Goal: Task Accomplishment & Management: Manage account settings

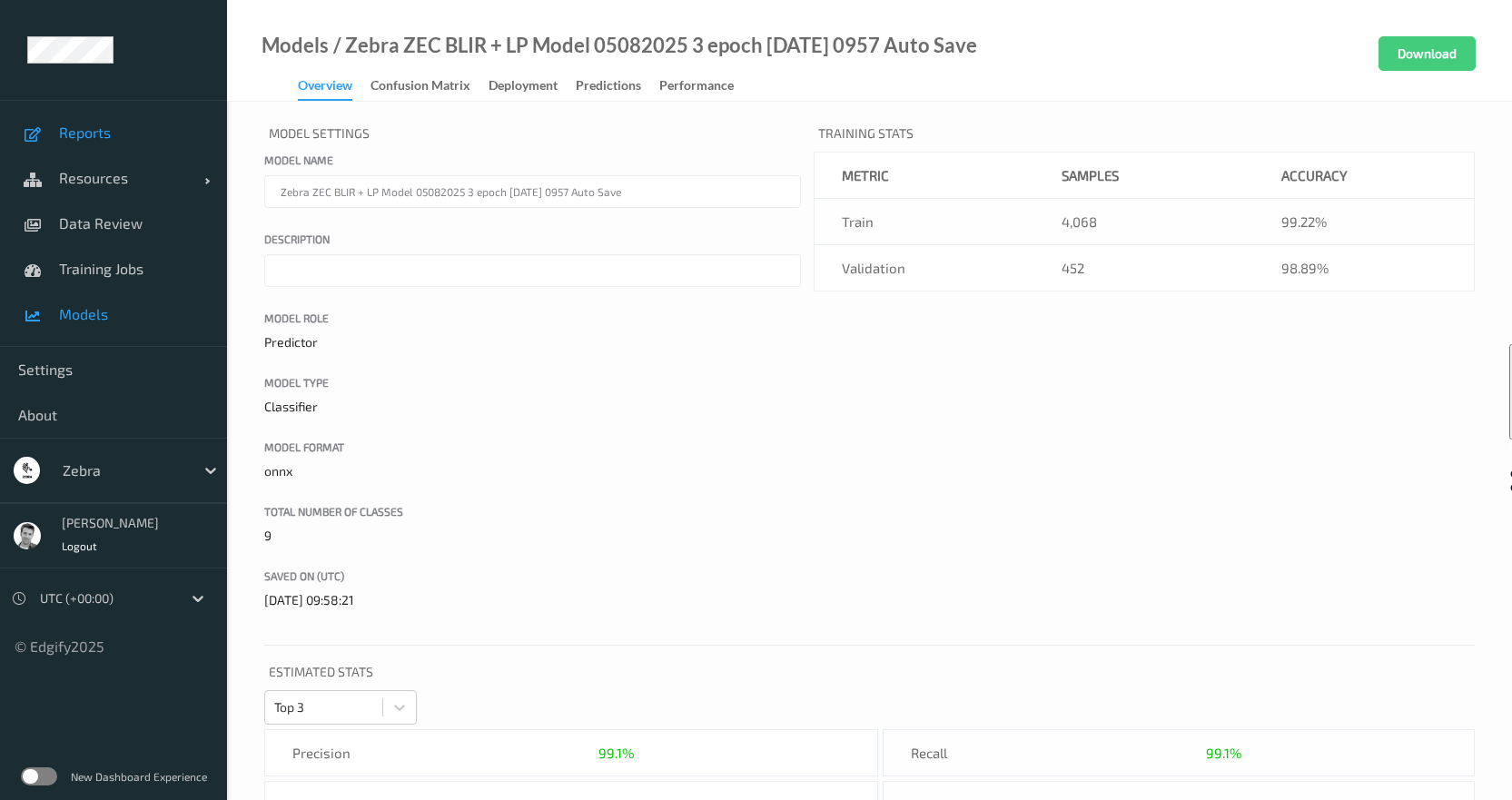
scroll to position [631, 0]
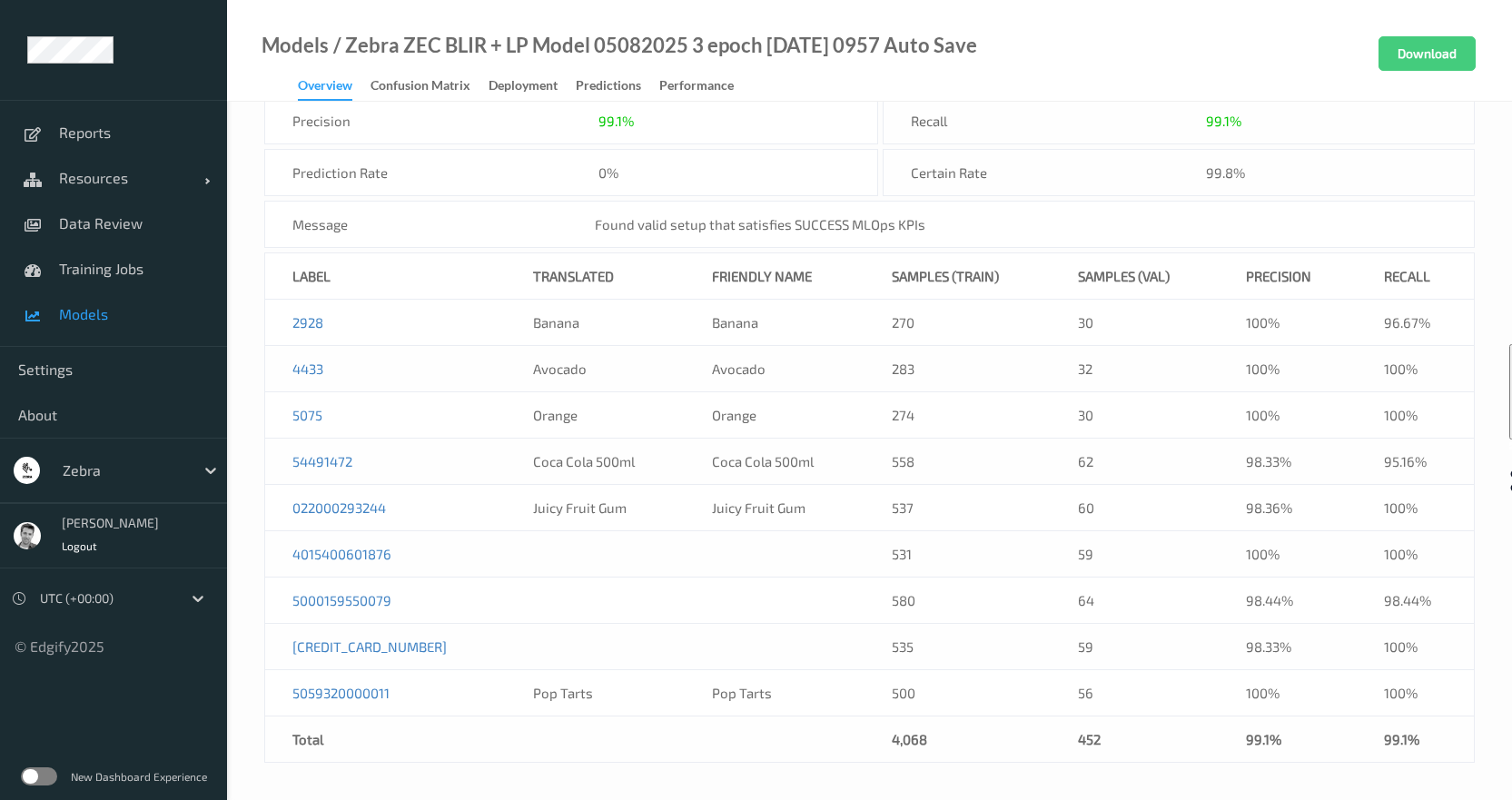
click at [41, 778] on label at bounding box center [40, 776] width 37 height 18
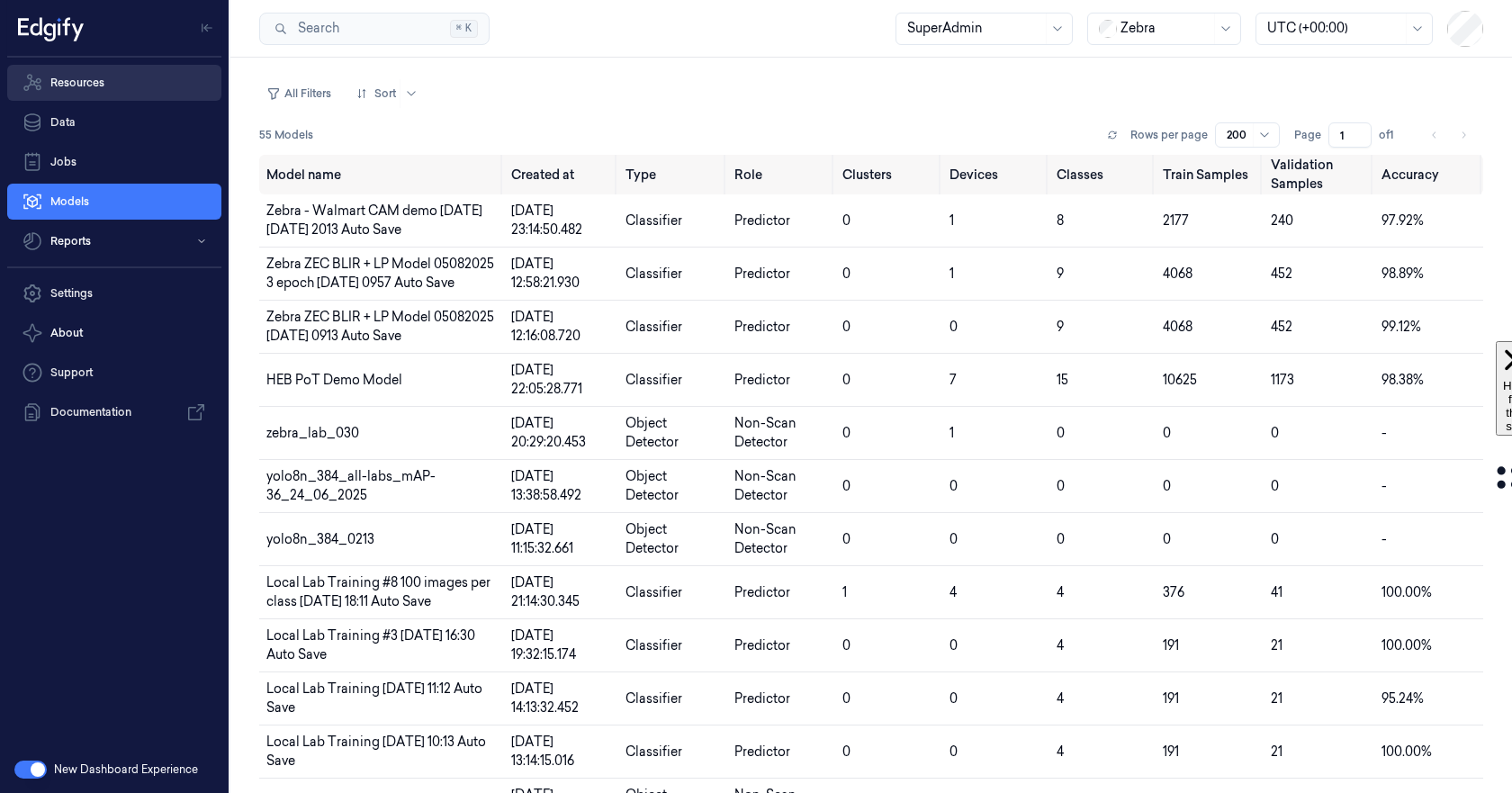
click at [92, 85] on link "Resources" at bounding box center [115, 83] width 214 height 36
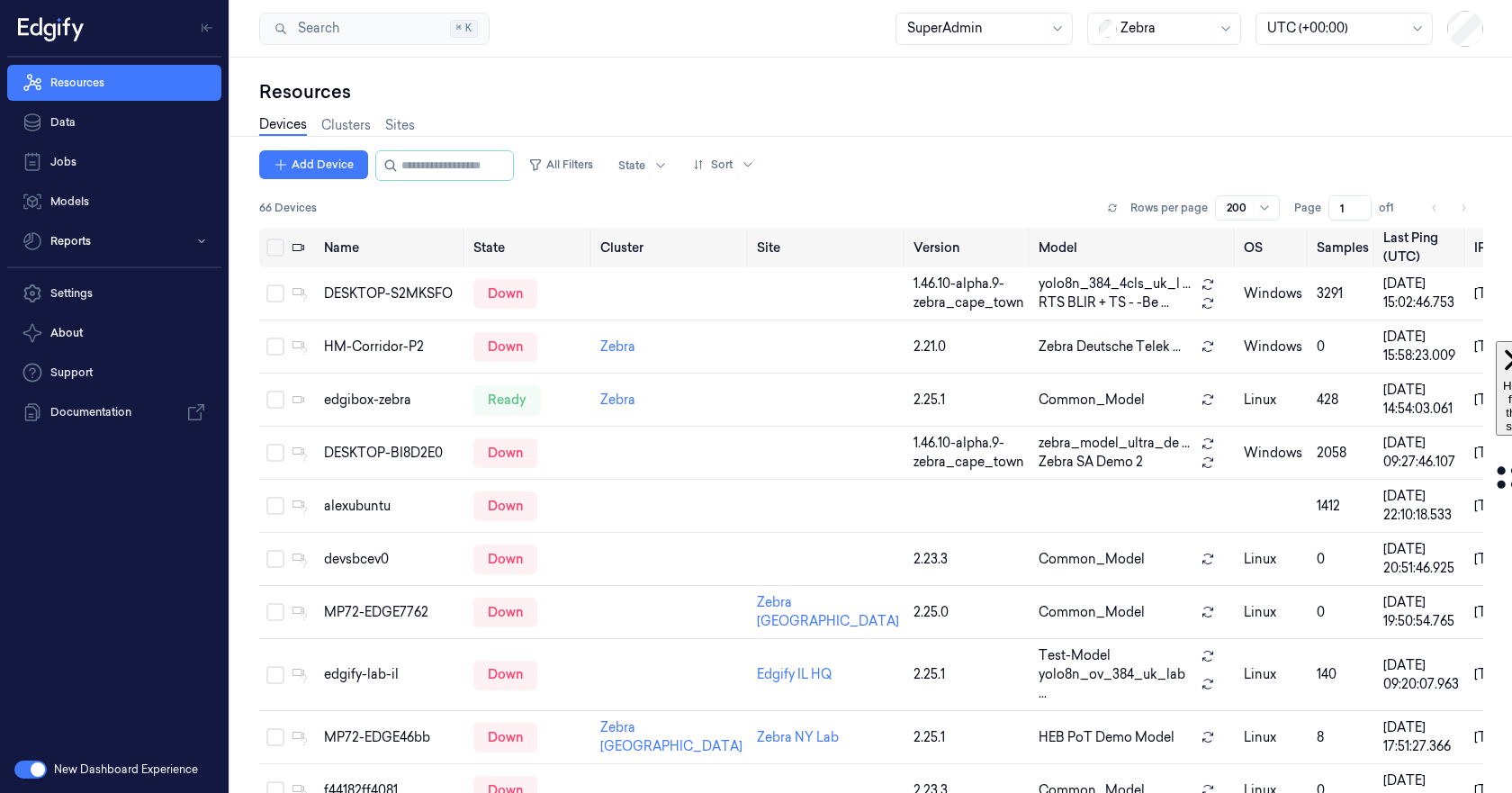
click at [1126, 27] on div at bounding box center [1165, 29] width 90 height 19
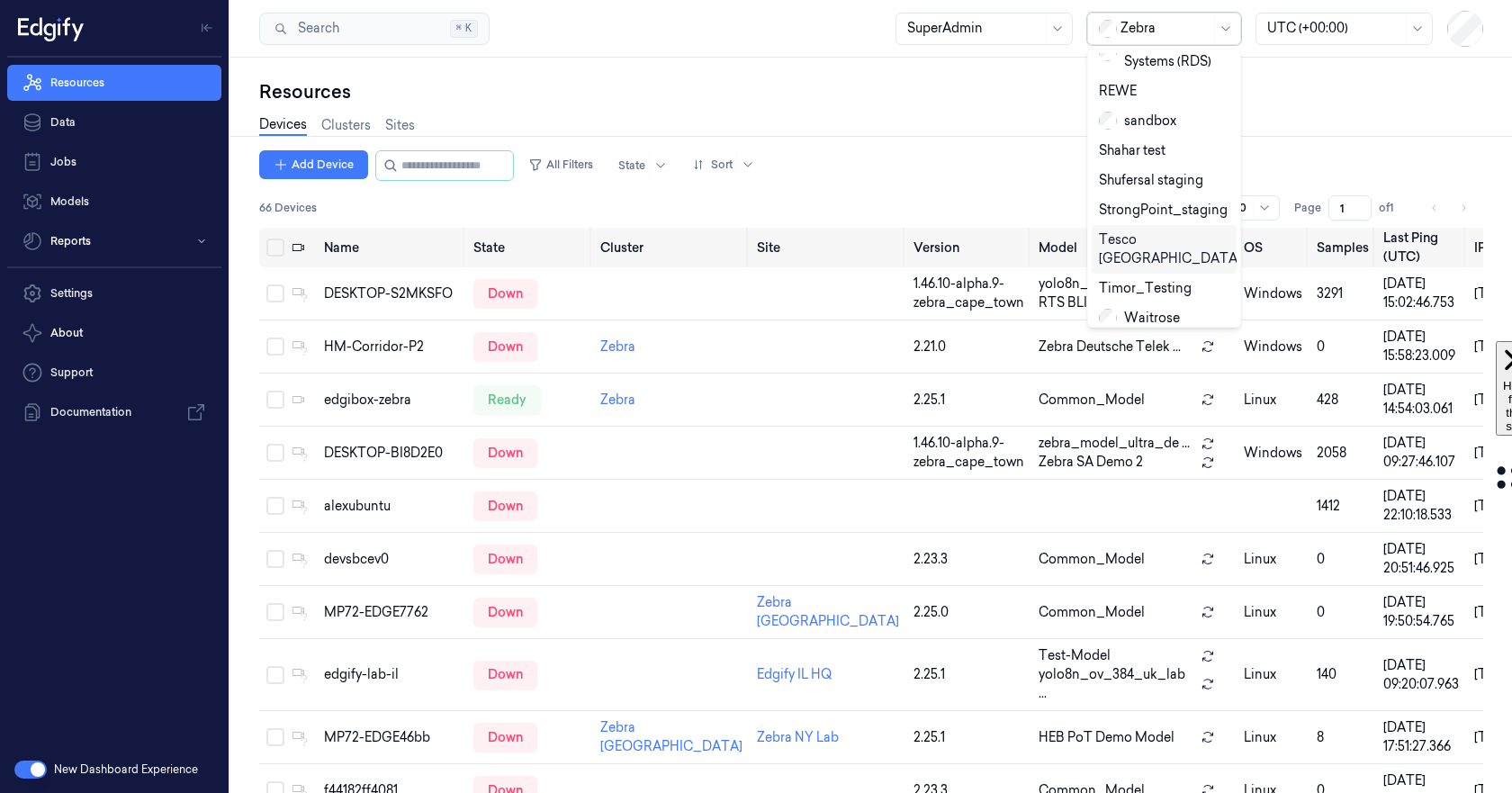
scroll to position [794, 0]
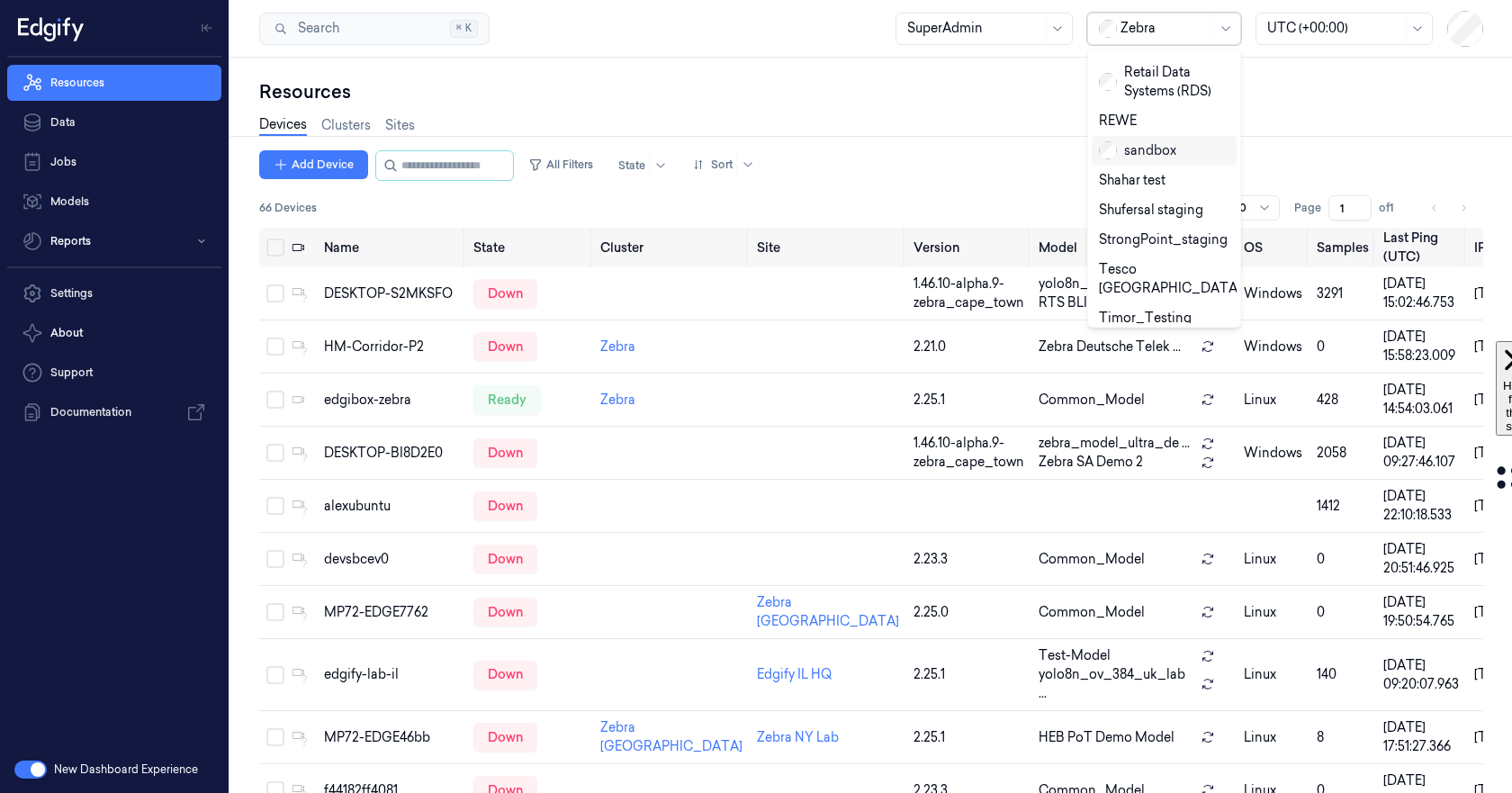
click at [1134, 141] on div "sandbox" at bounding box center [1137, 151] width 77 height 19
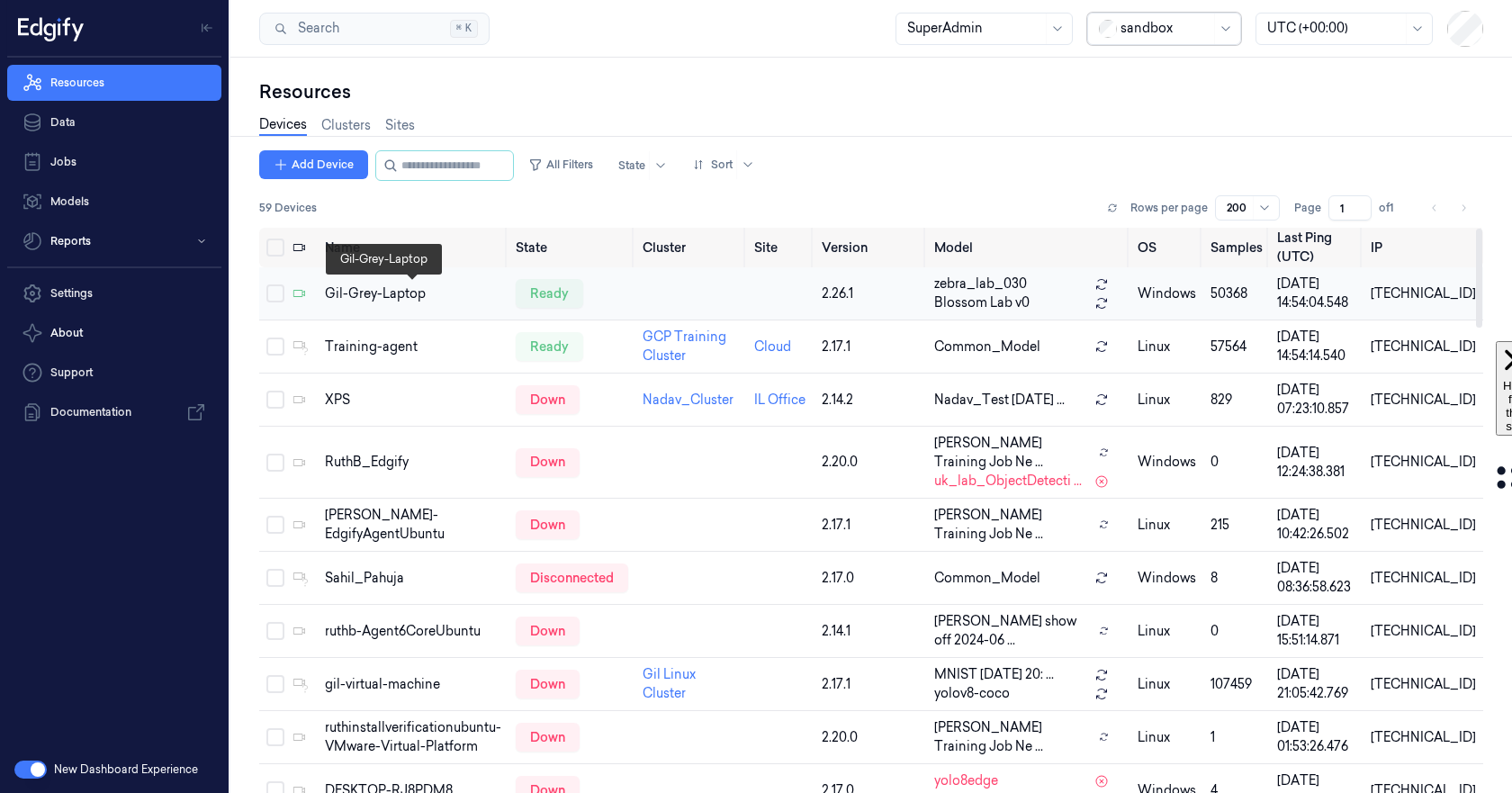
click at [390, 291] on div "Gil-Grey-Laptop" at bounding box center [413, 294] width 177 height 19
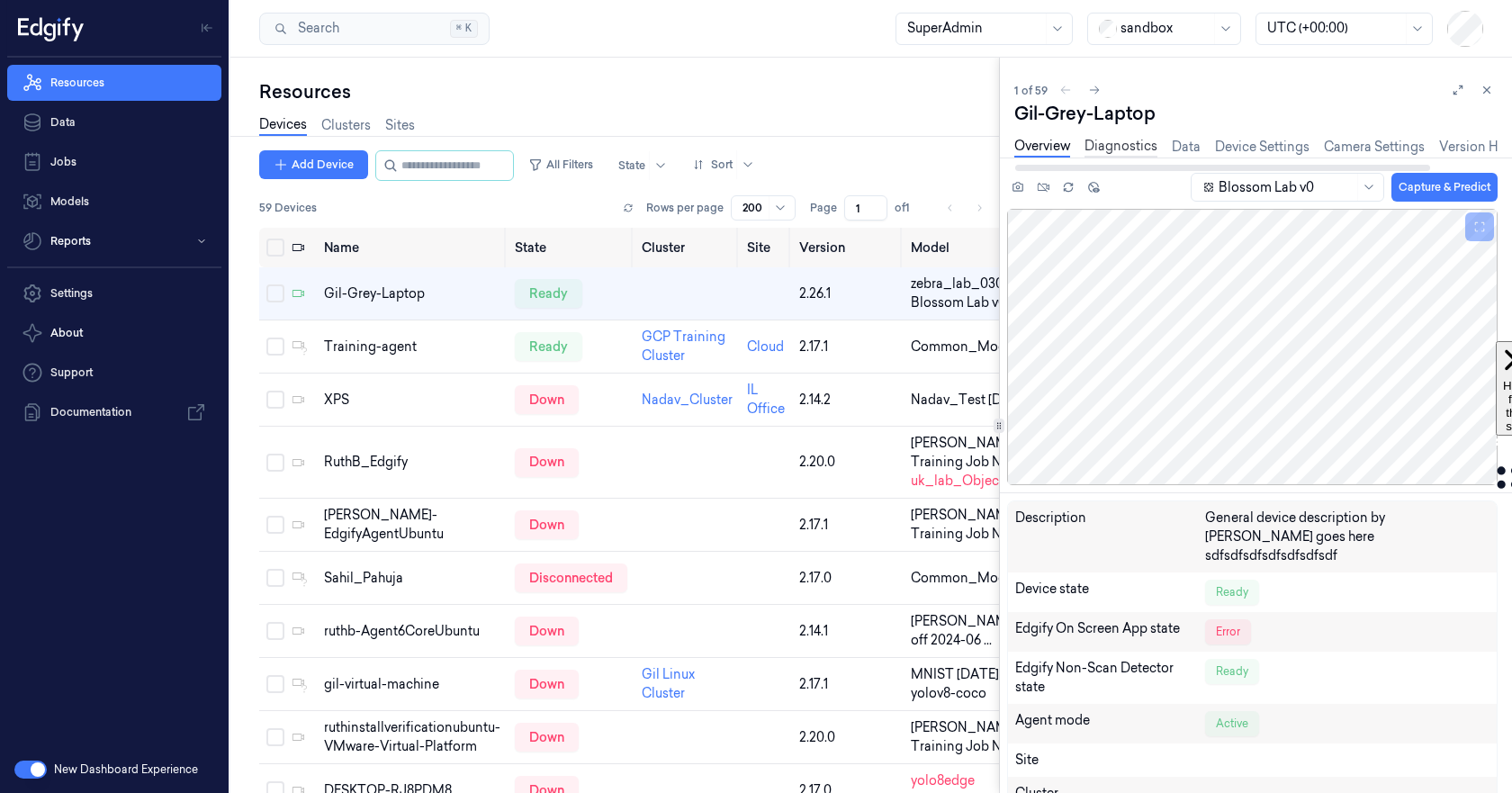
click at [1119, 145] on link "Diagnostics" at bounding box center [1121, 147] width 73 height 21
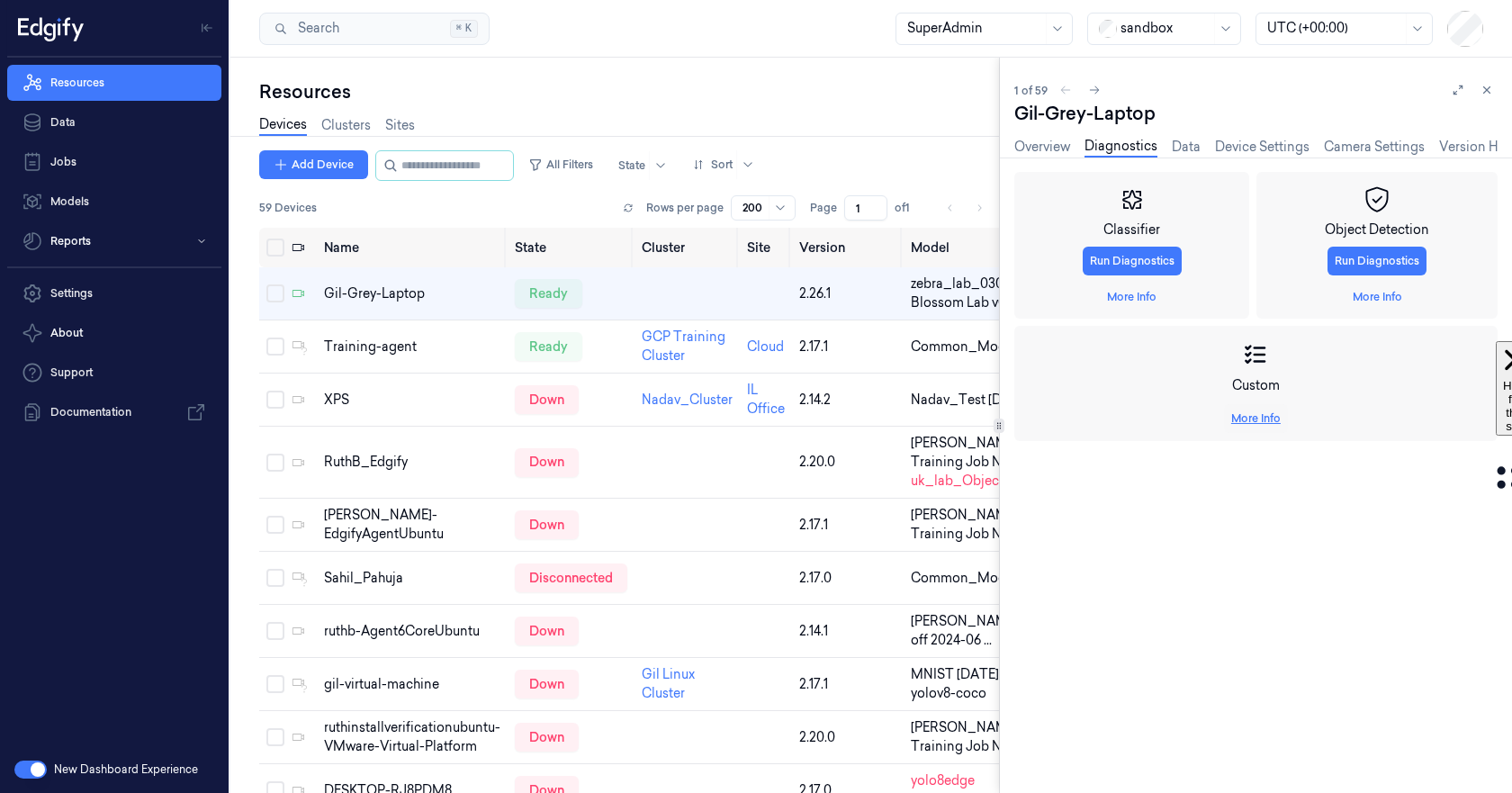
click at [1253, 420] on link "More Info" at bounding box center [1256, 418] width 50 height 16
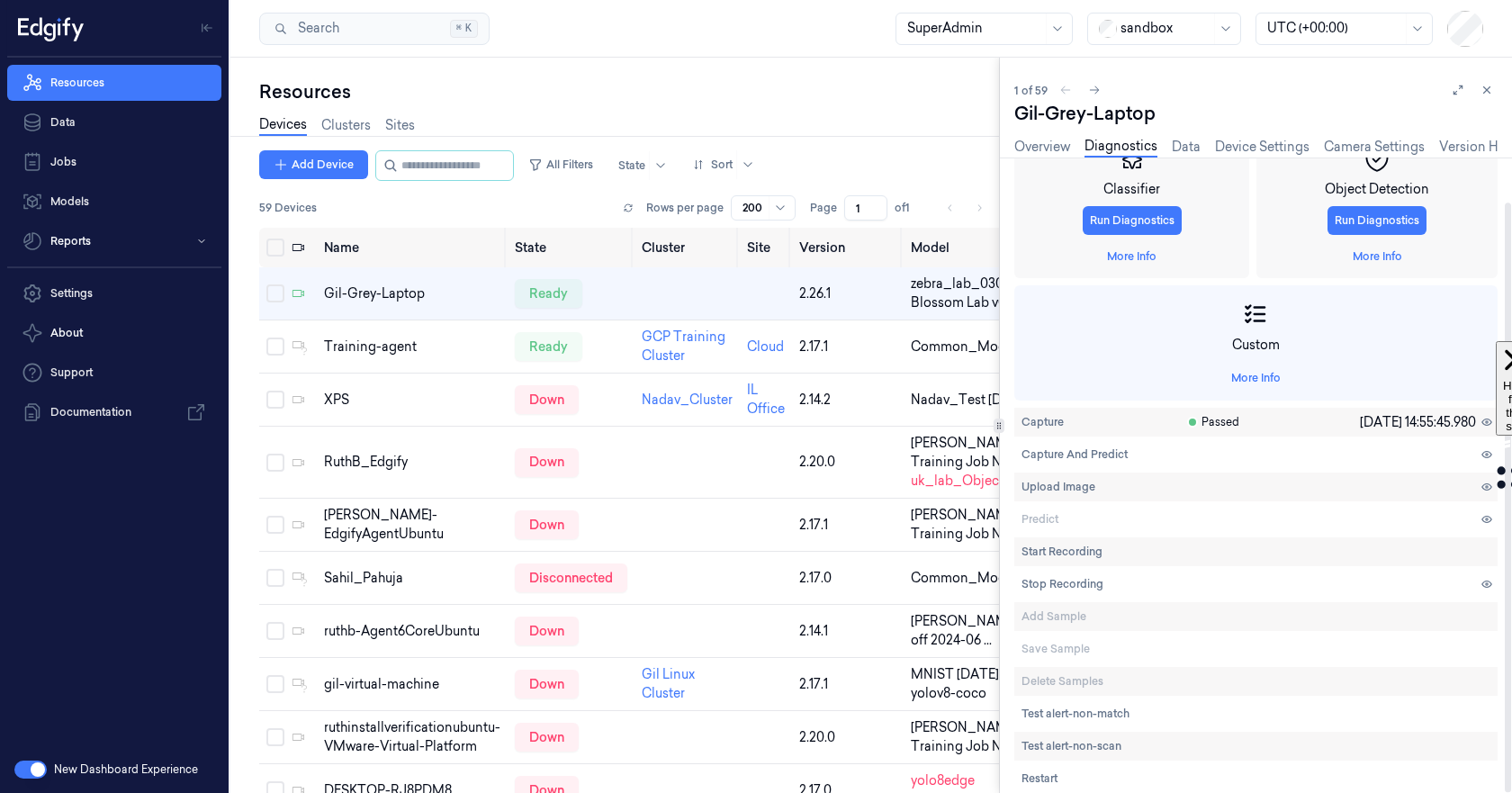
scroll to position [48, 0]
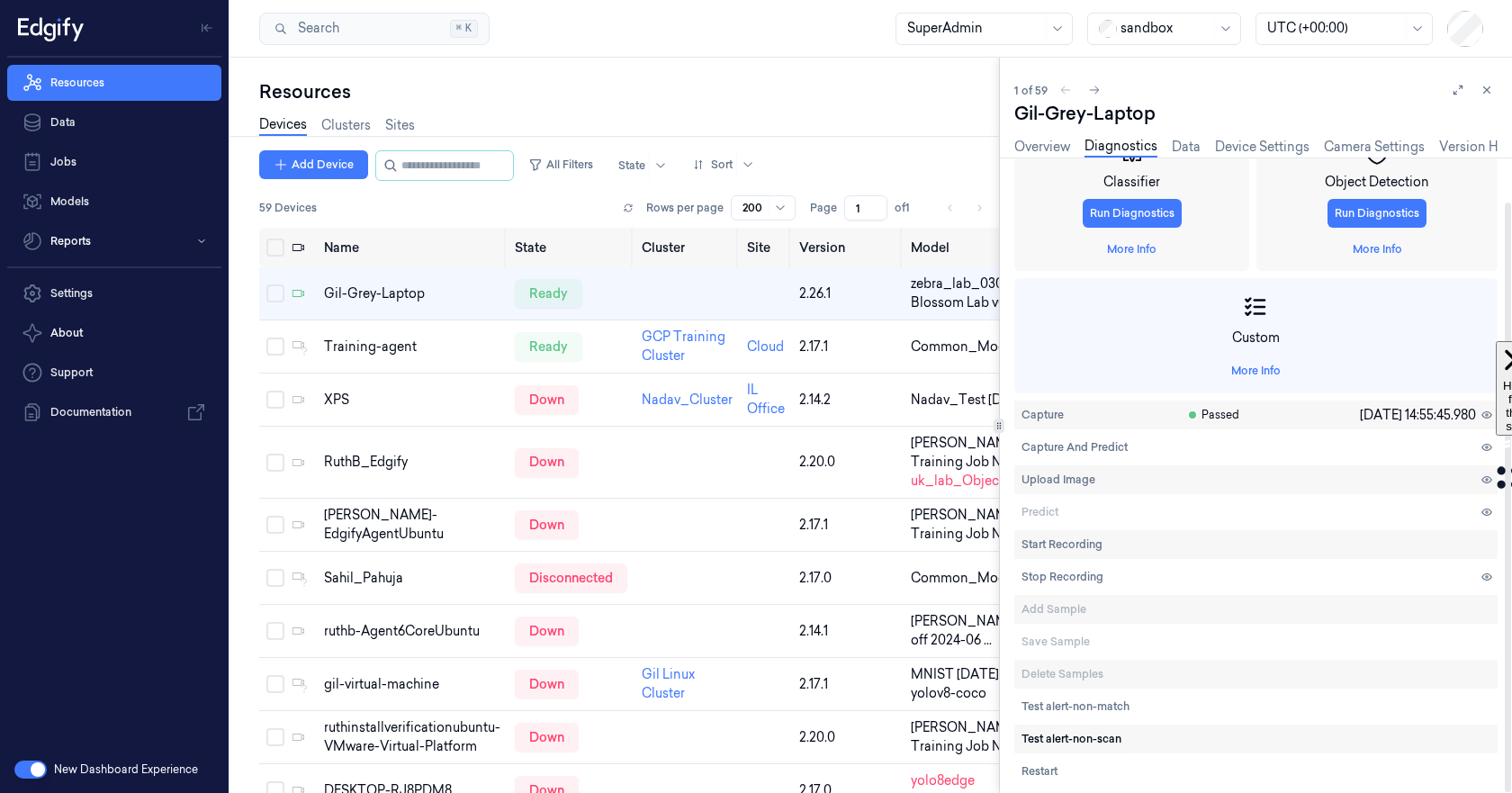
click at [1048, 741] on span "Test alert-non-scan" at bounding box center [1071, 739] width 100 height 16
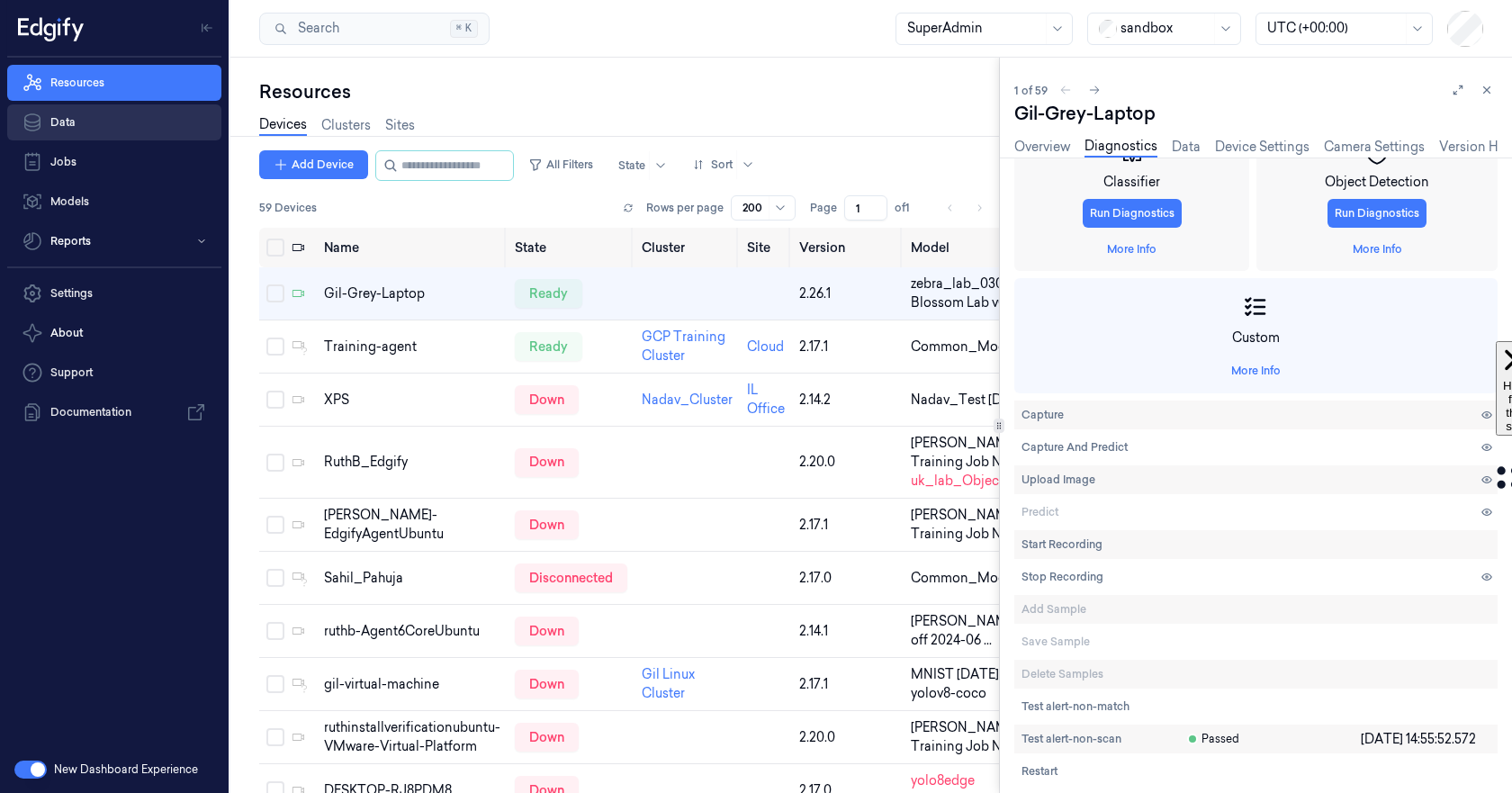
click at [76, 122] on link "Data" at bounding box center [115, 122] width 214 height 36
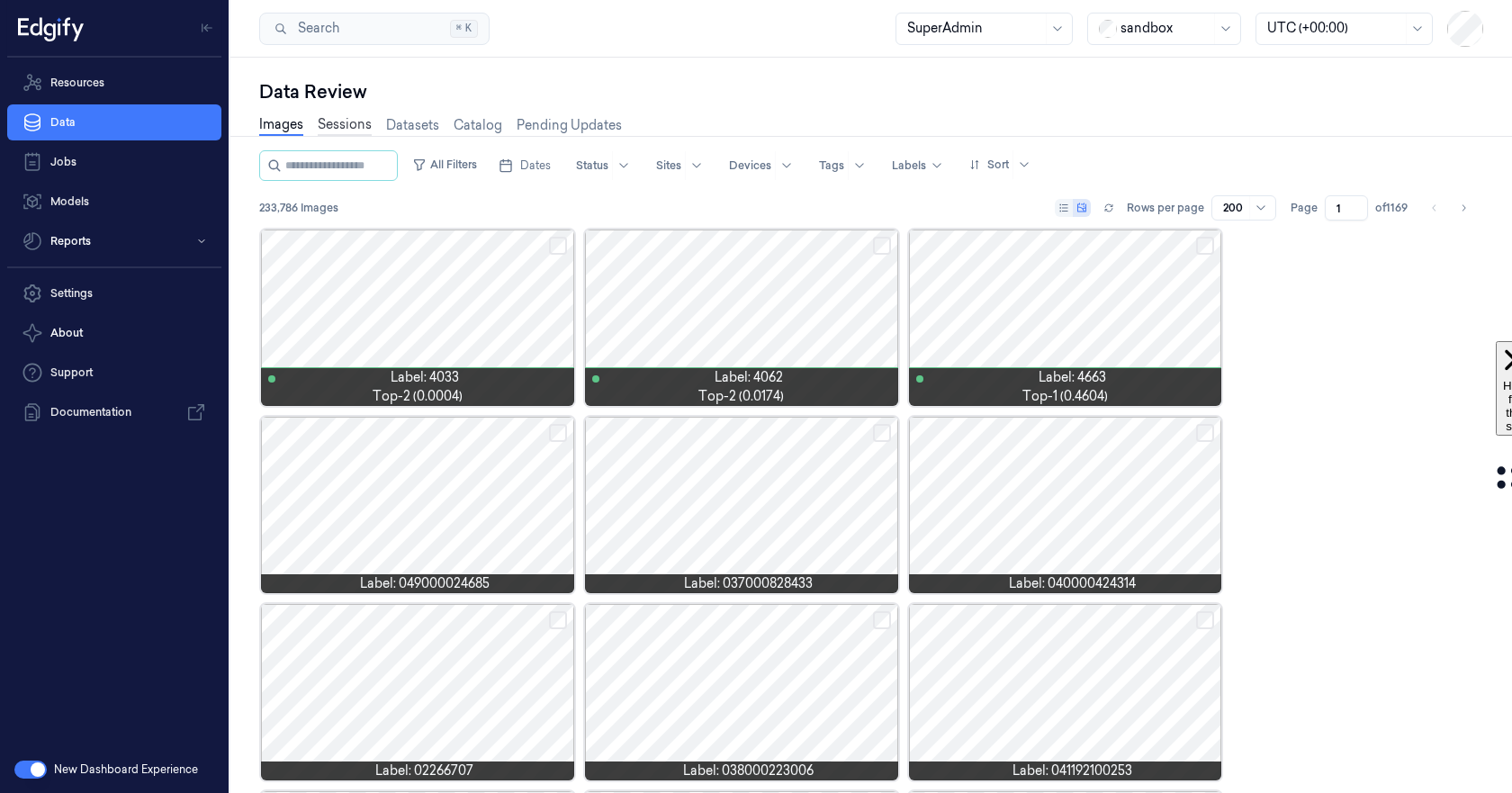
click at [346, 123] on link "Sessions" at bounding box center [344, 126] width 54 height 21
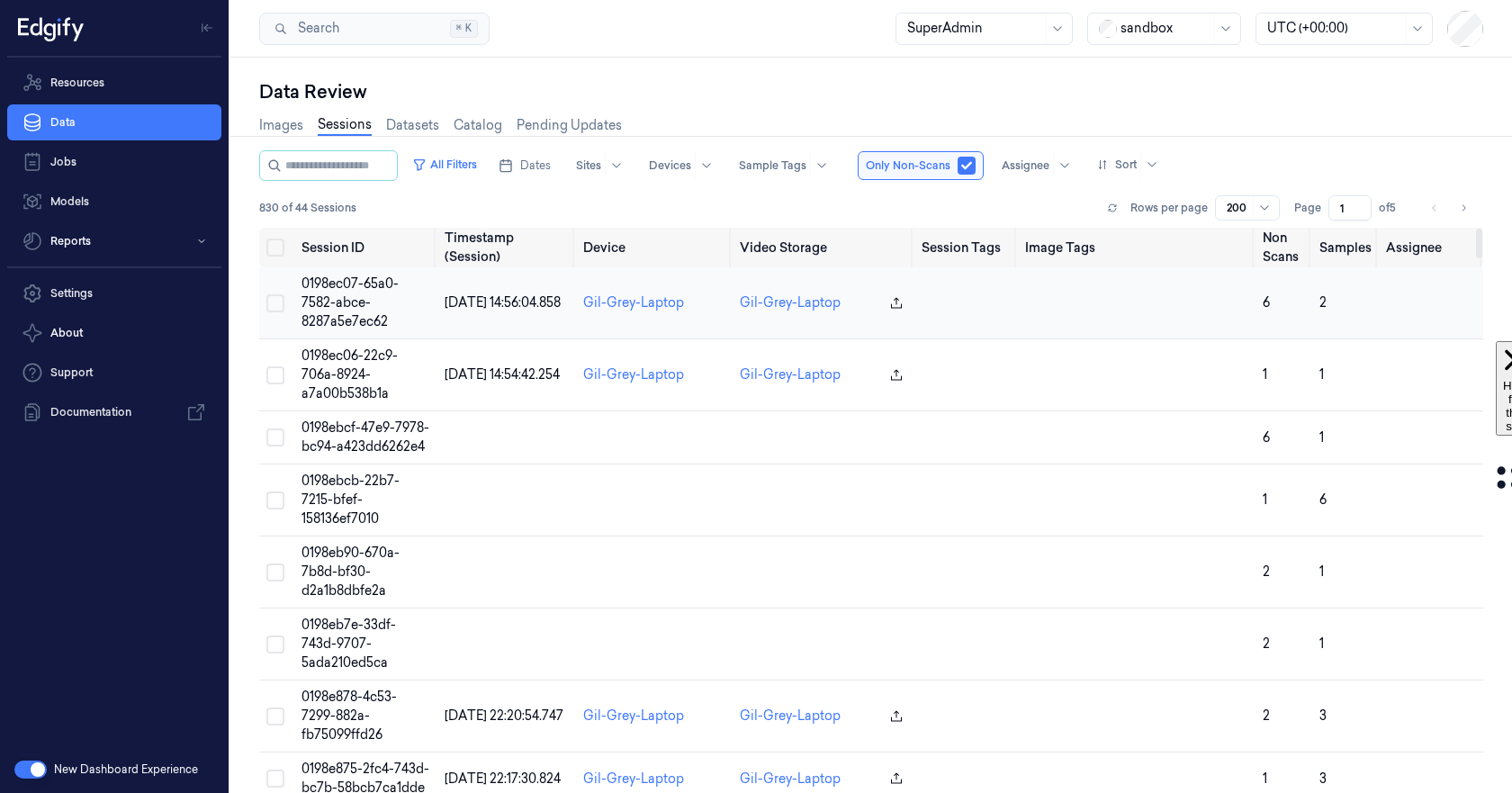
click at [344, 286] on span "0198ec07-65a0-7582-abce-8287a5e7ec62" at bounding box center [350, 302] width 97 height 54
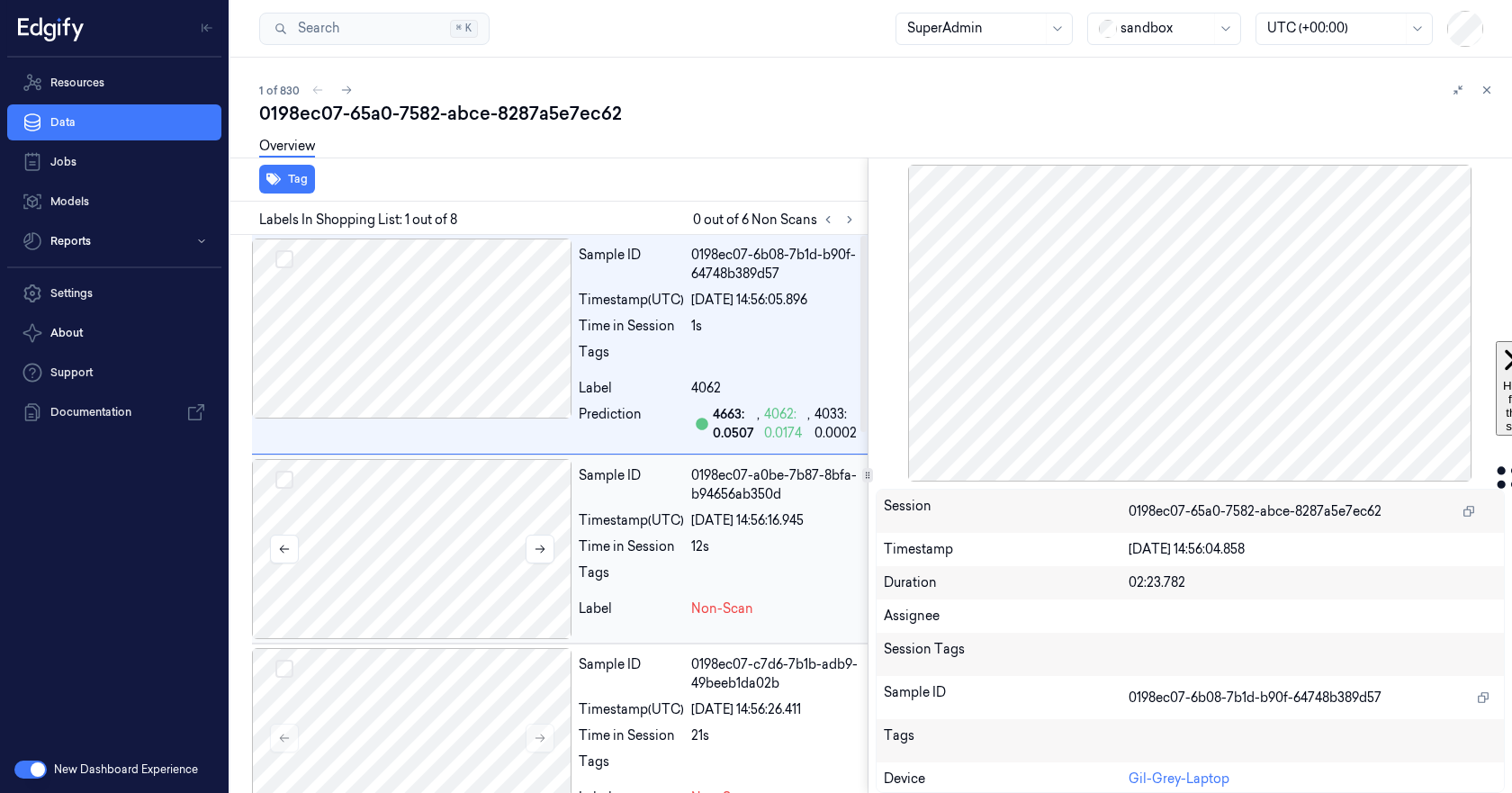
click at [426, 504] on div at bounding box center [412, 548] width 319 height 180
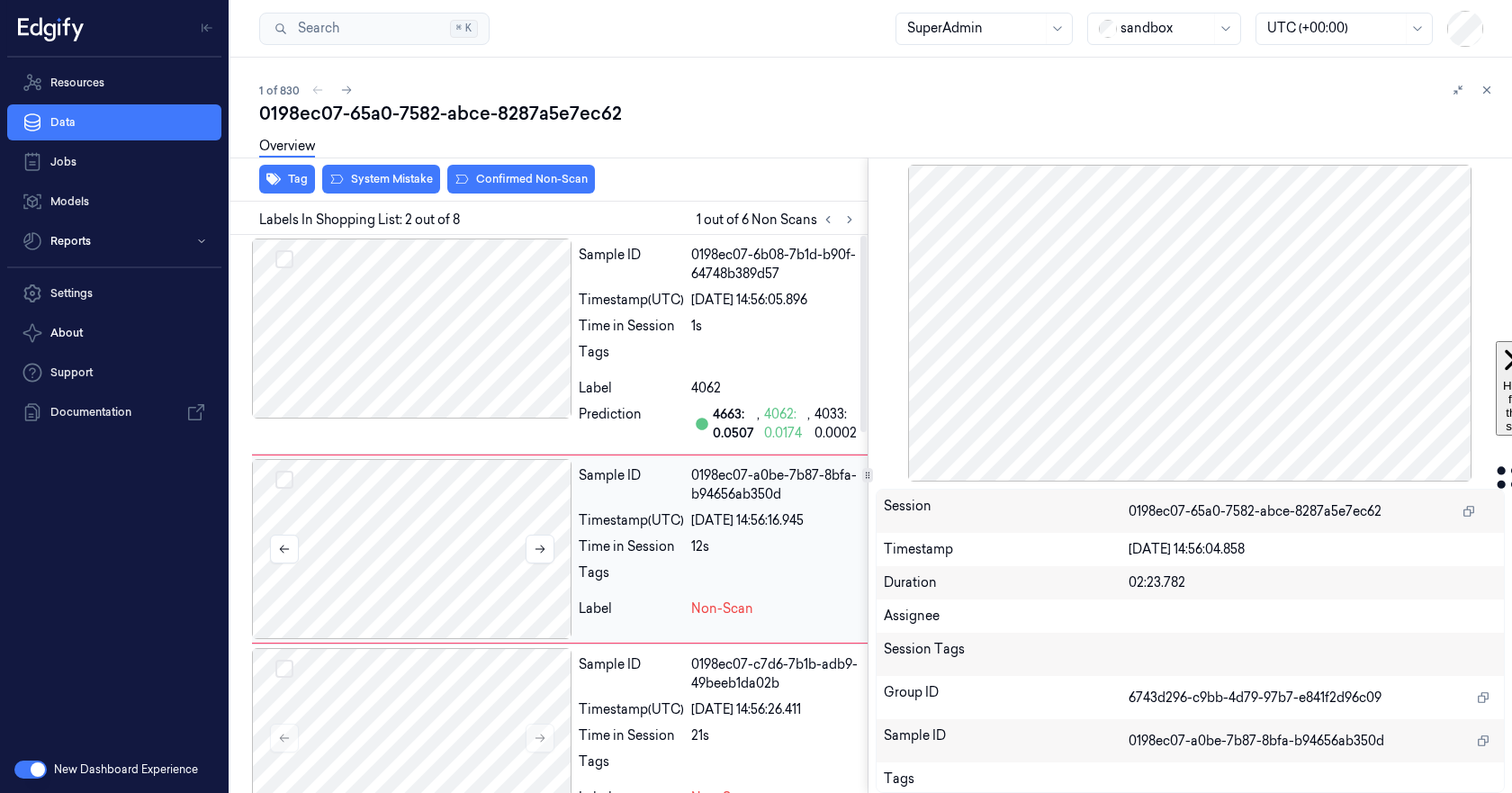
scroll to position [35, 0]
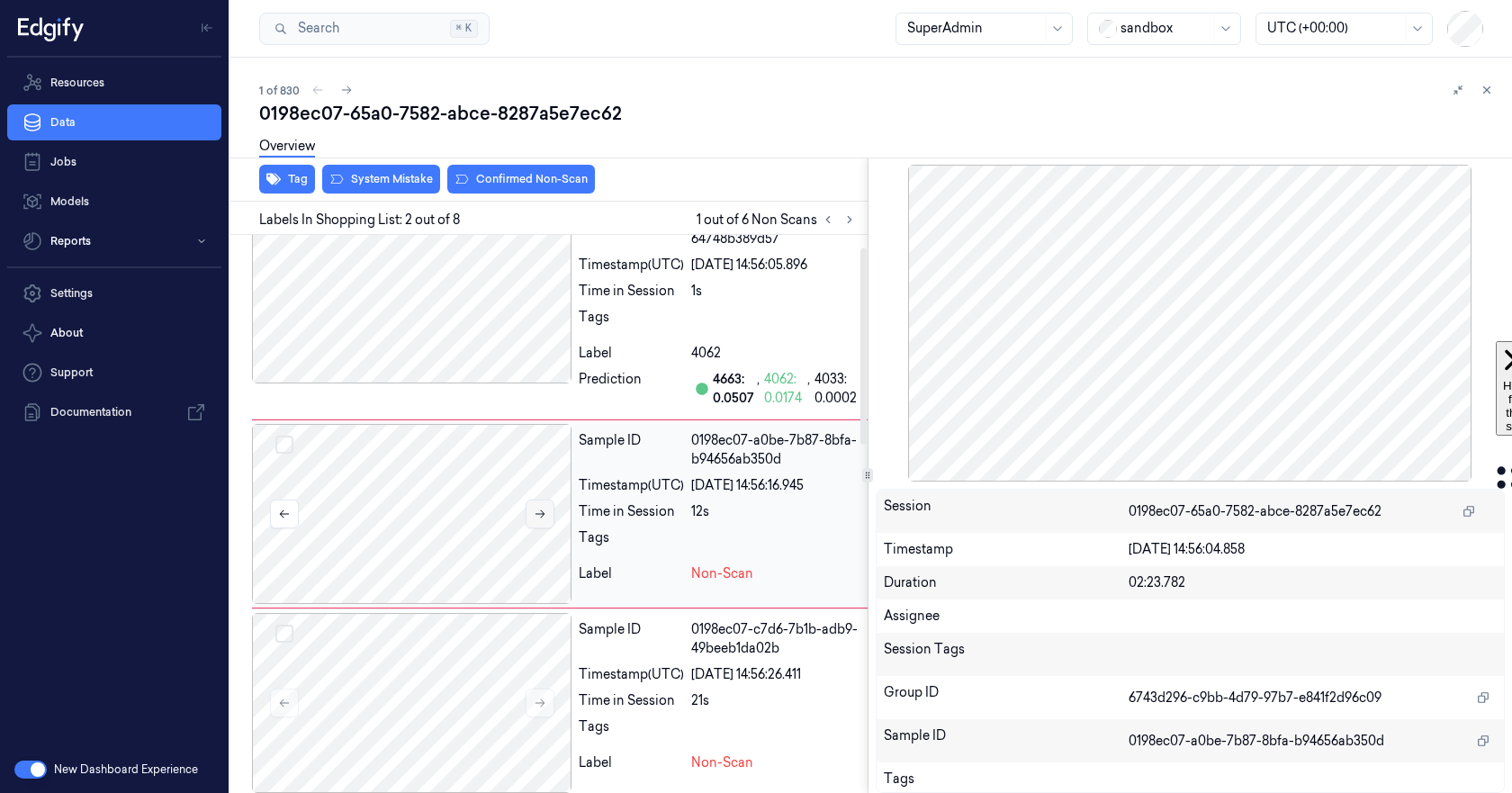
click at [543, 517] on icon at bounding box center [539, 513] width 12 height 12
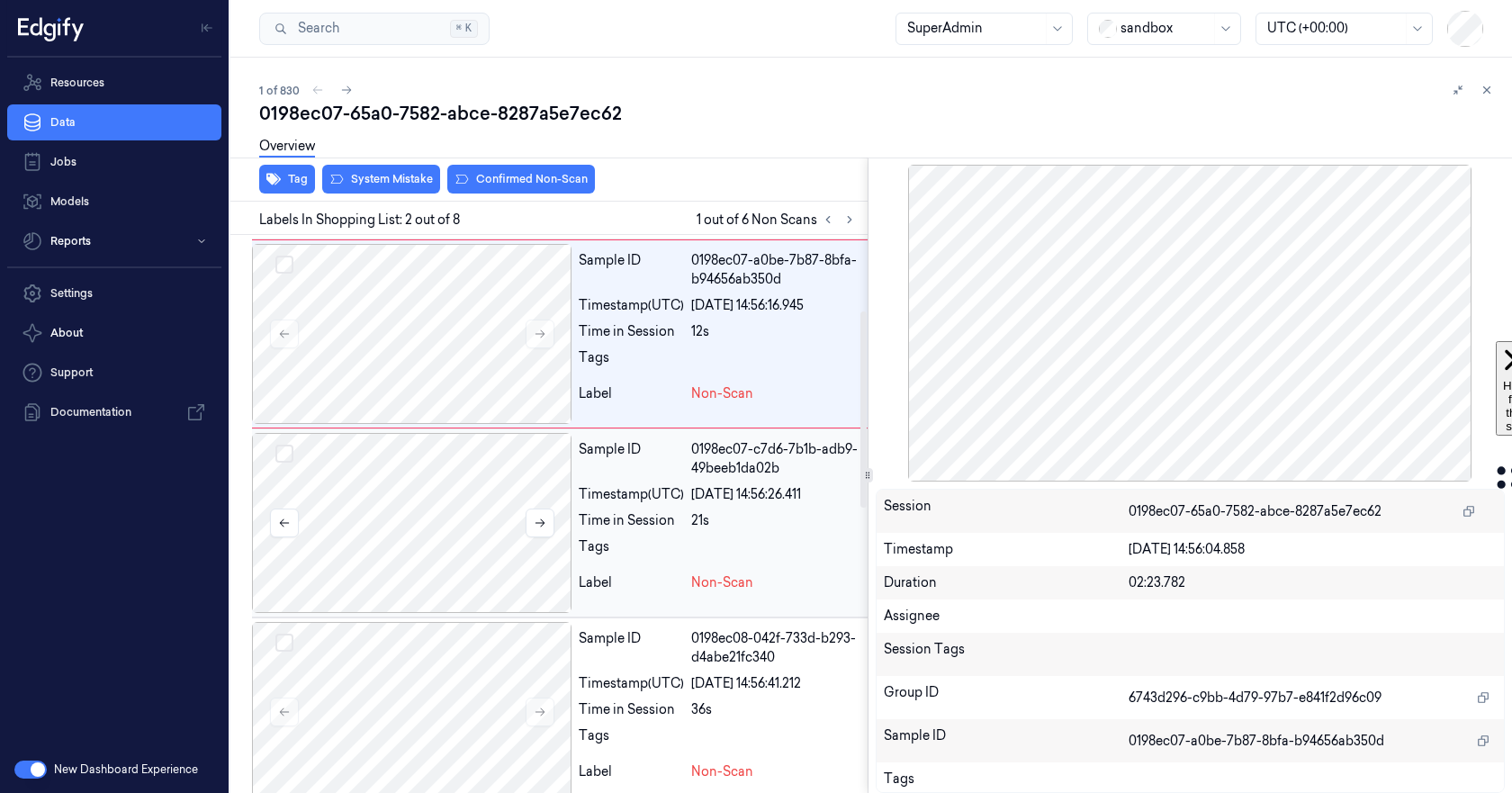
click at [456, 492] on div at bounding box center [412, 523] width 319 height 180
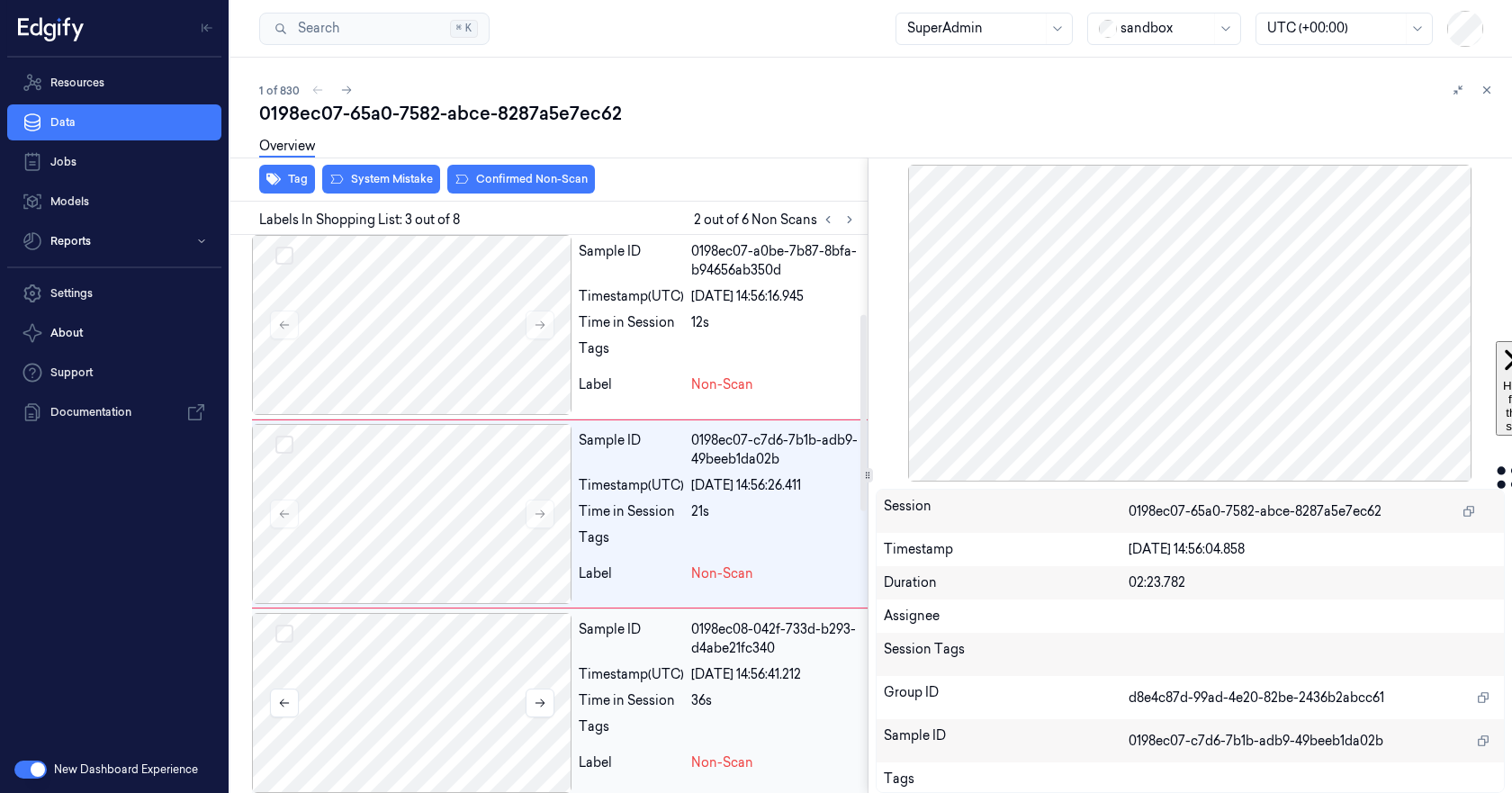
click at [449, 664] on div at bounding box center [412, 702] width 319 height 180
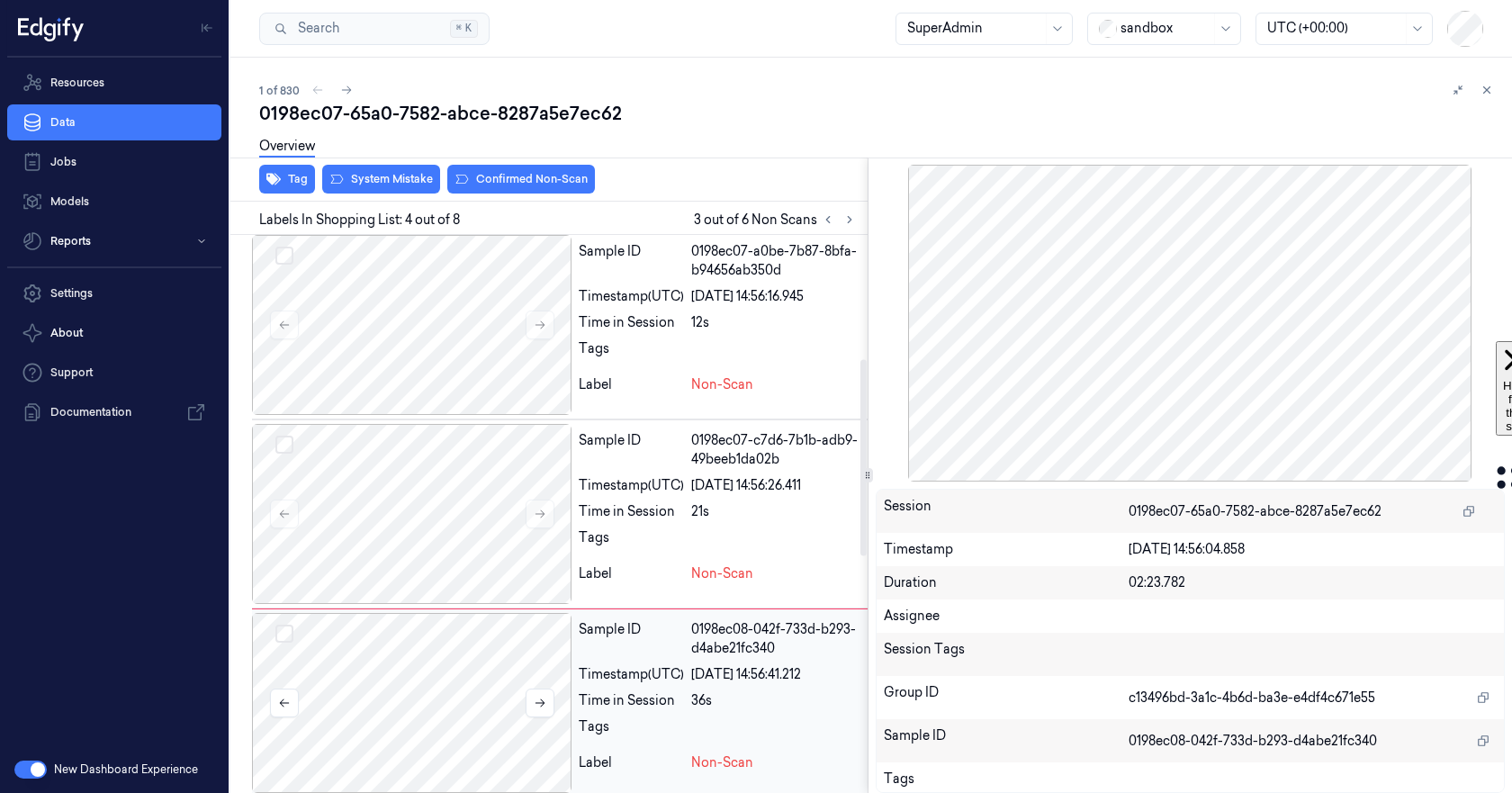
scroll to position [413, 0]
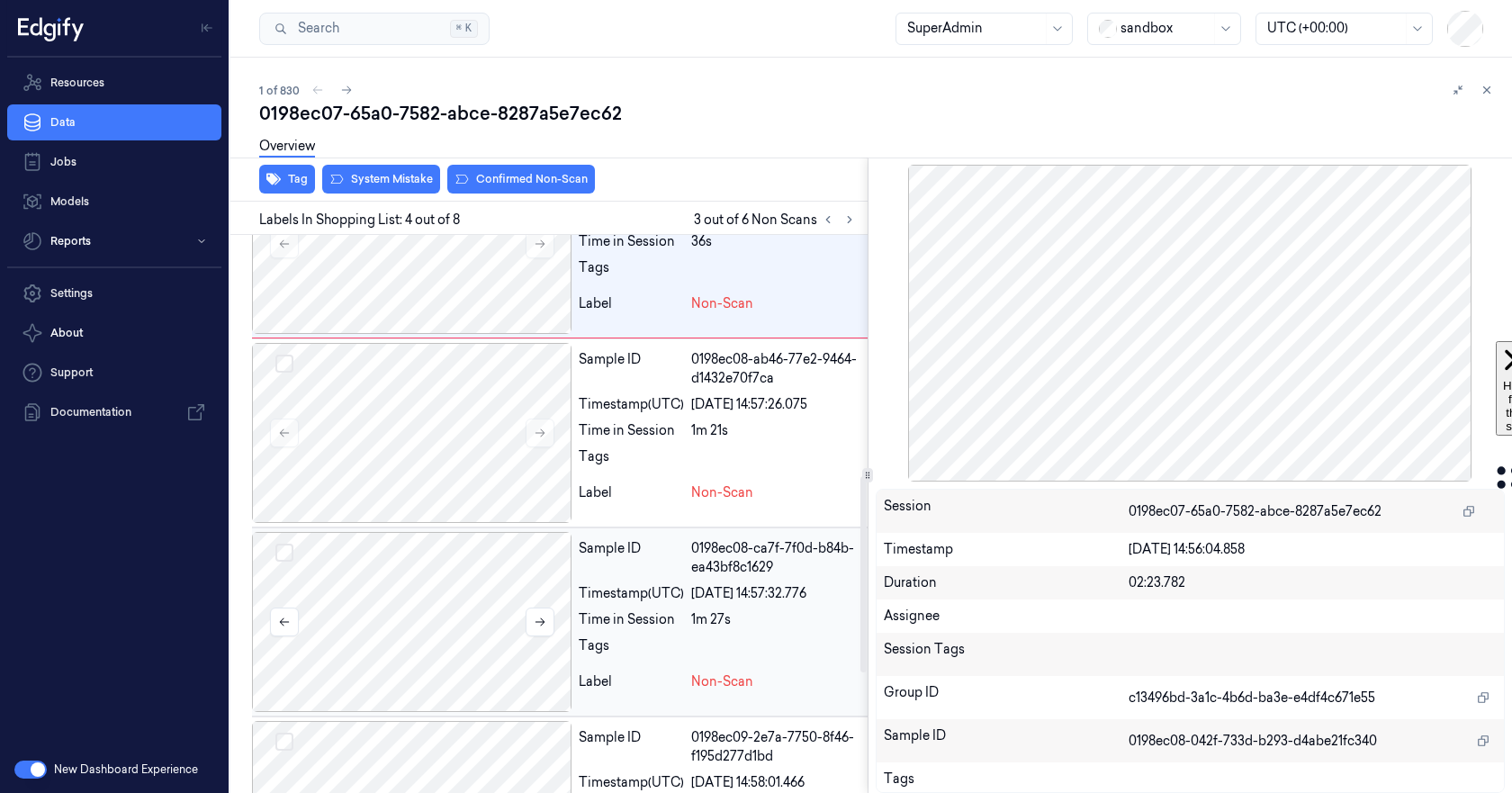
click at [444, 626] on div at bounding box center [412, 622] width 319 height 180
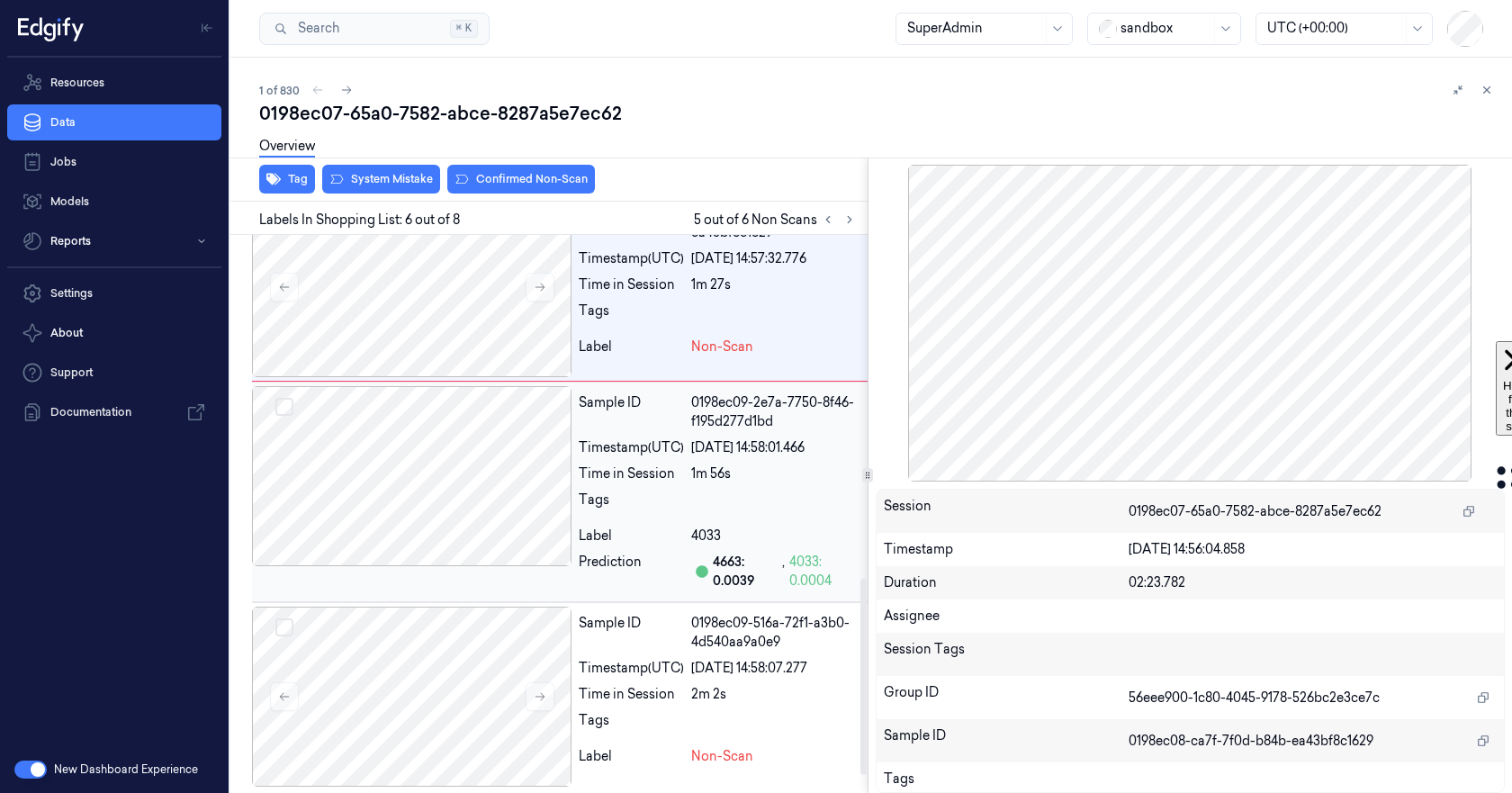
scroll to position [1022, 0]
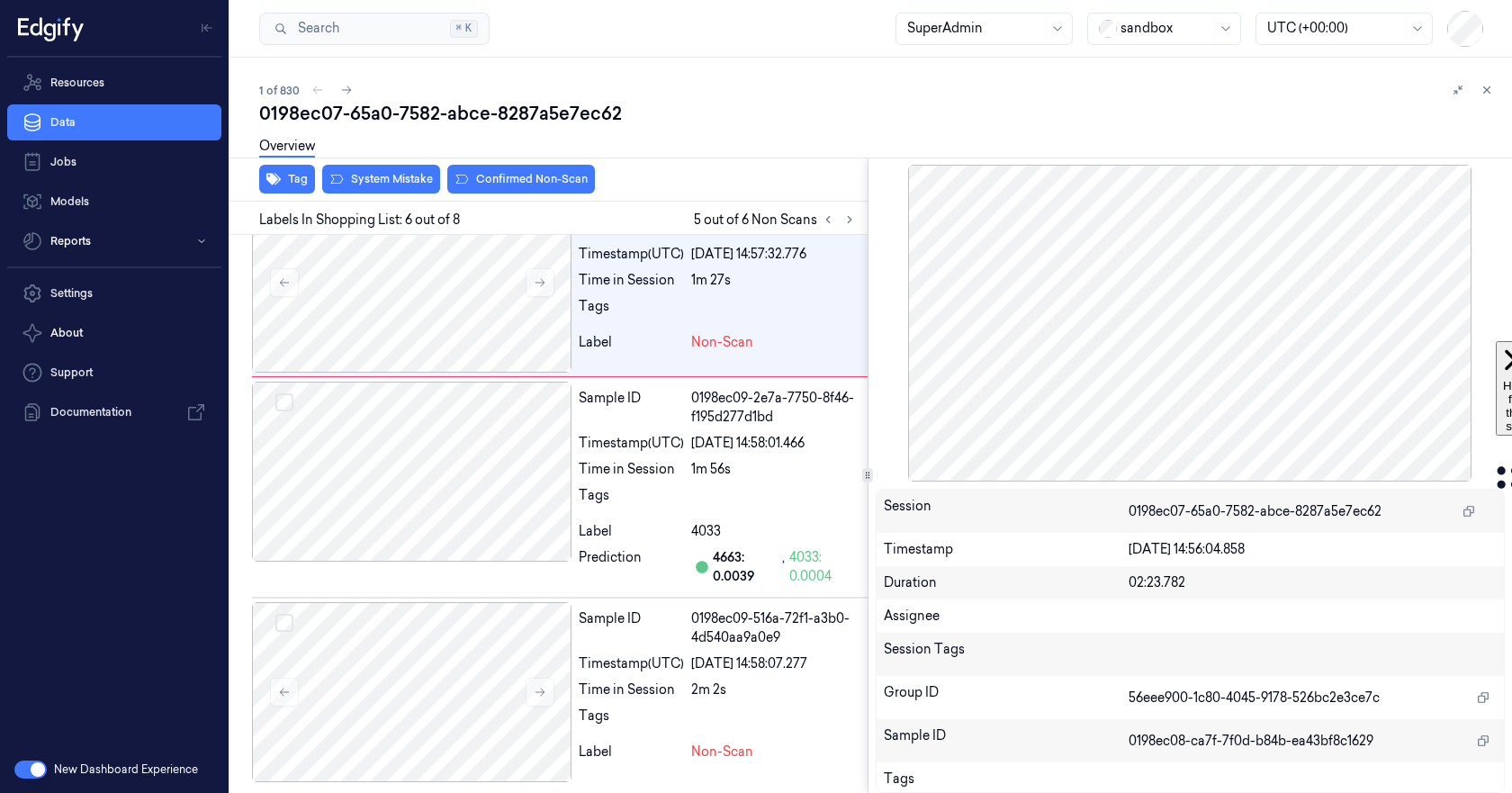
click at [1195, 356] on div at bounding box center [1190, 322] width 630 height 316
click at [361, 695] on div at bounding box center [412, 692] width 319 height 180
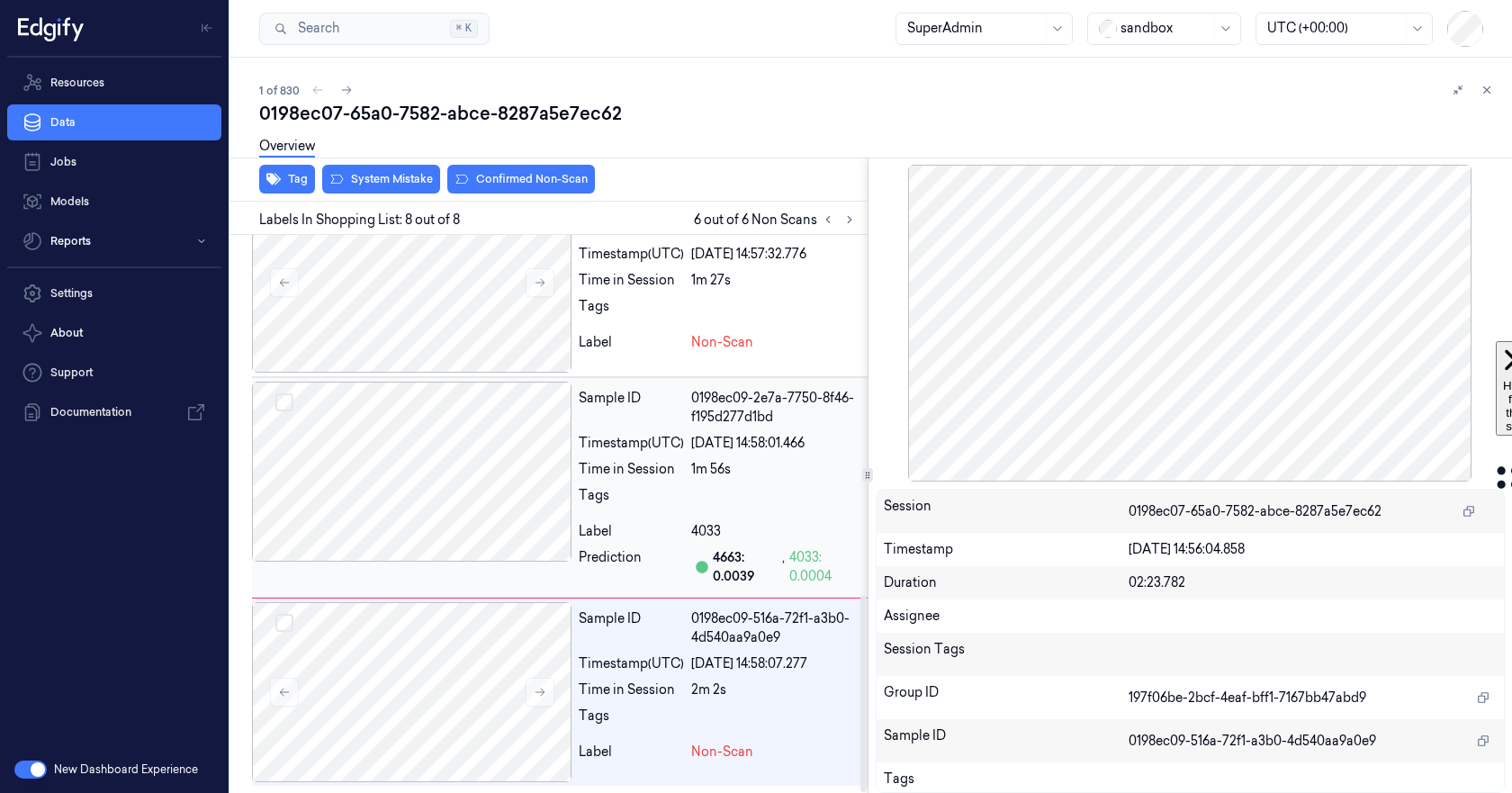
click at [423, 467] on div at bounding box center [412, 471] width 319 height 180
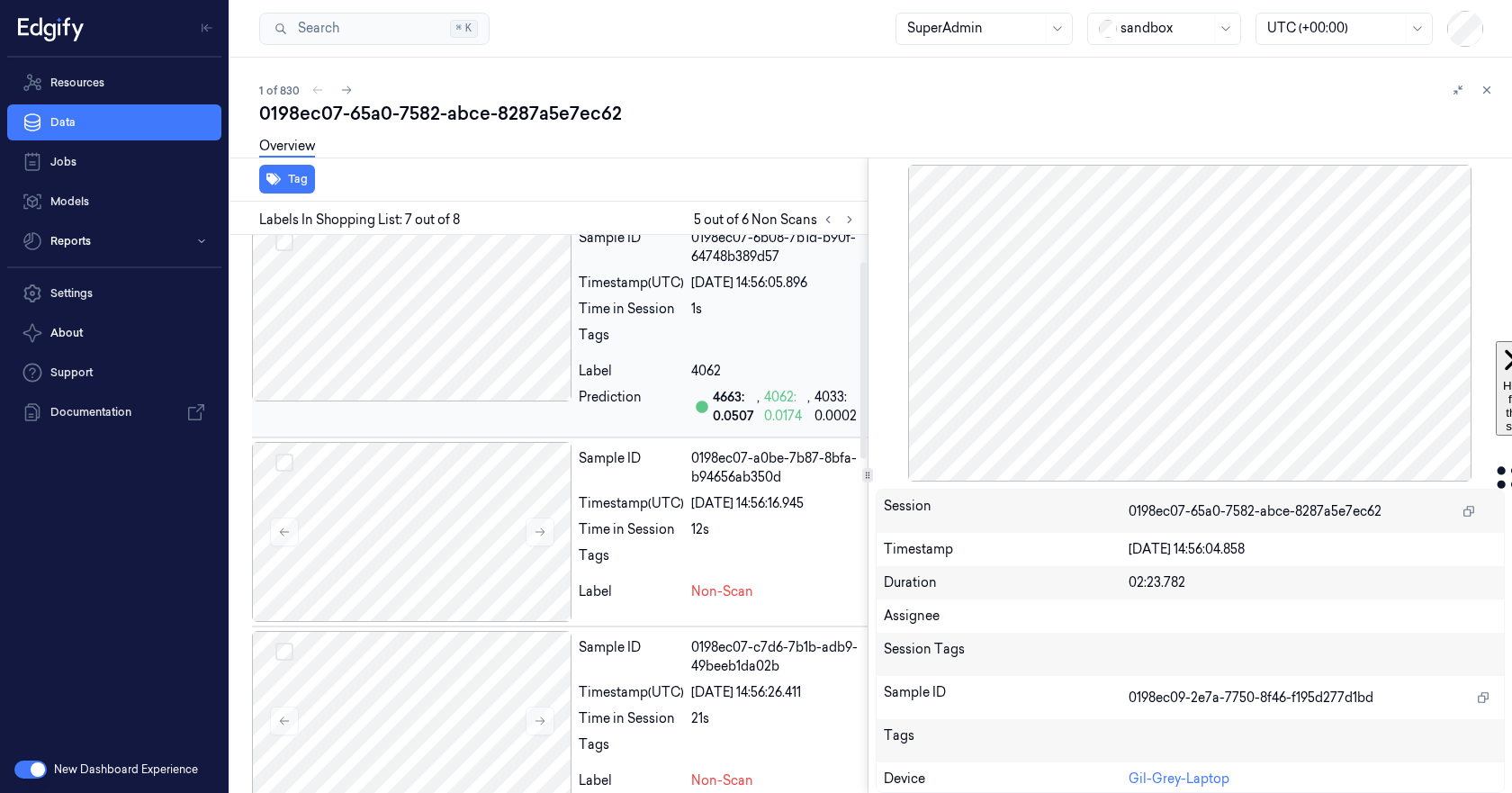
scroll to position [0, 0]
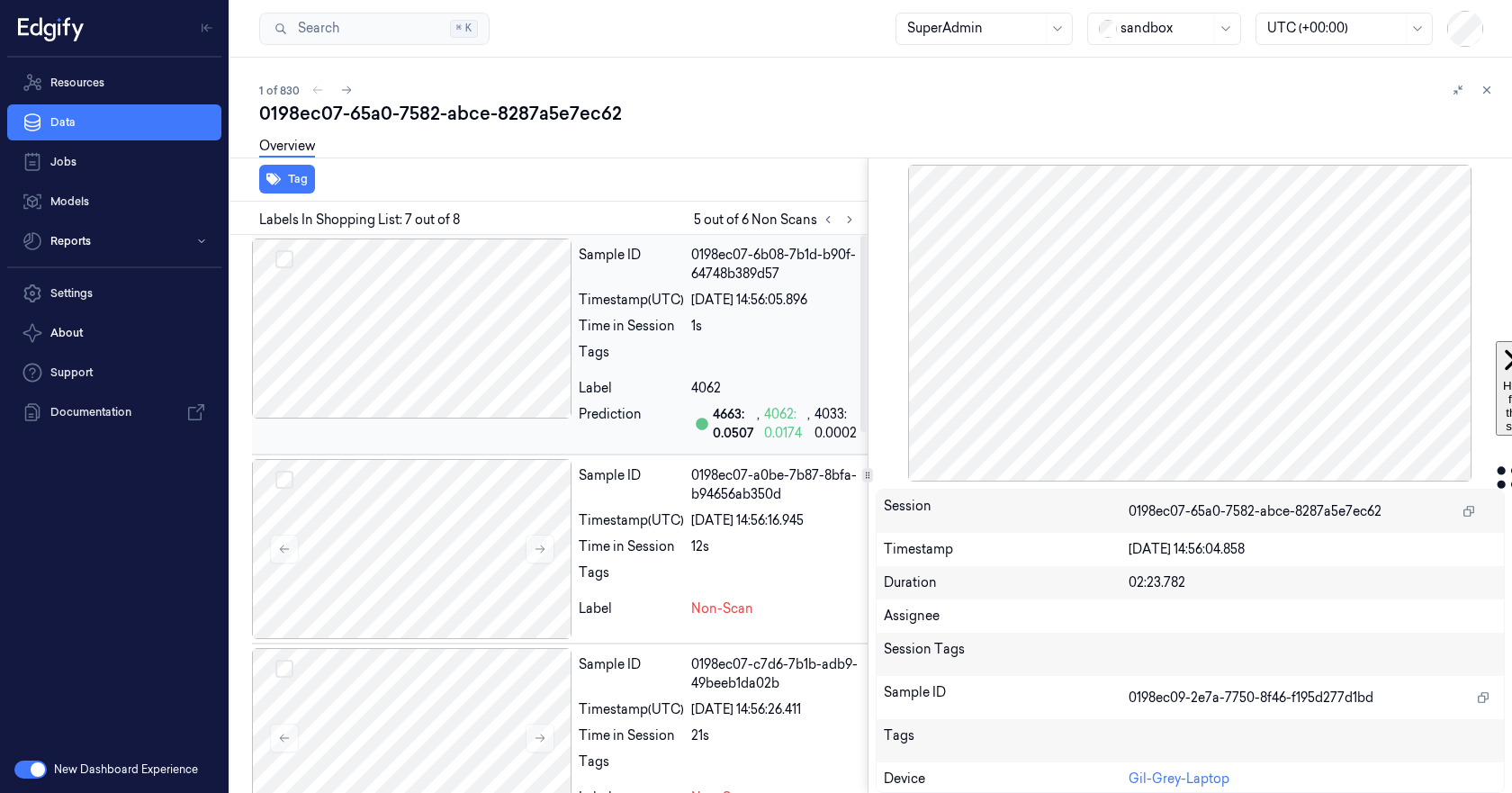
click at [443, 333] on div at bounding box center [412, 329] width 319 height 180
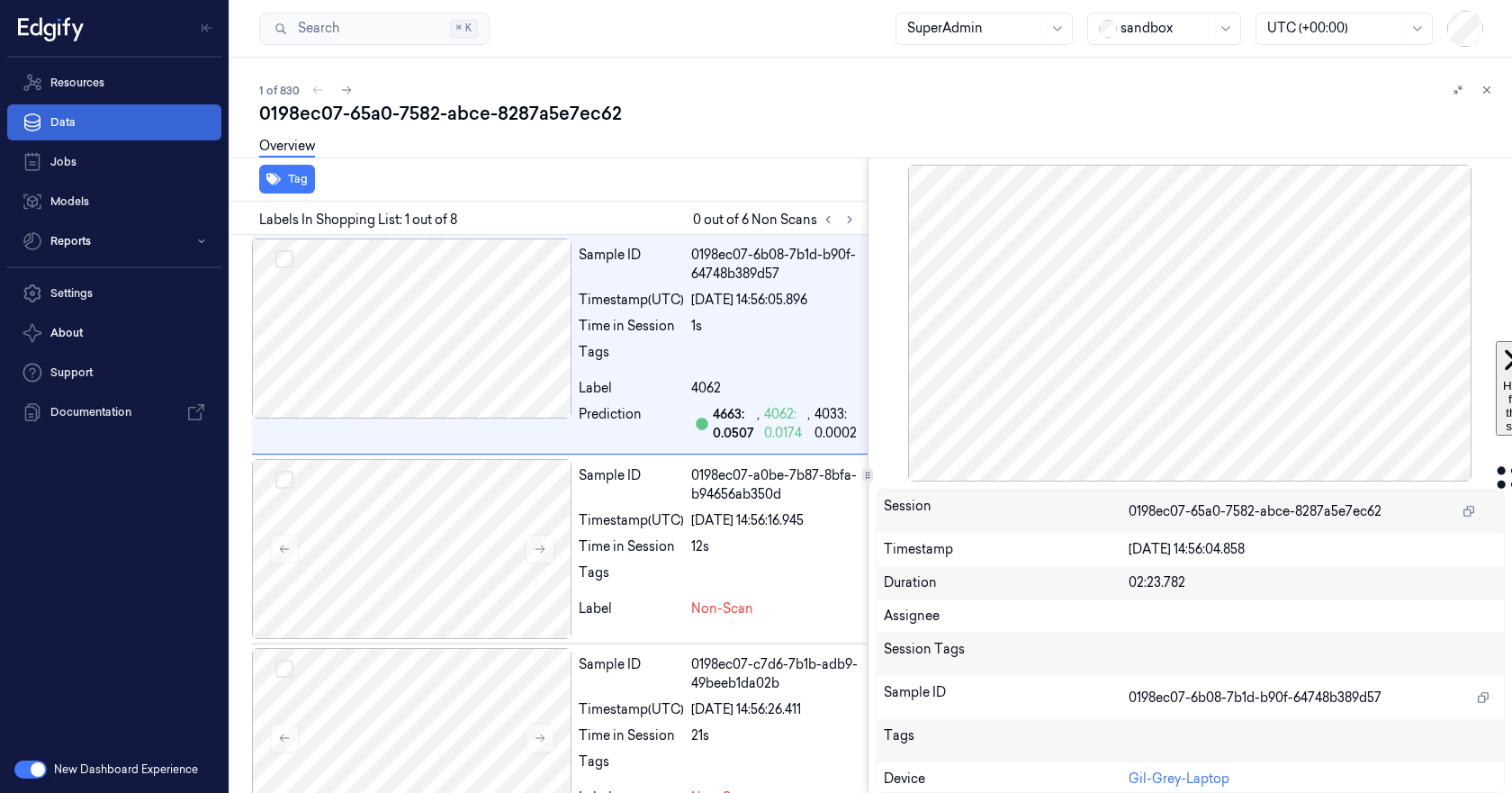
click at [69, 130] on link "Data" at bounding box center [115, 122] width 214 height 36
click at [76, 131] on link "Data" at bounding box center [115, 122] width 214 height 36
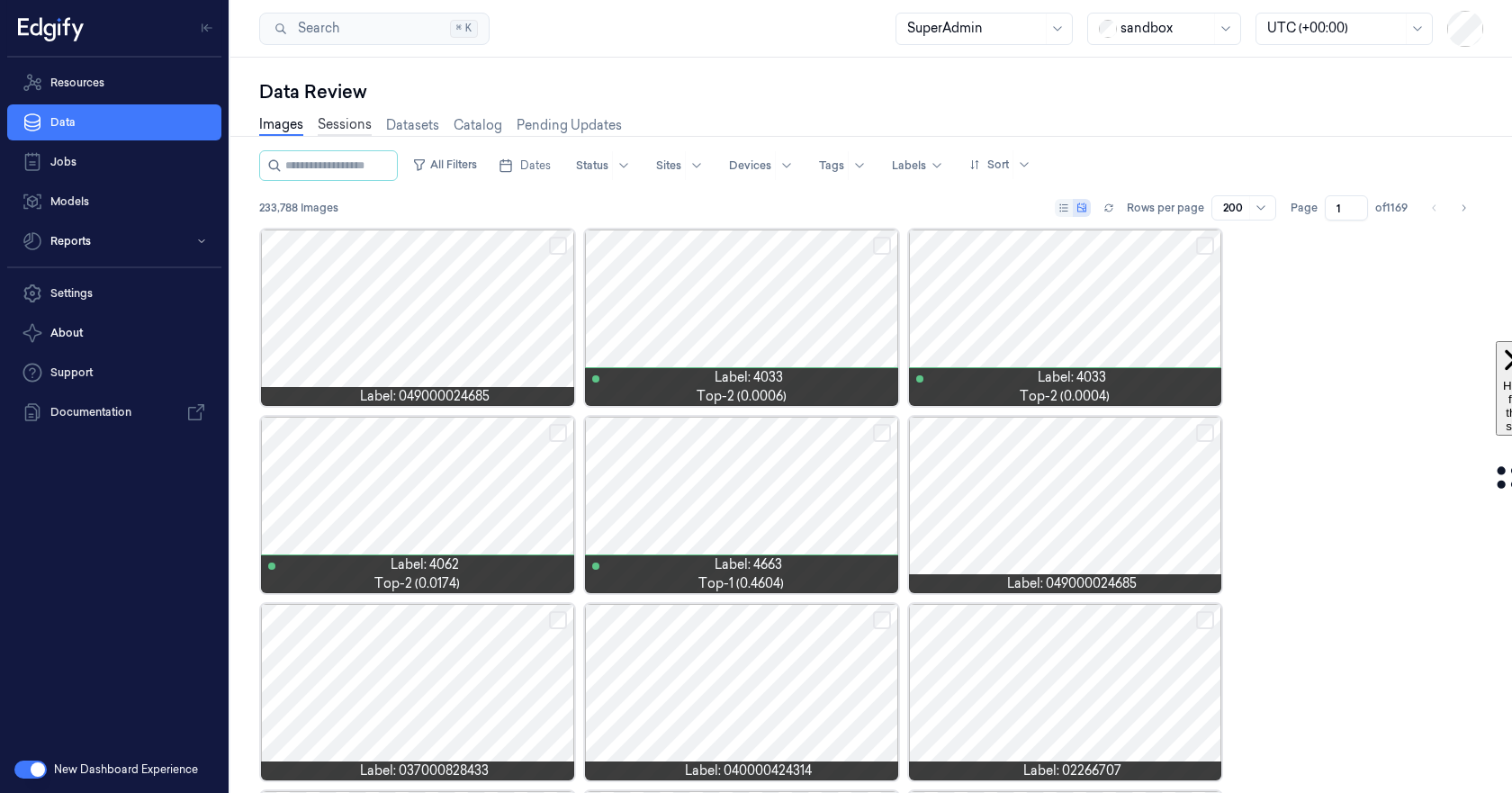
click at [332, 120] on link "Sessions" at bounding box center [344, 126] width 54 height 21
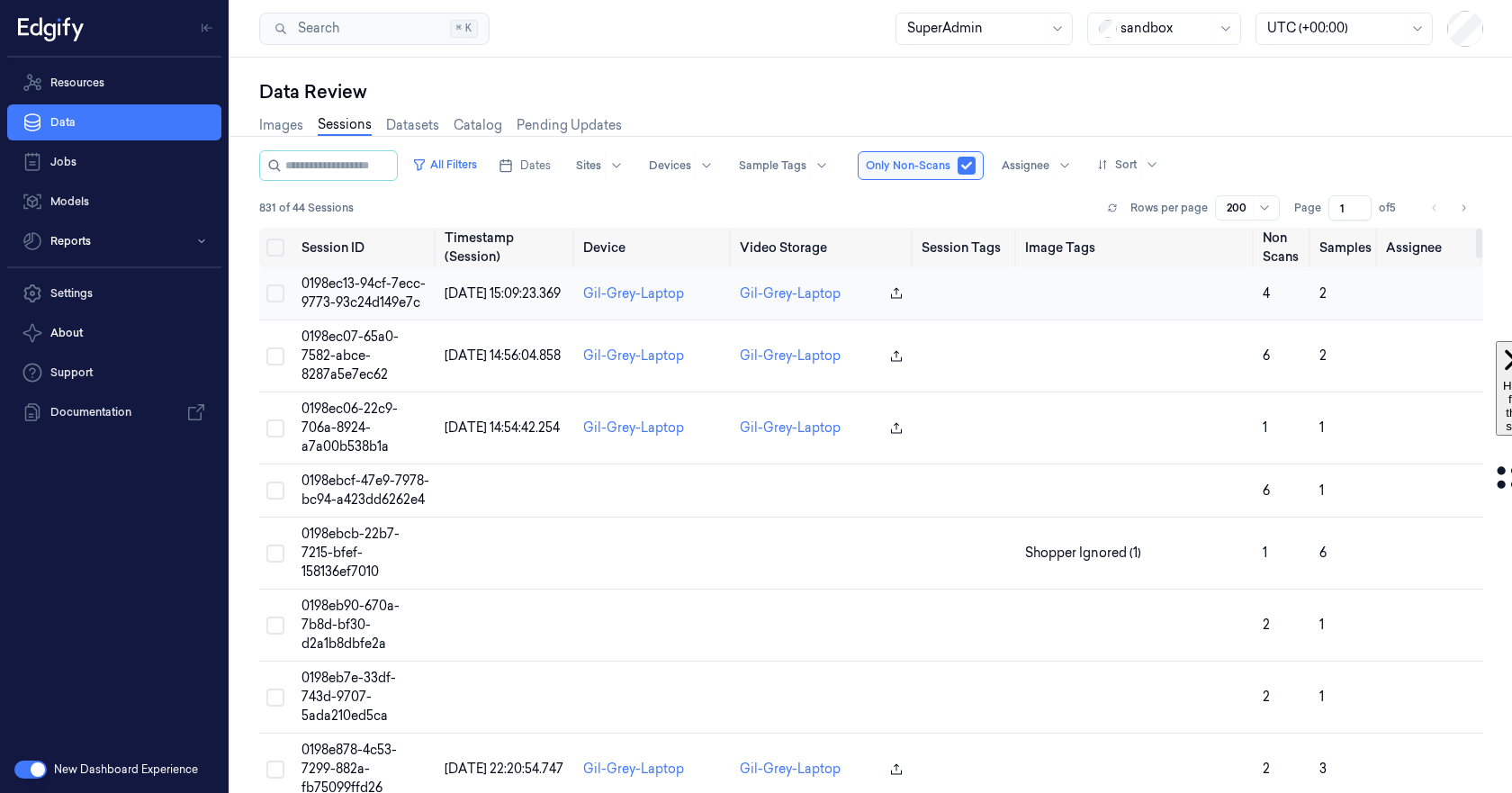
click at [389, 290] on span "0198ec13-94cf-7ecc-9773-93c24d149e7c" at bounding box center [363, 292] width 124 height 35
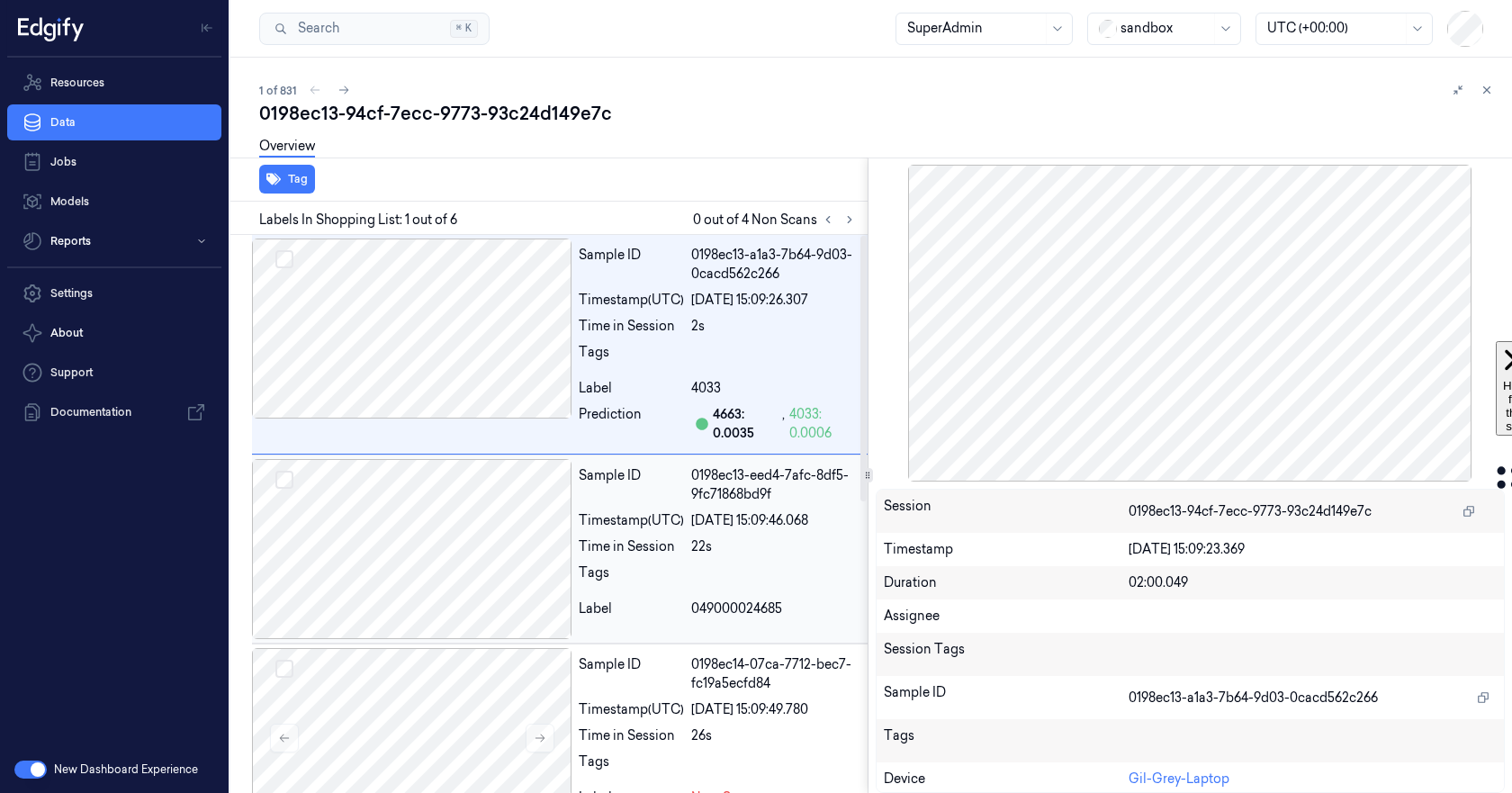
click at [401, 501] on div at bounding box center [412, 548] width 319 height 180
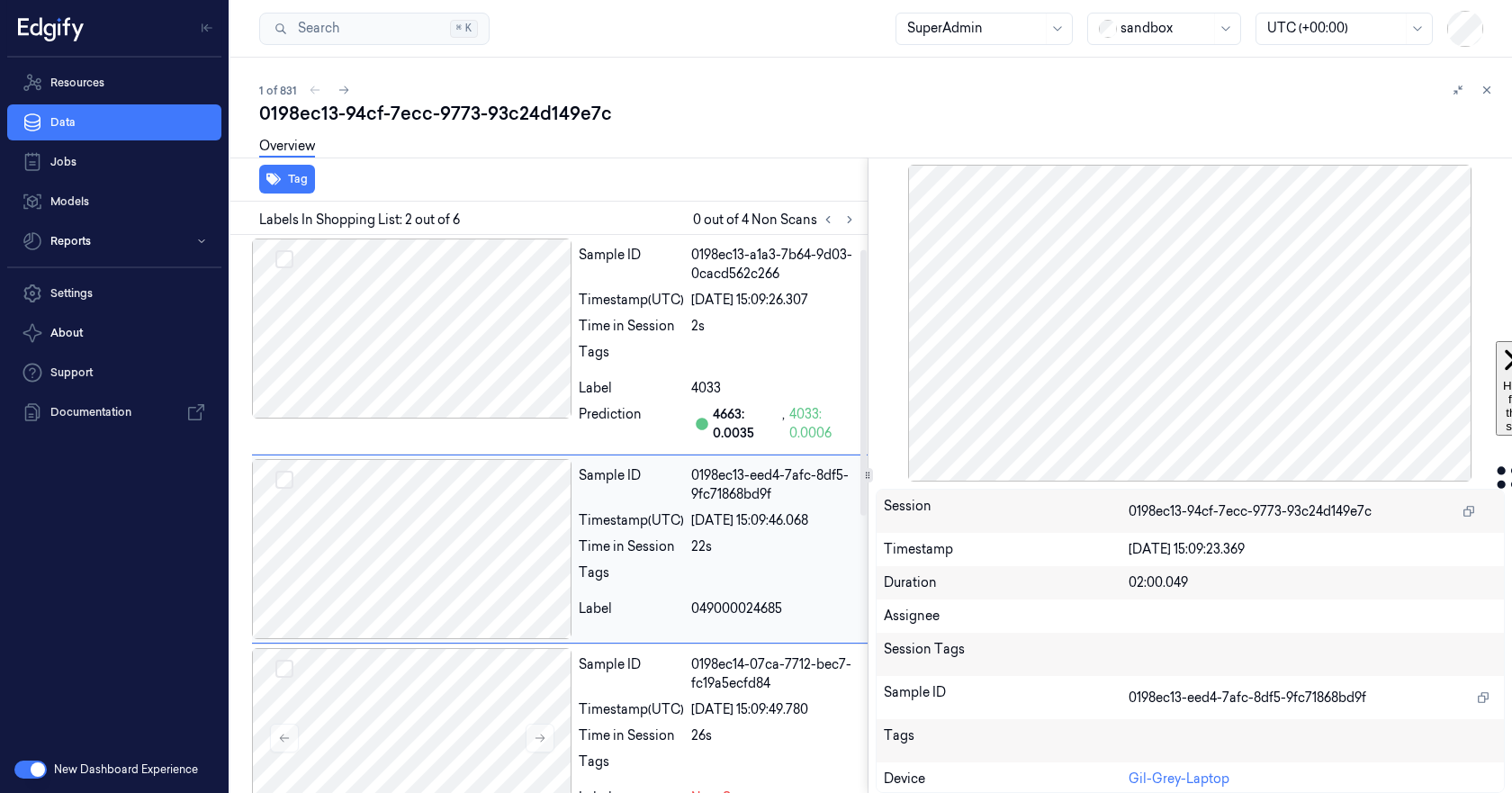
scroll to position [35, 0]
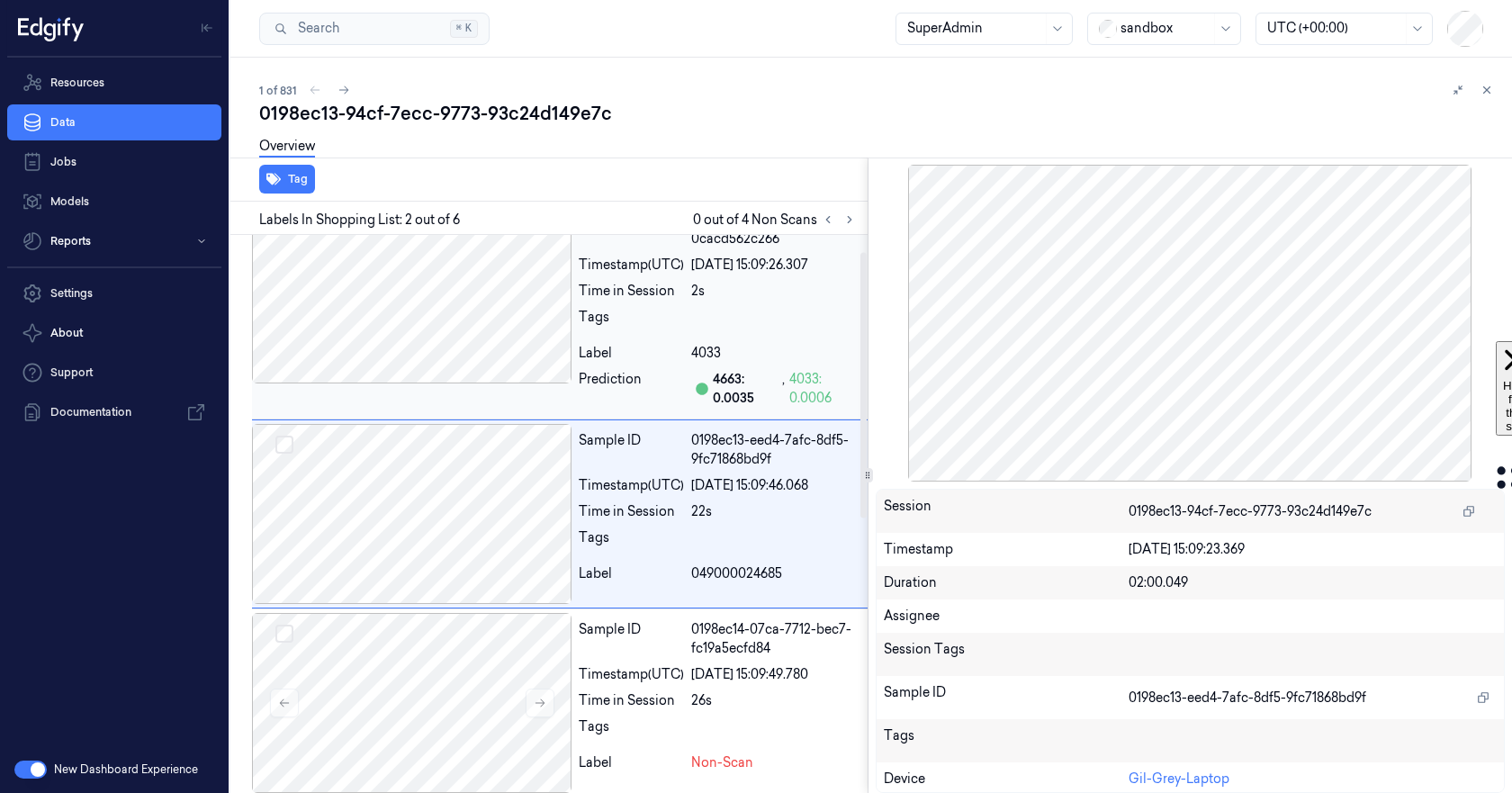
click at [391, 295] on div at bounding box center [412, 293] width 319 height 180
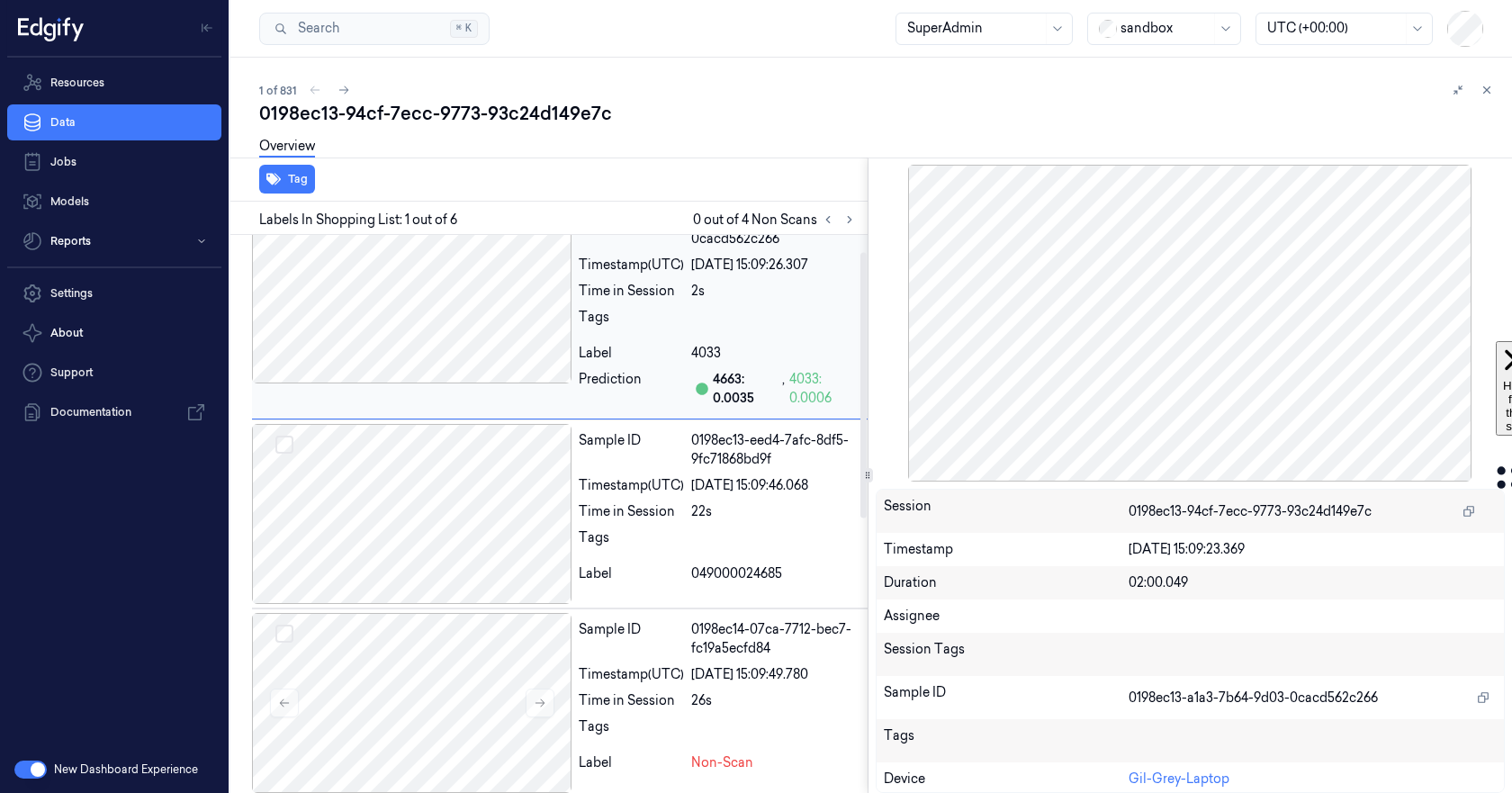
scroll to position [0, 0]
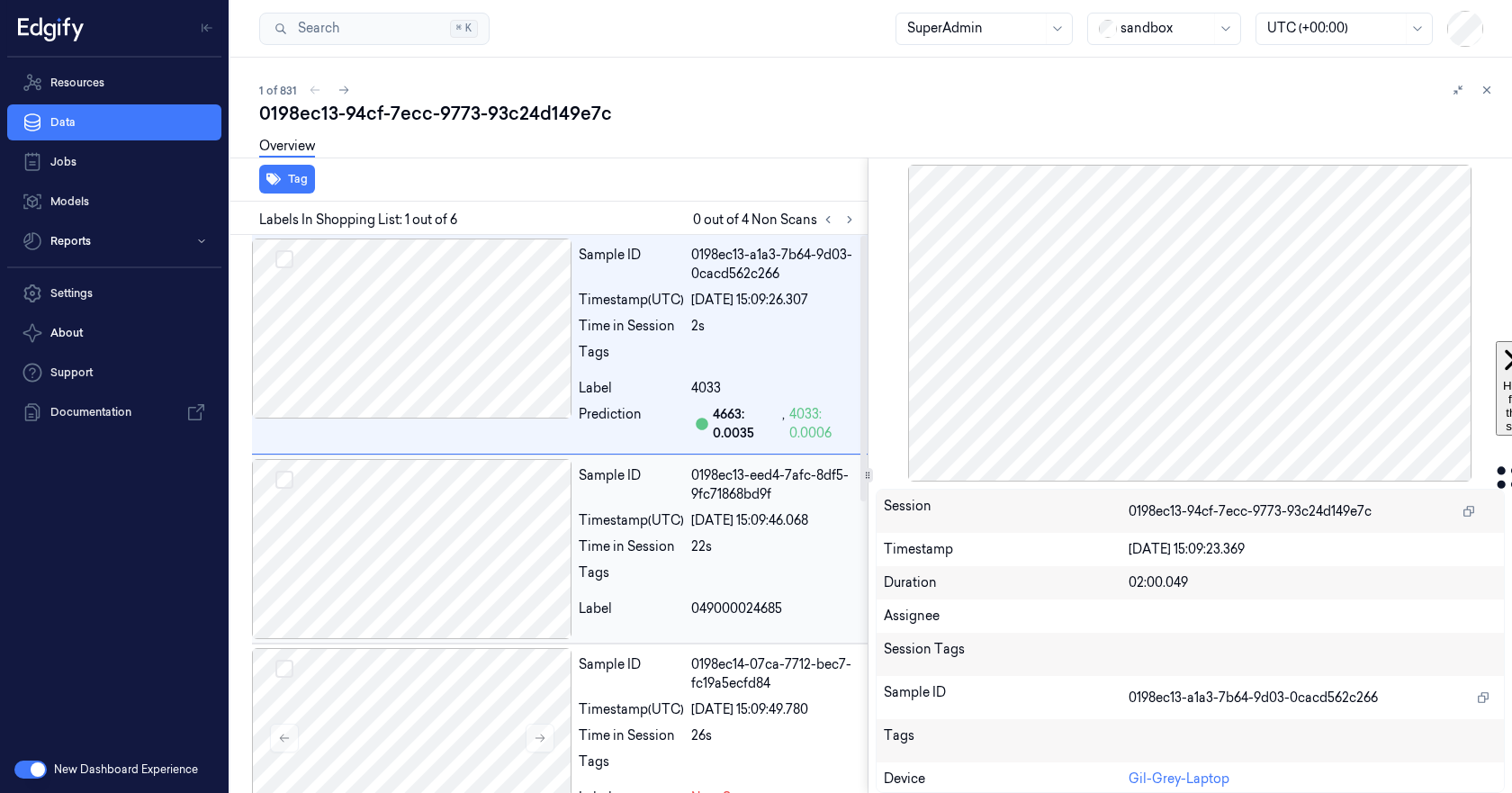
click at [420, 583] on div at bounding box center [412, 548] width 319 height 180
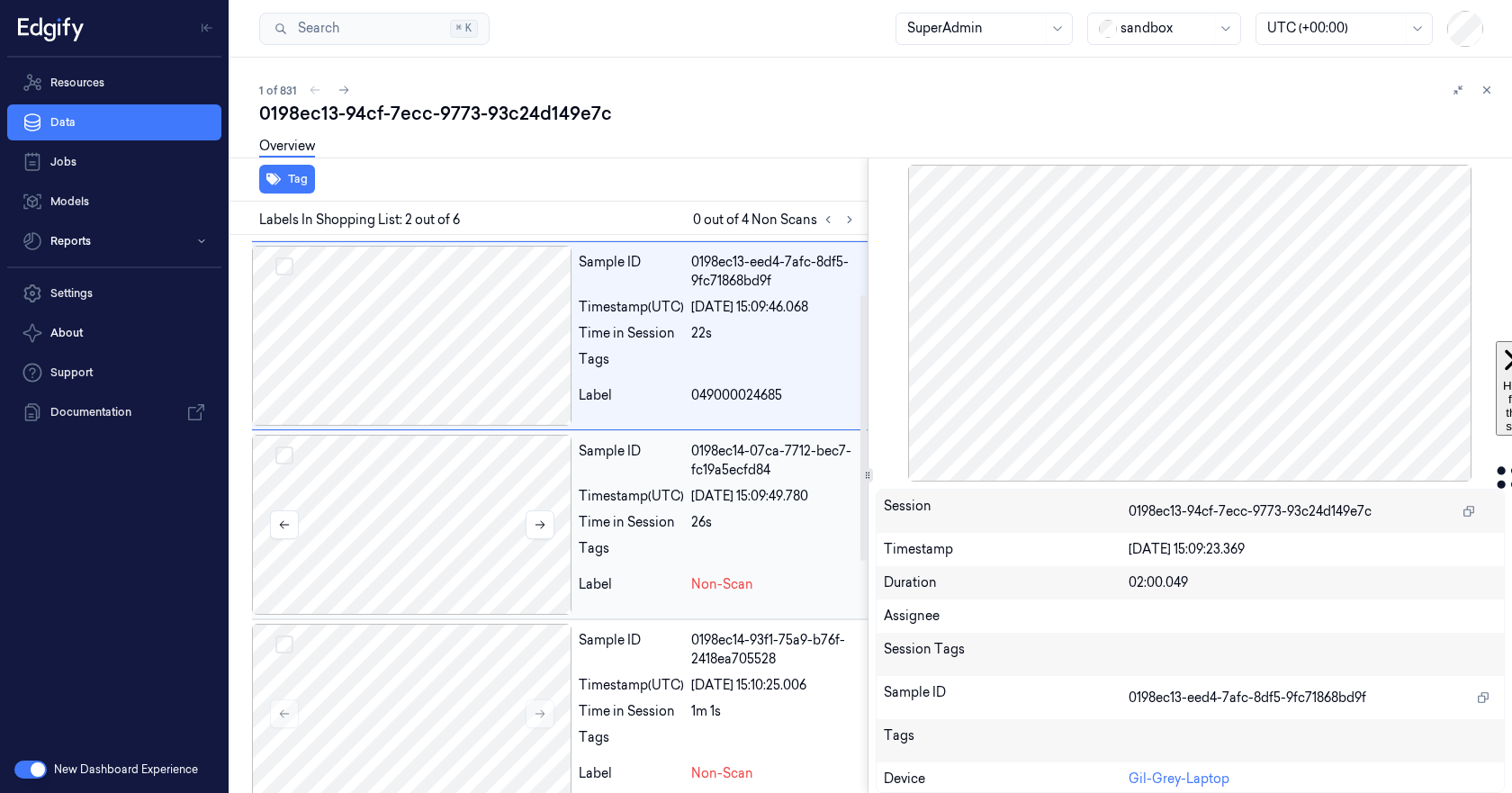
scroll to position [215, 0]
click at [426, 527] on div at bounding box center [412, 523] width 319 height 180
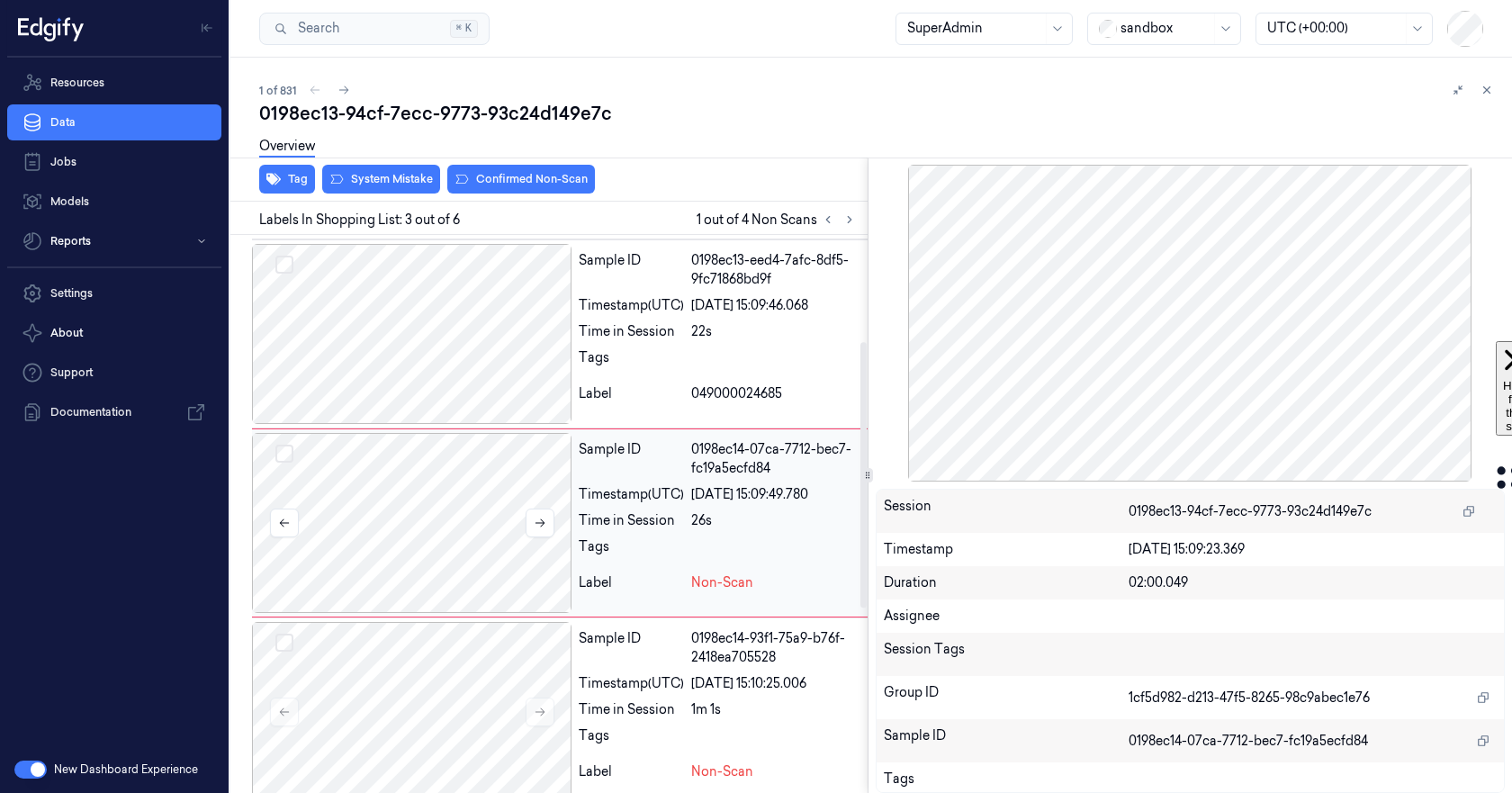
scroll to position [224, 0]
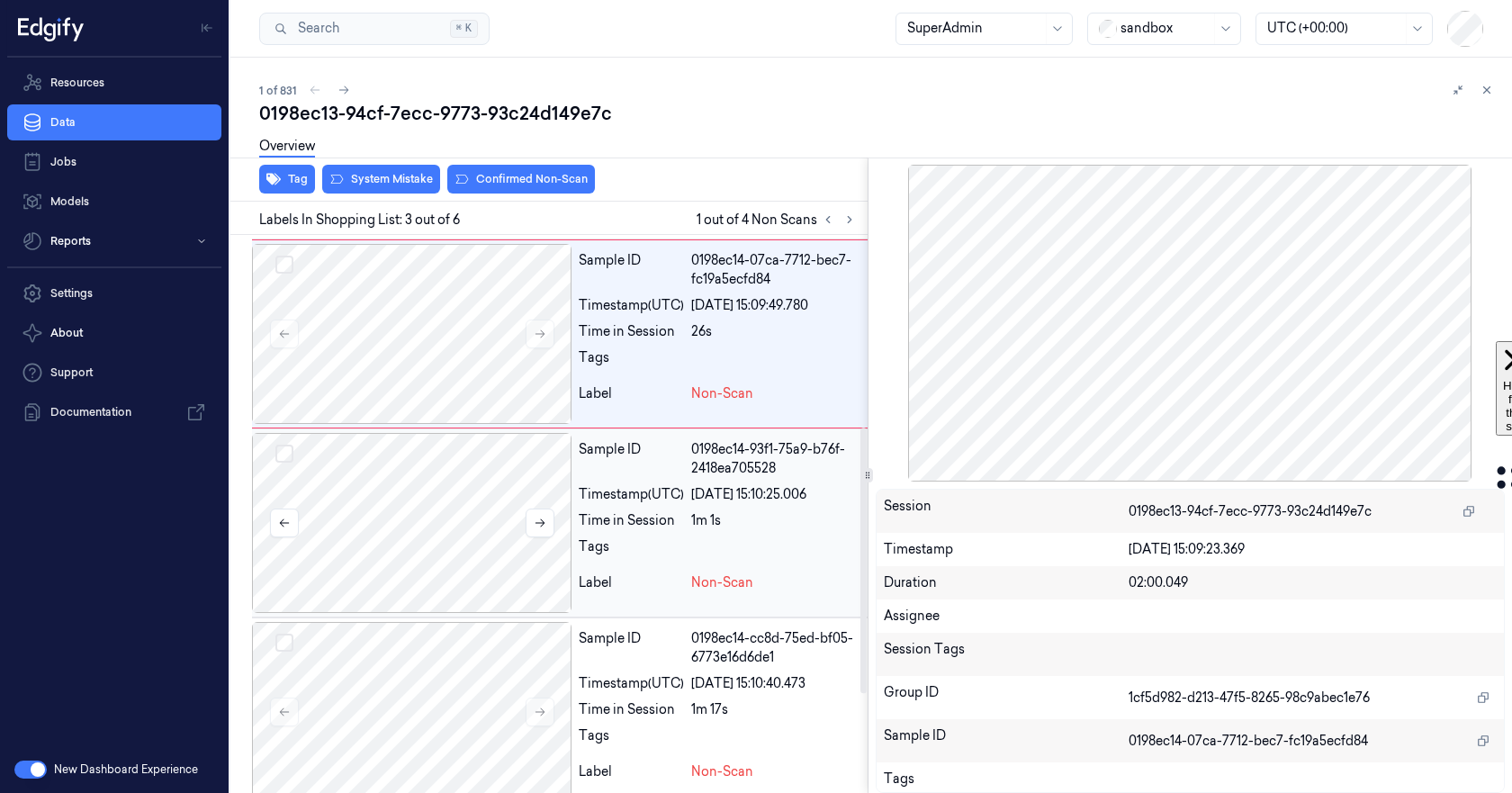
click at [427, 534] on div at bounding box center [412, 523] width 319 height 180
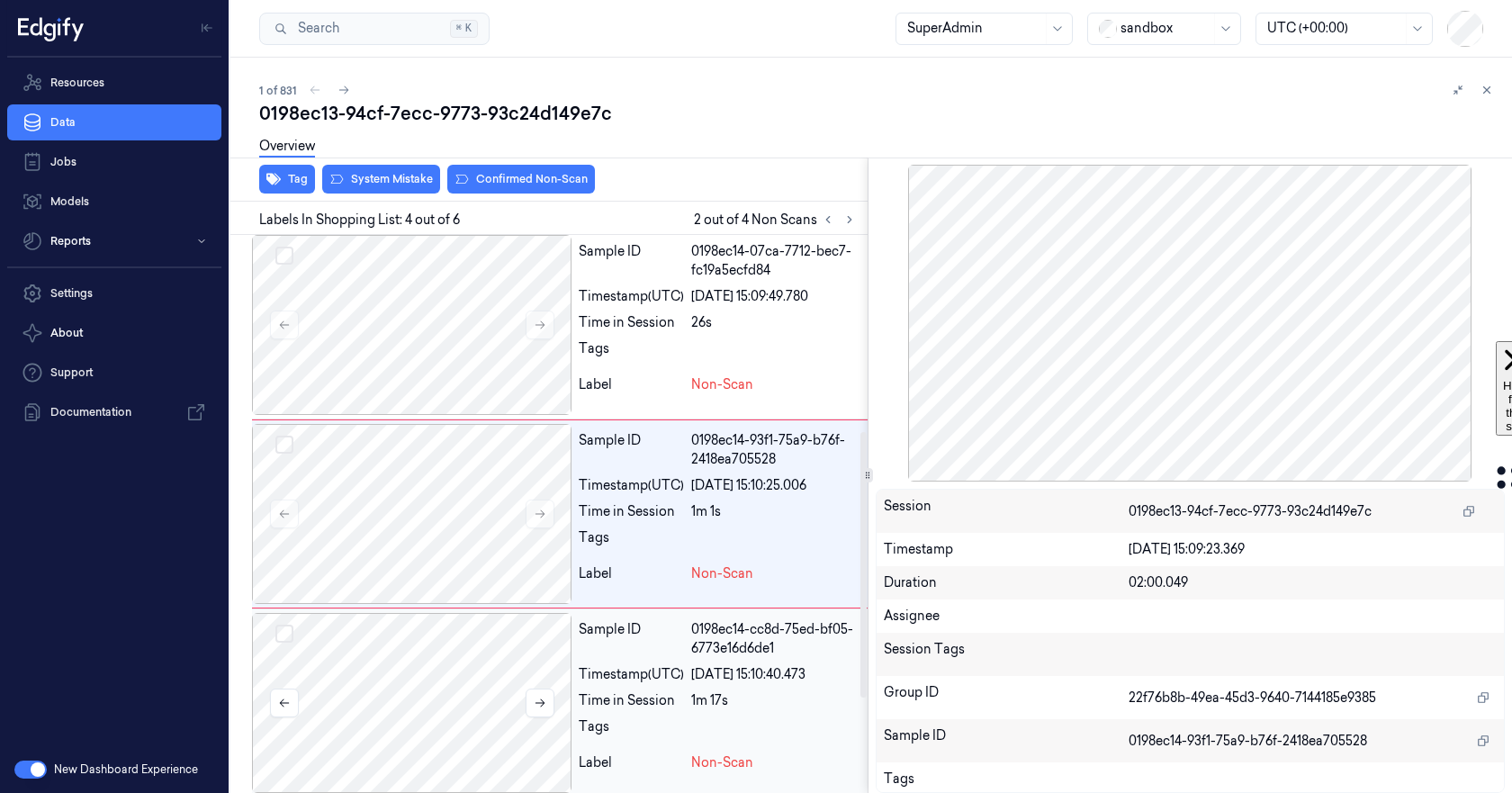
click at [443, 675] on div at bounding box center [412, 702] width 319 height 180
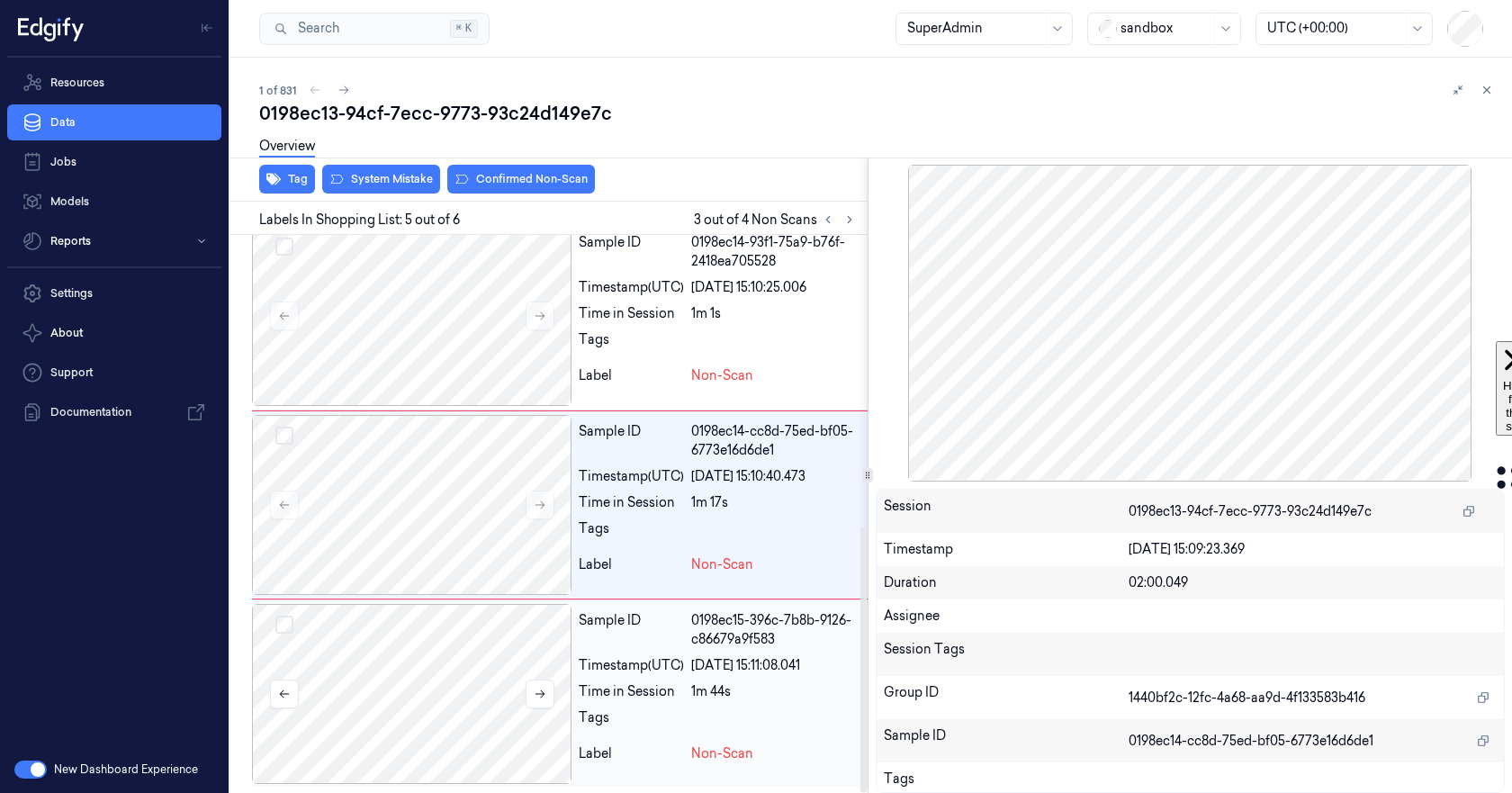
scroll to position [612, 0]
click at [444, 693] on div at bounding box center [412, 692] width 319 height 180
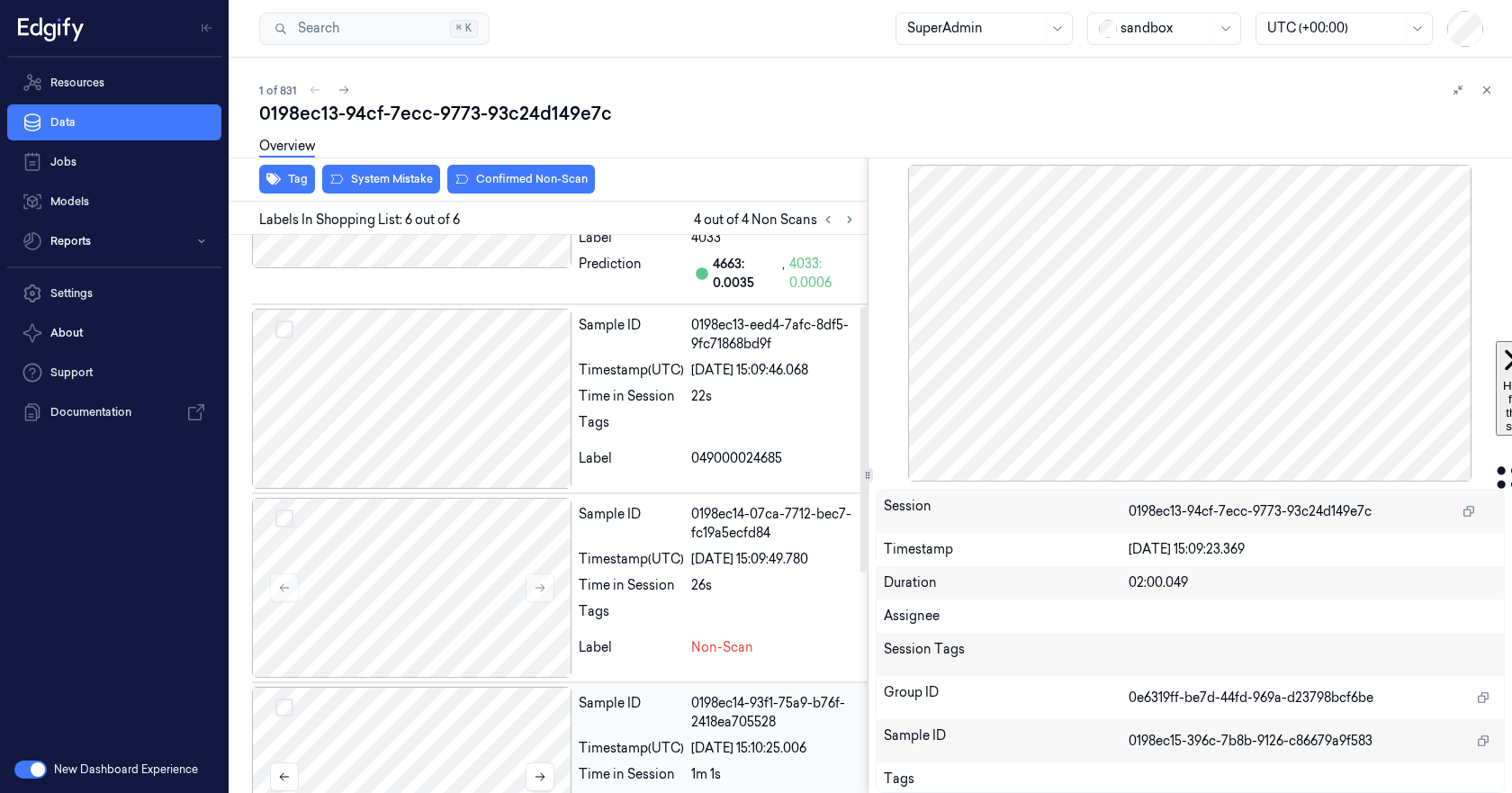
scroll to position [0, 0]
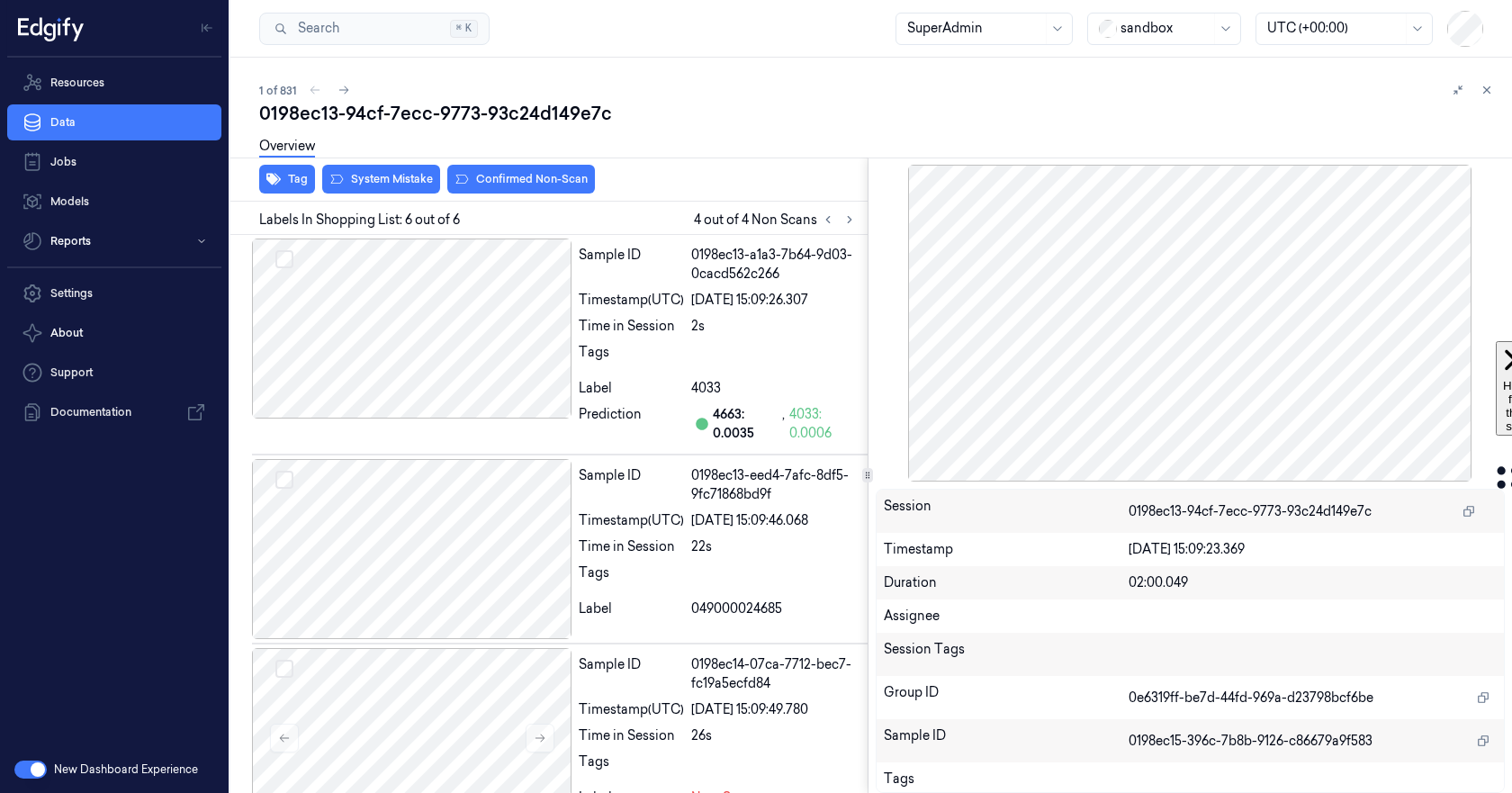
click at [1184, 336] on div at bounding box center [1190, 322] width 630 height 316
click at [1455, 87] on icon at bounding box center [1458, 90] width 12 height 12
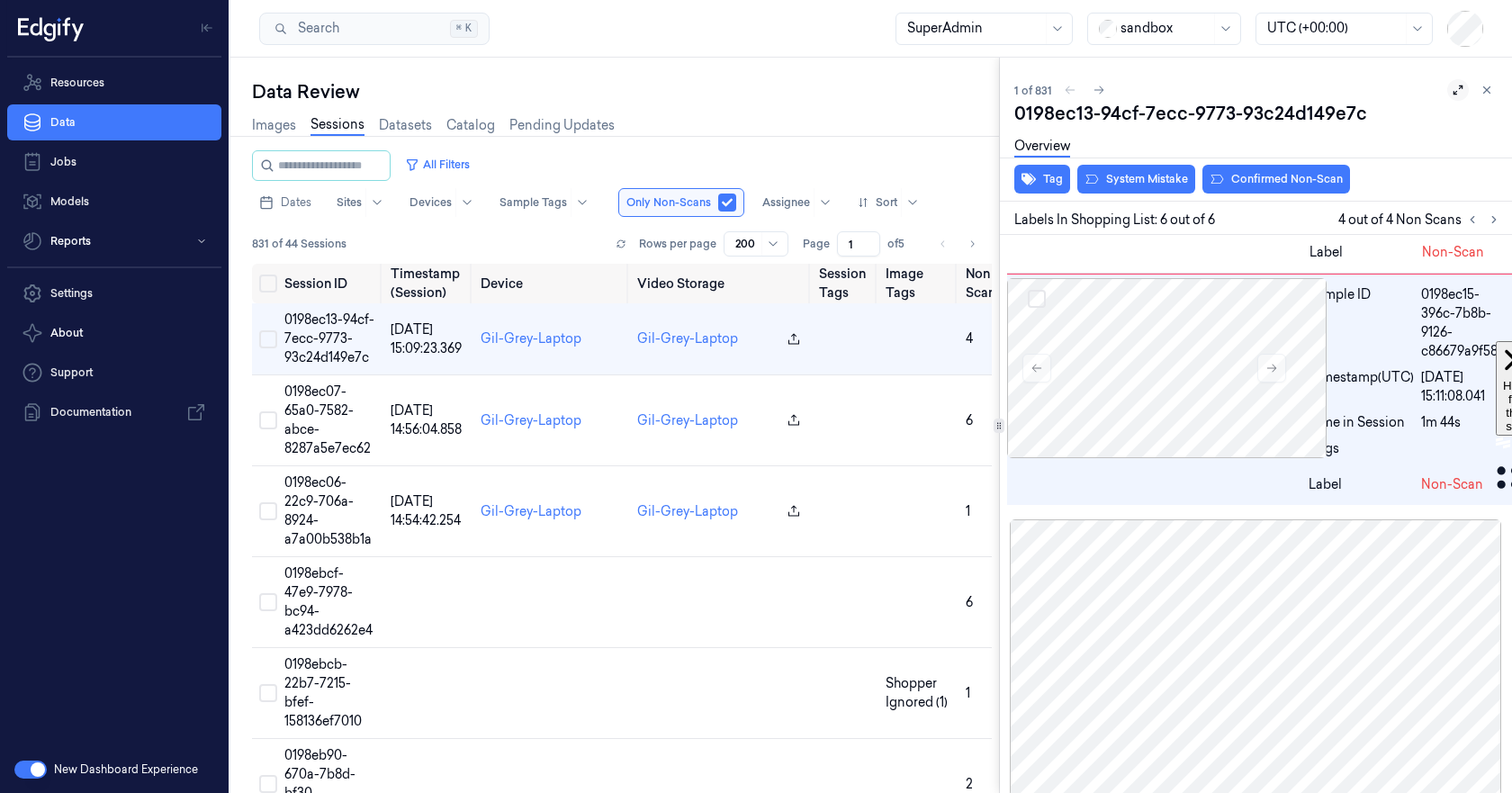
scroll to position [1260, 0]
click at [338, 331] on span "0198ec13-94cf-7ecc-9773-93c24d149e7c" at bounding box center [330, 338] width 90 height 54
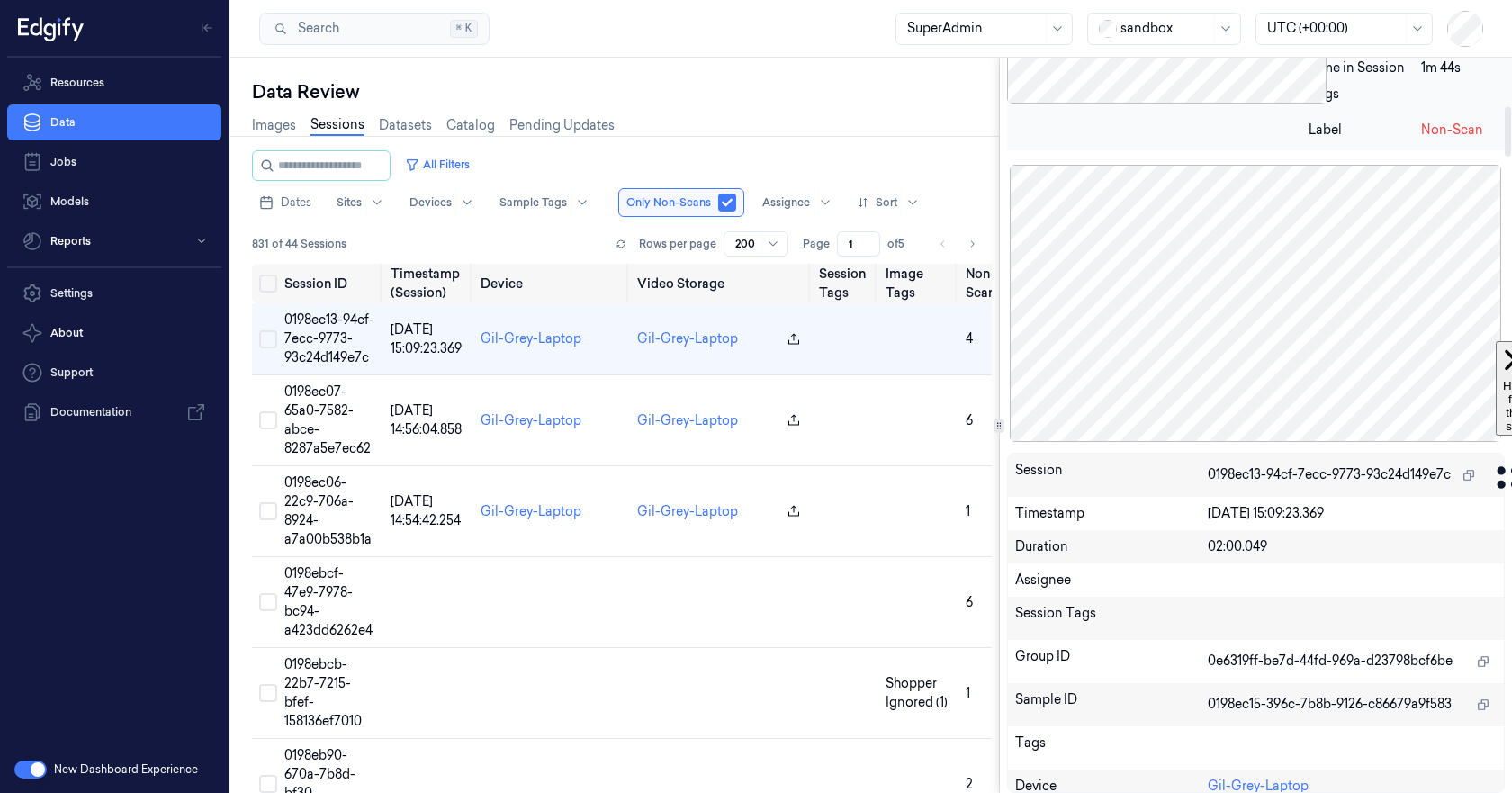
scroll to position [0, 0]
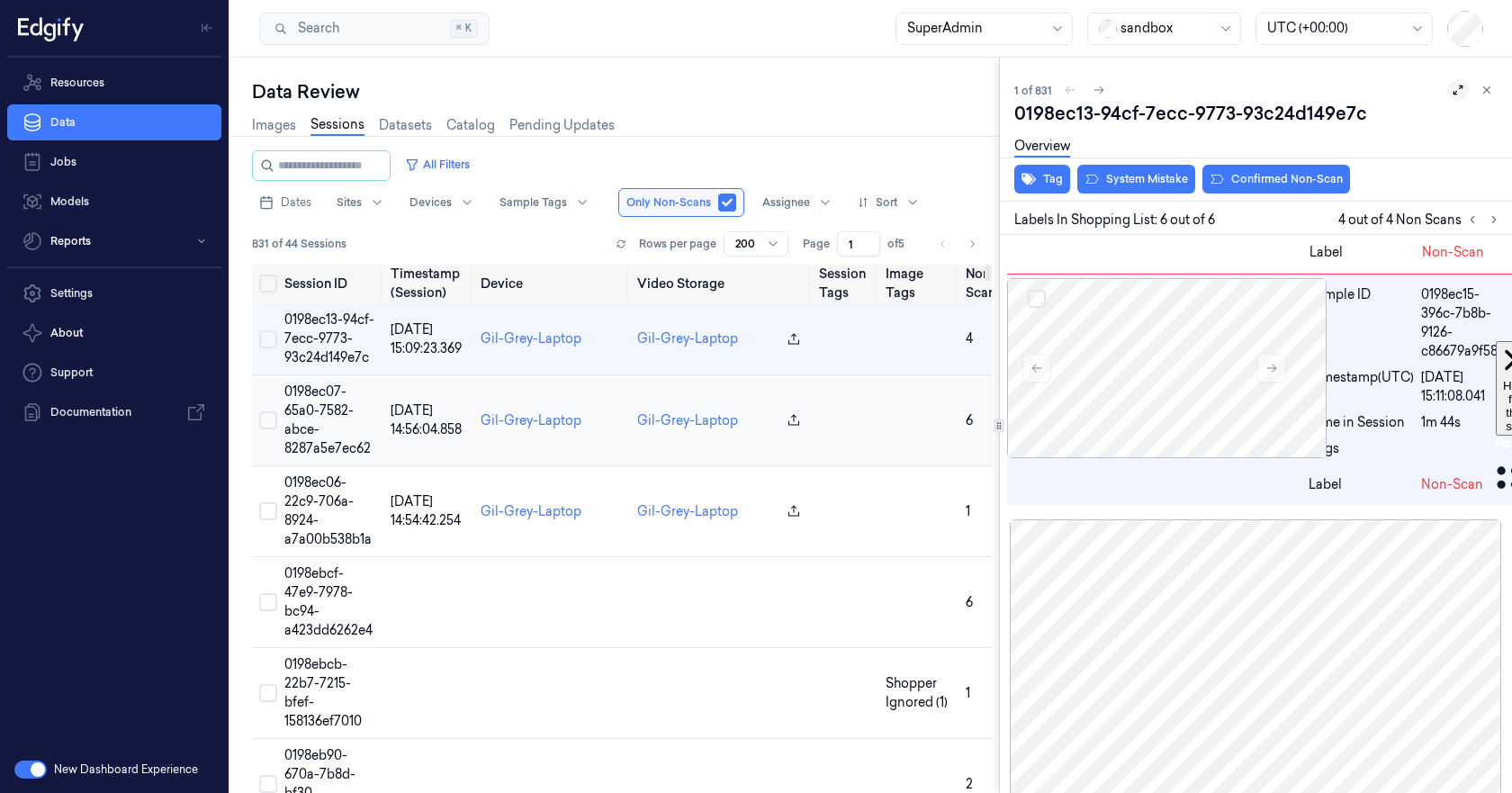
click at [301, 423] on span "0198ec07-65a0-7582-abce-8287a5e7ec62" at bounding box center [328, 419] width 86 height 73
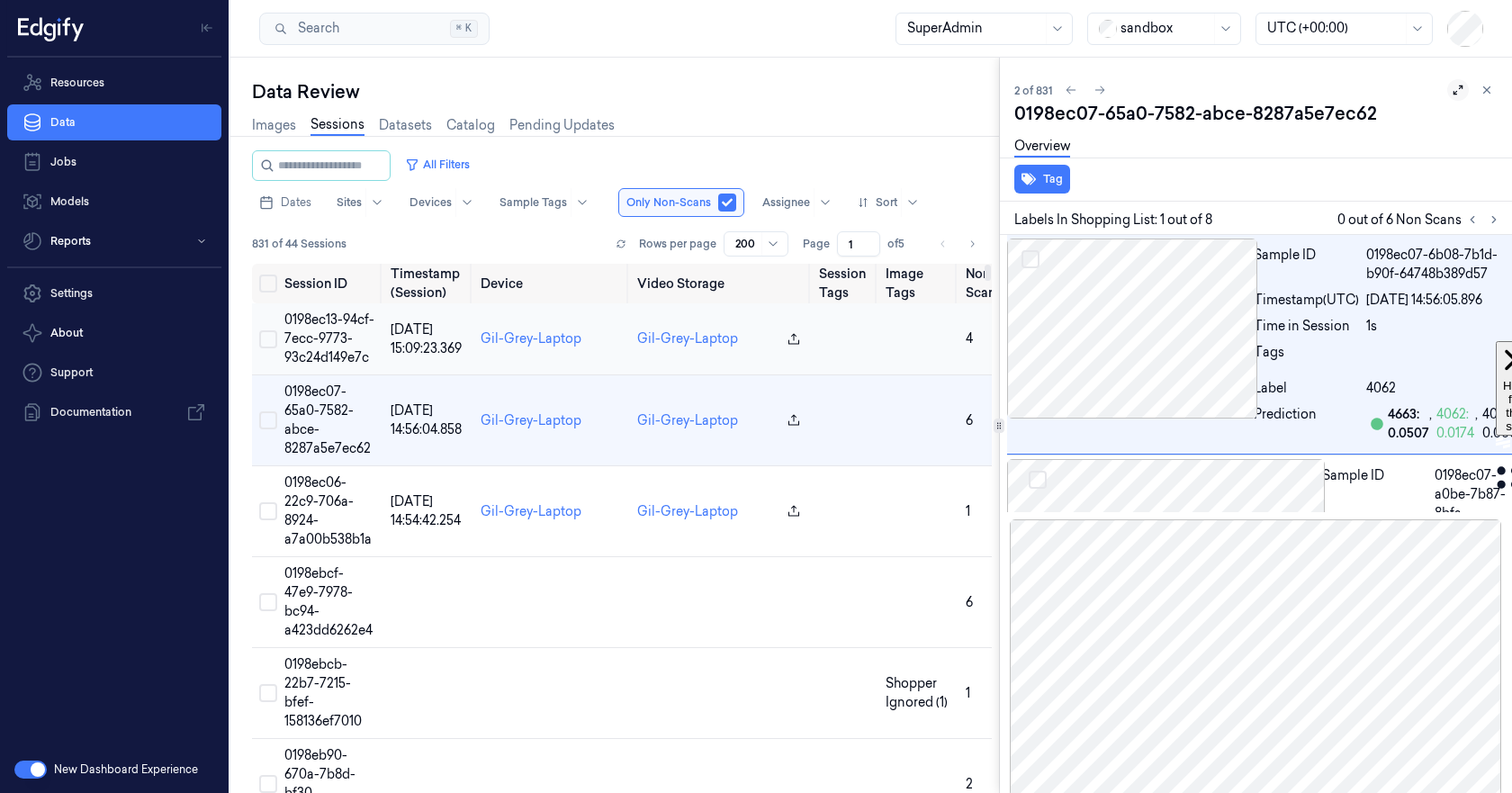
click at [316, 343] on span "0198ec13-94cf-7ecc-9773-93c24d149e7c" at bounding box center [330, 338] width 90 height 54
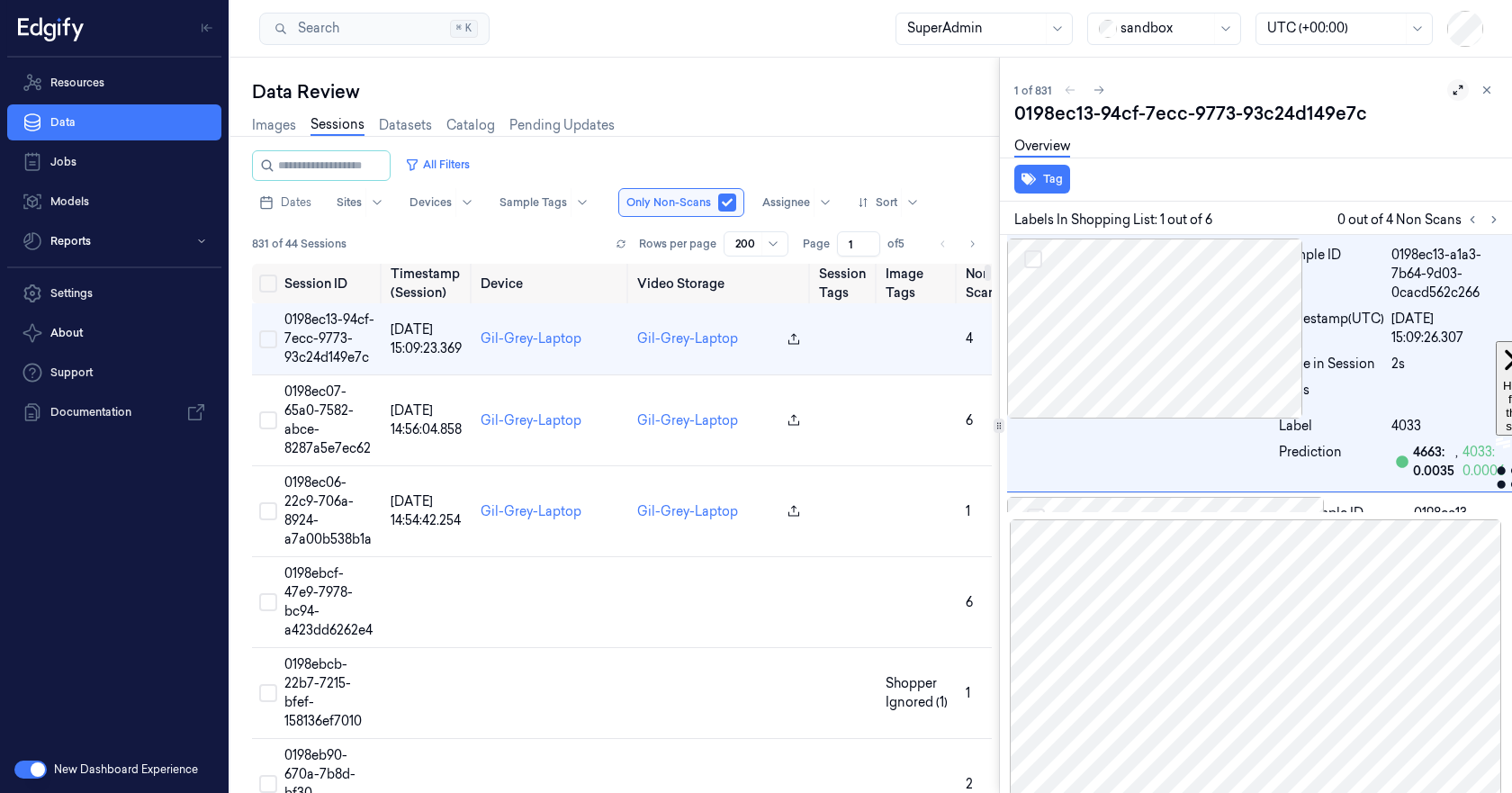
click at [1196, 641] on div at bounding box center [1256, 658] width 498 height 280
click at [1481, 93] on icon at bounding box center [1486, 90] width 12 height 12
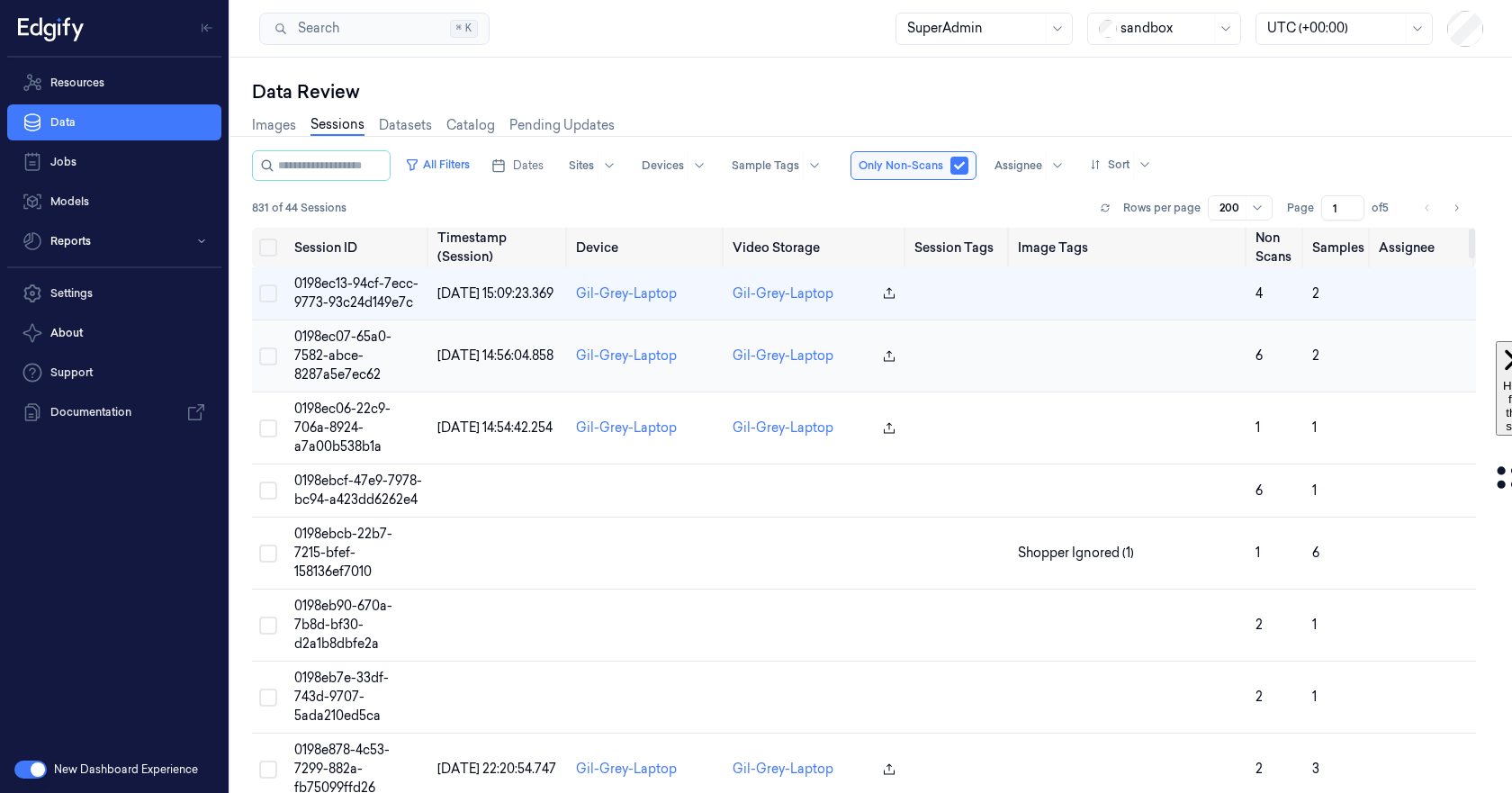
click at [379, 341] on span "0198ec07-65a0-7582-abce-8287a5e7ec62" at bounding box center [343, 355] width 97 height 54
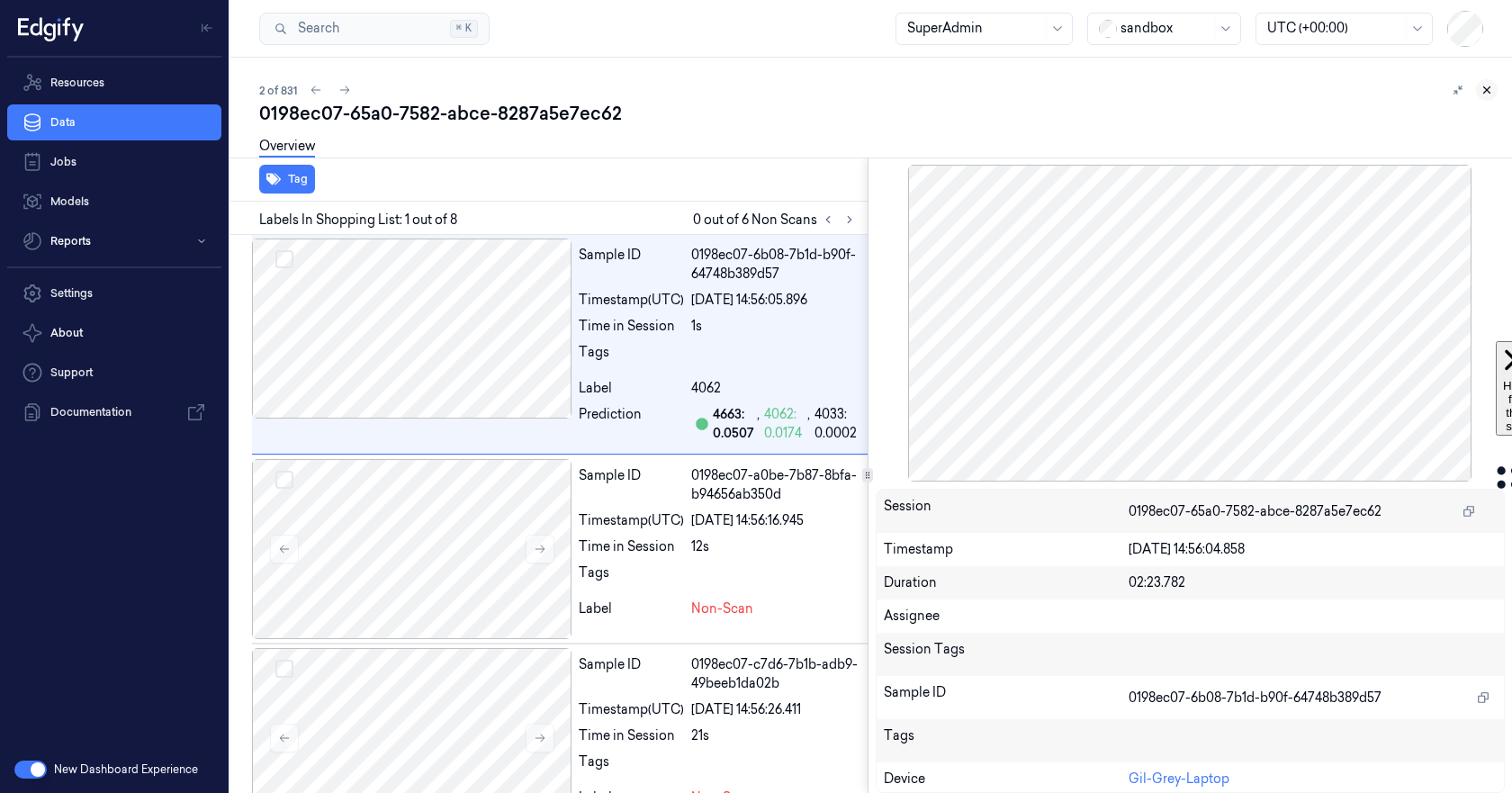
click at [1488, 90] on icon at bounding box center [1486, 90] width 12 height 12
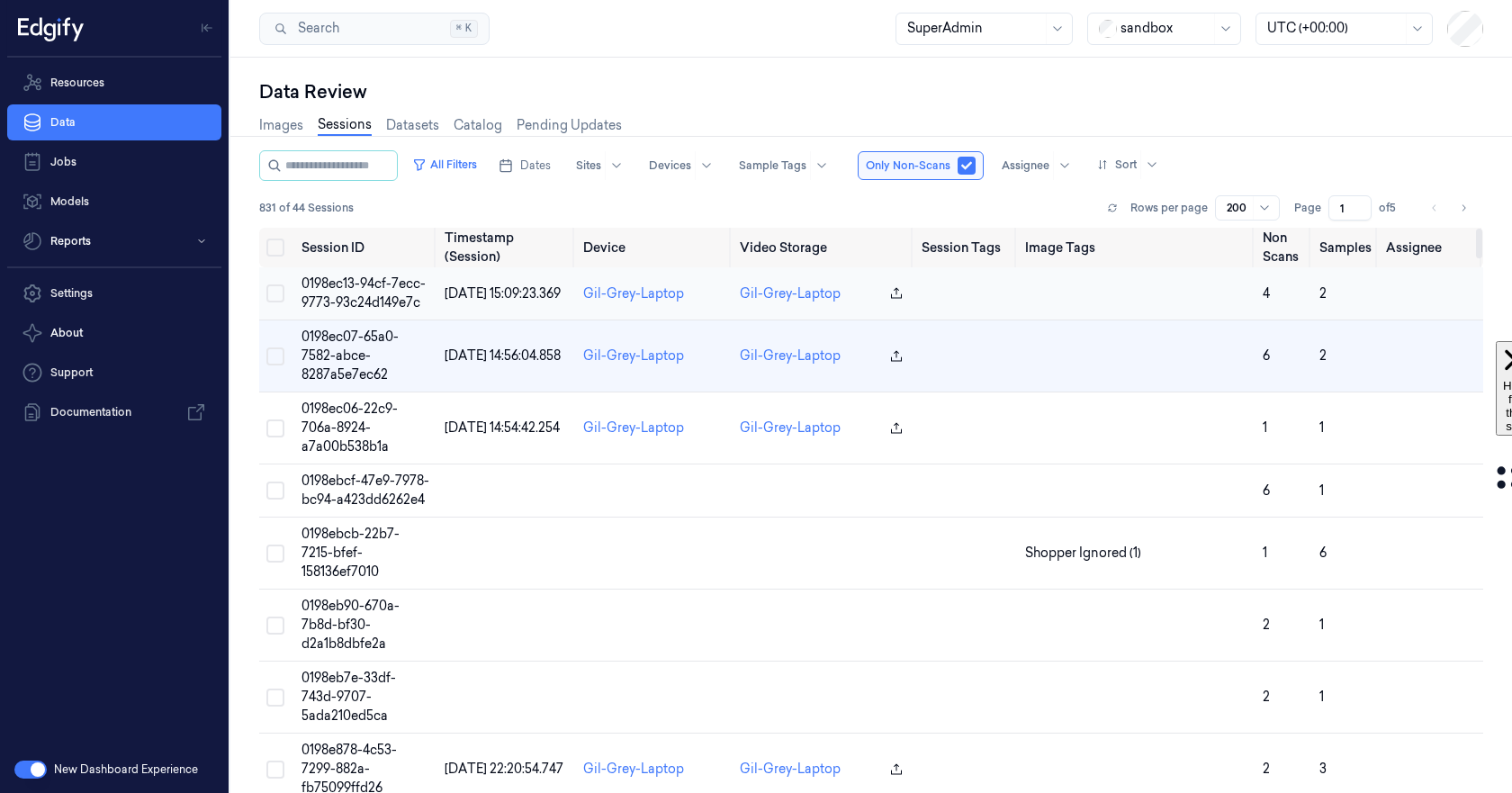
click at [358, 298] on span "0198ec13-94cf-7ecc-9773-93c24d149e7c" at bounding box center [363, 292] width 124 height 35
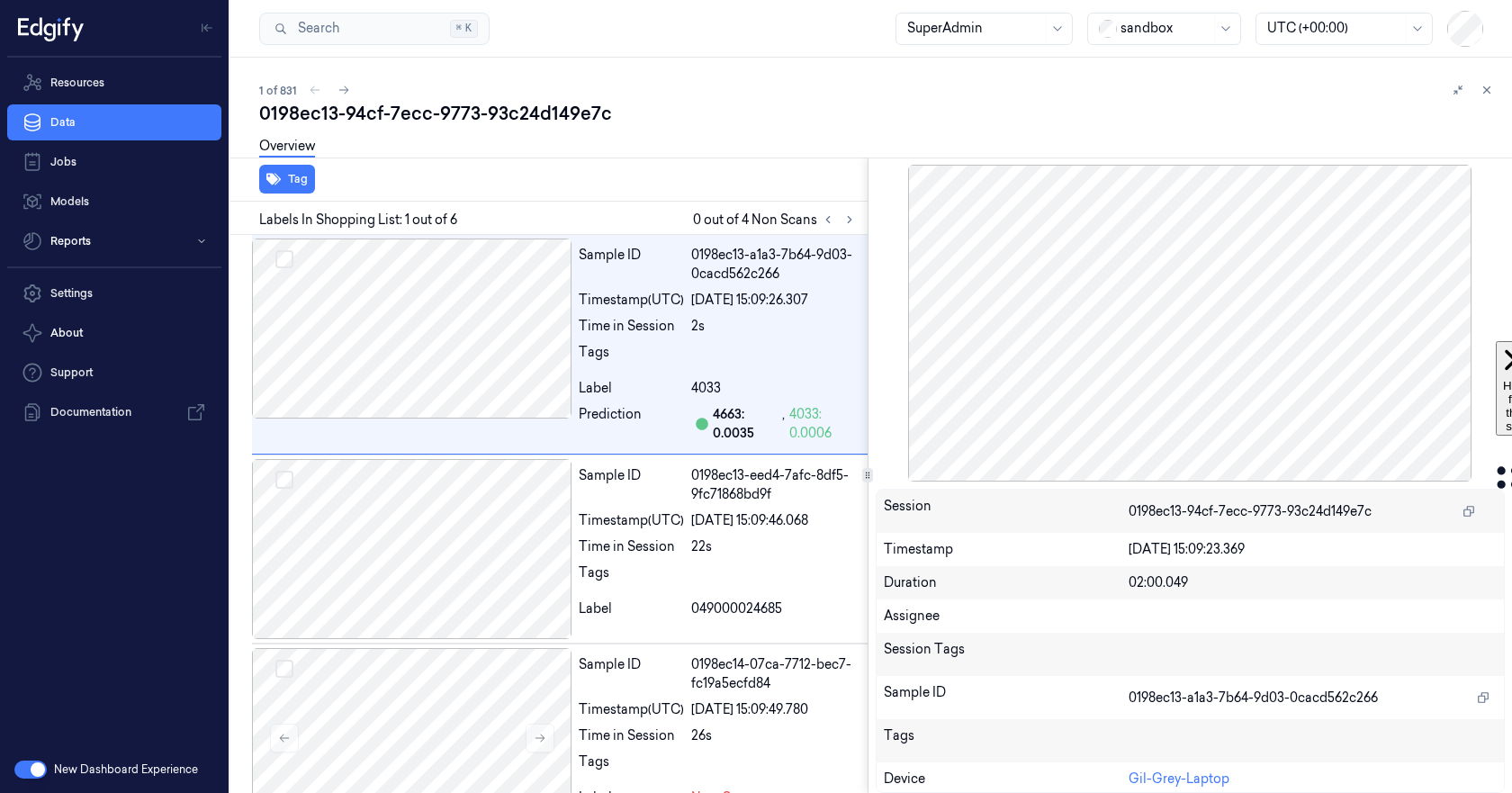
click at [1259, 277] on div at bounding box center [1190, 322] width 630 height 316
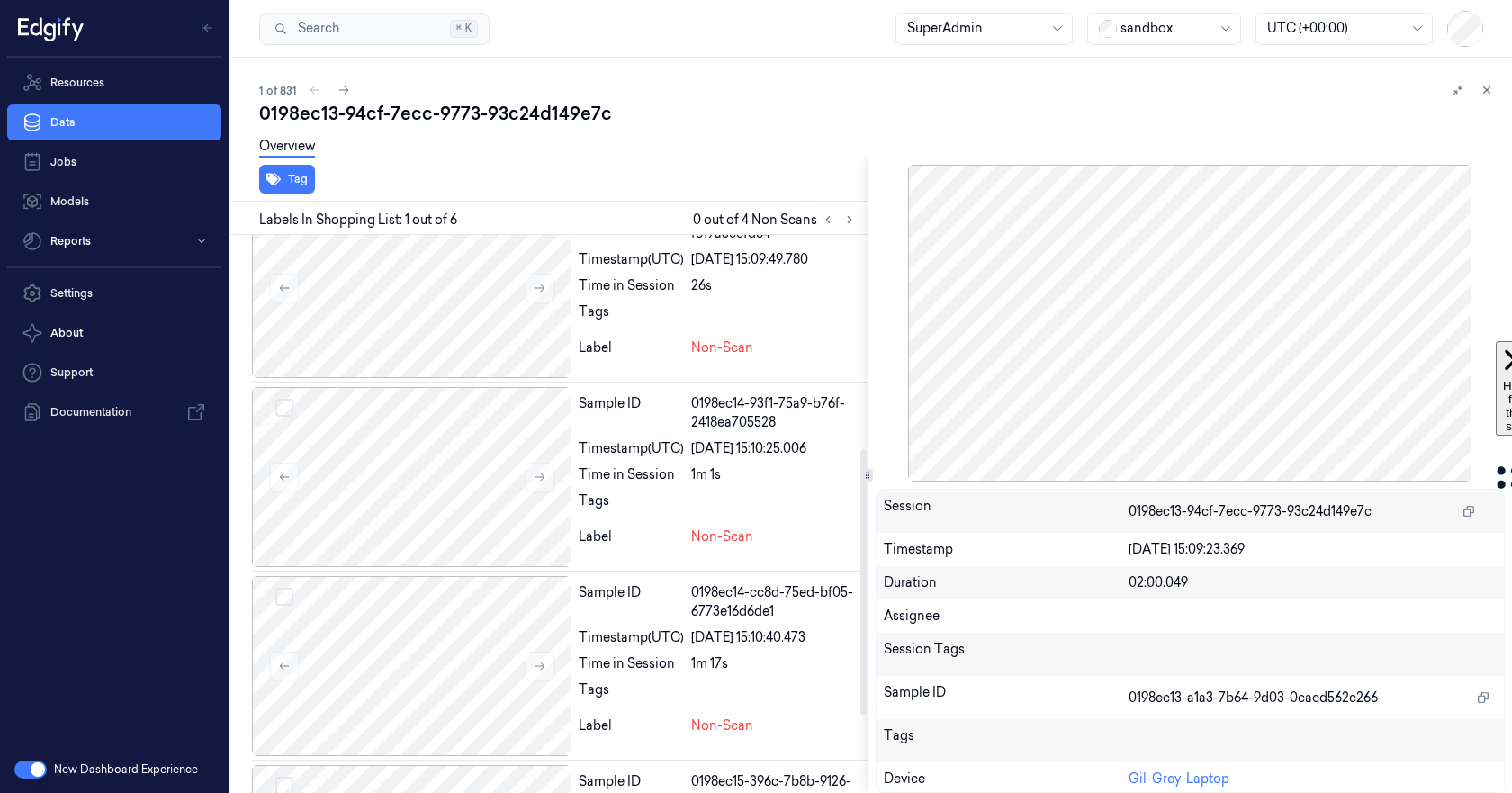
scroll to position [612, 0]
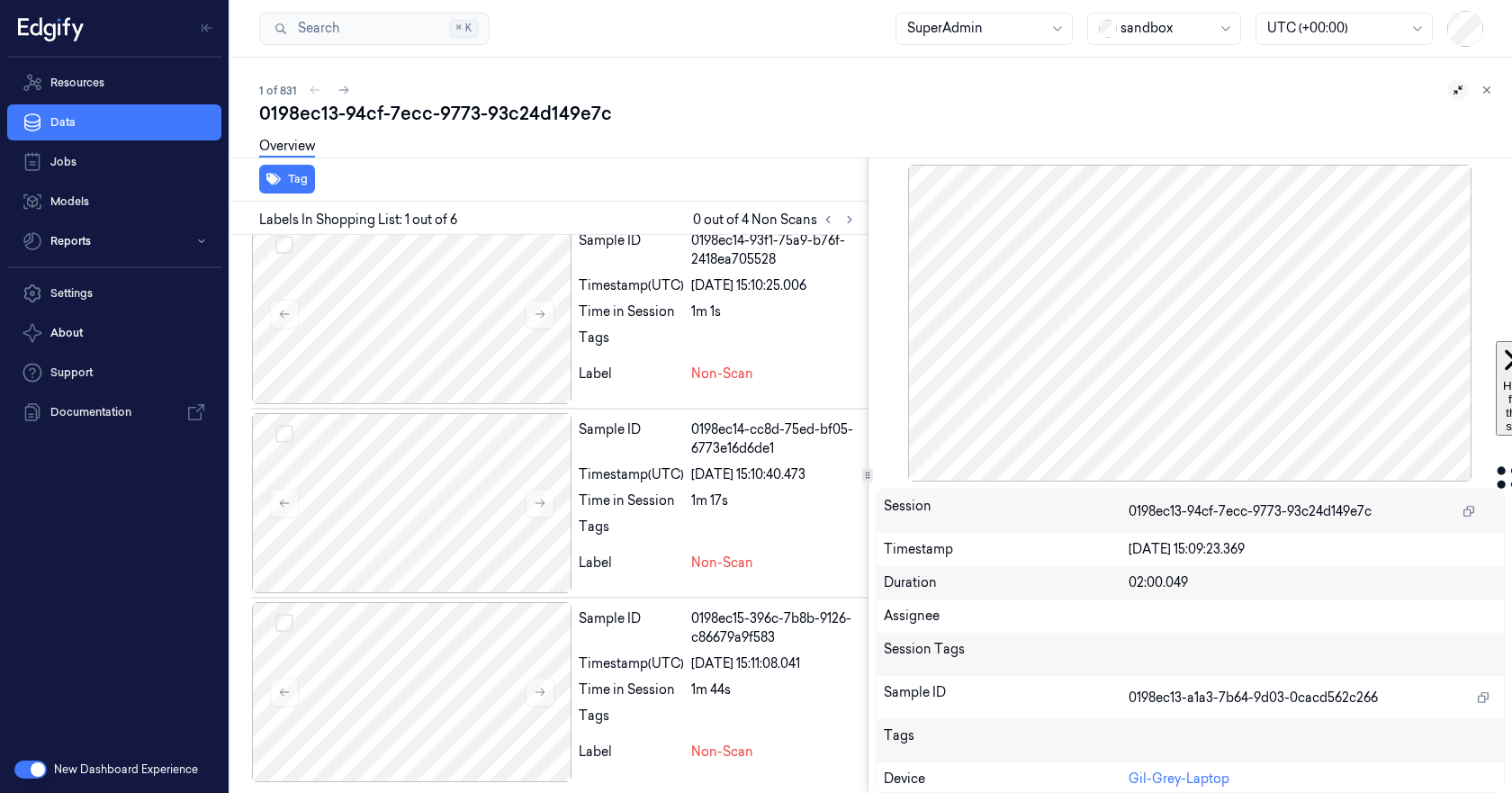
click at [1458, 90] on icon at bounding box center [1458, 90] width 12 height 12
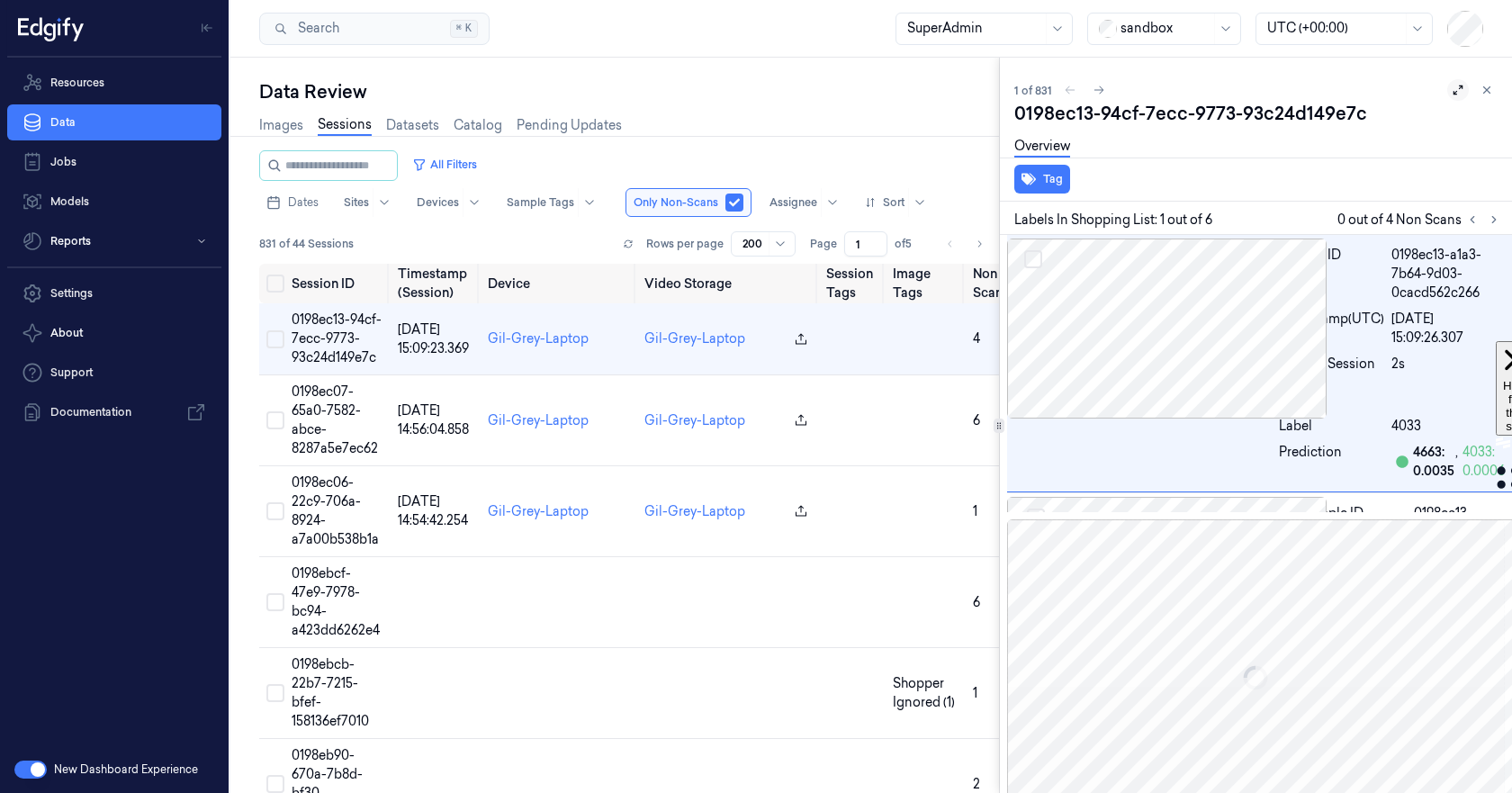
scroll to position [0, 8]
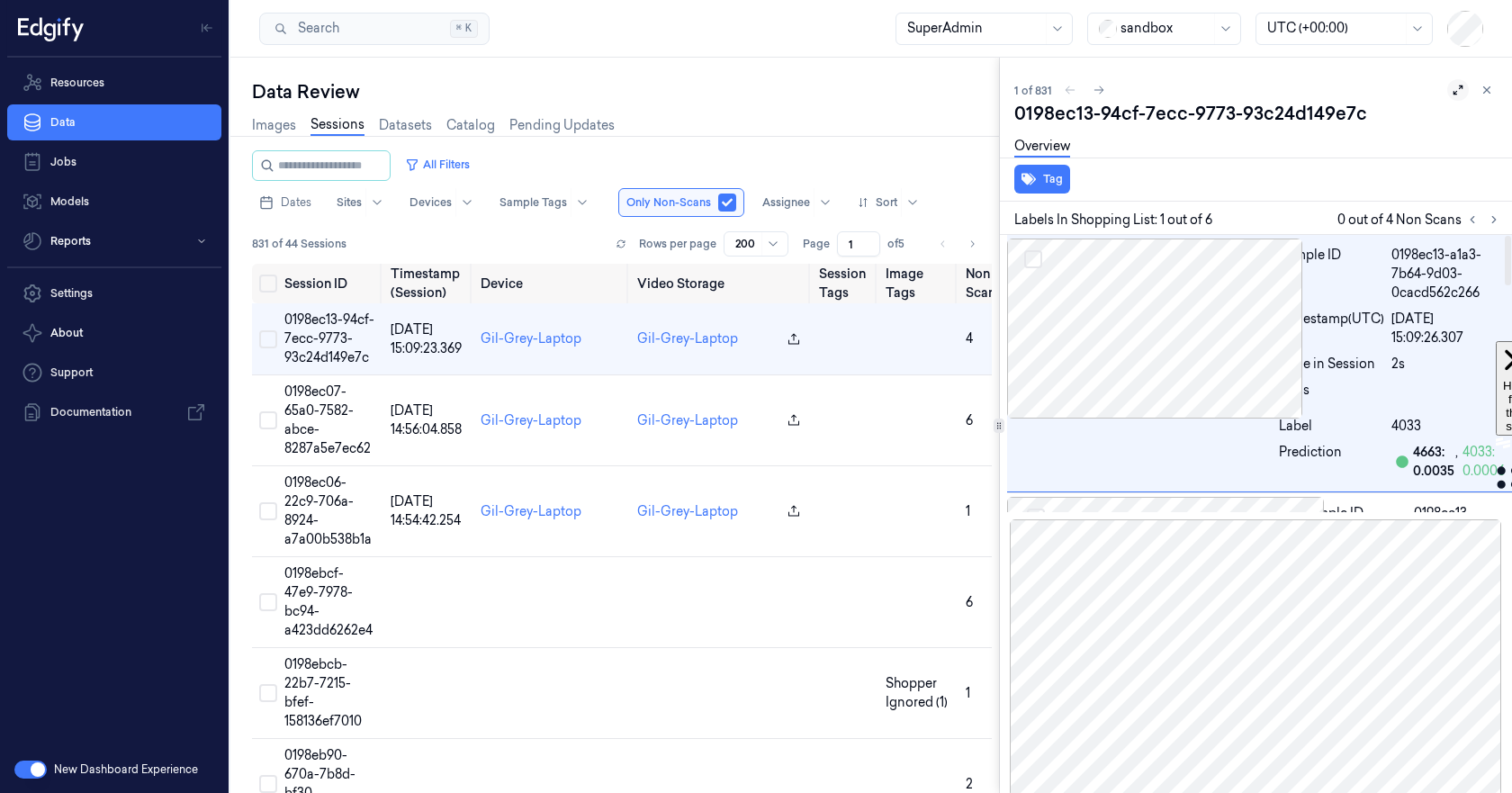
click at [1301, 670] on div at bounding box center [1256, 658] width 498 height 280
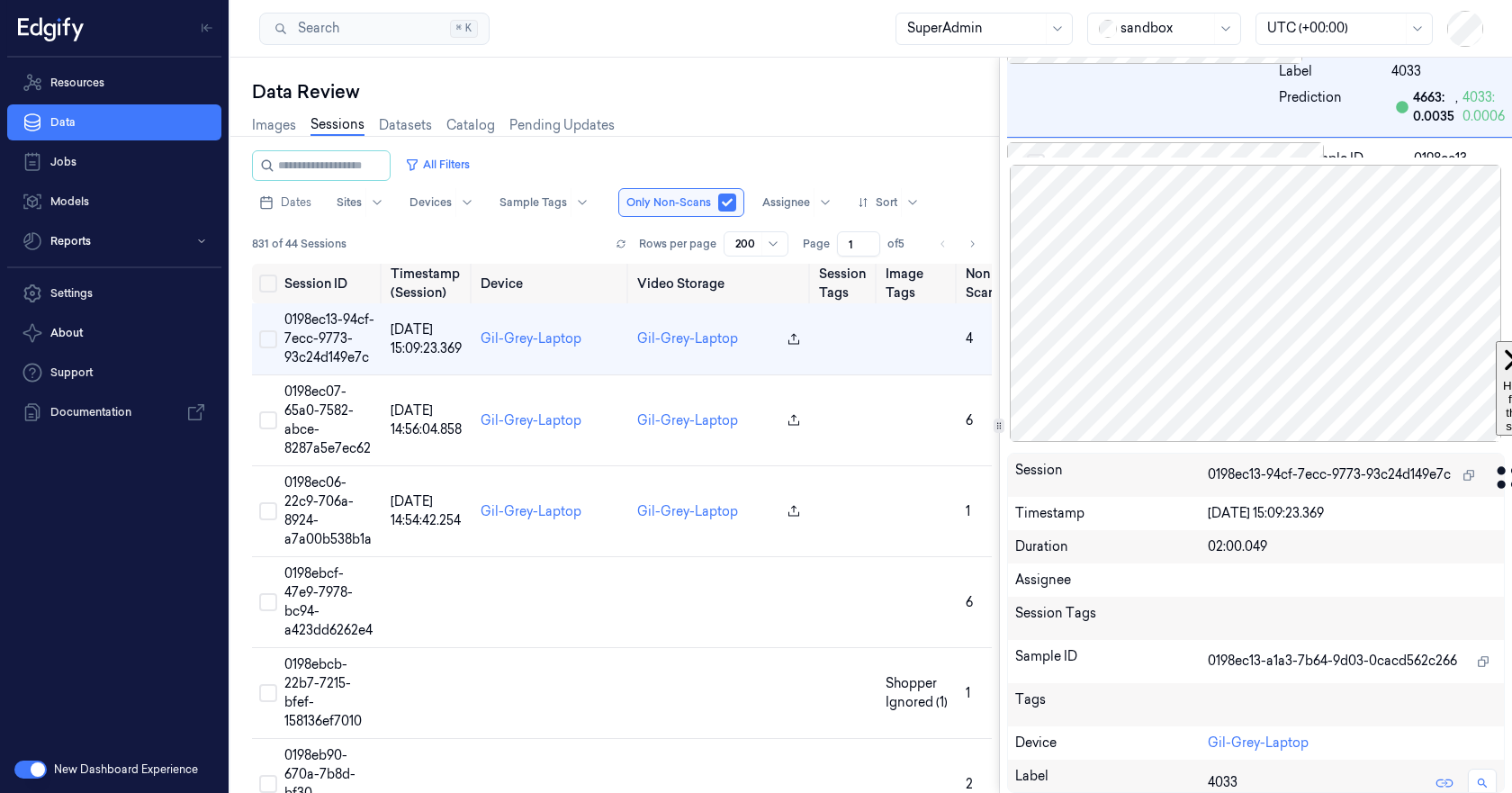
click at [1307, 353] on div at bounding box center [1256, 304] width 498 height 280
click at [1375, 249] on div at bounding box center [1256, 304] width 498 height 280
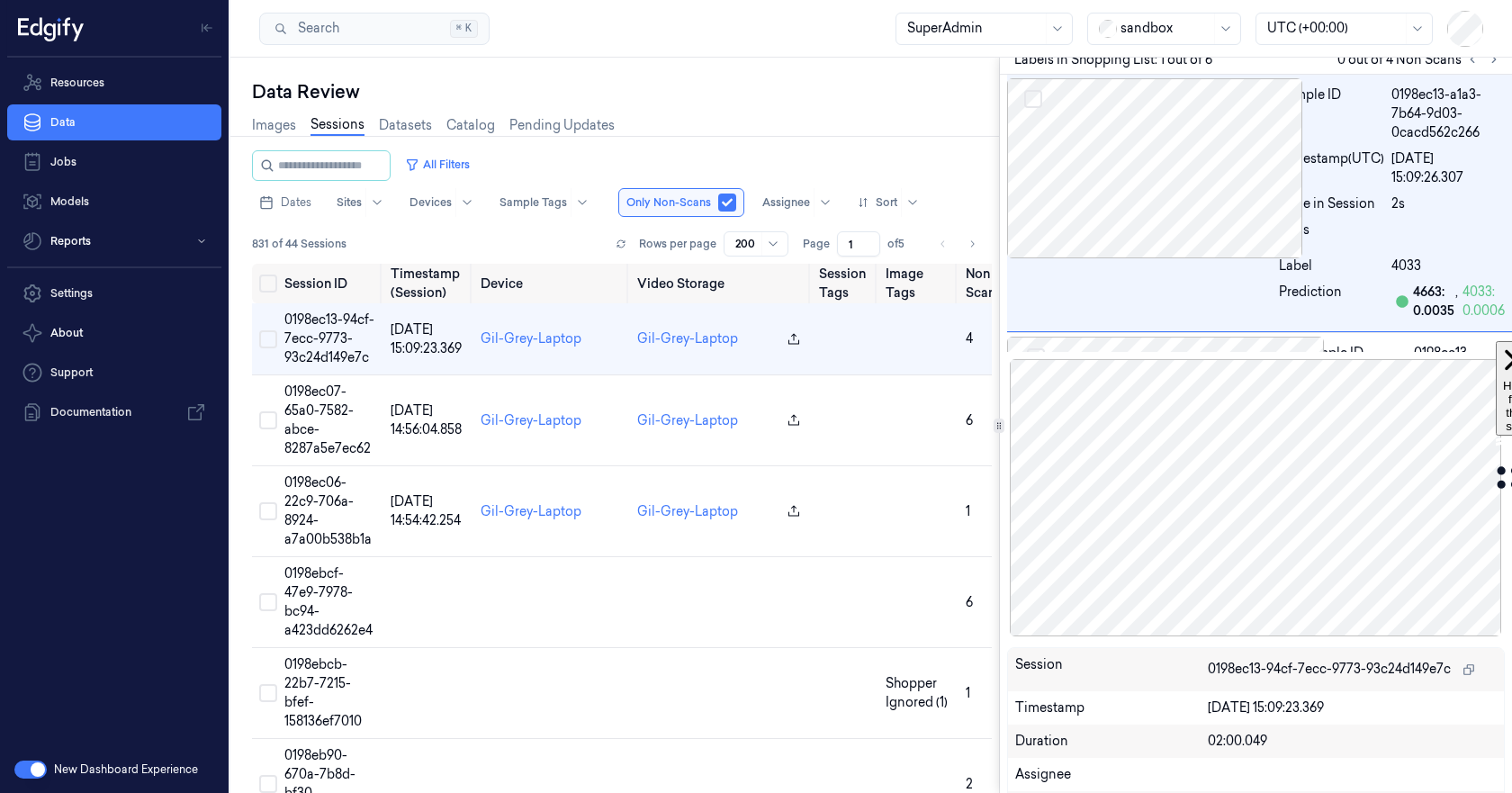
scroll to position [0, 0]
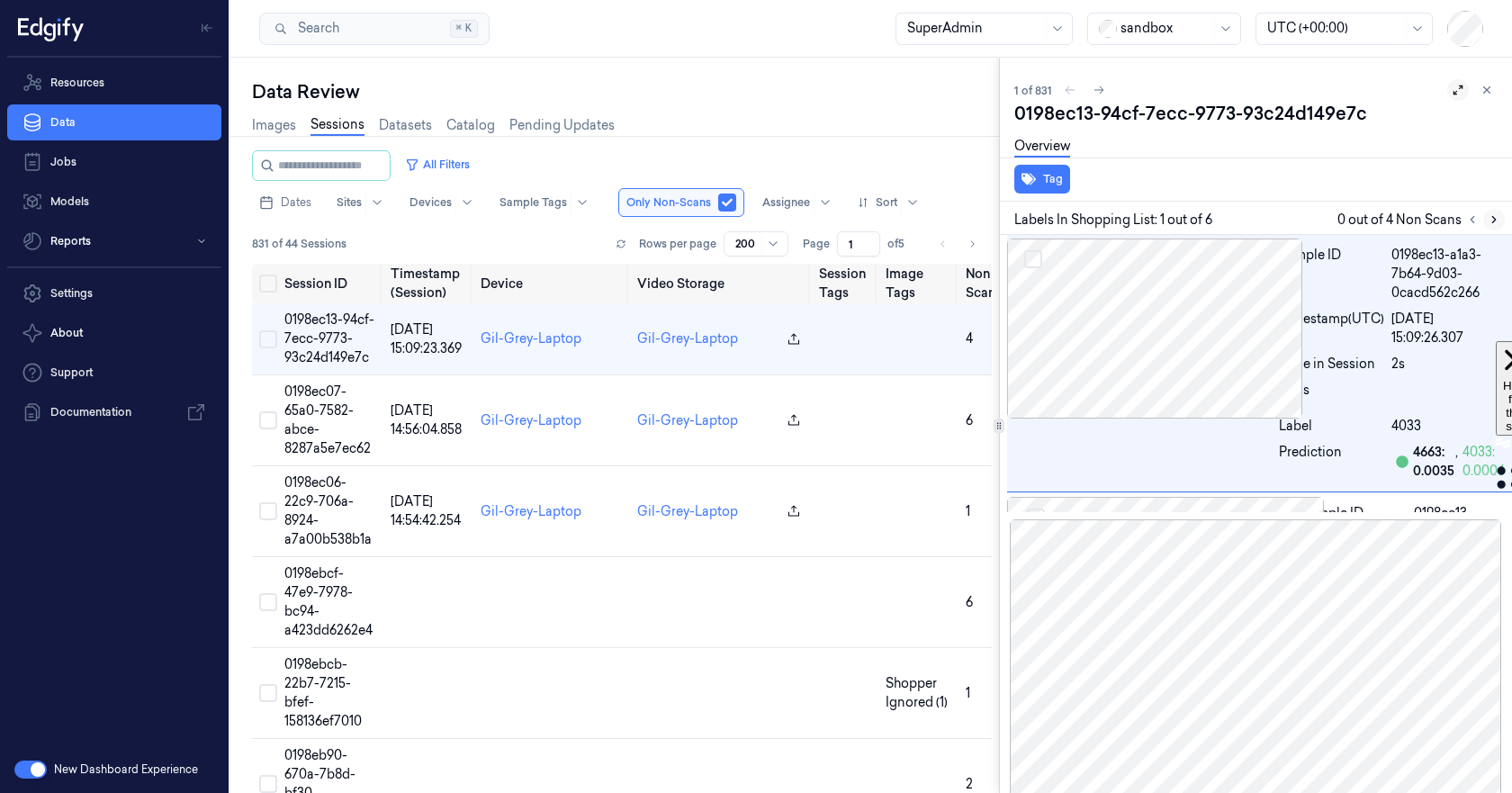
click at [1488, 220] on icon at bounding box center [1494, 219] width 12 height 12
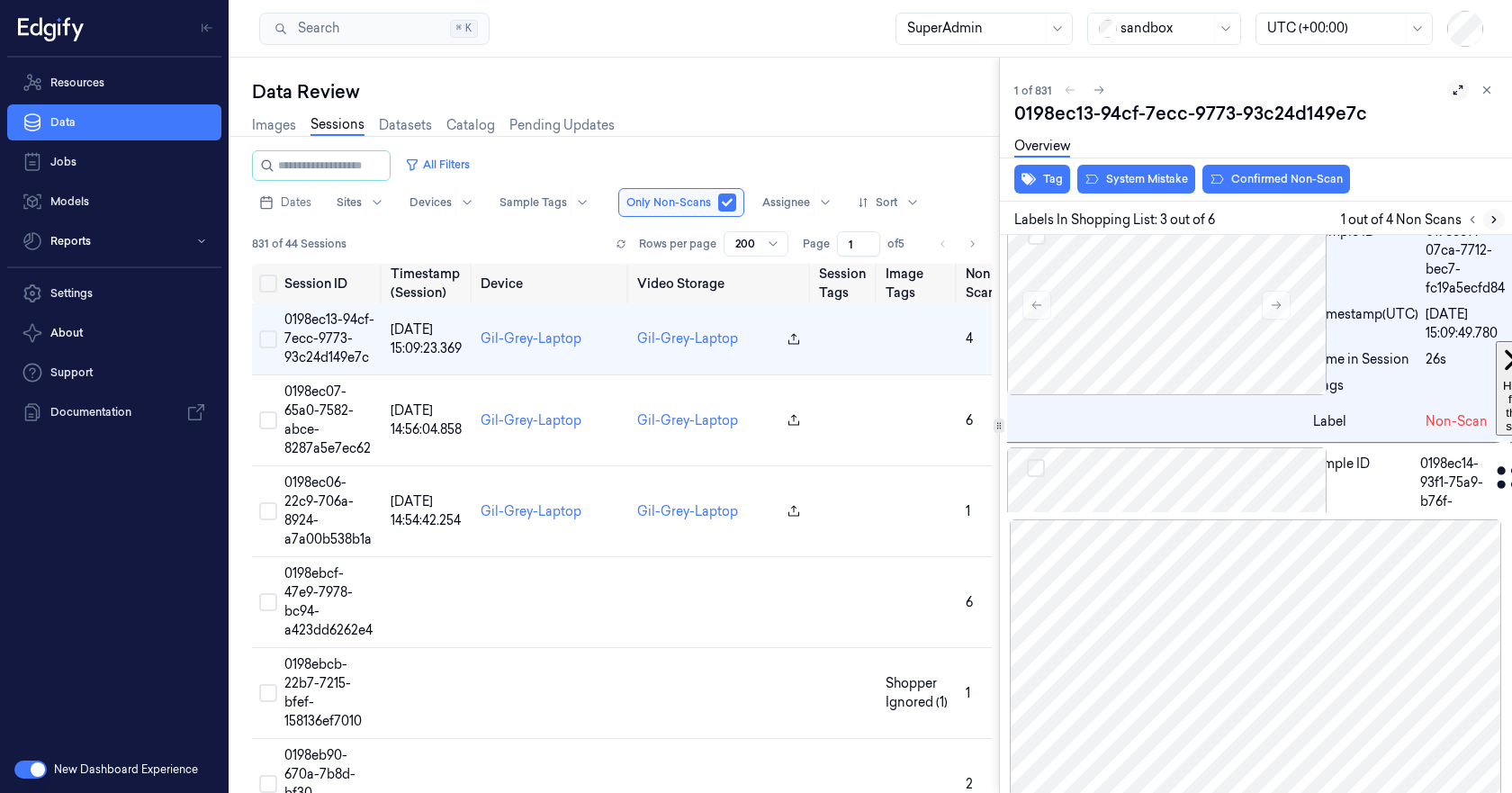
click at [1488, 220] on icon at bounding box center [1494, 219] width 12 height 12
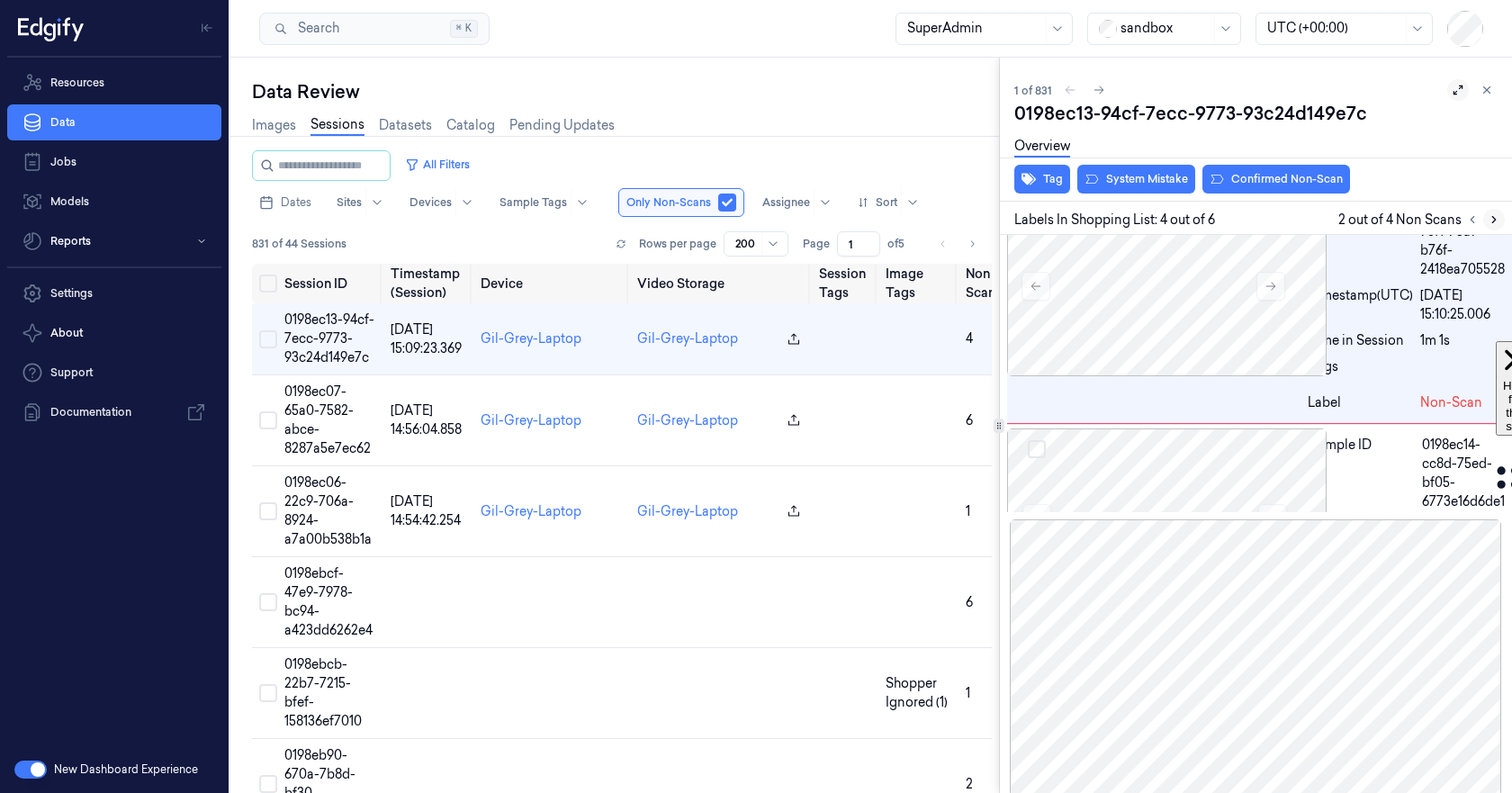
click at [1488, 220] on icon at bounding box center [1494, 219] width 12 height 12
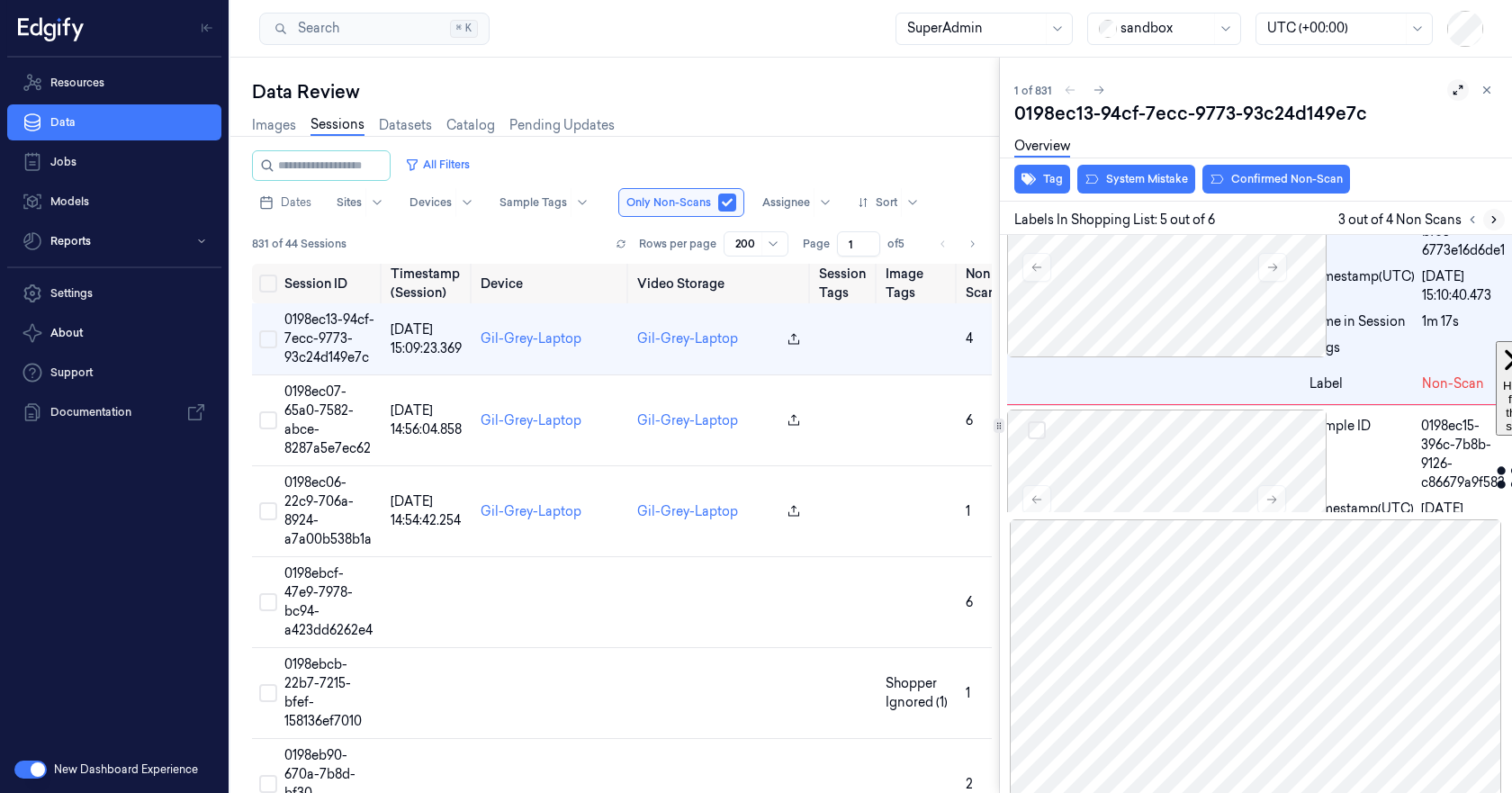
click at [1488, 220] on icon at bounding box center [1494, 219] width 12 height 12
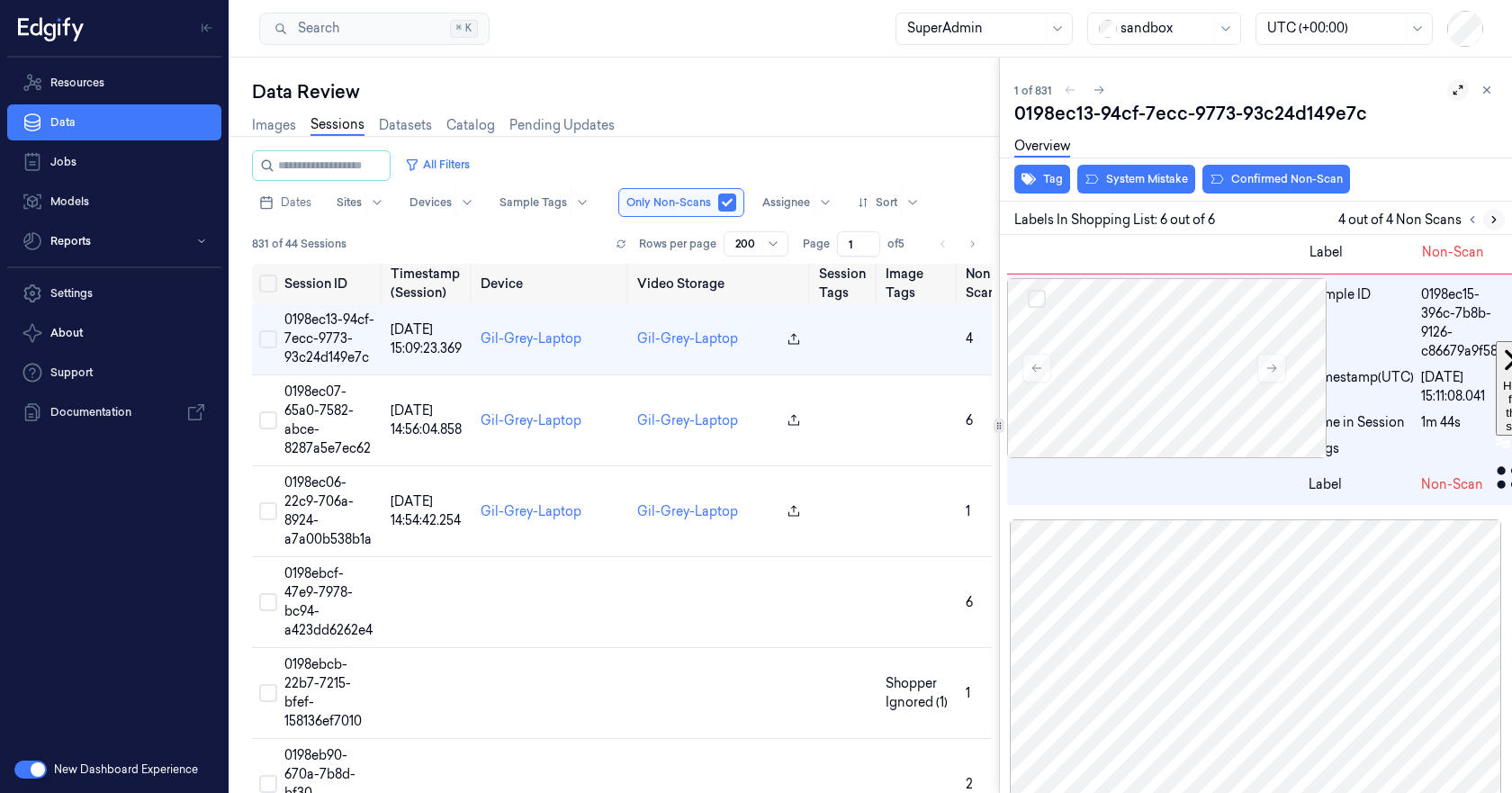
scroll to position [1260, 0]
click at [1488, 220] on icon at bounding box center [1494, 219] width 12 height 12
click at [1468, 218] on icon at bounding box center [1472, 219] width 12 height 12
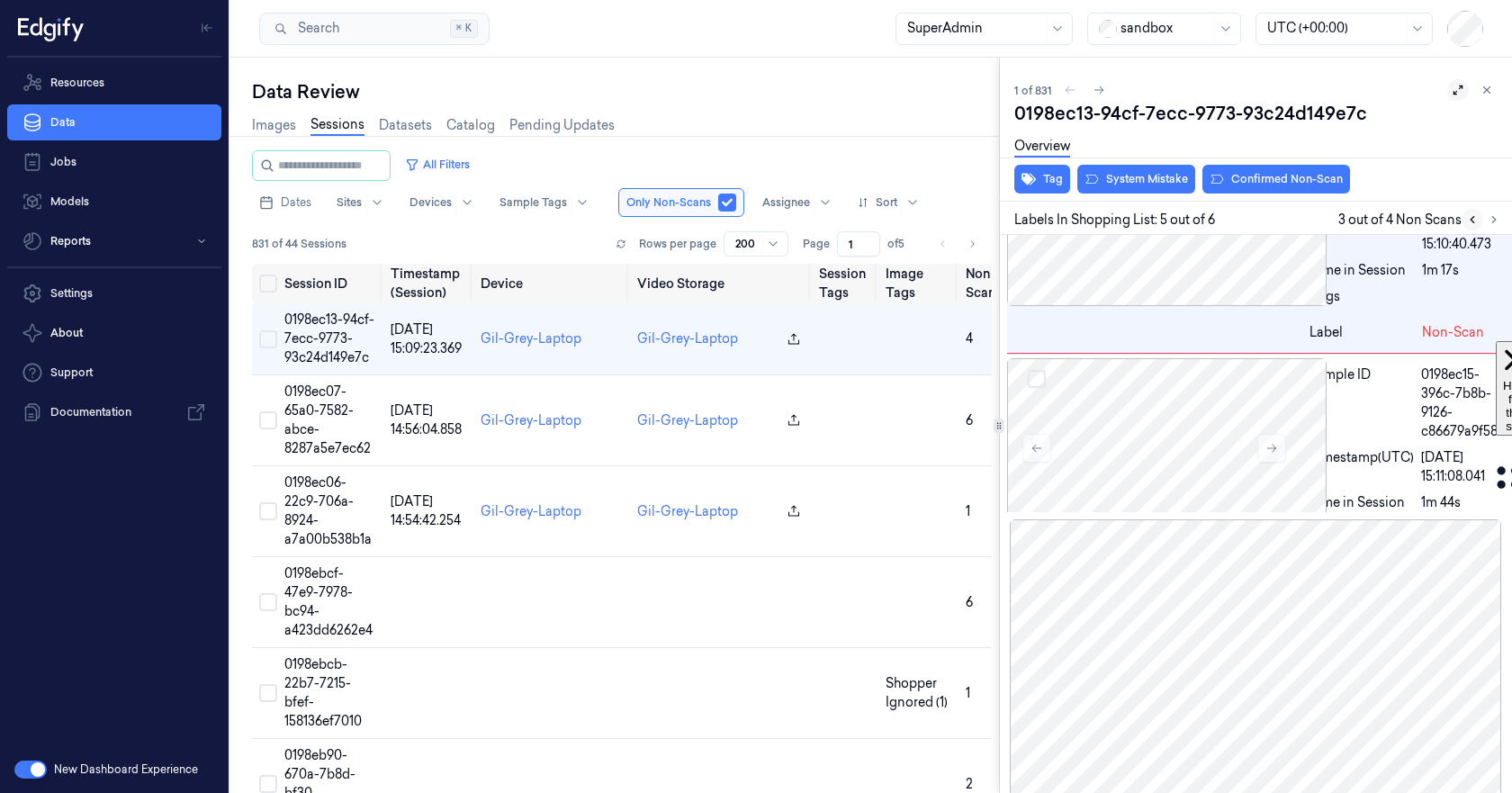
click at [1468, 218] on icon at bounding box center [1472, 219] width 12 height 12
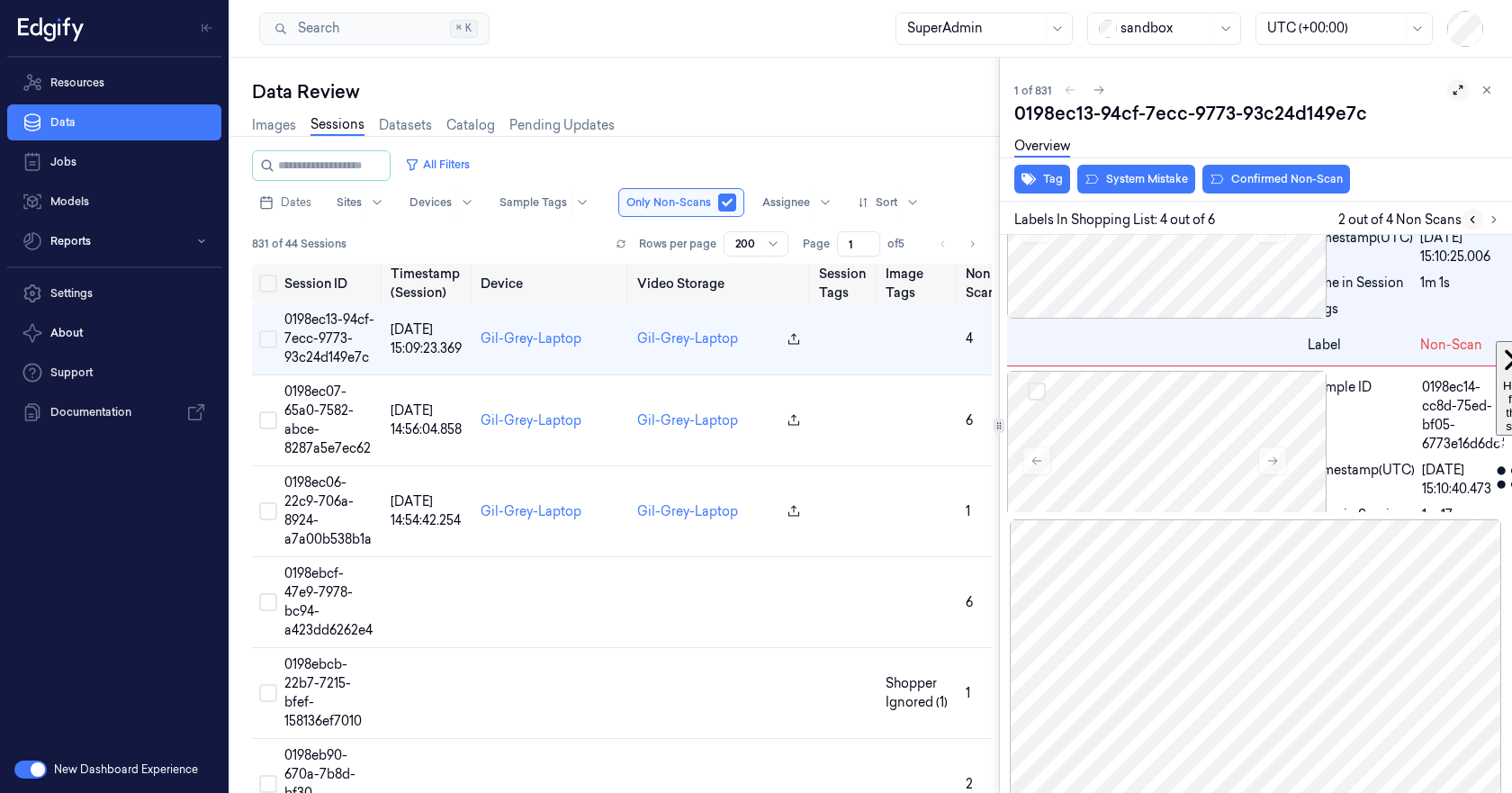
click at [1468, 218] on icon at bounding box center [1472, 219] width 12 height 12
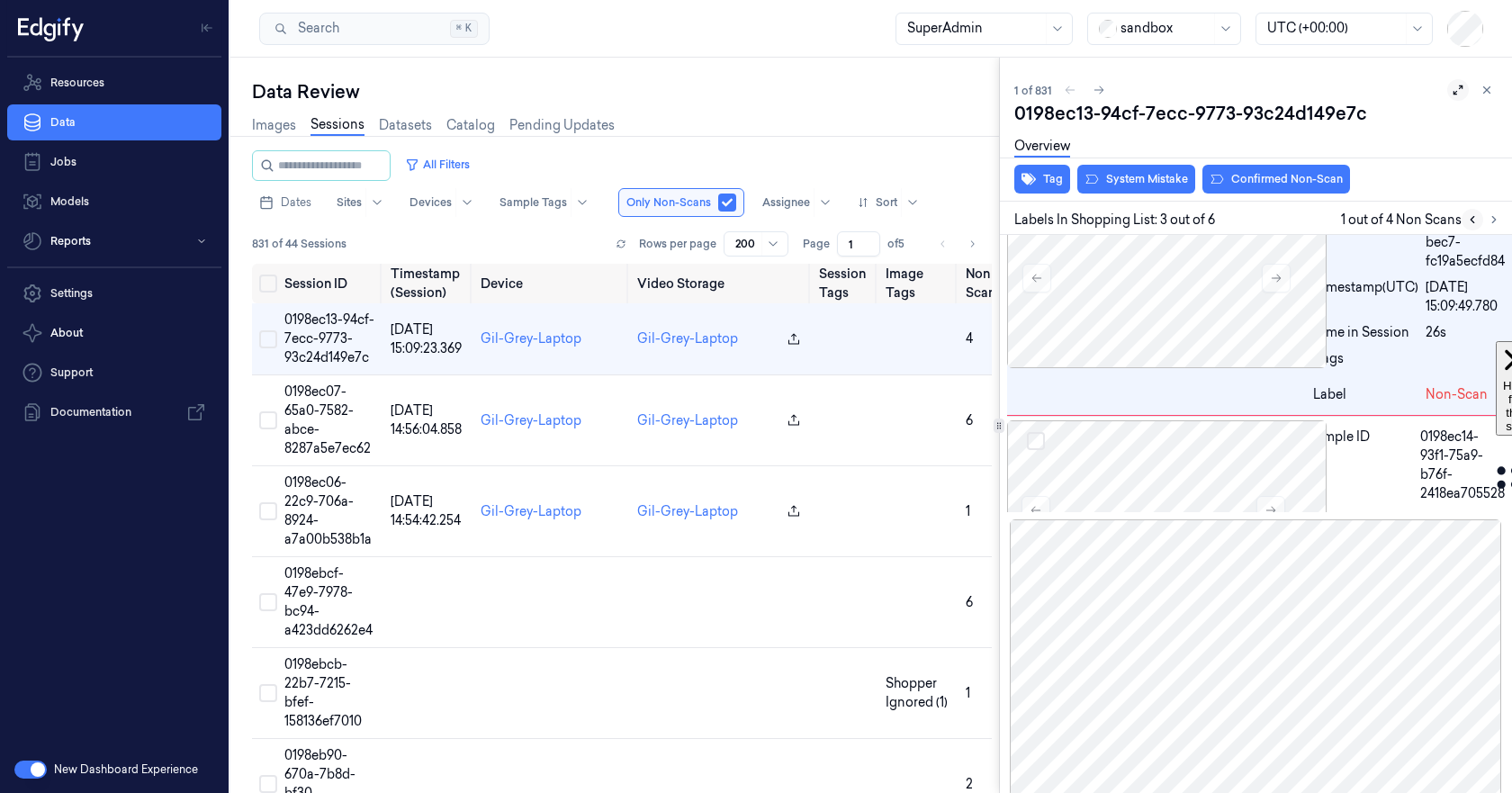
click at [1468, 218] on icon at bounding box center [1472, 219] width 12 height 12
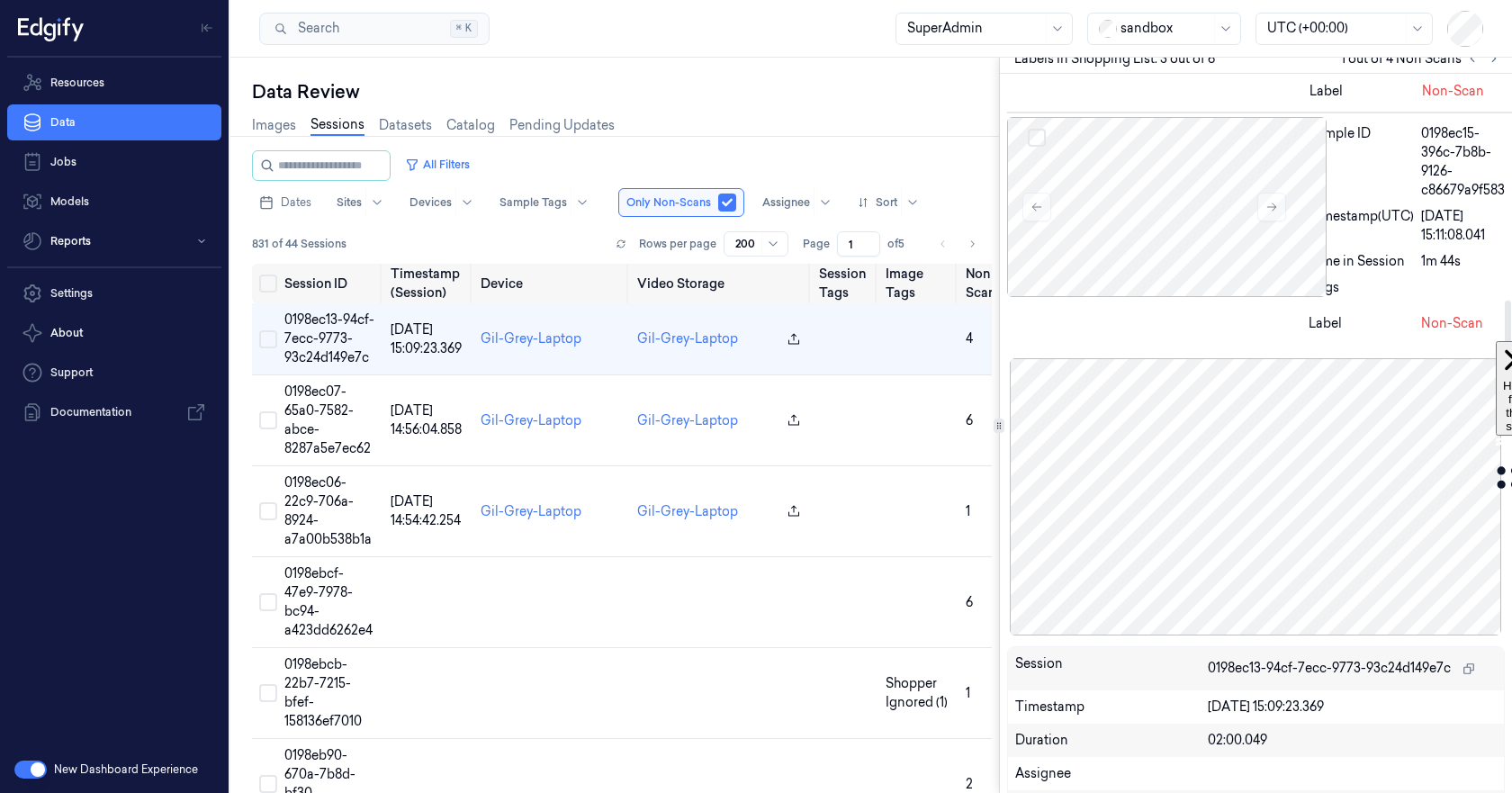
scroll to position [354, 0]
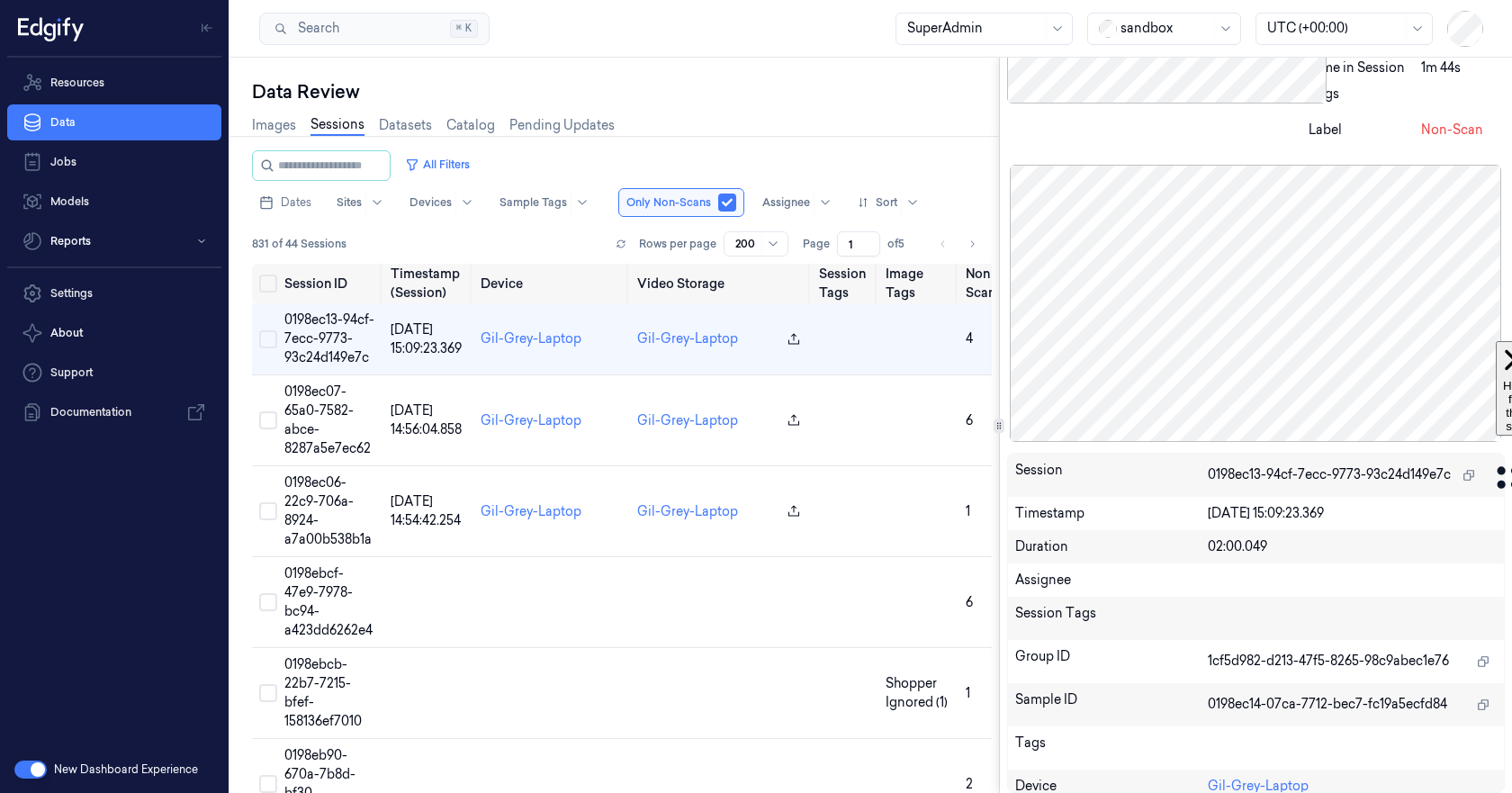
click at [32, 765] on button "button" at bounding box center [31, 769] width 32 height 18
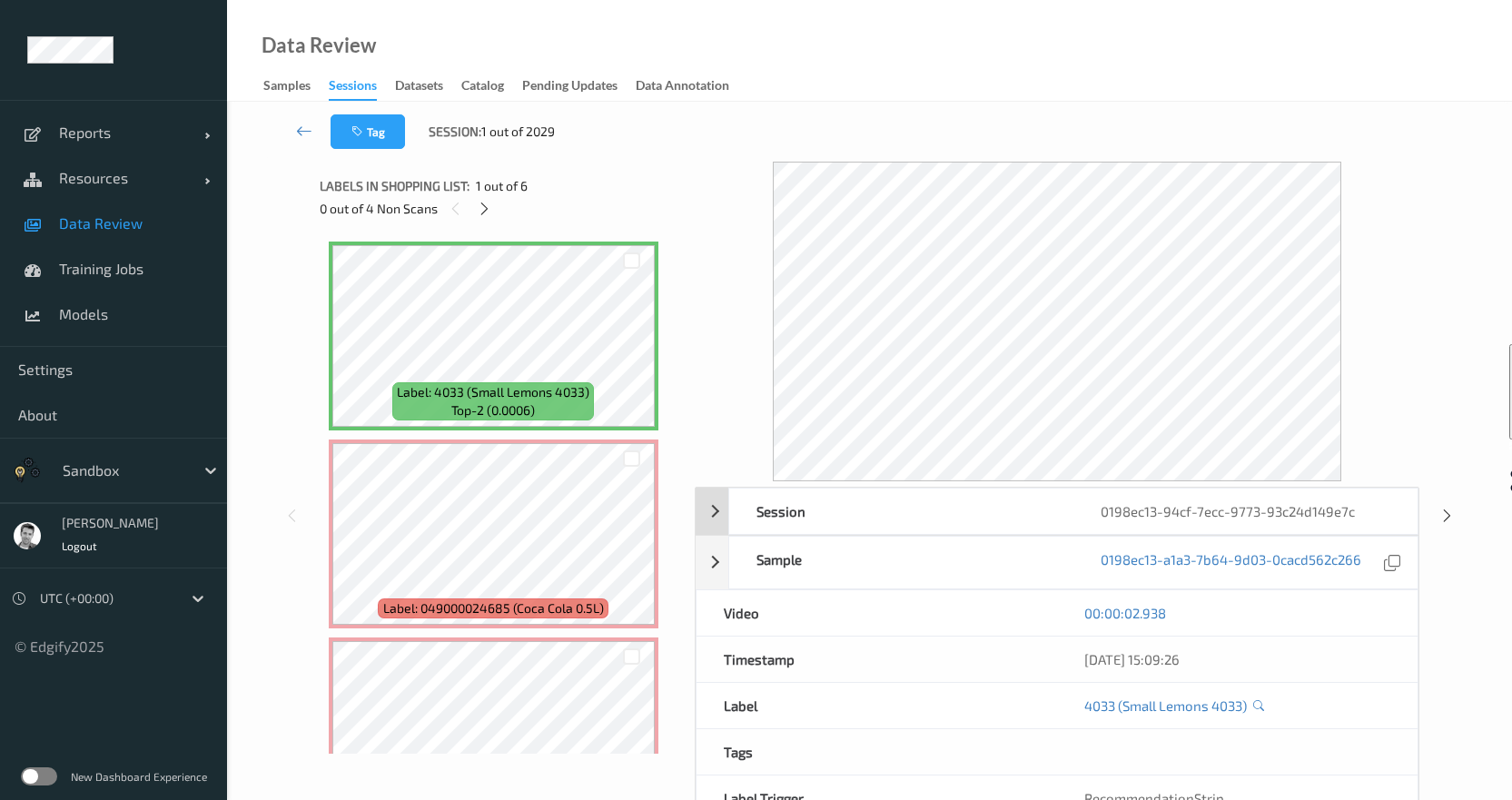
click at [824, 523] on div "Session" at bounding box center [901, 511] width 344 height 45
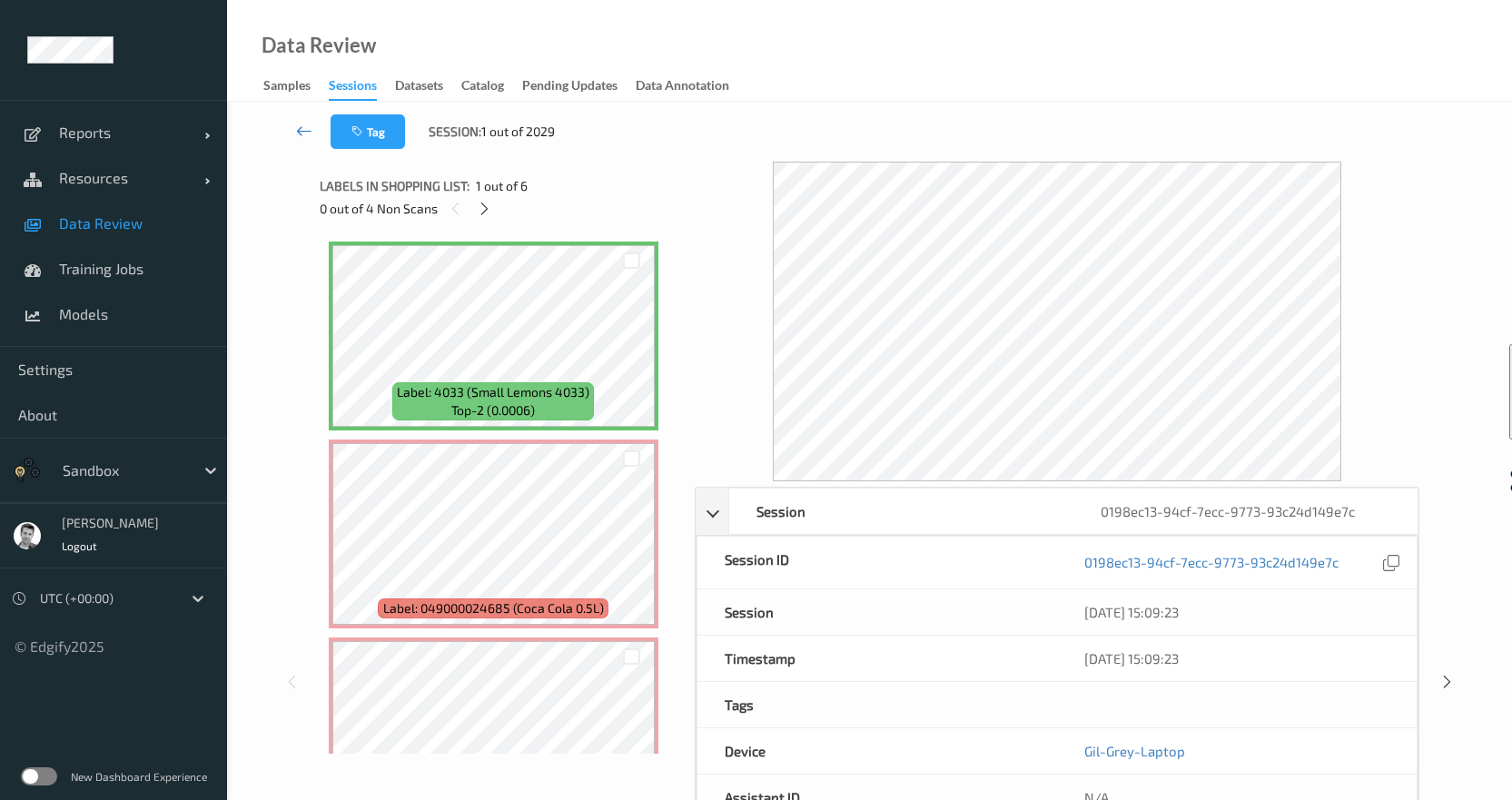
click at [304, 130] on icon at bounding box center [304, 130] width 16 height 18
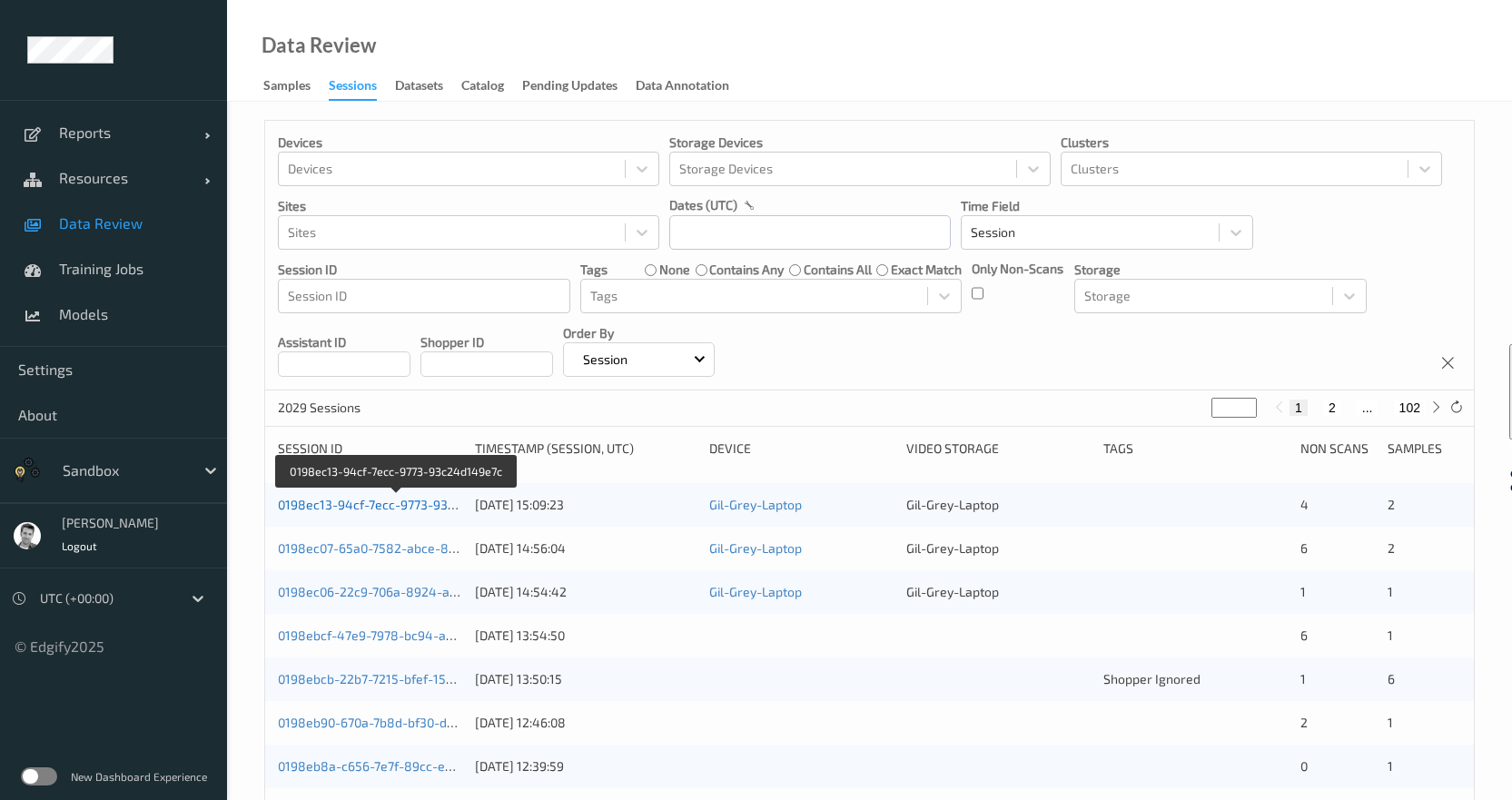
click at [356, 500] on link "0198ec13-94cf-7ecc-9773-93c24d149e7c" at bounding box center [397, 504] width 240 height 15
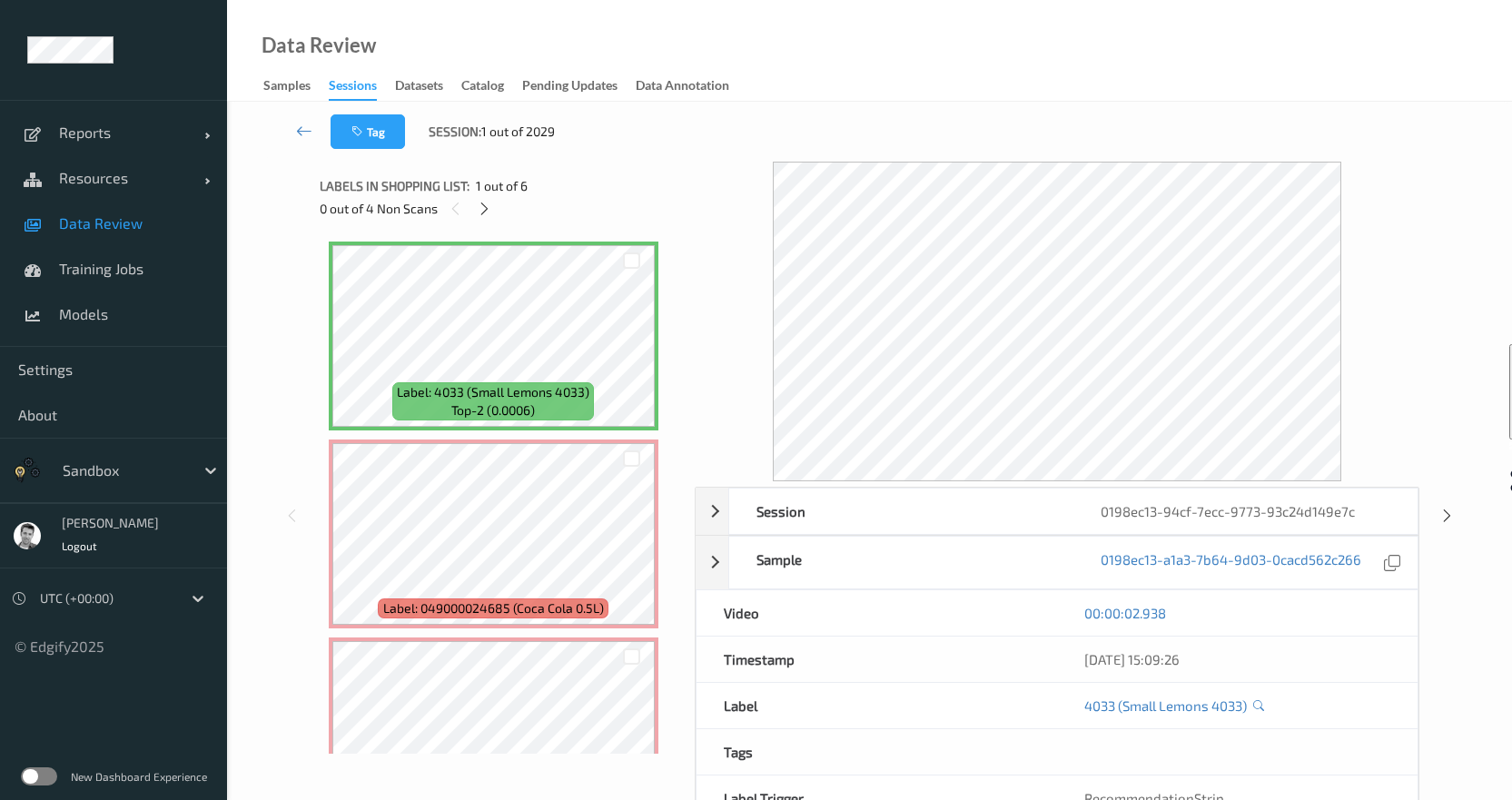
click at [109, 226] on span "Data Review" at bounding box center [133, 223] width 149 height 18
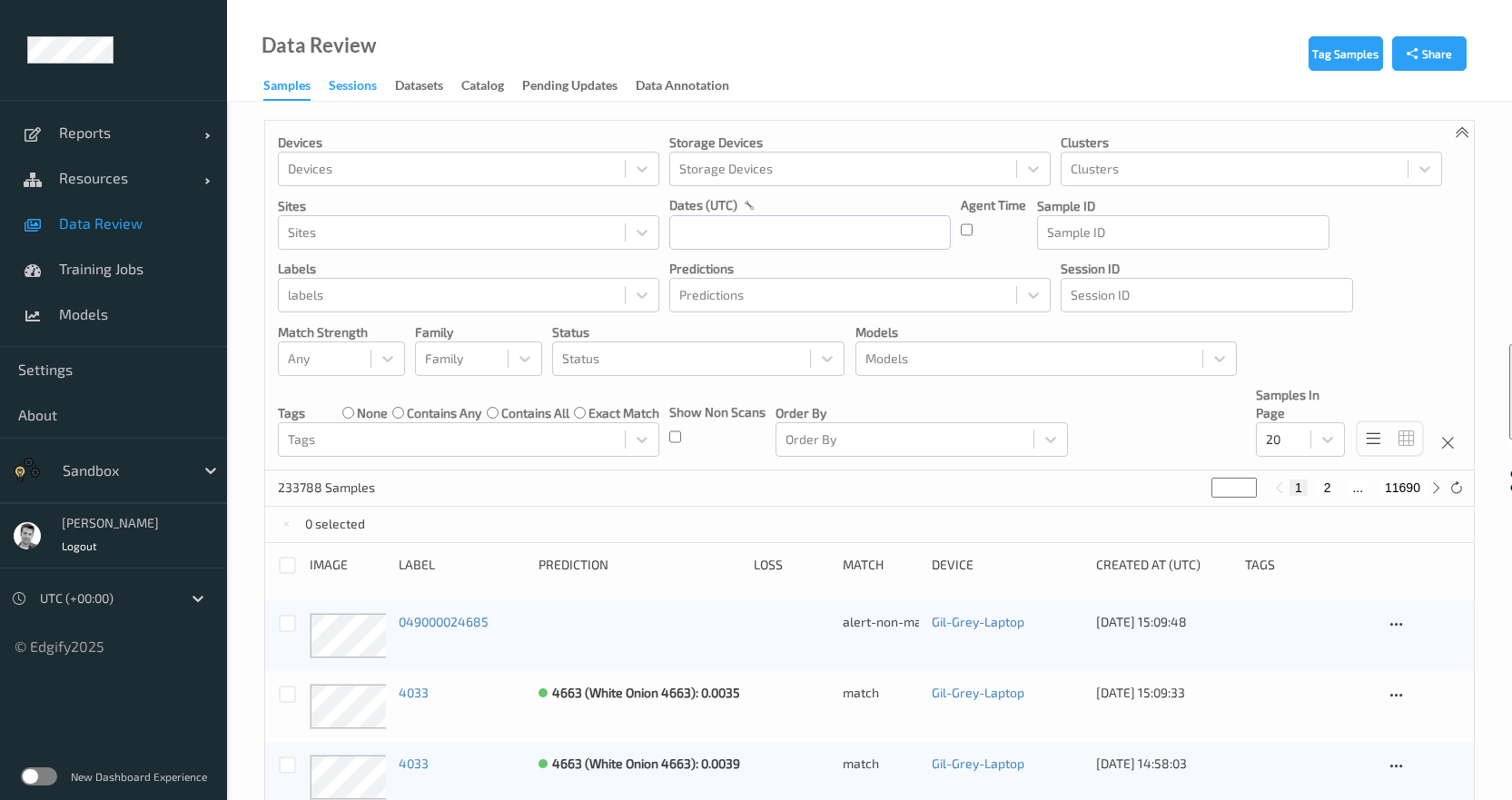
click at [365, 86] on div "Sessions" at bounding box center [353, 88] width 48 height 23
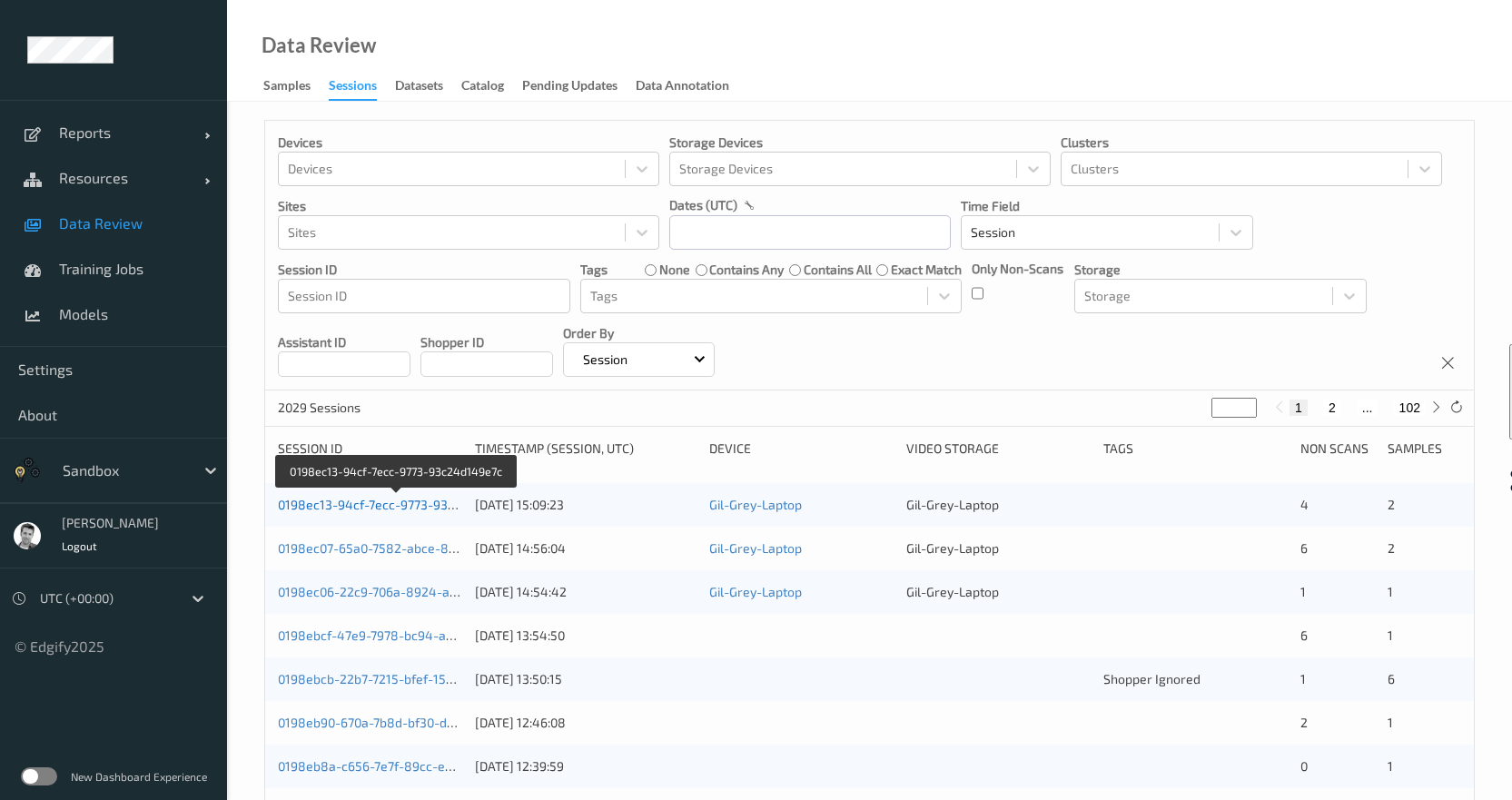
click at [344, 511] on link "0198ec13-94cf-7ecc-9773-93c24d149e7c" at bounding box center [397, 504] width 240 height 15
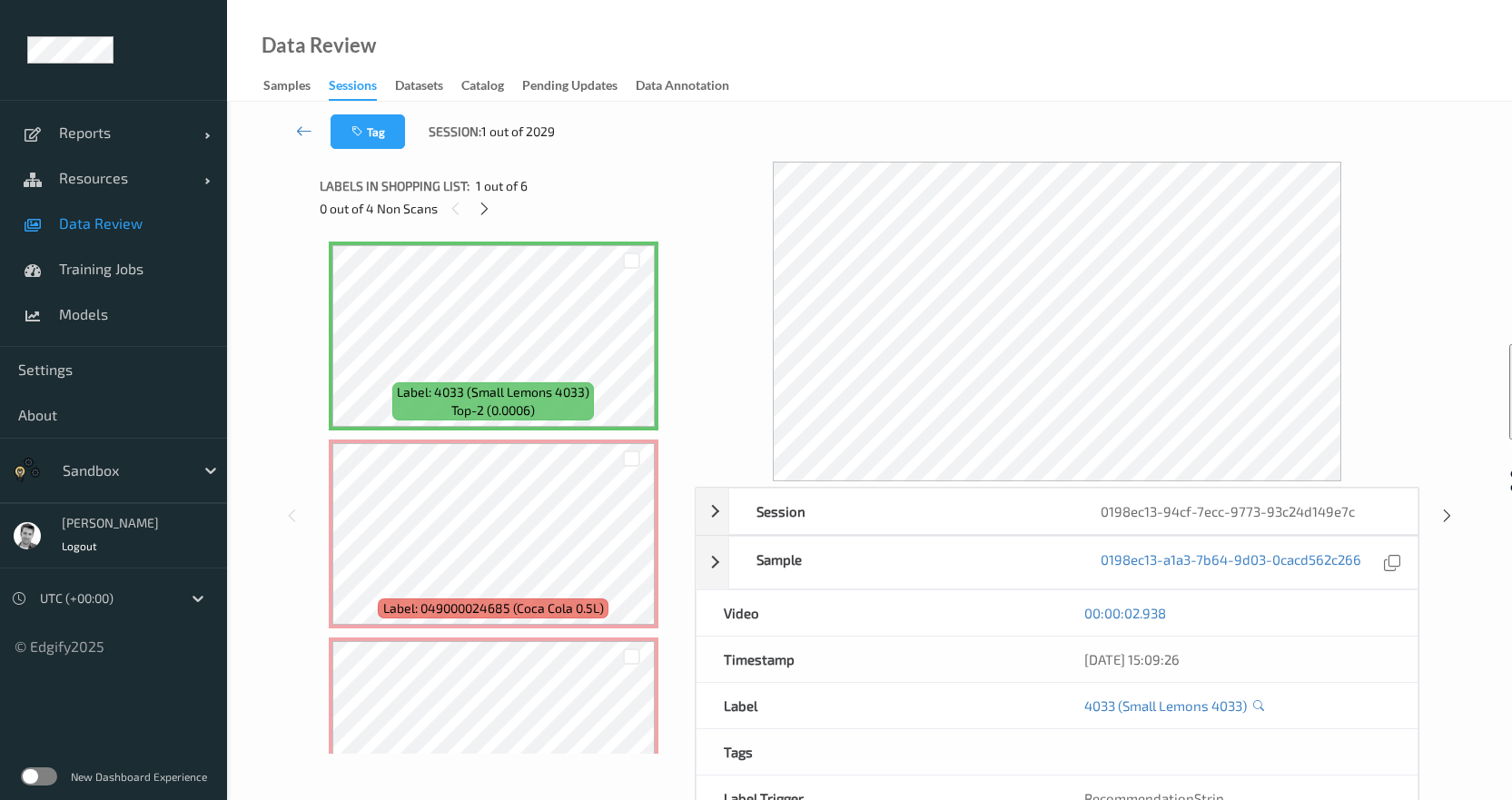
click at [1240, 610] on div "00:00:02.938" at bounding box center [1236, 612] width 306 height 18
click at [42, 776] on label at bounding box center [40, 776] width 37 height 18
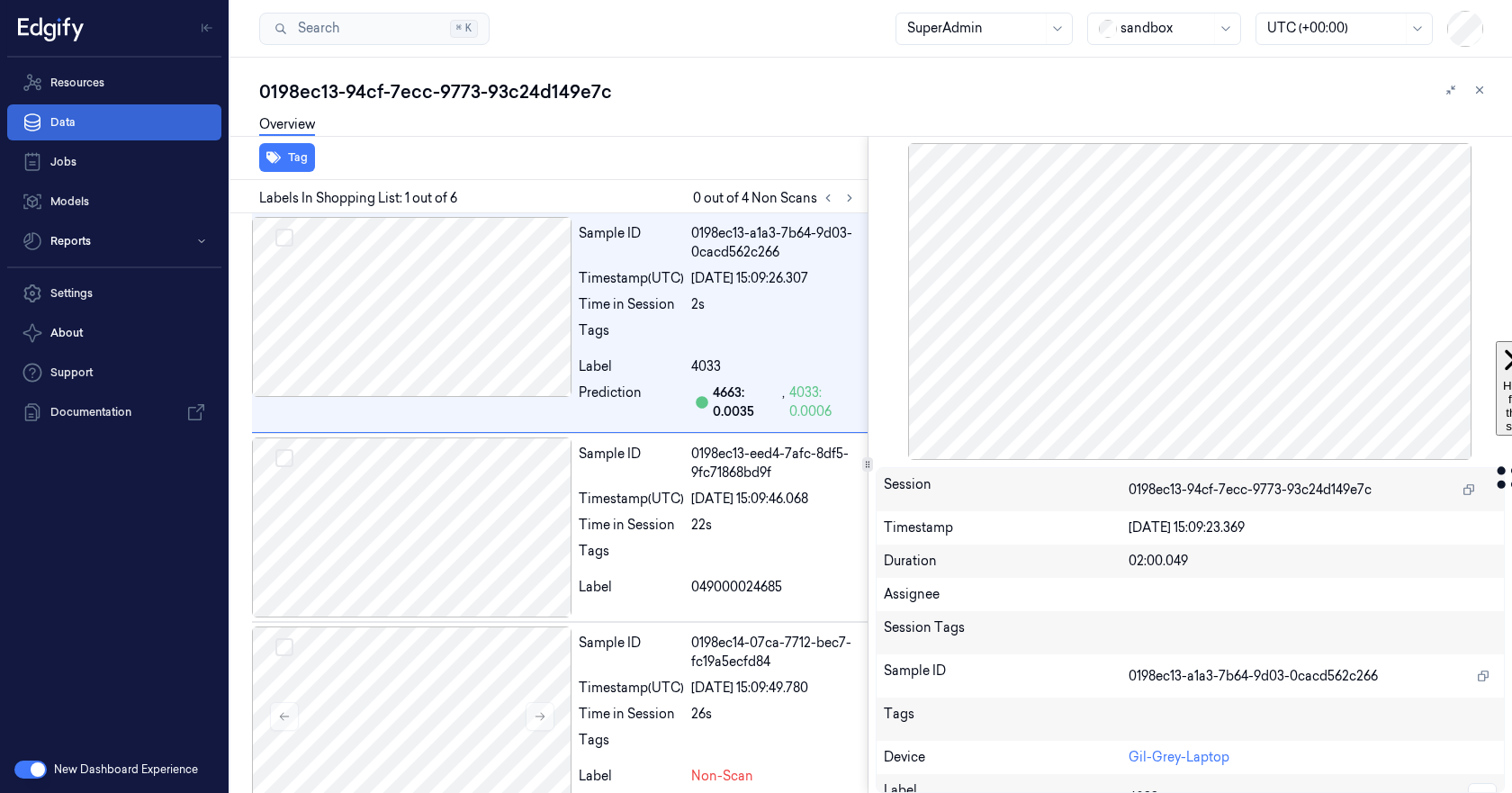
click at [101, 119] on link "Data" at bounding box center [115, 122] width 214 height 36
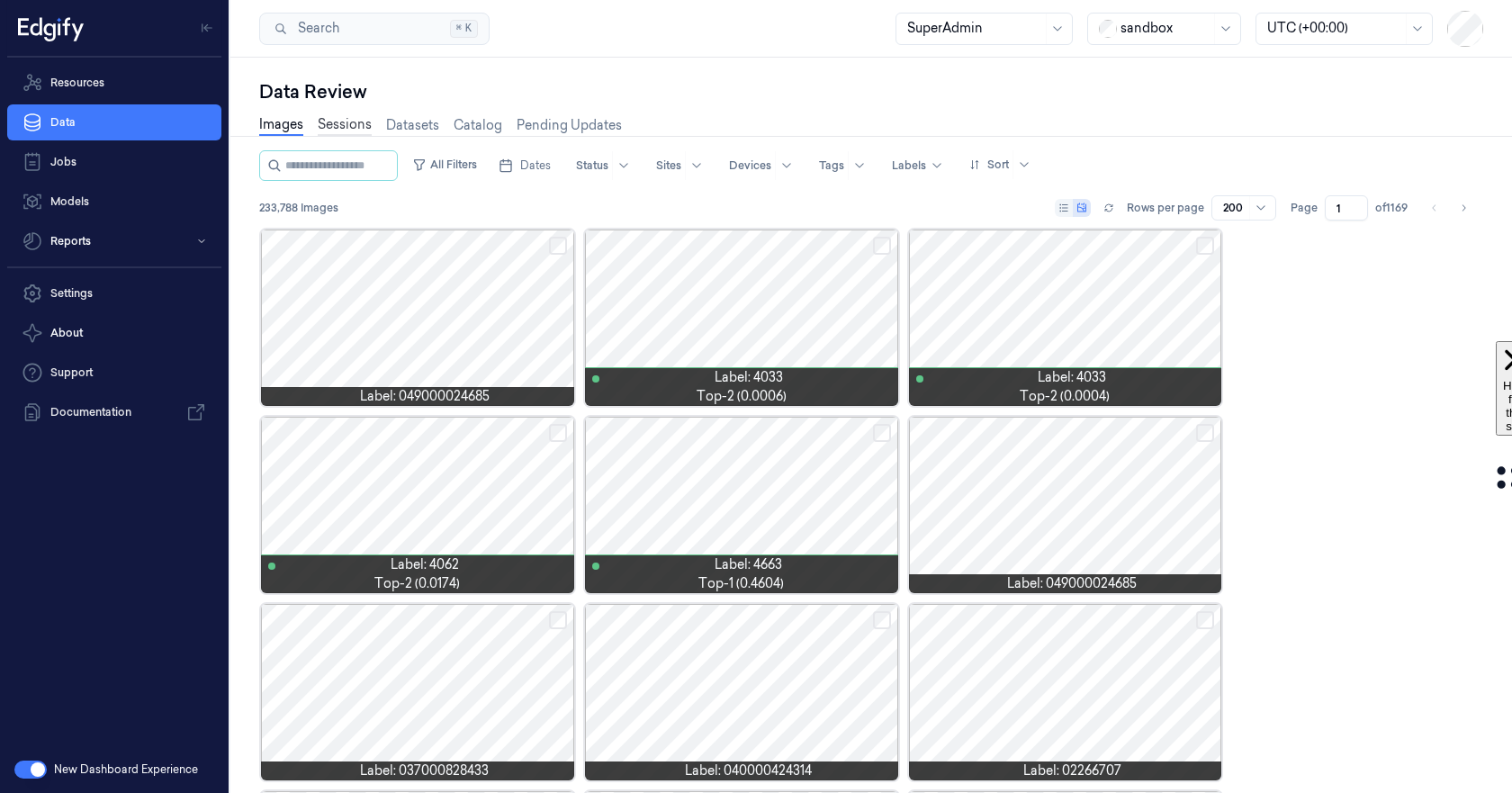
click at [332, 125] on link "Sessions" at bounding box center [344, 126] width 54 height 21
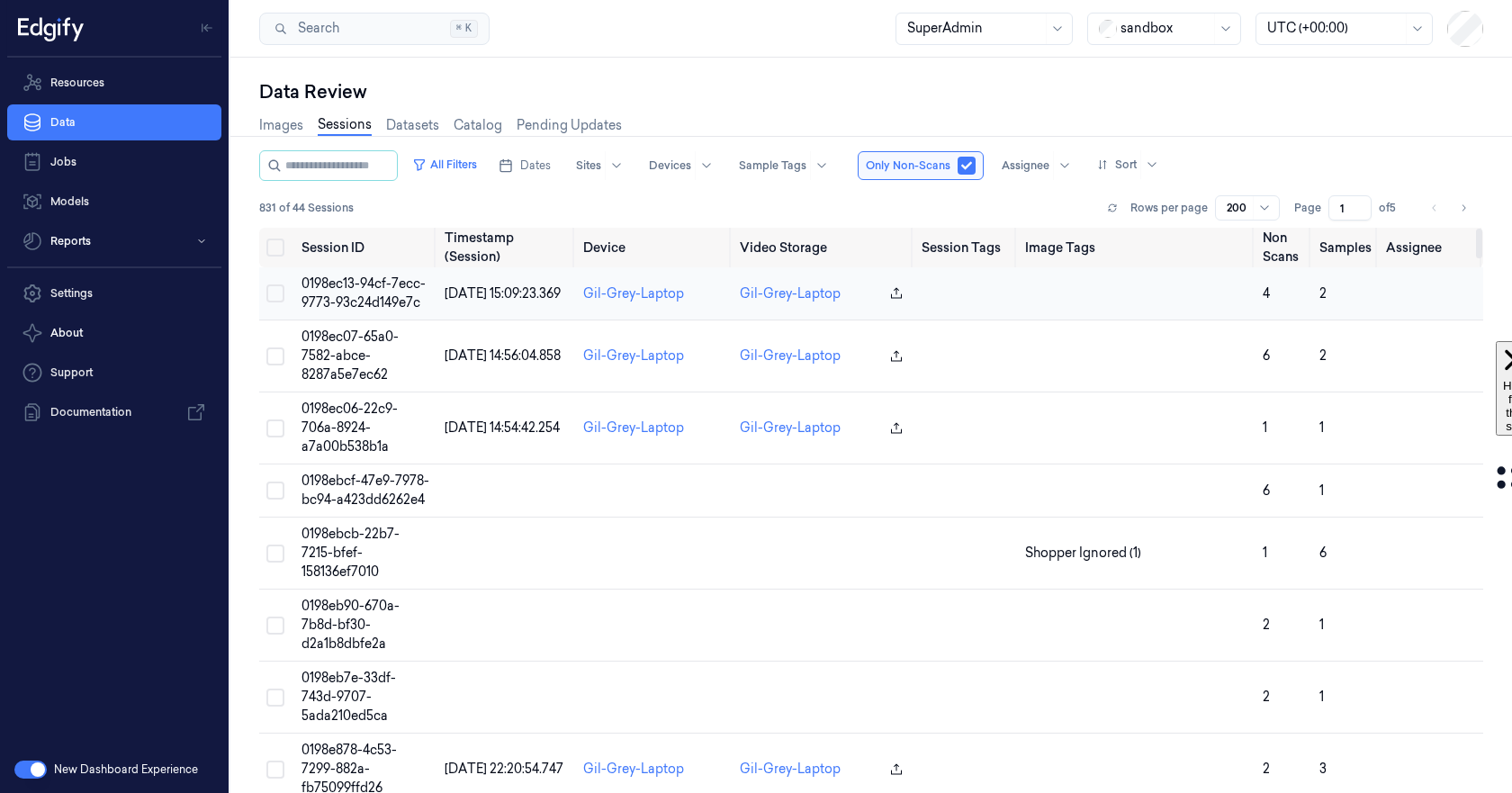
click at [368, 289] on span "0198ec13-94cf-7ecc-9773-93c24d149e7c" at bounding box center [363, 292] width 124 height 35
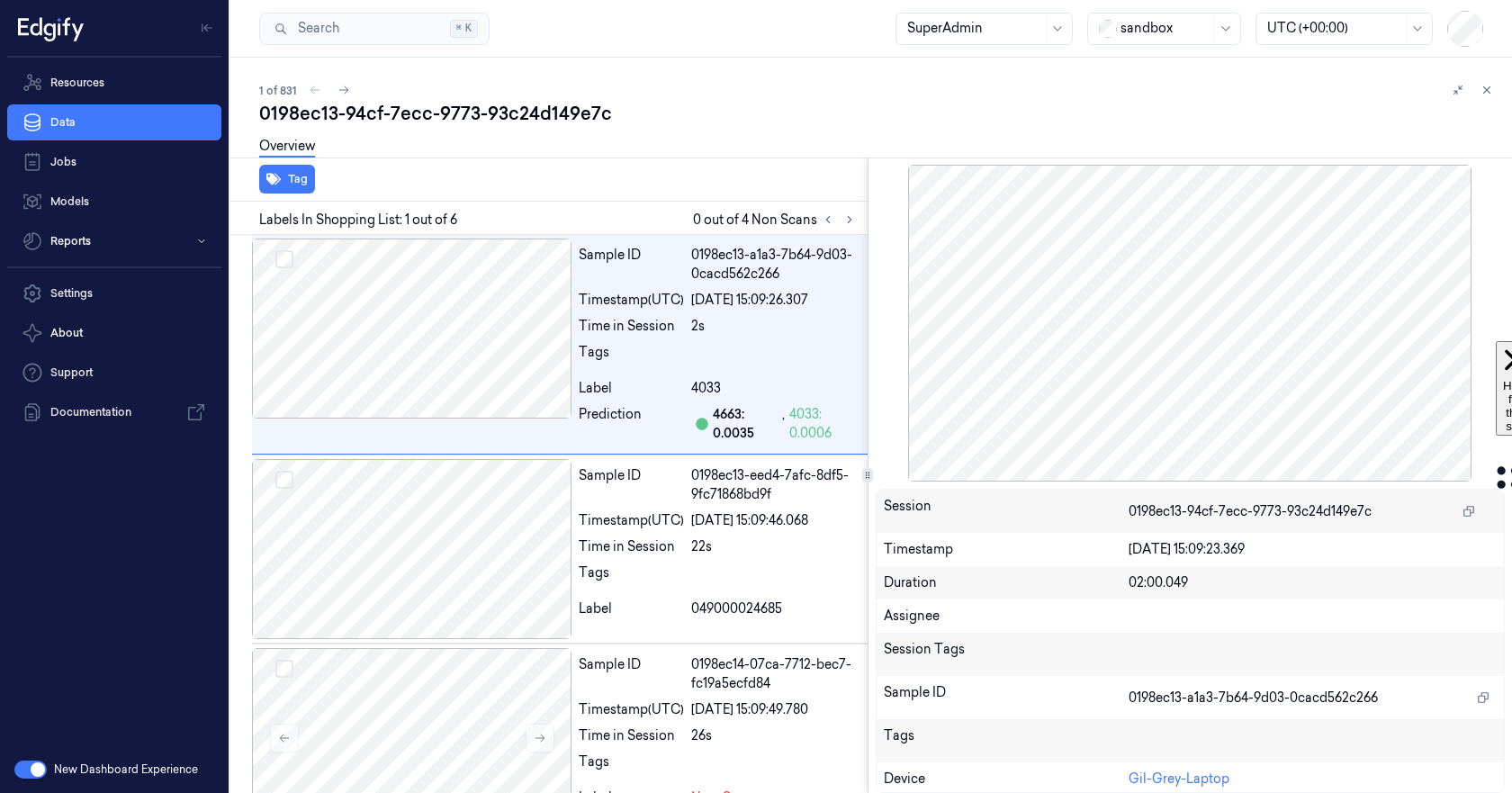
click at [1227, 347] on div at bounding box center [1190, 322] width 630 height 316
click at [1479, 91] on button at bounding box center [1486, 90] width 22 height 22
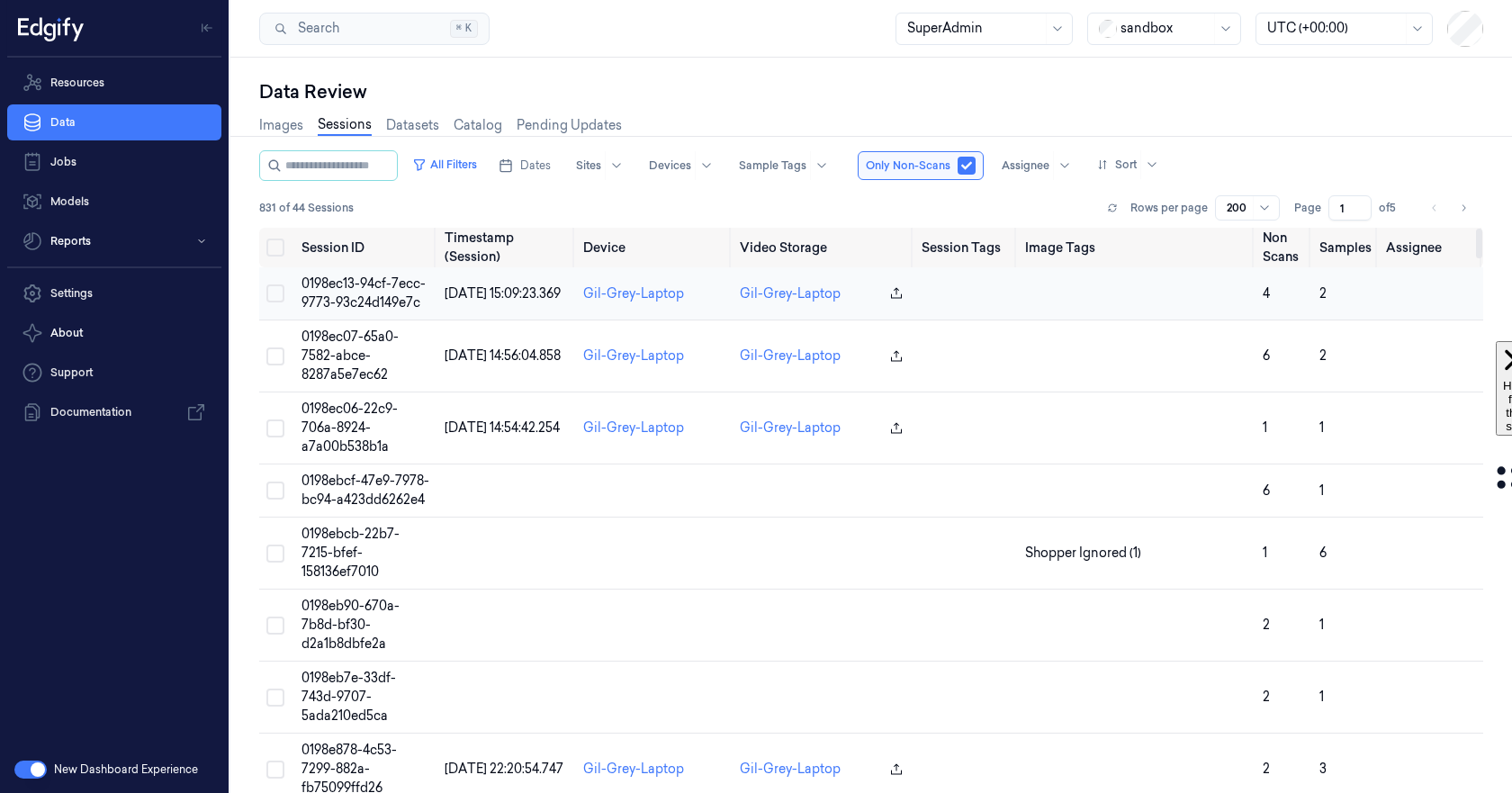
click at [349, 297] on span "0198ec13-94cf-7ecc-9773-93c24d149e7c" at bounding box center [363, 292] width 124 height 35
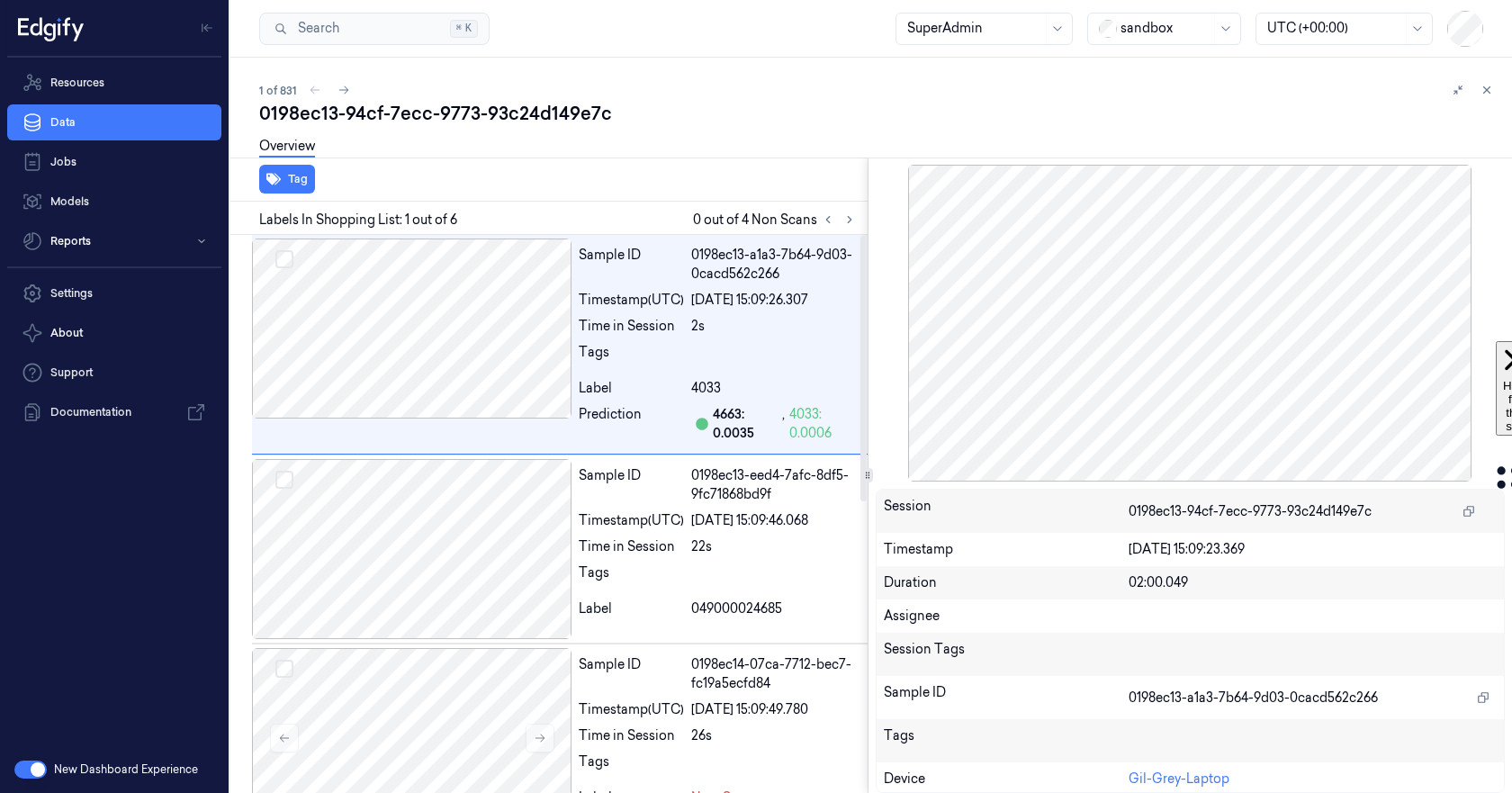
click at [1222, 329] on div at bounding box center [1190, 322] width 630 height 316
click at [1489, 88] on icon at bounding box center [1486, 90] width 12 height 12
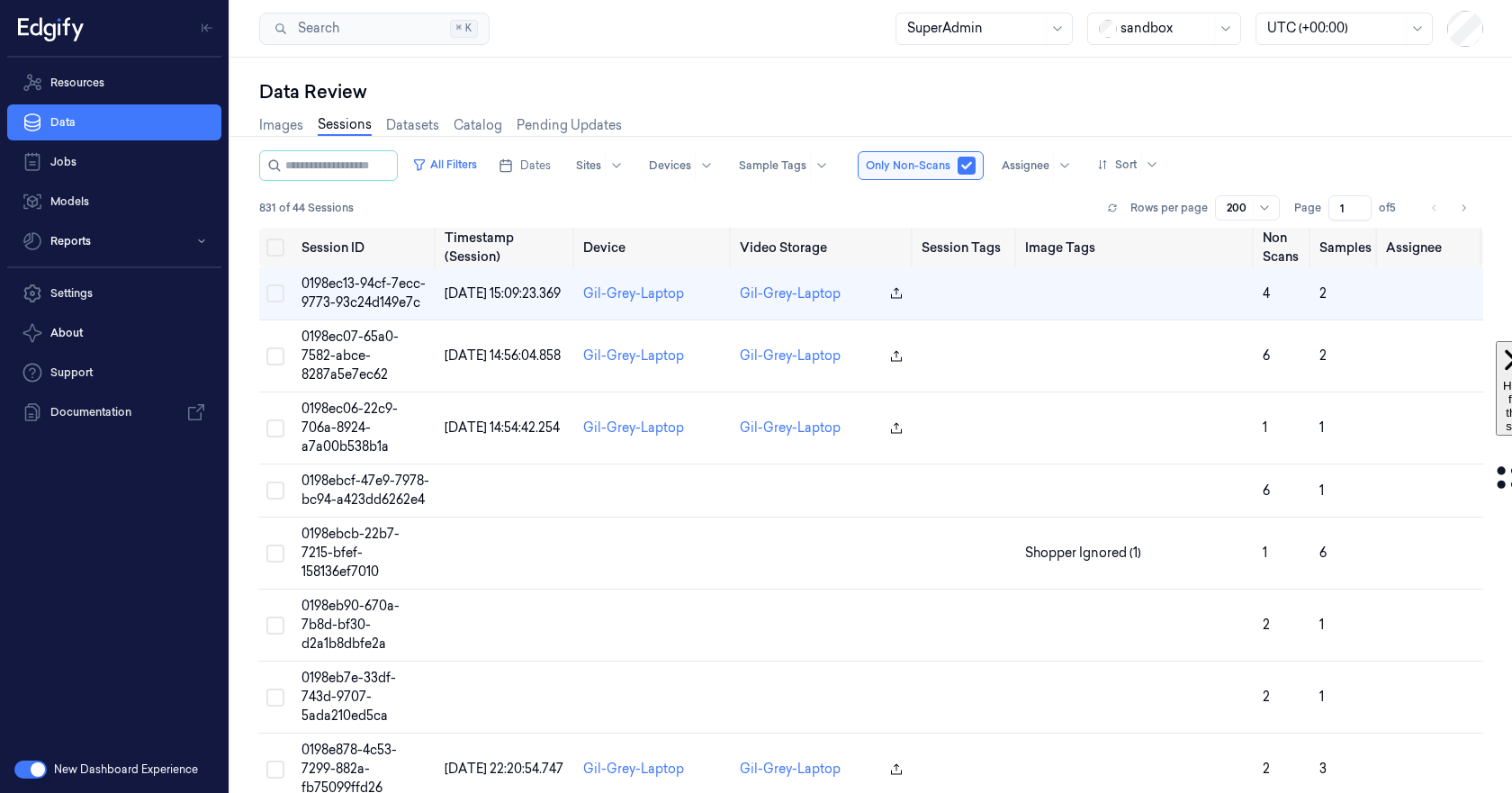
click at [27, 768] on button "button" at bounding box center [31, 769] width 32 height 18
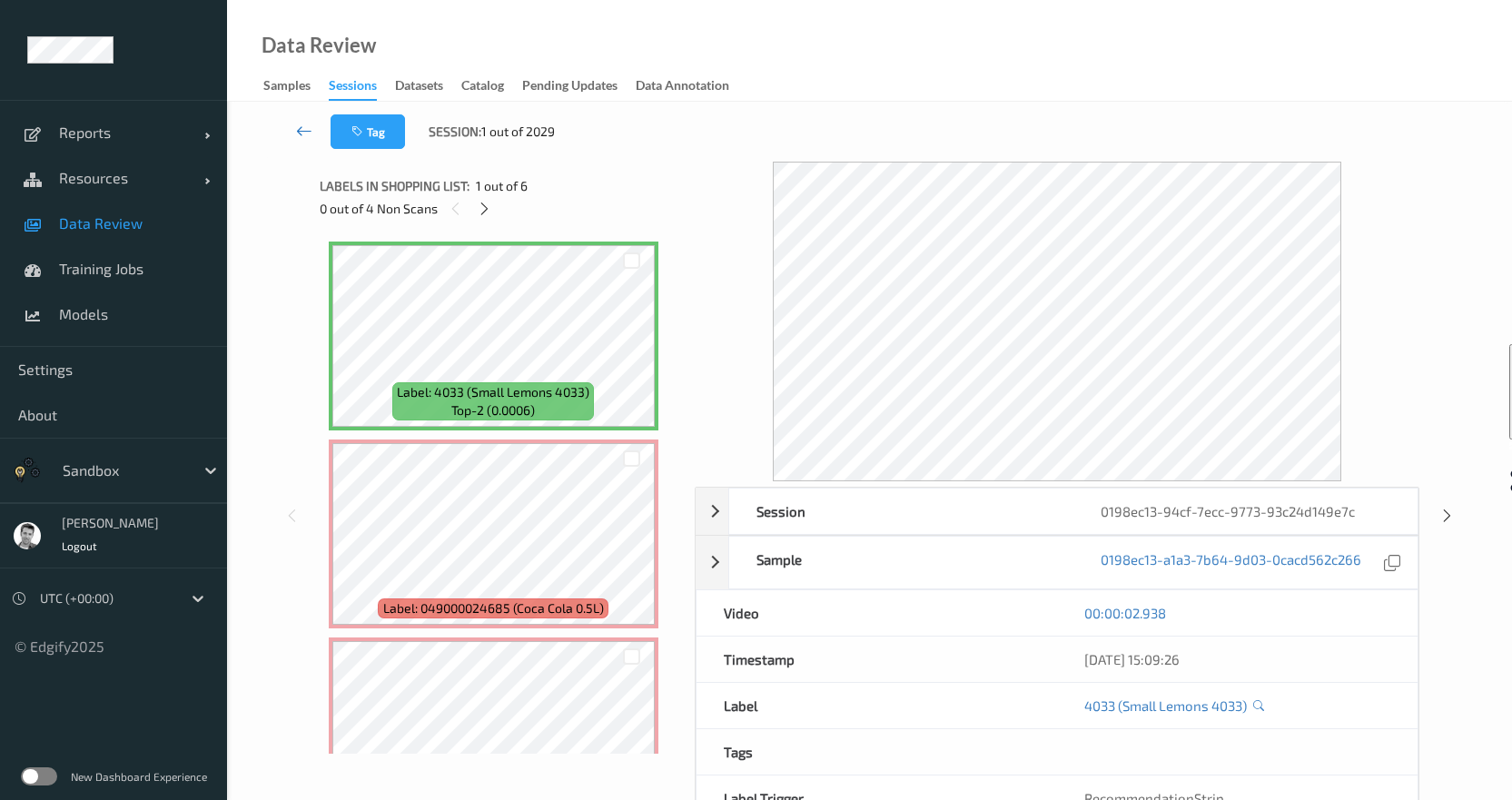
click at [302, 130] on icon at bounding box center [304, 130] width 16 height 18
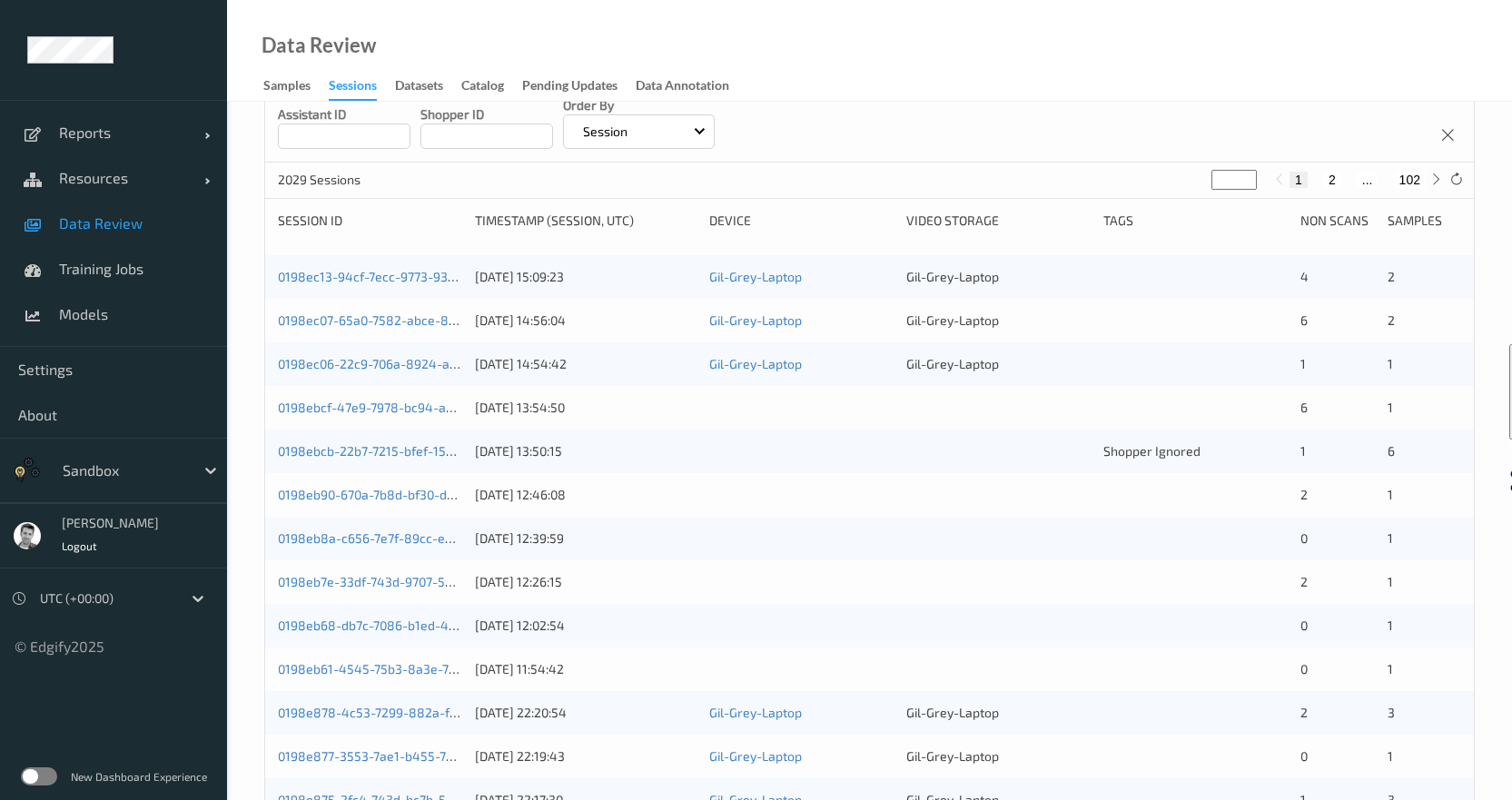
scroll to position [454, 0]
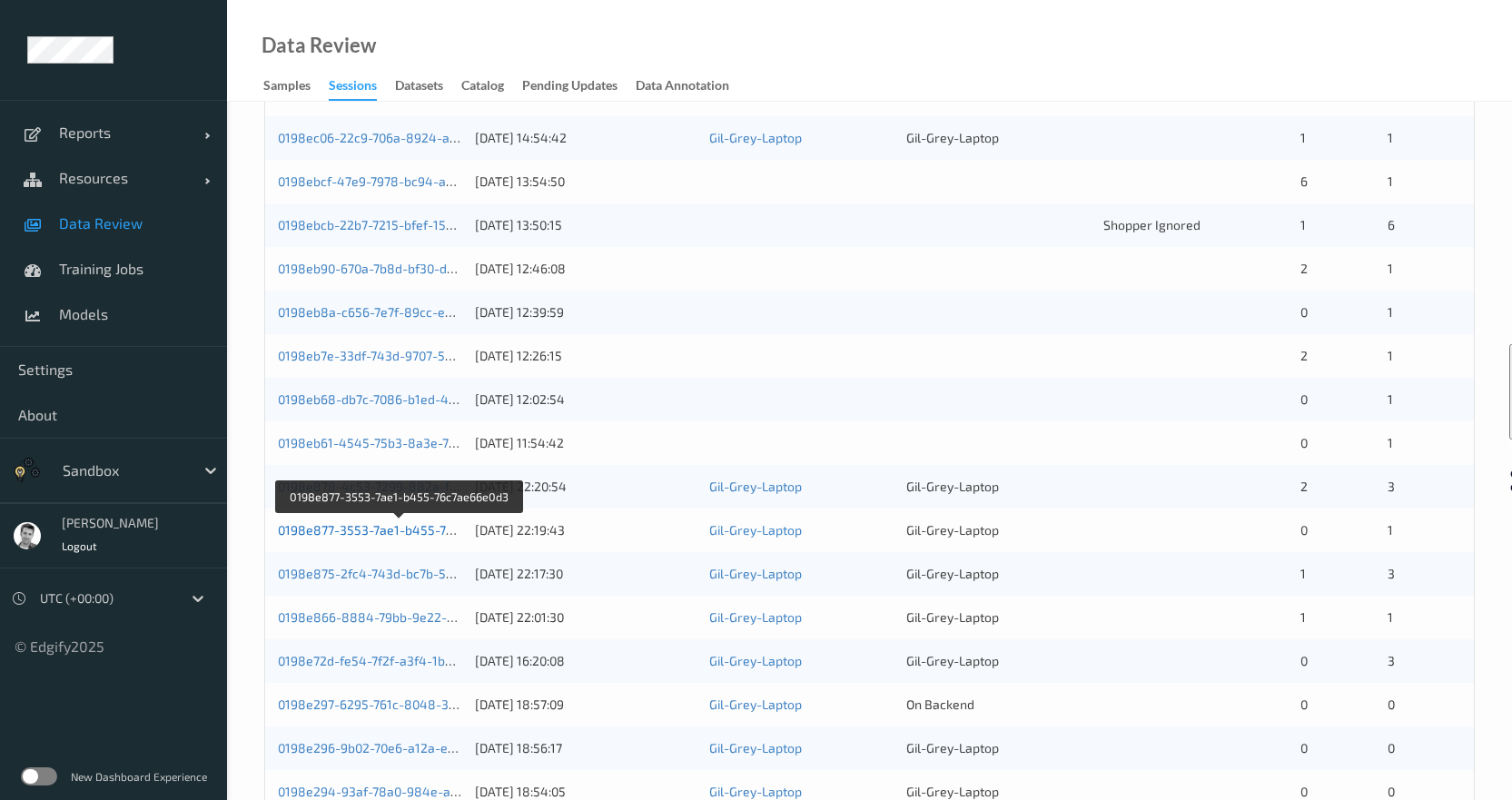
click at [369, 531] on link "0198e877-3553-7ae1-b455-76c7ae66e0d3" at bounding box center [400, 529] width 246 height 15
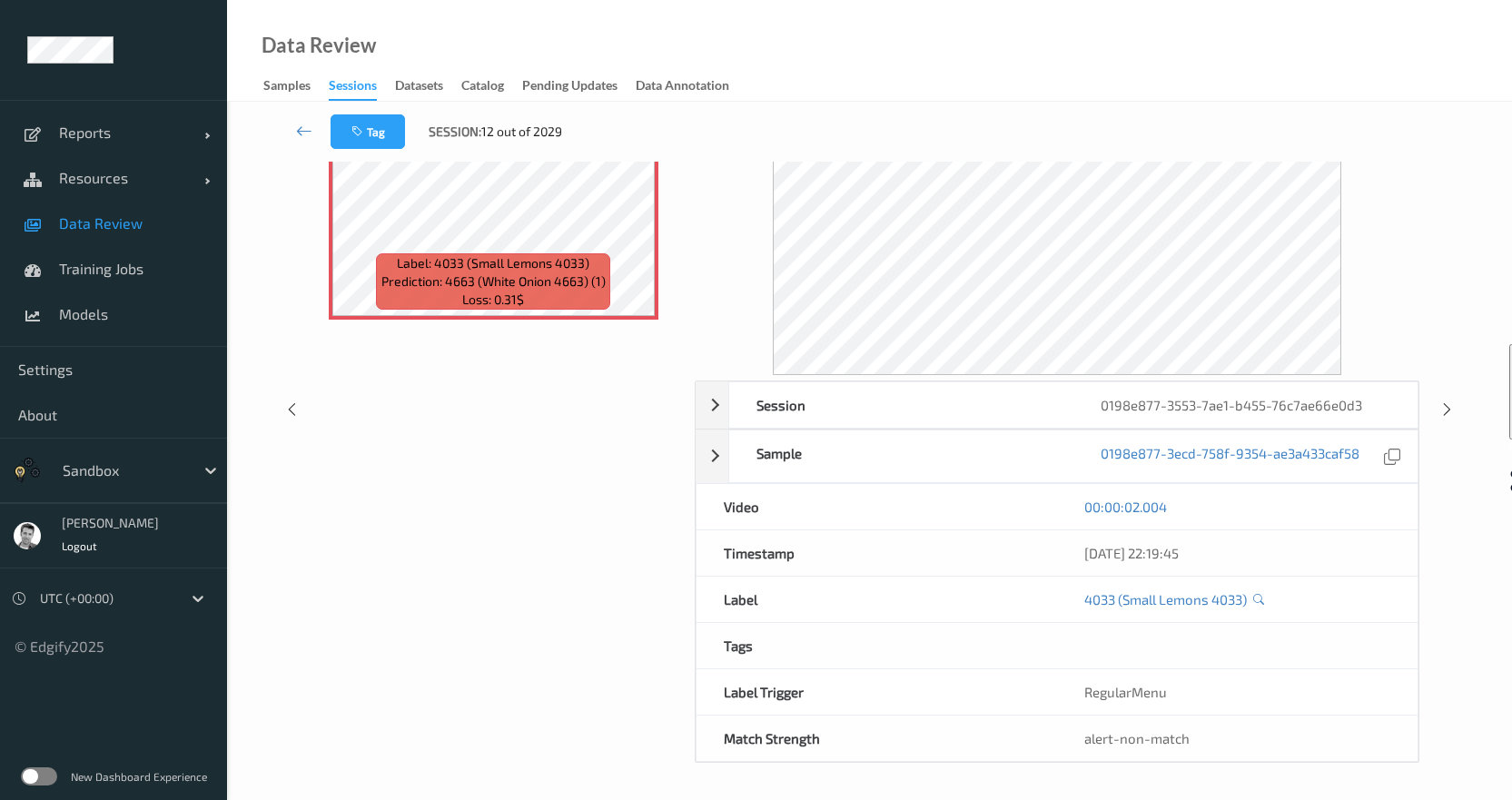
scroll to position [106, 0]
click at [299, 129] on icon at bounding box center [304, 130] width 16 height 18
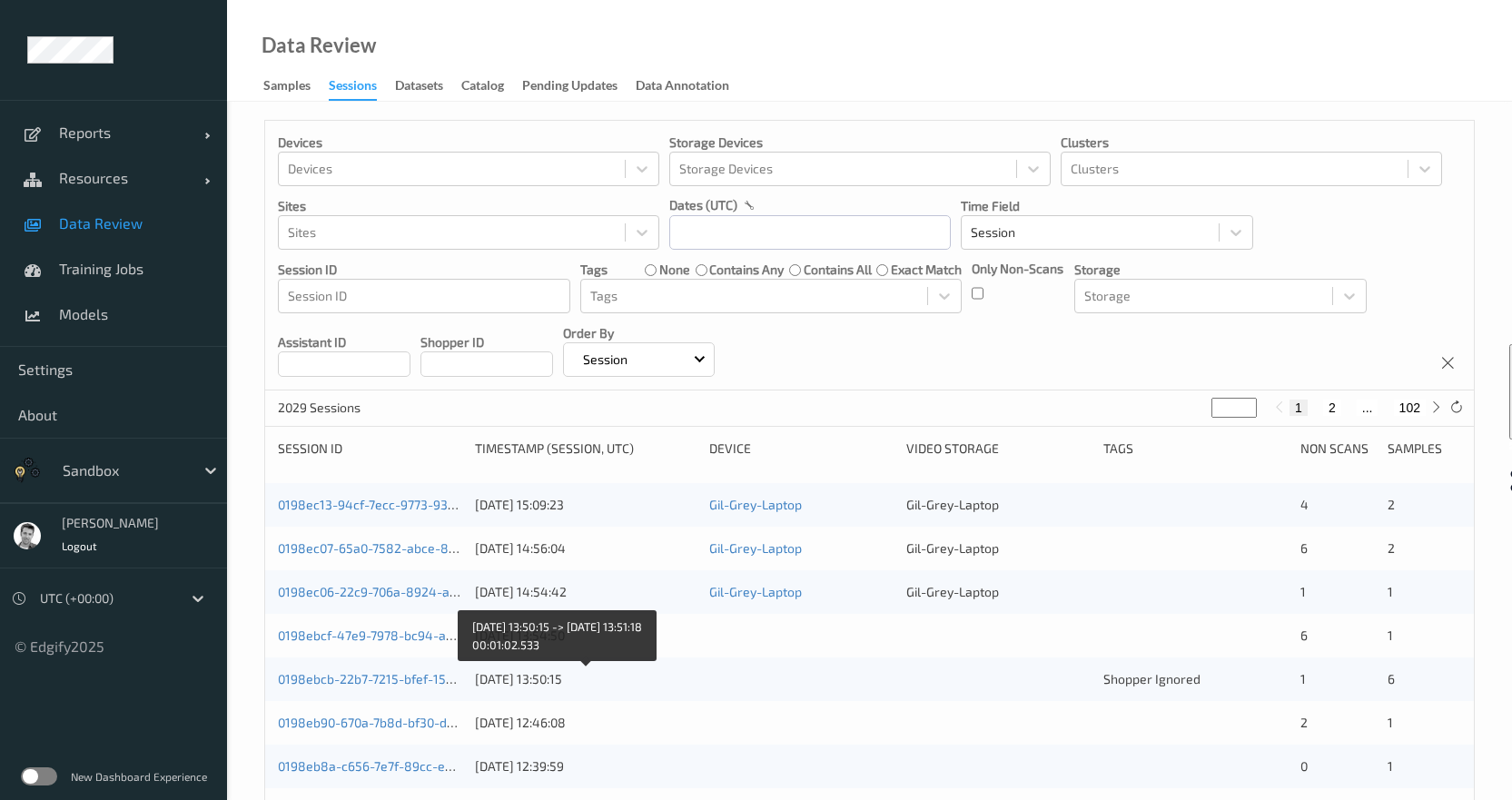
click at [570, 680] on div "27/08/2025 13:50:15" at bounding box center [585, 679] width 222 height 18
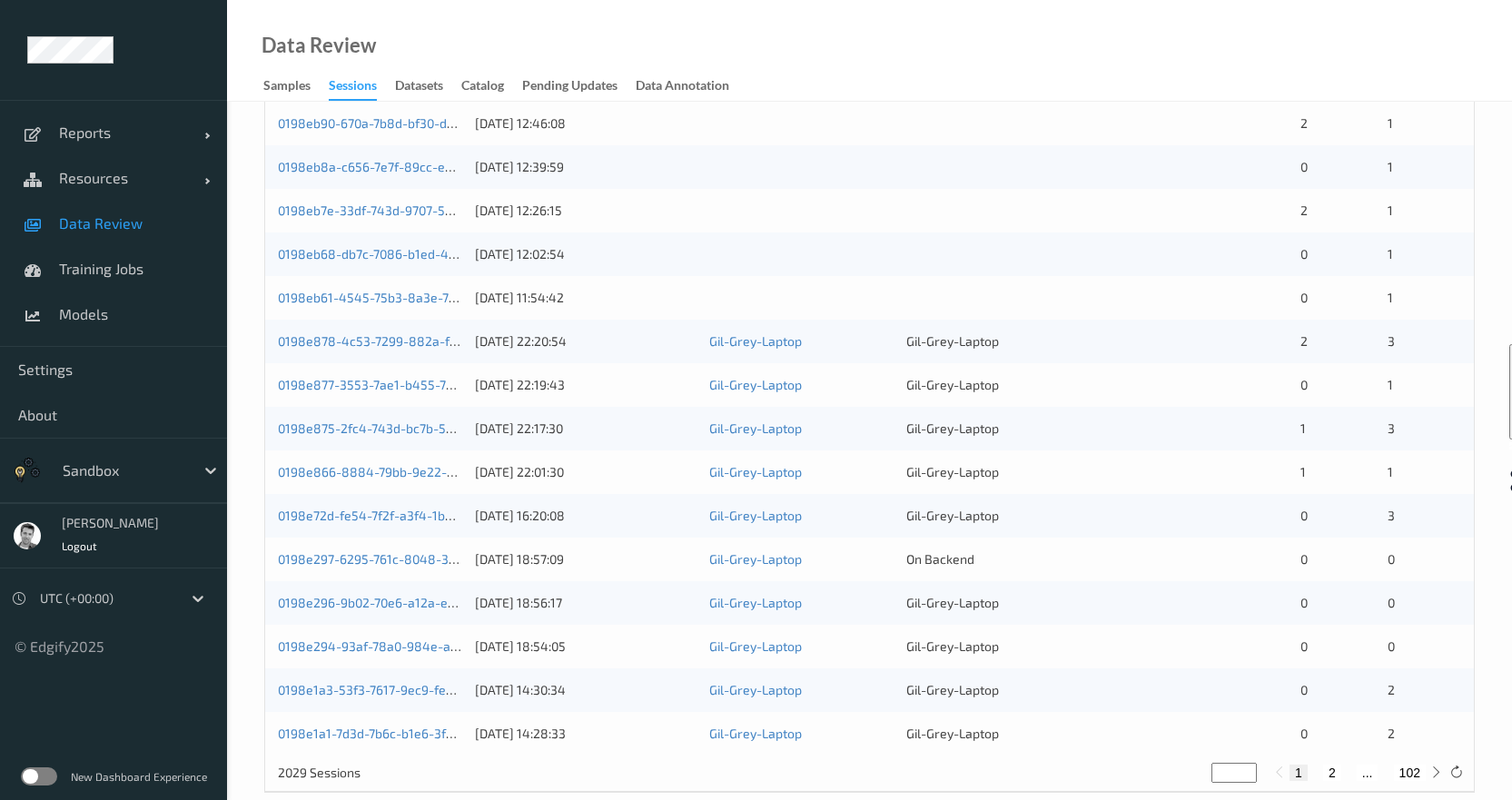
scroll to position [629, 0]
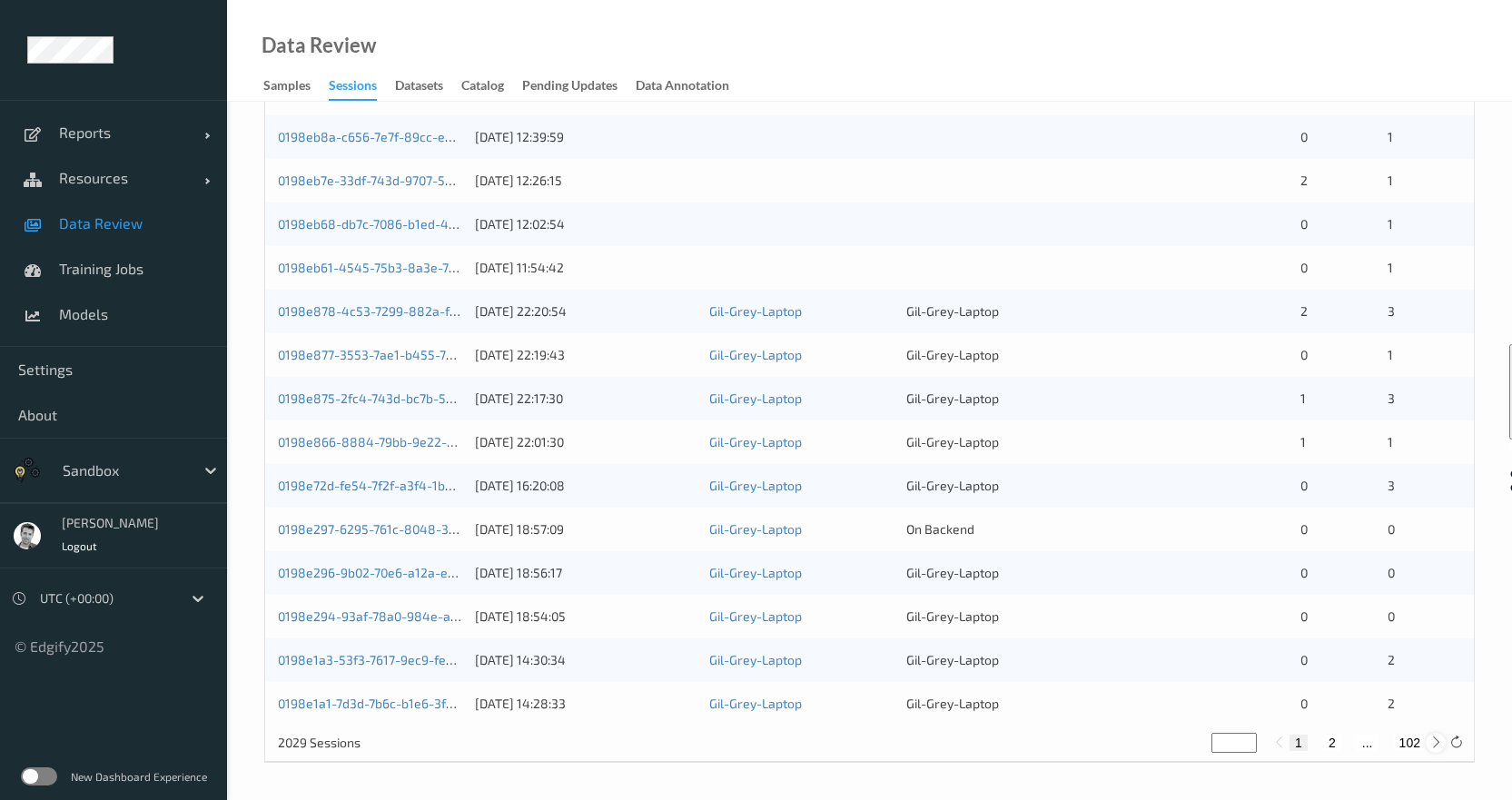
click at [1436, 739] on icon at bounding box center [1436, 742] width 14 height 13
type input "*"
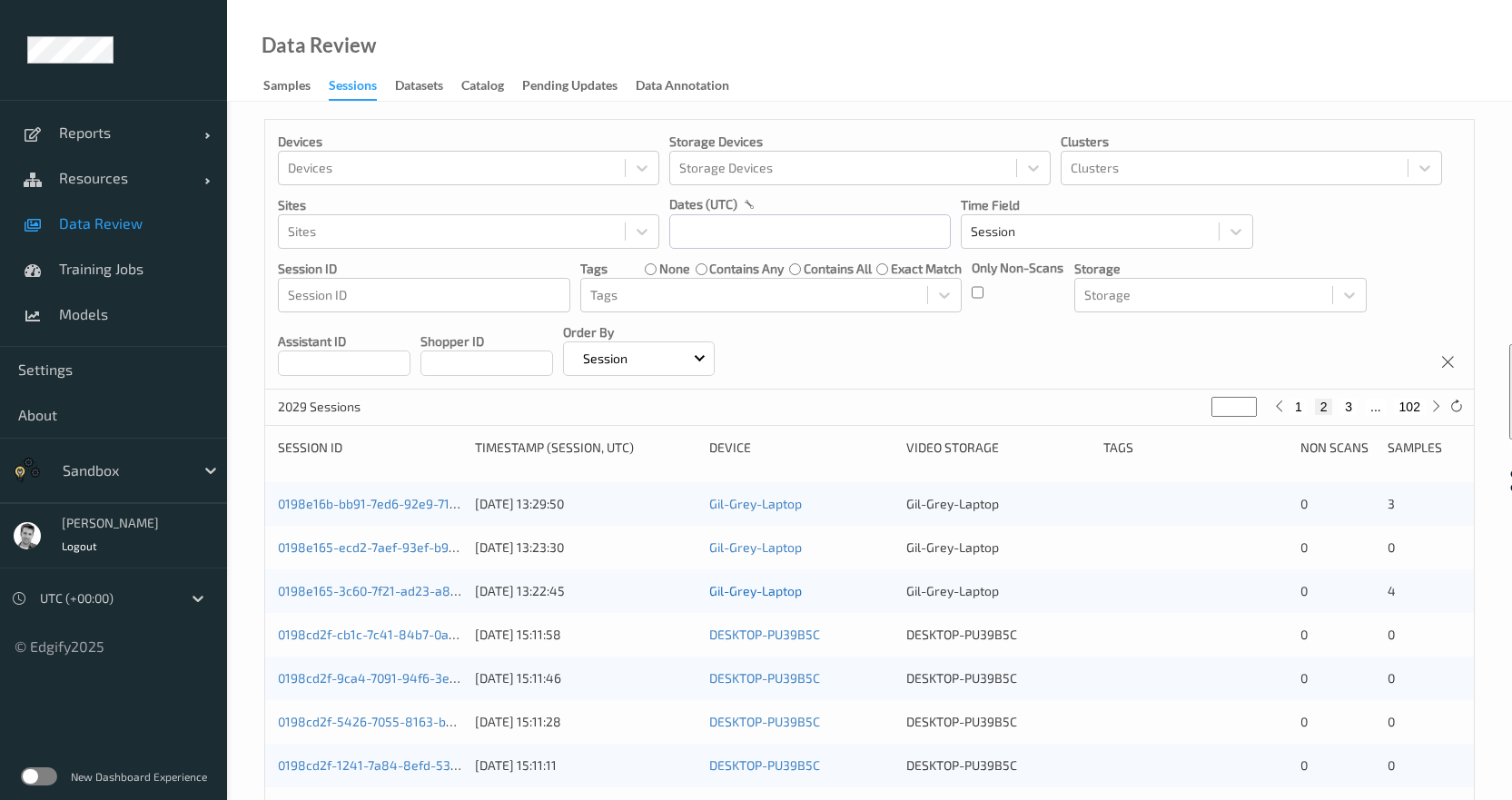
scroll to position [0, 0]
click at [396, 594] on link "0198e165-3c60-7f21-ad23-a859b0fa6235" at bounding box center [398, 591] width 242 height 15
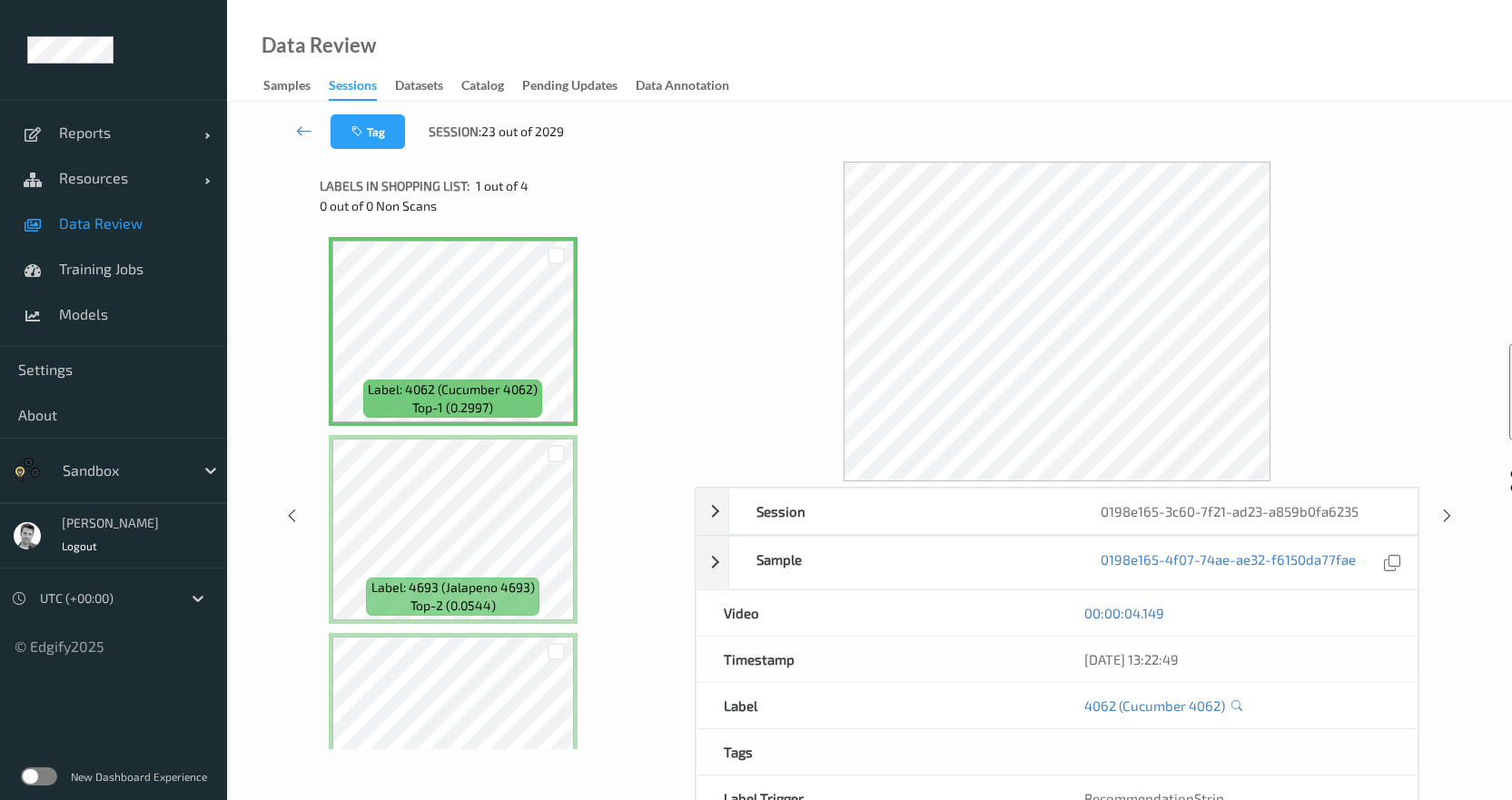
click at [919, 611] on div "Video" at bounding box center [877, 612] width 361 height 45
click at [1330, 619] on div "00:00:04.149" at bounding box center [1236, 612] width 306 height 18
click at [89, 223] on span "Data Review" at bounding box center [133, 223] width 149 height 18
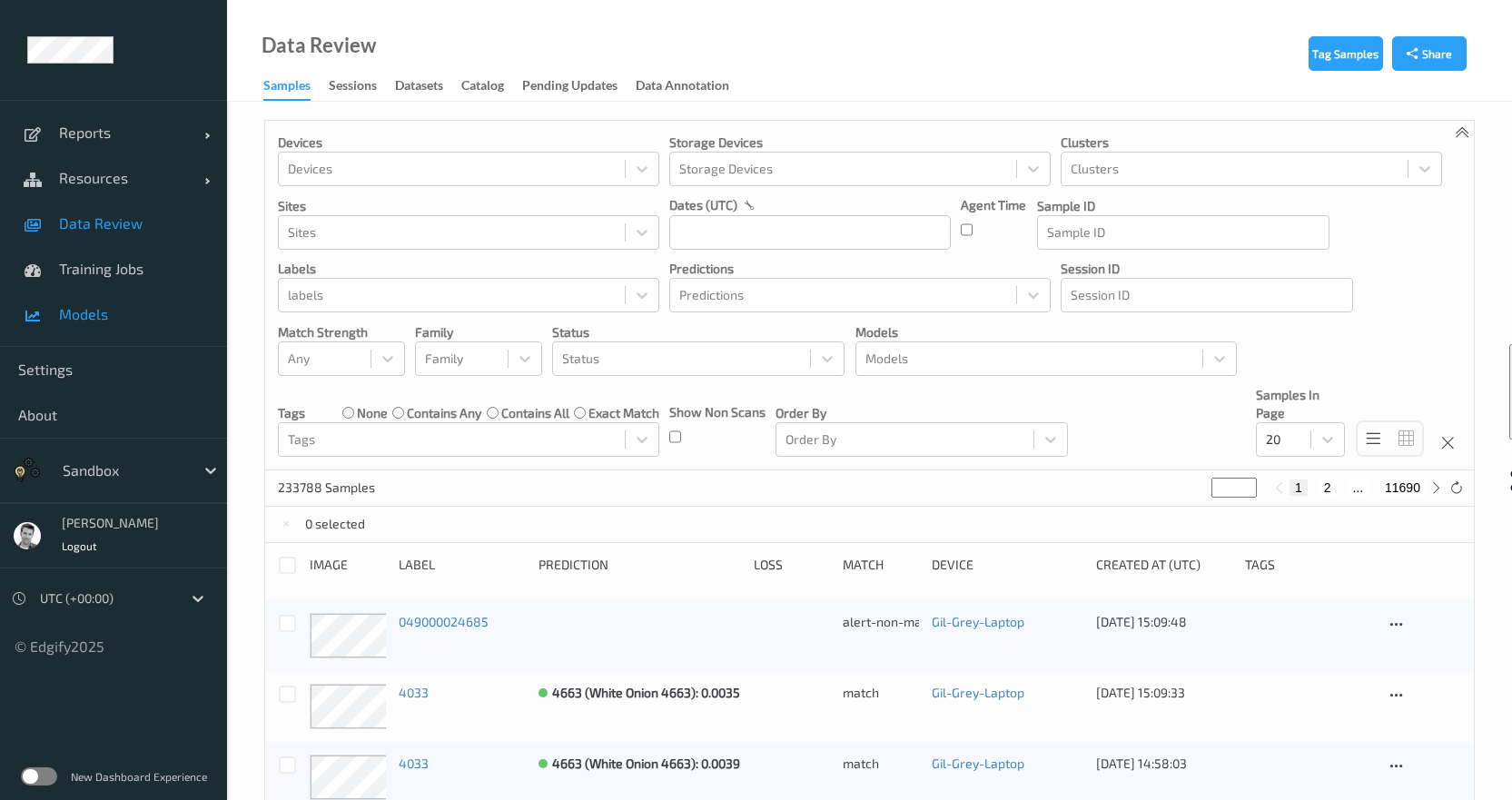
click at [94, 315] on span "Models" at bounding box center [133, 313] width 149 height 18
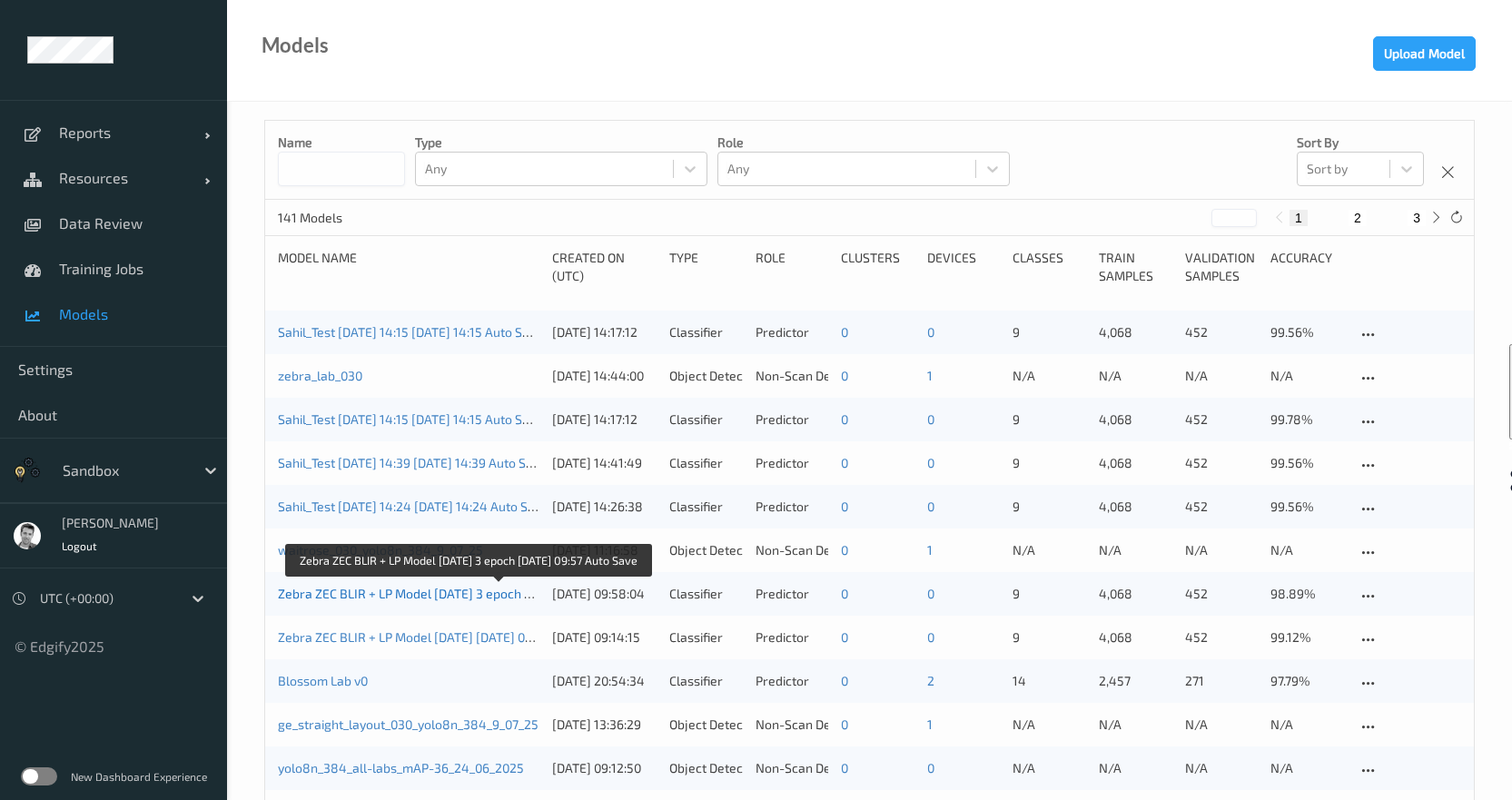
click at [364, 594] on link "Zebra ZEC BLIR + LP Model [DATE] 3 epoch [DATE] 09:57 Auto Save" at bounding box center [468, 593] width 380 height 15
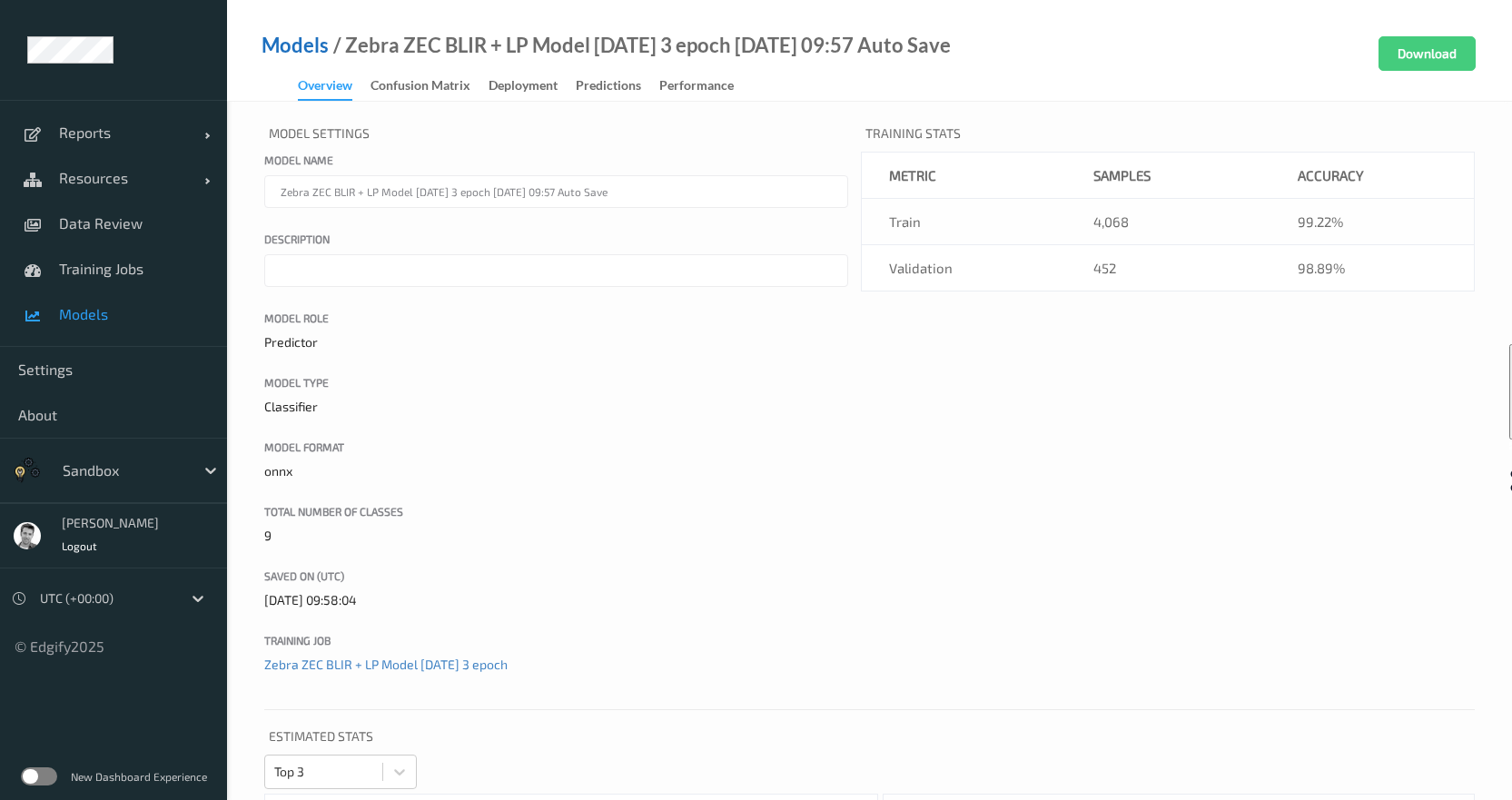
click at [302, 50] on link "Models" at bounding box center [295, 45] width 68 height 18
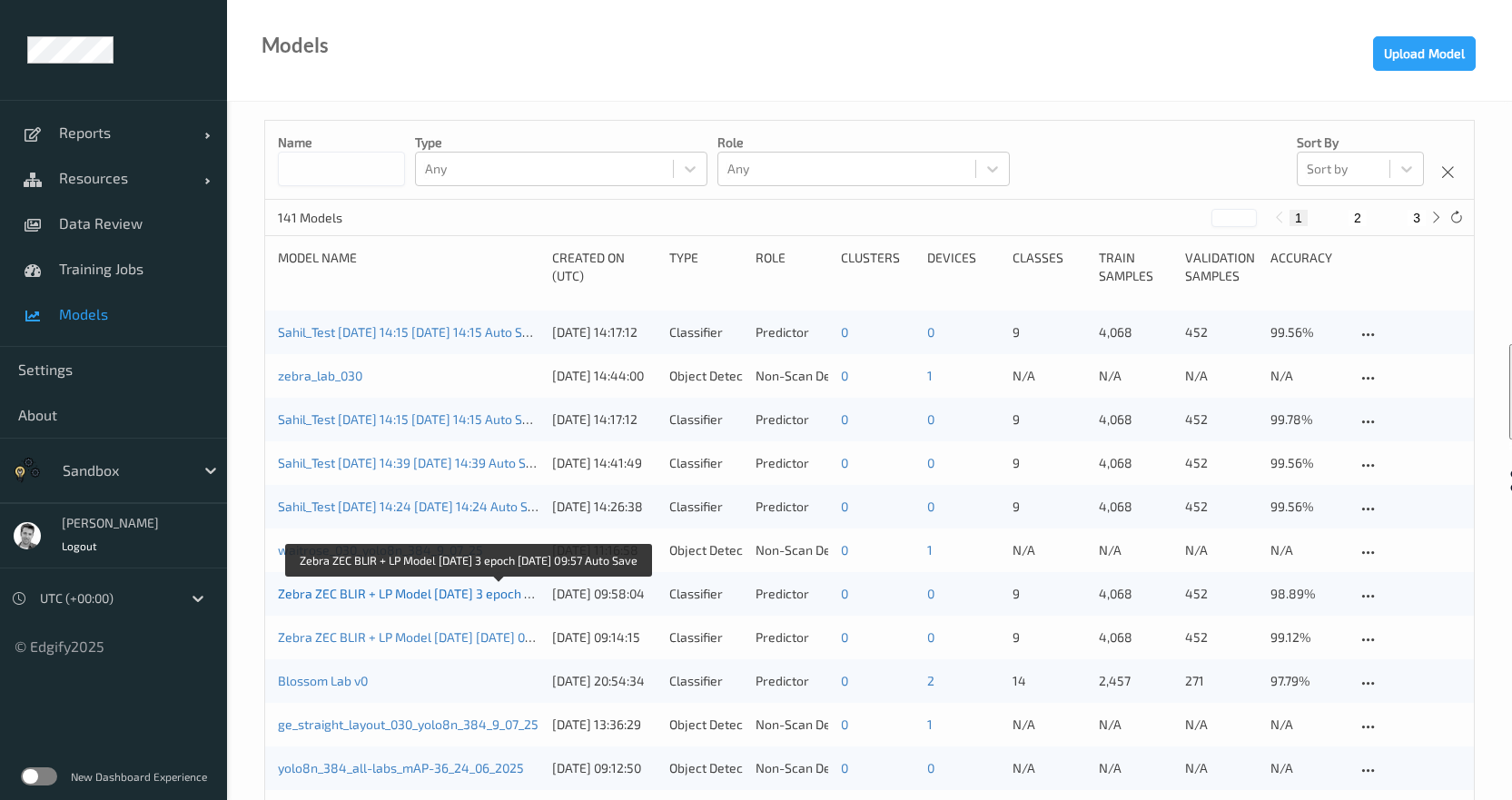
click at [391, 593] on link "Zebra ZEC BLIR + LP Model [DATE] 3 epoch [DATE] 09:57 Auto Save" at bounding box center [468, 593] width 380 height 15
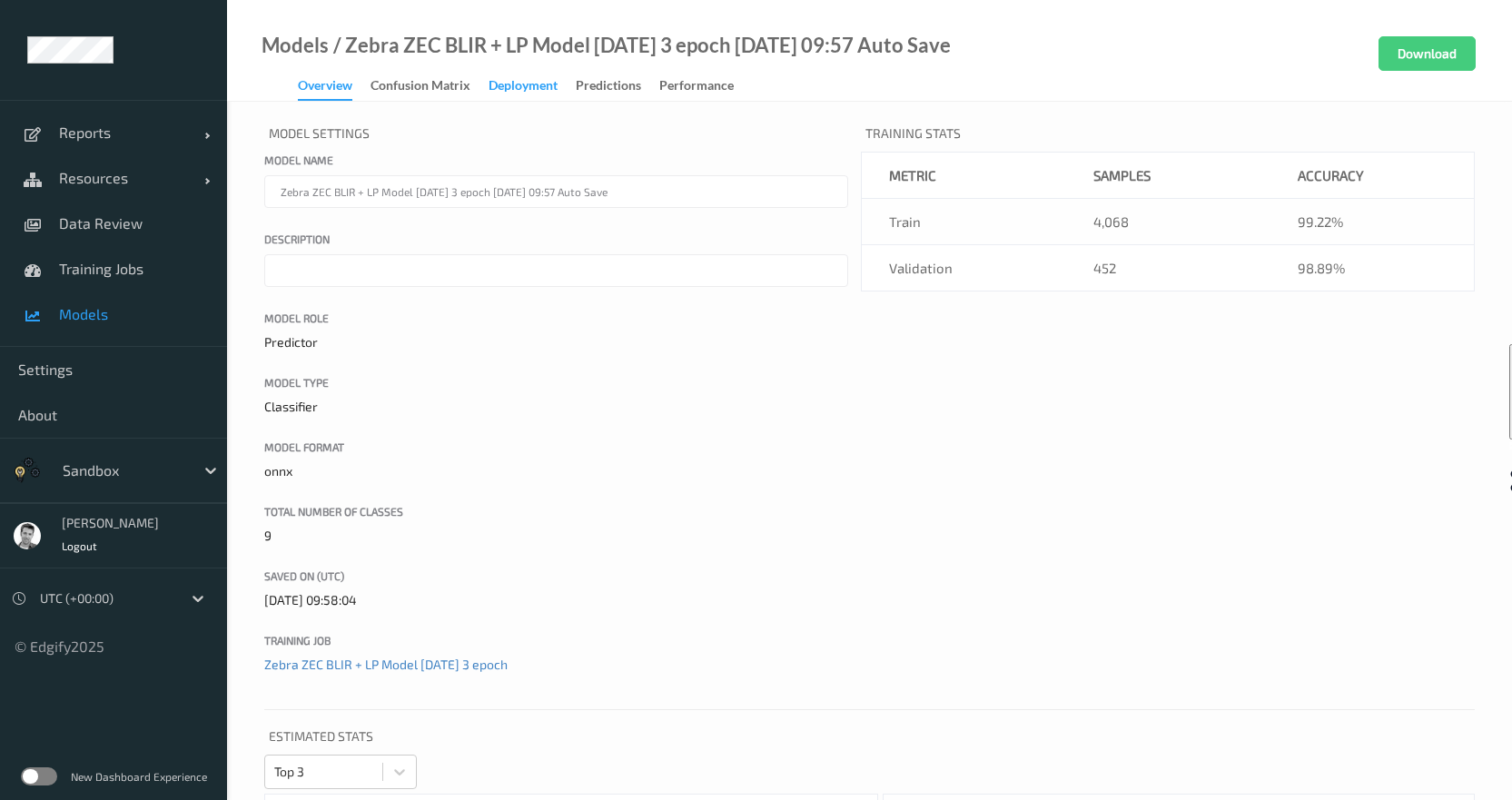
click at [526, 76] on div "Deployment" at bounding box center [524, 88] width 69 height 23
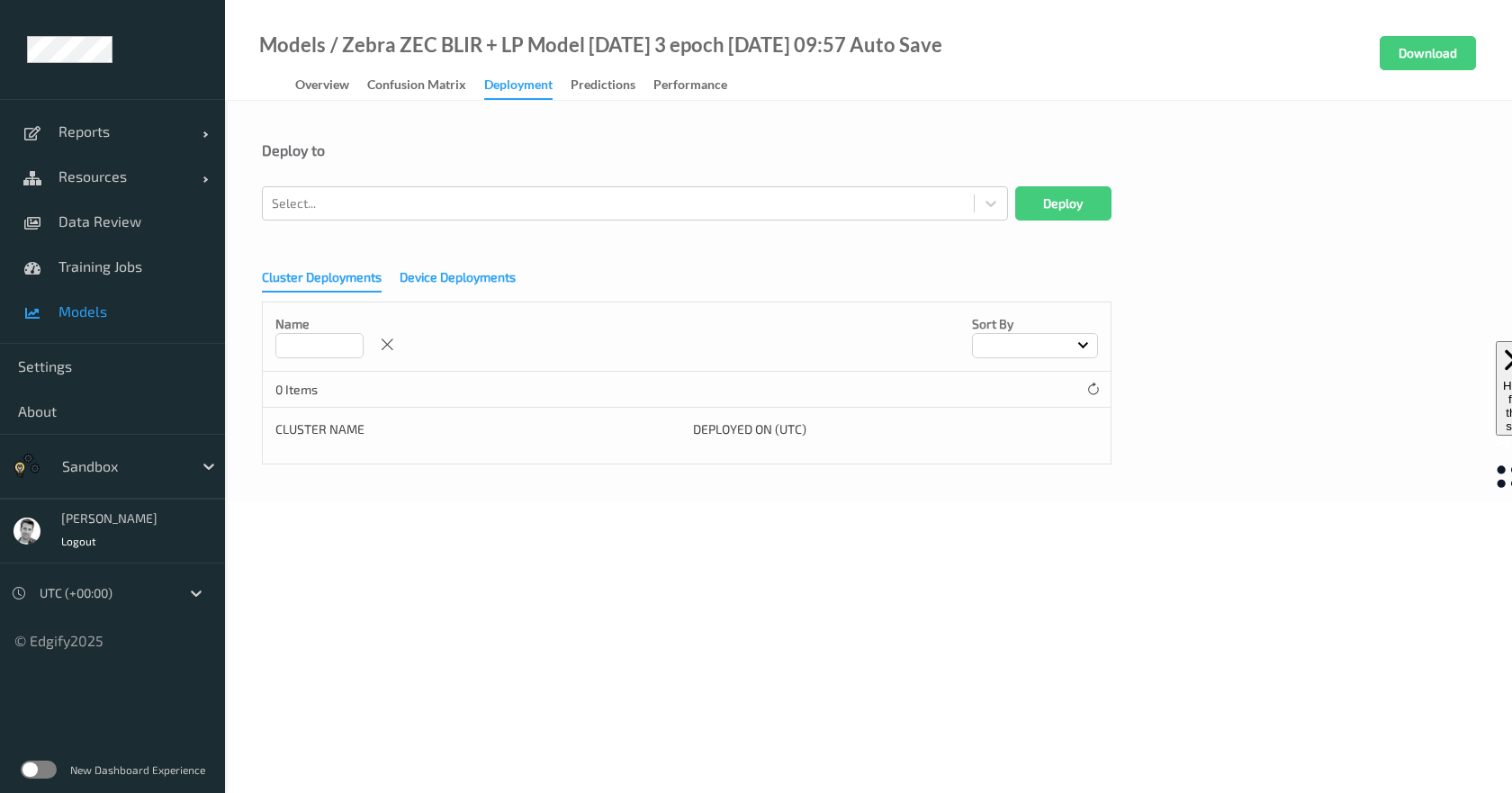
click at [465, 273] on div "Device Deployments" at bounding box center [457, 280] width 116 height 23
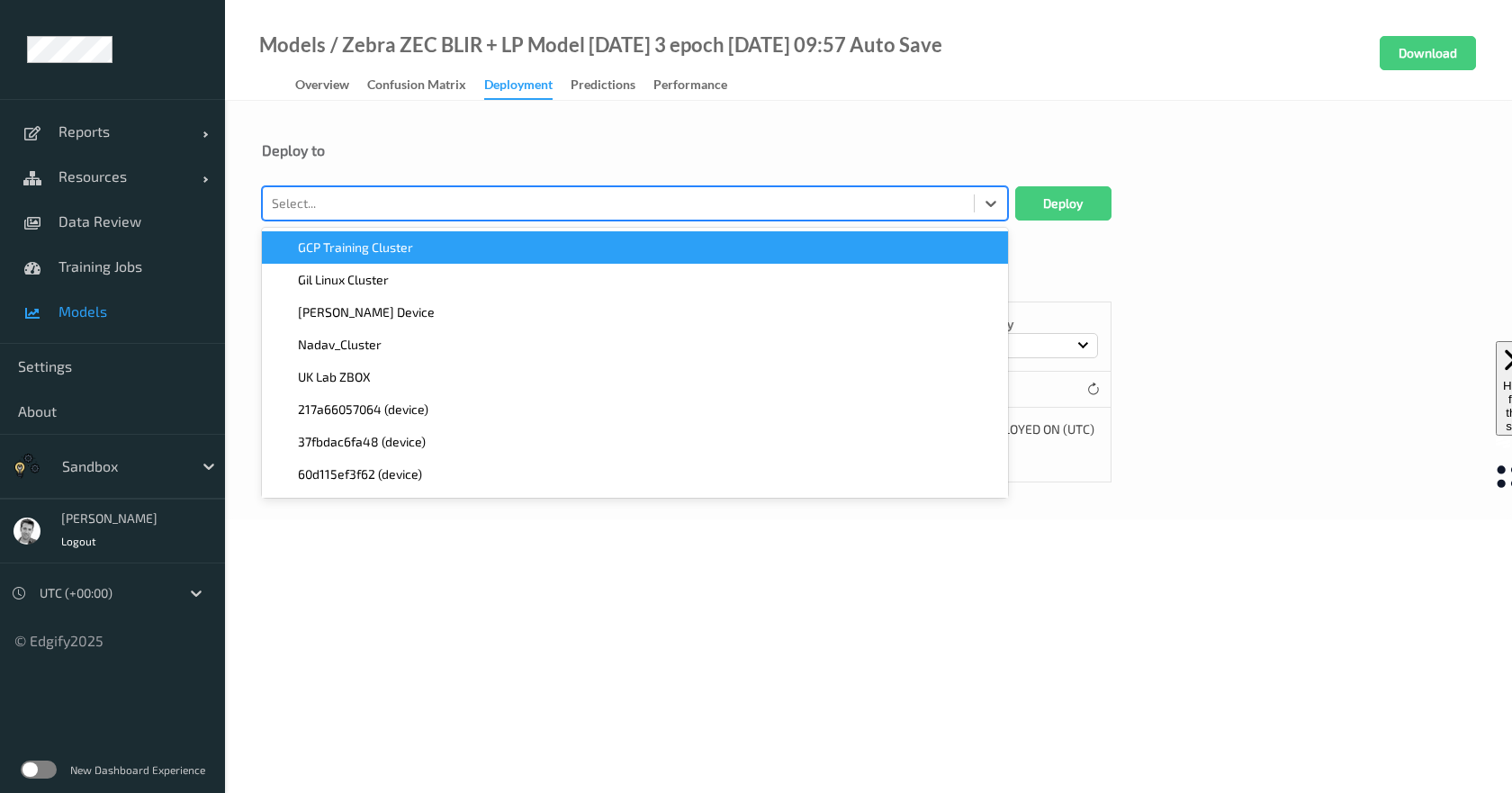
click at [343, 200] on div at bounding box center [617, 204] width 693 height 22
type input "gil"
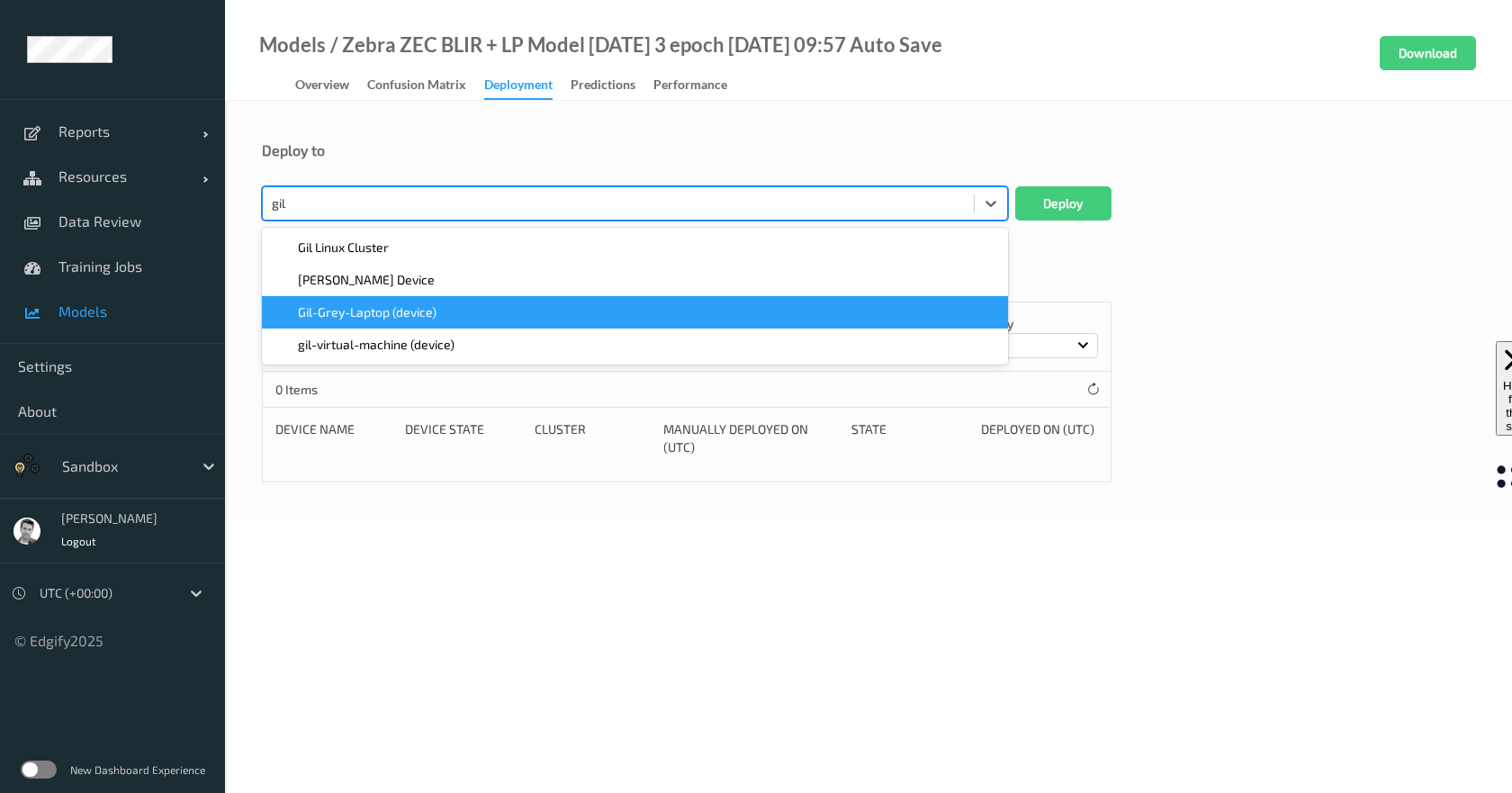
click at [367, 320] on span "Gil-Grey-Laptop (device)" at bounding box center [367, 311] width 139 height 18
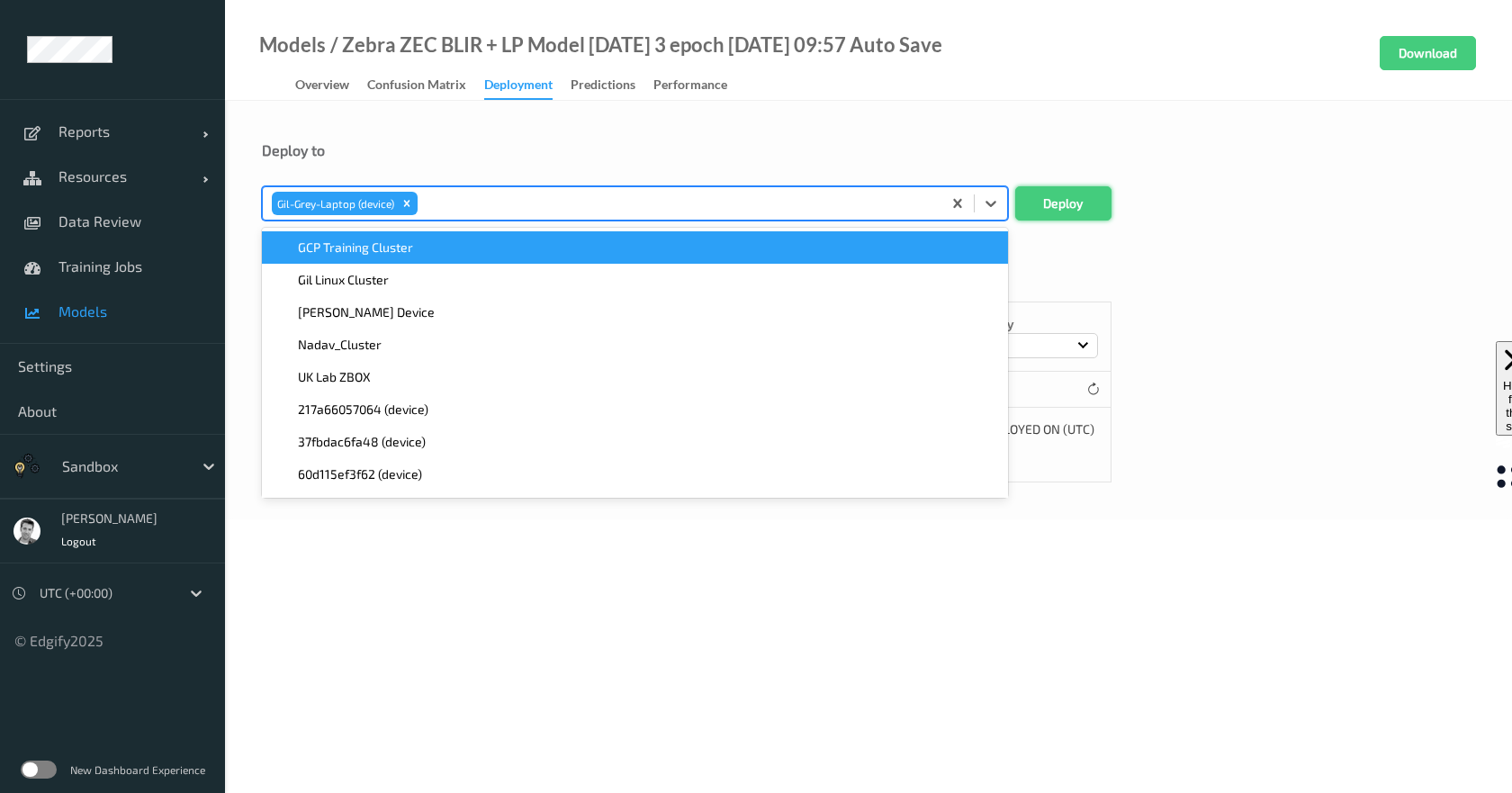
click at [1024, 202] on button "Deploy" at bounding box center [1063, 204] width 97 height 34
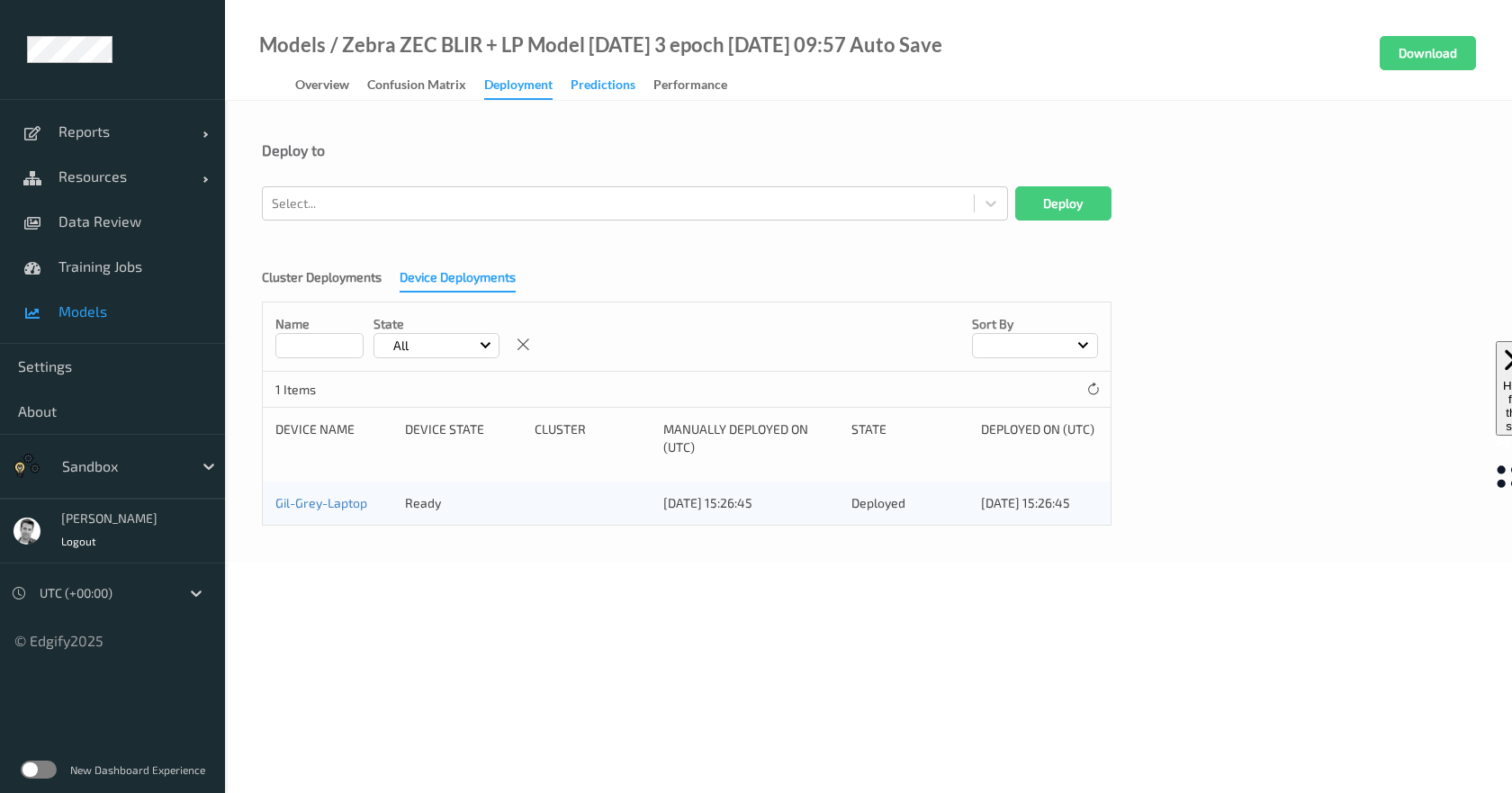
click at [594, 88] on div "Predictions" at bounding box center [603, 87] width 65 height 23
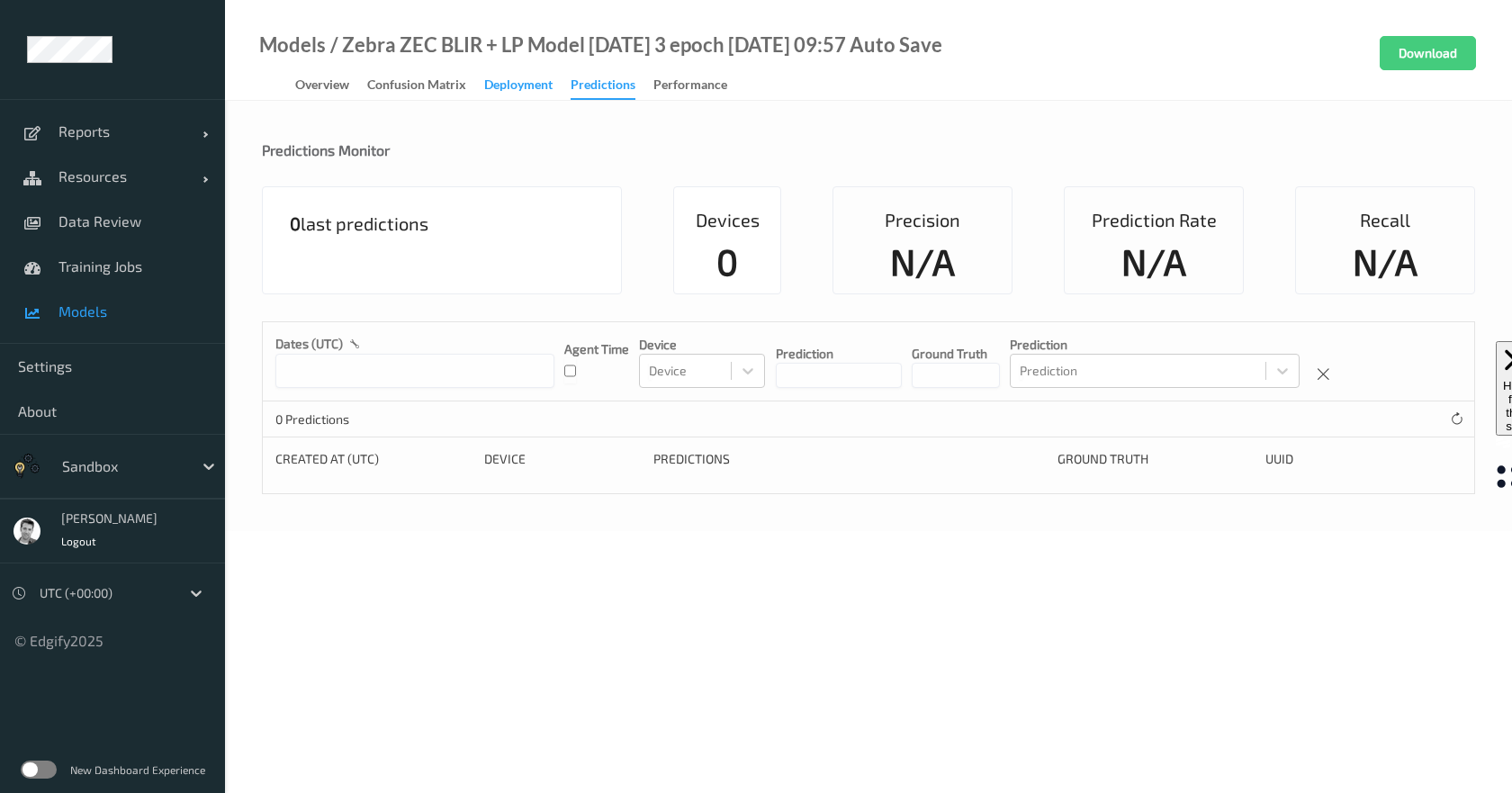
click at [507, 83] on div "Deployment" at bounding box center [519, 87] width 69 height 23
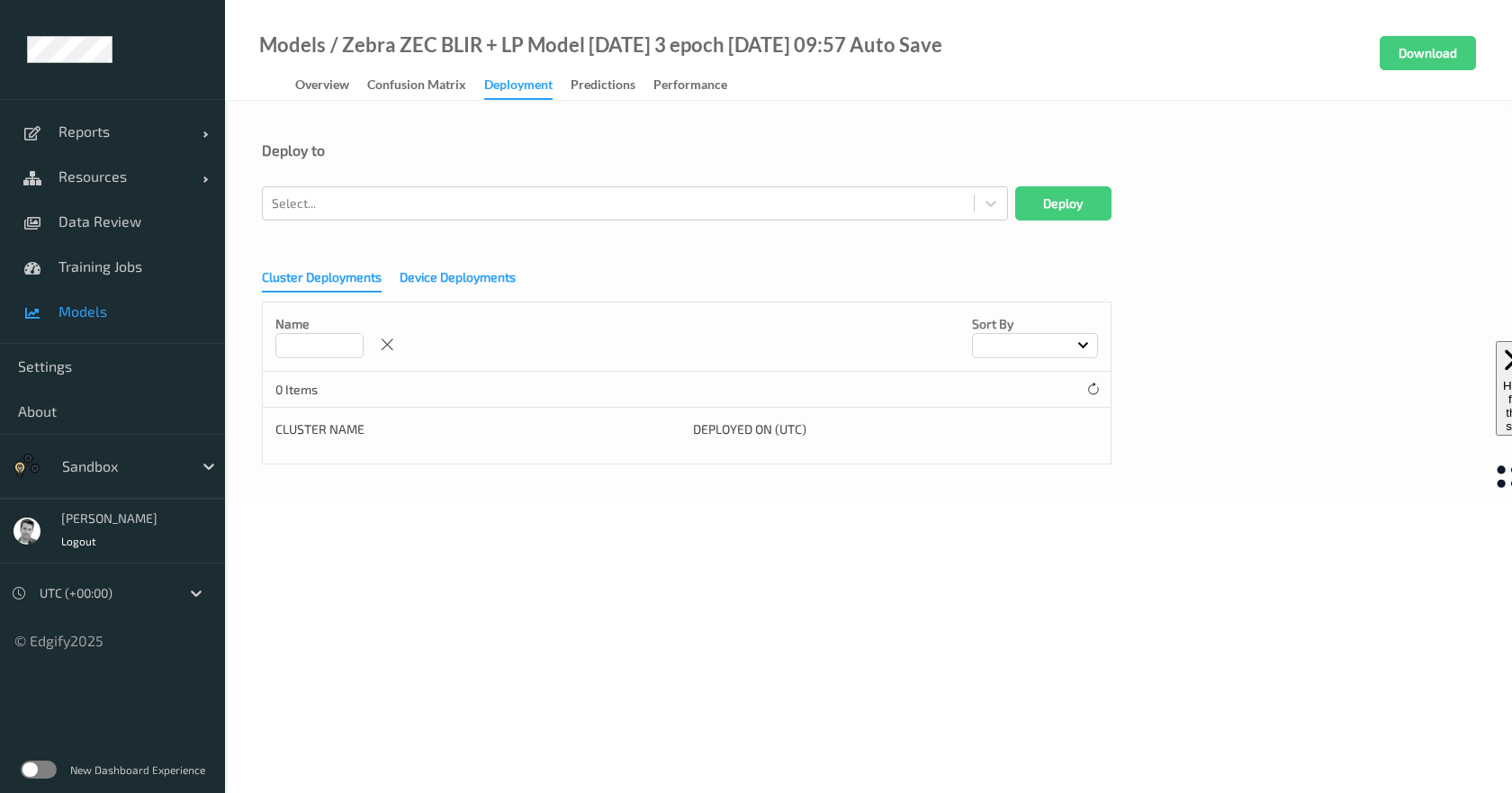
click at [488, 274] on div "Device Deployments" at bounding box center [457, 280] width 116 height 23
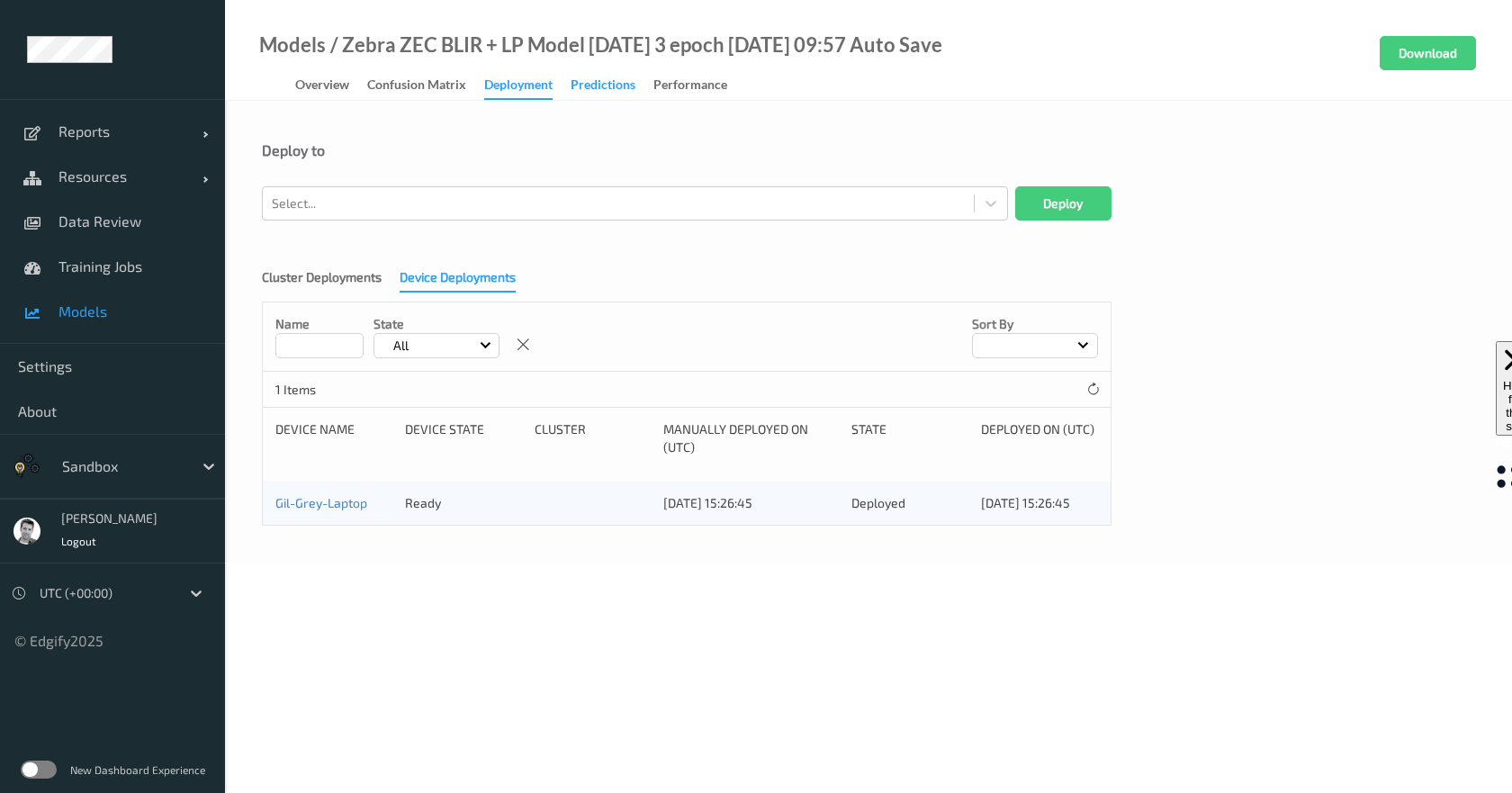
click at [598, 88] on div "Predictions" at bounding box center [603, 87] width 65 height 23
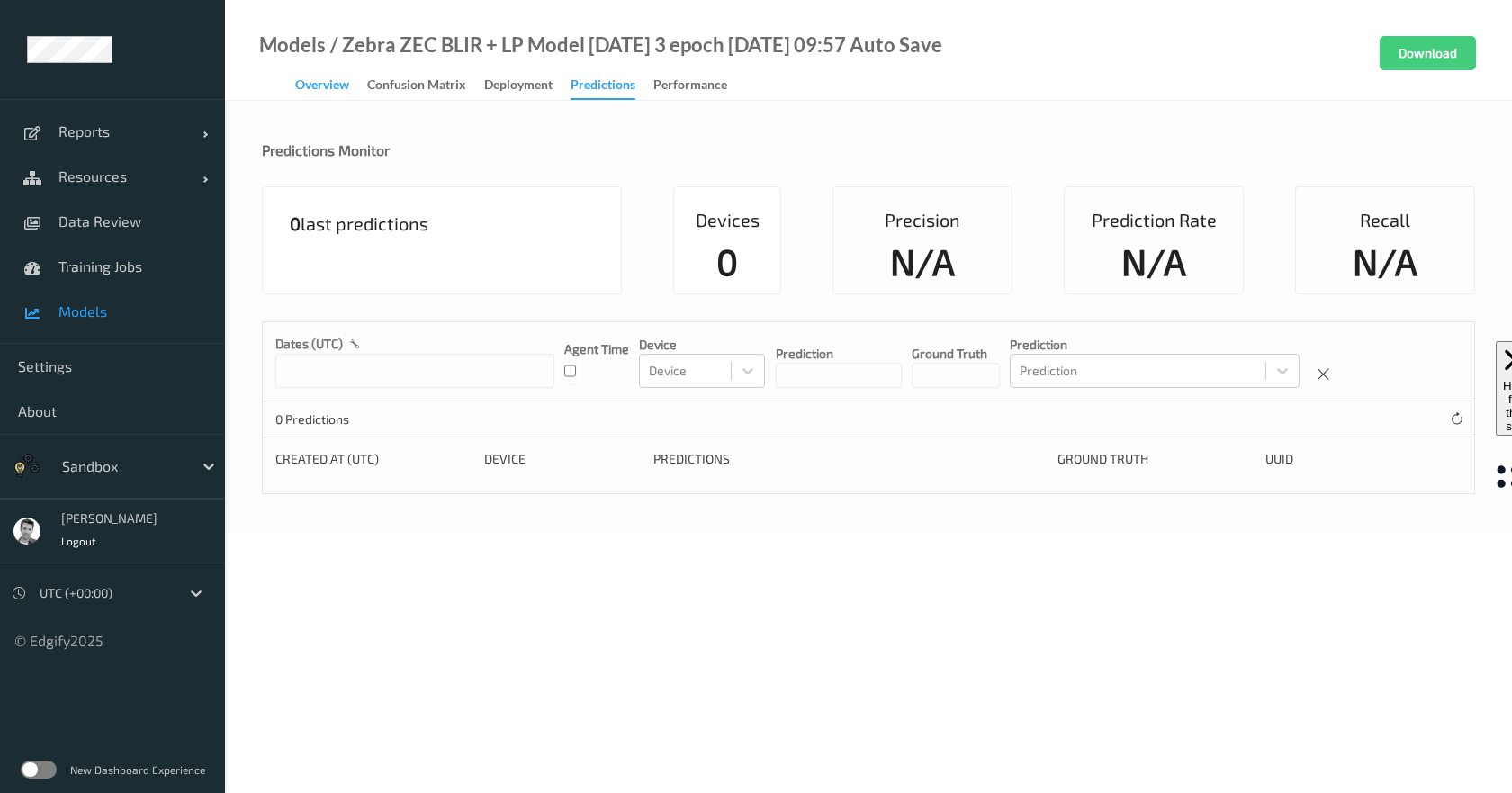
click at [321, 87] on div "Overview" at bounding box center [322, 87] width 54 height 23
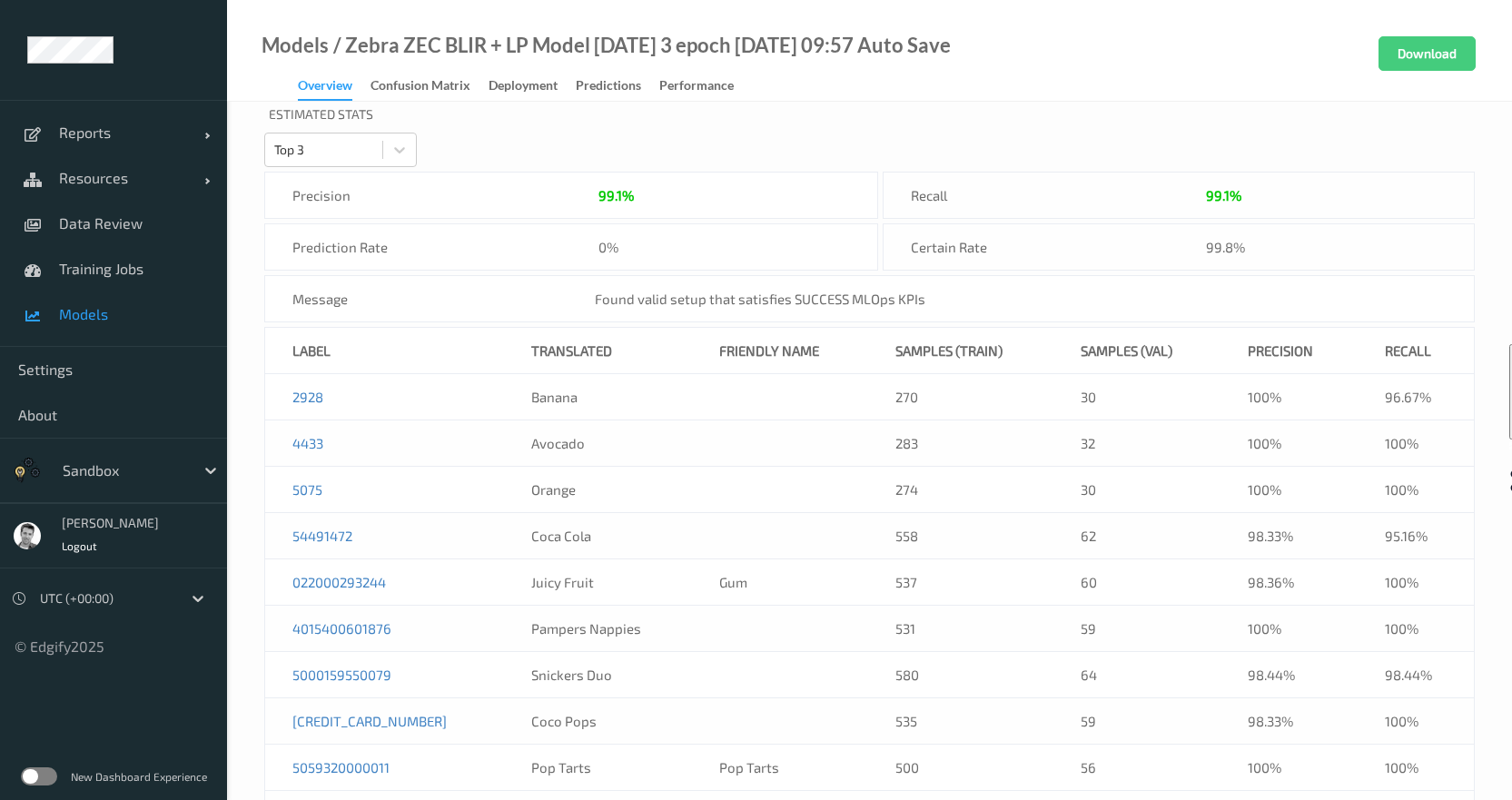
scroll to position [696, 0]
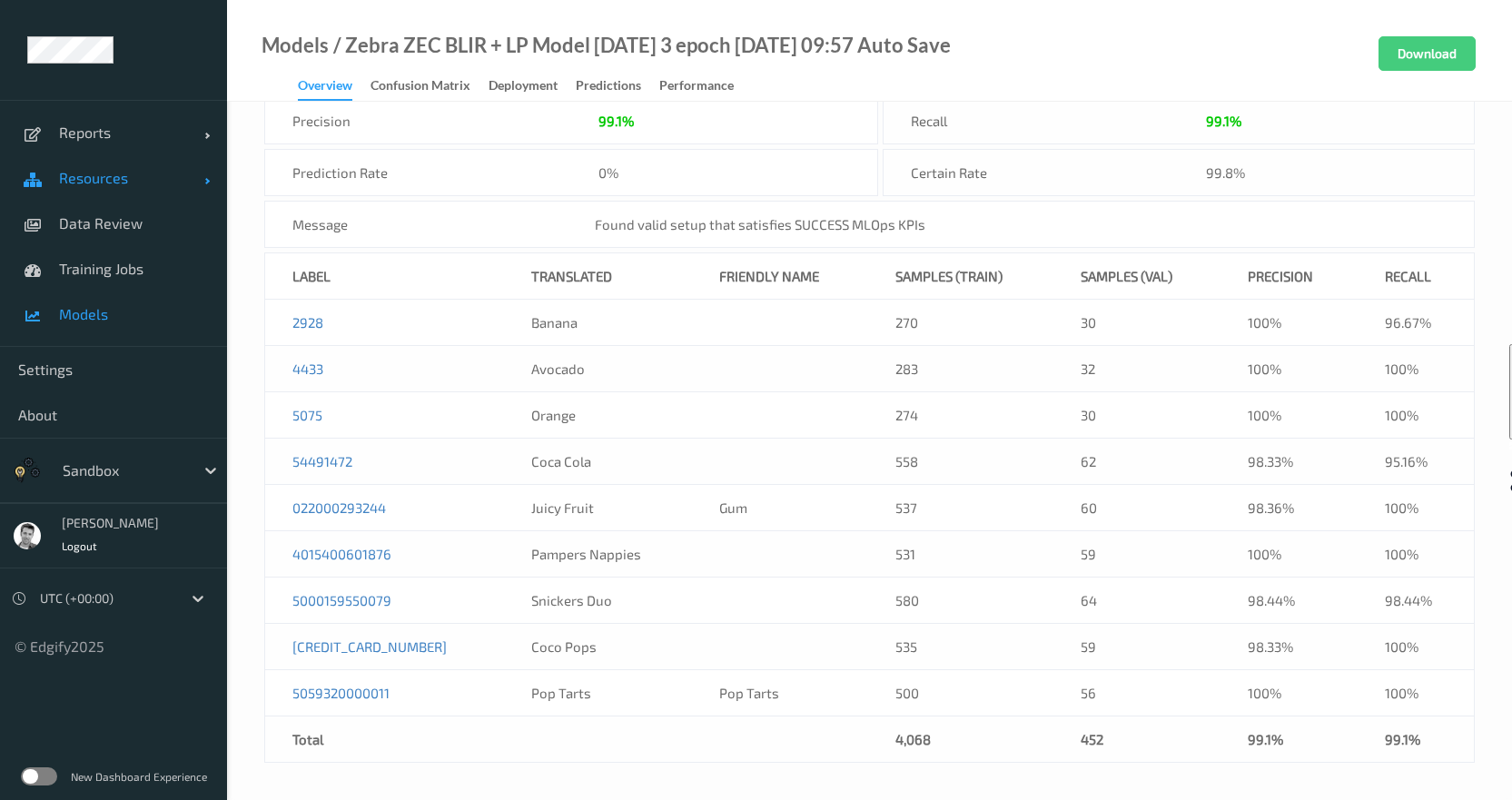
click at [90, 181] on span "Resources" at bounding box center [131, 177] width 146 height 18
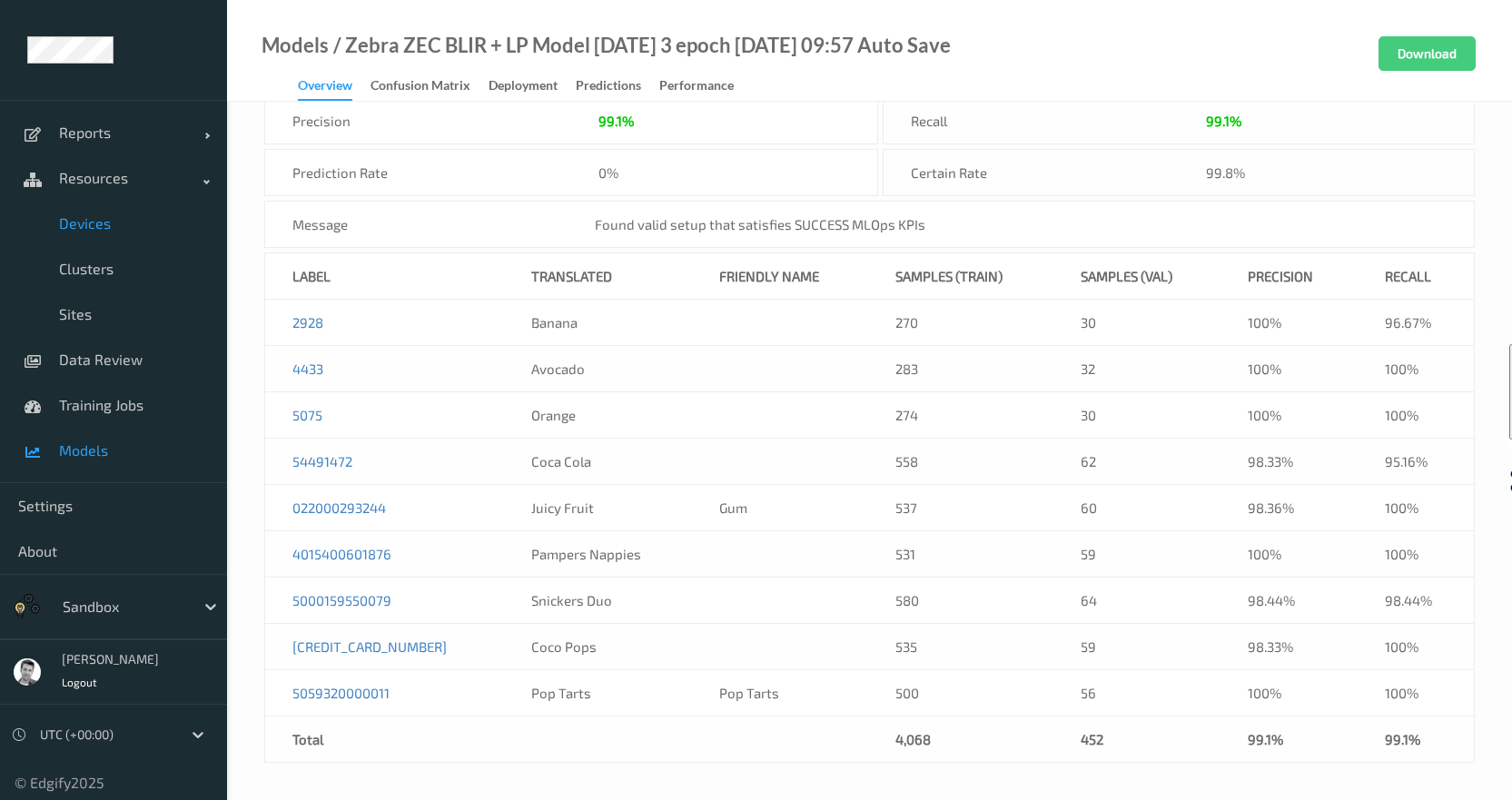
click at [91, 219] on span "Devices" at bounding box center [133, 223] width 149 height 18
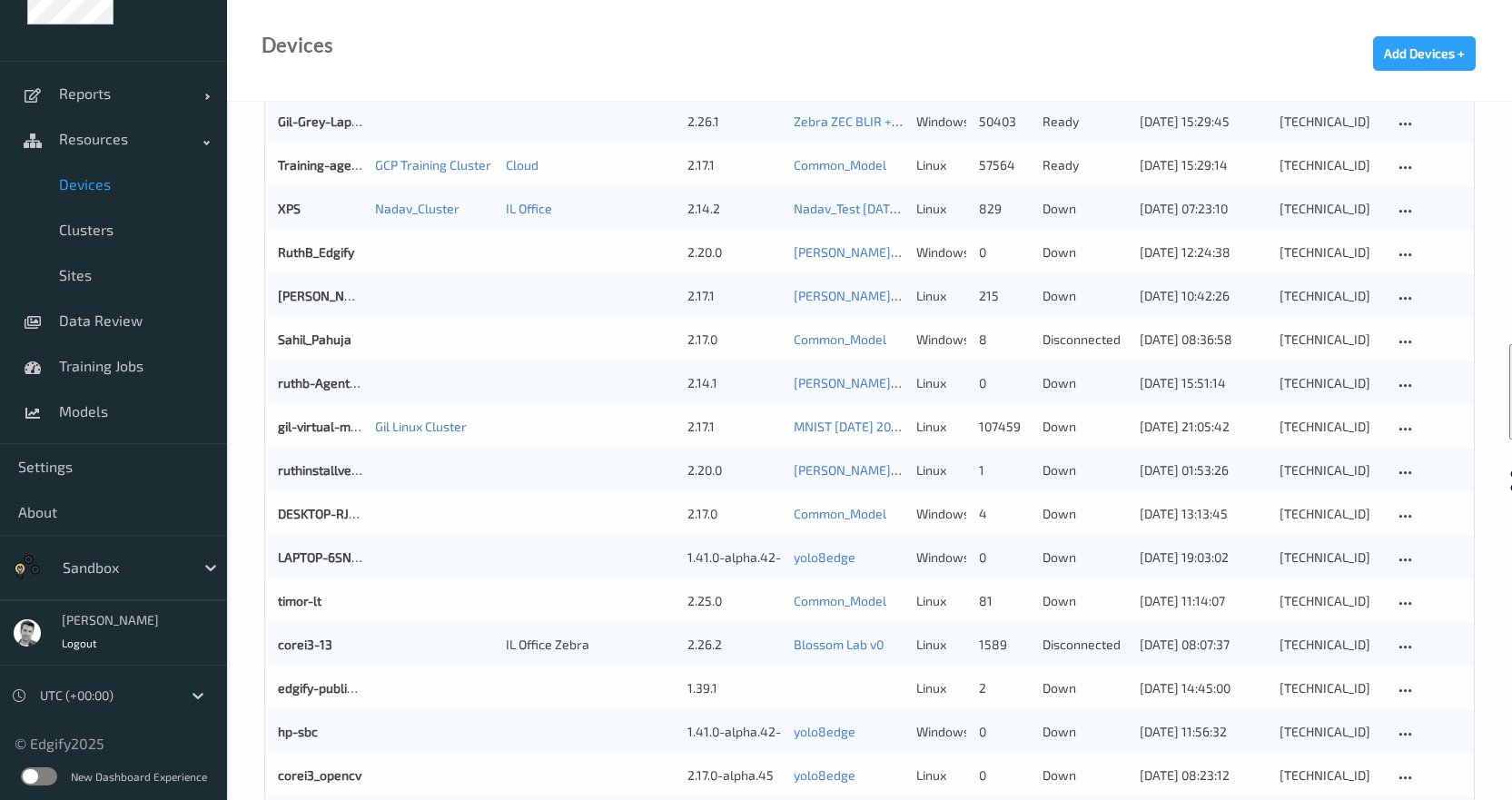
scroll to position [545, 0]
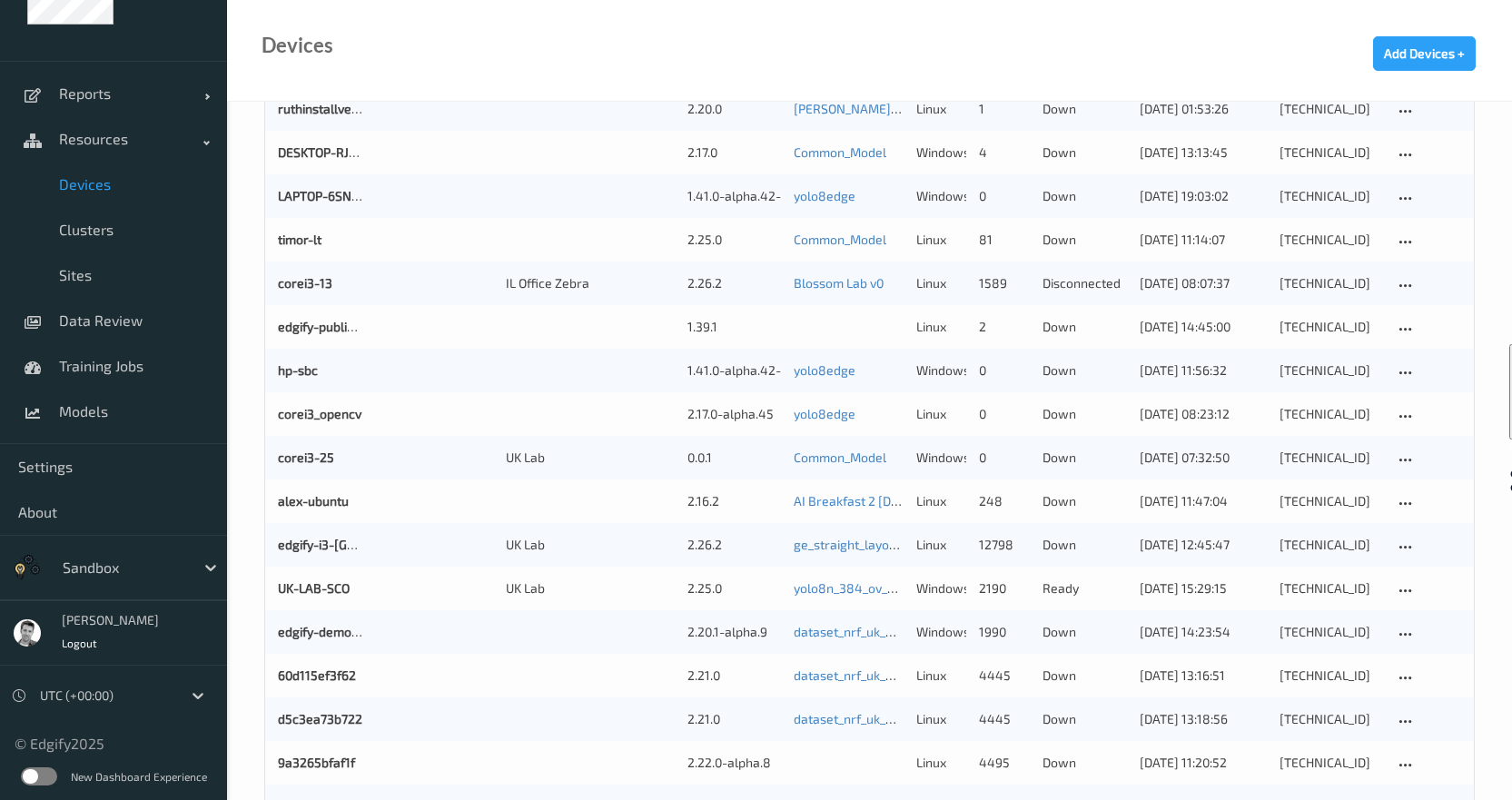
click at [30, 774] on label at bounding box center [40, 776] width 37 height 18
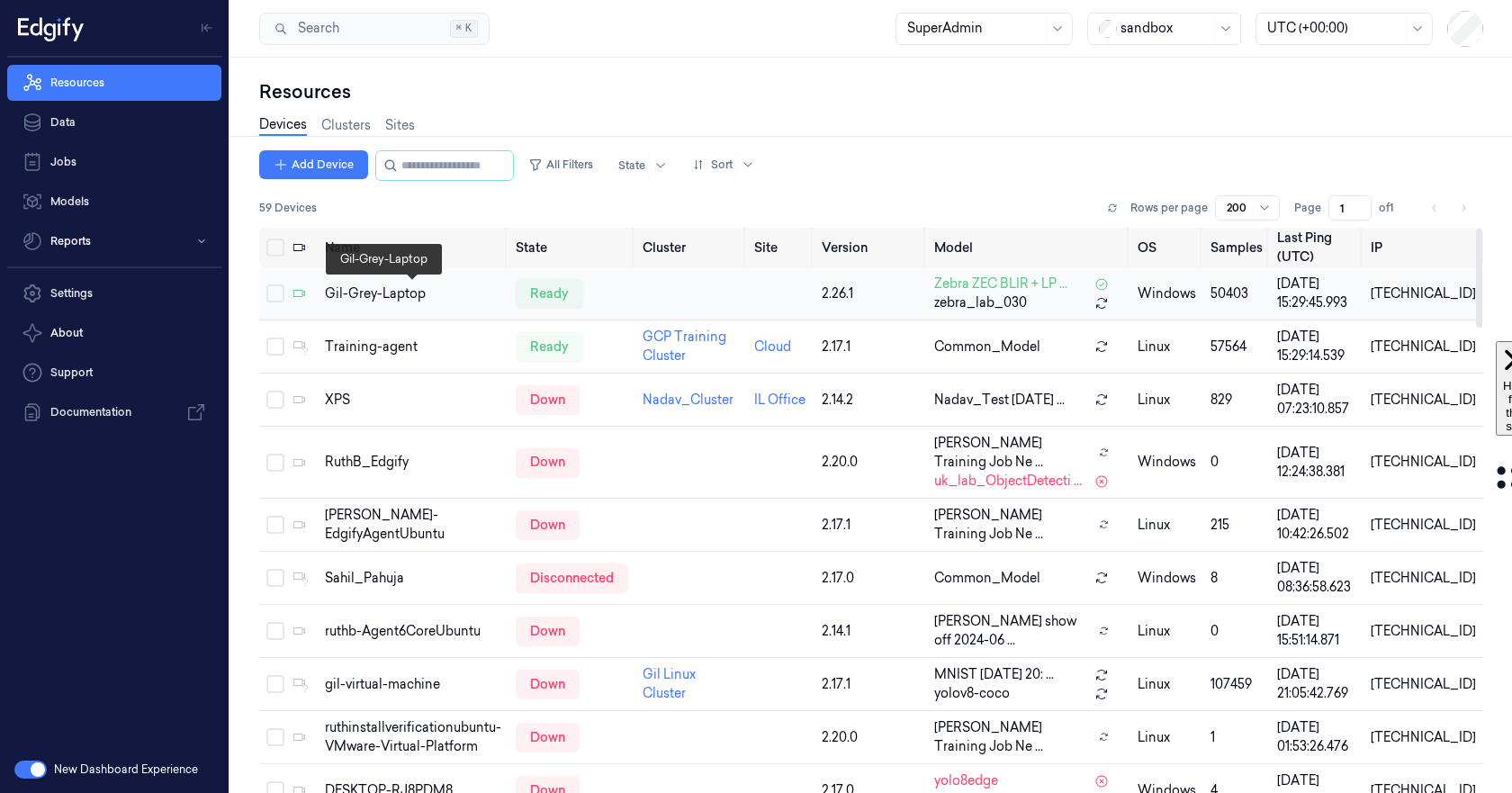
click at [430, 299] on div "Gil-Grey-Laptop" at bounding box center [413, 294] width 177 height 19
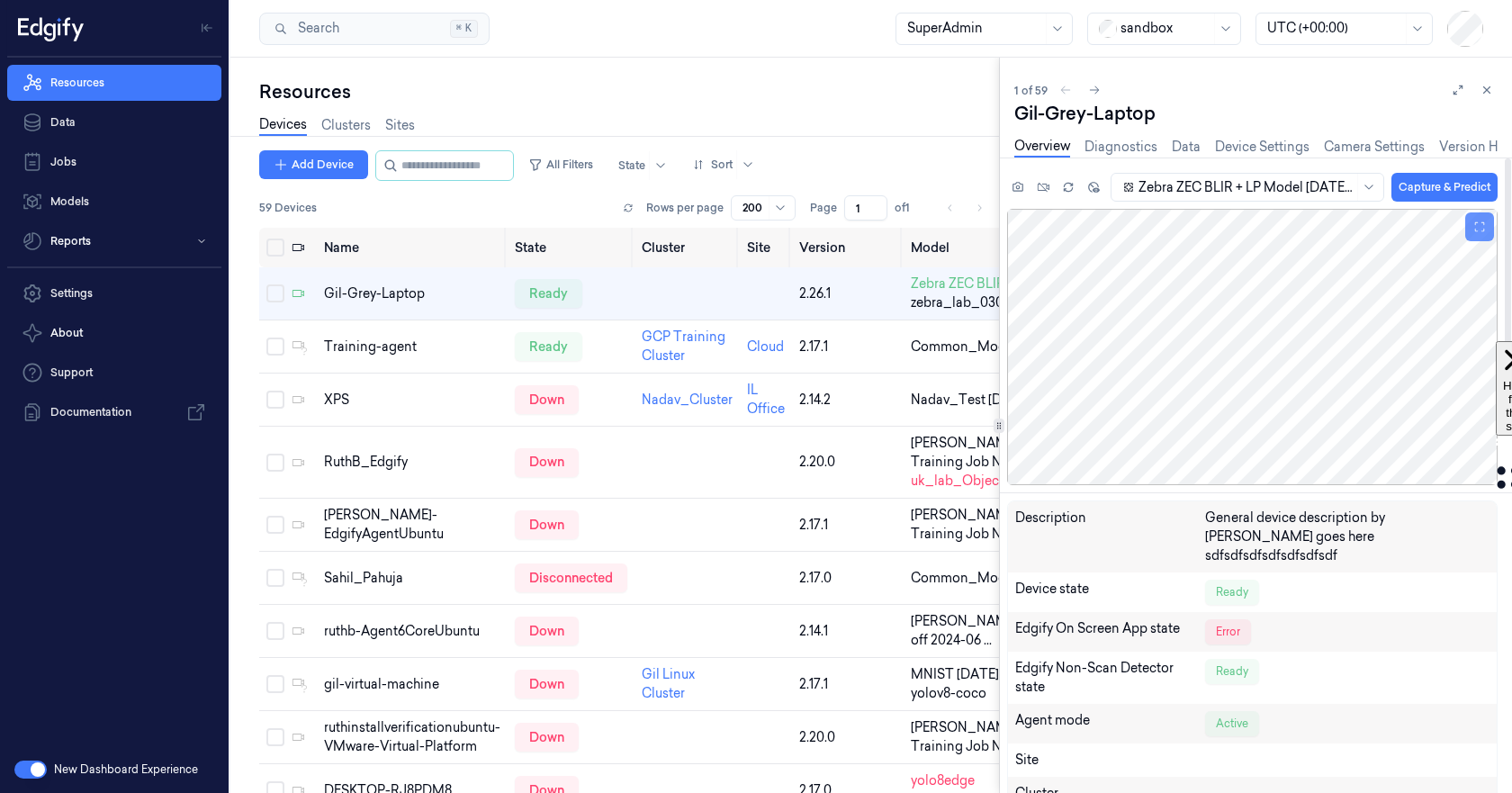
click at [1478, 231] on icon at bounding box center [1480, 227] width 10 height 10
click at [1052, 346] on div at bounding box center [1252, 346] width 490 height 276
click at [1459, 85] on icon at bounding box center [1458, 90] width 12 height 12
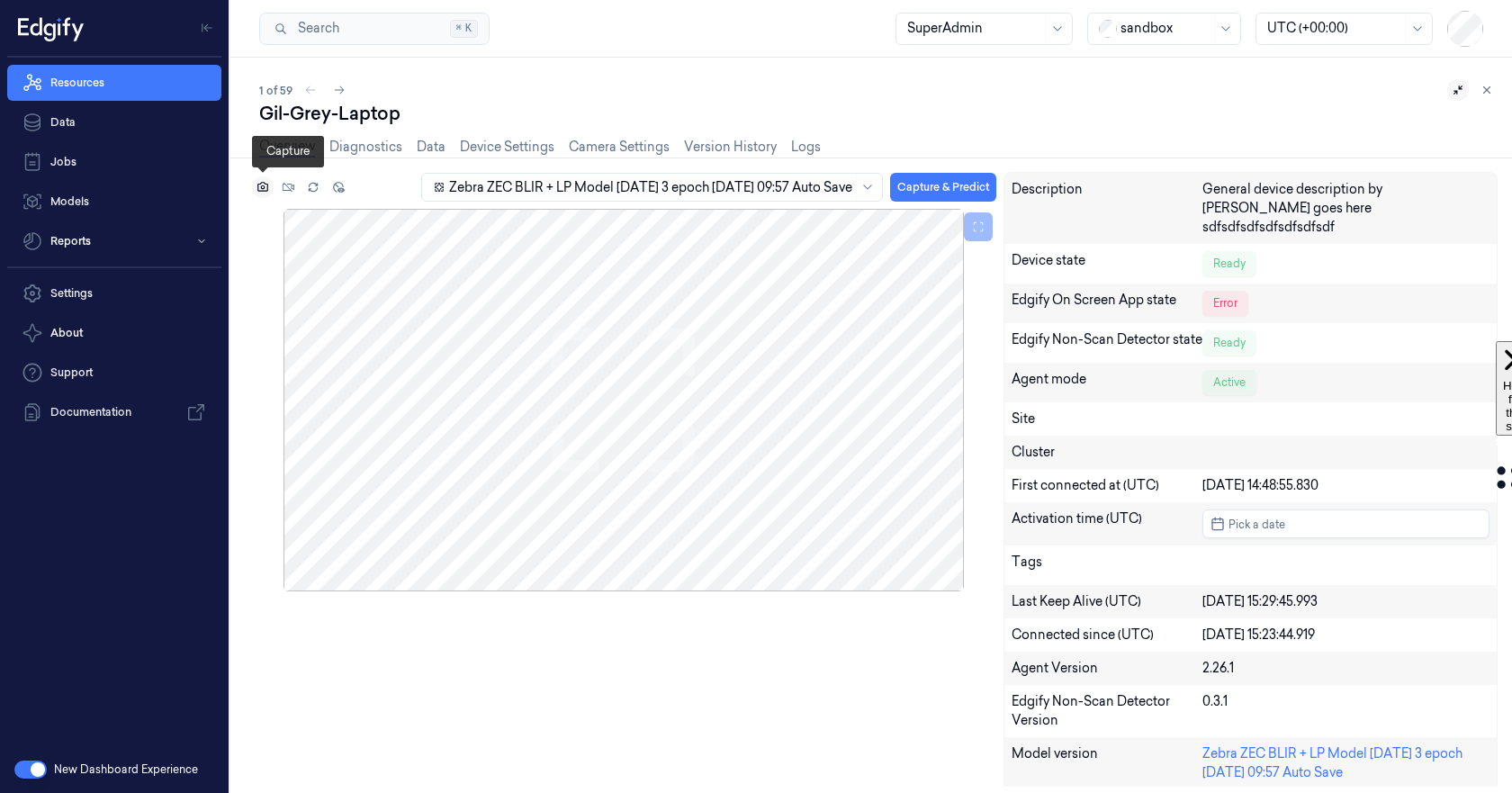
click at [268, 187] on icon at bounding box center [262, 186] width 11 height 10
click at [618, 137] on link "Camera Settings" at bounding box center [618, 147] width 100 height 21
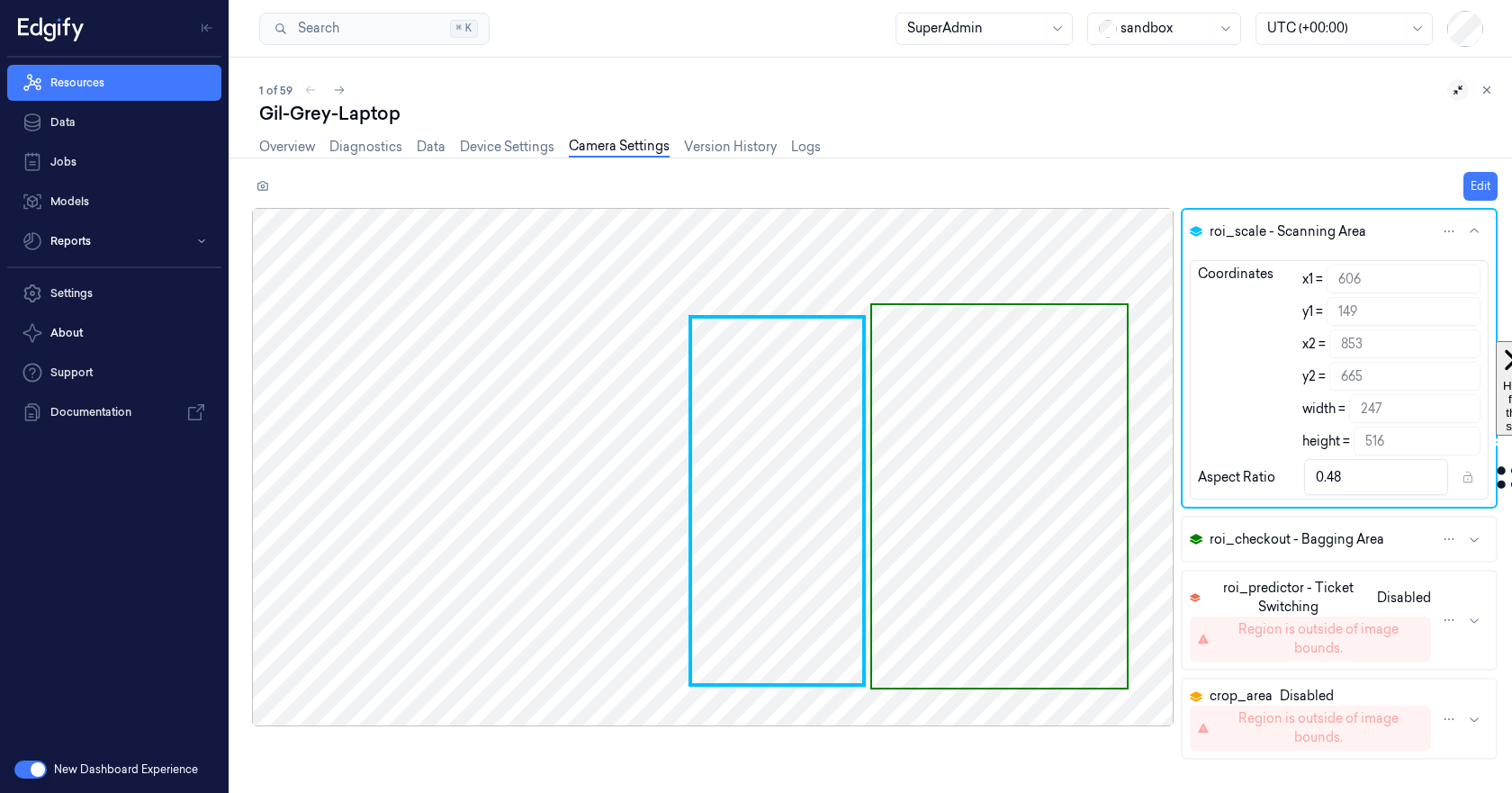
click at [1263, 245] on button "roi_scale - Scanning Area" at bounding box center [1339, 230] width 313 height 43
drag, startPoint x: 815, startPoint y: 439, endPoint x: 774, endPoint y: 426, distance: 43.0
click at [774, 426] on div at bounding box center [713, 467] width 921 height 518
click at [777, 372] on div at bounding box center [713, 467] width 921 height 518
click at [1481, 187] on button "Edit" at bounding box center [1480, 186] width 34 height 29
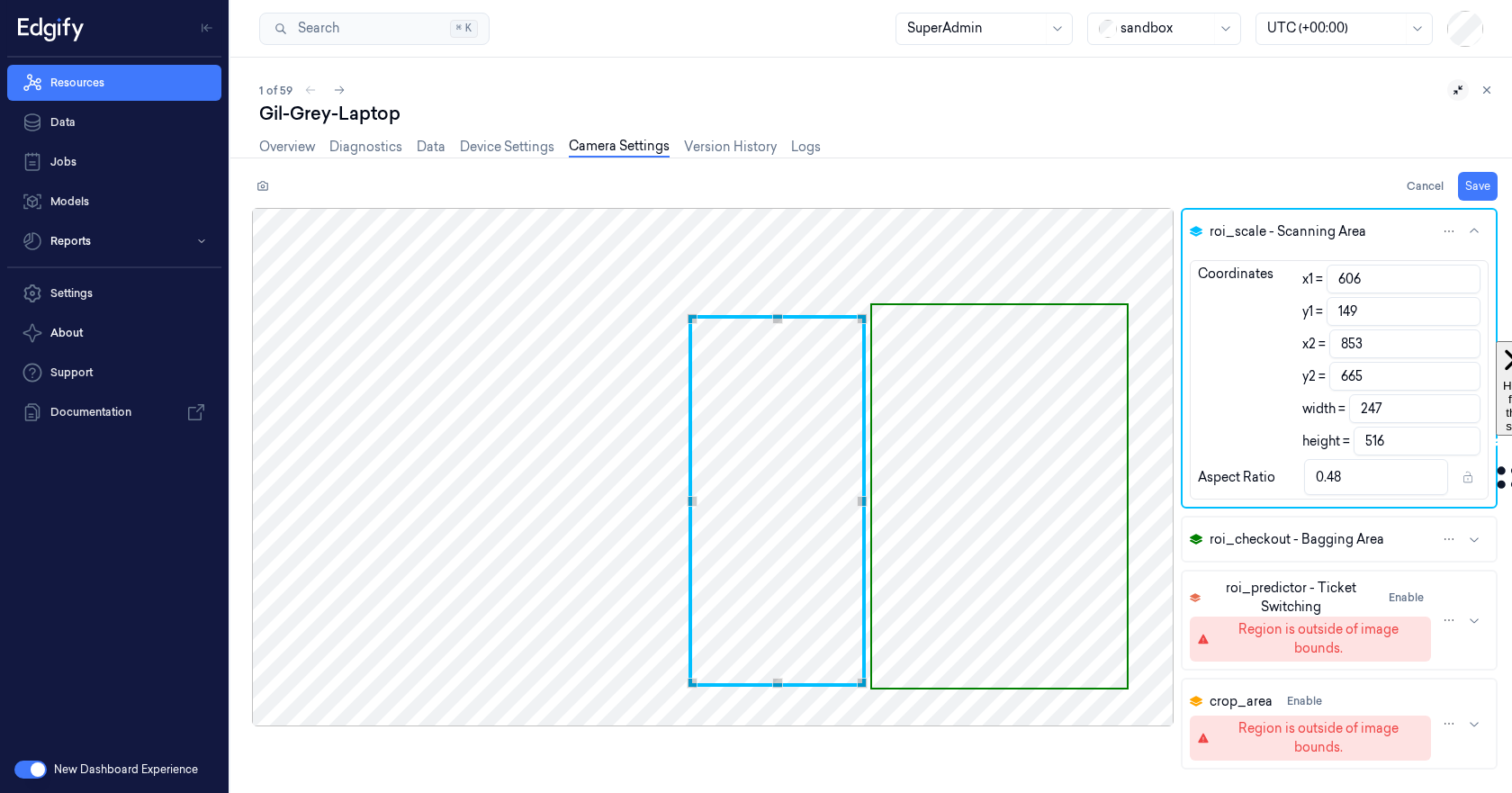
click at [1198, 323] on div "Coordinates" at bounding box center [1235, 360] width 76 height 191
type input "605"
type input "148"
type input "852"
type input "664"
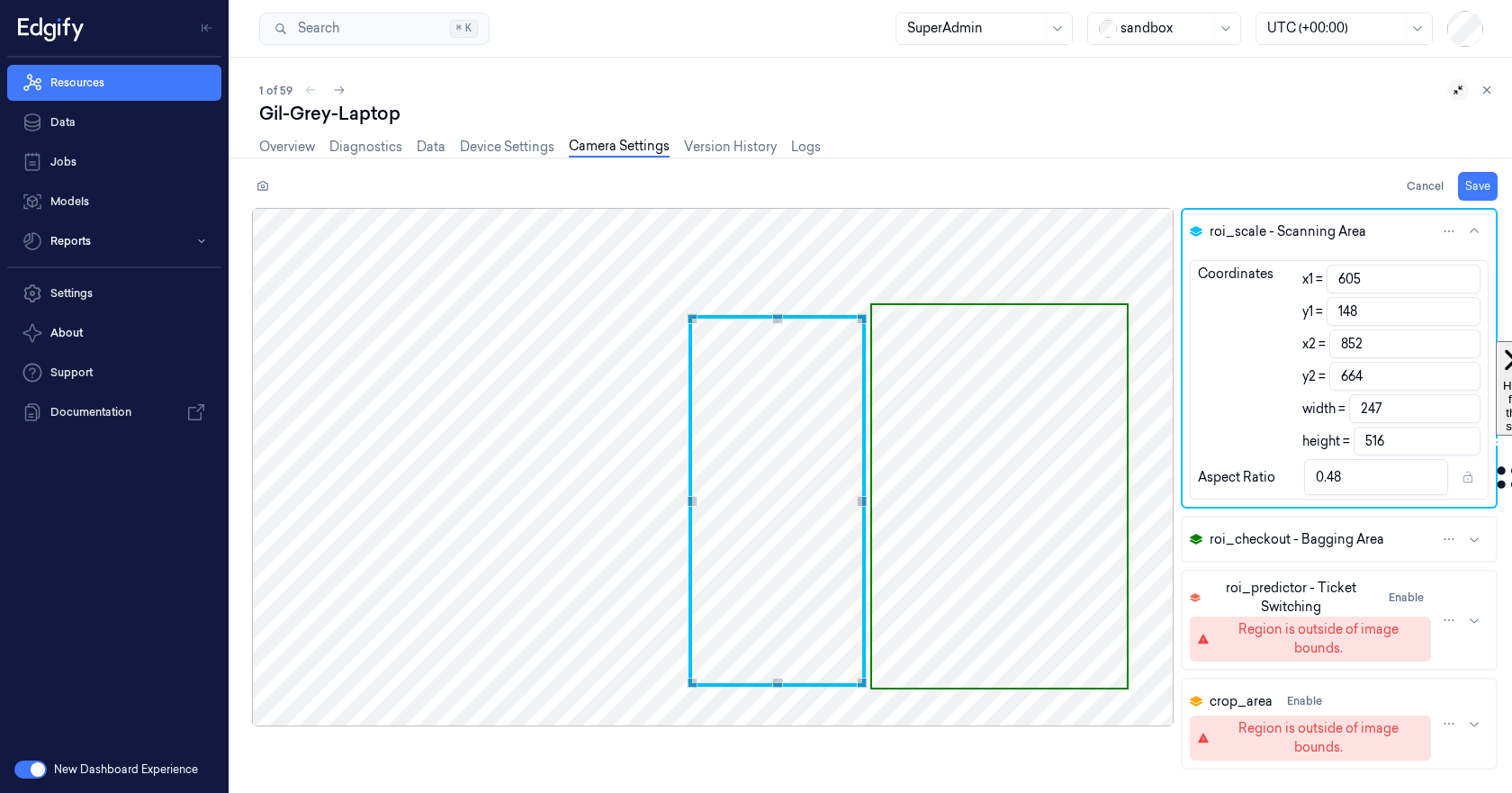
type input "602"
type input "145"
type input "849"
type input "661"
type input "601"
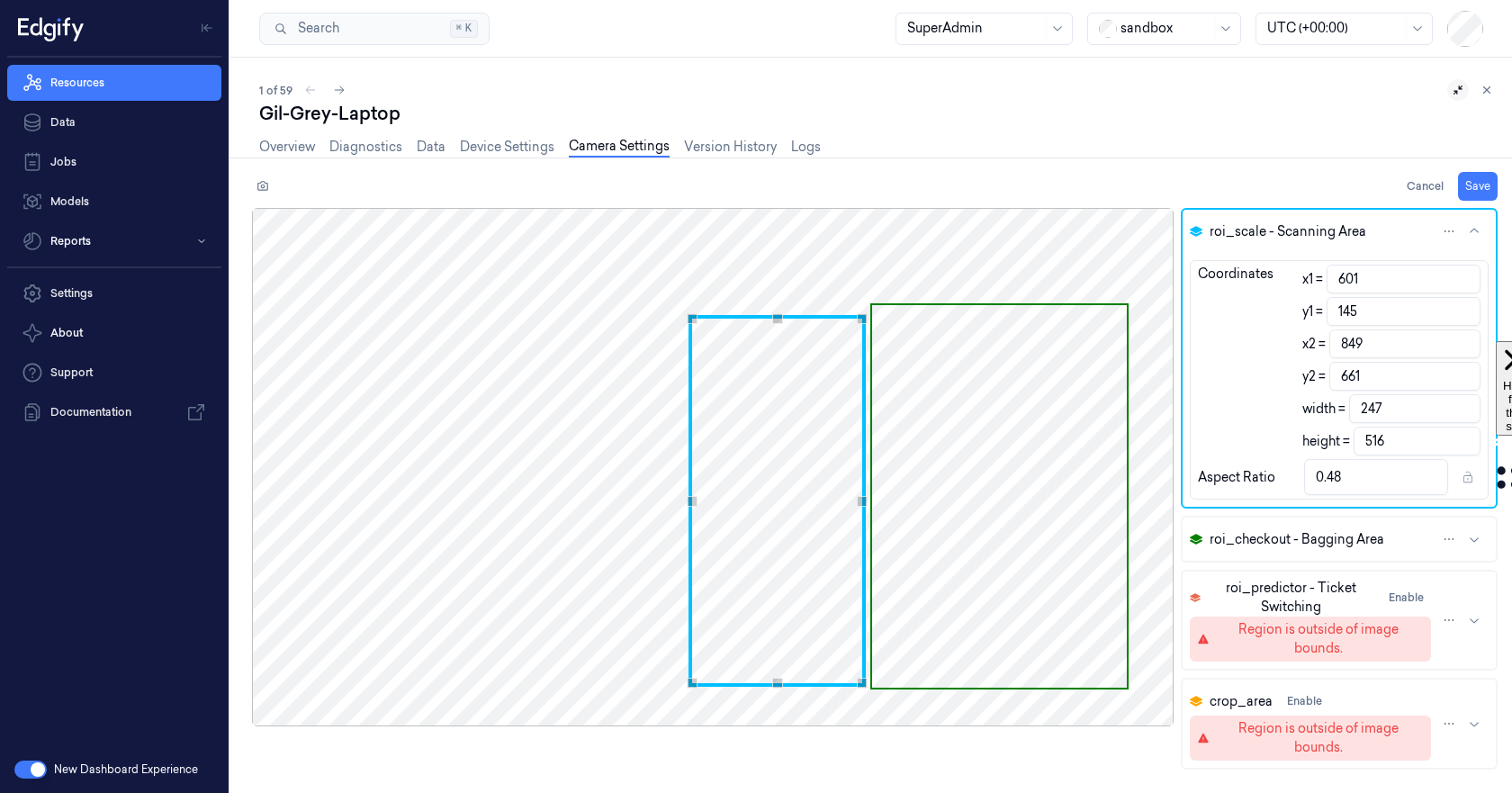
type input "142"
type input "848"
type input "658"
type input "599"
type input "139"
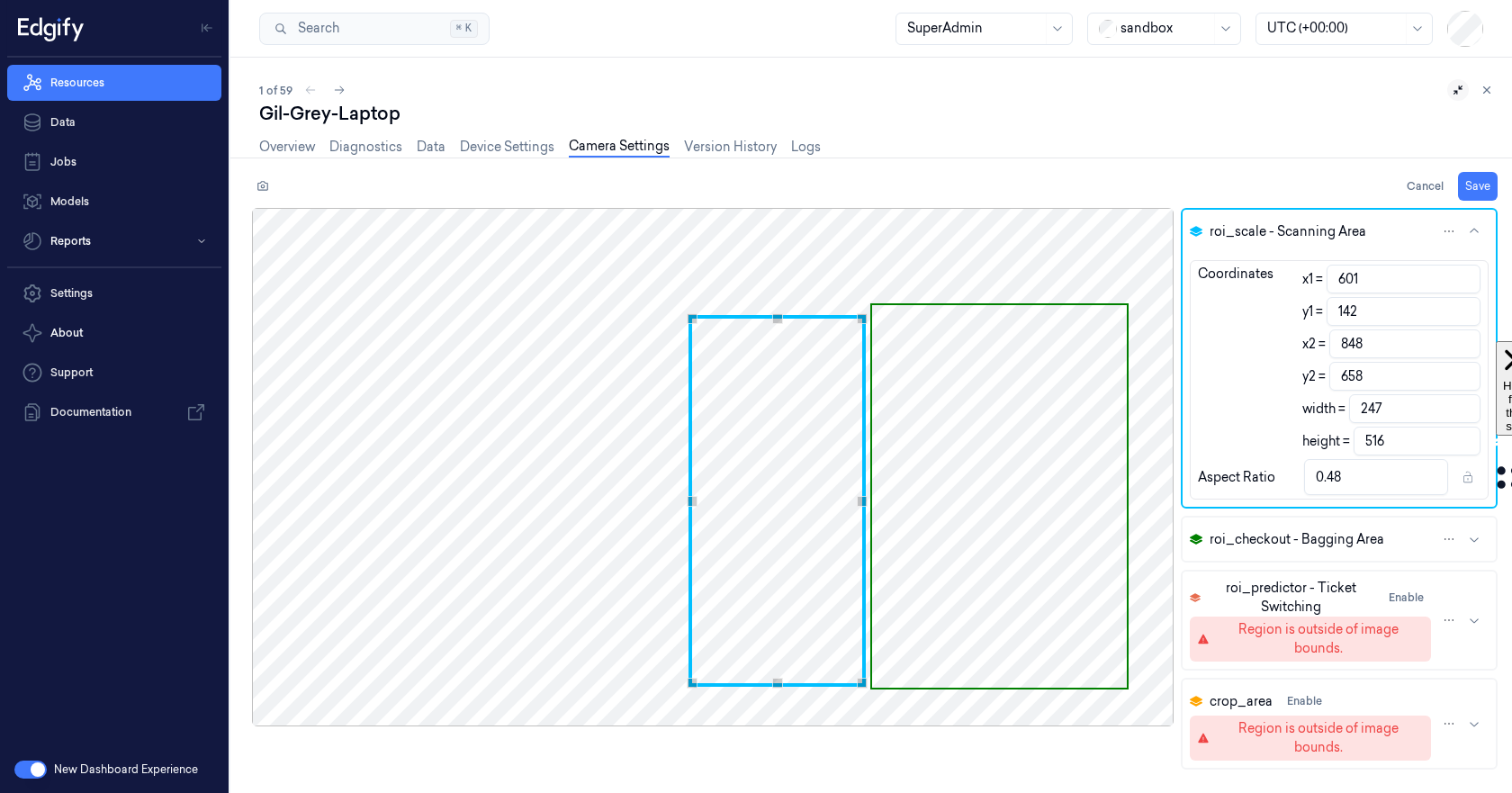
type input "846"
type input "655"
type input "597"
type input "134"
type input "844"
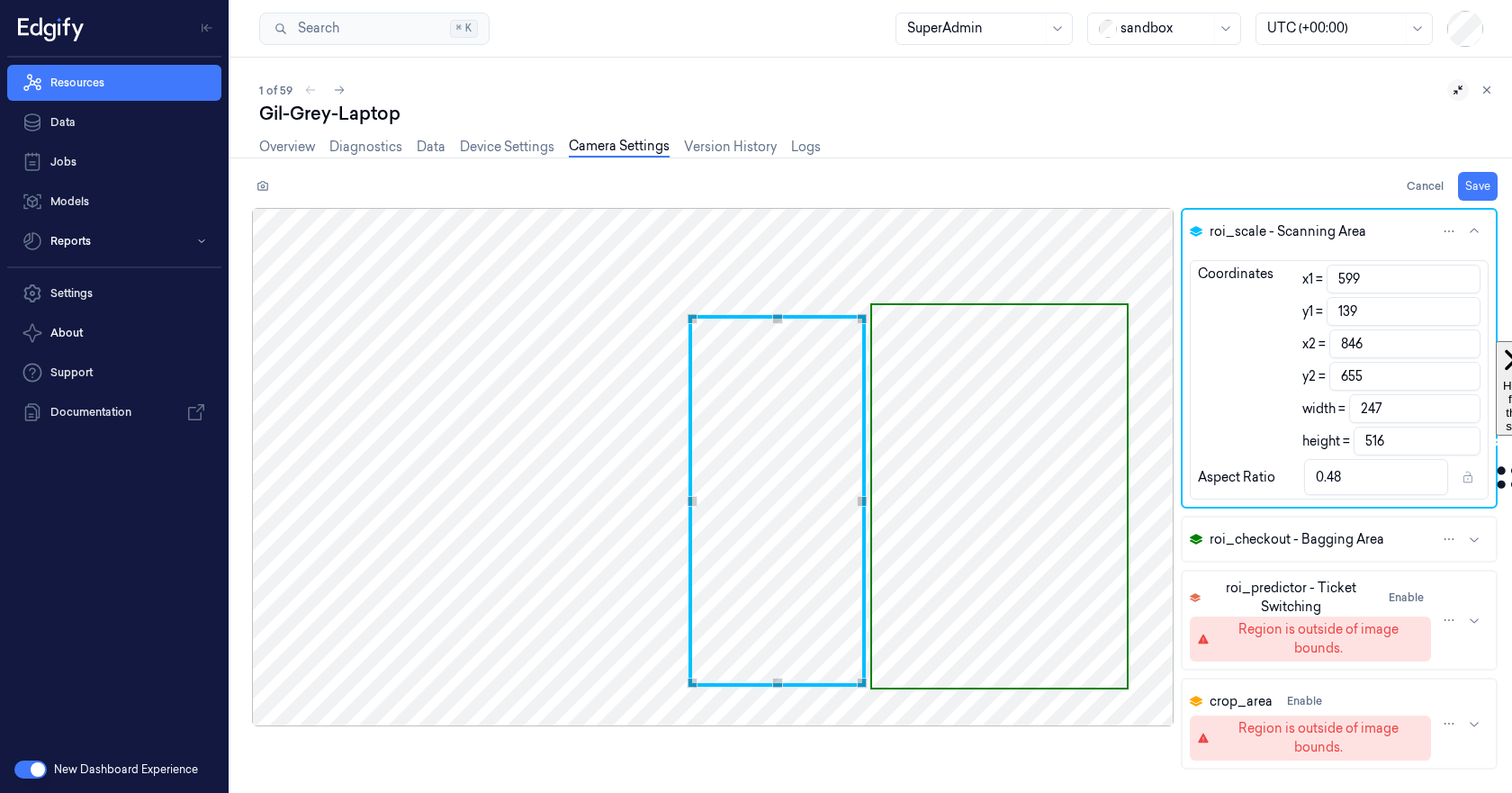
type input "650"
type input "594"
type input "129"
type input "841"
type input "645"
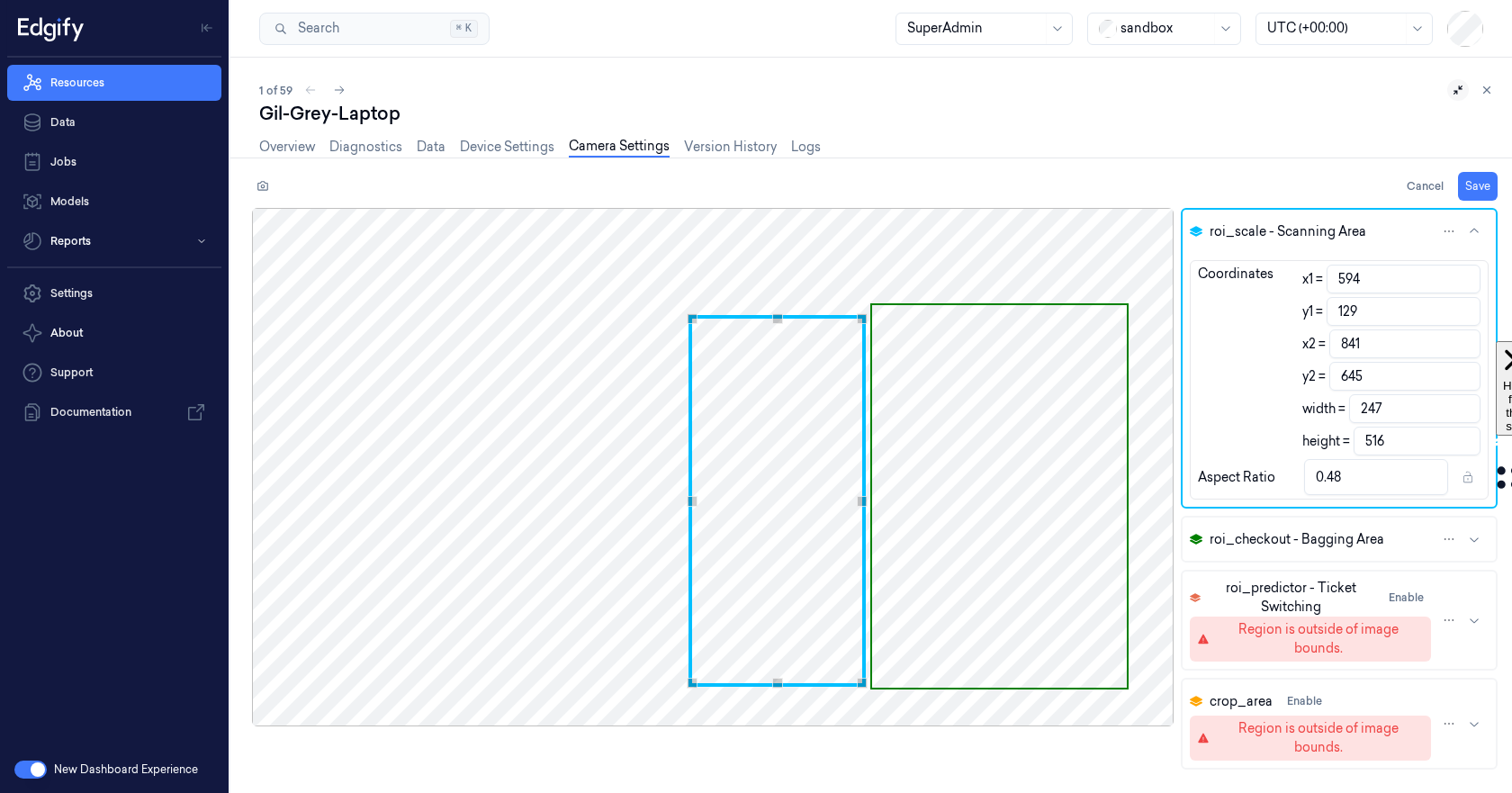
type input "590"
type input "124"
type input "837"
type input "640"
type input "589"
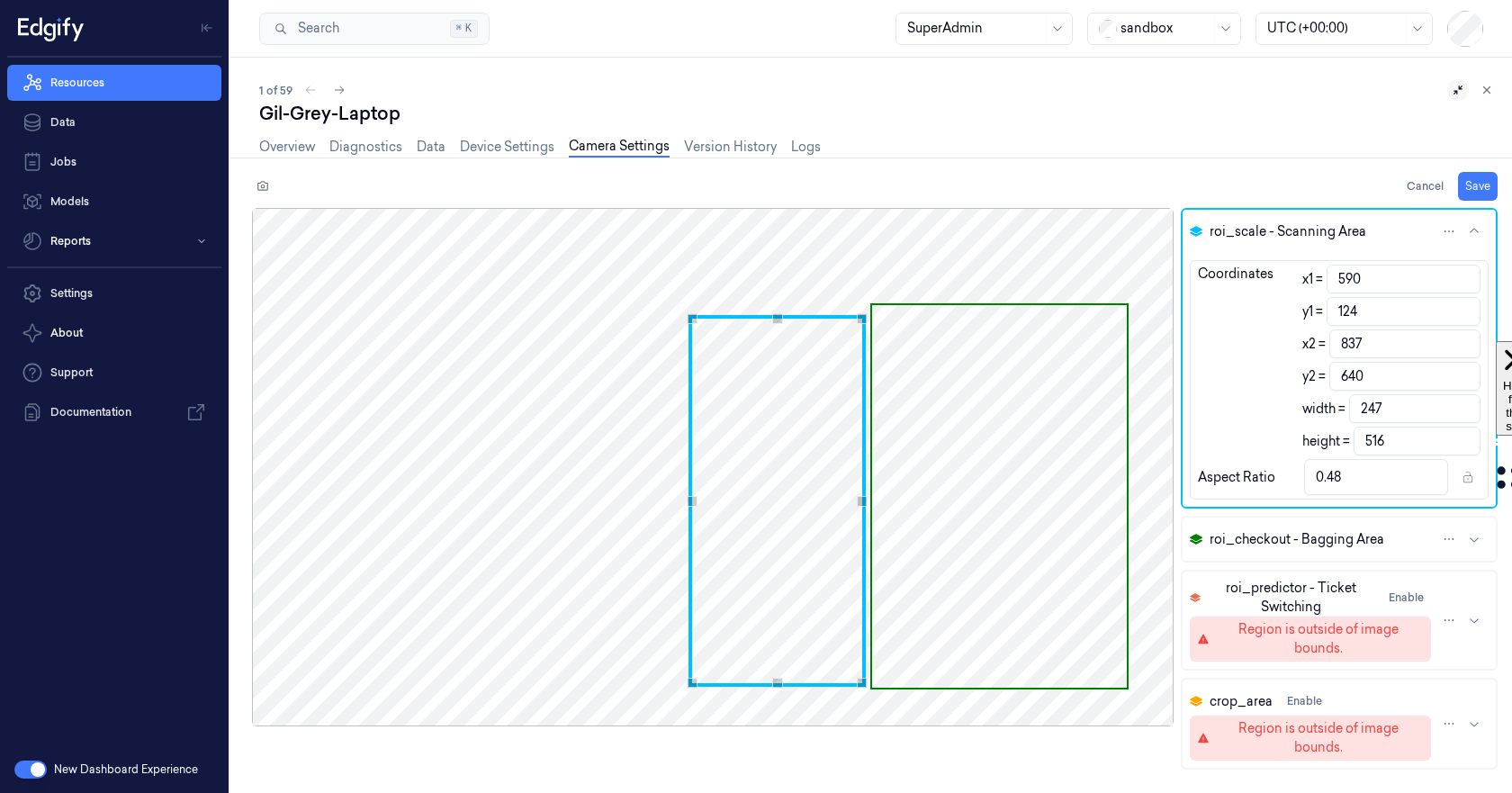
type input "122"
type input "836"
type input "638"
type input "120"
type input "636"
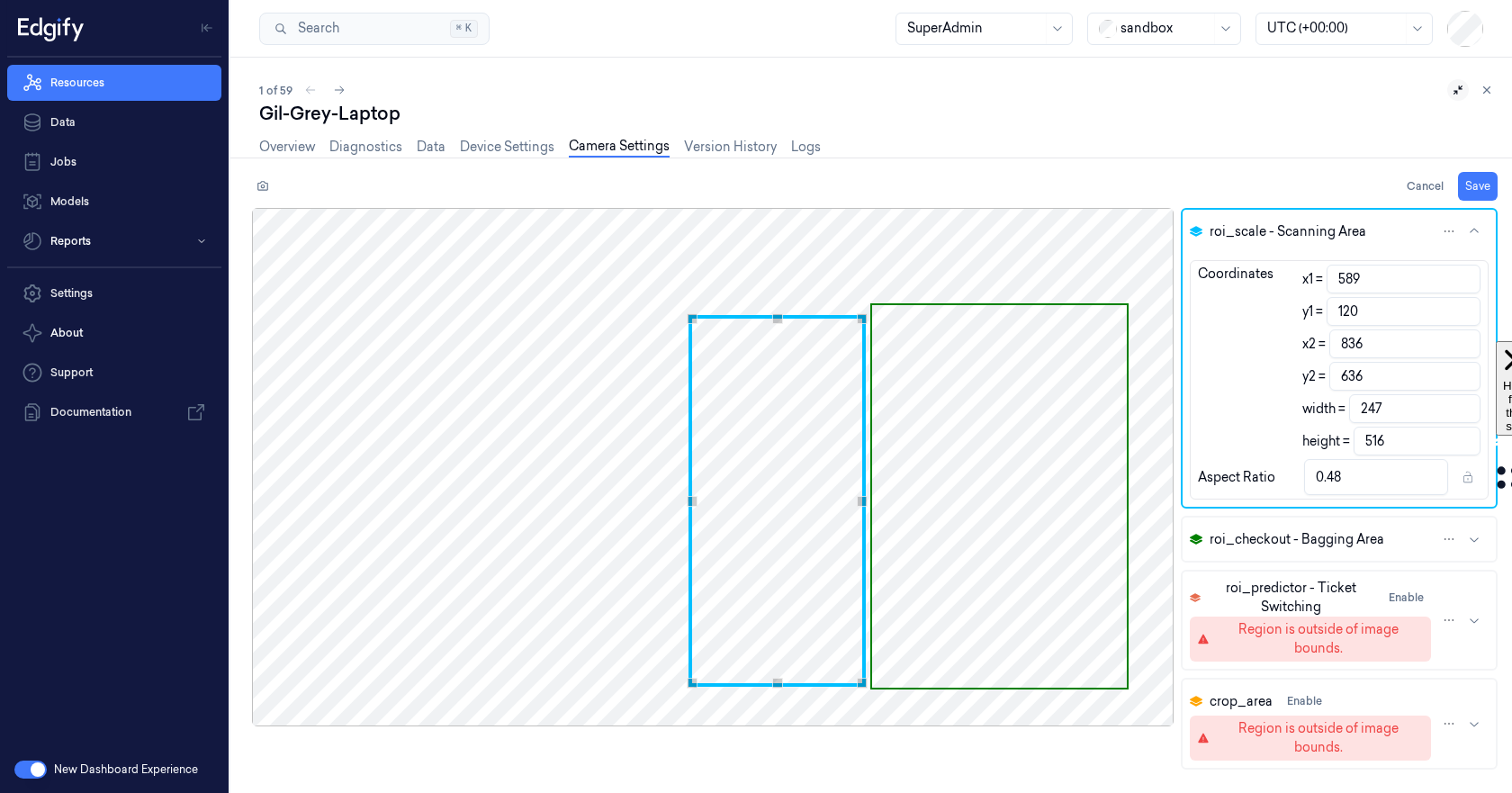
type input "586"
type input "119"
type input "833"
type input "635"
type input "118"
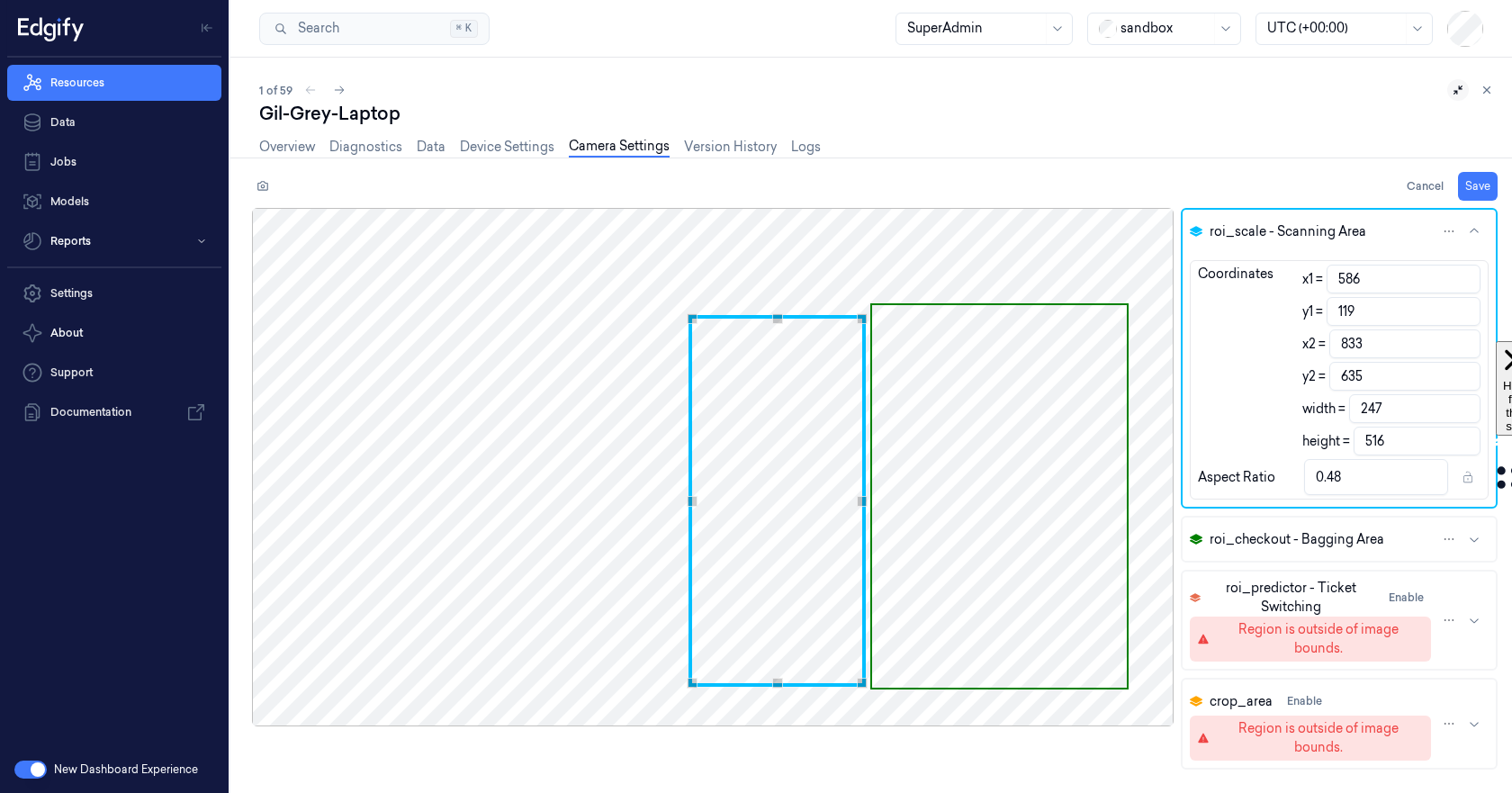
type input "634"
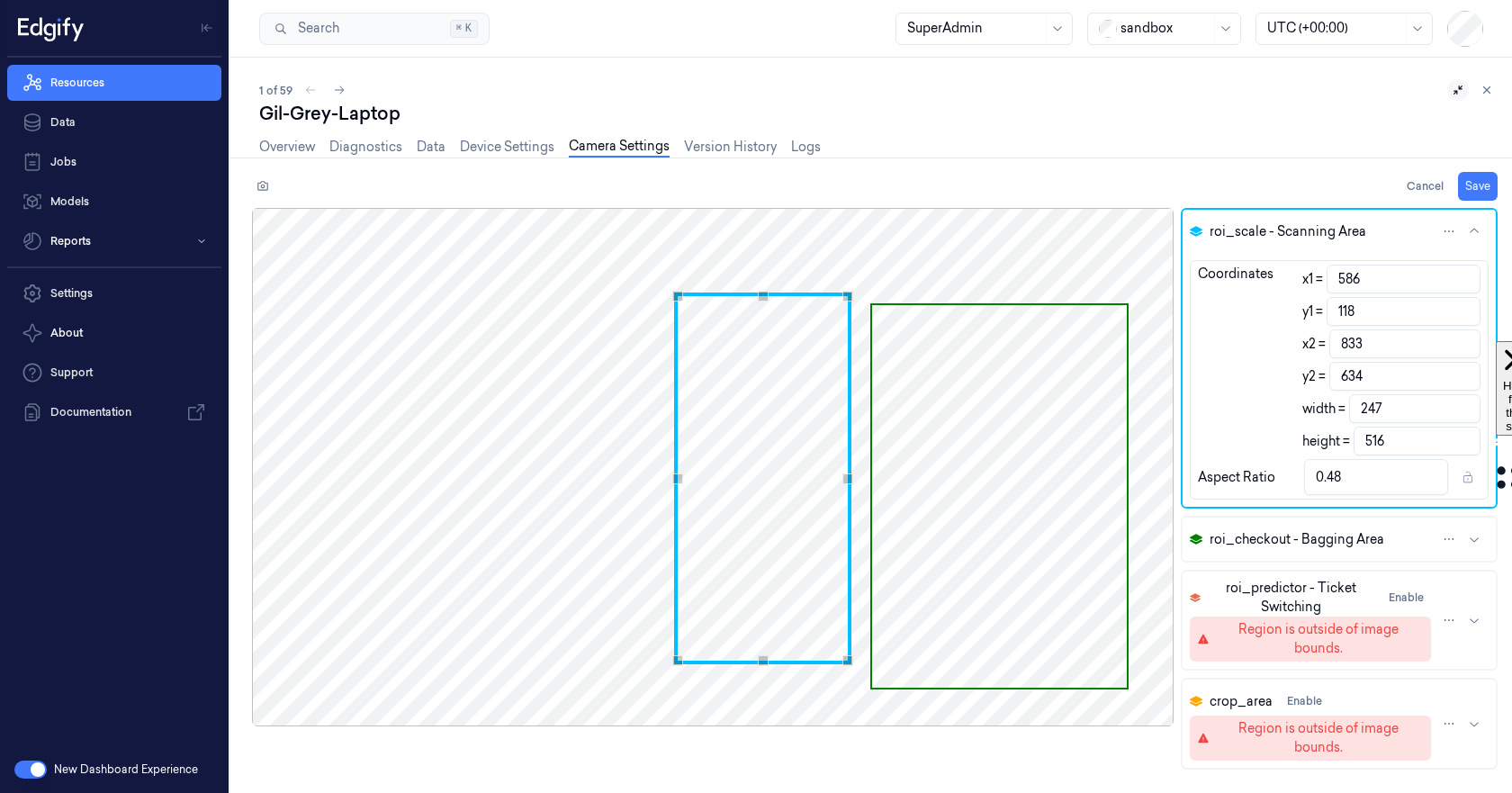
type input "585"
type input "117"
type input "832"
type input "633"
type input "581"
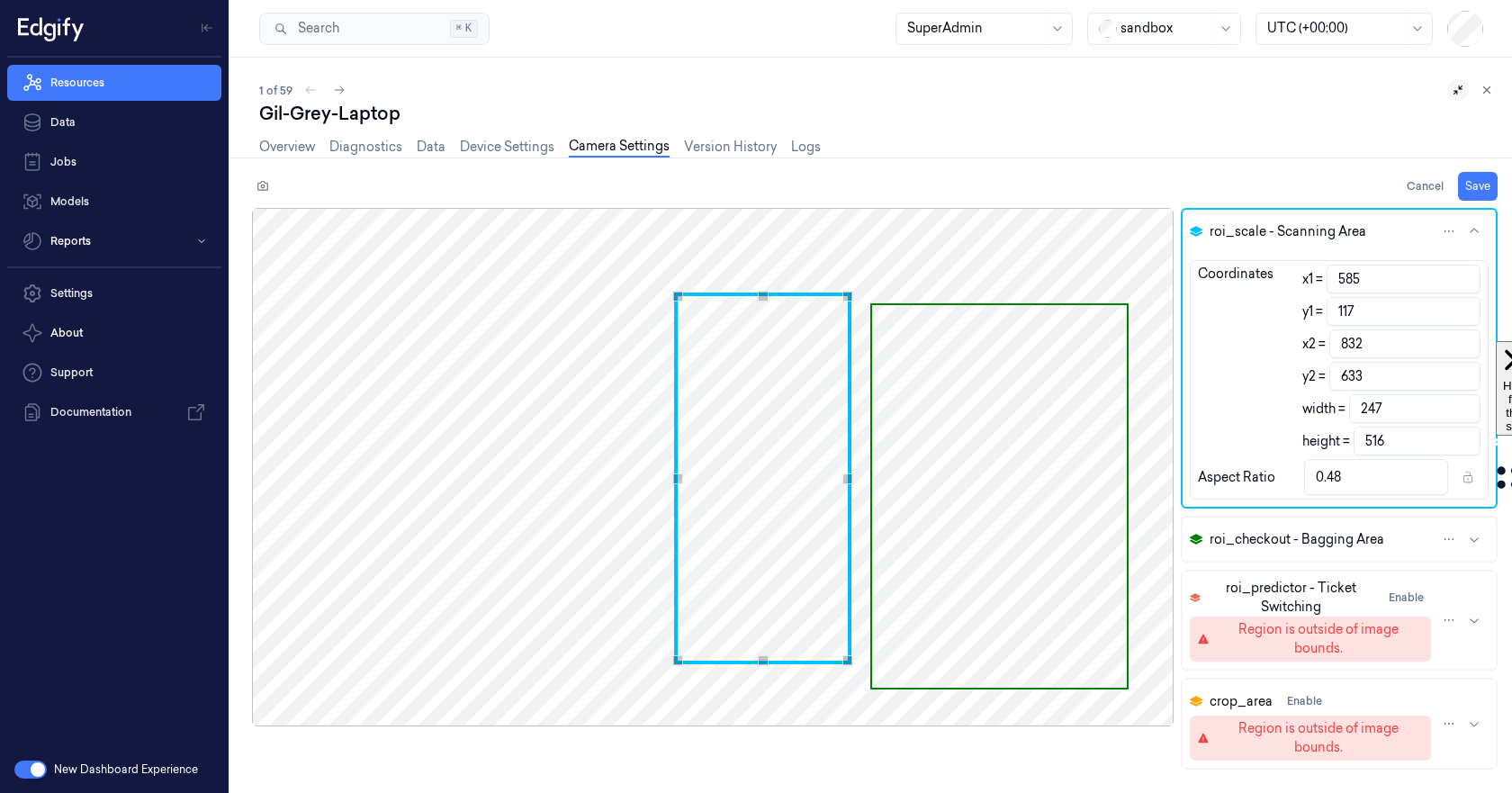
type input "114"
type input "828"
type input "630"
type input "579"
type input "113"
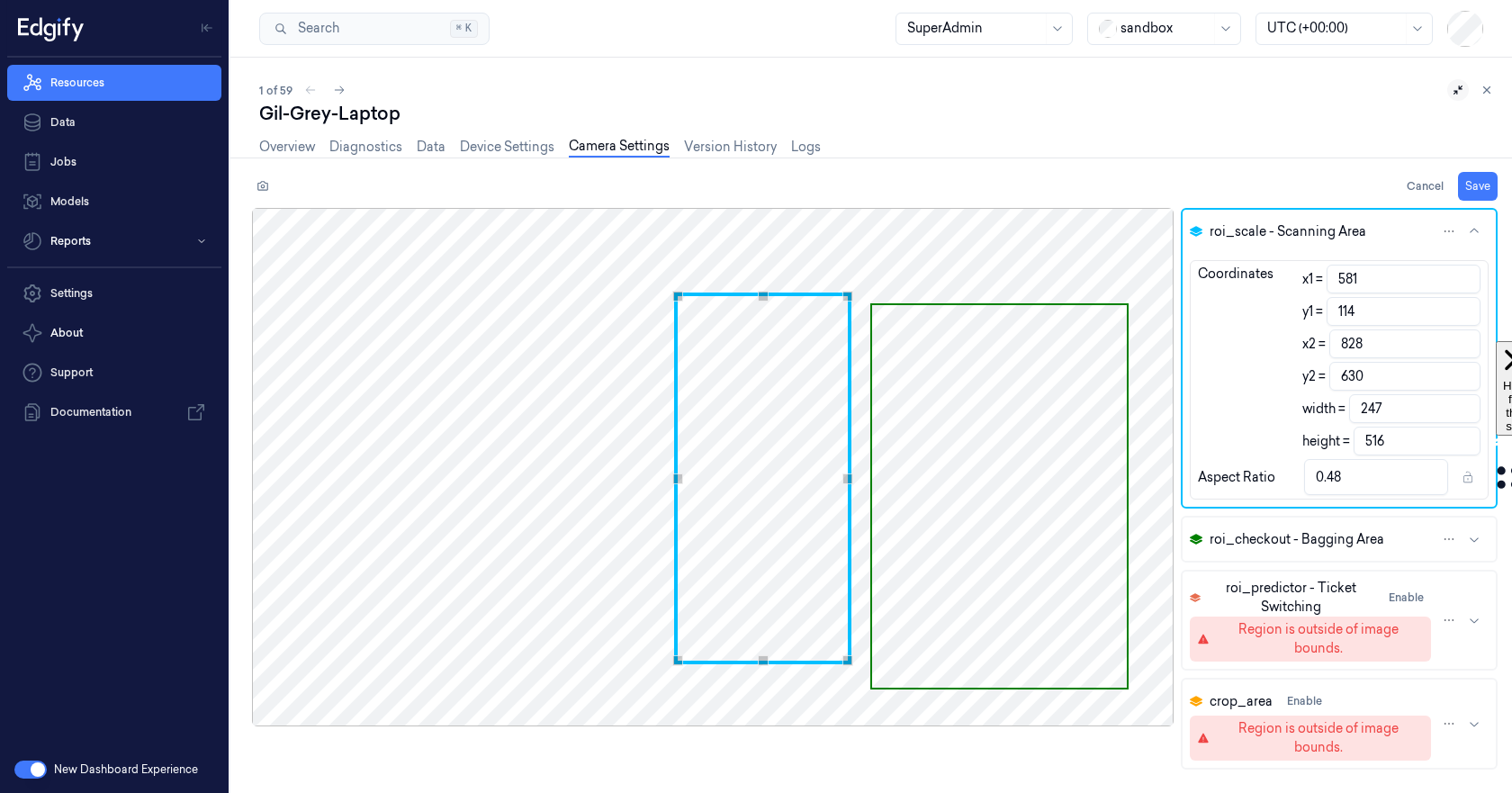
type input "826"
type input "629"
type input "577"
type input "112"
type input "824"
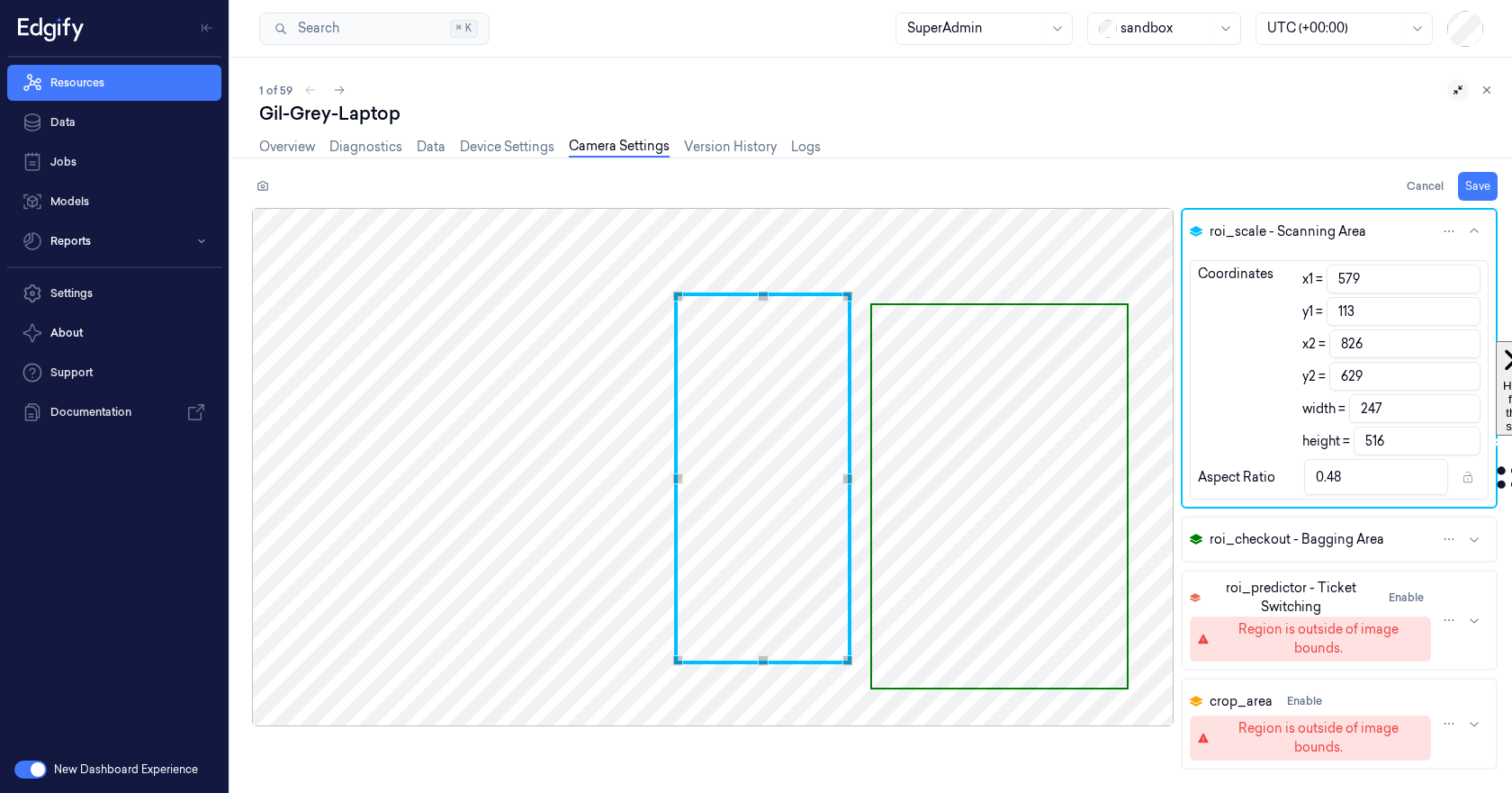
type input "628"
type input "110"
type input "626"
type input "576"
type input "823"
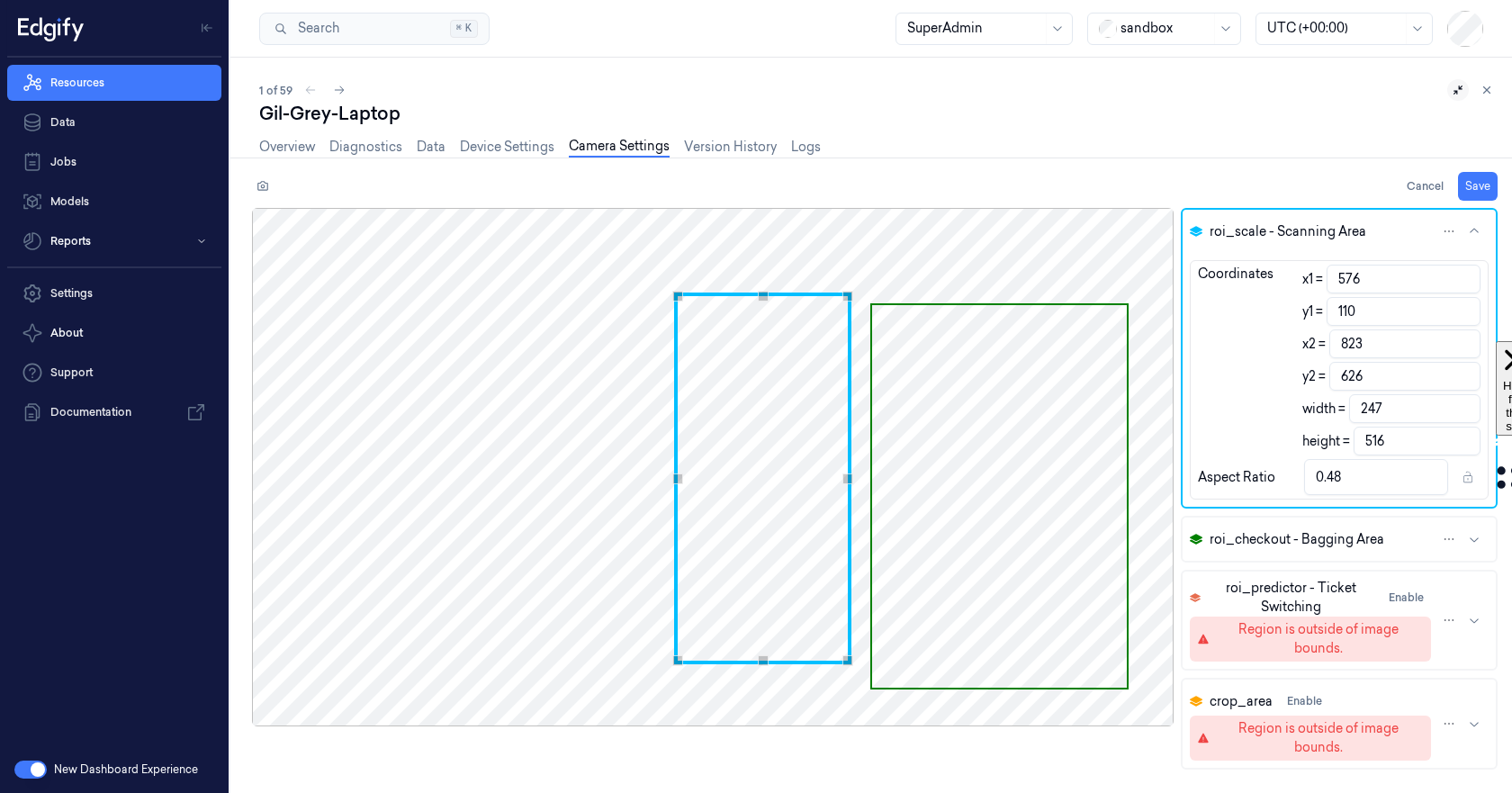
type input "109"
type input "625"
type input "575"
type input "822"
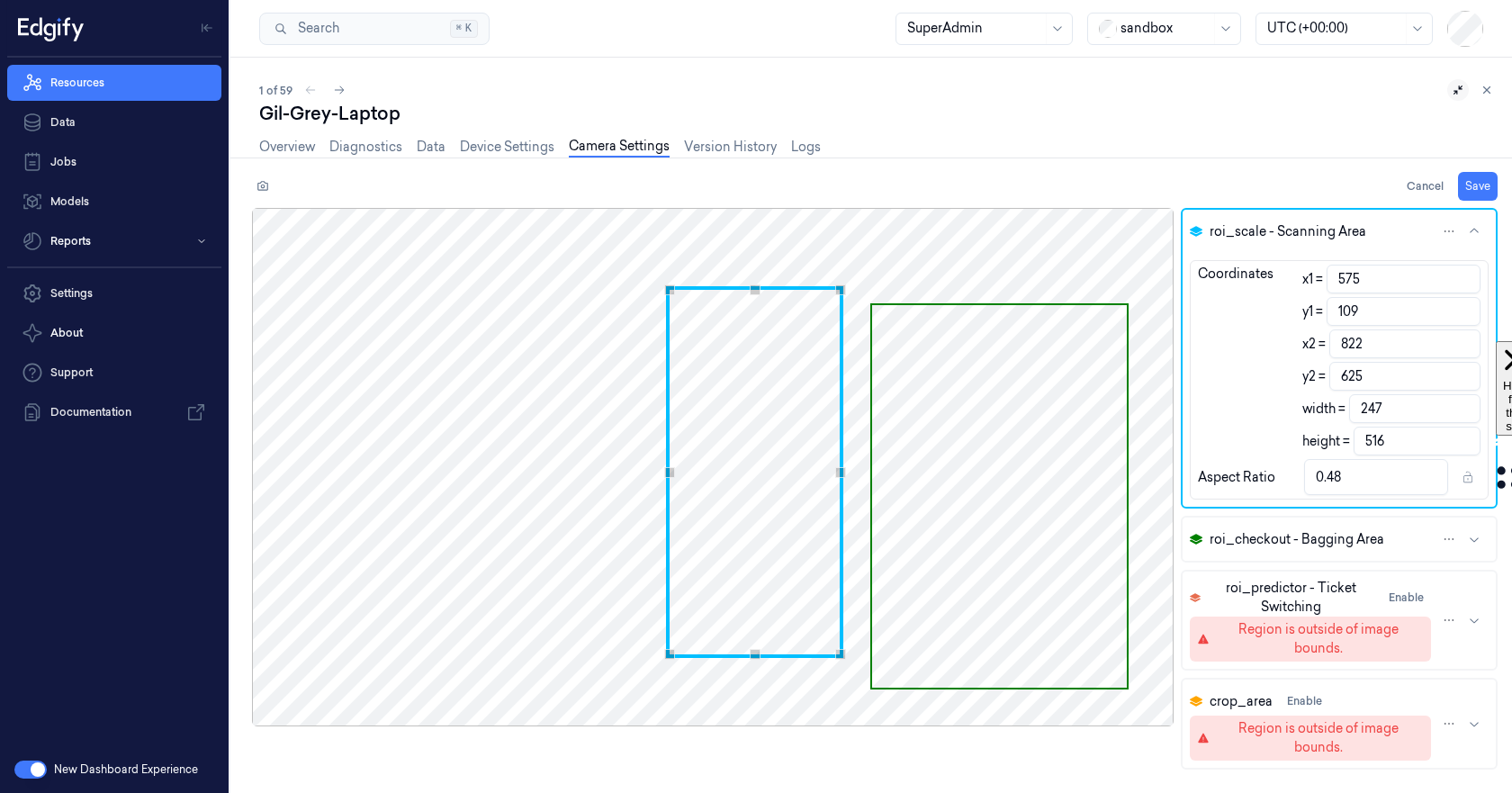
type input "574"
type input "108"
type input "821"
type input "624"
type input "107"
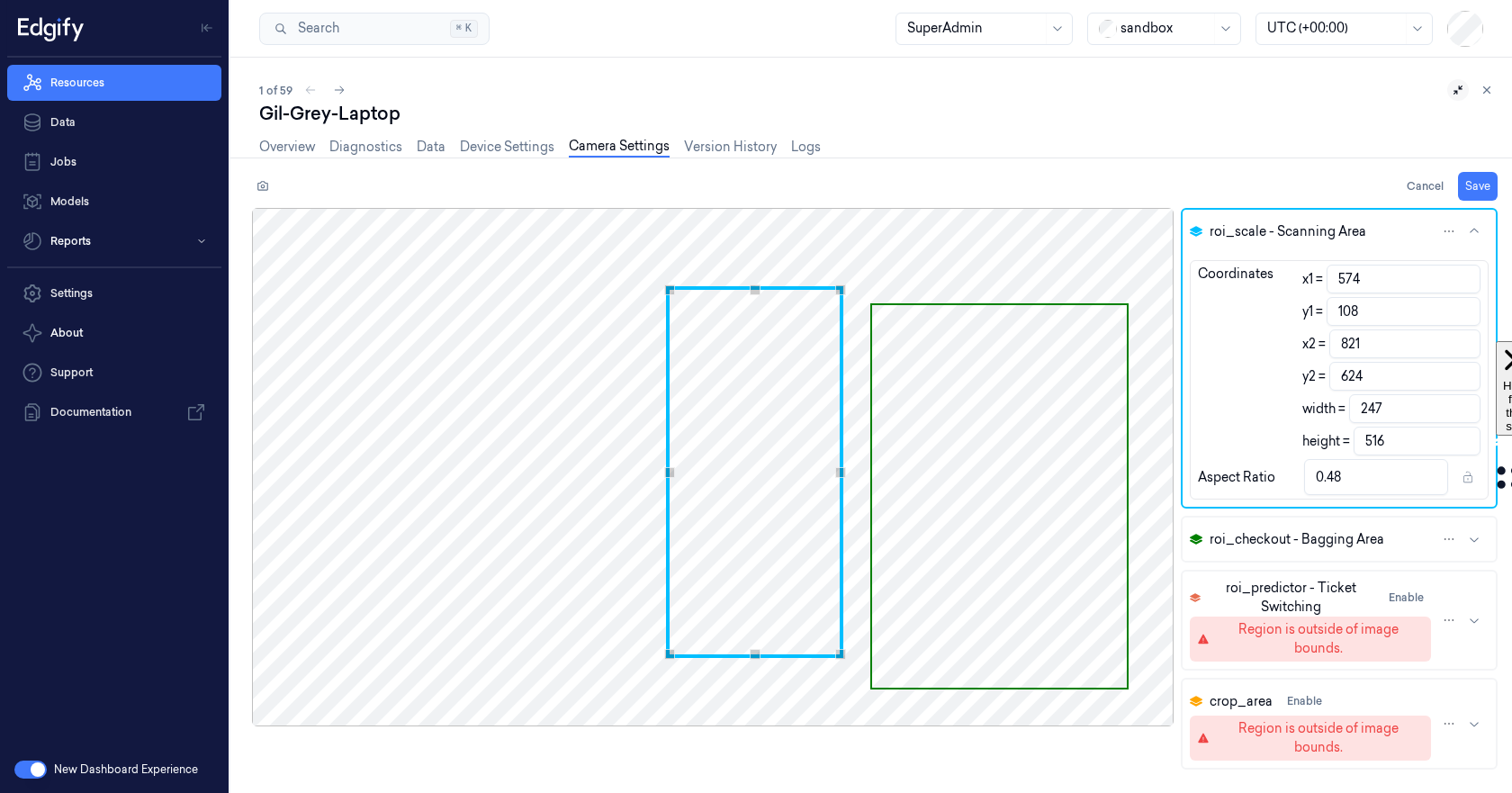
type input "623"
type input "575"
type input "822"
click at [728, 434] on div "Use the arrow keys to move the crop selection area" at bounding box center [754, 471] width 178 height 372
click at [1262, 538] on span "roi_checkout - Bagging Area" at bounding box center [1297, 540] width 175 height 19
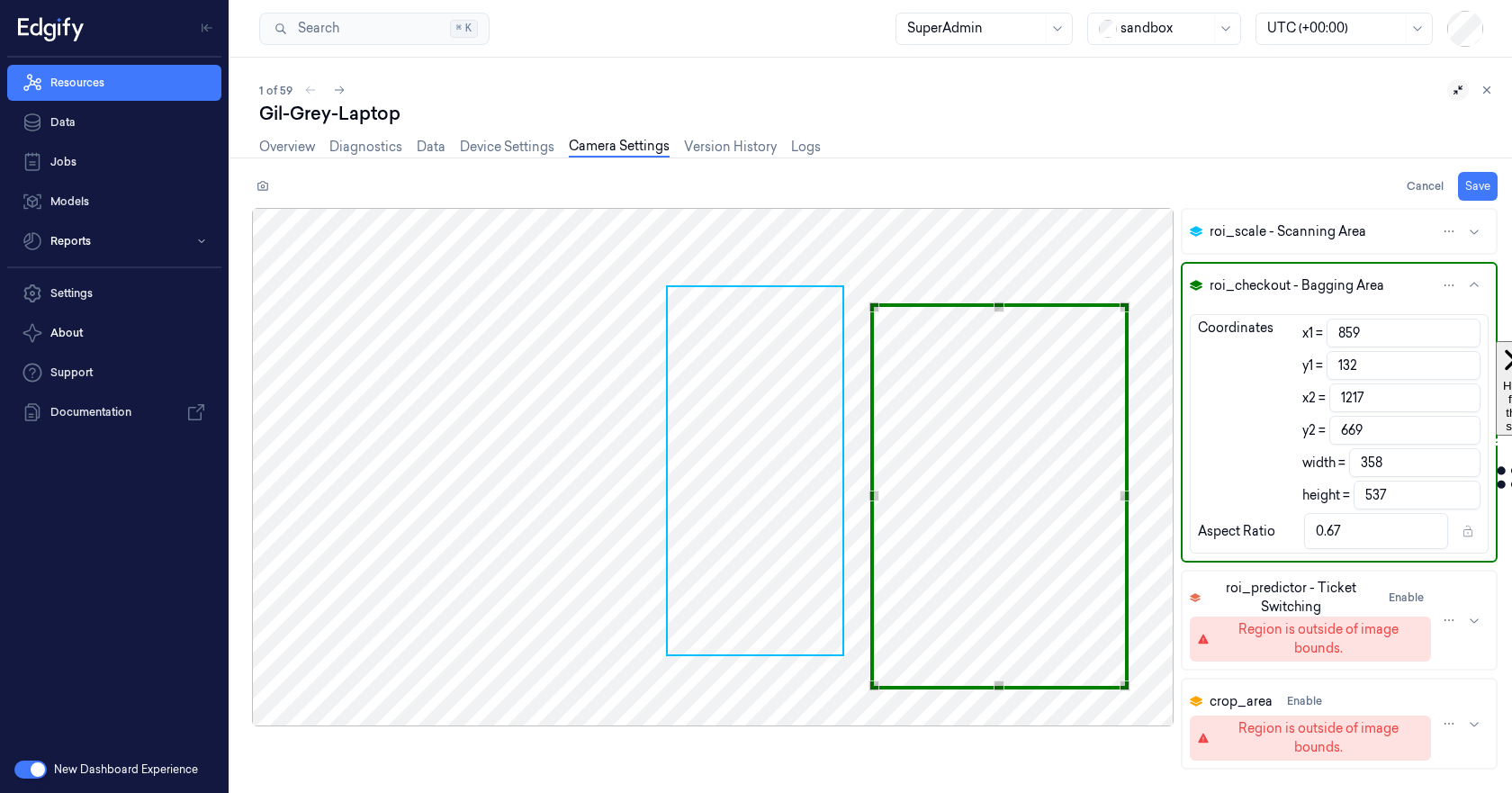
type input "858"
type input "359"
type input "855"
type input "362"
type input "853"
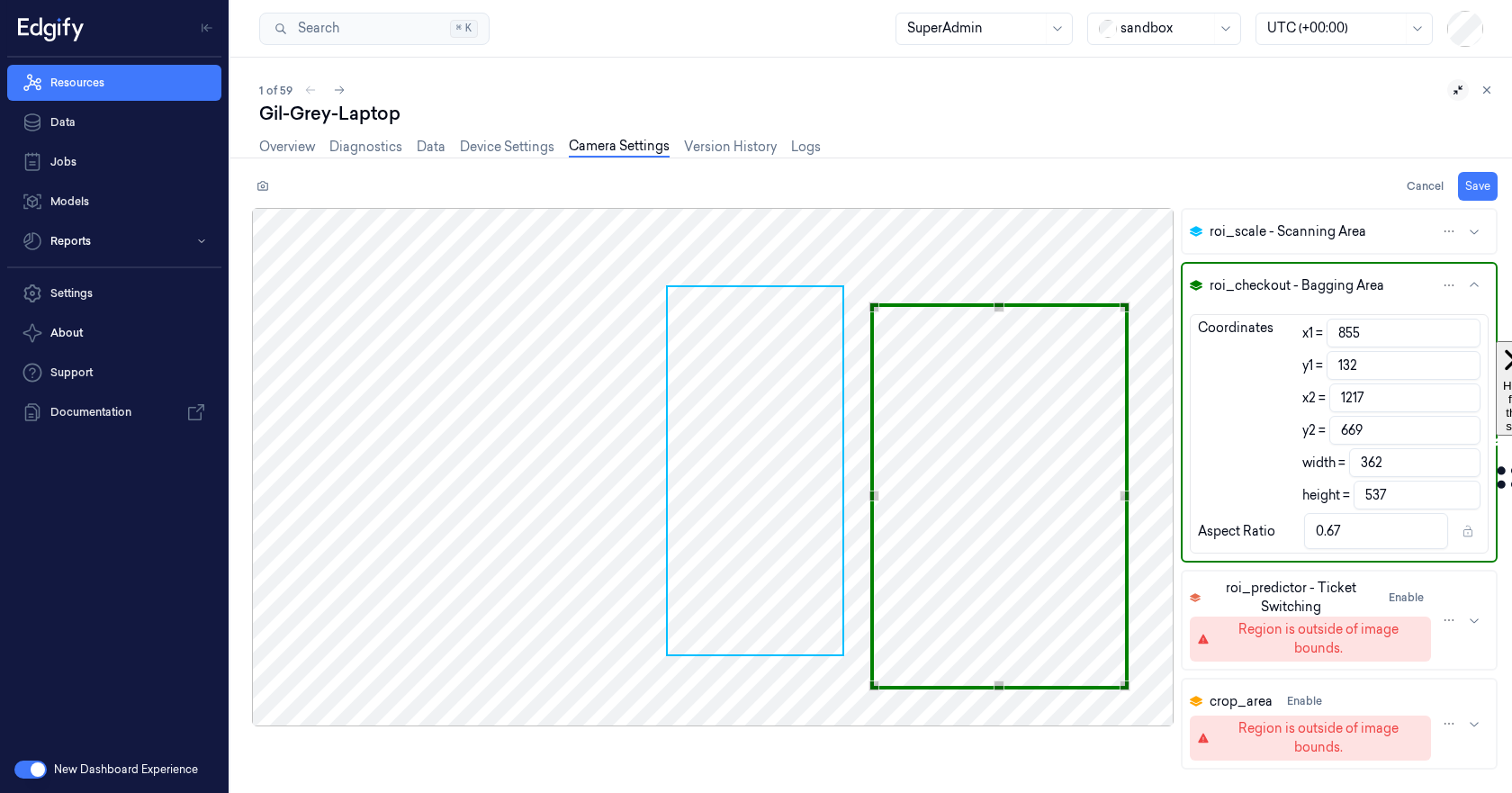
type input "364"
type input "0.68"
type input "850"
type input "367"
type input "849"
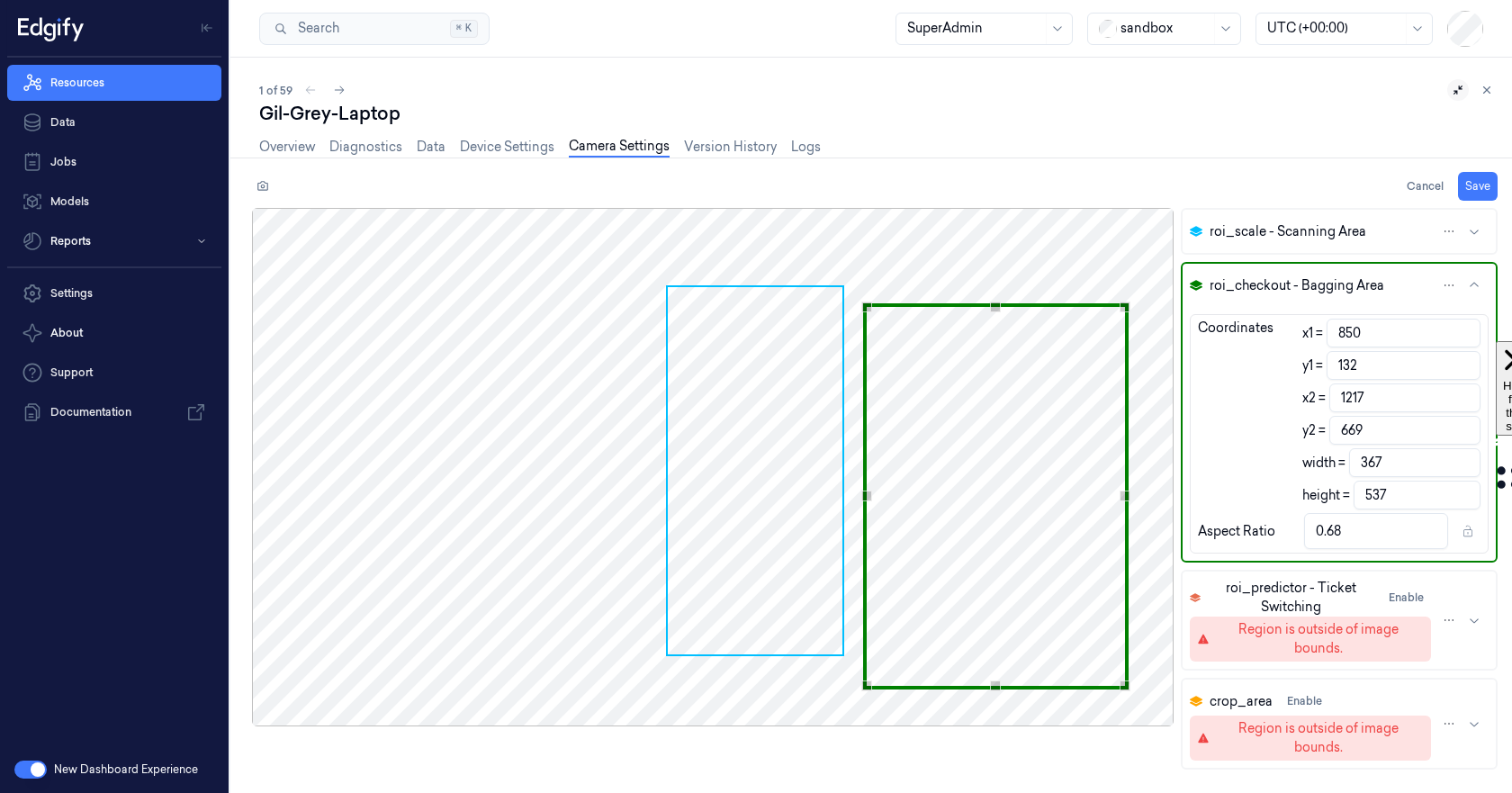
type input "368"
type input "0.69"
type input "845"
type input "372"
type input "842"
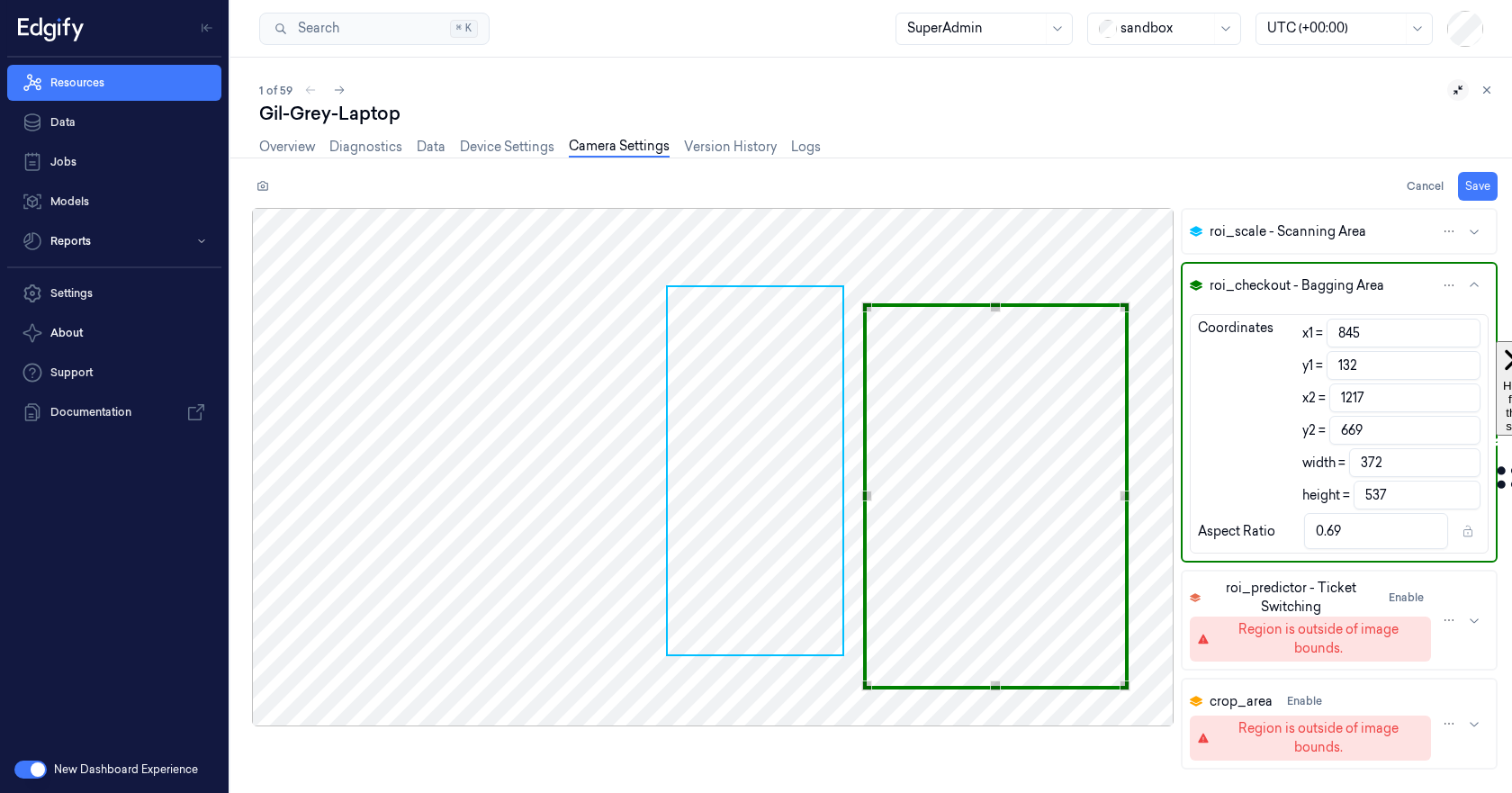
type input "375"
type input "0.7"
type input "839"
type input "378"
type input "838"
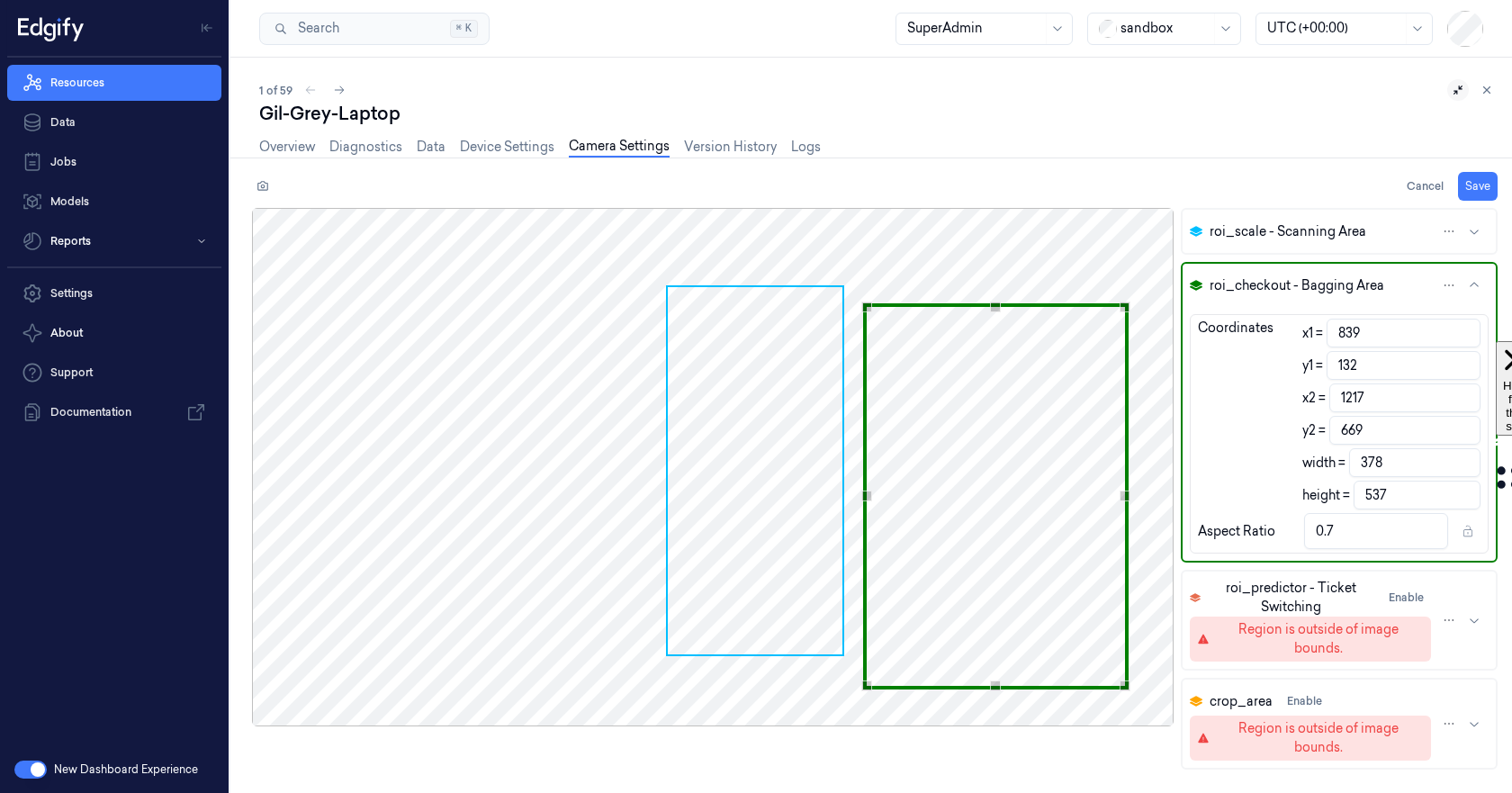
type input "379"
type input "0.71"
type input "837"
type input "380"
type input "835"
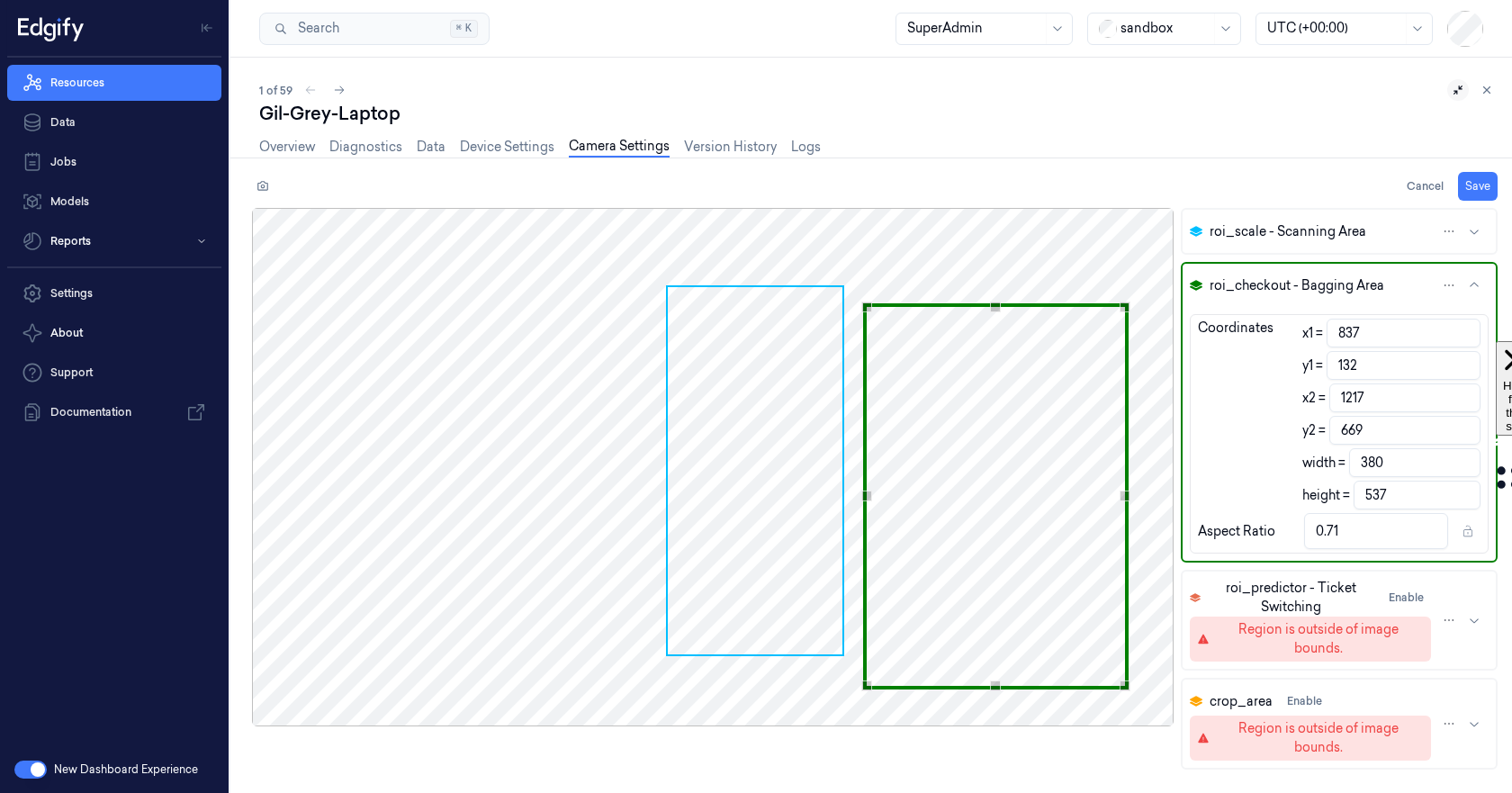
type input "382"
type input "834"
type input "383"
click at [856, 492] on div "Use the up and down arrow keys to move the west drag handle to change the crop …" at bounding box center [855, 495] width 11 height 11
type input "131"
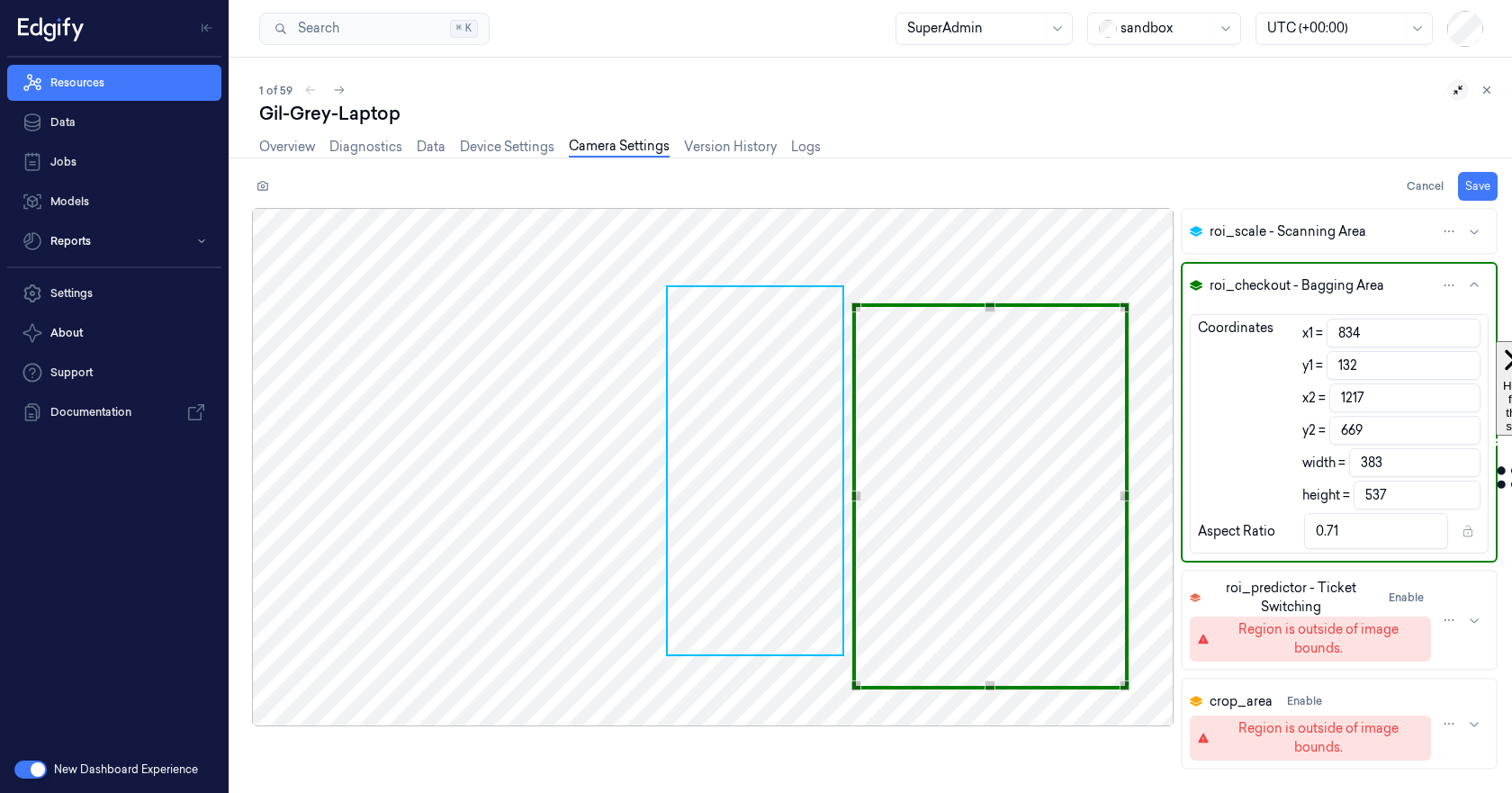
type input "668"
type input "130"
type input "667"
type input "126"
type input "663"
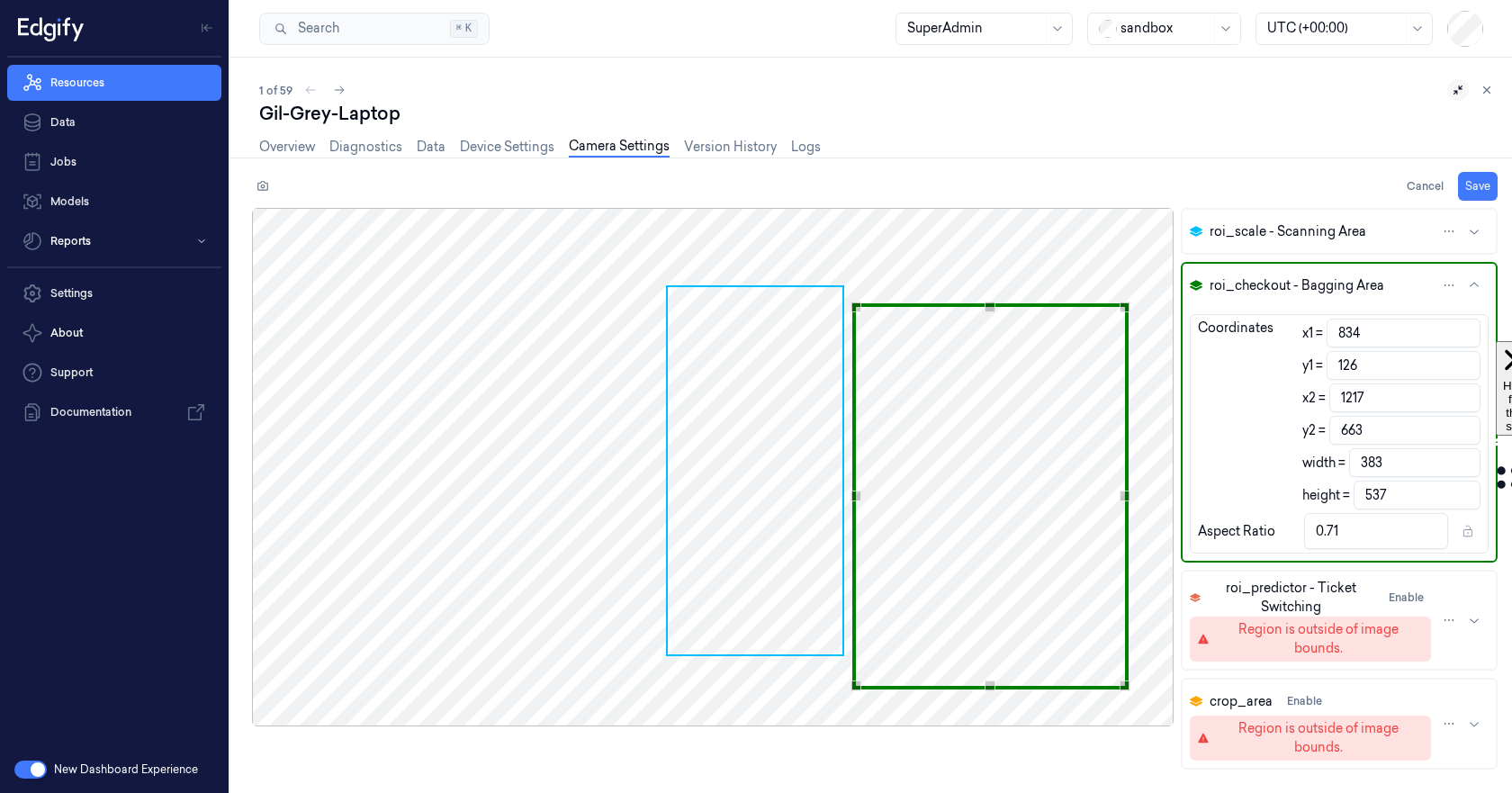
type input "125"
type input "662"
type input "122"
type input "659"
type input "121"
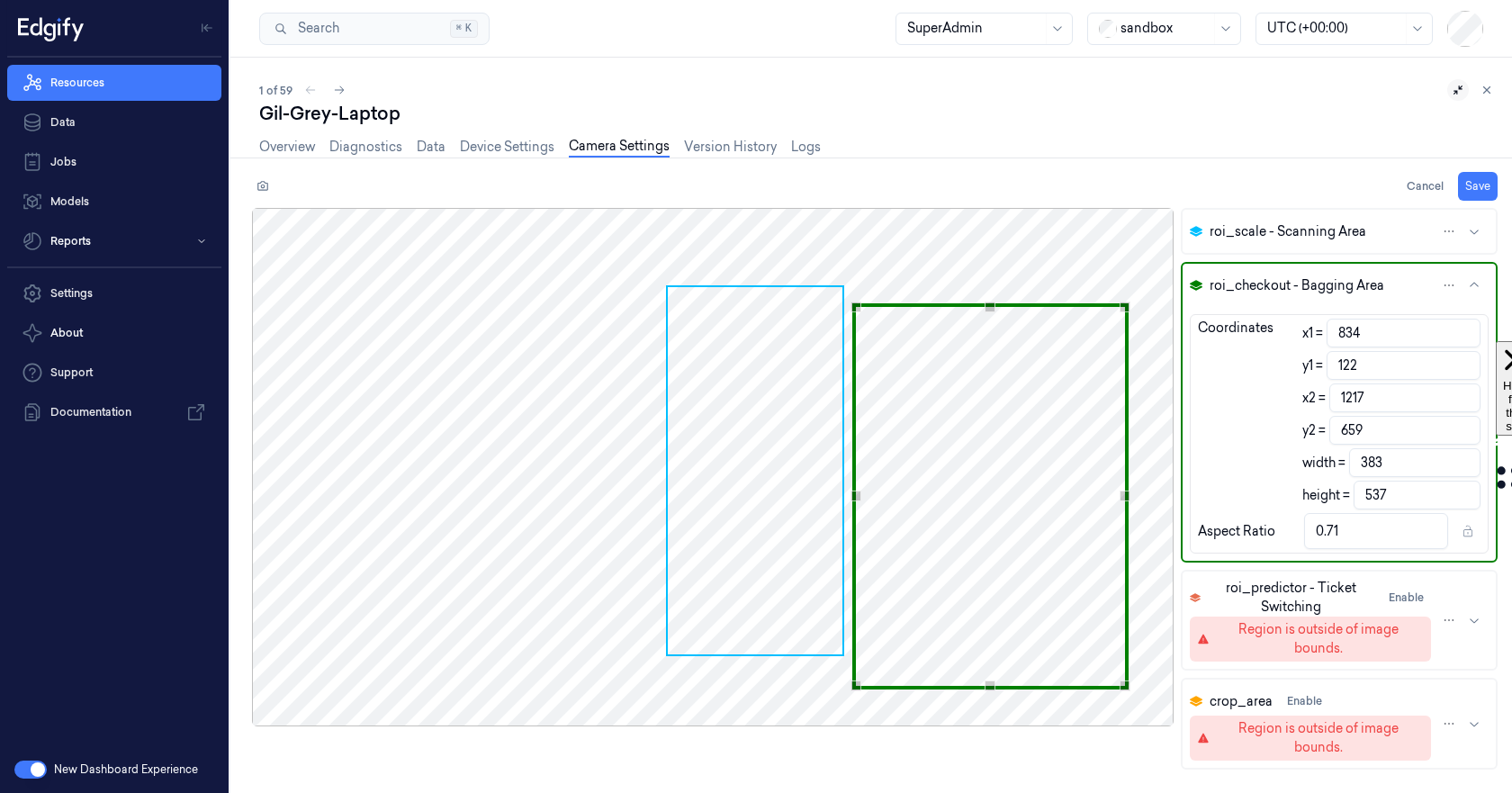
type input "658"
type input "120"
type input "656"
type input "536"
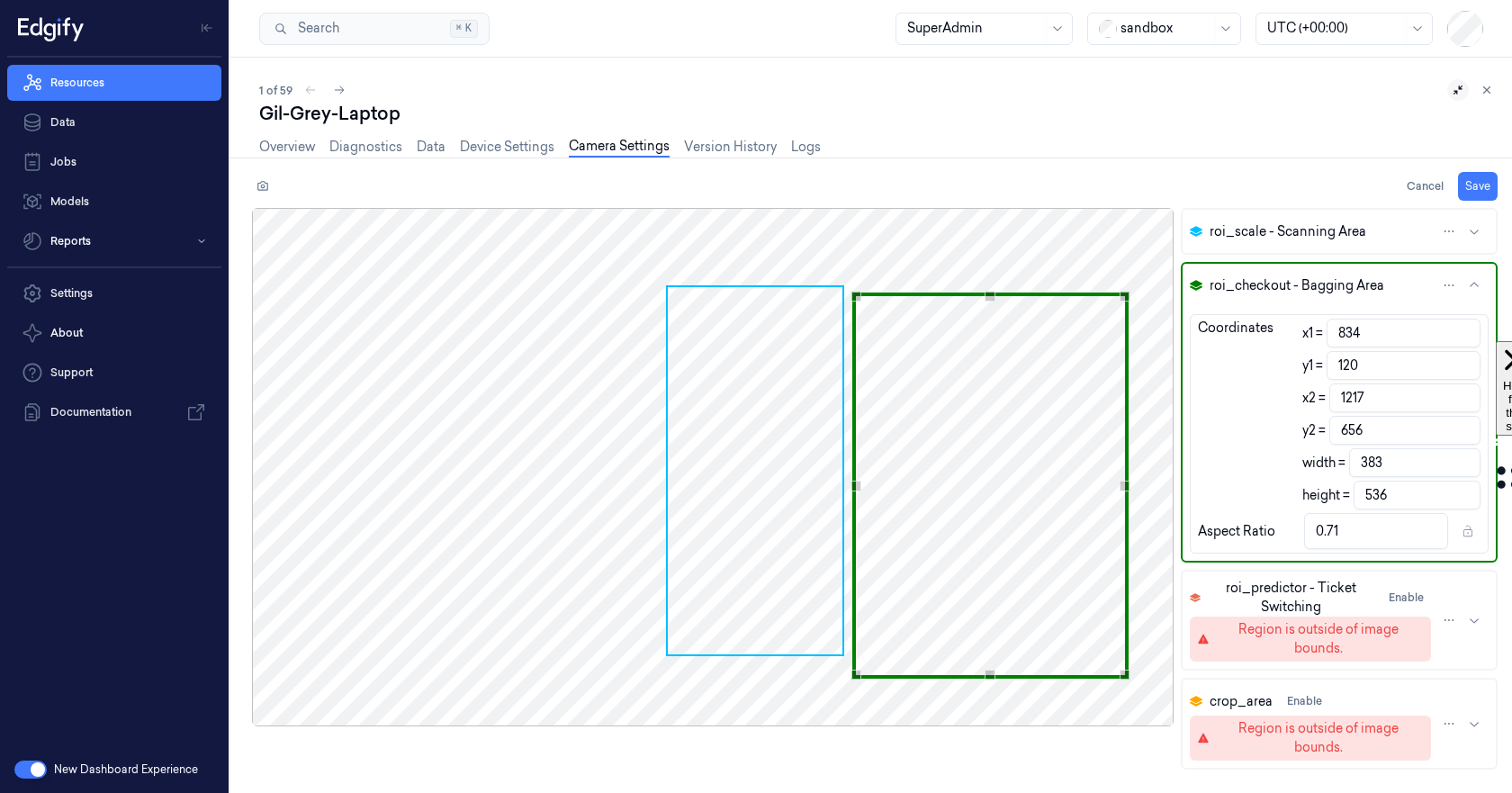
type input "118"
type input "654"
type input "117"
type input "653"
type input "116"
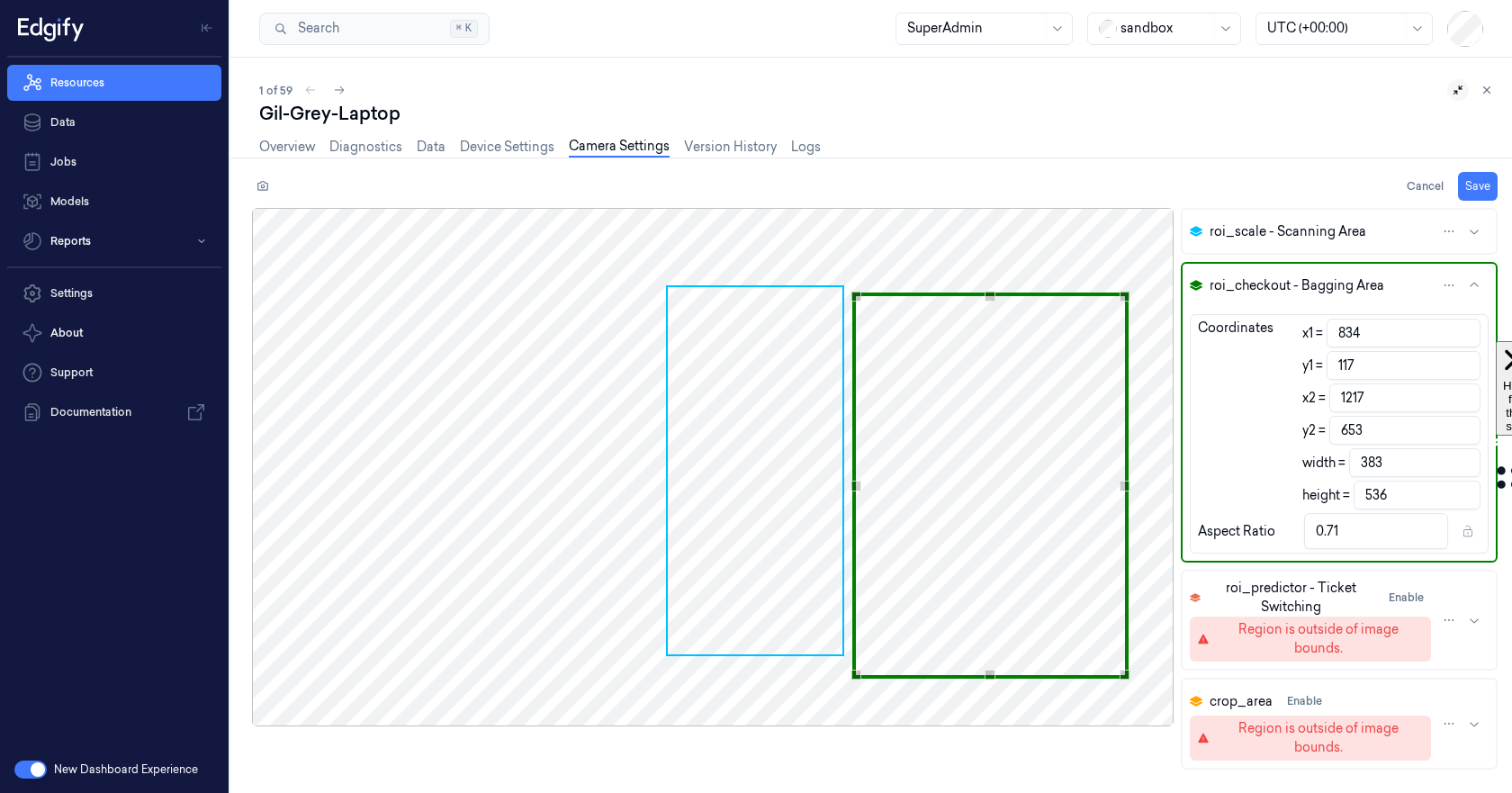
type input "652"
type input "113"
type input "649"
type input "112"
type input "648"
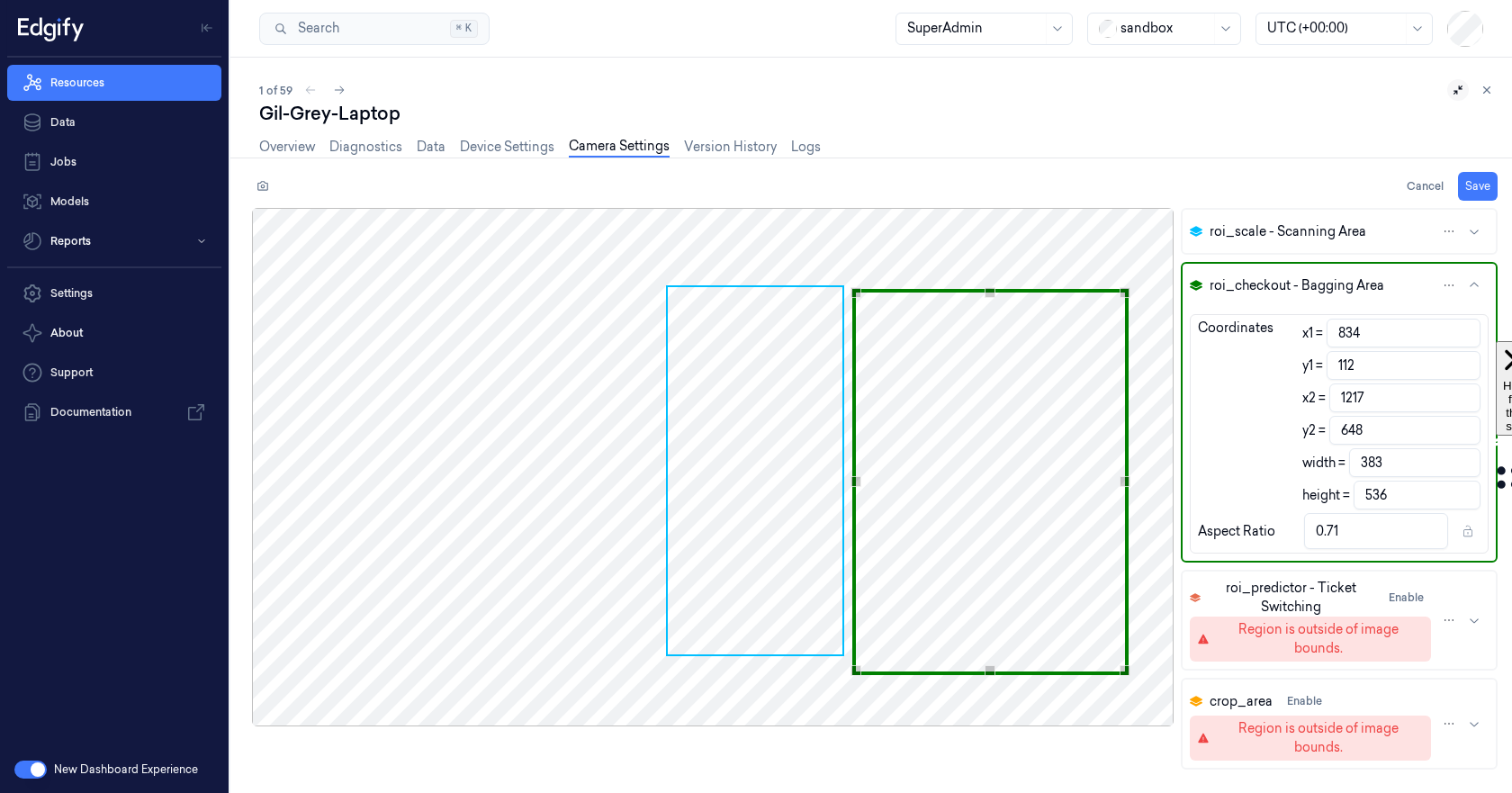
click at [980, 398] on div "Use the arrow keys to move the crop selection area" at bounding box center [990, 482] width 275 height 386
type input "1220"
type input "386"
type input "0.72"
type input "1221"
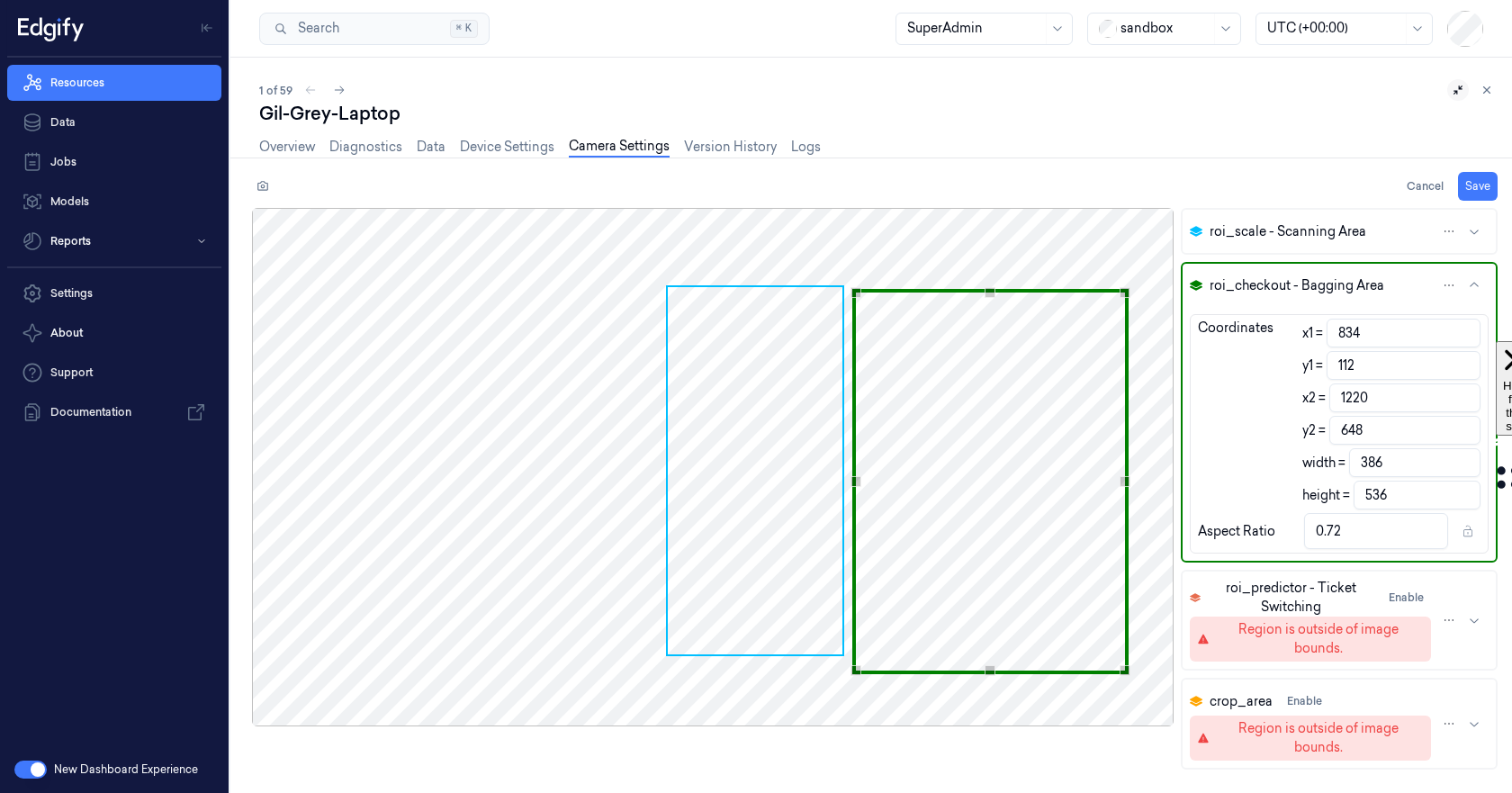
type input "387"
type input "1223"
type input "389"
type input "0.73"
type input "1226"
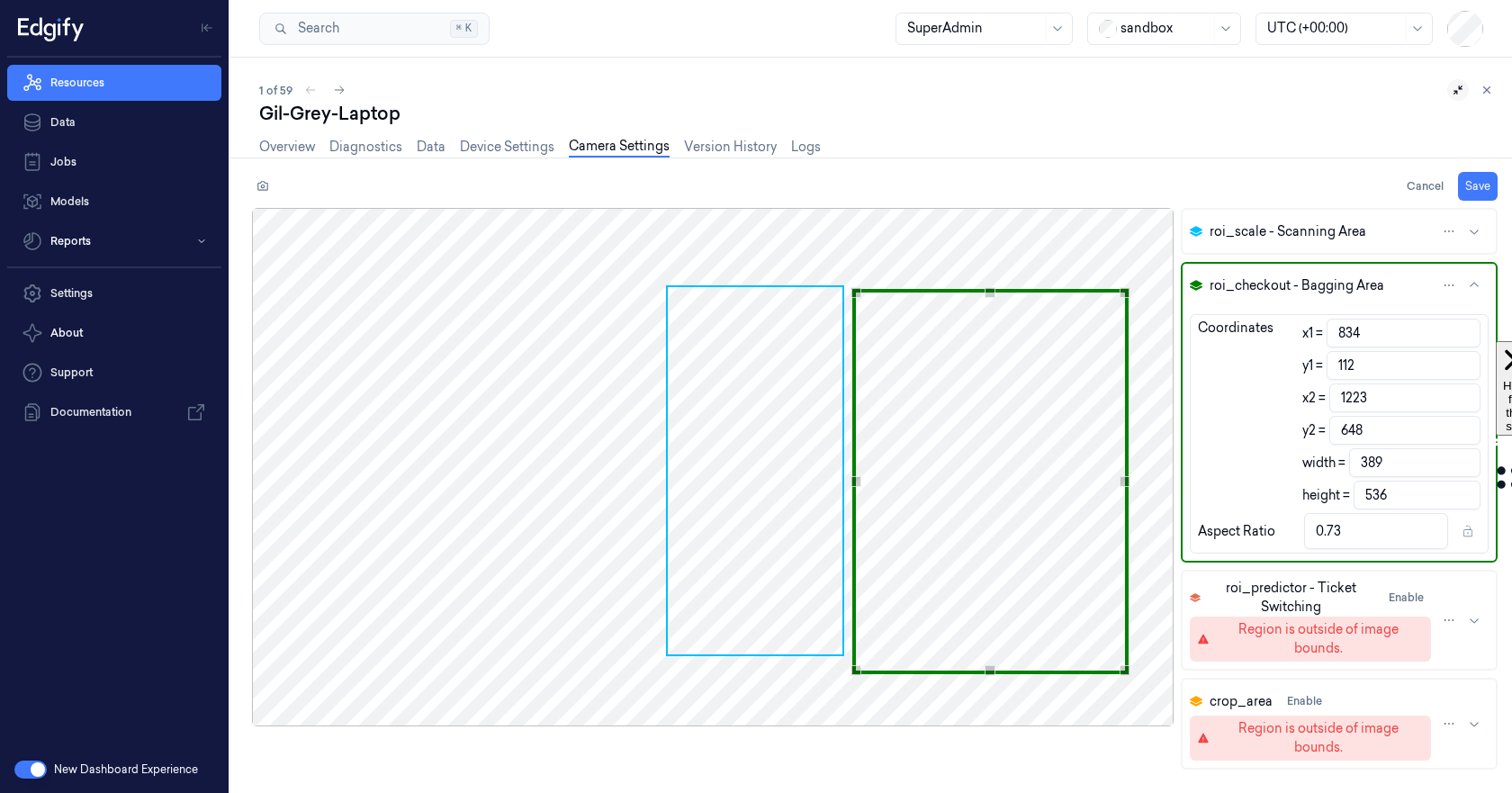
type input "392"
type input "1227"
type input "393"
type input "1228"
type input "394"
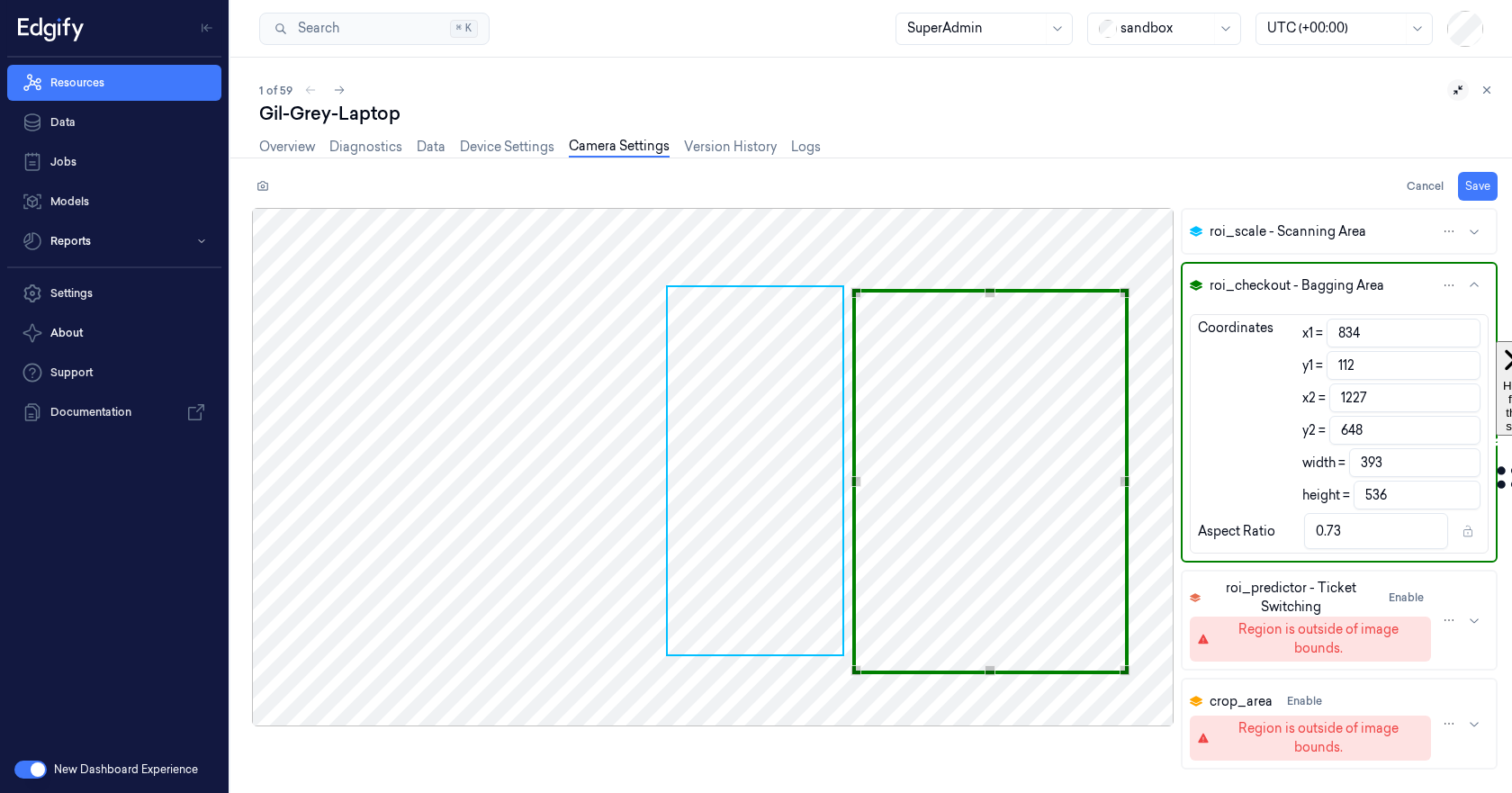
type input "0.74"
type input "1230"
type input "396"
type input "1231"
type input "397"
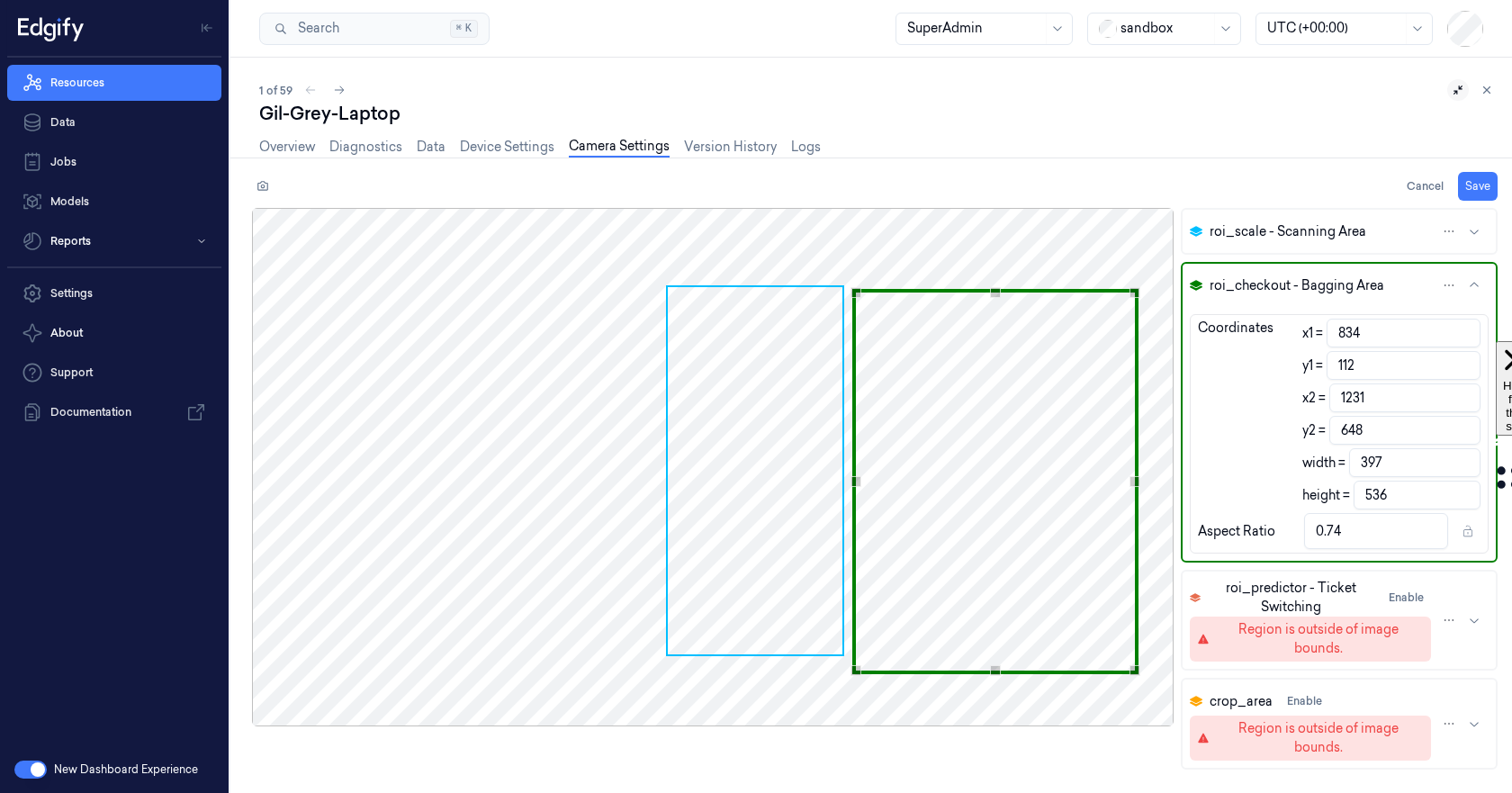
type input "1232"
type input "398"
click at [1136, 483] on div "Use the up and down arrow keys to move the east drag handle to change the crop …" at bounding box center [1135, 481] width 11 height 11
click at [1484, 189] on button "Save" at bounding box center [1477, 186] width 39 height 29
click at [286, 144] on link "Overview" at bounding box center [287, 147] width 55 height 21
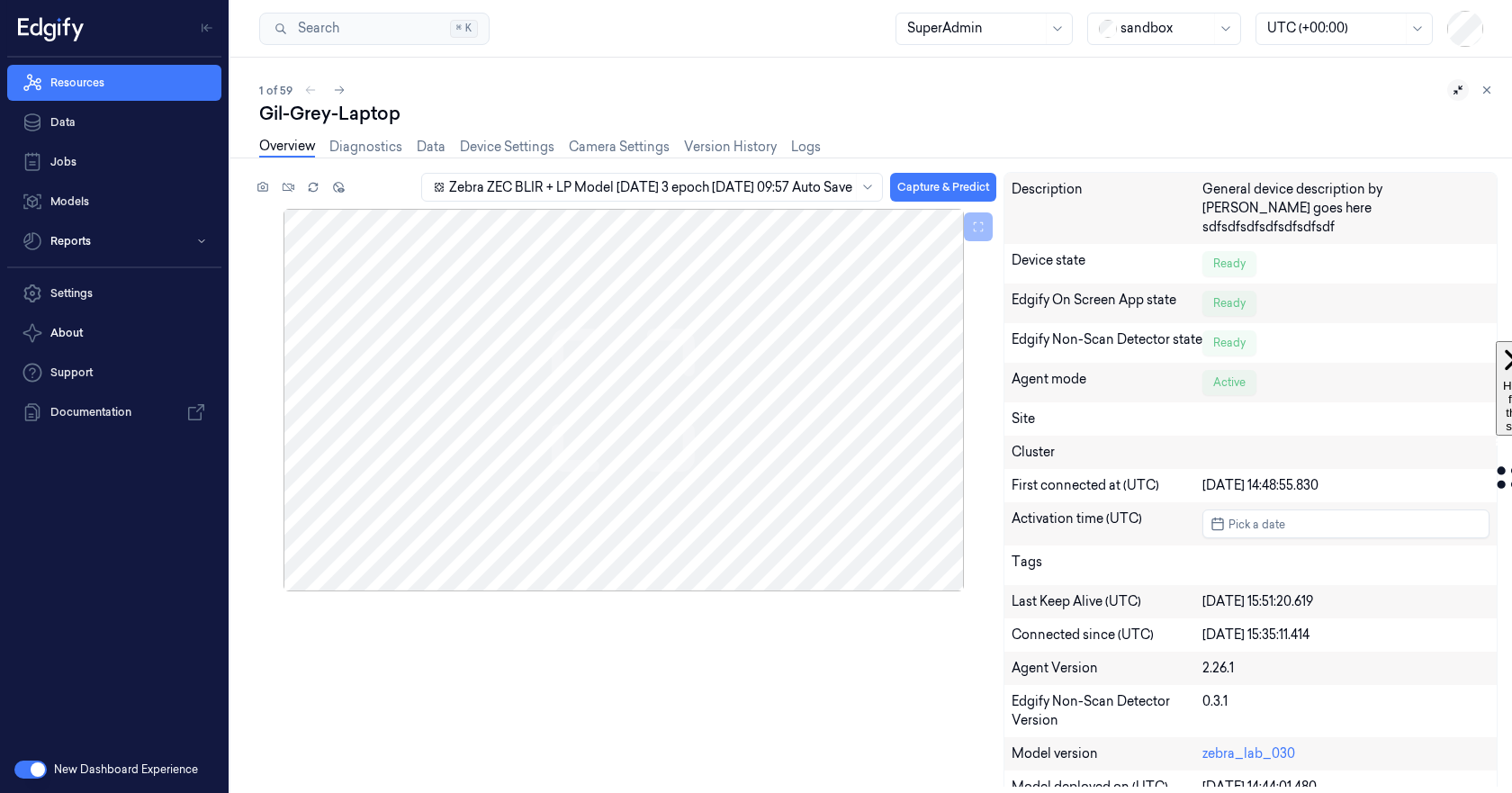
click at [1144, 41] on div "sandbox" at bounding box center [1165, 29] width 90 height 31
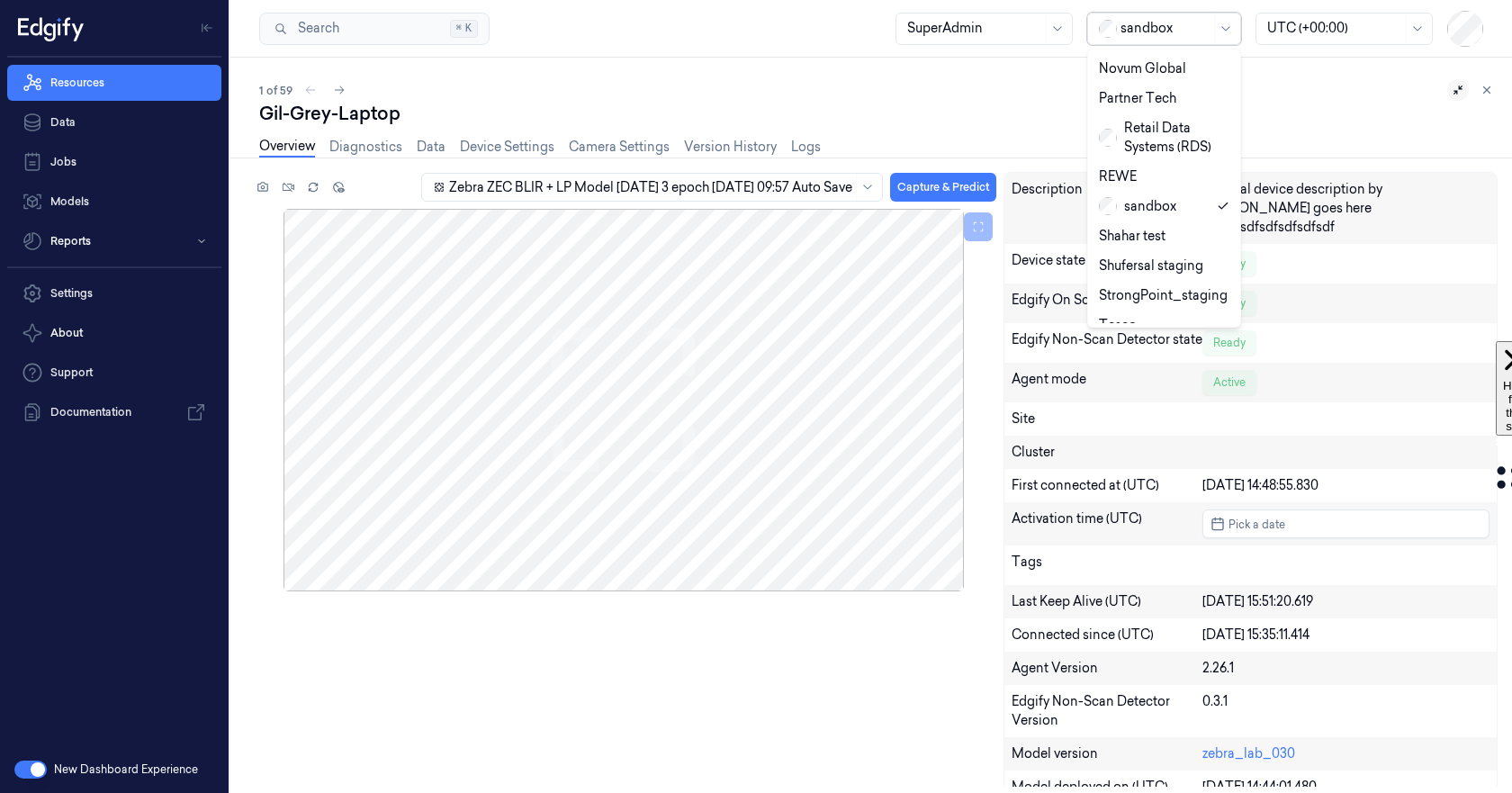
scroll to position [975, 0]
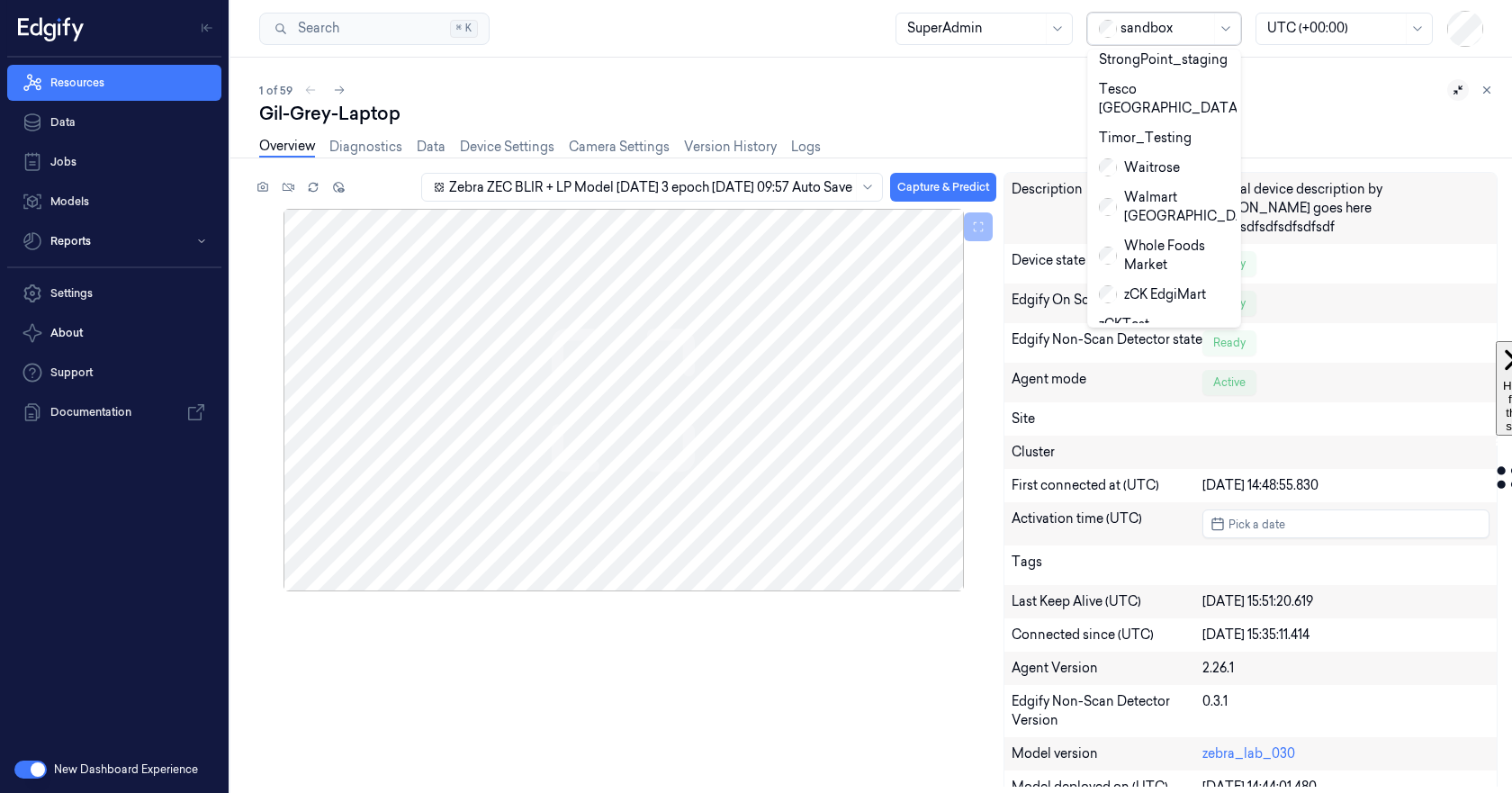
click at [1139, 375] on div "Zebra" at bounding box center [1129, 384] width 60 height 19
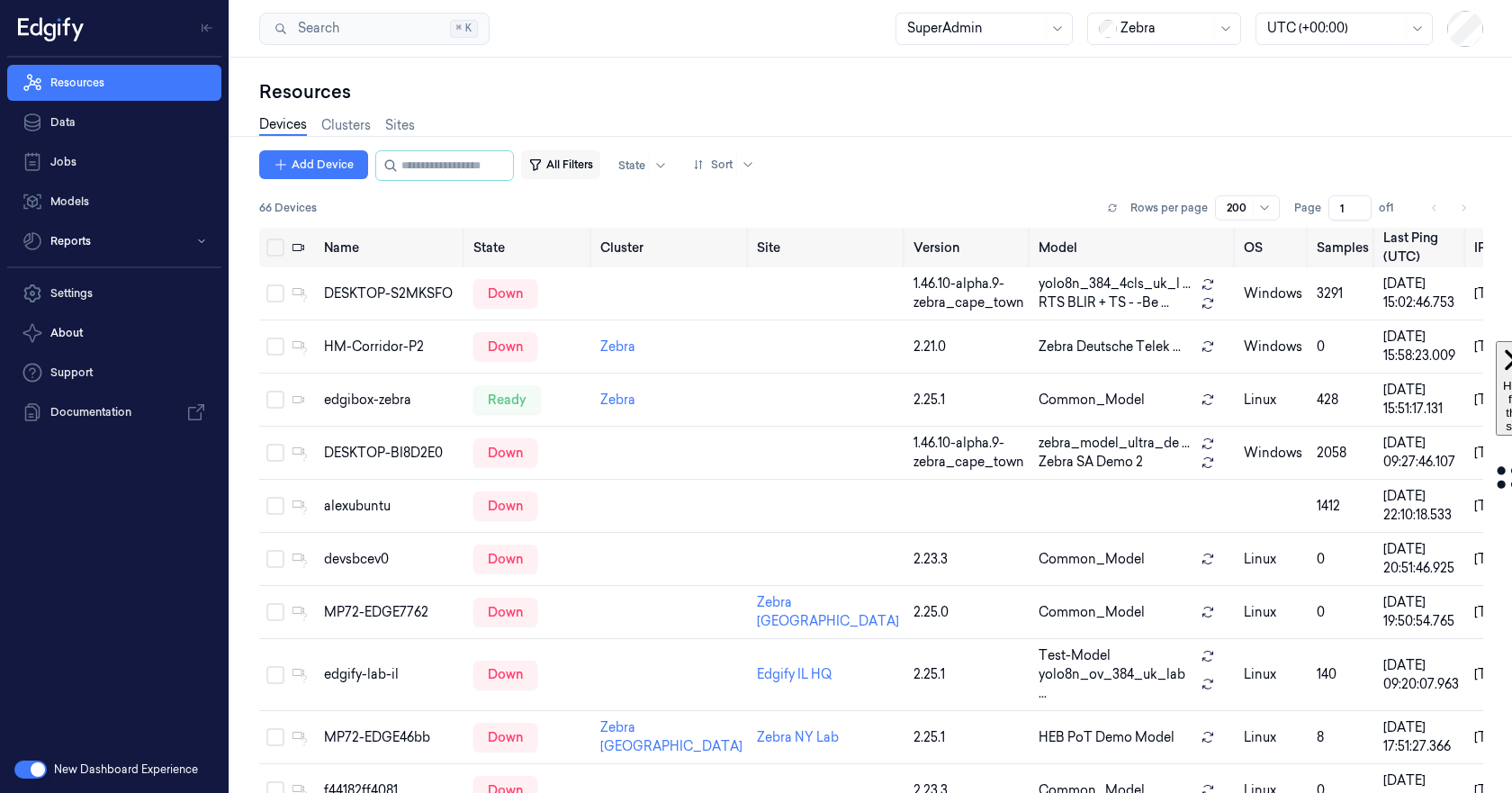
click at [578, 163] on button "All Filters" at bounding box center [560, 164] width 79 height 29
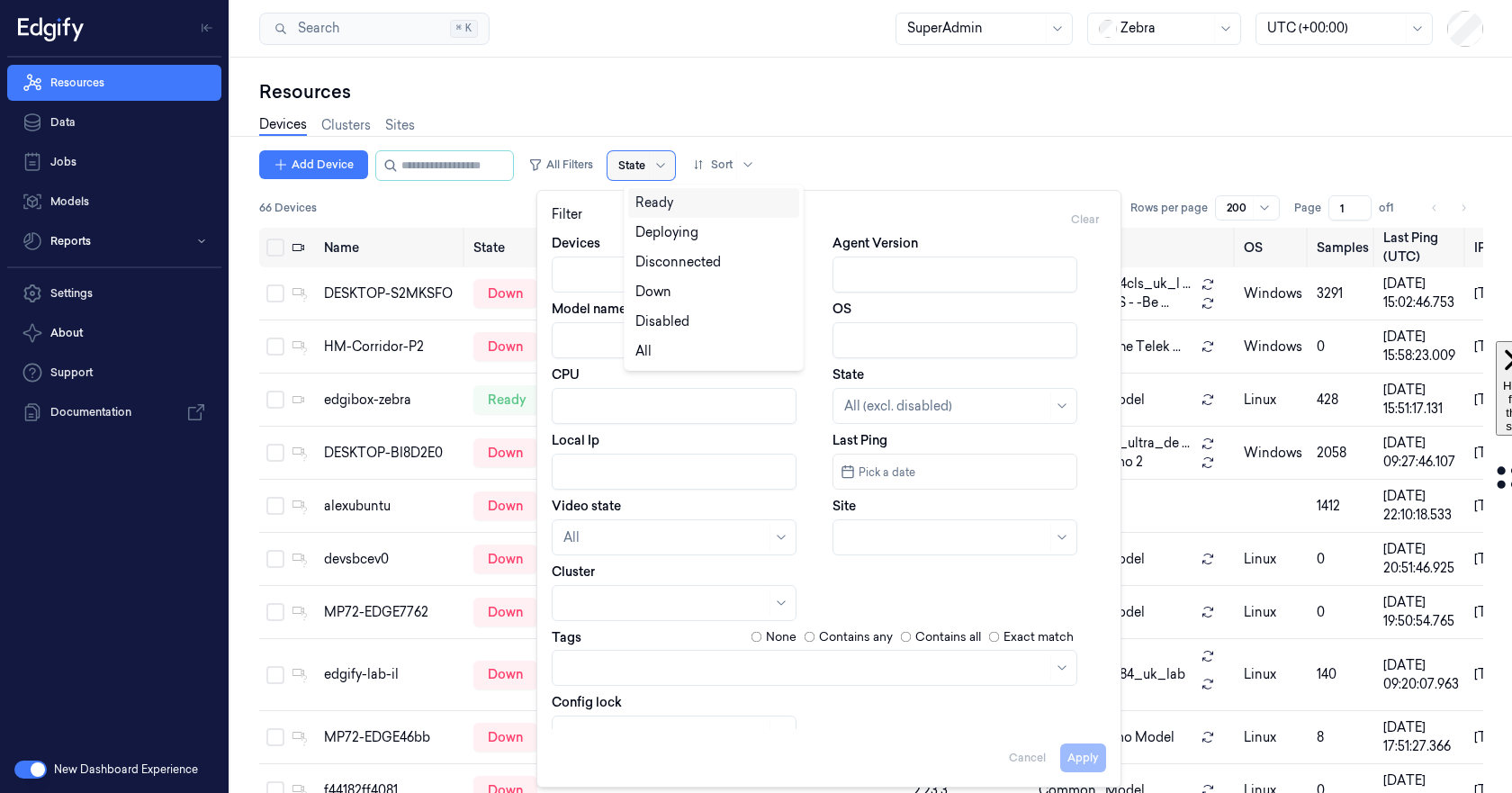
click at [645, 163] on div at bounding box center [632, 165] width 27 height 16
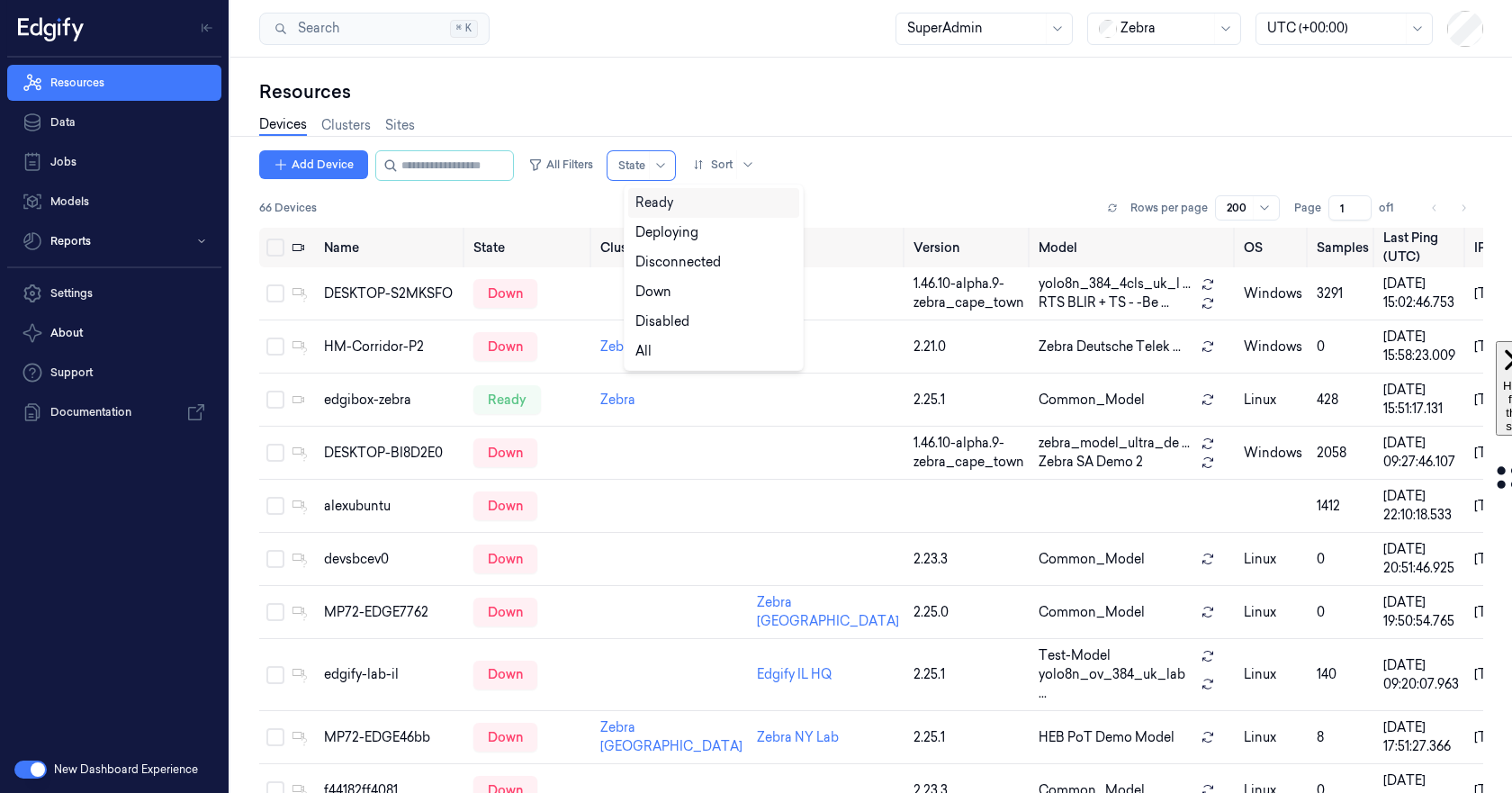
click at [653, 202] on div "Ready" at bounding box center [655, 203] width 38 height 19
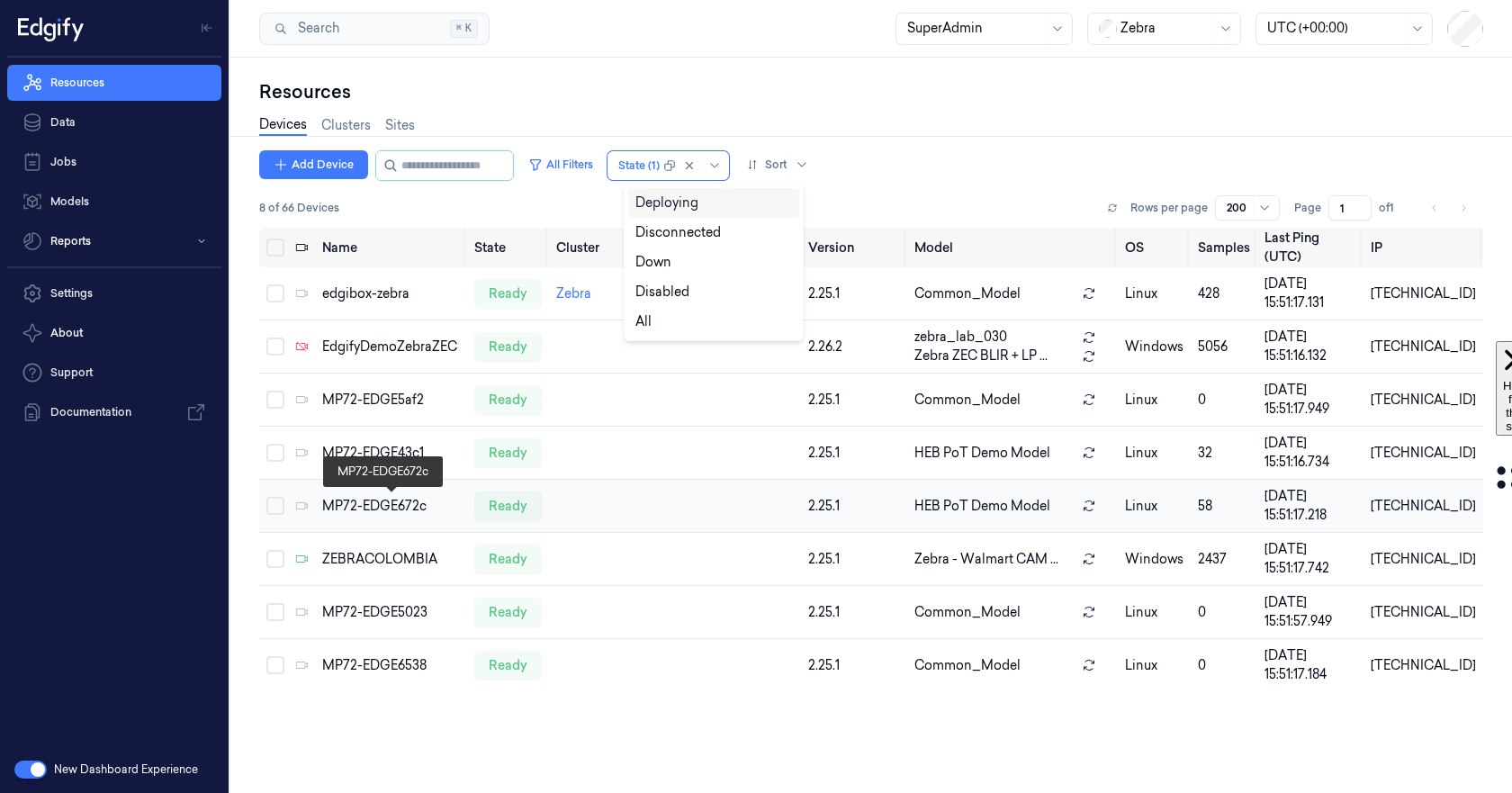
click at [384, 503] on div "MP72-EDGE672c" at bounding box center [390, 506] width 137 height 19
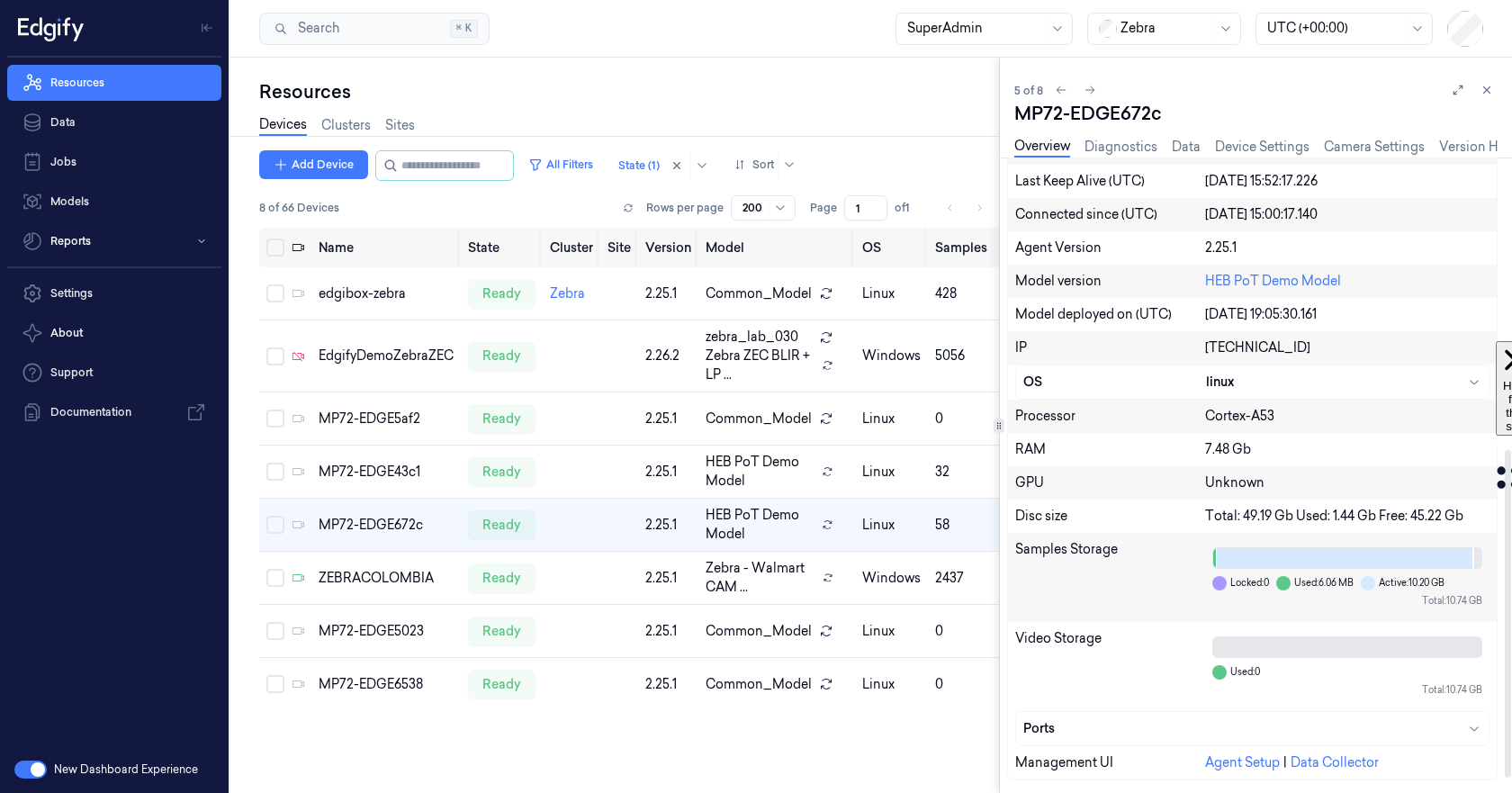
scroll to position [593, 0]
drag, startPoint x: 1310, startPoint y: 342, endPoint x: 1207, endPoint y: 342, distance: 103.0
click at [1207, 342] on div "[TECHNICAL_ID]" at bounding box center [1348, 346] width 285 height 19
copy div "[TECHNICAL_ID]"
click at [725, 109] on div "Devices Clusters Sites" at bounding box center [629, 127] width 740 height 46
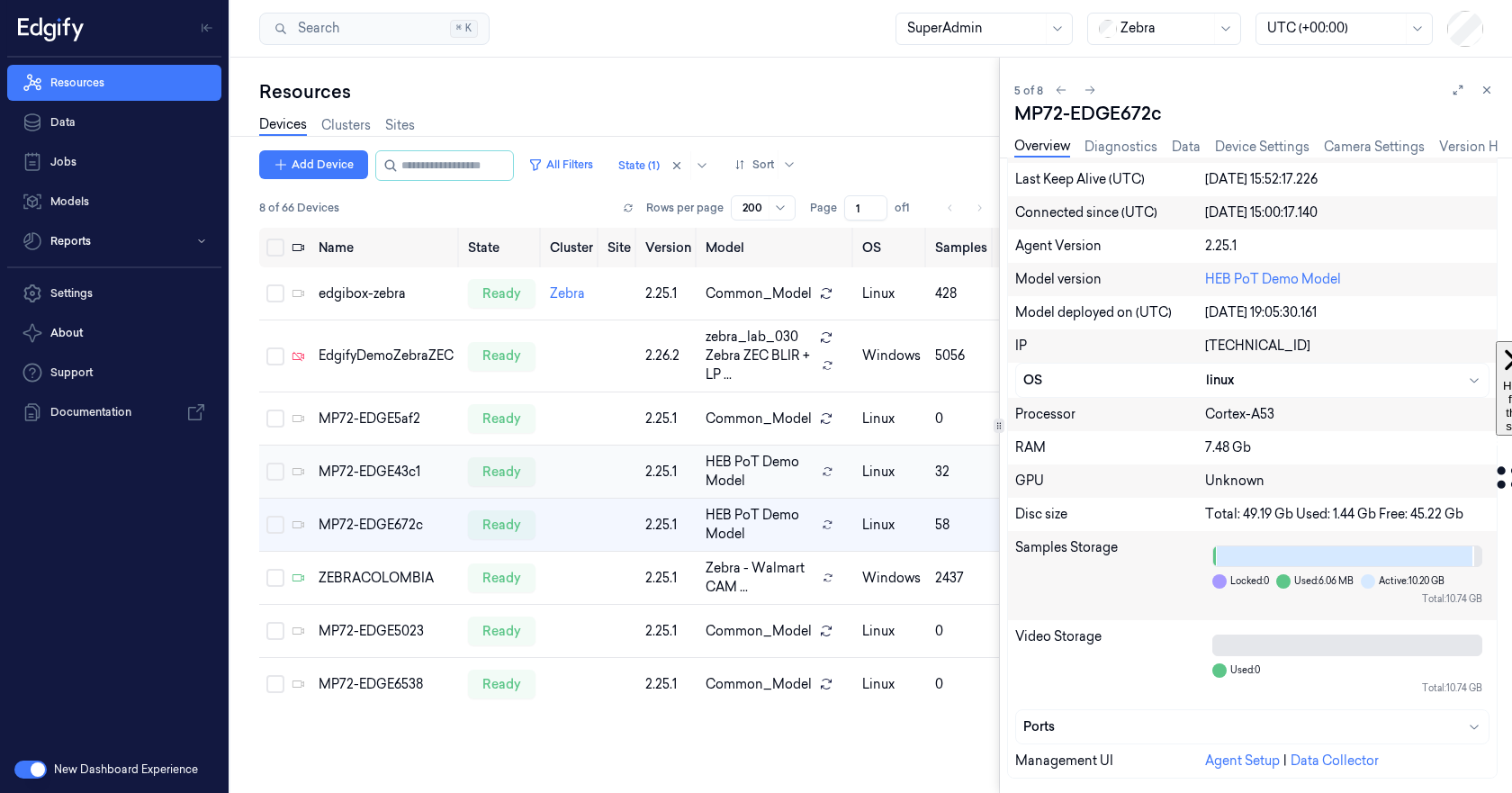
click at [583, 471] on td at bounding box center [572, 472] width 57 height 54
click at [341, 472] on div "MP72-EDGE43c1" at bounding box center [385, 472] width 135 height 19
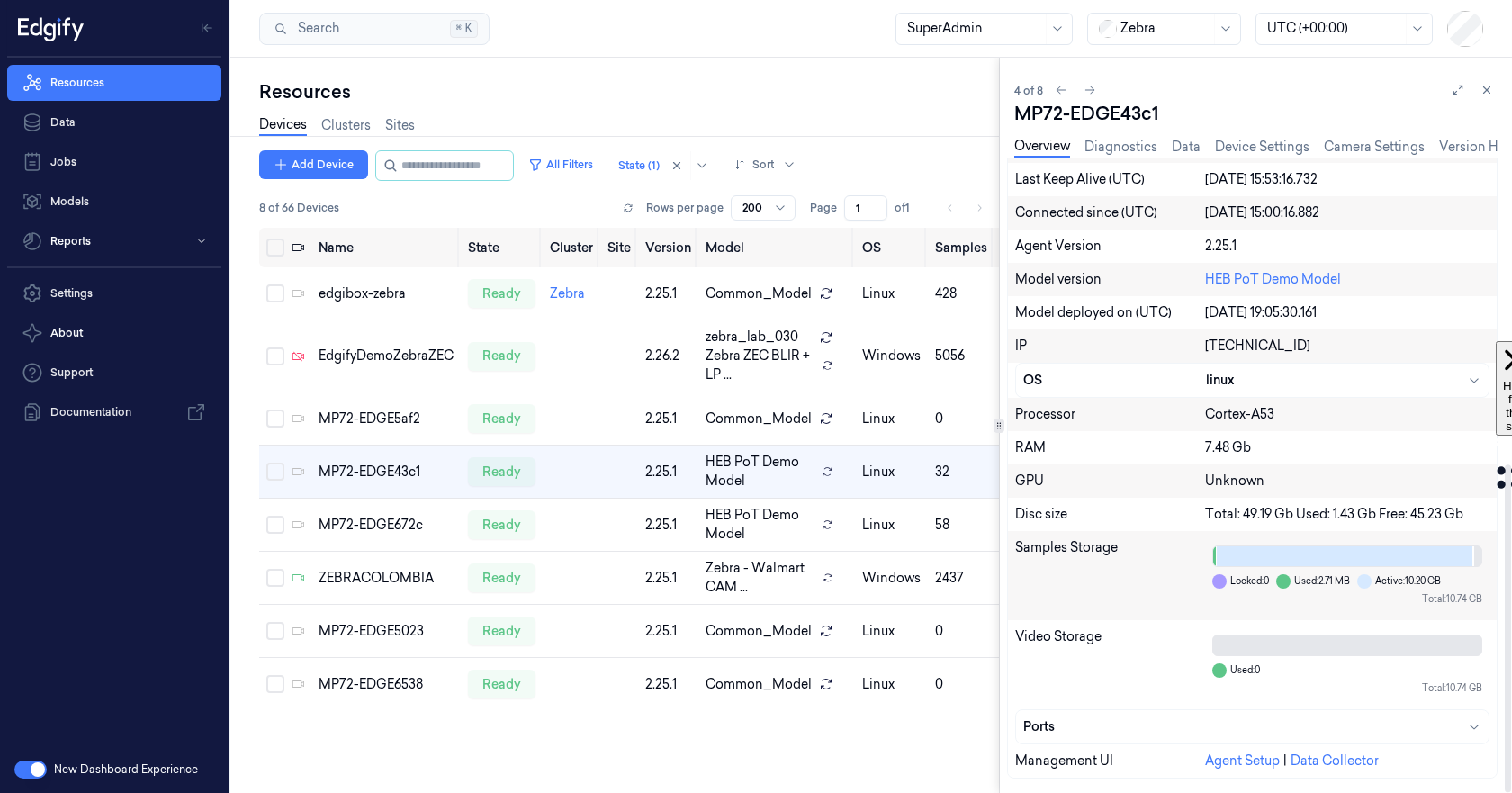
click at [1323, 351] on div "[TECHNICAL_ID]" at bounding box center [1348, 346] width 285 height 19
copy div "[TECHNICAL_ID]"
drag, startPoint x: 626, startPoint y: 65, endPoint x: 629, endPoint y: 75, distance: 10.4
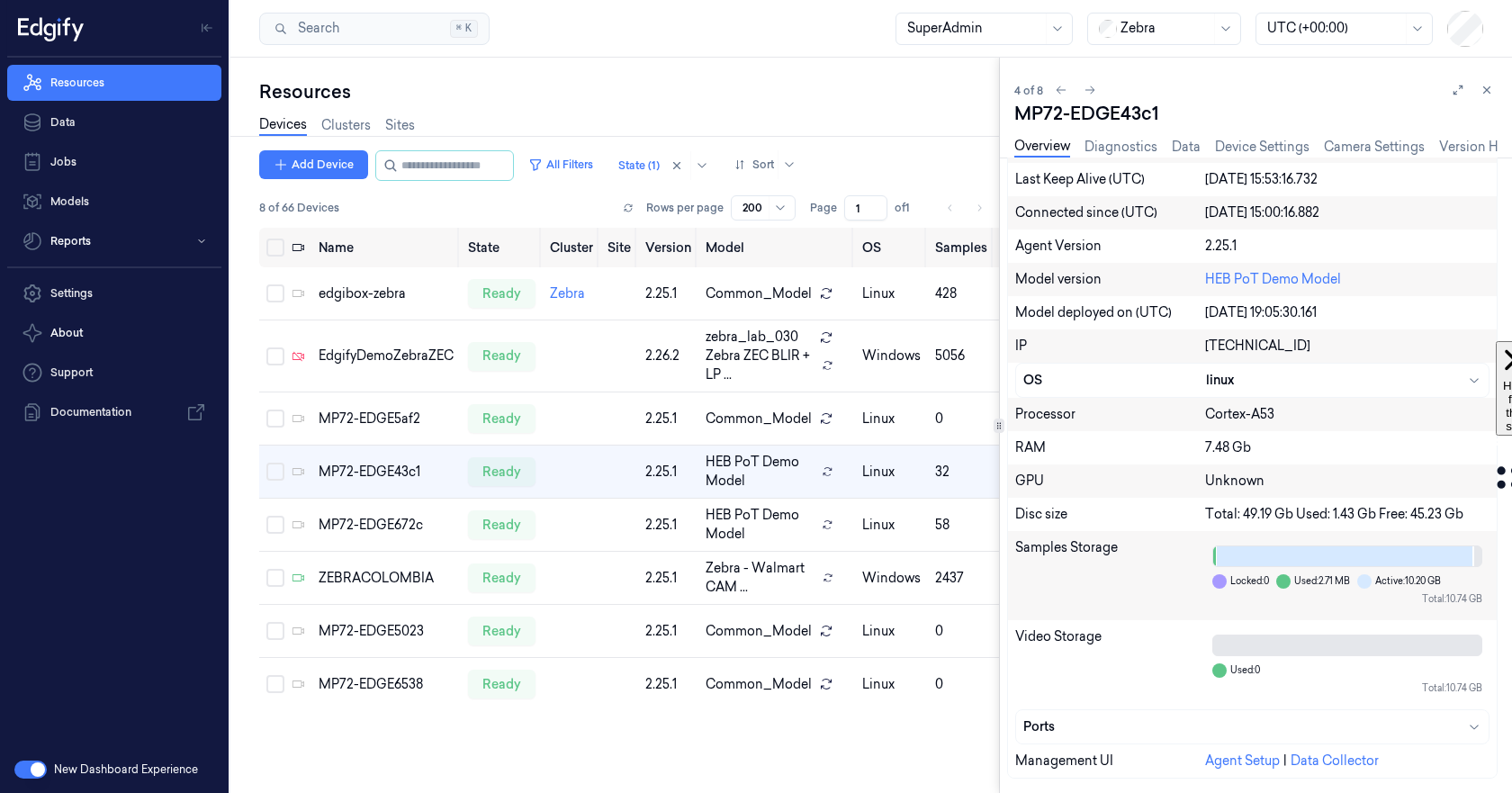
click at [626, 65] on div "Resources Devices Clusters Sites Add Device All Filters State (1) Sort 8 of 66 …" at bounding box center [615, 424] width 768 height 735
click at [389, 532] on div "MP72-EDGE672c" at bounding box center [385, 525] width 135 height 19
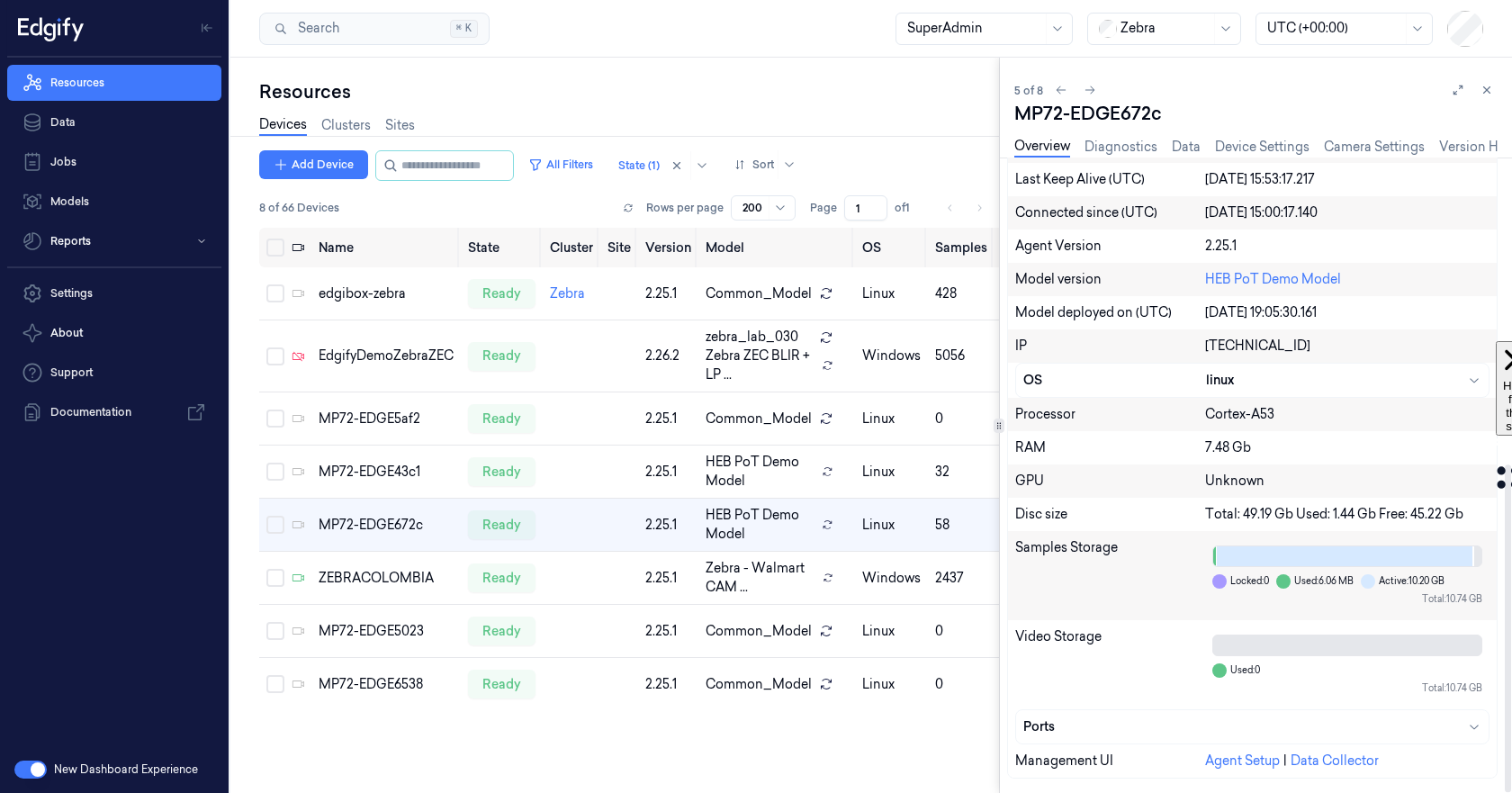
click at [1235, 344] on div "[TECHNICAL_ID]" at bounding box center [1348, 346] width 285 height 19
copy div "[TECHNICAL_ID]"
click at [72, 122] on link "Data" at bounding box center [115, 122] width 214 height 36
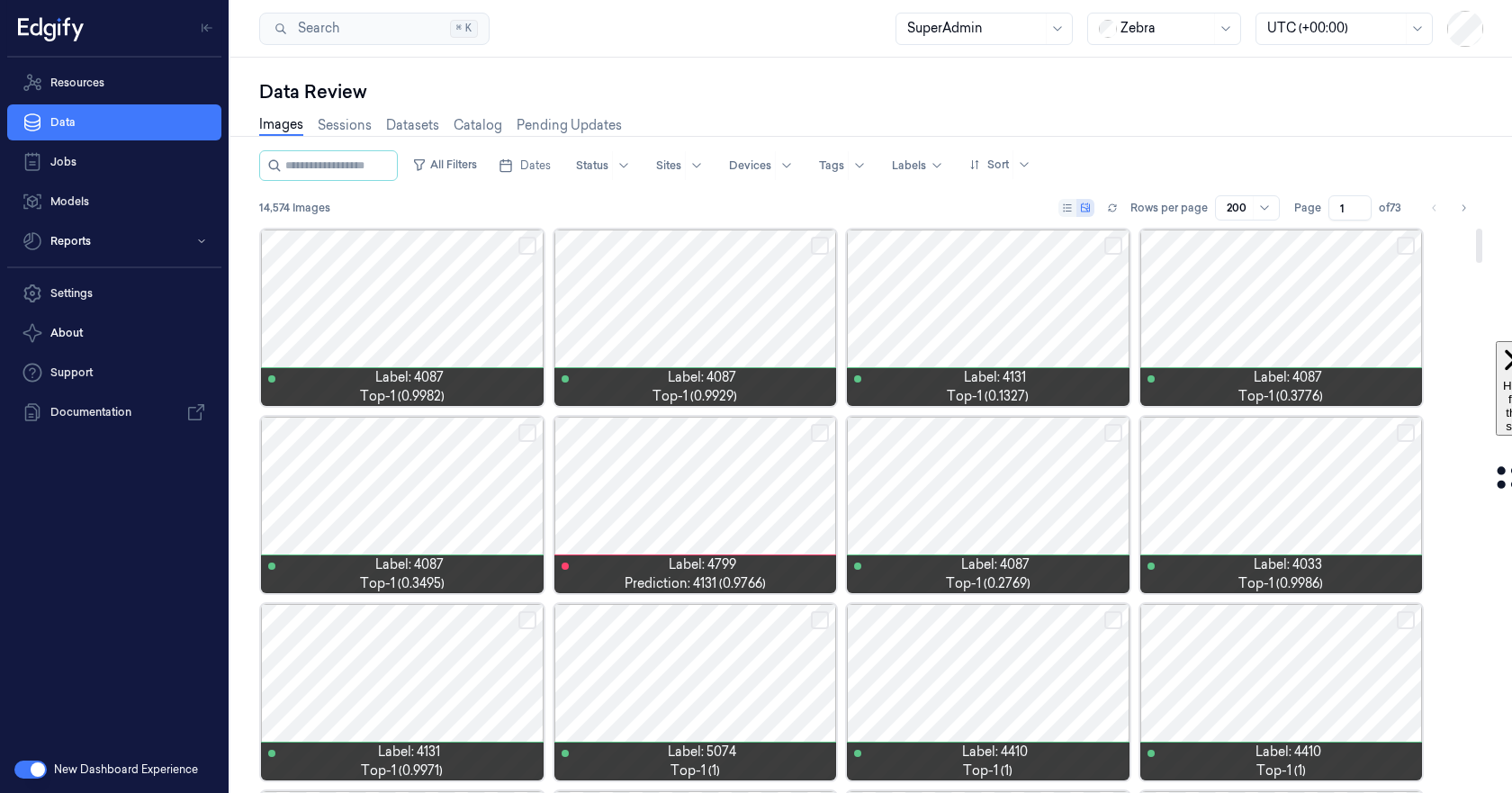
click at [370, 303] on div at bounding box center [402, 317] width 283 height 177
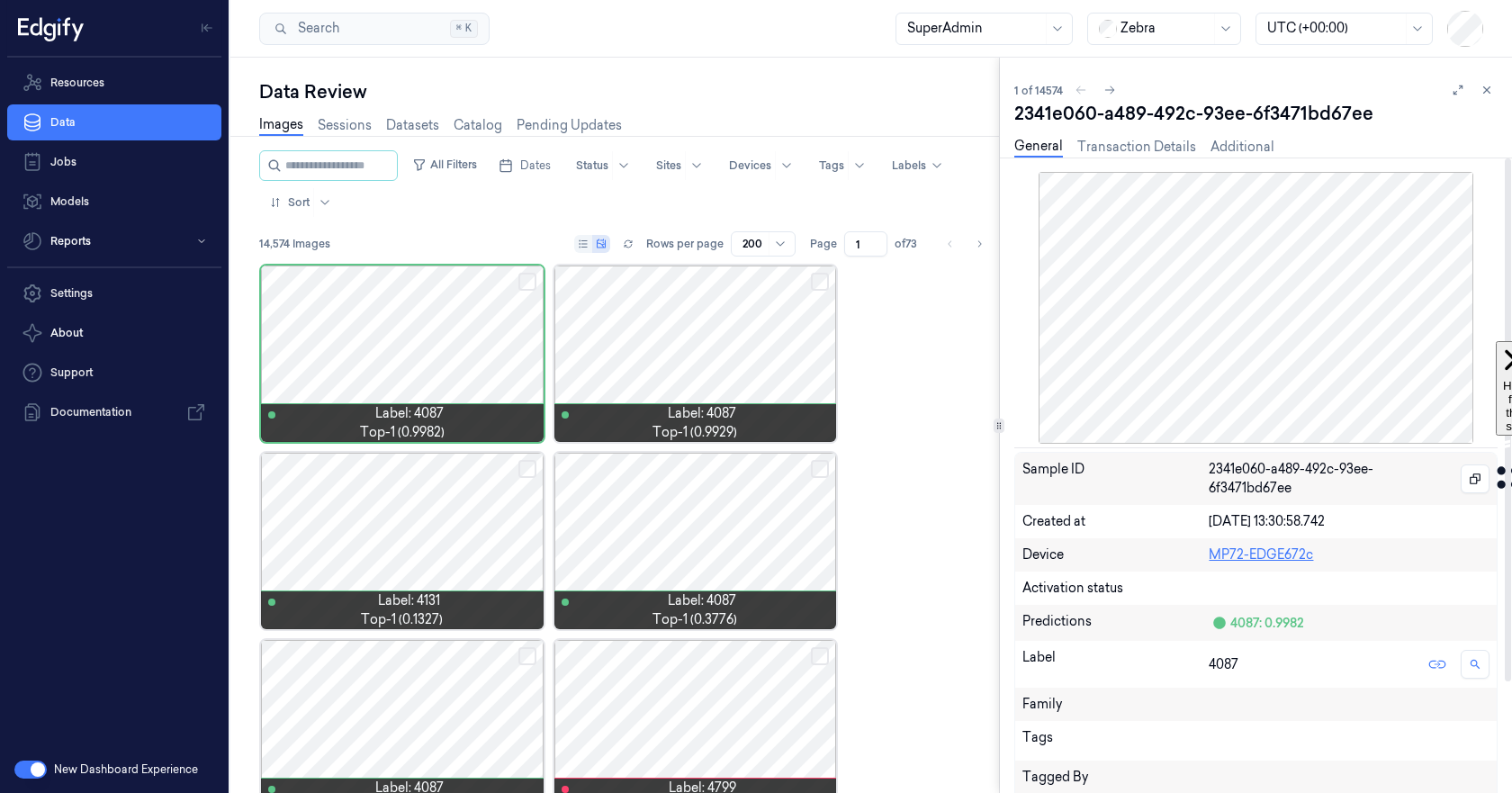
click at [1280, 555] on link "MP72-EDGE672c" at bounding box center [1261, 554] width 104 height 16
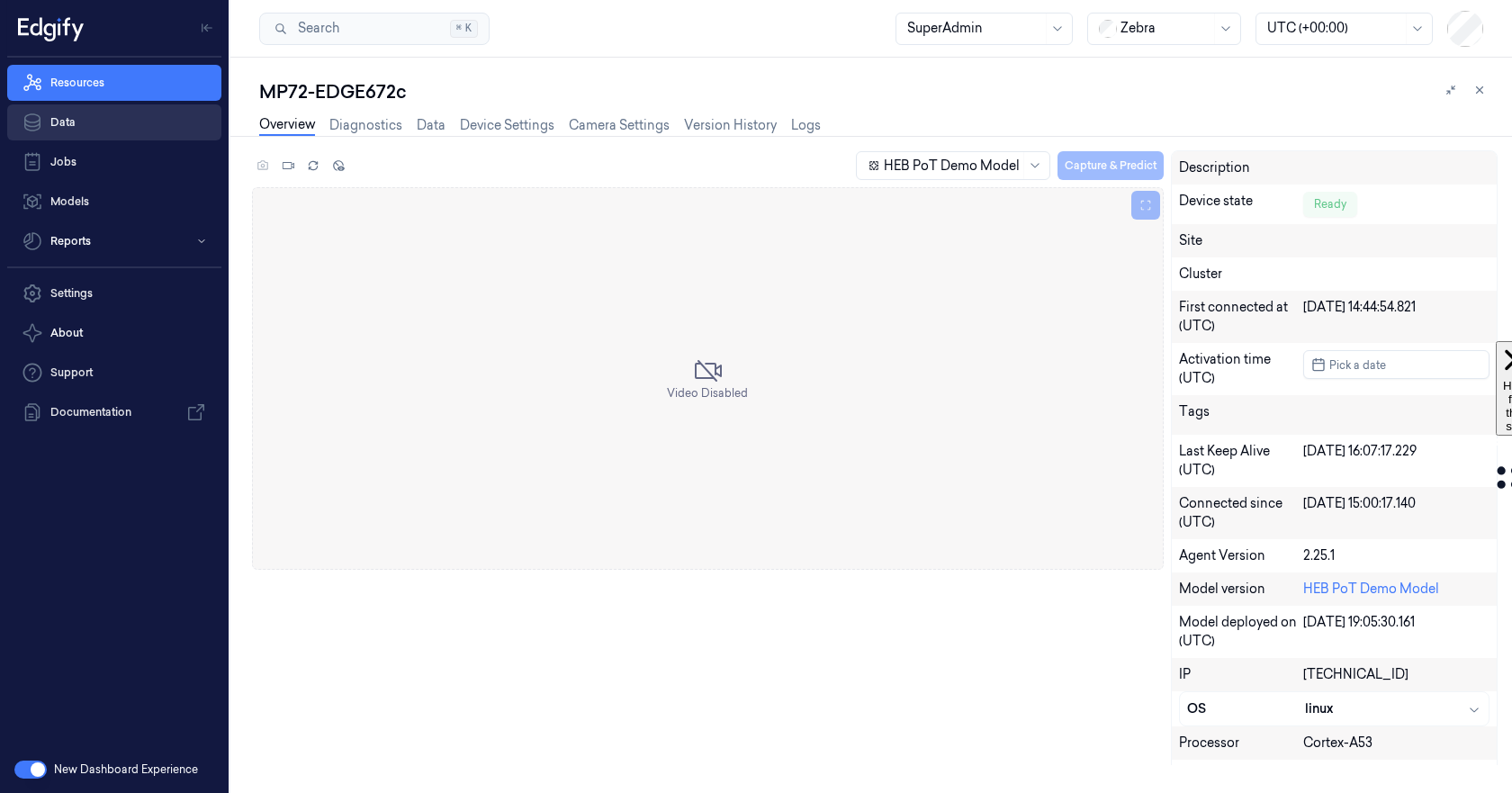
click at [78, 124] on link "Data" at bounding box center [115, 122] width 214 height 36
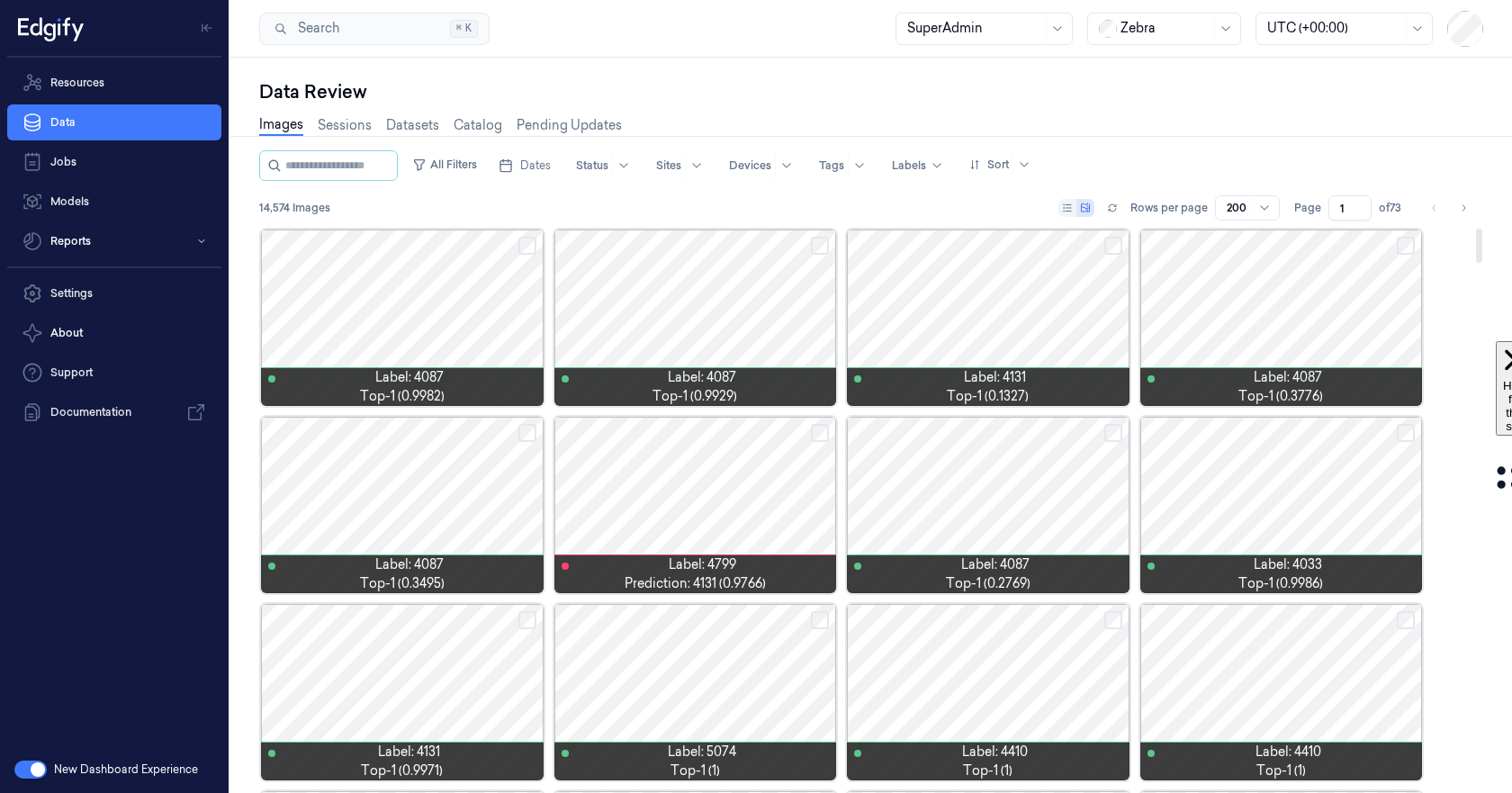
click at [388, 313] on div at bounding box center [402, 317] width 283 height 177
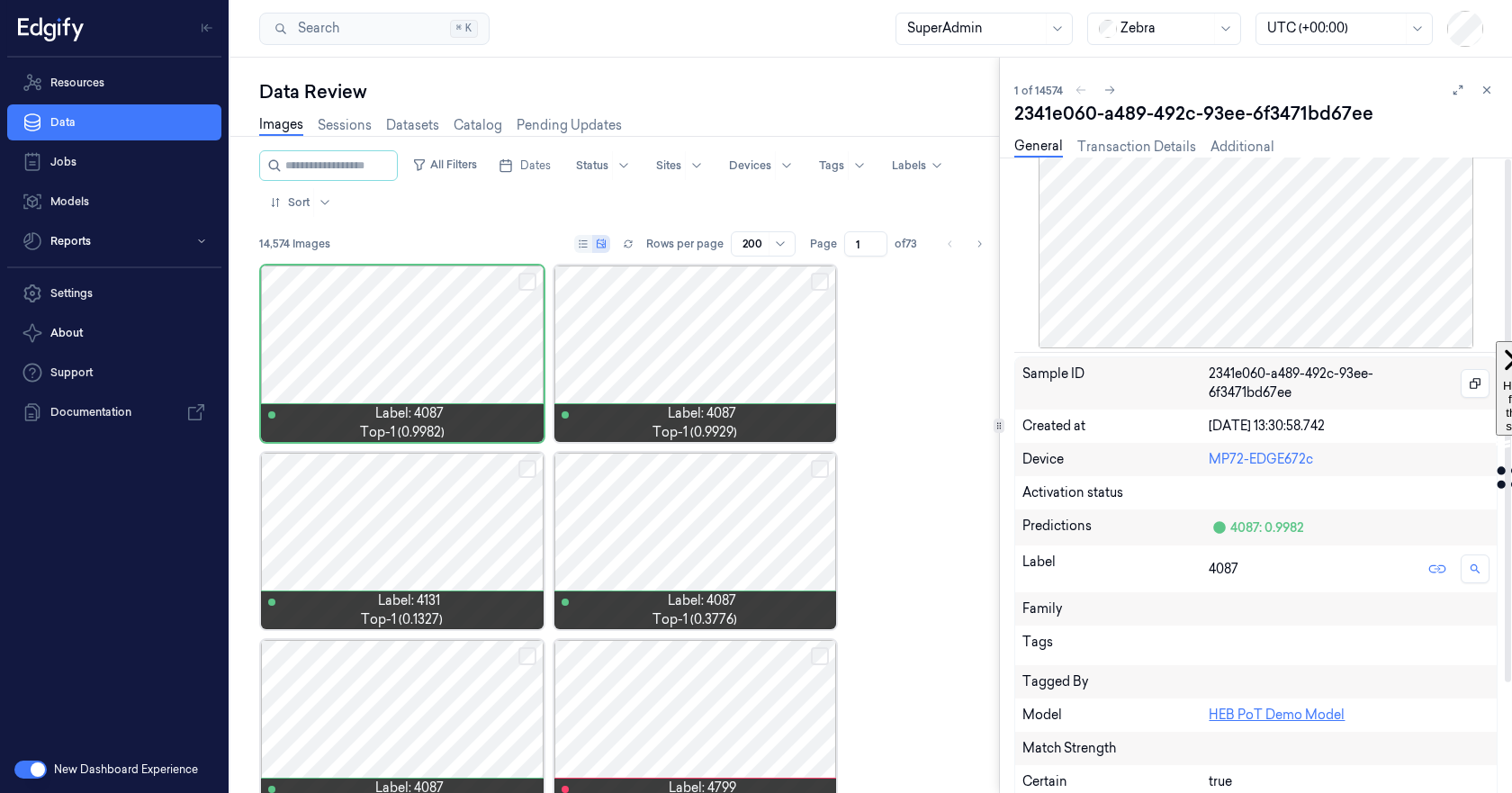
scroll to position [135, 0]
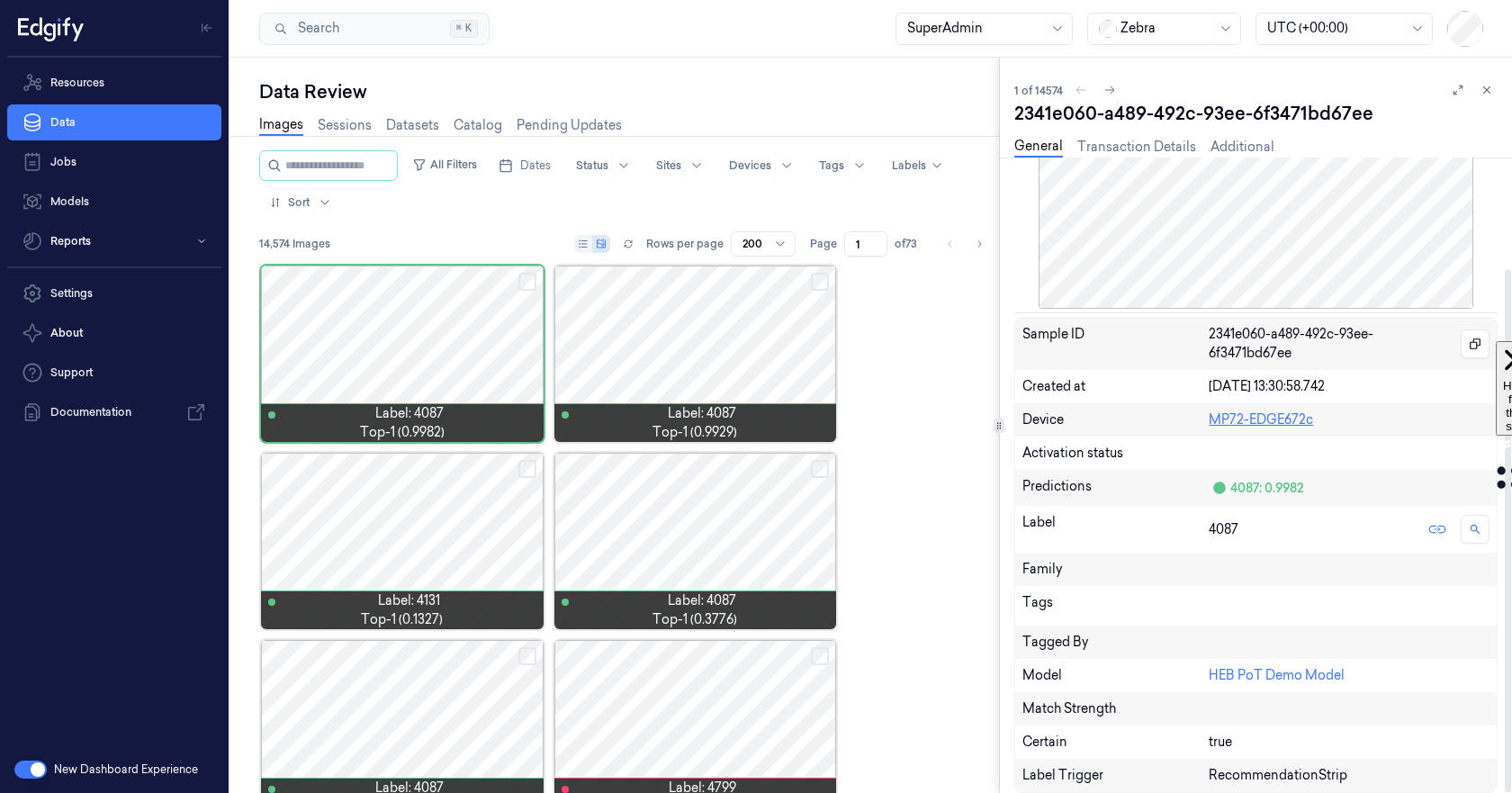
click at [1265, 420] on link "MP72-EDGE672c" at bounding box center [1261, 418] width 104 height 16
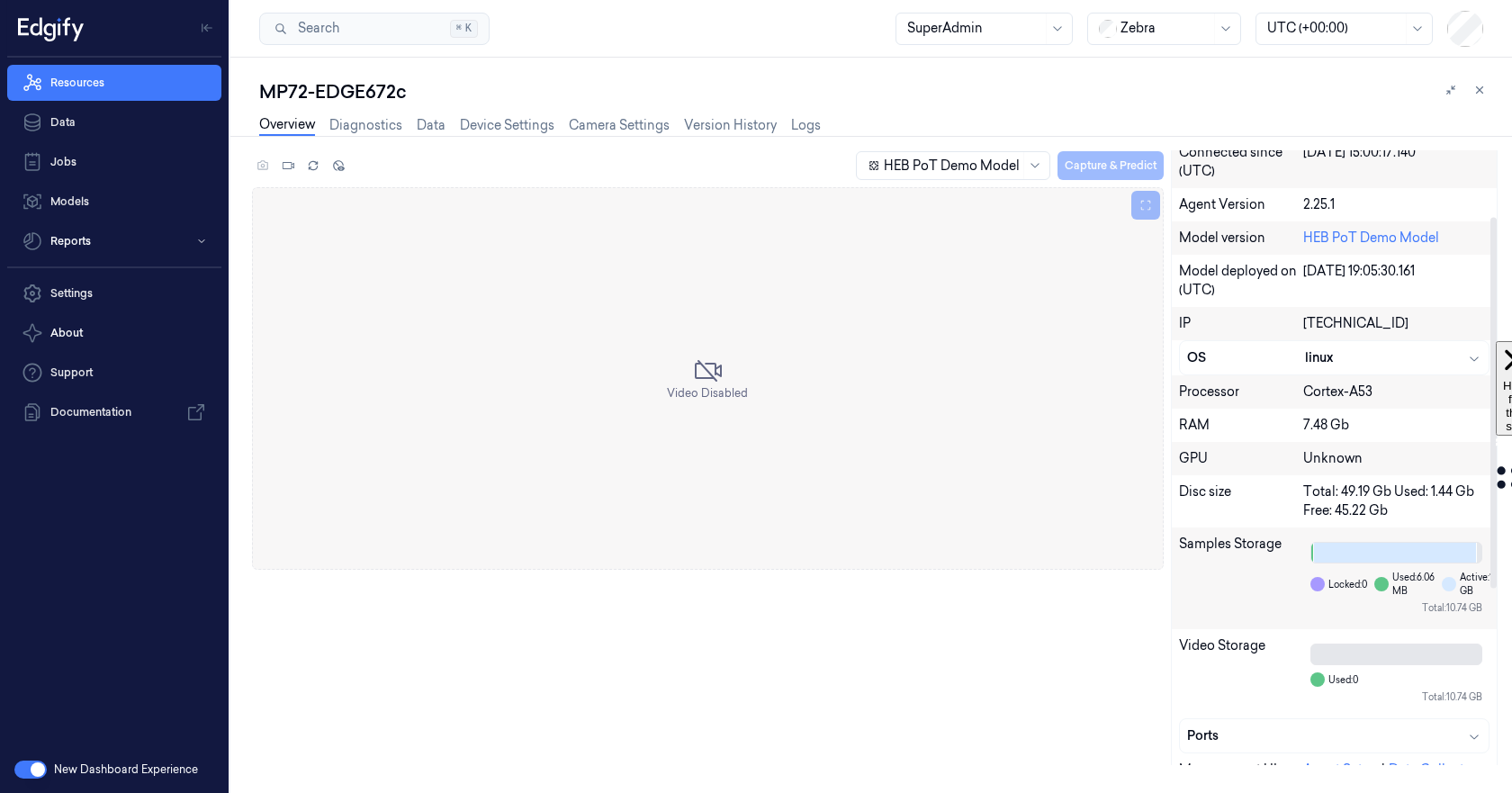
scroll to position [360, 0]
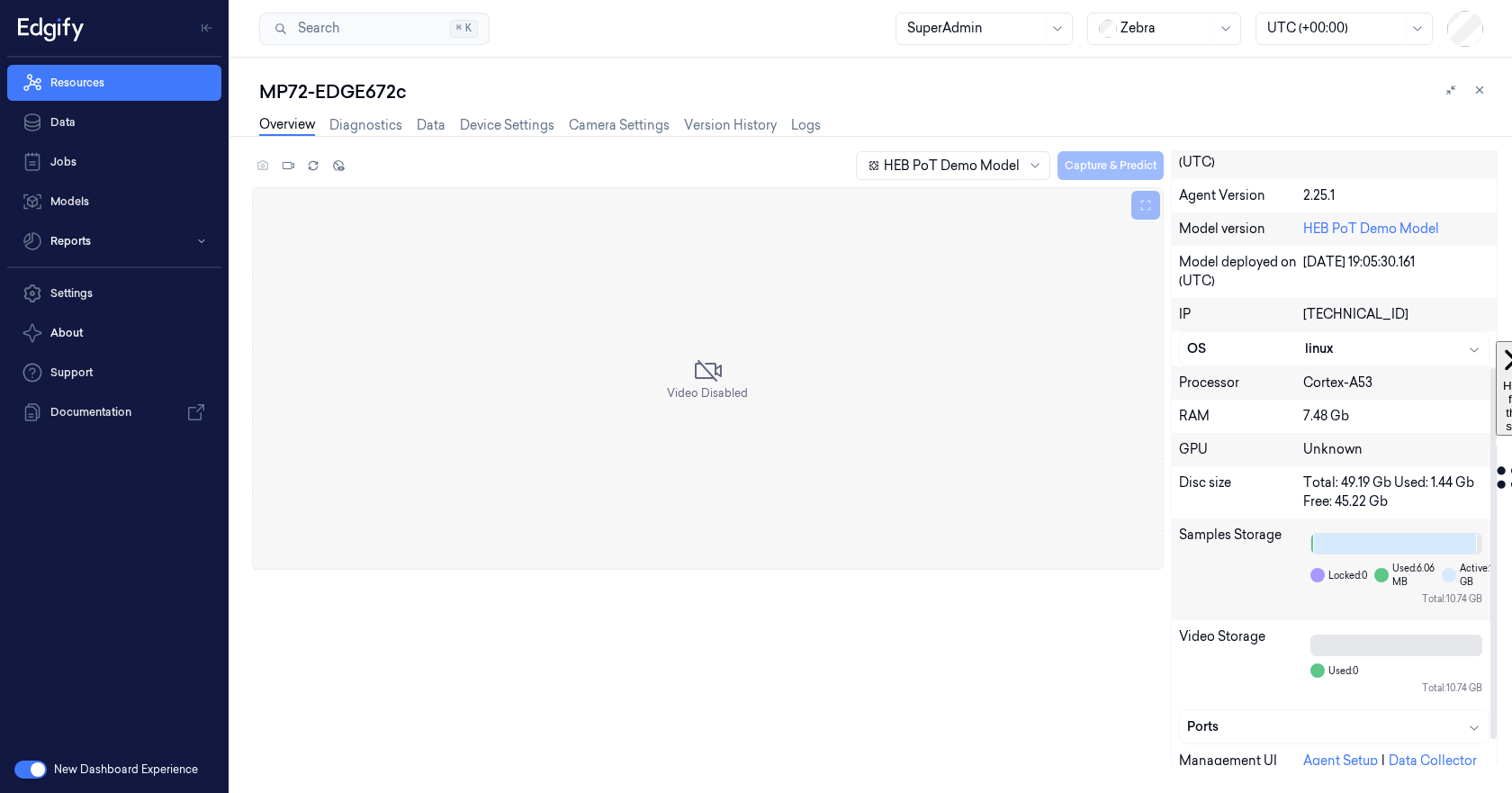
click at [1336, 316] on div "[TECHNICAL_ID]" at bounding box center [1396, 314] width 186 height 19
copy div "[TECHNICAL_ID]"
click at [100, 76] on link "Resources" at bounding box center [115, 83] width 214 height 36
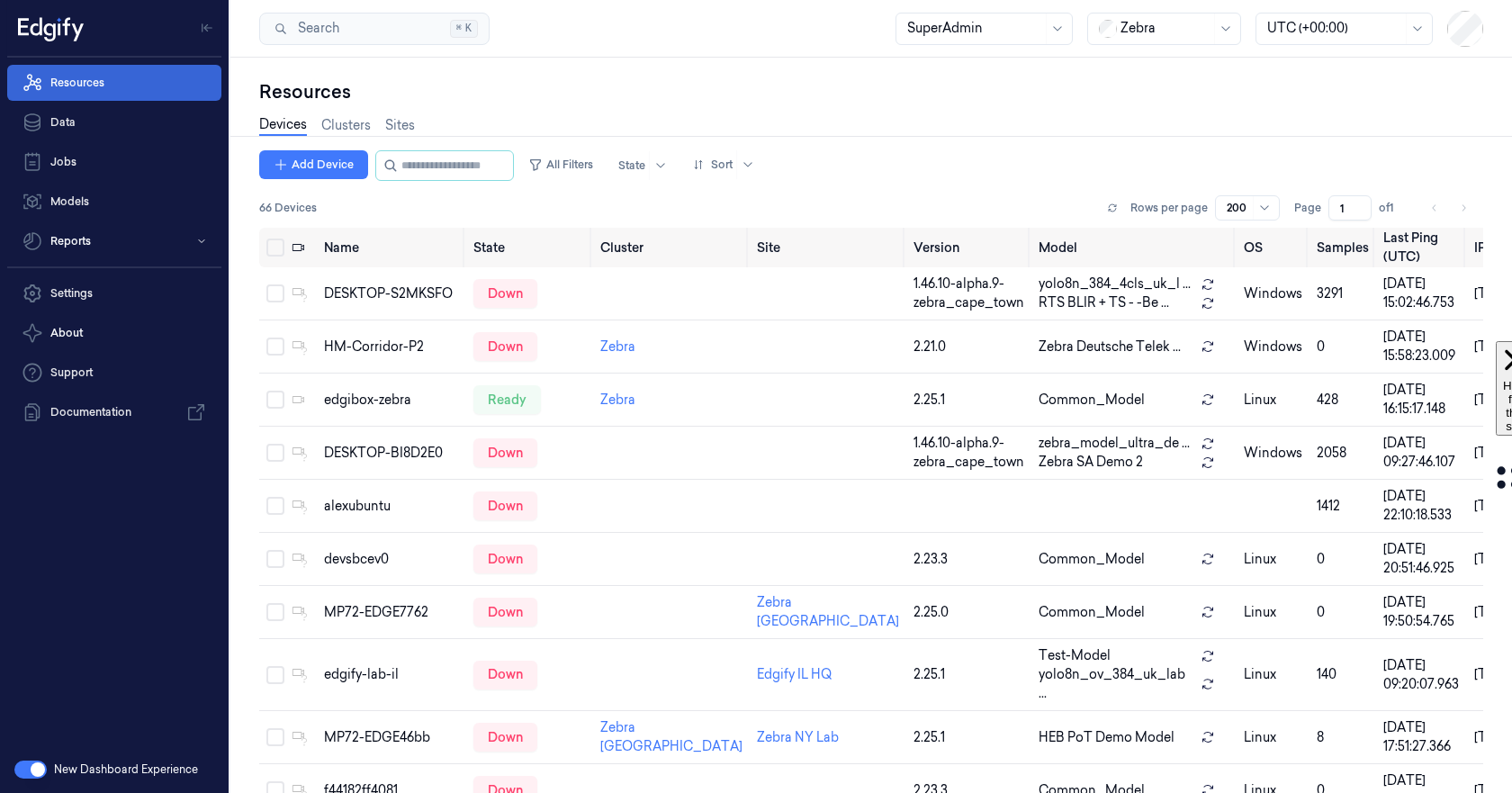
click at [117, 86] on link "Resources" at bounding box center [115, 83] width 214 height 36
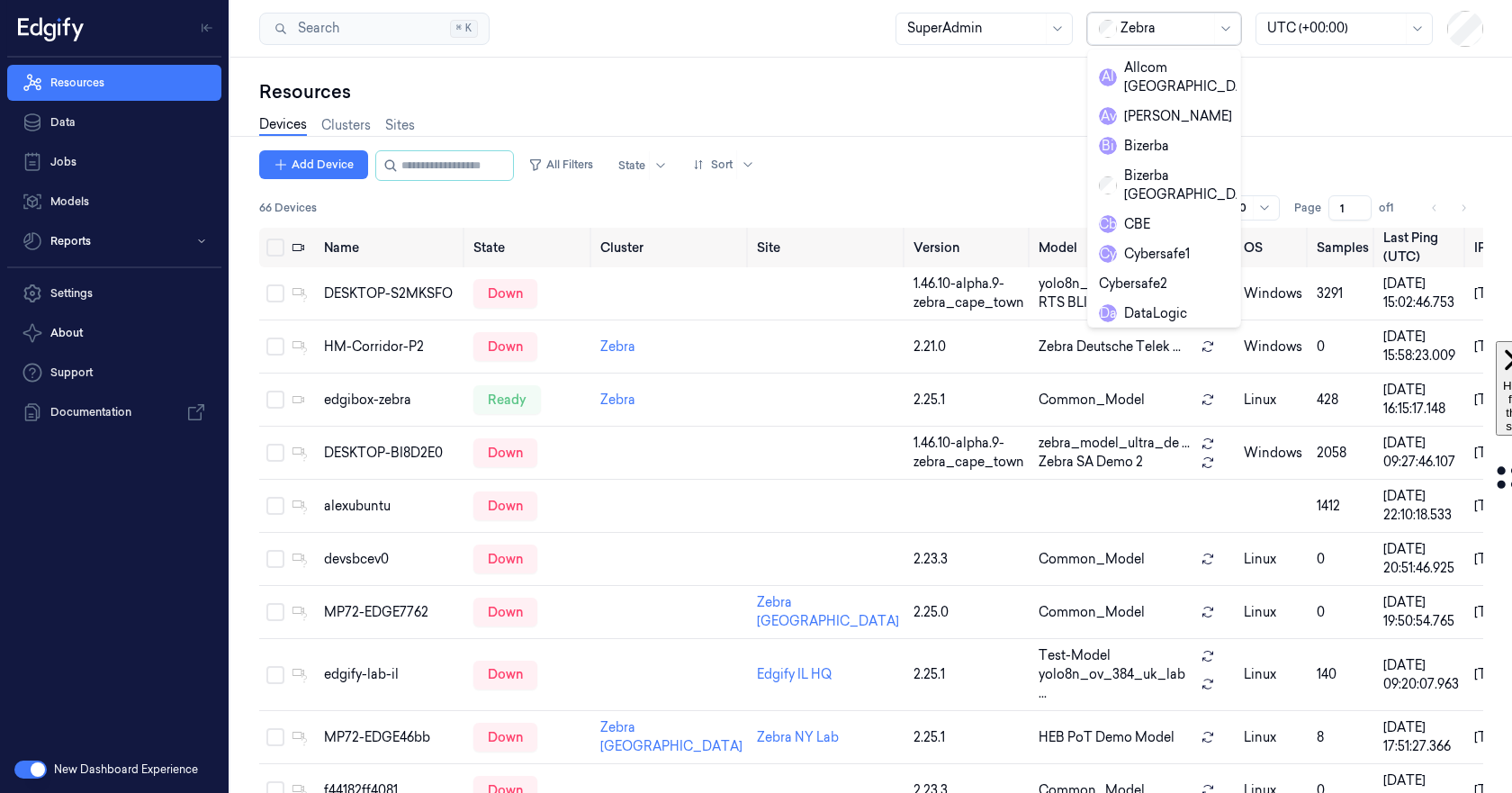
click at [1150, 29] on div at bounding box center [1165, 29] width 90 height 19
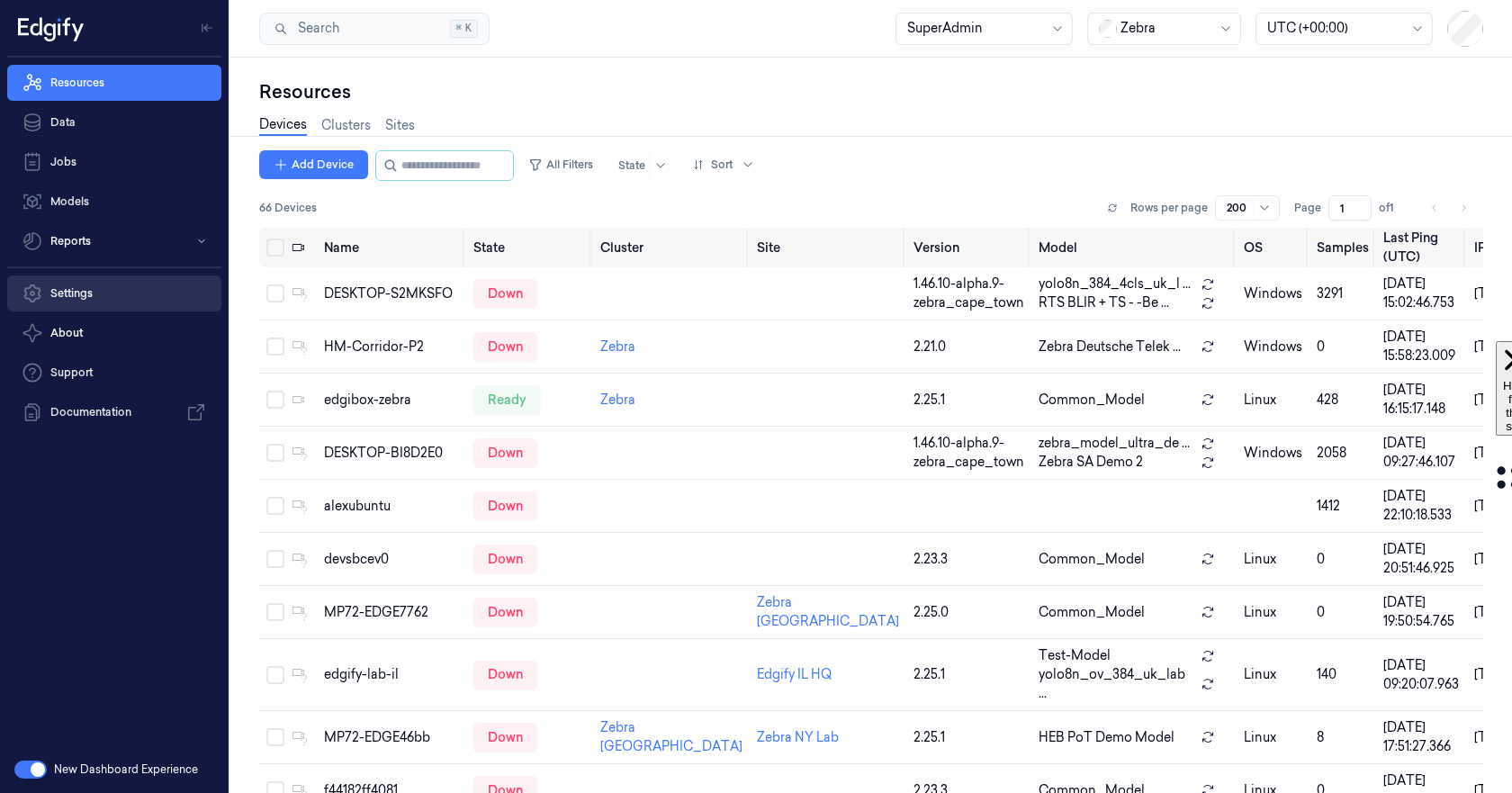
click at [83, 293] on link "Settings" at bounding box center [115, 293] width 214 height 36
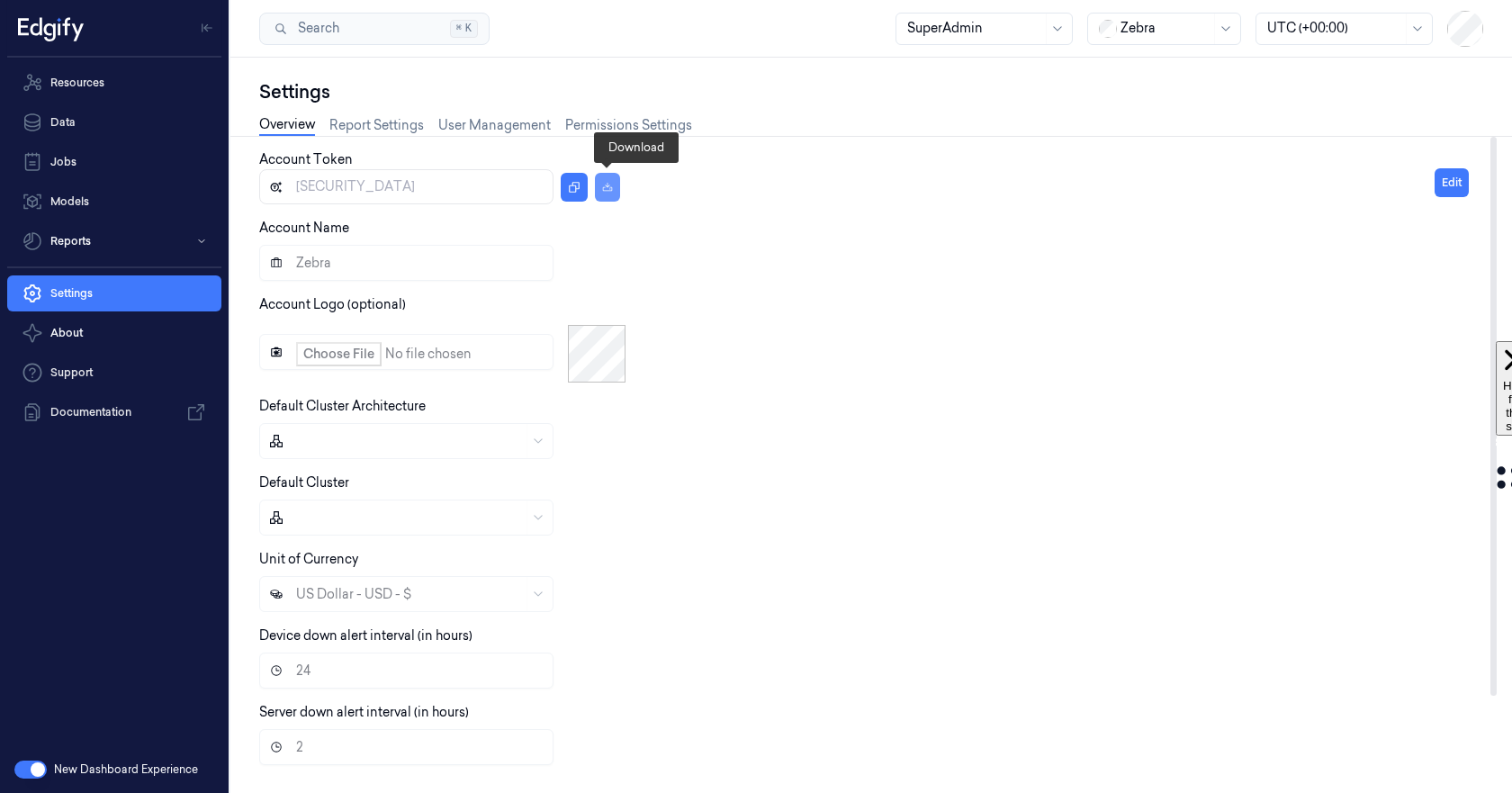
click at [609, 185] on icon "button" at bounding box center [607, 185] width 10 height 8
click at [110, 89] on link "Resources" at bounding box center [115, 83] width 214 height 36
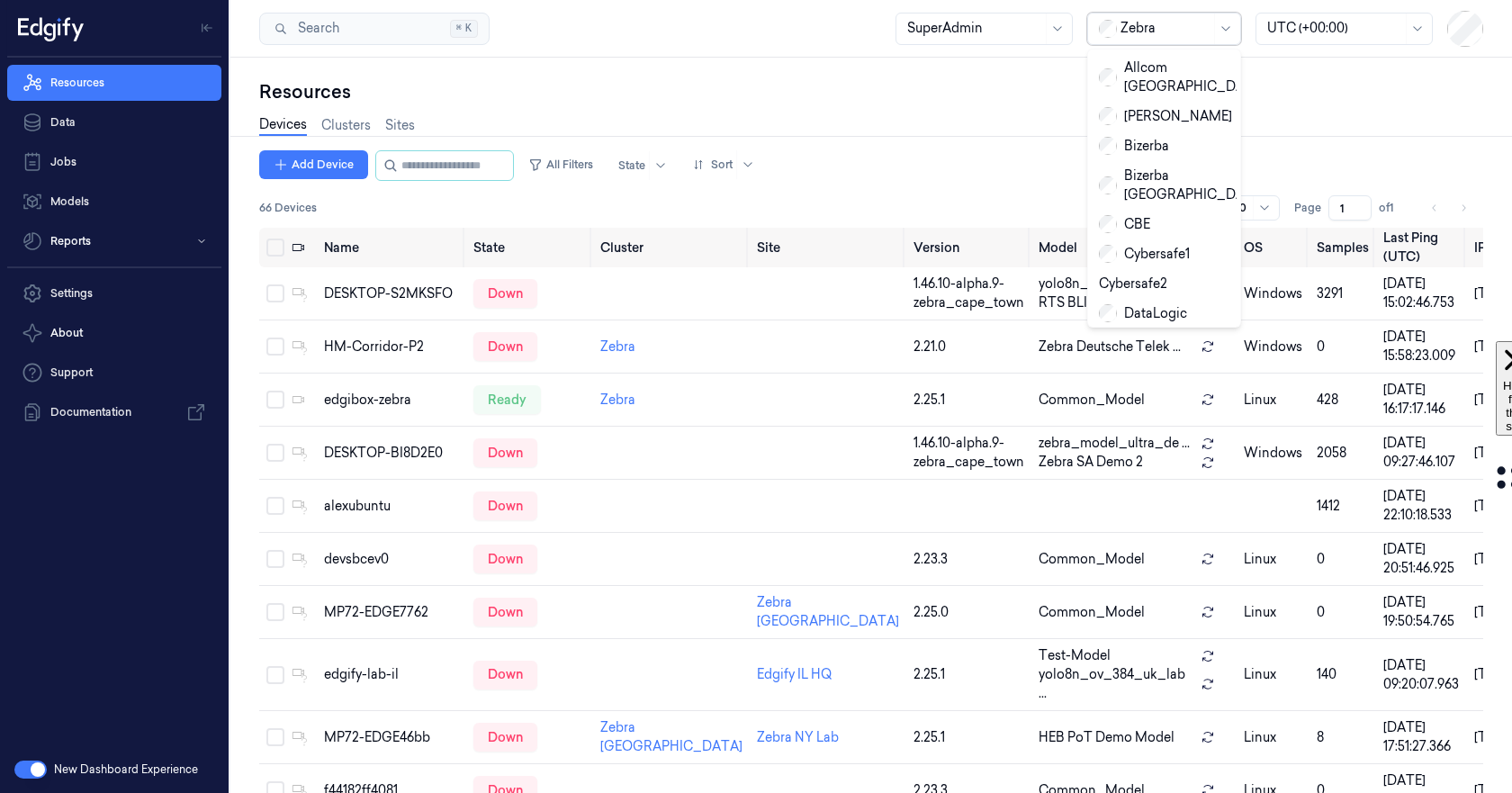
click at [1146, 17] on div "Zebra" at bounding box center [1165, 29] width 90 height 31
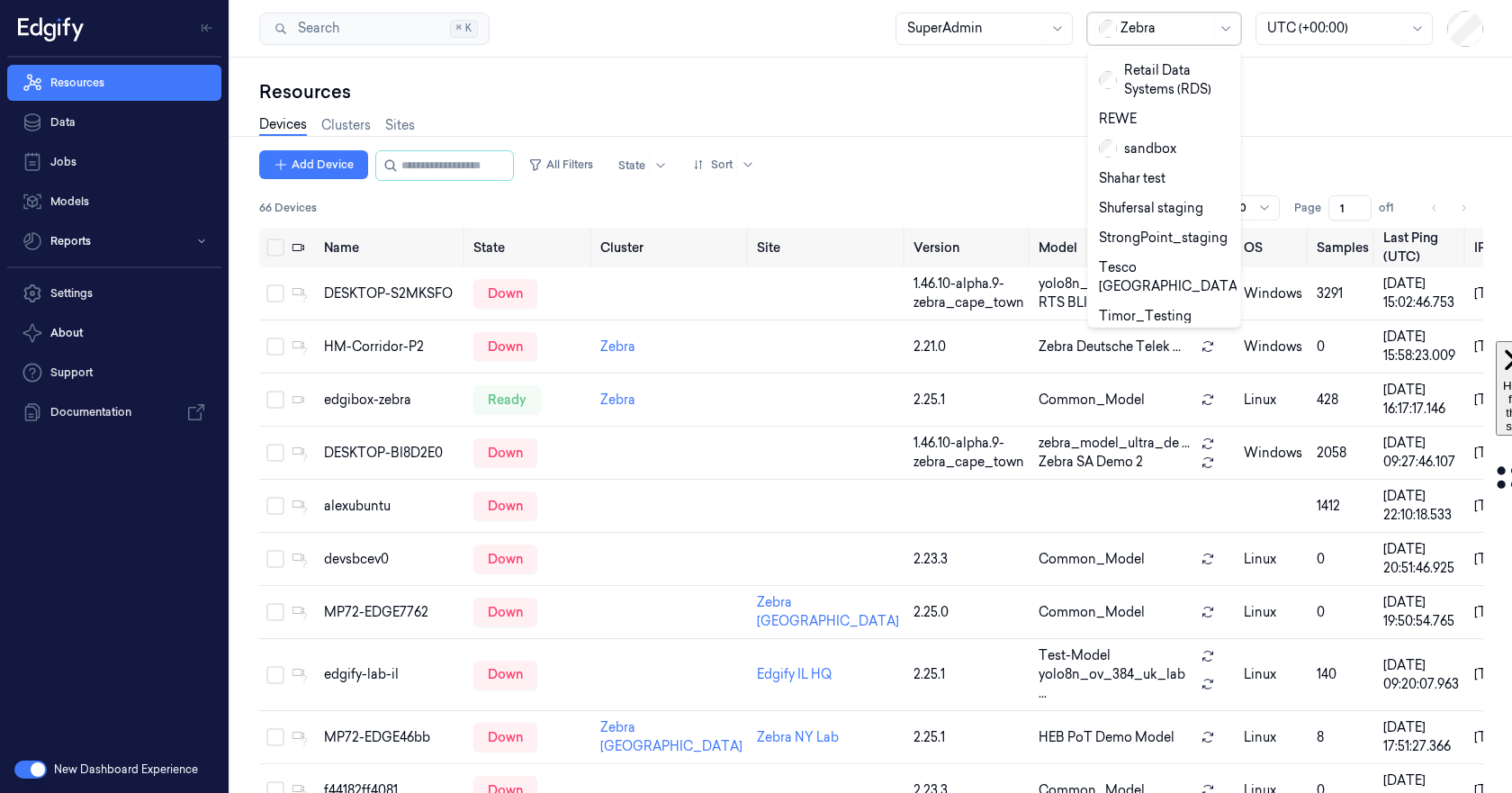
scroll to position [794, 0]
click at [1134, 141] on div "sandbox" at bounding box center [1137, 151] width 77 height 19
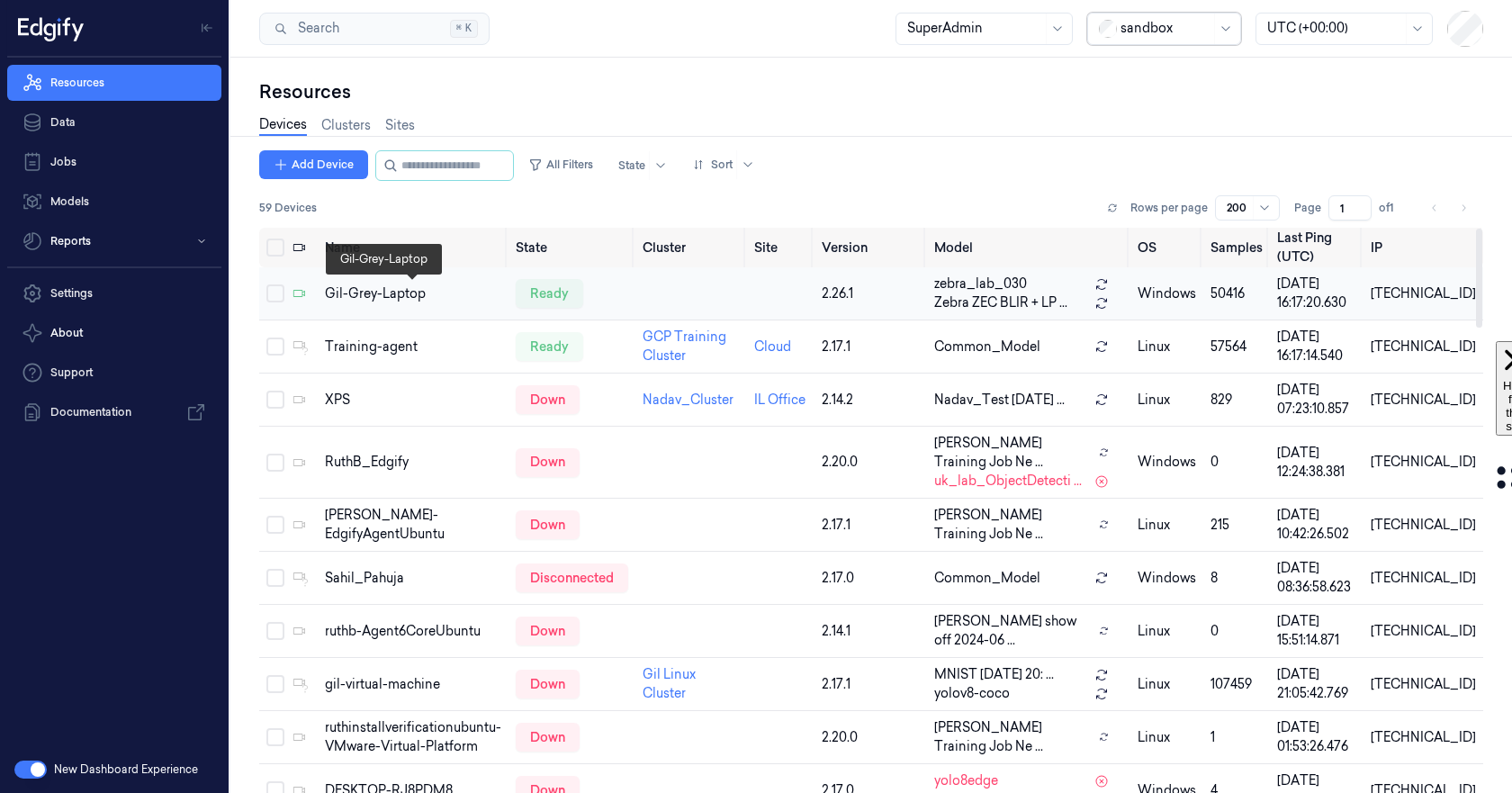
click at [400, 301] on div "Gil-Grey-Laptop" at bounding box center [413, 294] width 177 height 19
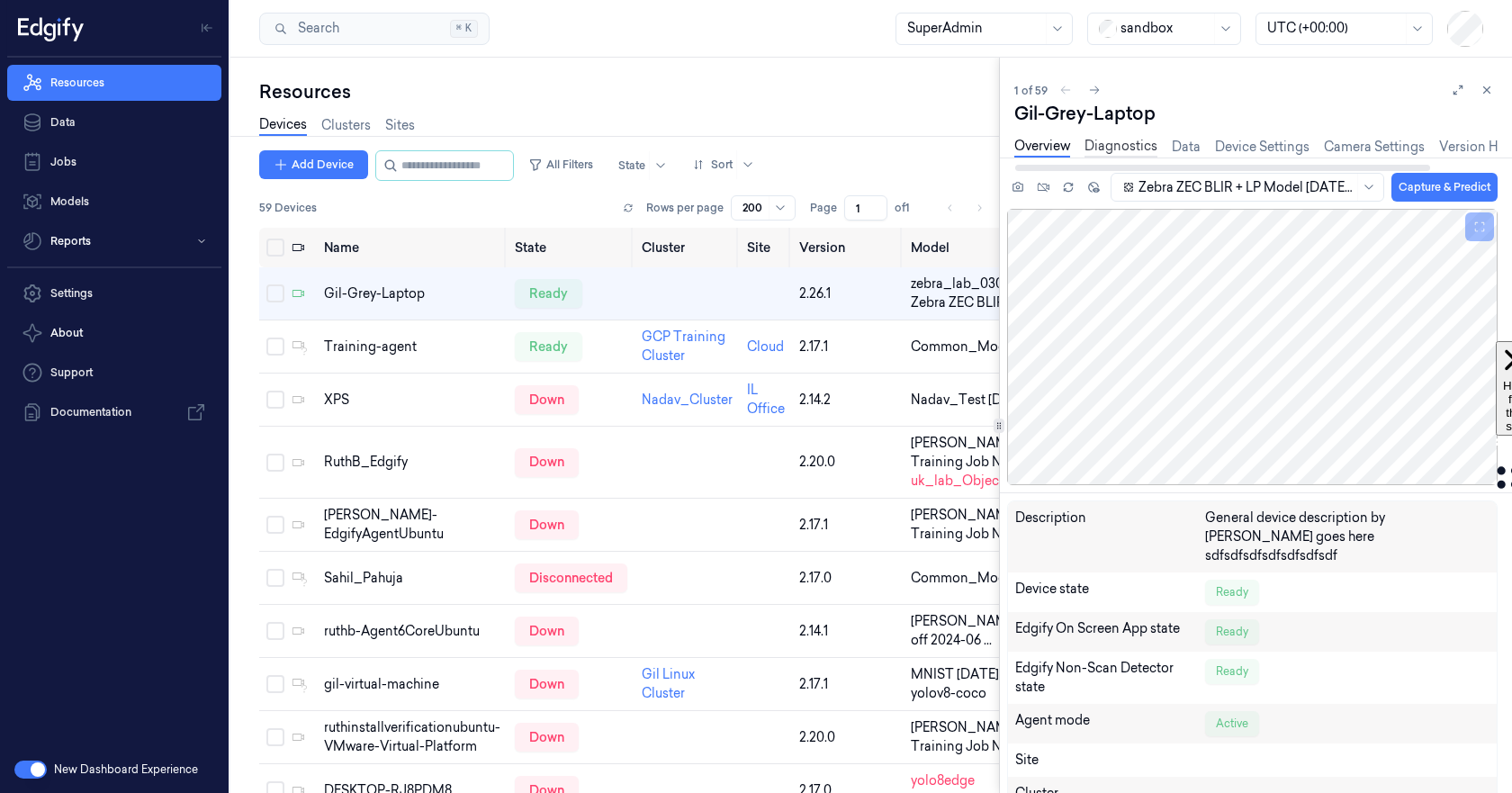
click at [1115, 150] on link "Diagnostics" at bounding box center [1121, 147] width 73 height 21
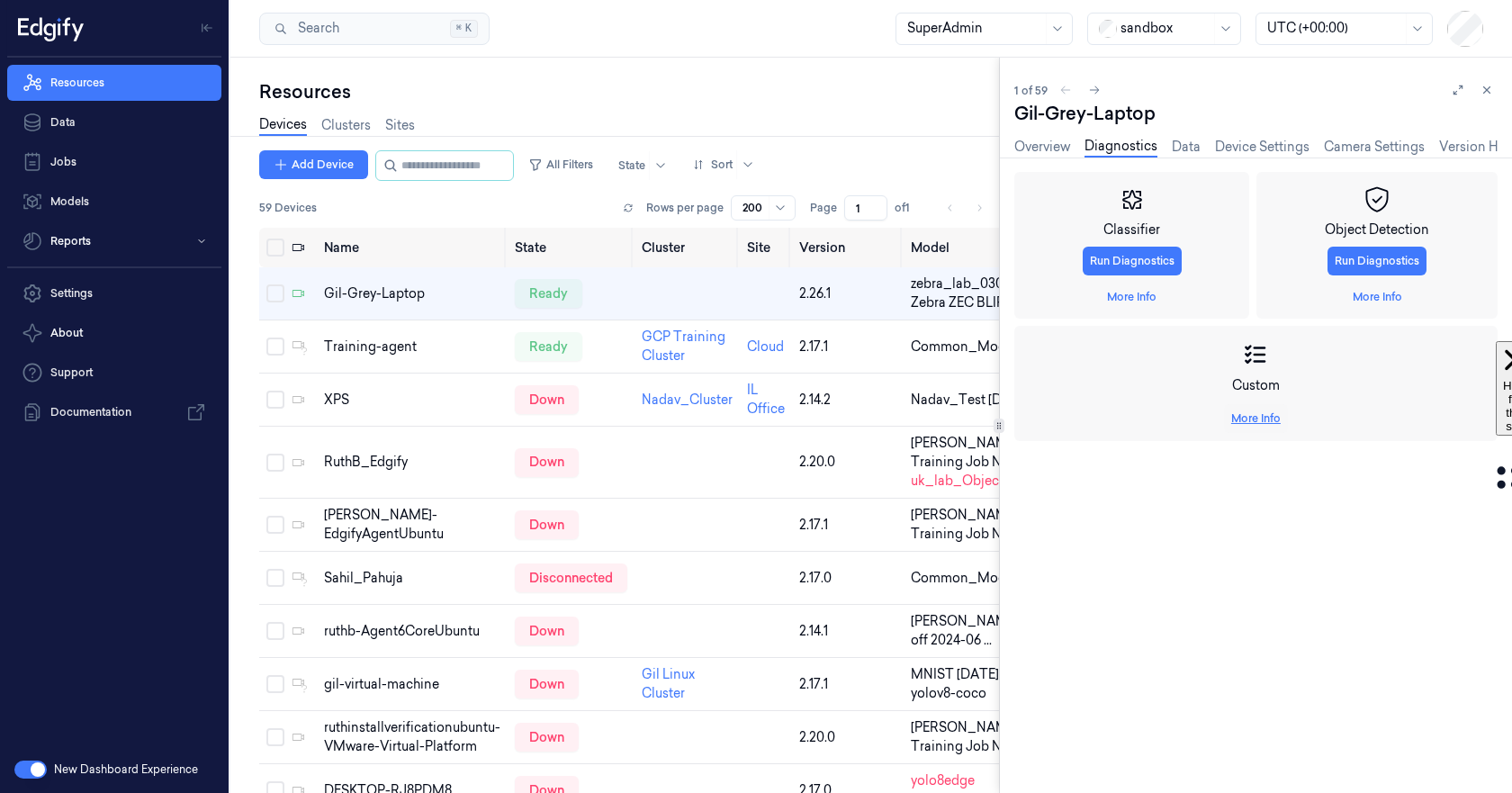
click at [1258, 420] on link "More Info" at bounding box center [1256, 418] width 50 height 16
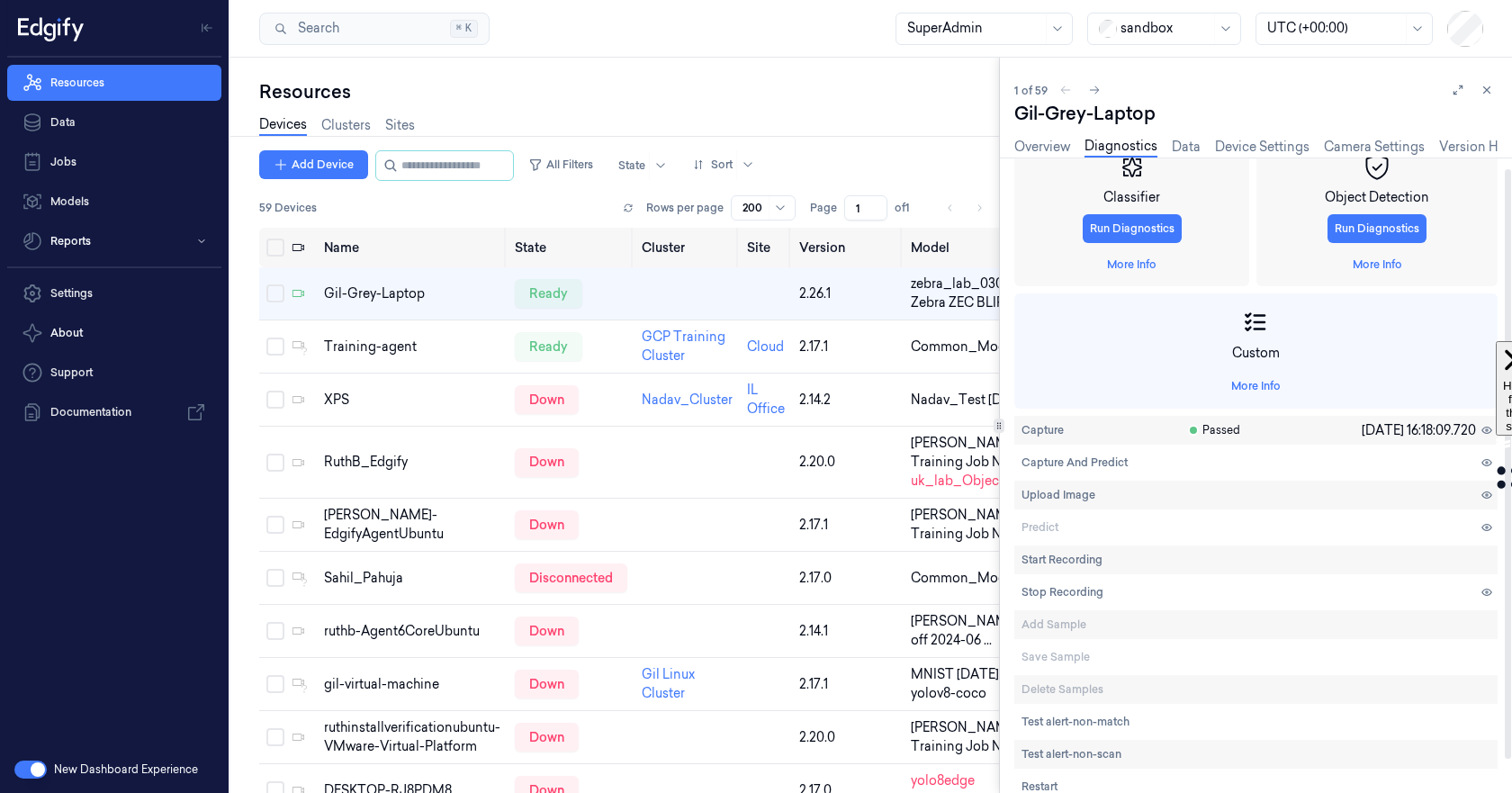
scroll to position [48, 0]
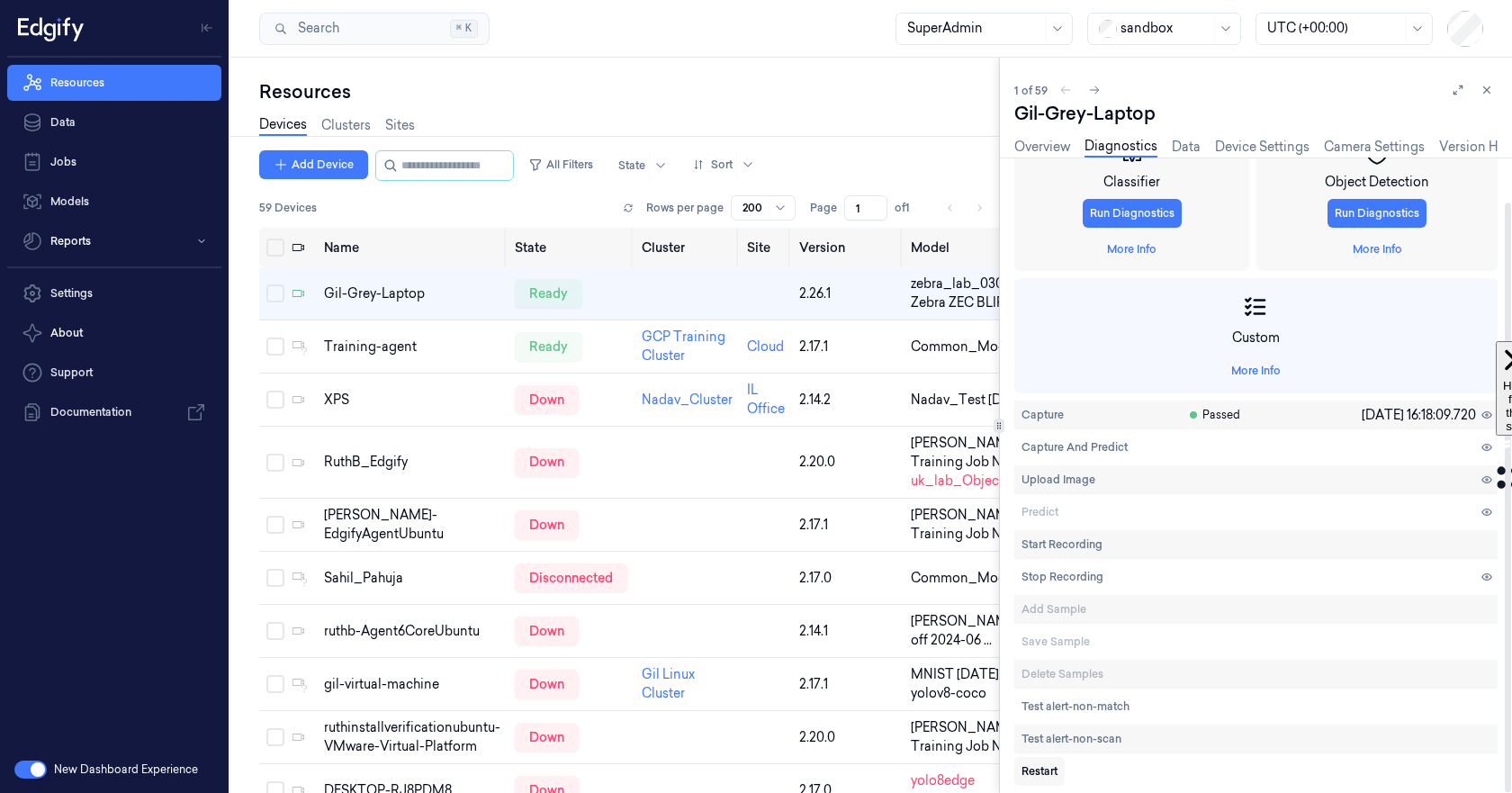
click at [1040, 774] on span "Restart" at bounding box center [1040, 771] width 36 height 16
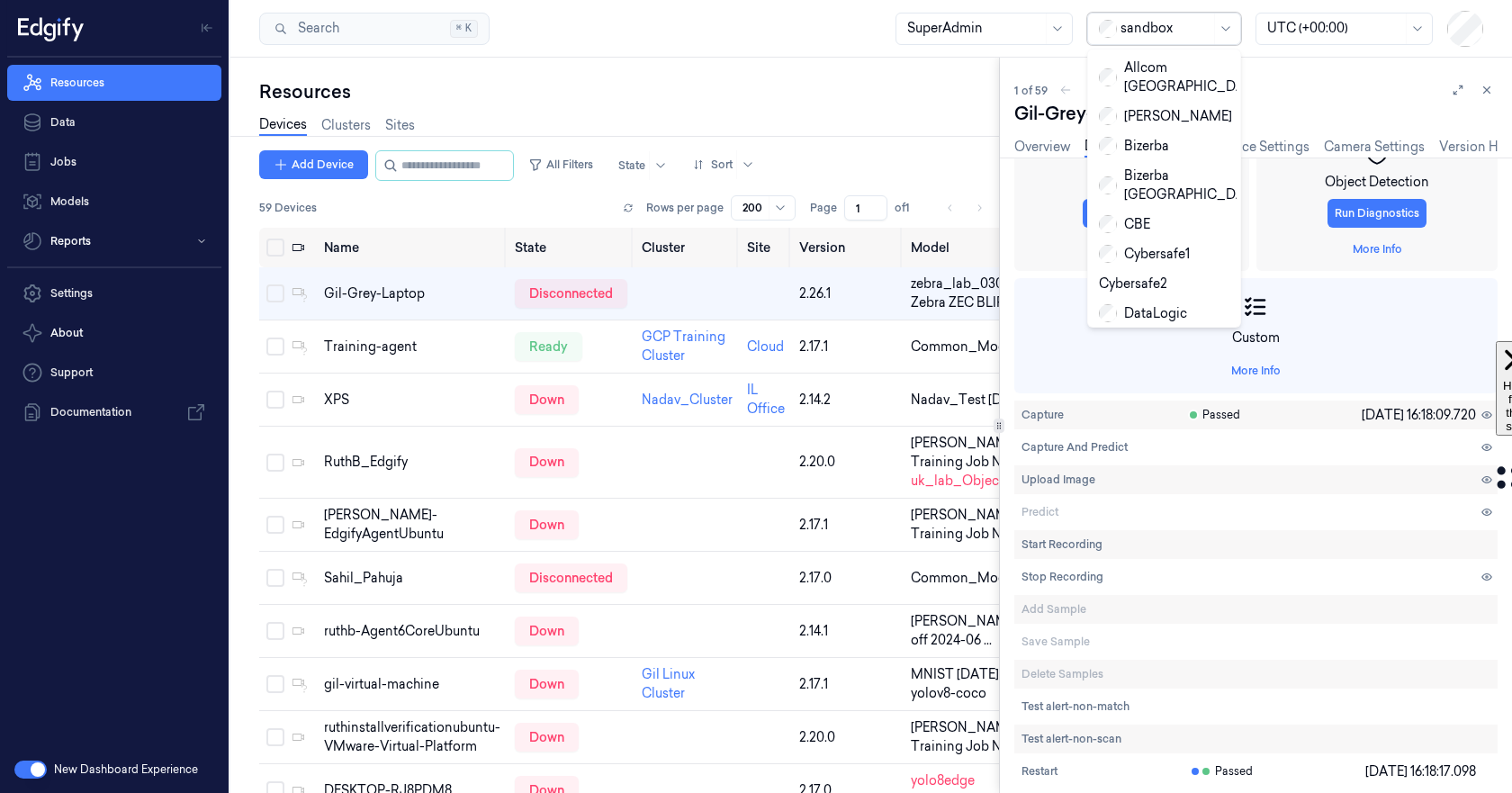
click at [1143, 32] on div at bounding box center [1165, 29] width 90 height 19
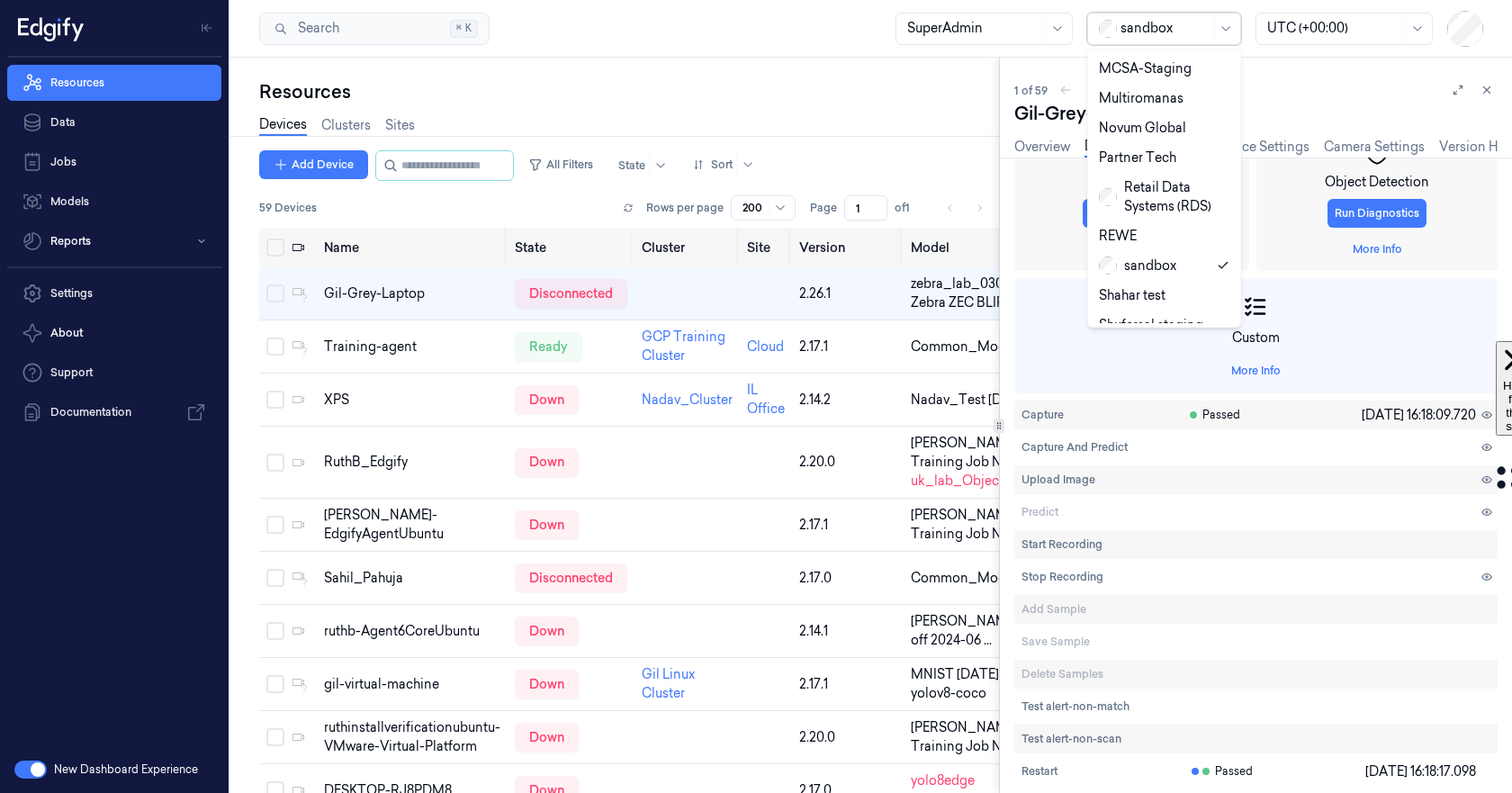
scroll to position [975, 0]
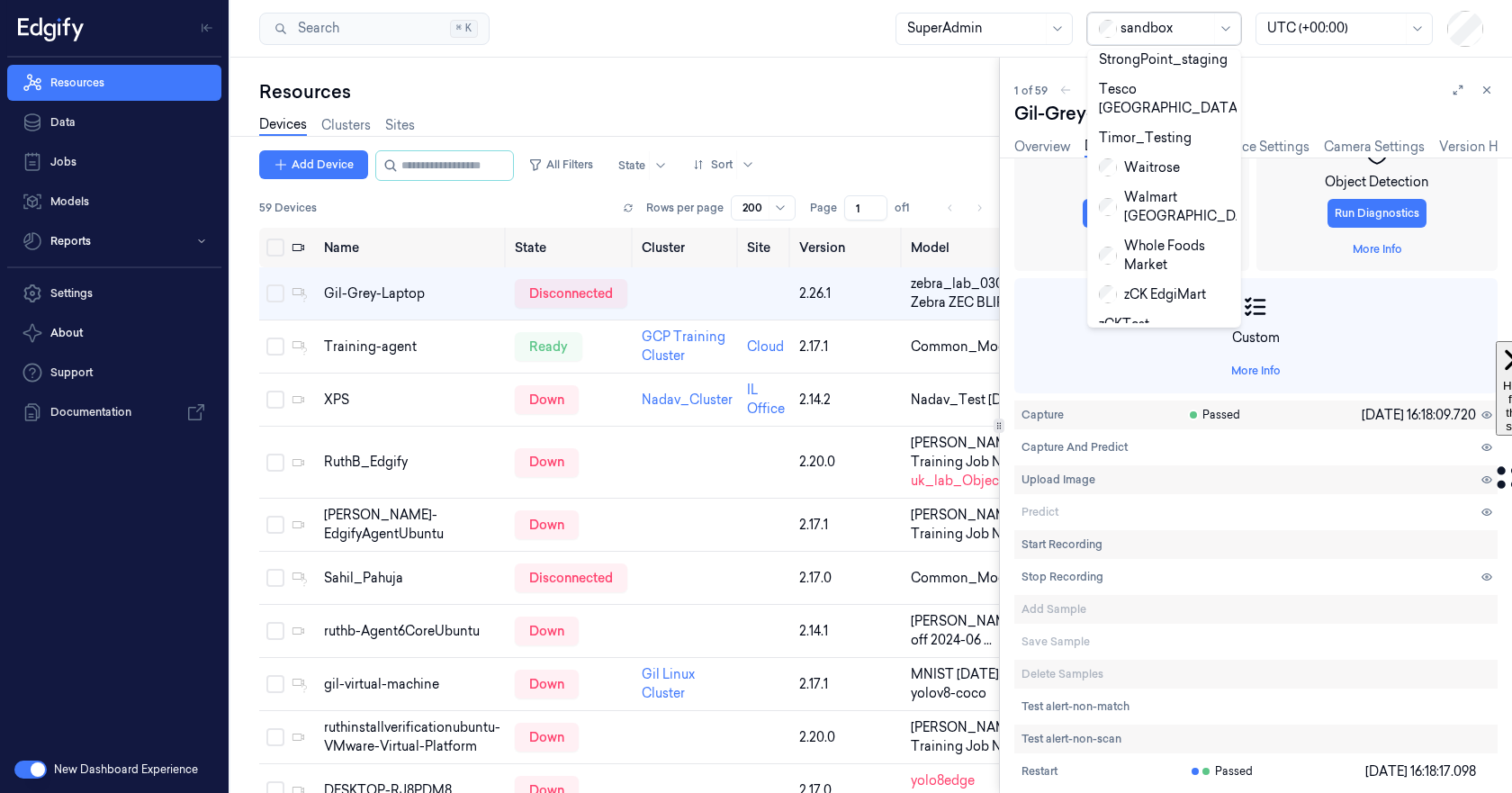
click at [1125, 375] on div "Zebra" at bounding box center [1129, 384] width 60 height 19
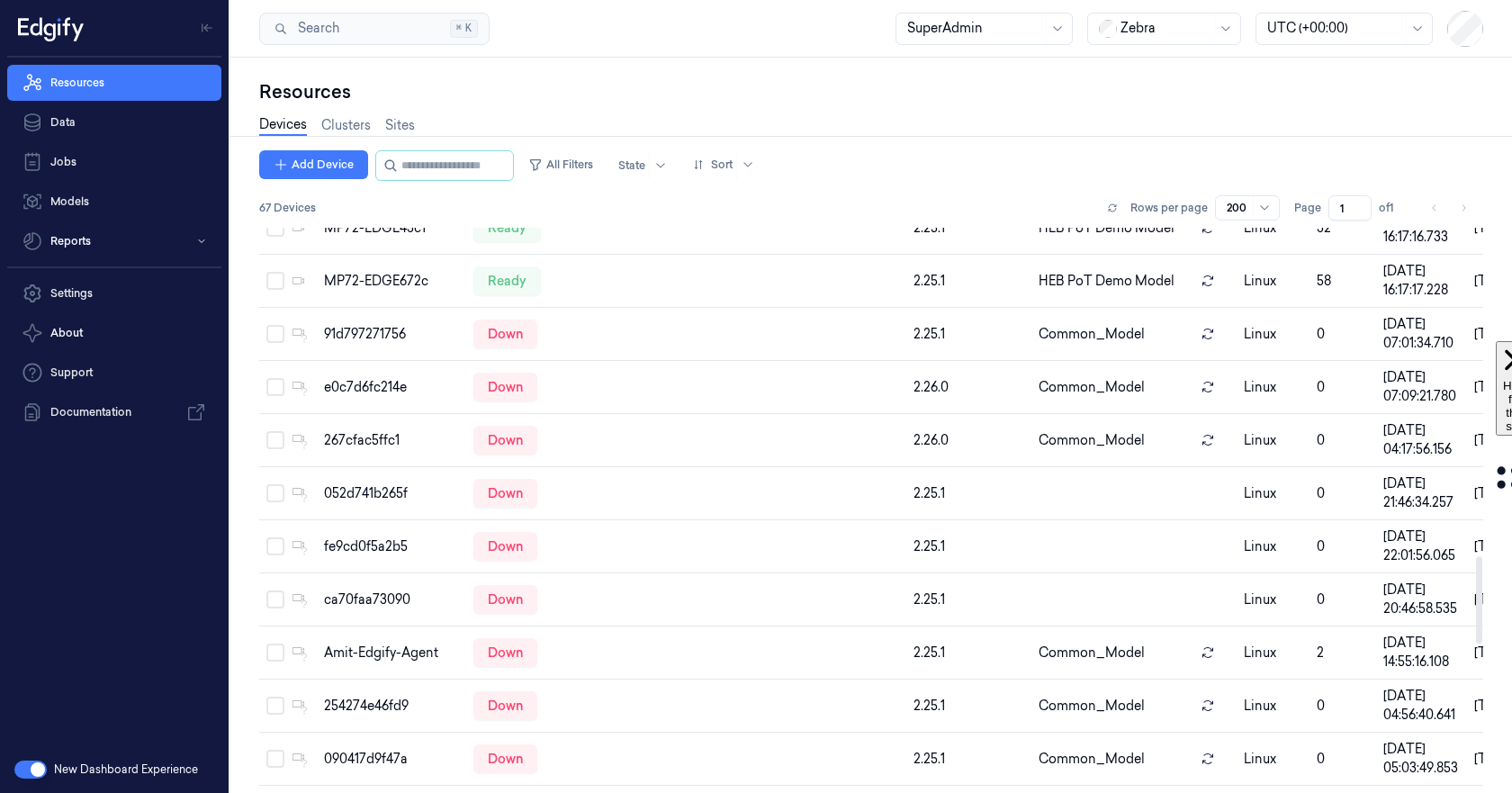
scroll to position [2429, 0]
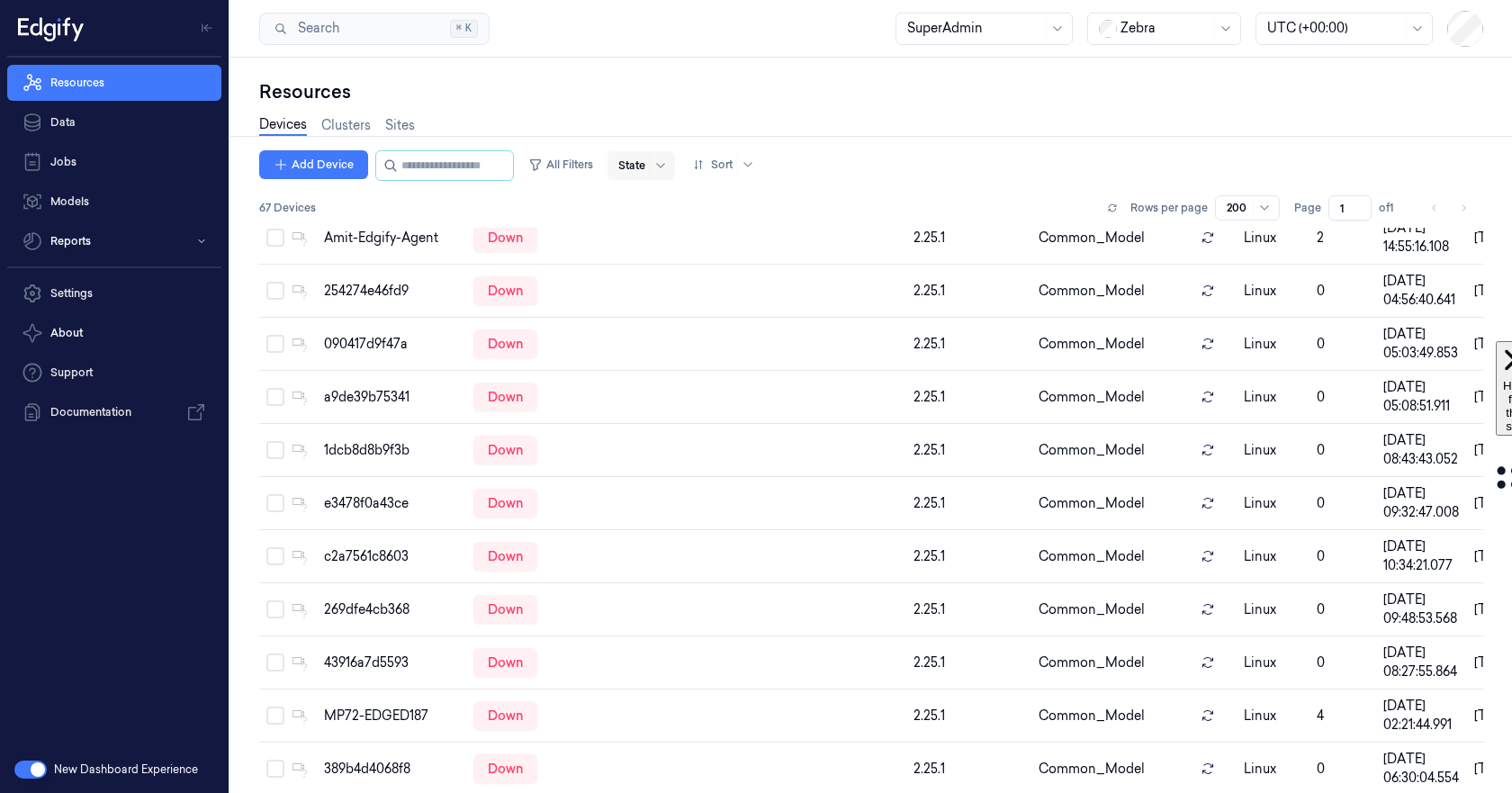
click at [621, 163] on input "text" at bounding box center [619, 165] width 3 height 16
click at [649, 200] on div "Ready" at bounding box center [655, 203] width 38 height 19
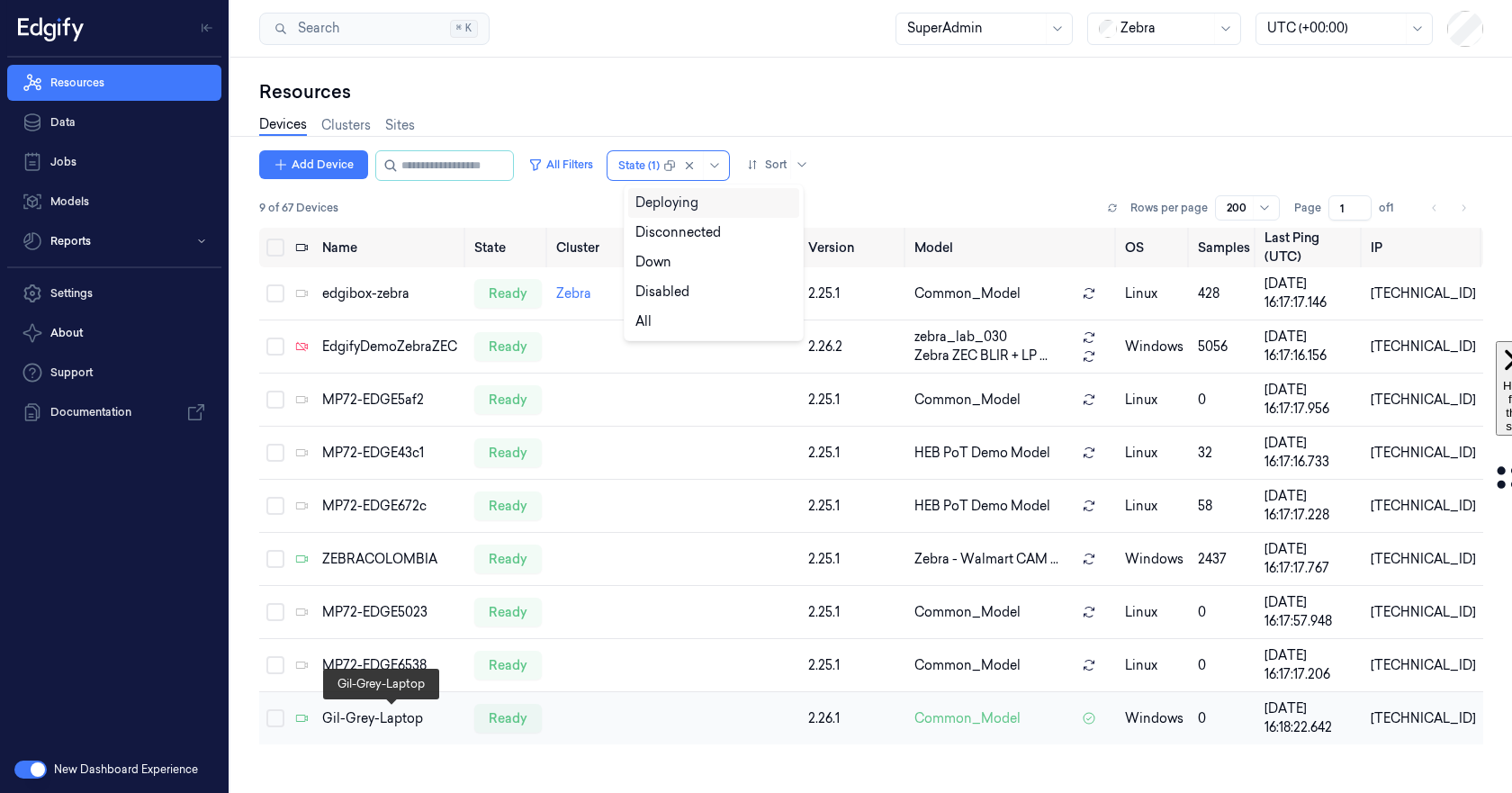
click at [362, 718] on div "Gil-Grey-Laptop" at bounding box center [390, 718] width 137 height 19
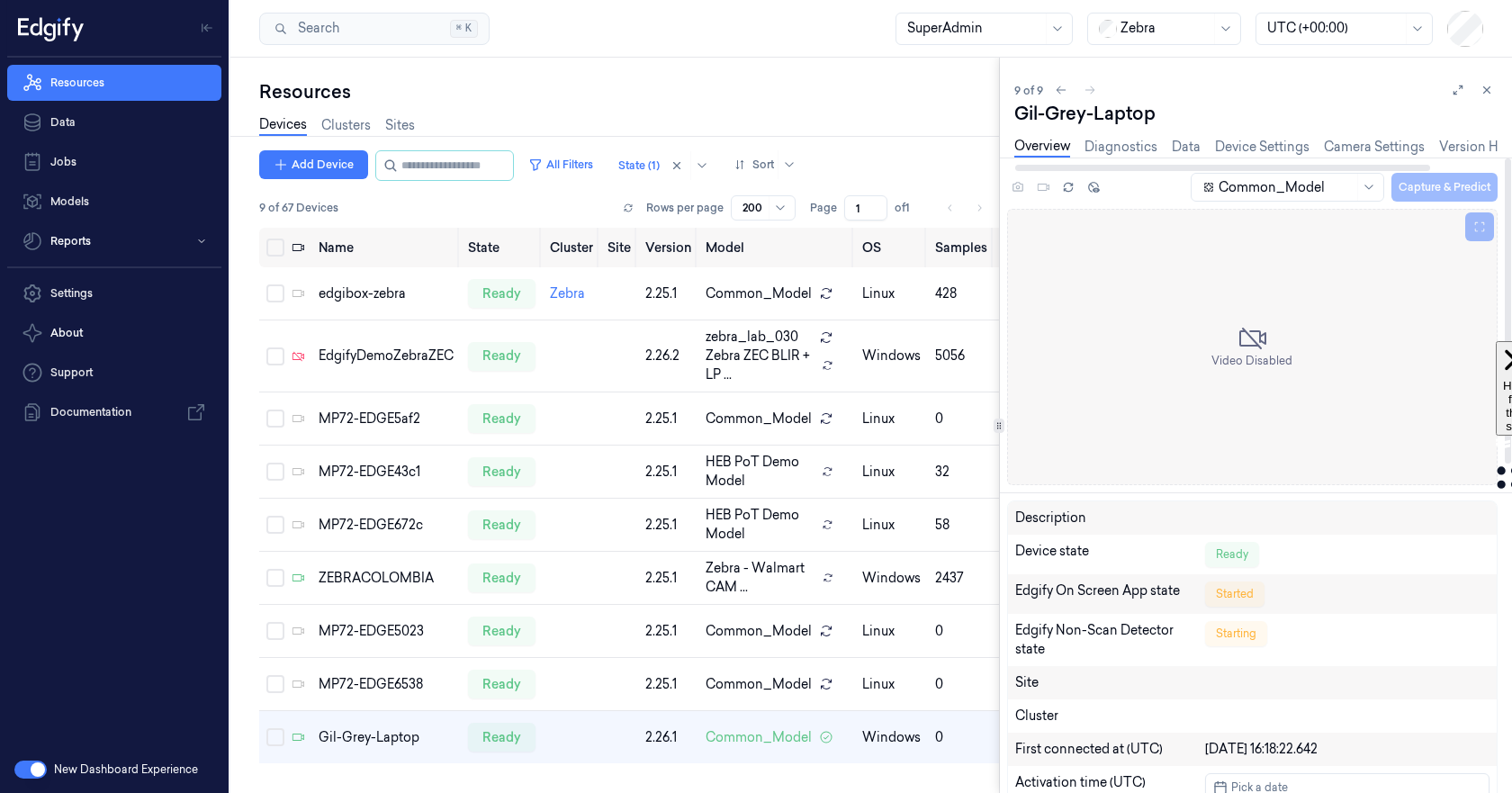
click at [1449, 191] on div "Common_Model Capture & Predict" at bounding box center [1343, 186] width 310 height 30
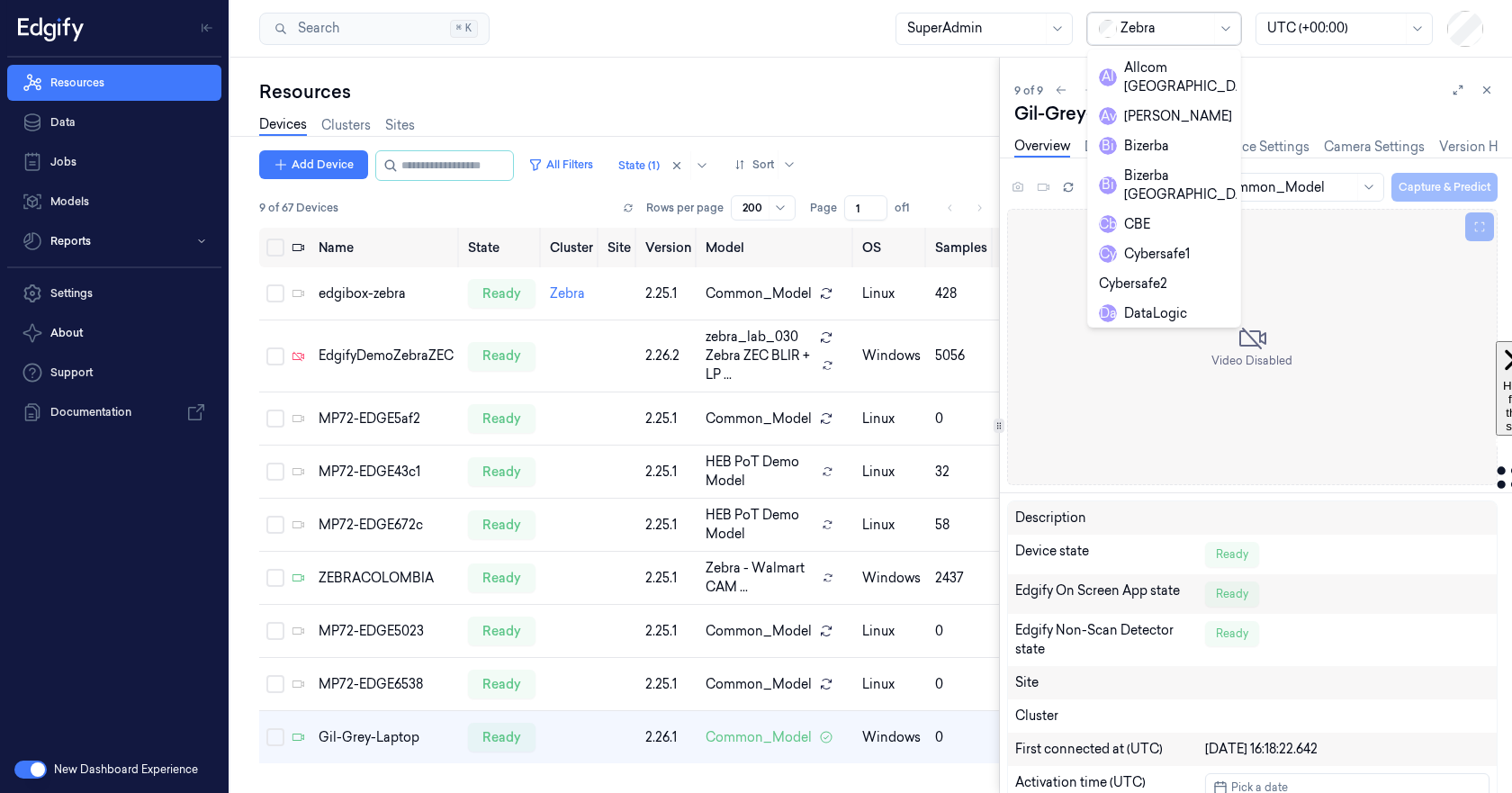
click at [1158, 27] on div at bounding box center [1165, 29] width 90 height 19
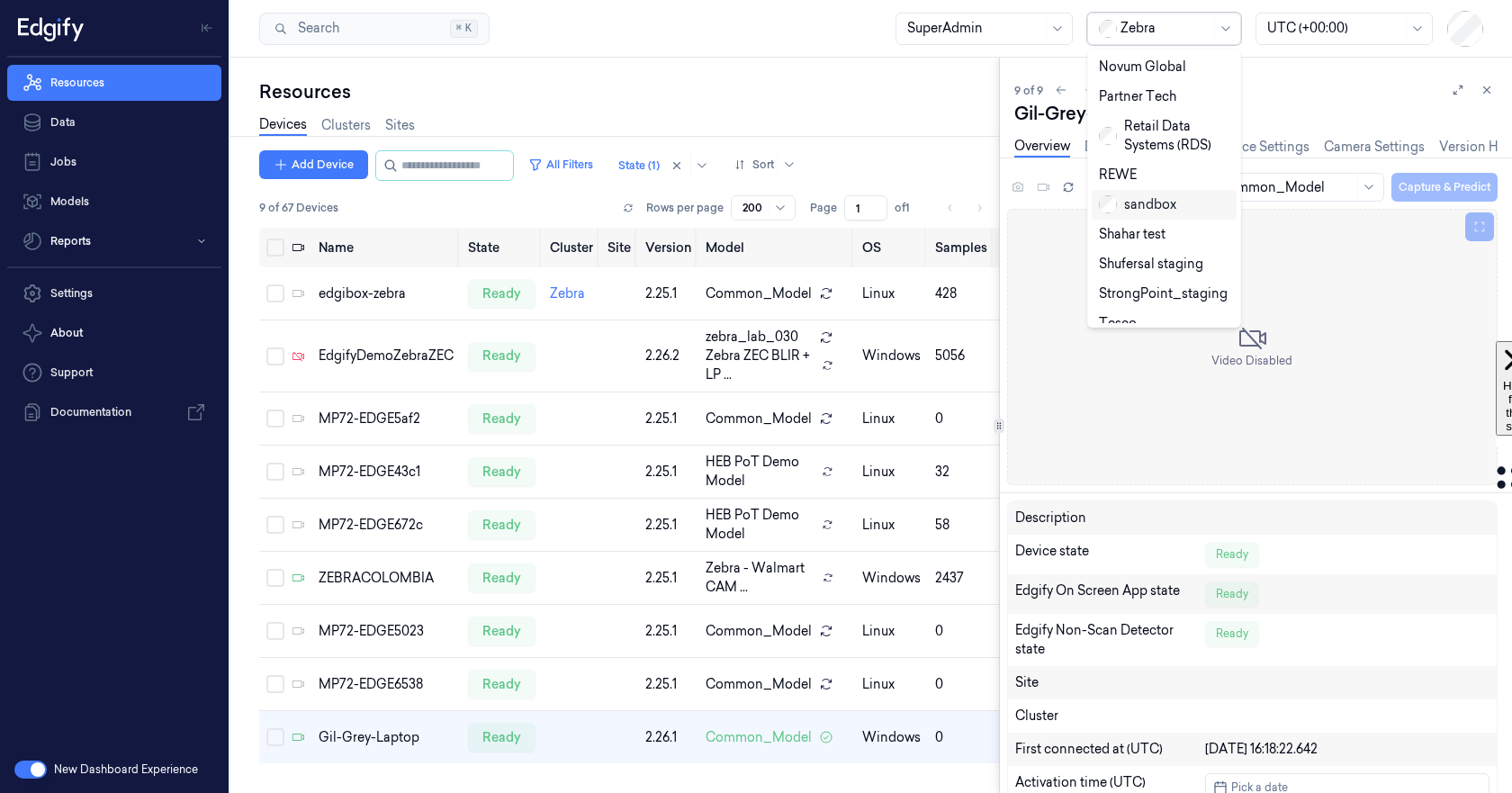
scroll to position [975, 0]
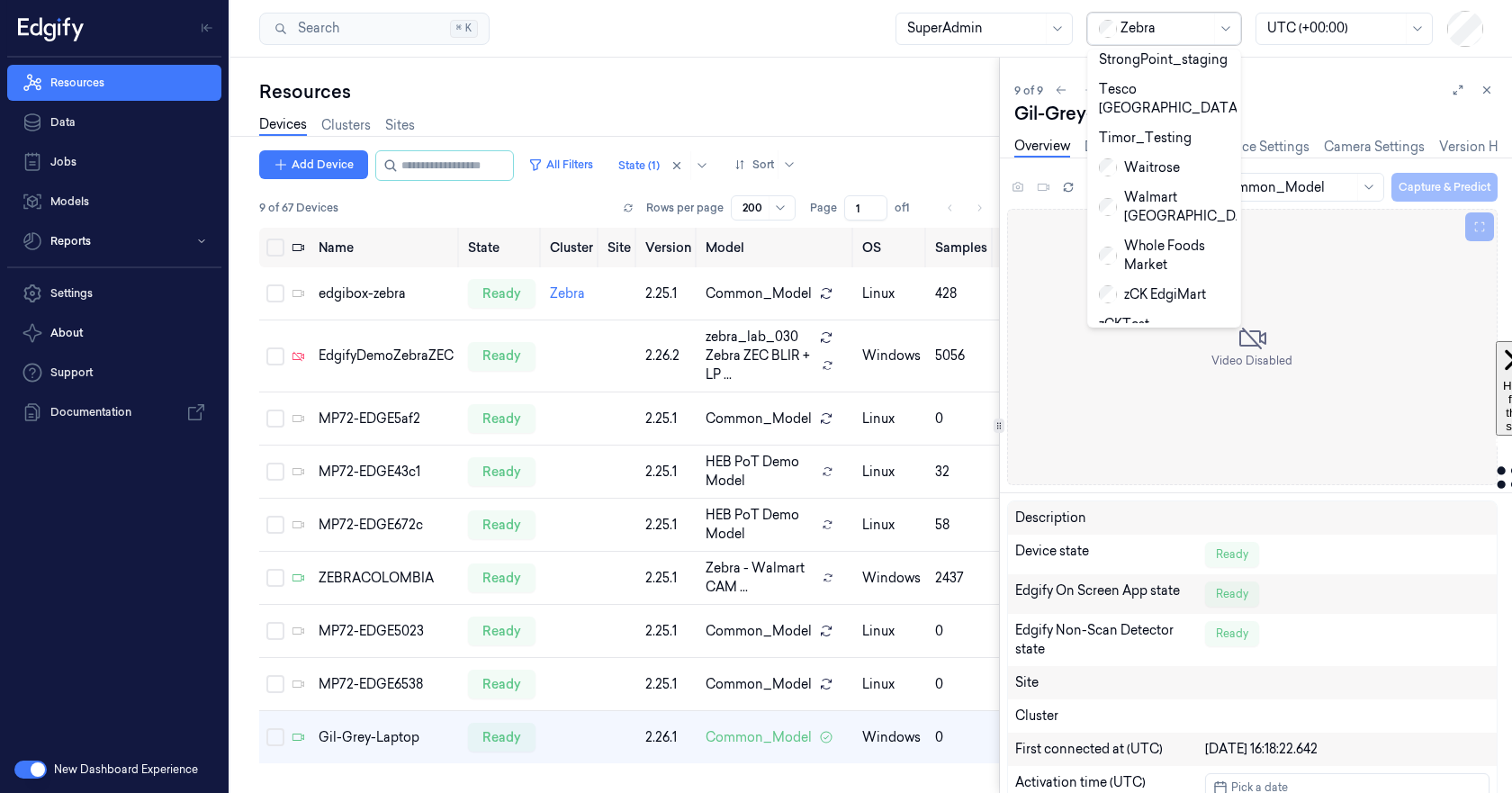
click at [1145, 375] on div "Zebra" at bounding box center [1129, 384] width 60 height 19
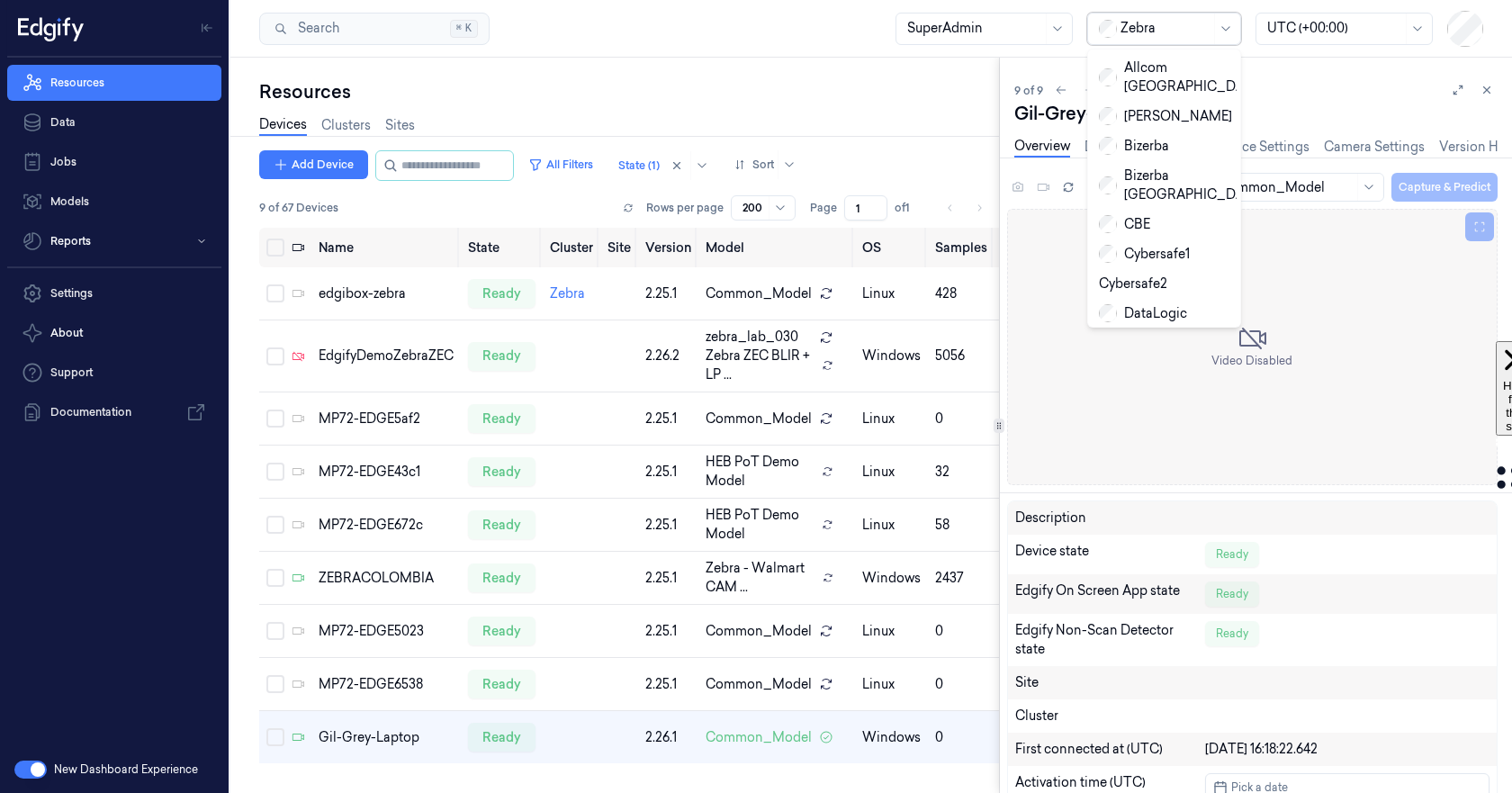
click at [1149, 28] on div at bounding box center [1165, 29] width 90 height 19
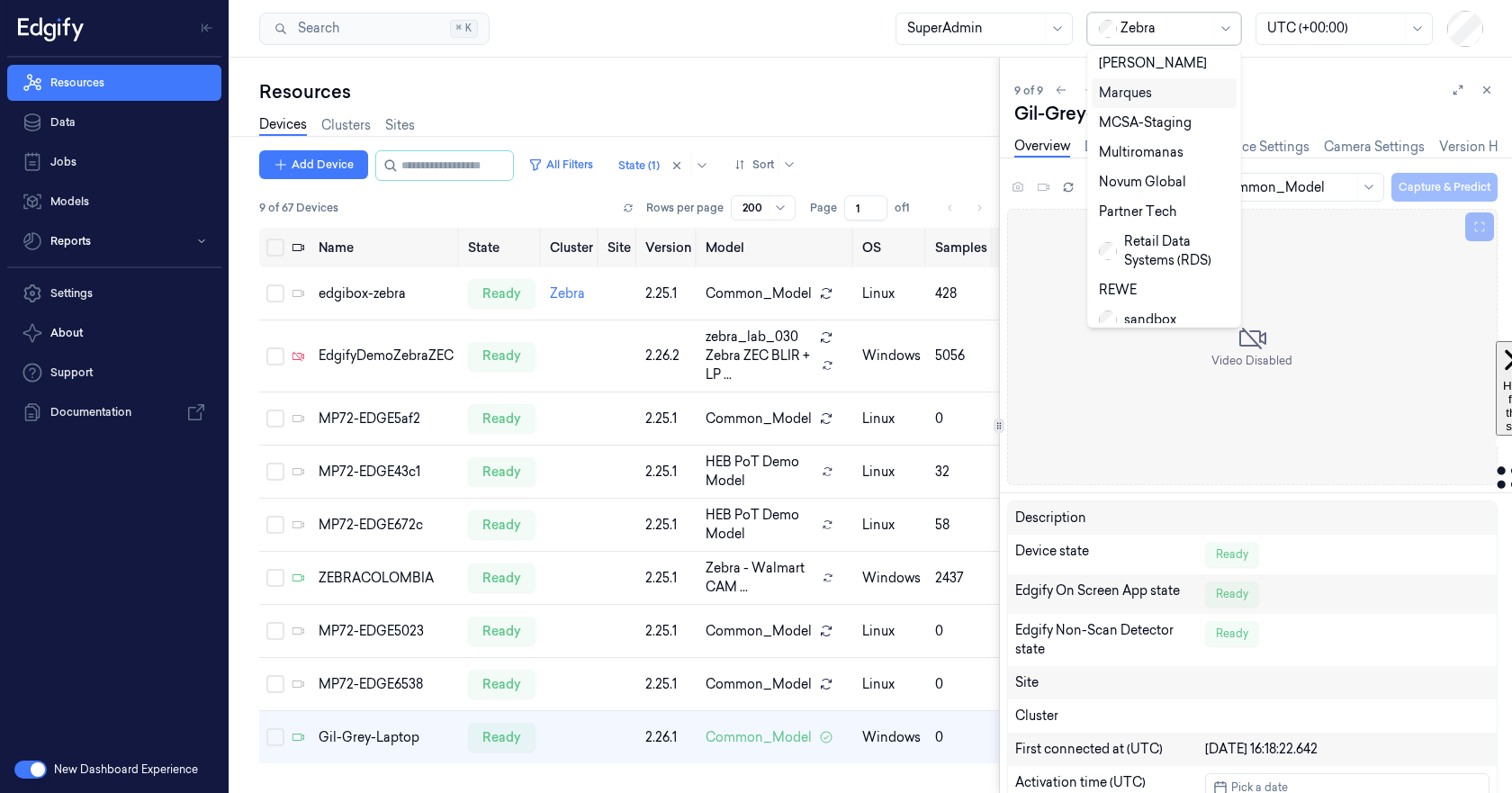
scroll to position [630, 0]
click at [1134, 306] on div "sandbox" at bounding box center [1137, 315] width 77 height 19
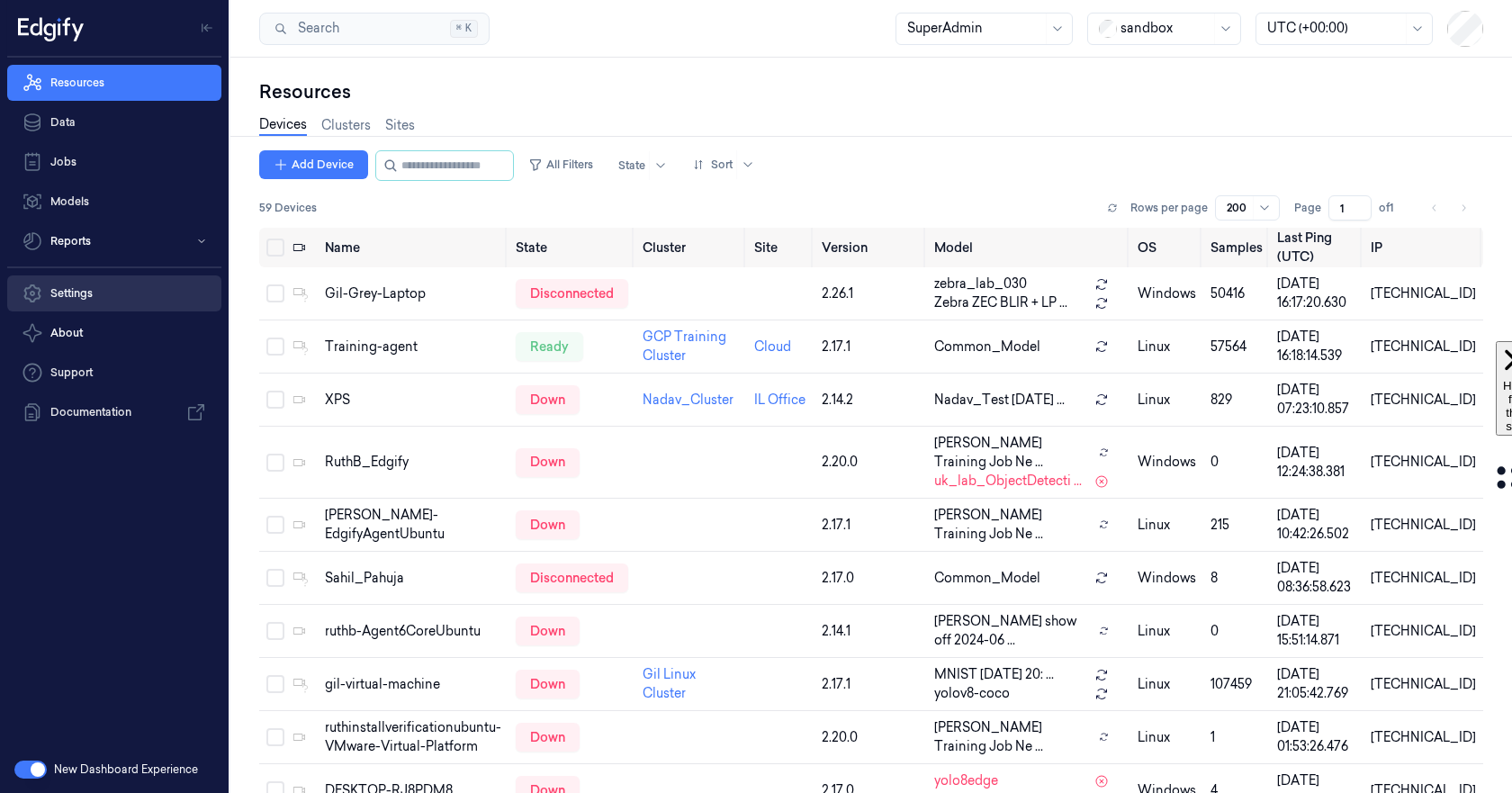
click at [60, 292] on link "Settings" at bounding box center [115, 293] width 214 height 36
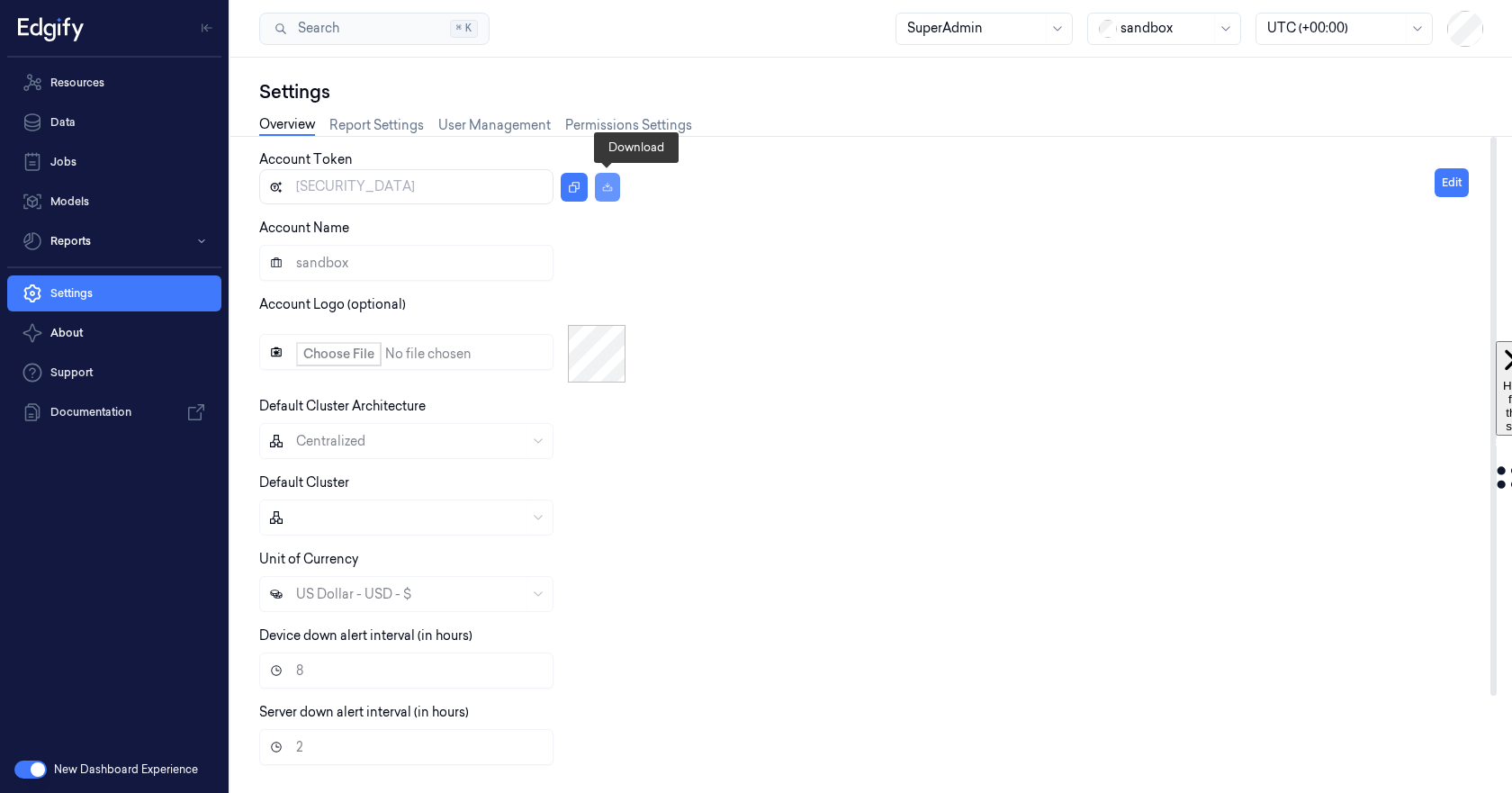
click at [609, 189] on icon "button" at bounding box center [607, 186] width 11 height 11
click at [1094, 115] on div "Overview Report Settings User Management Permissions Settings" at bounding box center [871, 127] width 1224 height 46
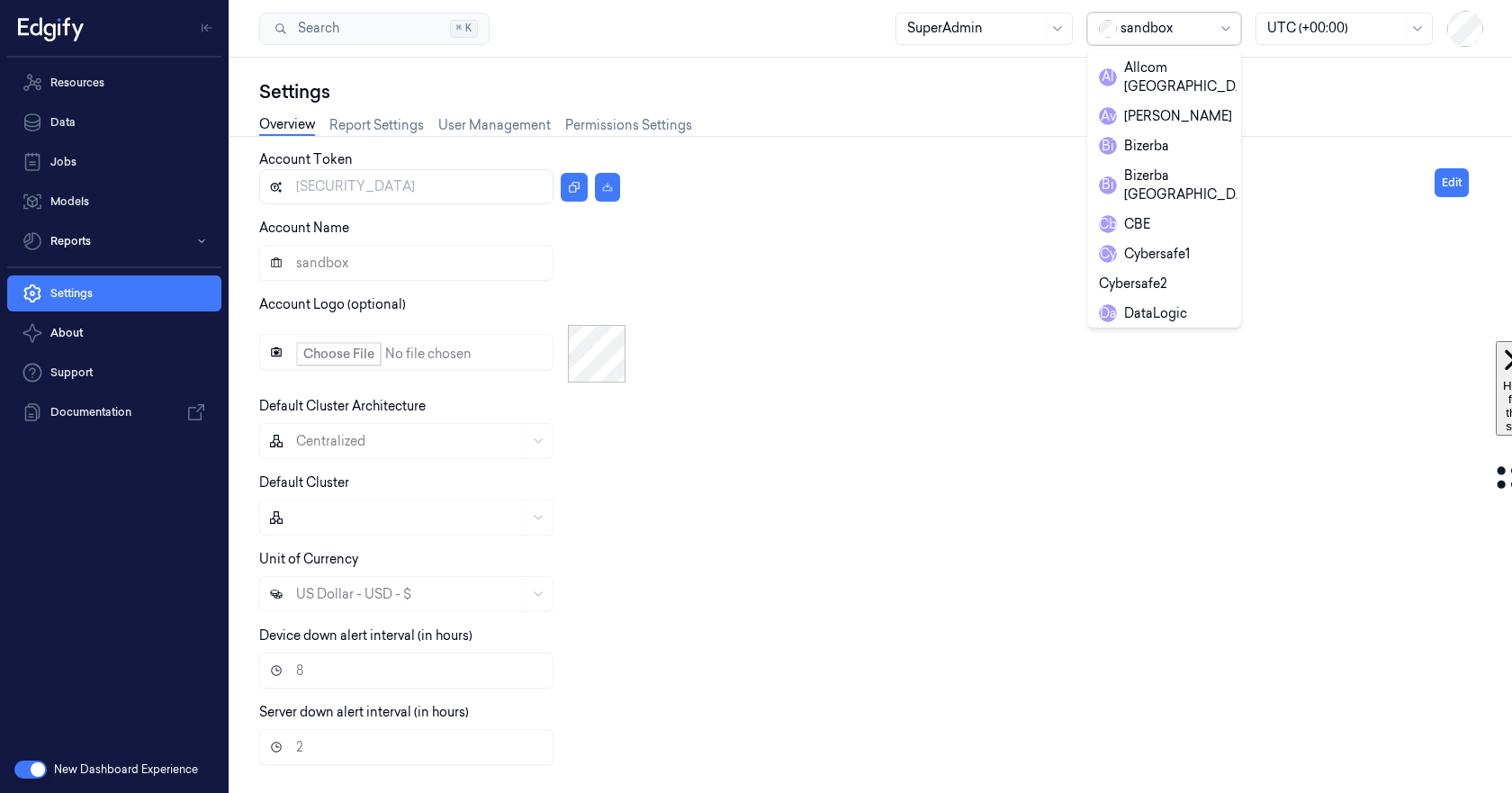
click at [1136, 23] on div at bounding box center [1165, 29] width 90 height 19
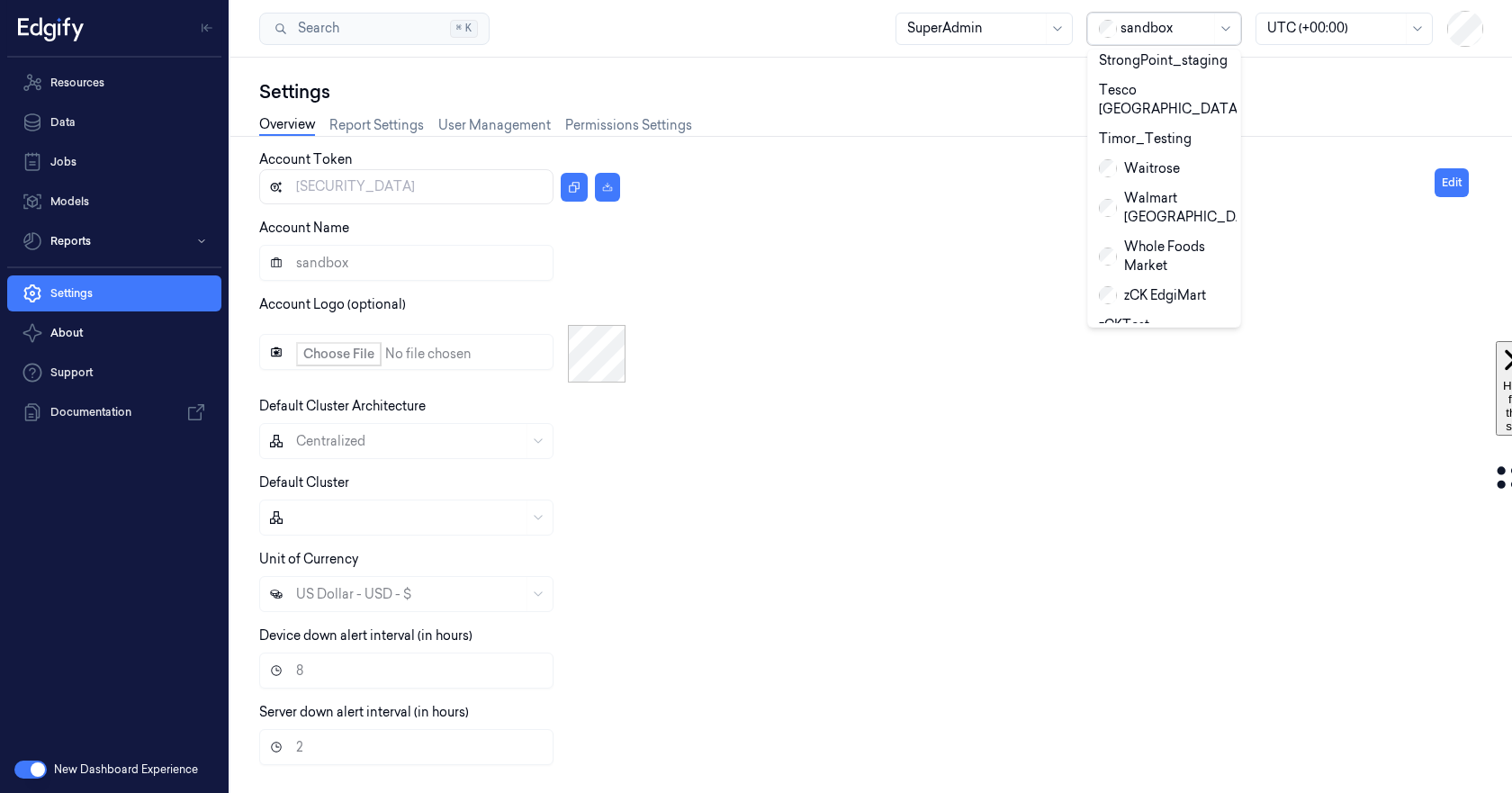
scroll to position [975, 0]
click at [1128, 375] on div "Zebra" at bounding box center [1129, 384] width 60 height 19
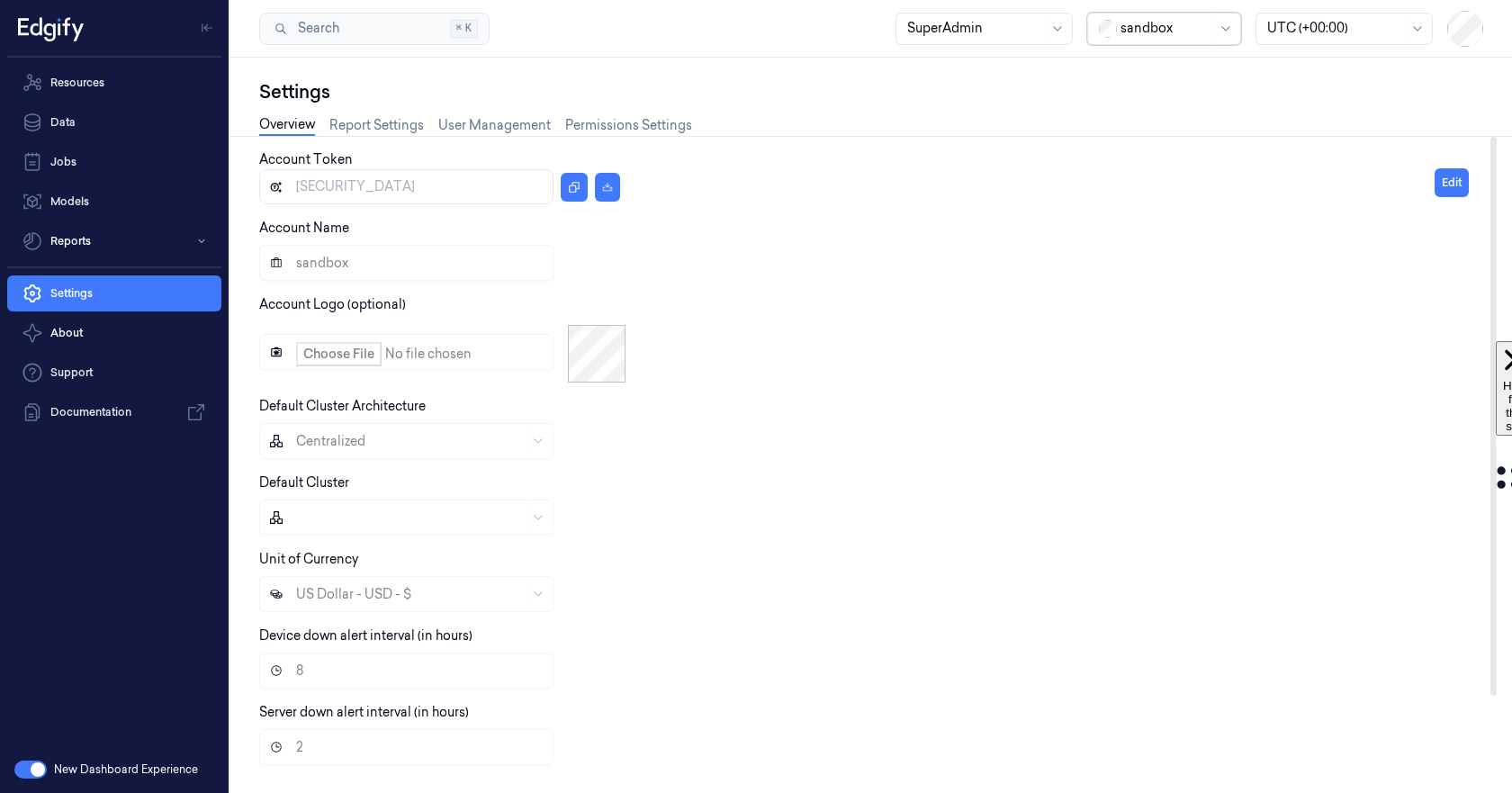
type input "eyJhbGciOiJIUzI1NiIsInR5cCI6IkpXVCJ9.eyJhY2NvdW50SWQiOjYwLCJyb2xlIjoiUk9MRV9BUE…"
type input "Zebra"
type input "24"
click at [105, 81] on link "Resources" at bounding box center [115, 83] width 214 height 36
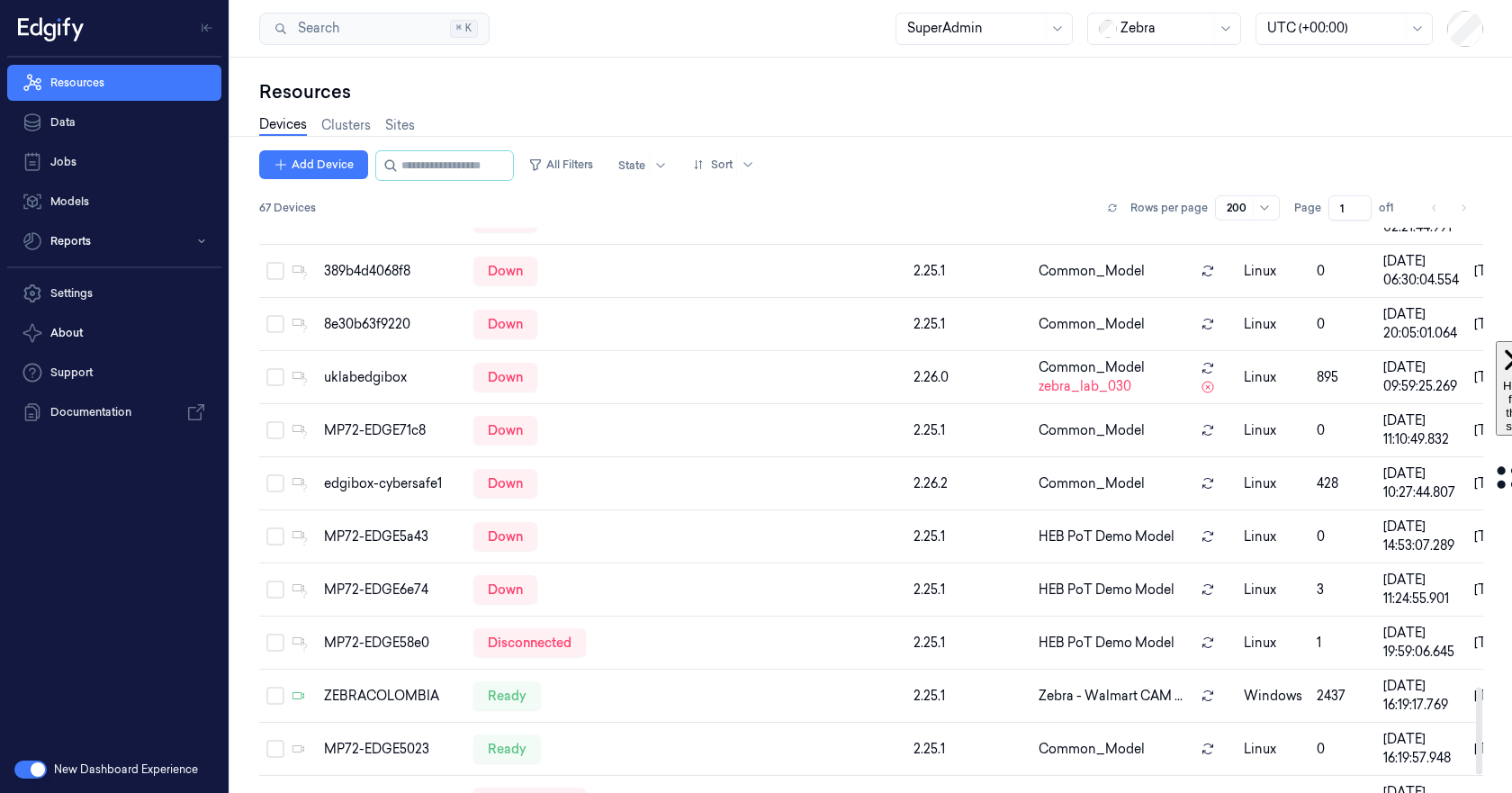
scroll to position [3082, 0]
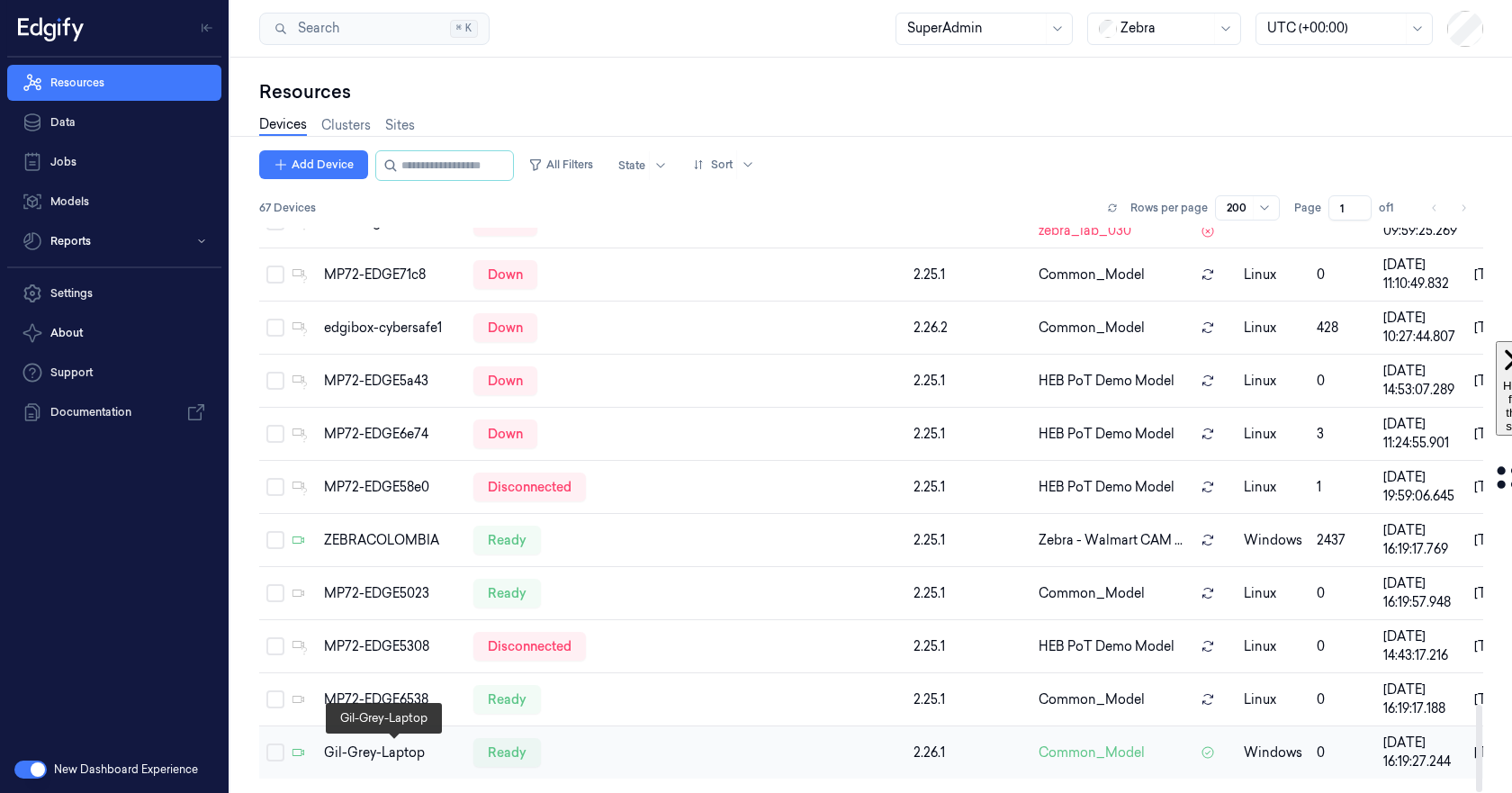
click at [354, 757] on div "Gil-Grey-Laptop" at bounding box center [391, 753] width 135 height 19
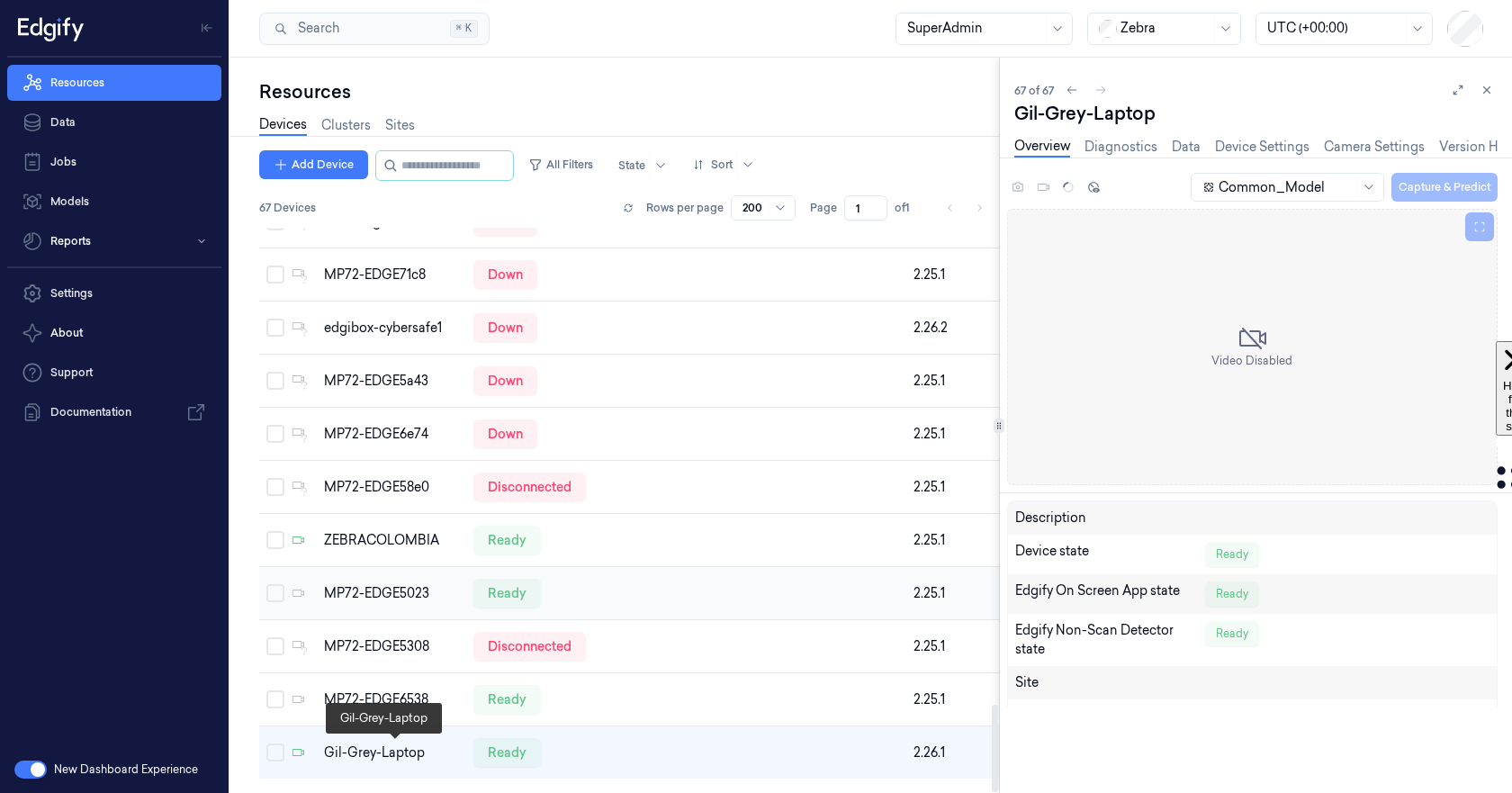
scroll to position [3139, 0]
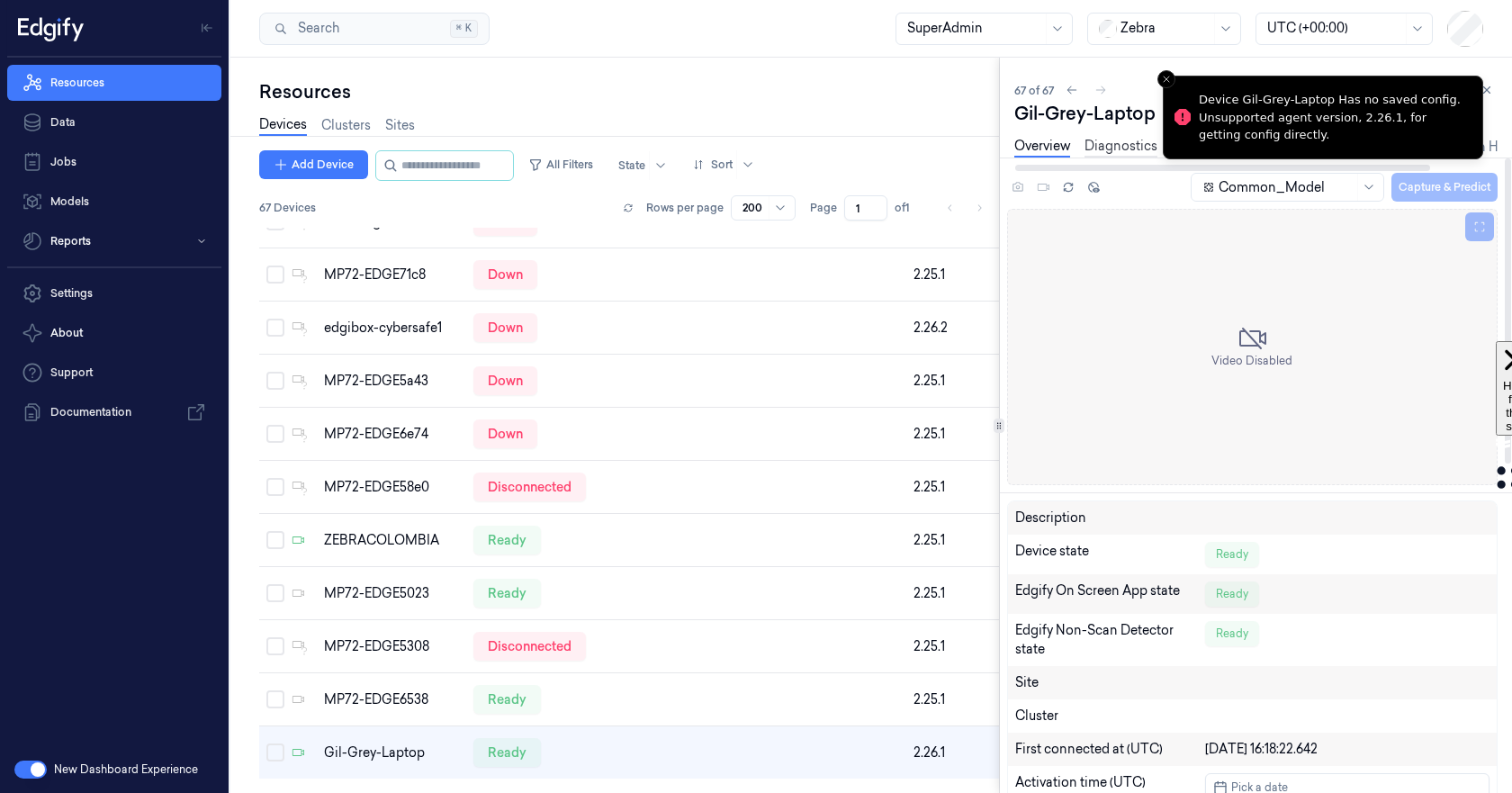
click at [1112, 150] on link "Diagnostics" at bounding box center [1121, 147] width 73 height 21
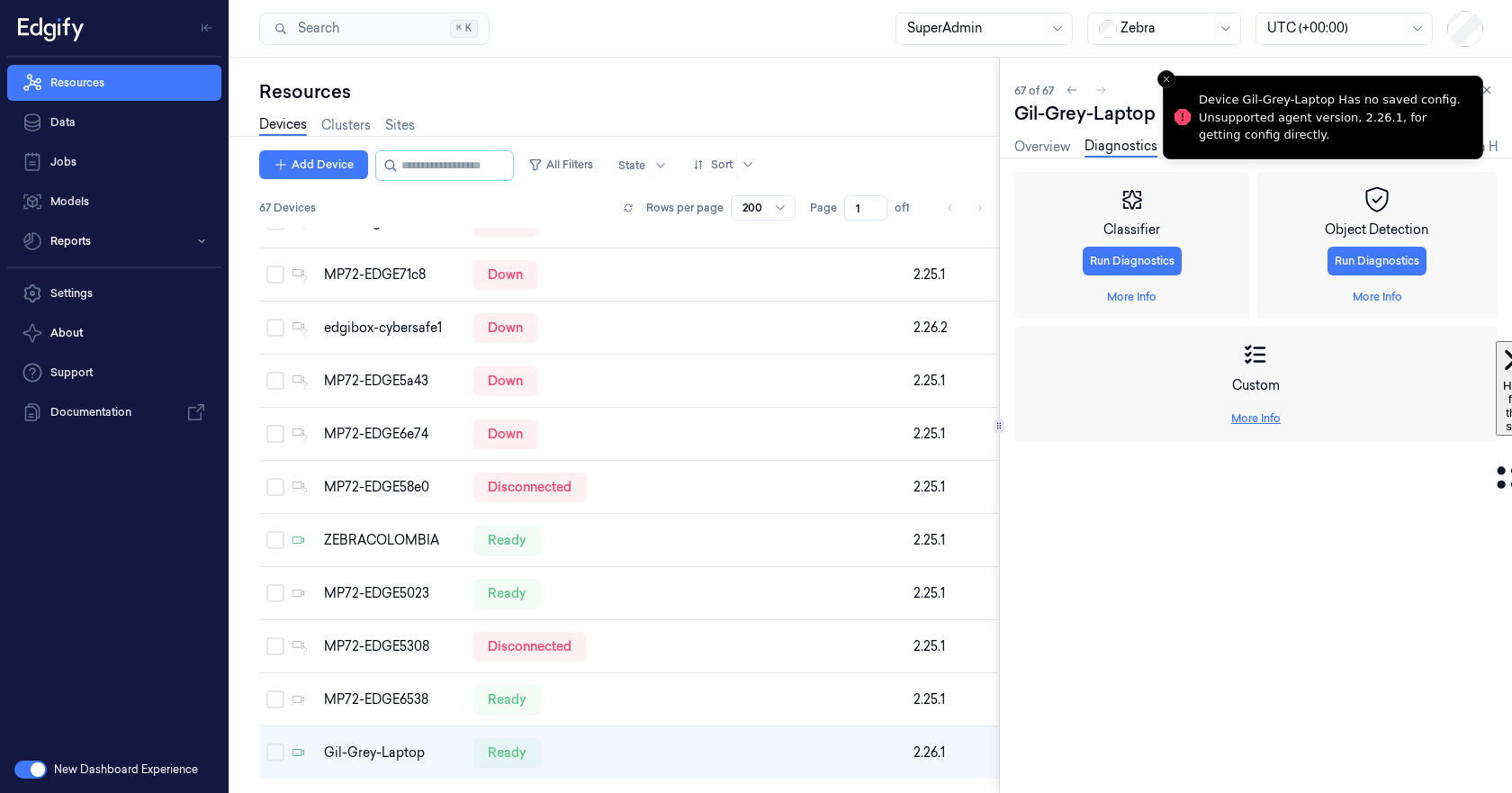
click at [1273, 422] on link "More Info" at bounding box center [1256, 418] width 50 height 16
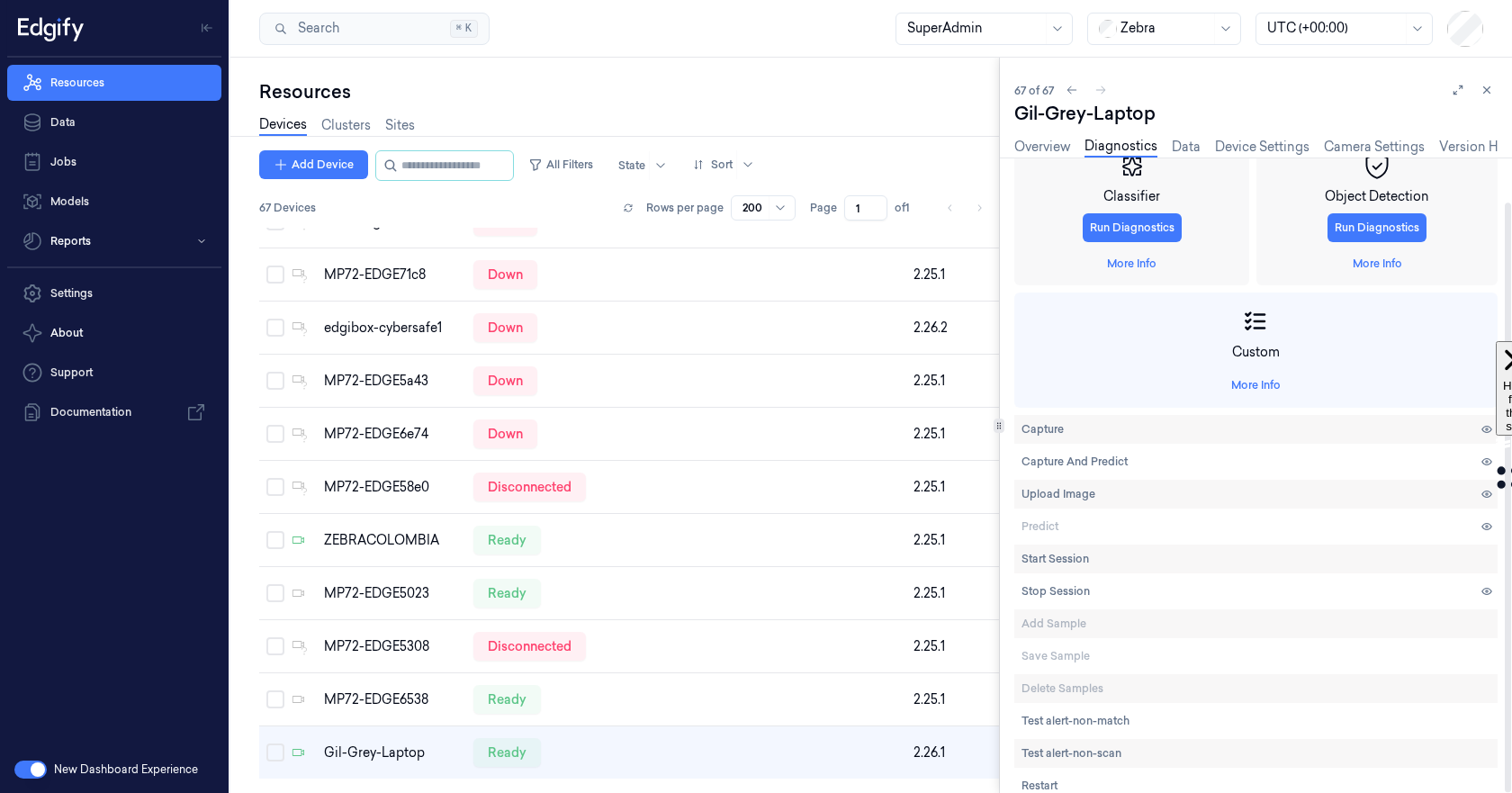
scroll to position [48, 0]
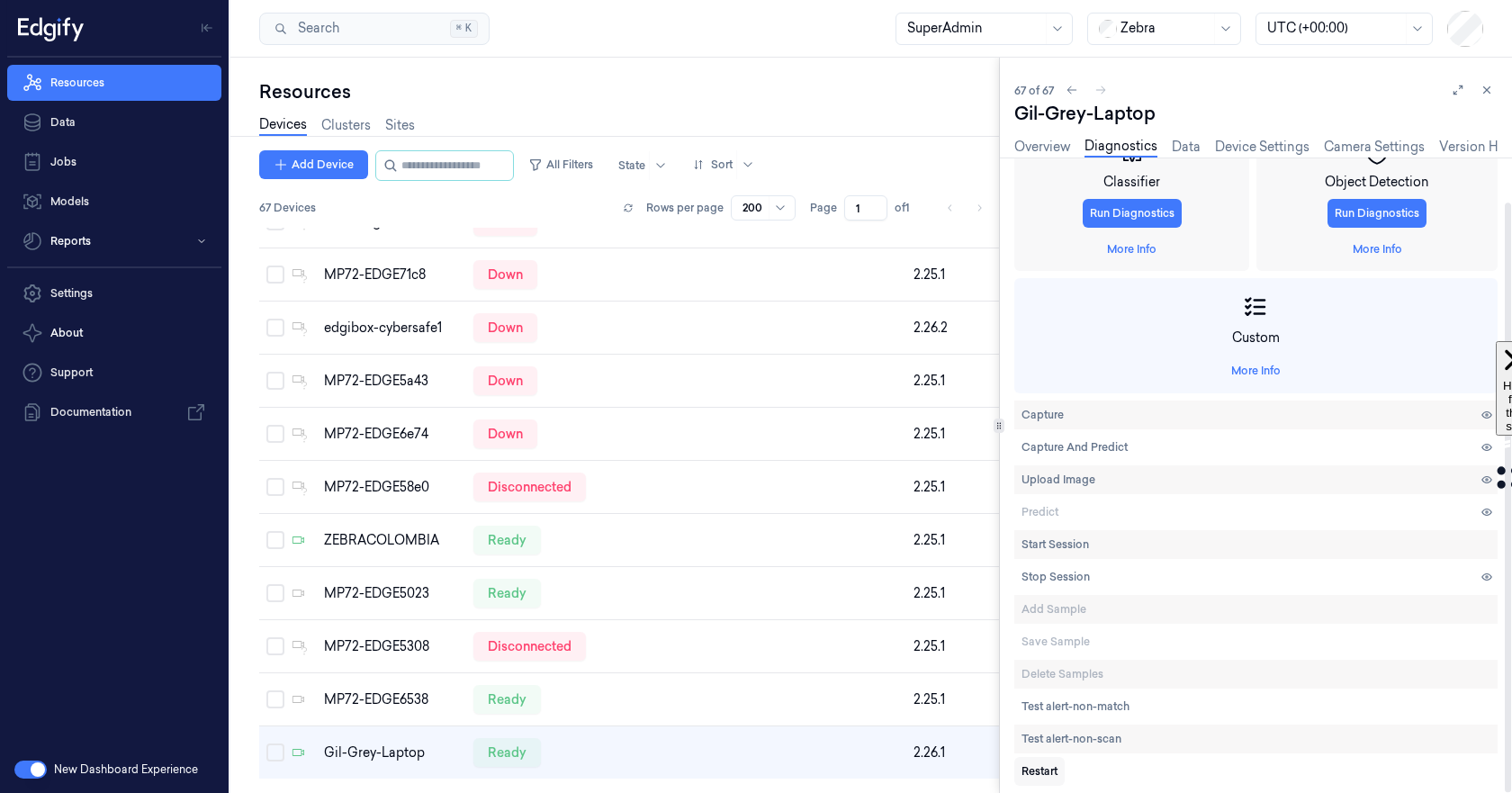
click at [1043, 771] on span "Restart" at bounding box center [1040, 771] width 36 height 16
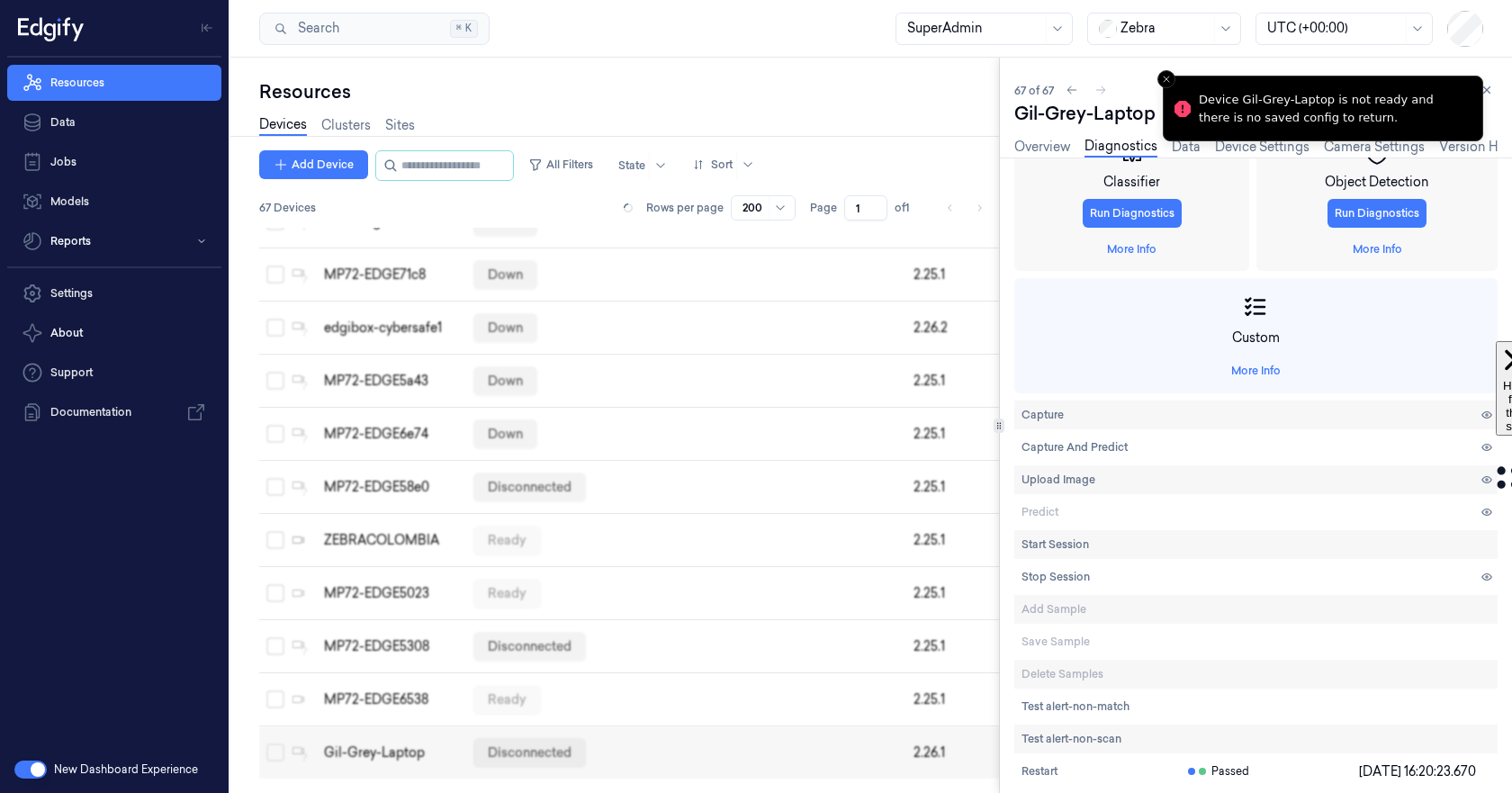
click at [1180, 75] on li "Device Gil-Grey-Laptop is not ready and there is no saved config to return." at bounding box center [1323, 108] width 320 height 66
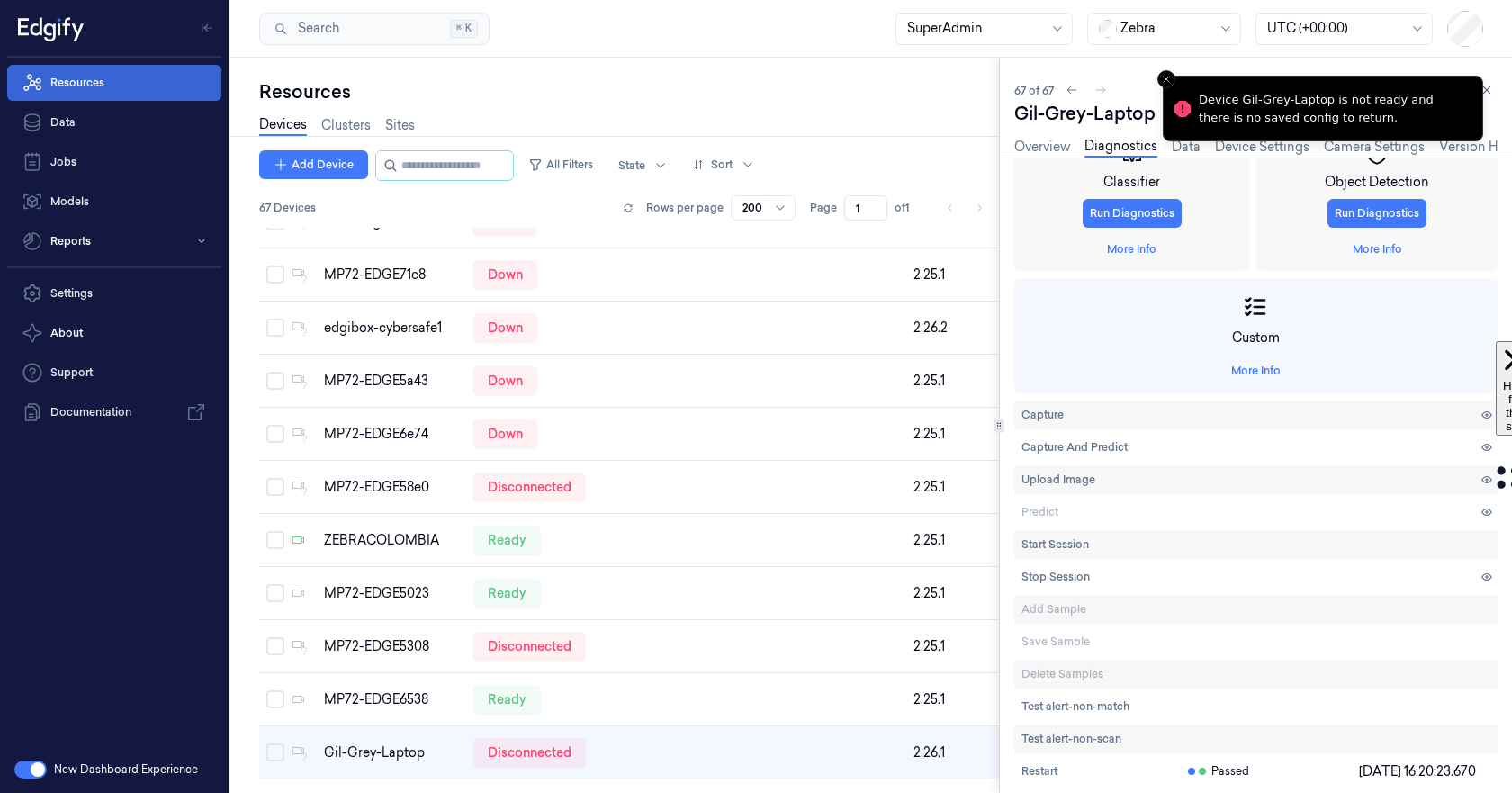
click at [71, 79] on link "Resources" at bounding box center [115, 83] width 214 height 36
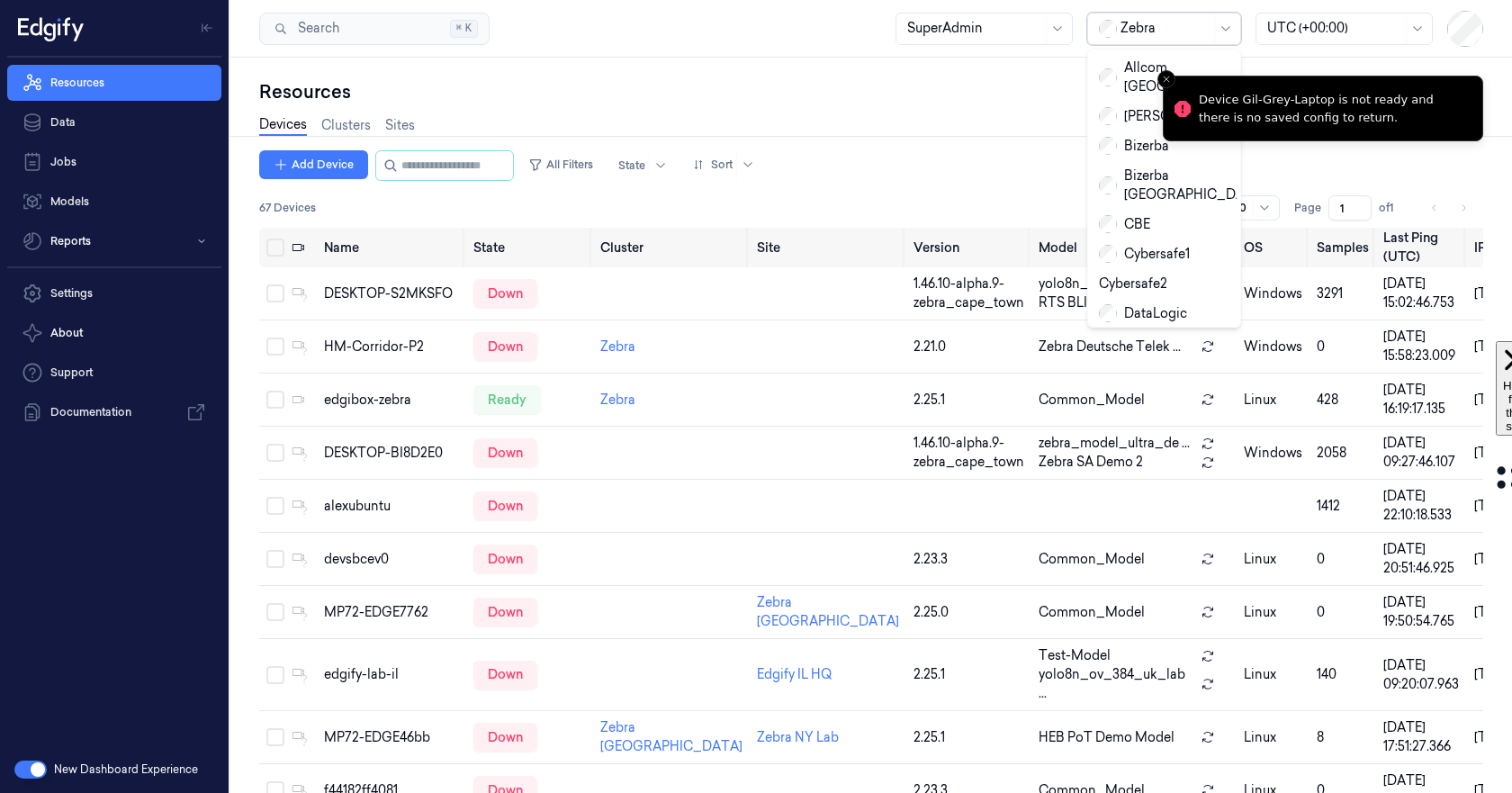
click at [1156, 28] on div at bounding box center [1165, 29] width 90 height 19
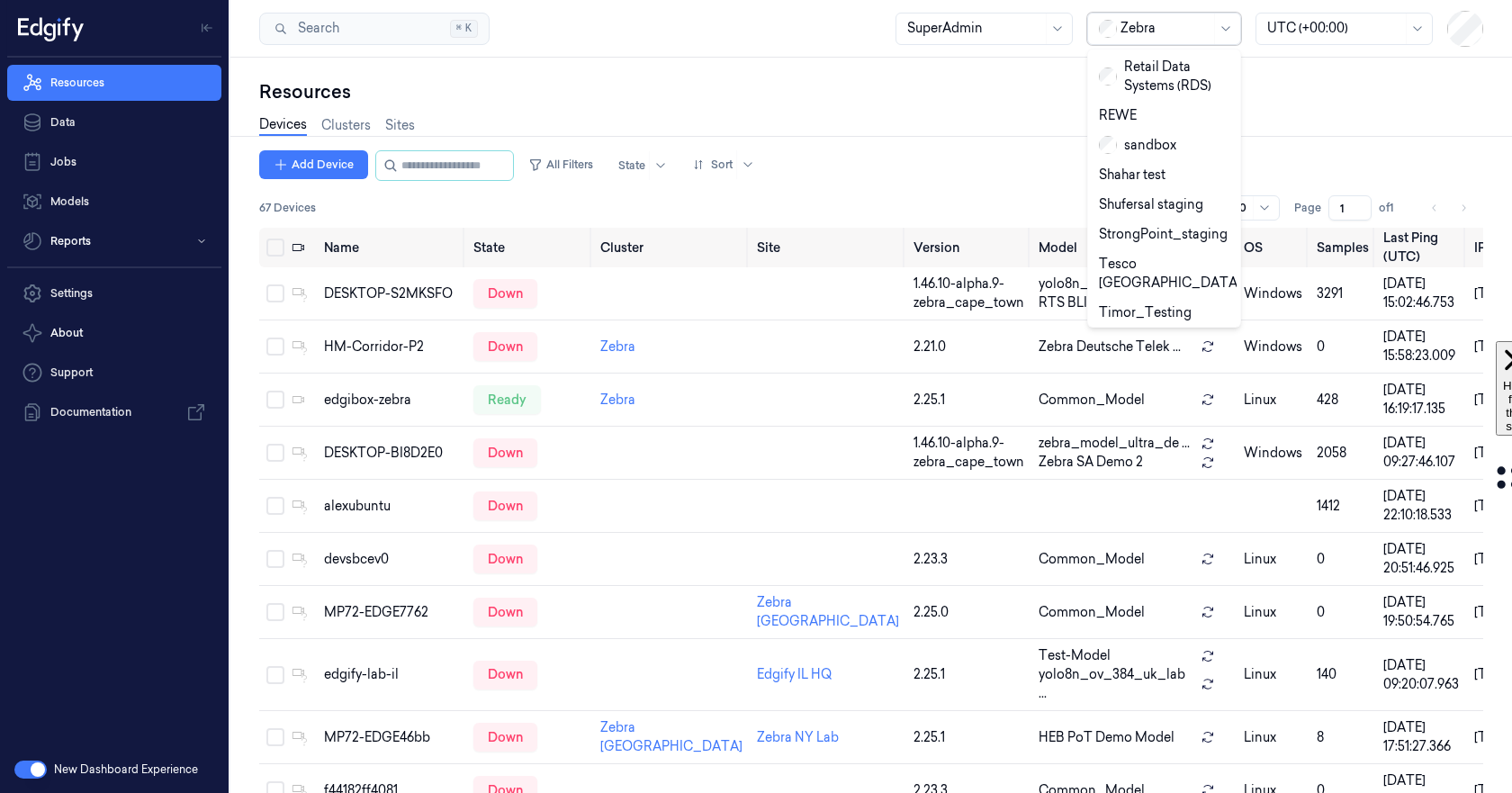
scroll to position [794, 0]
click at [1128, 141] on div "sandbox" at bounding box center [1137, 151] width 77 height 19
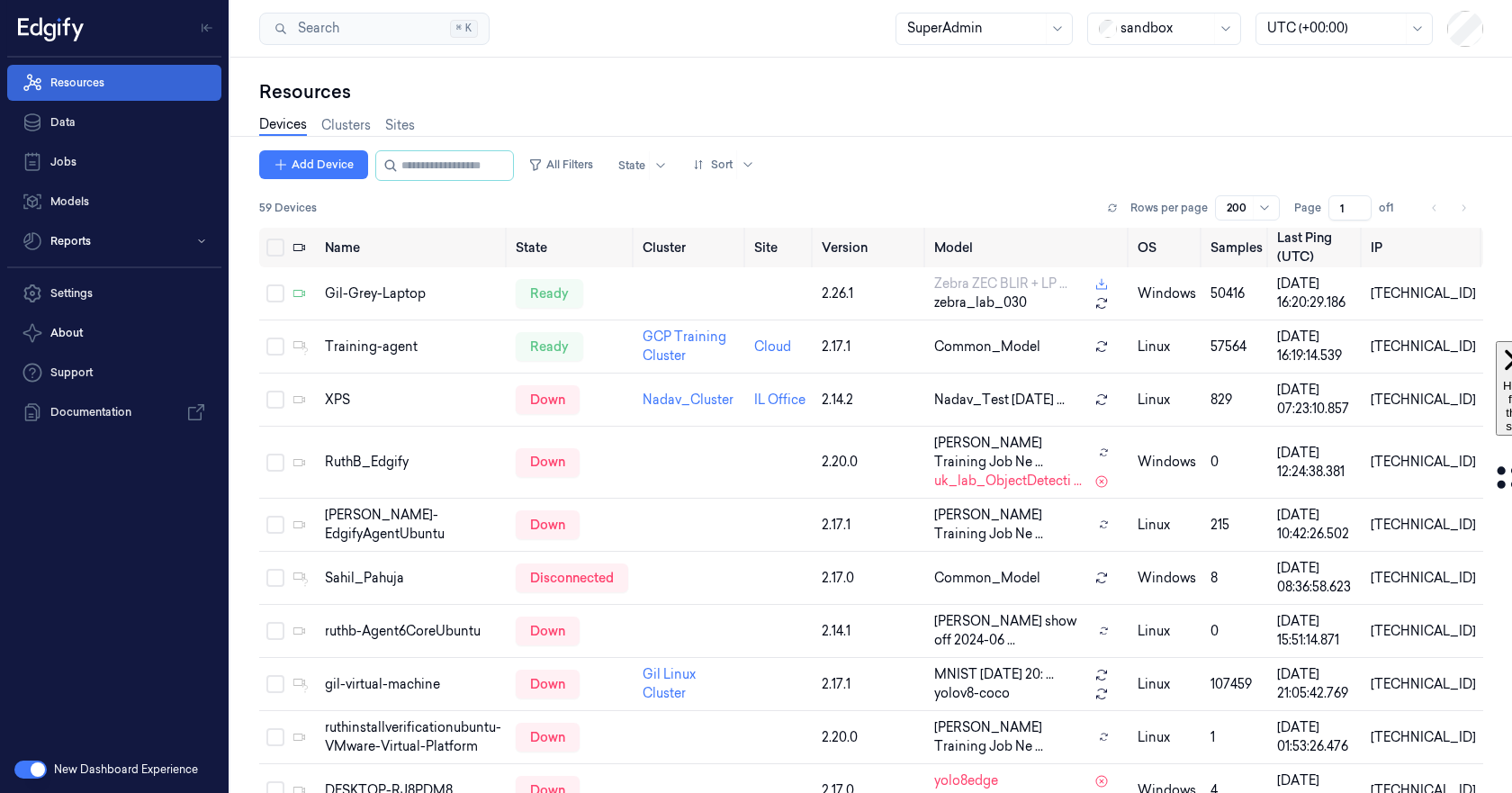
click at [63, 78] on link "Resources" at bounding box center [115, 83] width 214 height 36
click at [345, 299] on div "Gil-Grey-Laptop" at bounding box center [413, 294] width 177 height 19
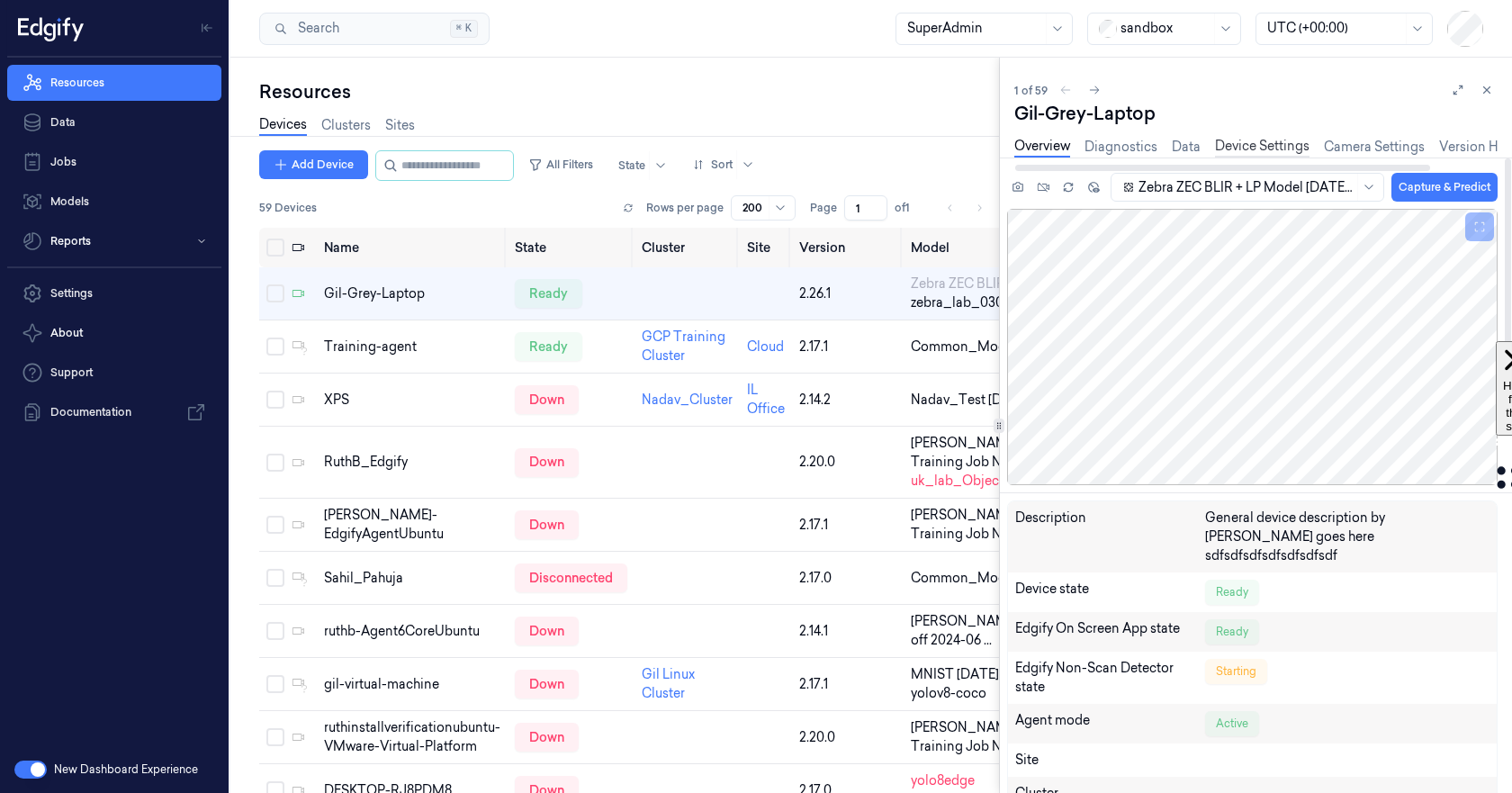
click at [1264, 138] on link "Device Settings" at bounding box center [1262, 147] width 95 height 21
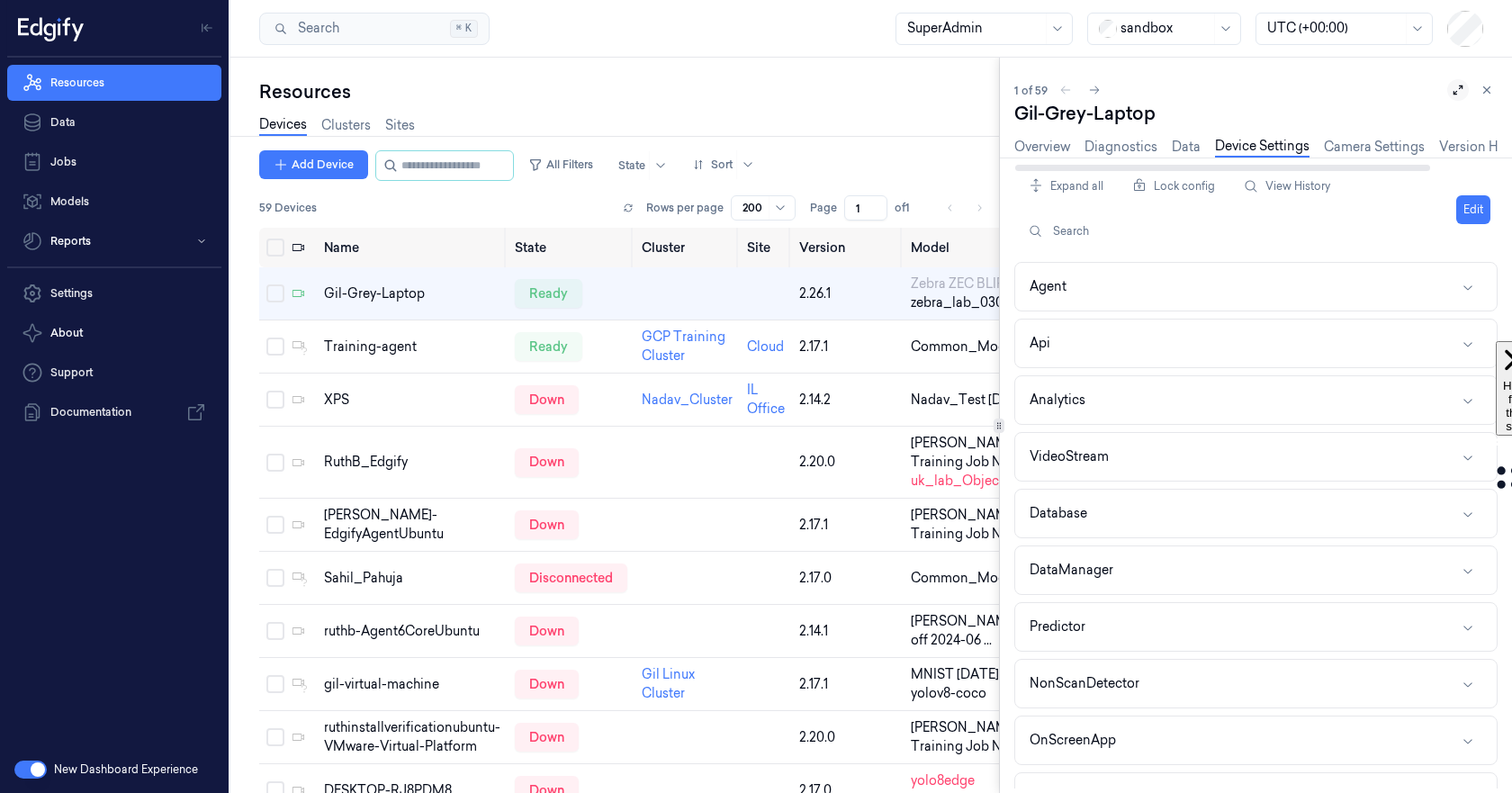
click at [1459, 86] on icon at bounding box center [1458, 90] width 12 height 12
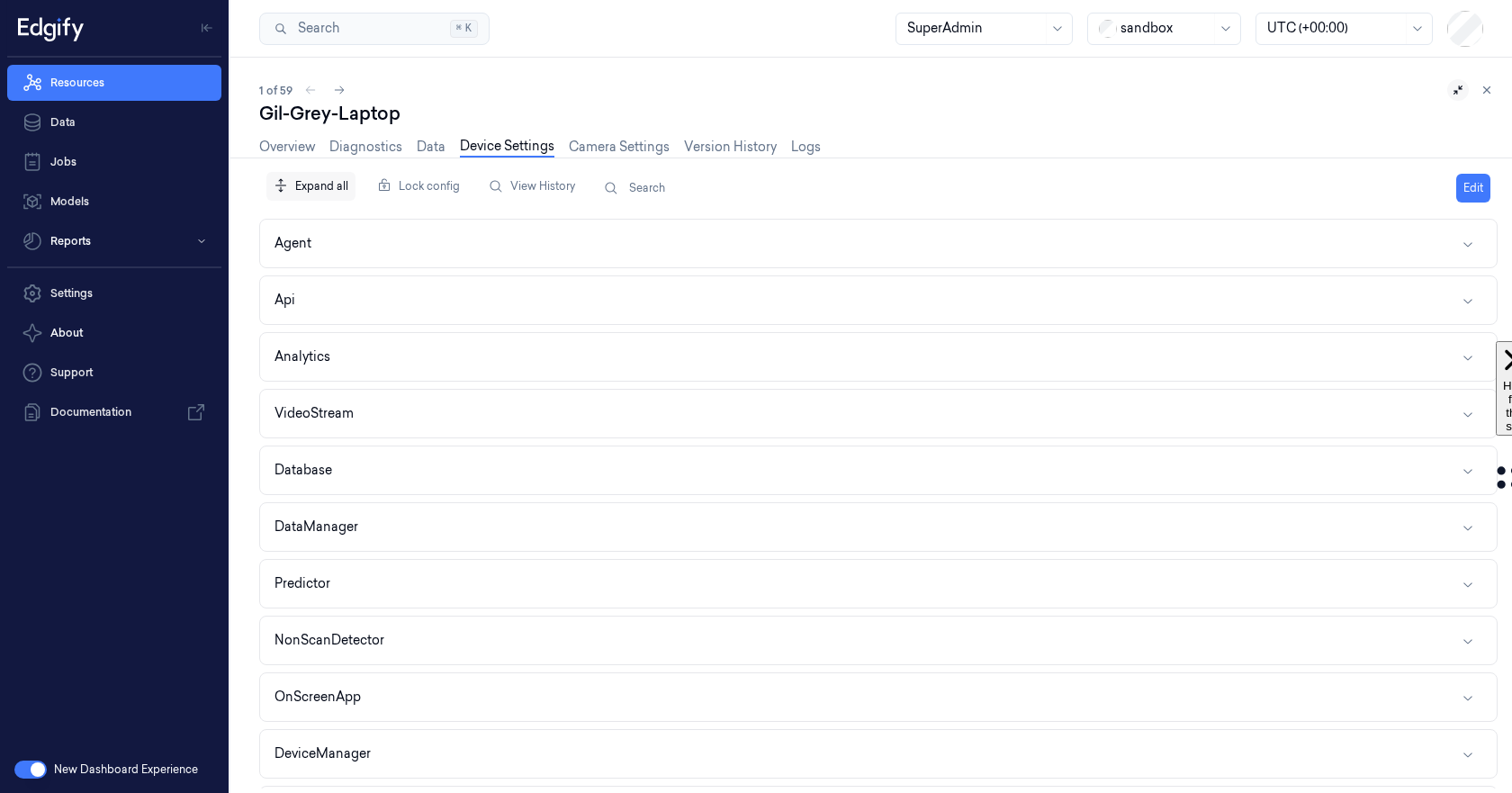
click at [316, 185] on div "Expand all" at bounding box center [311, 186] width 89 height 34
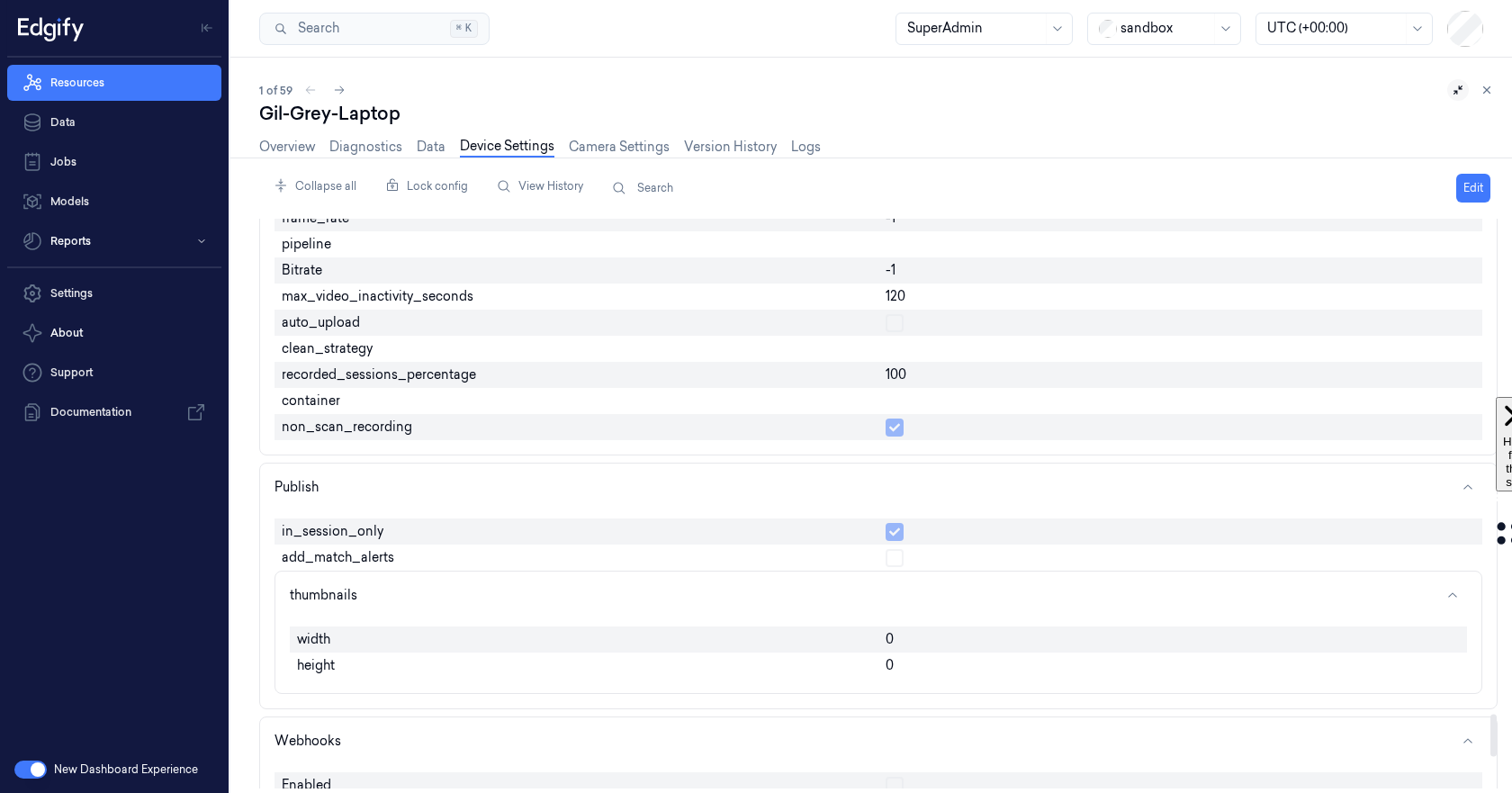
scroll to position [7125, 0]
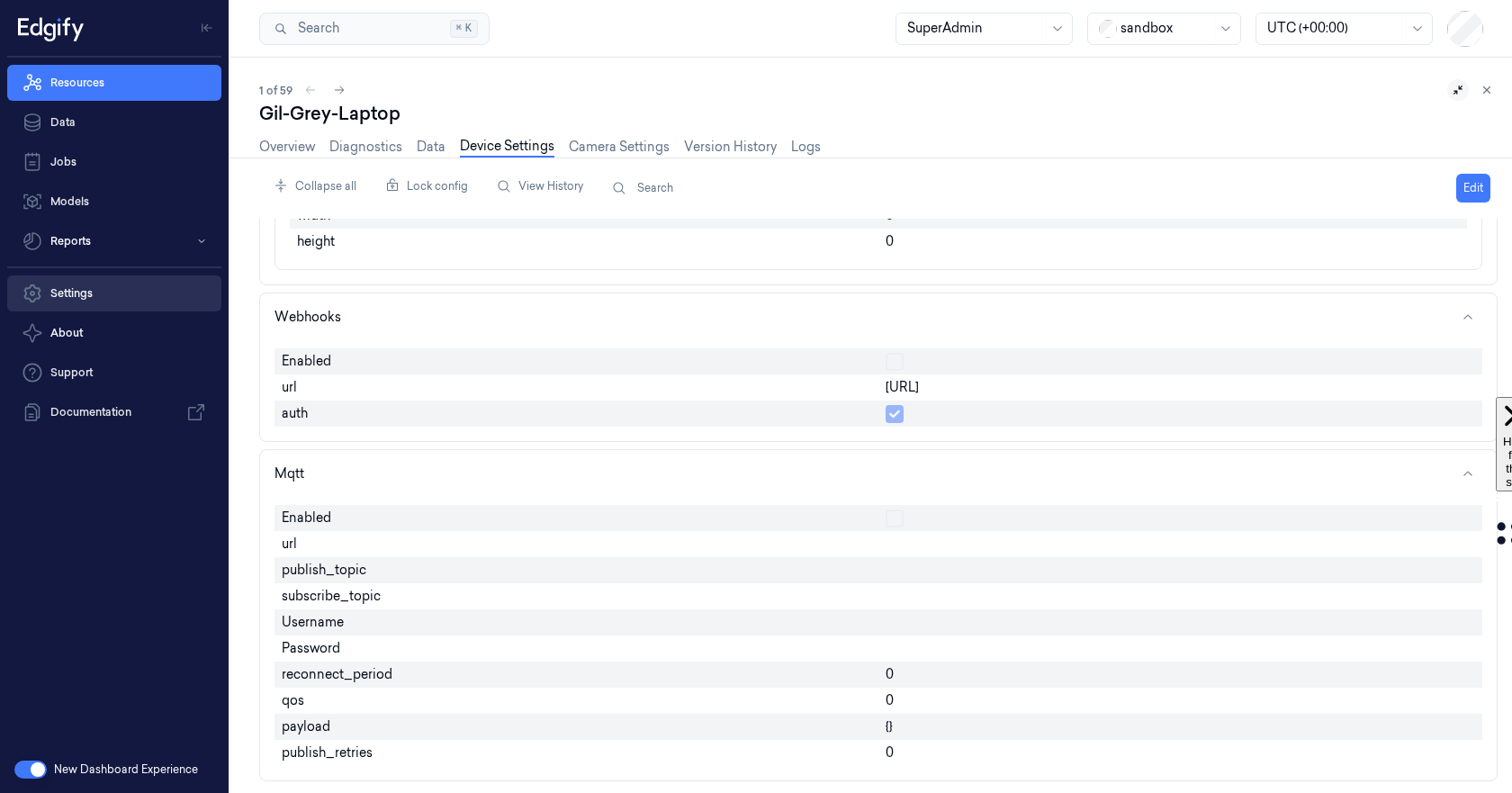
click at [80, 294] on link "Settings" at bounding box center [115, 293] width 214 height 36
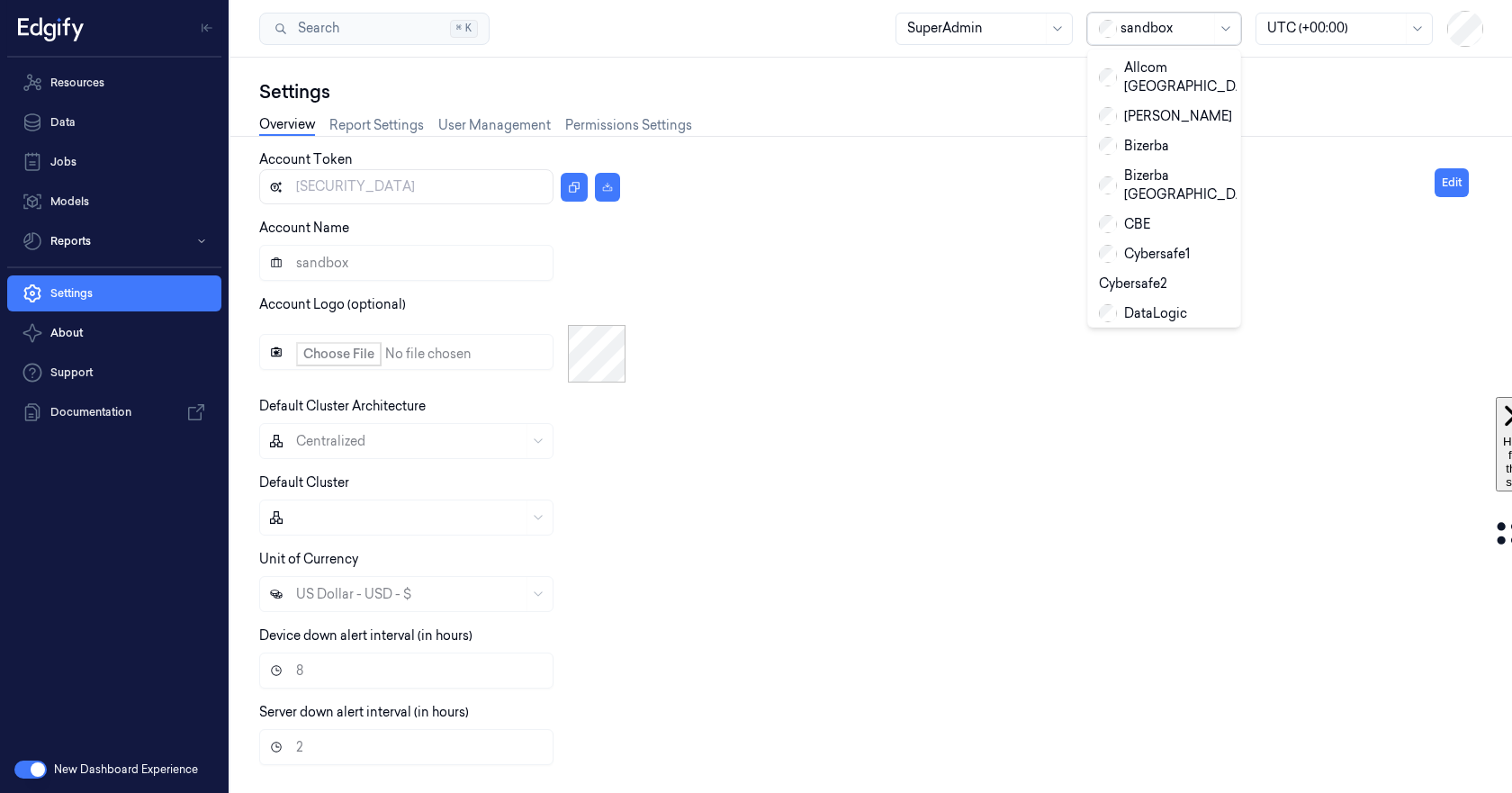
click at [1189, 27] on div at bounding box center [1165, 29] width 90 height 19
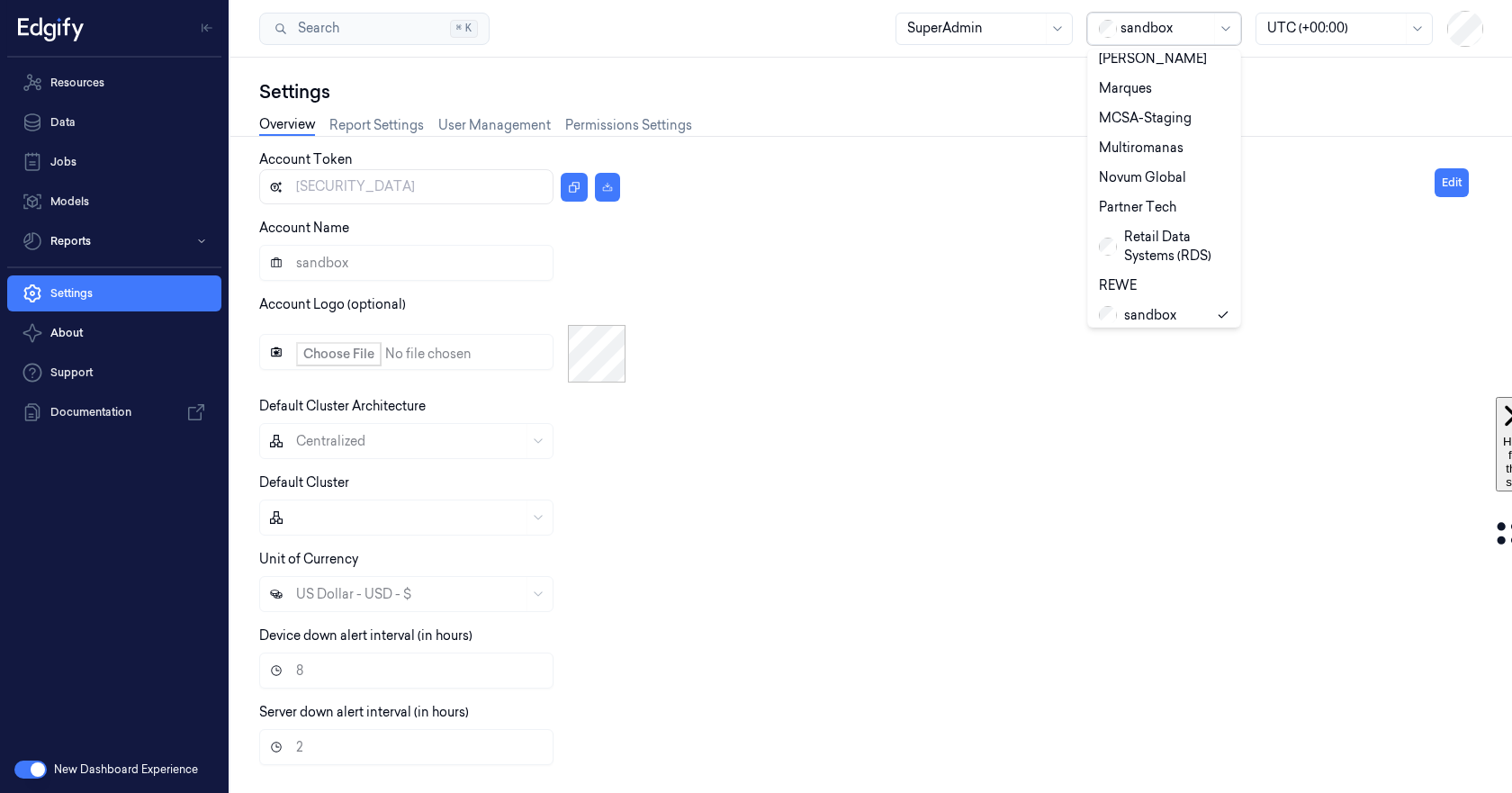
scroll to position [975, 0]
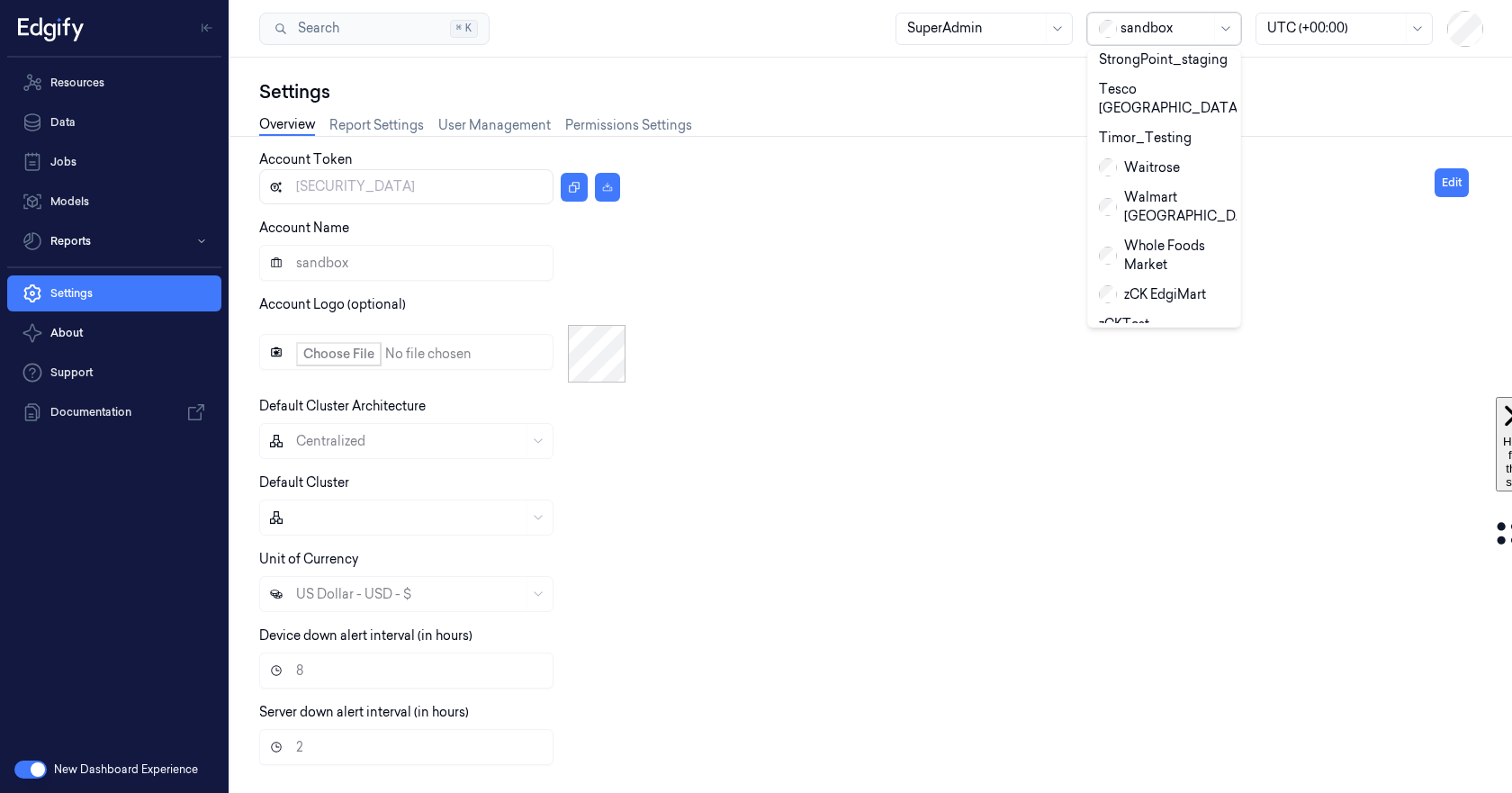
click at [1134, 375] on div "Zebra" at bounding box center [1129, 384] width 60 height 19
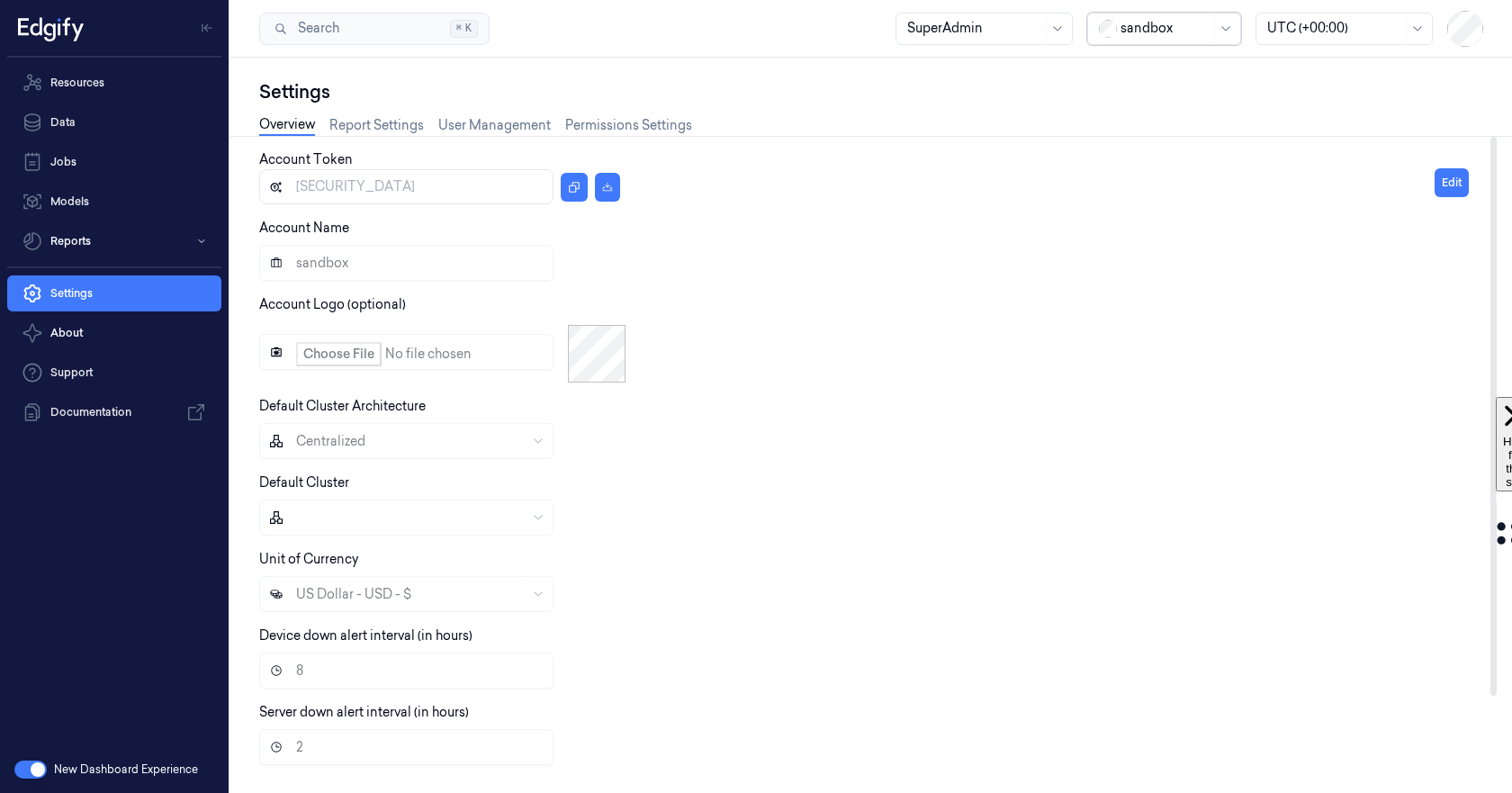
type input "eyJhbGciOiJIUzI1NiIsInR5cCI6IkpXVCJ9.eyJhY2NvdW50SWQiOjYwLCJyb2xlIjoiUk9MRV9BUE…"
type input "Zebra"
type input "24"
click at [604, 182] on icon "button" at bounding box center [607, 186] width 11 height 11
click at [1079, 154] on div "Account Token eyJhbGciOiJIUzI1NiIsInR5cCI6IkpXVCJ9.eyJhY2NvdW50SWQiOjYwLCJyb2xl…" at bounding box center [847, 177] width 1176 height 54
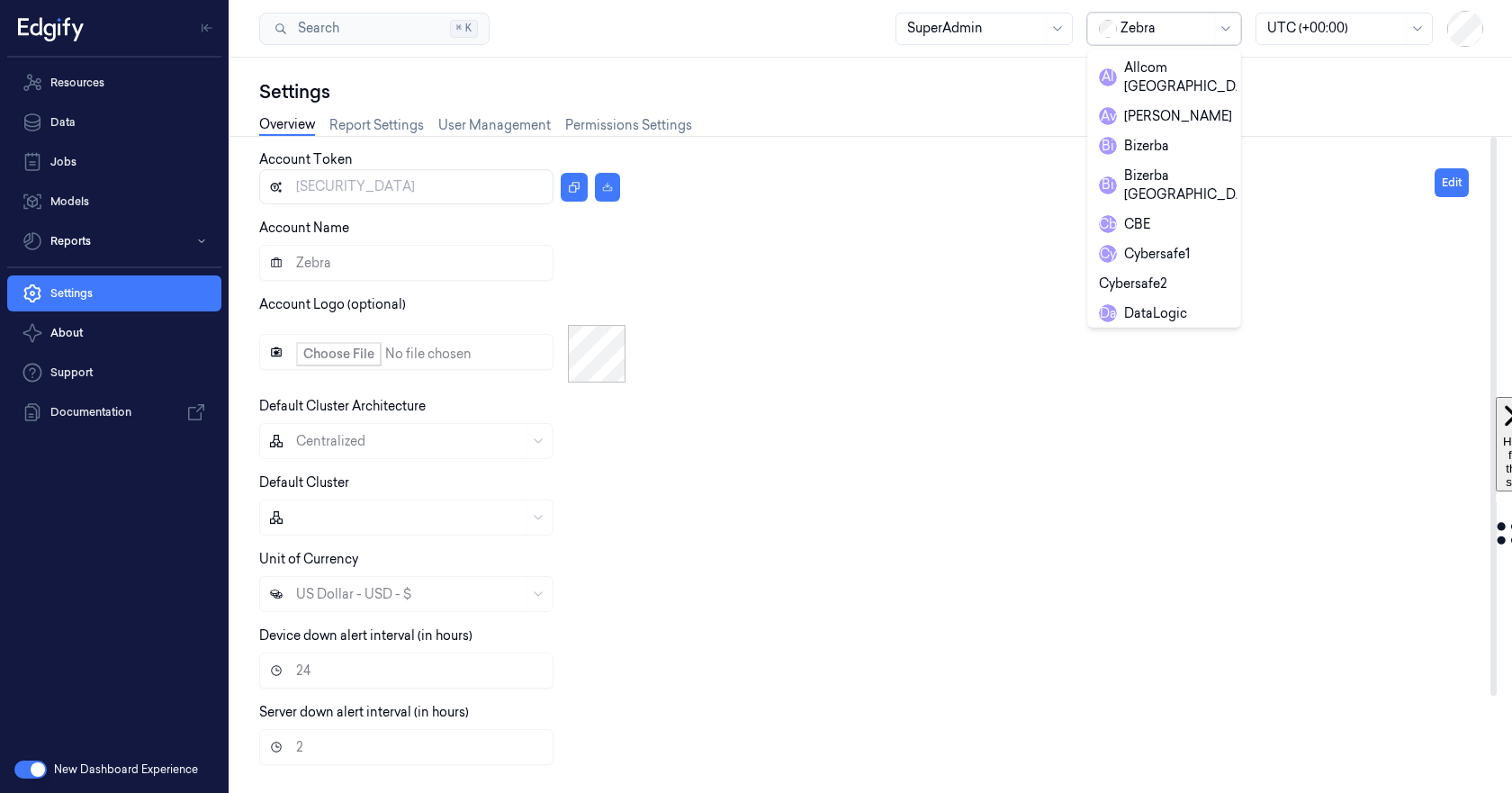
click at [1142, 33] on div at bounding box center [1165, 29] width 90 height 19
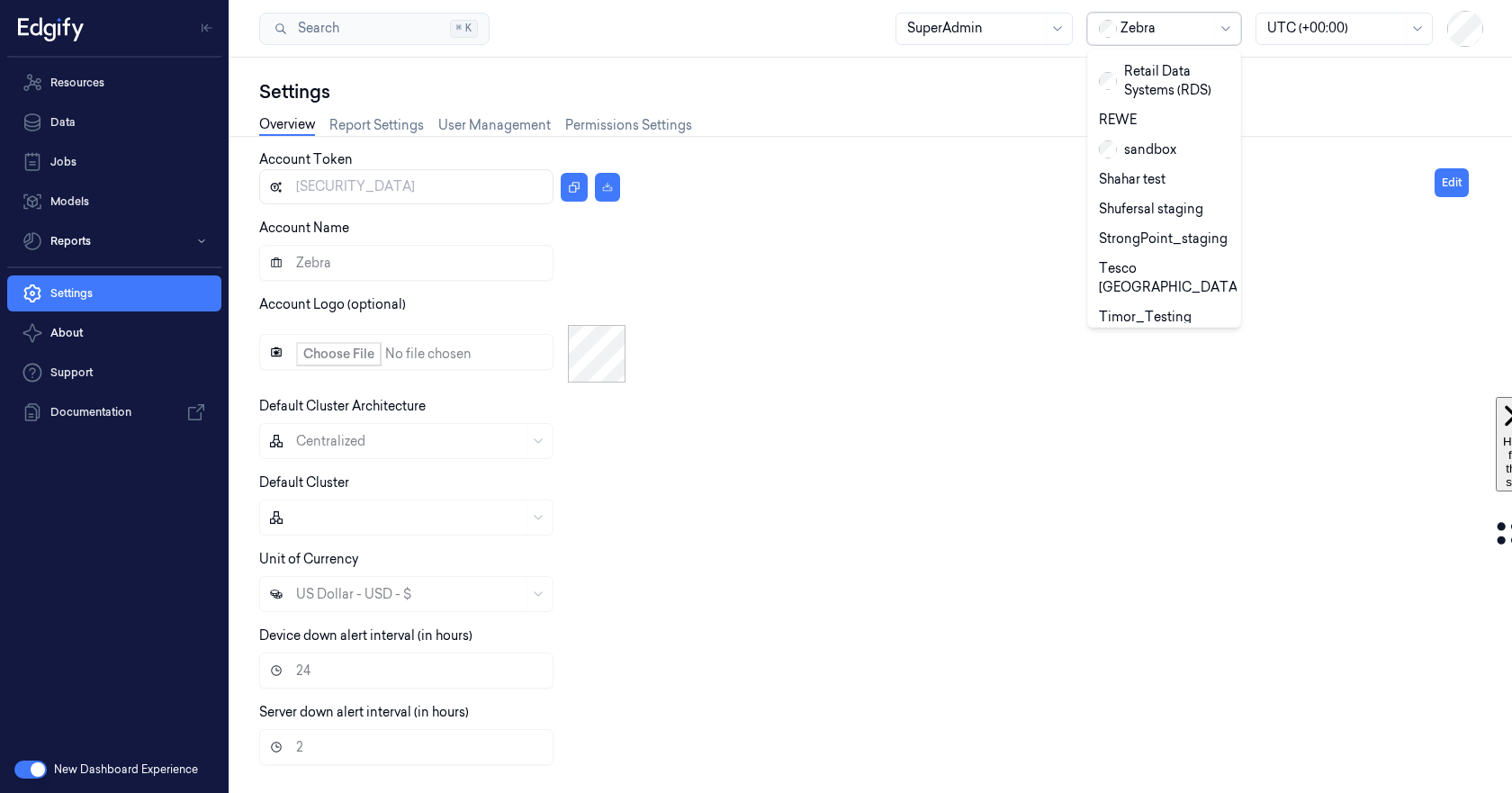
scroll to position [794, 0]
click at [1125, 141] on div "sandbox" at bounding box center [1137, 151] width 77 height 19
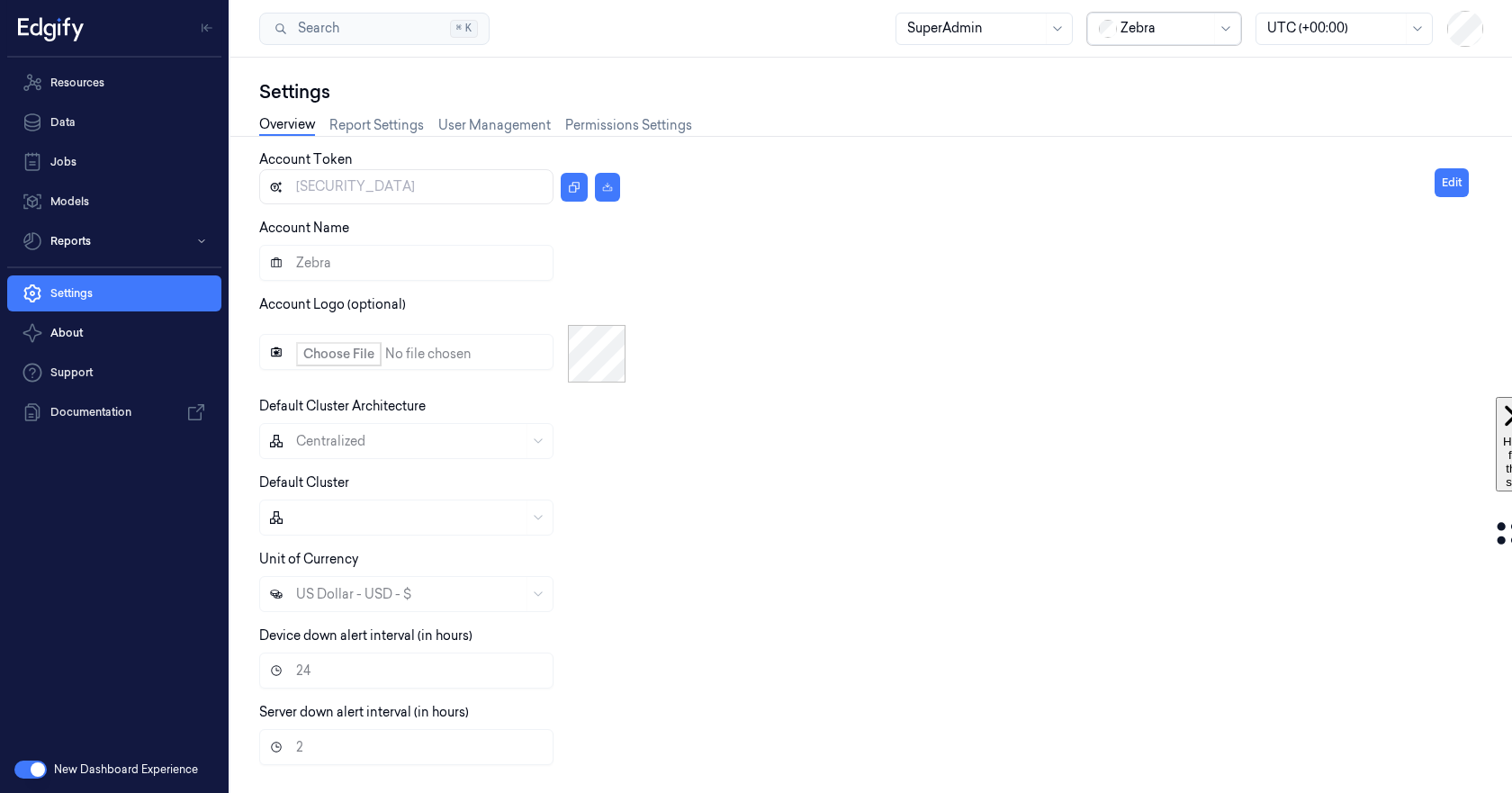
type input "eyJhbGciOiJIUzI1NiIsInR5cCI6IkpXVCJ9.eyJhY2NvdW50SWQiOjUzLCJyb2xlIjoiUk9MRV9BUE…"
type input "sandbox"
type input "8"
click at [86, 81] on link "Resources" at bounding box center [115, 83] width 214 height 36
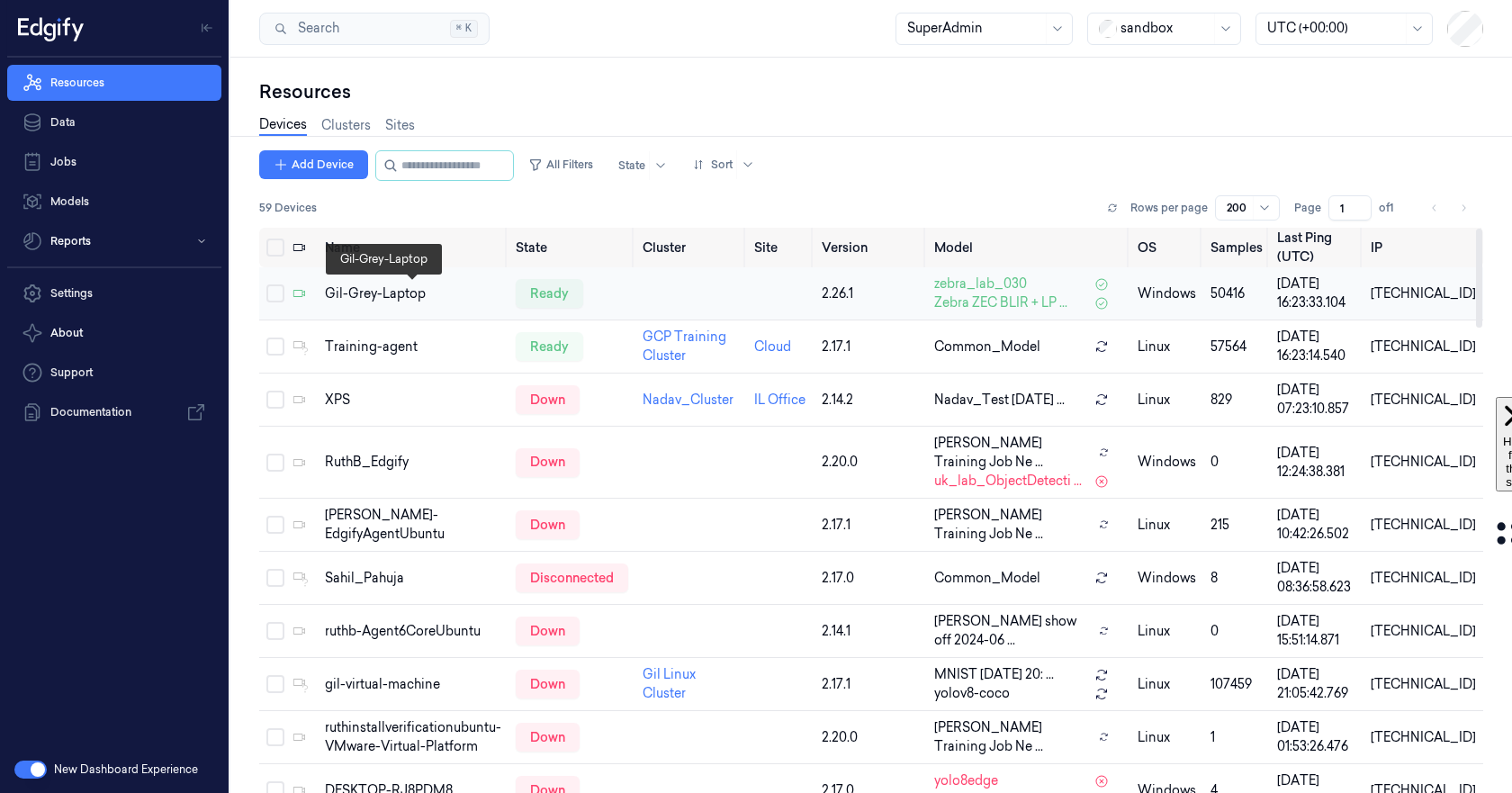
click at [379, 297] on div "Gil-Grey-Laptop" at bounding box center [413, 294] width 177 height 19
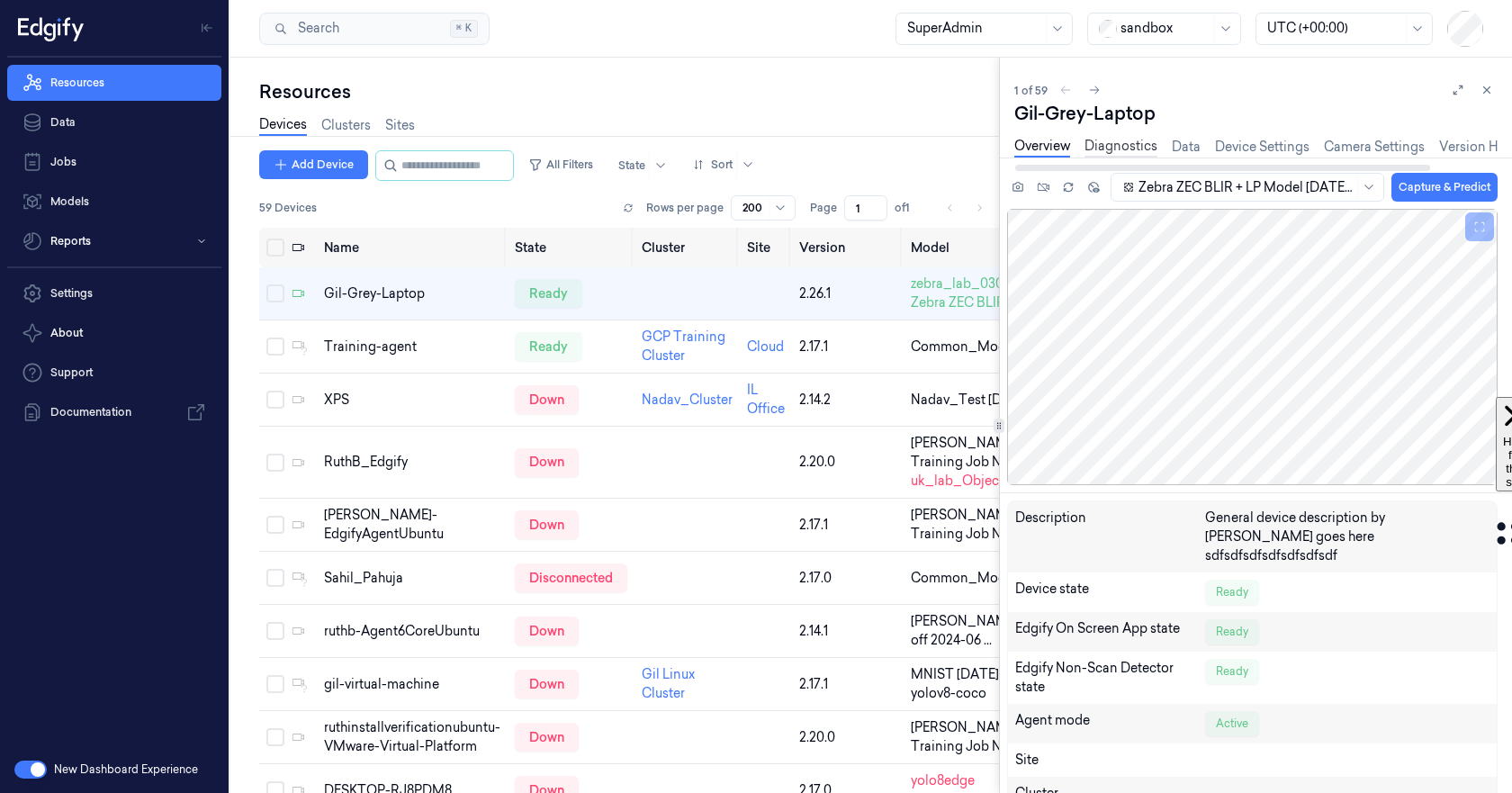
click at [1105, 153] on link "Diagnostics" at bounding box center [1121, 147] width 73 height 21
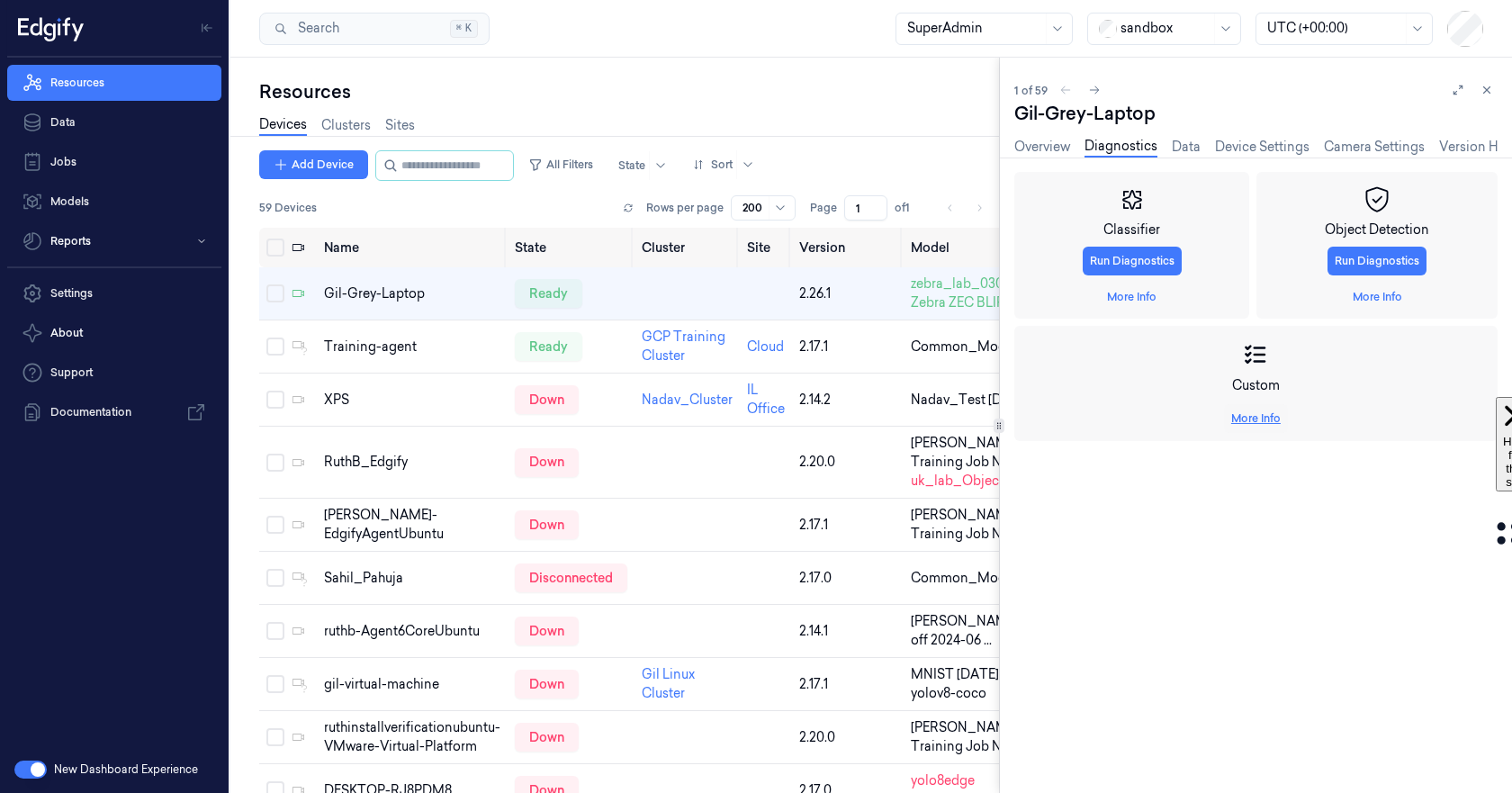
click at [1247, 421] on link "More Info" at bounding box center [1256, 418] width 50 height 16
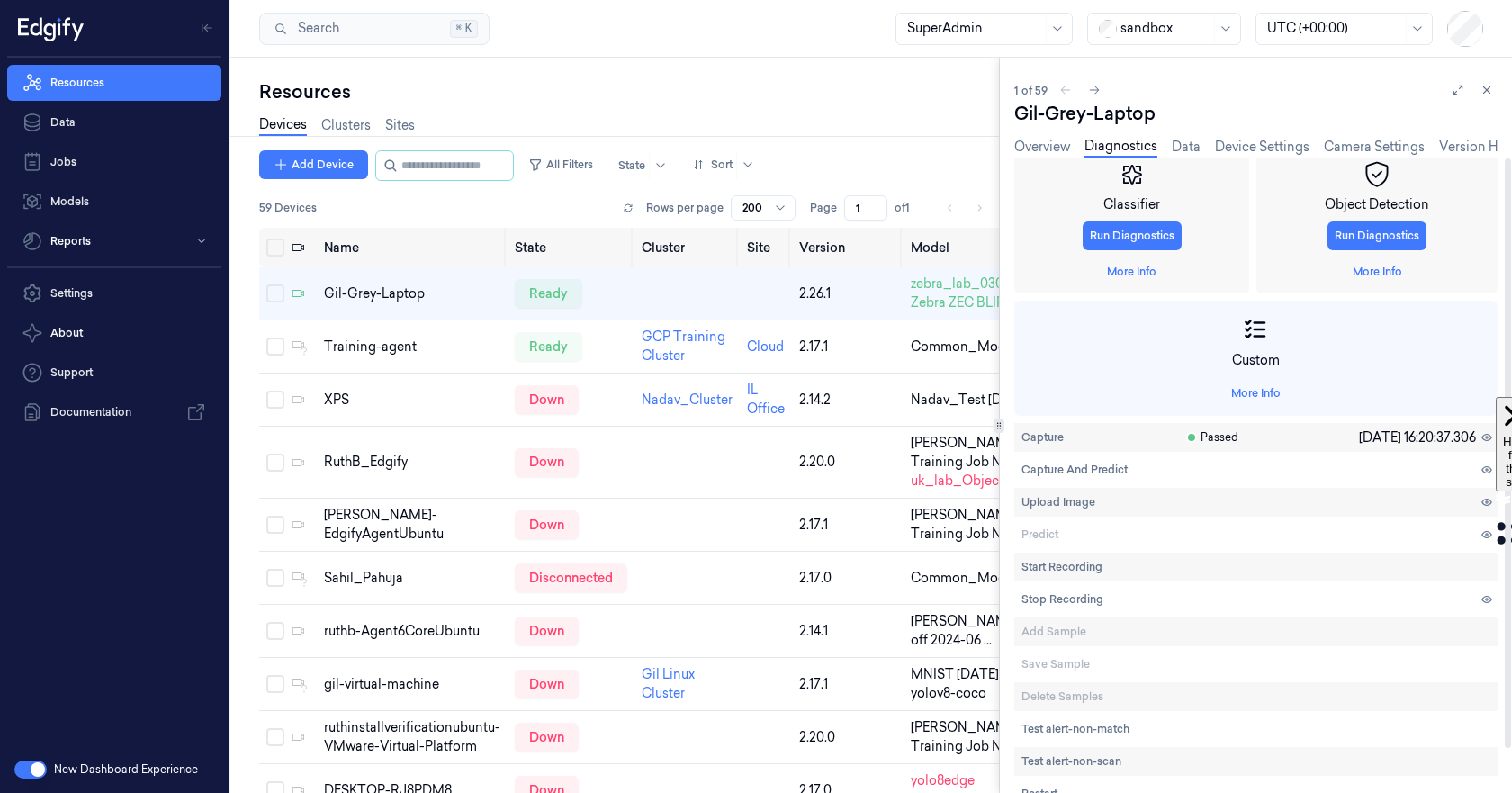
scroll to position [48, 0]
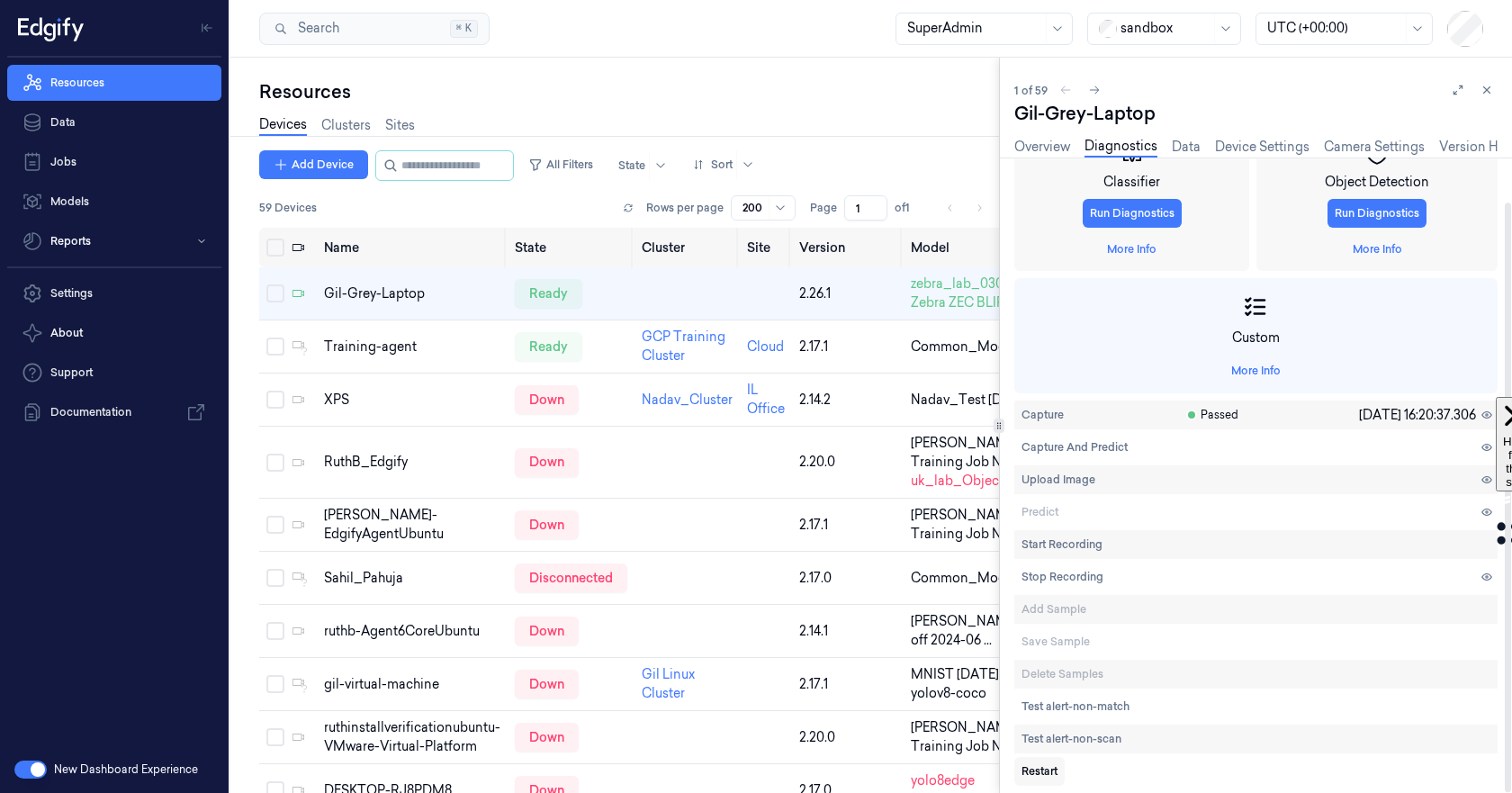
click at [1048, 768] on span "Restart" at bounding box center [1040, 771] width 36 height 16
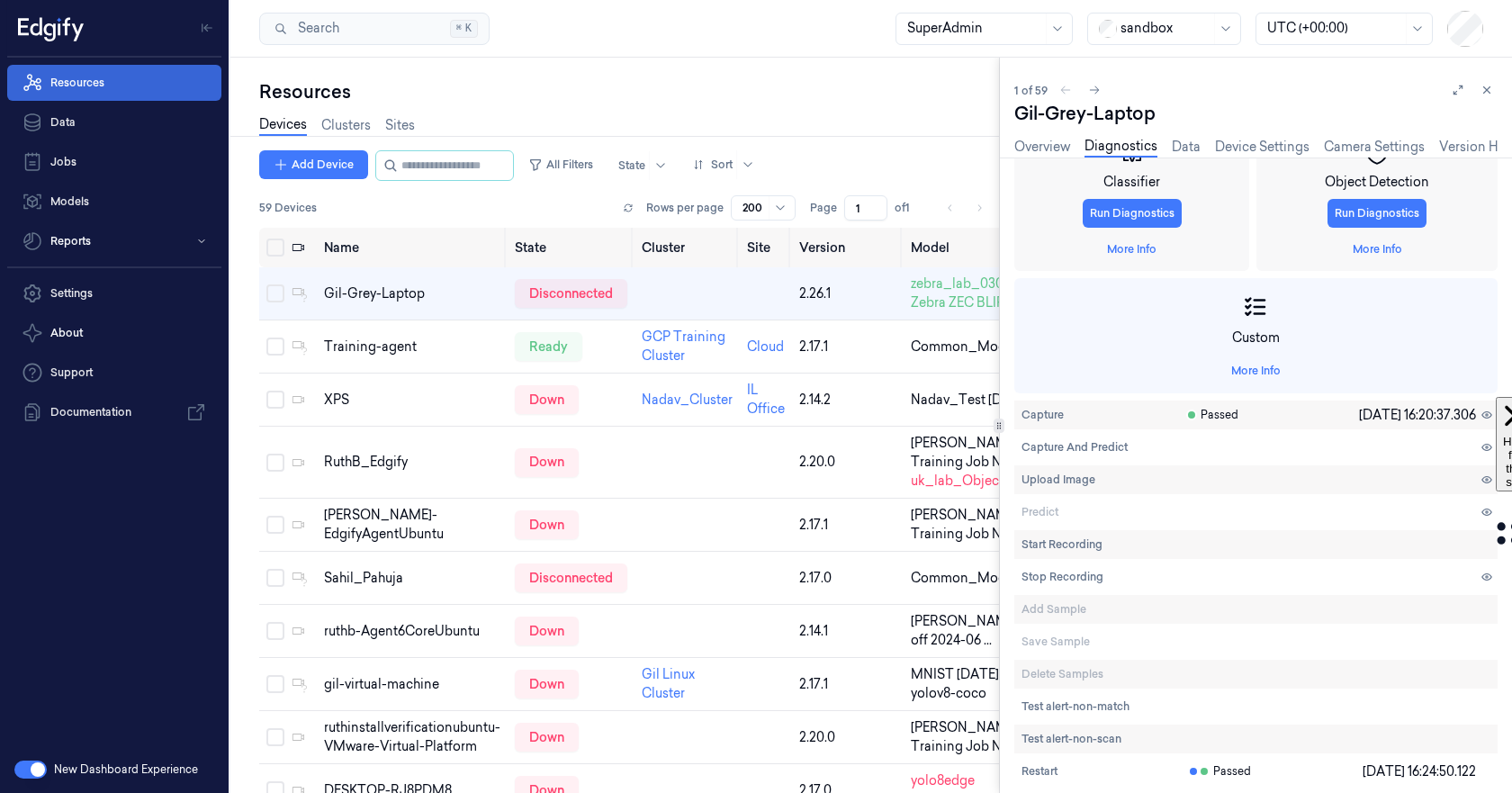
click at [63, 85] on link "Resources" at bounding box center [115, 83] width 214 height 36
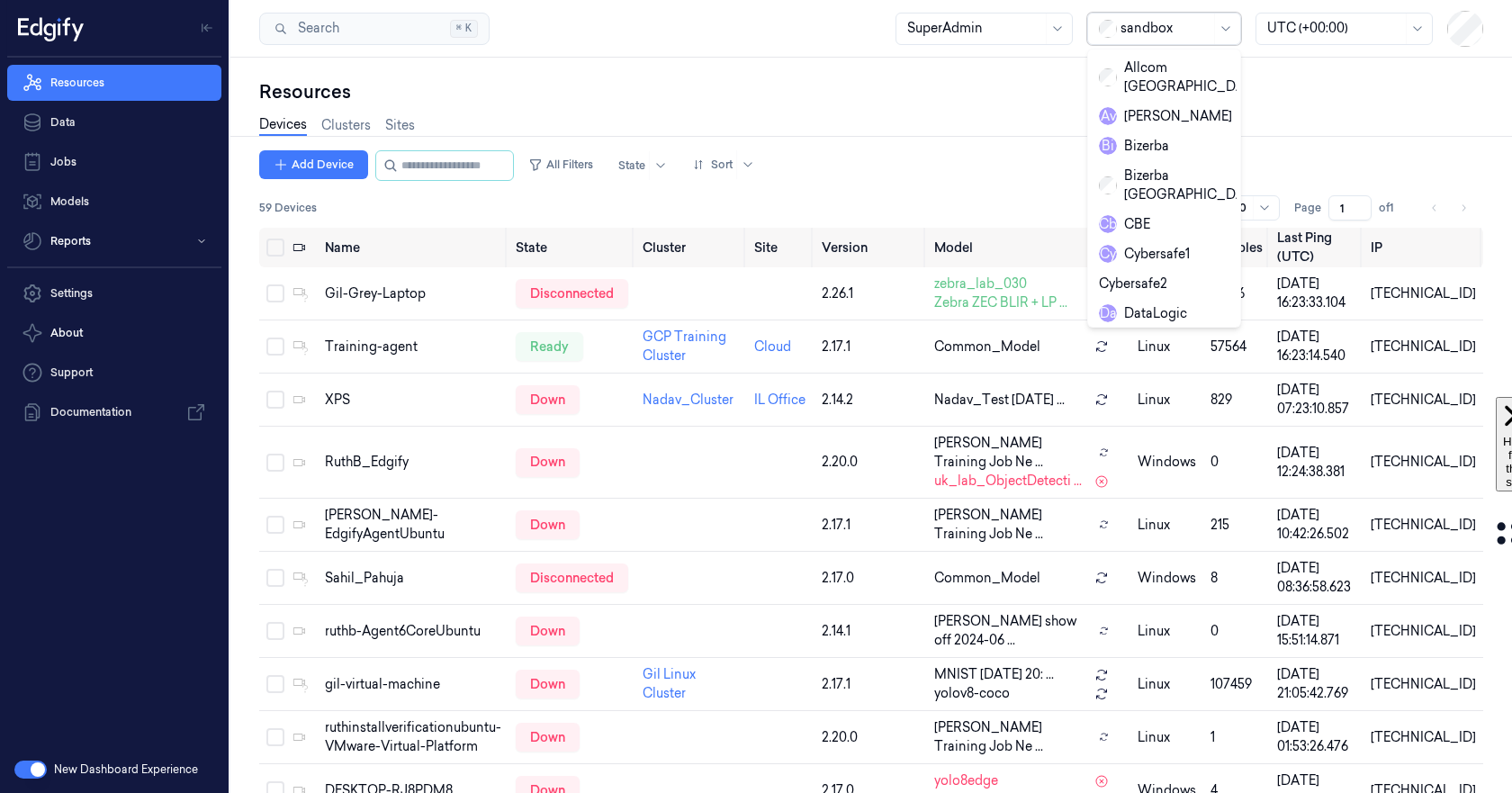
click at [1128, 26] on div at bounding box center [1165, 29] width 90 height 19
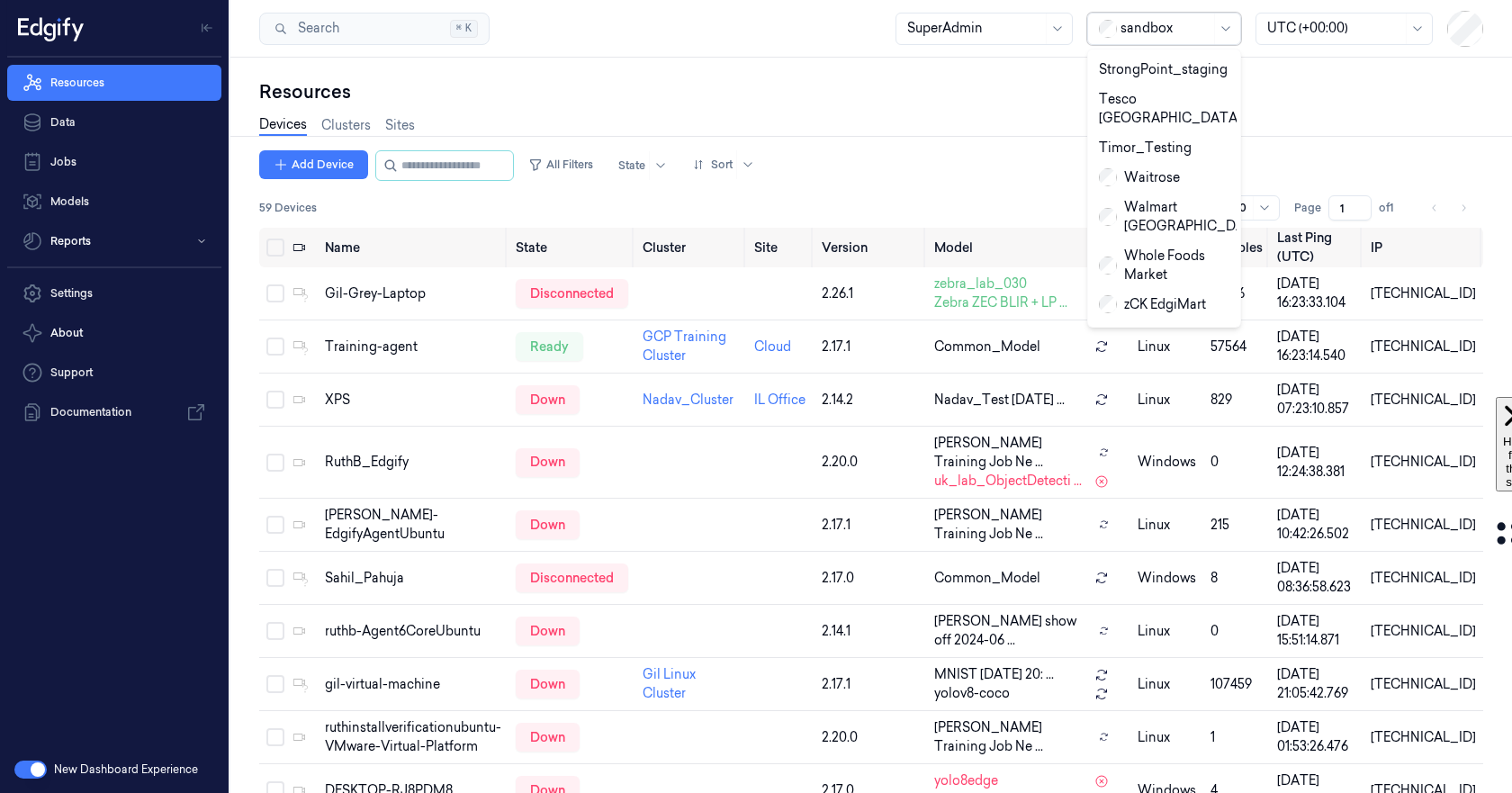
scroll to position [975, 0]
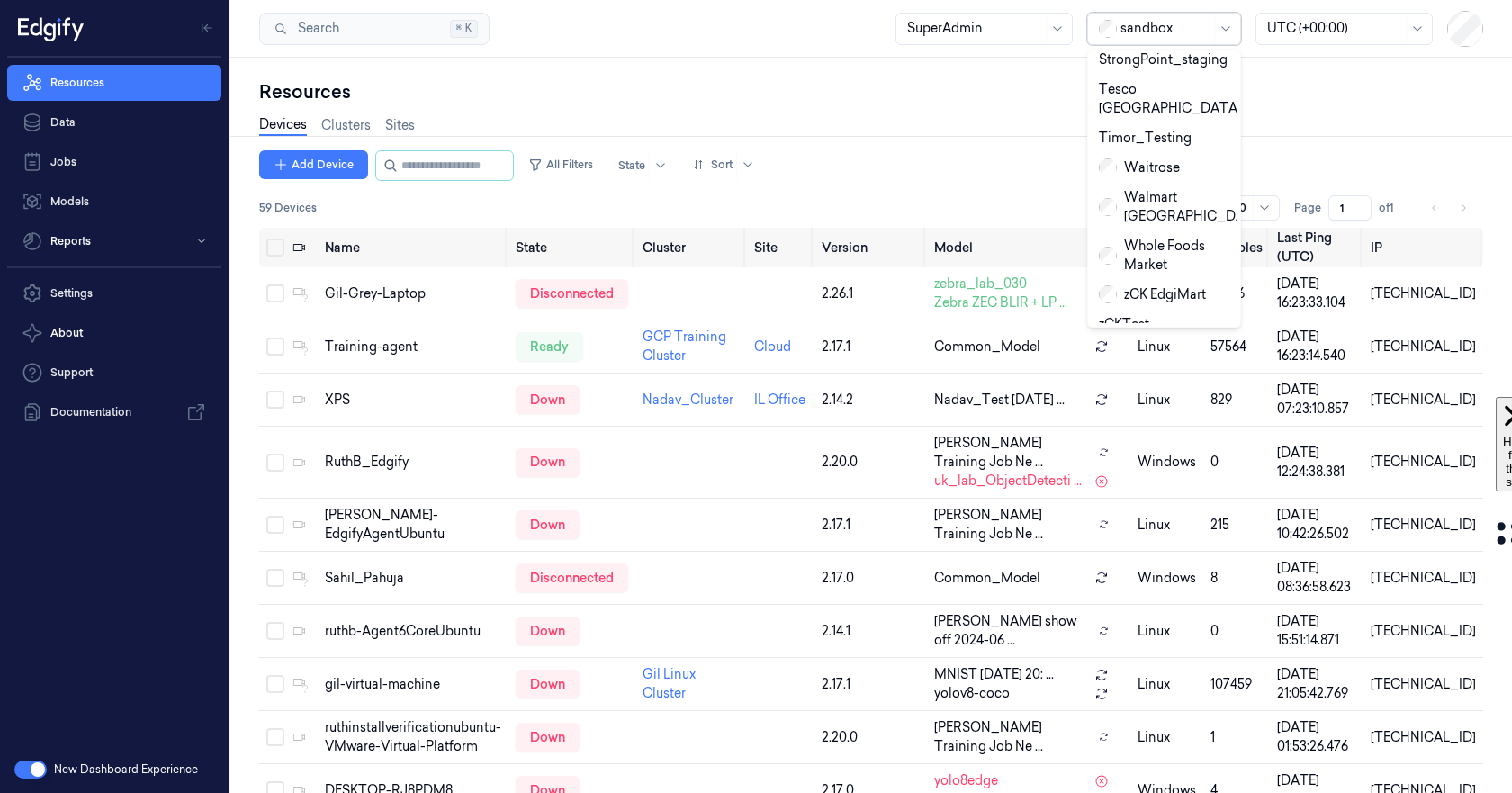
click at [1152, 369] on div "Zebra" at bounding box center [1164, 383] width 145 height 30
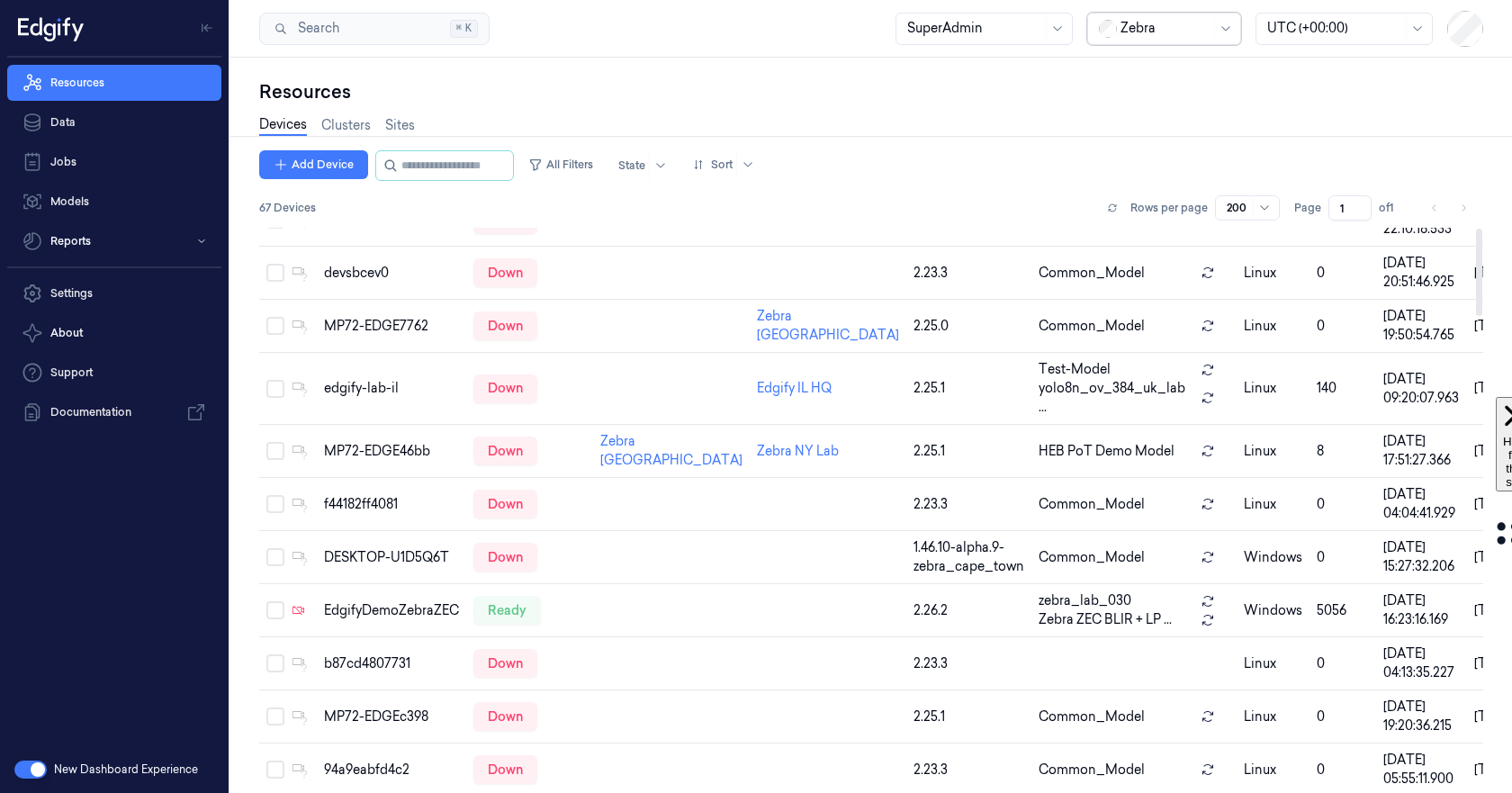
scroll to position [0, 0]
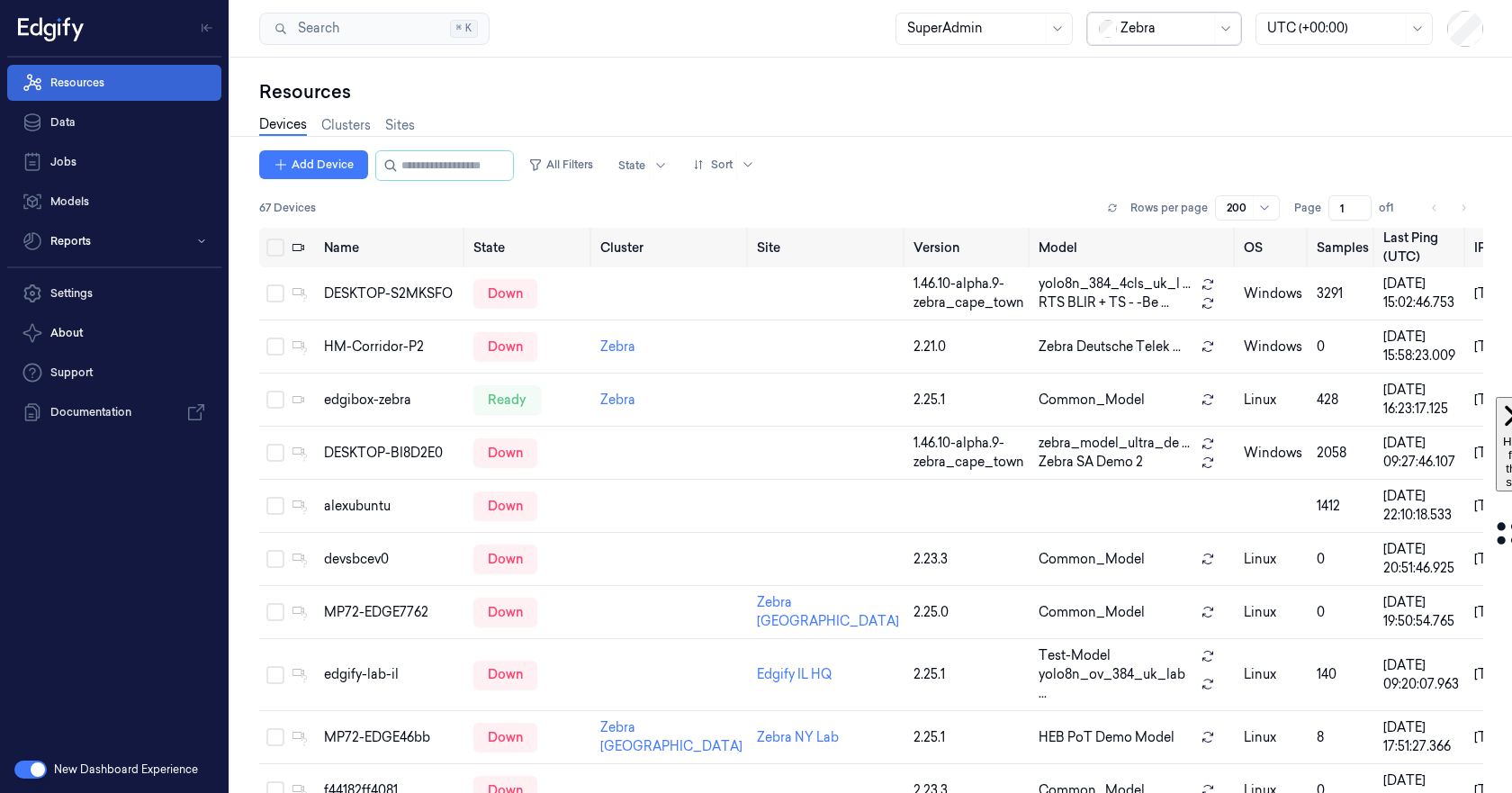
click at [70, 82] on link "Resources" at bounding box center [115, 83] width 214 height 36
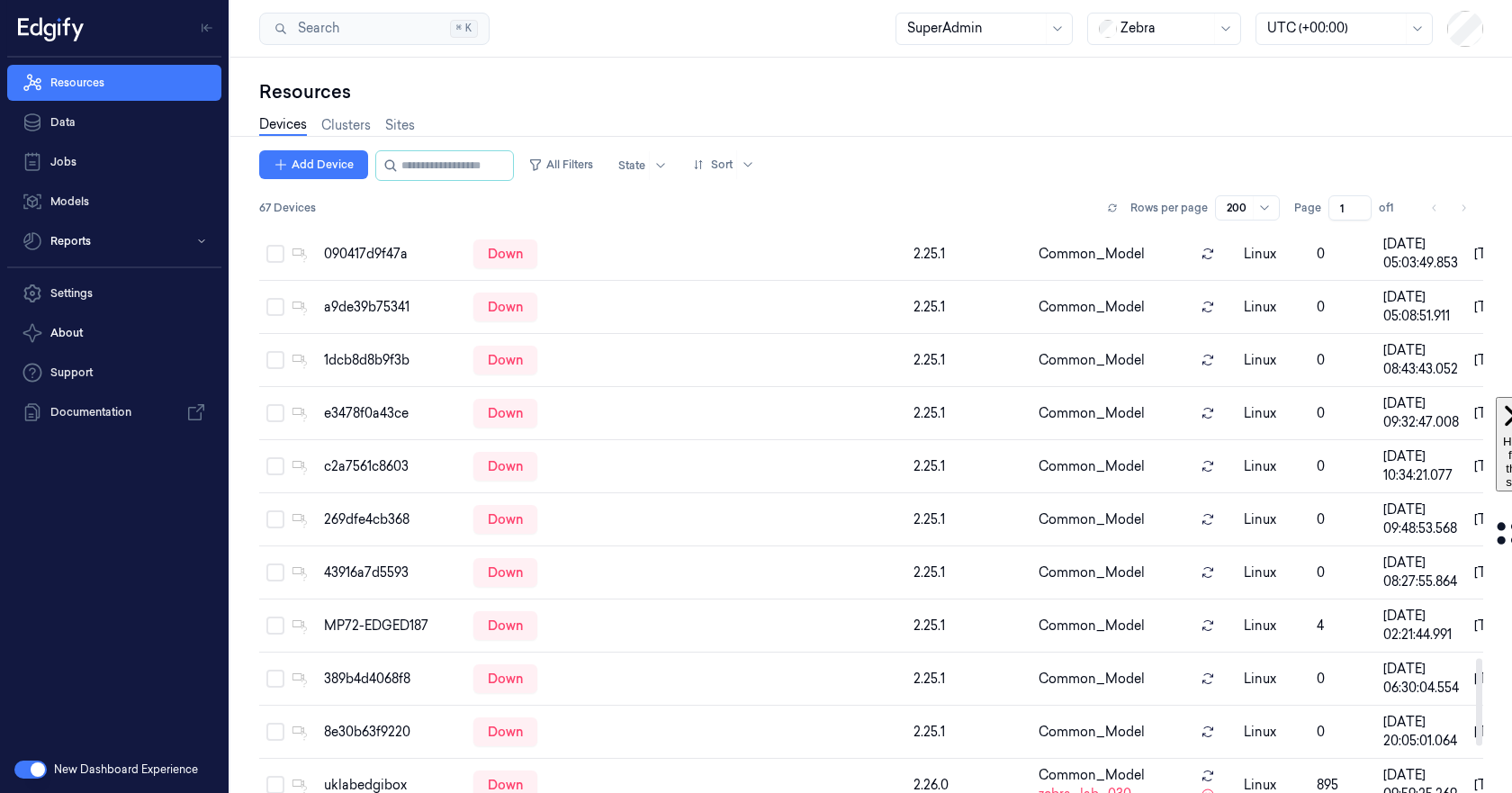
scroll to position [3082, 0]
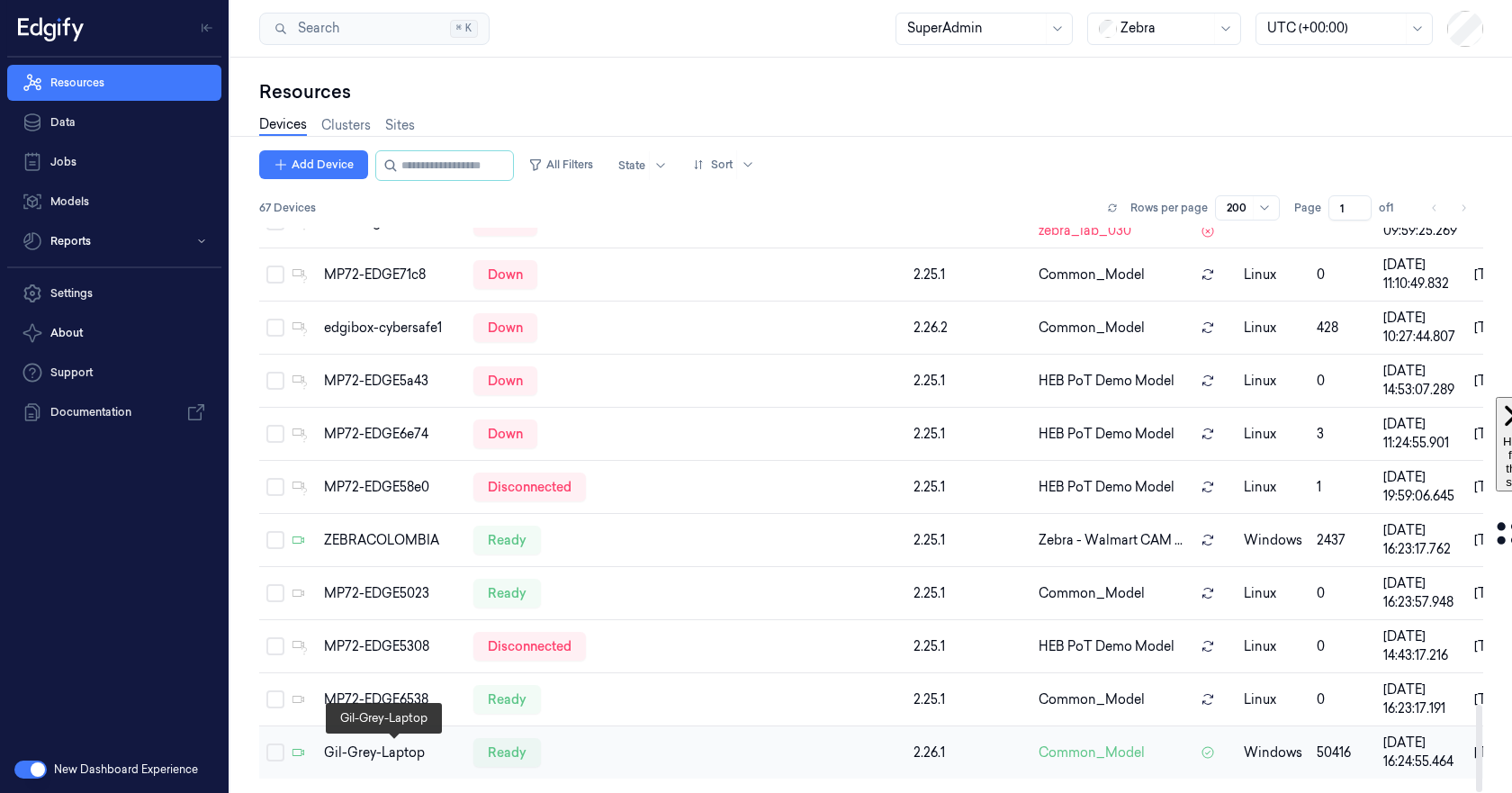
click at [343, 751] on div "Gil-Grey-Laptop" at bounding box center [391, 753] width 135 height 19
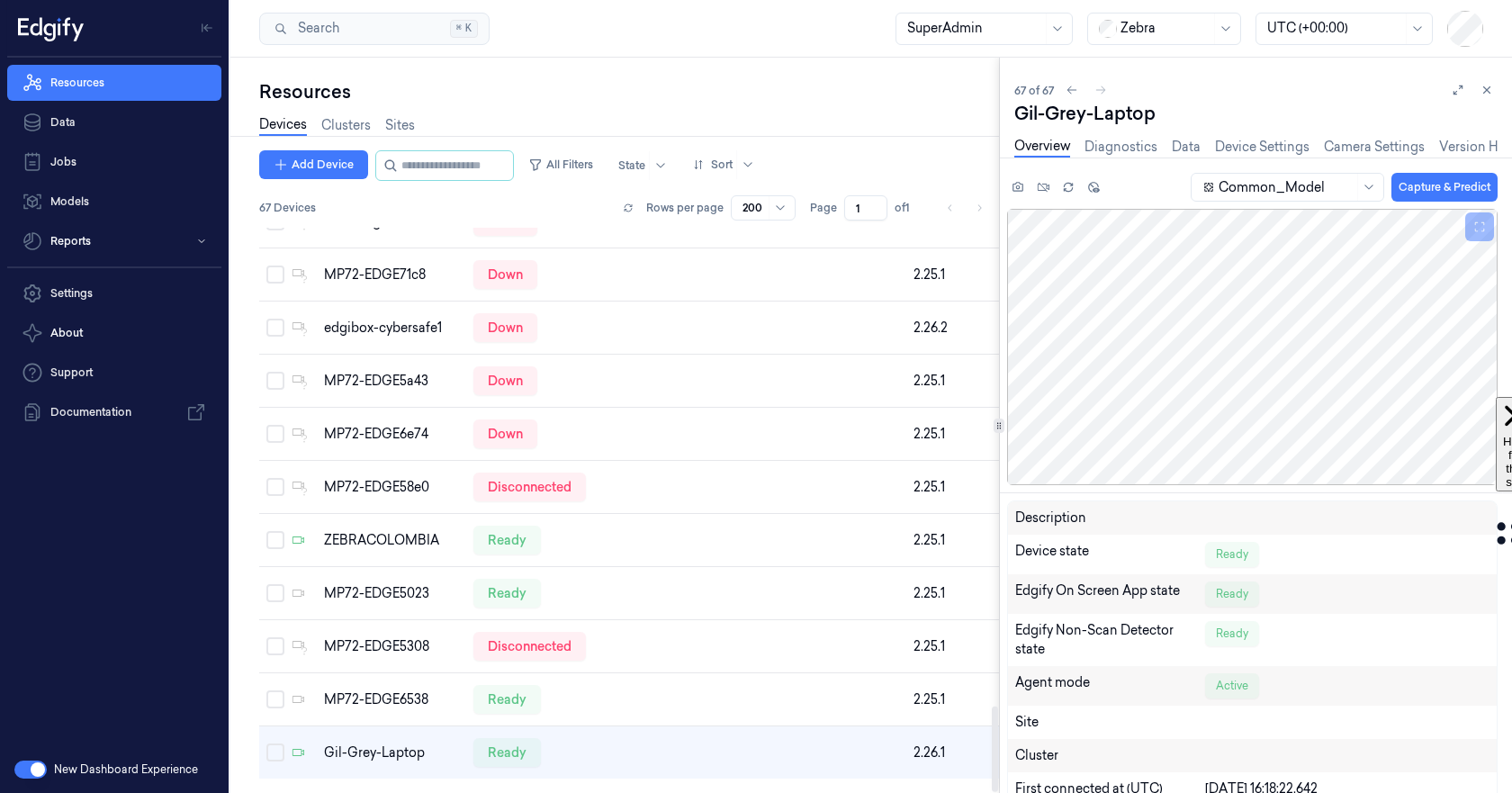
scroll to position [3146, 0]
click at [1112, 148] on link "Diagnostics" at bounding box center [1121, 147] width 73 height 21
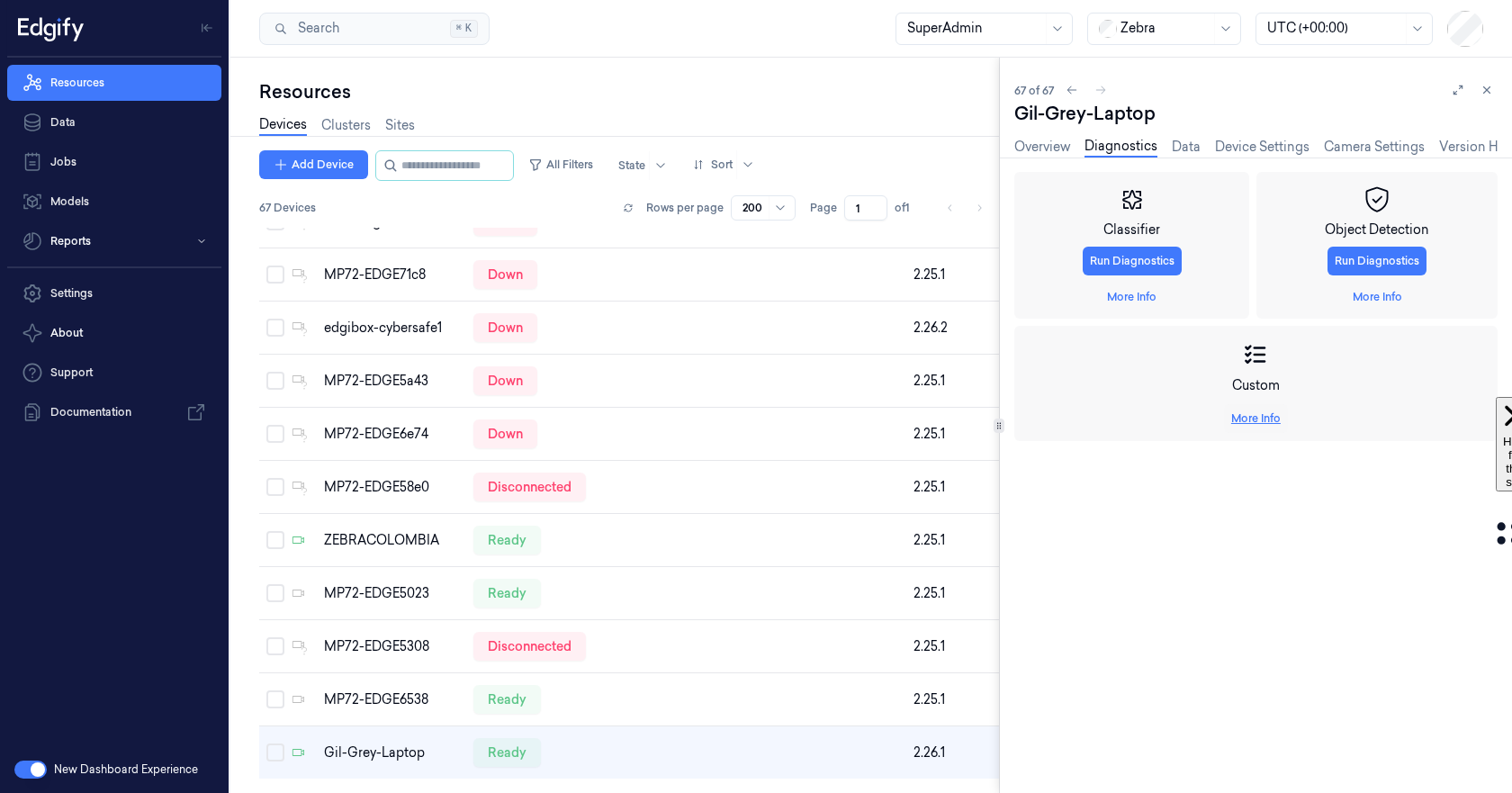
click at [1262, 423] on link "More Info" at bounding box center [1256, 418] width 50 height 16
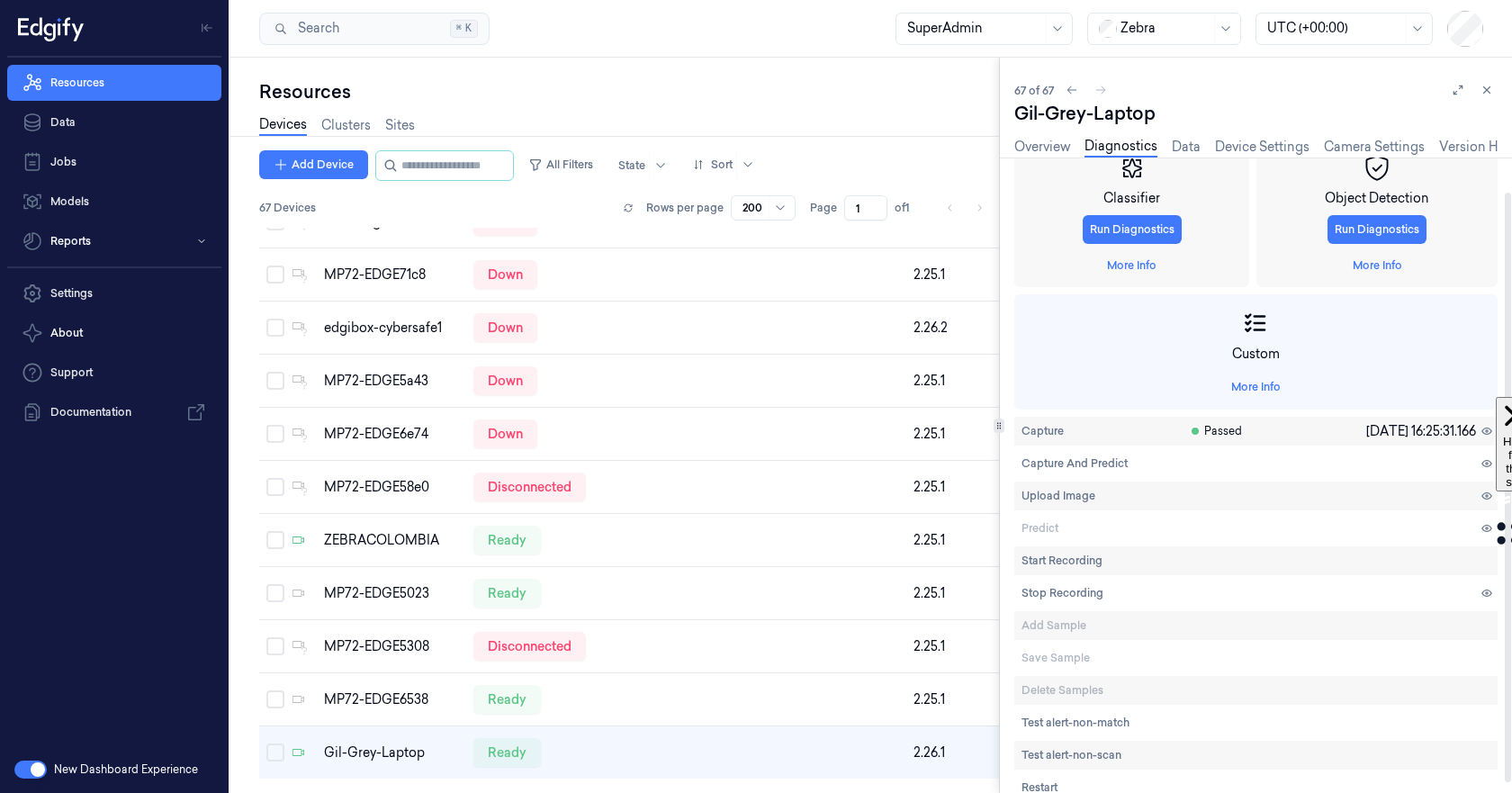
scroll to position [48, 0]
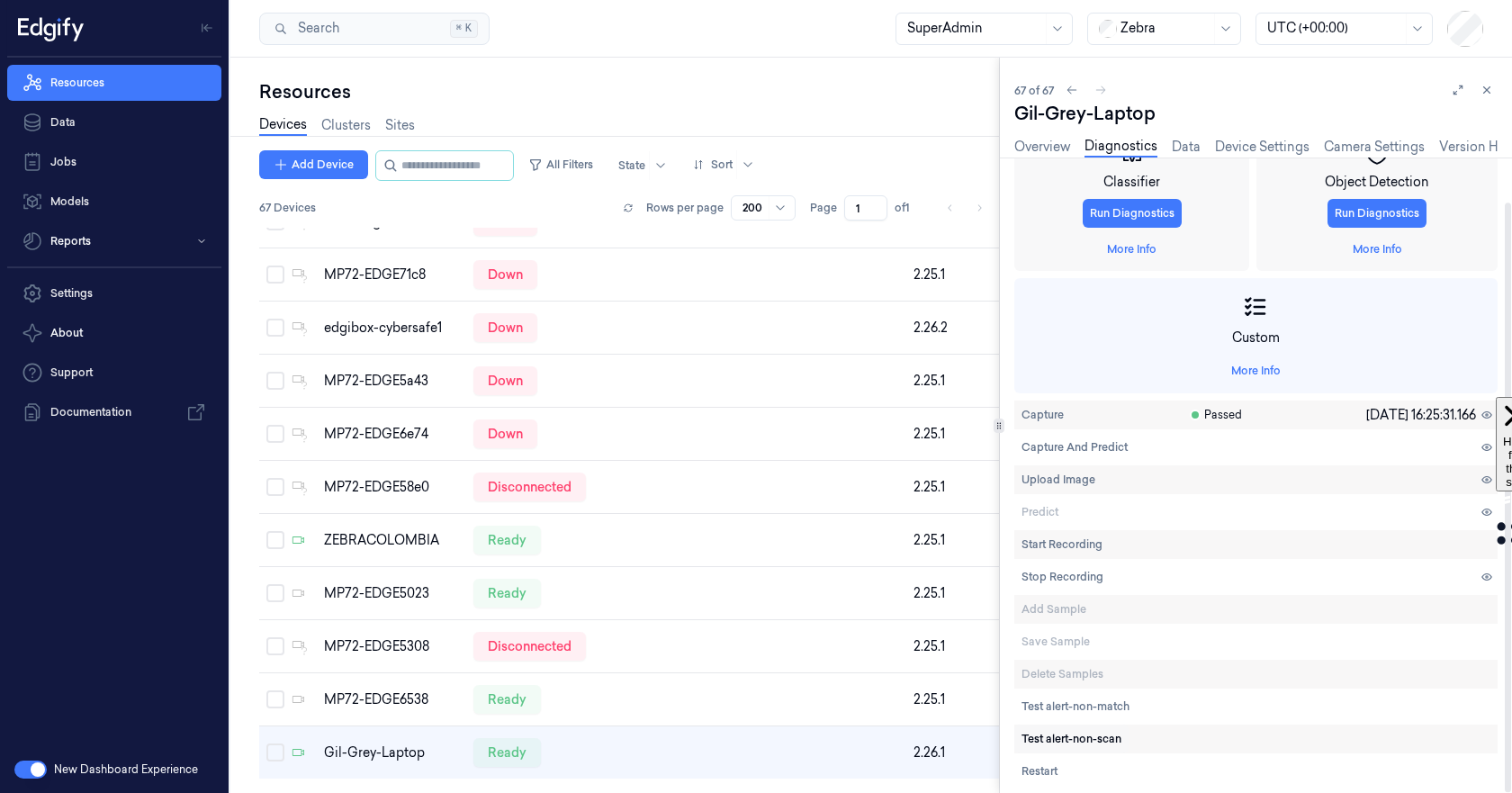
click at [1088, 737] on span "Test alert-non-scan" at bounding box center [1071, 739] width 100 height 16
click at [1080, 712] on span "Test alert-non-match" at bounding box center [1075, 706] width 108 height 16
click at [1032, 149] on link "Overview" at bounding box center [1042, 147] width 55 height 21
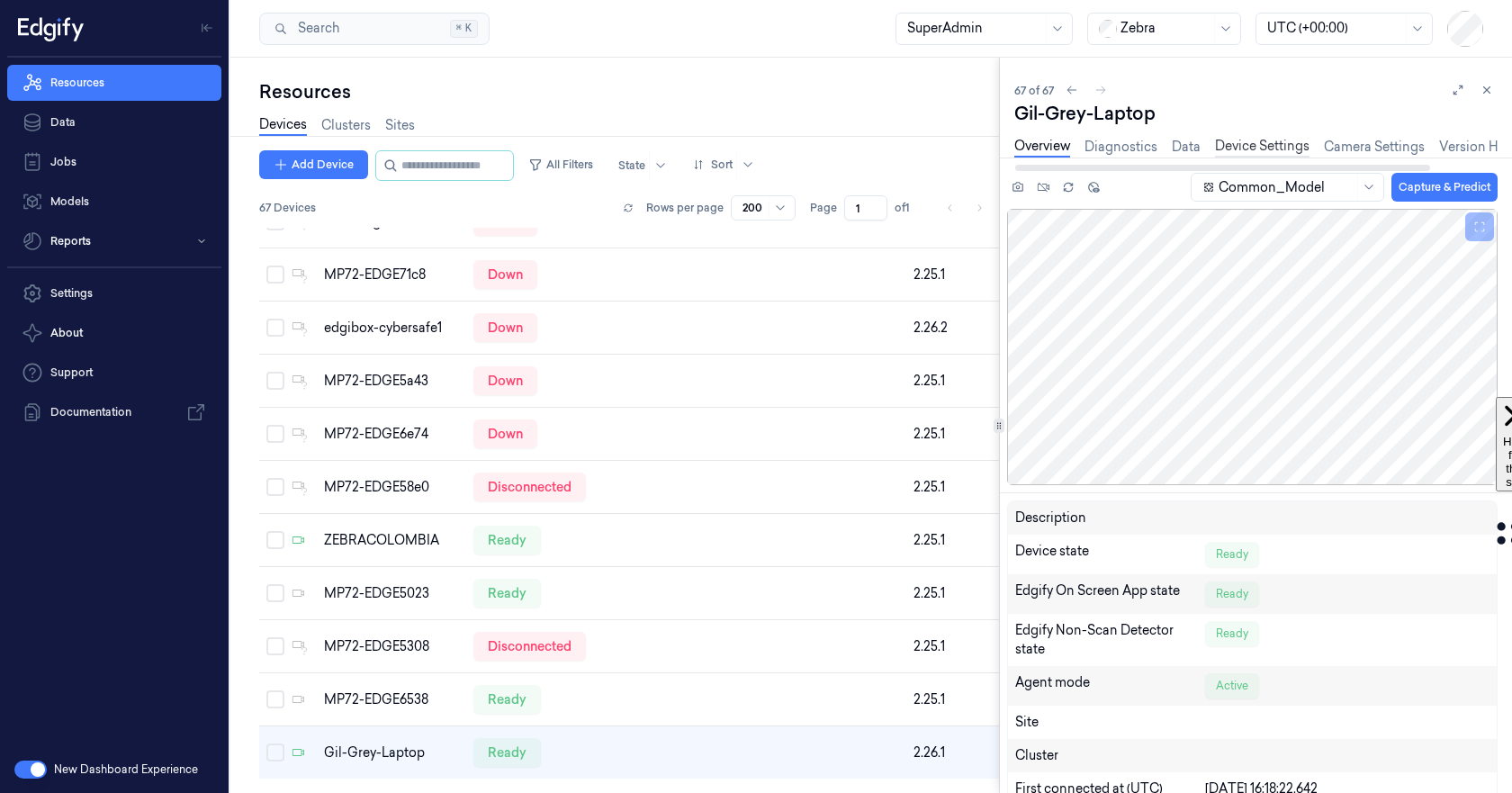
click at [1260, 147] on link "Device Settings" at bounding box center [1262, 147] width 95 height 21
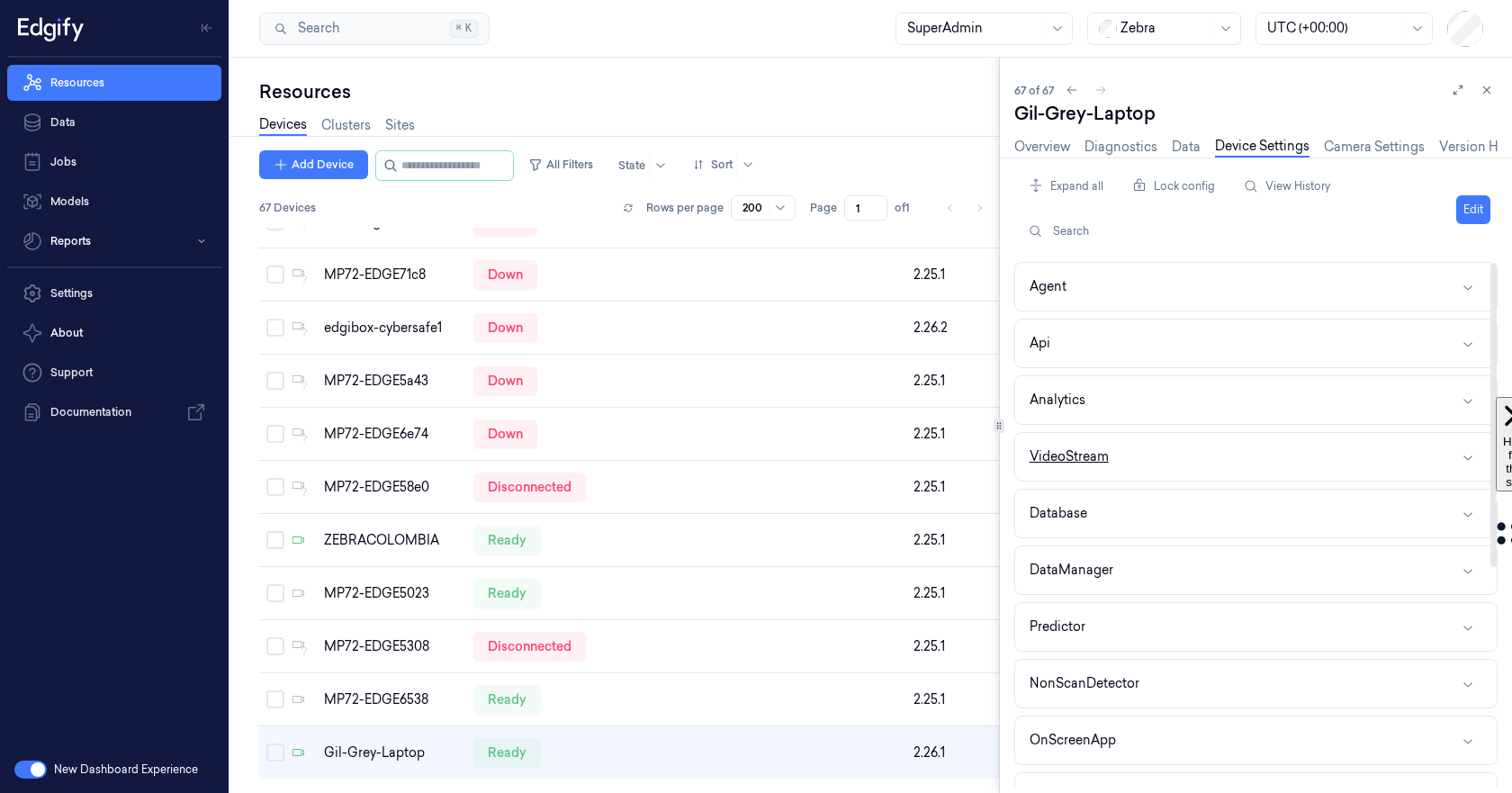
click at [1184, 462] on button "VideoStream" at bounding box center [1256, 457] width 482 height 48
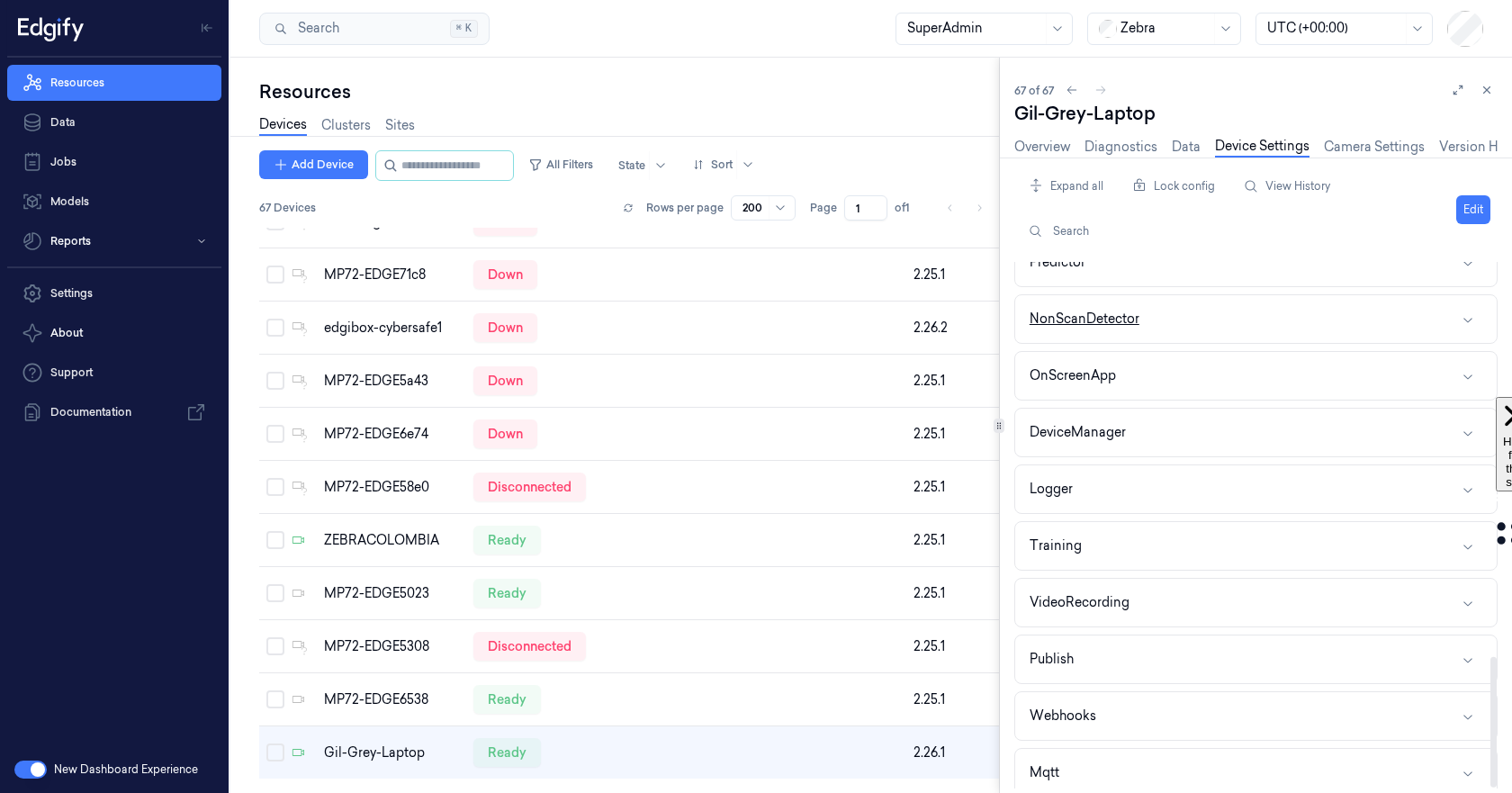
scroll to position [1587, 0]
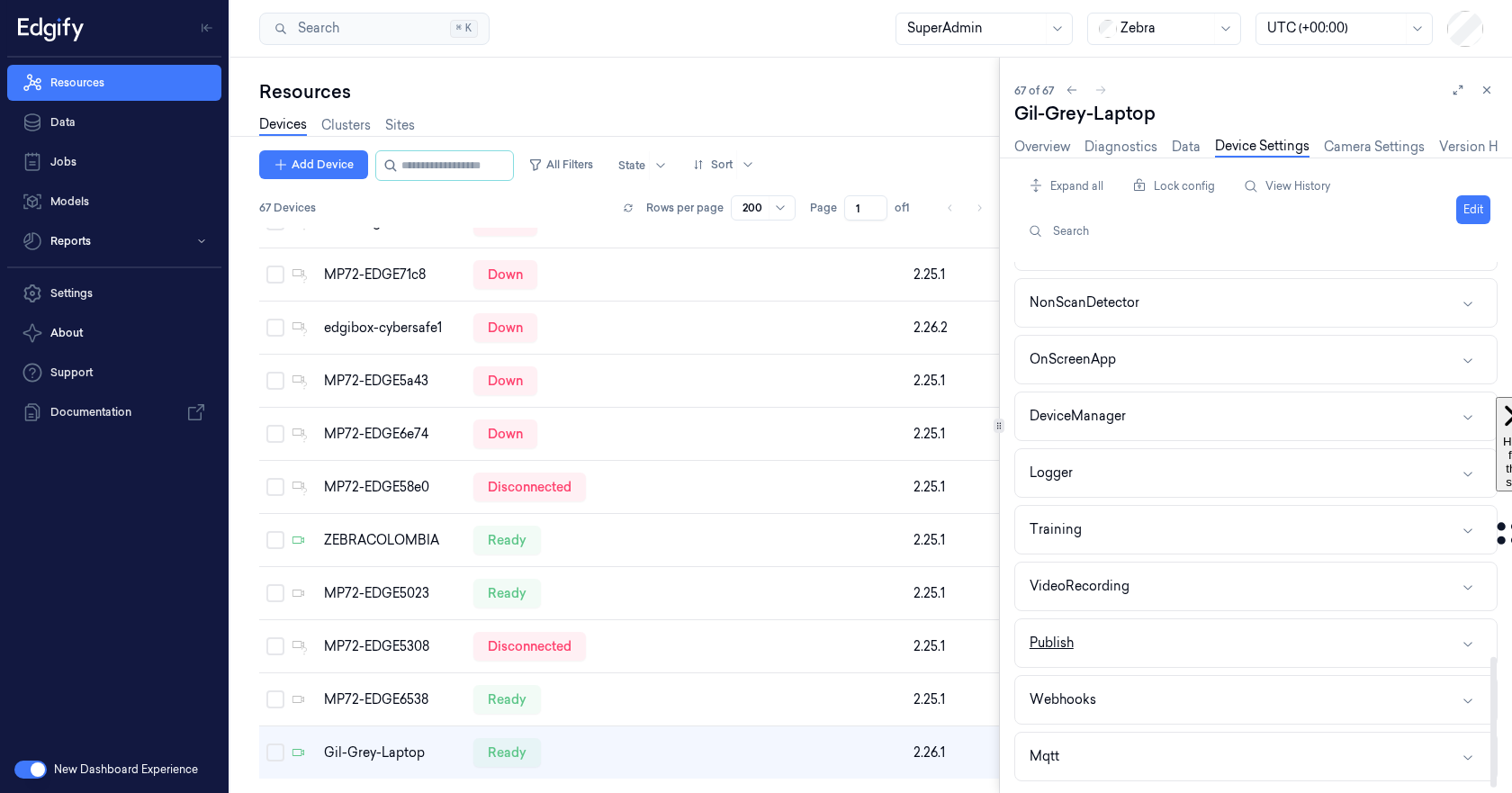
click at [1169, 646] on button "Publish" at bounding box center [1256, 643] width 482 height 48
click at [1170, 582] on button "VideoRecording" at bounding box center [1256, 587] width 482 height 48
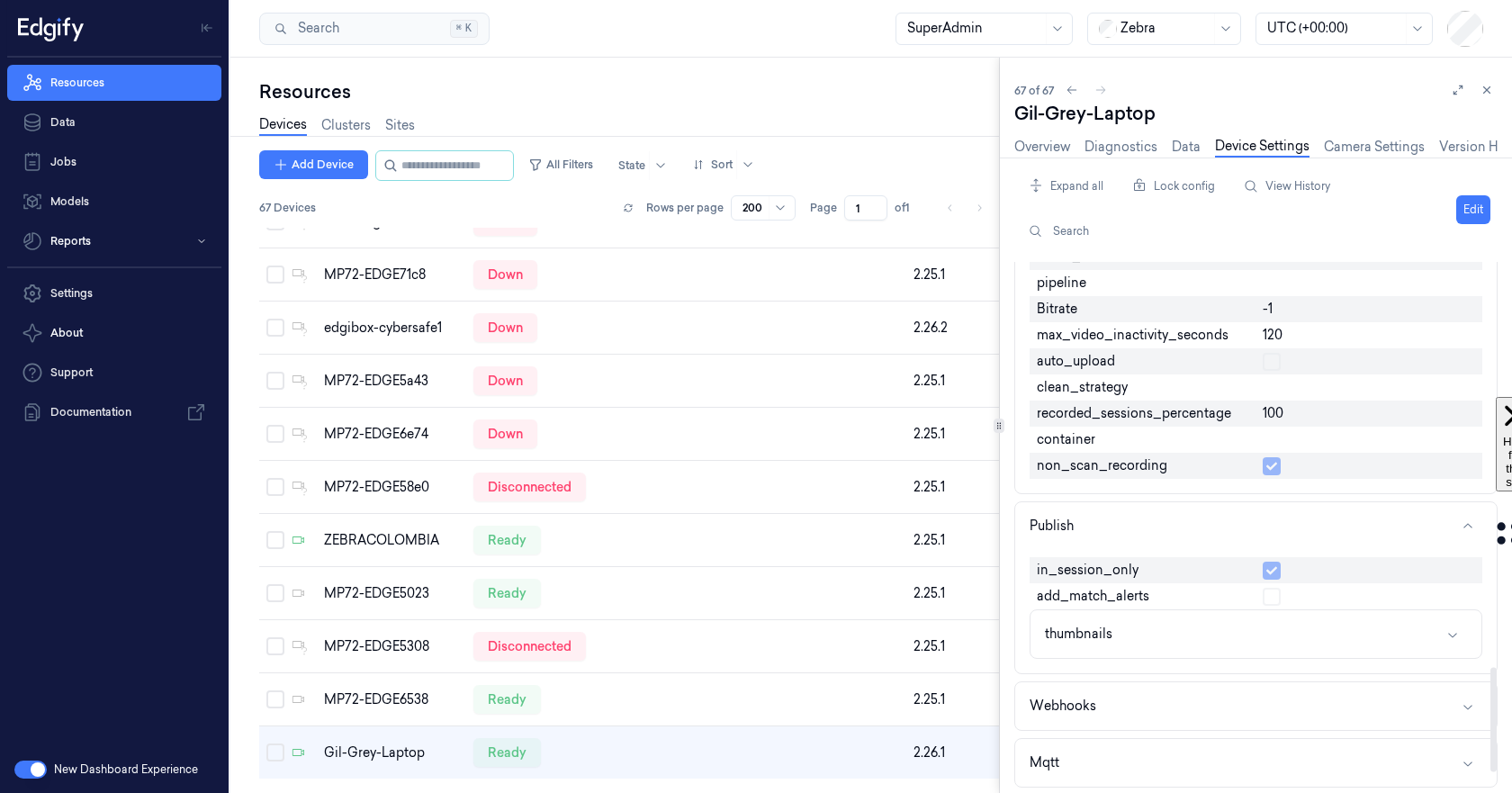
scroll to position [2123, 0]
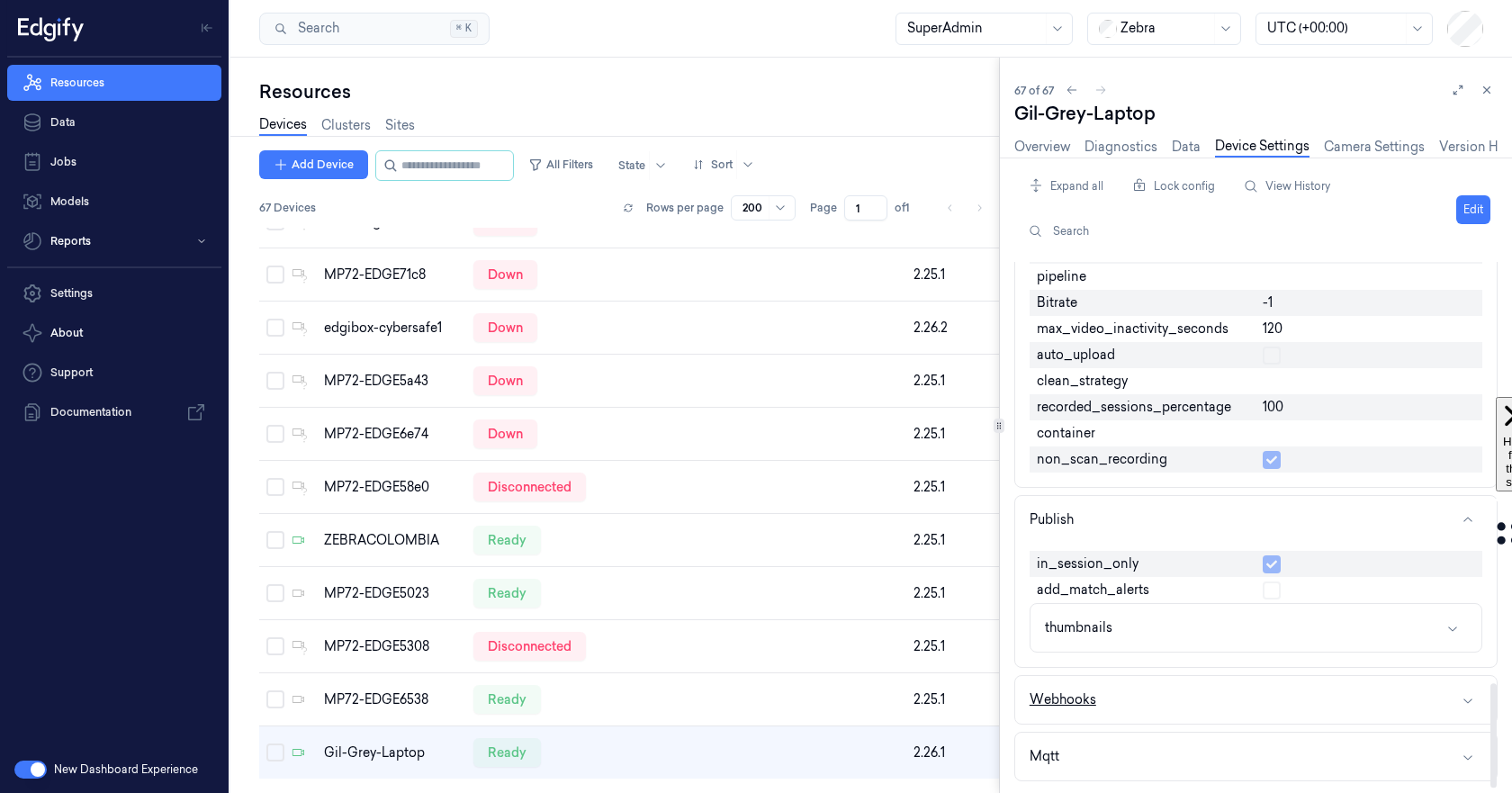
click at [1204, 705] on button "Webhooks" at bounding box center [1256, 699] width 482 height 48
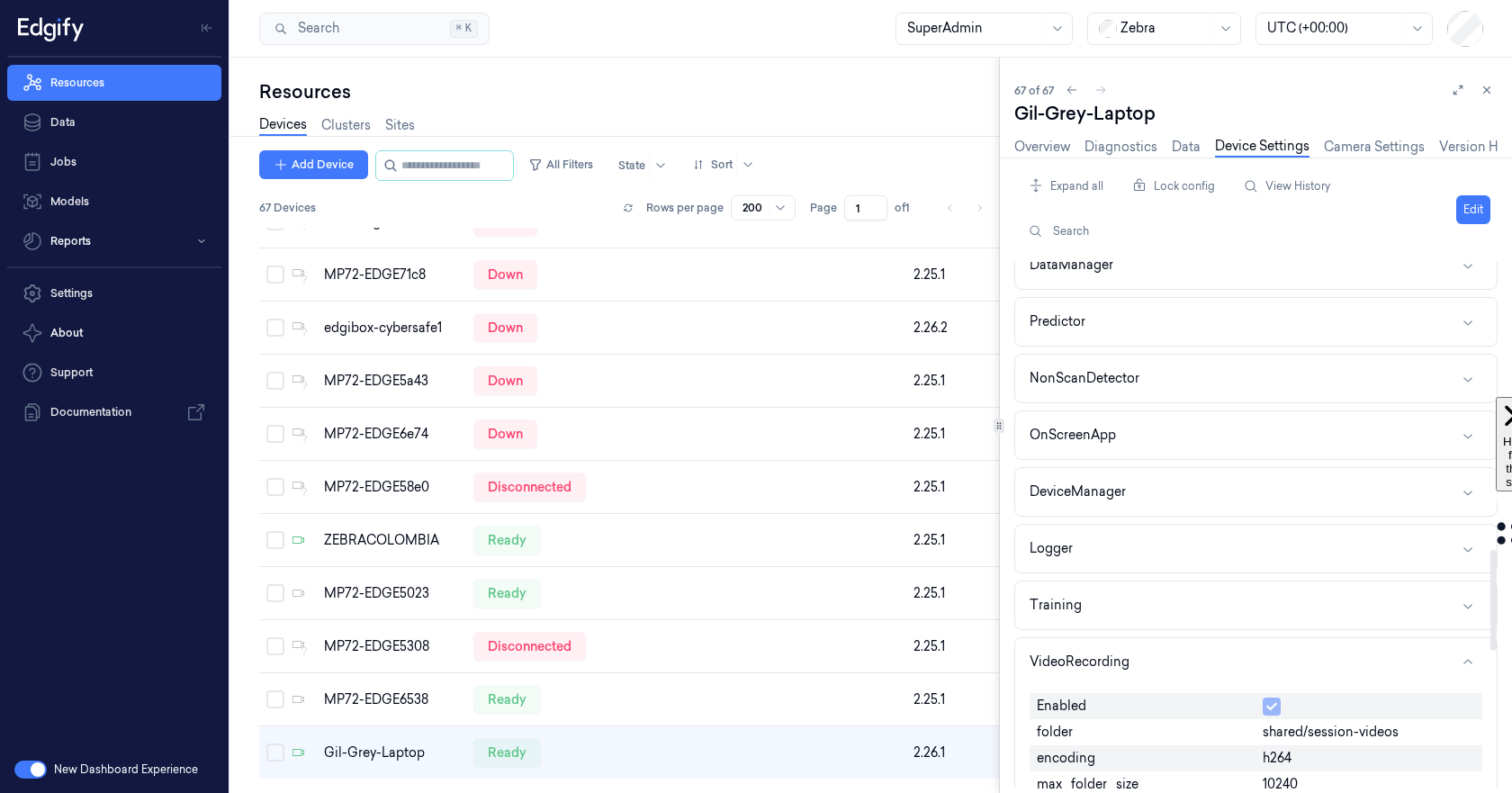
scroll to position [1504, 0]
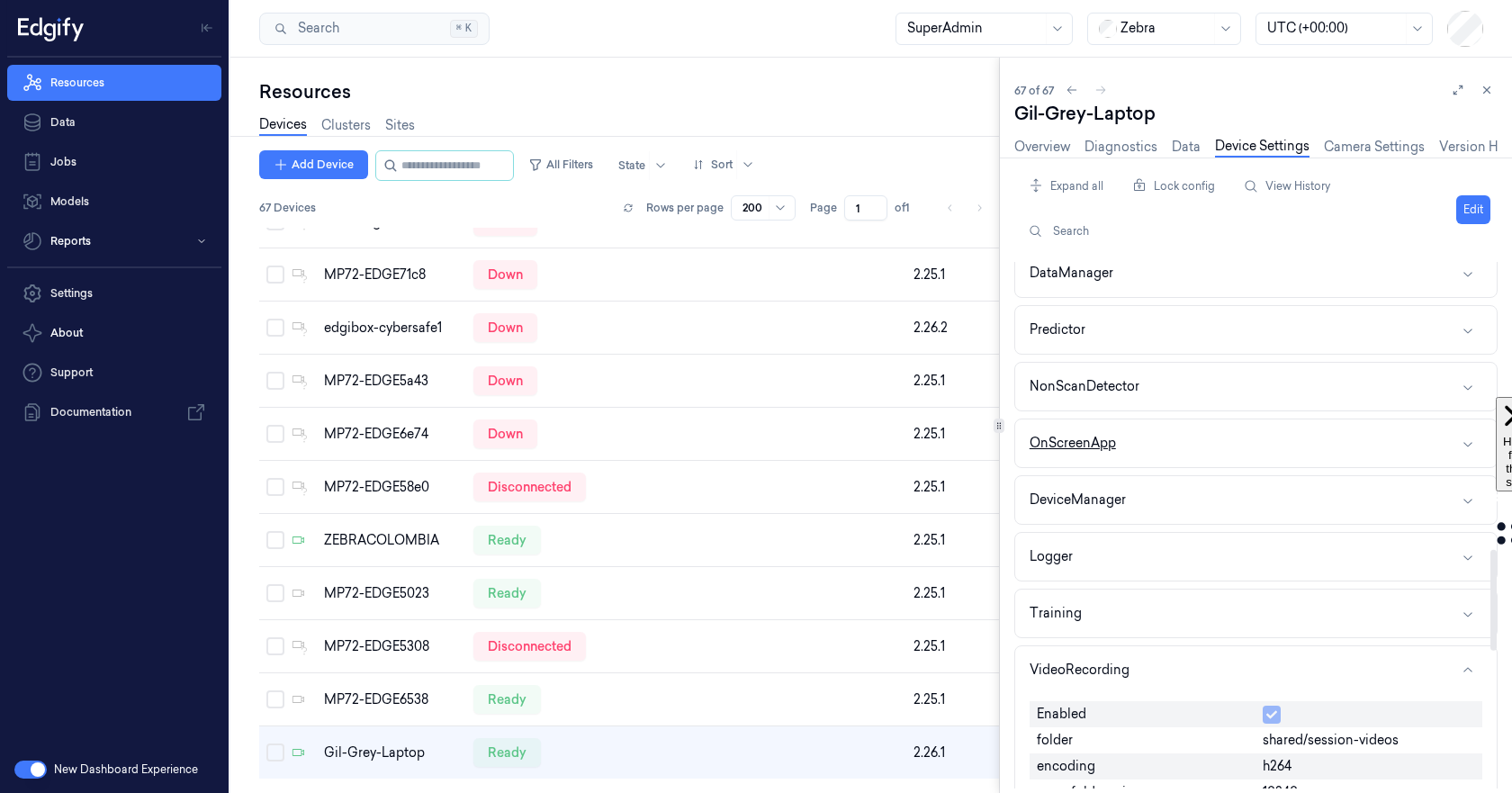
click at [1249, 455] on button "OnScreenApp" at bounding box center [1256, 443] width 482 height 48
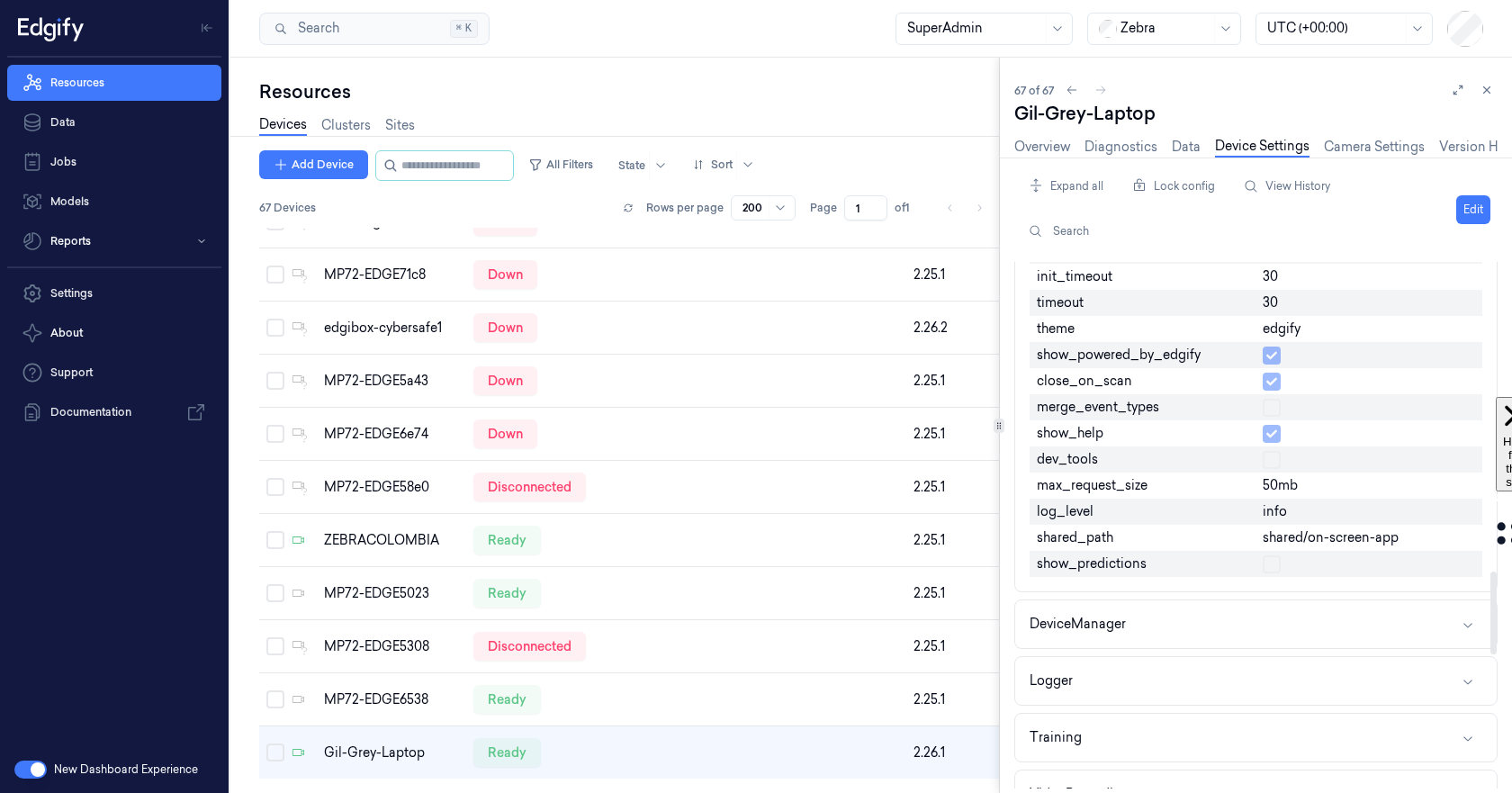
scroll to position [1953, 0]
click at [1261, 563] on div at bounding box center [1369, 559] width 227 height 26
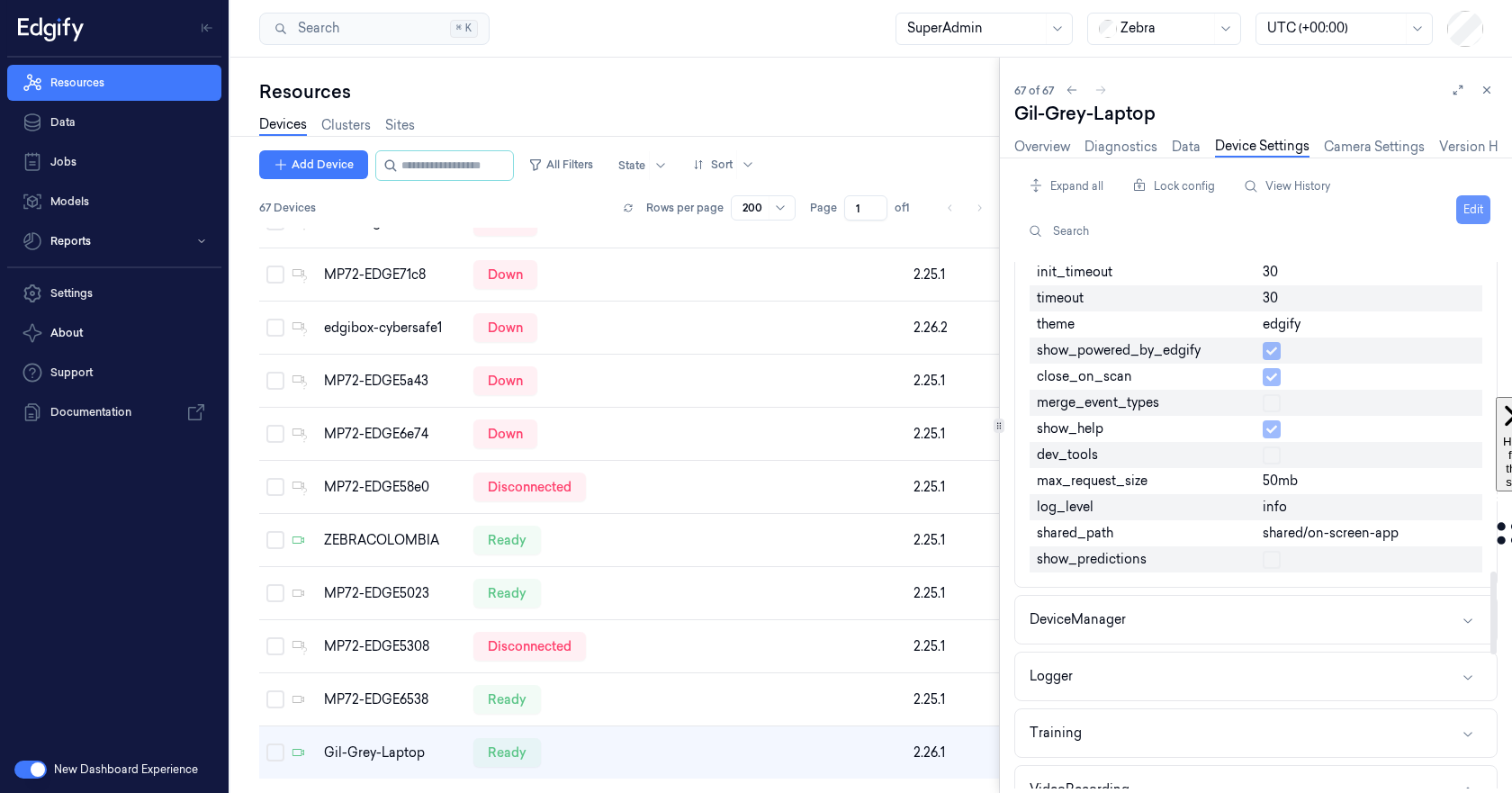
click at [1473, 206] on button "Edit" at bounding box center [1474, 209] width 34 height 29
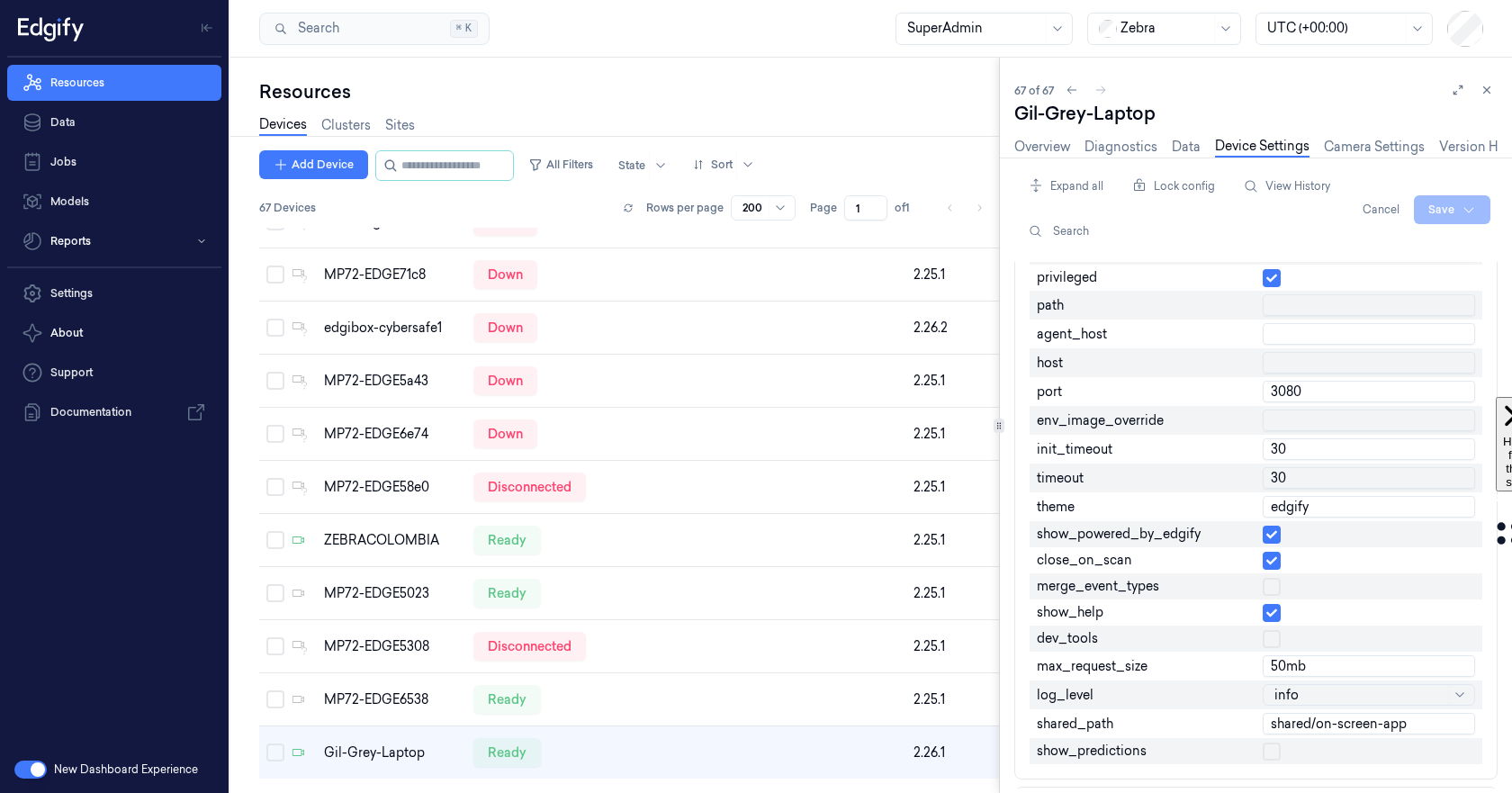
scroll to position [2131, 0]
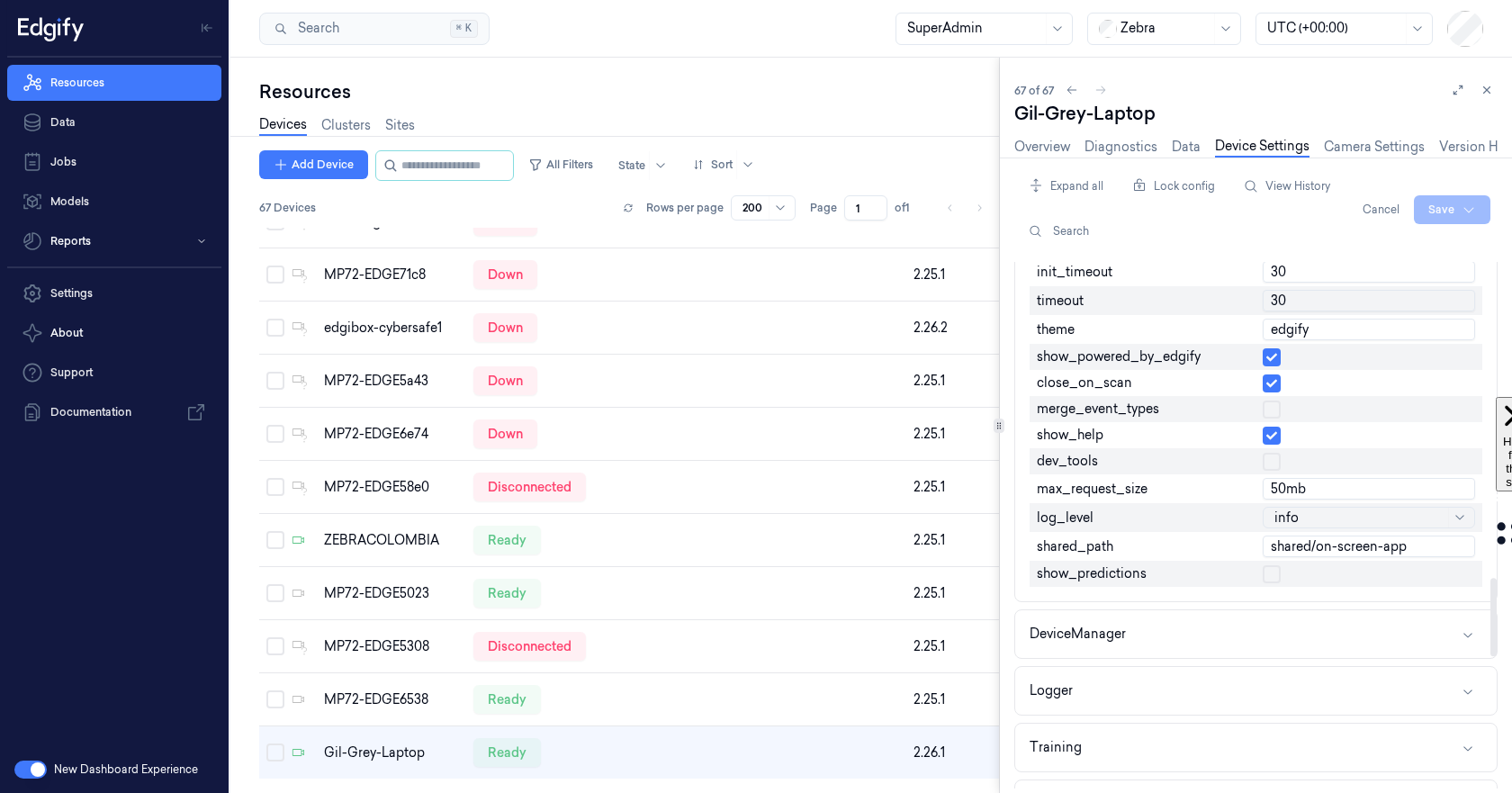
click at [1267, 573] on button "button" at bounding box center [1271, 573] width 18 height 18
click at [1447, 204] on html "Resources Data Jobs Models Reports Settings About Support Documentation New Das…" at bounding box center [756, 396] width 1512 height 793
click at [1381, 247] on div "Save to this device" at bounding box center [1404, 246] width 160 height 30
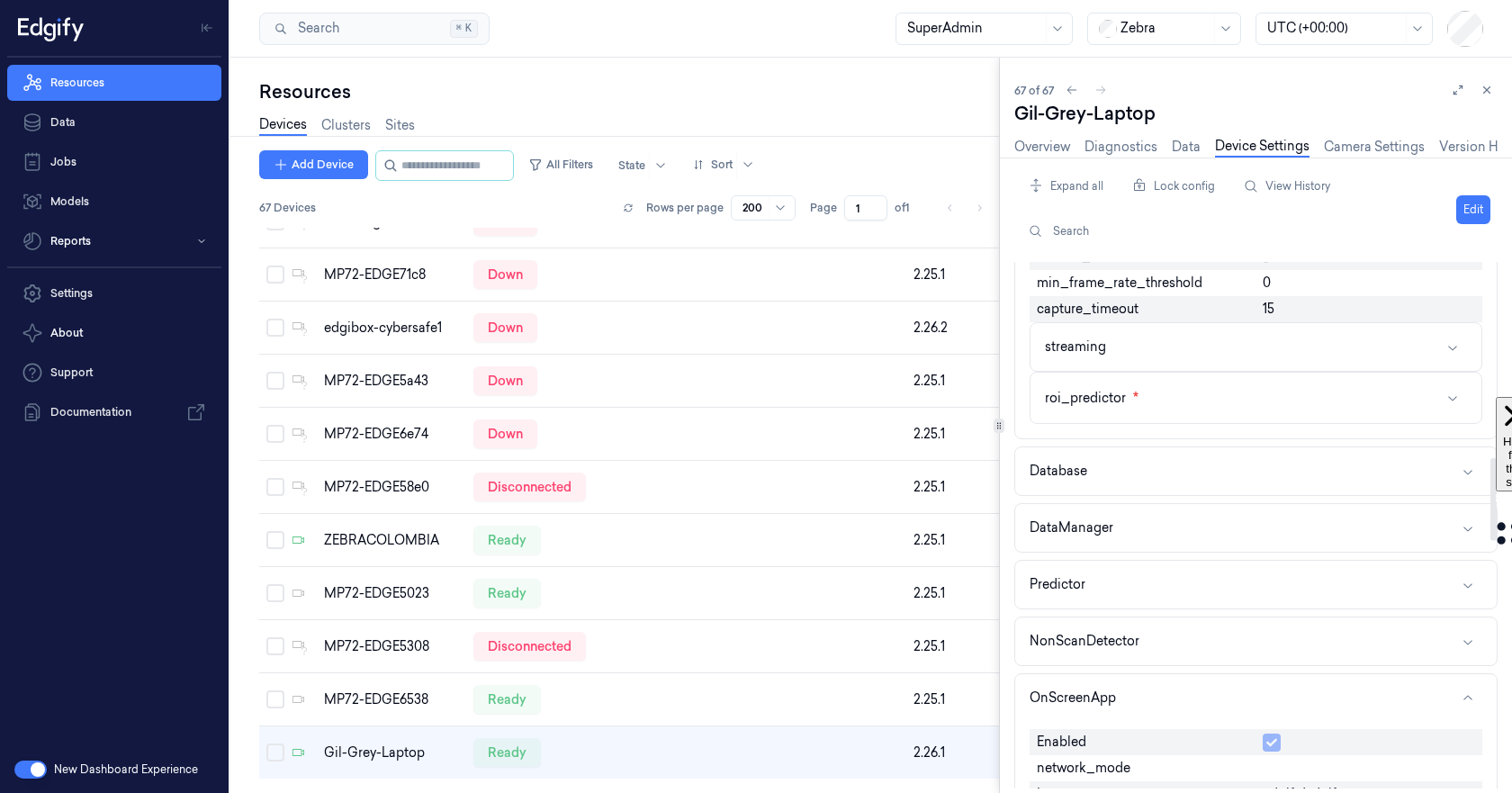
scroll to position [1233, 0]
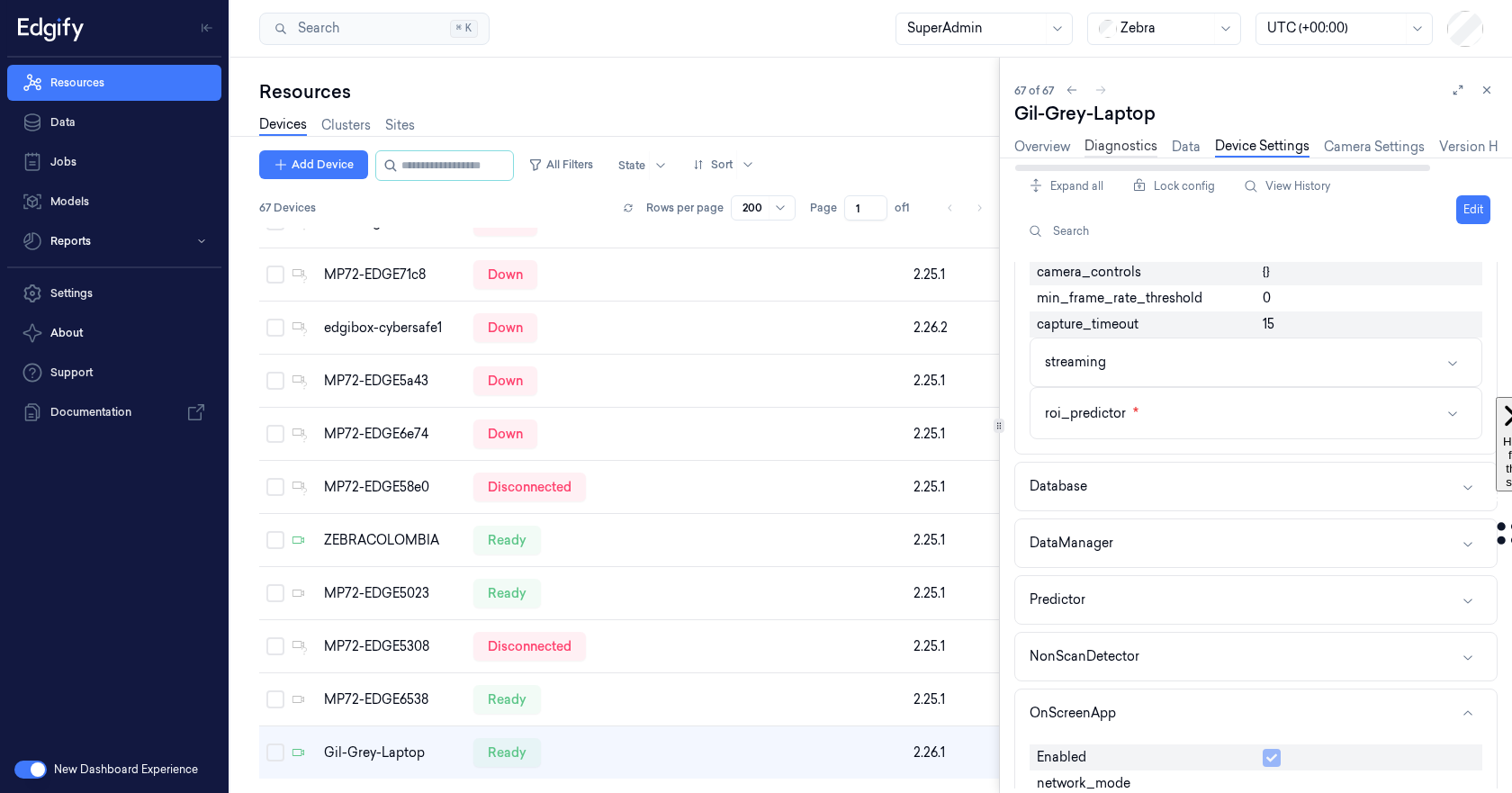
click at [1118, 145] on link "Diagnostics" at bounding box center [1121, 147] width 73 height 21
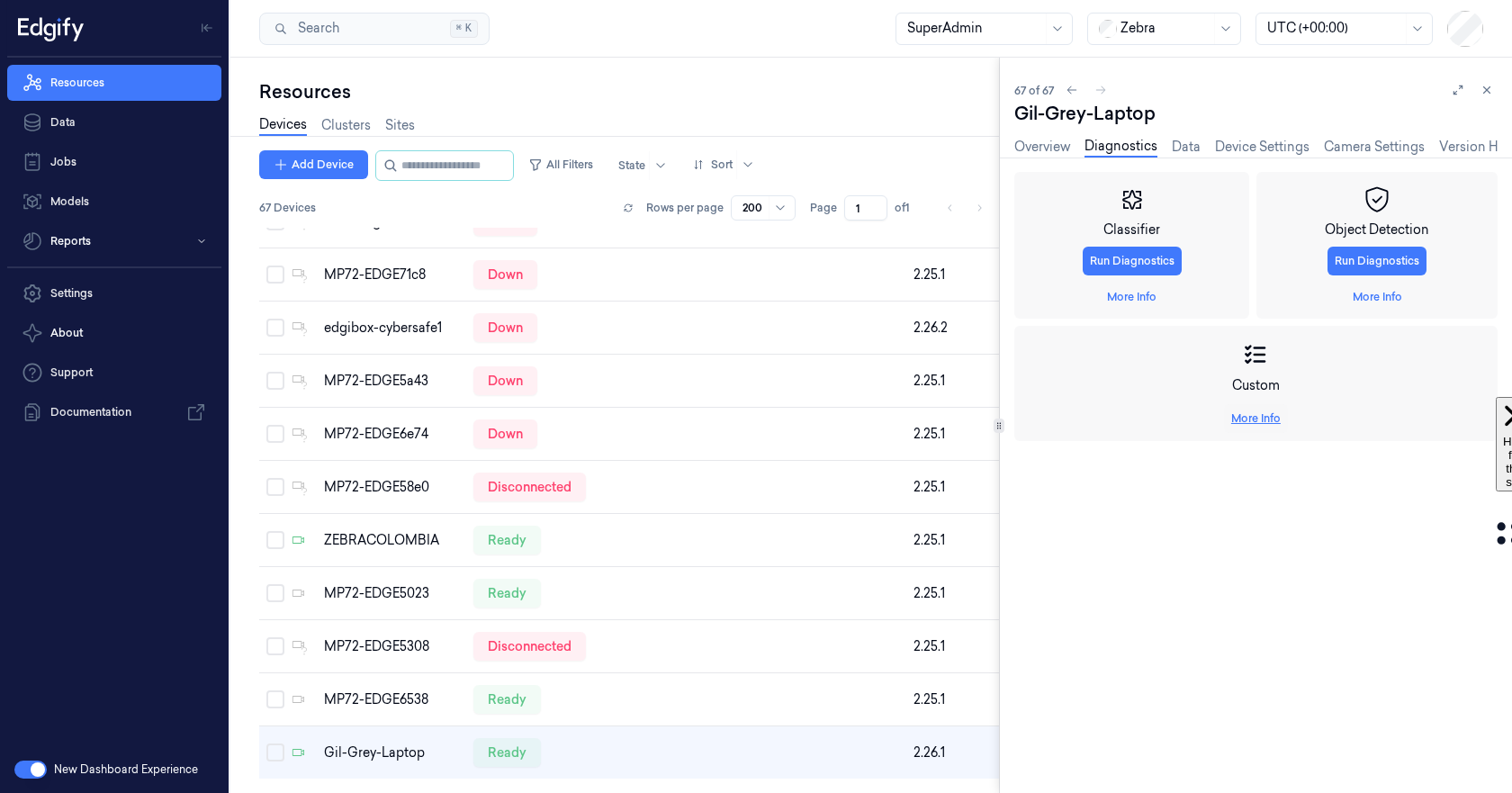
click at [1245, 416] on link "More Info" at bounding box center [1256, 418] width 50 height 16
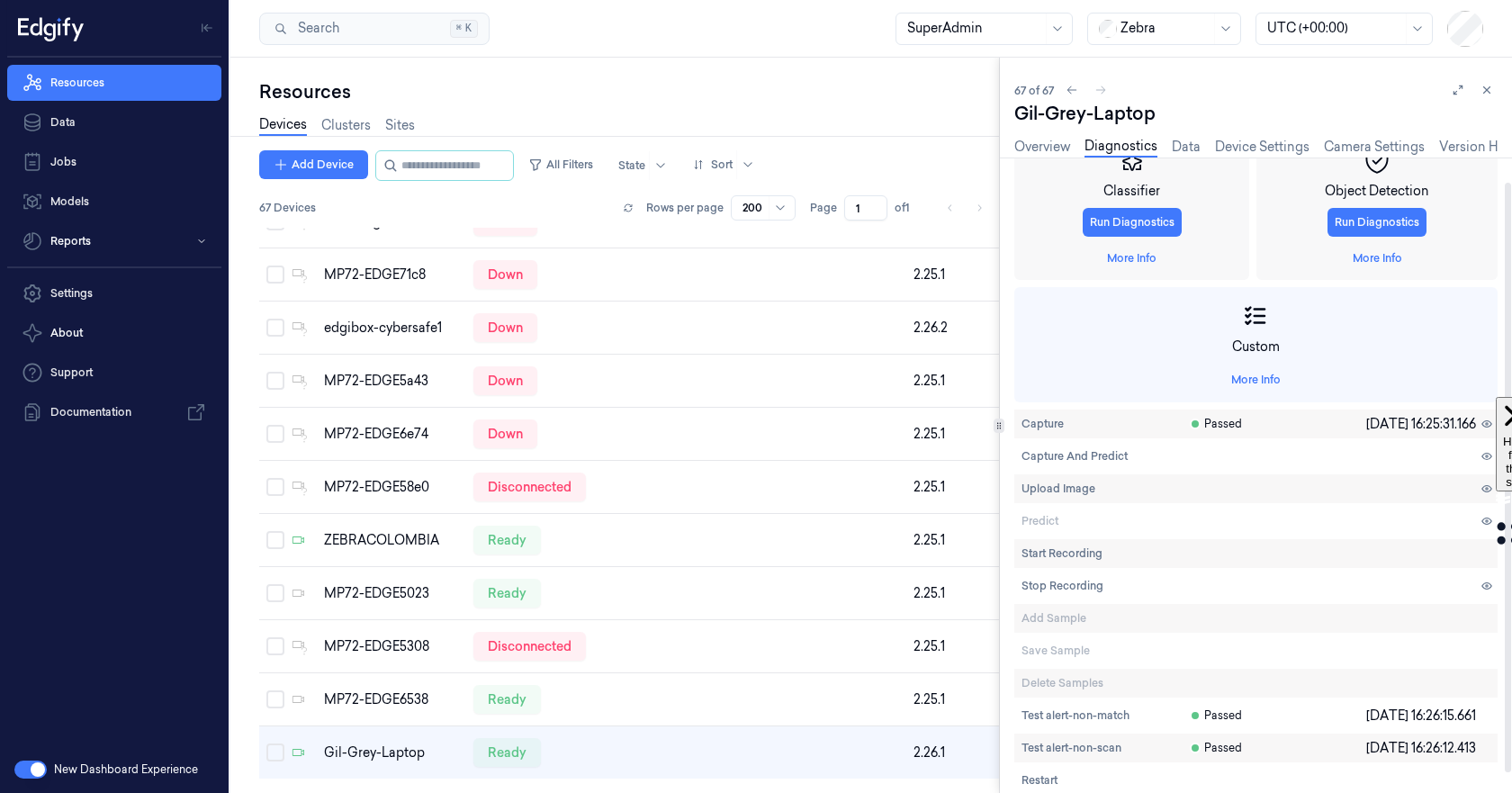
scroll to position [48, 0]
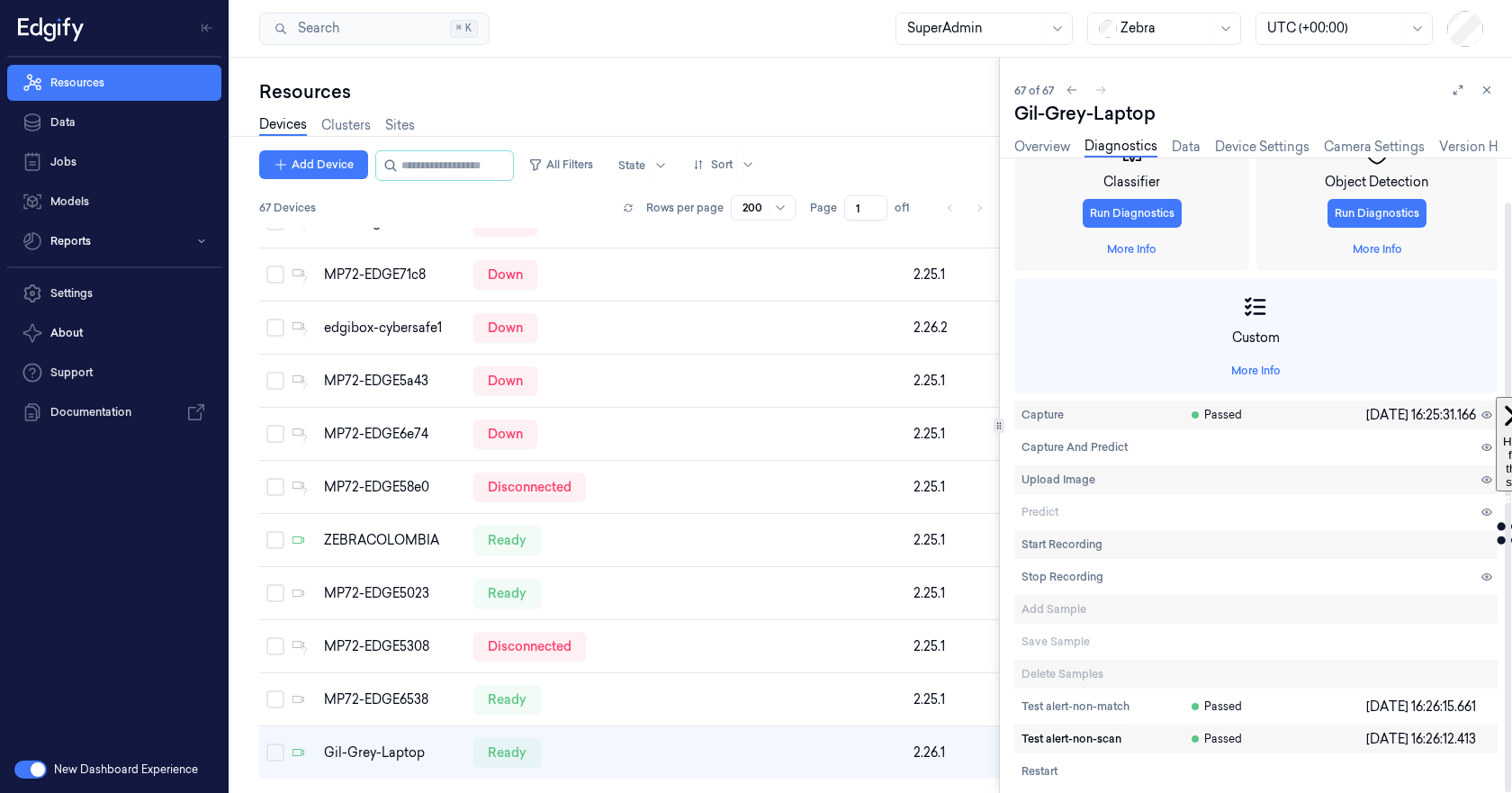
click at [1051, 741] on span "Test alert-non-scan" at bounding box center [1071, 739] width 100 height 16
click at [1062, 707] on span "Test alert-non-match" at bounding box center [1075, 706] width 108 height 16
click at [1049, 735] on span "Test alert-non-scan" at bounding box center [1071, 739] width 100 height 16
click at [1041, 705] on span "Test alert-non-match" at bounding box center [1075, 706] width 108 height 16
click at [1044, 146] on link "Overview" at bounding box center [1042, 147] width 55 height 21
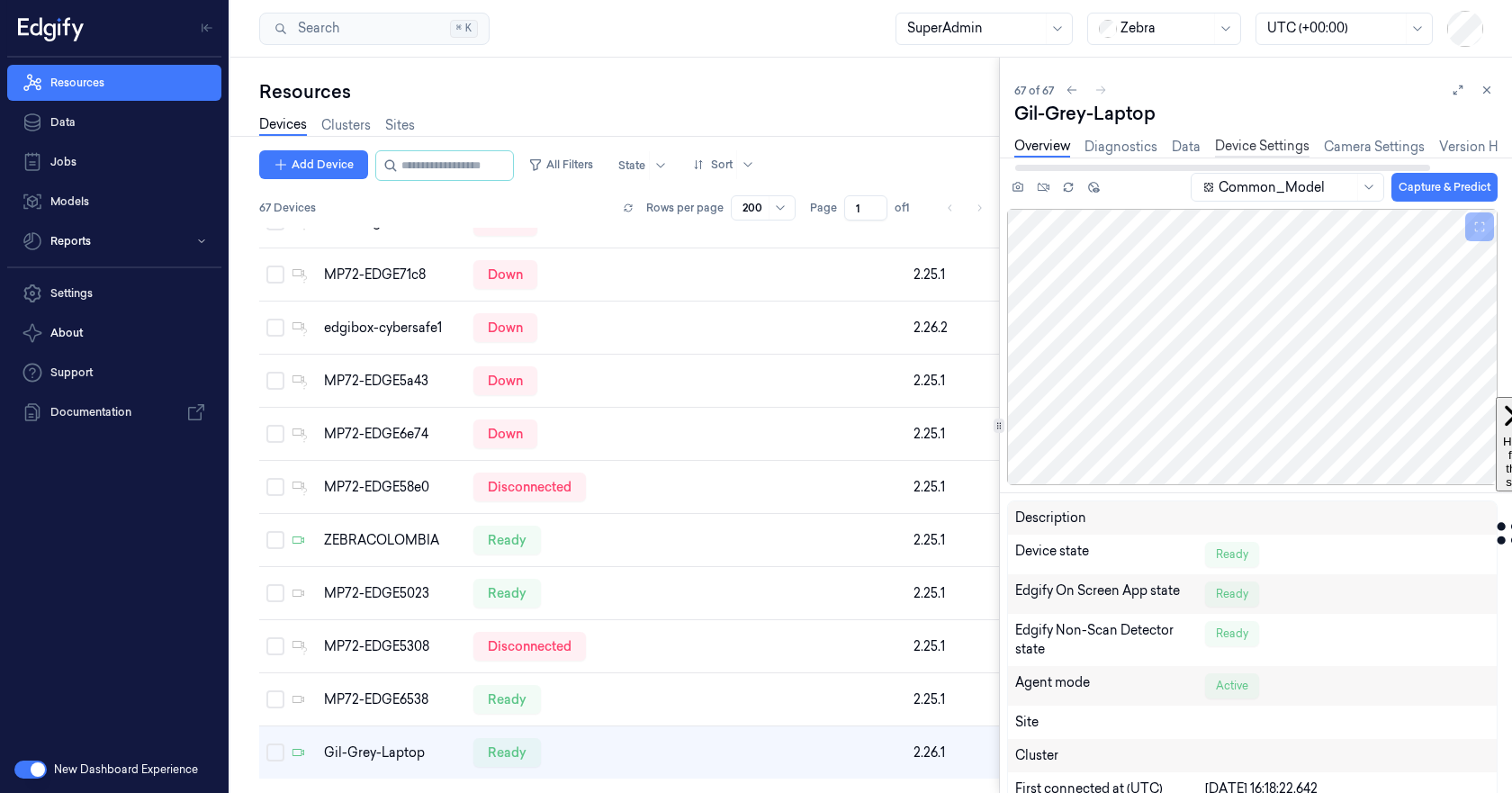
click at [1234, 150] on link "Device Settings" at bounding box center [1262, 147] width 95 height 21
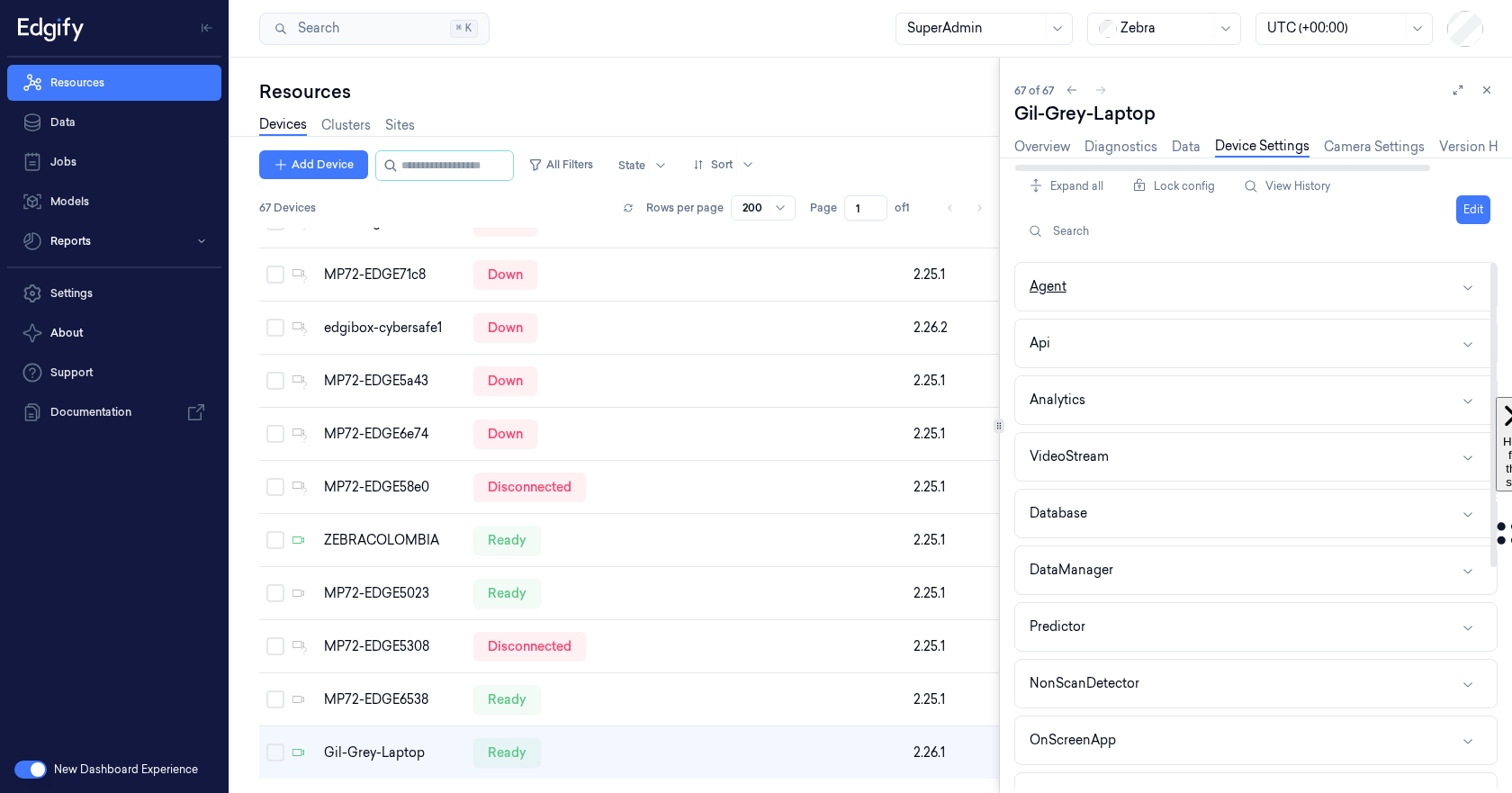
click at [1137, 289] on button "Agent" at bounding box center [1256, 287] width 482 height 48
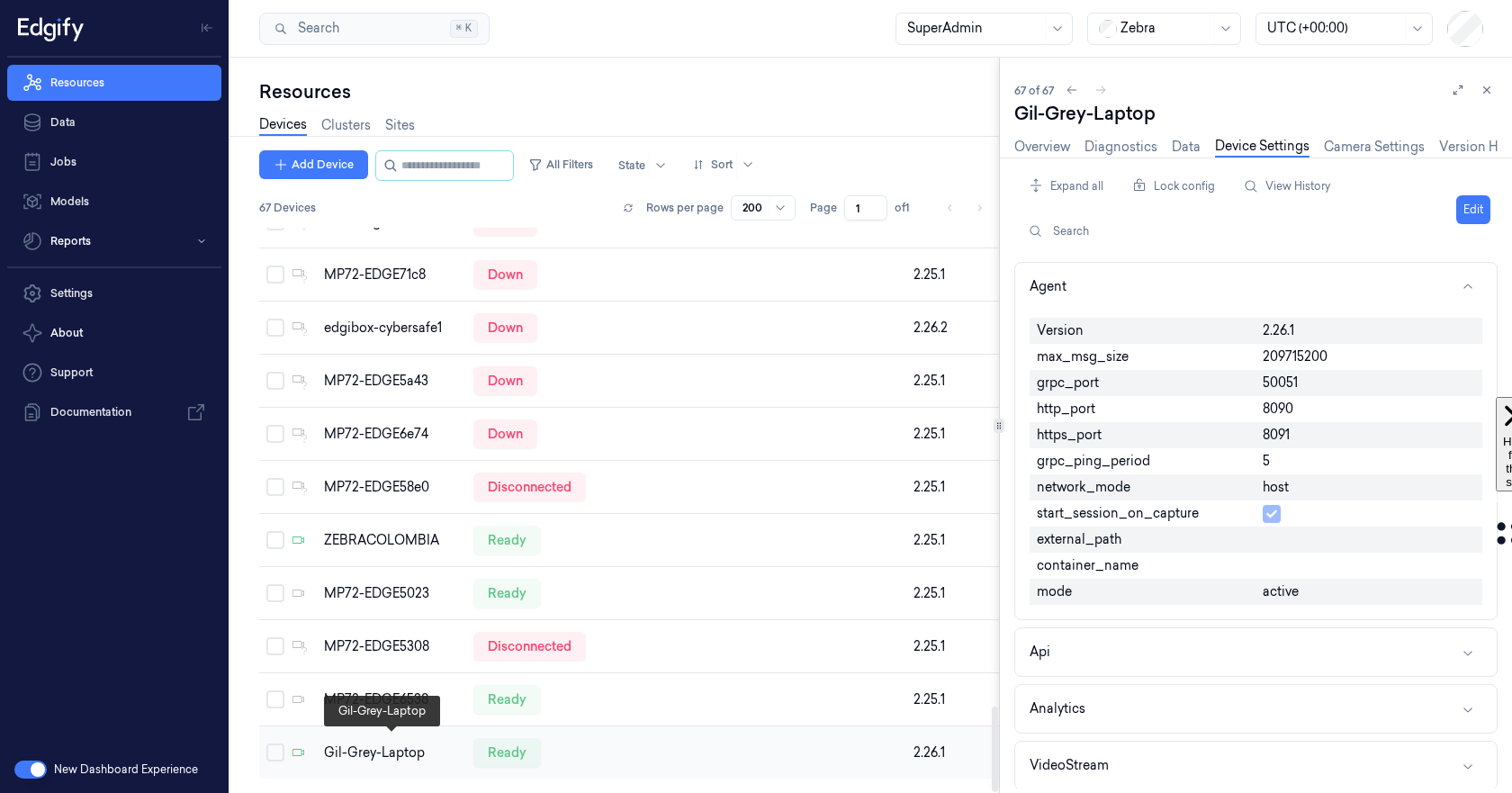
click at [356, 743] on div "Gil-Grey-Laptop" at bounding box center [391, 753] width 135 height 19
click at [1045, 145] on link "Overview" at bounding box center [1042, 147] width 55 height 21
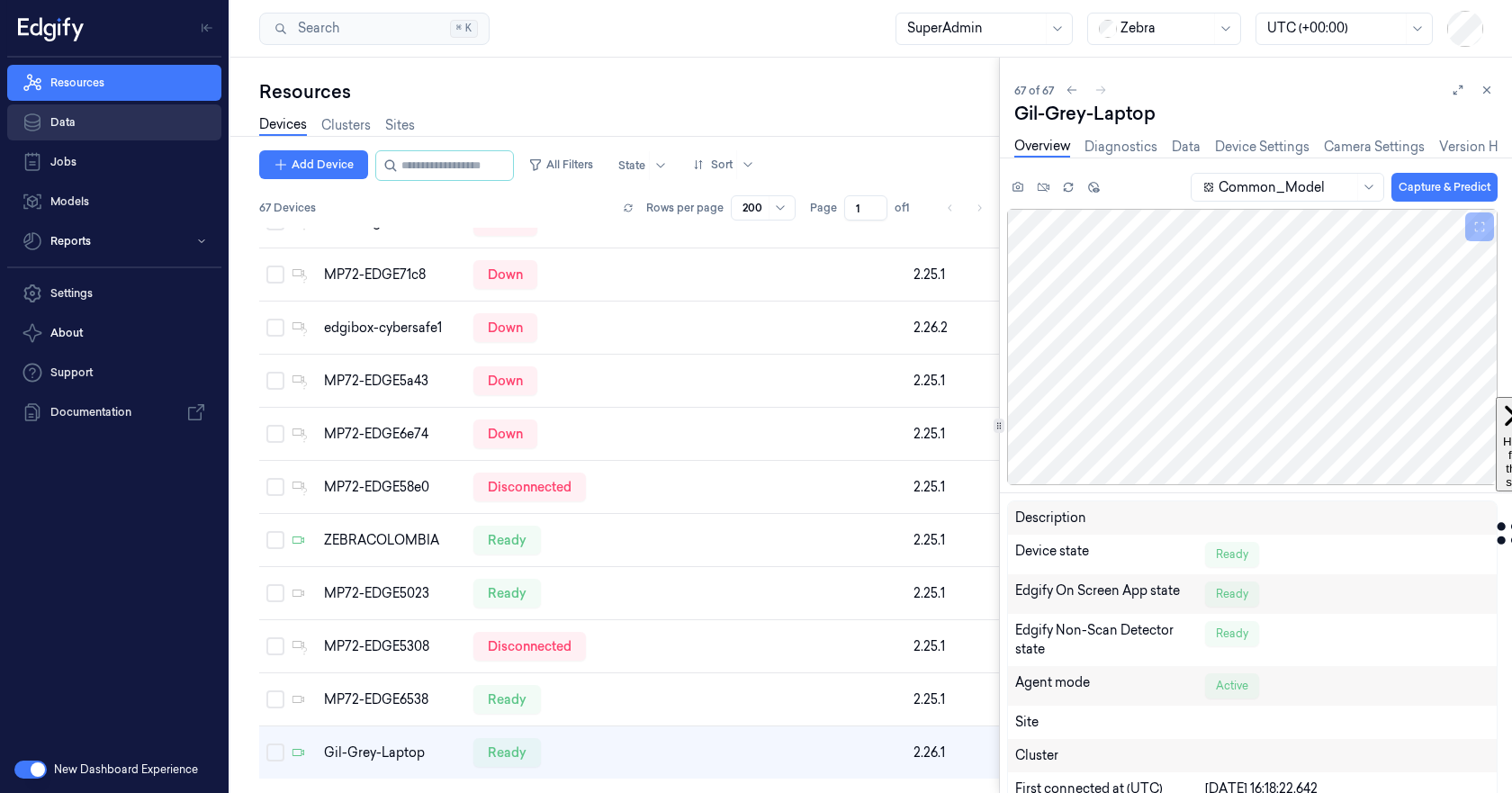
click at [52, 119] on link "Data" at bounding box center [115, 122] width 214 height 36
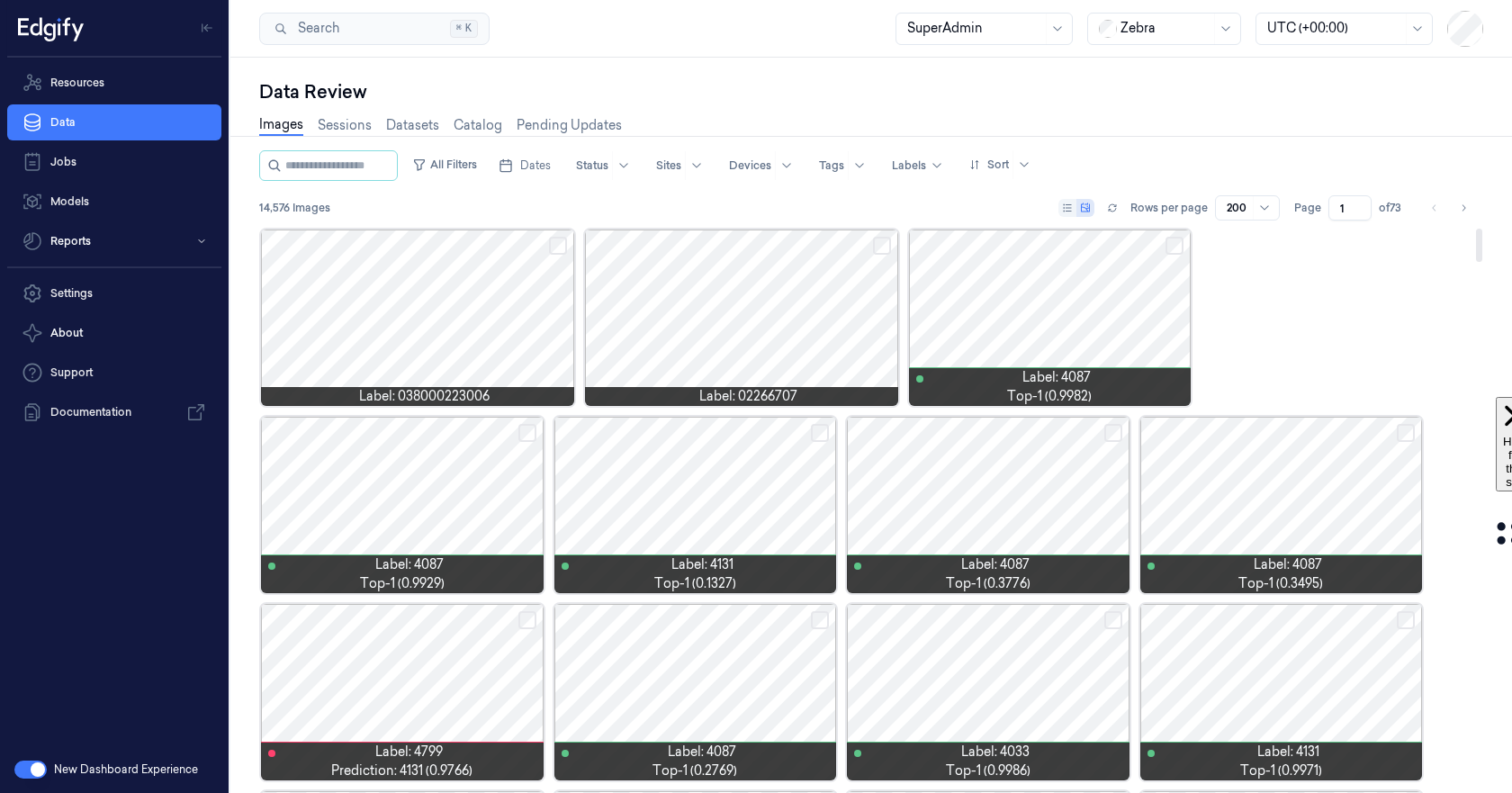
click at [721, 322] on div at bounding box center [742, 317] width 313 height 177
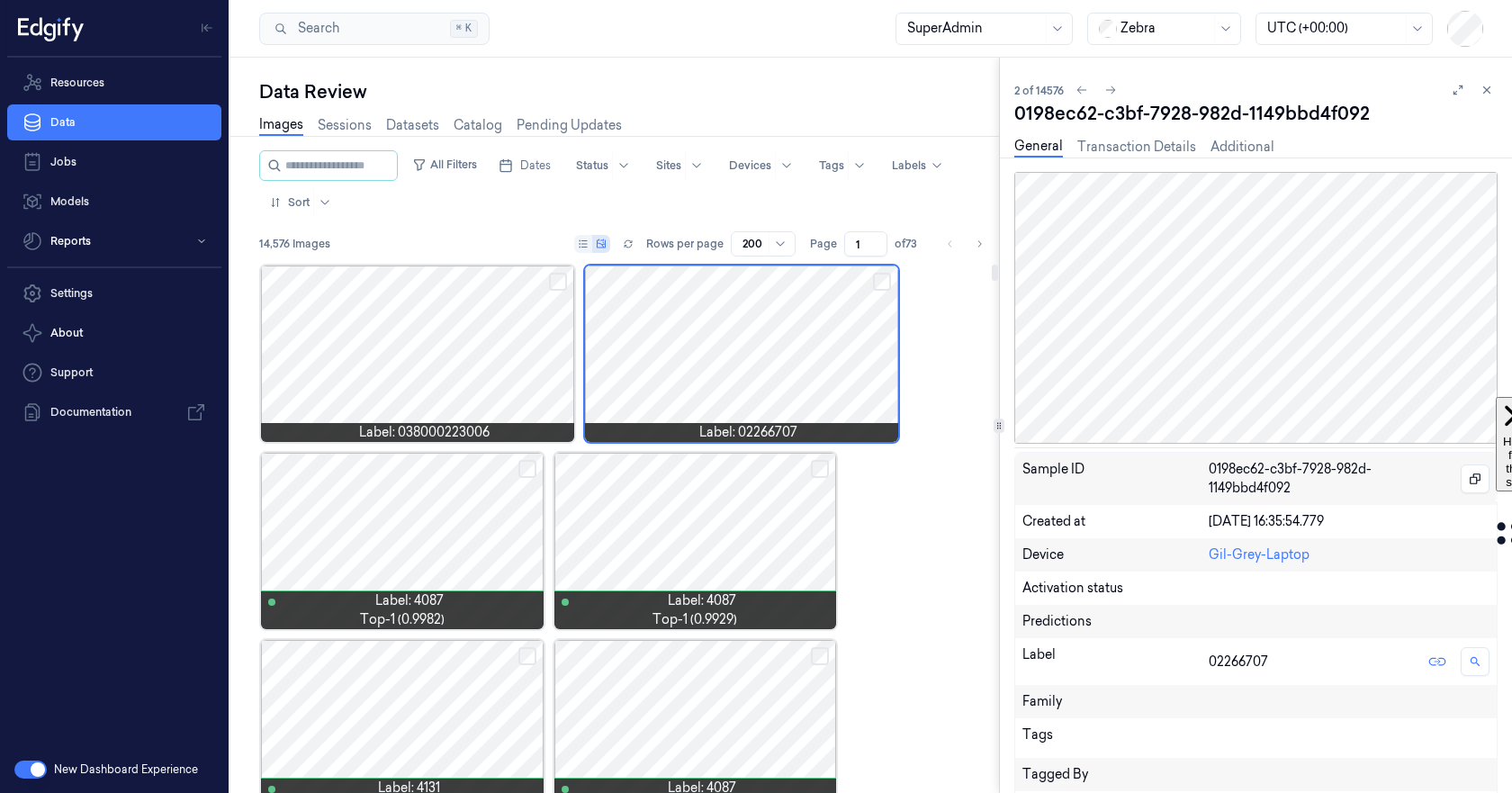
click at [422, 345] on div at bounding box center [418, 354] width 313 height 177
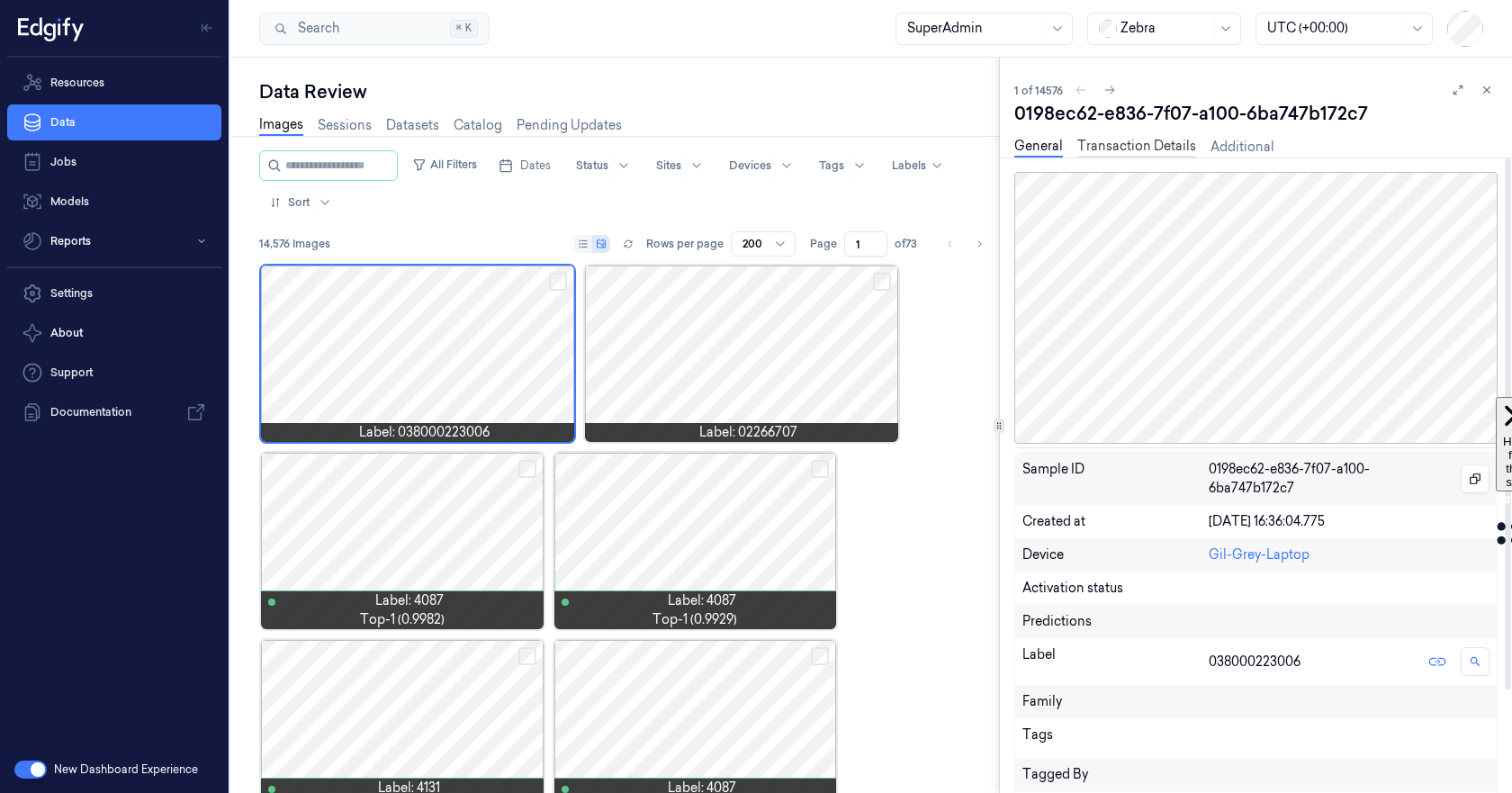
click at [1127, 149] on link "Transaction Details" at bounding box center [1136, 147] width 119 height 21
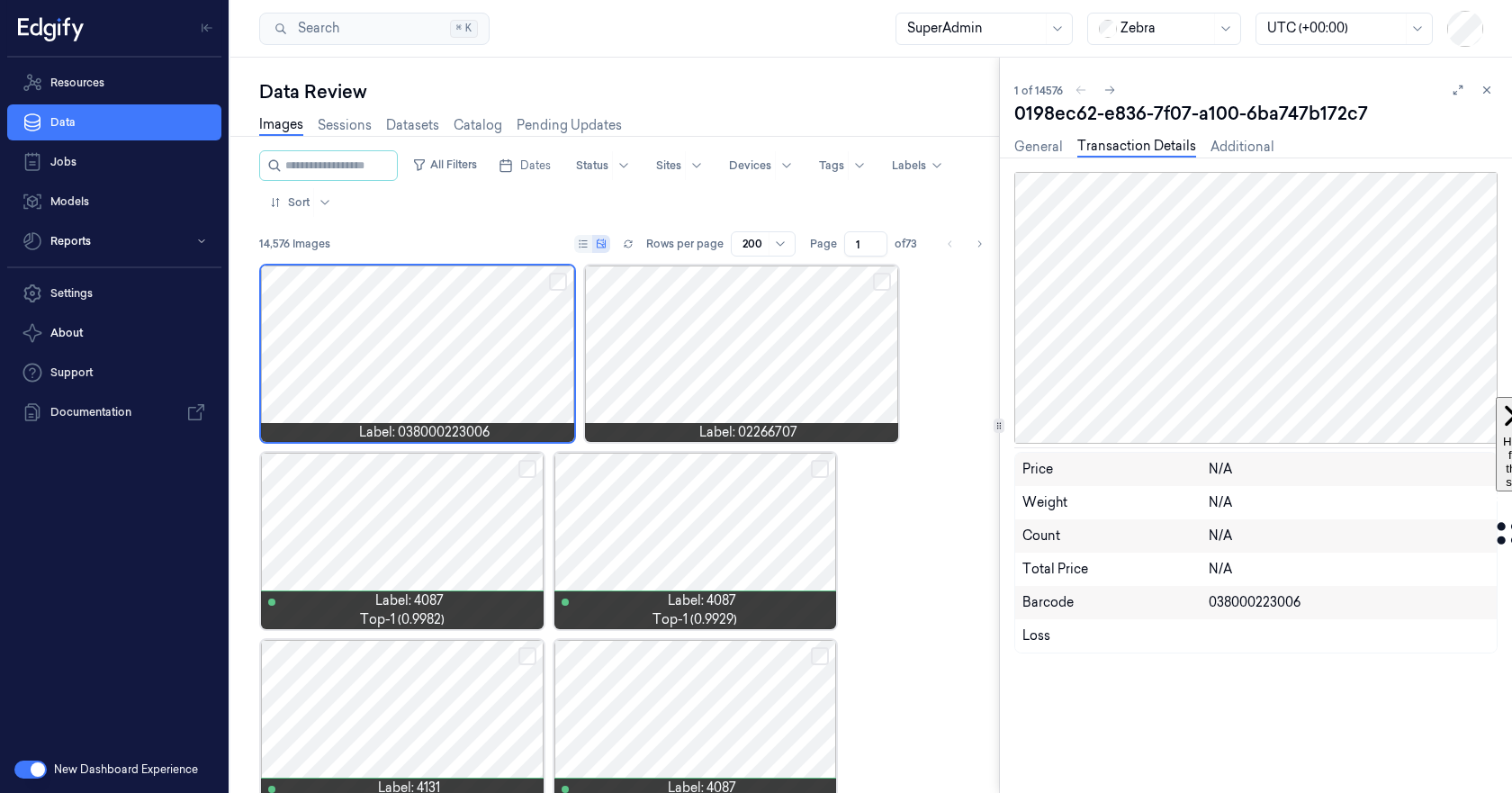
click at [1034, 134] on div "General Transaction Details Additional" at bounding box center [1144, 149] width 260 height 46
click at [1041, 147] on link "General" at bounding box center [1038, 147] width 49 height 21
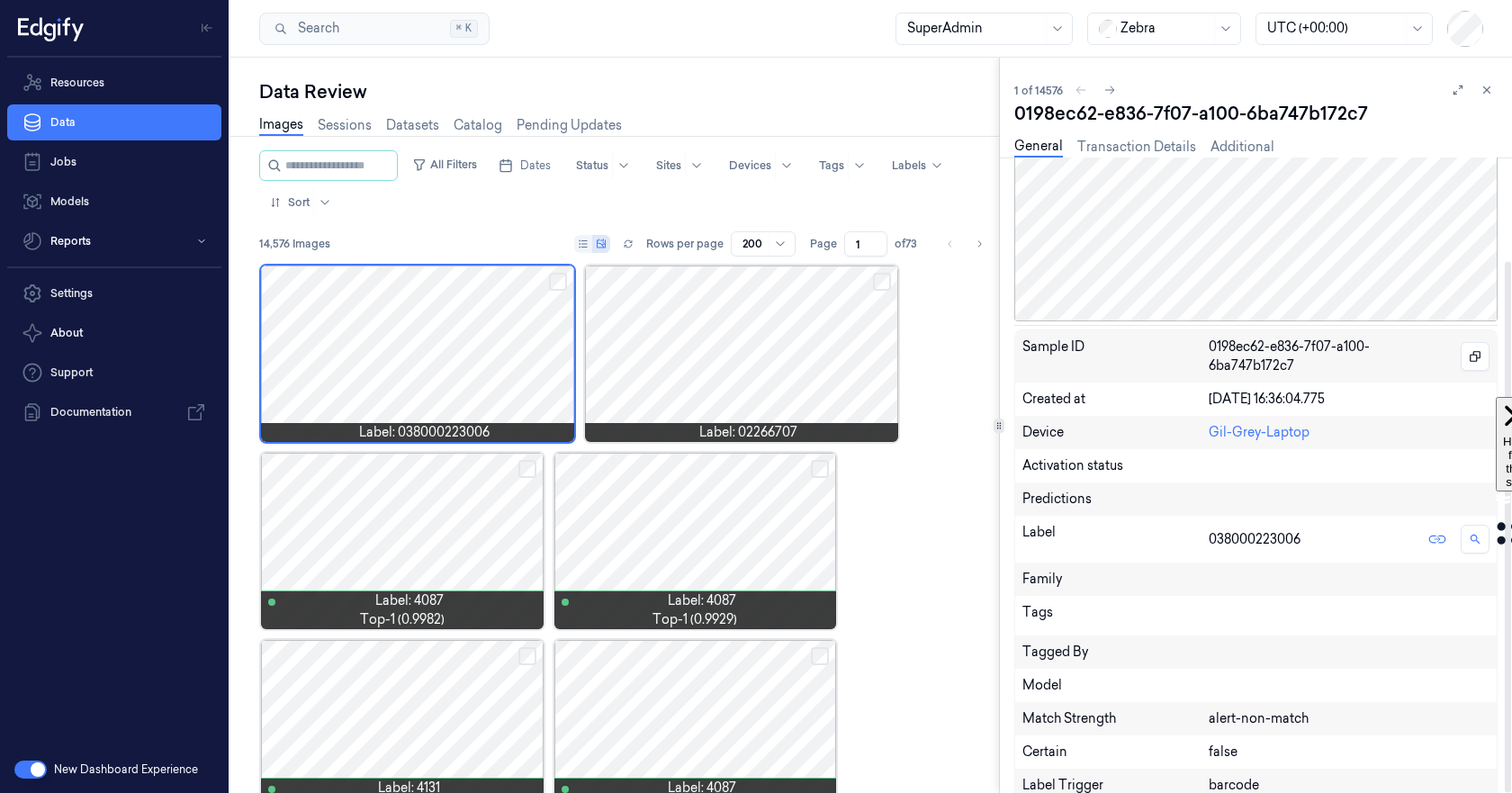
scroll to position [123, 0]
click at [353, 127] on link "Sessions" at bounding box center [344, 126] width 54 height 21
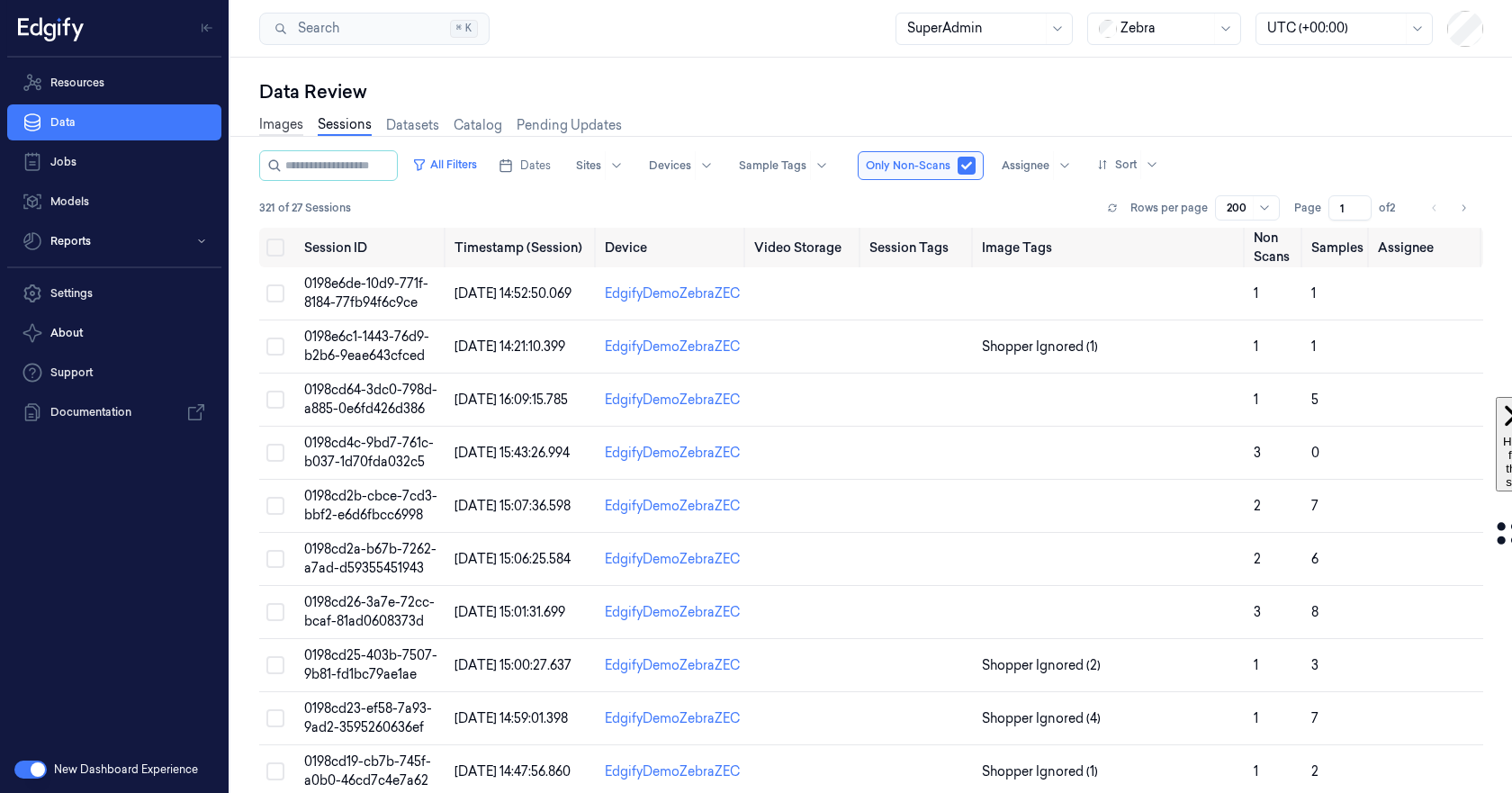
click at [289, 126] on link "Images" at bounding box center [281, 126] width 44 height 21
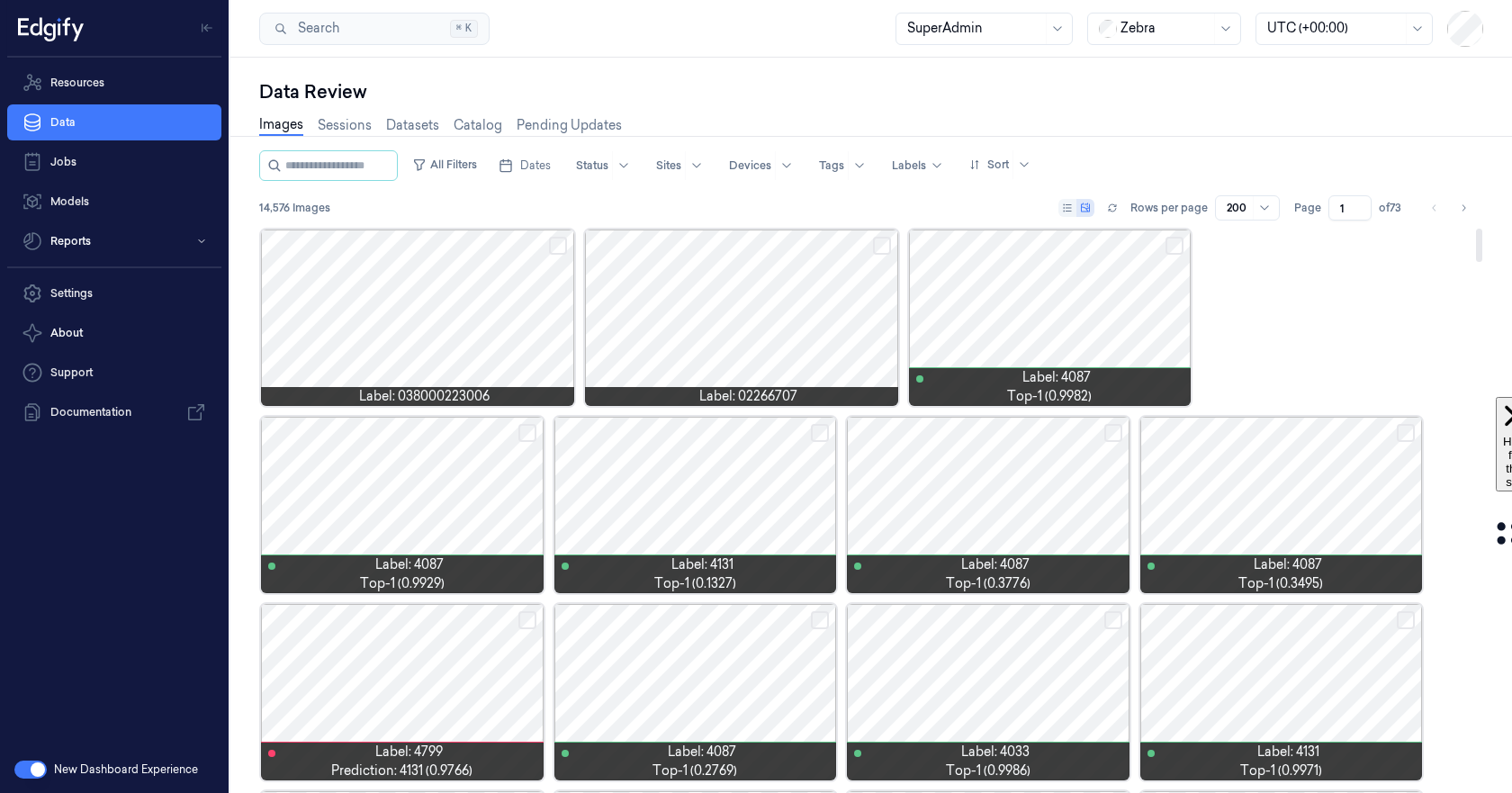
click at [413, 329] on div at bounding box center [418, 317] width 313 height 177
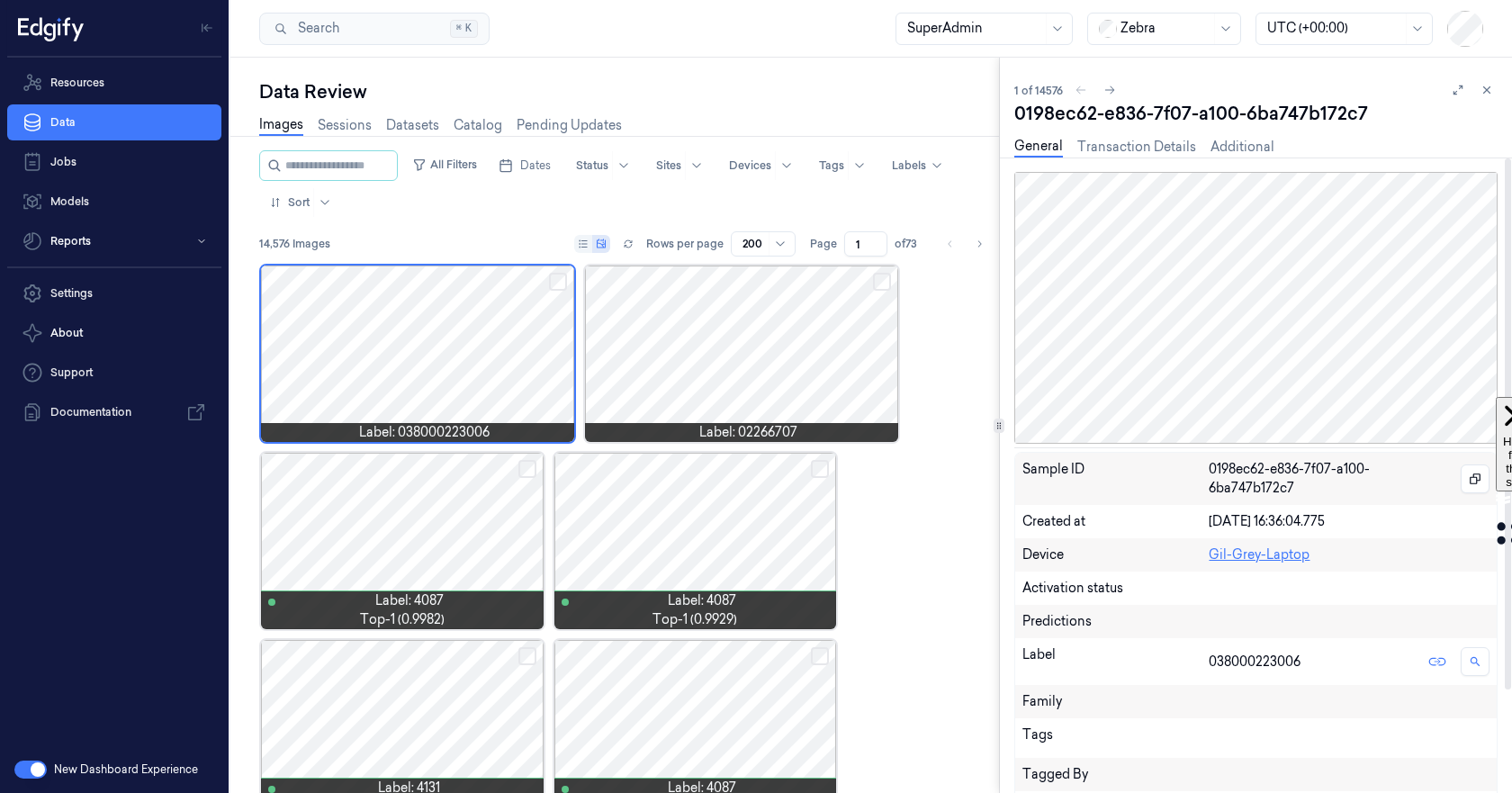
click at [1240, 547] on link "Gil-Grey-Laptop" at bounding box center [1259, 554] width 100 height 16
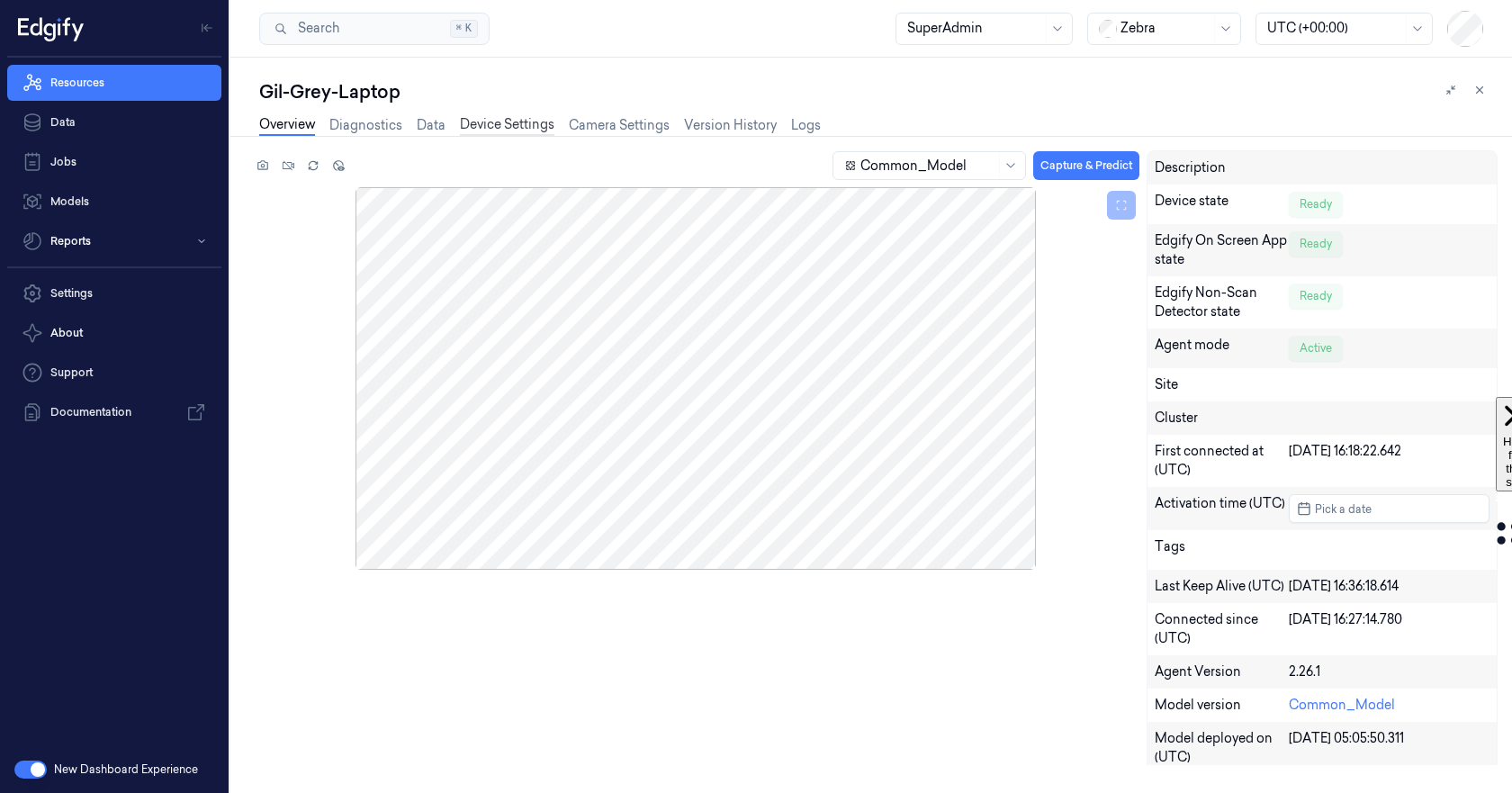
click at [488, 129] on link "Device Settings" at bounding box center [507, 126] width 95 height 21
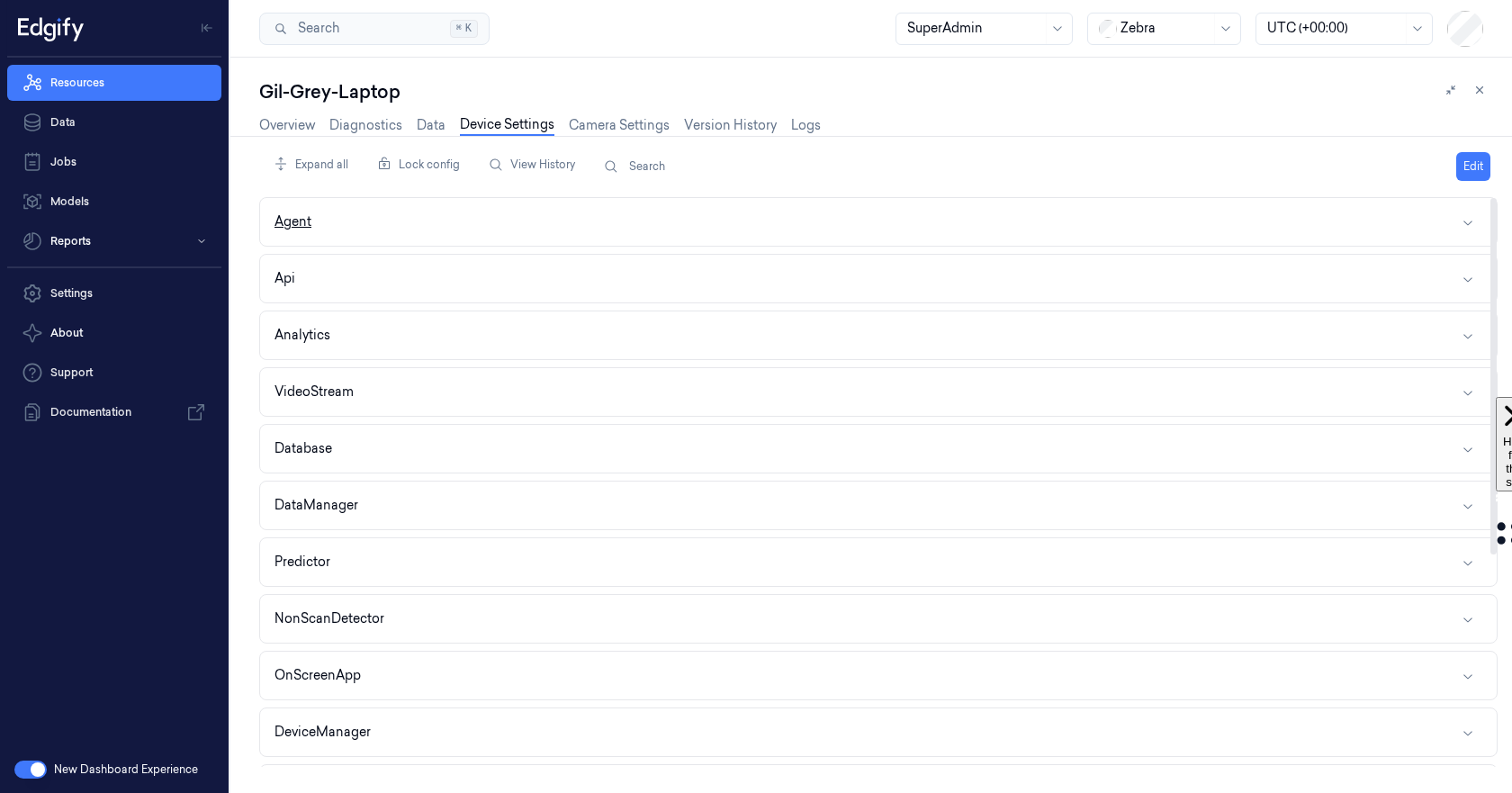
click at [463, 225] on button "Agent" at bounding box center [878, 222] width 1237 height 48
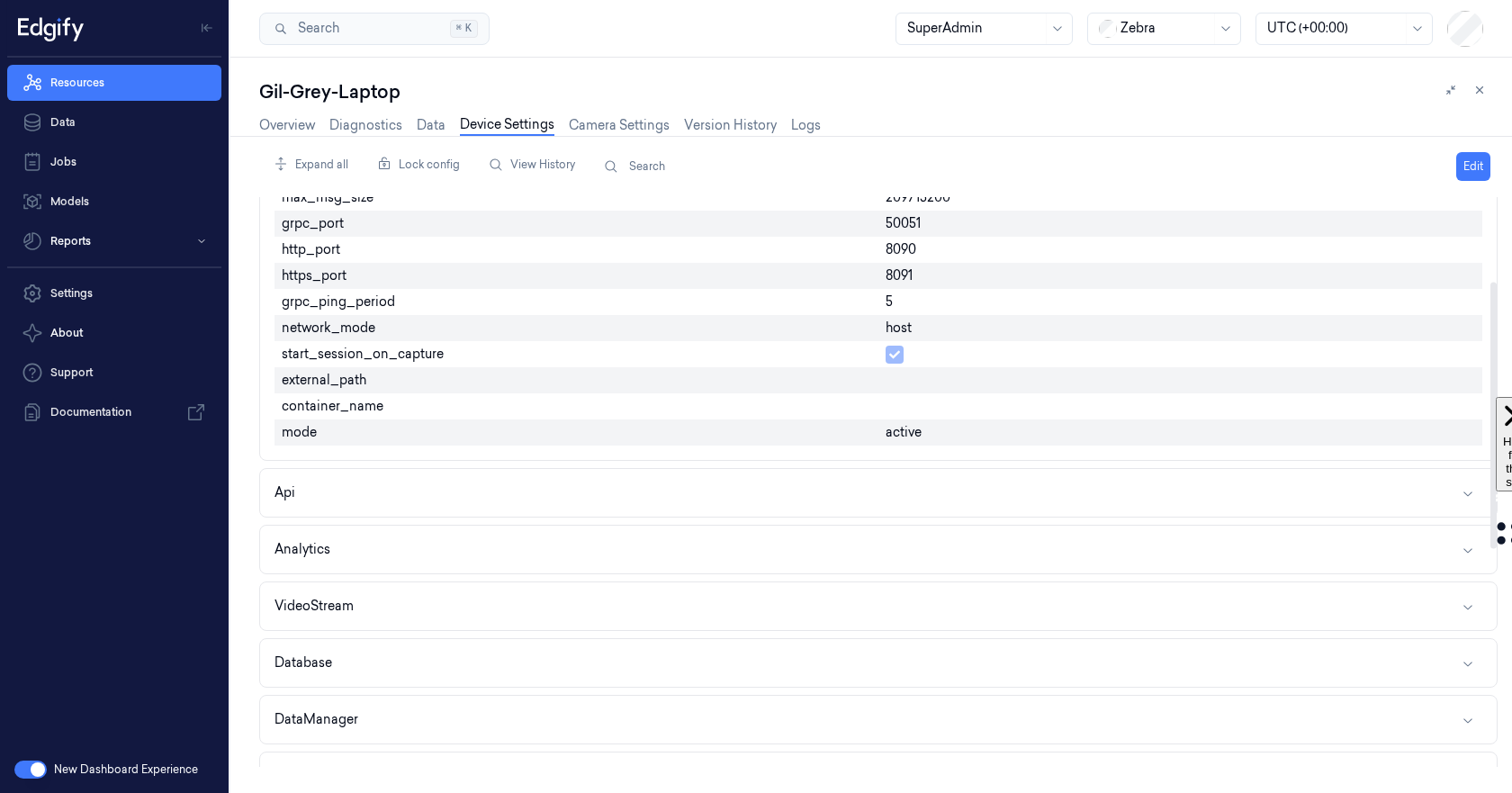
scroll to position [180, 0]
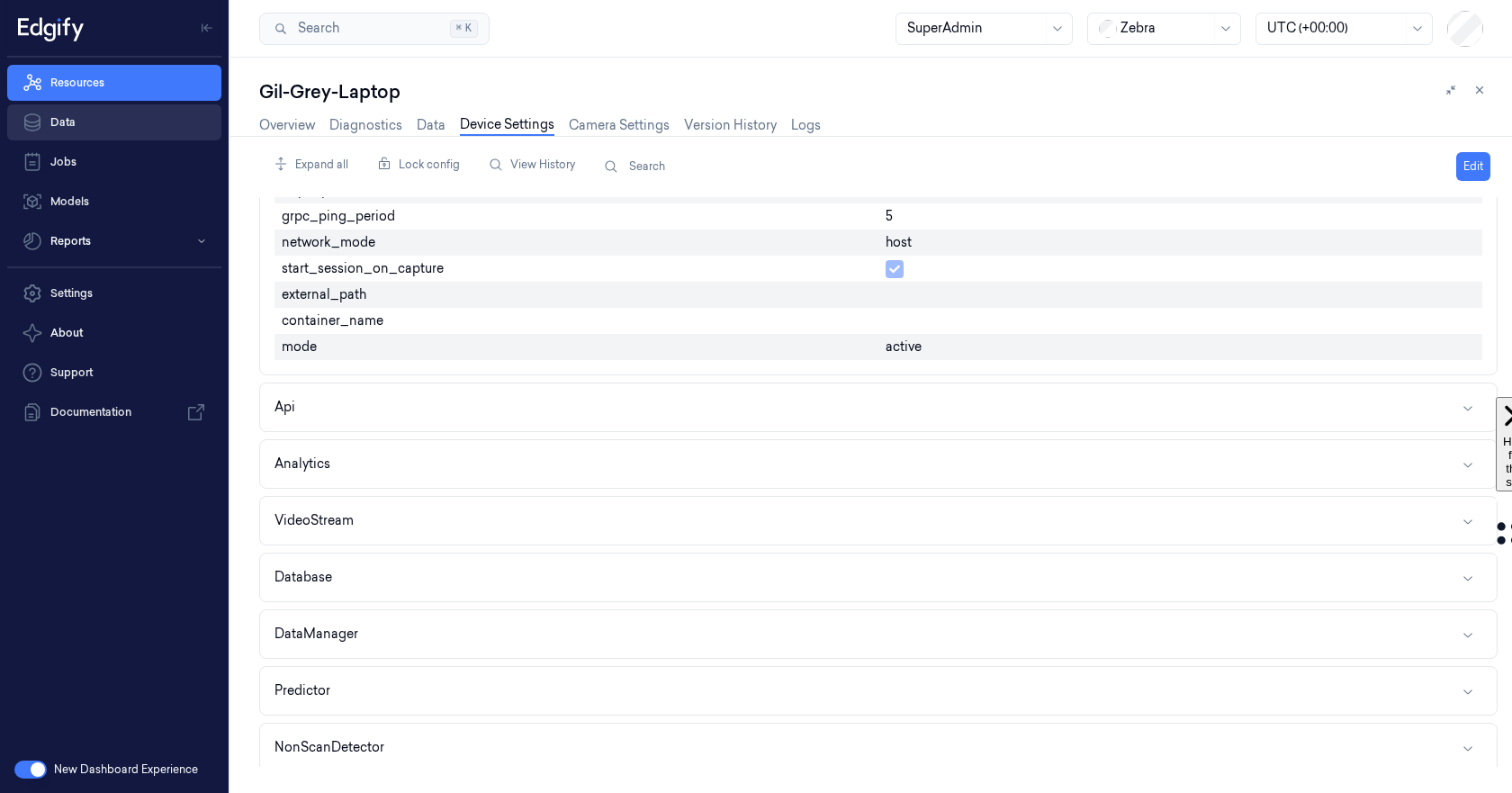
click at [94, 123] on link "Data" at bounding box center [115, 122] width 214 height 36
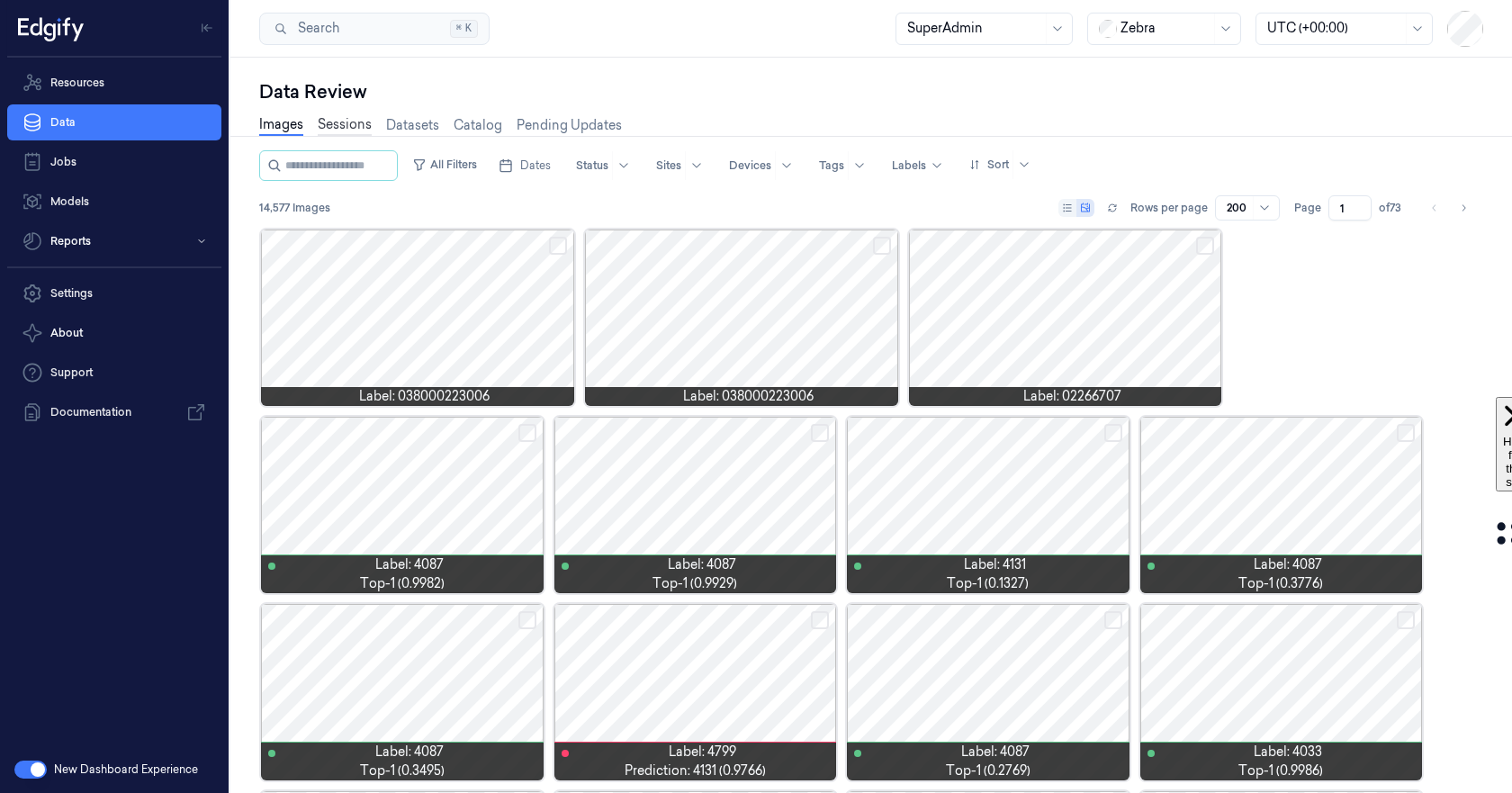
click at [345, 123] on link "Sessions" at bounding box center [344, 126] width 54 height 21
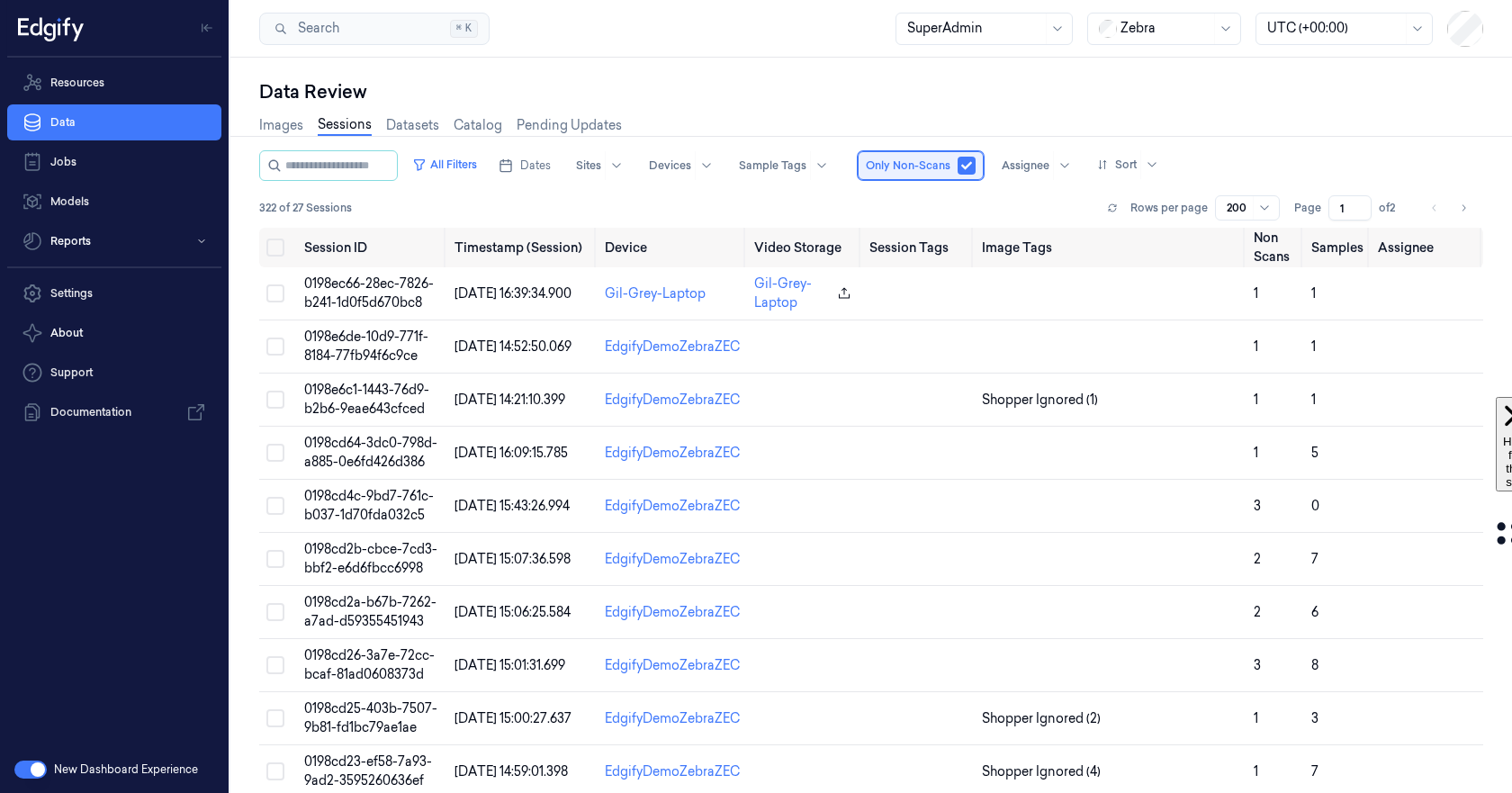
click at [918, 167] on span "Only Non-Scans" at bounding box center [908, 165] width 85 height 16
click at [976, 169] on button "button" at bounding box center [966, 165] width 18 height 18
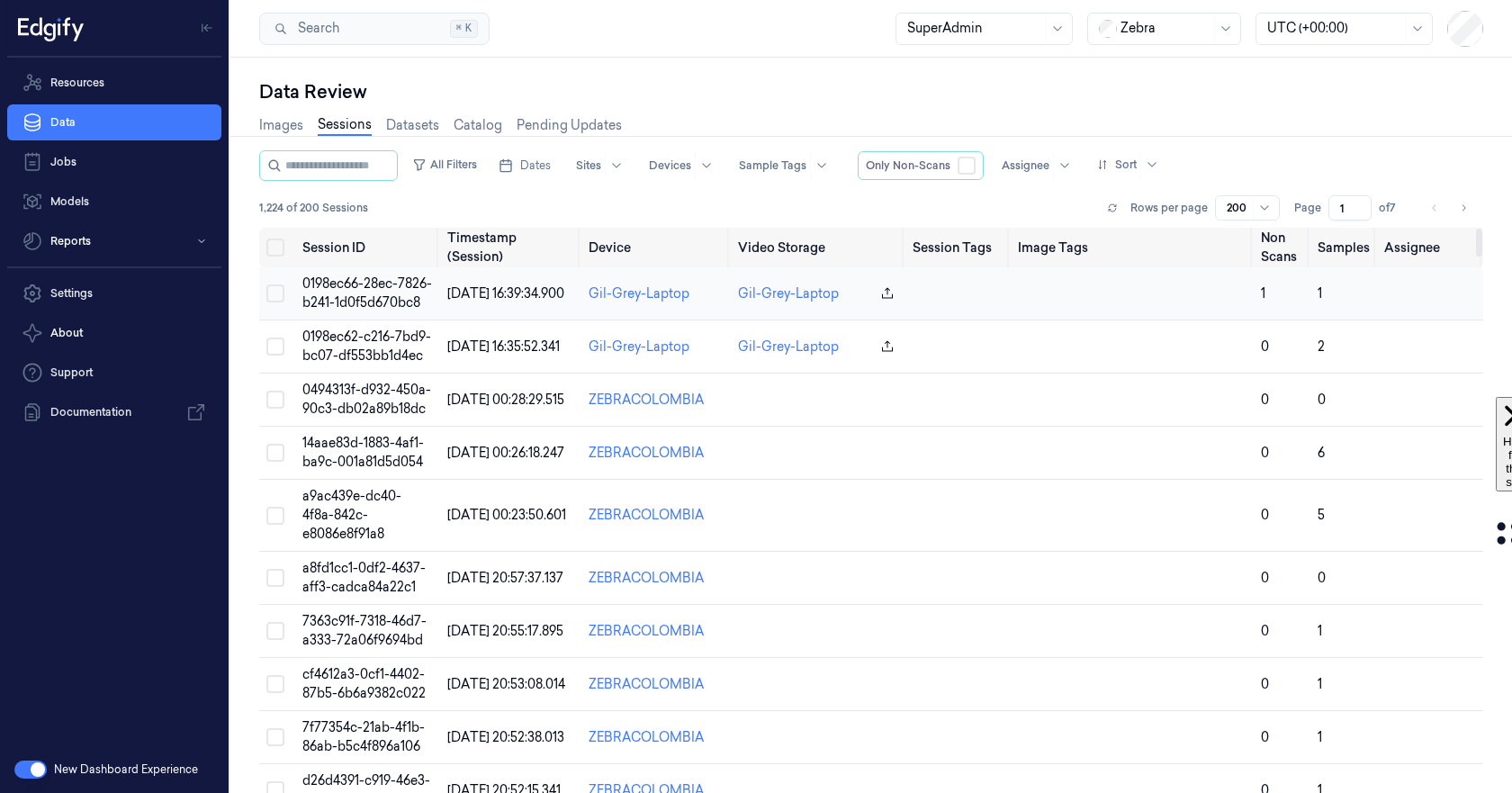
click at [344, 289] on span "0198ec66-28ec-7826-b241-1d0f5d670bc8" at bounding box center [367, 292] width 130 height 35
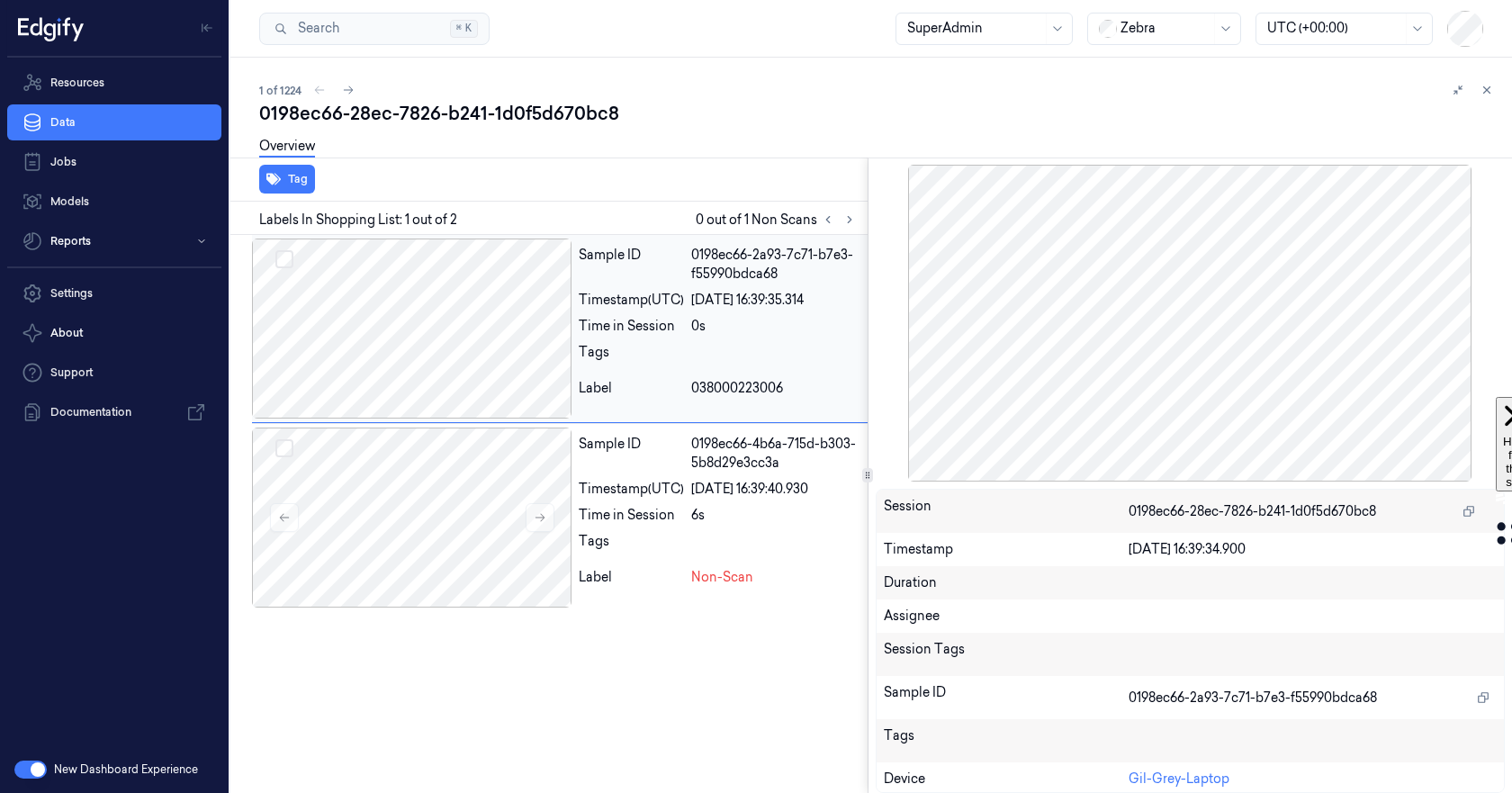
click at [482, 321] on div at bounding box center [412, 329] width 319 height 180
click at [464, 347] on div at bounding box center [412, 329] width 319 height 180
click at [378, 542] on div at bounding box center [412, 517] width 319 height 180
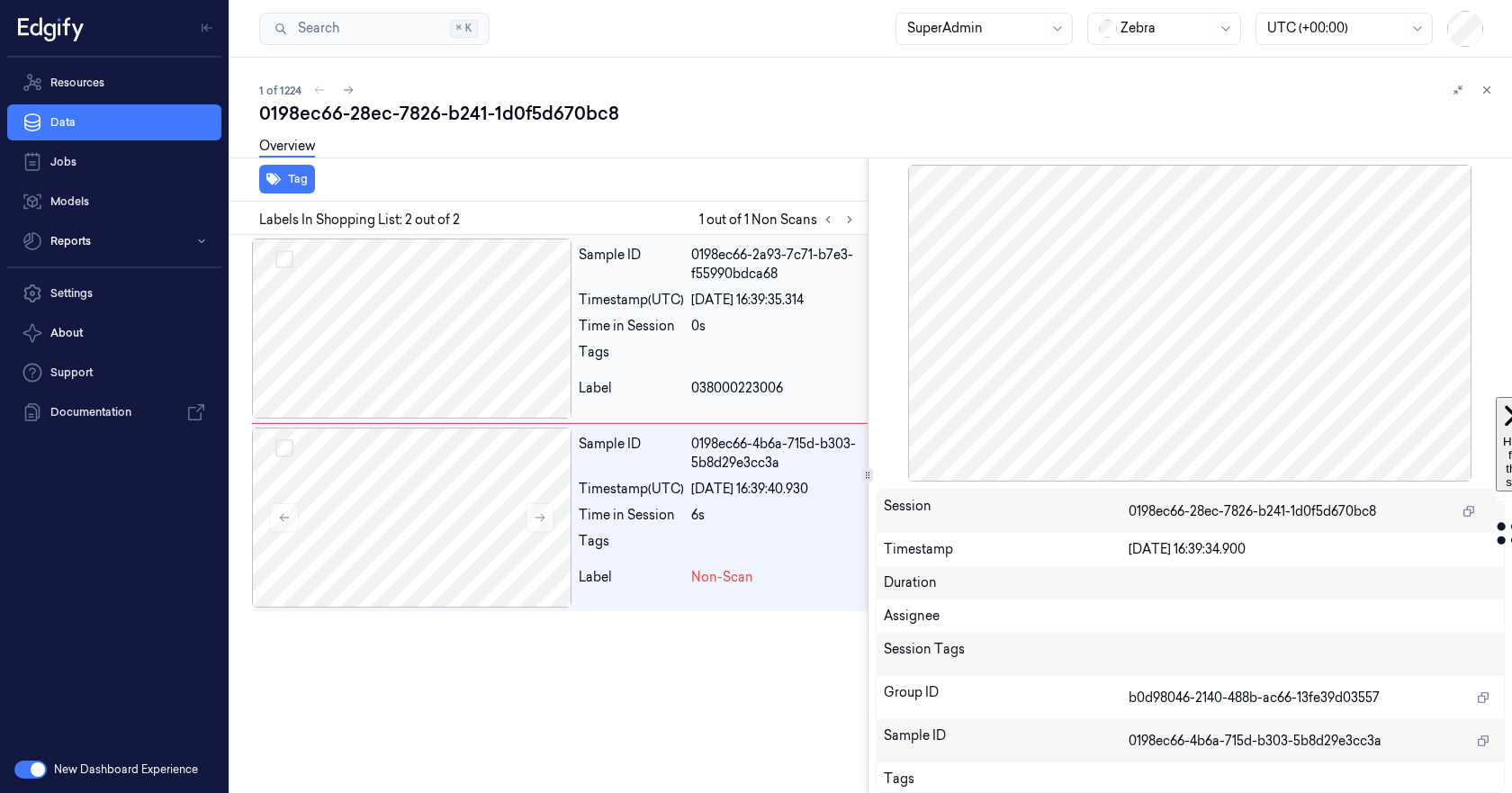
click at [438, 327] on div at bounding box center [412, 329] width 319 height 180
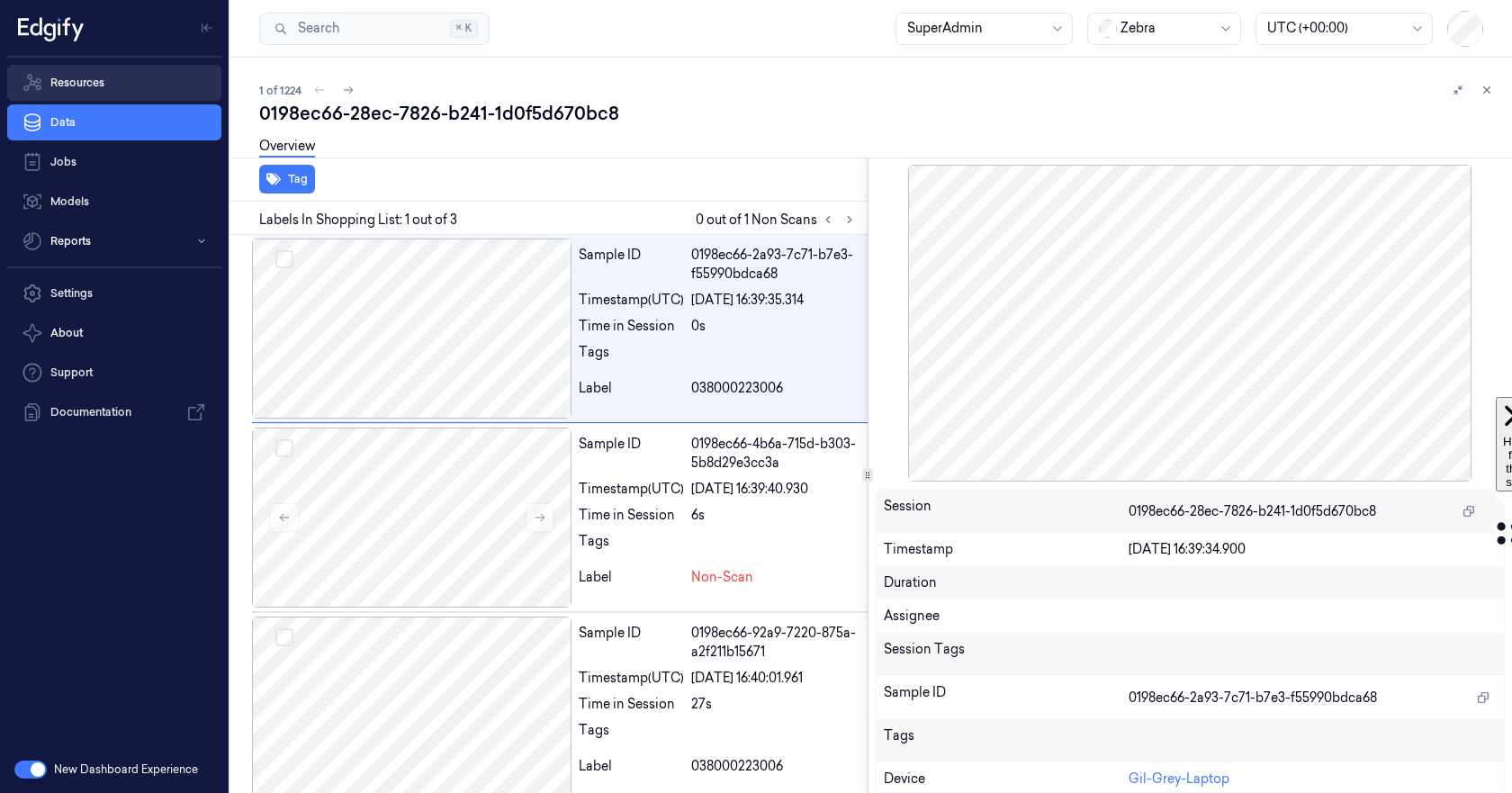
click at [100, 85] on link "Resources" at bounding box center [115, 83] width 214 height 36
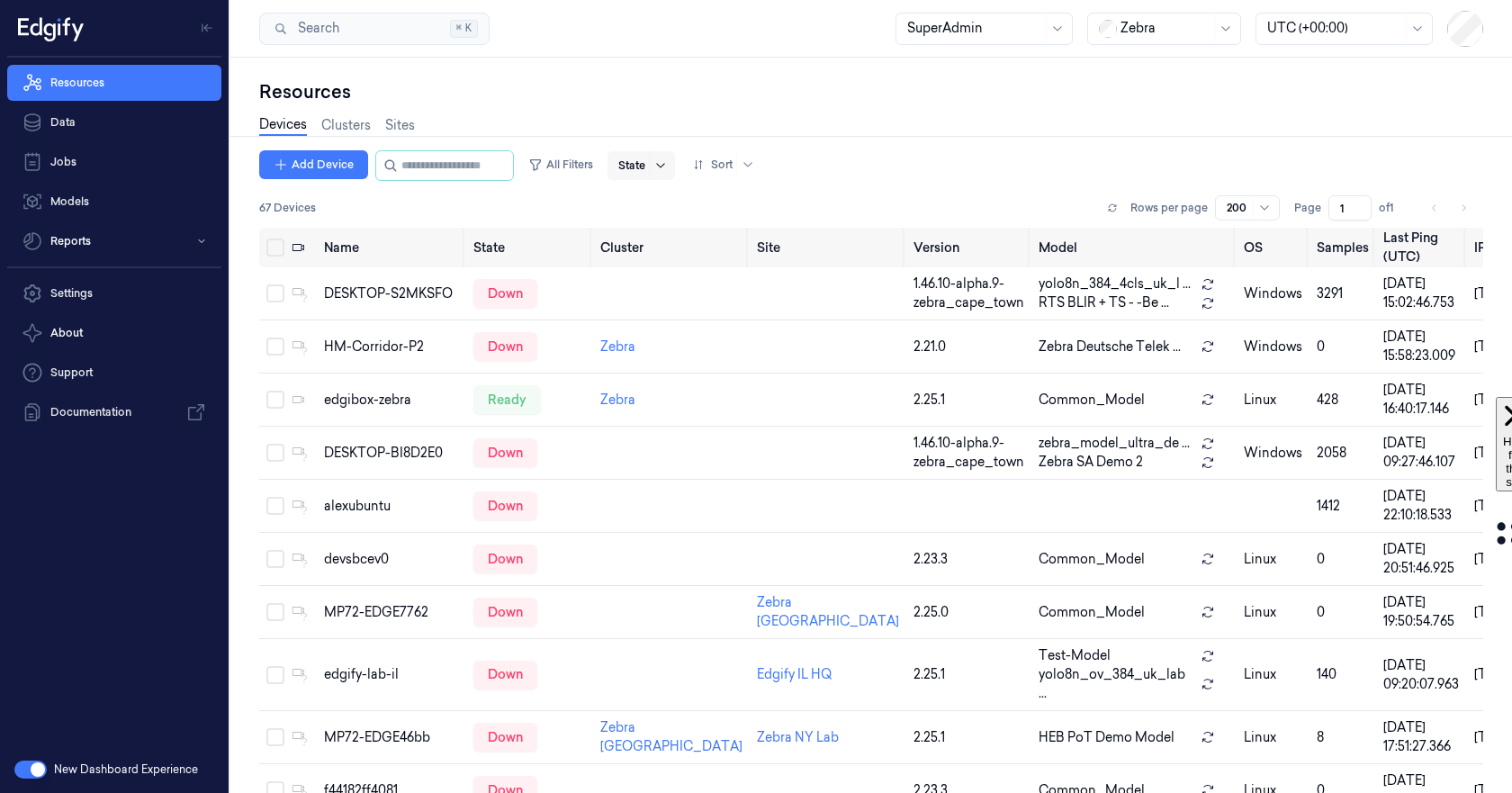
click at [668, 165] on icon at bounding box center [660, 165] width 14 height 14
click at [657, 201] on div "Ready" at bounding box center [655, 203] width 38 height 19
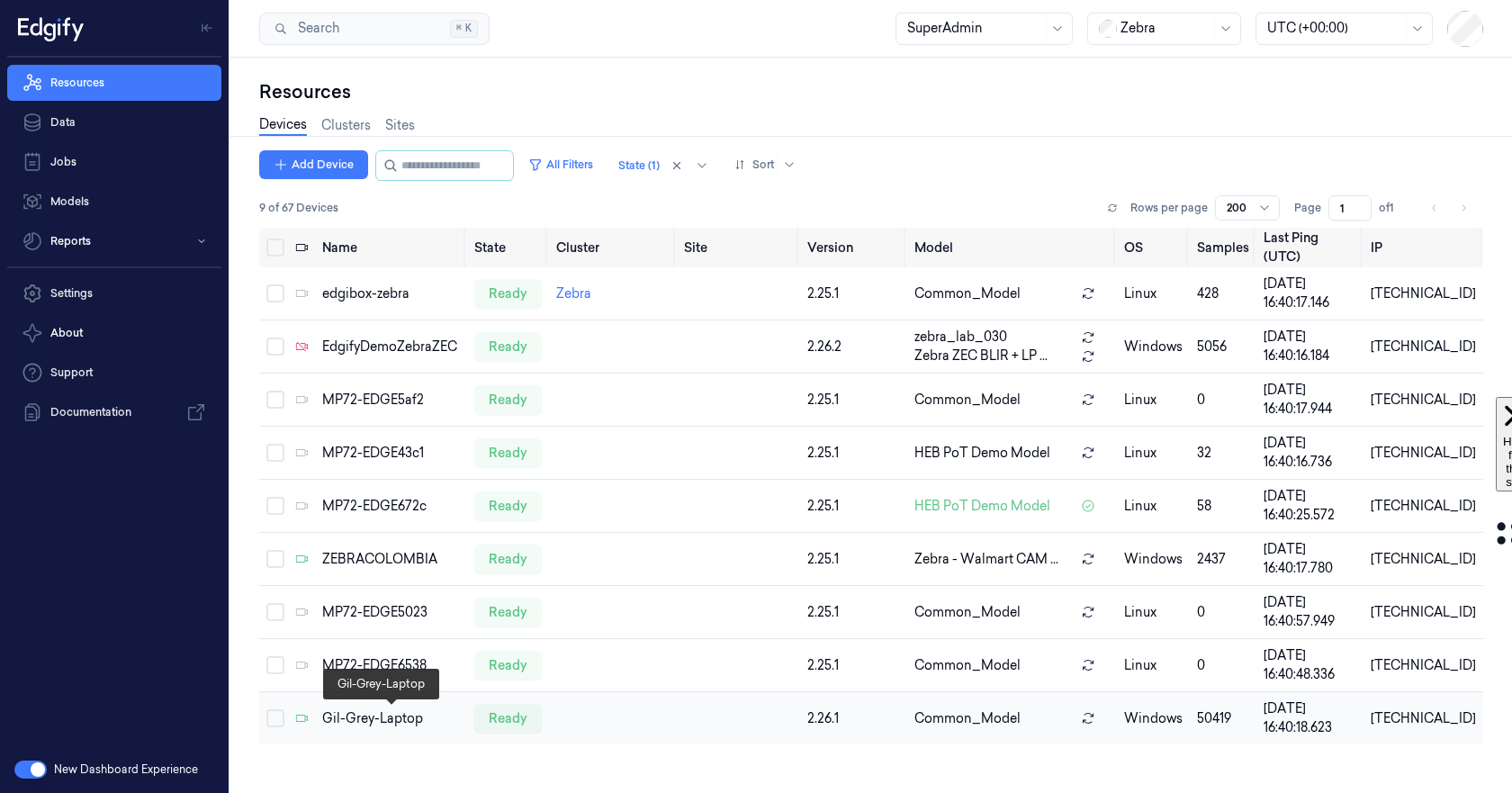
click at [373, 722] on div "Gil-Grey-Laptop" at bounding box center [390, 718] width 137 height 19
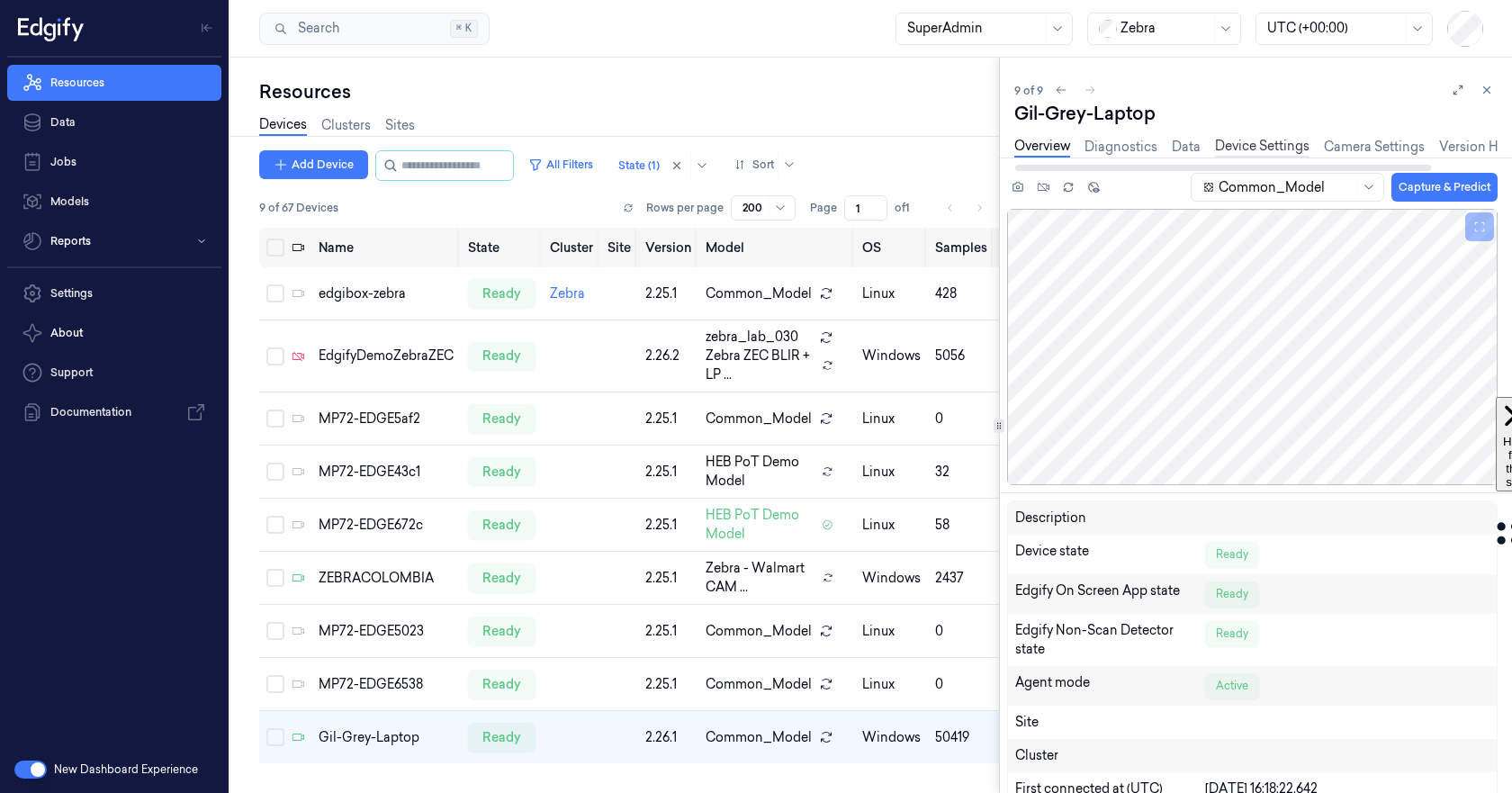
click at [1243, 142] on link "Device Settings" at bounding box center [1262, 147] width 95 height 21
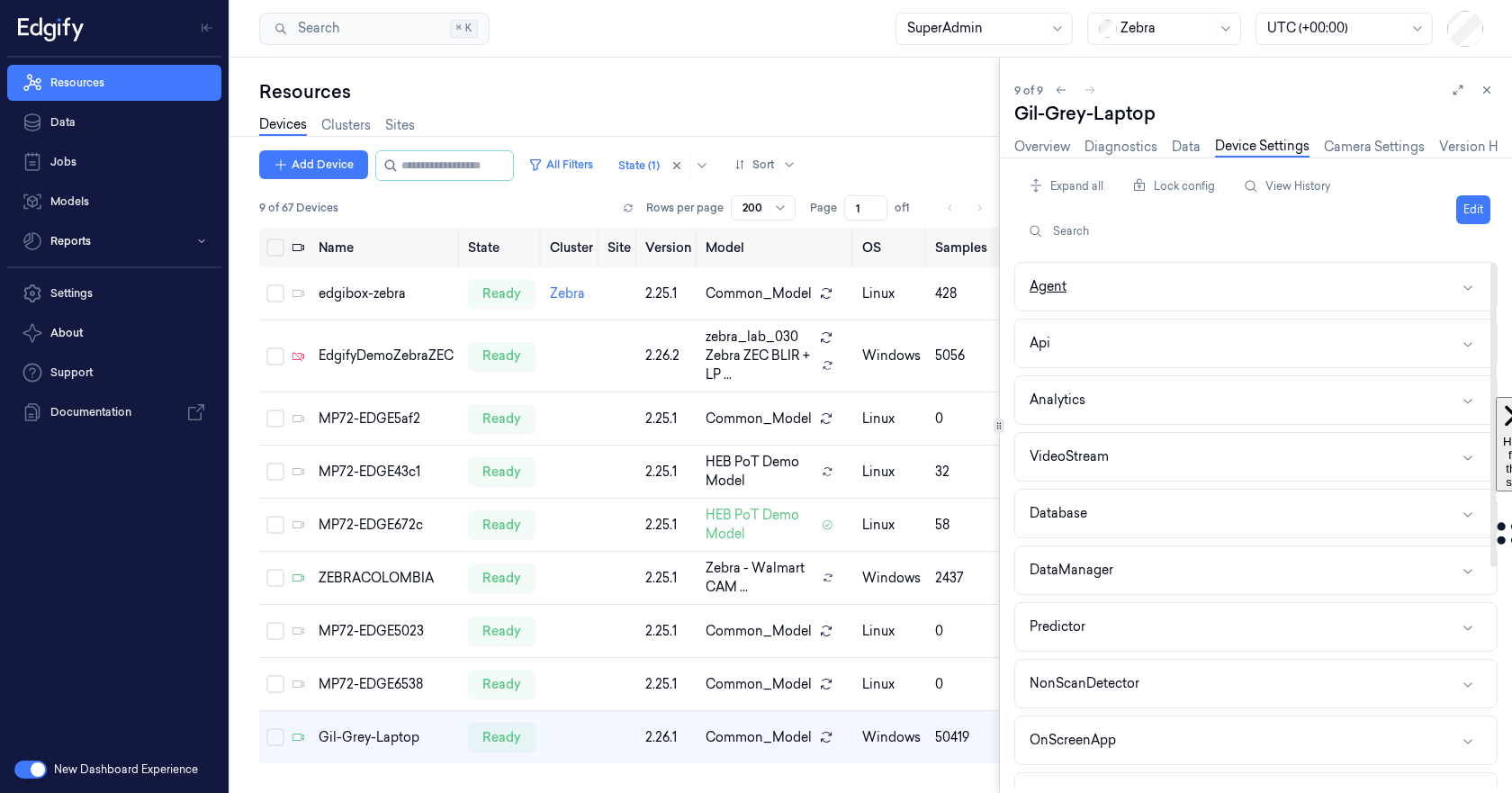
click at [1113, 288] on button "Agent" at bounding box center [1256, 287] width 482 height 48
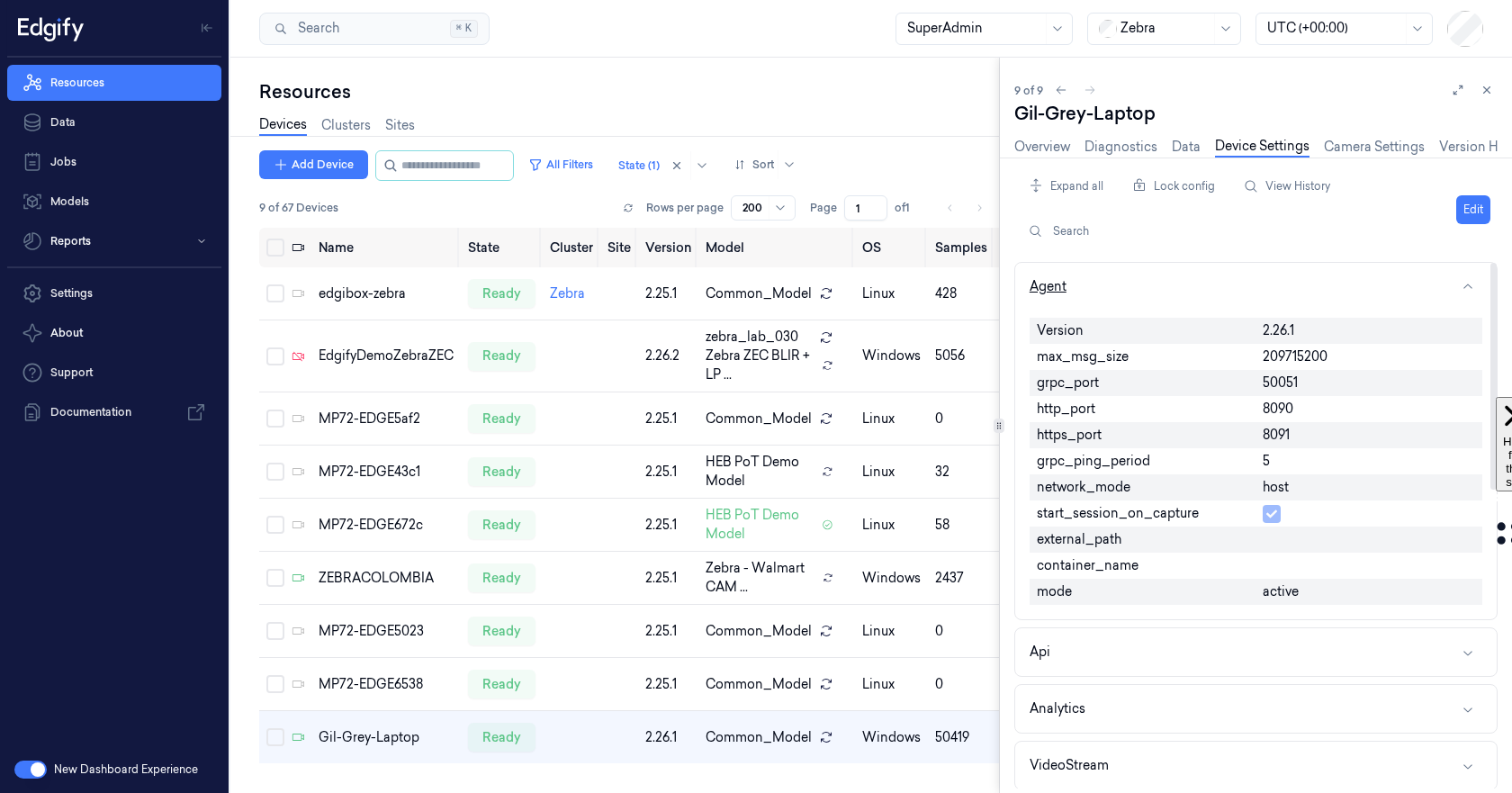
click at [1113, 288] on button "Agent" at bounding box center [1256, 287] width 482 height 48
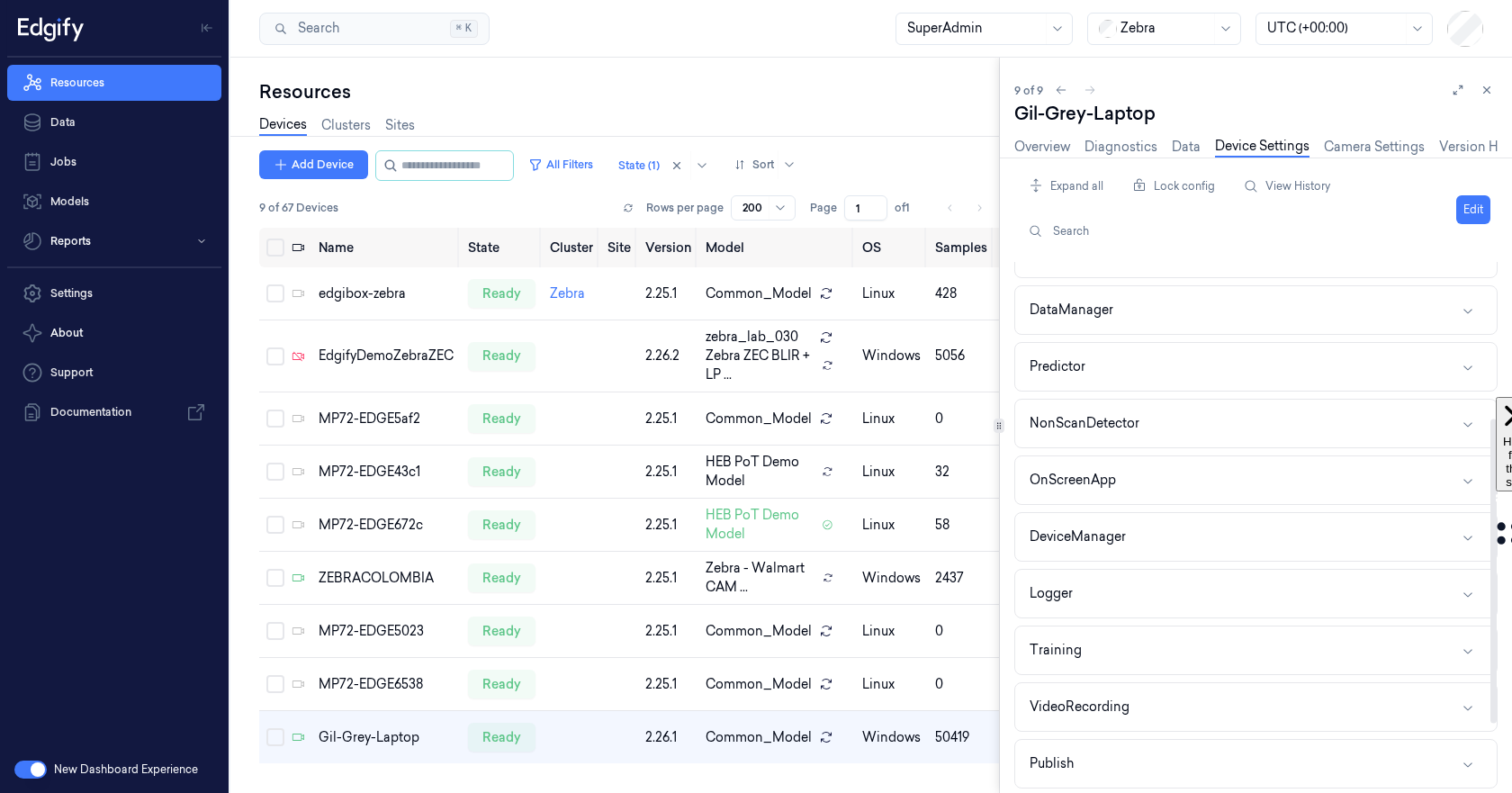
scroll to position [269, 0]
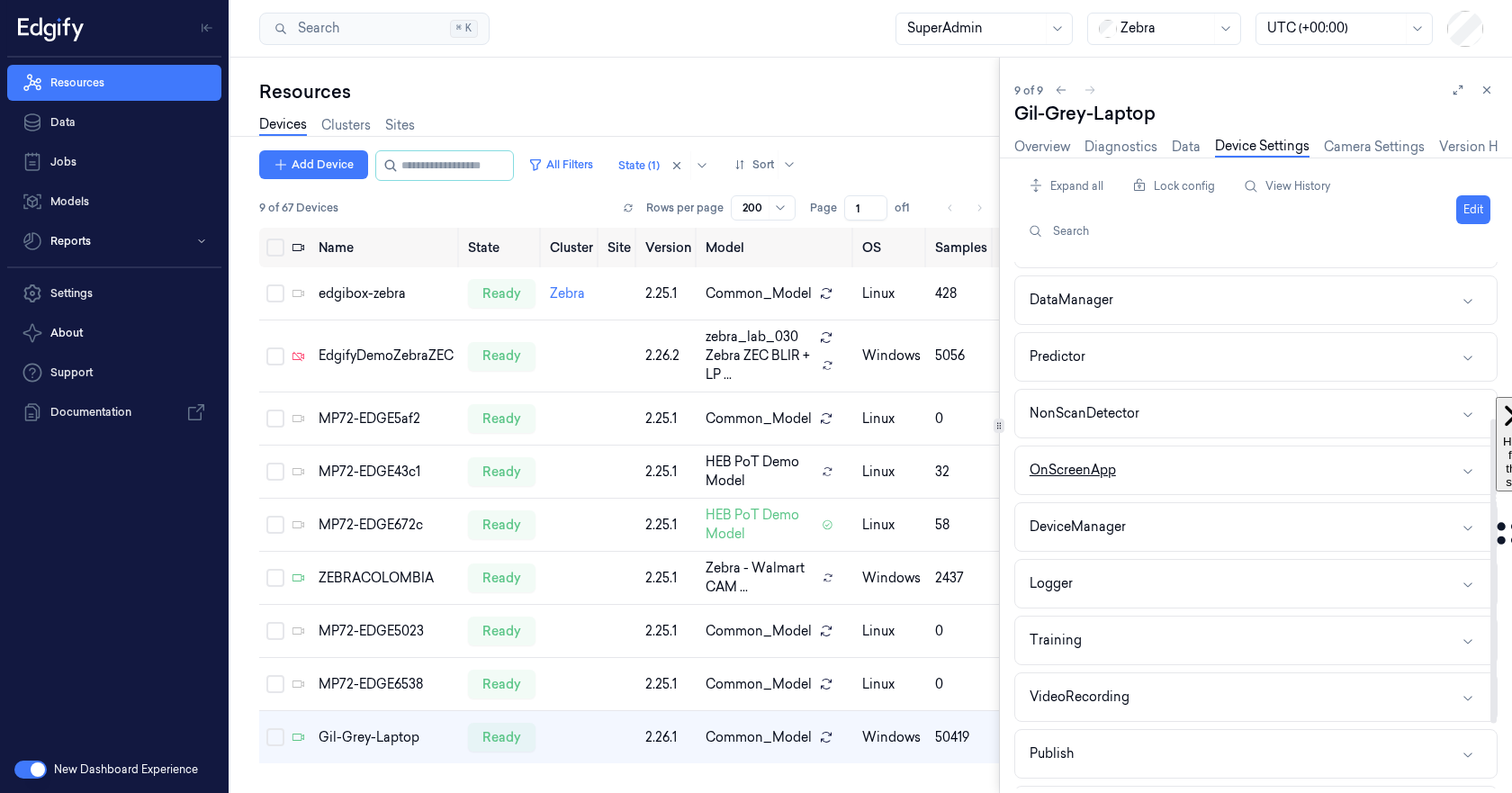
click at [1194, 482] on button "OnScreenApp" at bounding box center [1256, 470] width 482 height 48
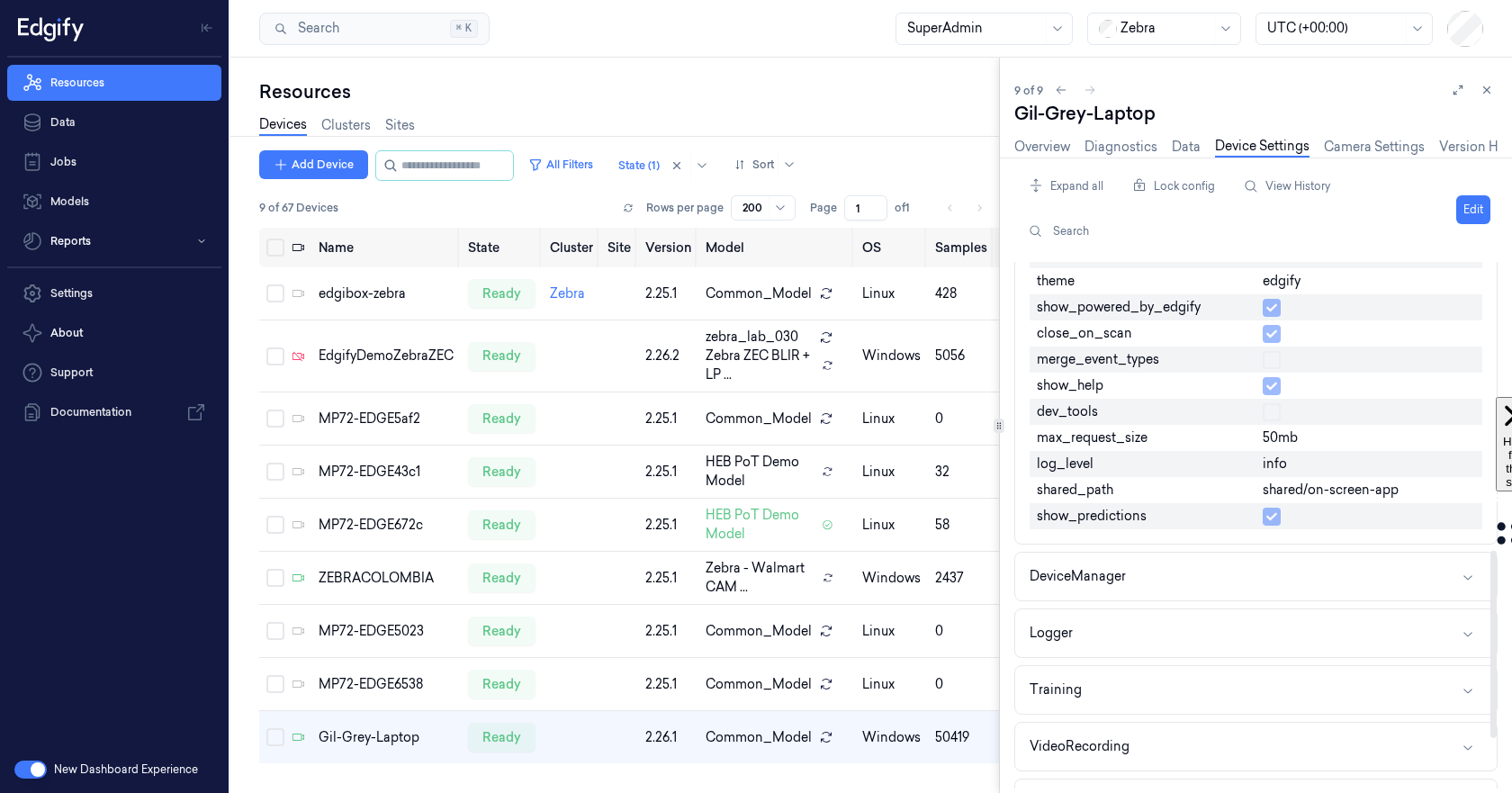
scroll to position [809, 0]
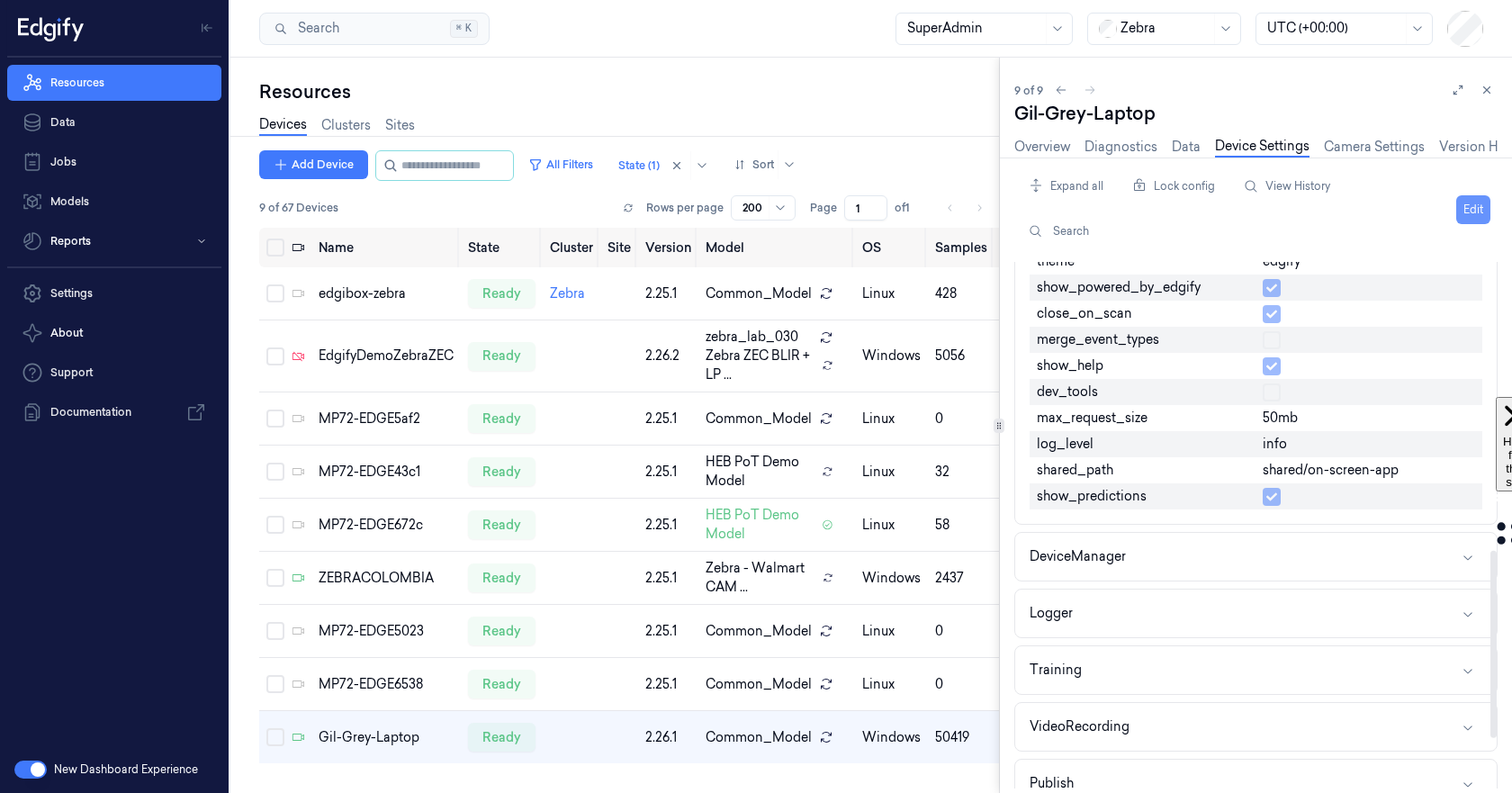
click at [1463, 213] on button "Edit" at bounding box center [1474, 209] width 34 height 29
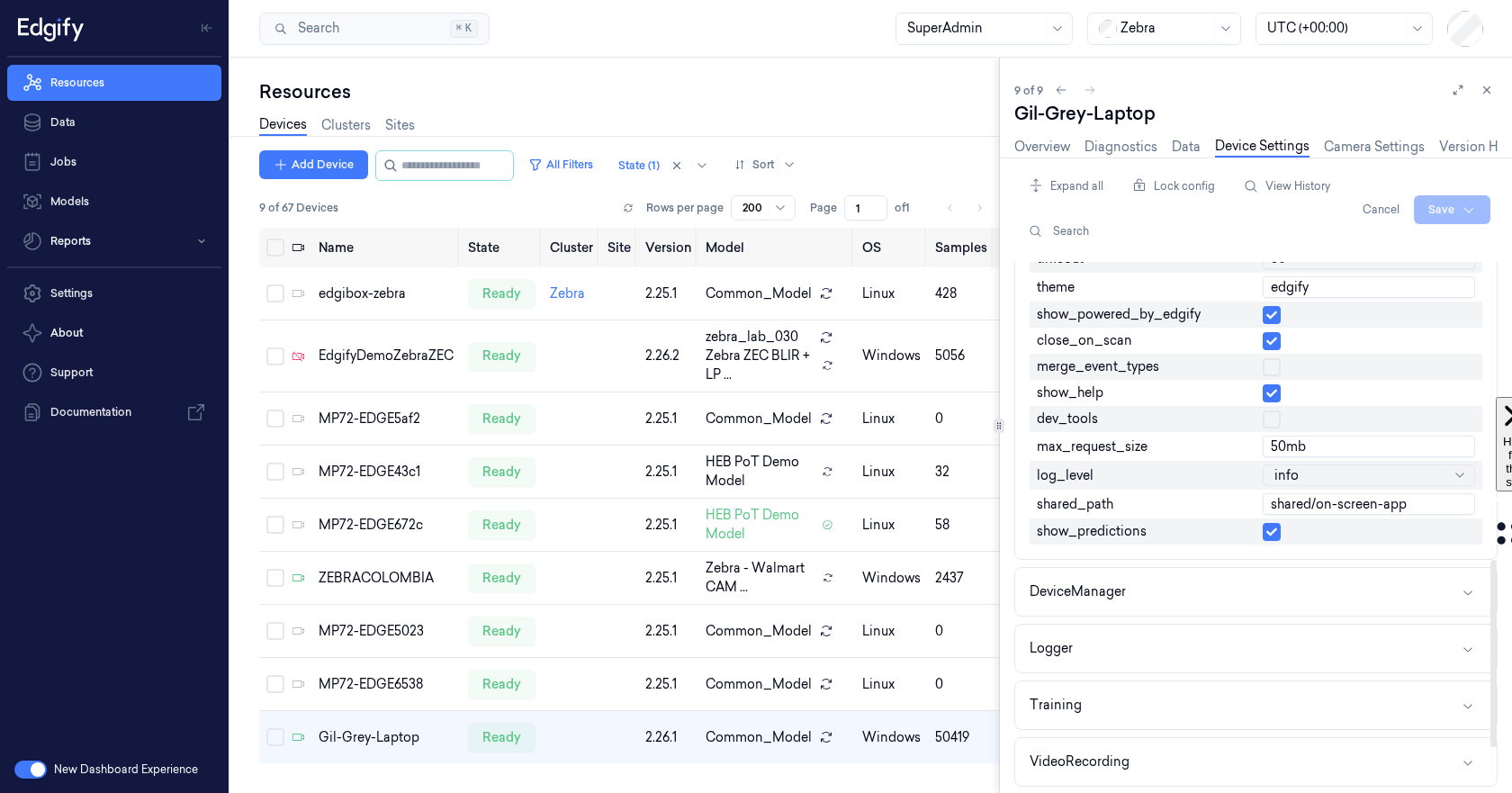
scroll to position [836, 0]
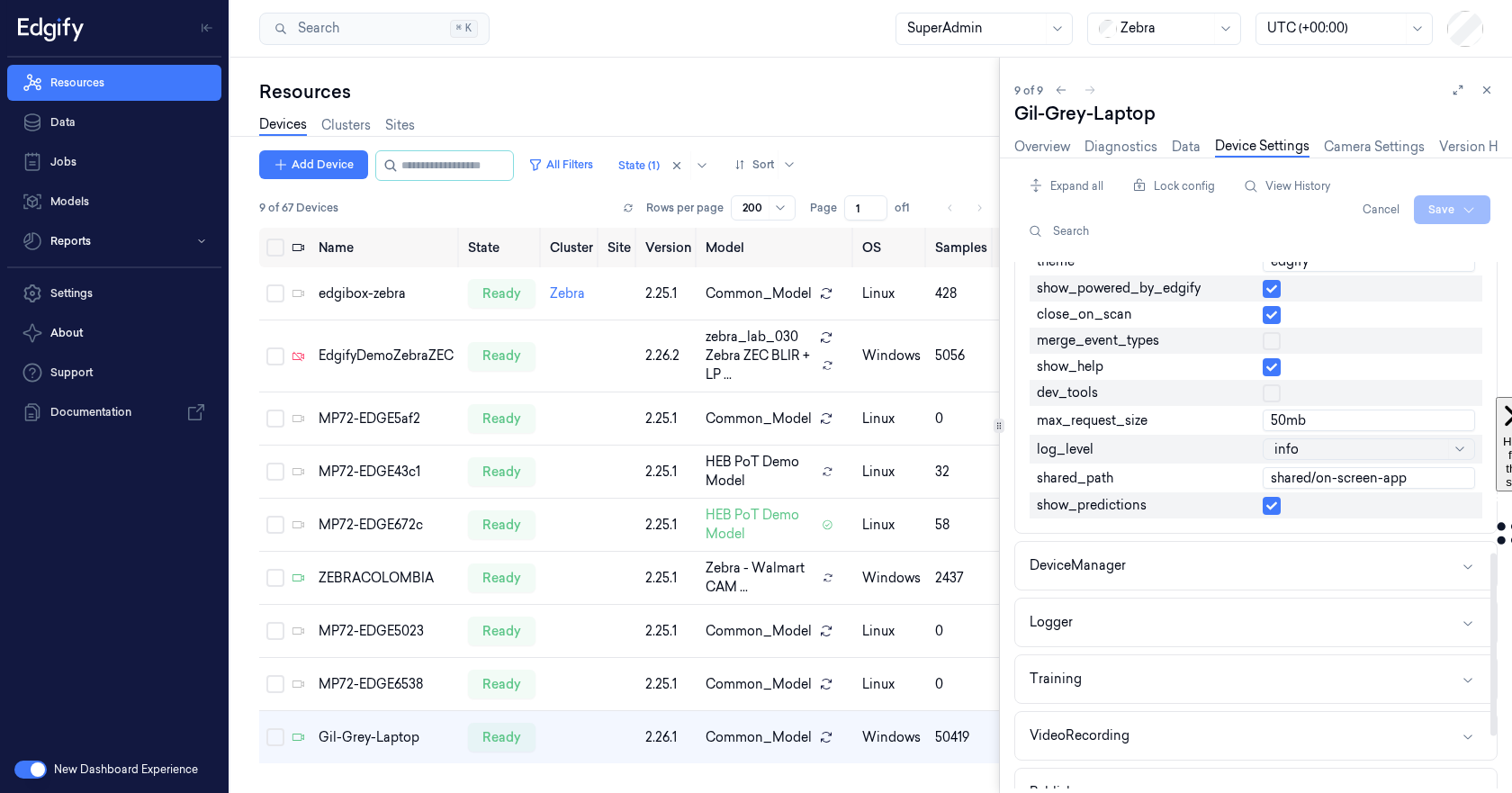
click at [1271, 506] on button "button" at bounding box center [1271, 505] width 18 height 18
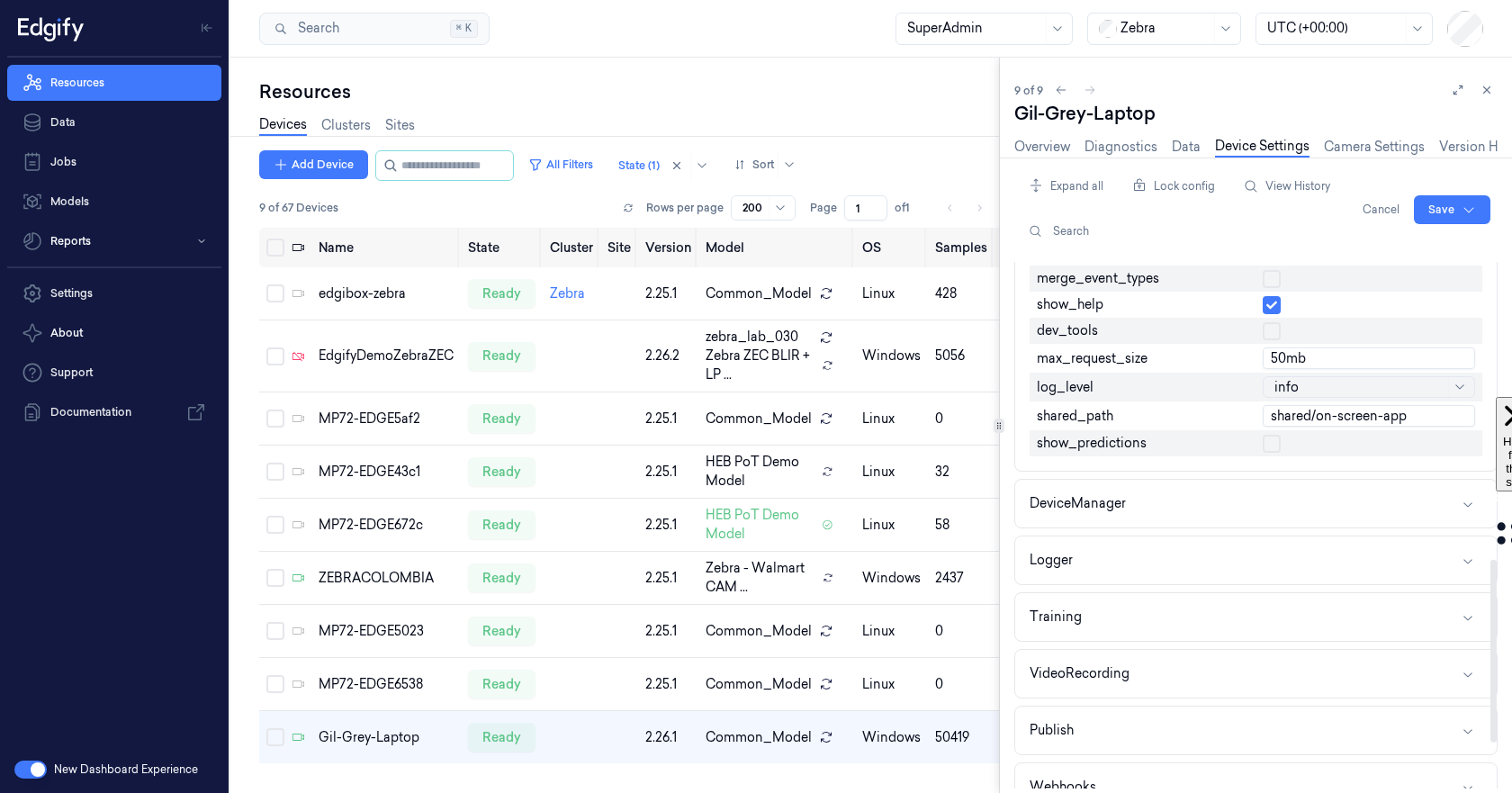
scroll to position [926, 0]
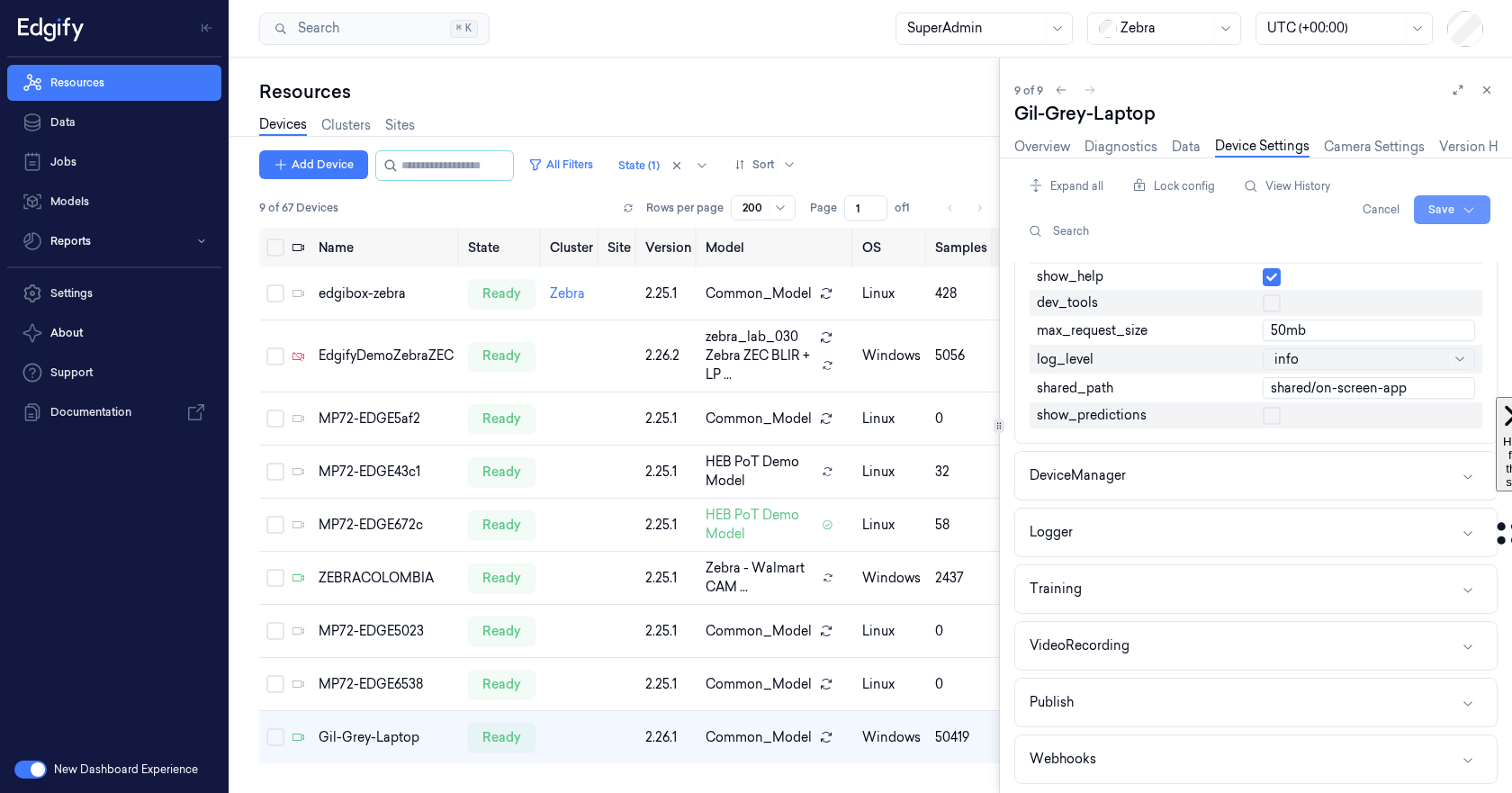
click at [1436, 211] on html "Resources Data Jobs Models Reports Settings About Support Documentation New Das…" at bounding box center [756, 396] width 1512 height 793
click at [1399, 248] on div "Save to this device" at bounding box center [1404, 246] width 160 height 30
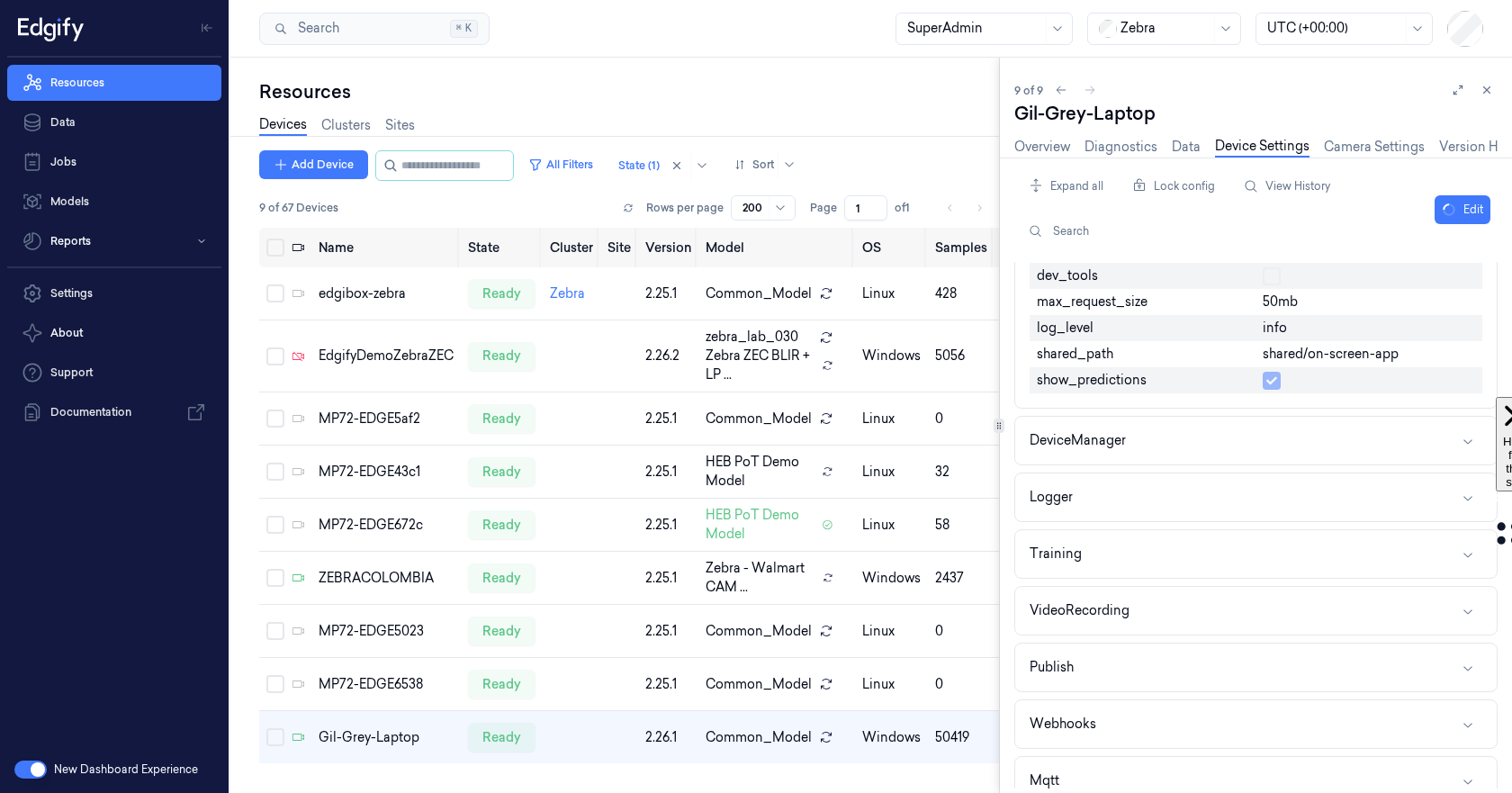
scroll to position [899, 0]
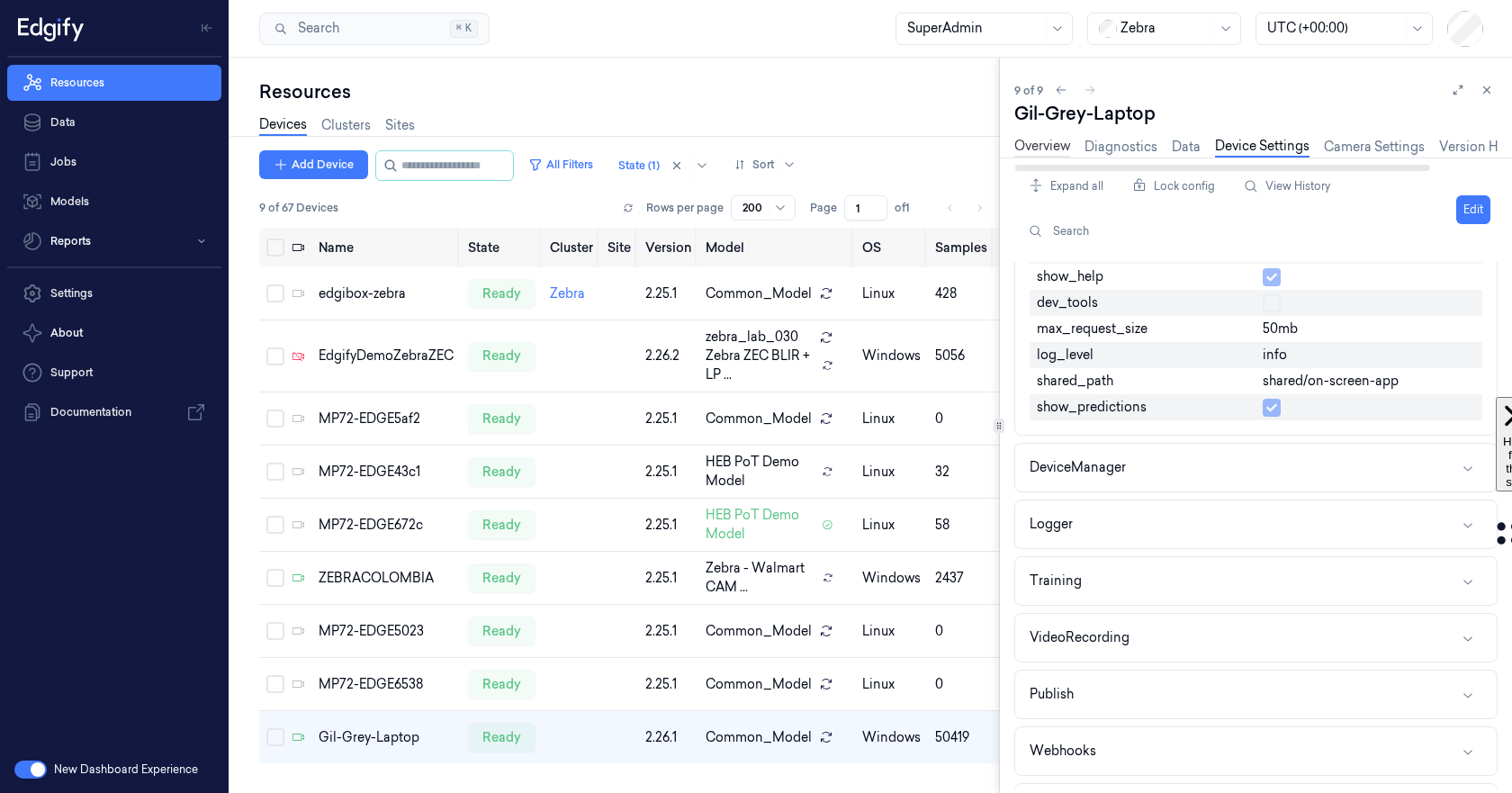
click at [1029, 152] on link "Overview" at bounding box center [1042, 147] width 55 height 21
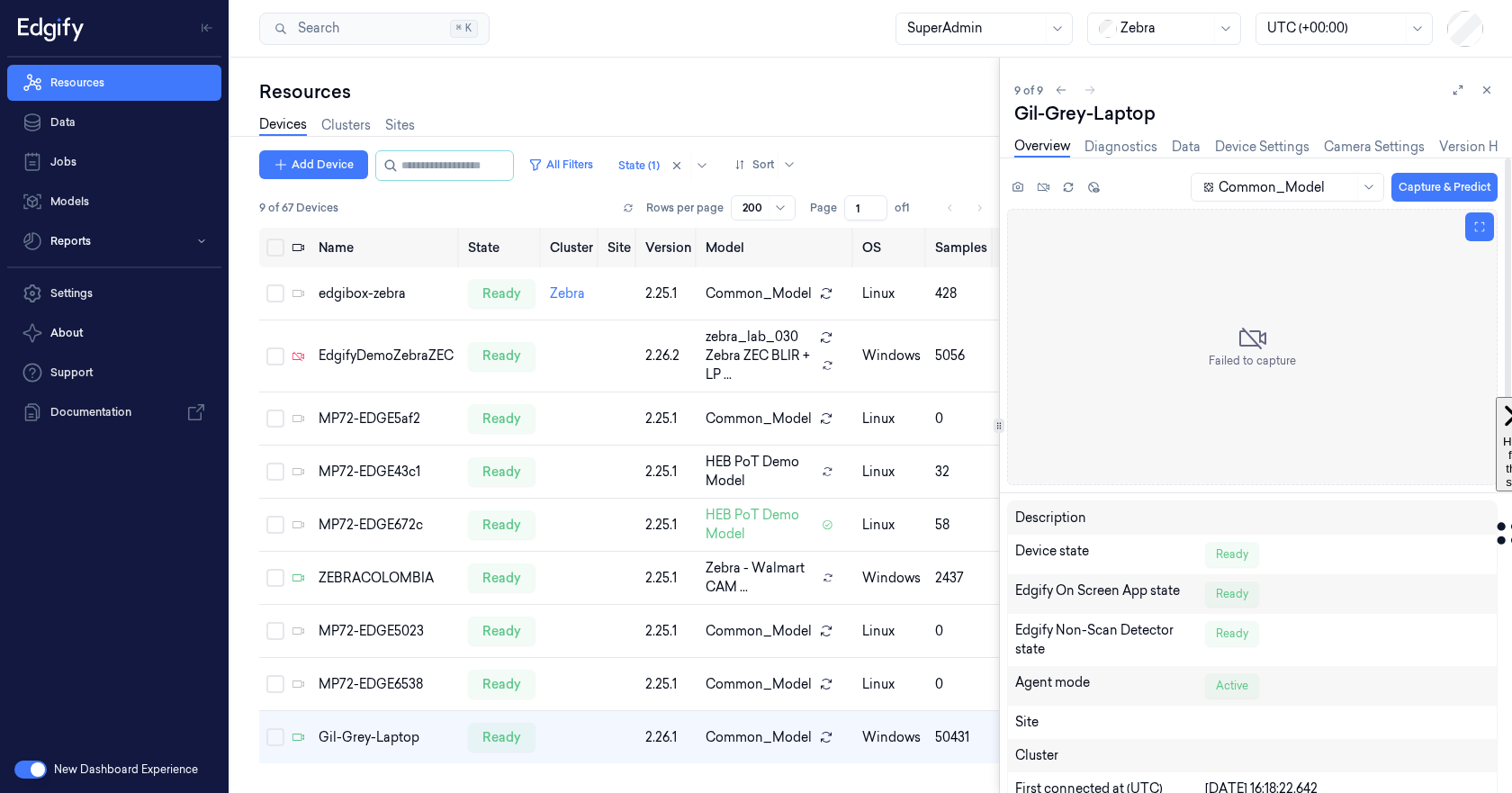
click at [1211, 349] on div "Failed to capture" at bounding box center [1252, 346] width 87 height 45
click at [1360, 143] on link "Camera Settings" at bounding box center [1373, 147] width 100 height 21
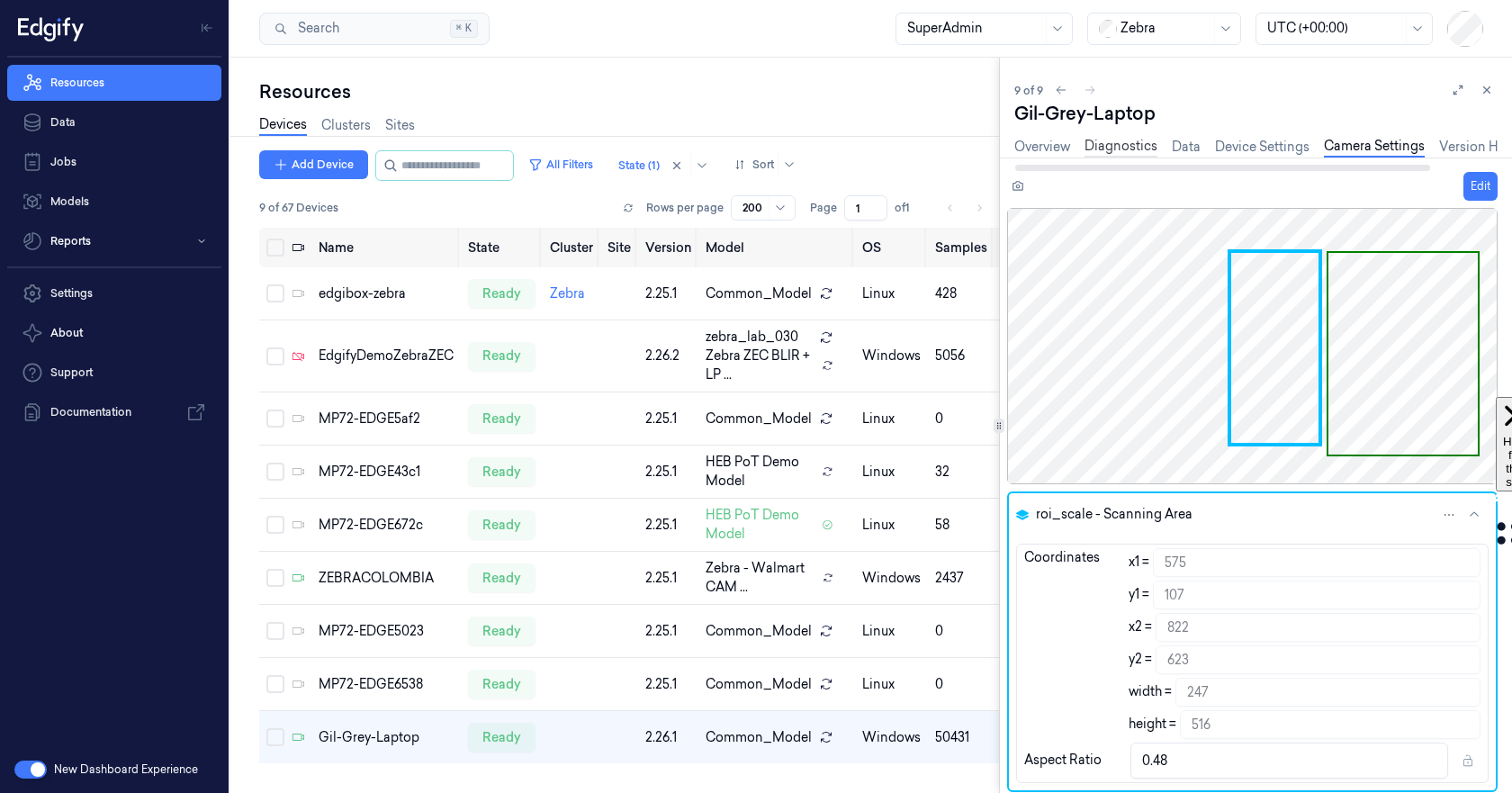
click at [1132, 148] on link "Diagnostics" at bounding box center [1121, 147] width 73 height 21
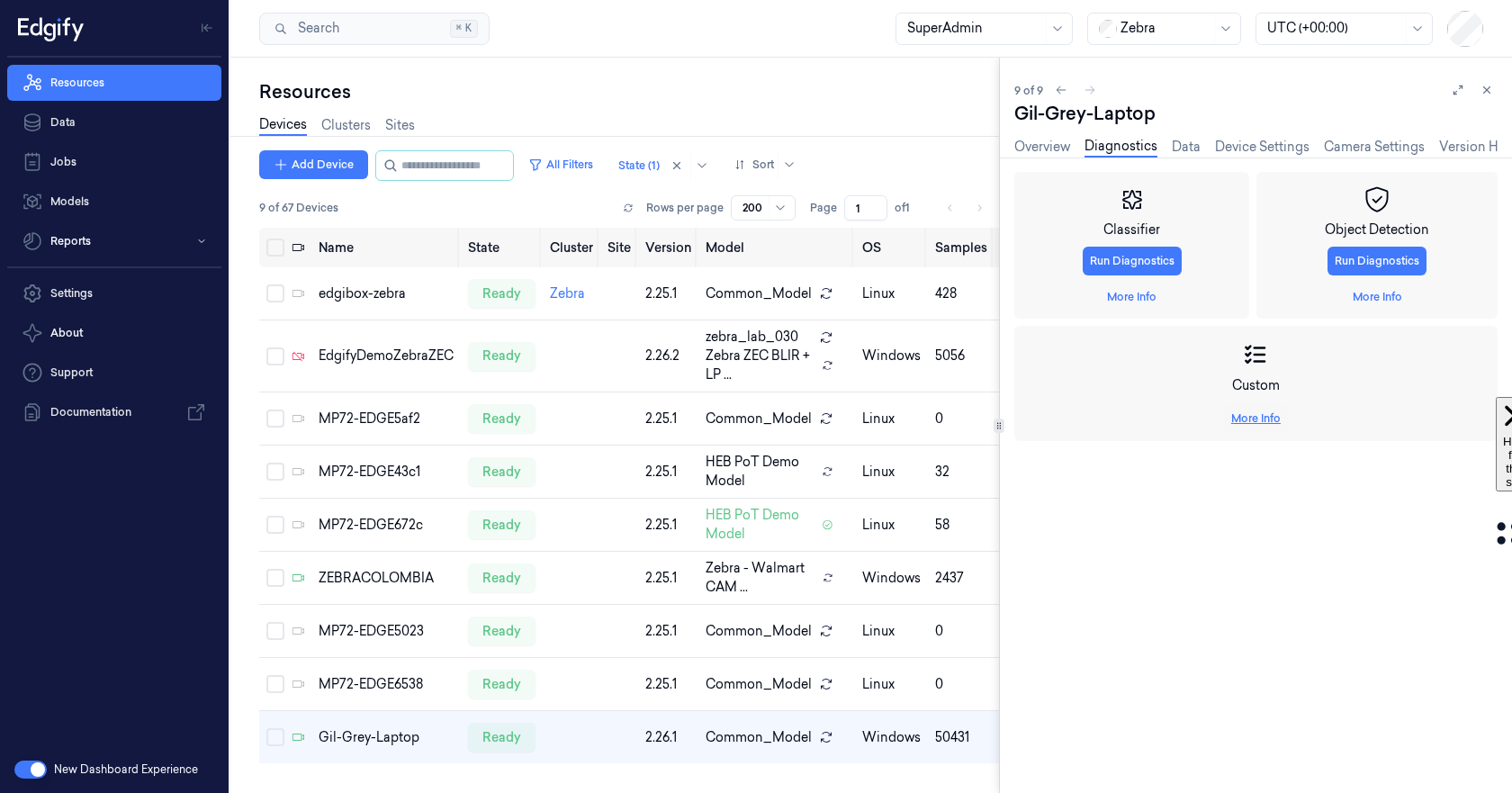
click at [1255, 424] on link "More Info" at bounding box center [1256, 418] width 50 height 16
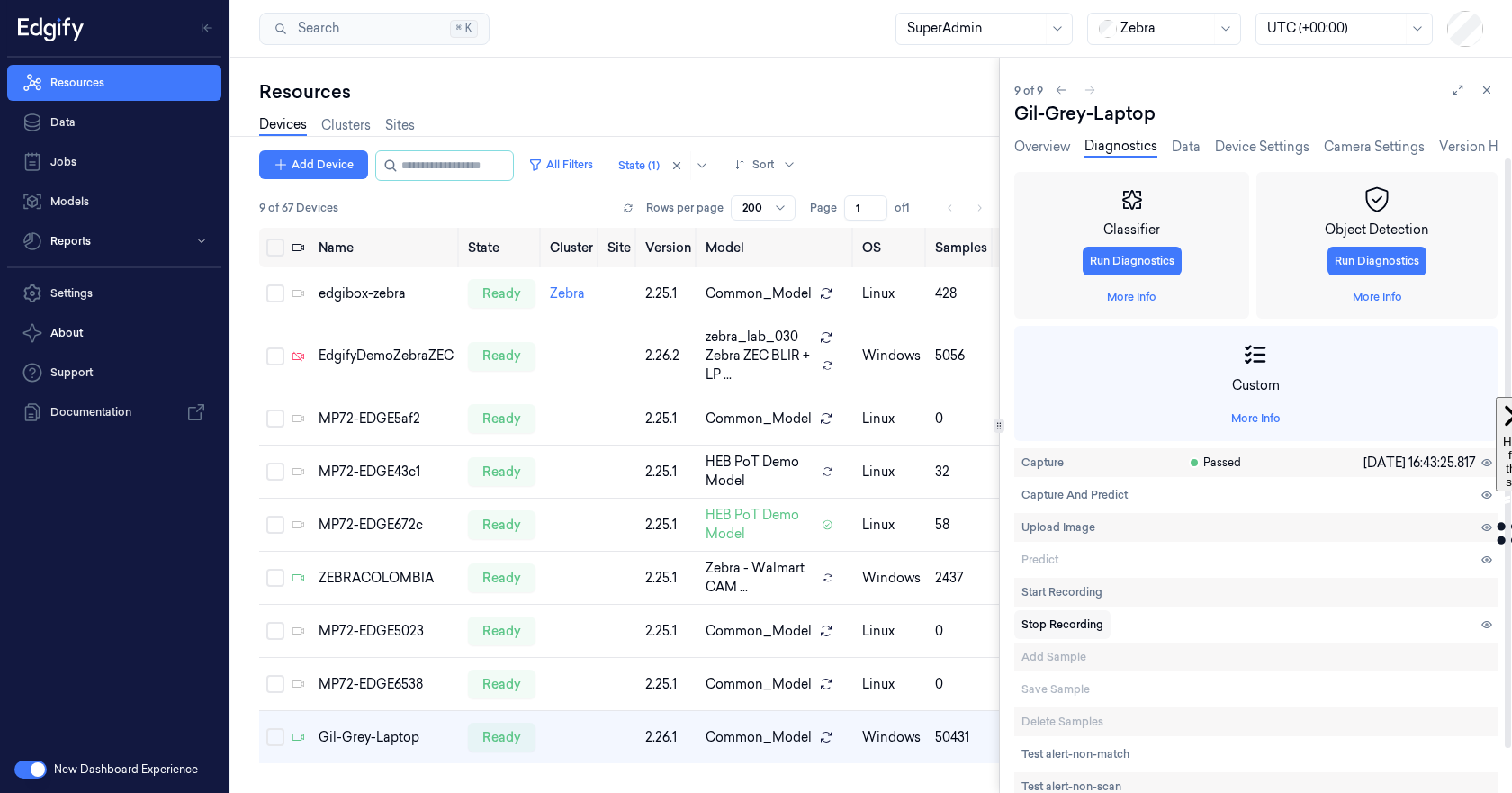
click at [1072, 623] on span "Stop Recording" at bounding box center [1063, 624] width 82 height 16
click at [1374, 298] on link "More Info" at bounding box center [1377, 296] width 50 height 16
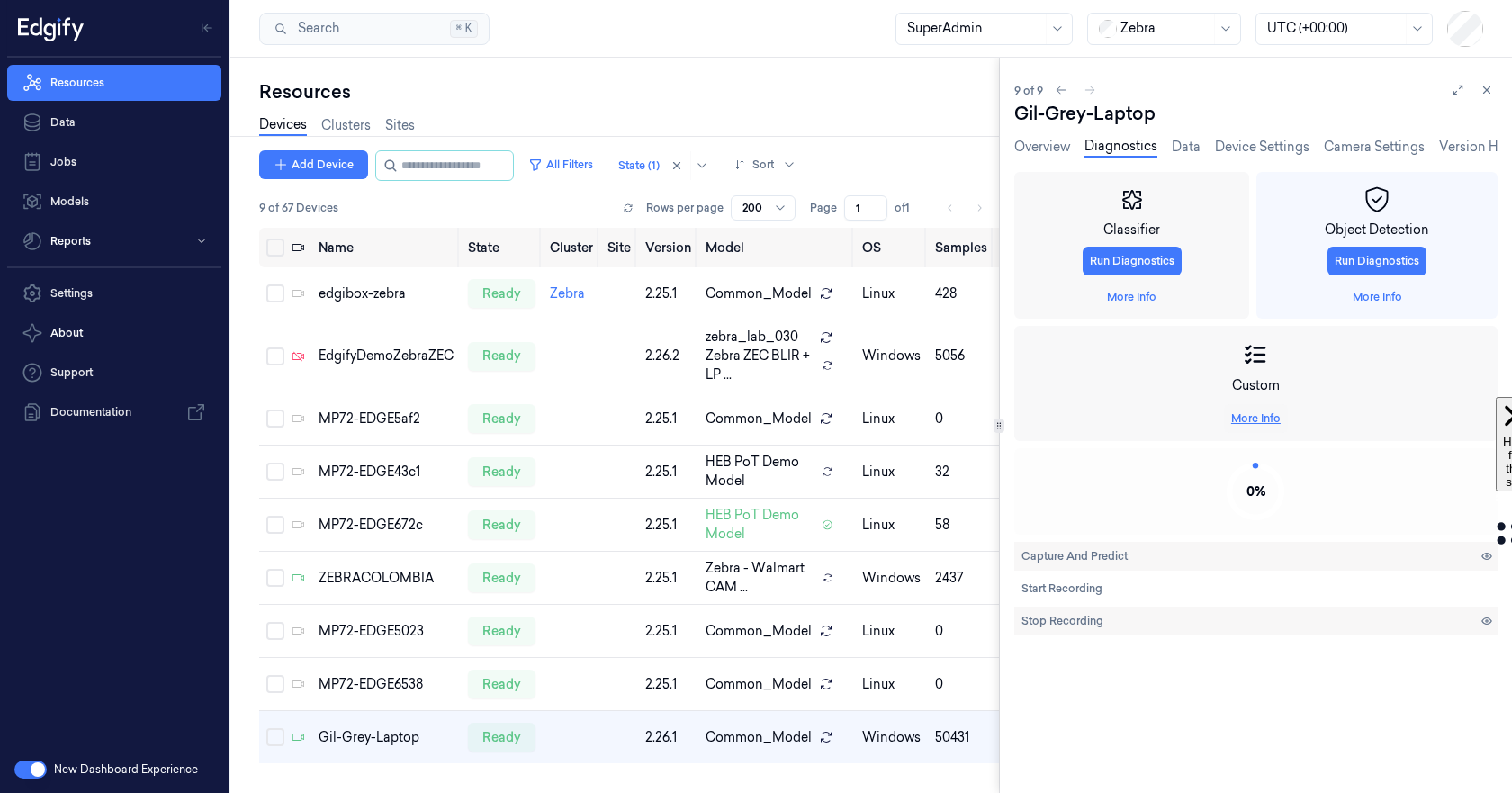
click at [1251, 416] on link "More Info" at bounding box center [1256, 418] width 50 height 16
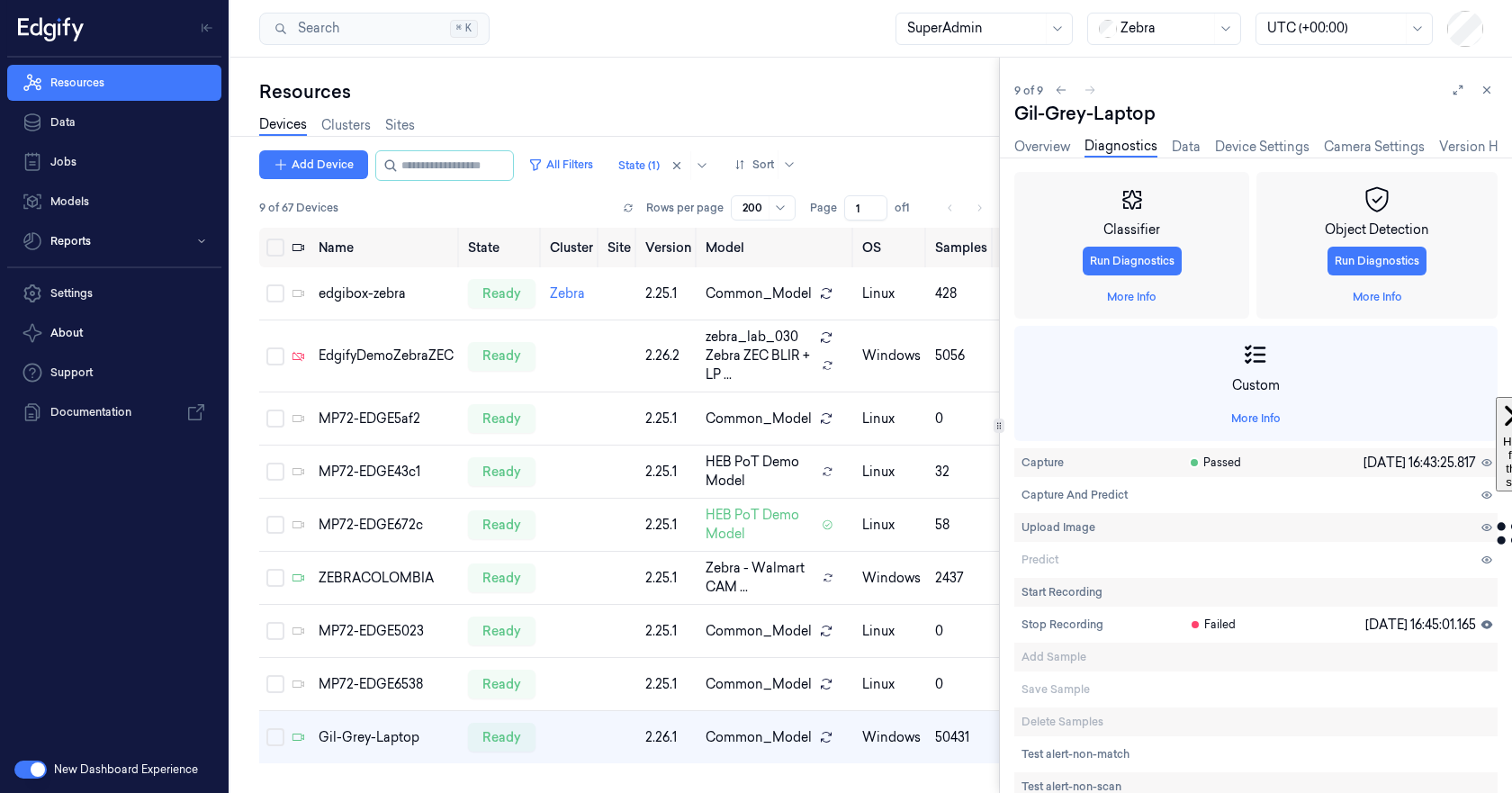
click at [787, 94] on div "Resources" at bounding box center [629, 92] width 740 height 25
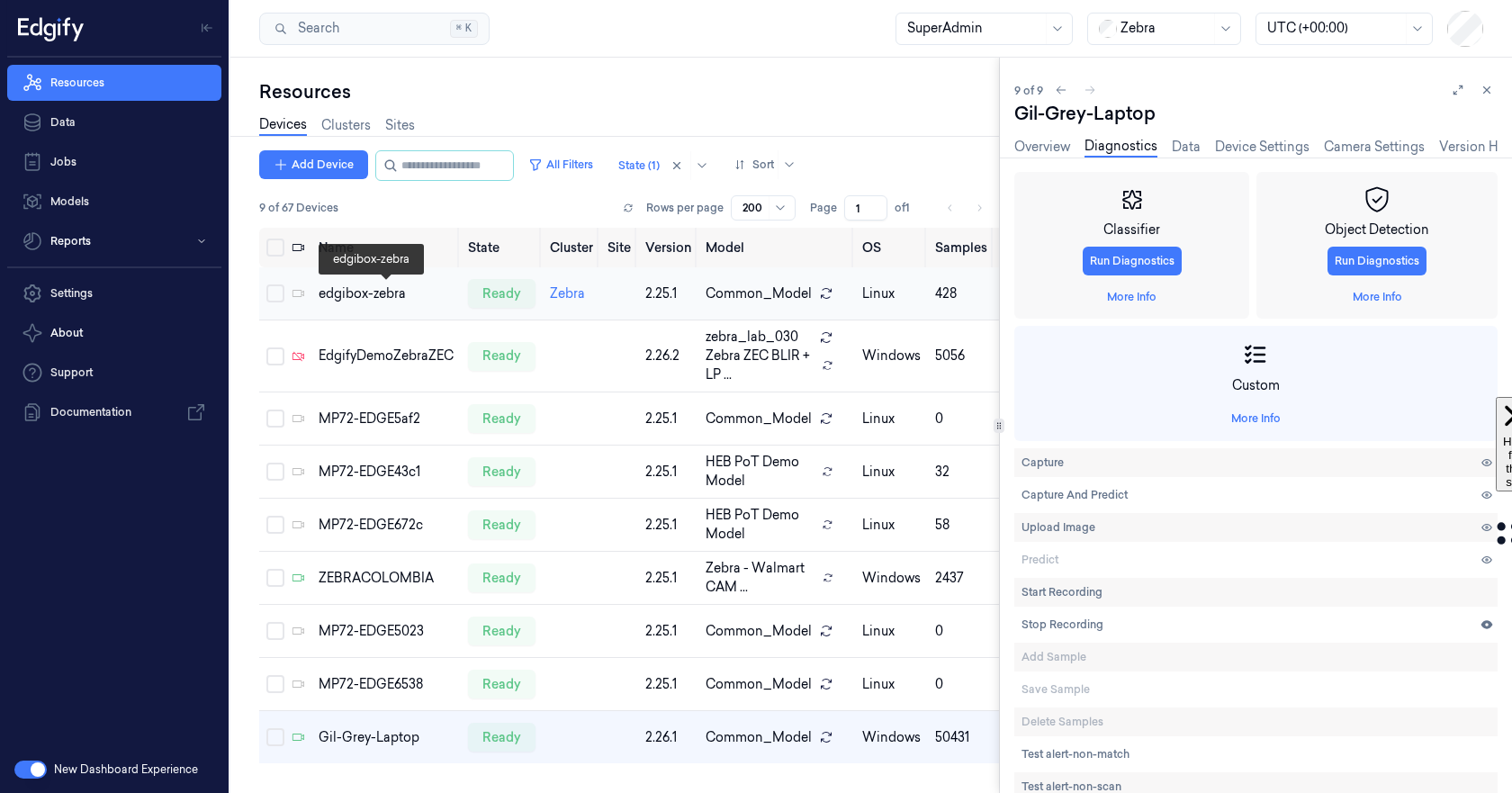
click at [352, 297] on div "edgibox-zebra" at bounding box center [385, 294] width 135 height 19
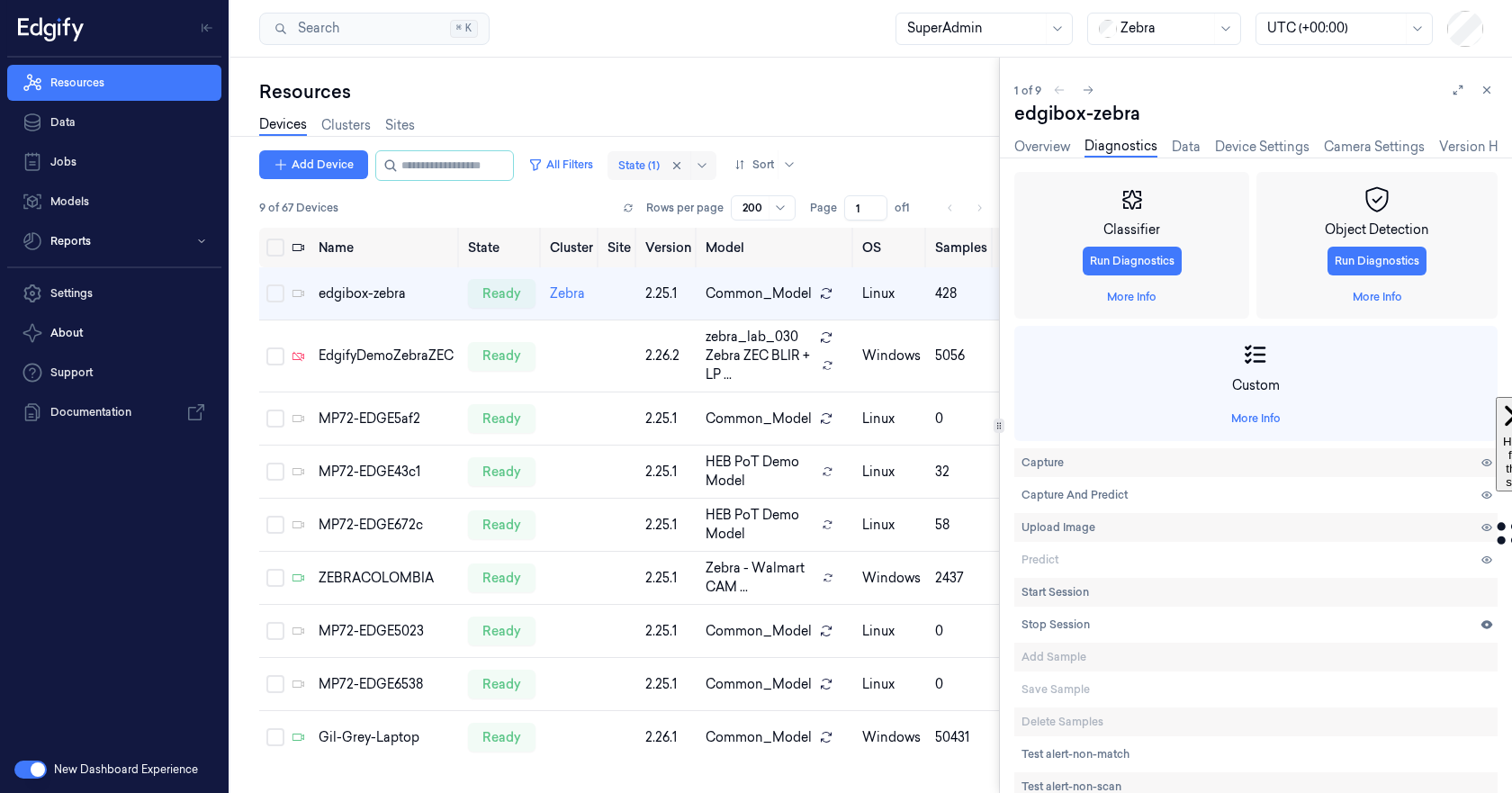
click at [652, 161] on div at bounding box center [638, 165] width 41 height 16
click at [667, 127] on div "Devices Clusters Sites" at bounding box center [629, 127] width 740 height 46
click at [333, 289] on div "edgibox-zebra" at bounding box center [385, 294] width 135 height 19
click at [1042, 144] on link "Overview" at bounding box center [1042, 147] width 55 height 21
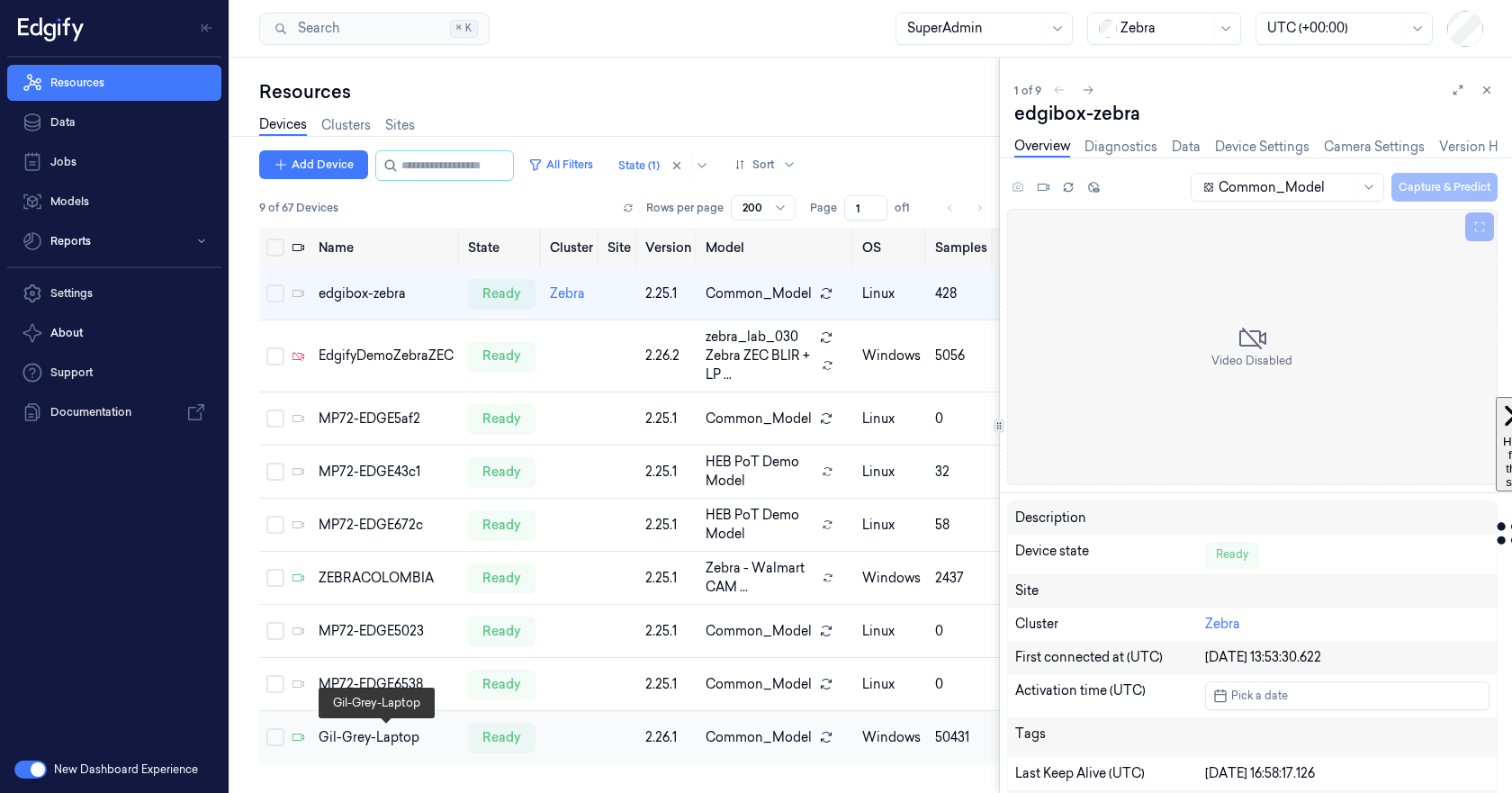
click at [363, 728] on div "Gil-Grey-Laptop" at bounding box center [385, 738] width 135 height 19
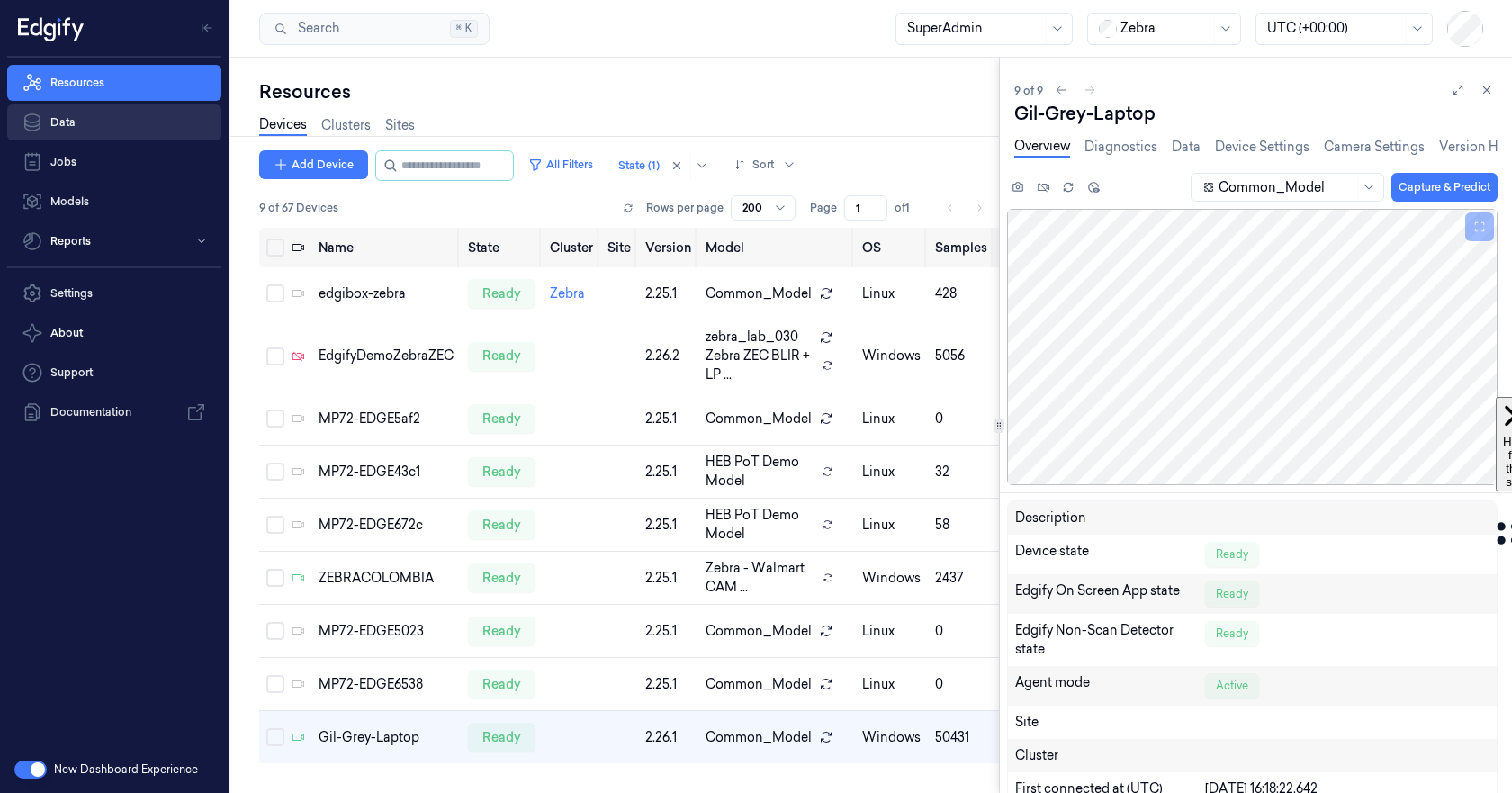
click at [103, 120] on link "Data" at bounding box center [115, 122] width 214 height 36
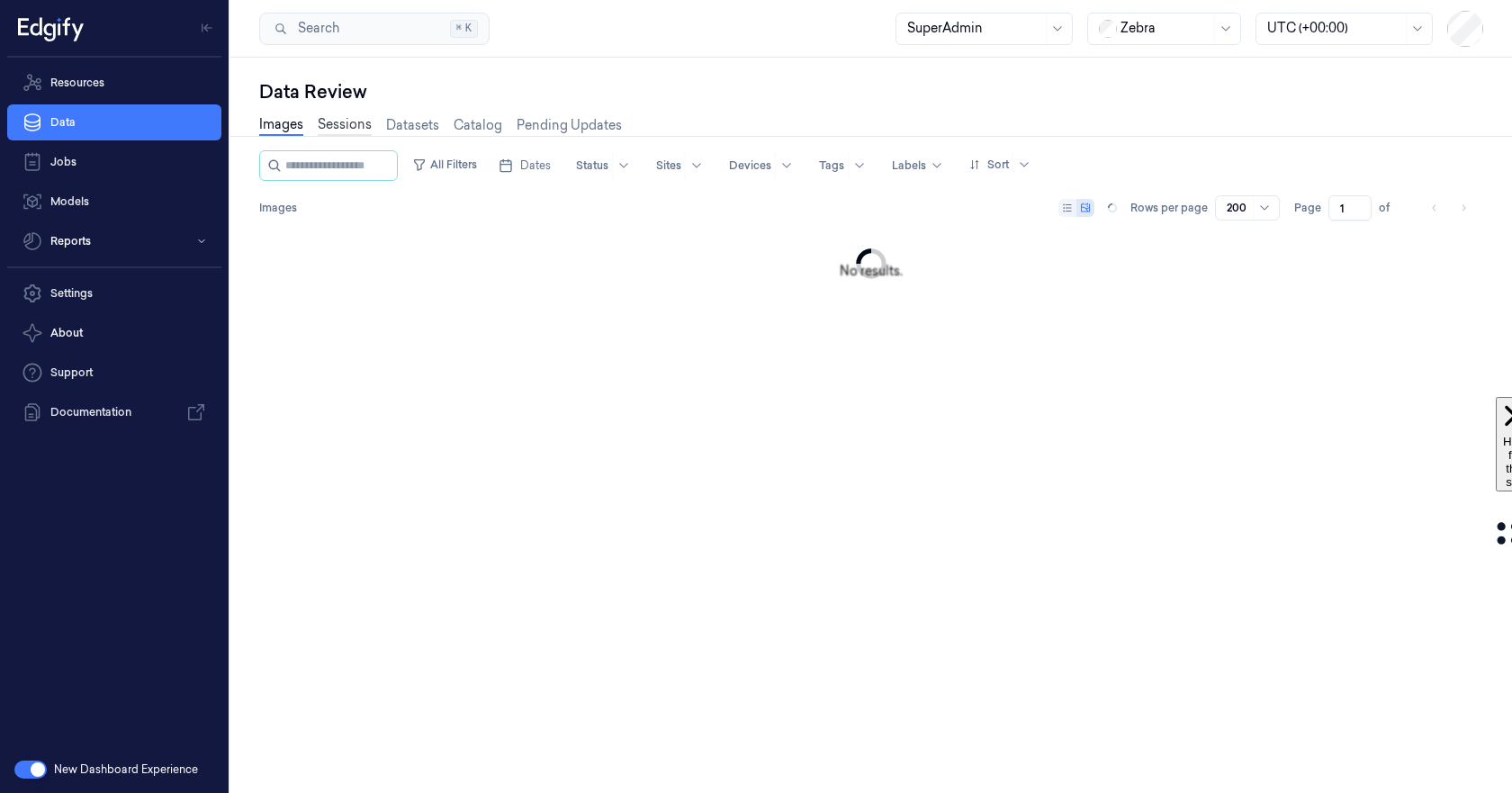
click at [348, 131] on link "Sessions" at bounding box center [344, 126] width 54 height 21
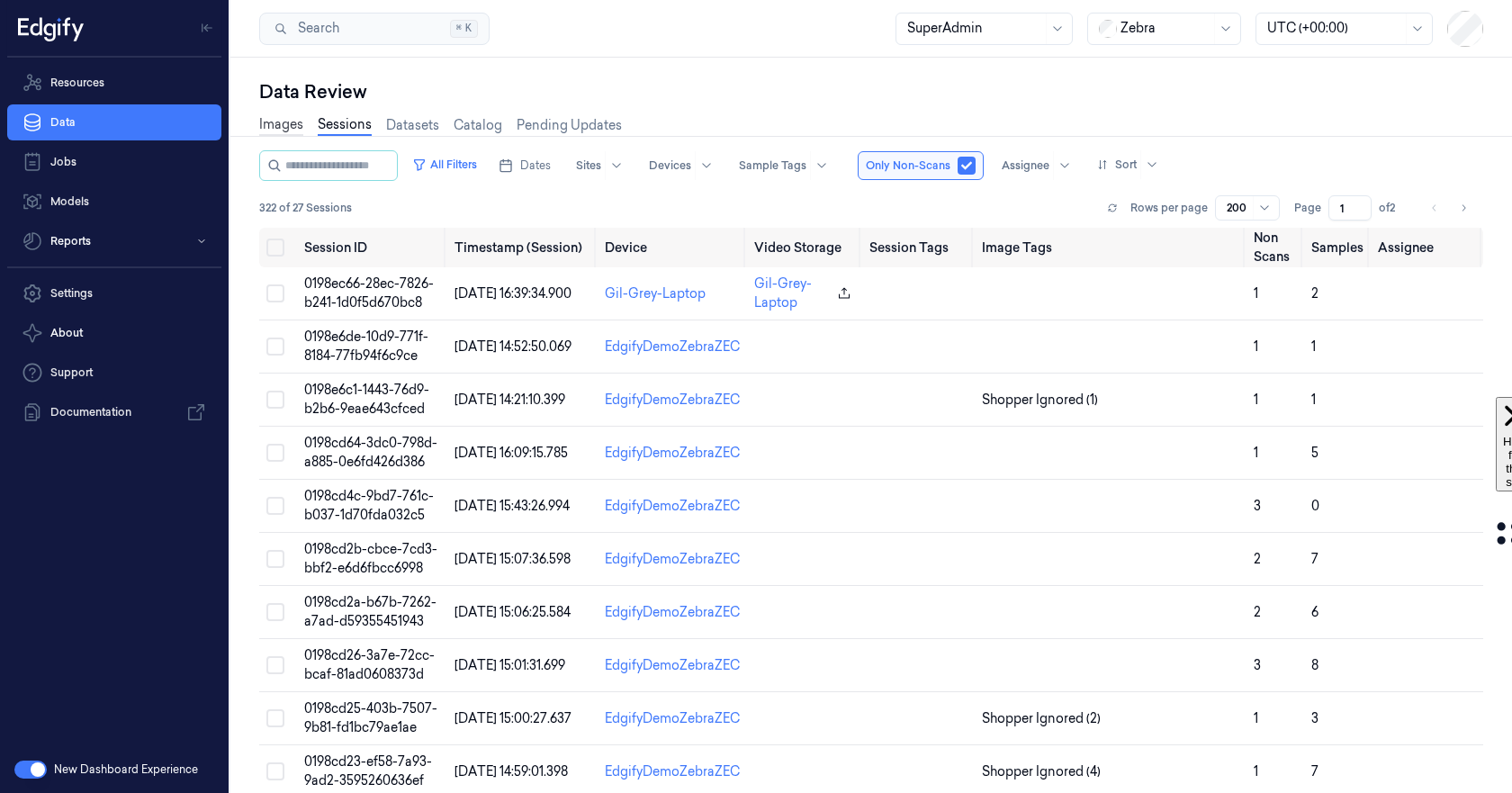
click at [279, 129] on link "Images" at bounding box center [281, 126] width 44 height 21
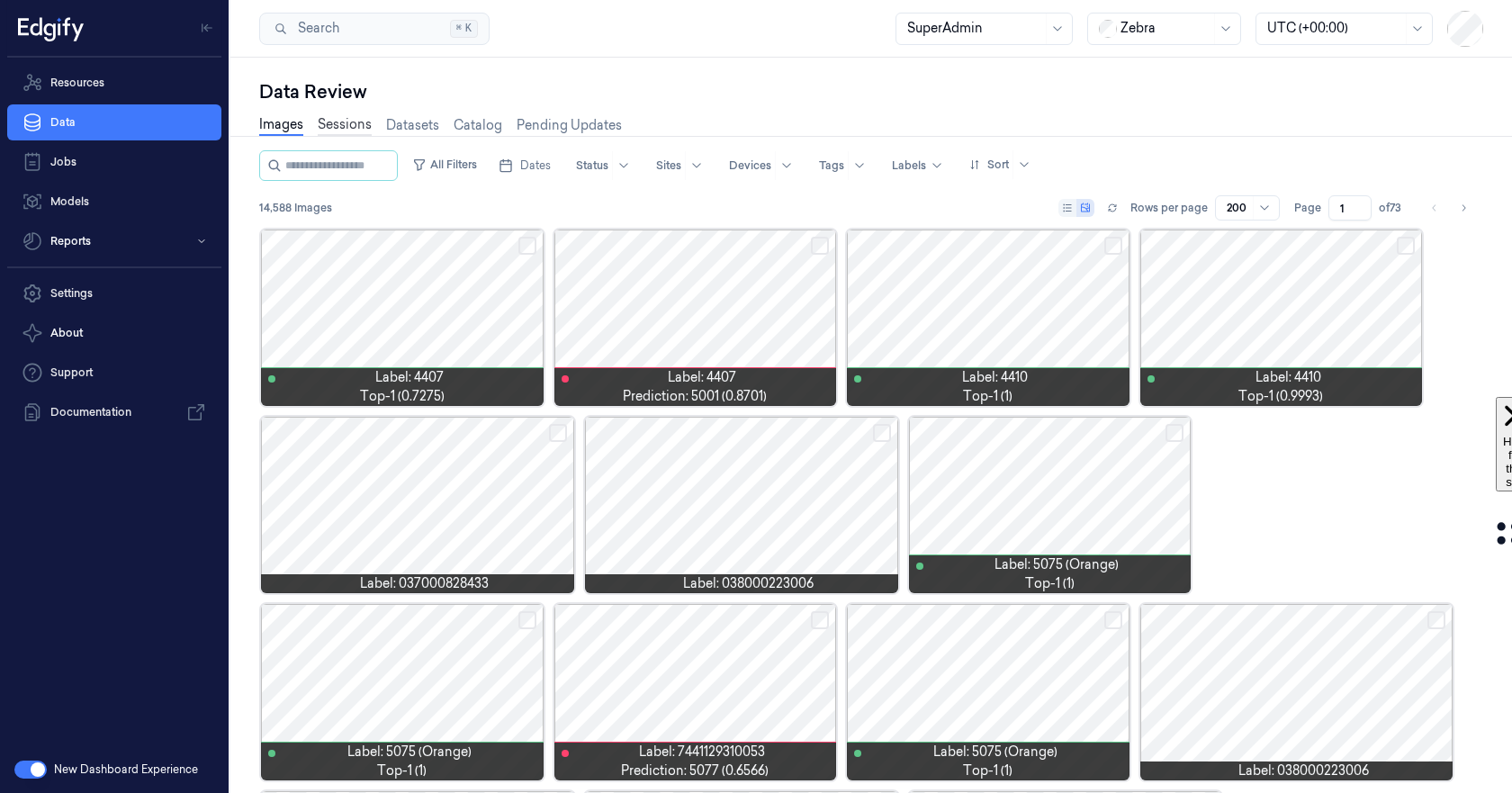
click at [347, 124] on link "Sessions" at bounding box center [344, 126] width 54 height 21
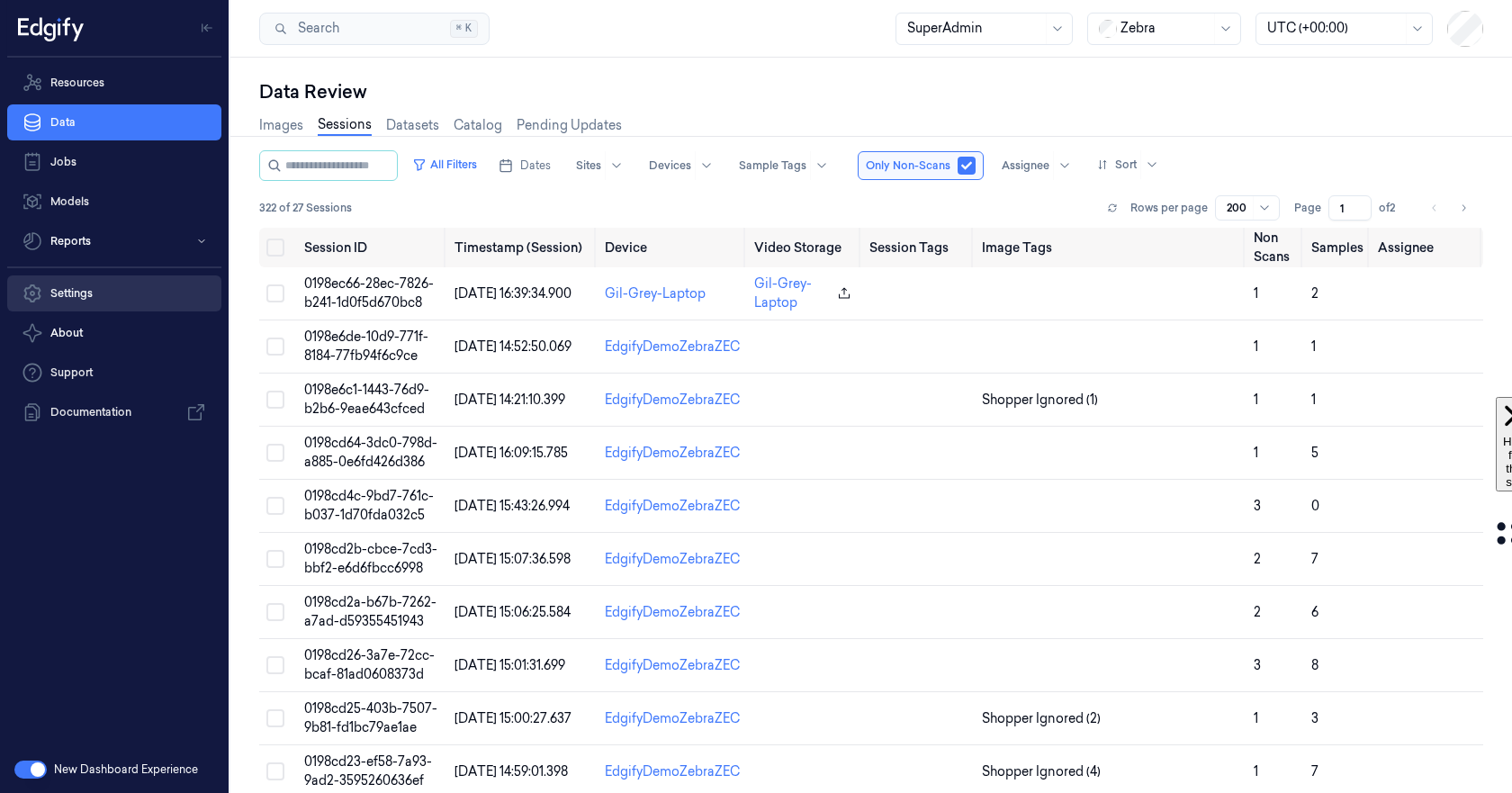
click at [66, 302] on link "Settings" at bounding box center [115, 293] width 214 height 36
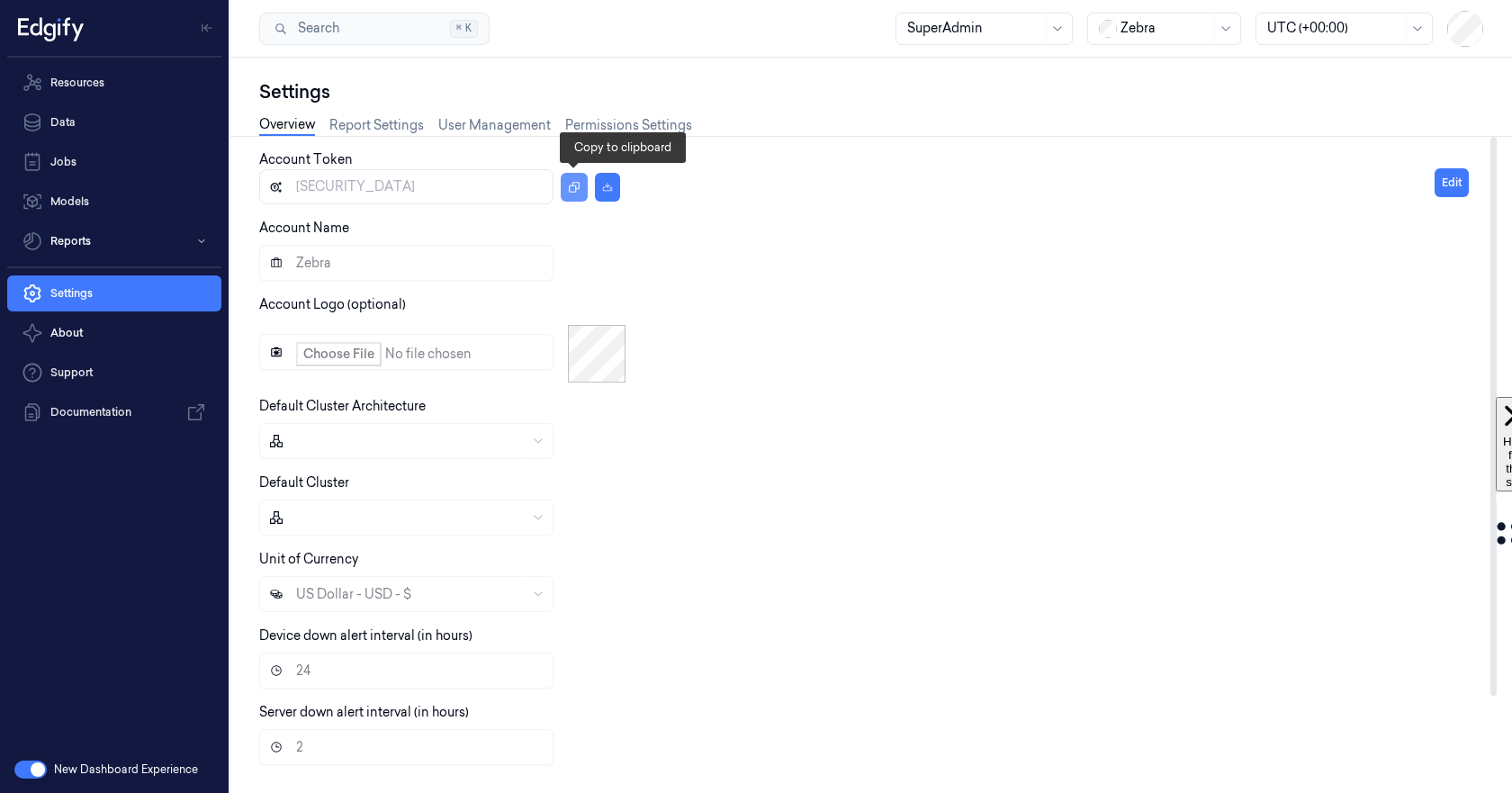
click at [569, 186] on icon "button" at bounding box center [573, 186] width 11 height 11
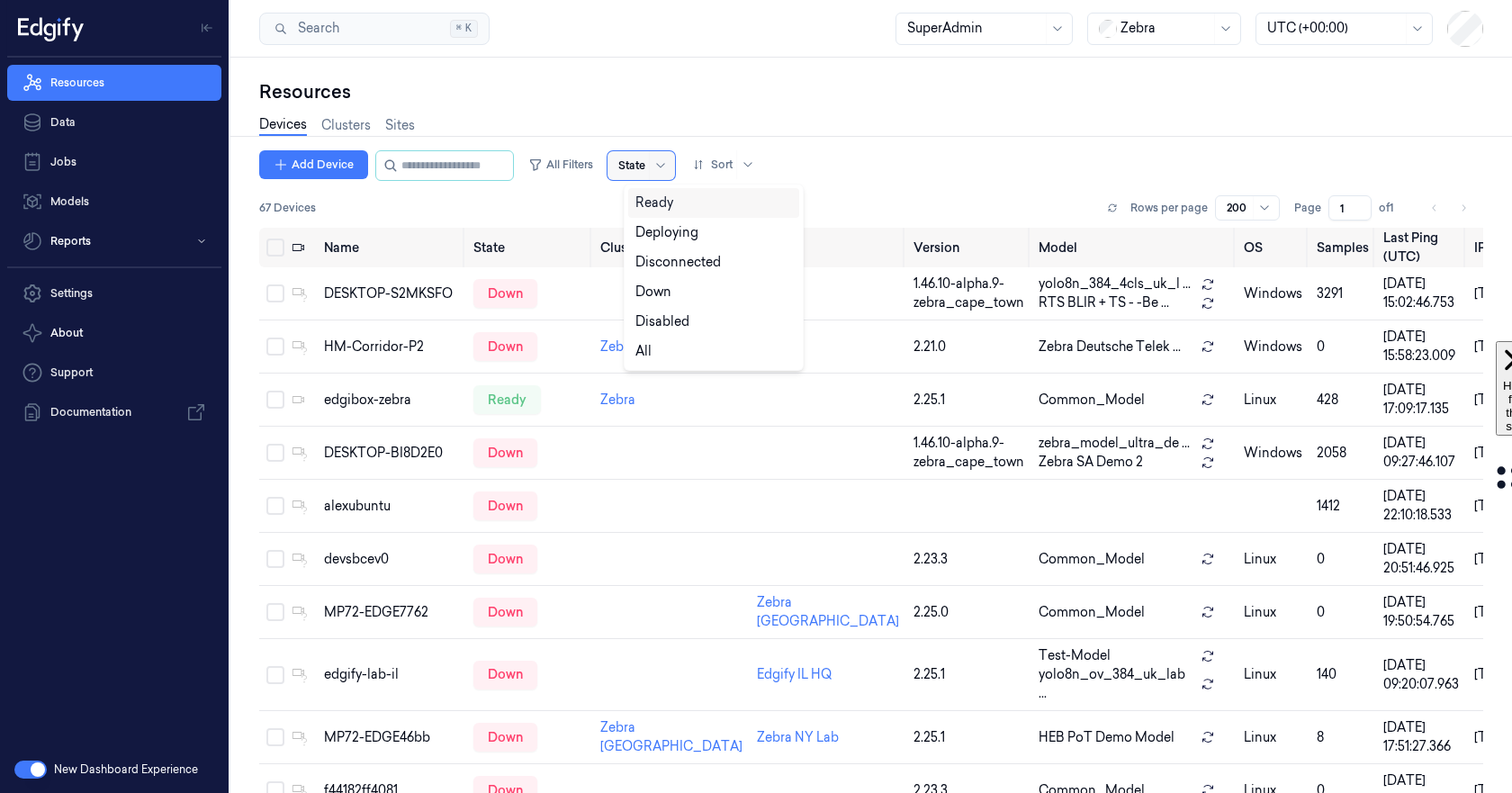
click at [621, 166] on input "text" at bounding box center [619, 165] width 3 height 16
click at [656, 206] on div "Ready" at bounding box center [655, 203] width 38 height 19
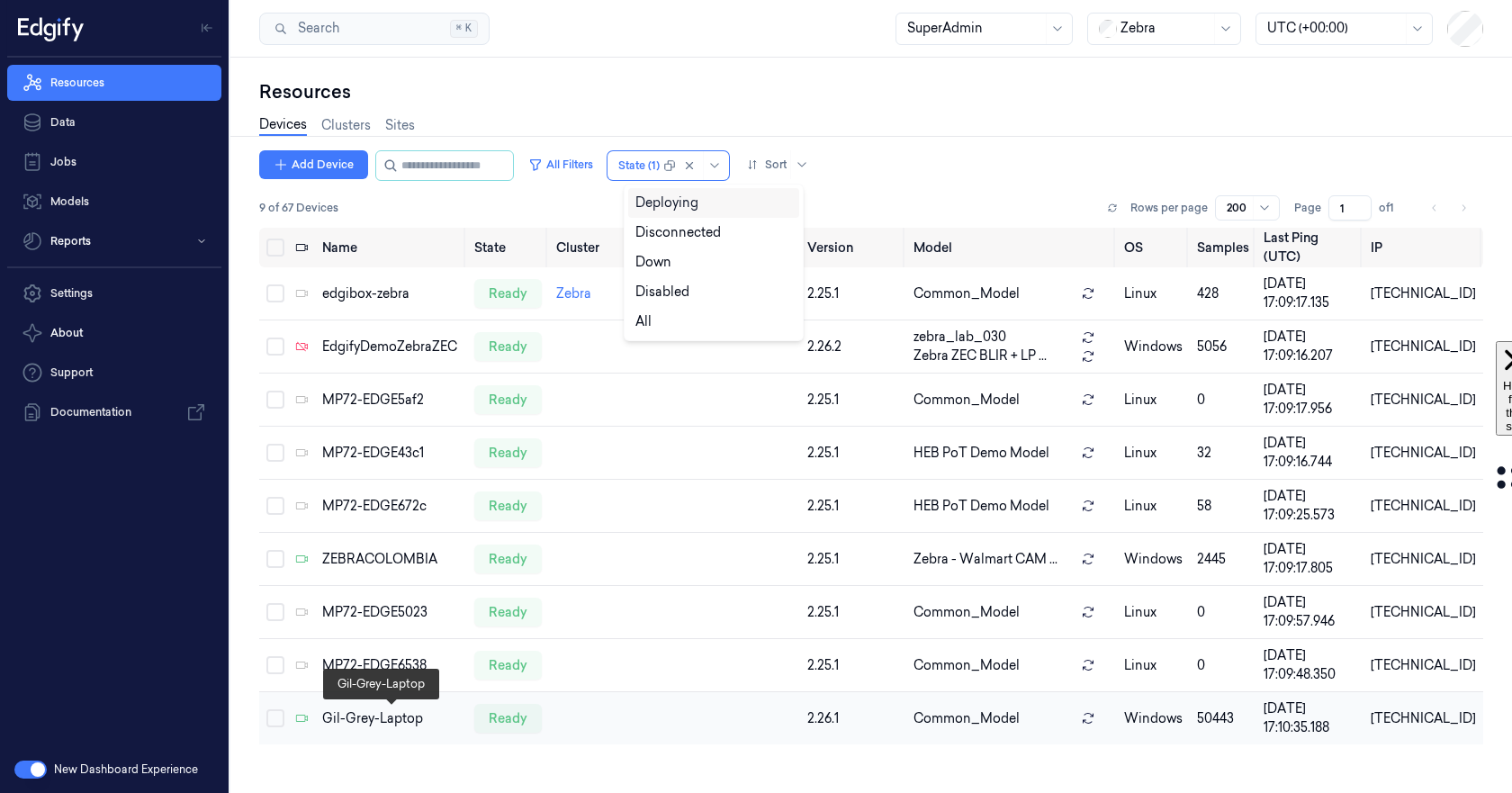
click at [408, 725] on div "Gil-Grey-Laptop" at bounding box center [390, 718] width 137 height 19
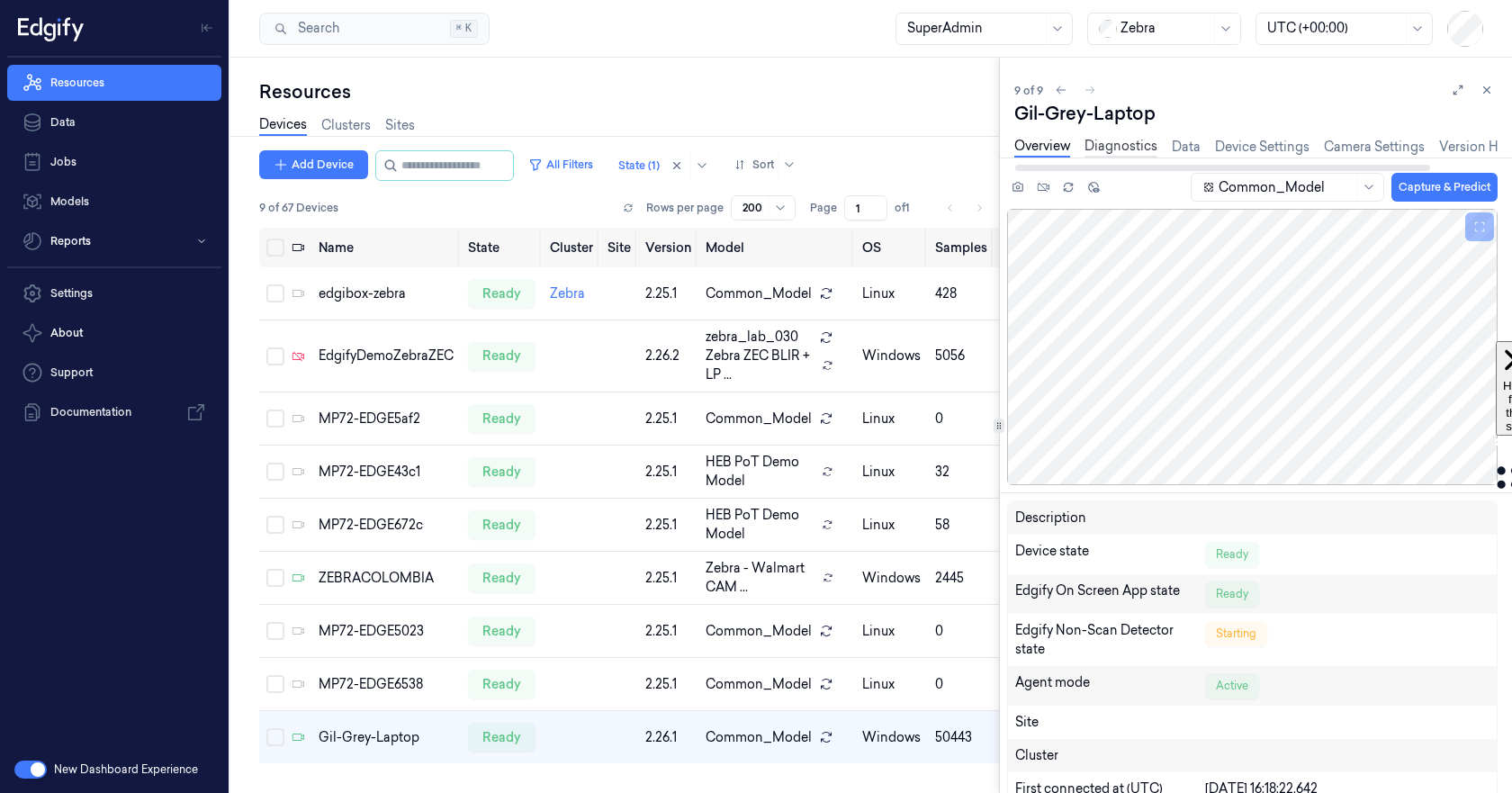
click at [1108, 146] on link "Diagnostics" at bounding box center [1121, 147] width 73 height 21
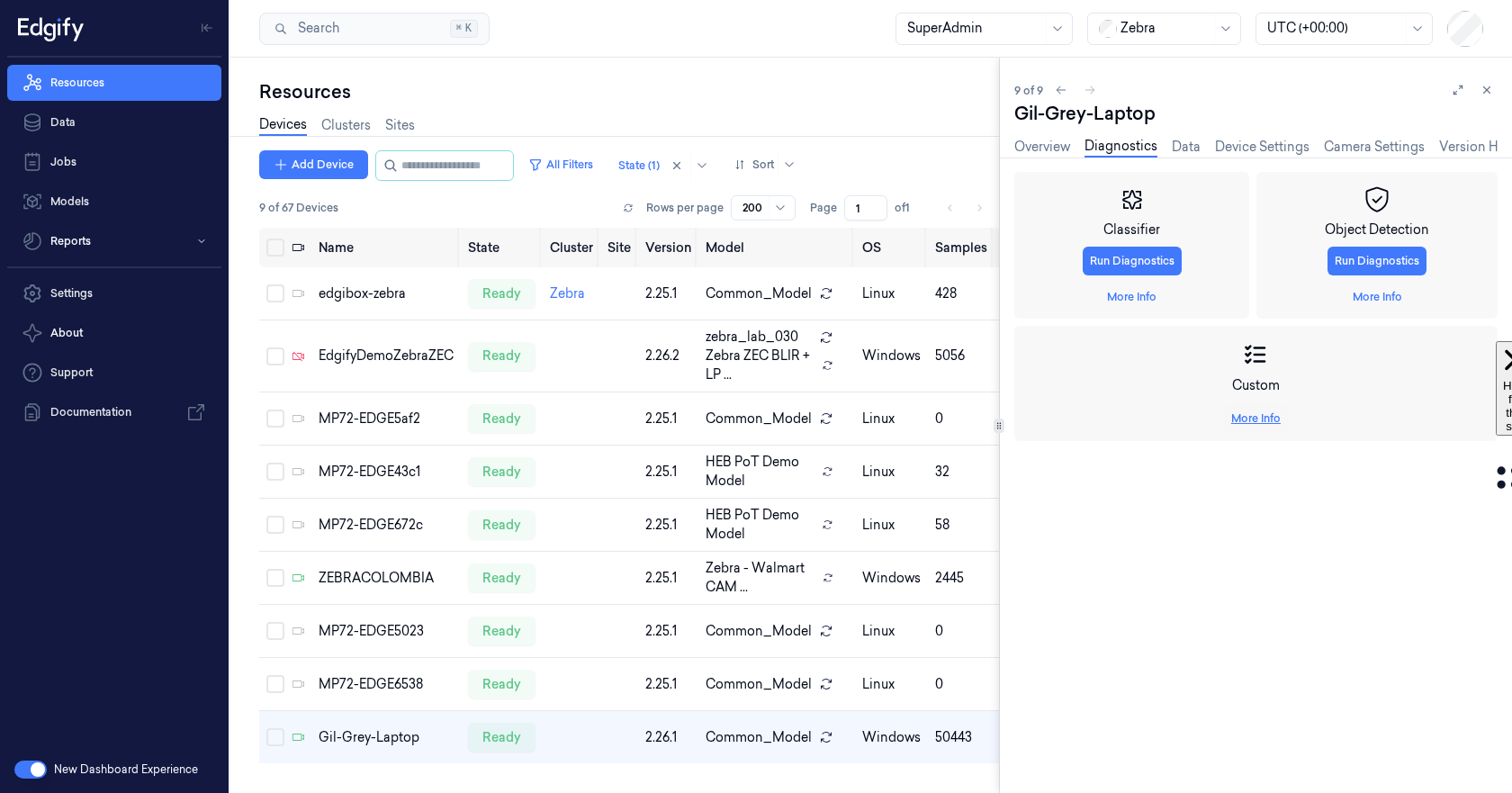
click at [1270, 418] on link "More Info" at bounding box center [1256, 418] width 50 height 16
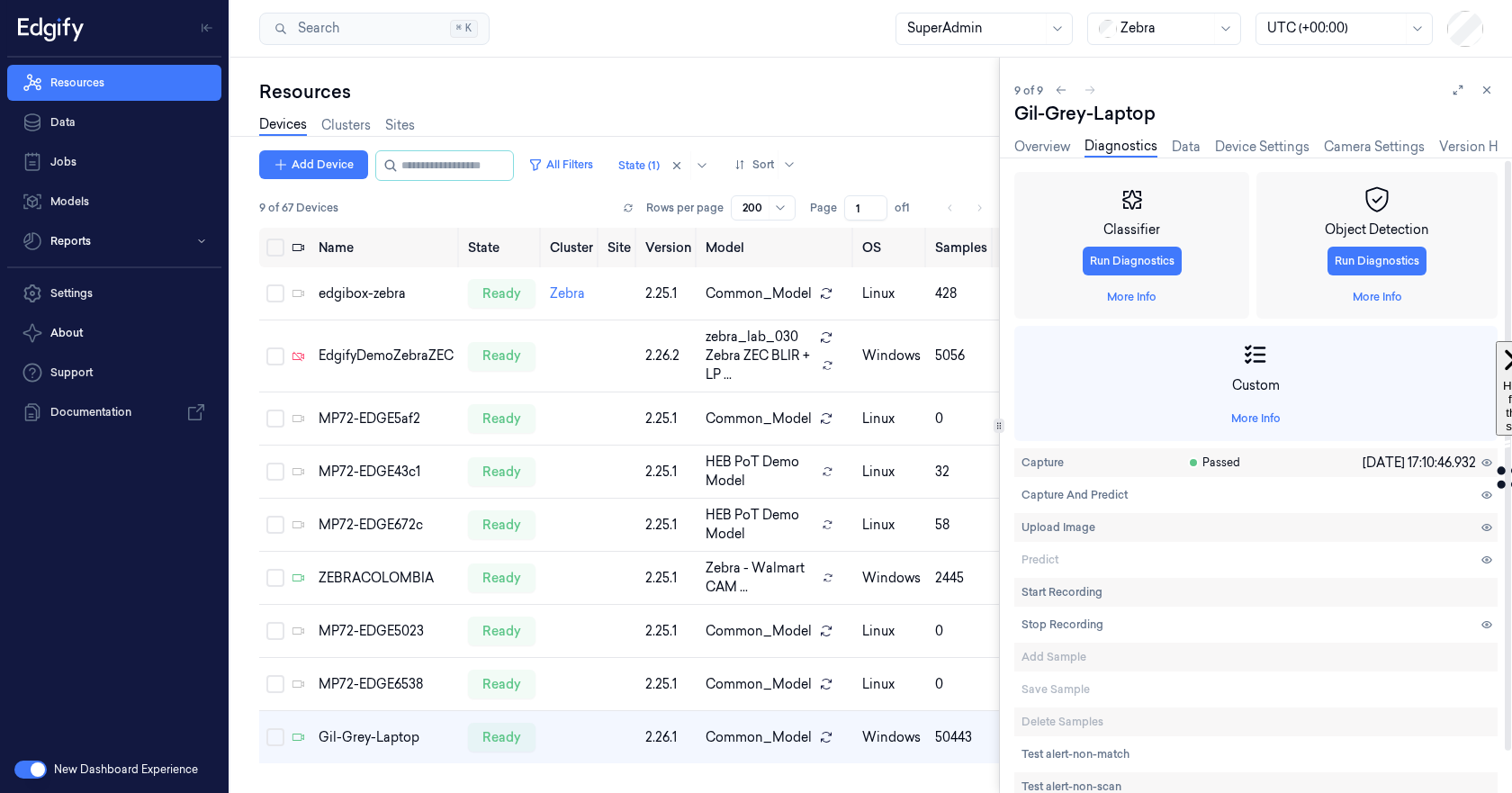
scroll to position [48, 0]
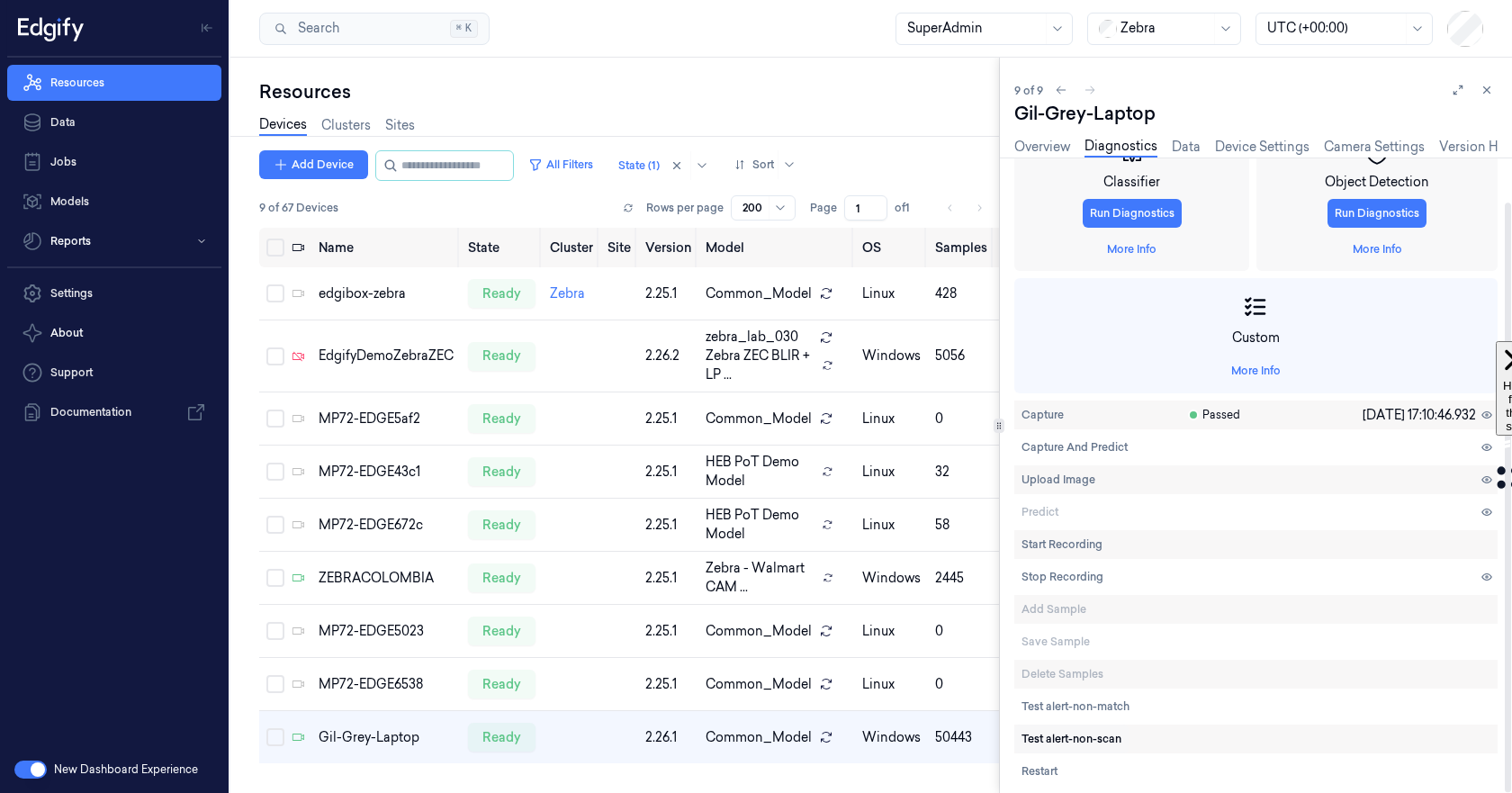
click at [1094, 738] on span "Test alert-non-scan" at bounding box center [1071, 739] width 100 height 16
click at [1088, 705] on span "Test alert-non-match" at bounding box center [1075, 706] width 108 height 16
click at [1027, 150] on link "Overview" at bounding box center [1042, 147] width 55 height 21
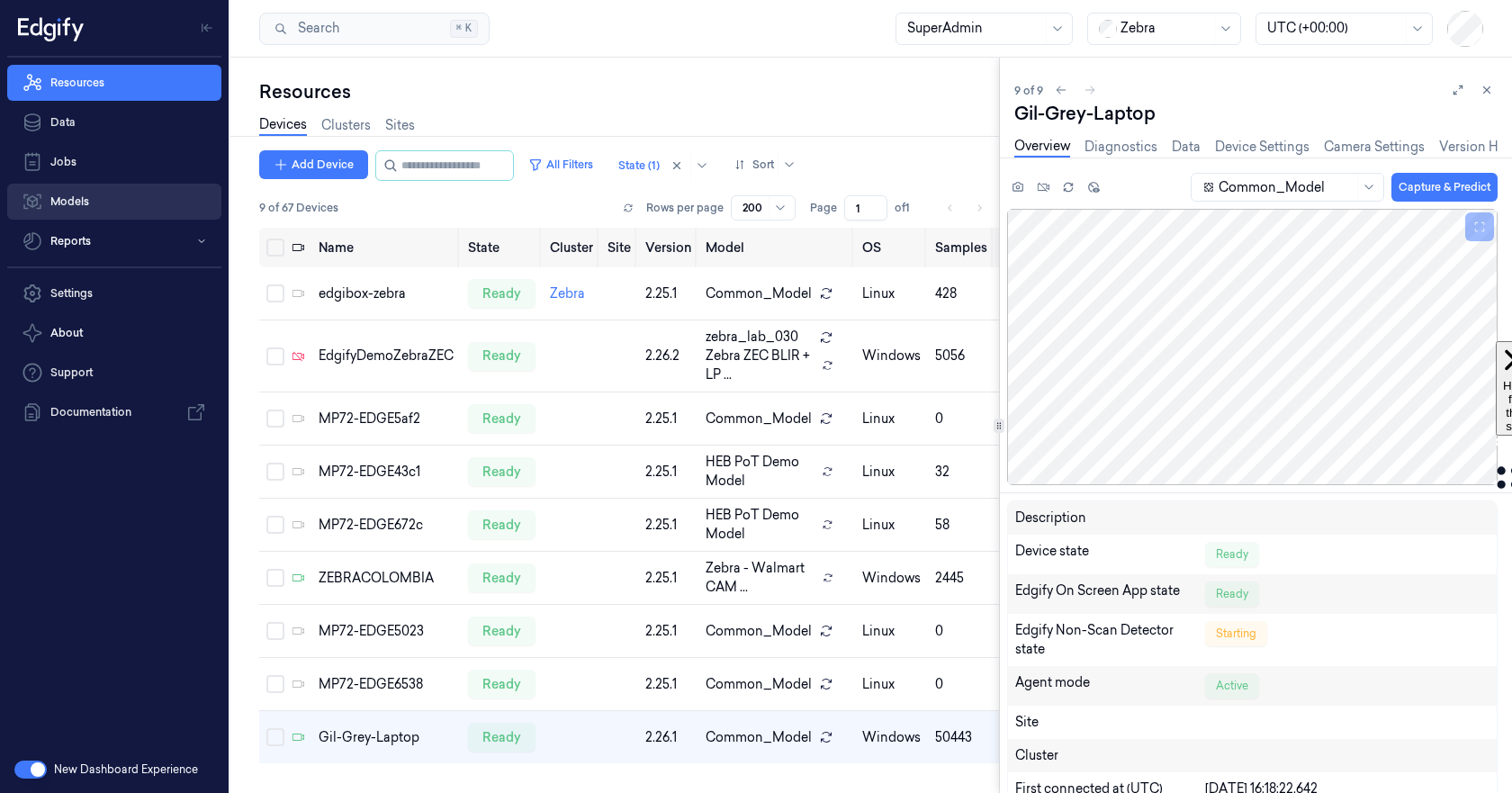
click at [74, 203] on link "Models" at bounding box center [115, 202] width 214 height 36
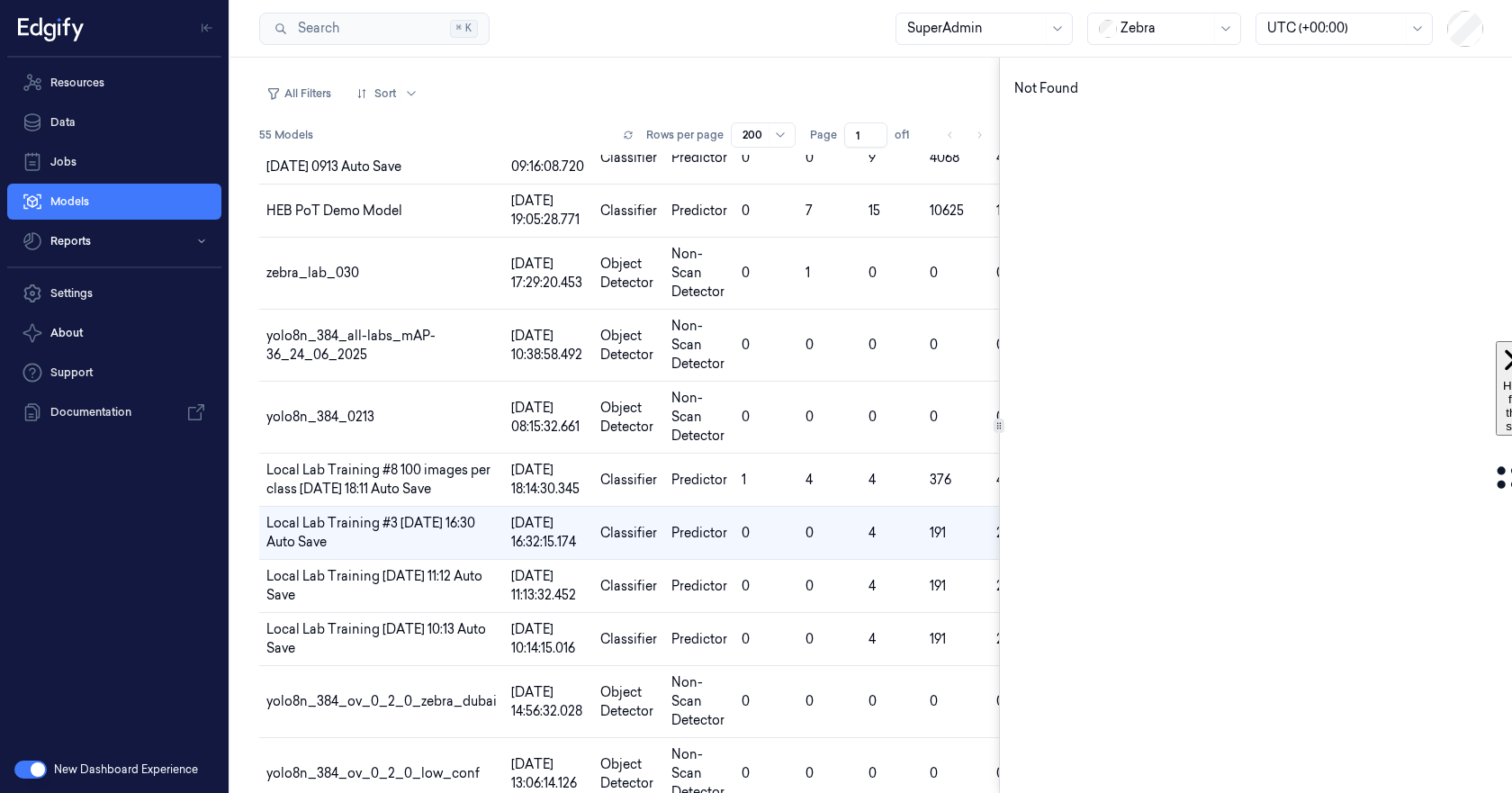
scroll to position [172, 0]
click at [31, 764] on button "button" at bounding box center [31, 769] width 32 height 18
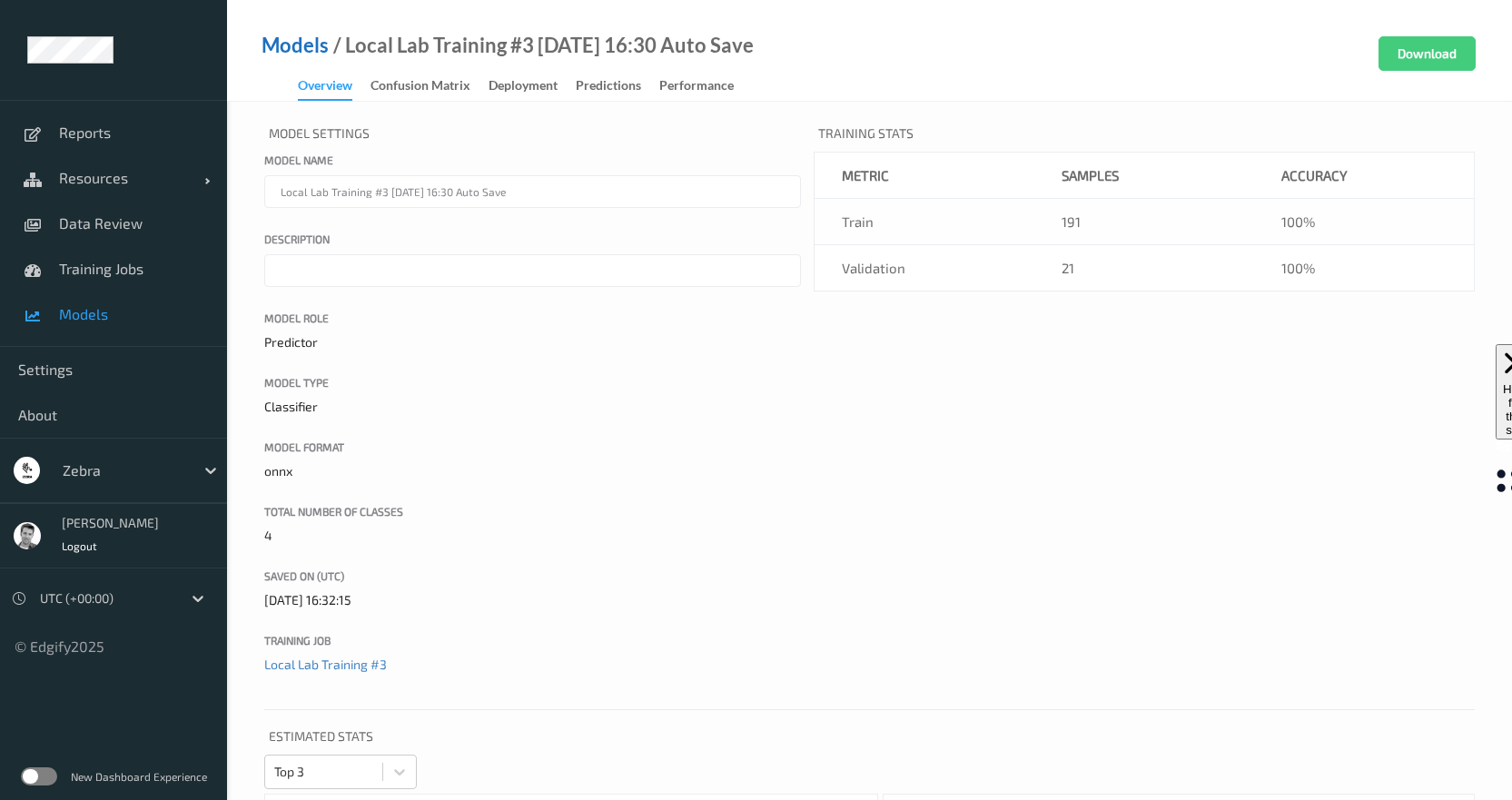
click at [306, 49] on link "Models" at bounding box center [295, 45] width 68 height 18
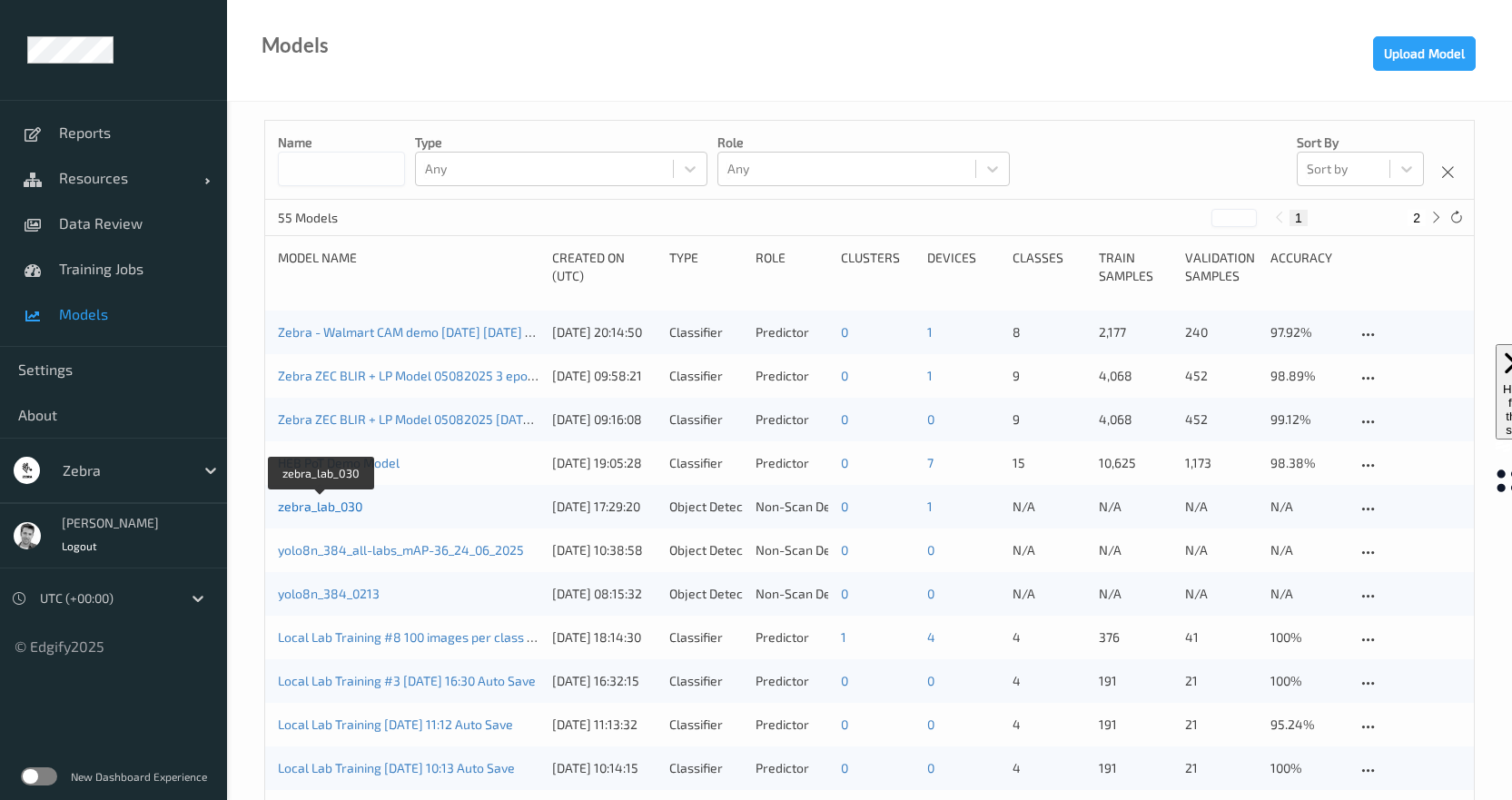
click at [333, 508] on link "zebra_lab_030" at bounding box center [320, 506] width 85 height 15
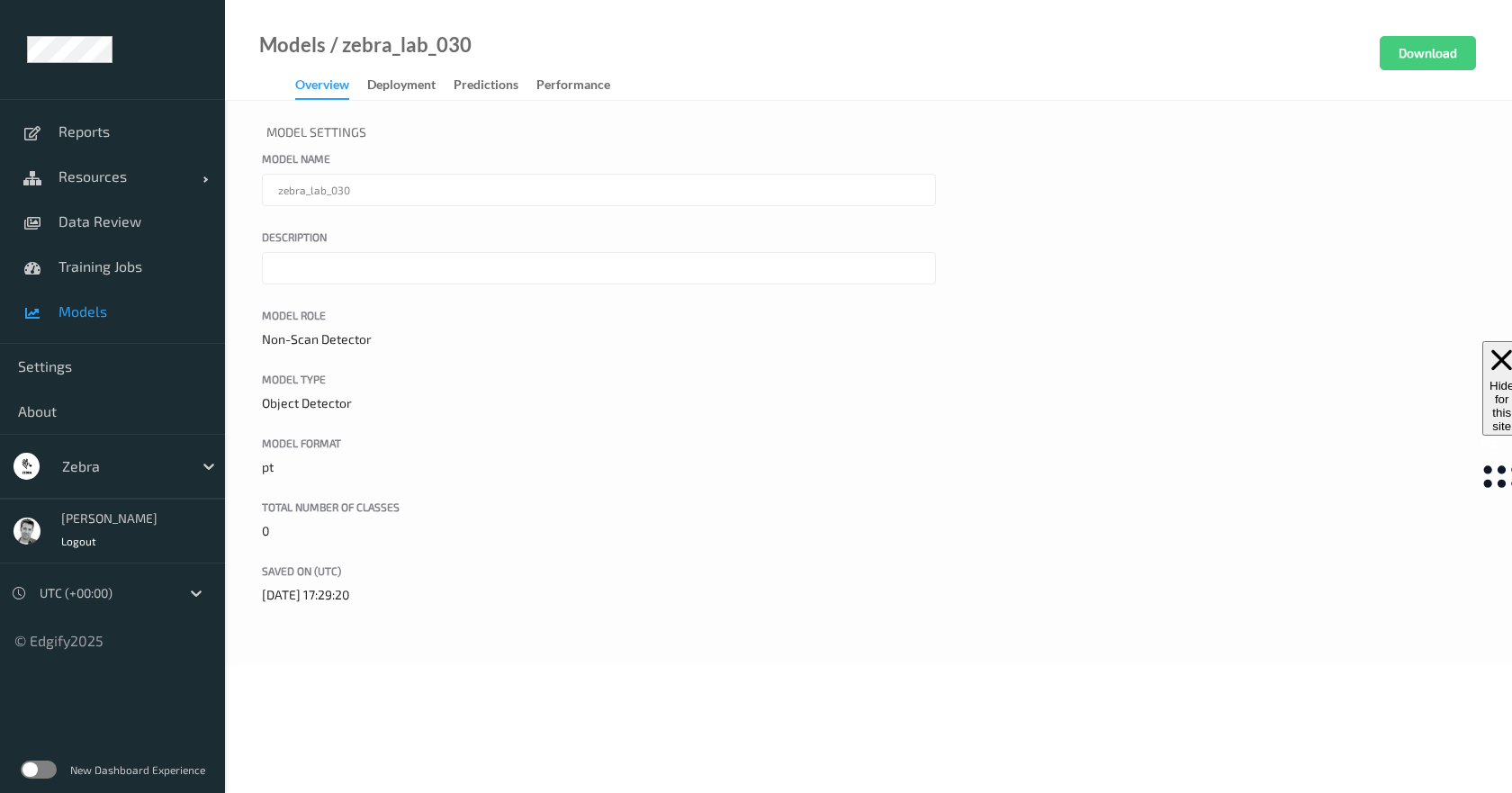
click at [521, 85] on link "Predictions" at bounding box center [495, 85] width 83 height 25
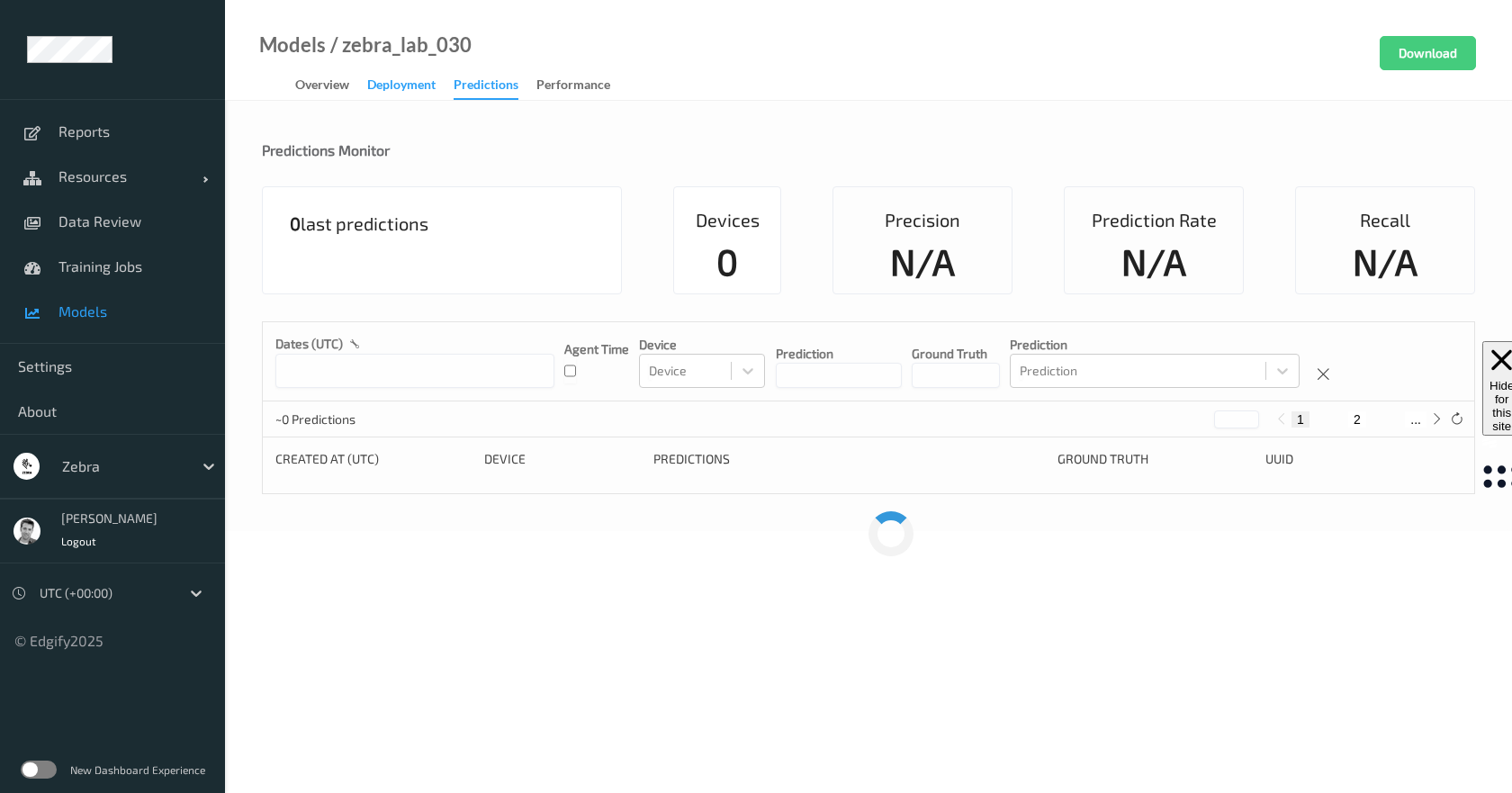
click at [422, 90] on div "Deployment" at bounding box center [401, 87] width 69 height 23
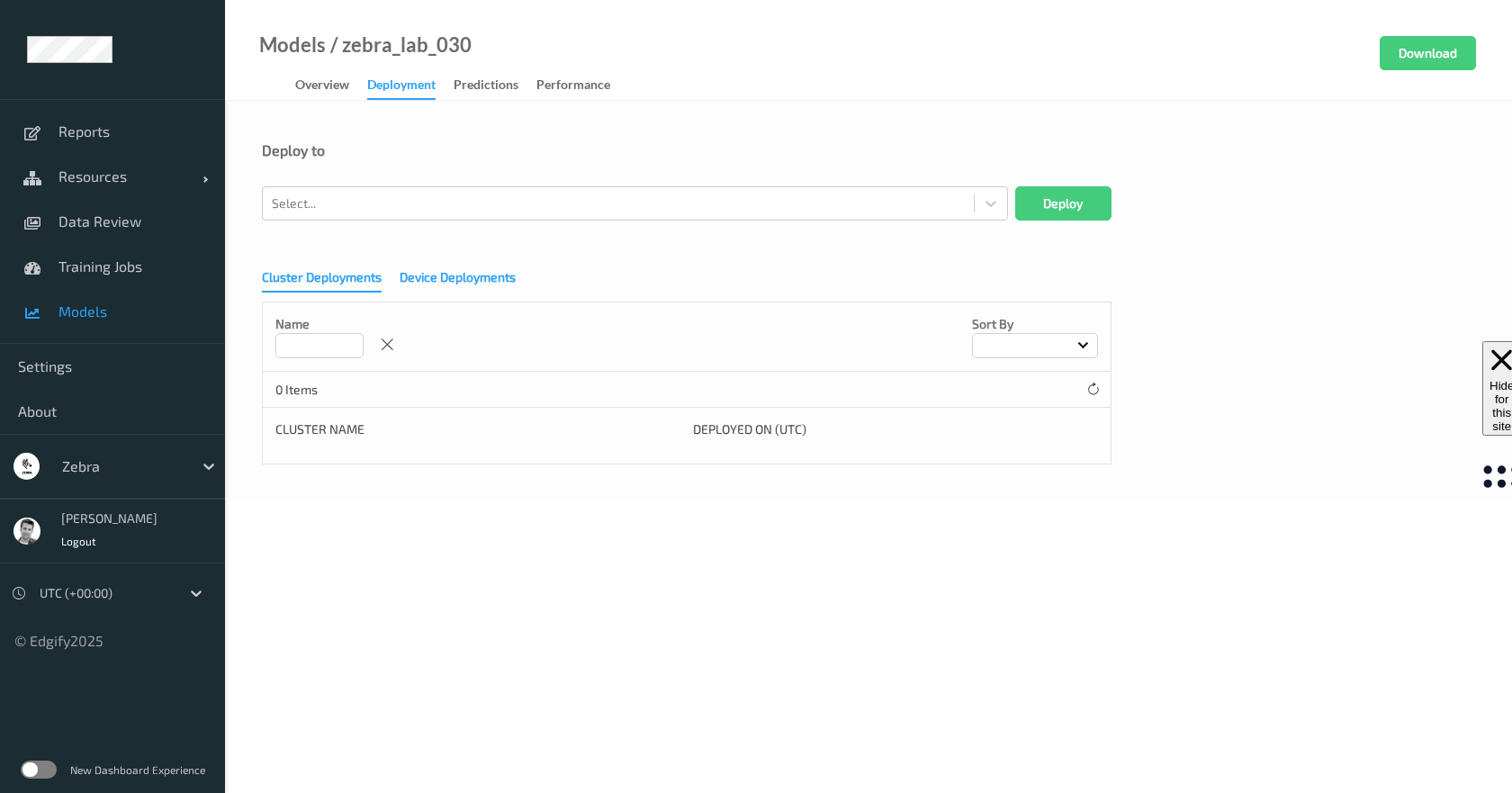
drag, startPoint x: 450, startPoint y: 280, endPoint x: 409, endPoint y: 254, distance: 48.5
click at [449, 280] on div "Device Deployments" at bounding box center [457, 280] width 116 height 23
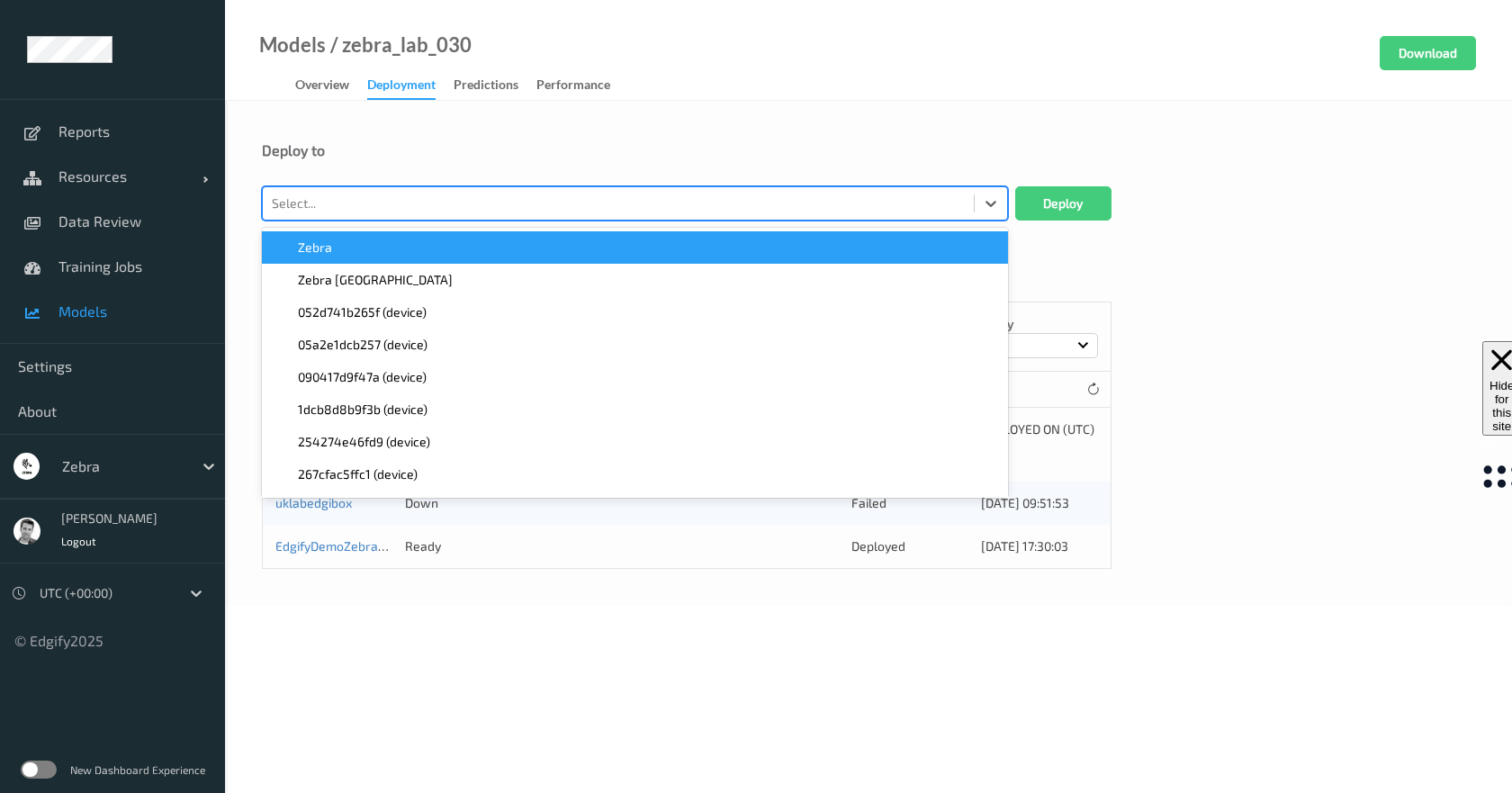
click at [386, 205] on div at bounding box center [617, 204] width 693 height 22
type input "gi"
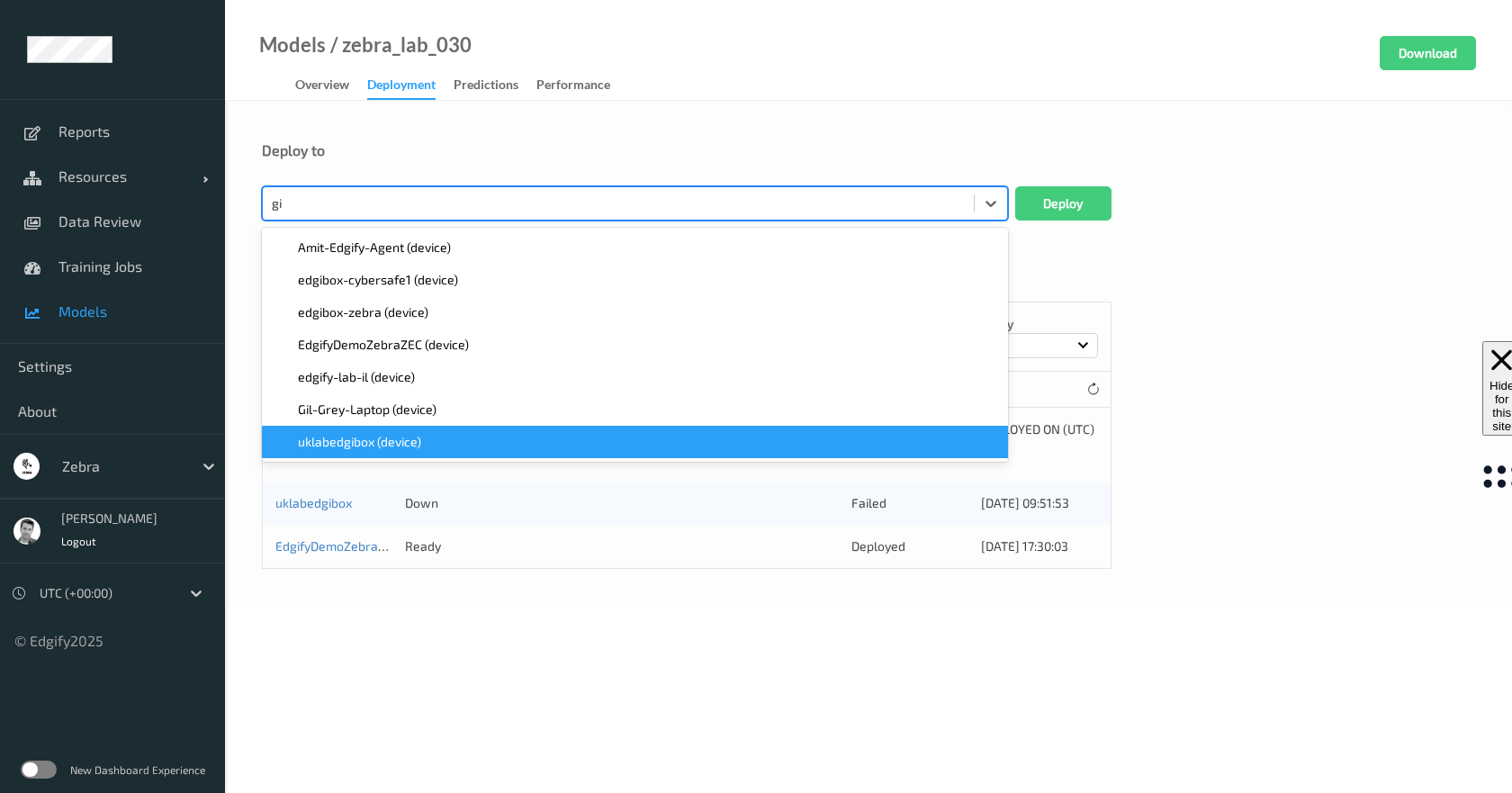
click at [392, 426] on div "uklabedgibox (device)" at bounding box center [635, 441] width 746 height 32
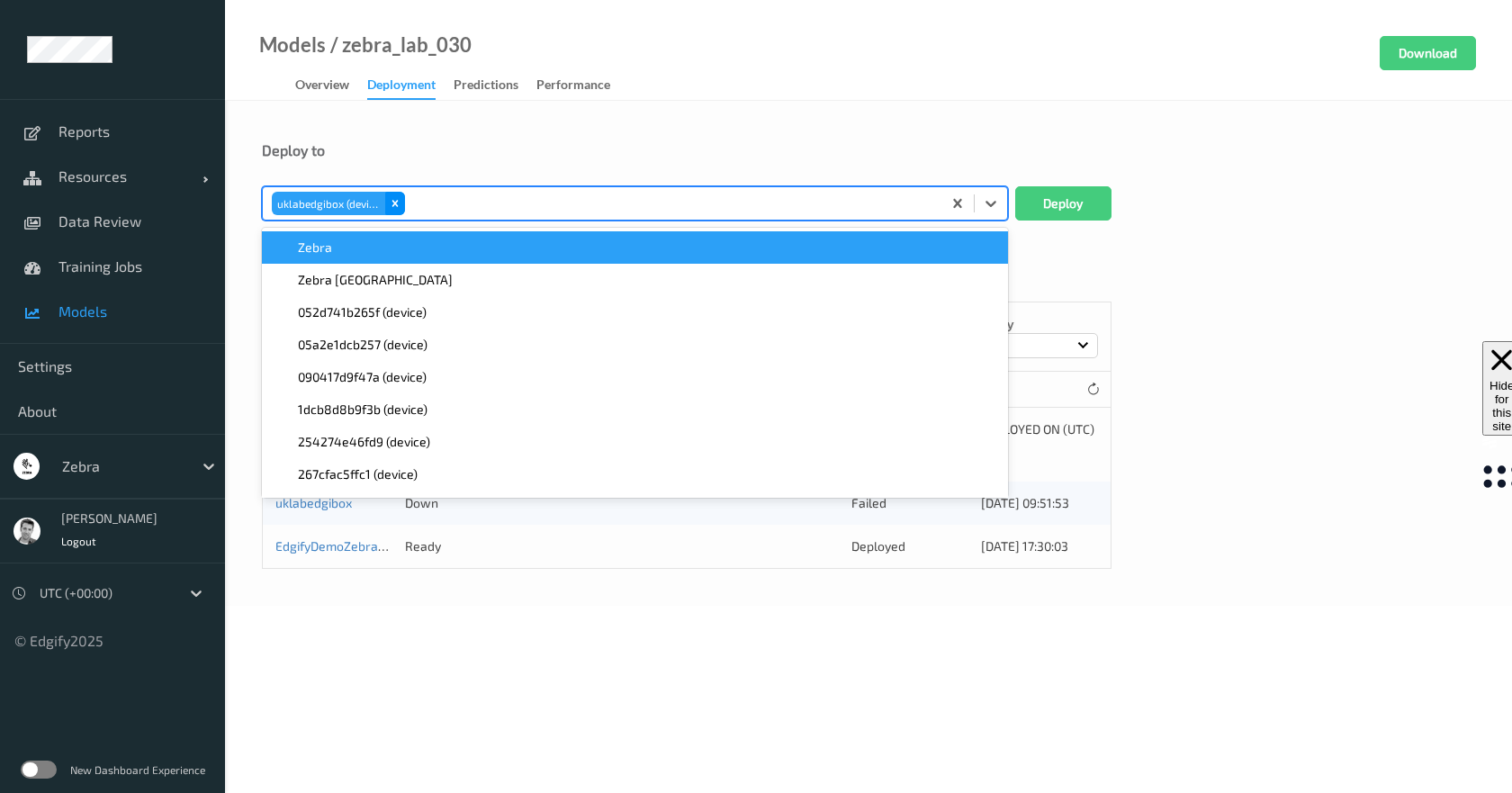
click at [395, 205] on icon "Remove uklabedgibox (device)" at bounding box center [395, 203] width 12 height 12
type input "gil"
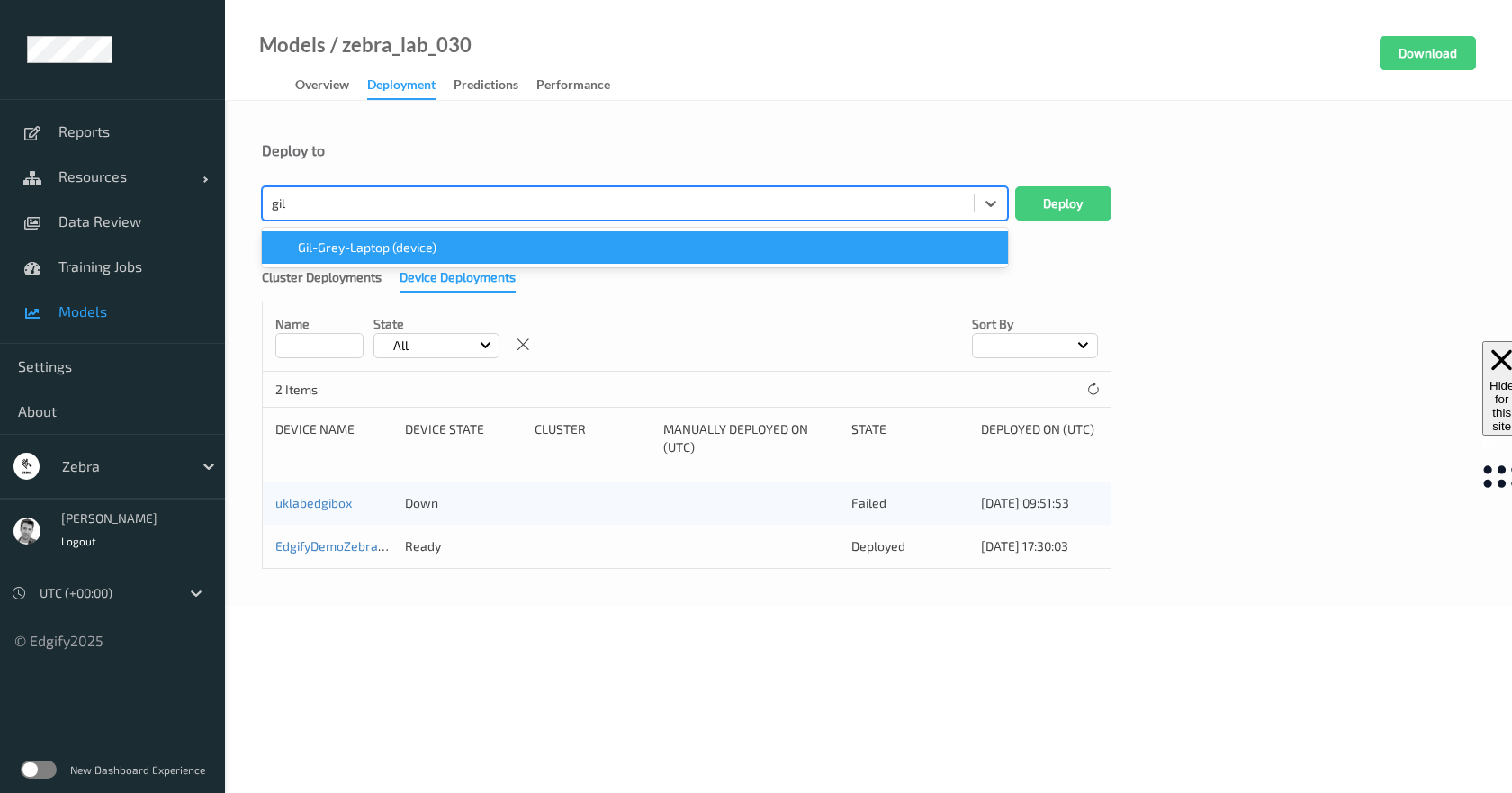
click at [443, 243] on div "Gil-Grey-Laptop (device)" at bounding box center [635, 247] width 724 height 18
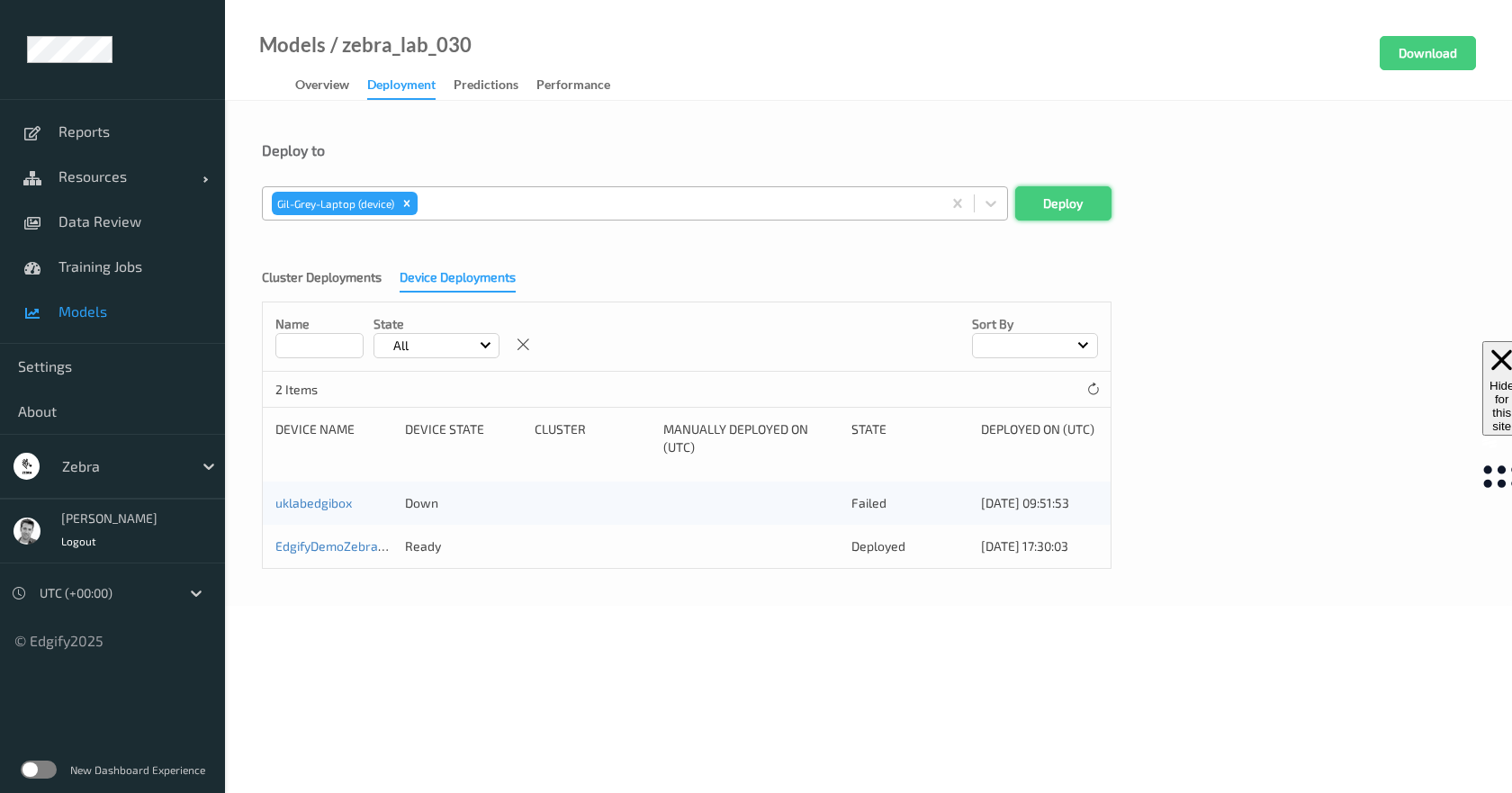
click at [1092, 206] on button "Deploy" at bounding box center [1063, 204] width 97 height 34
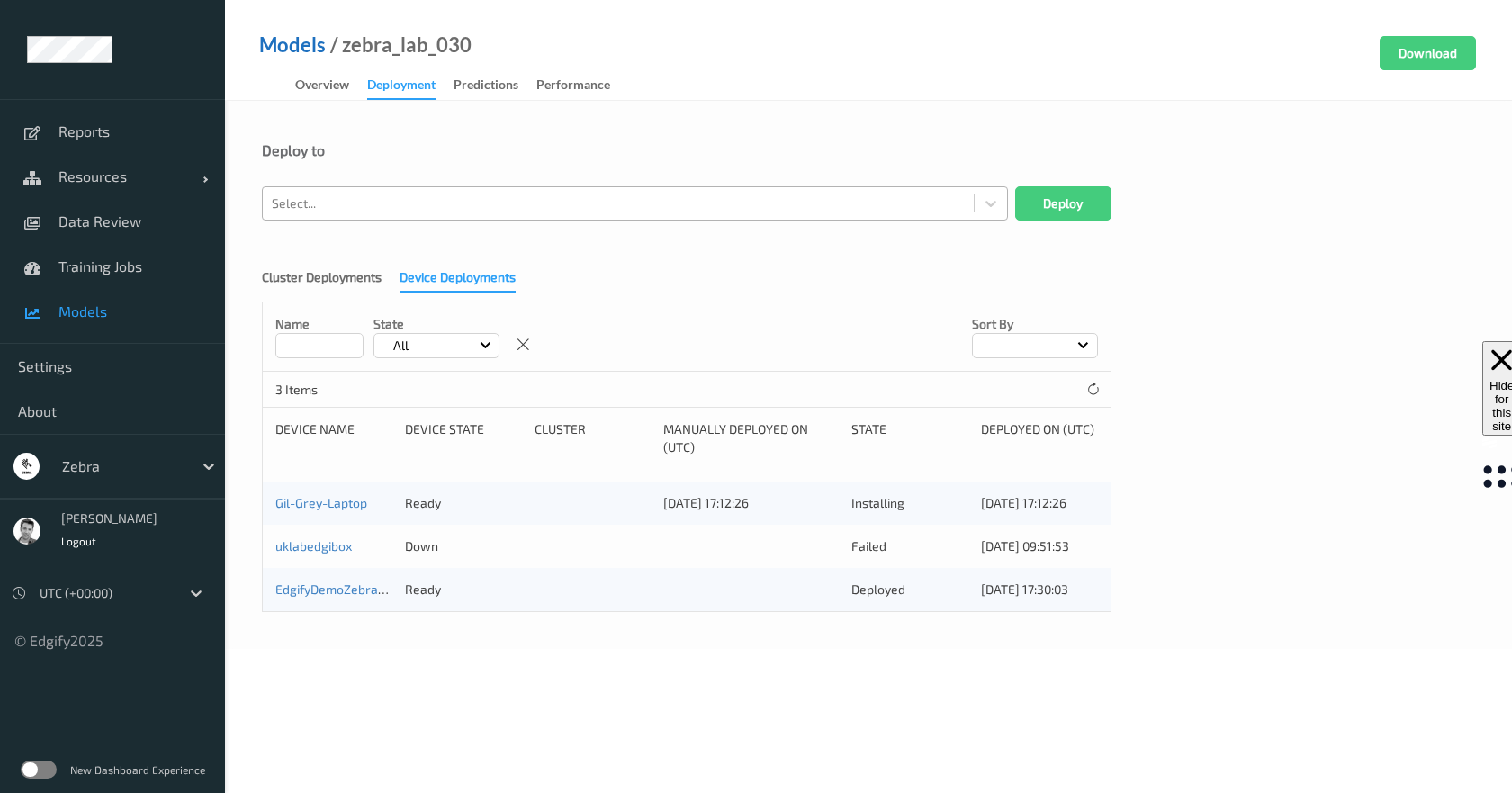
click at [288, 45] on link "Models" at bounding box center [292, 45] width 67 height 18
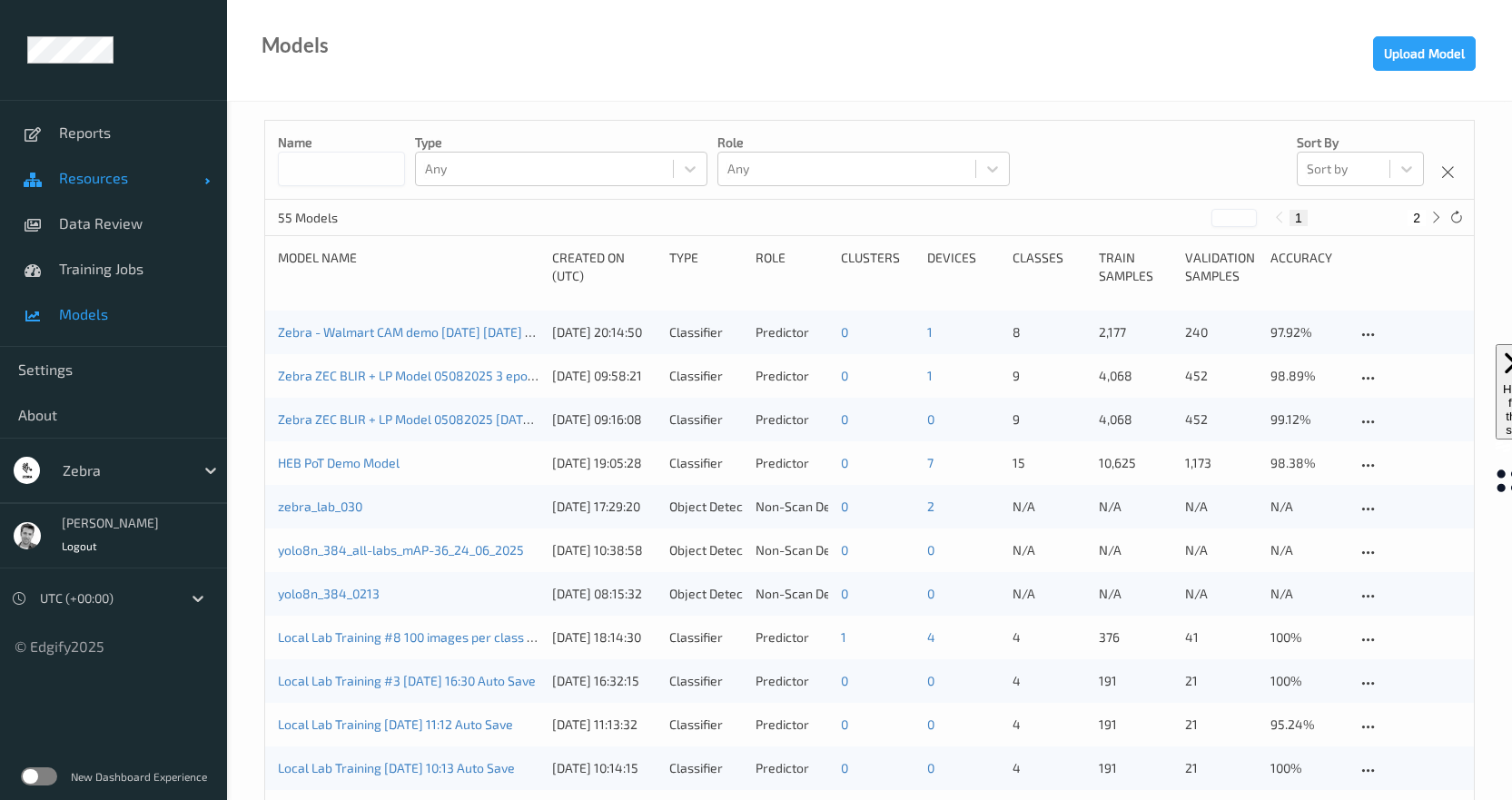
click at [98, 179] on span "Resources" at bounding box center [131, 177] width 146 height 18
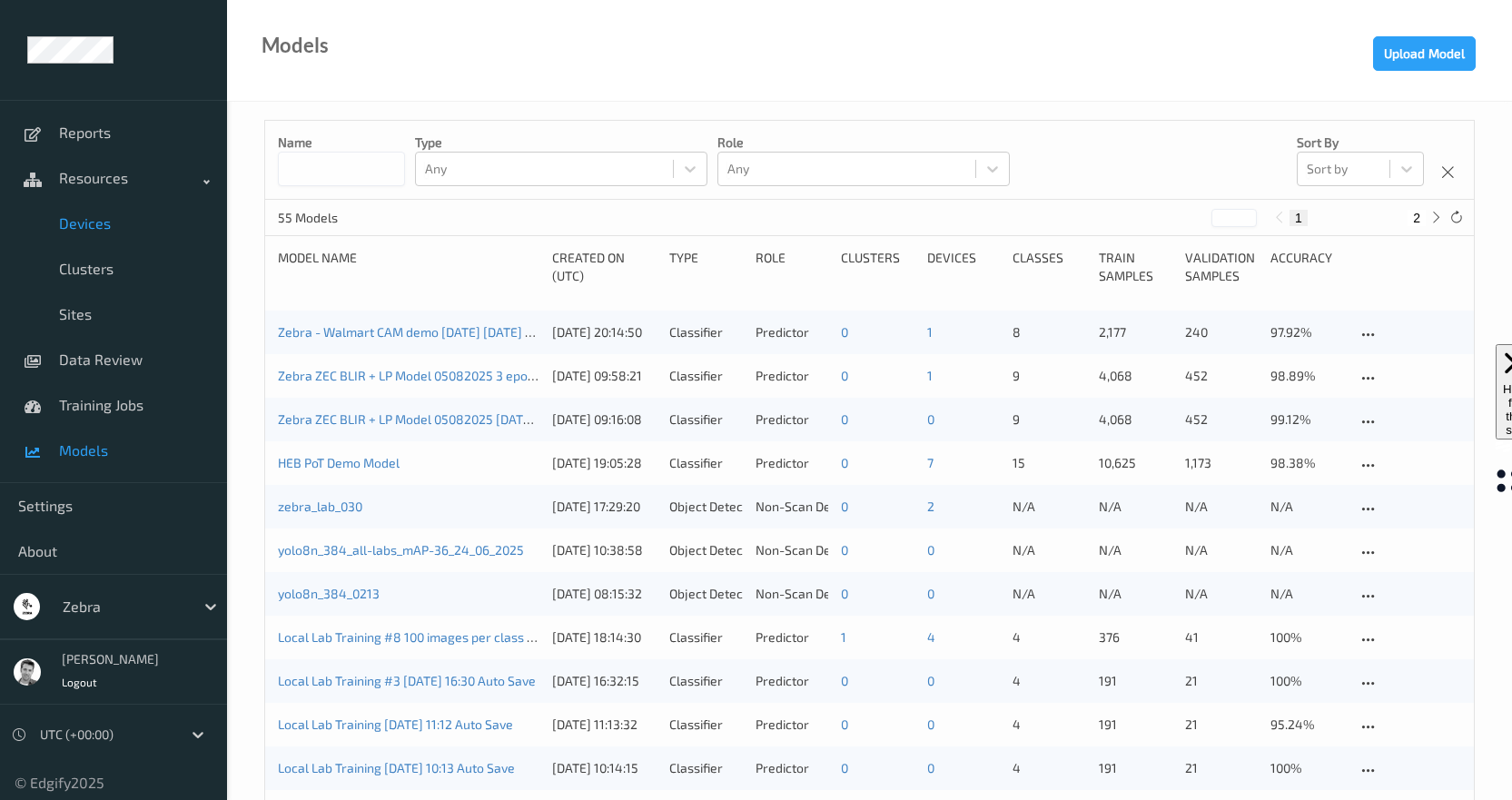
click at [89, 224] on span "Devices" at bounding box center [133, 223] width 149 height 18
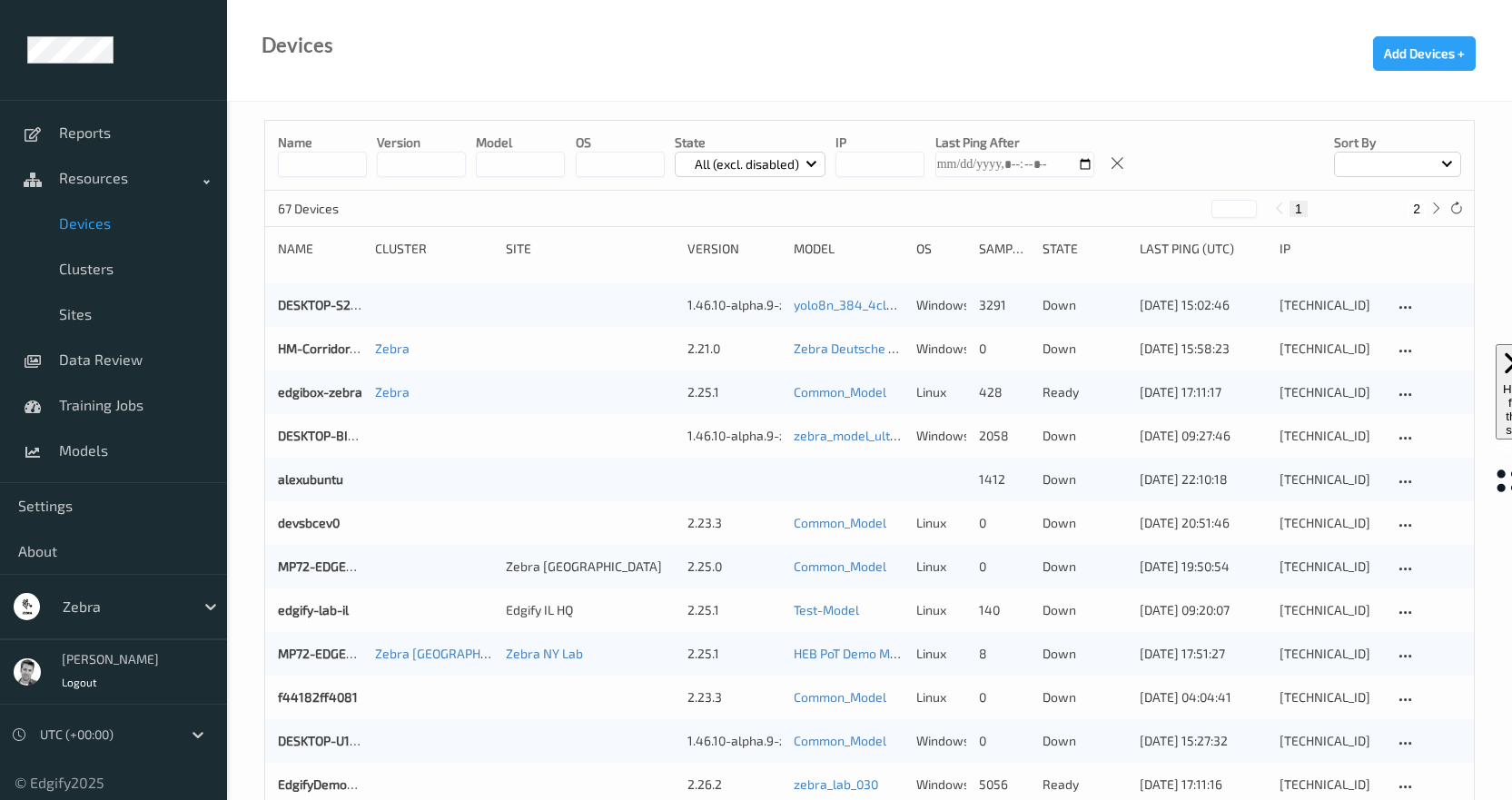
click at [708, 166] on p "All (excl. disabled)" at bounding box center [746, 164] width 117 height 18
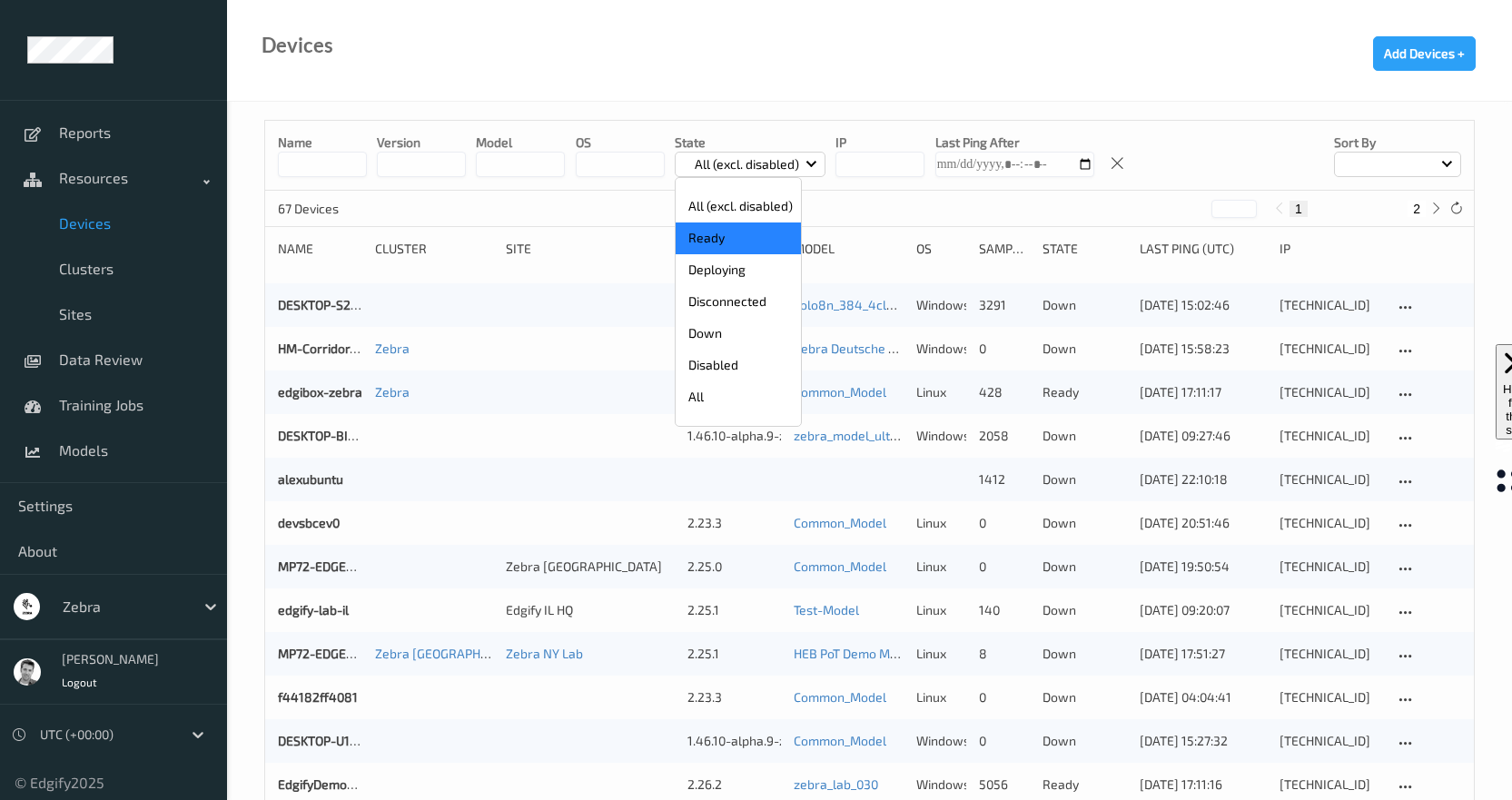
click at [728, 234] on p "Ready" at bounding box center [739, 238] width 125 height 32
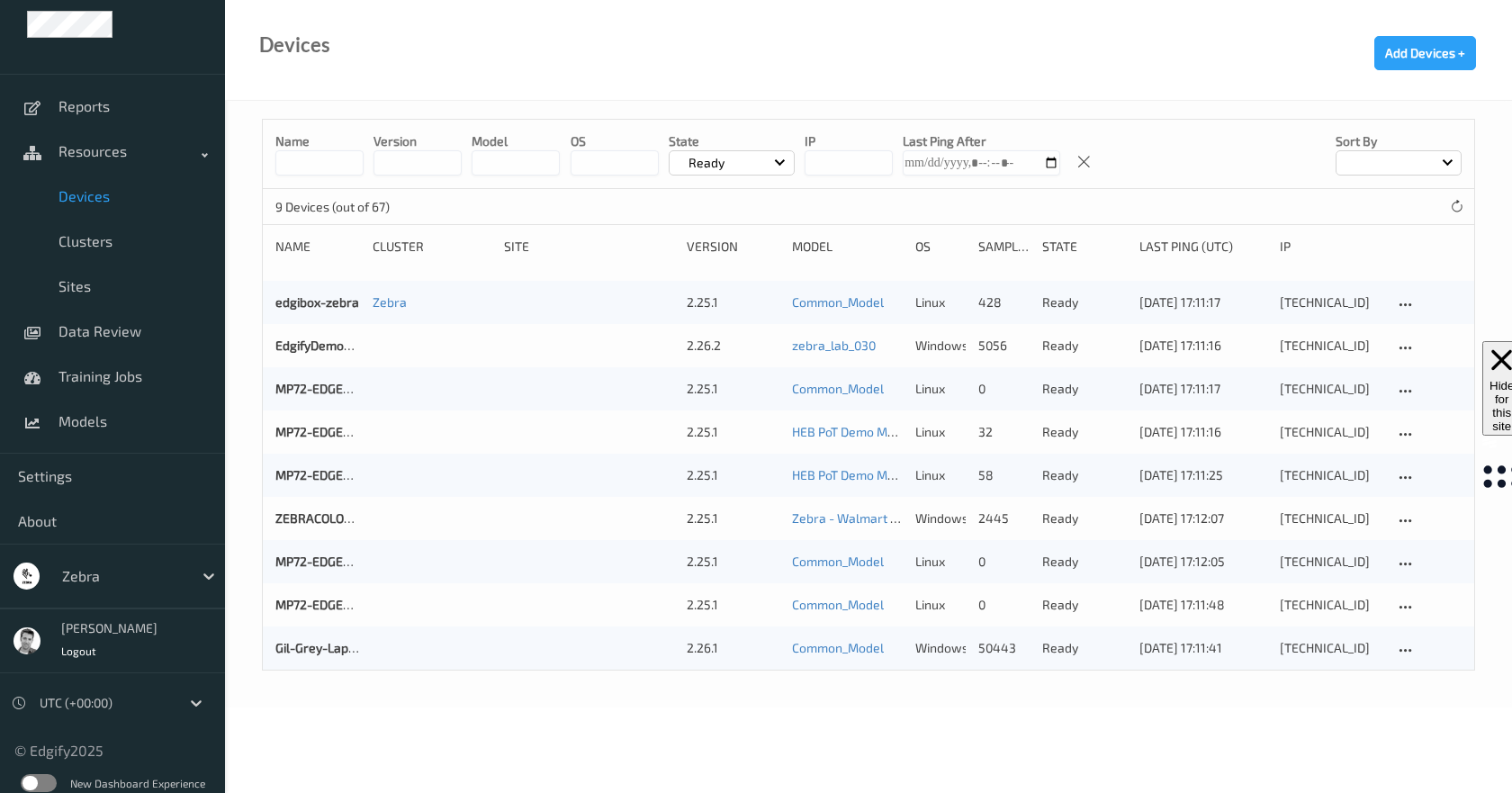
scroll to position [38, 0]
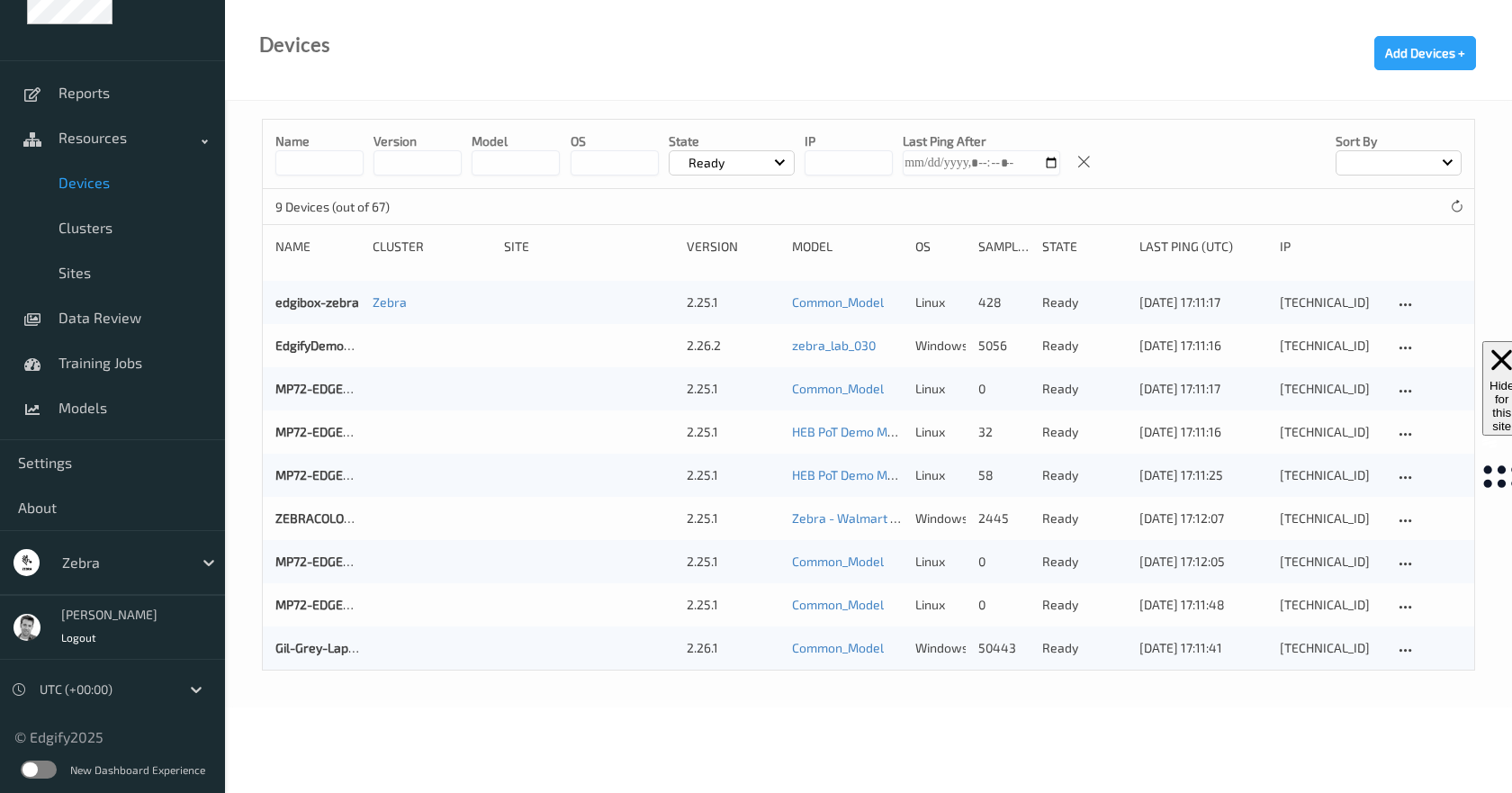
click at [45, 764] on label at bounding box center [39, 769] width 36 height 18
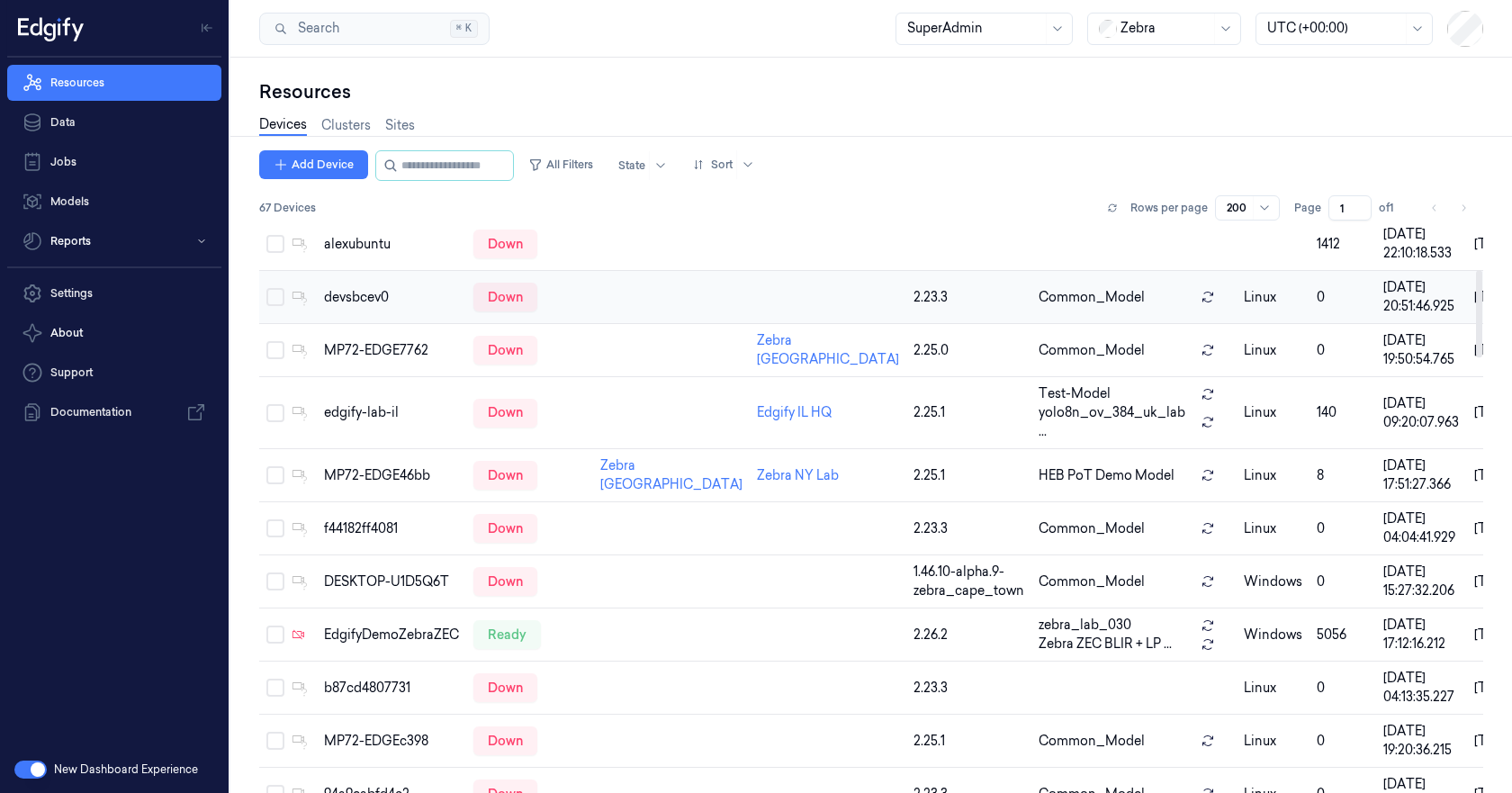
scroll to position [269, 0]
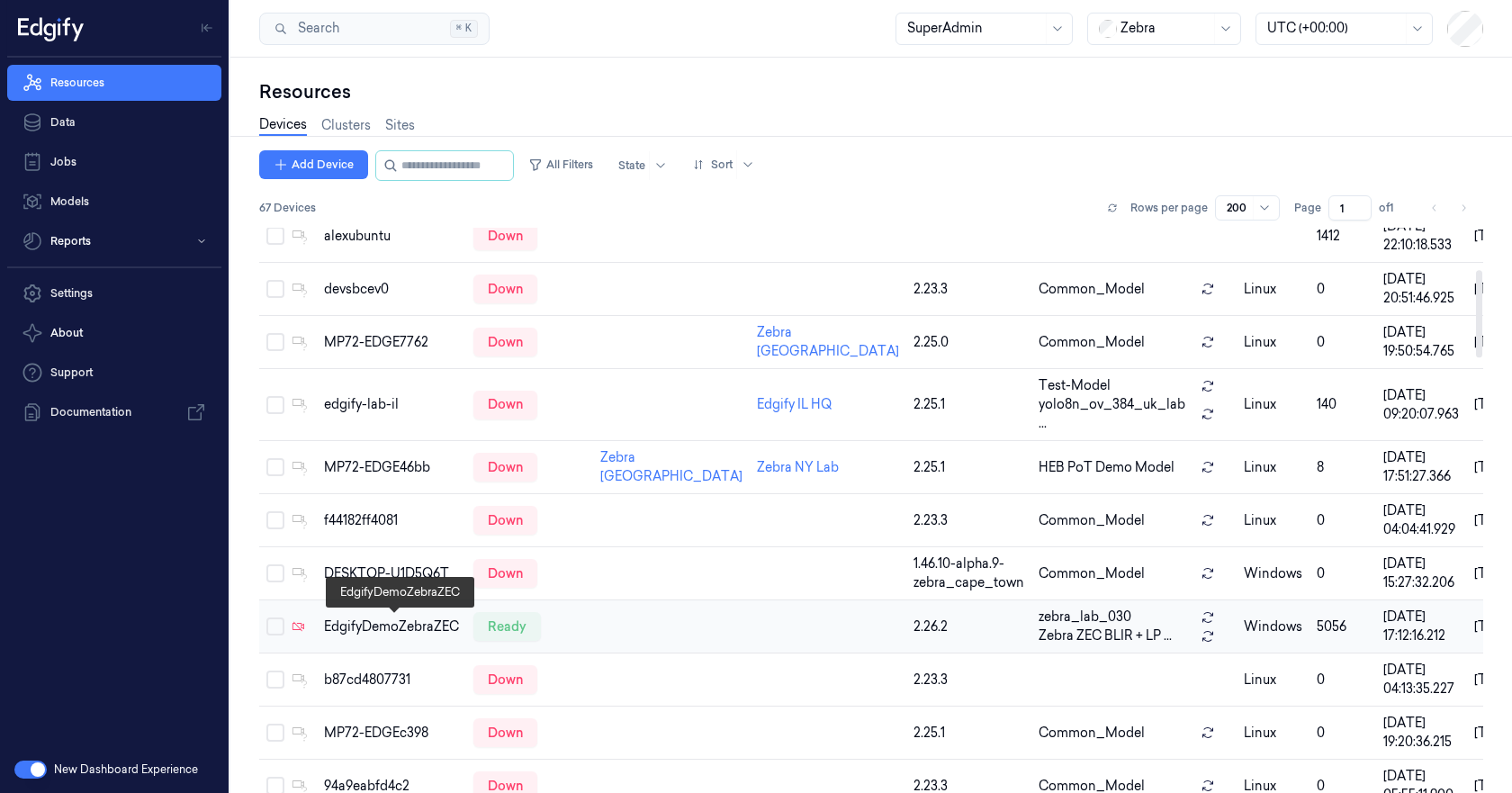
click at [415, 627] on div "EdgifyDemoZebraZEC" at bounding box center [391, 627] width 135 height 19
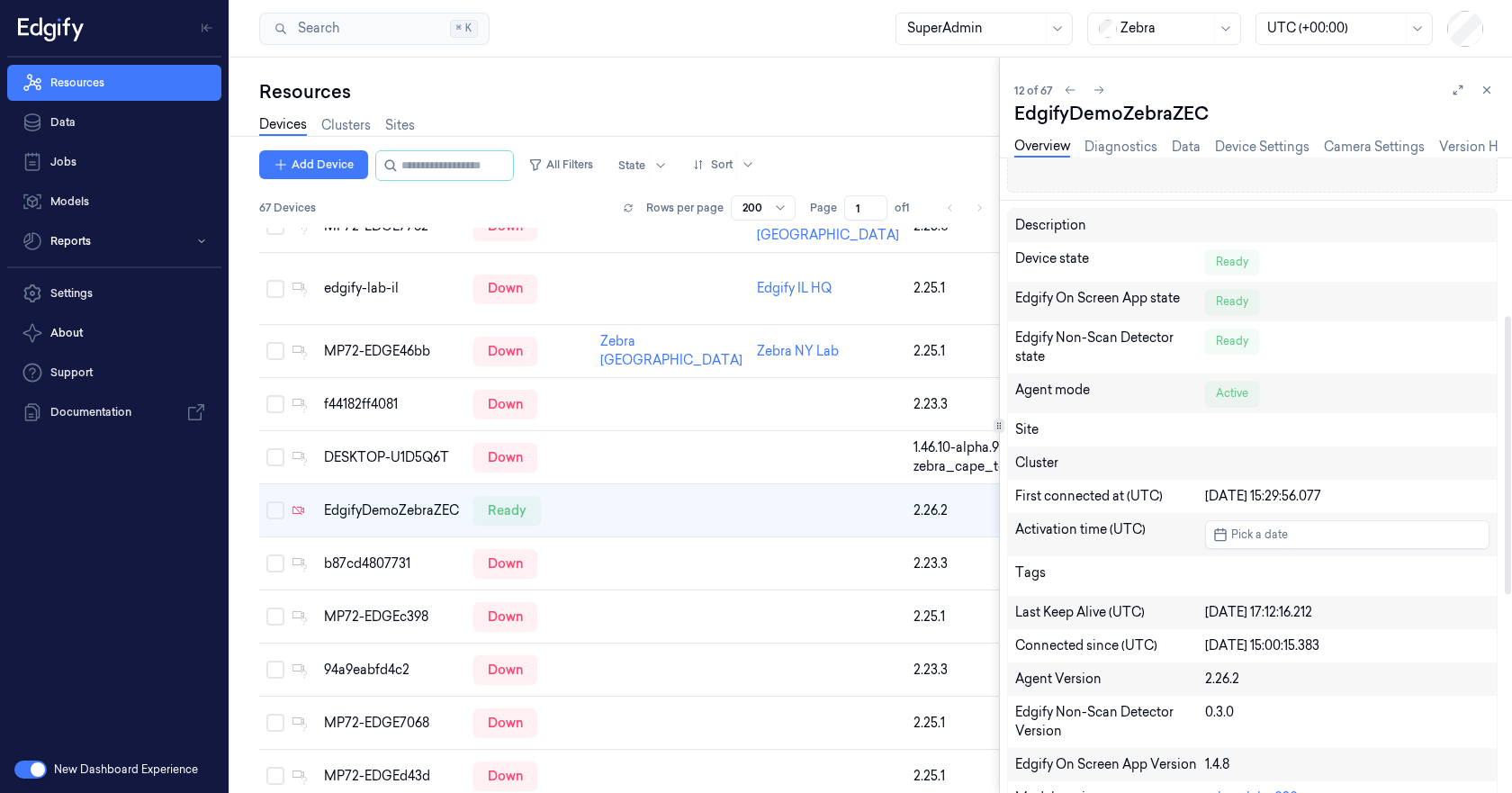
scroll to position [360, 0]
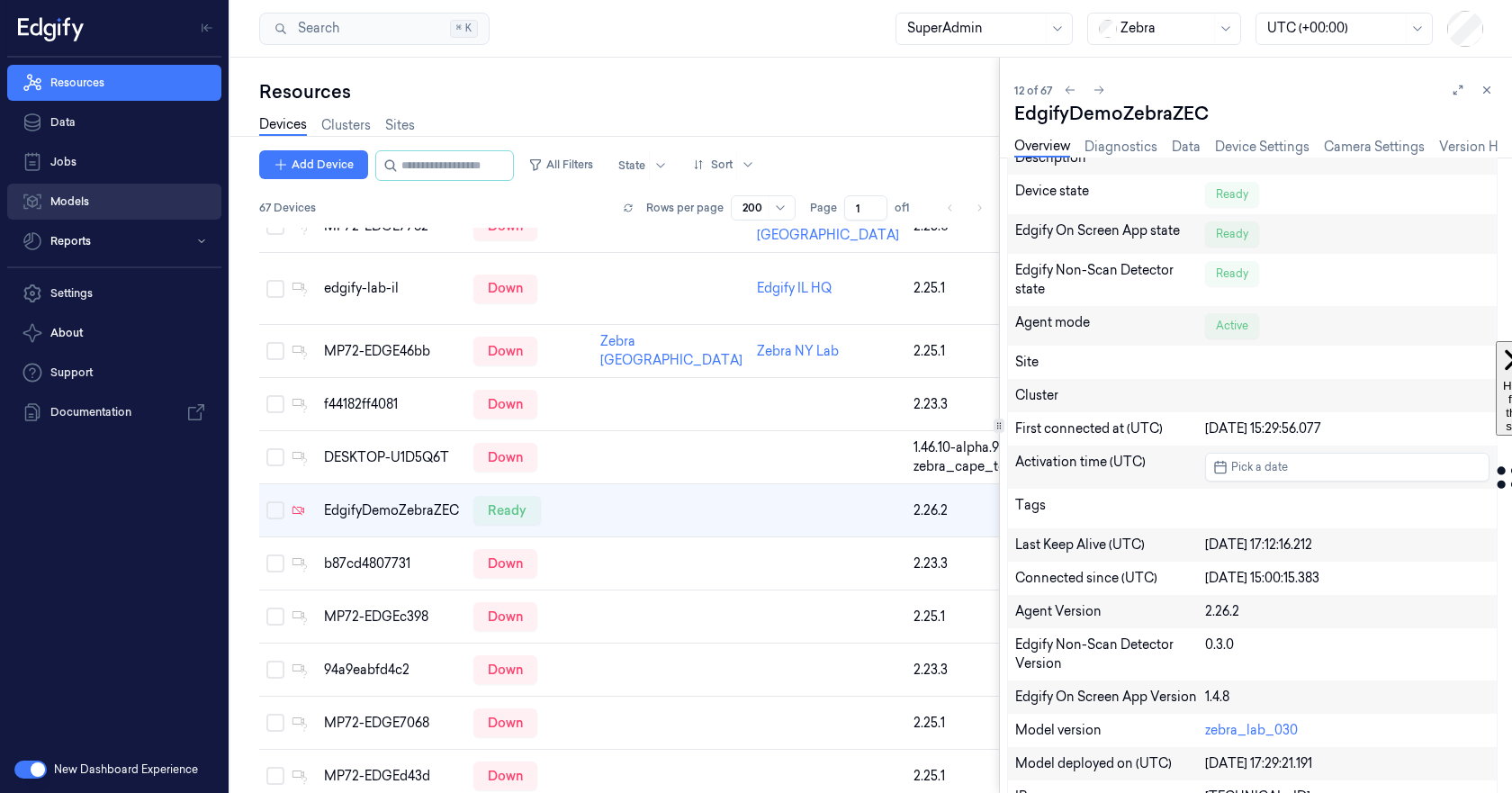
click at [76, 207] on link "Models" at bounding box center [115, 202] width 214 height 36
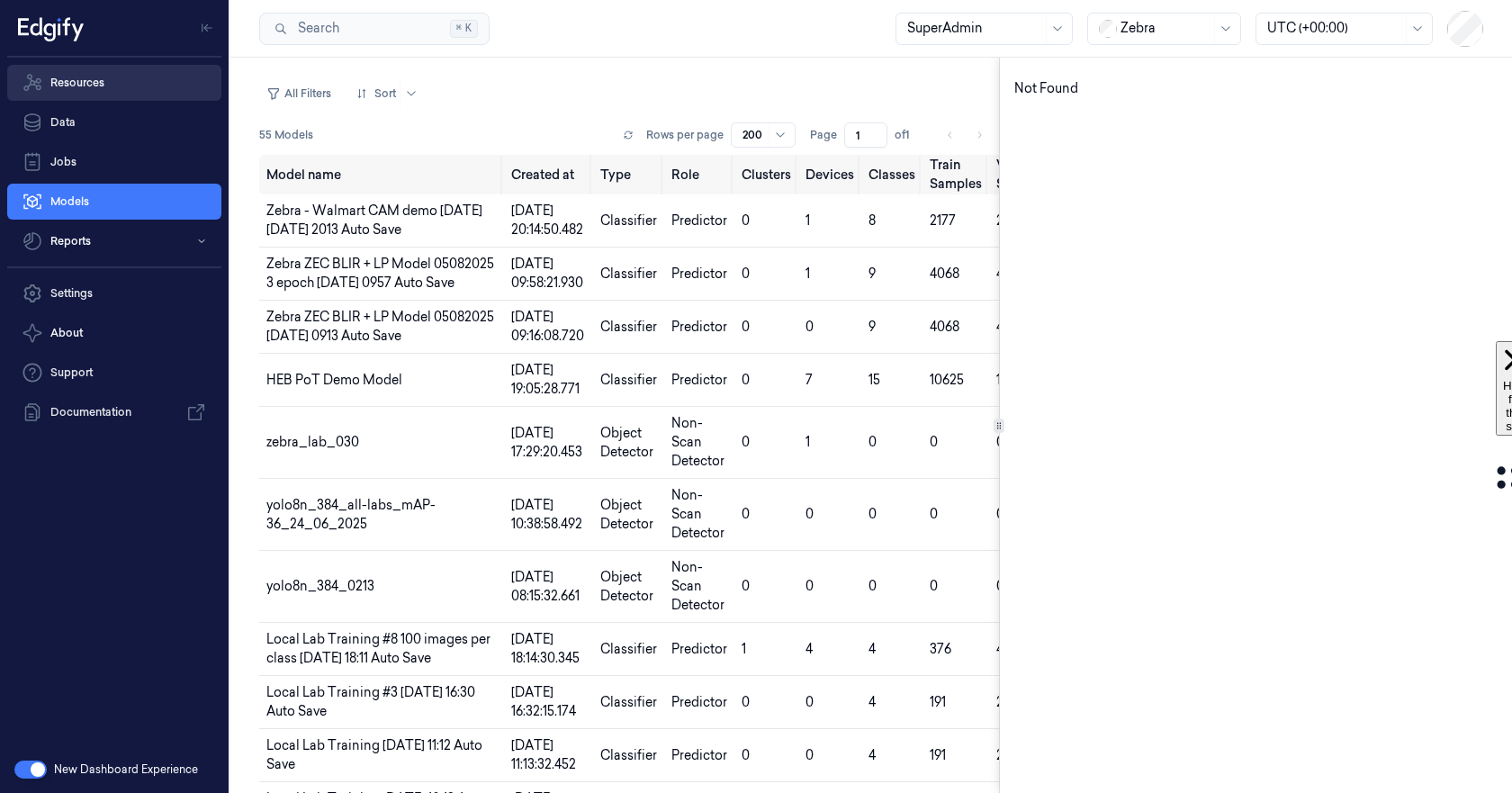
click at [81, 78] on link "Resources" at bounding box center [115, 83] width 214 height 36
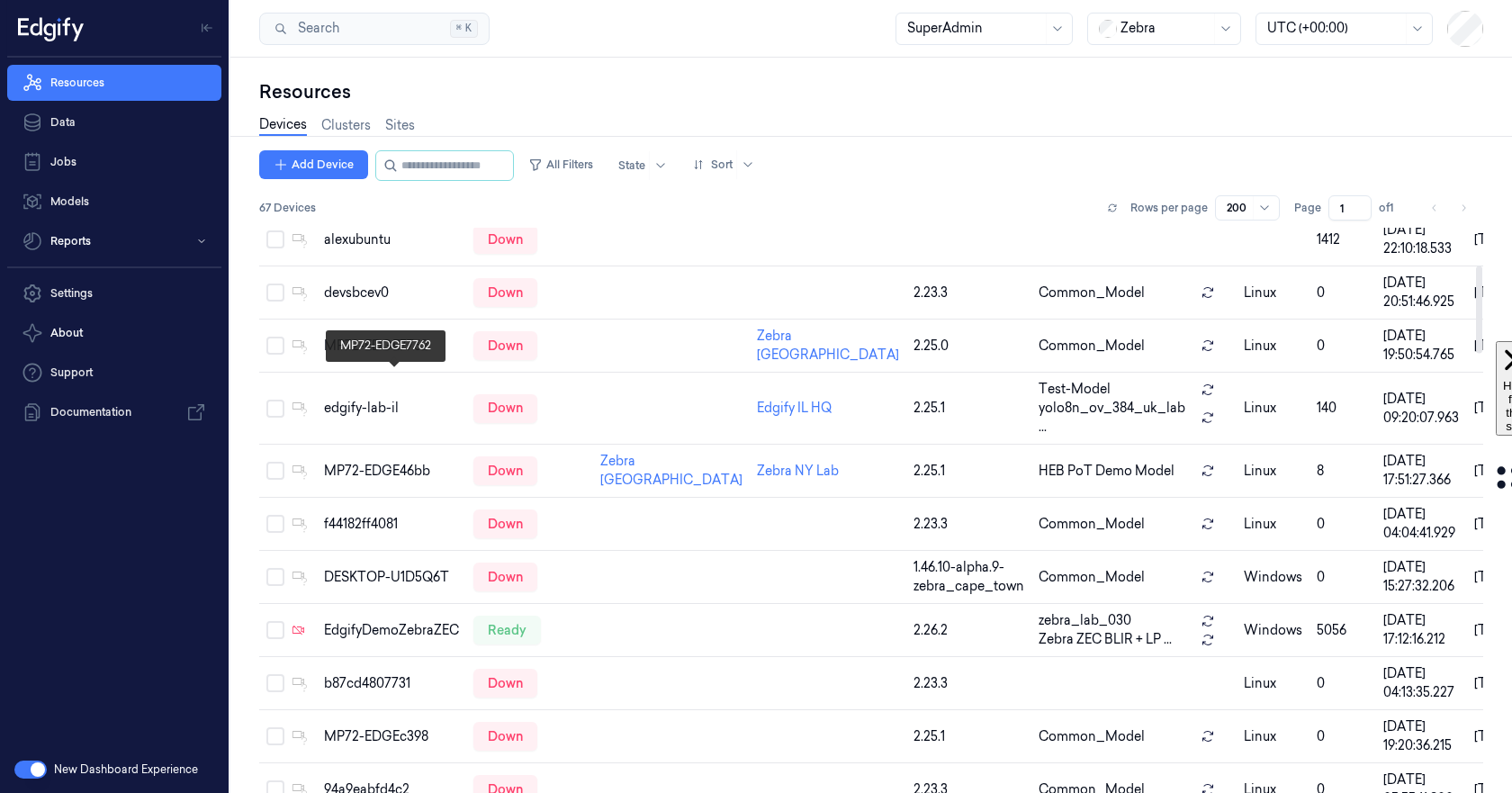
scroll to position [269, 0]
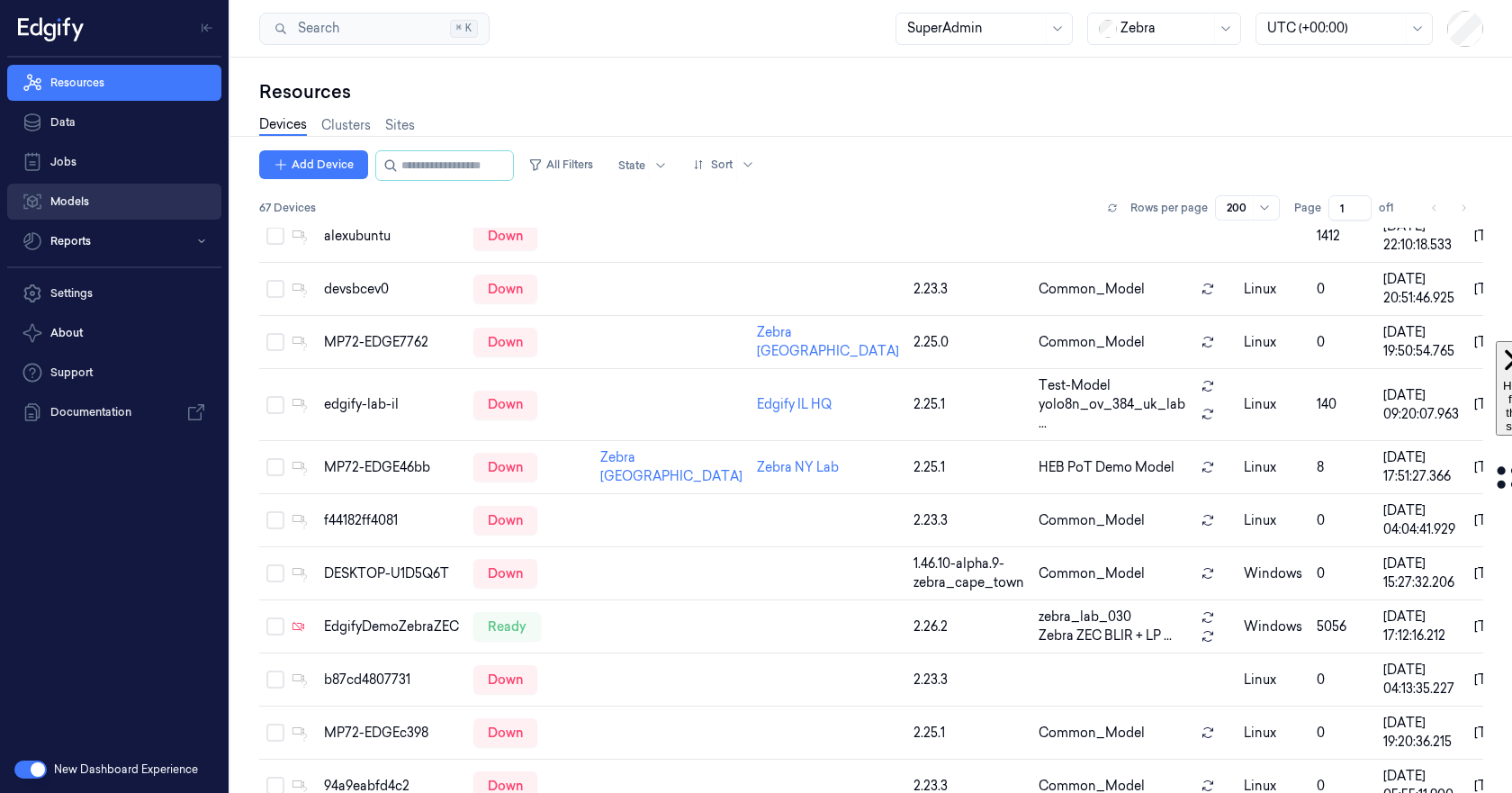
click at [92, 201] on link "Models" at bounding box center [115, 202] width 214 height 36
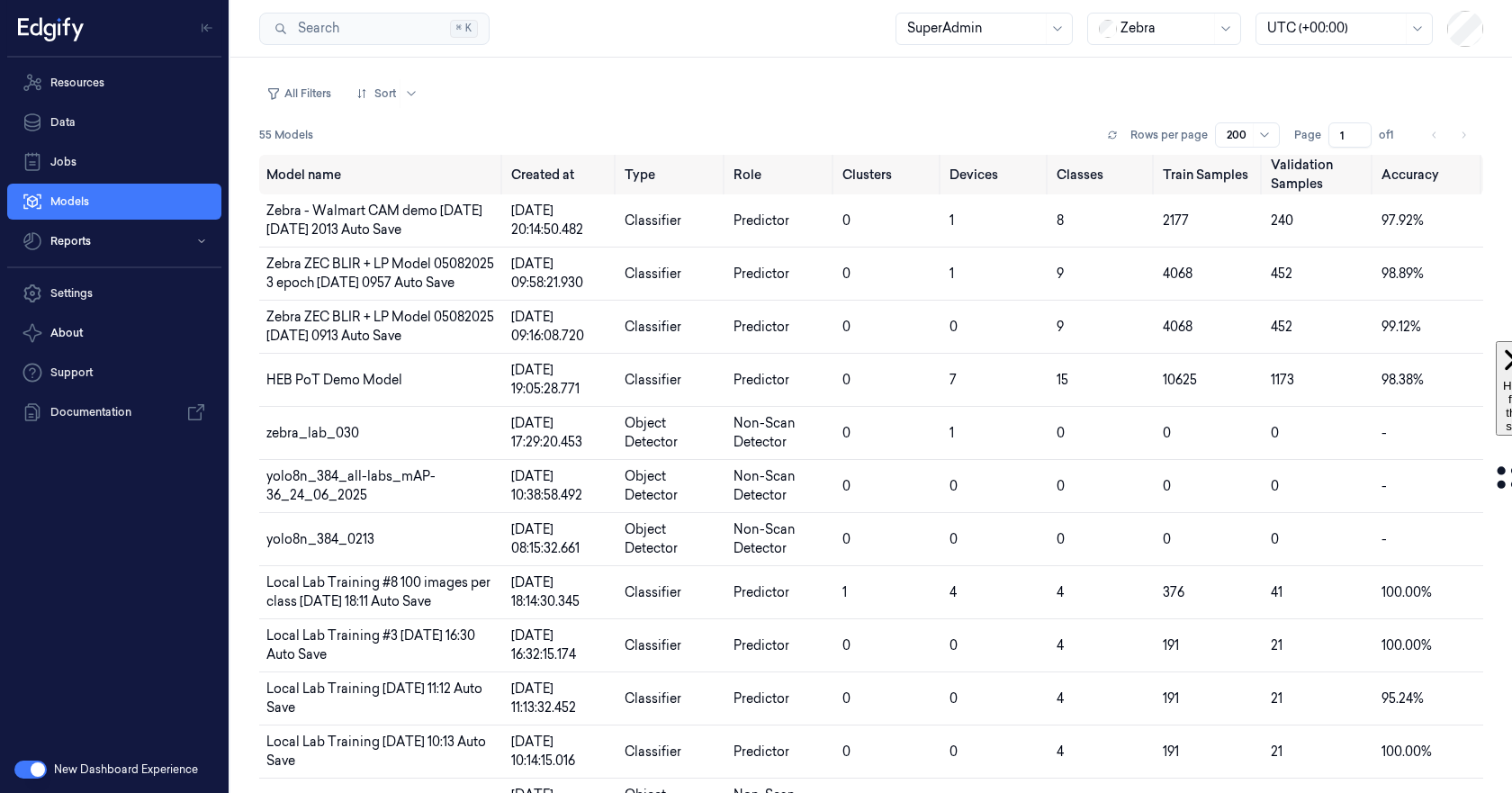
click at [28, 774] on button "button" at bounding box center [31, 769] width 32 height 18
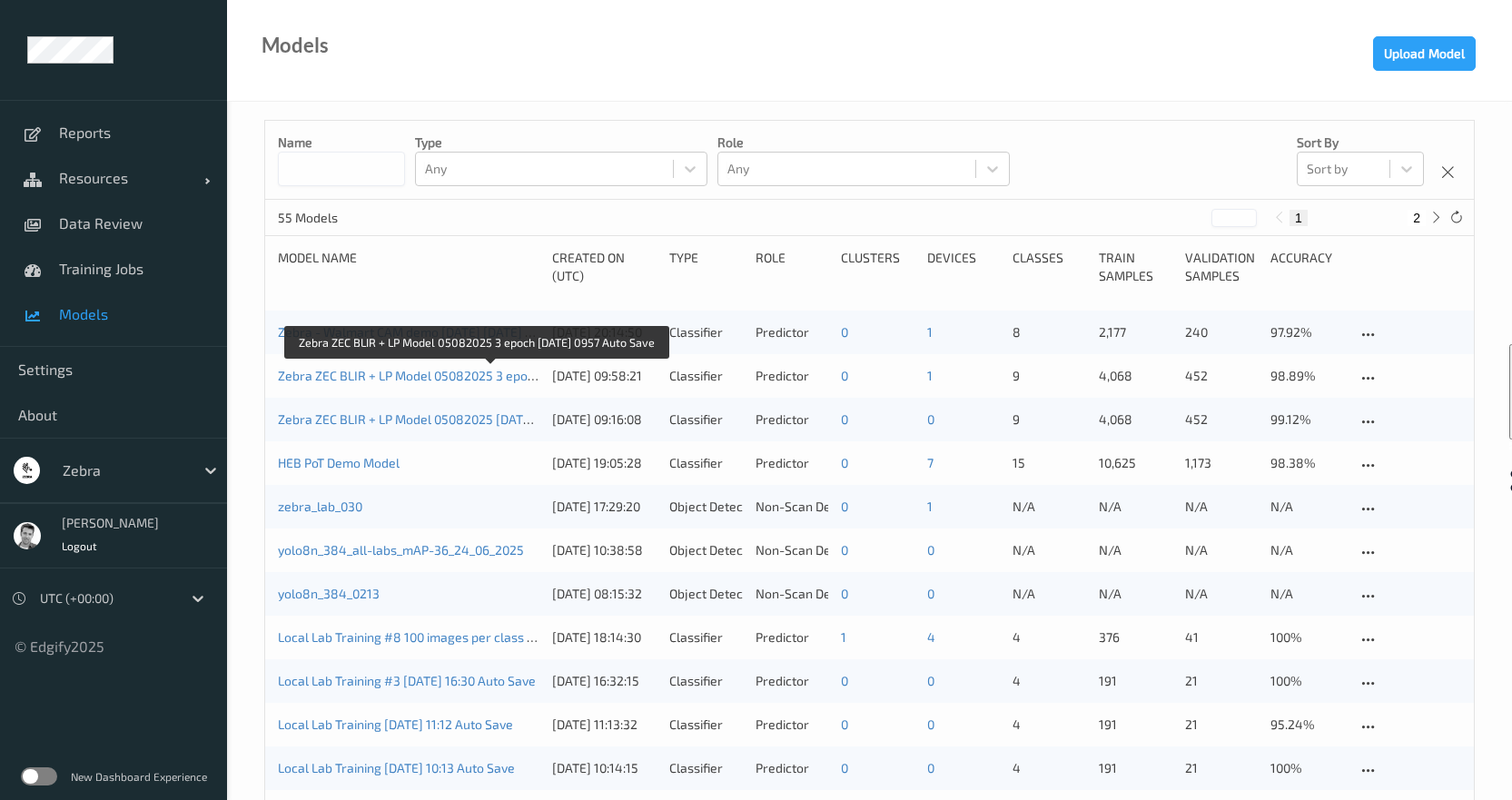
click at [446, 375] on link "Zebra ZEC BLIR + LP Model 05082025 3 epoch [DATE] 0957 Auto Save" at bounding box center [476, 375] width 397 height 15
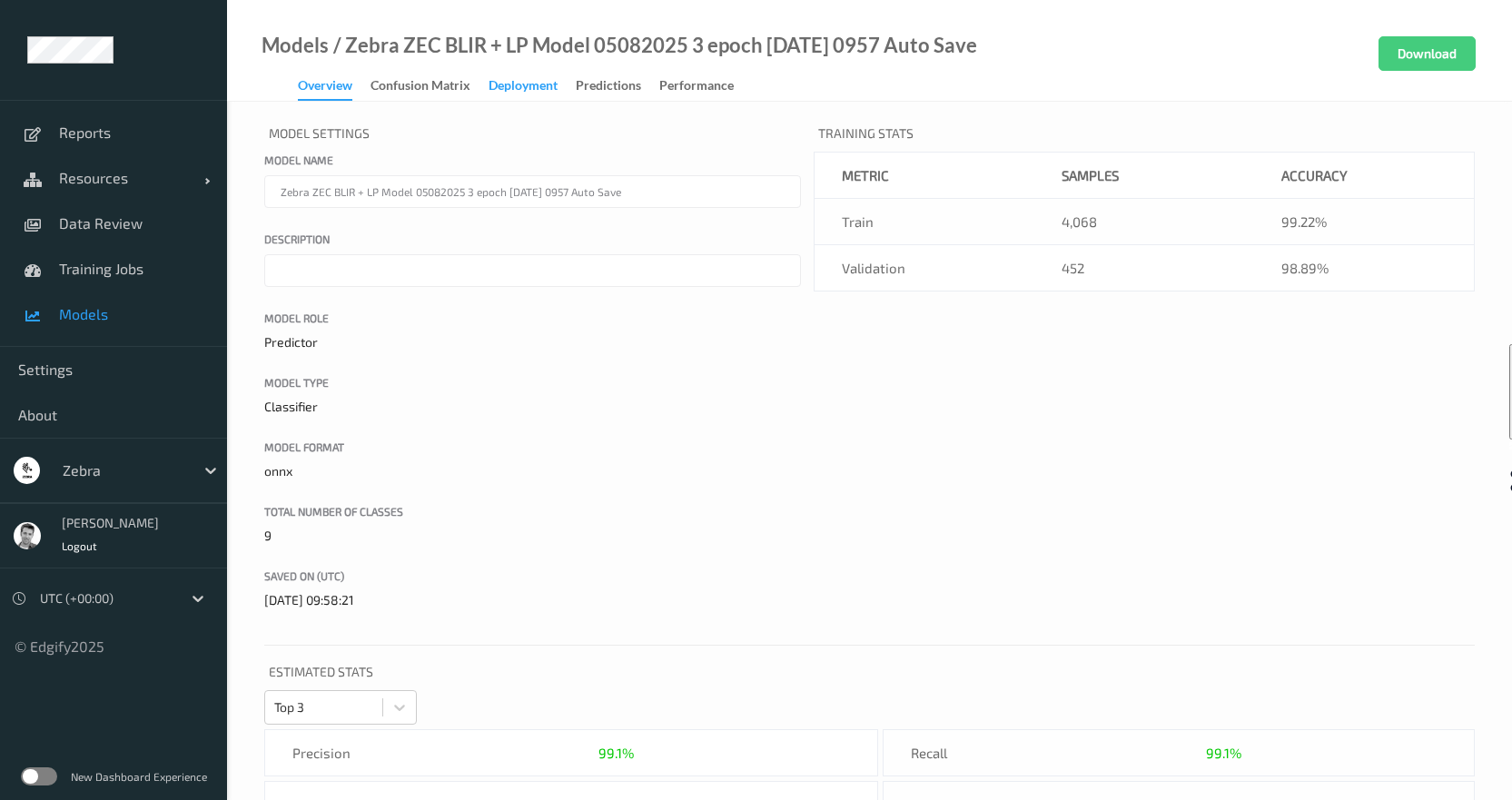
click at [536, 86] on div "Deployment" at bounding box center [524, 88] width 69 height 23
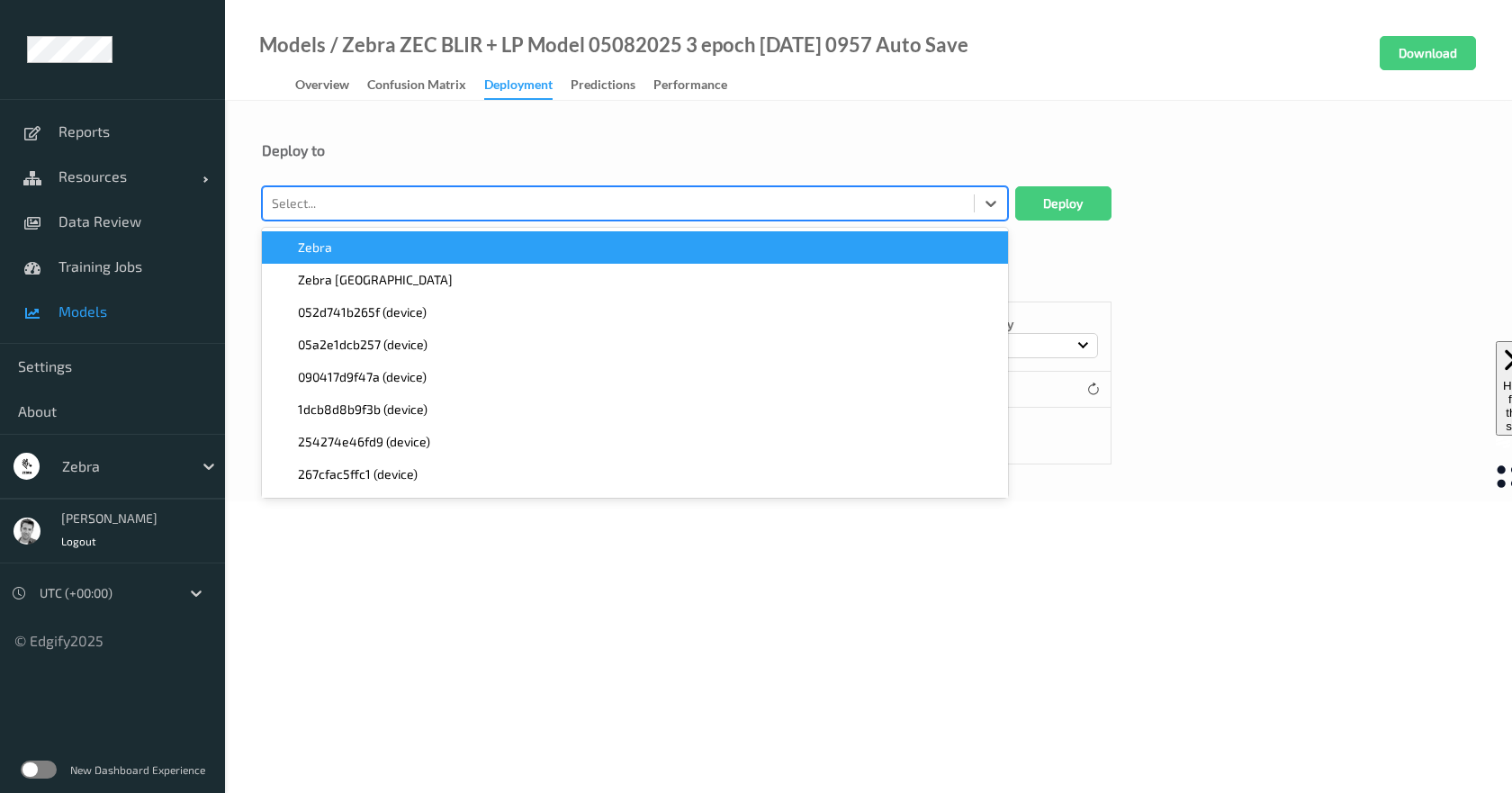
click at [428, 206] on div at bounding box center [617, 204] width 693 height 22
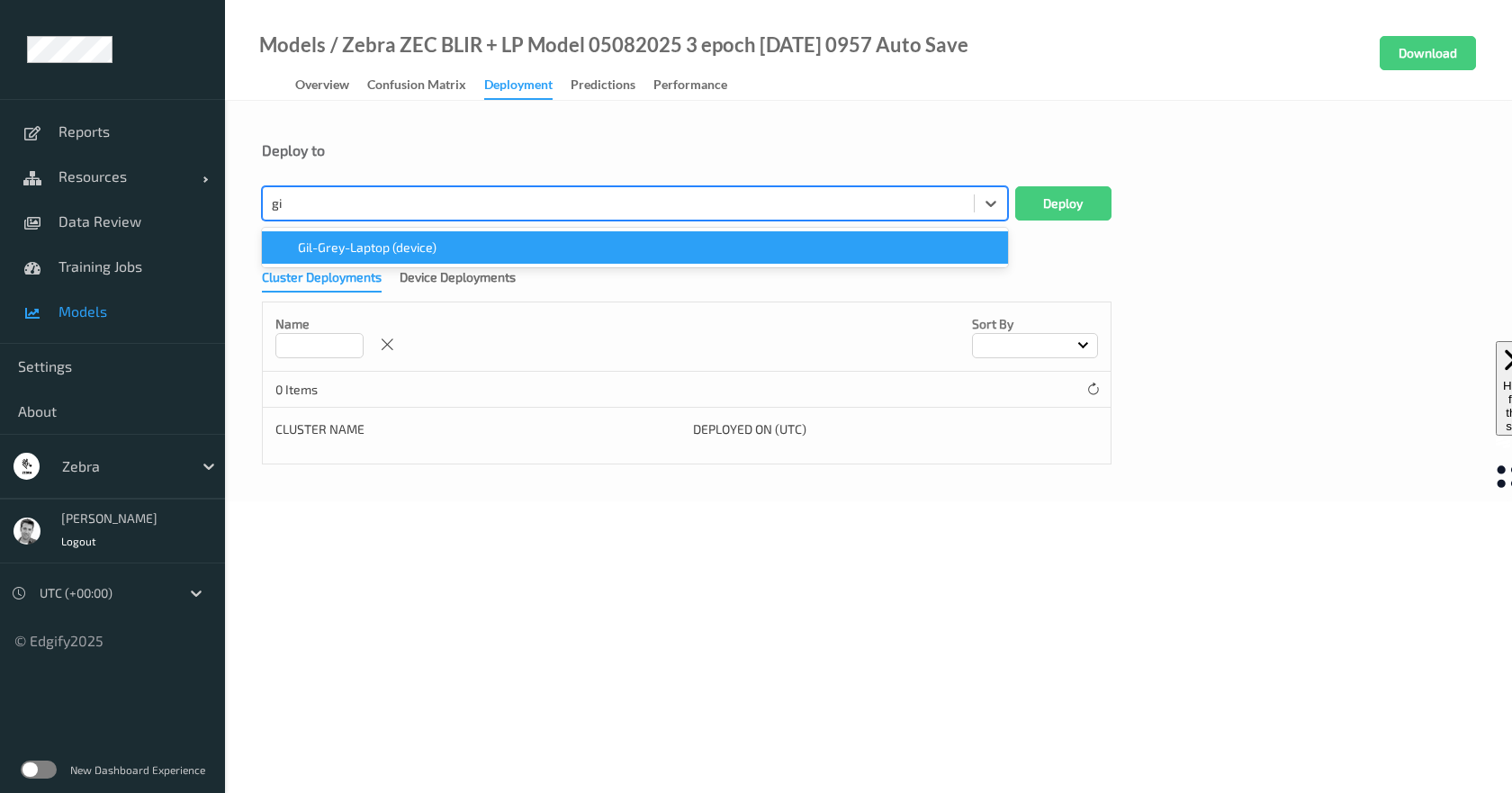
type input "gil"
click at [924, 246] on div "Gil-Grey-Laptop (device)" at bounding box center [635, 247] width 724 height 18
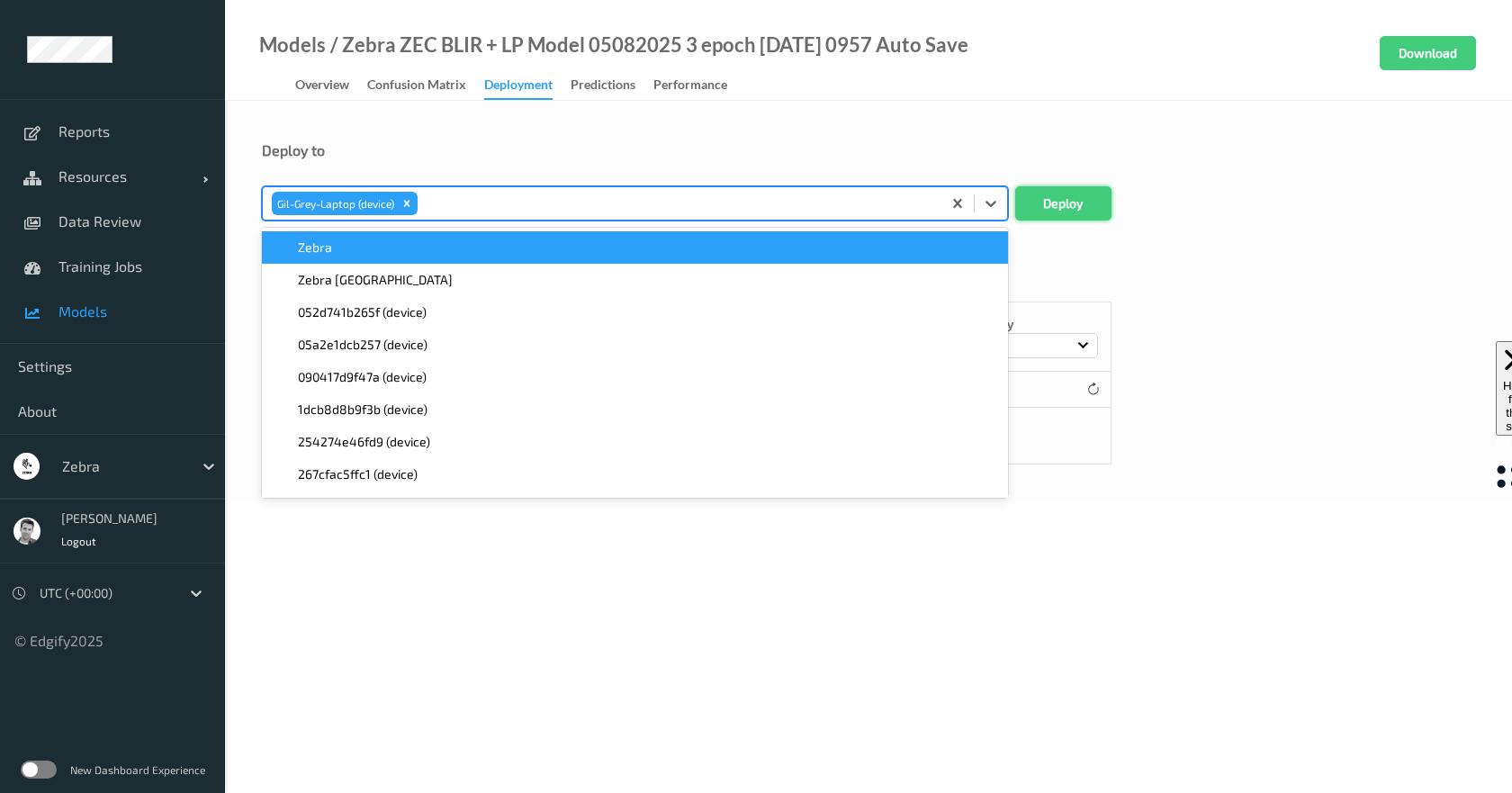
click at [1085, 196] on button "Deploy" at bounding box center [1063, 204] width 97 height 34
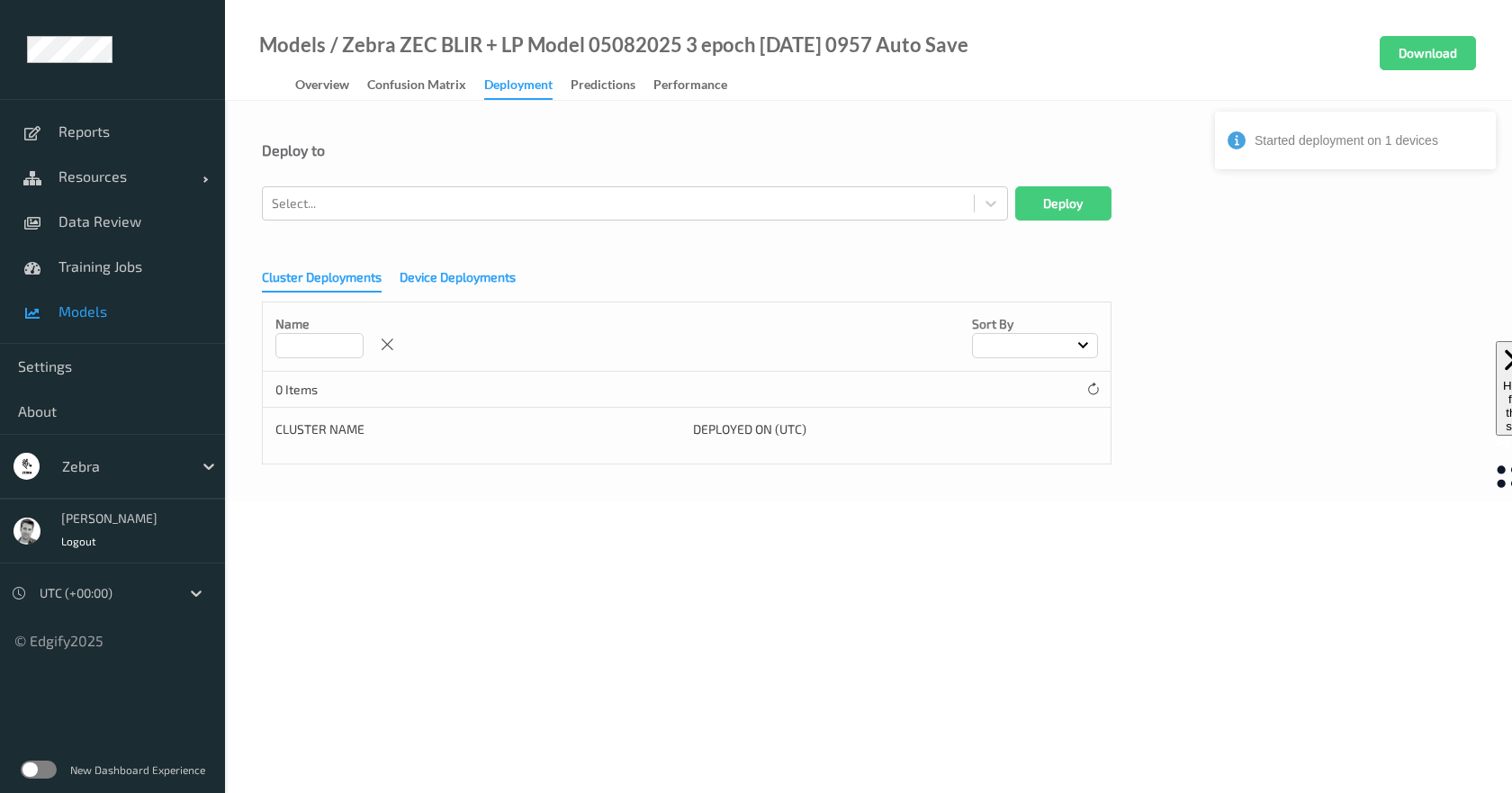
click at [478, 284] on div "Device Deployments" at bounding box center [457, 280] width 116 height 23
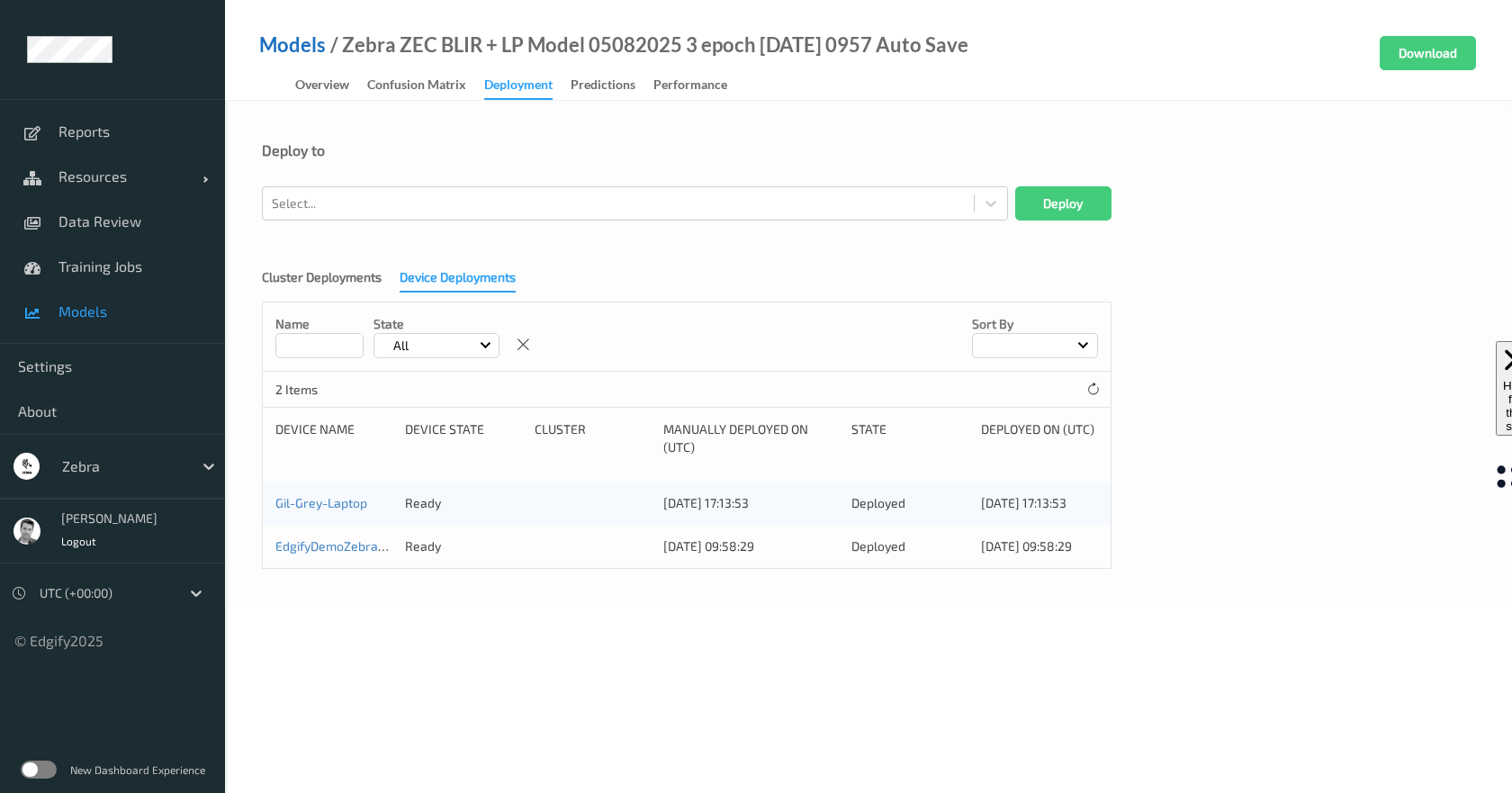
click at [273, 50] on link "Models" at bounding box center [292, 45] width 67 height 18
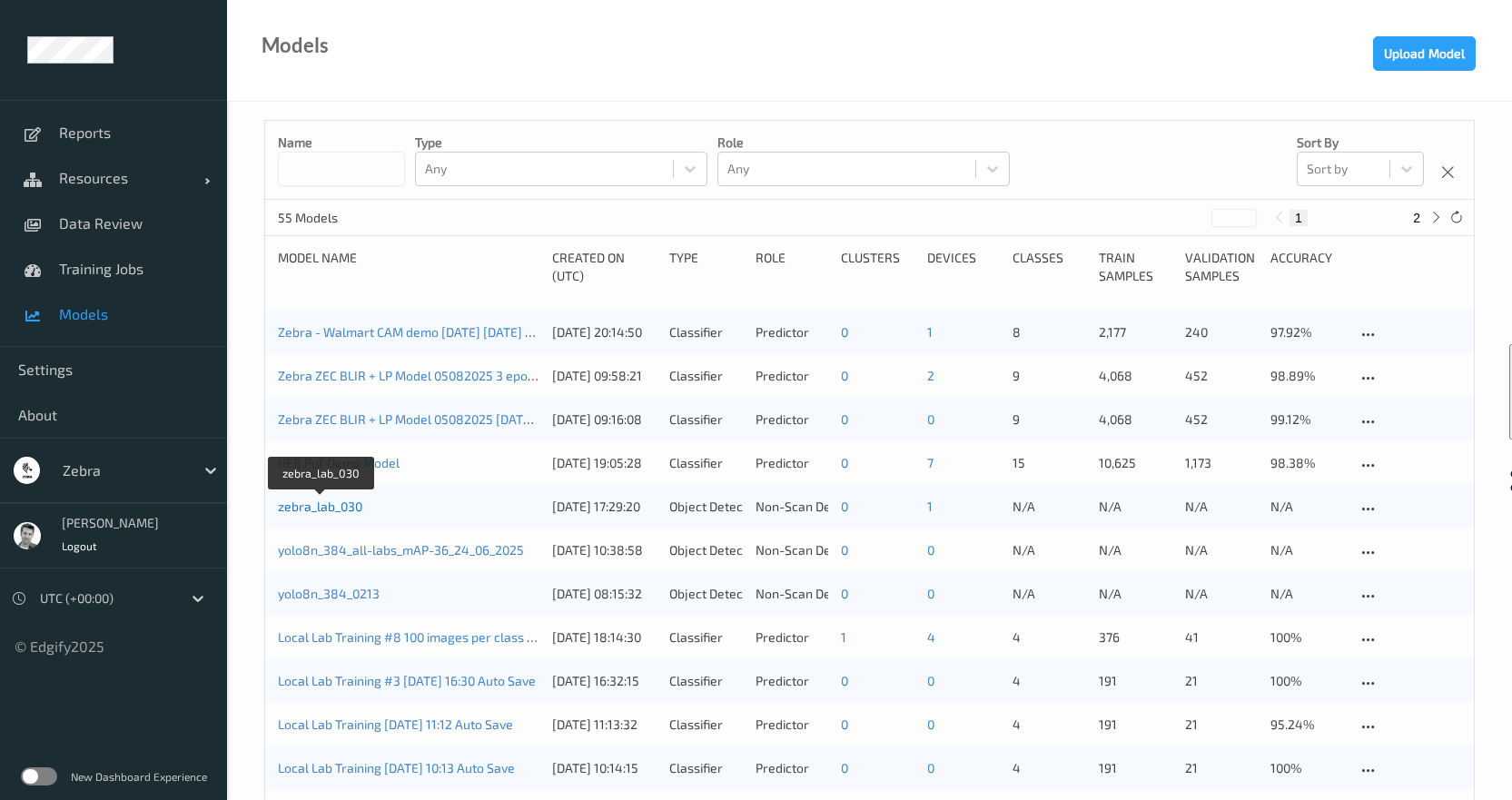
click at [340, 502] on link "zebra_lab_030" at bounding box center [320, 506] width 85 height 15
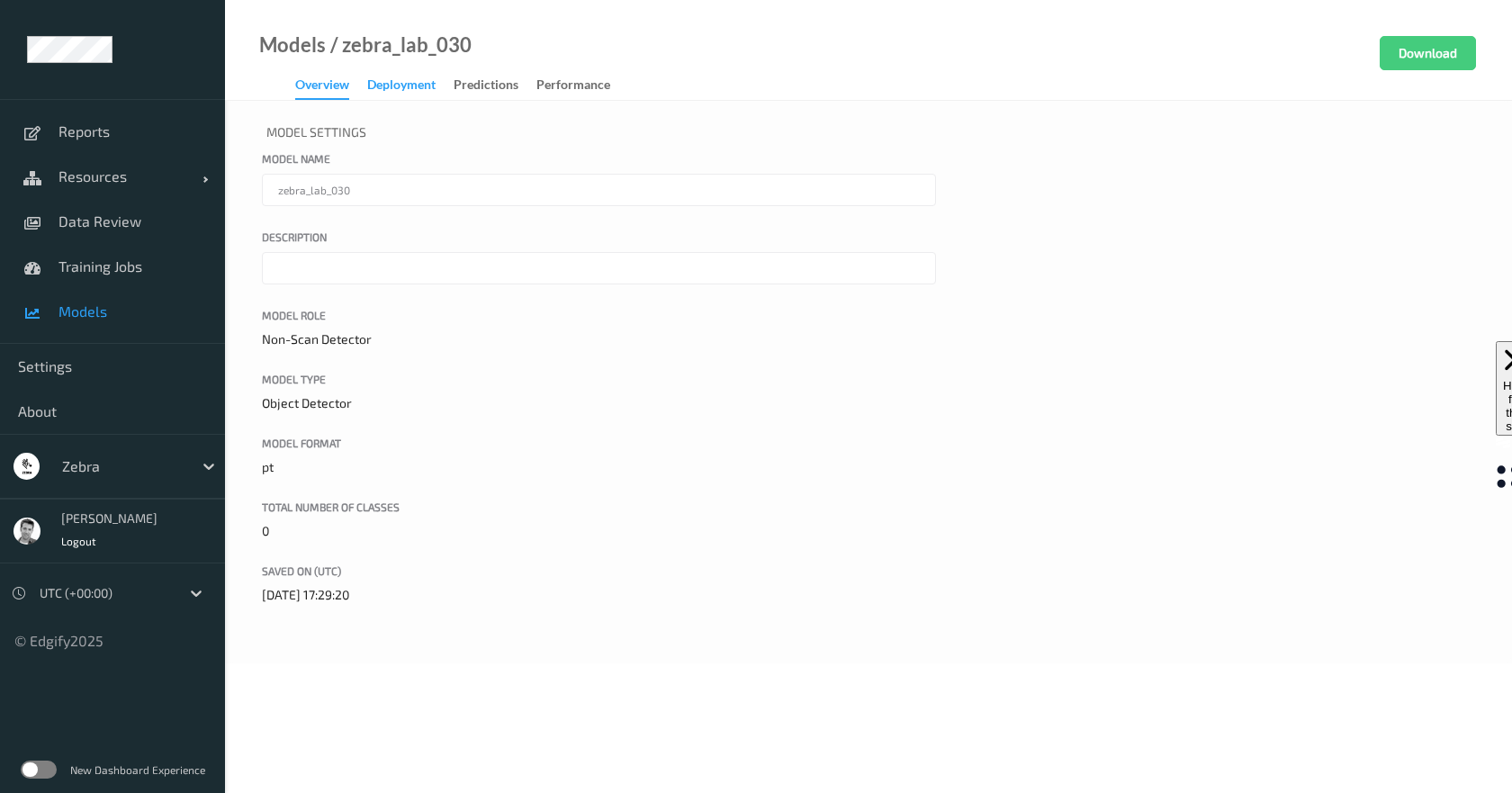
click at [430, 81] on div "Deployment" at bounding box center [401, 87] width 69 height 23
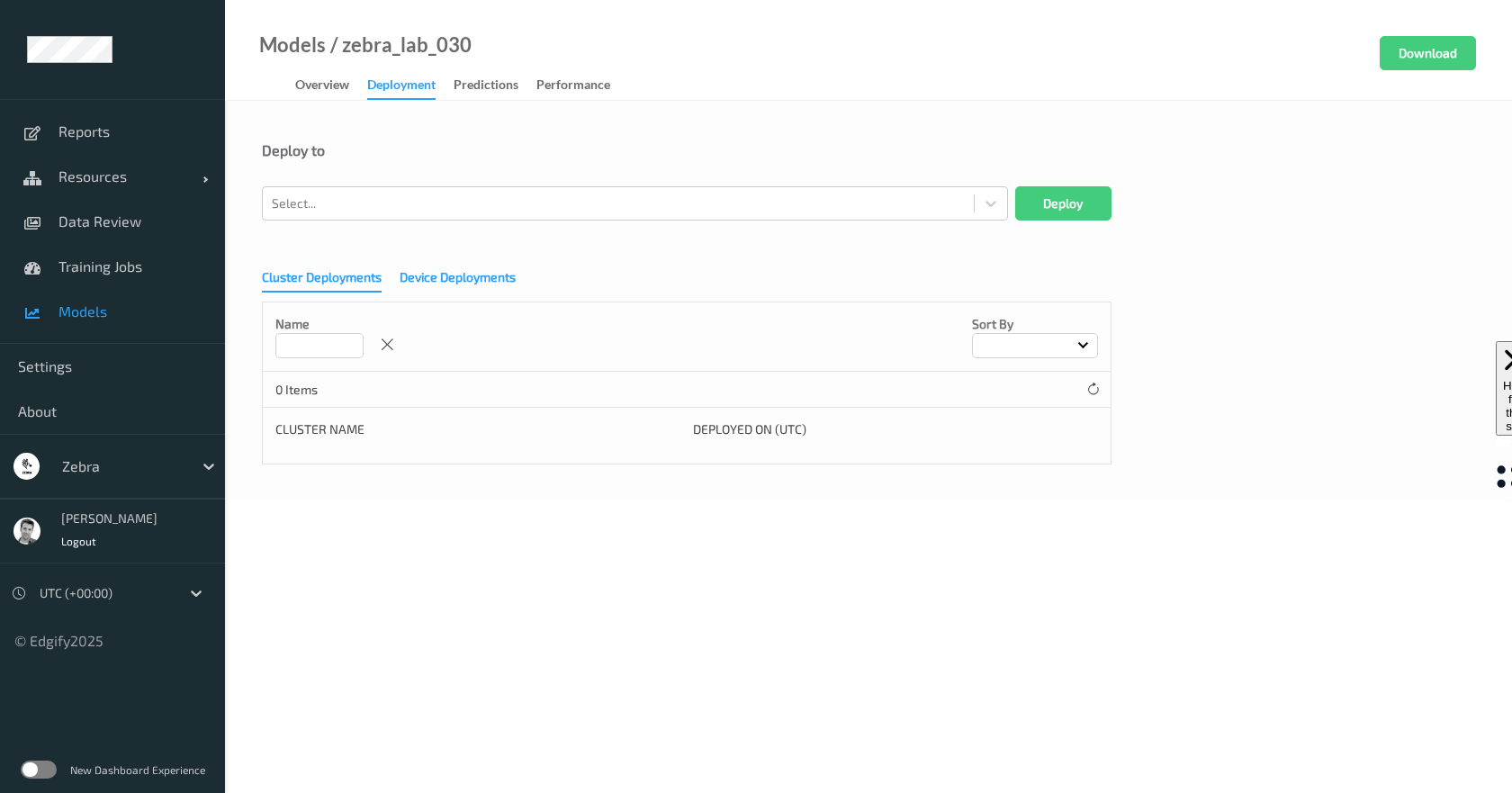
click at [483, 275] on div "Device Deployments" at bounding box center [457, 280] width 116 height 23
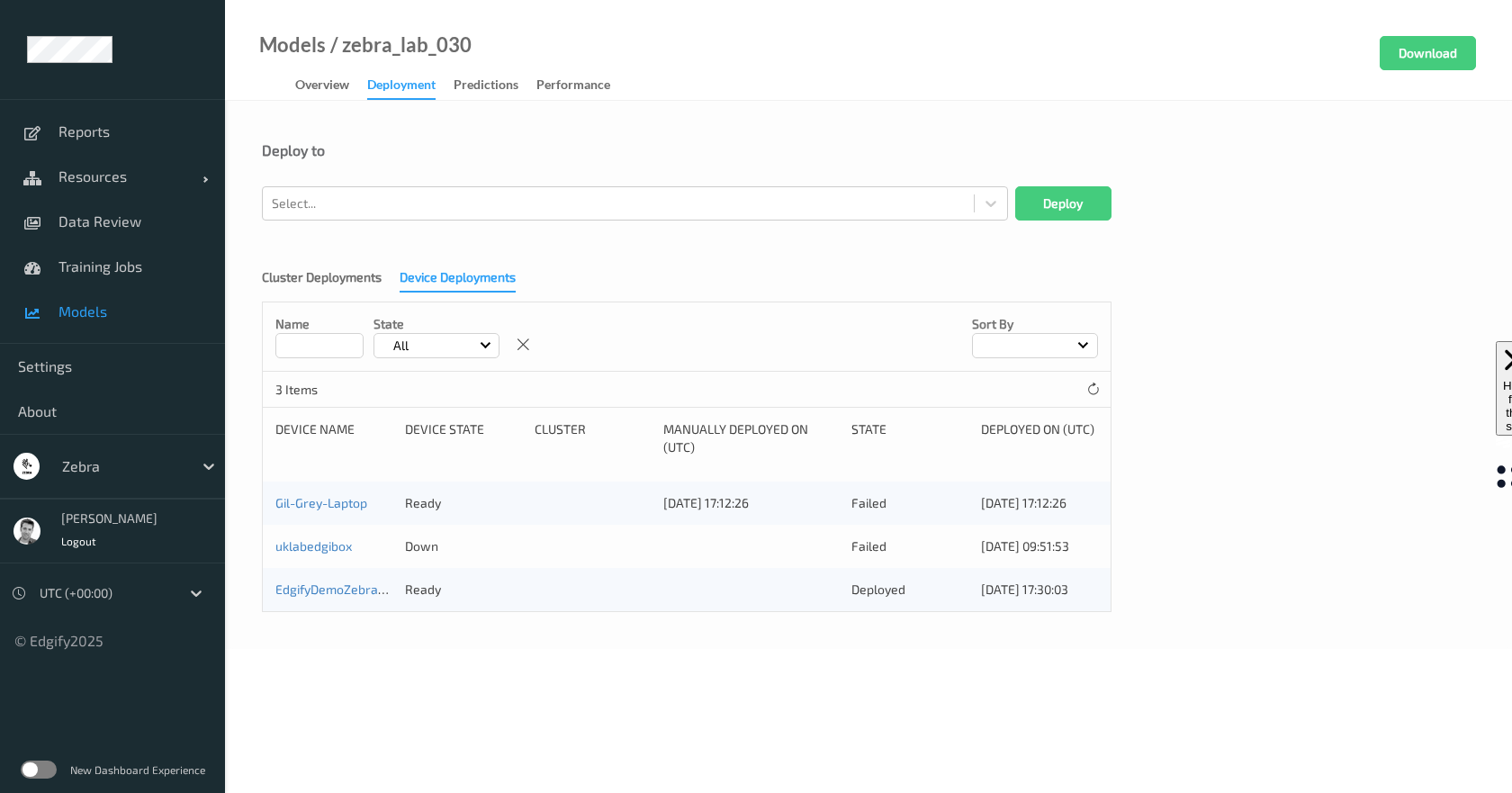
click at [49, 771] on label at bounding box center [39, 769] width 36 height 18
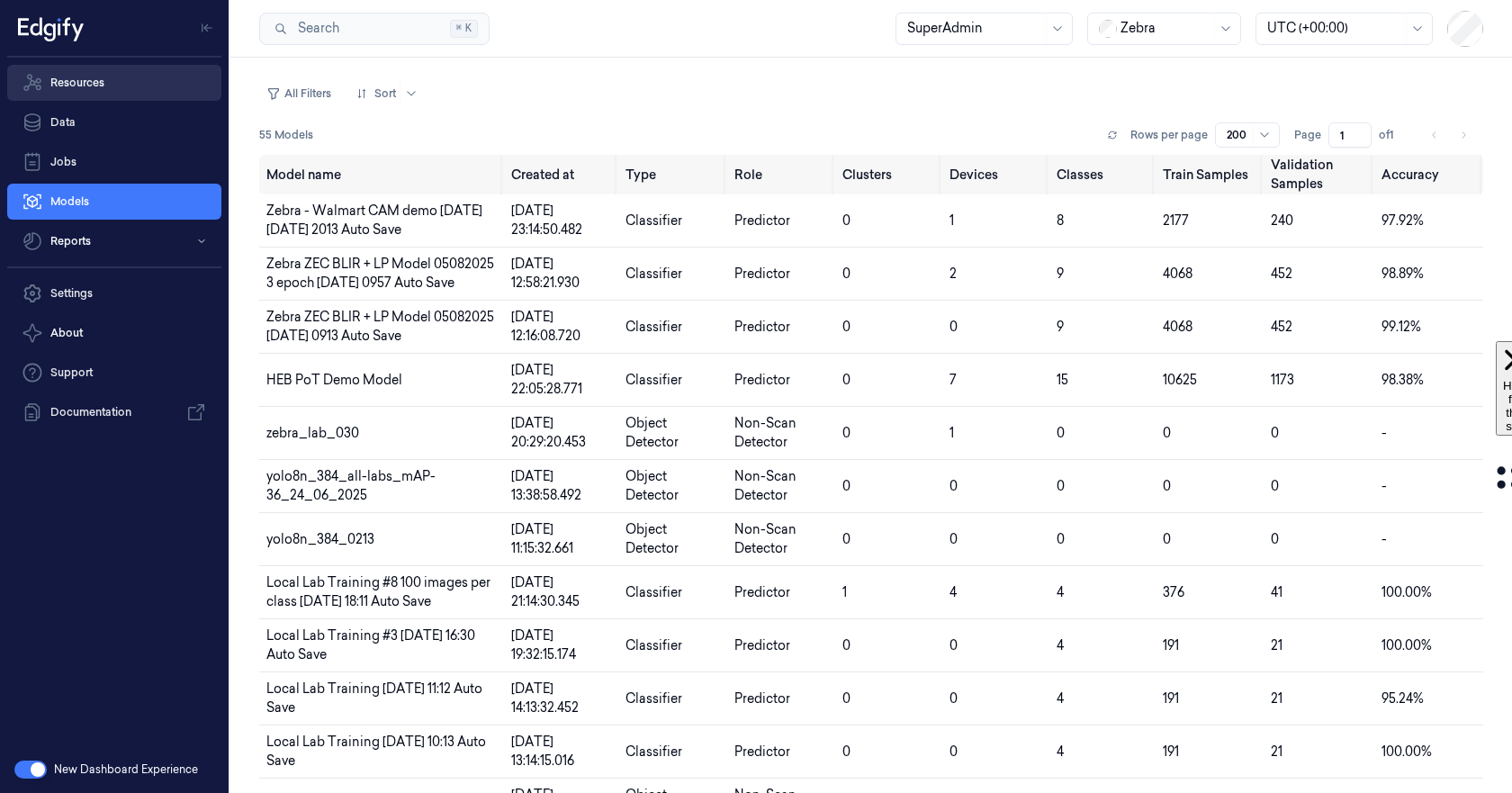
click at [80, 79] on link "Resources" at bounding box center [115, 83] width 214 height 36
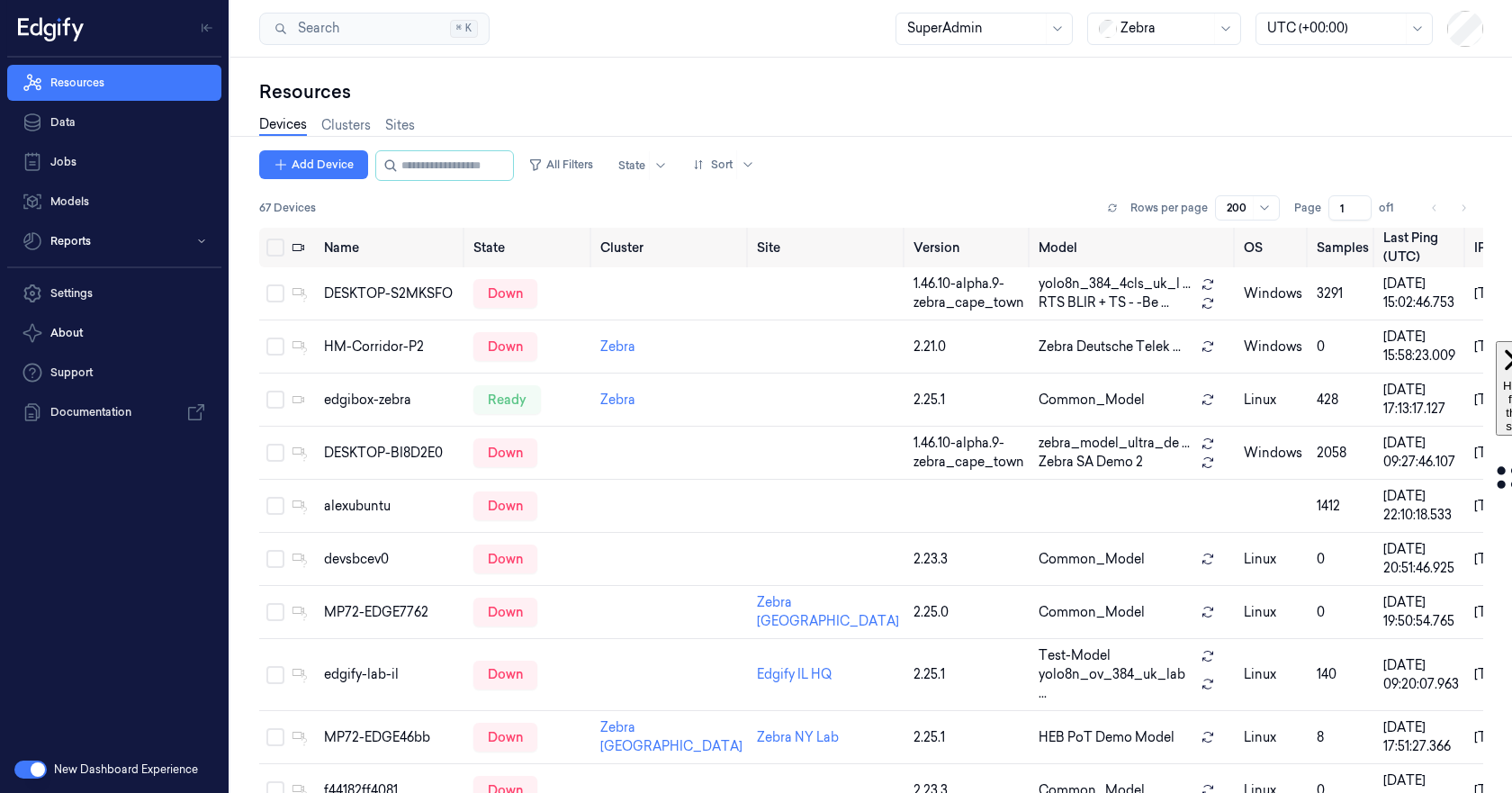
click at [1163, 35] on div at bounding box center [1165, 29] width 90 height 19
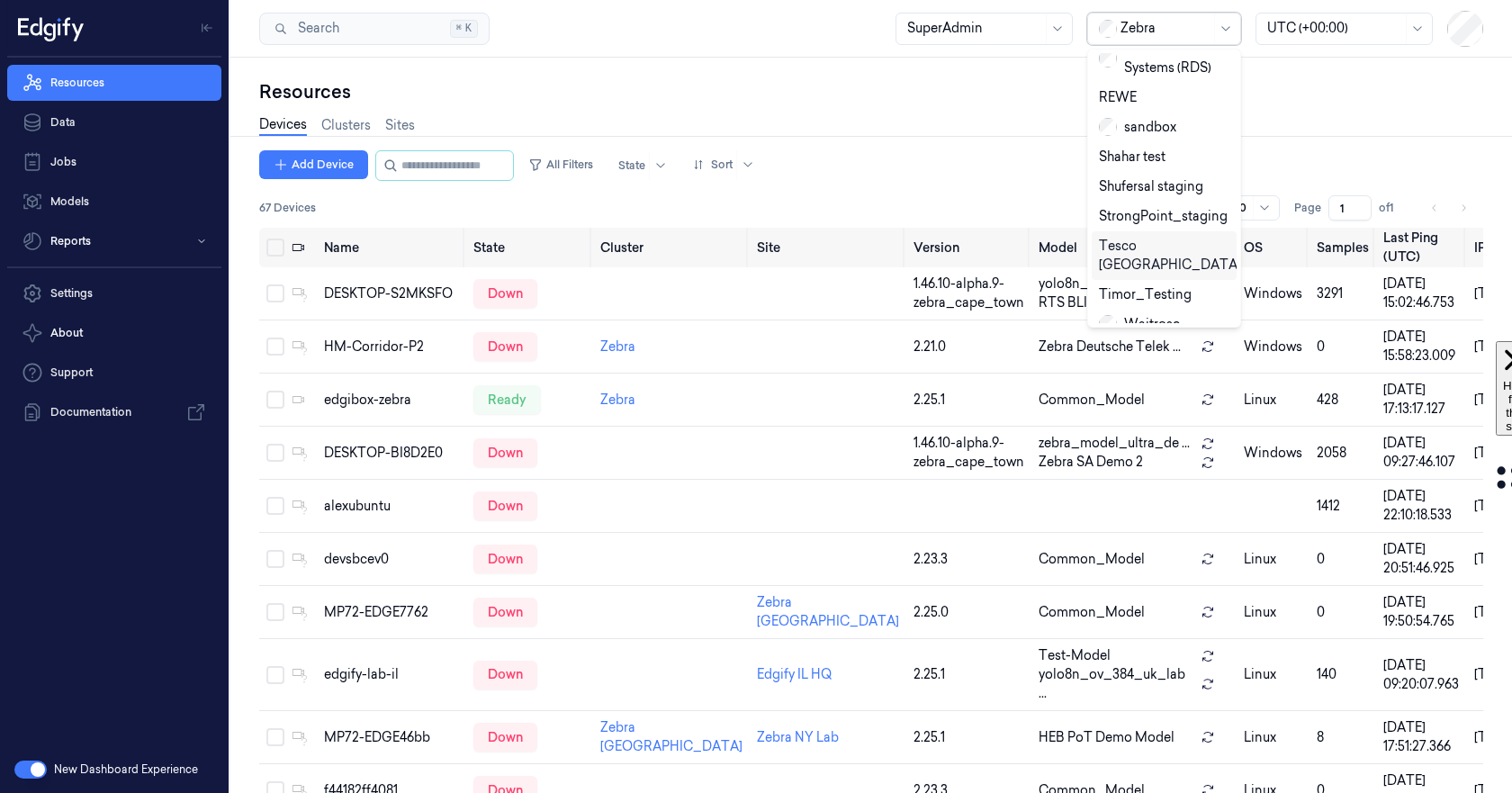
scroll to position [704, 0]
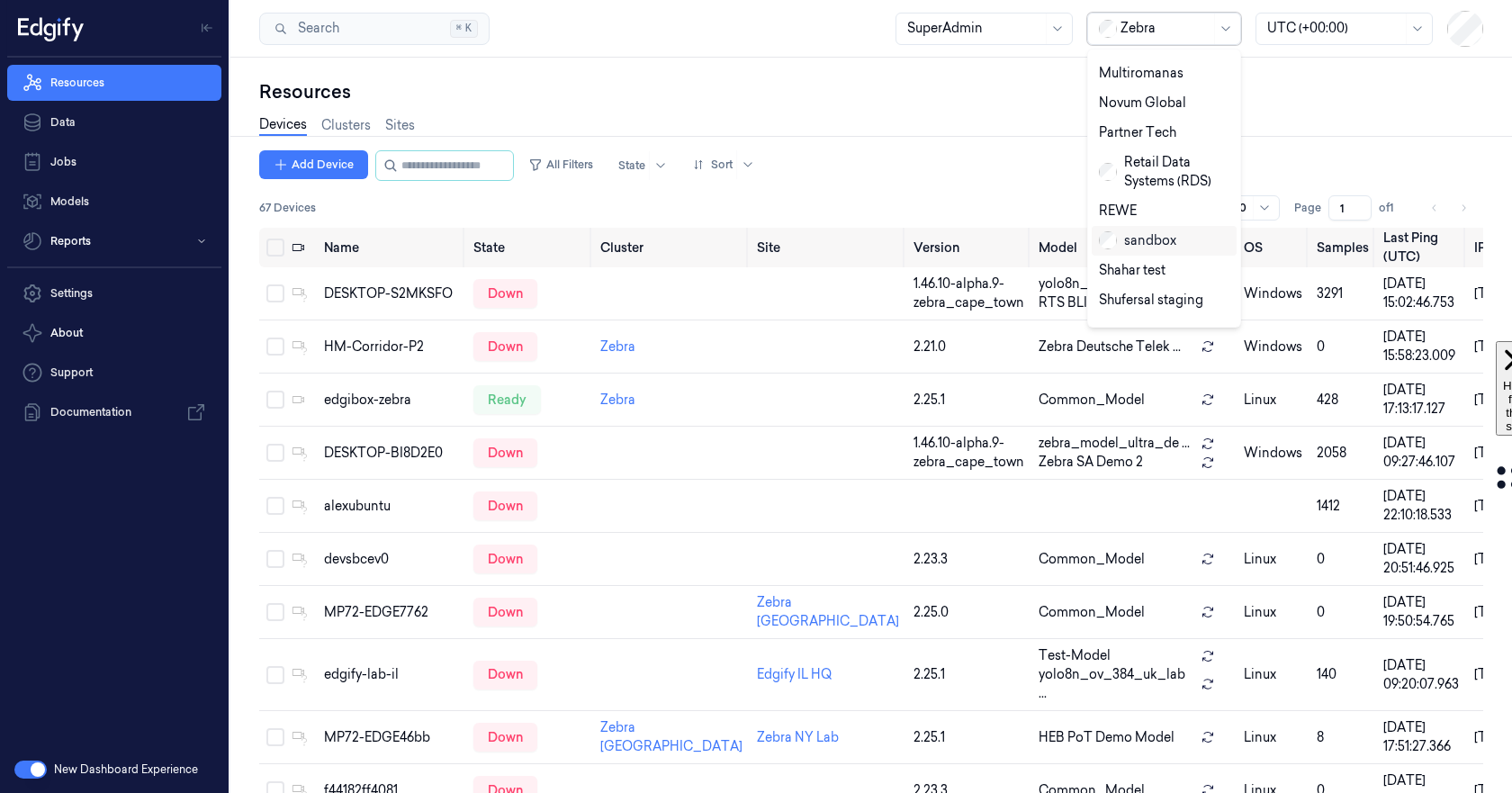
click at [1146, 231] on div "sandbox" at bounding box center [1137, 241] width 77 height 19
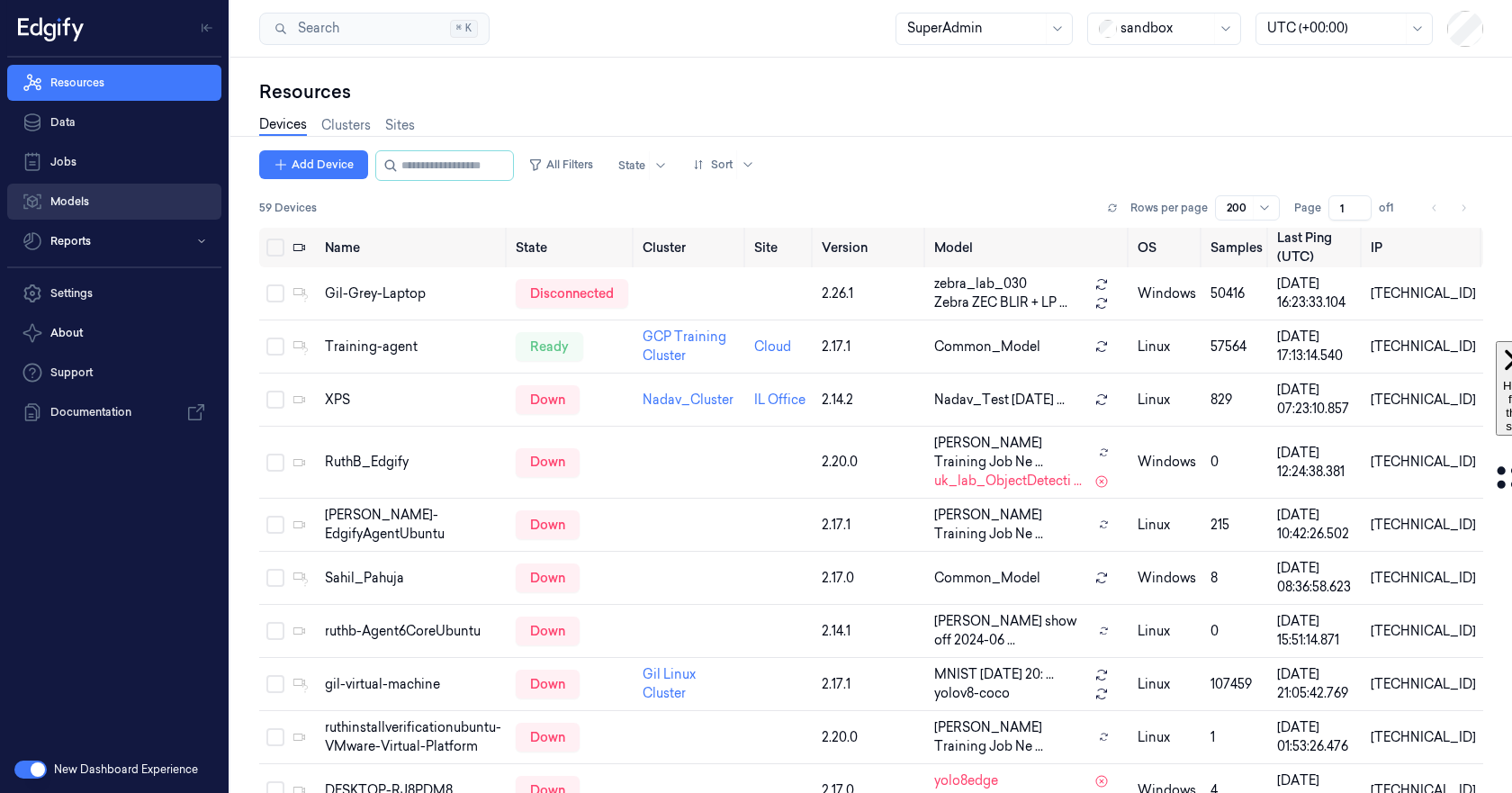
click at [77, 203] on link "Models" at bounding box center [115, 202] width 214 height 36
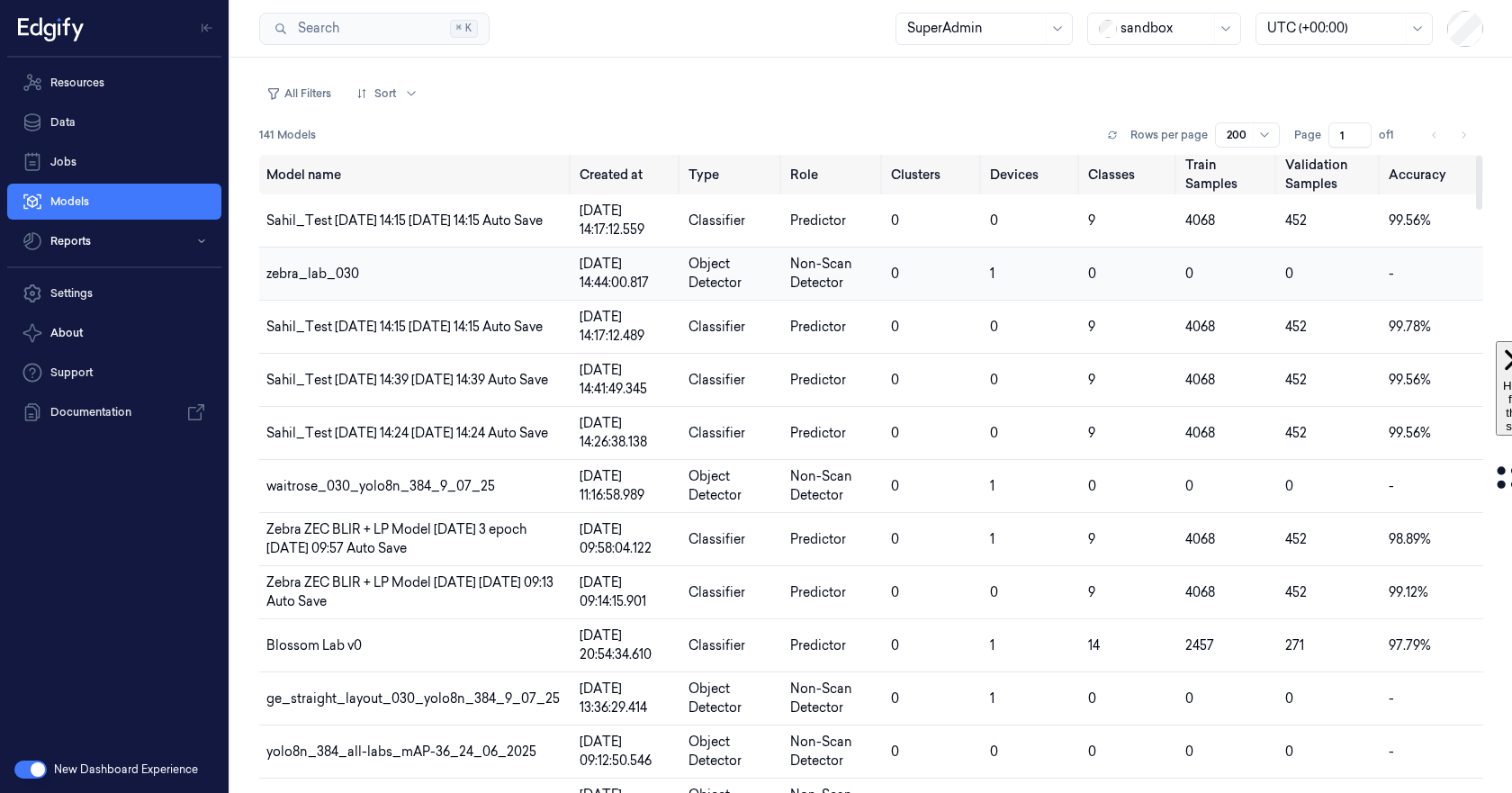
click at [314, 273] on span "zebra_lab_030" at bounding box center [313, 273] width 93 height 16
click at [1132, 33] on div at bounding box center [1165, 29] width 90 height 19
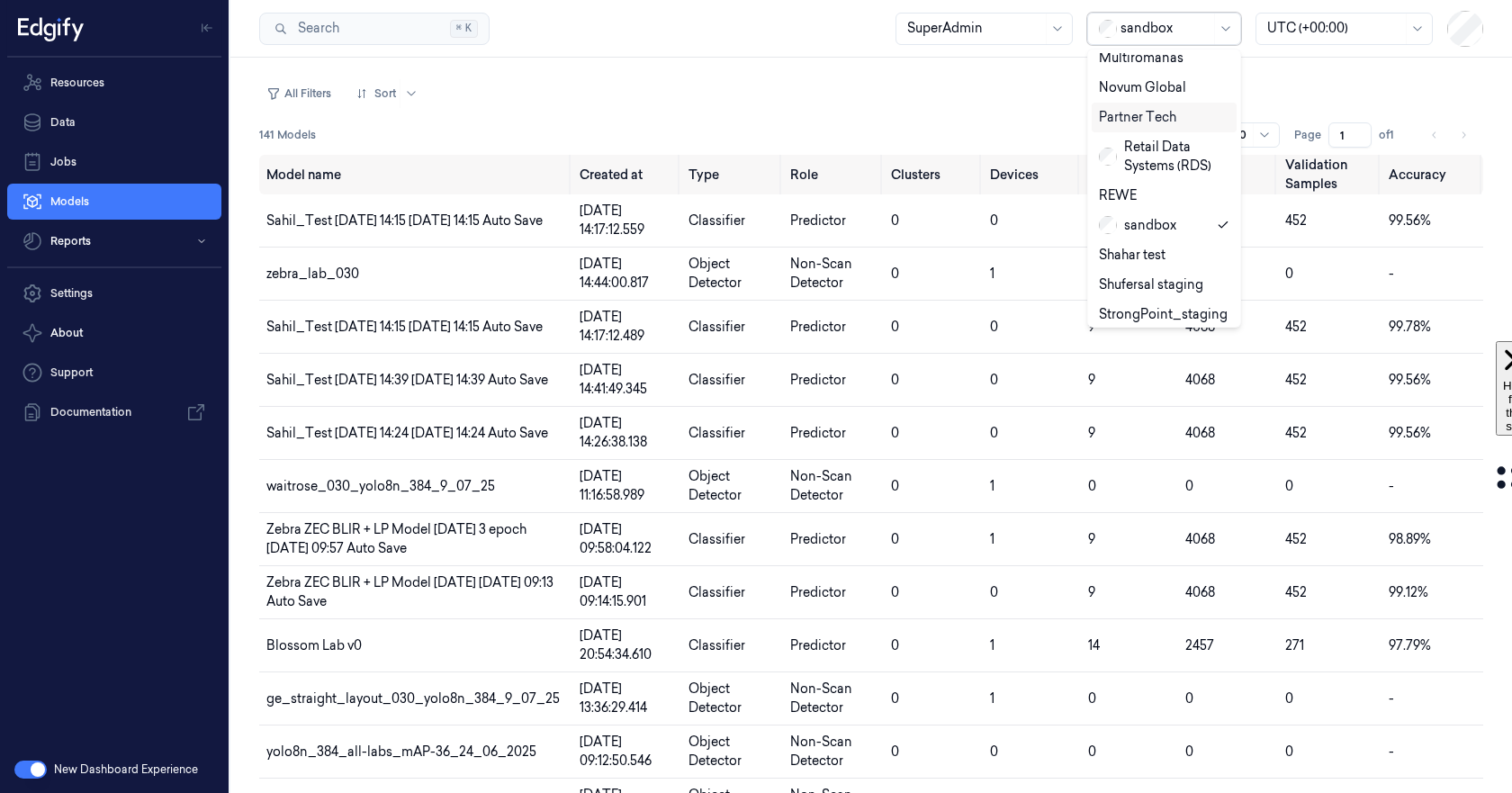
scroll to position [975, 0]
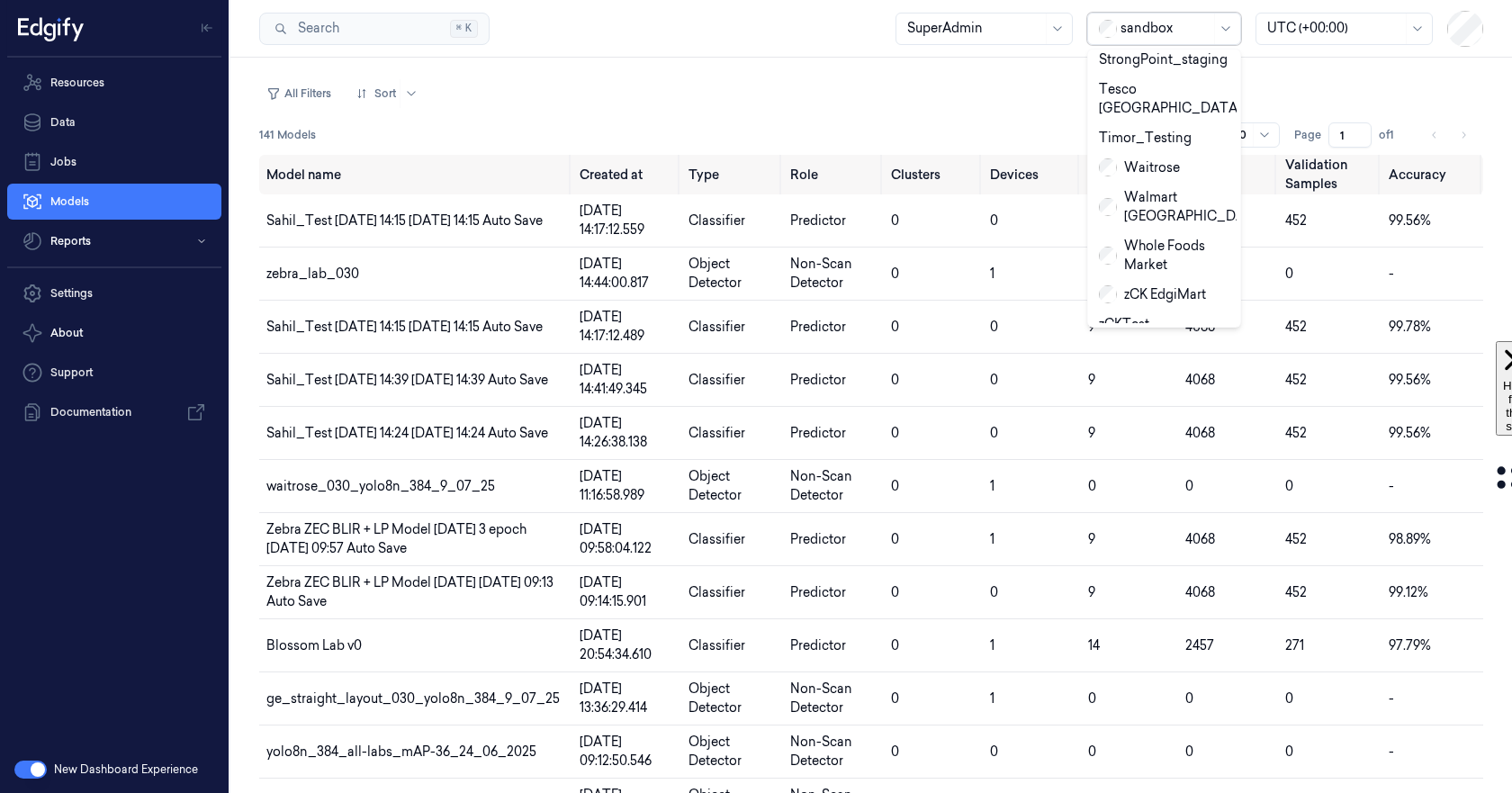
click at [1134, 375] on div "Zebra" at bounding box center [1129, 384] width 60 height 19
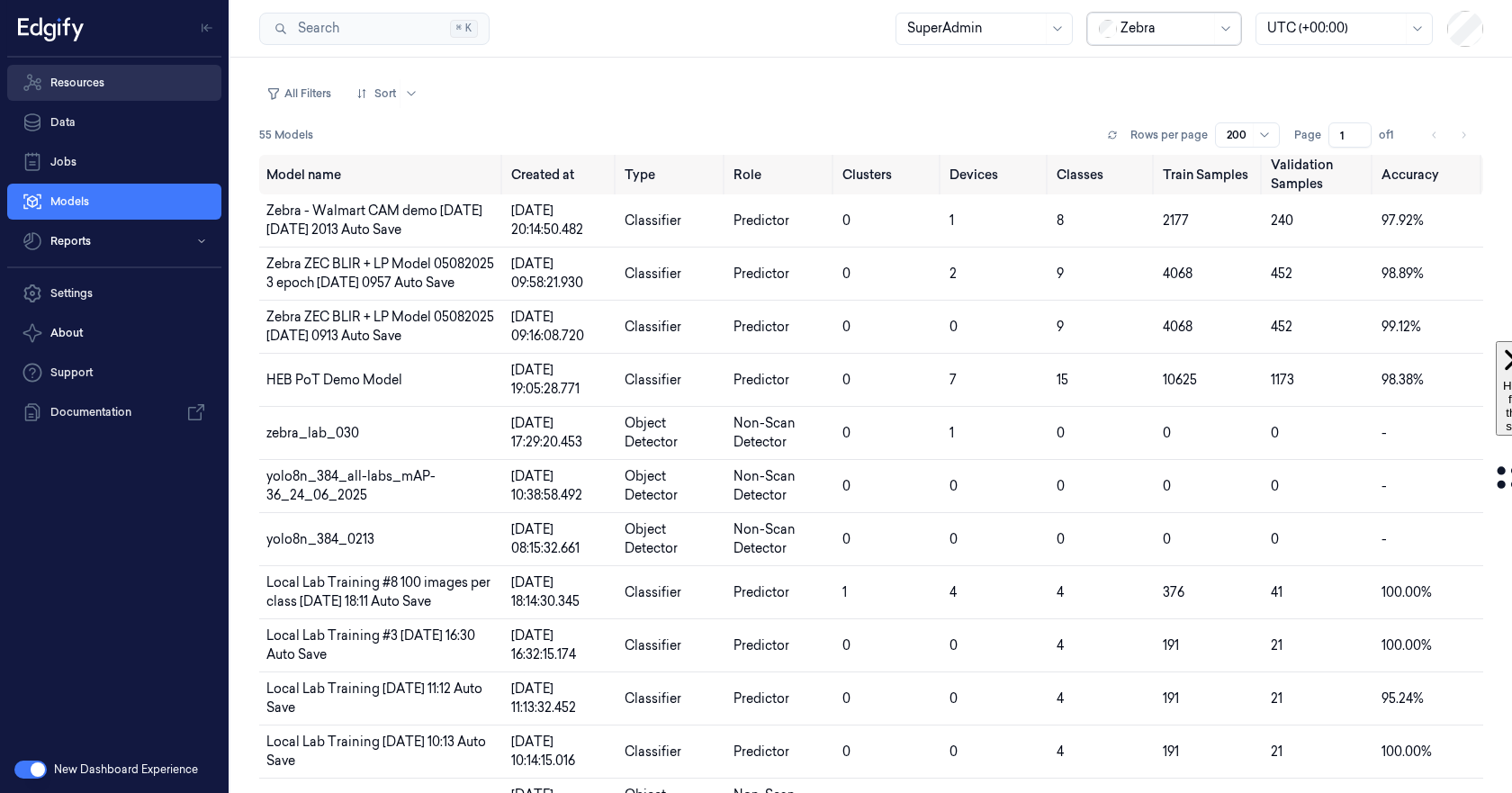
click at [91, 80] on link "Resources" at bounding box center [115, 83] width 214 height 36
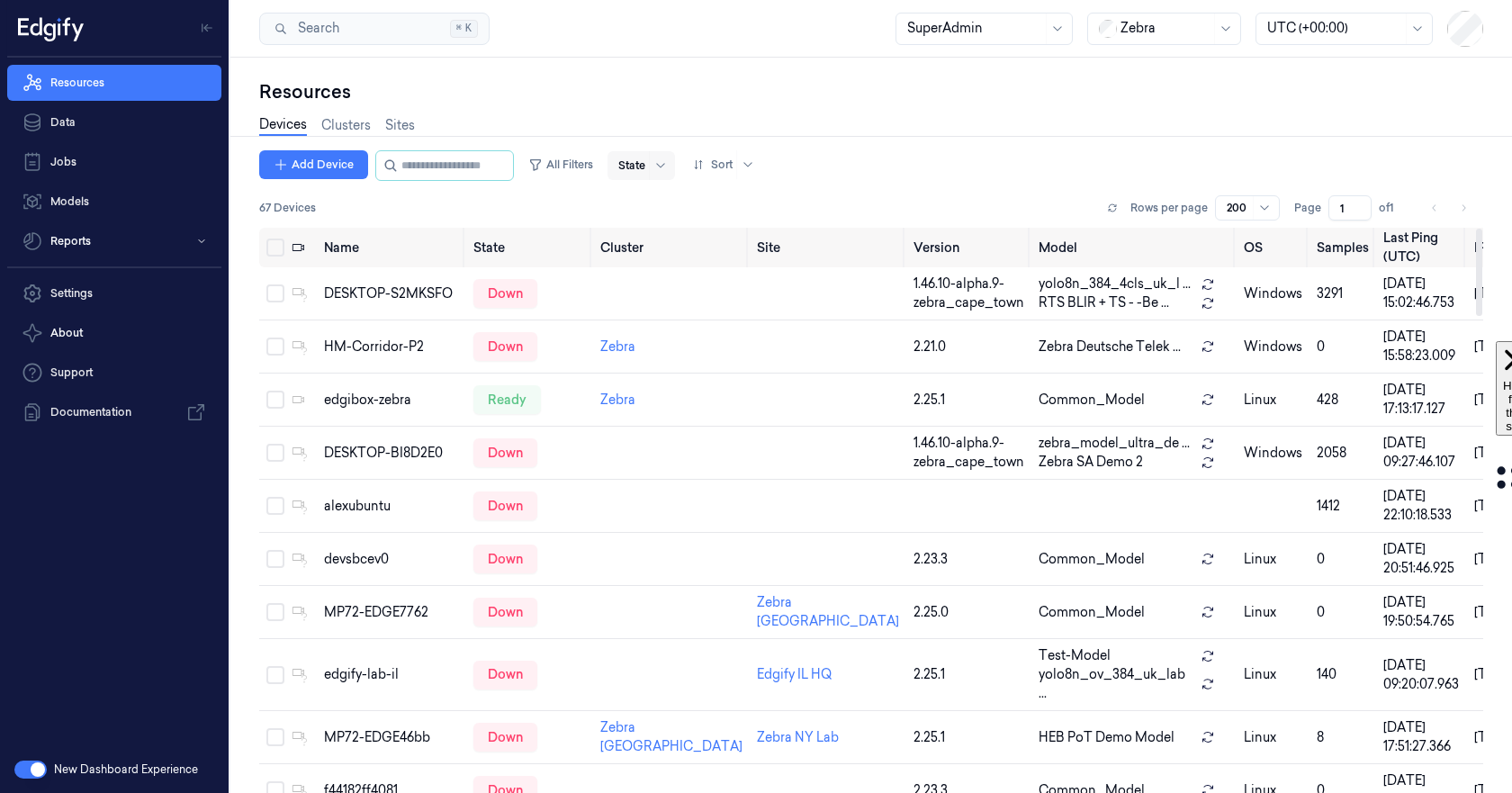
click at [644, 159] on div at bounding box center [632, 165] width 27 height 16
click at [668, 201] on div "Ready" at bounding box center [655, 203] width 38 height 19
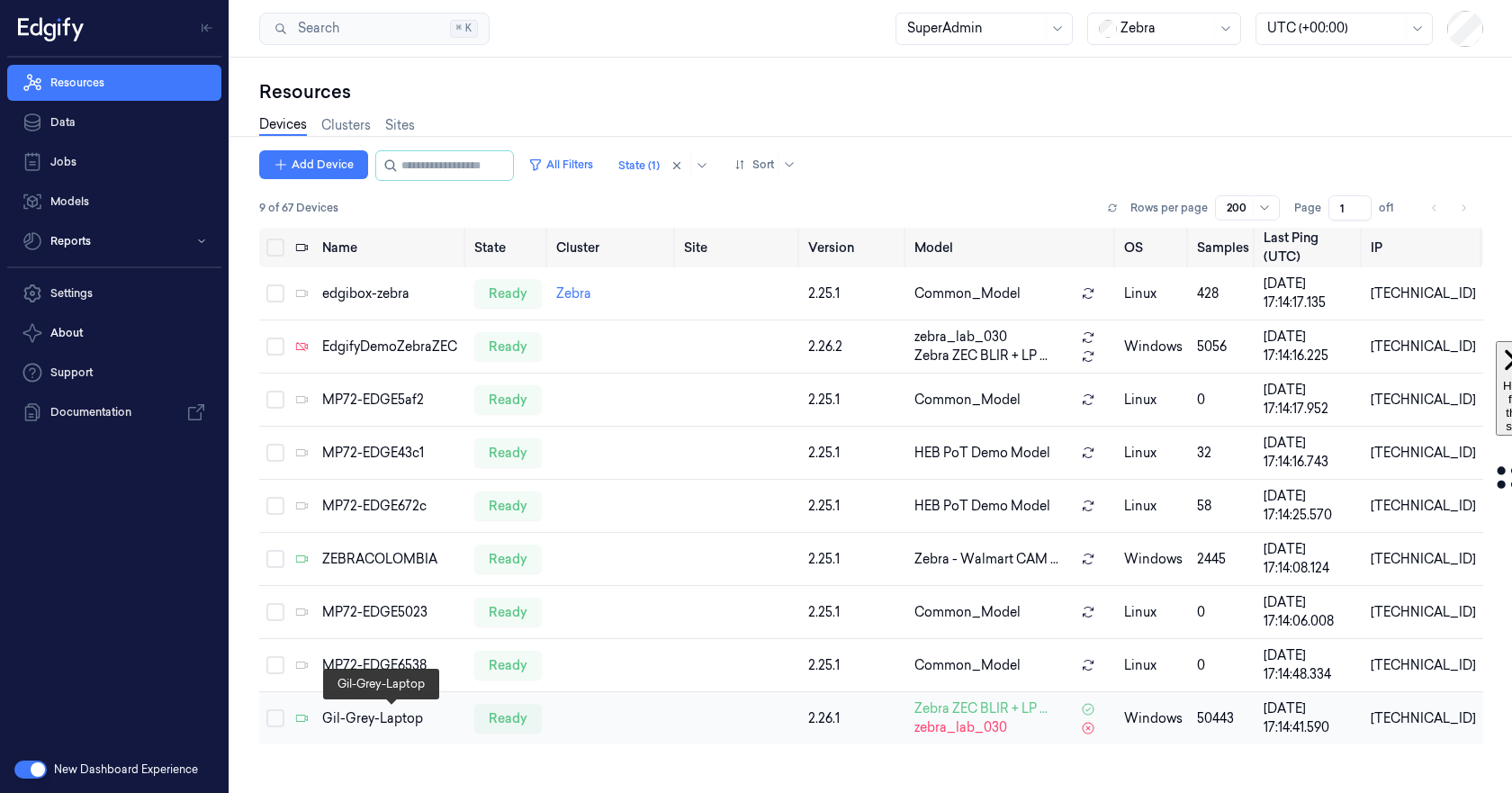
click at [378, 719] on div "Gil-Grey-Laptop" at bounding box center [390, 718] width 137 height 19
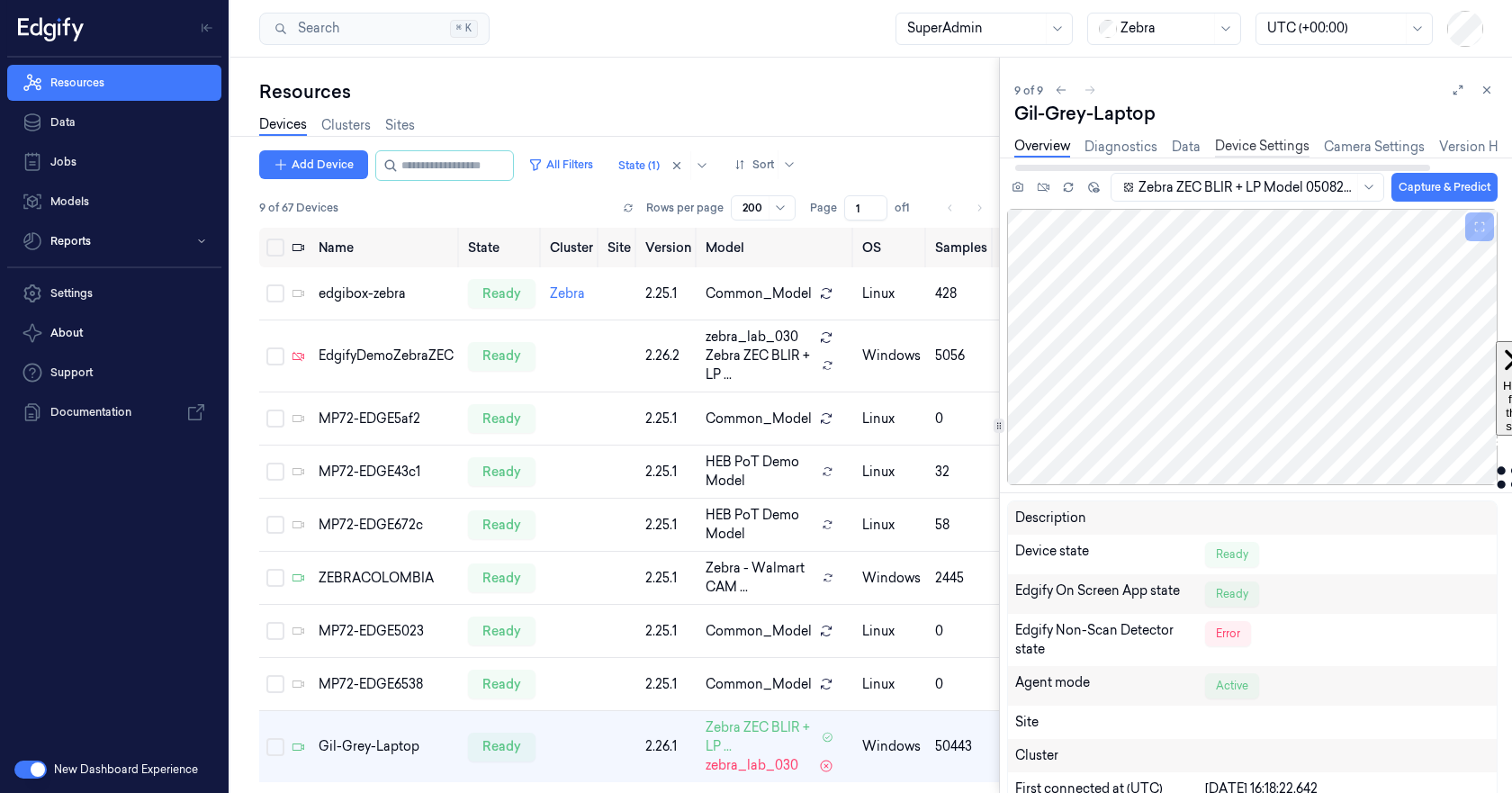
click at [1263, 147] on link "Device Settings" at bounding box center [1262, 147] width 95 height 21
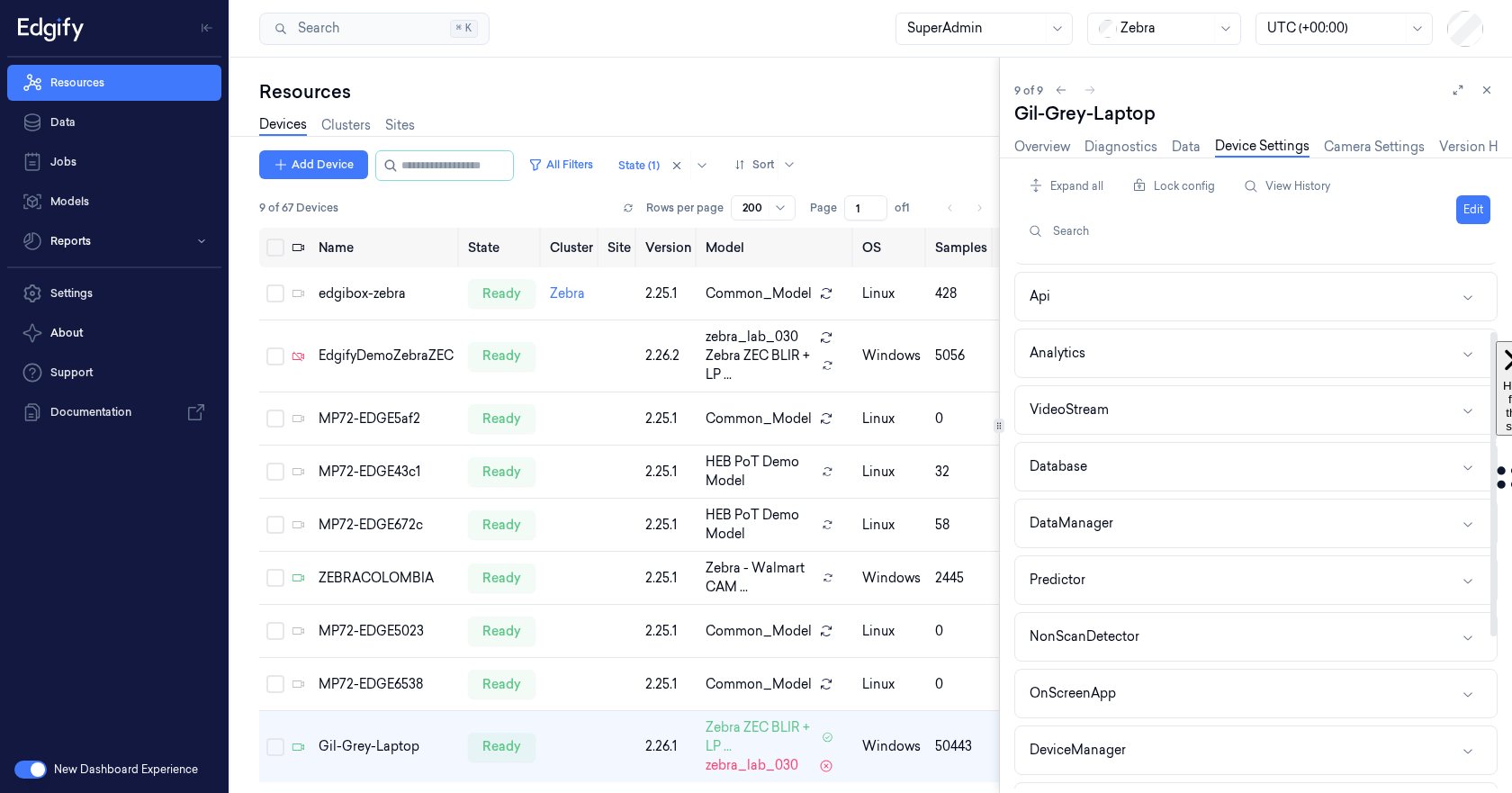
scroll to position [180, 0]
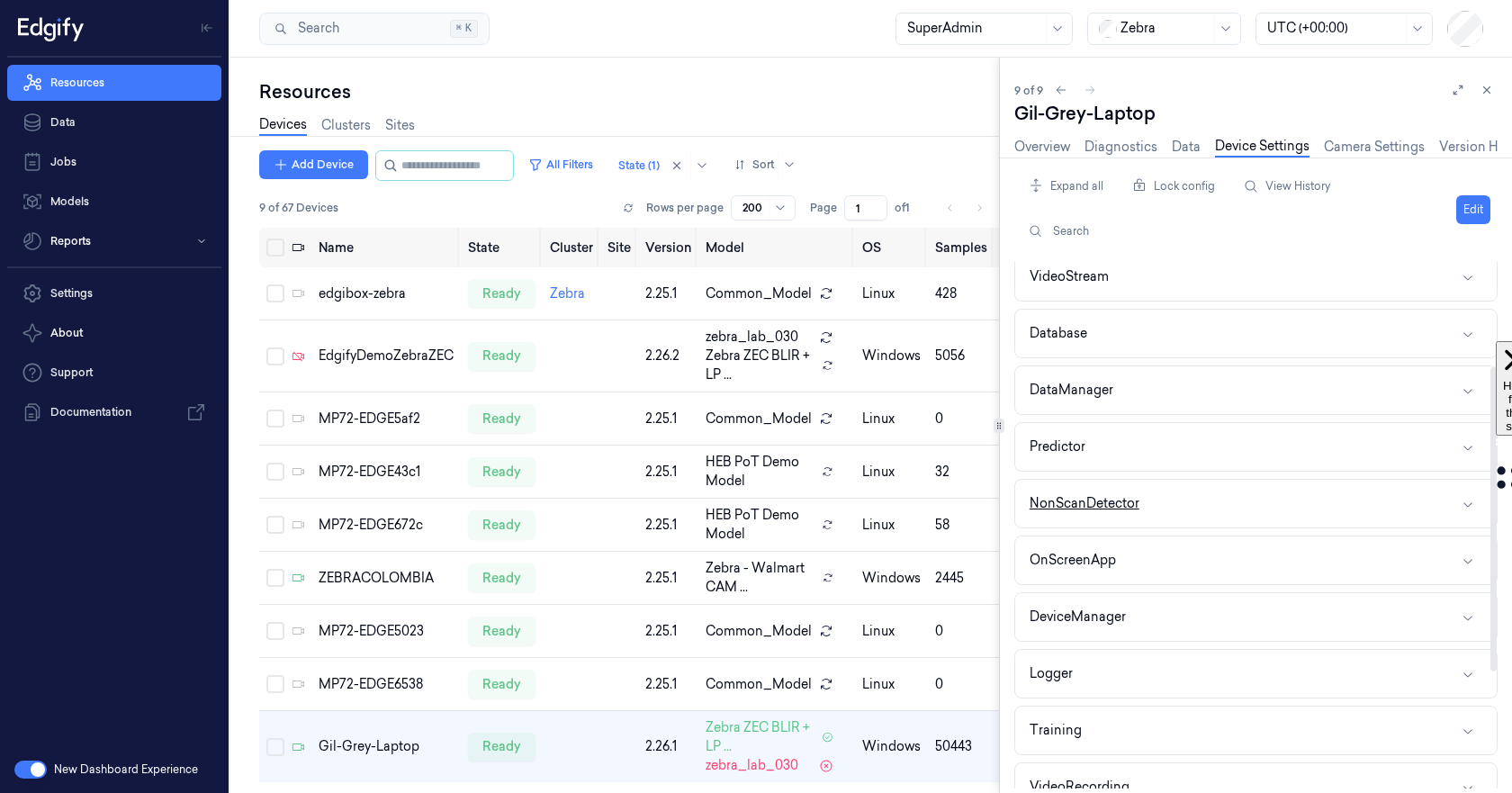
click at [1173, 508] on button "NonScanDetector" at bounding box center [1256, 504] width 482 height 48
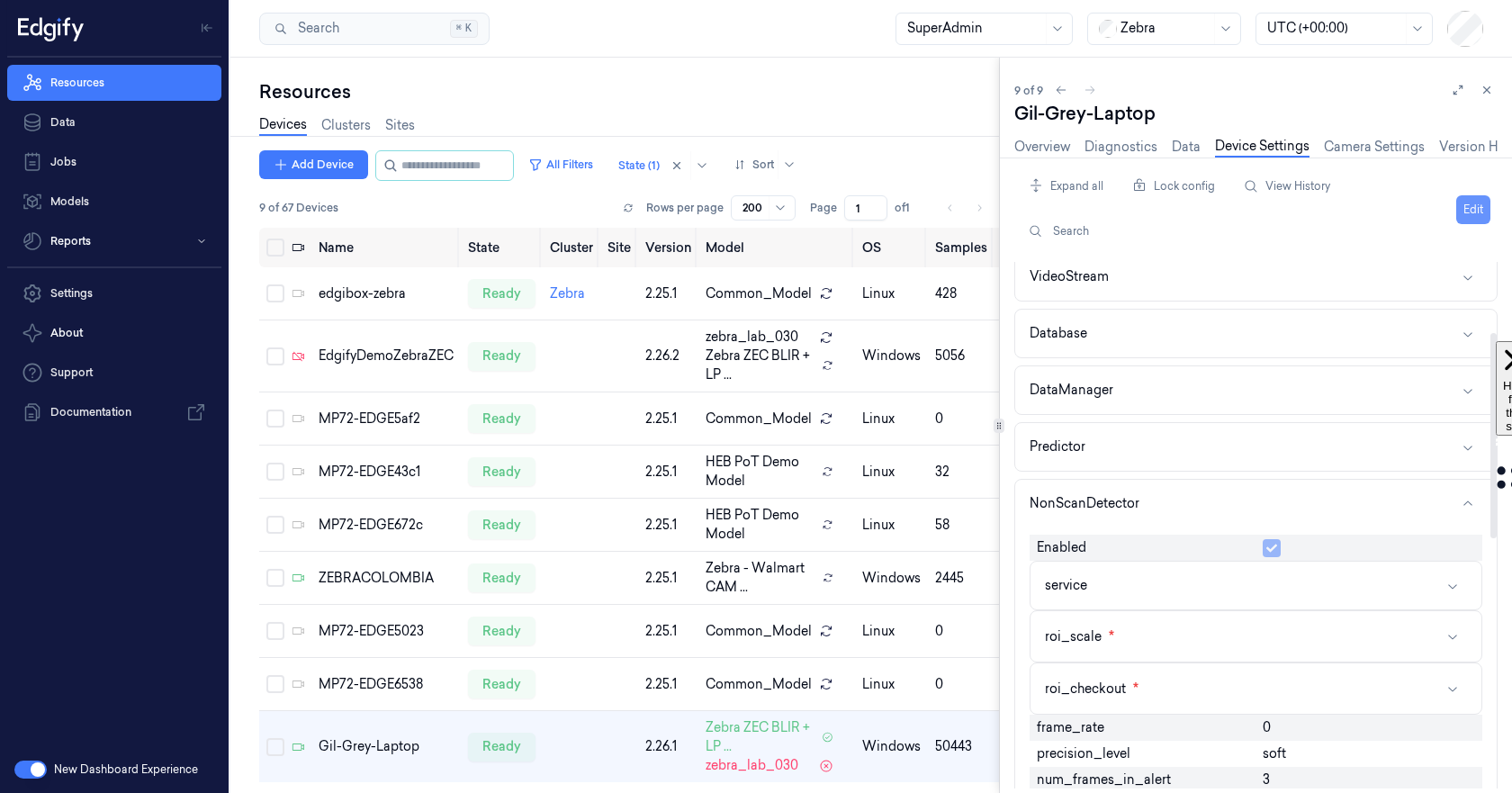
click at [1468, 199] on button "Edit" at bounding box center [1474, 209] width 34 height 29
click at [1273, 547] on button "button" at bounding box center [1271, 547] width 18 height 18
click at [1438, 218] on html "Resources Data Jobs Models Reports Settings About Support Documentation New Das…" at bounding box center [756, 396] width 1512 height 793
click at [1402, 241] on div "Save to this device" at bounding box center [1404, 246] width 160 height 30
click at [1041, 139] on link "Overview" at bounding box center [1042, 147] width 55 height 21
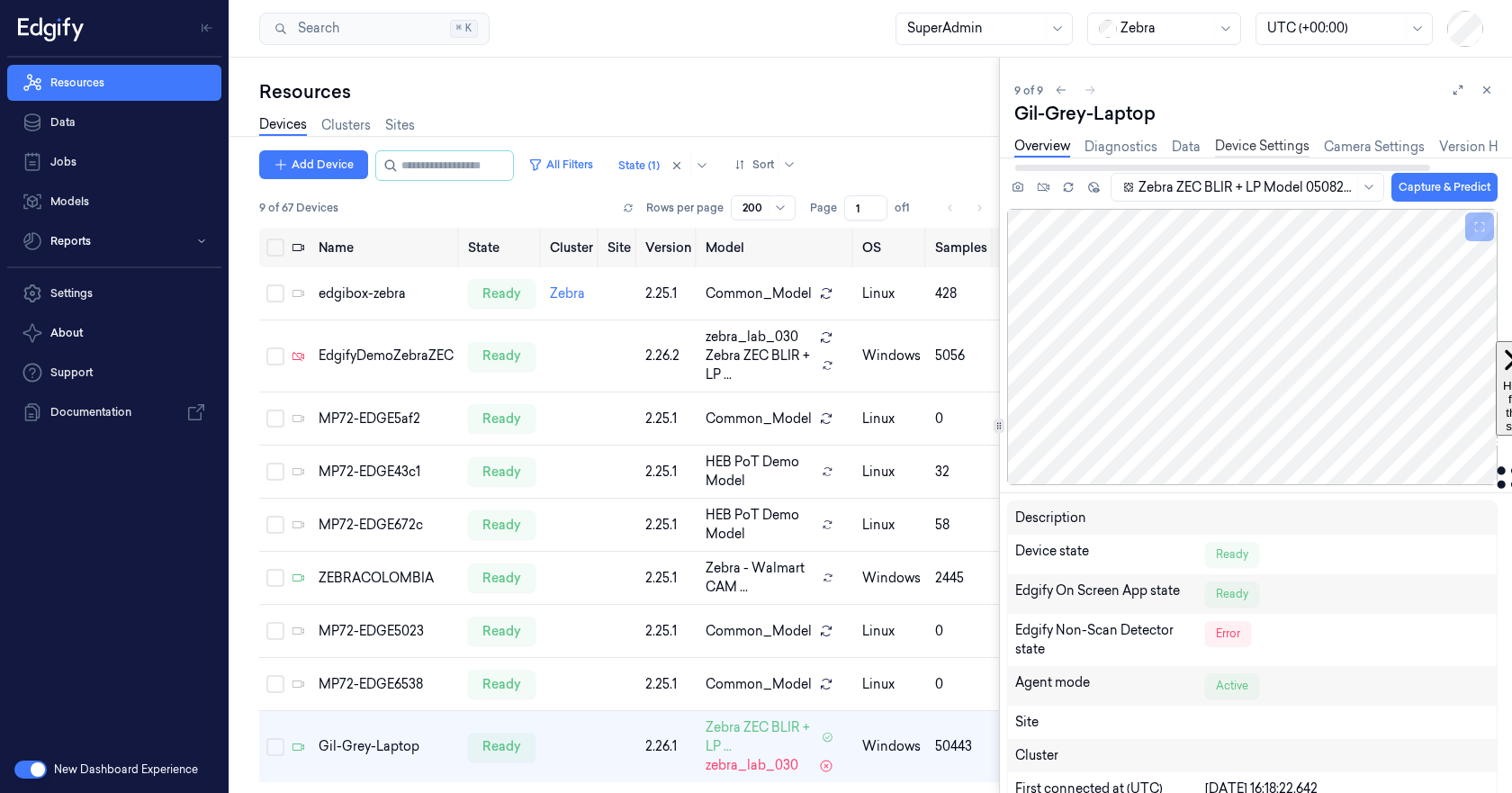
click at [1267, 151] on link "Device Settings" at bounding box center [1262, 147] width 95 height 21
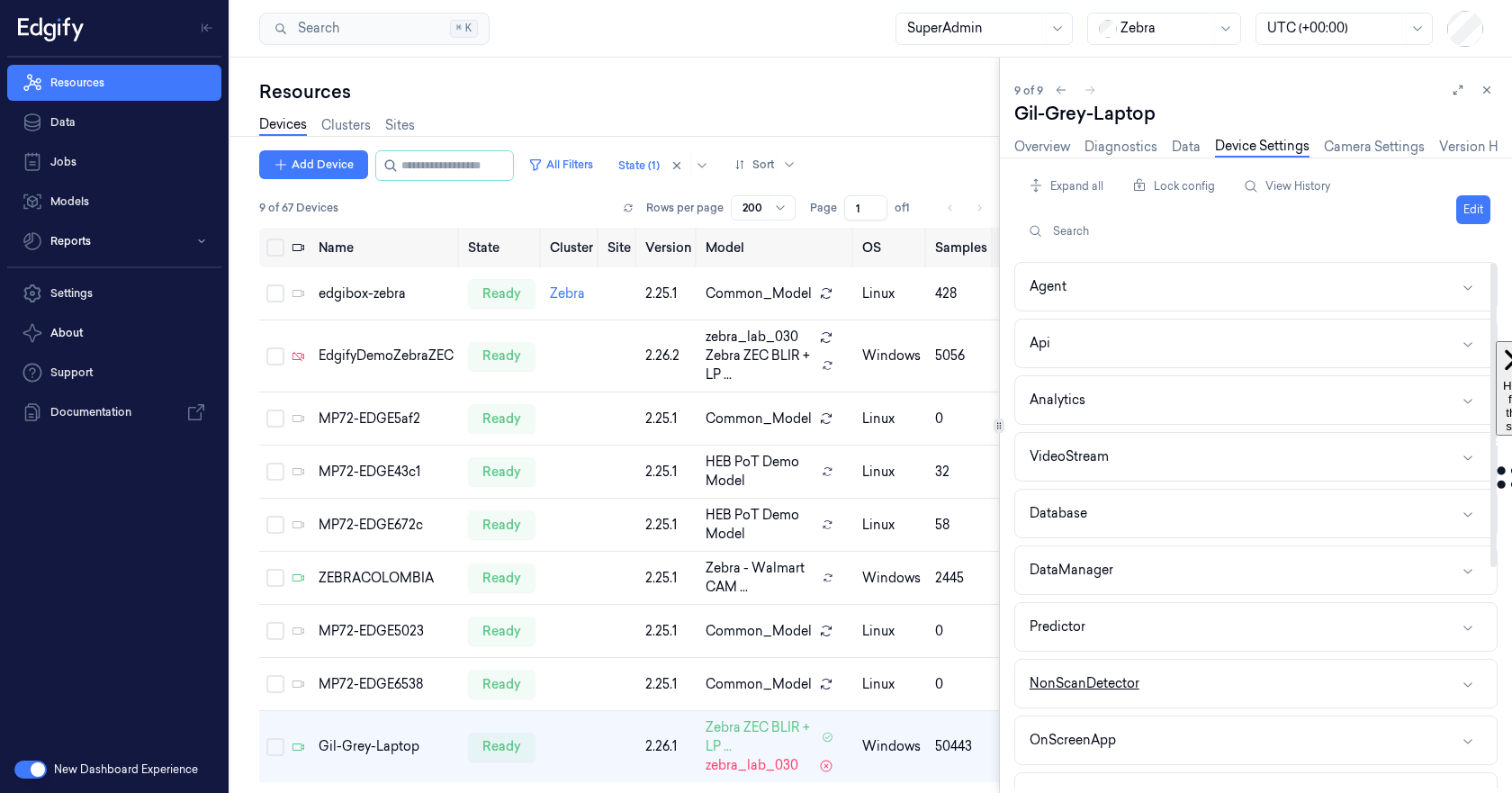
click at [1236, 677] on button "NonScanDetector" at bounding box center [1256, 683] width 482 height 48
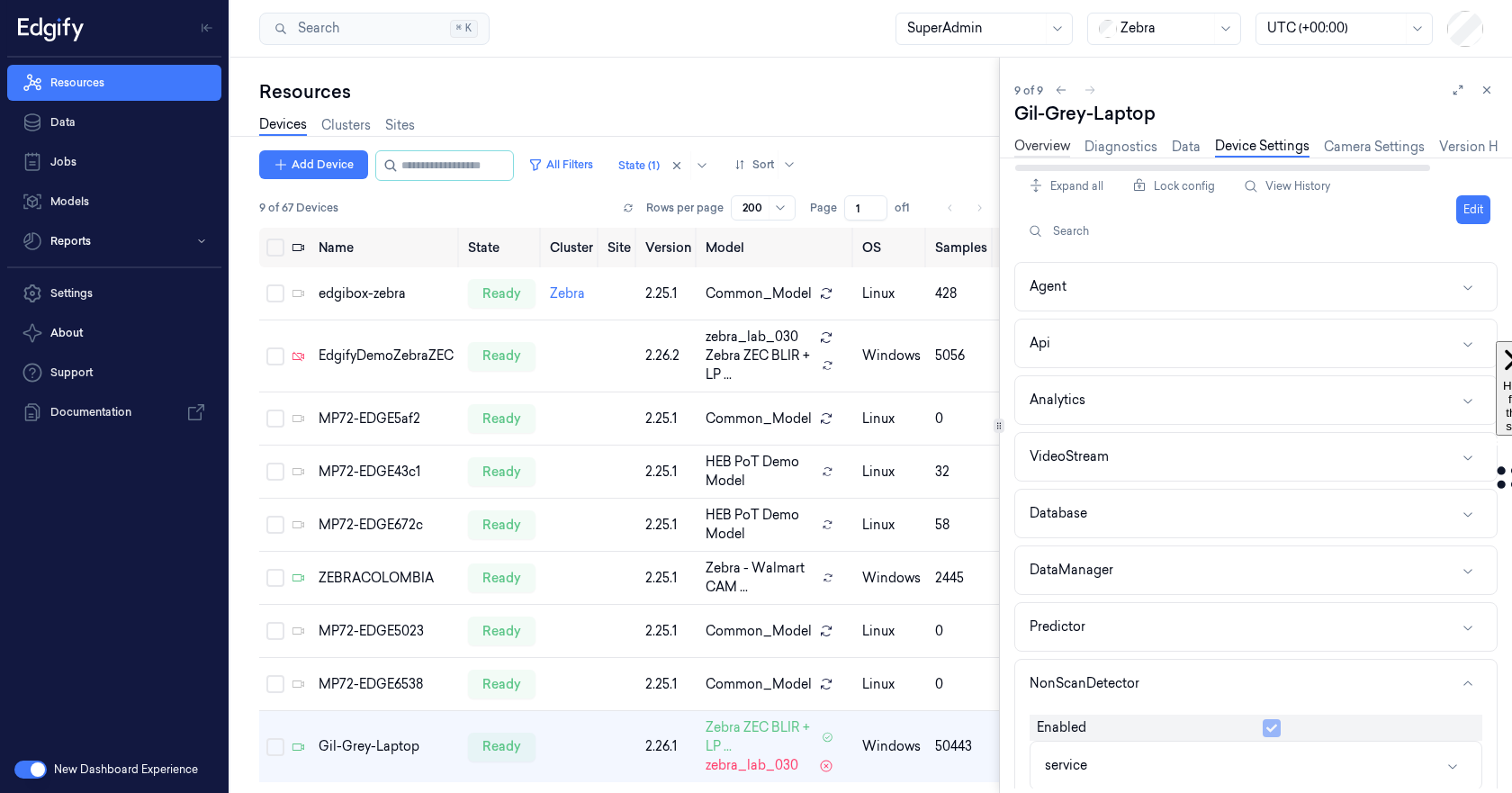
click at [1041, 143] on link "Overview" at bounding box center [1042, 147] width 55 height 21
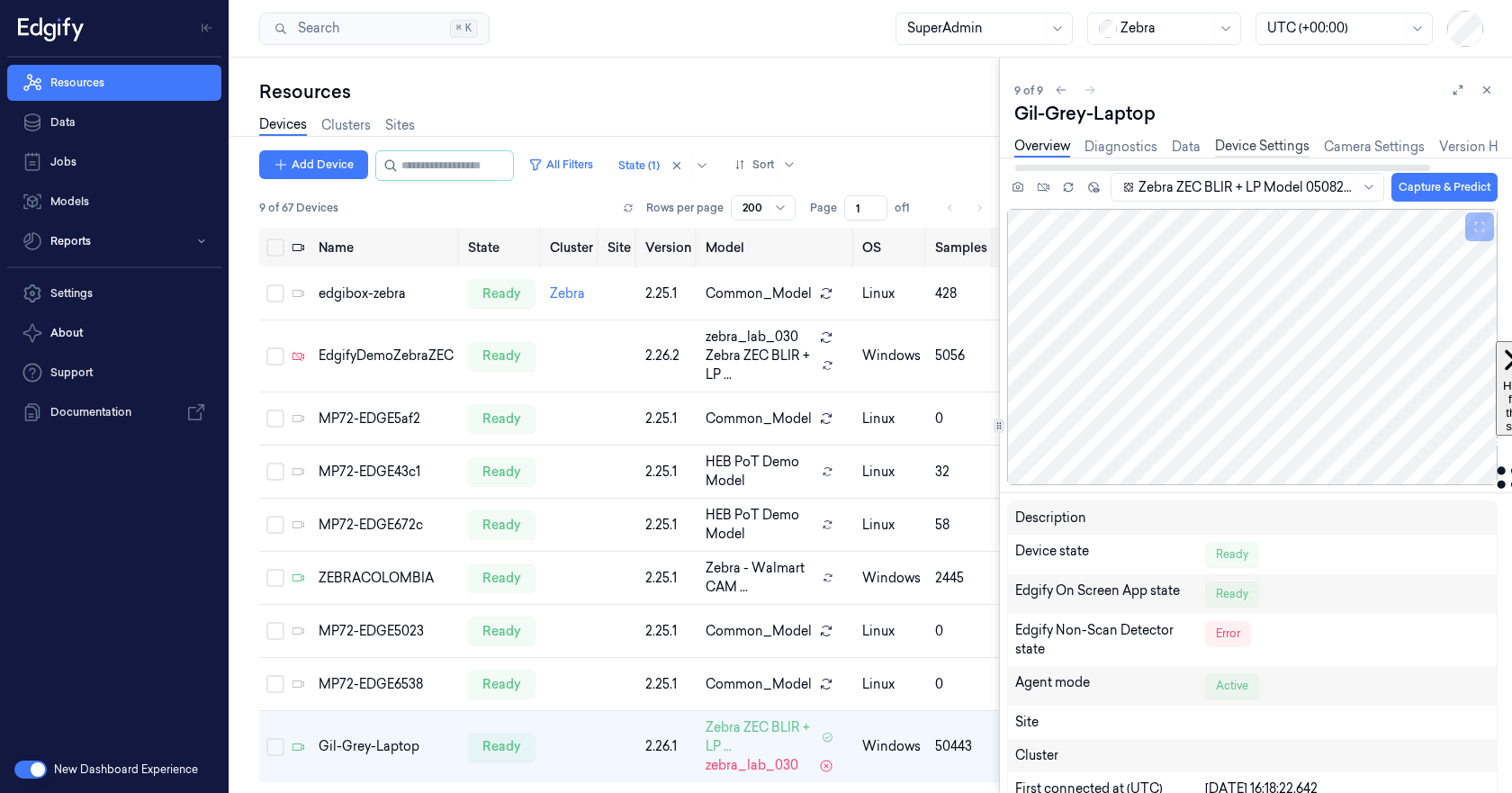
click at [1242, 140] on link "Device Settings" at bounding box center [1262, 147] width 95 height 21
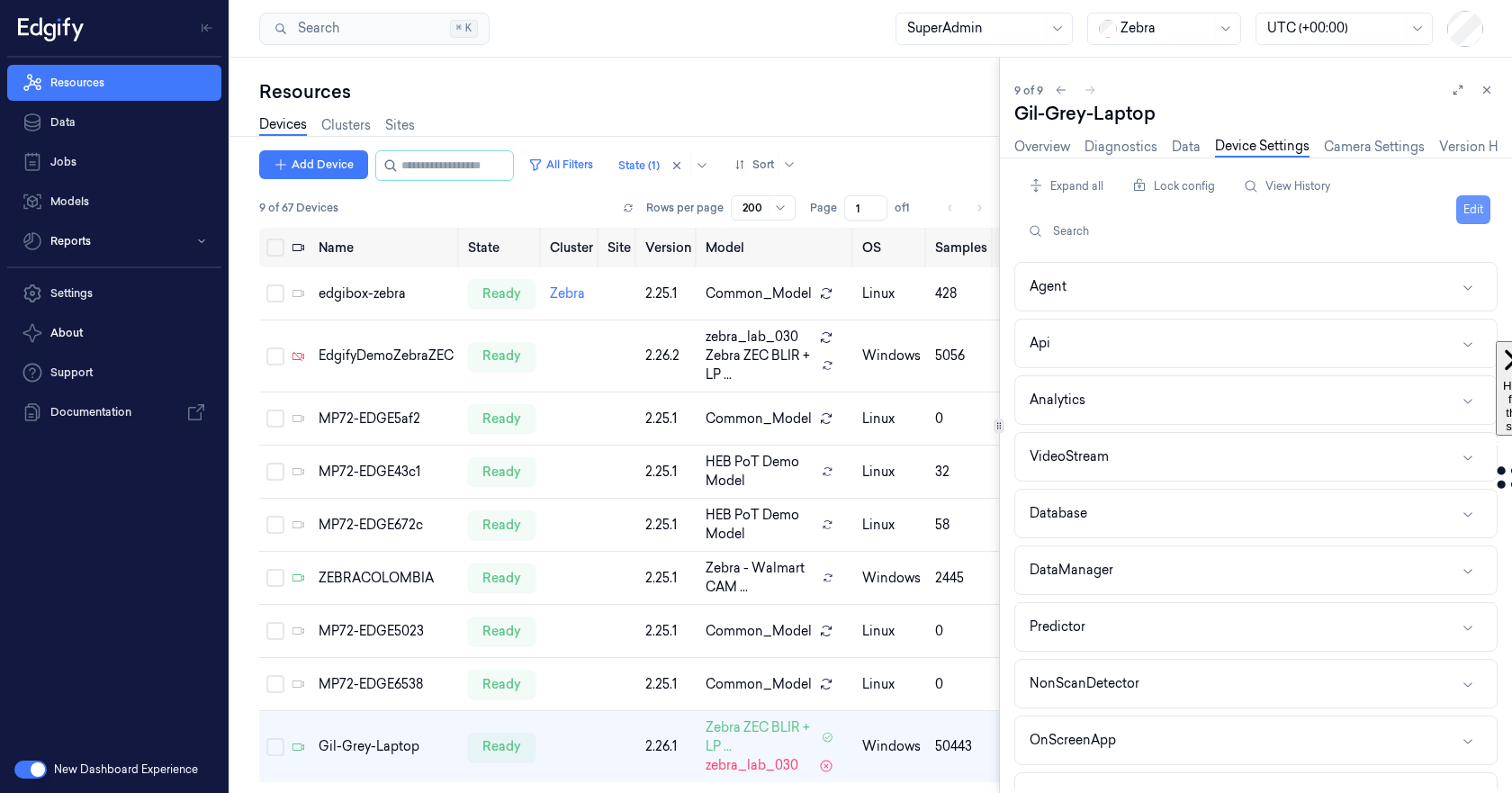
click at [1478, 214] on button "Edit" at bounding box center [1474, 209] width 34 height 29
click at [1231, 688] on button "NonScanDetector" at bounding box center [1256, 683] width 482 height 48
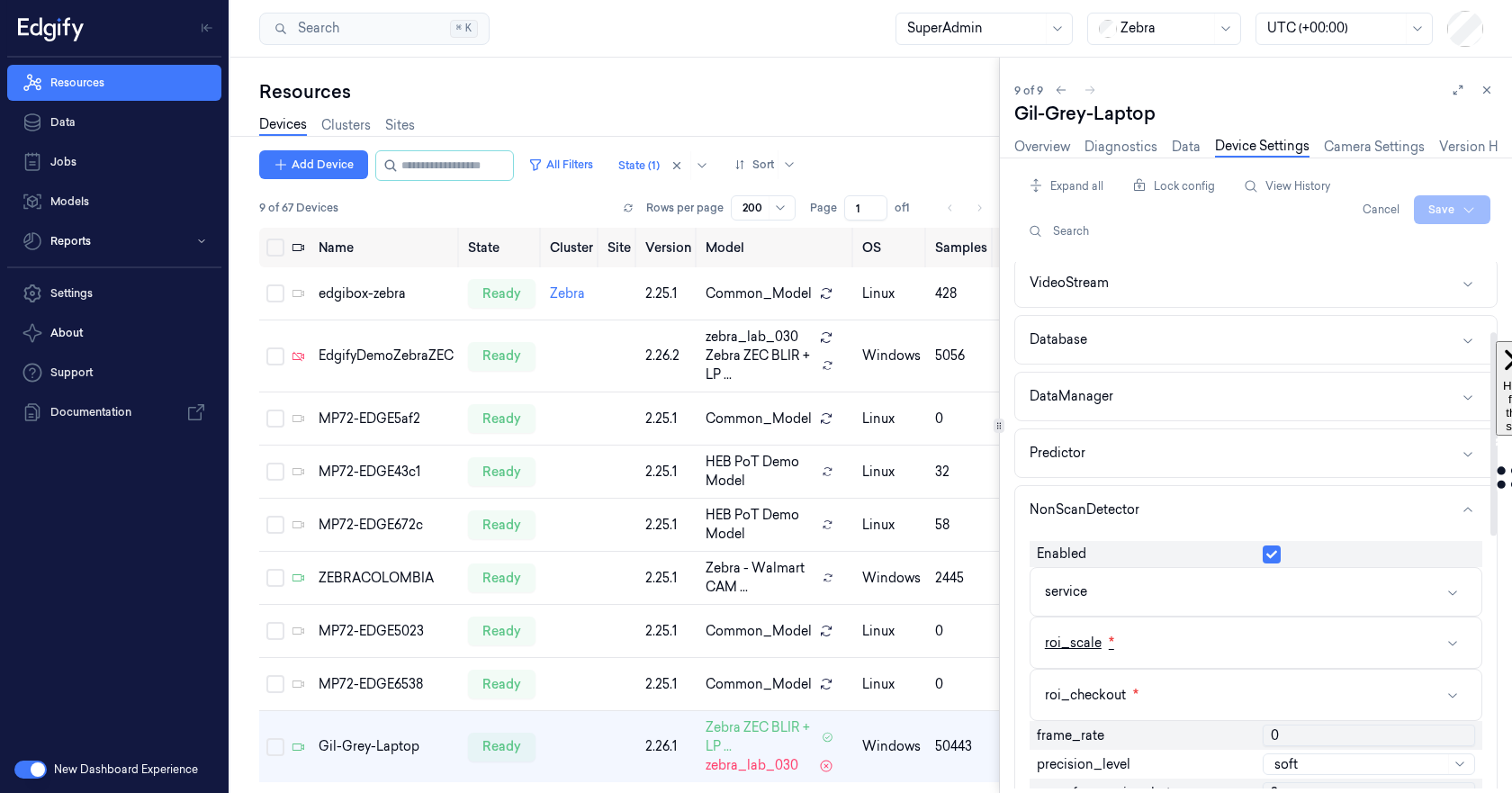
scroll to position [180, 0]
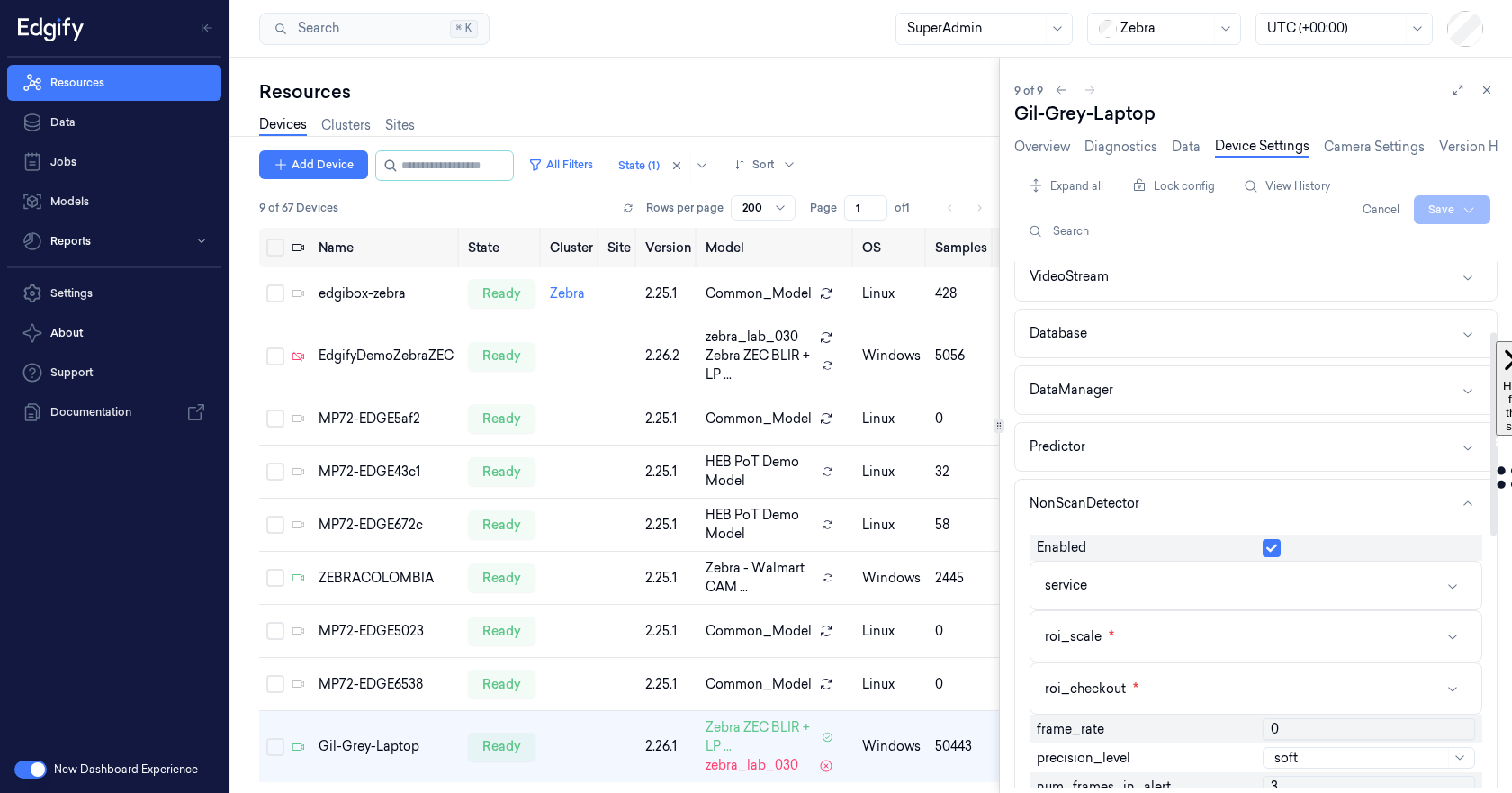
click at [1269, 549] on button "button" at bounding box center [1271, 547] width 18 height 18
click at [1444, 203] on html "Resources Data Jobs Models Reports Settings About Support Documentation New Das…" at bounding box center [756, 396] width 1512 height 793
click at [1400, 252] on div "Save to this device" at bounding box center [1404, 246] width 160 height 30
click at [1057, 142] on link "Overview" at bounding box center [1042, 147] width 55 height 21
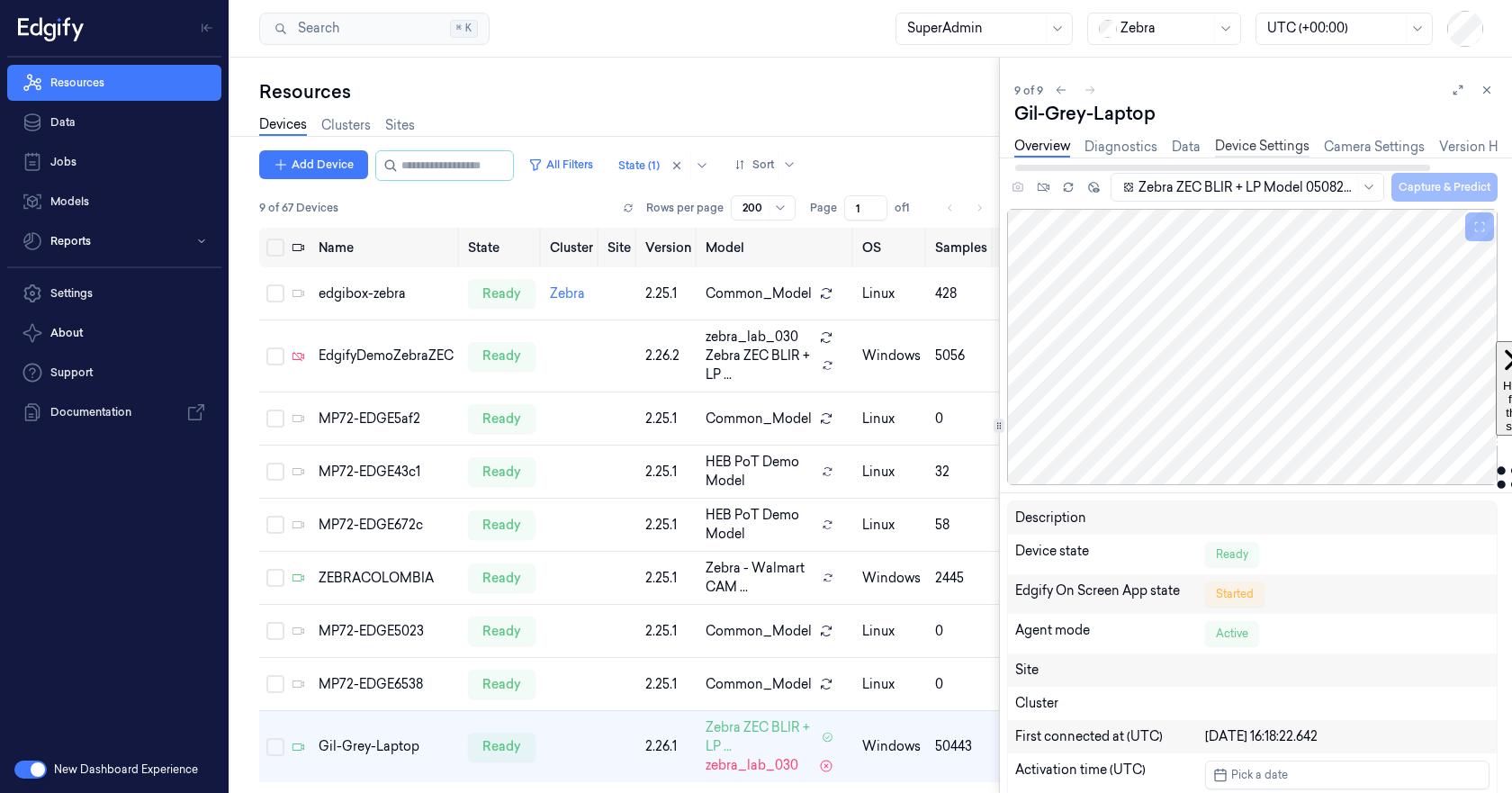
click at [1248, 141] on link "Device Settings" at bounding box center [1262, 147] width 95 height 21
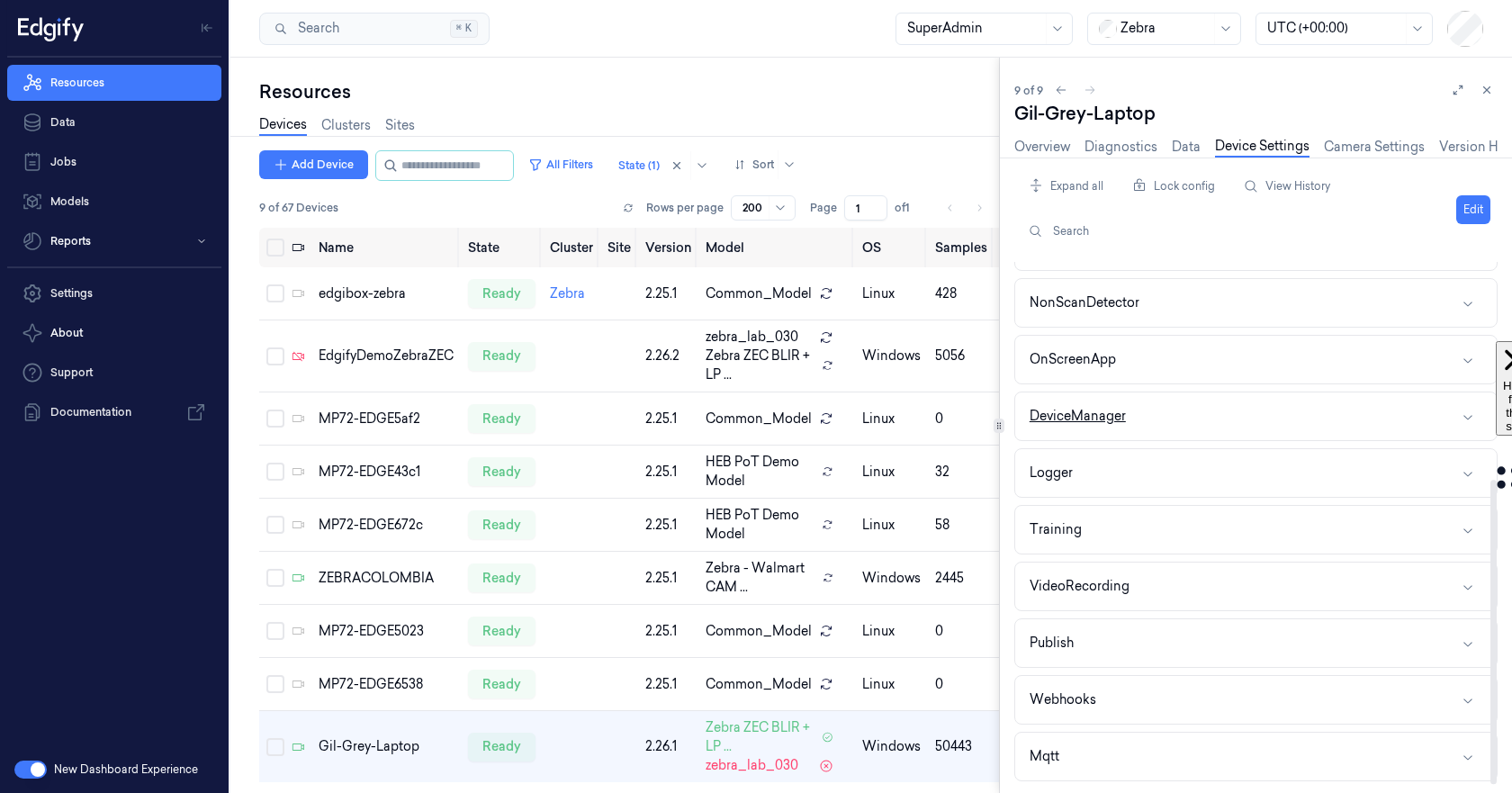
scroll to position [290, 0]
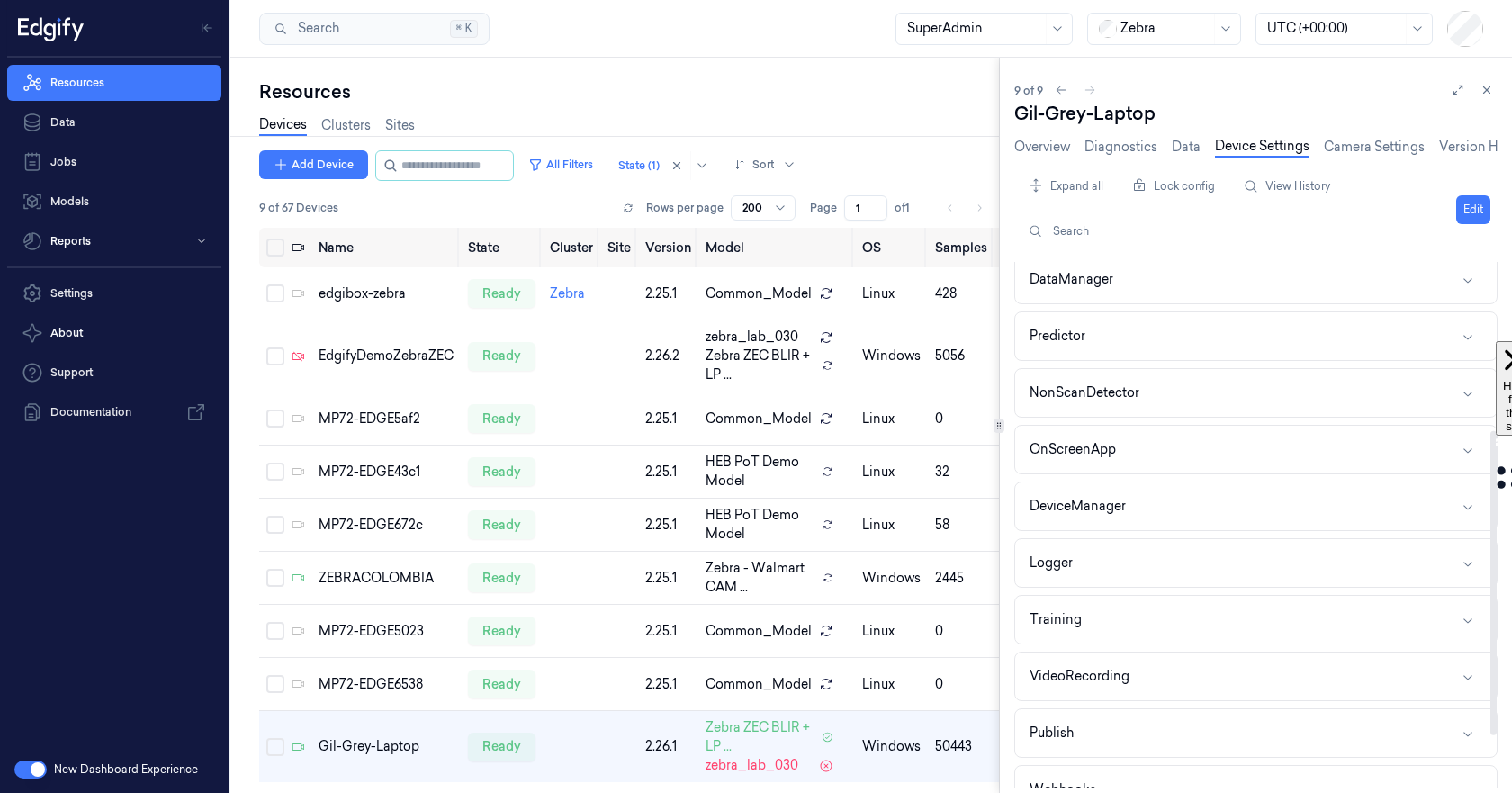
click at [1222, 453] on button "OnScreenApp" at bounding box center [1256, 449] width 482 height 48
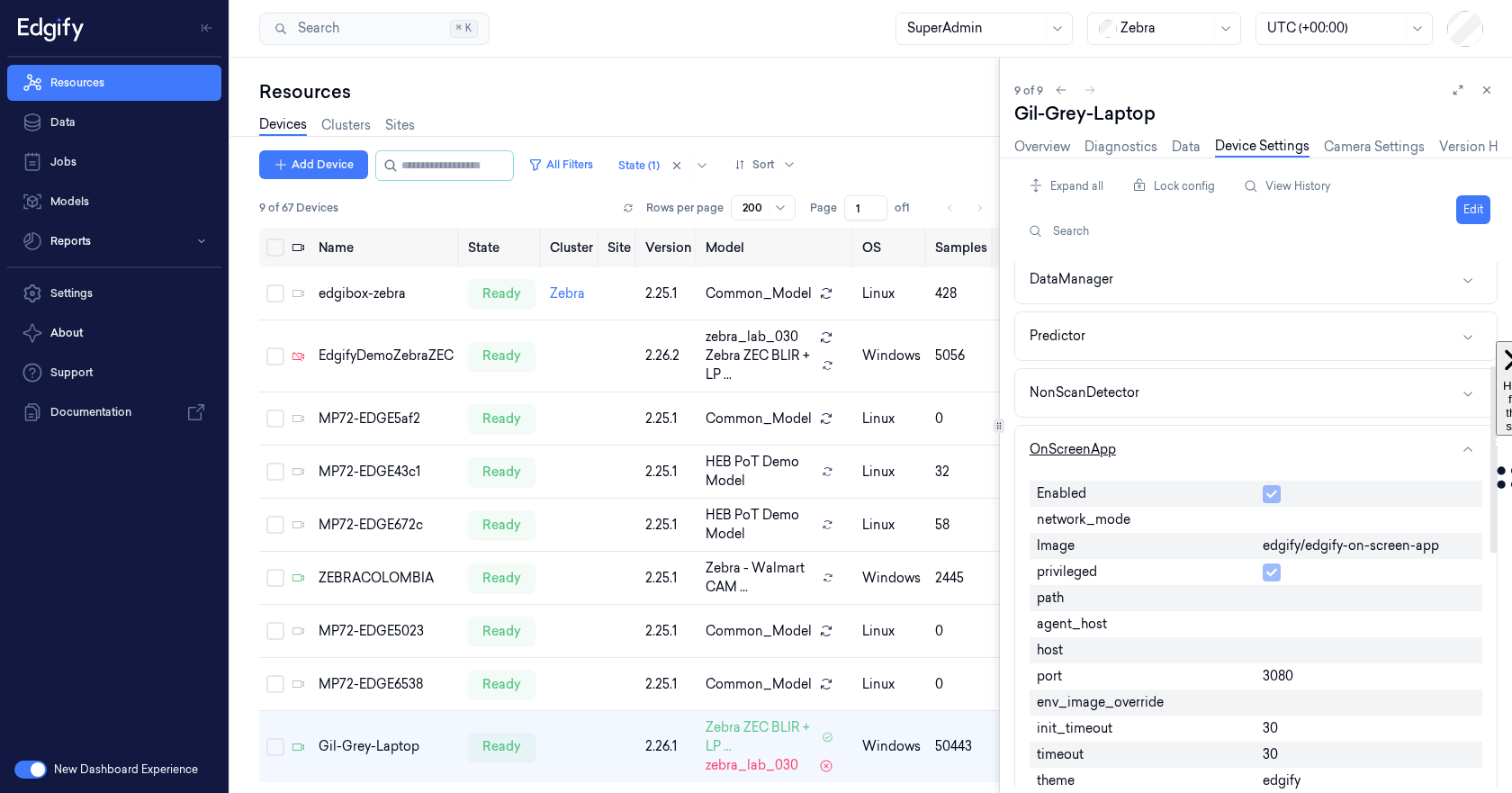
click at [1222, 453] on button "OnScreenApp" at bounding box center [1256, 449] width 482 height 48
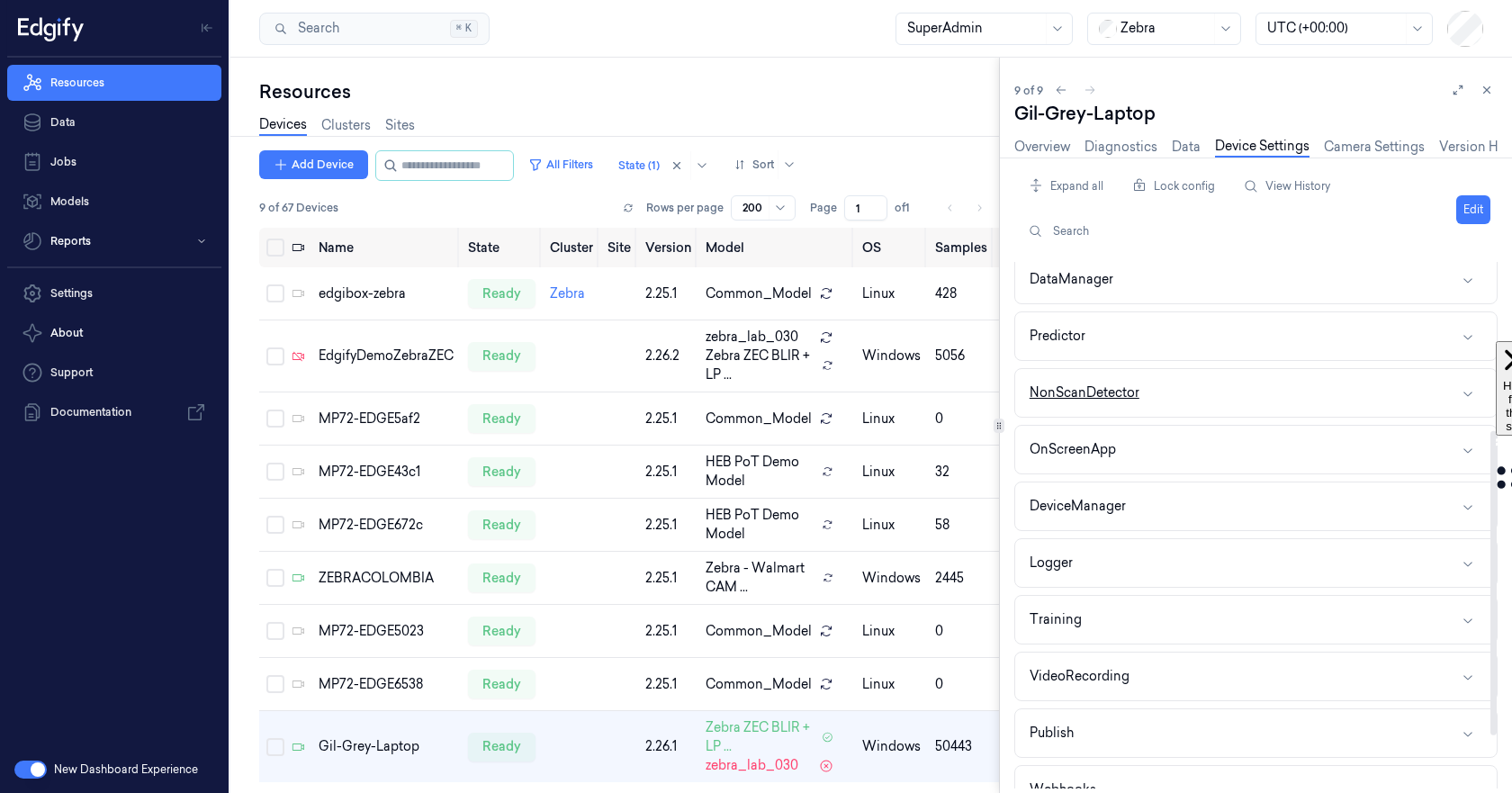
click at [1210, 394] on button "NonScanDetector" at bounding box center [1256, 393] width 482 height 48
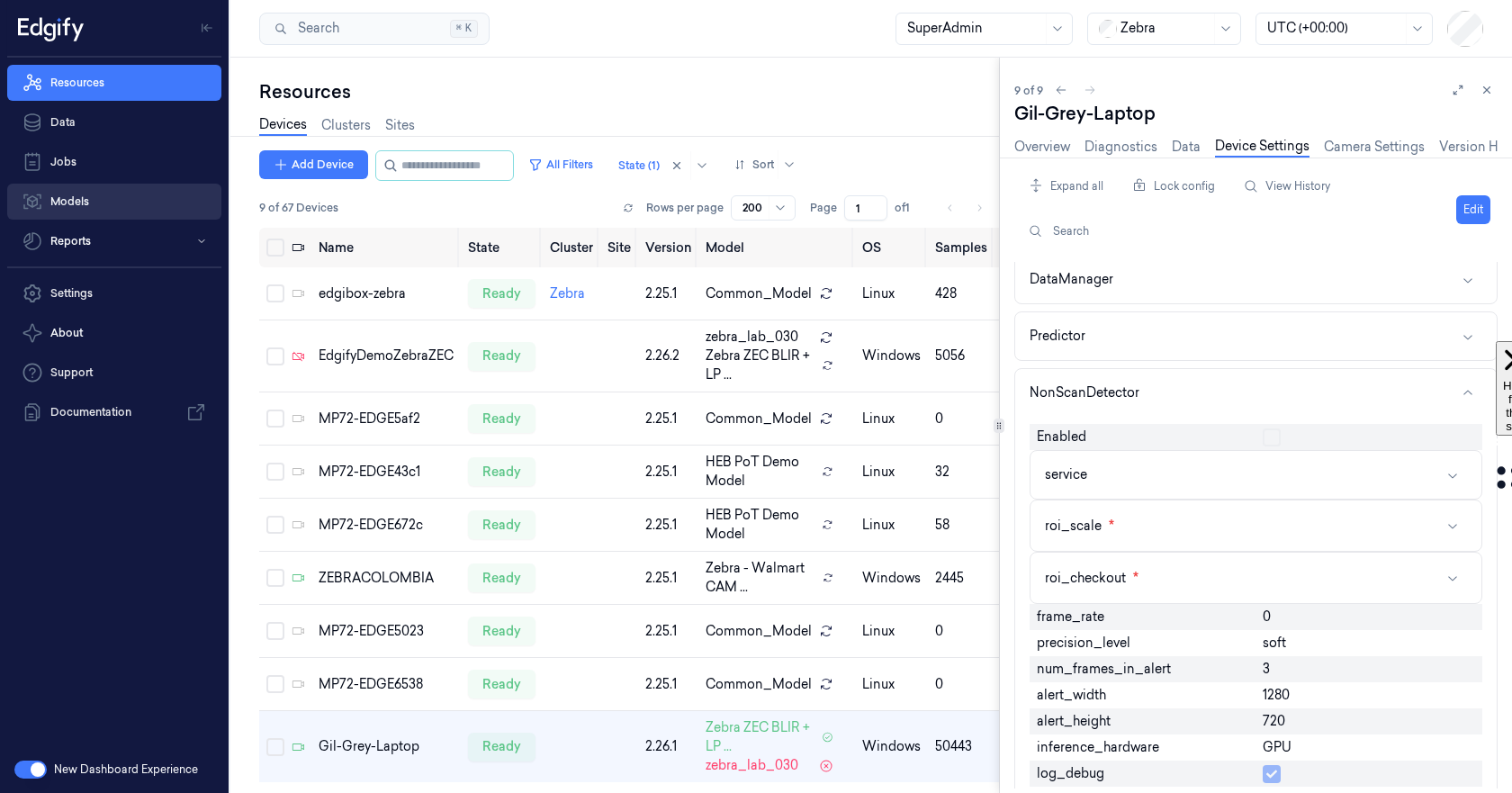
click at [70, 197] on link "Models" at bounding box center [115, 202] width 214 height 36
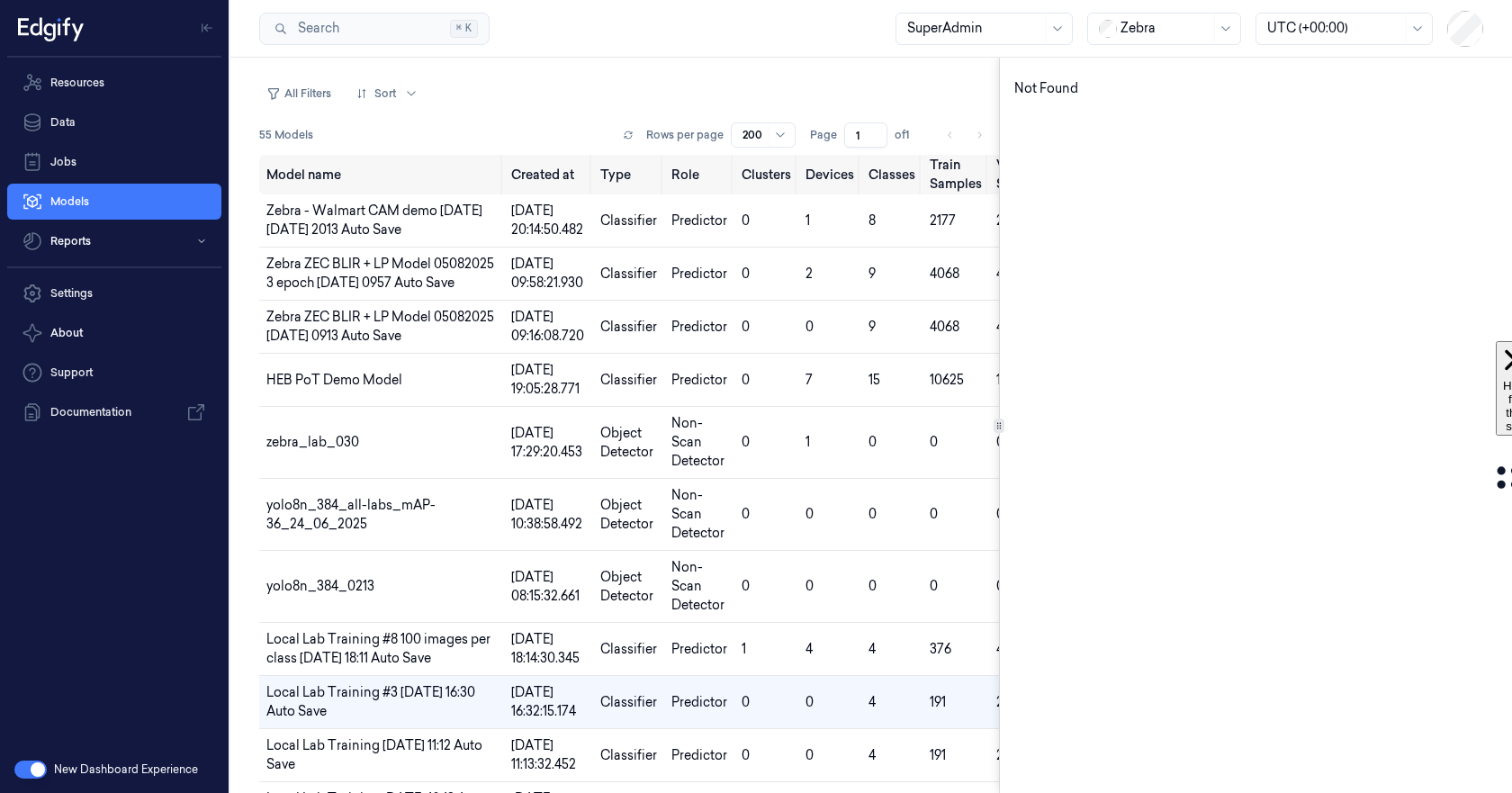
click at [25, 763] on button "button" at bounding box center [31, 769] width 32 height 18
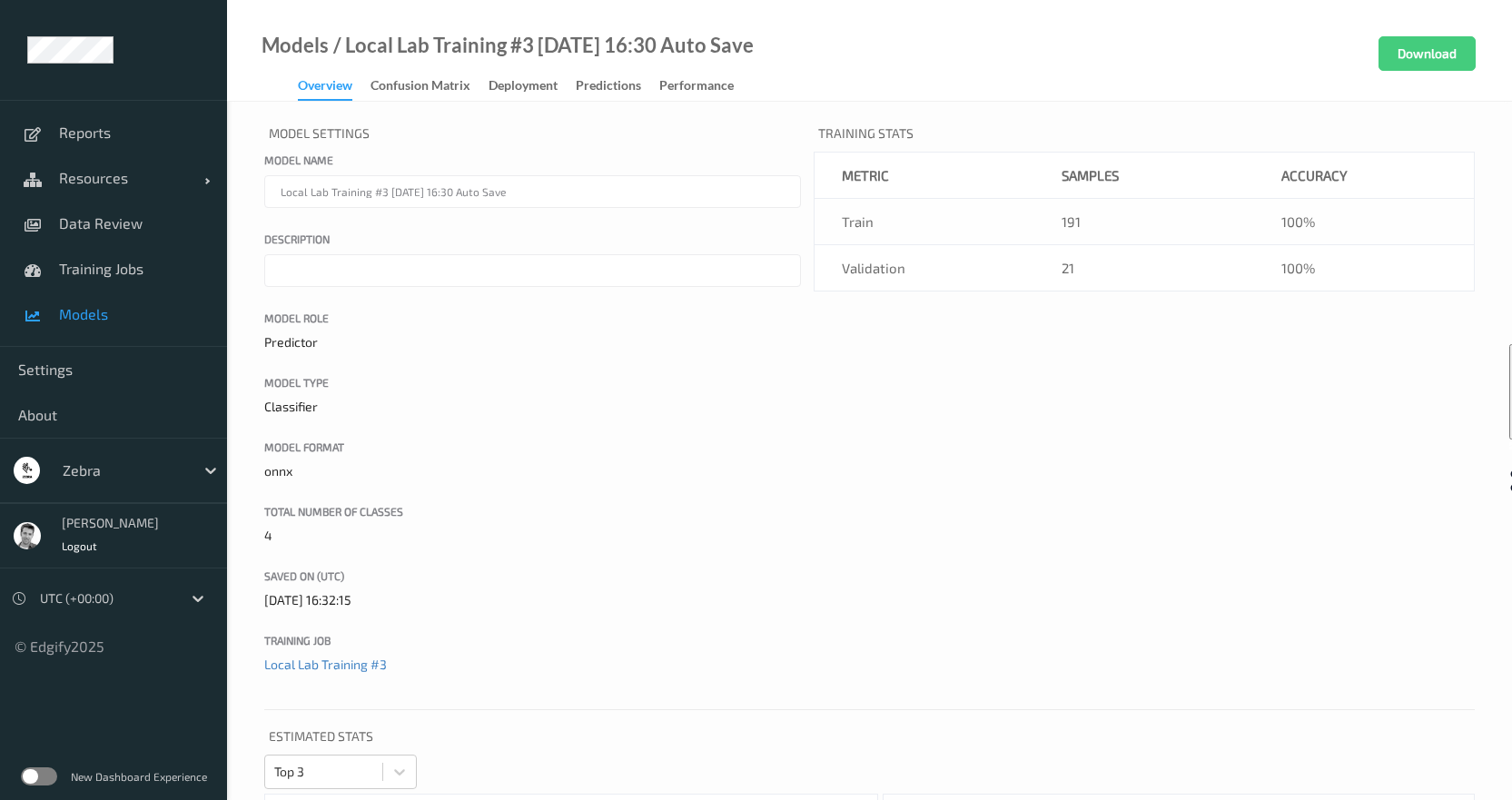
click at [277, 31] on div "Models / Local Lab Training #3 [DATE] 16:30 Auto Save Overview Confusion matrix…" at bounding box center [869, 50] width 1284 height 101
click at [288, 42] on link "Models" at bounding box center [295, 45] width 68 height 18
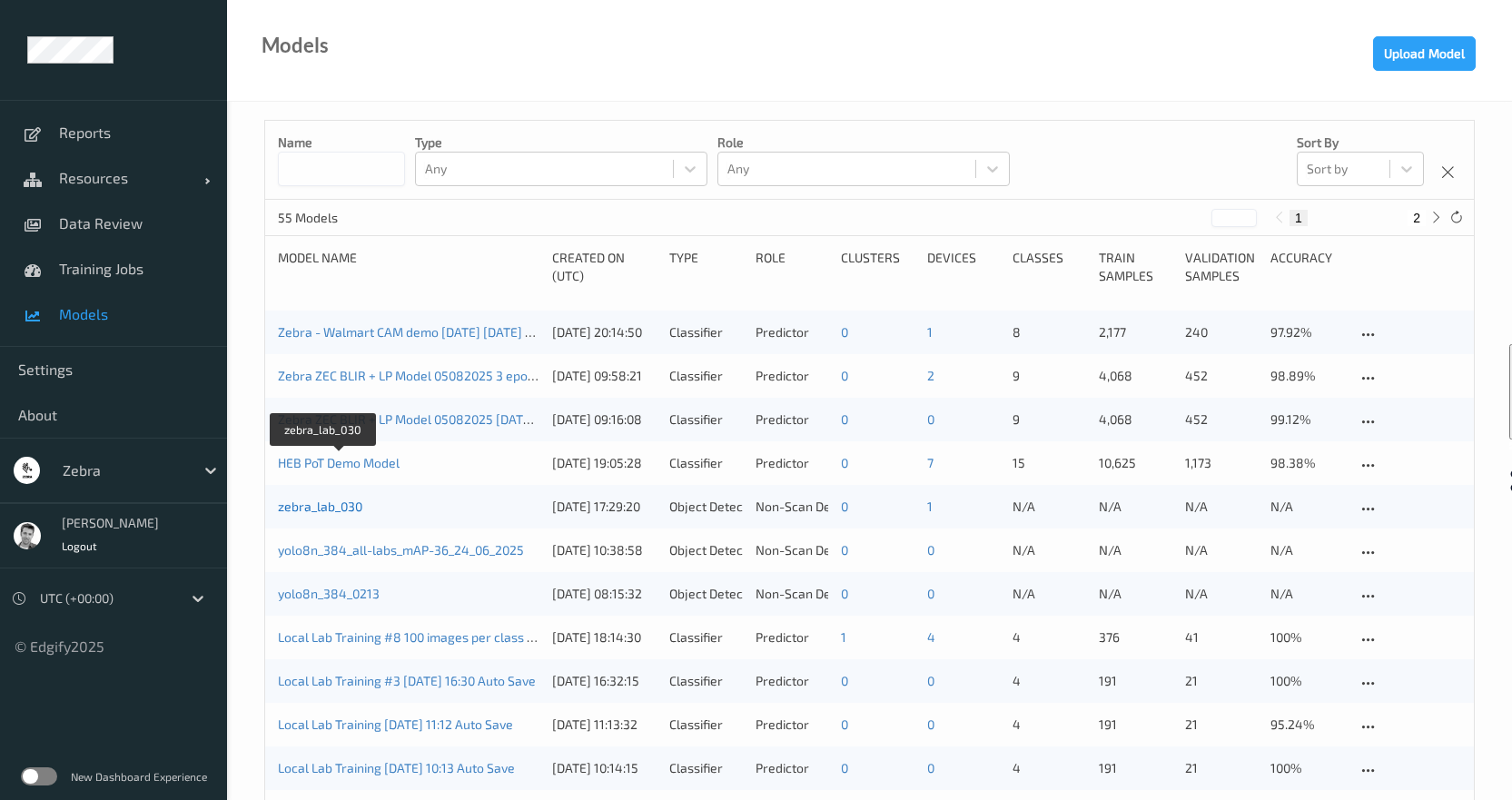
click at [344, 506] on link "zebra_lab_030" at bounding box center [320, 506] width 85 height 15
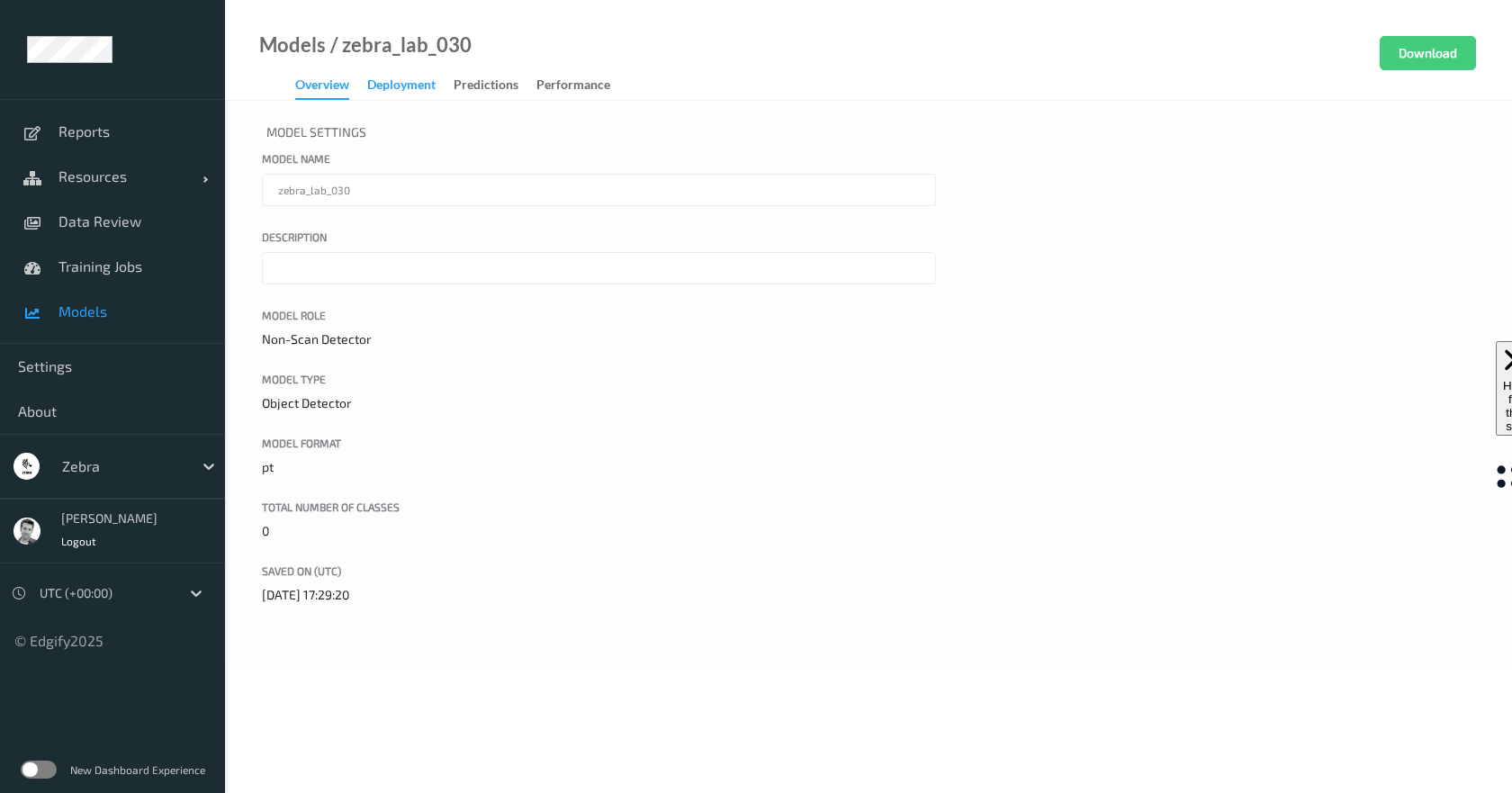
click at [406, 83] on div "Deployment" at bounding box center [401, 87] width 69 height 23
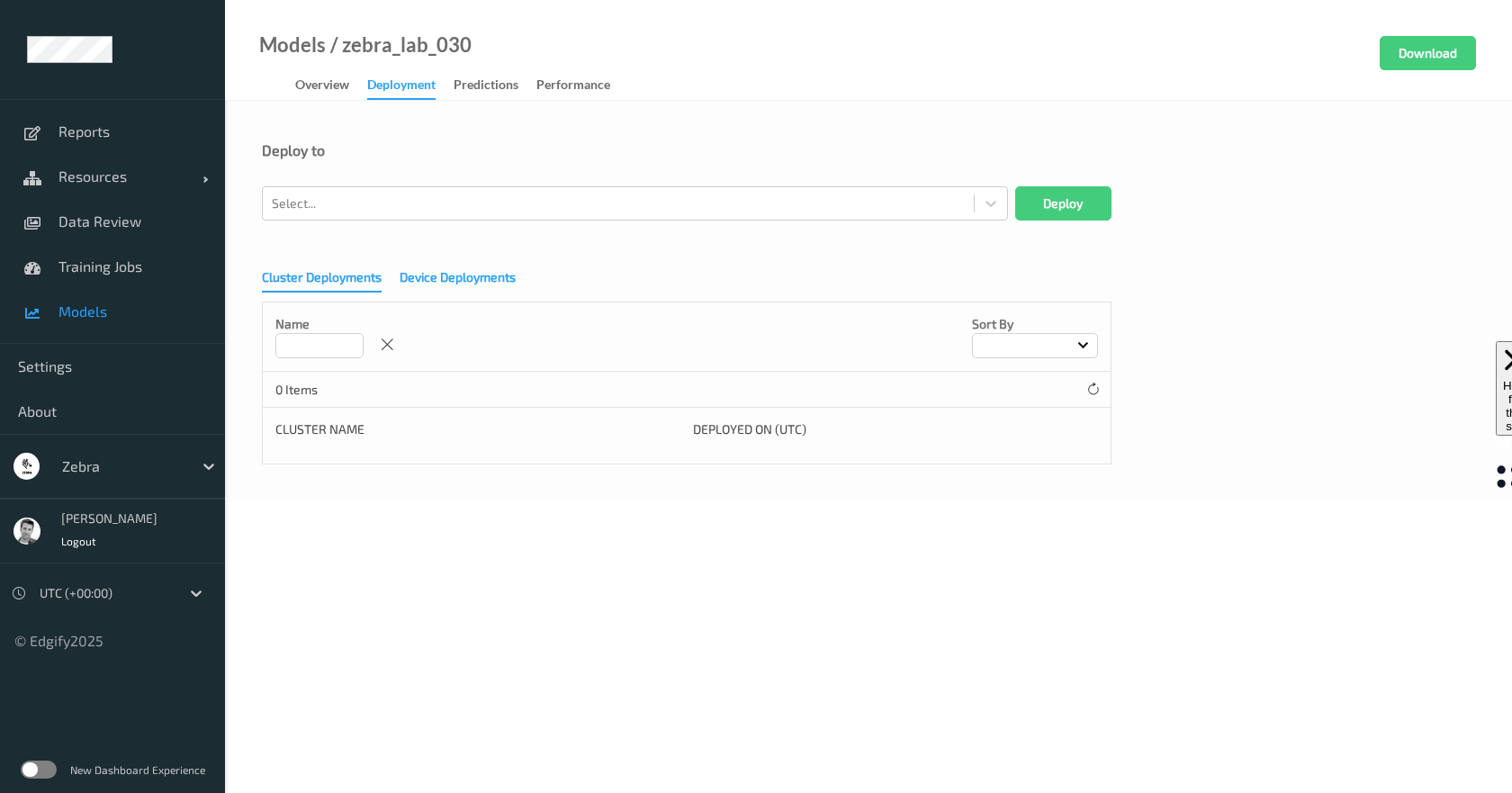
click at [471, 280] on div "Device Deployments" at bounding box center [457, 280] width 116 height 23
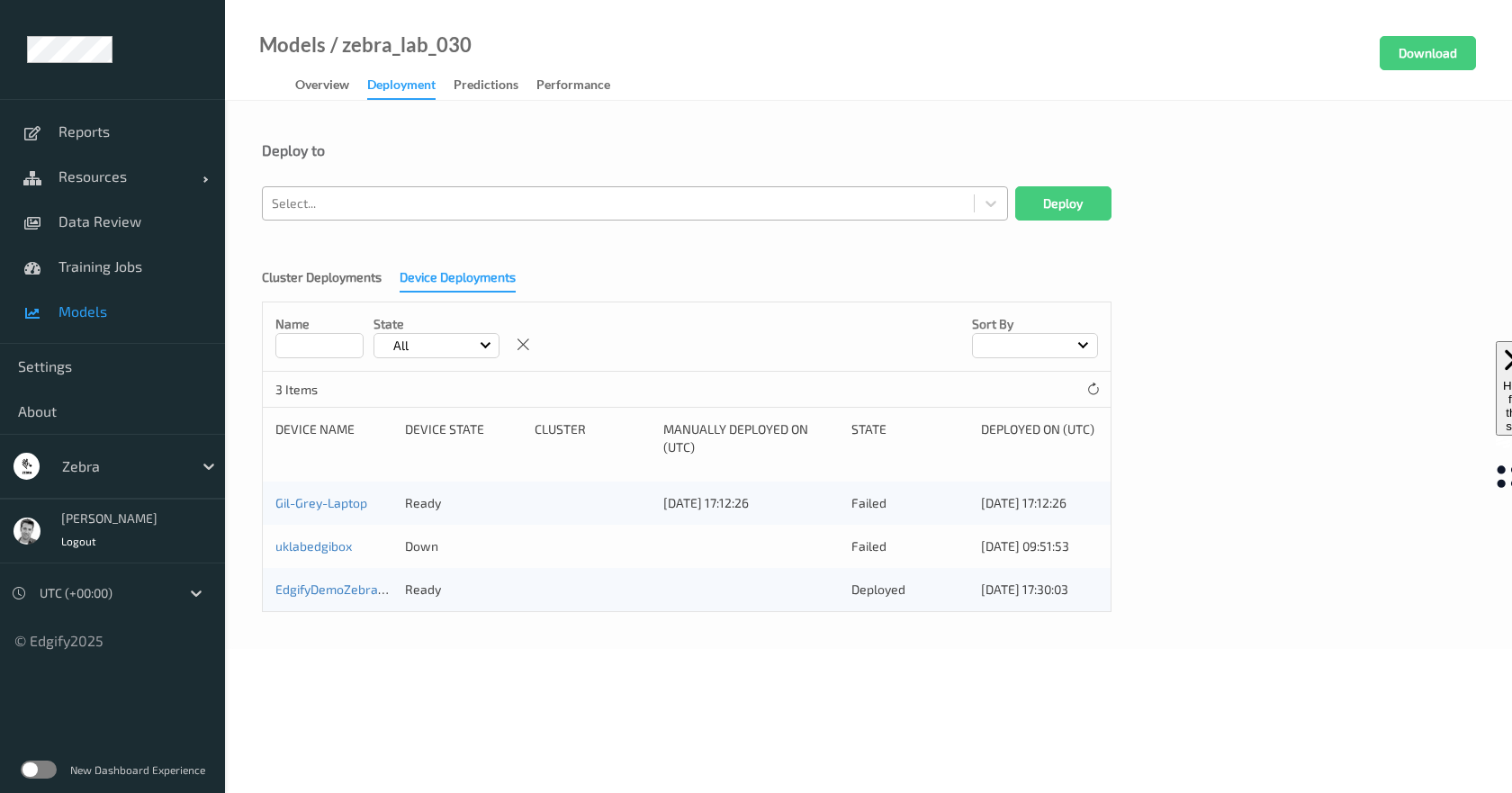
click at [857, 217] on div "Select..." at bounding box center [618, 204] width 711 height 29
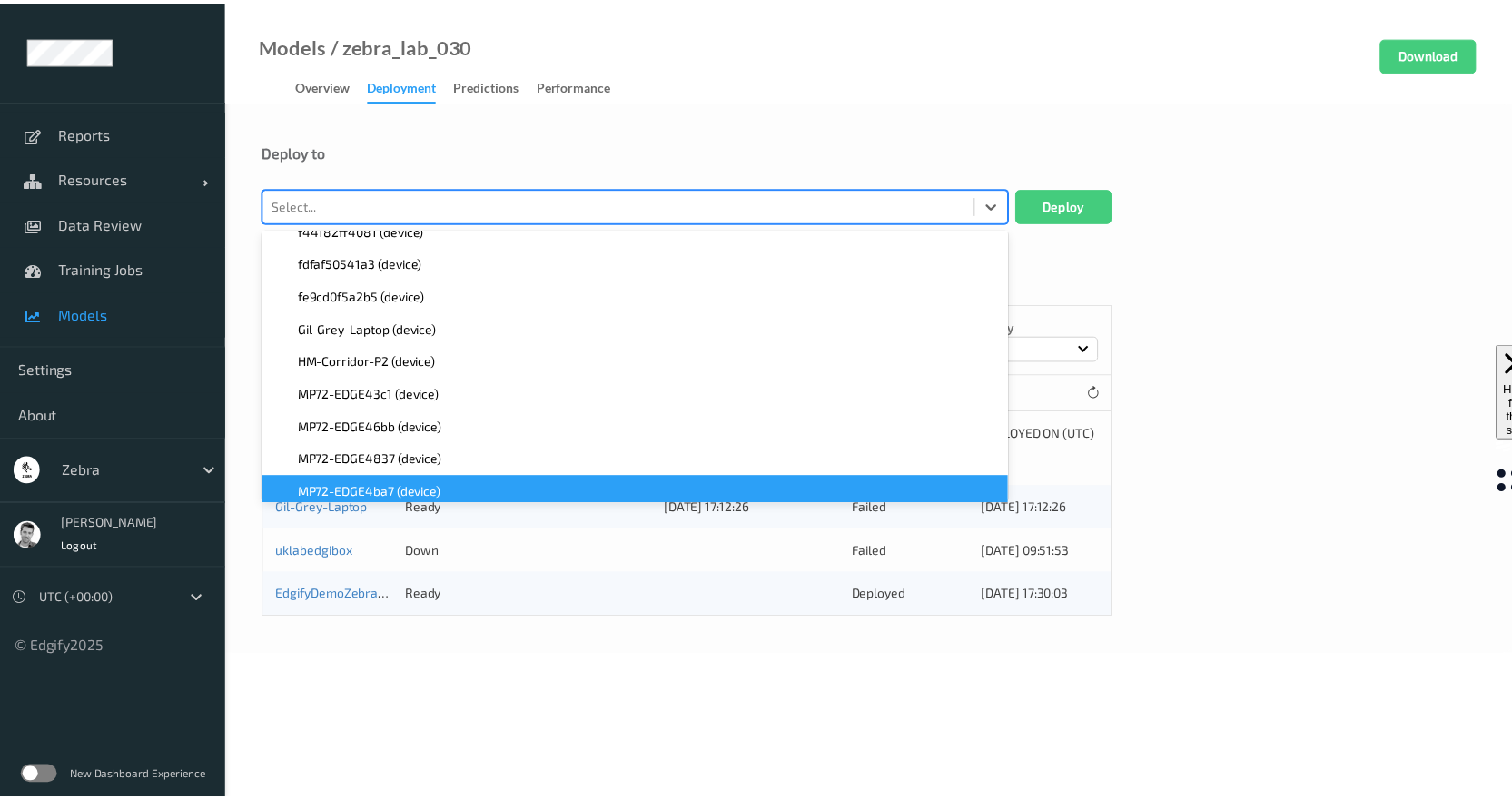
scroll to position [1180, 0]
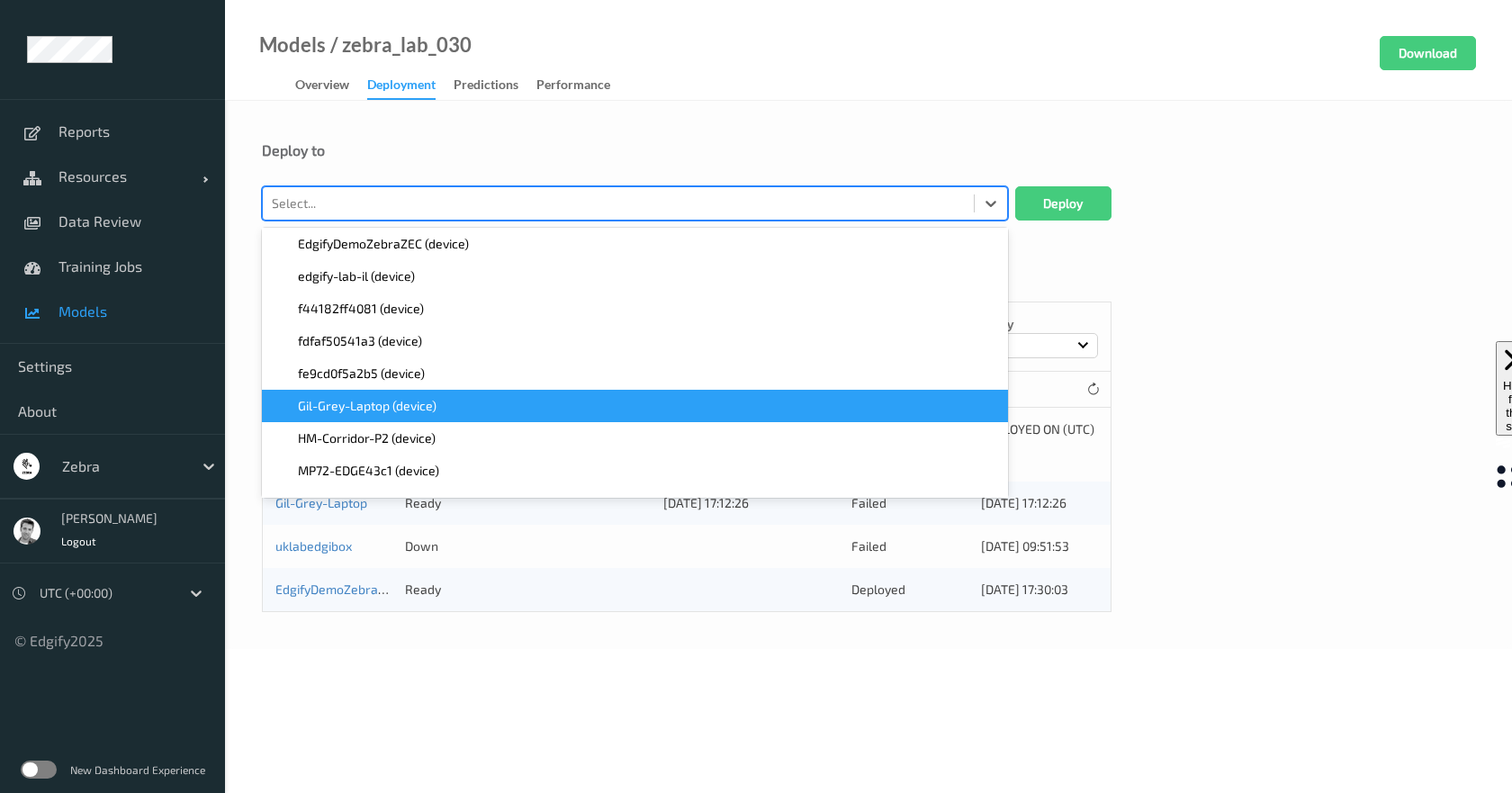
click at [345, 394] on div "Gil-Grey-Laptop (device)" at bounding box center [635, 406] width 746 height 32
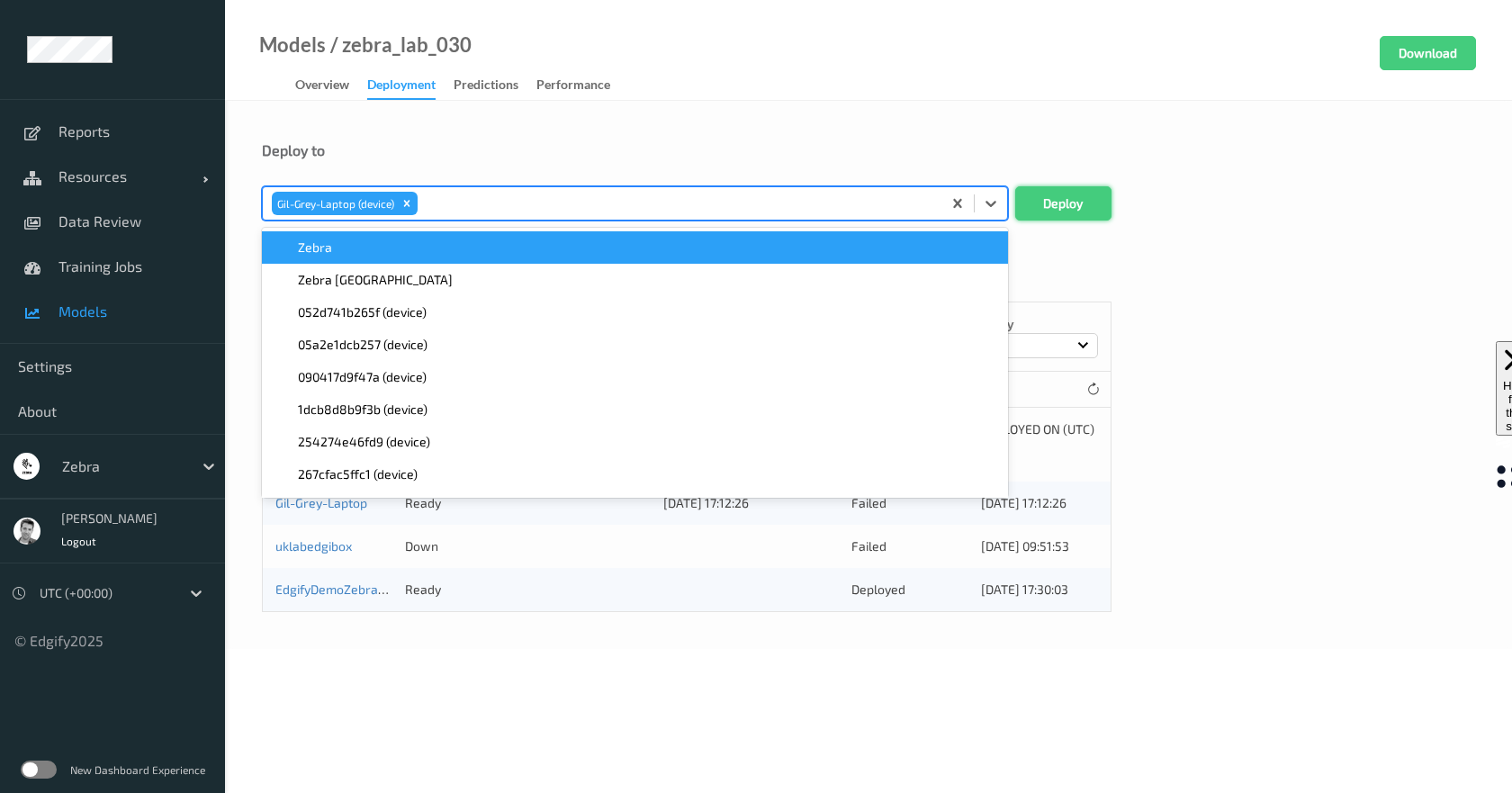
click at [1034, 204] on button "Deploy" at bounding box center [1063, 204] width 97 height 34
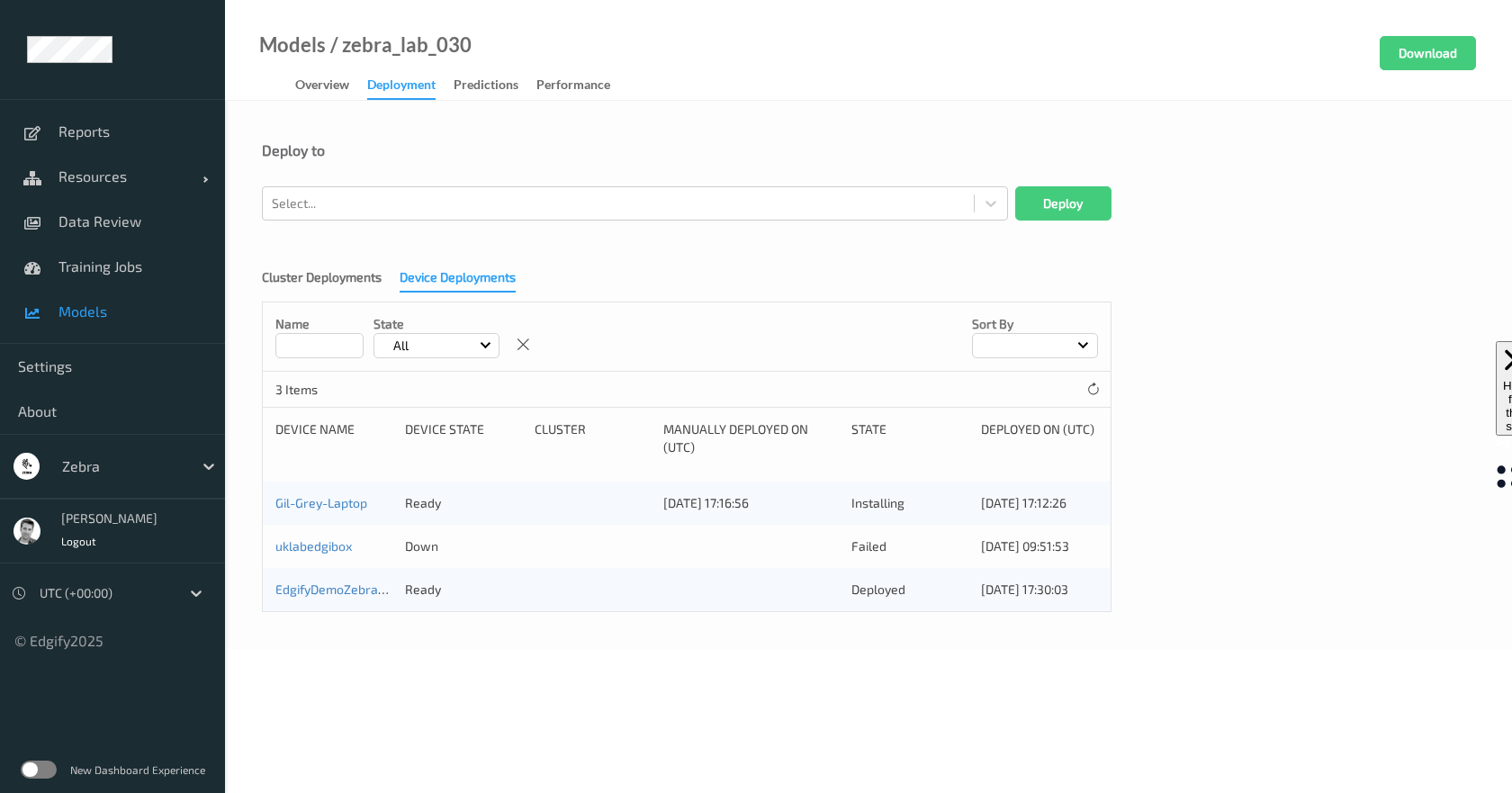
click at [89, 311] on span "Models" at bounding box center [132, 311] width 148 height 18
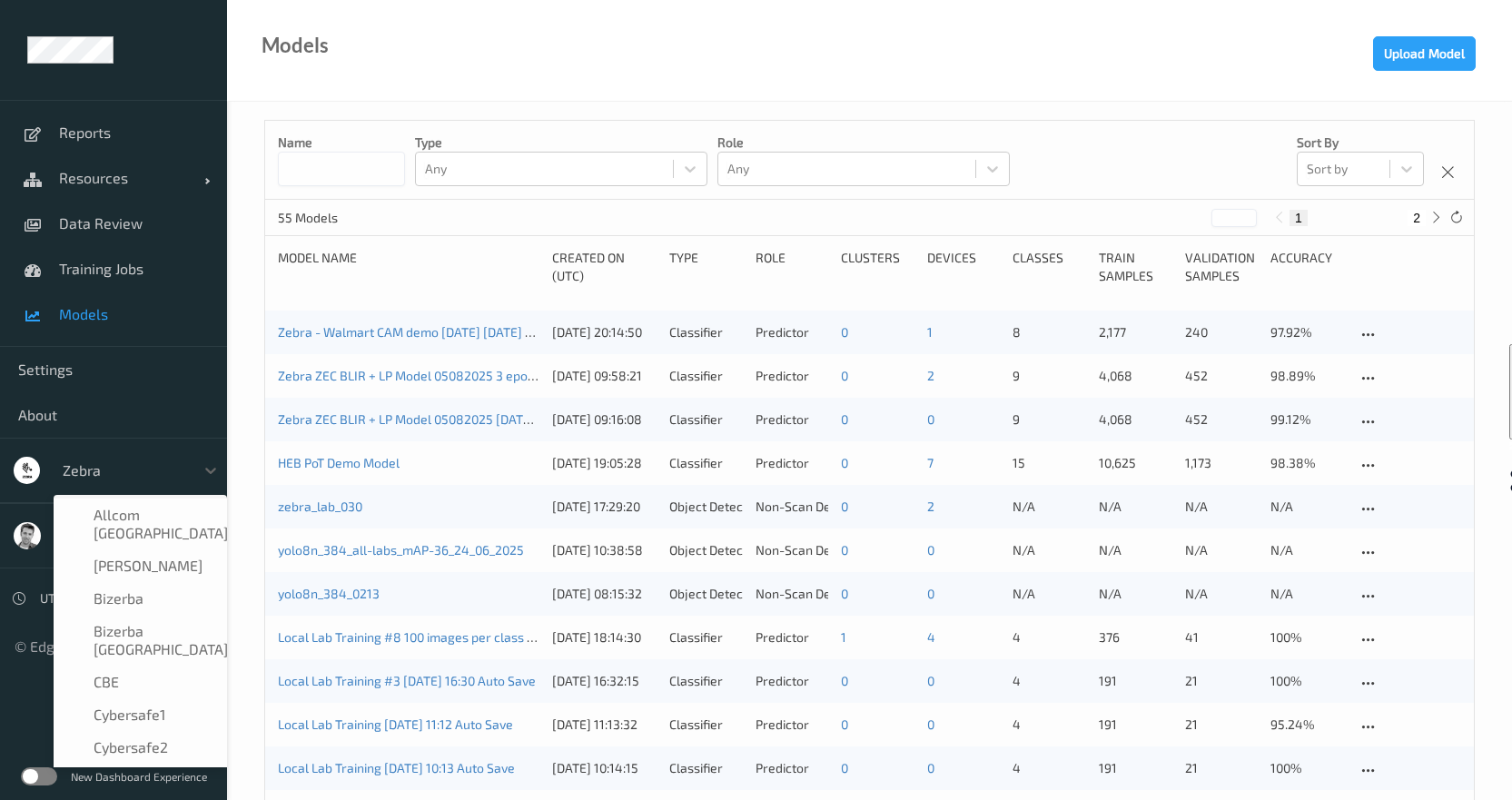
click at [72, 472] on div at bounding box center [123, 469] width 122 height 22
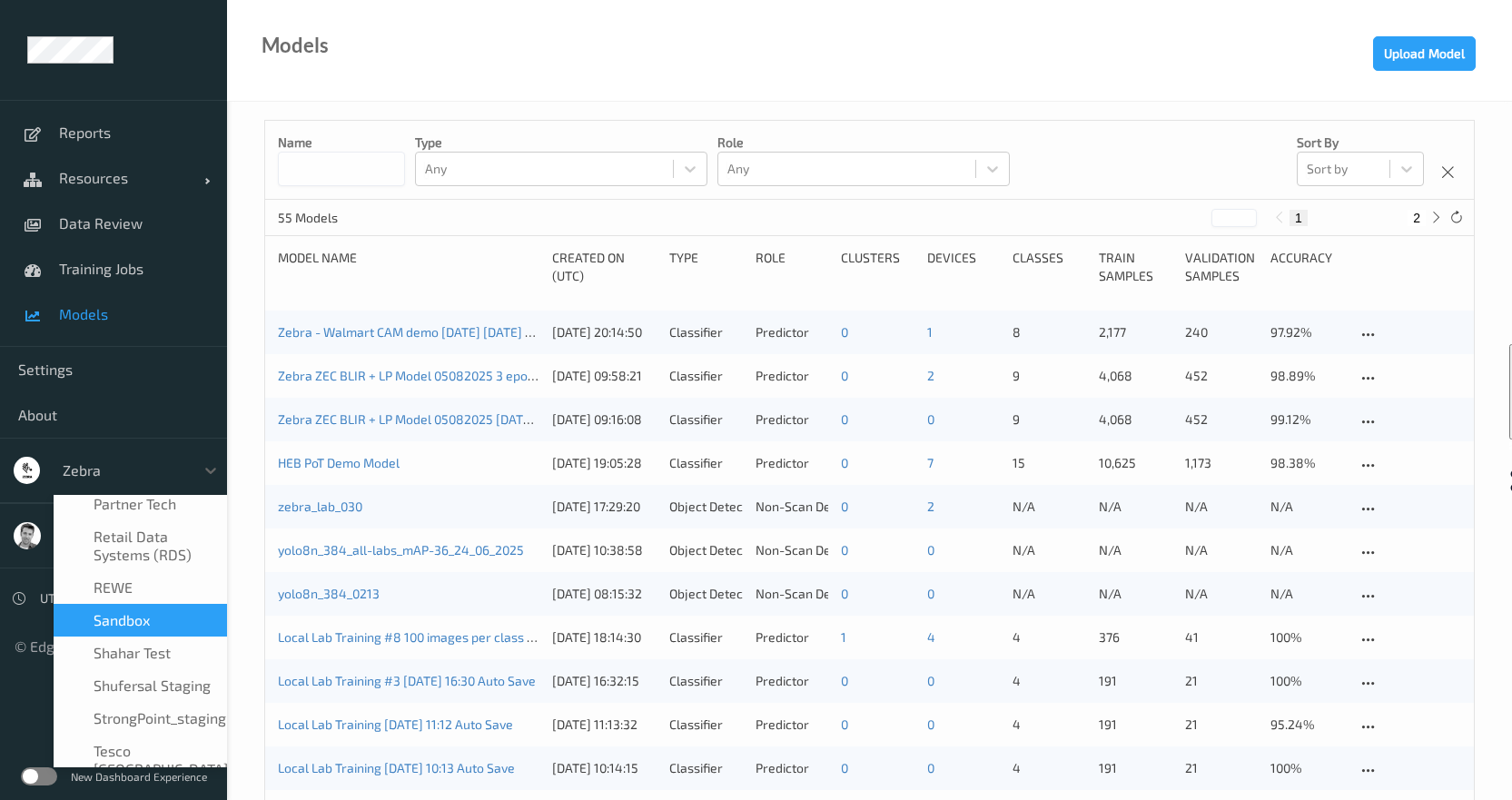
click at [96, 611] on span "sandbox" at bounding box center [122, 620] width 56 height 18
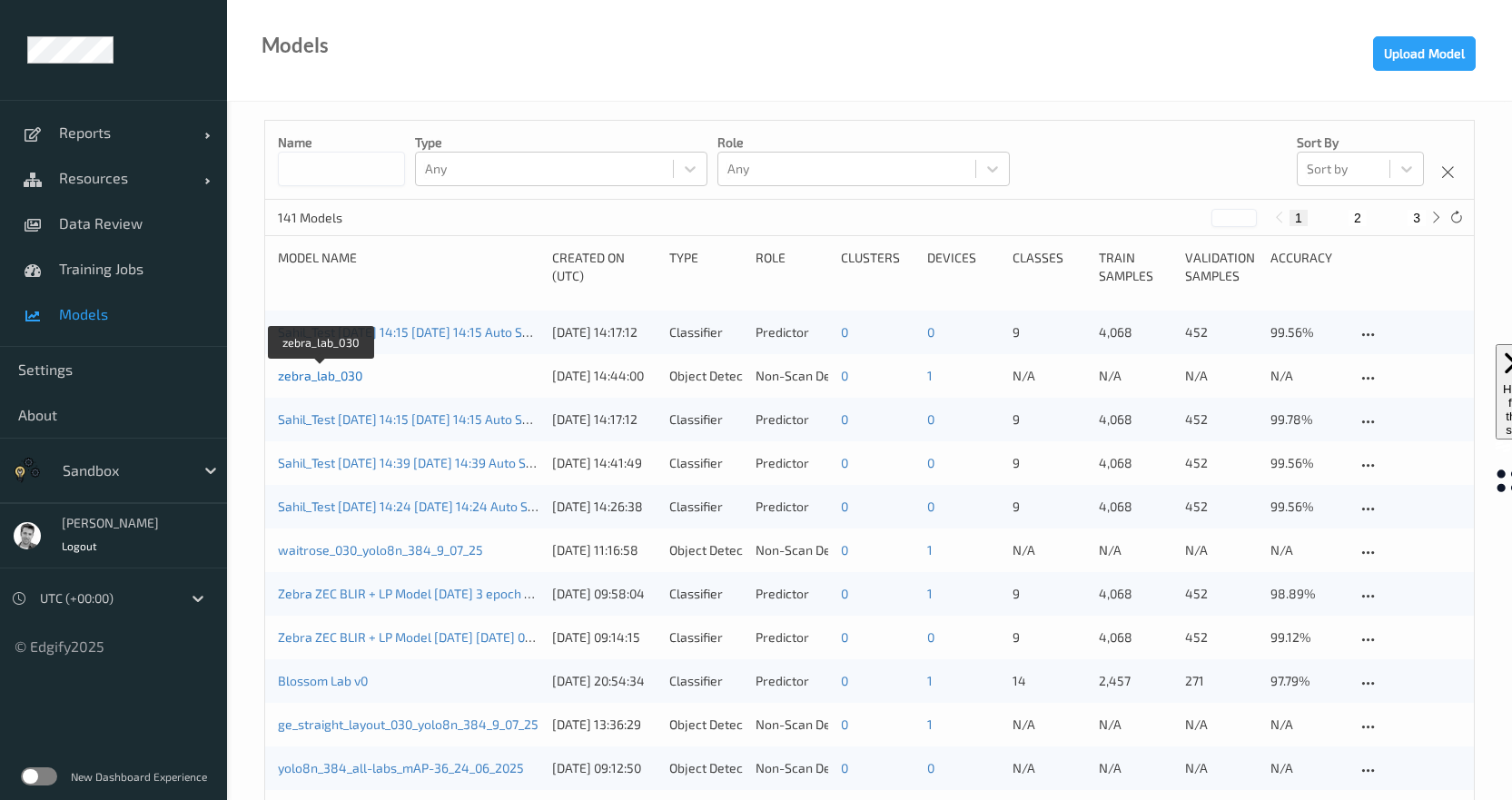
click at [323, 375] on link "zebra_lab_030" at bounding box center [320, 375] width 85 height 15
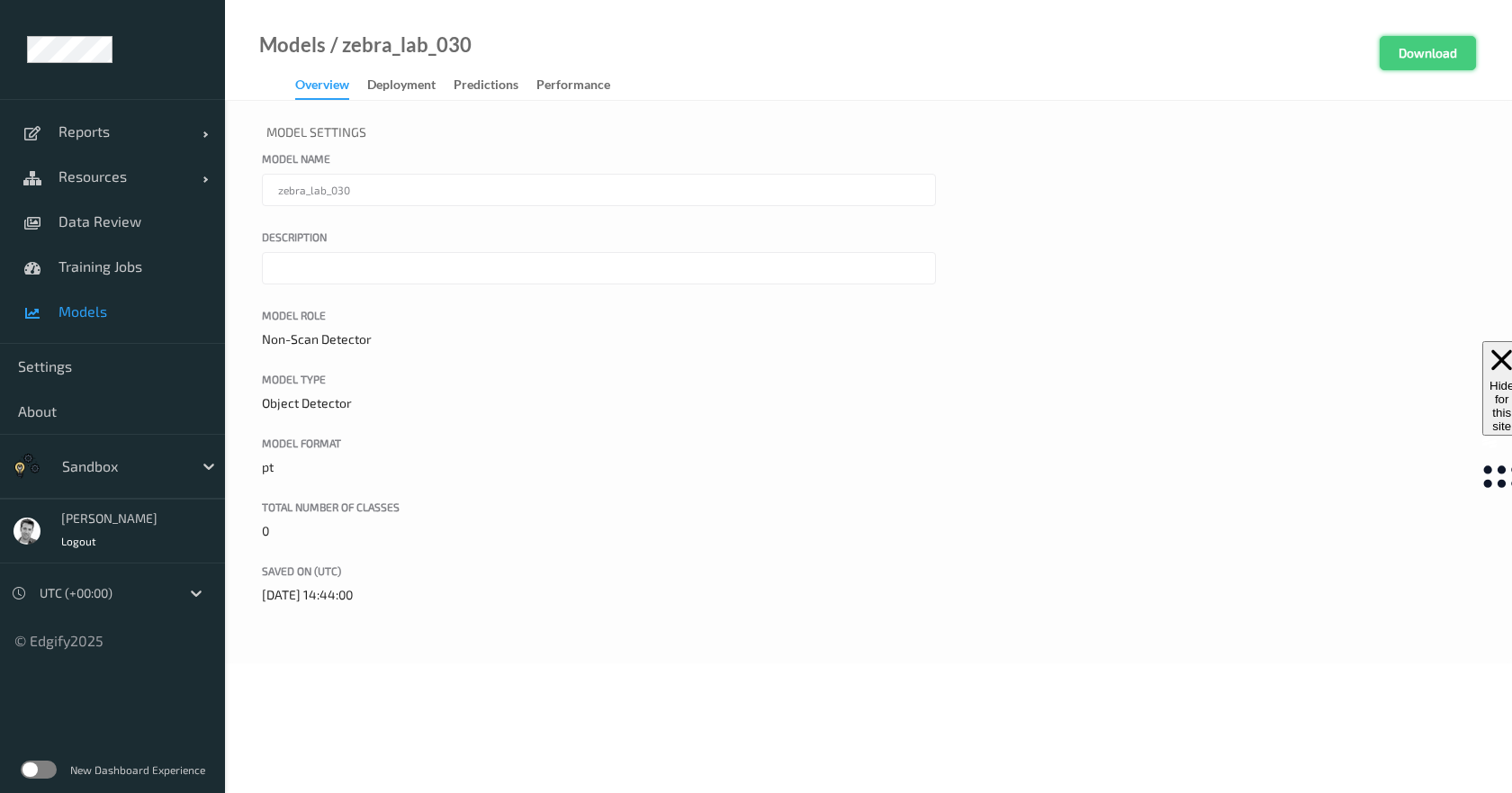
click at [1431, 53] on button "Download" at bounding box center [1428, 54] width 97 height 34
click at [305, 41] on link "Models" at bounding box center [292, 45] width 67 height 18
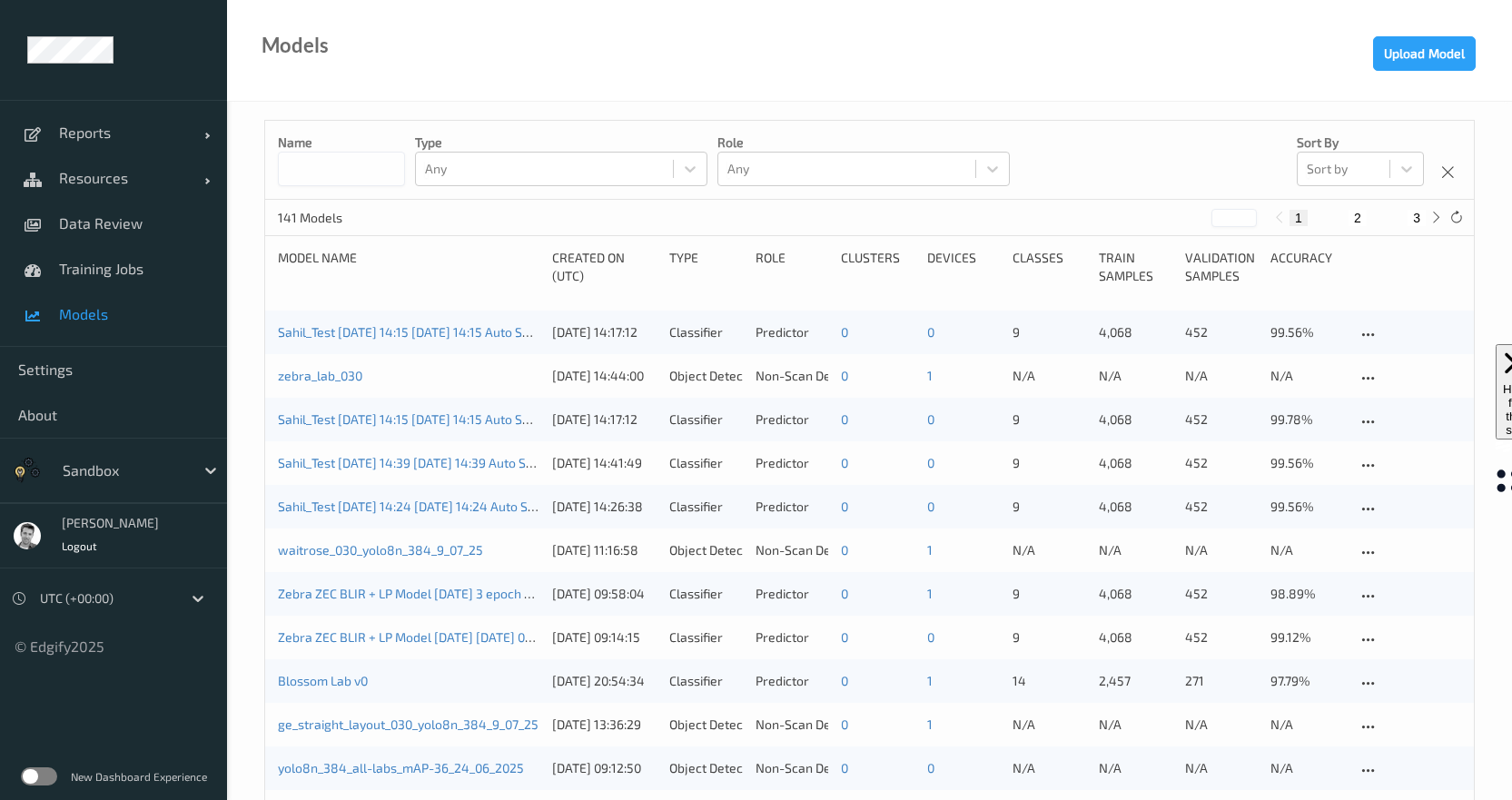
click at [586, 257] on div "Created On (UTC)" at bounding box center [605, 267] width 104 height 37
click at [91, 474] on div at bounding box center [123, 469] width 122 height 22
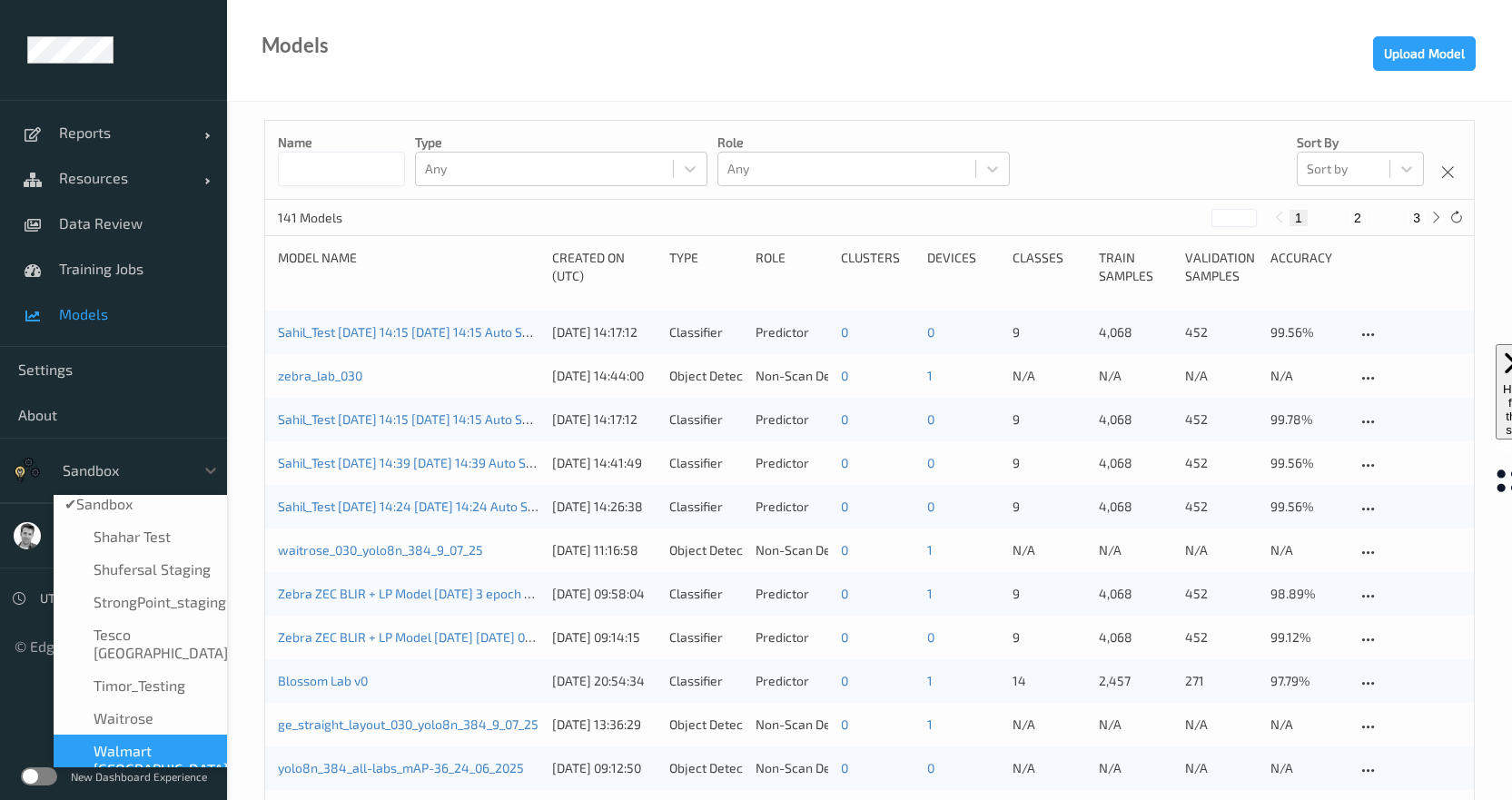
scroll to position [1213, 0]
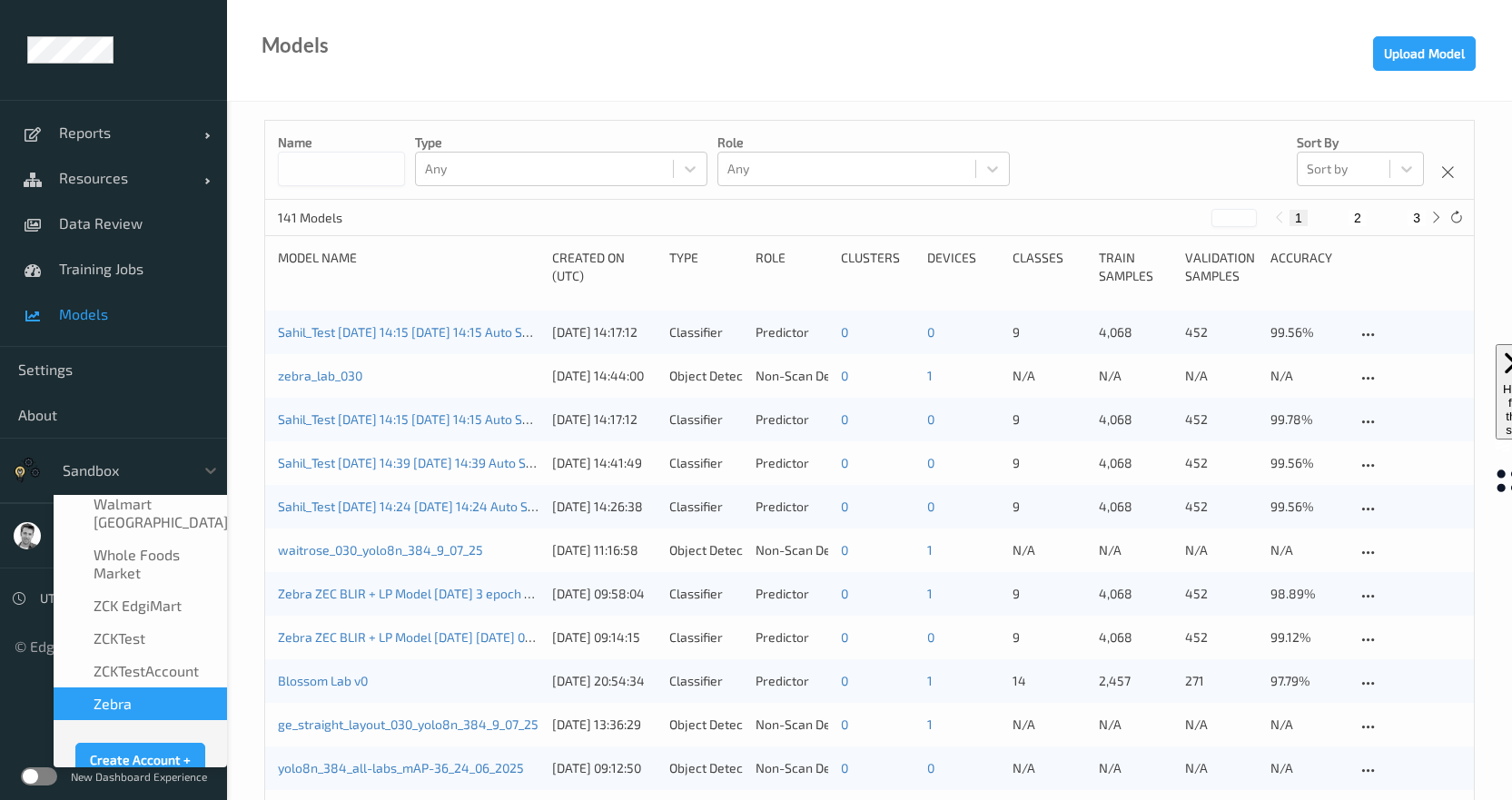
click at [117, 694] on span "Zebra" at bounding box center [113, 703] width 39 height 18
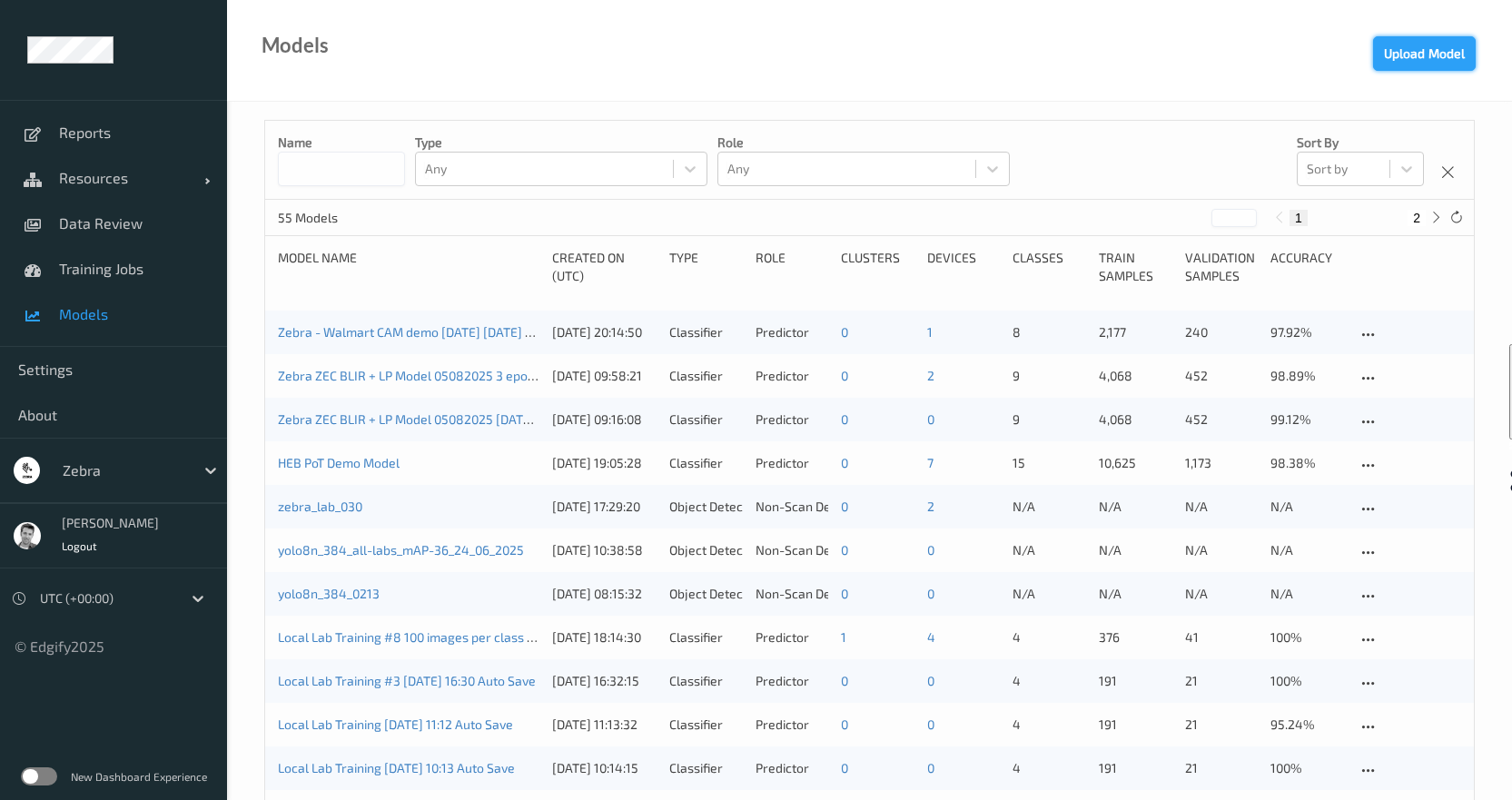
click at [1416, 55] on button "Upload Model" at bounding box center [1424, 54] width 102 height 35
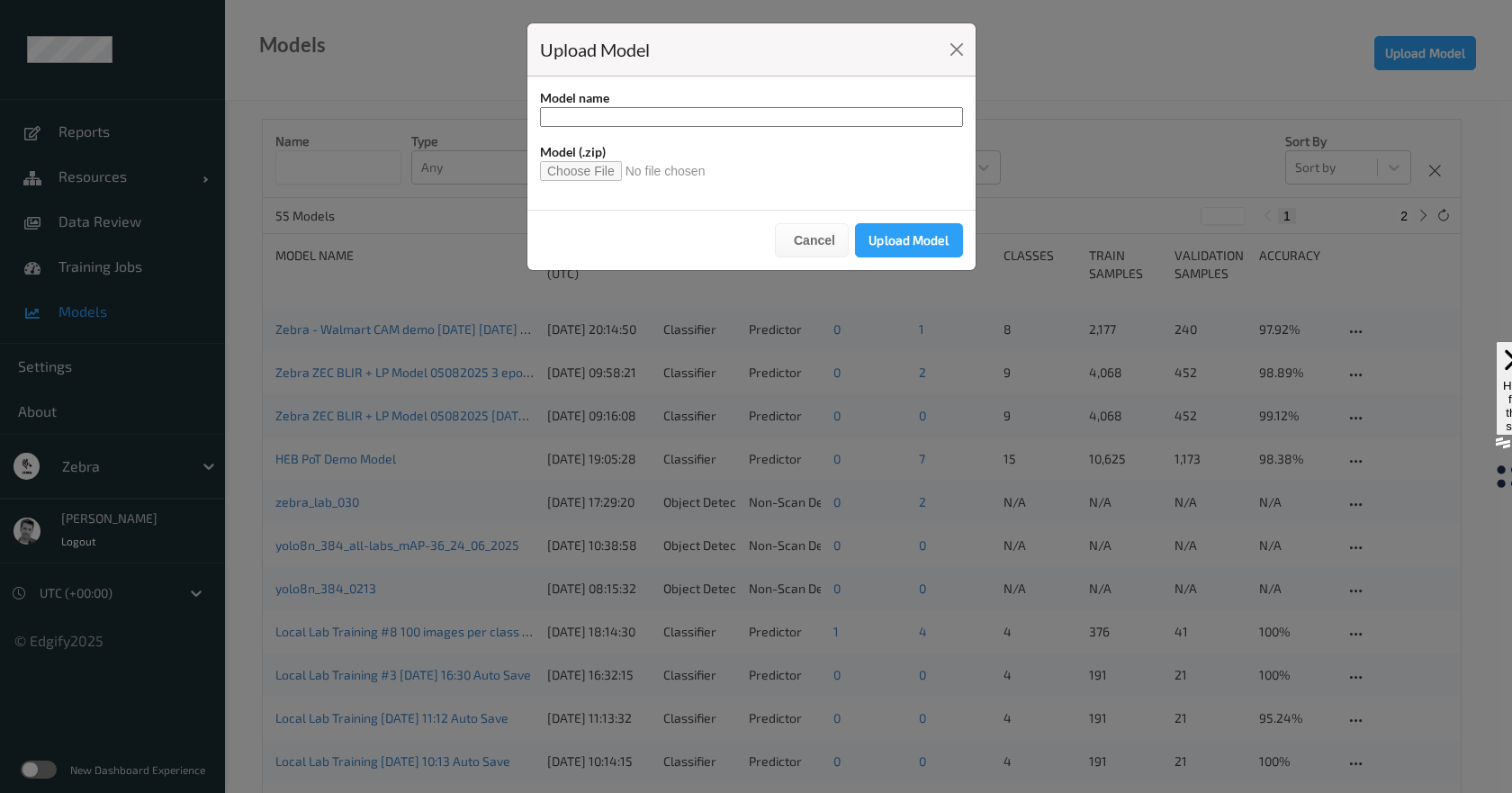
click at [588, 167] on input "file" at bounding box center [630, 171] width 180 height 20
type input "**********"
click at [896, 240] on button "Upload Model" at bounding box center [909, 241] width 108 height 34
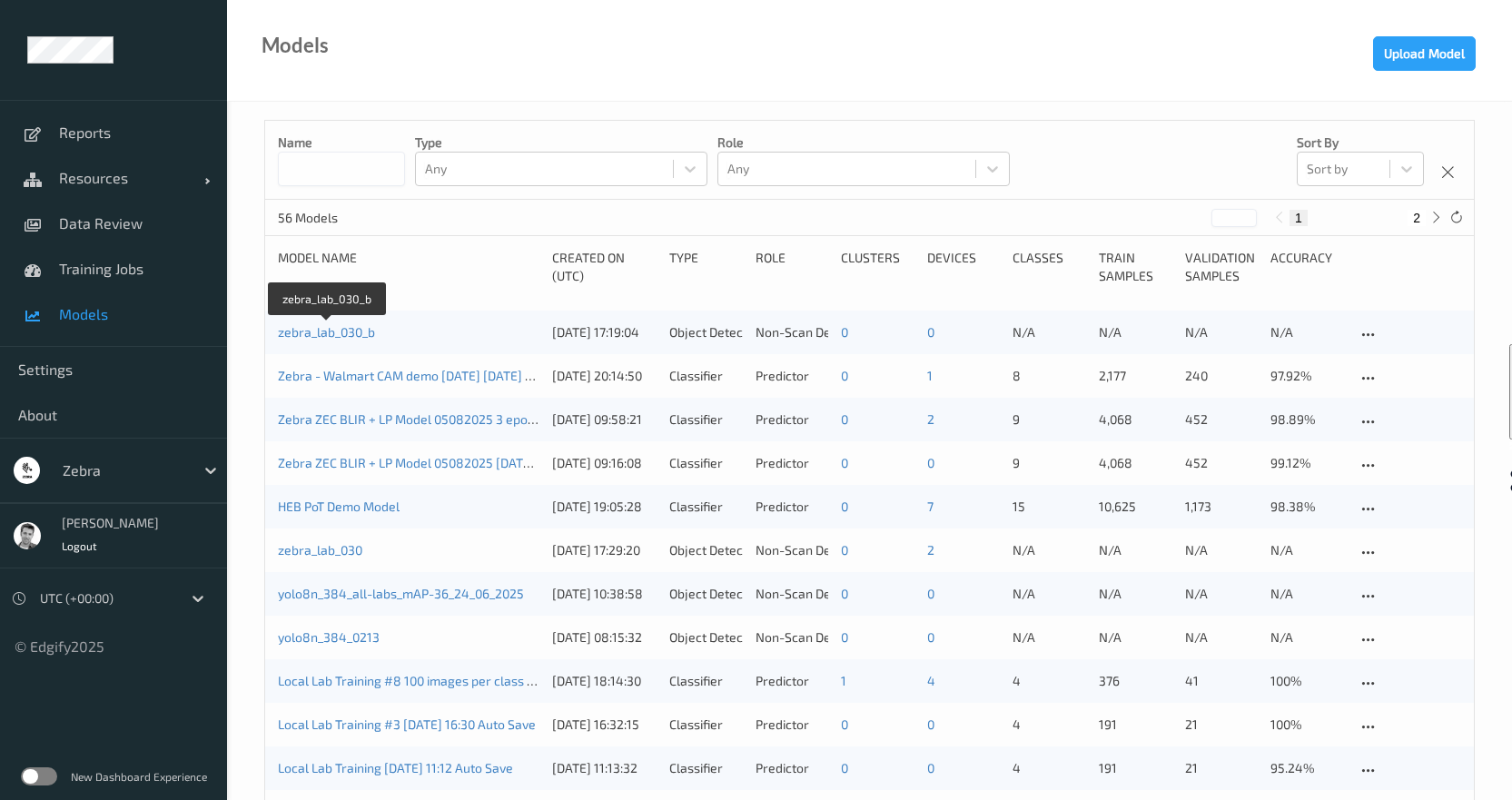
click at [297, 330] on link "zebra_lab_030_b" at bounding box center [326, 332] width 97 height 15
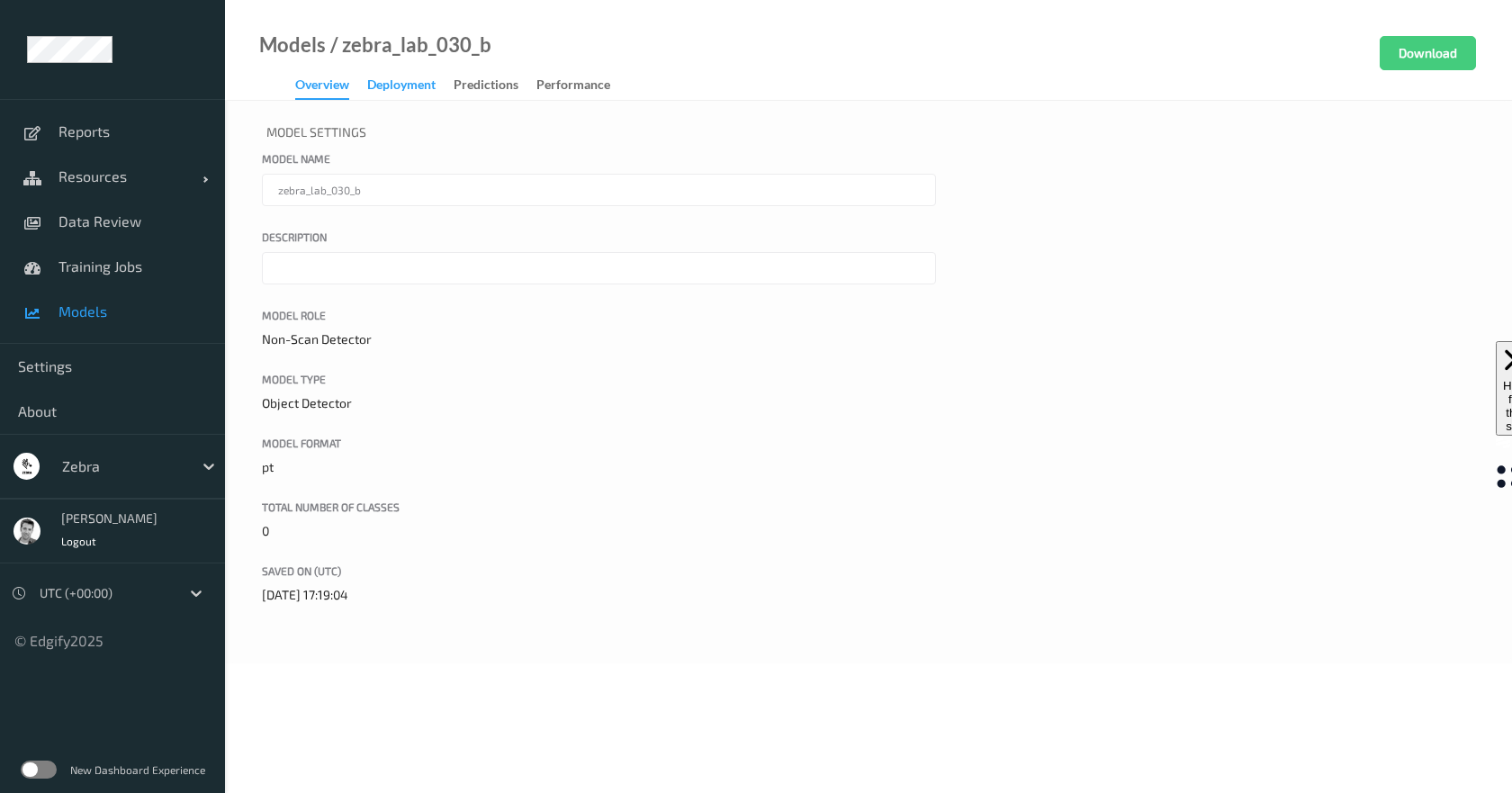
click at [414, 87] on div "Deployment" at bounding box center [401, 87] width 69 height 23
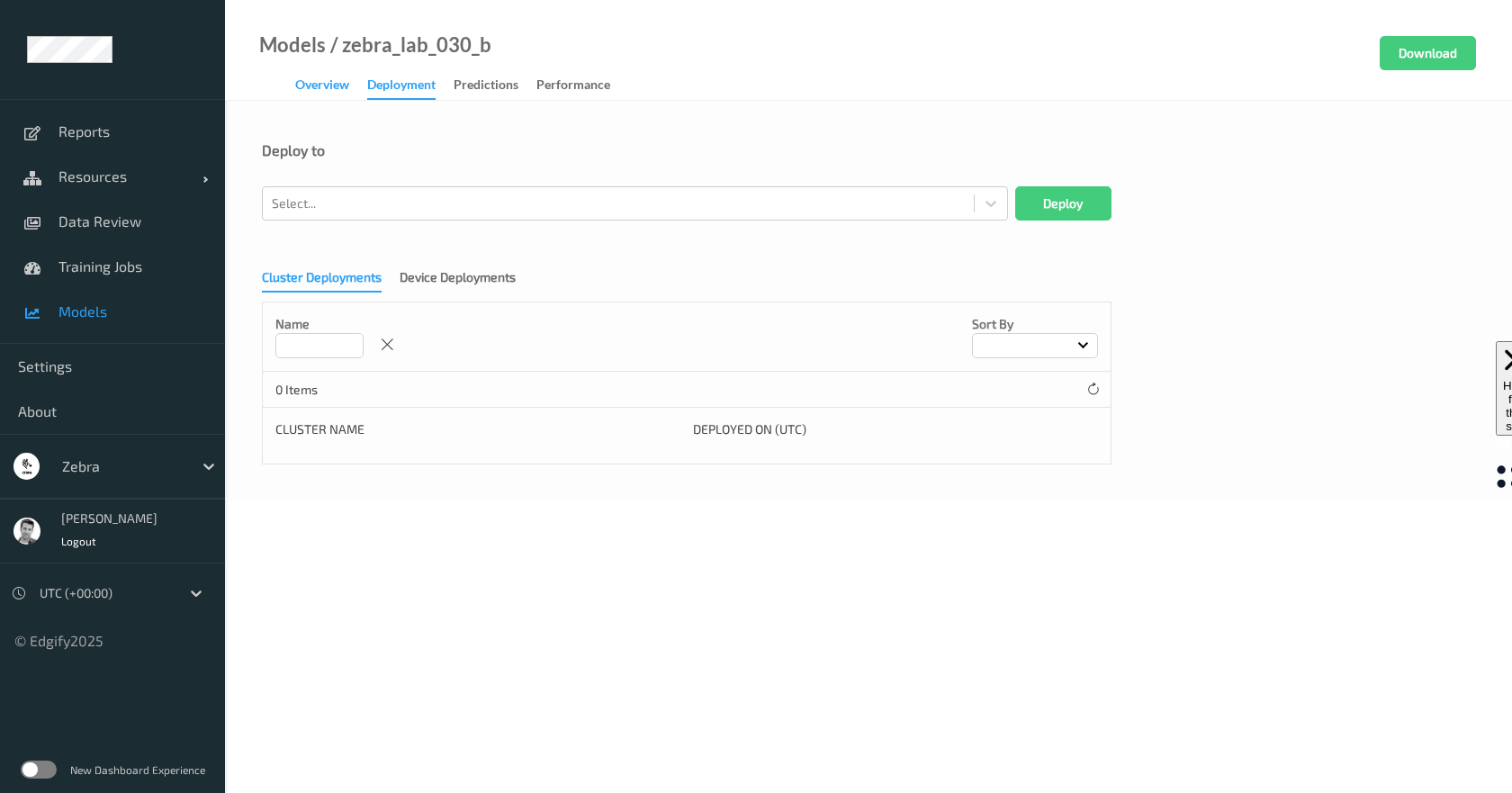
click at [338, 89] on div "Overview" at bounding box center [322, 87] width 54 height 23
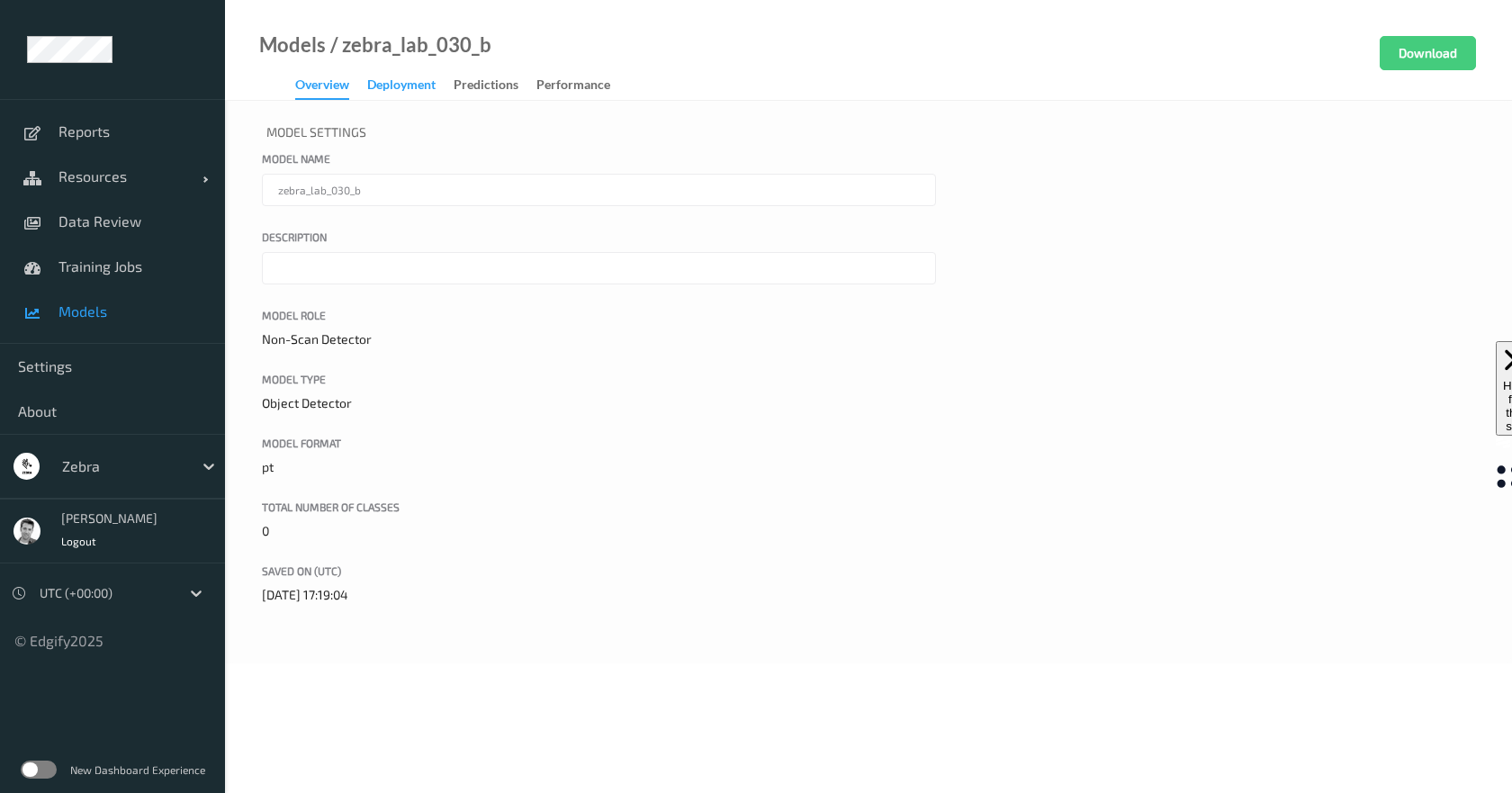
click at [416, 92] on div "Deployment" at bounding box center [401, 87] width 69 height 23
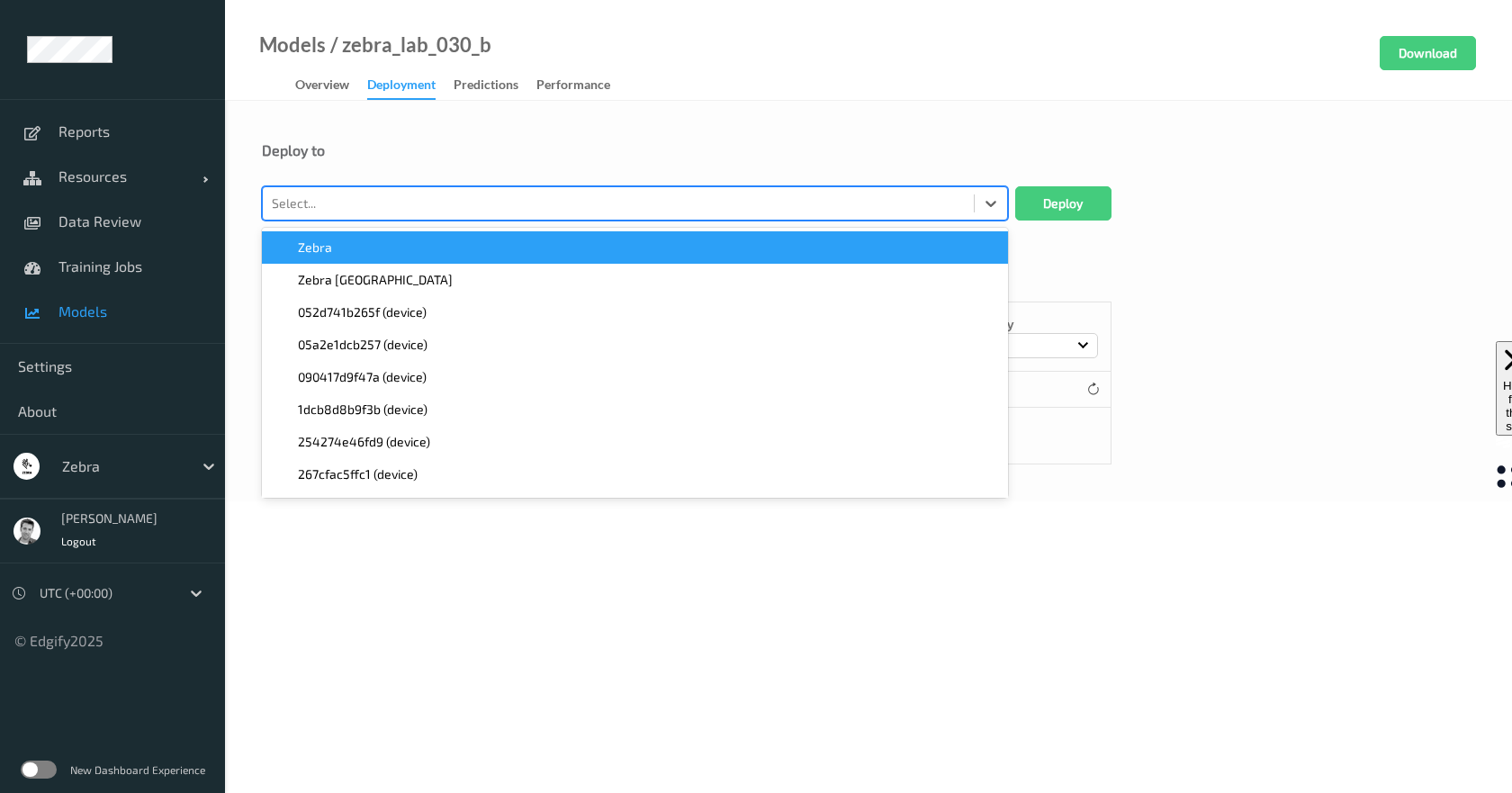
click at [378, 210] on div at bounding box center [617, 204] width 693 height 22
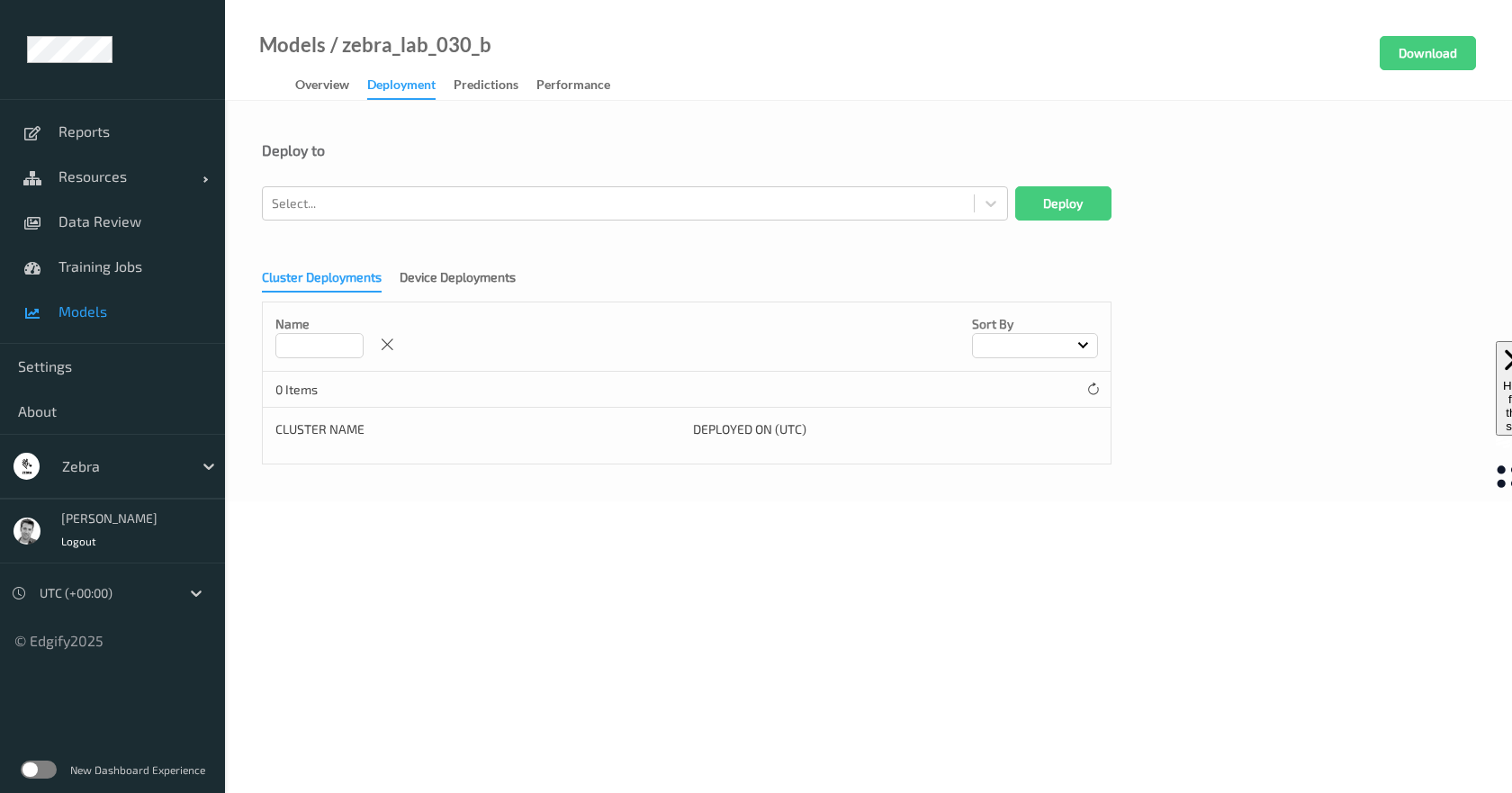
click at [724, 141] on div "Deploy to" at bounding box center [868, 150] width 1213 height 18
click at [444, 280] on div "Device Deployments" at bounding box center [457, 280] width 116 height 23
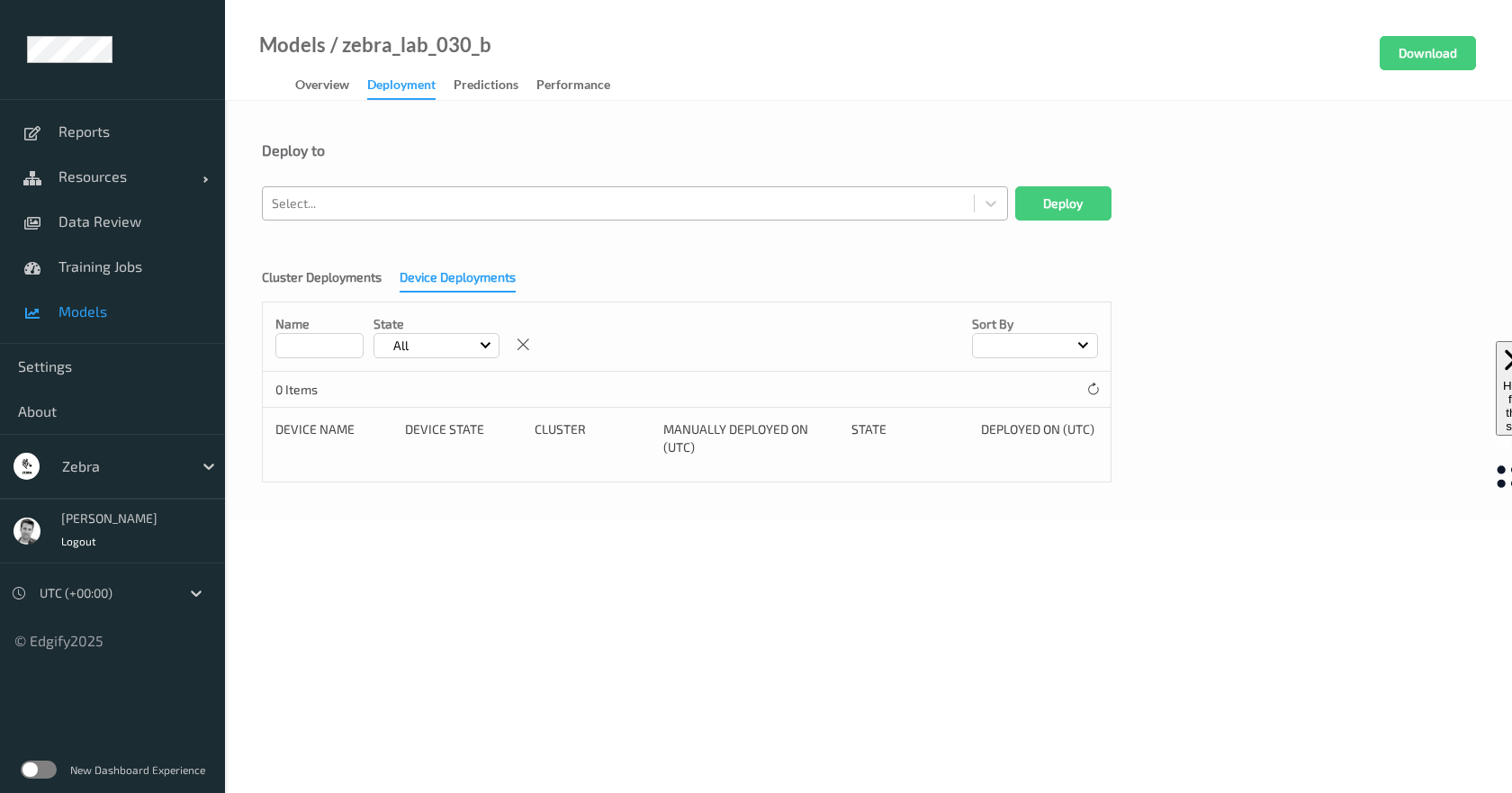
click at [297, 192] on div "Select..." at bounding box center [618, 204] width 711 height 29
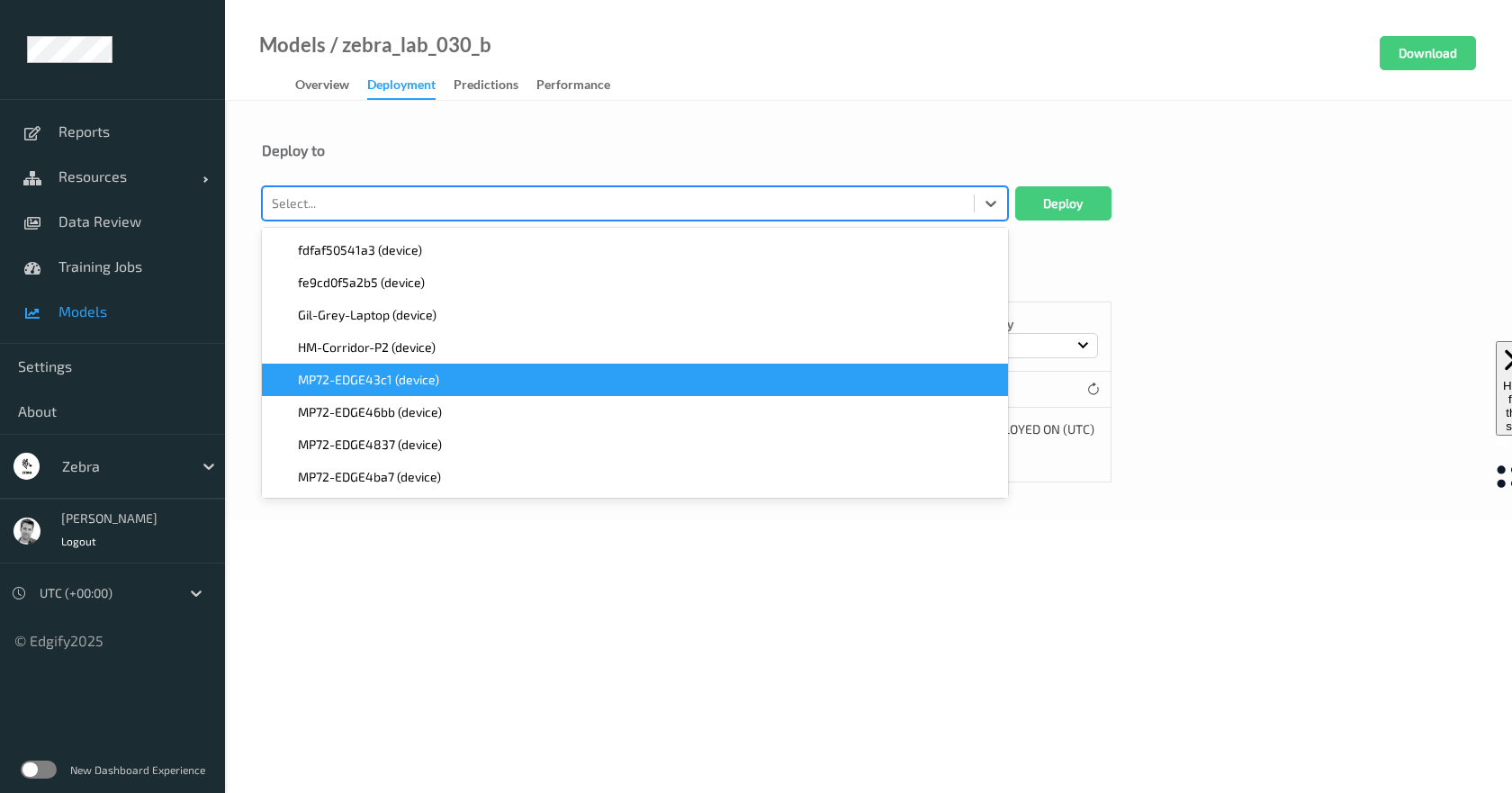
scroll to position [1259, 0]
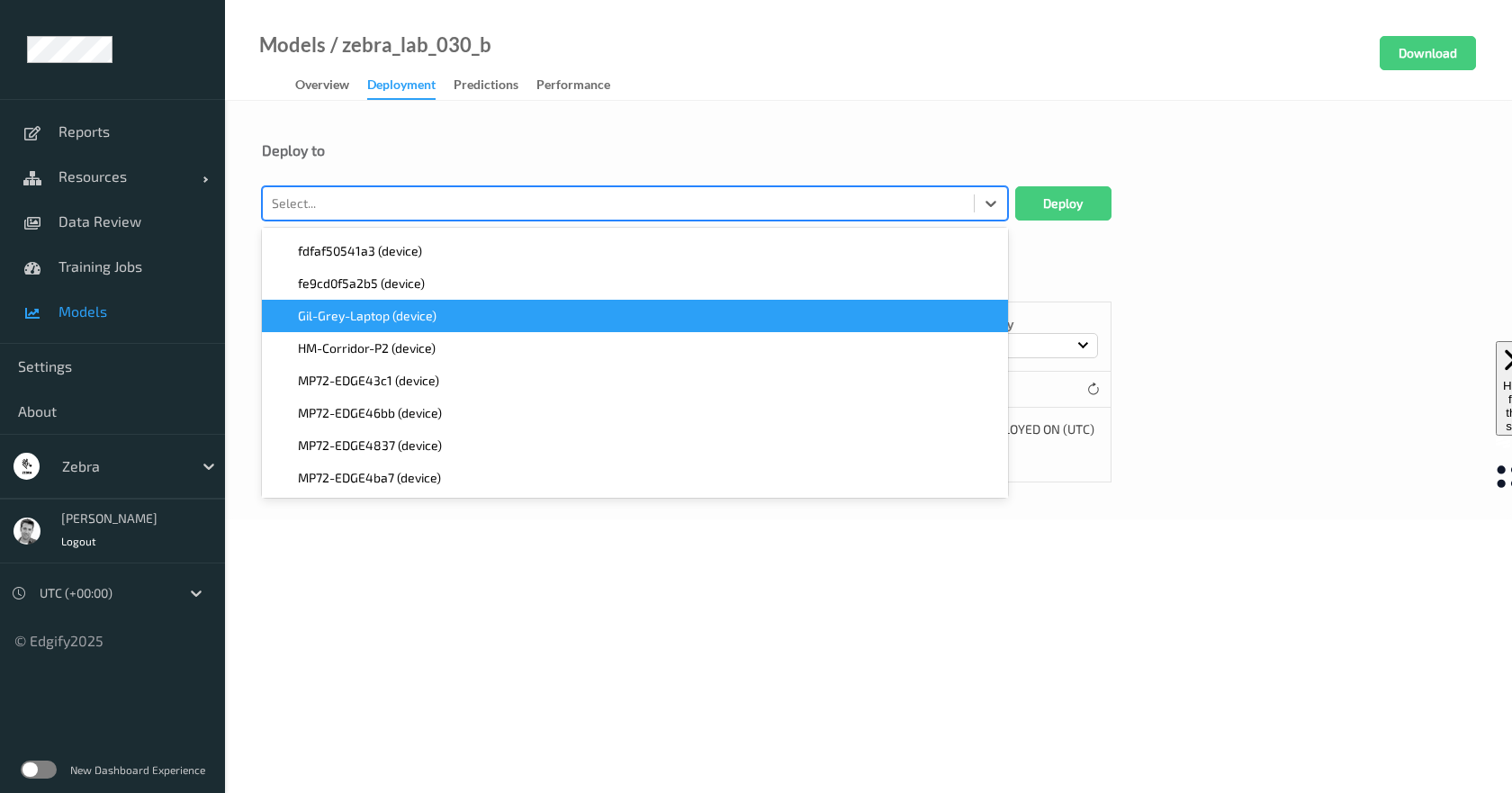
click at [338, 316] on span "Gil-Grey-Laptop (device)" at bounding box center [367, 315] width 139 height 18
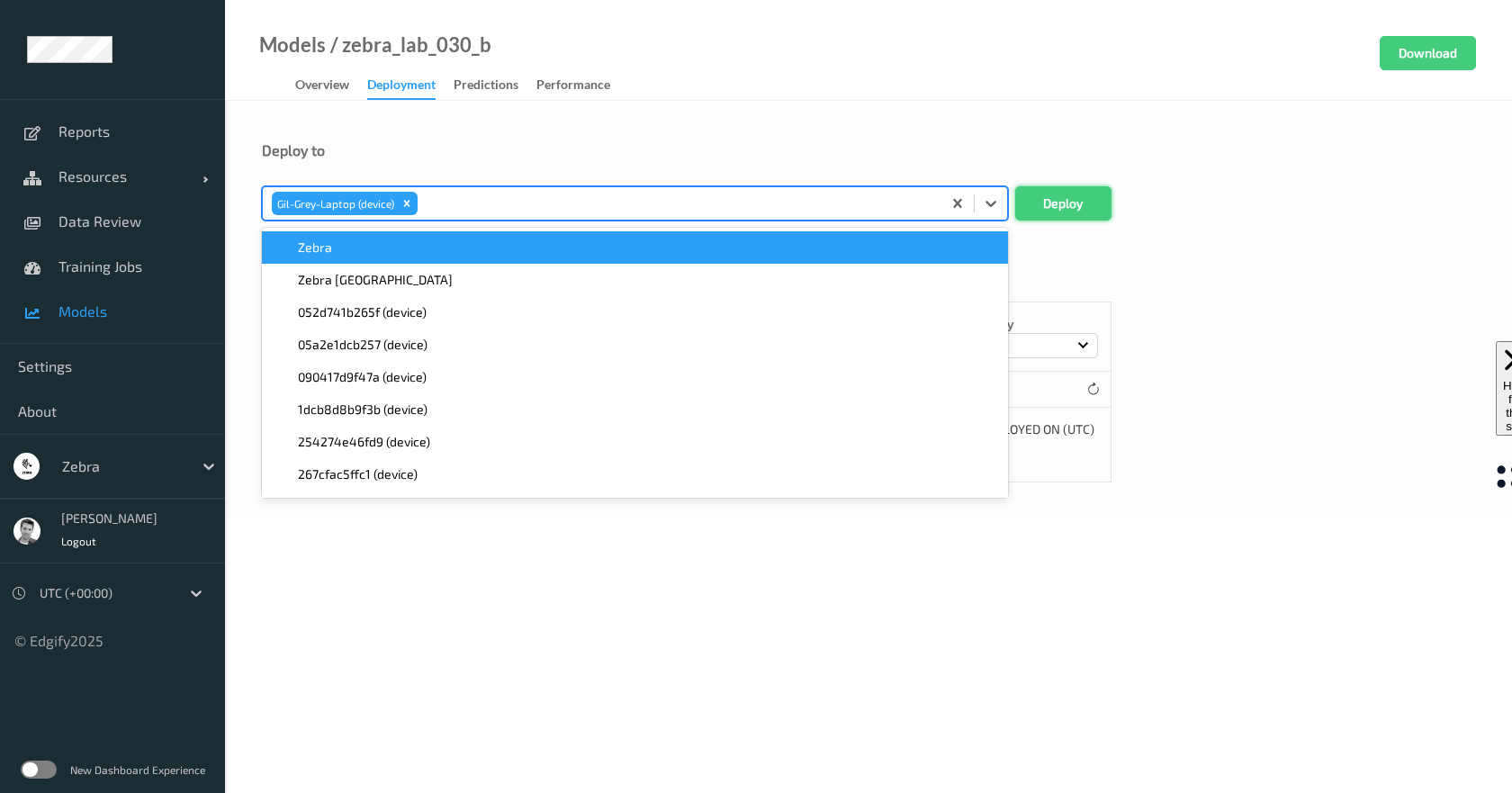
click at [1050, 201] on button "Deploy" at bounding box center [1063, 204] width 97 height 34
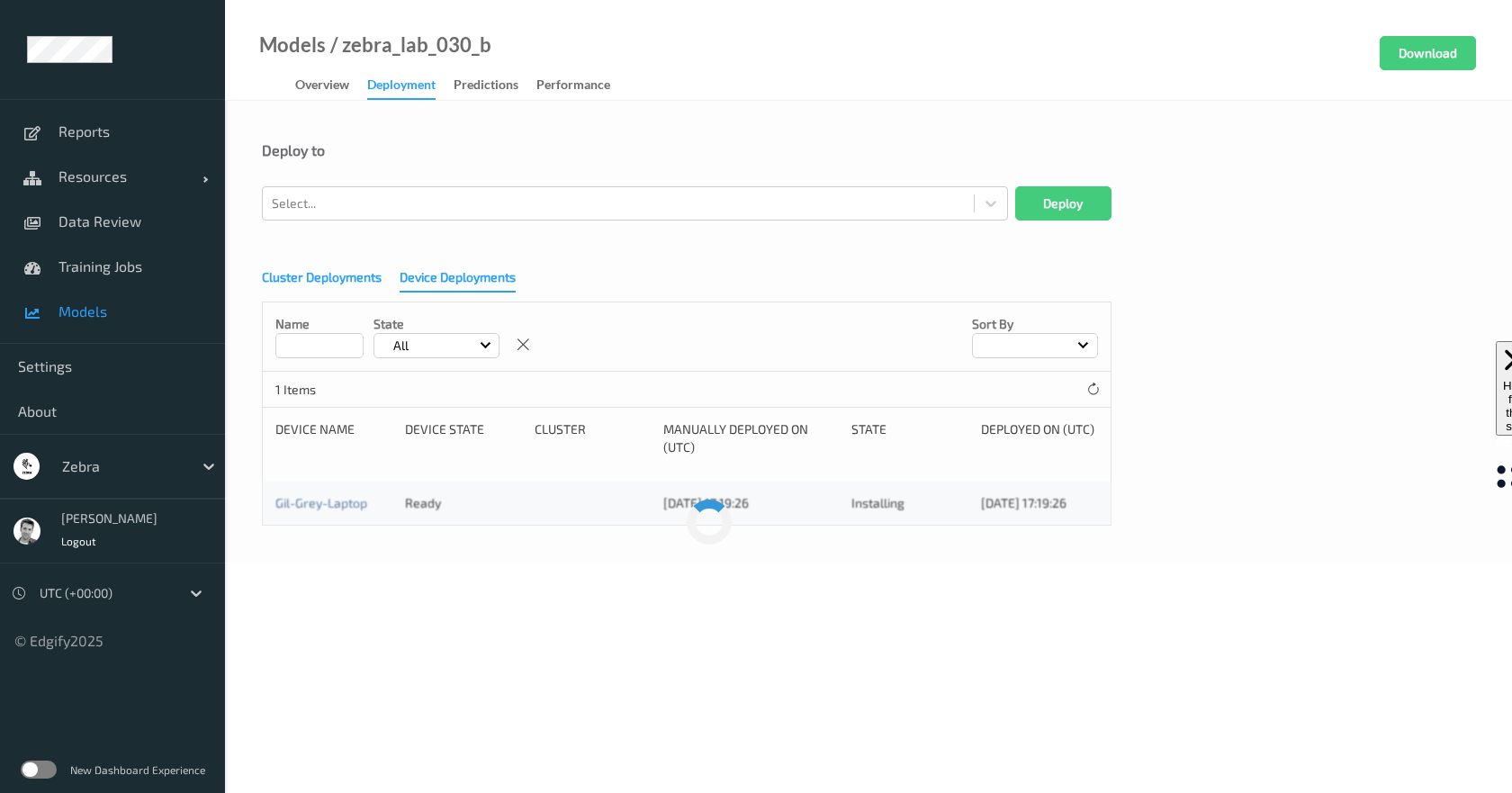
click at [342, 279] on div "Cluster Deployments" at bounding box center [321, 280] width 119 height 23
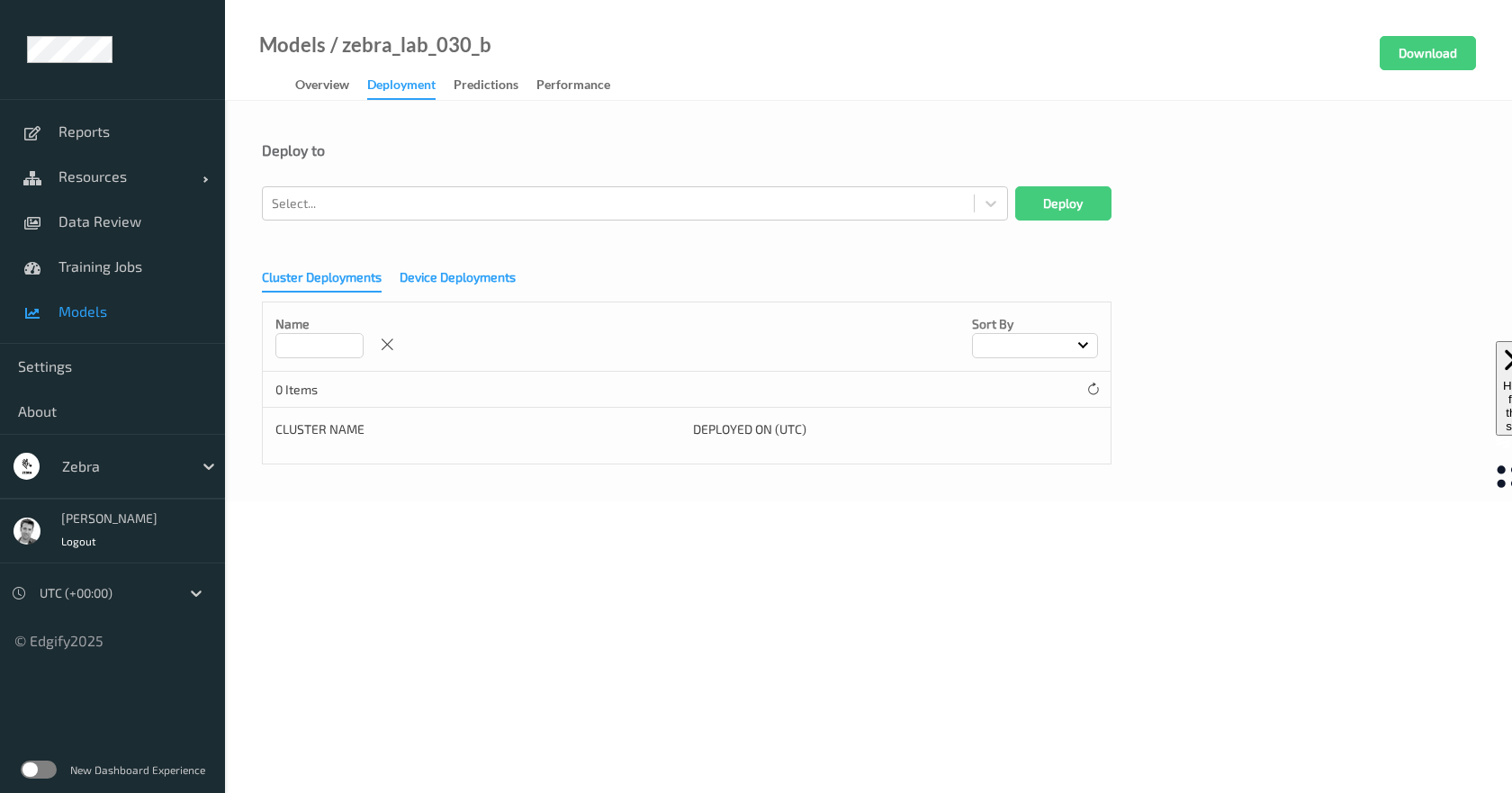
click at [474, 271] on div "Device Deployments" at bounding box center [457, 280] width 116 height 23
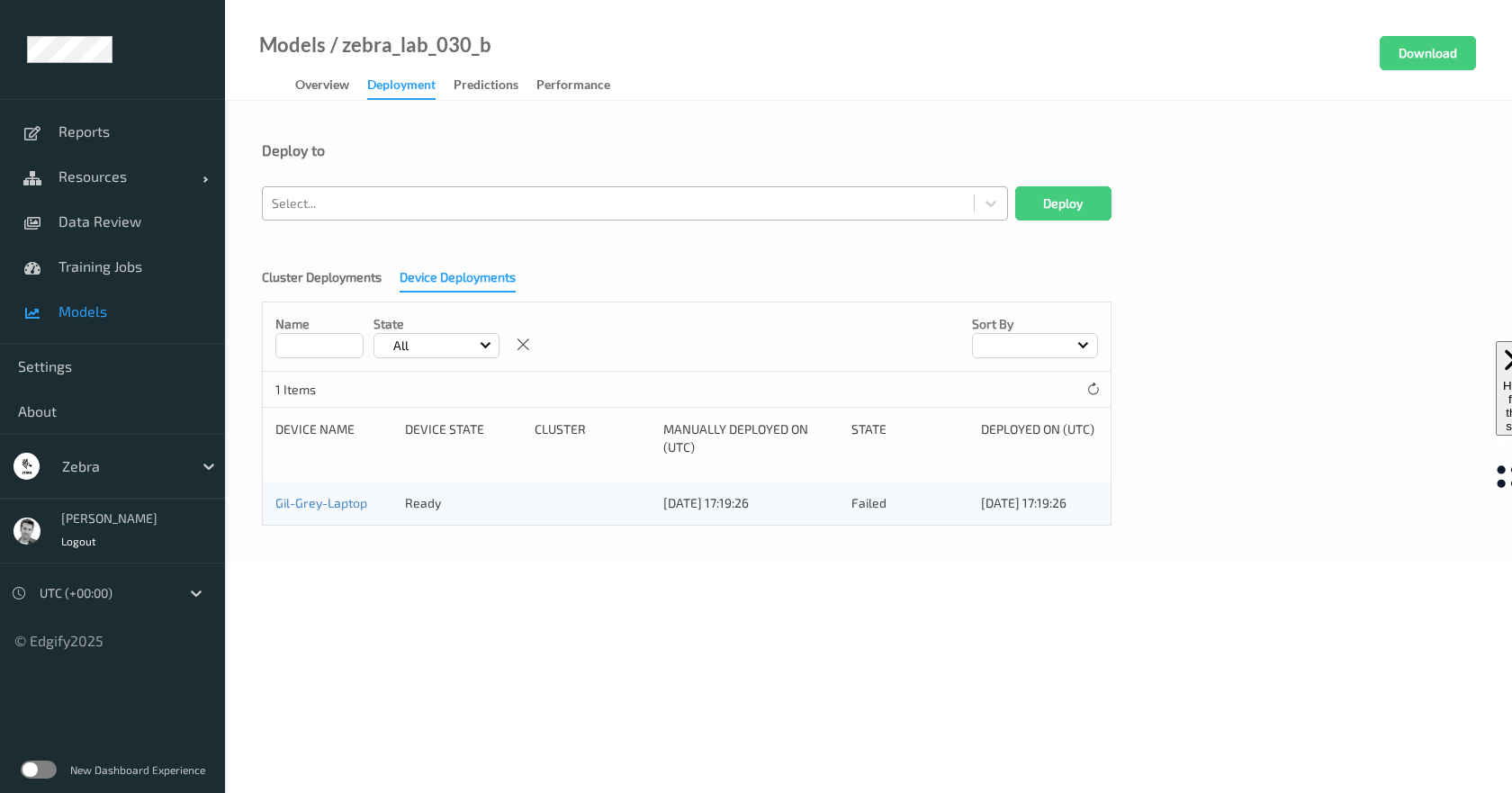
click at [374, 201] on div at bounding box center [617, 204] width 693 height 22
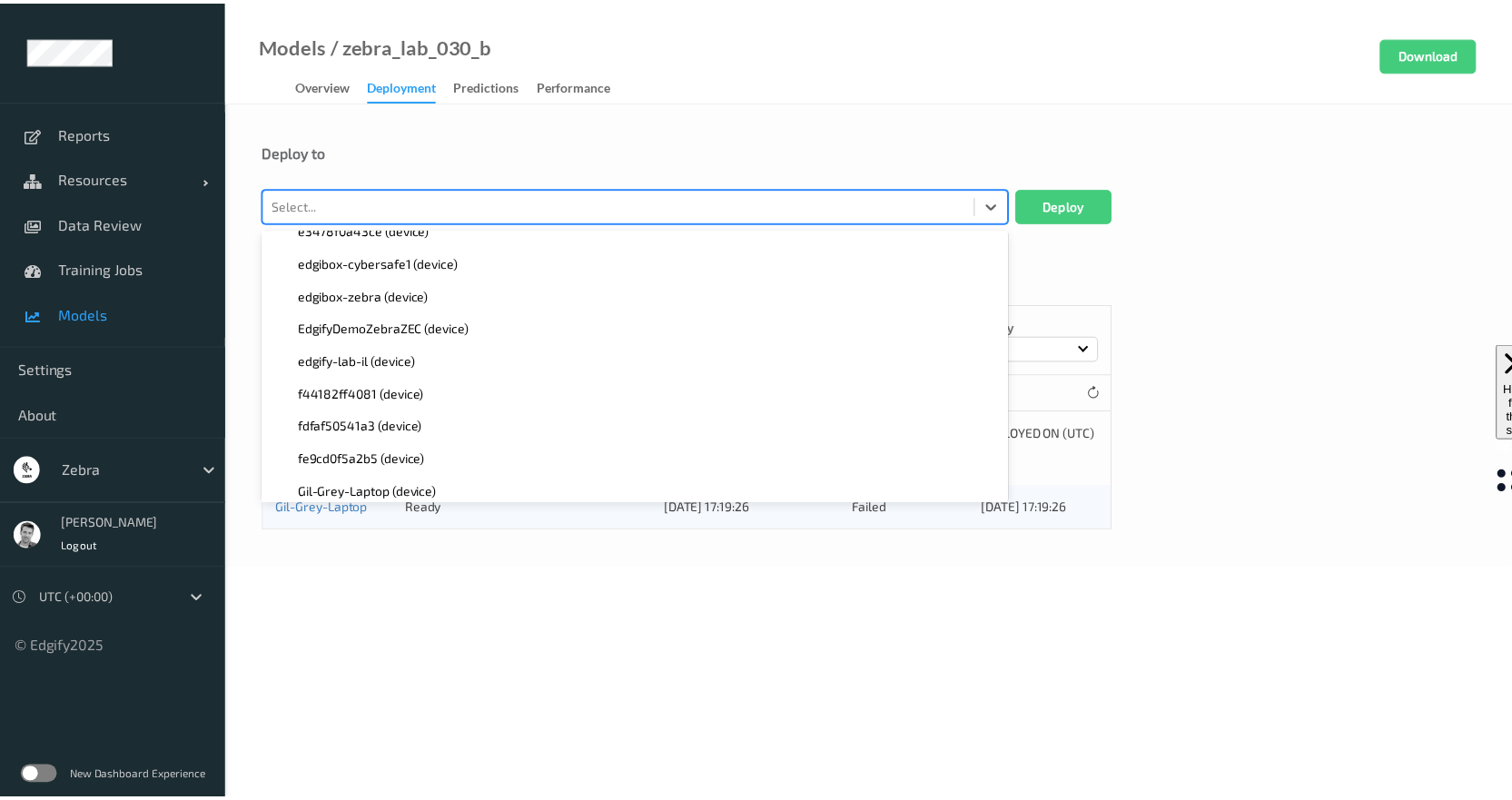
scroll to position [1180, 0]
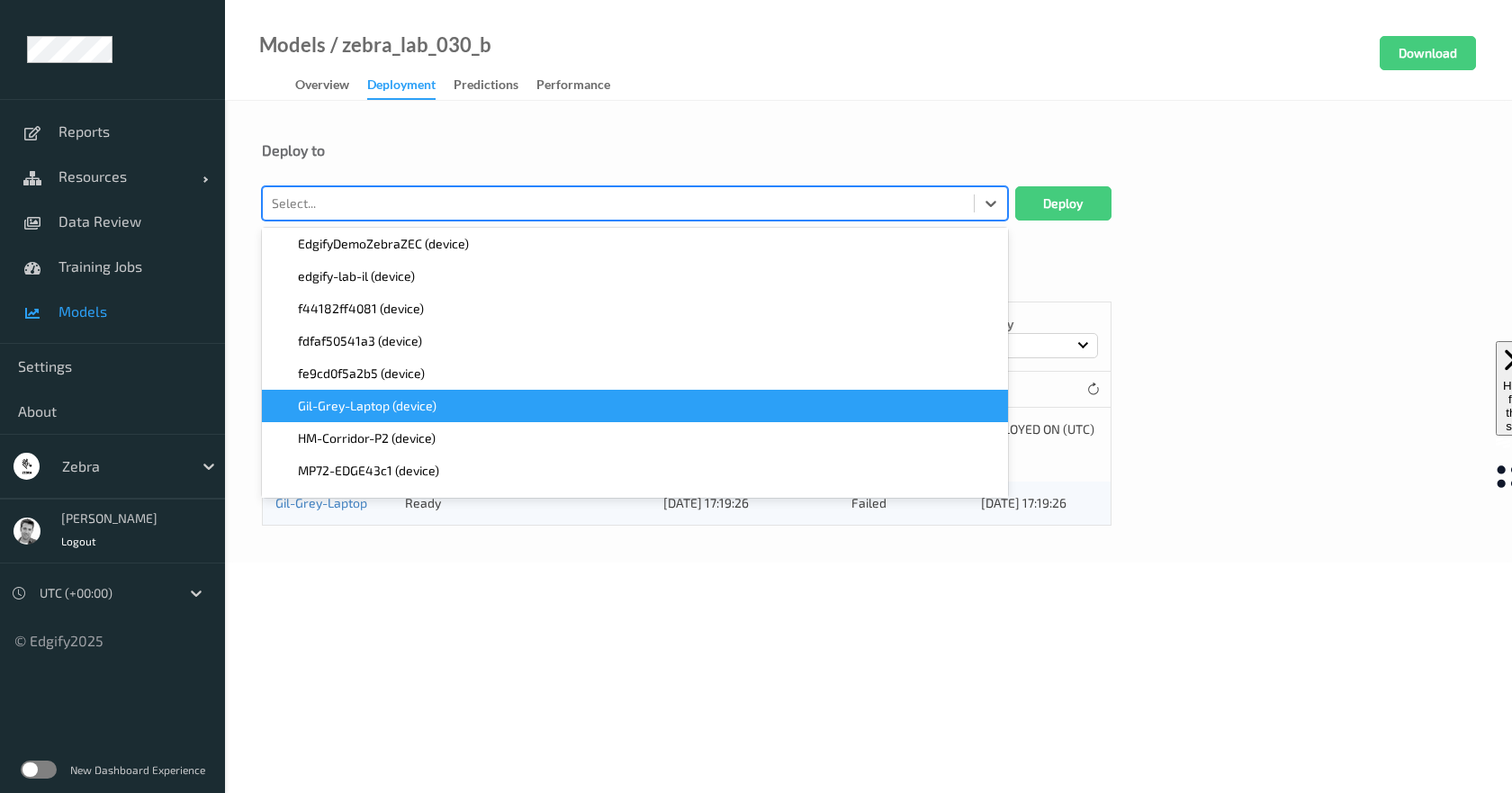
click at [397, 413] on span "Gil-Grey-Laptop (device)" at bounding box center [367, 405] width 139 height 18
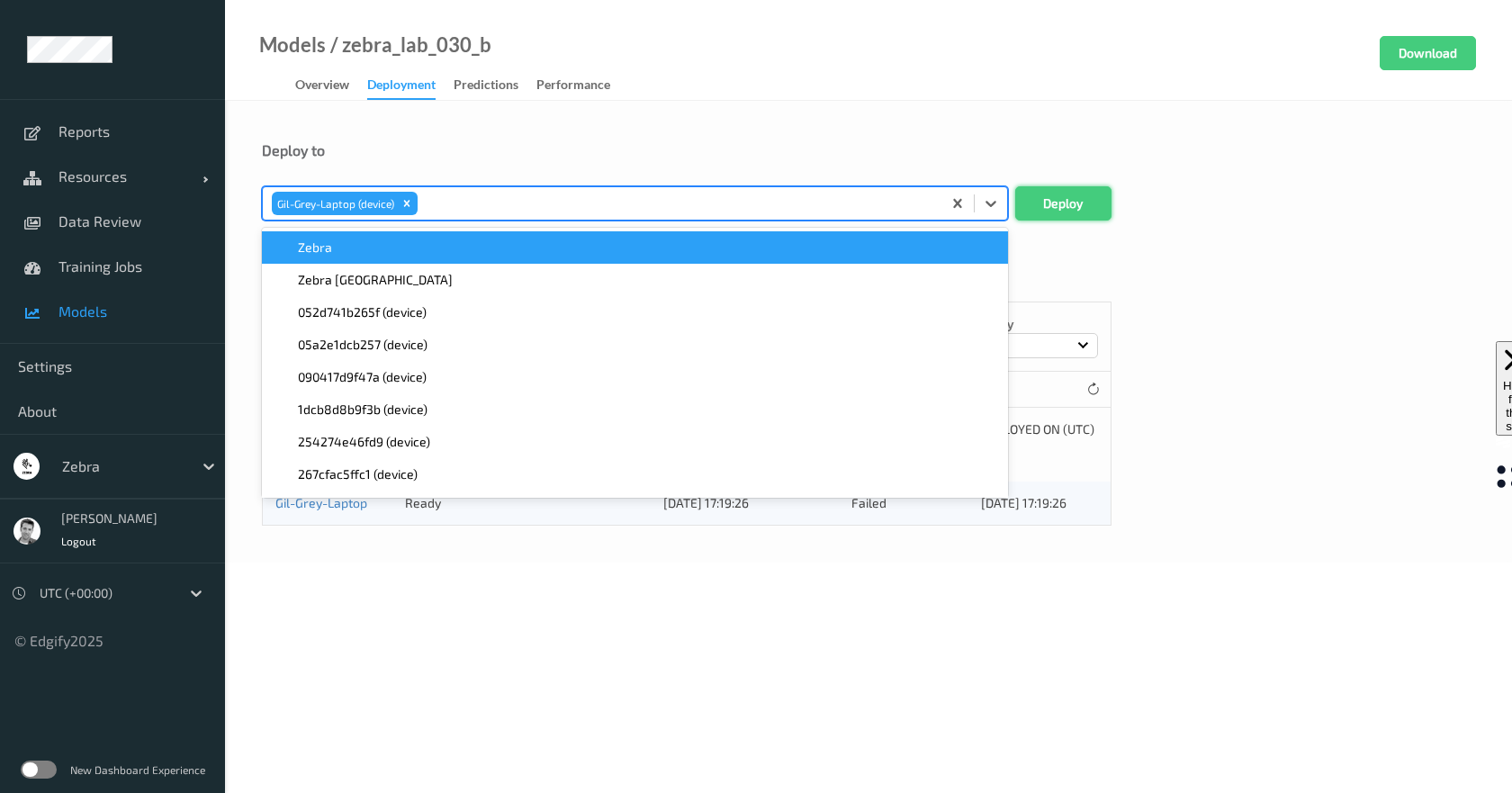
click at [1037, 208] on button "Deploy" at bounding box center [1063, 204] width 97 height 34
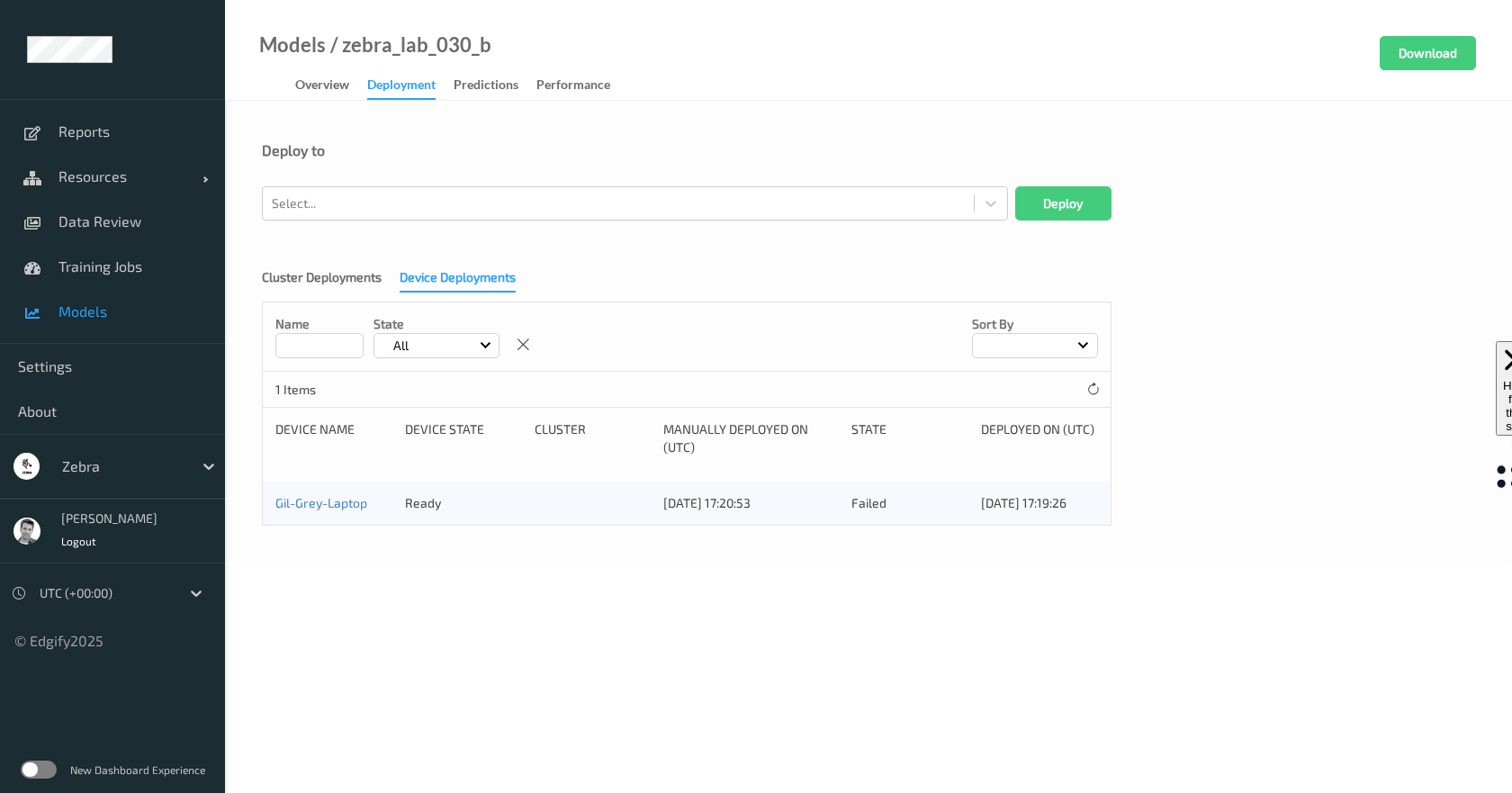
click at [82, 315] on span "Models" at bounding box center [132, 311] width 148 height 18
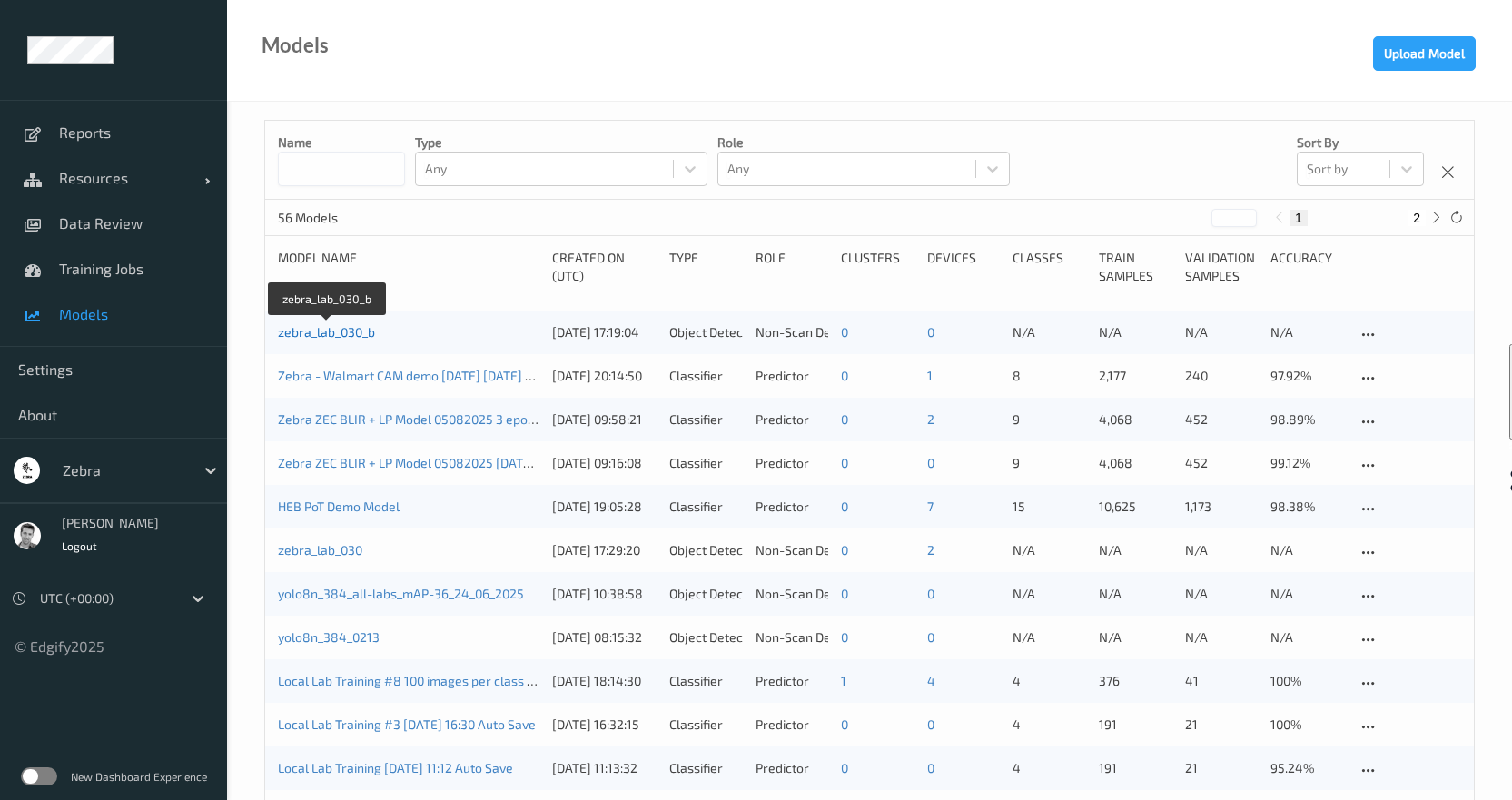
click at [329, 333] on link "zebra_lab_030_b" at bounding box center [326, 332] width 97 height 15
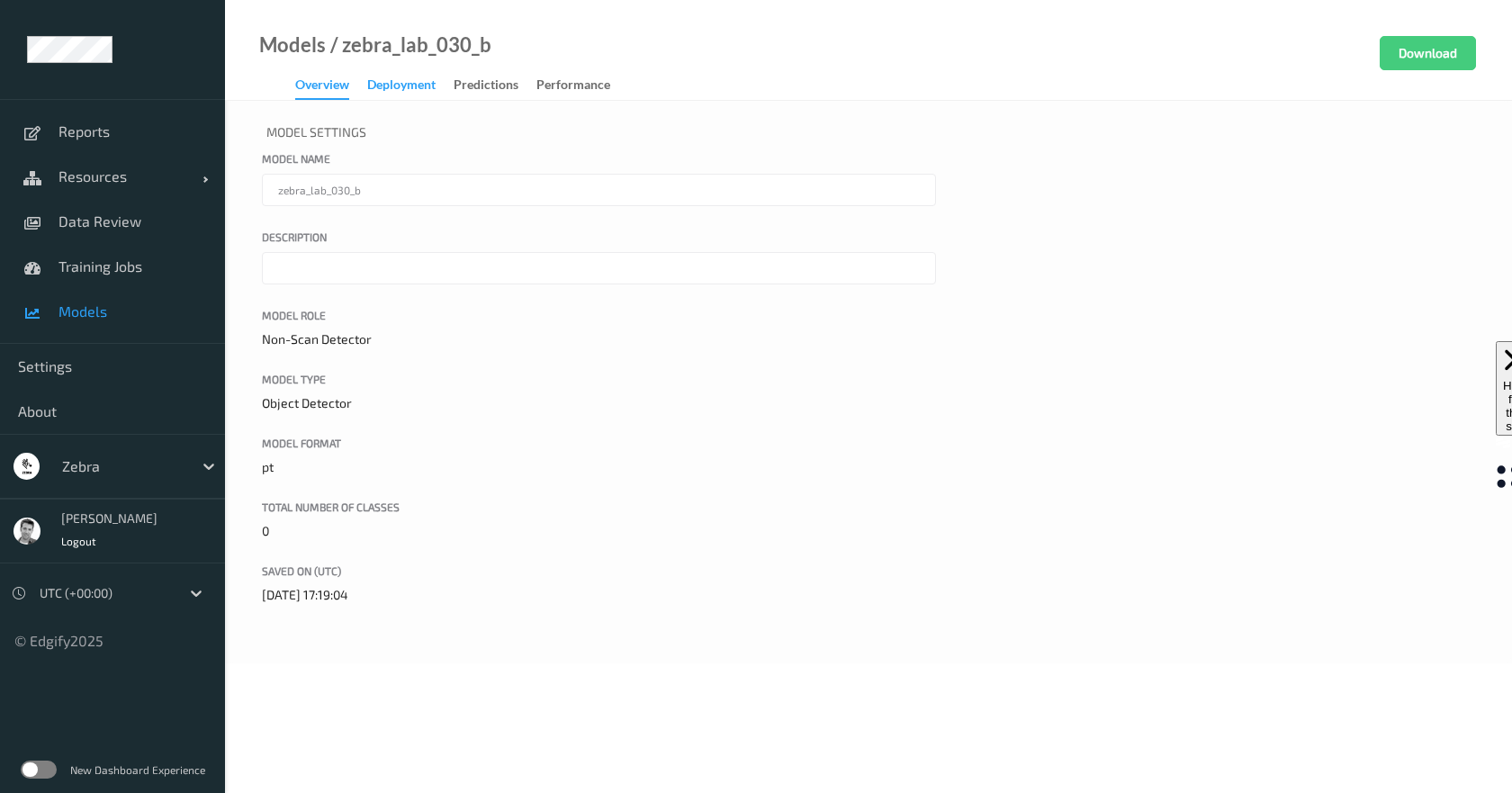
click at [400, 88] on div "Deployment" at bounding box center [401, 87] width 69 height 23
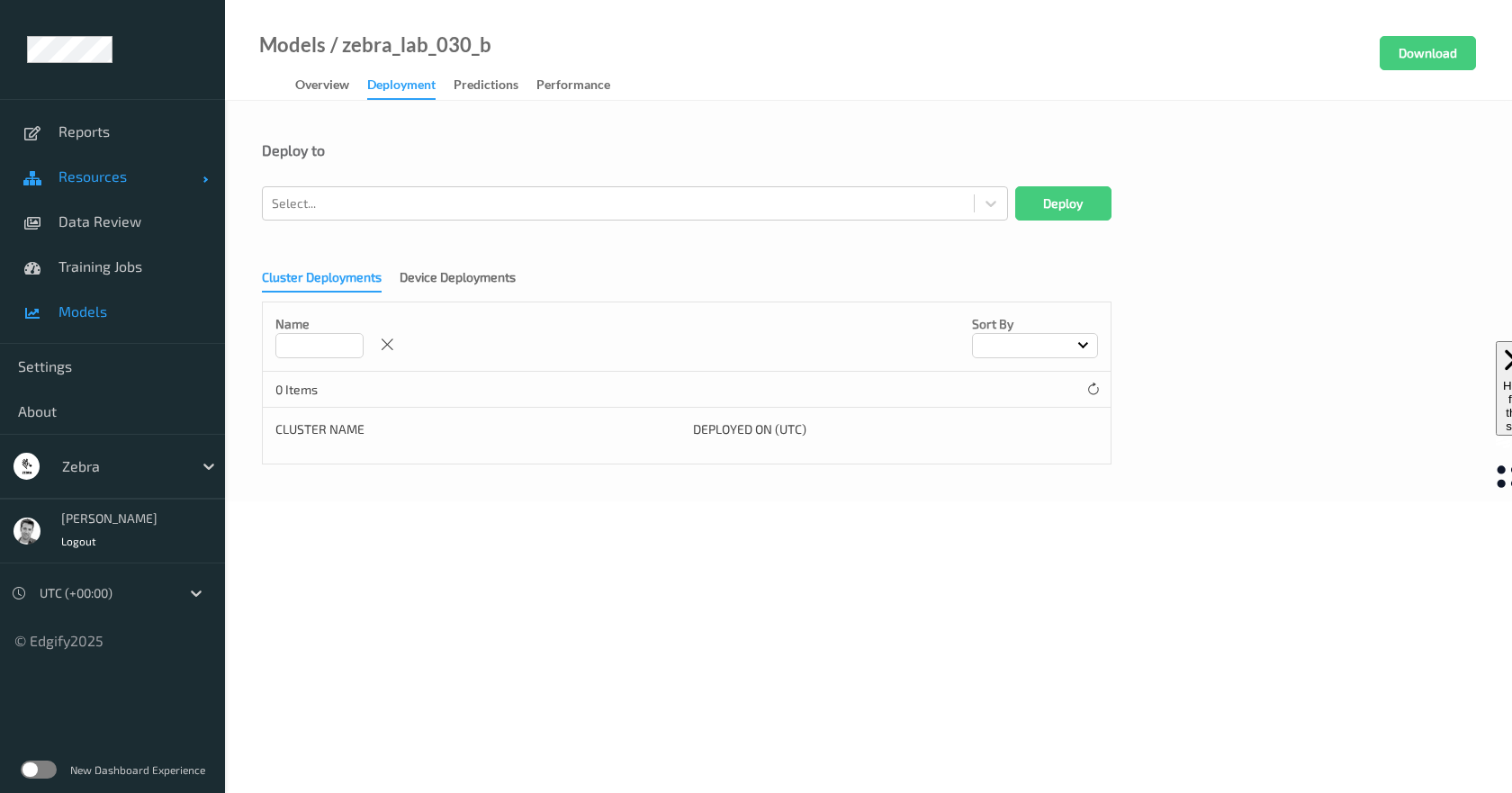
click at [78, 176] on span "Resources" at bounding box center [130, 176] width 144 height 18
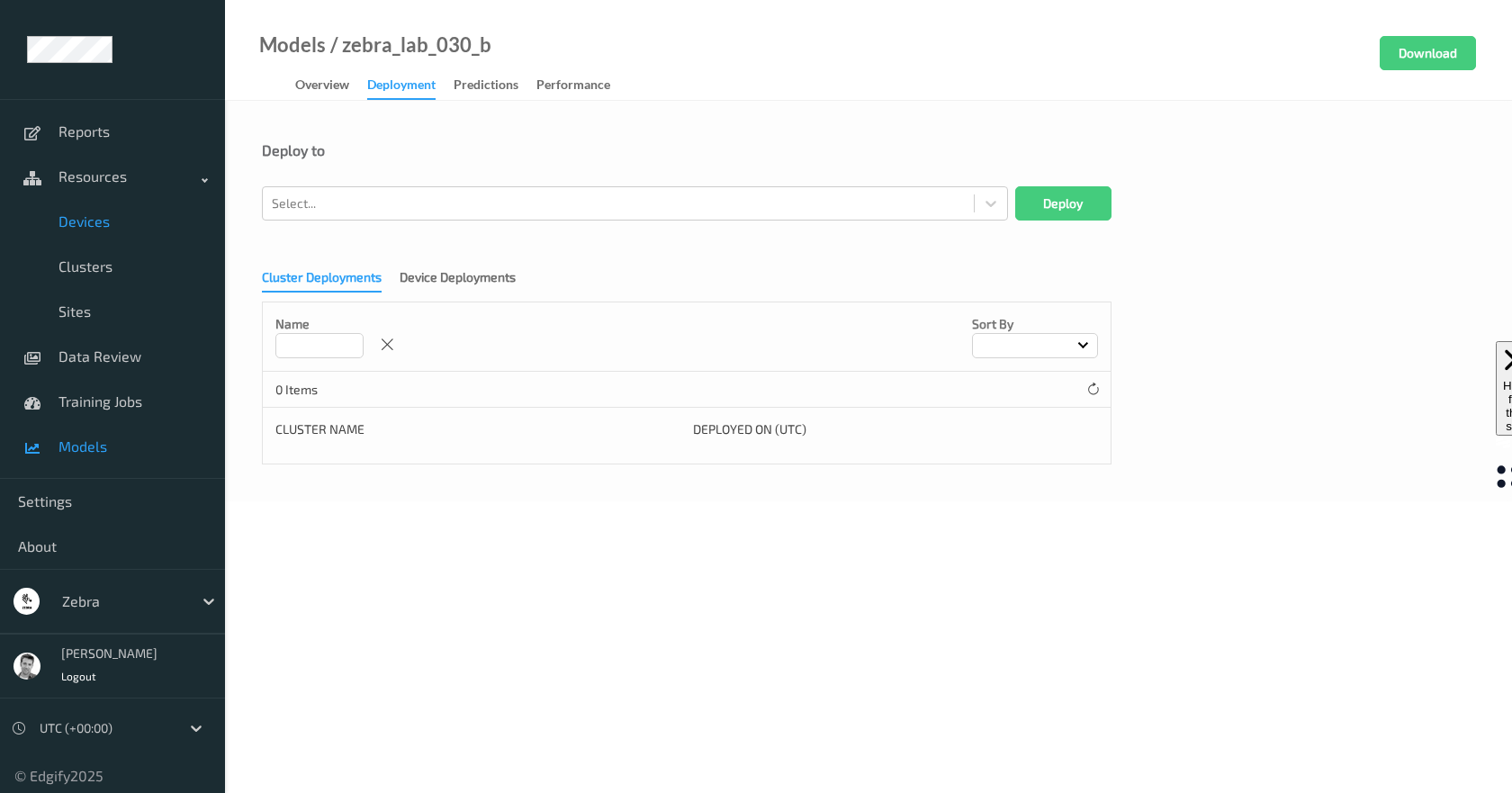
click at [96, 226] on span "Devices" at bounding box center [132, 221] width 148 height 18
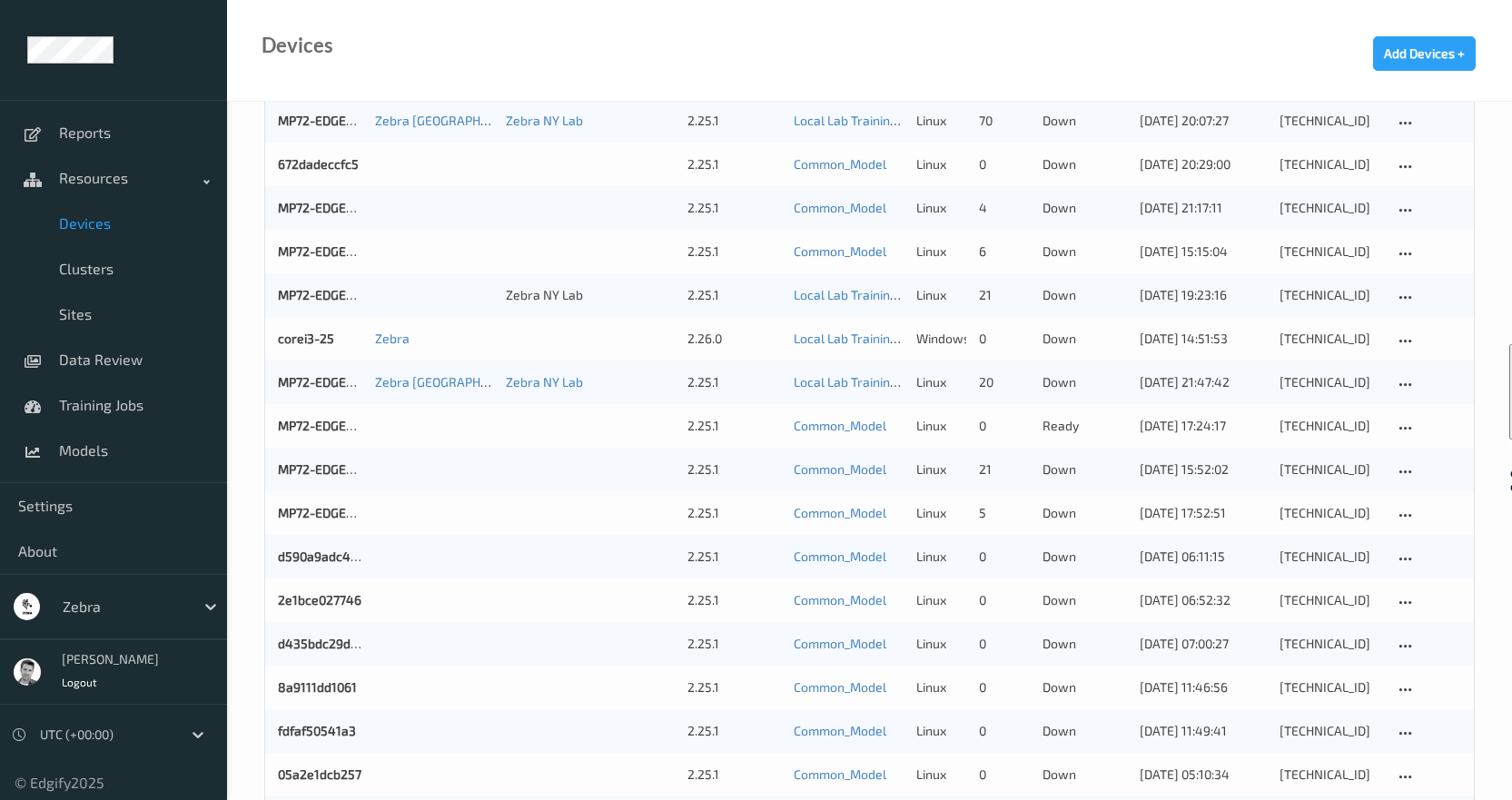
scroll to position [1089, 0]
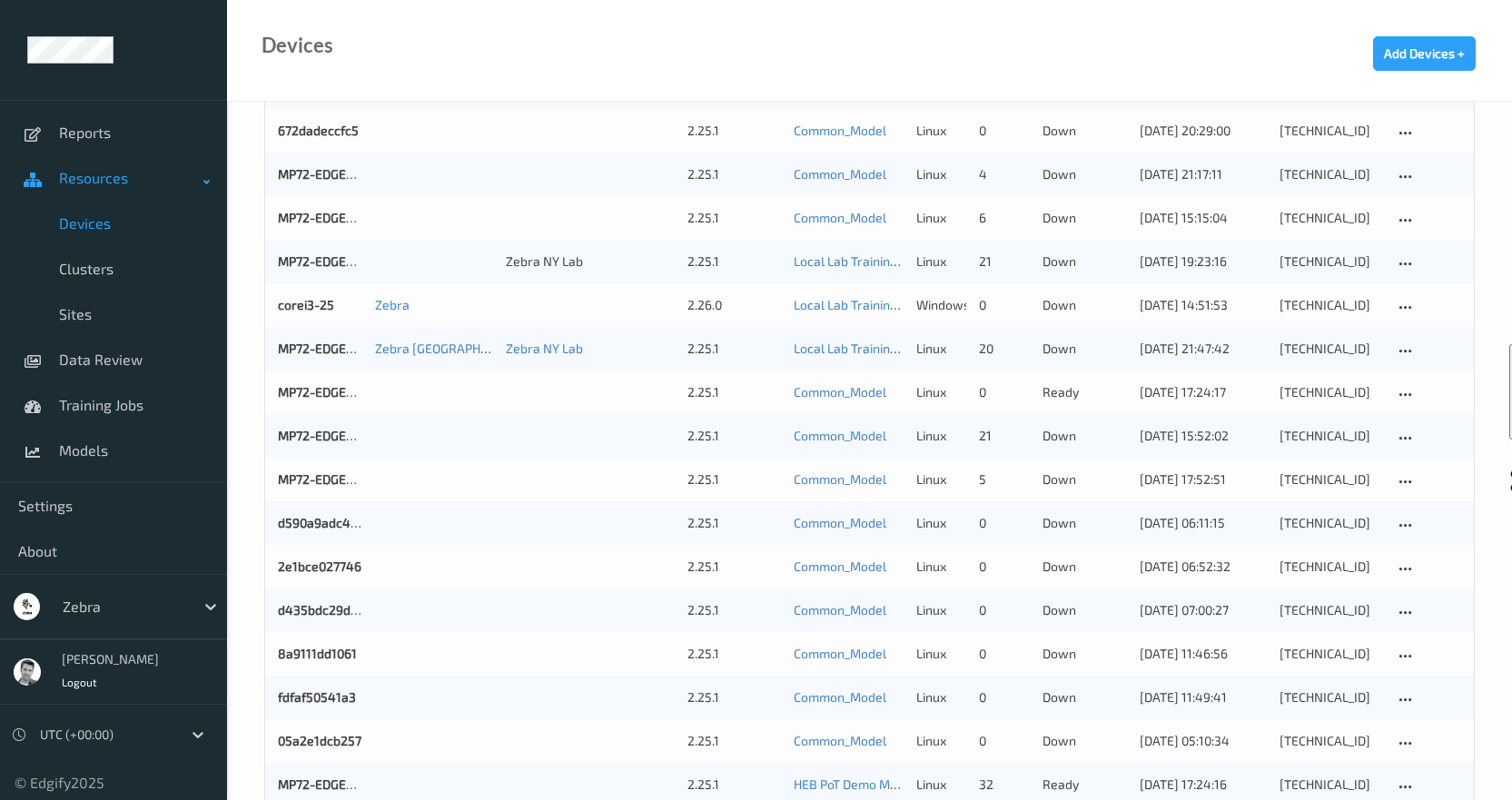
click at [69, 181] on span "Resources" at bounding box center [131, 177] width 146 height 18
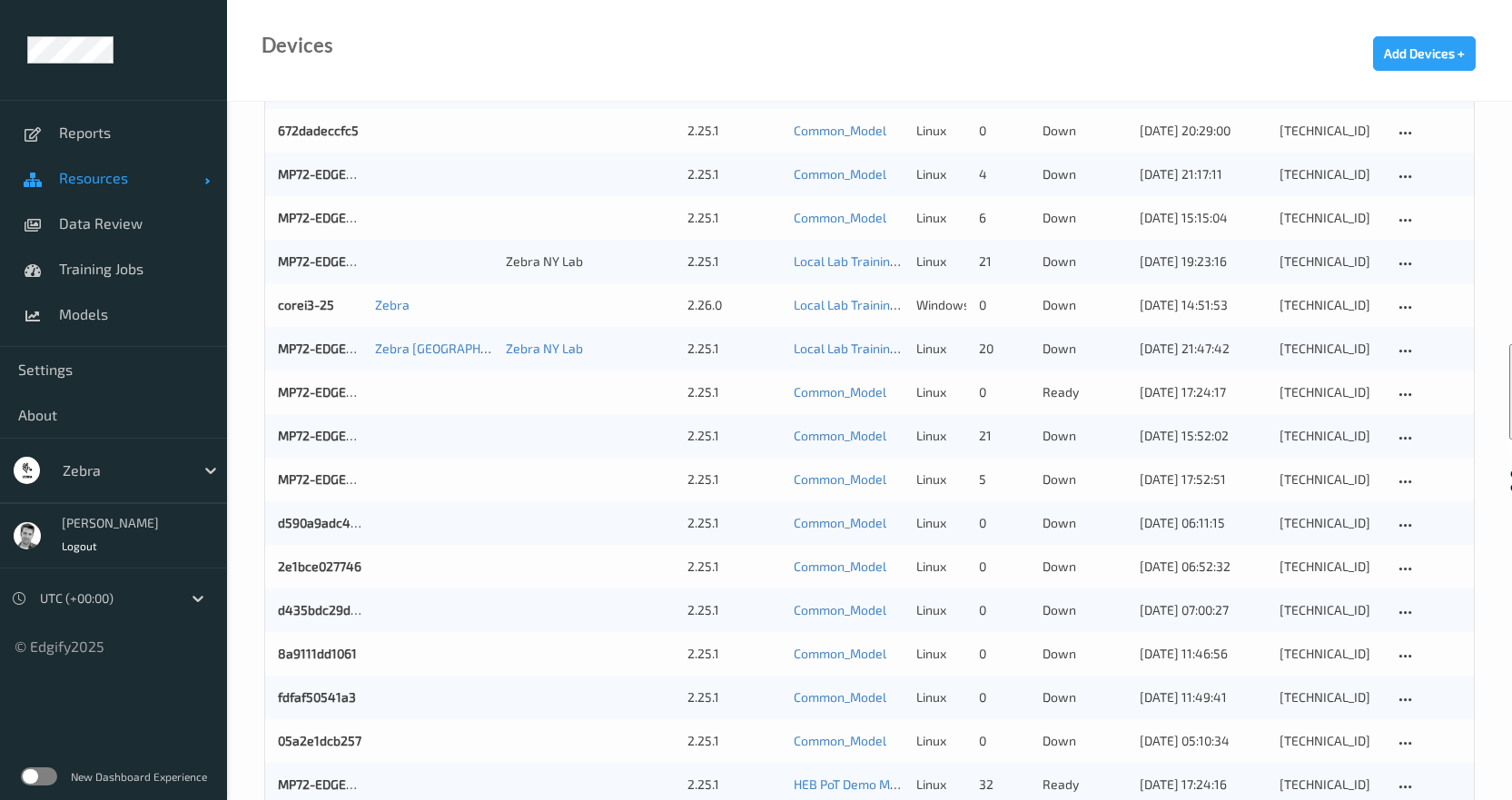
click at [73, 180] on span "Resources" at bounding box center [131, 177] width 146 height 18
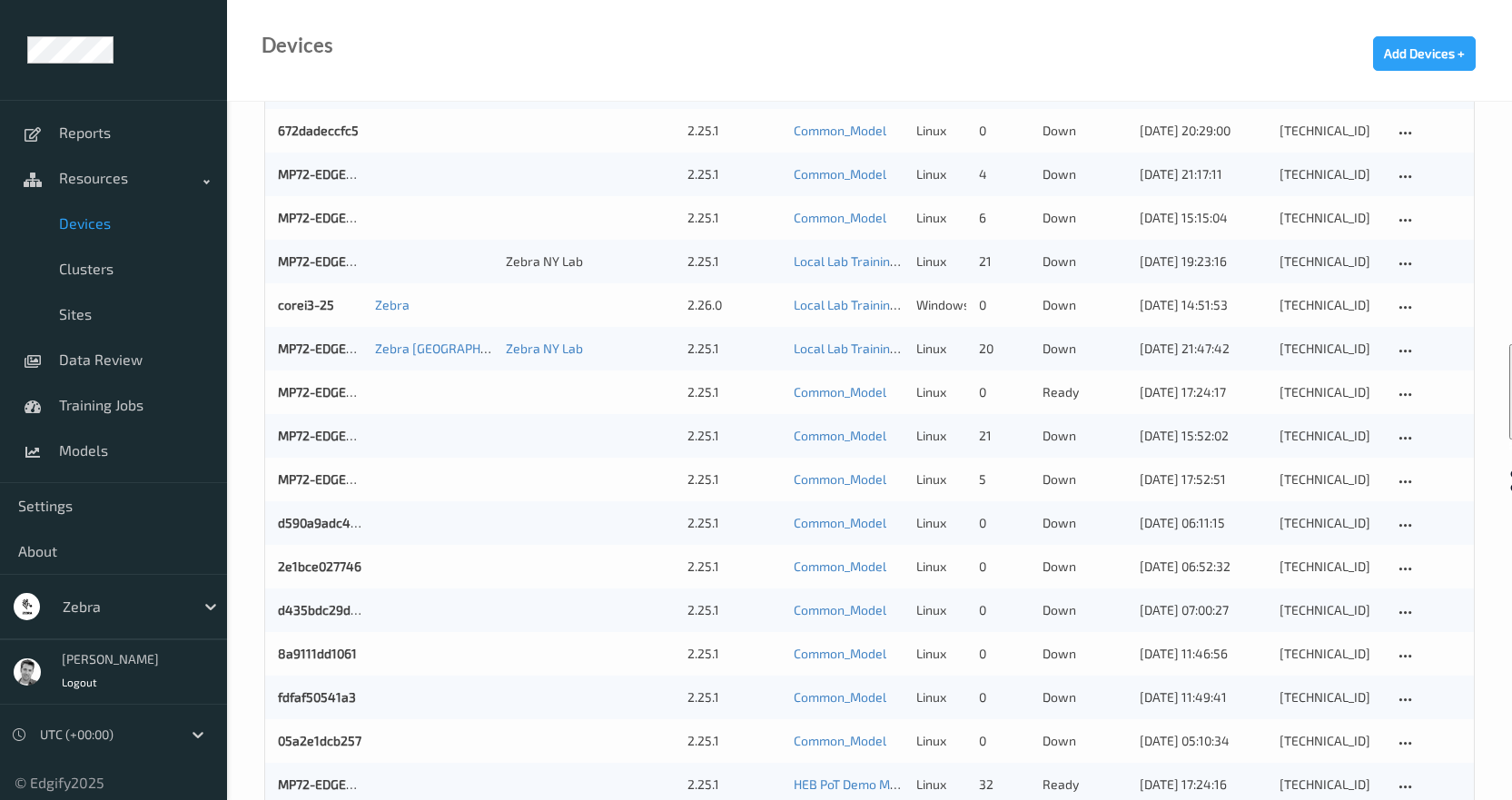
click at [85, 221] on span "Devices" at bounding box center [133, 223] width 149 height 18
click at [73, 224] on span "Devices" at bounding box center [133, 223] width 149 height 18
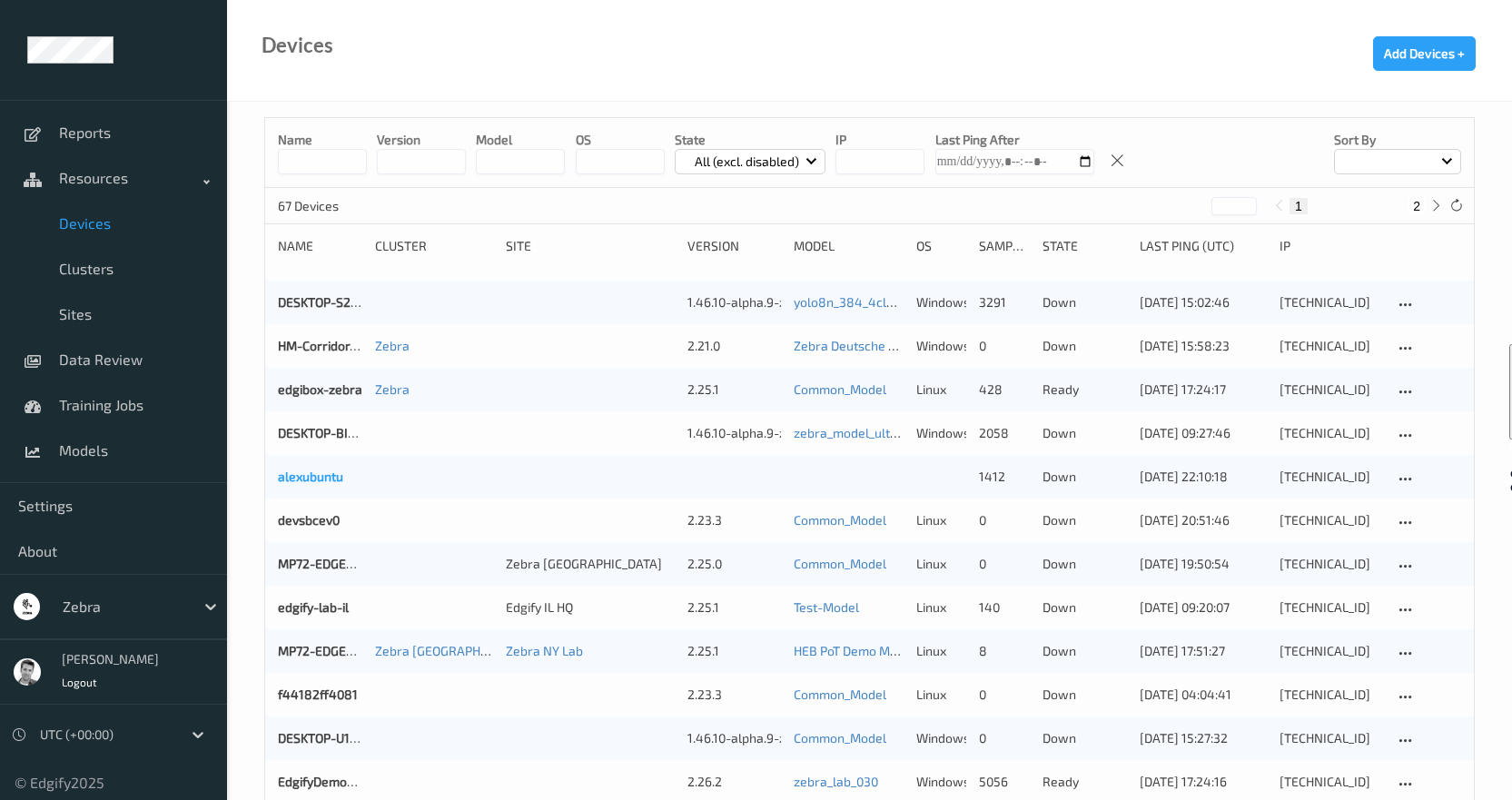
scroll to position [0, 0]
click at [82, 221] on span "Devices" at bounding box center [133, 223] width 149 height 18
click at [815, 163] on div "All (excl. disabled)" at bounding box center [750, 164] width 151 height 25
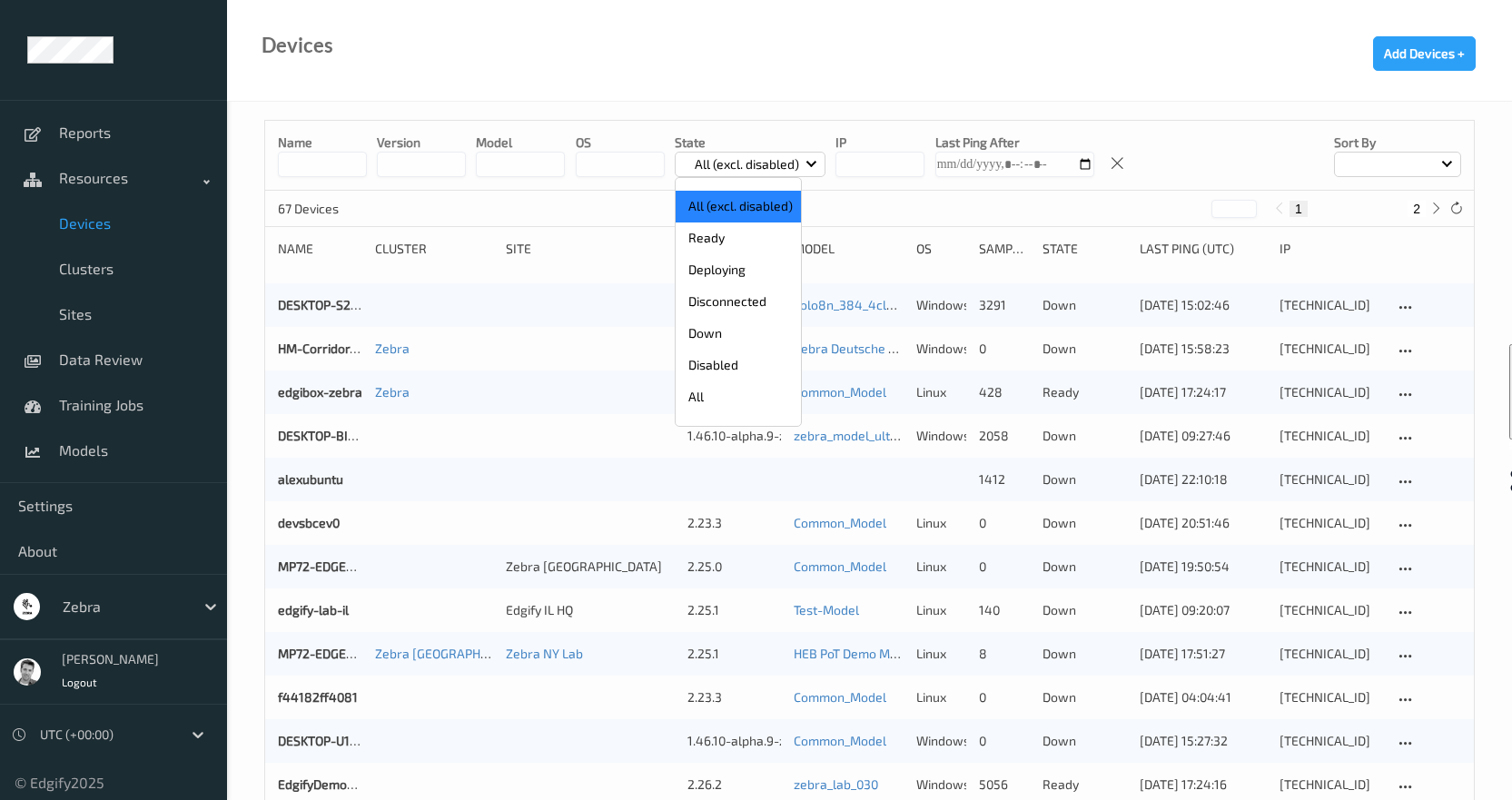
click at [694, 200] on p "All (excl. disabled)" at bounding box center [739, 206] width 125 height 32
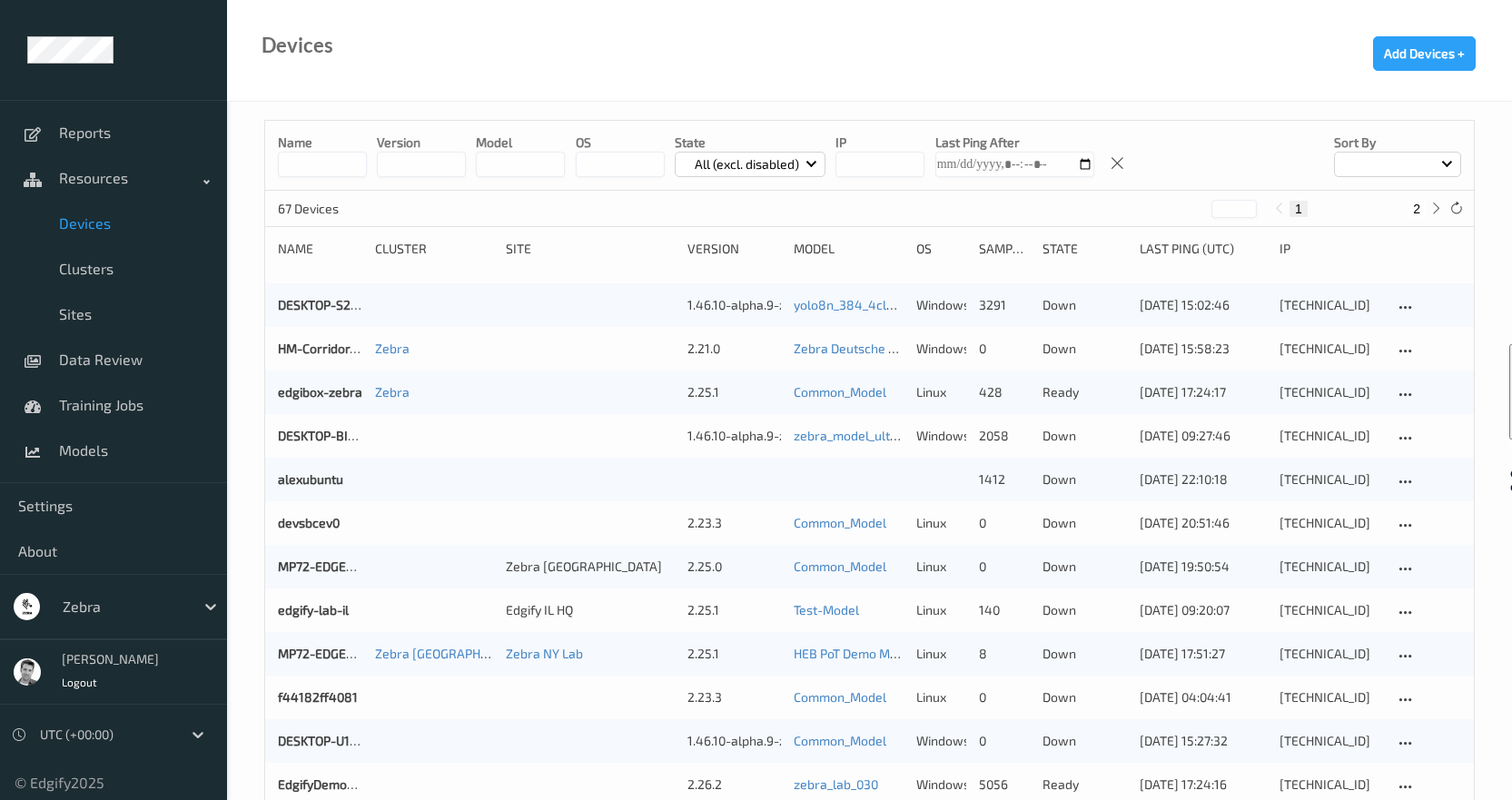
click at [689, 155] on p "All (excl. disabled)" at bounding box center [746, 164] width 117 height 18
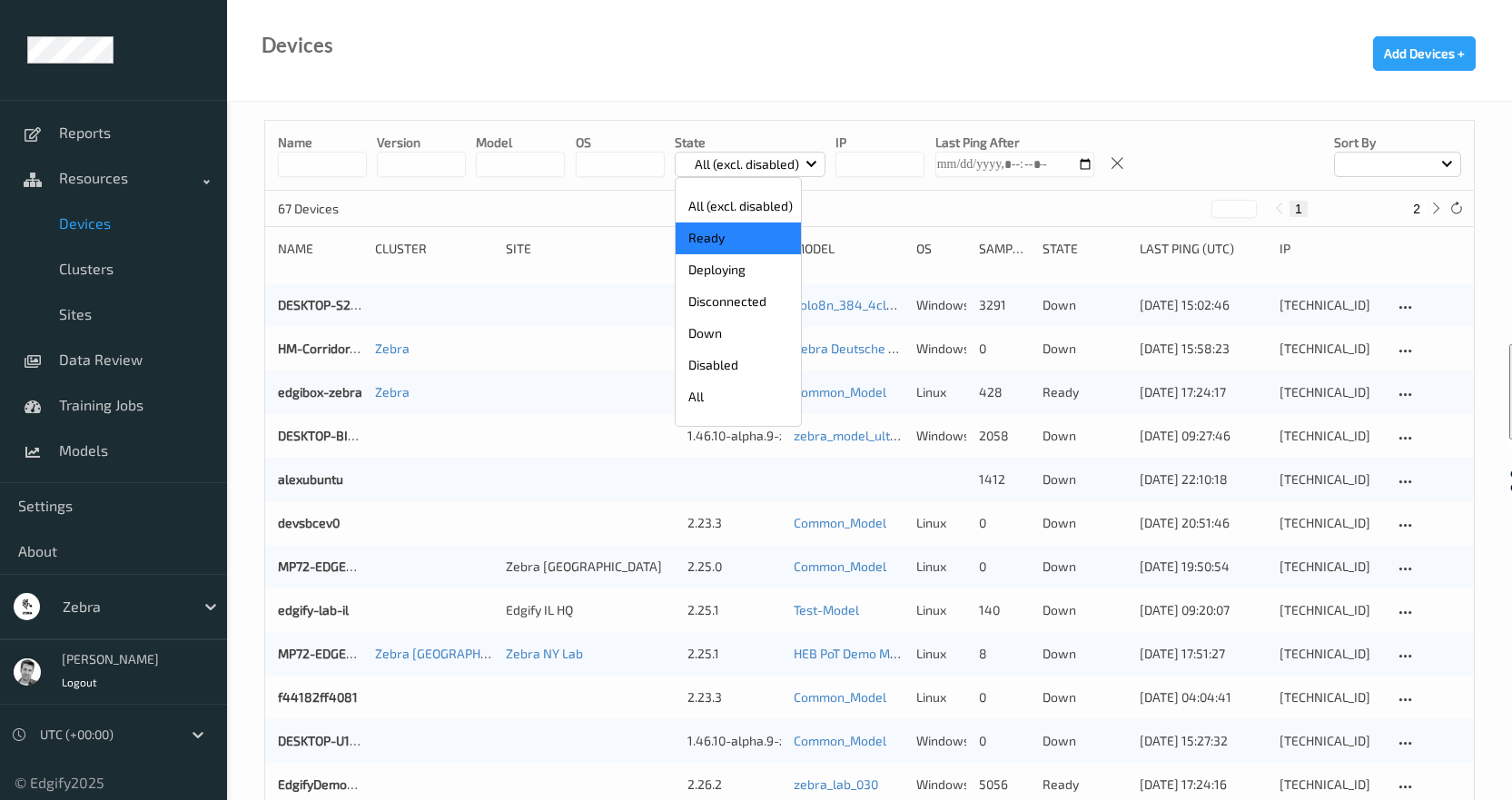
click at [705, 237] on p "Ready" at bounding box center [739, 238] width 125 height 32
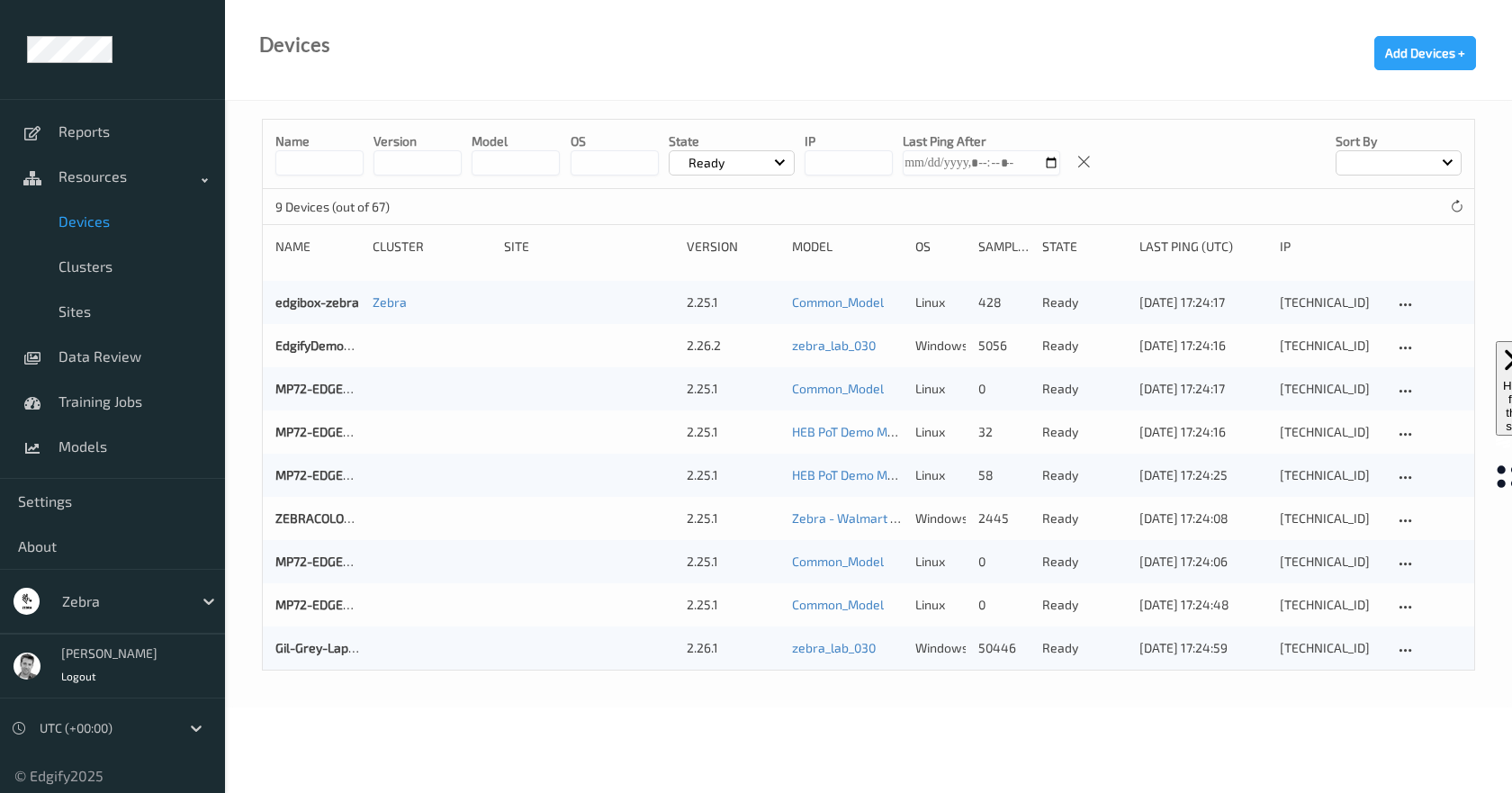
click at [292, 659] on div "Gil-Grey-Laptop 2.26.1 zebra_lab_030 windows 50446 ready 27/08/2025 17:24:59 19…" at bounding box center [868, 647] width 1211 height 43
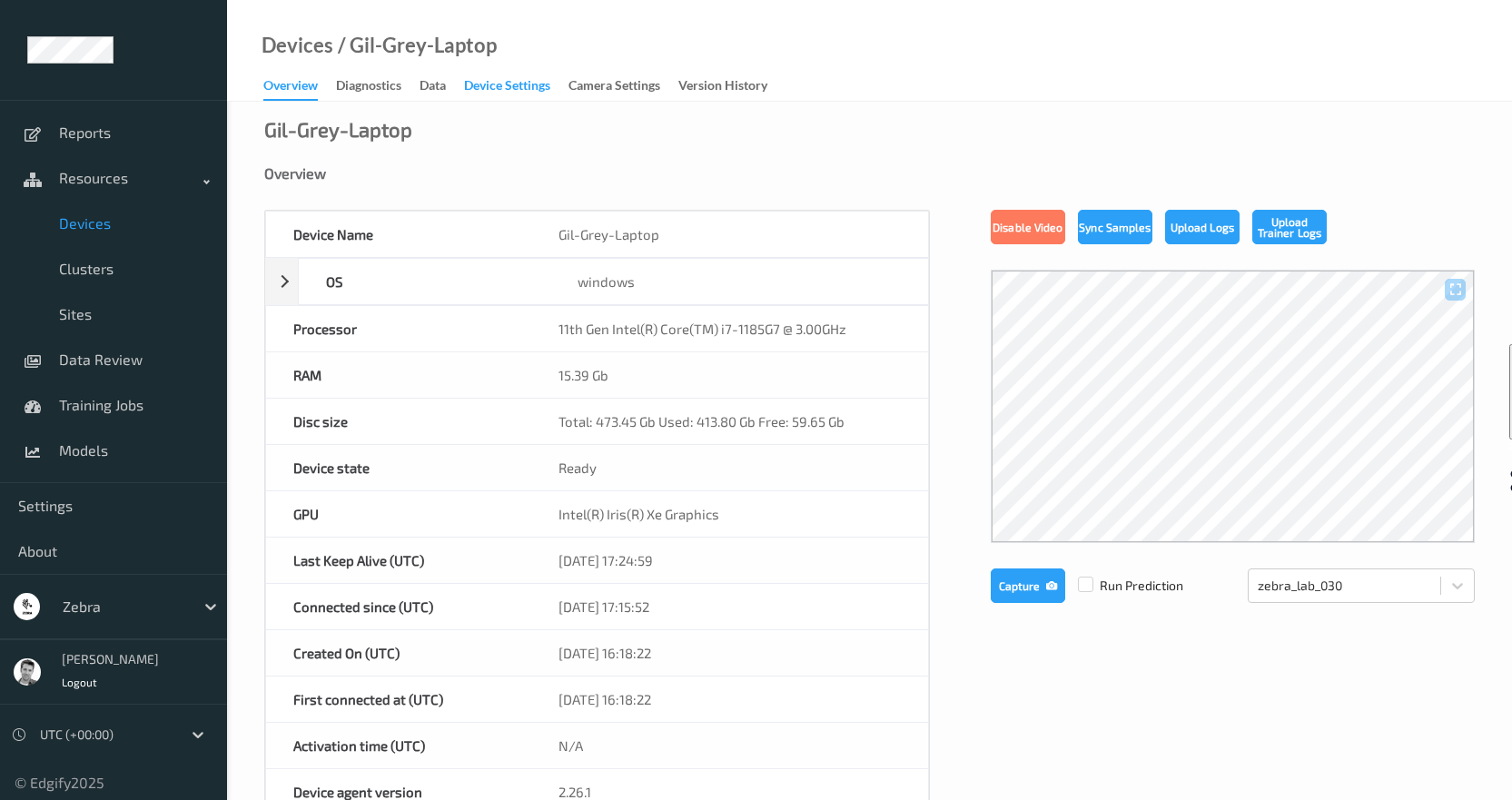
click at [510, 84] on div "Device Settings" at bounding box center [506, 88] width 86 height 23
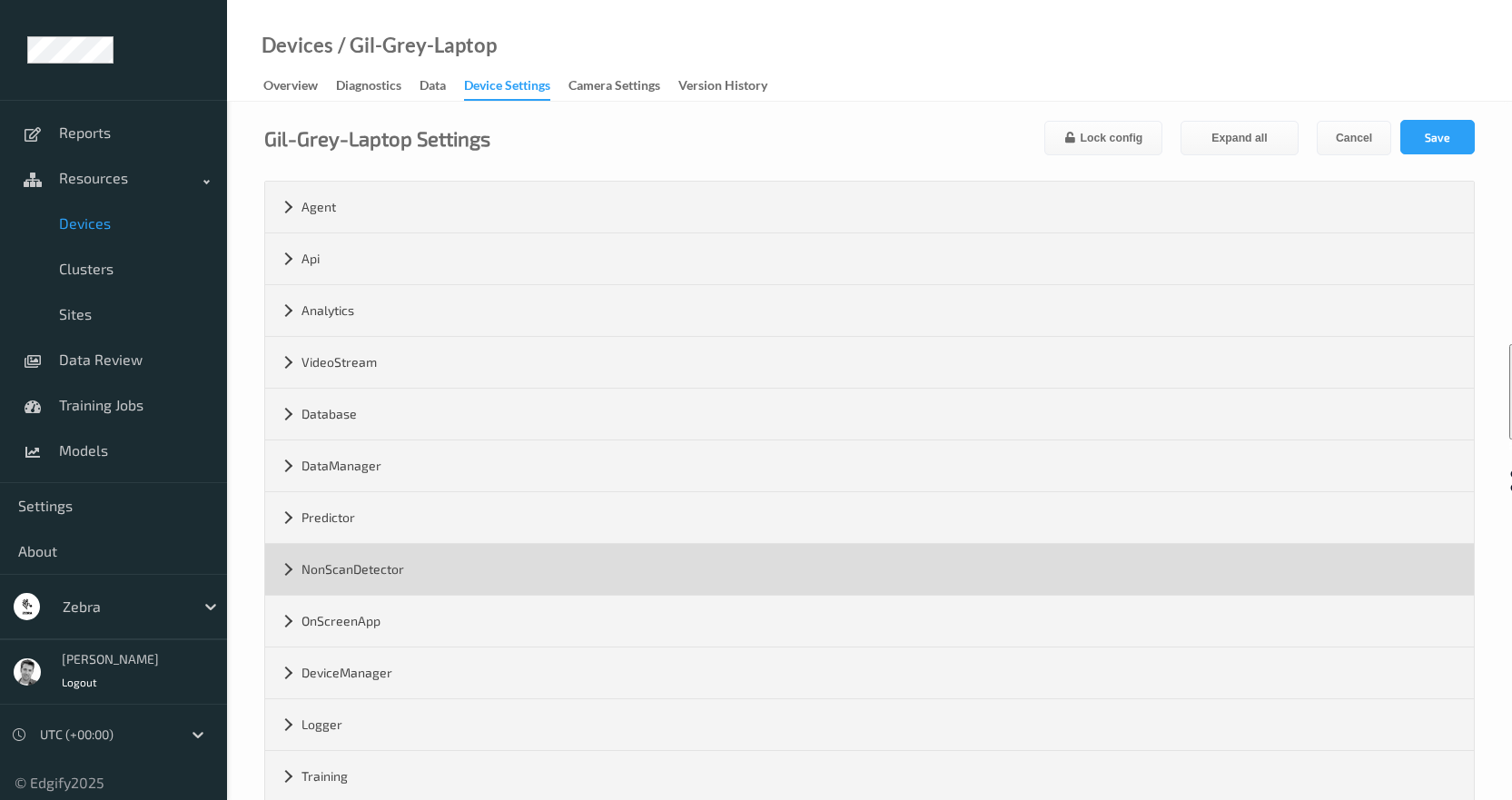
click at [508, 583] on div "NonScanDetector" at bounding box center [869, 569] width 1208 height 51
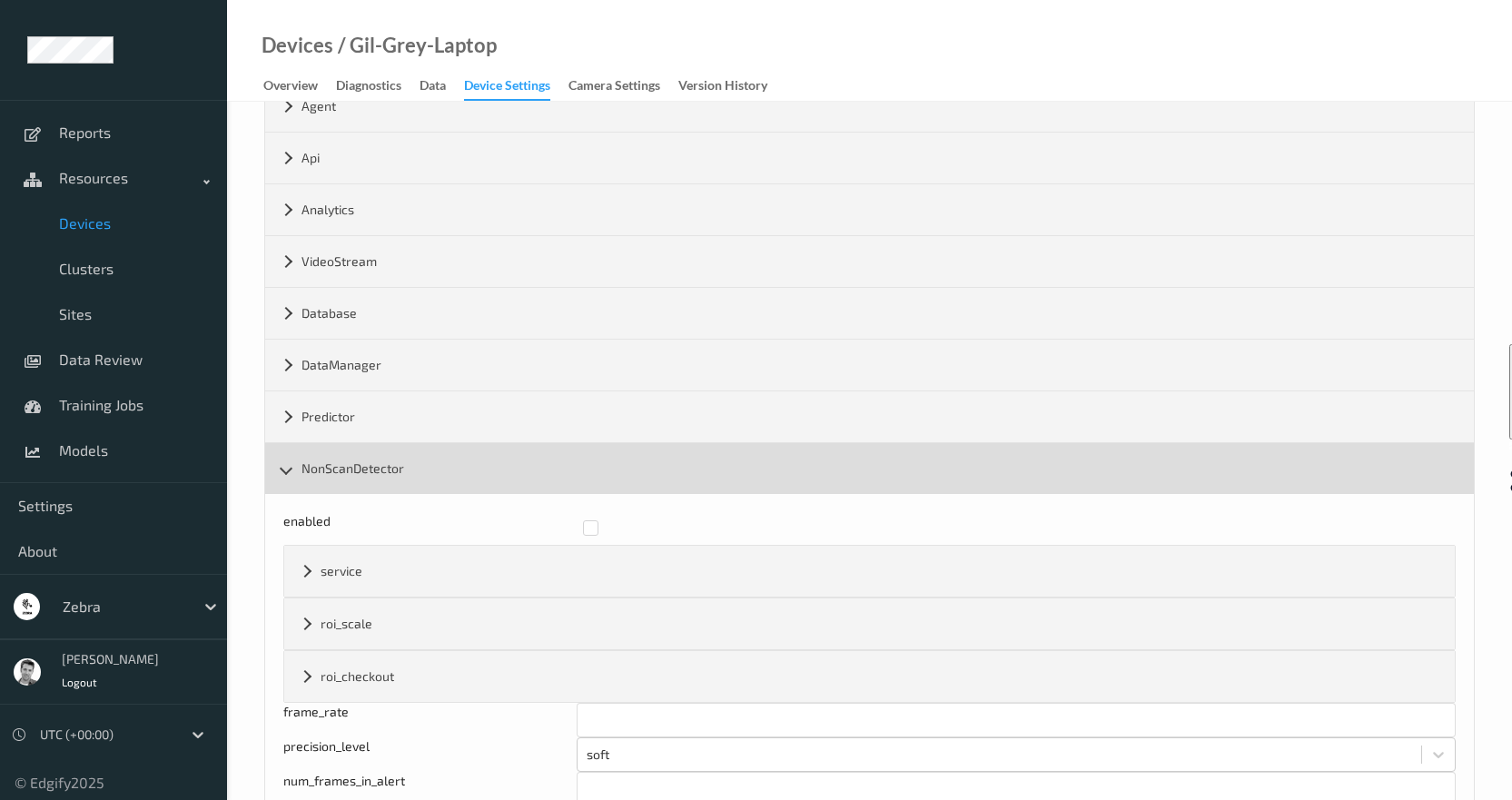
scroll to position [272, 0]
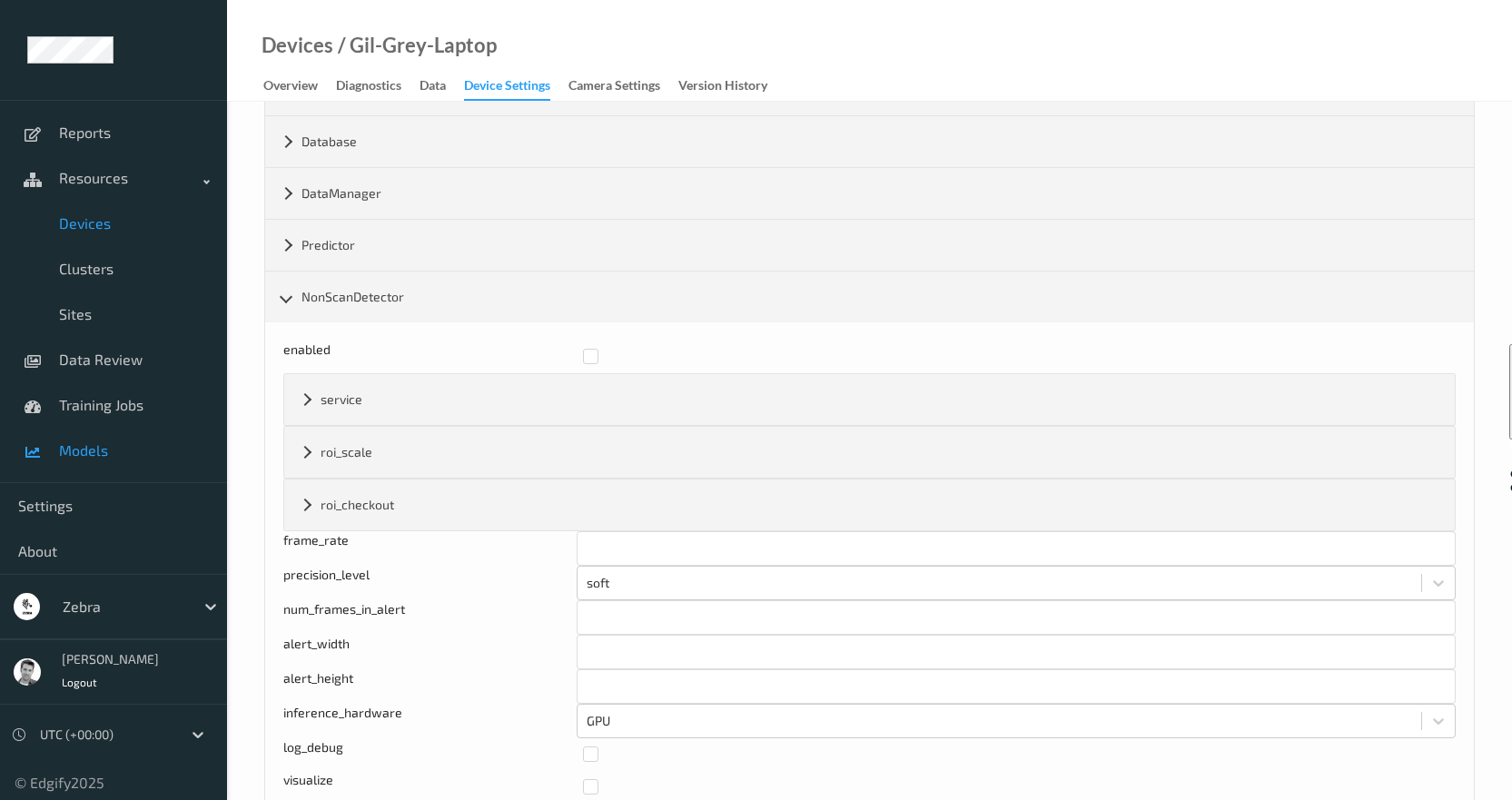
click at [85, 452] on span "Models" at bounding box center [133, 450] width 149 height 18
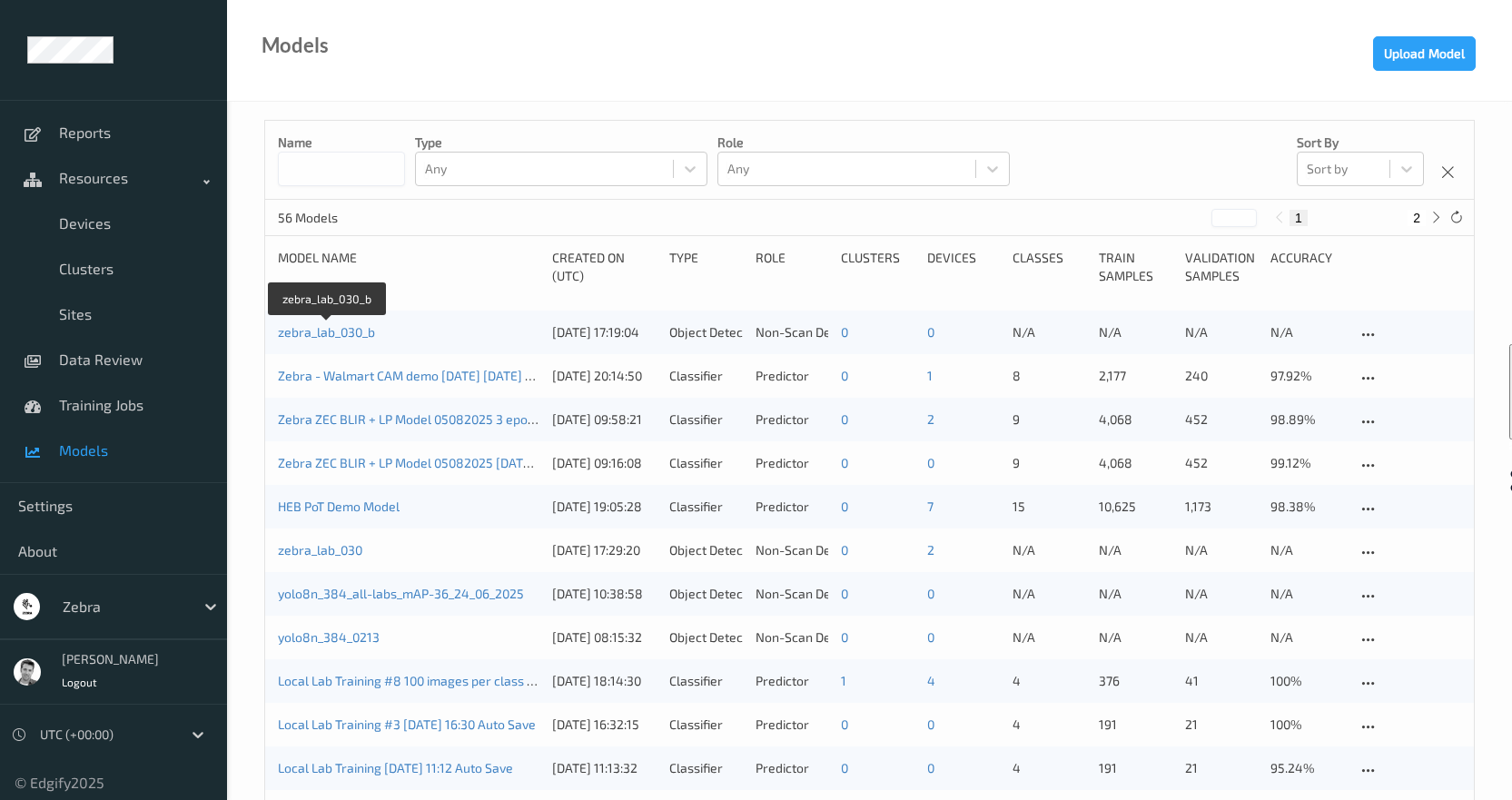
click at [310, 328] on link "zebra_lab_030_b" at bounding box center [326, 332] width 97 height 15
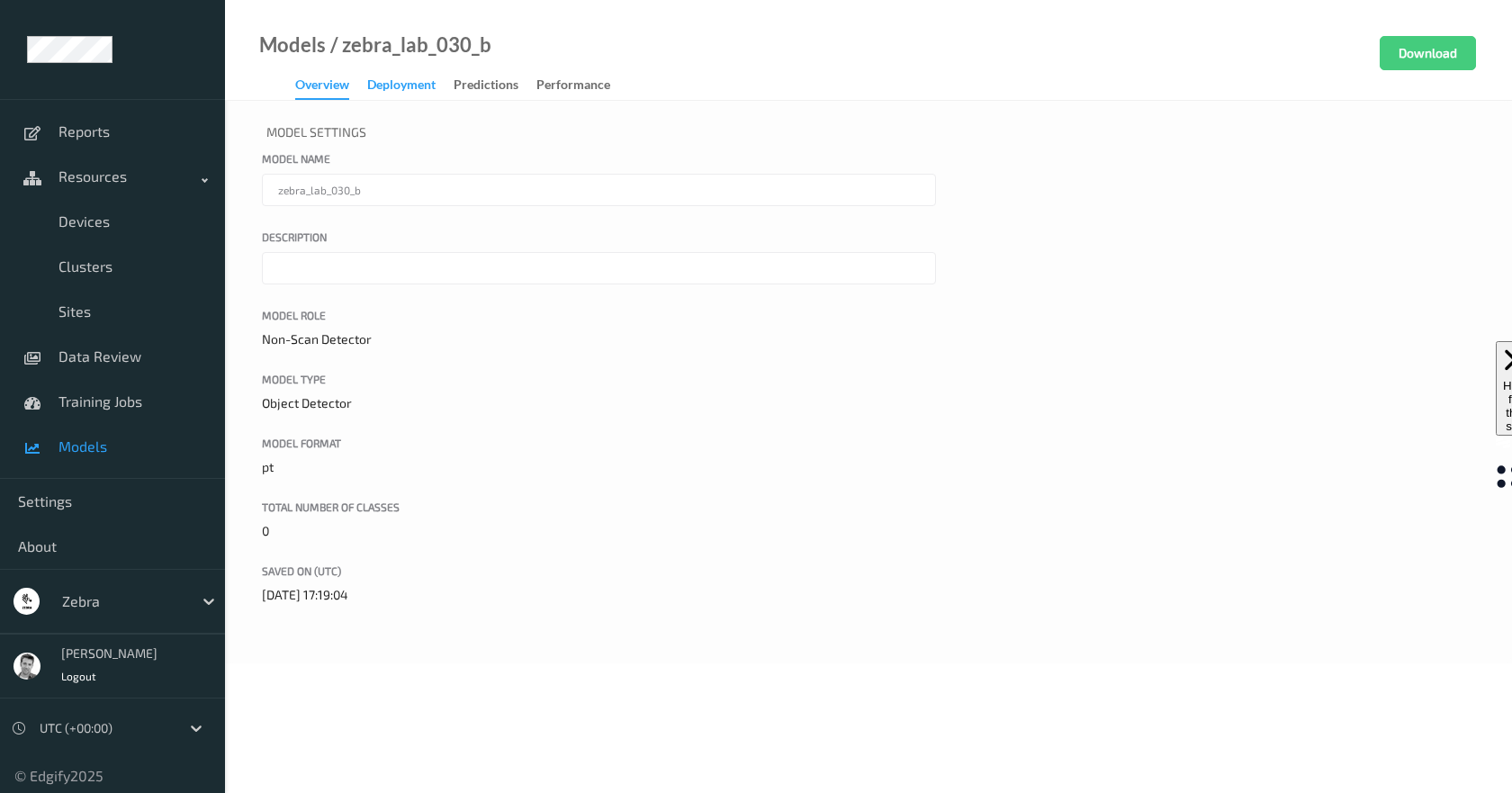
click at [399, 87] on div "Deployment" at bounding box center [401, 87] width 69 height 23
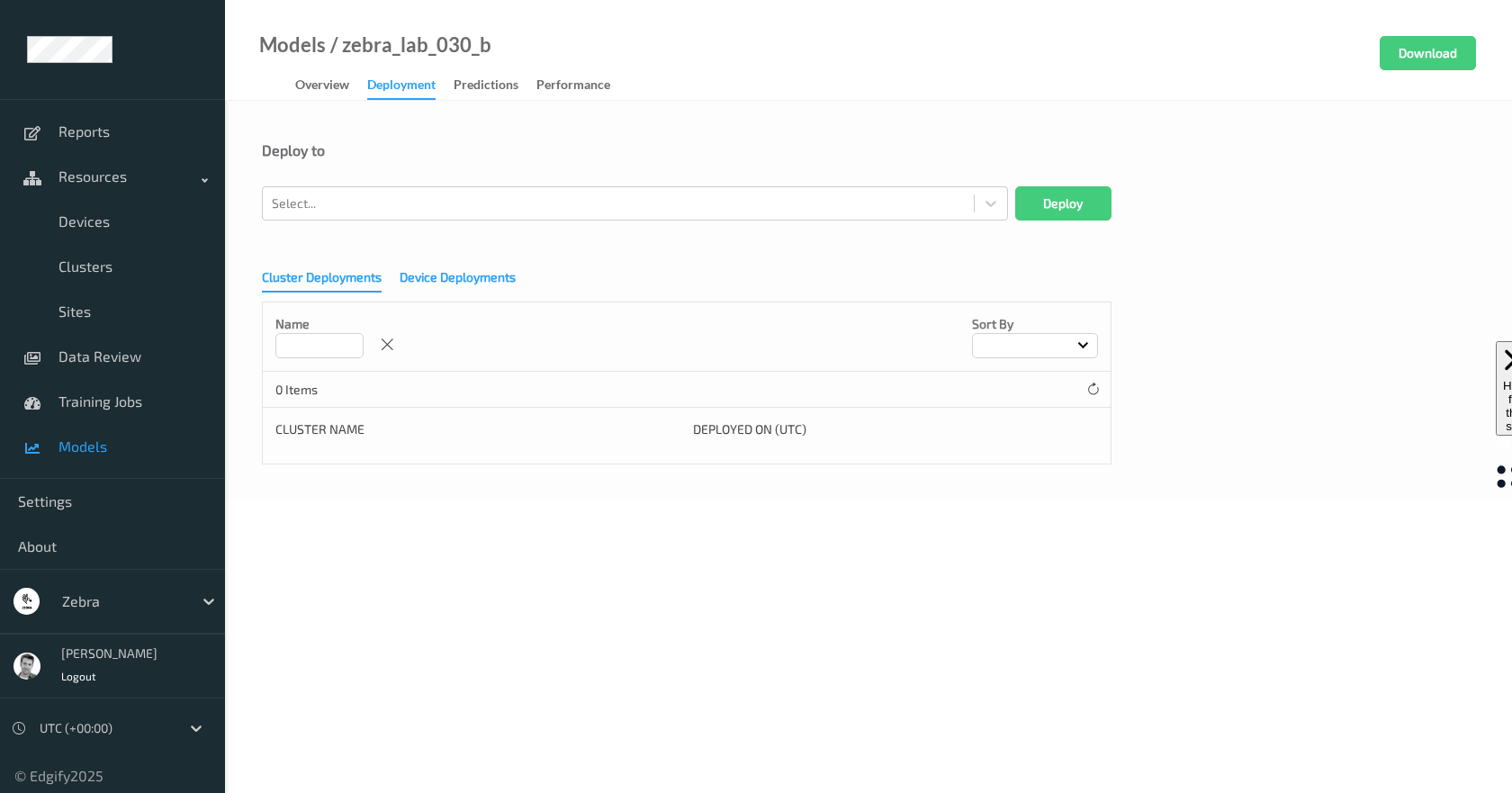
click at [433, 283] on div "Device Deployments" at bounding box center [457, 280] width 116 height 23
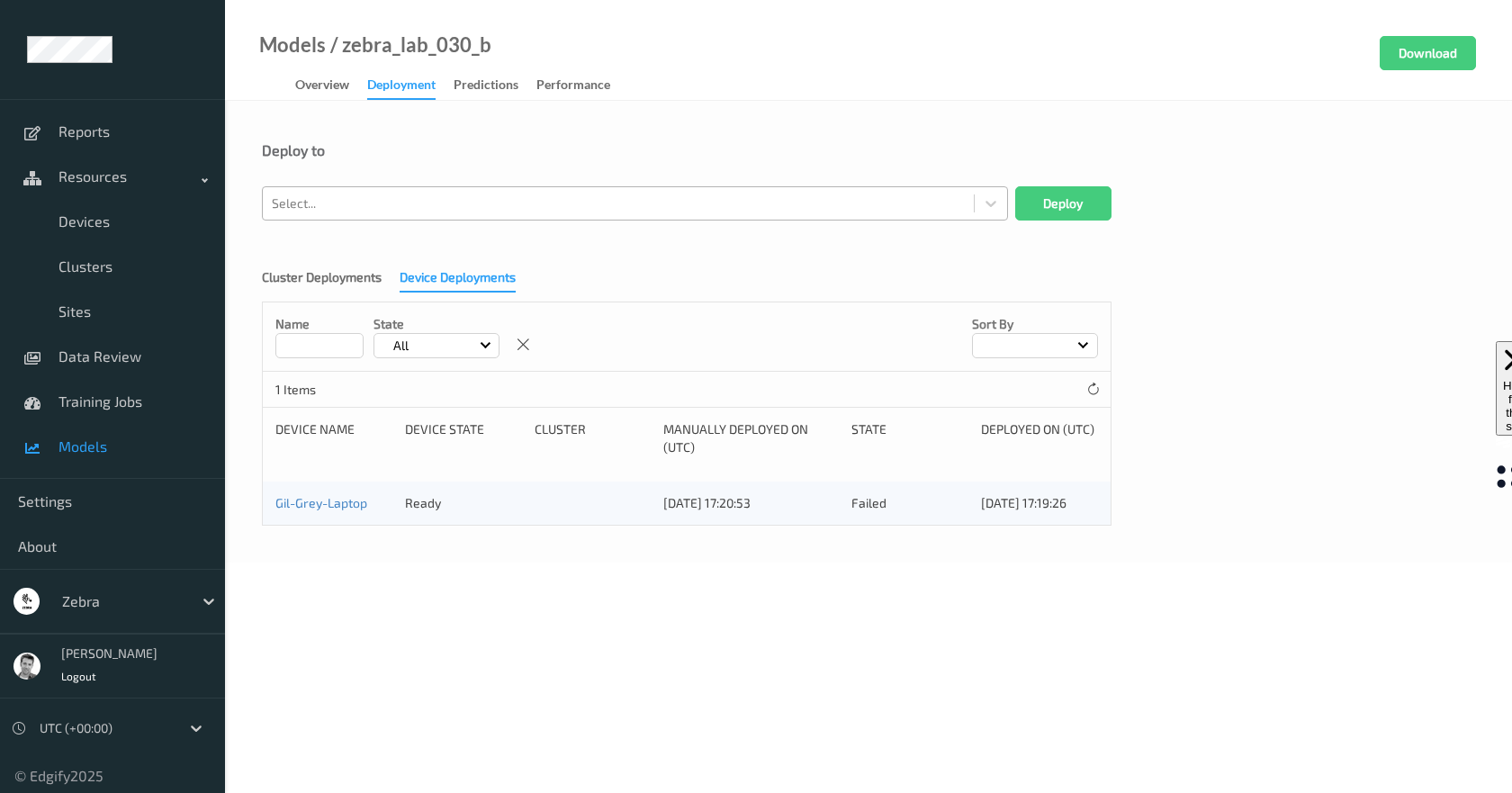
click at [339, 200] on div at bounding box center [617, 204] width 693 height 22
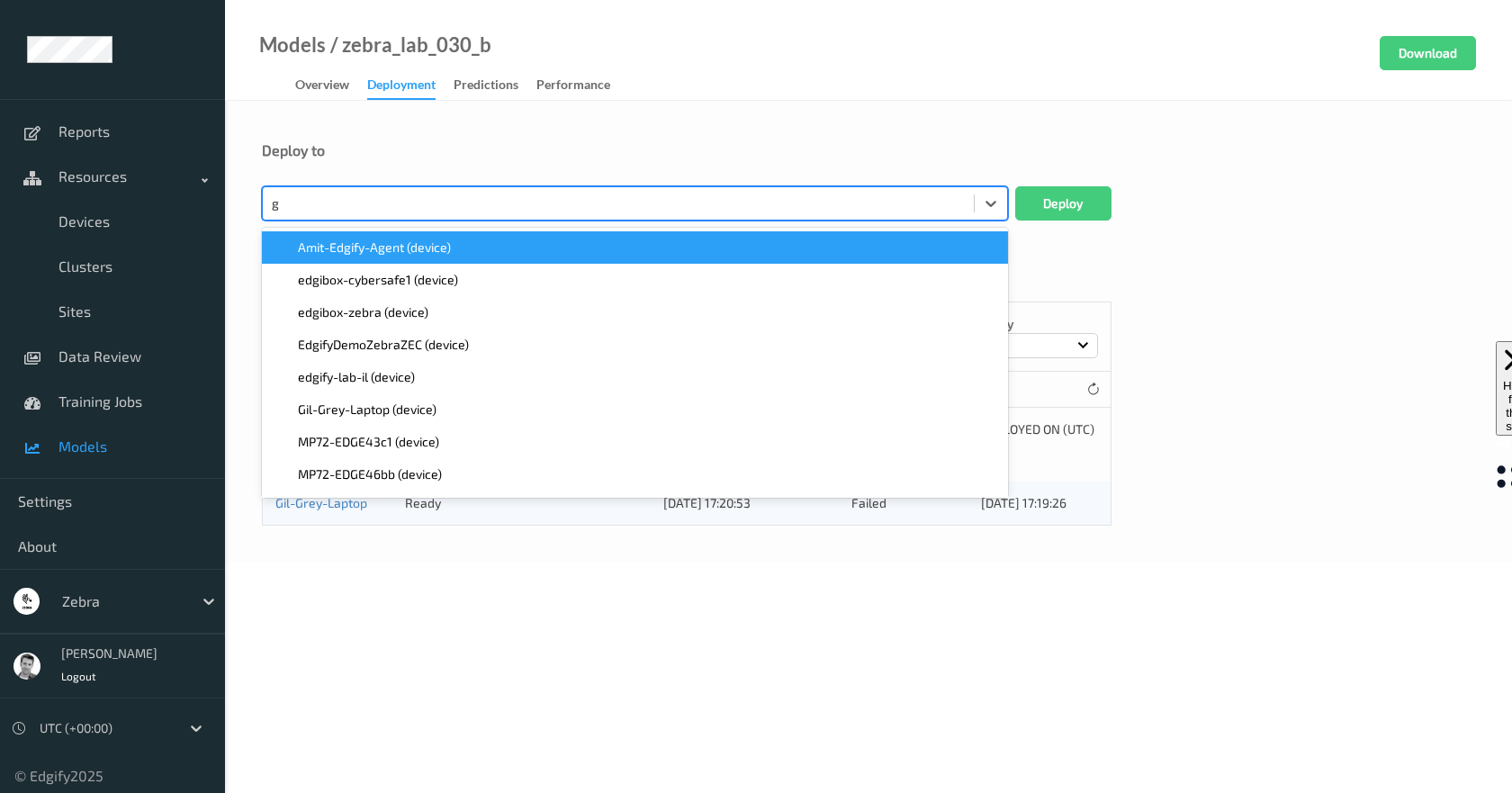
type input "gi"
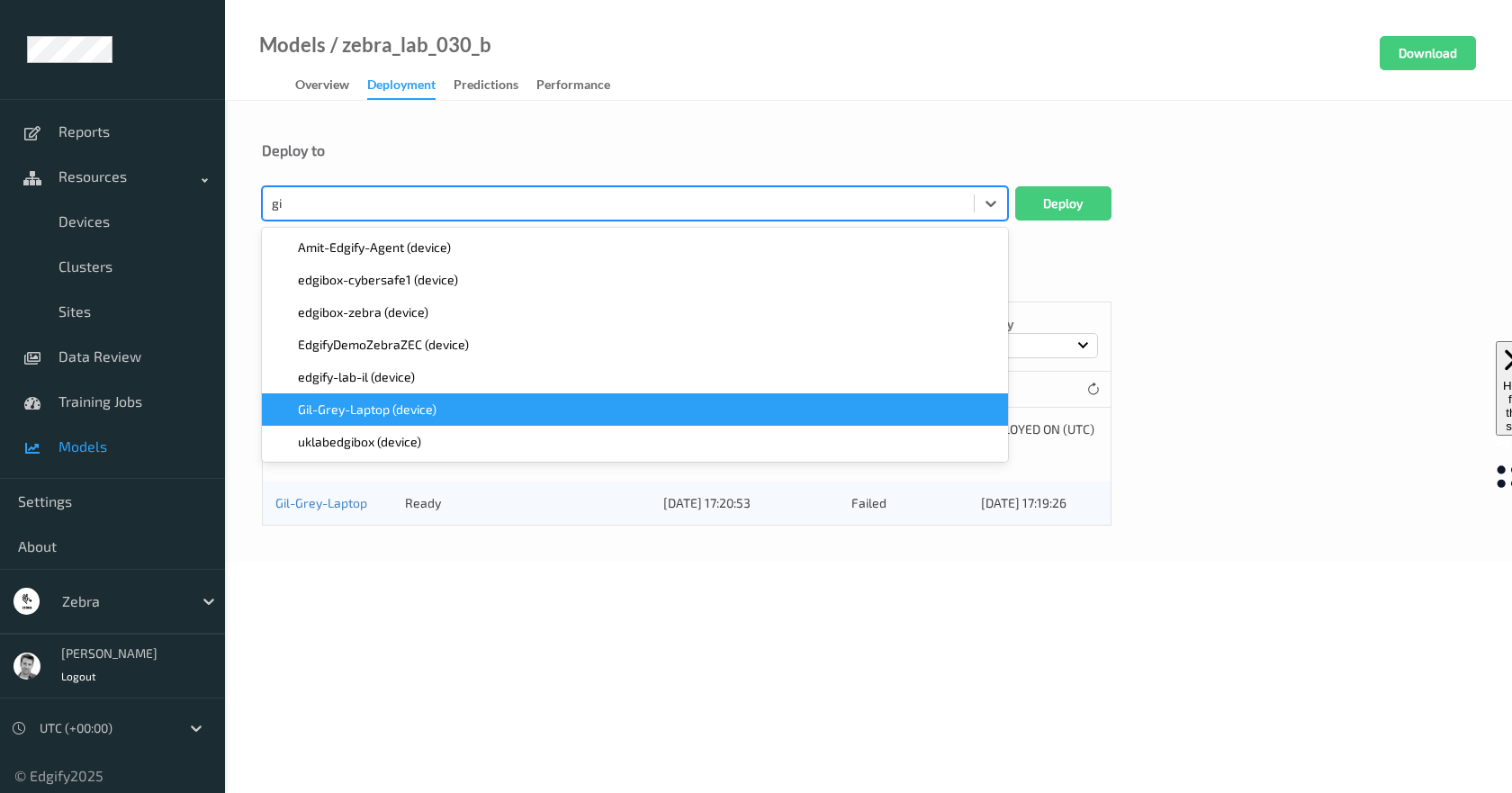
click at [388, 412] on span "Gil-Grey-Laptop (device)" at bounding box center [367, 409] width 139 height 18
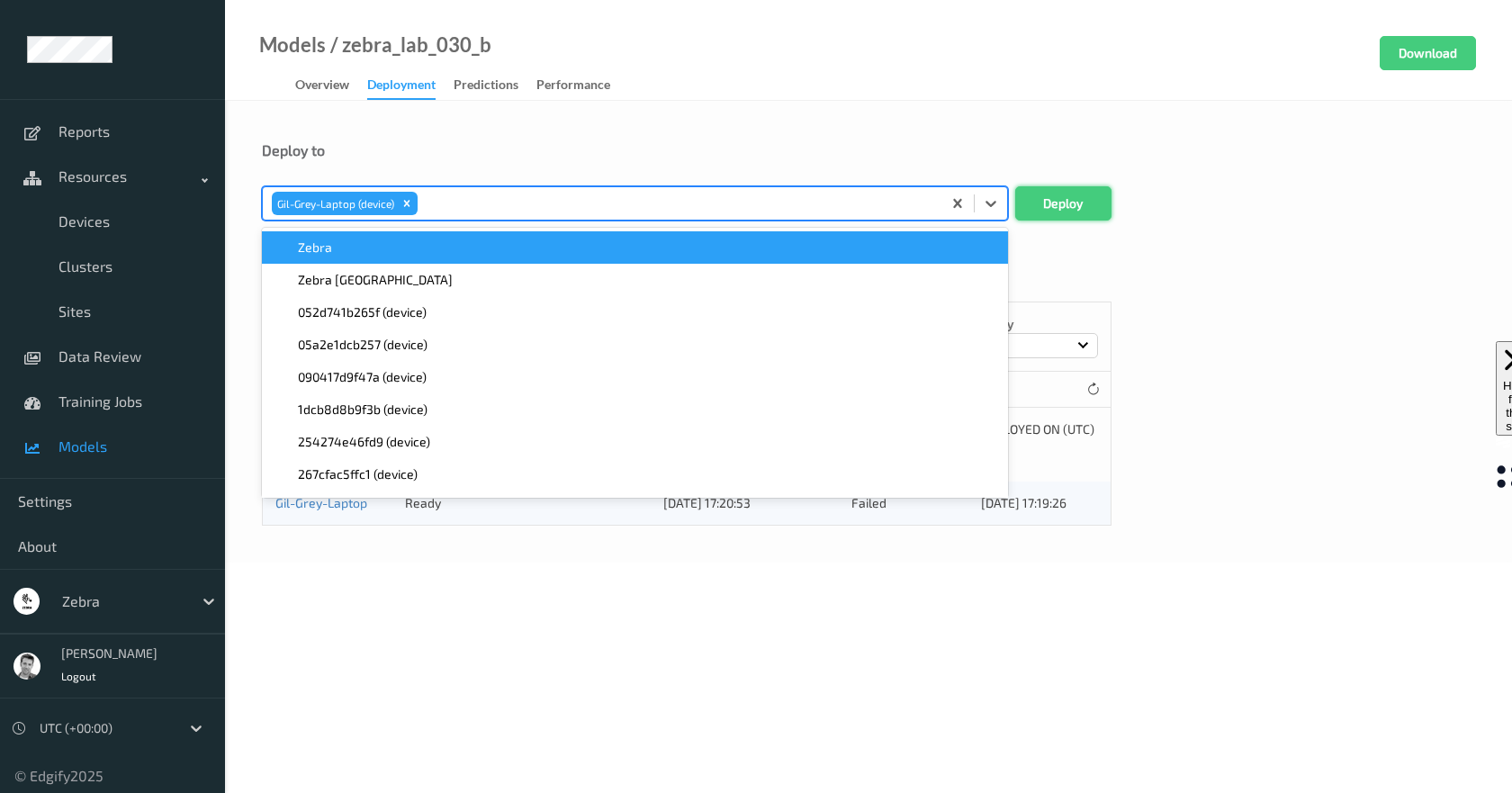
click at [1054, 187] on button "Deploy" at bounding box center [1063, 204] width 97 height 34
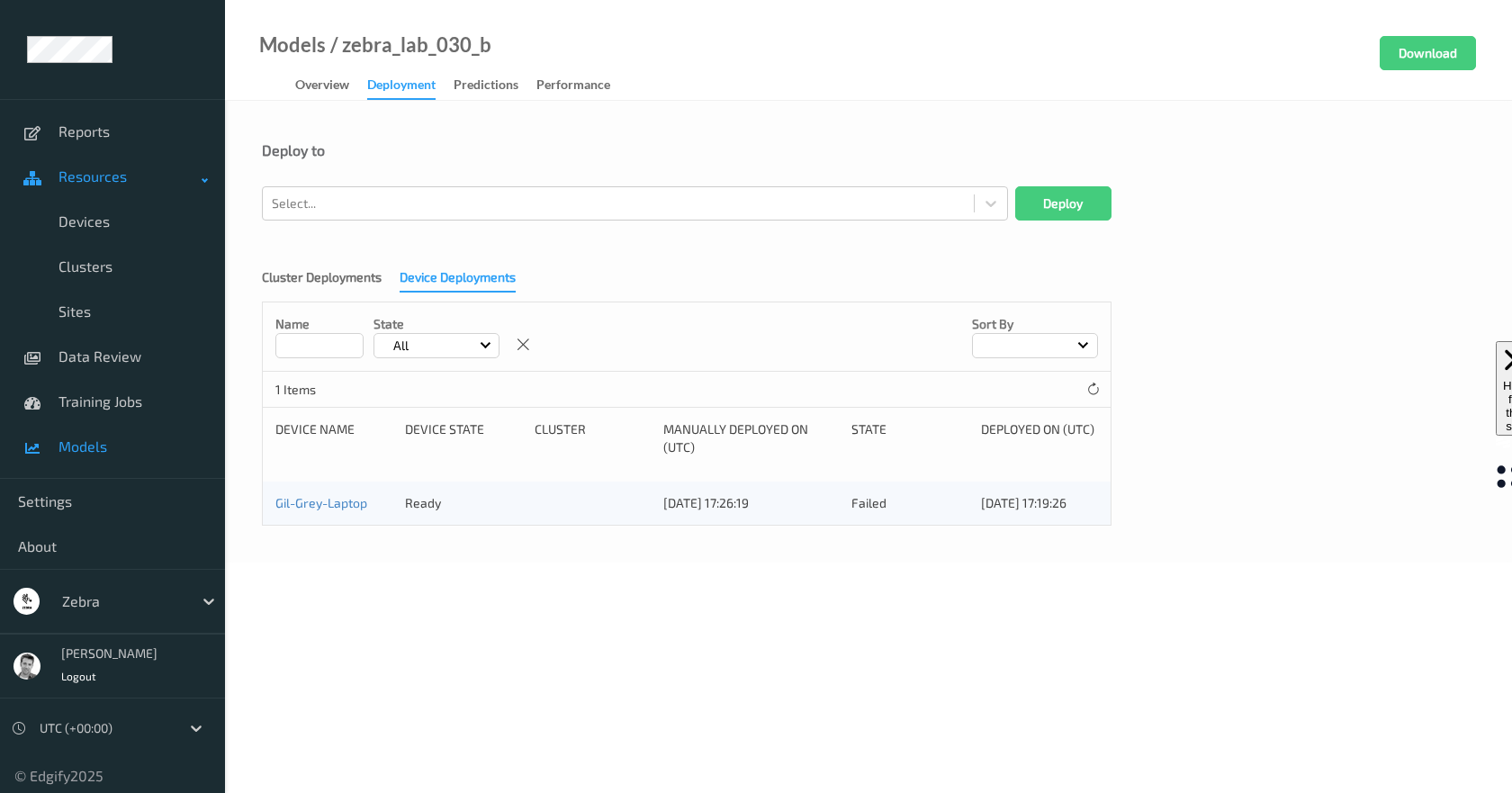
click at [98, 178] on span "Resources" at bounding box center [130, 176] width 144 height 18
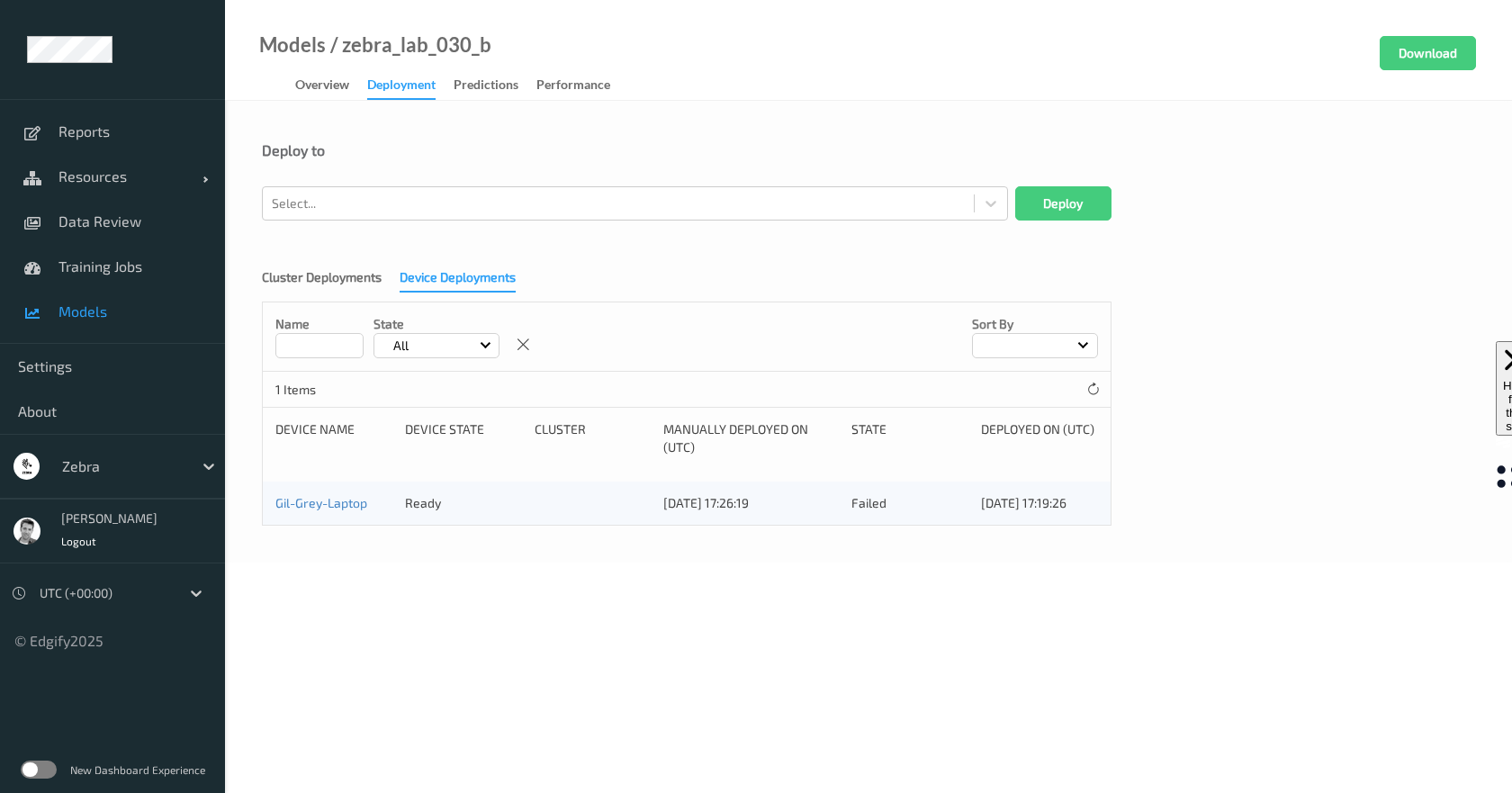
click at [48, 769] on label at bounding box center [39, 769] width 36 height 18
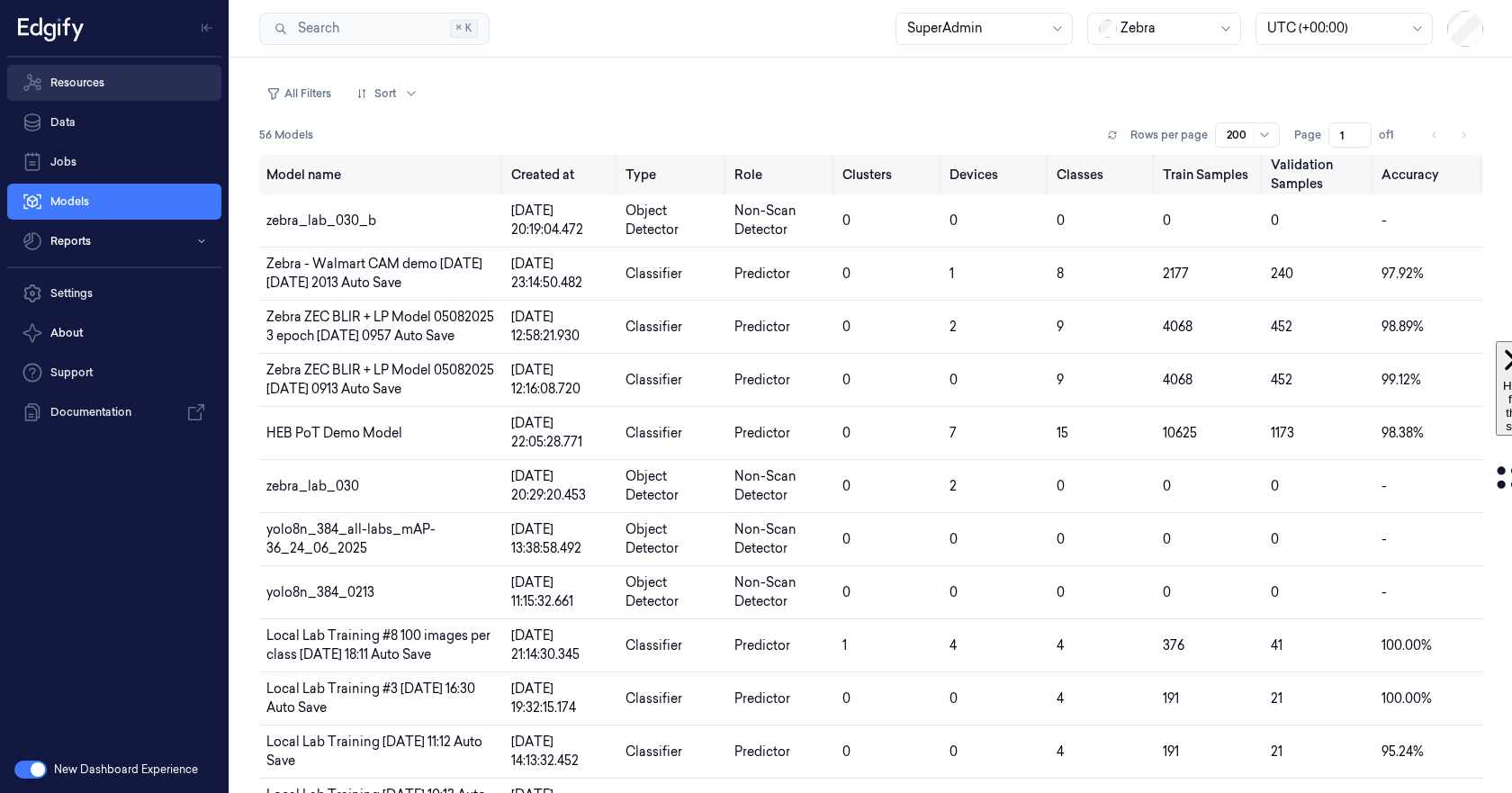
click at [72, 91] on link "Resources" at bounding box center [115, 83] width 214 height 36
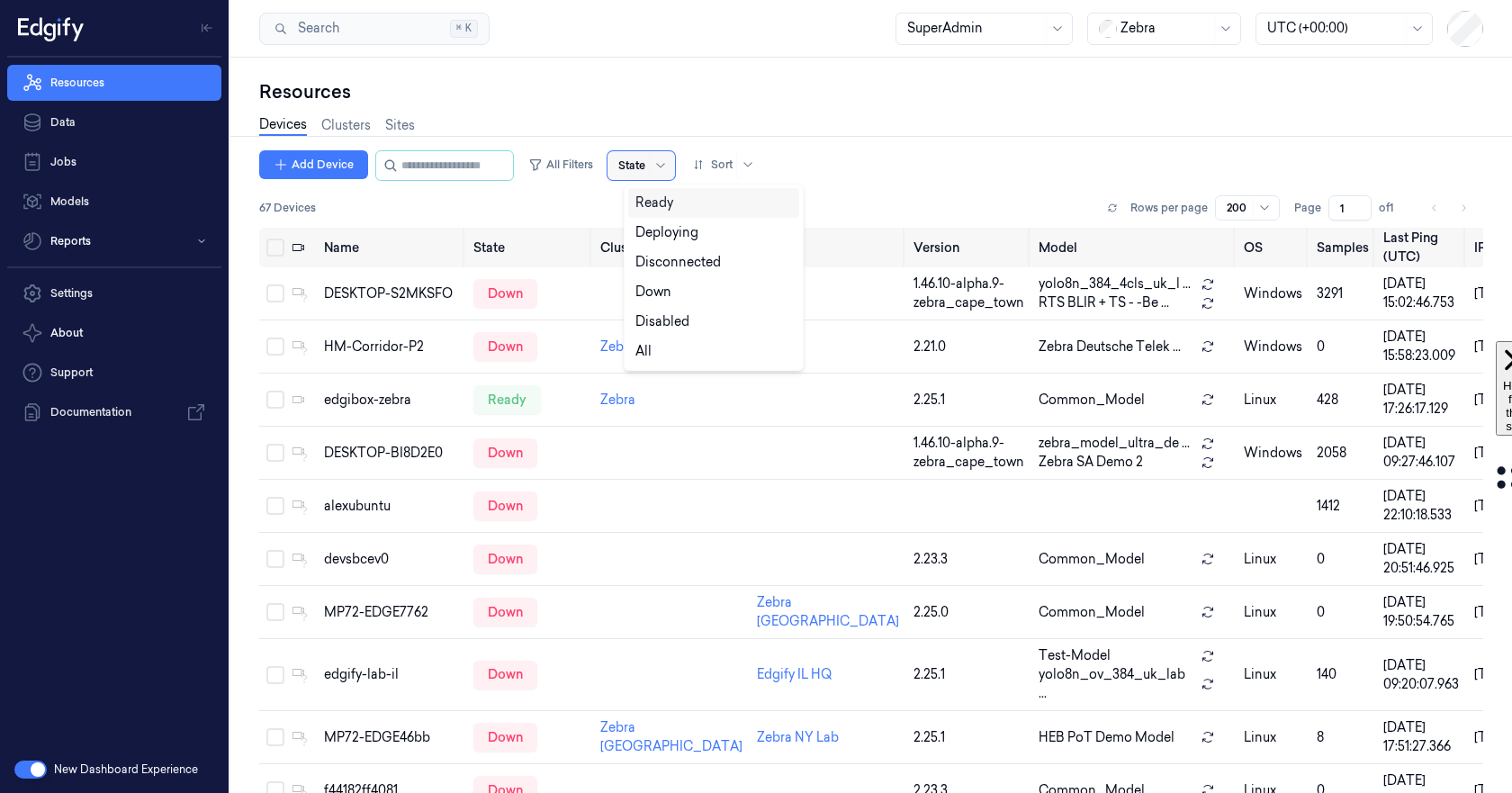
click at [645, 161] on div at bounding box center [632, 165] width 27 height 16
click at [659, 206] on div "Ready" at bounding box center [655, 203] width 38 height 19
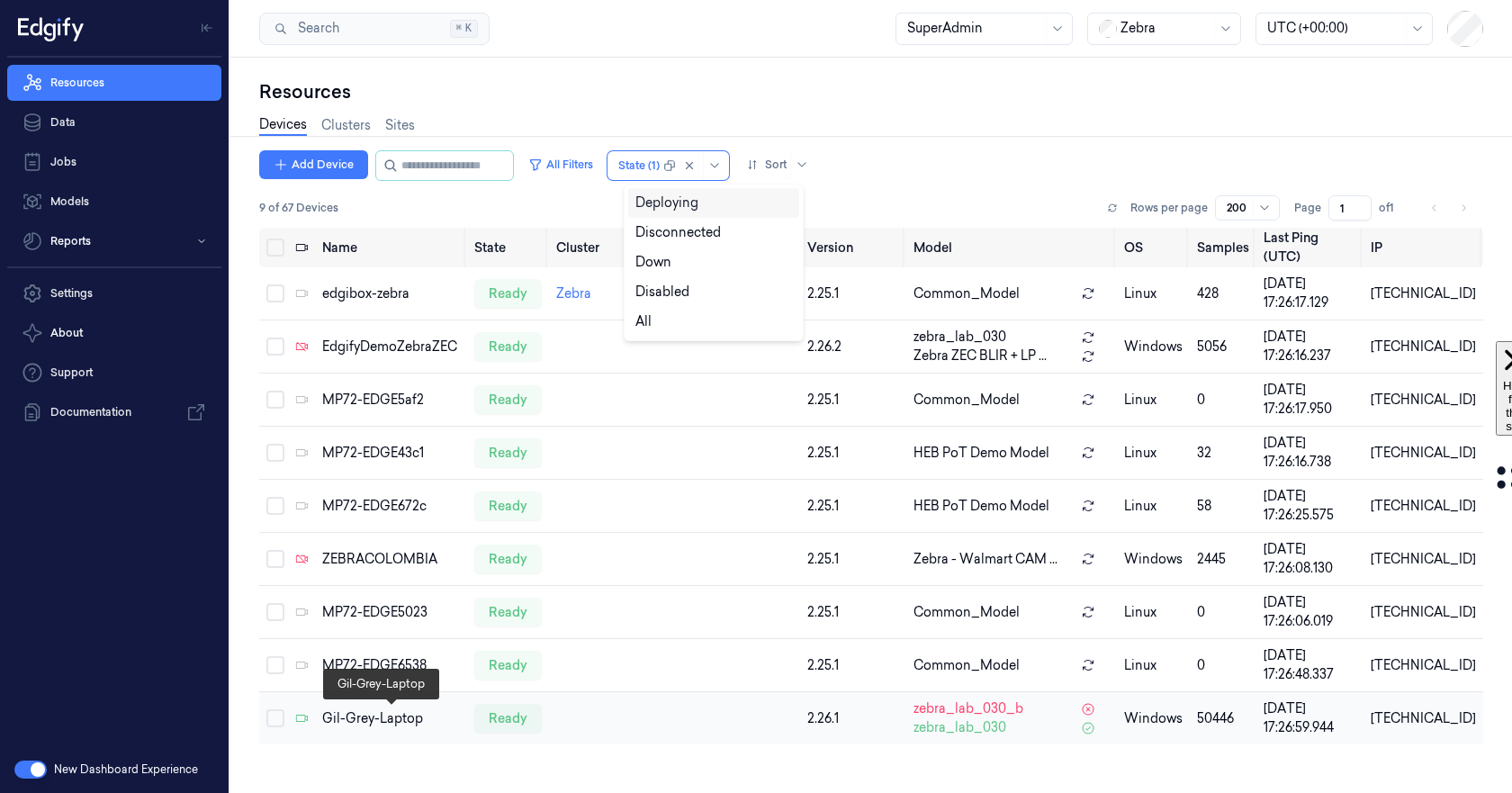
click at [373, 718] on div "Gil-Grey-Laptop" at bounding box center [390, 718] width 137 height 19
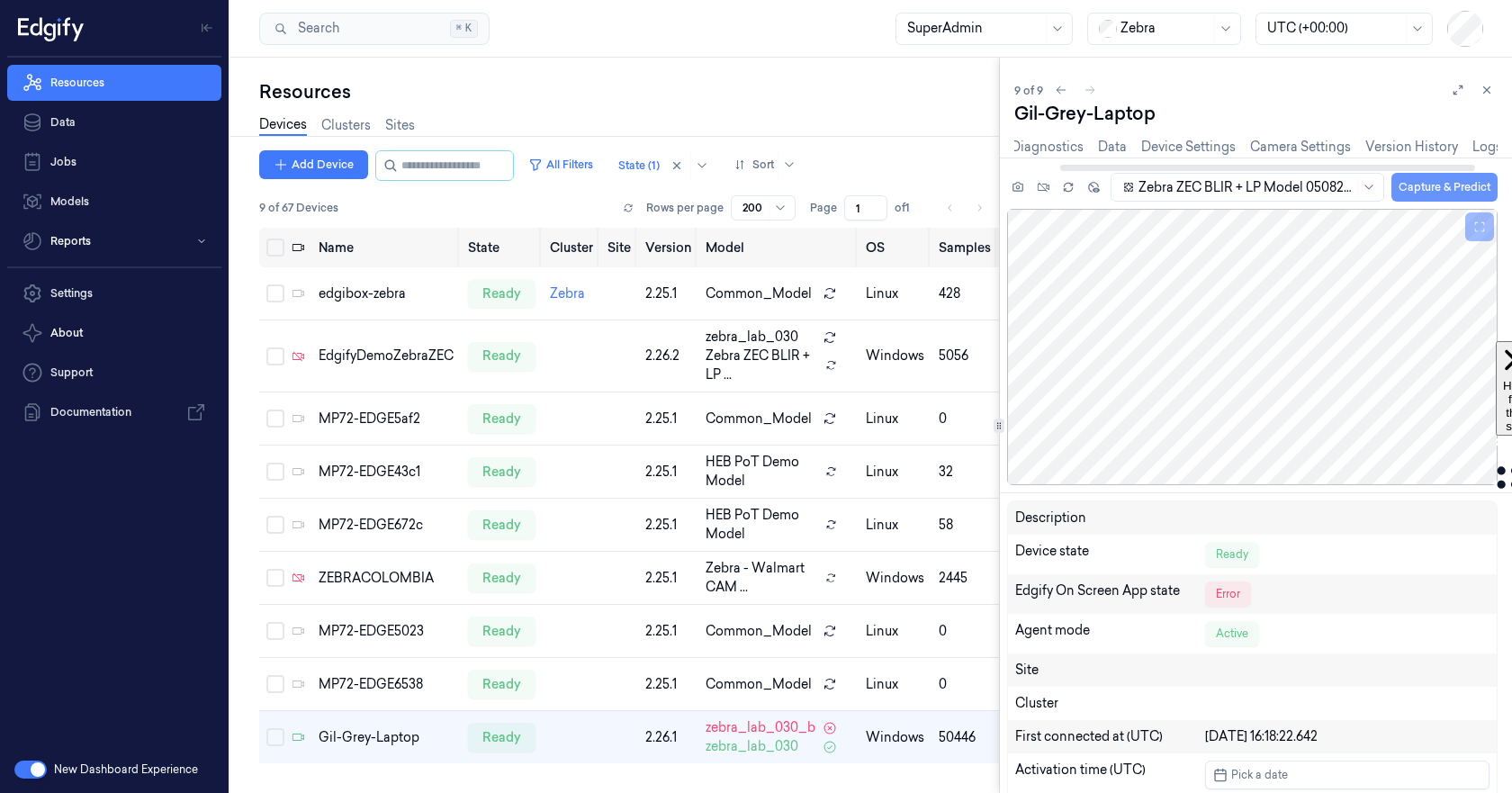
drag, startPoint x: 1354, startPoint y: 168, endPoint x: 1421, endPoint y: 172, distance: 67.1
click at [1419, 171] on div at bounding box center [1267, 167] width 415 height 7
click at [1479, 142] on link "Logs" at bounding box center [1485, 147] width 30 height 21
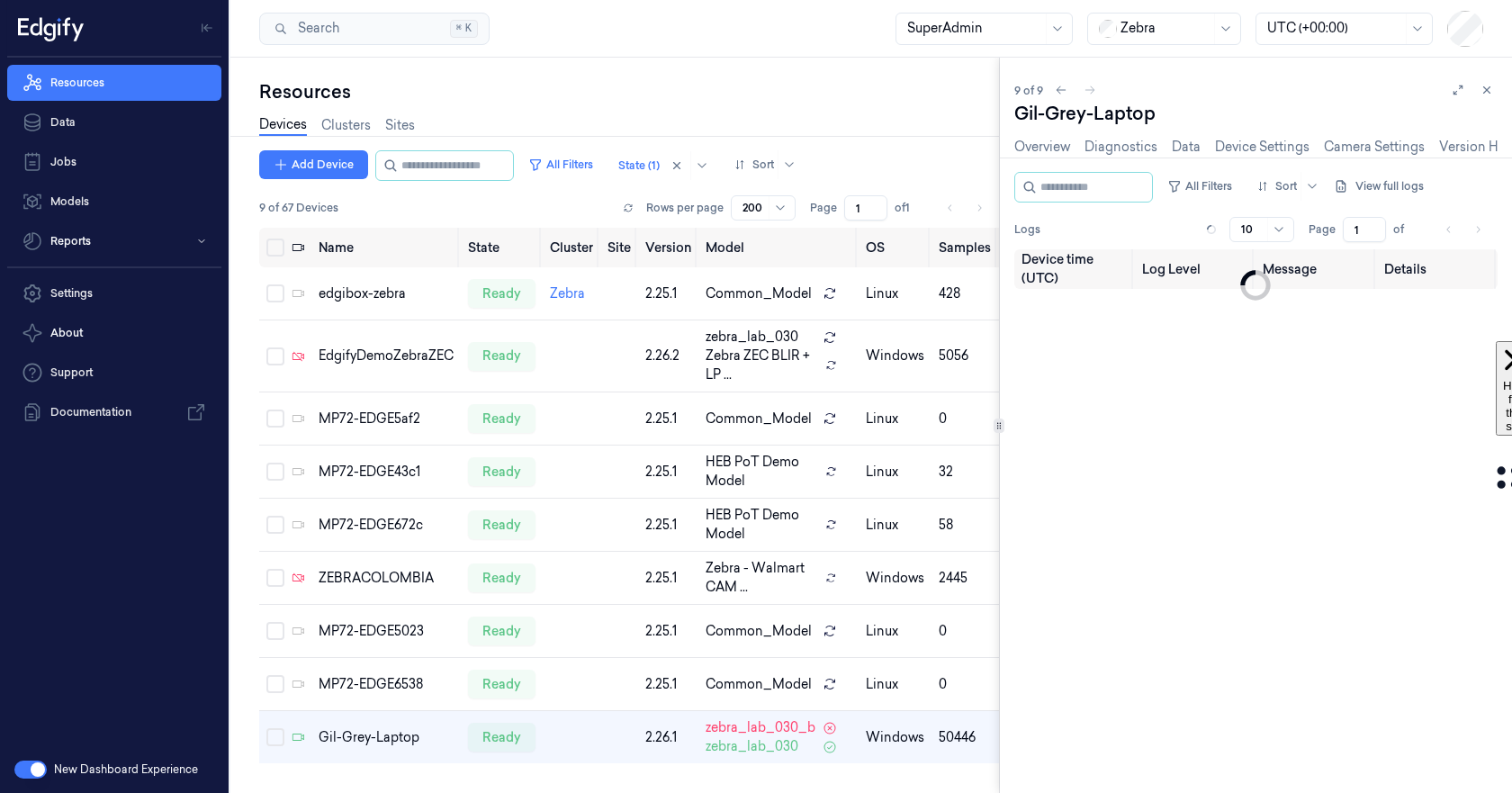
scroll to position [0, 77]
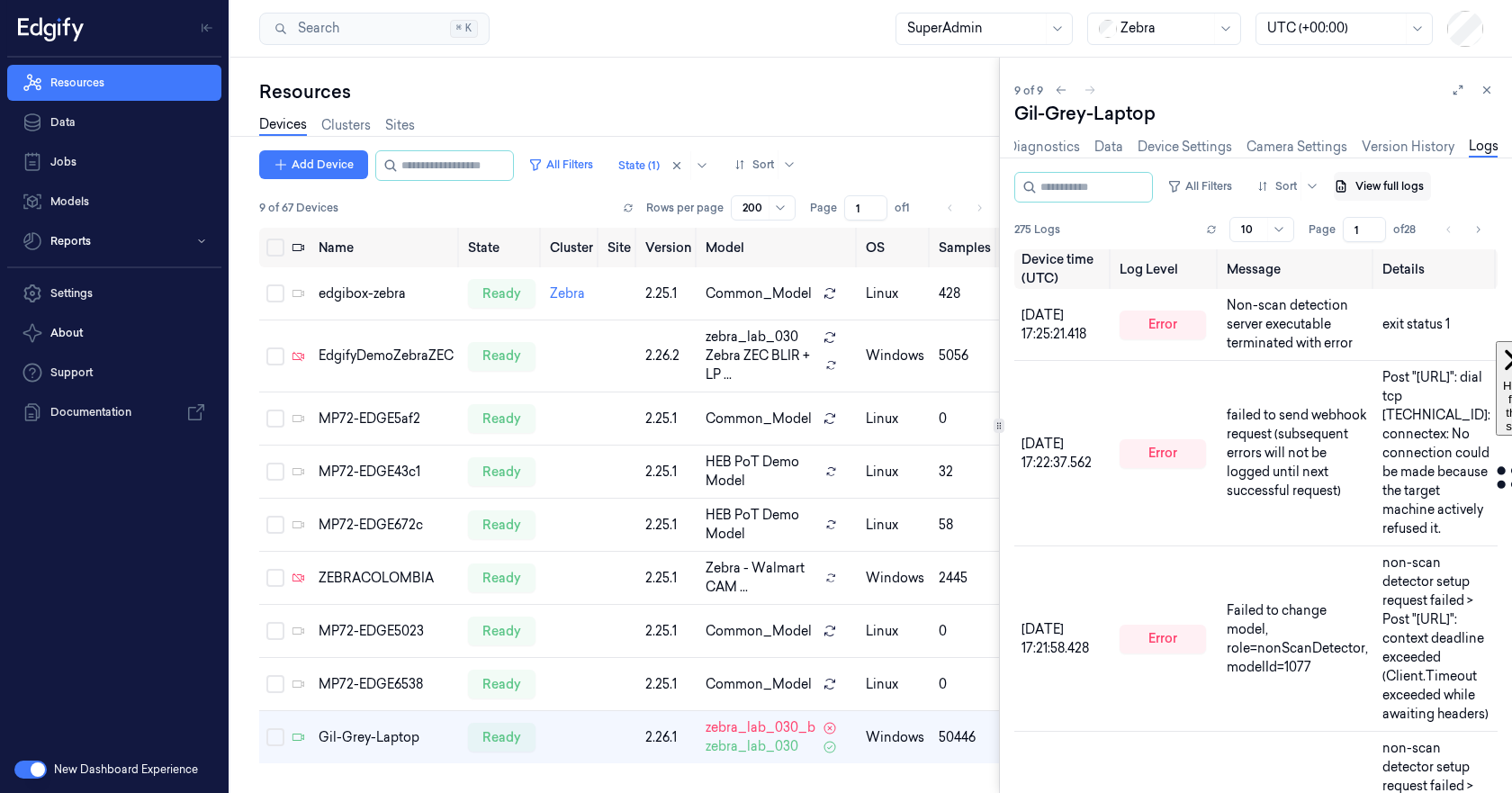
click at [1412, 185] on button "View full logs" at bounding box center [1383, 186] width 97 height 29
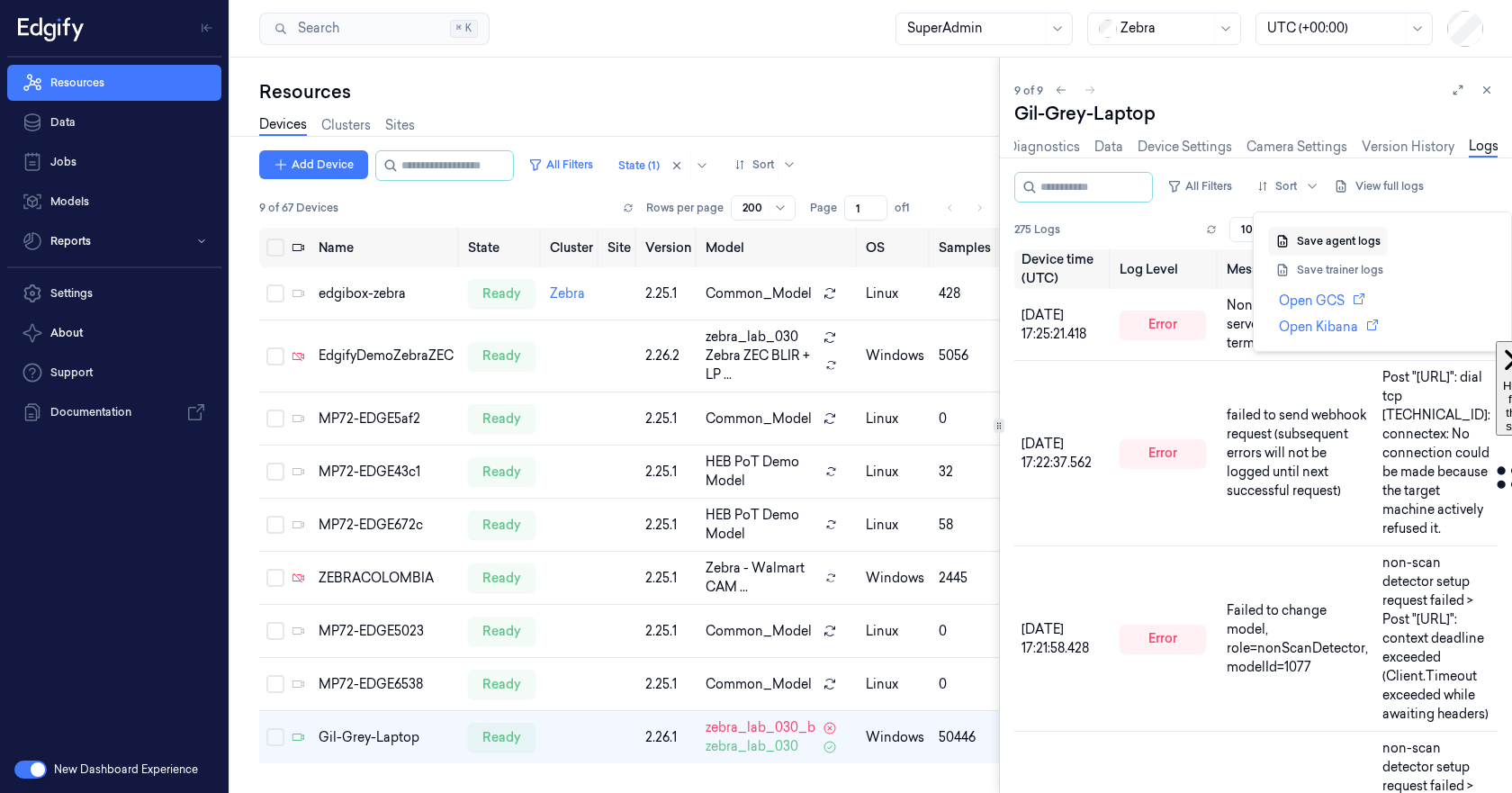
click at [1340, 237] on button "Save agent logs" at bounding box center [1328, 241] width 119 height 29
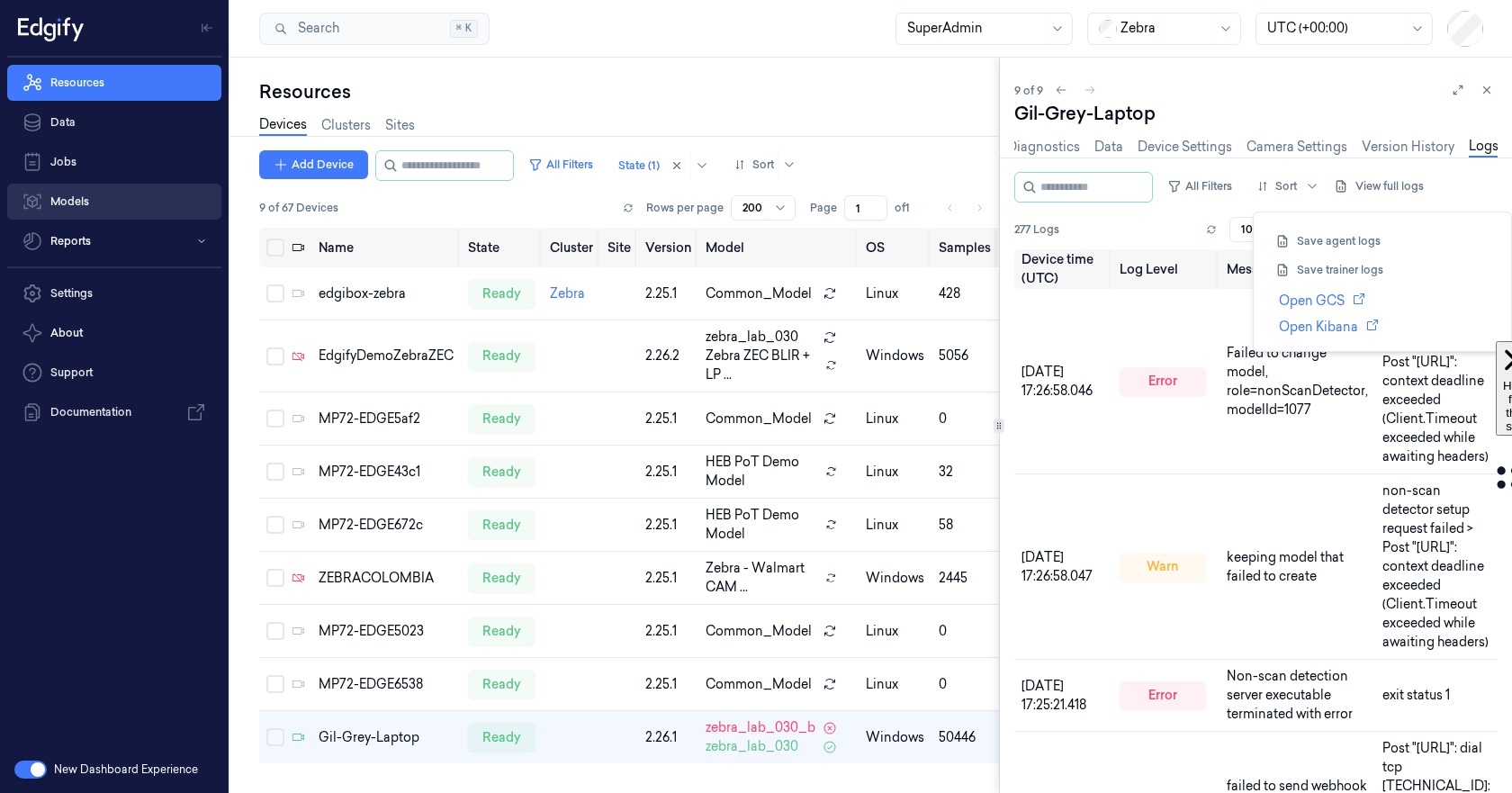
click at [63, 189] on link "Models" at bounding box center [115, 202] width 214 height 36
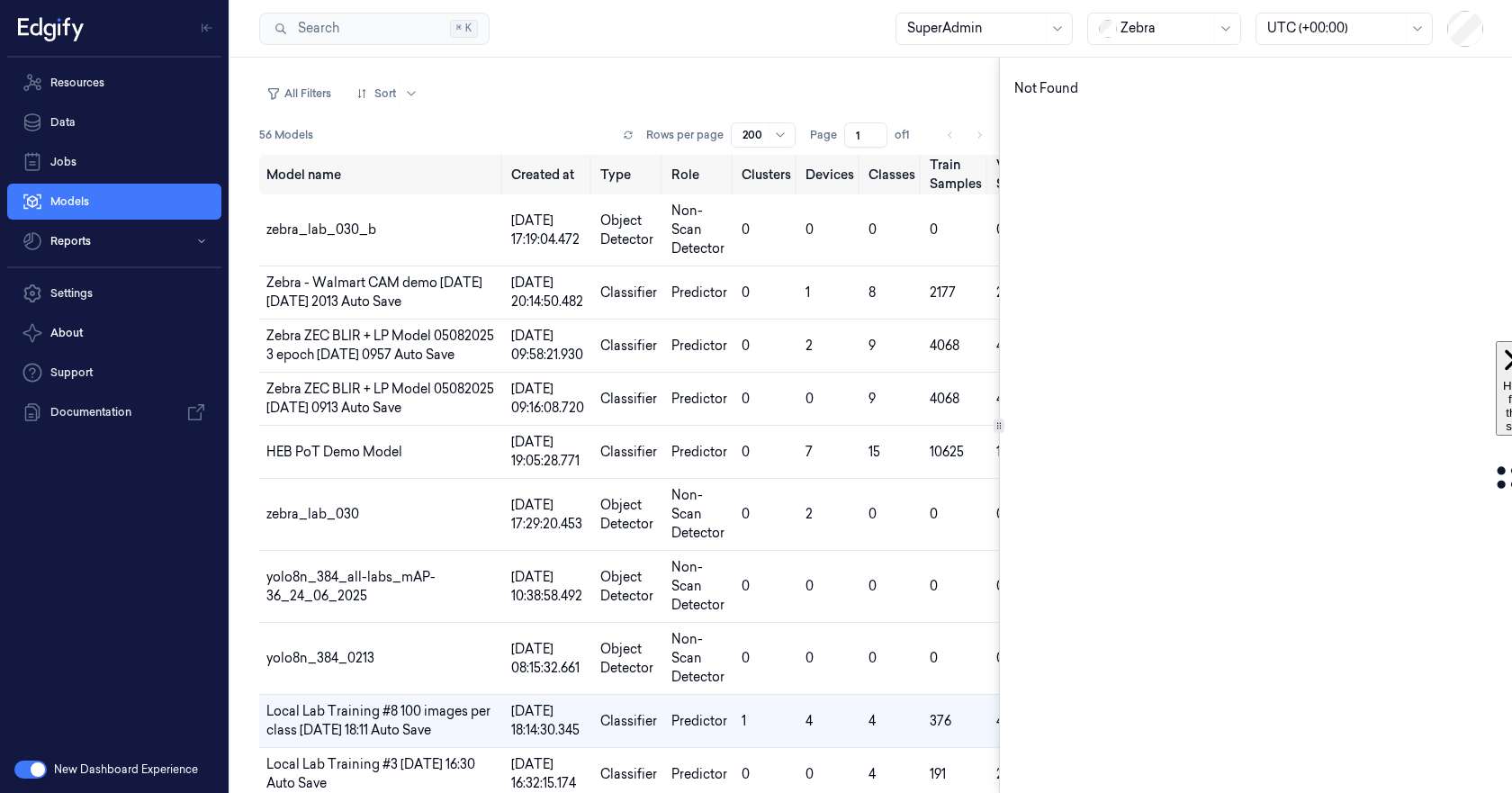
click at [21, 770] on button "button" at bounding box center [31, 769] width 32 height 18
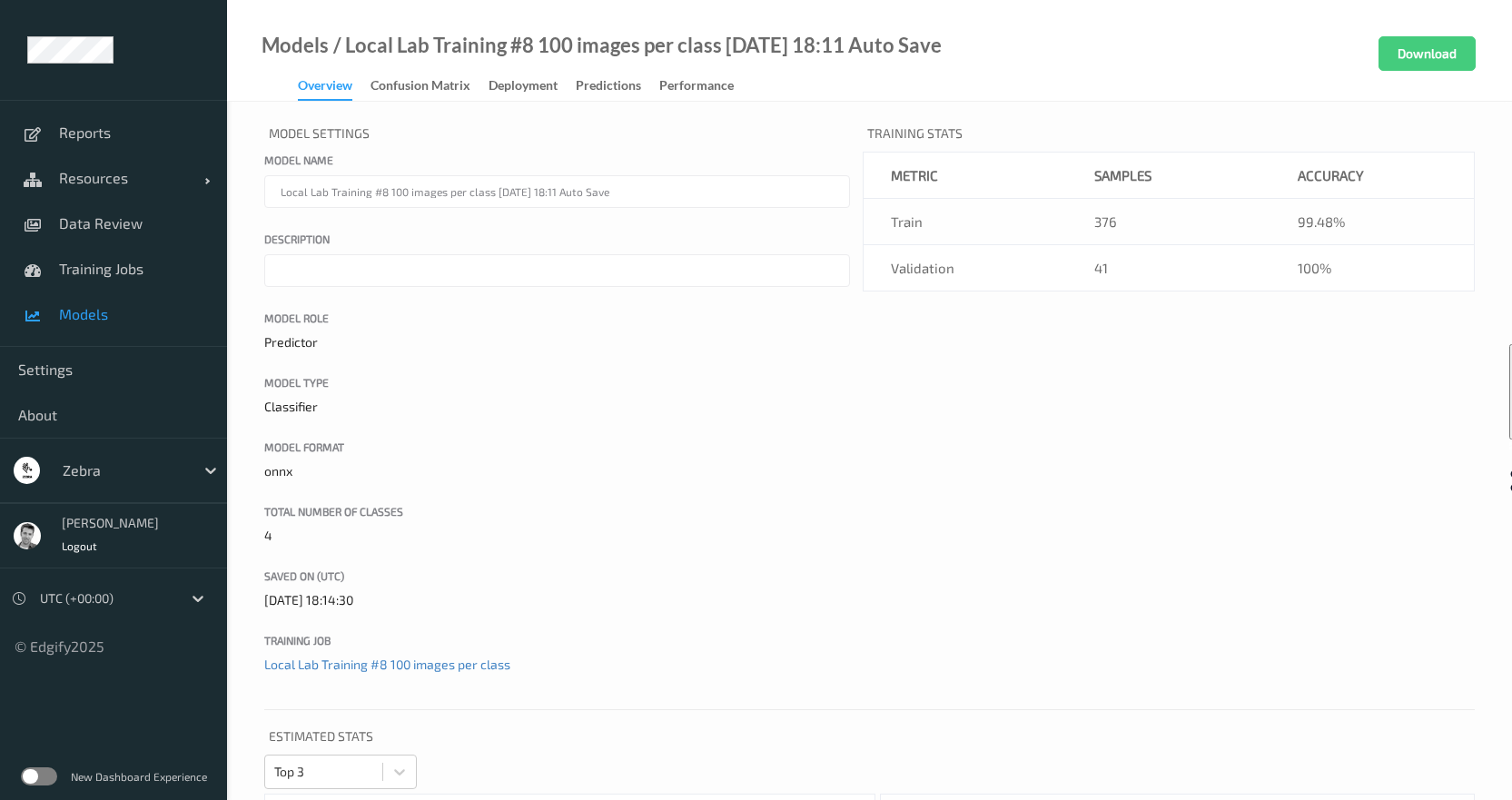
drag, startPoint x: 1051, startPoint y: 796, endPoint x: 1066, endPoint y: 808, distance: 19.2
click at [289, 39] on link "Models" at bounding box center [295, 45] width 68 height 18
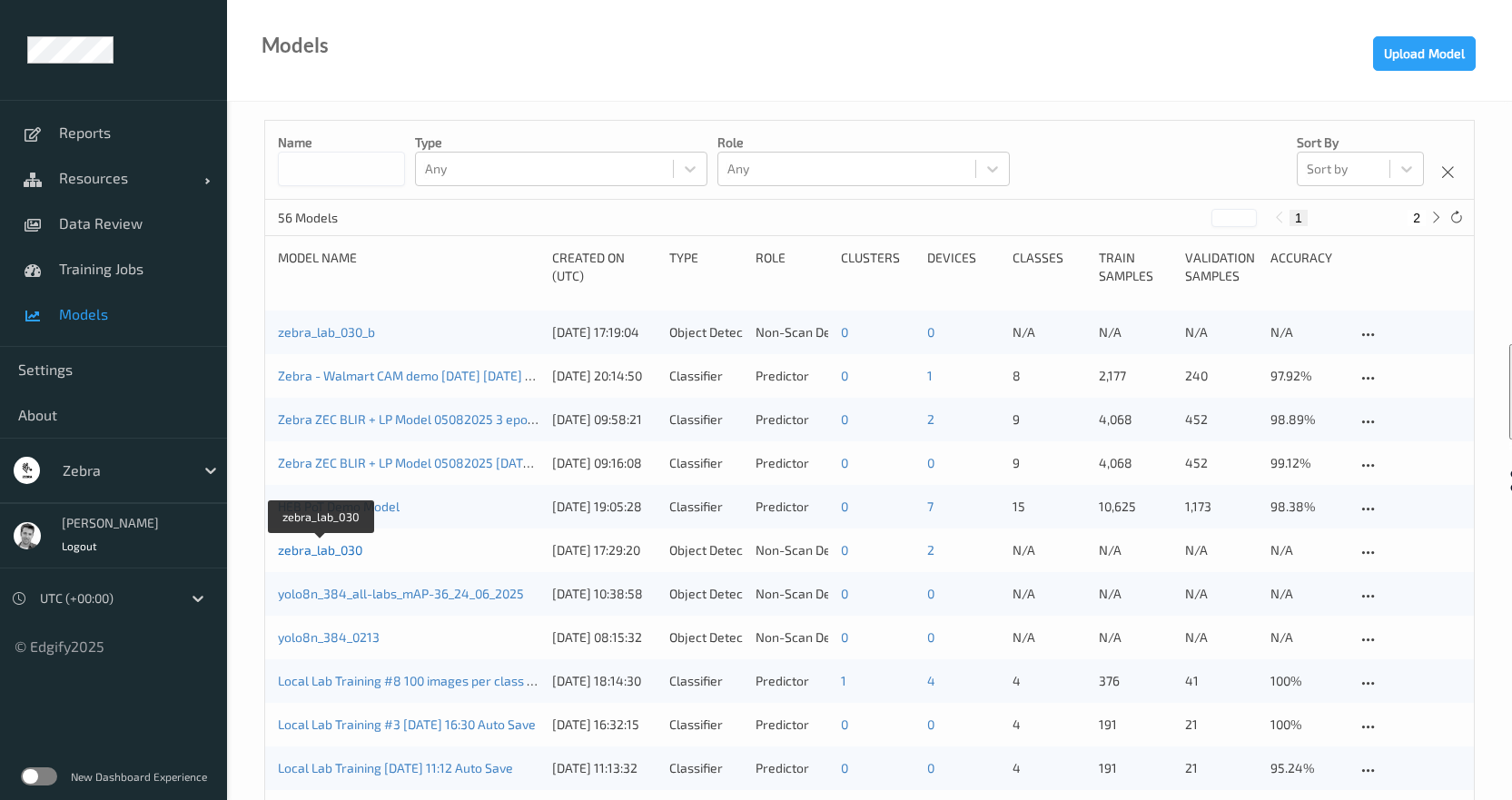
click at [348, 550] on link "zebra_lab_030" at bounding box center [320, 549] width 85 height 15
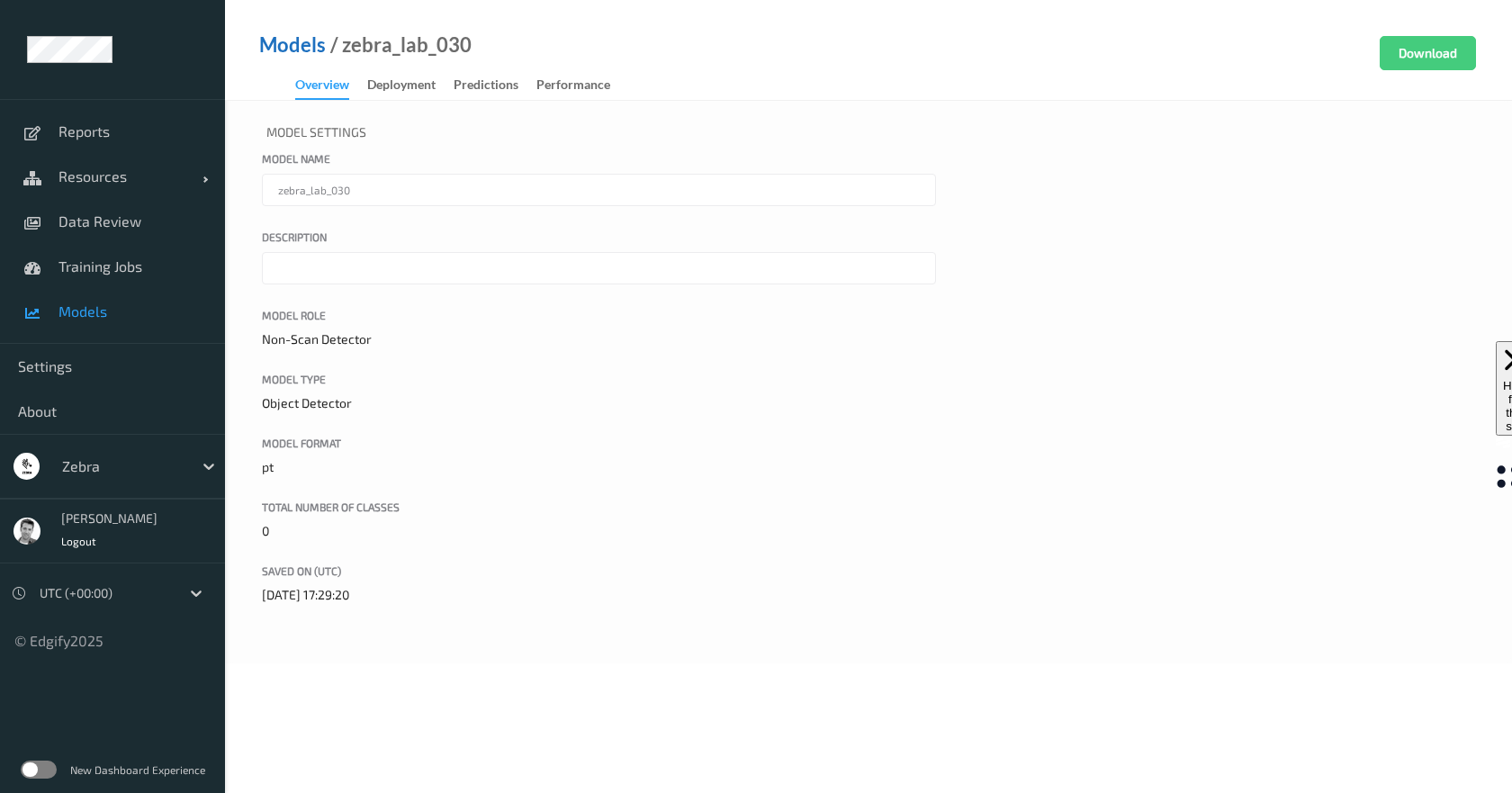
click at [296, 40] on link "Models" at bounding box center [292, 45] width 67 height 18
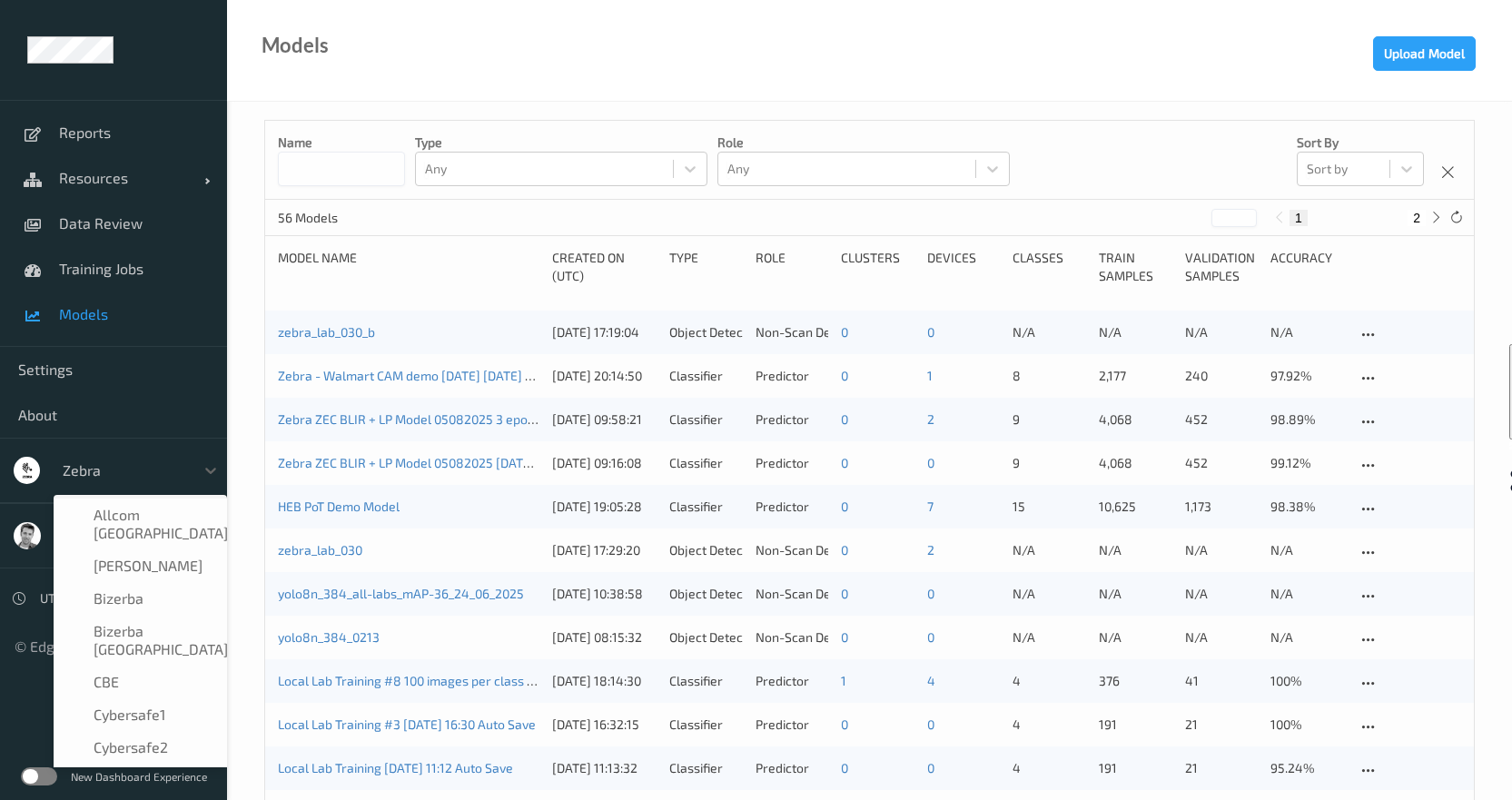
click at [69, 474] on div at bounding box center [123, 469] width 122 height 22
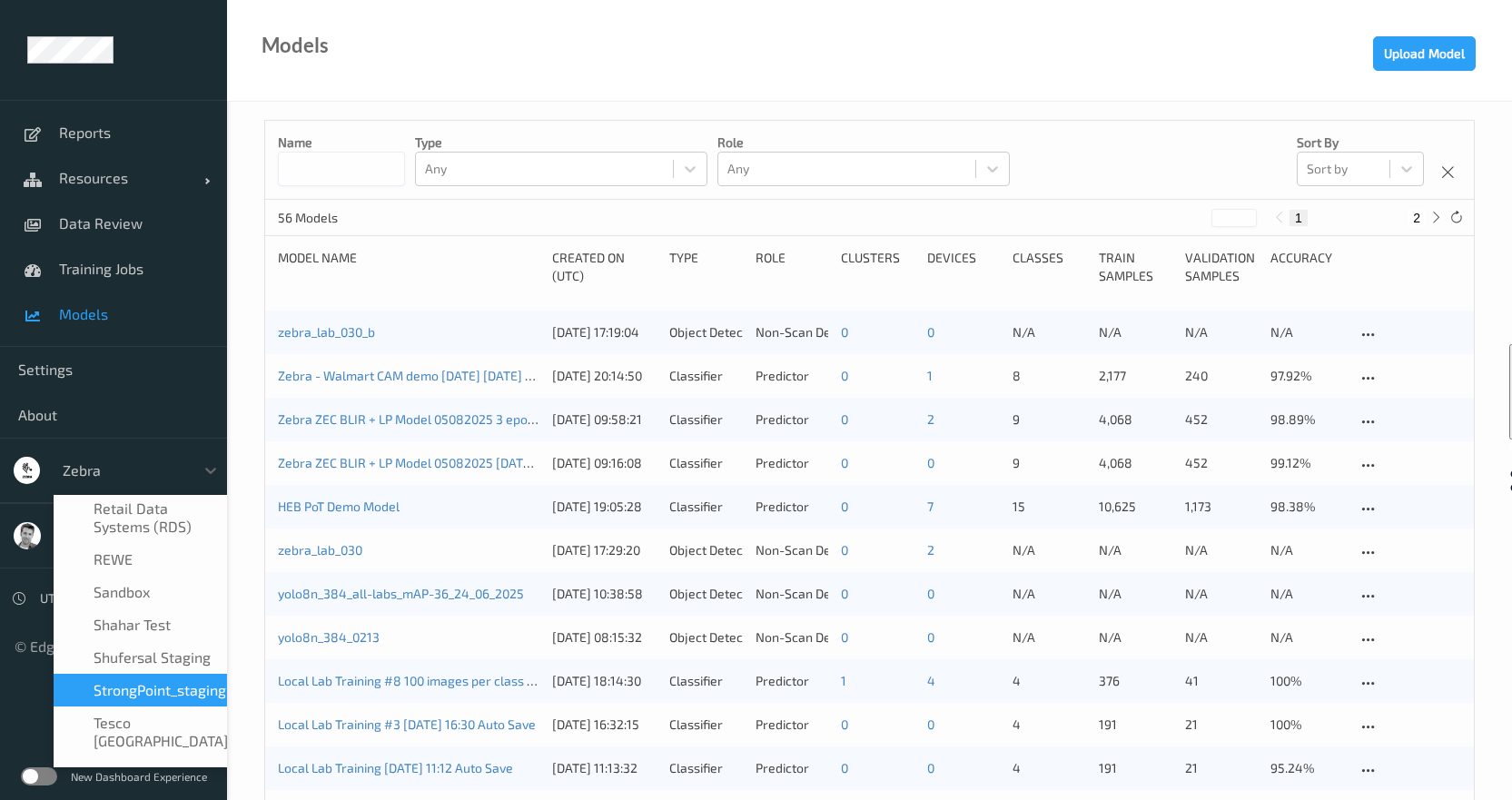
scroll to position [849, 0]
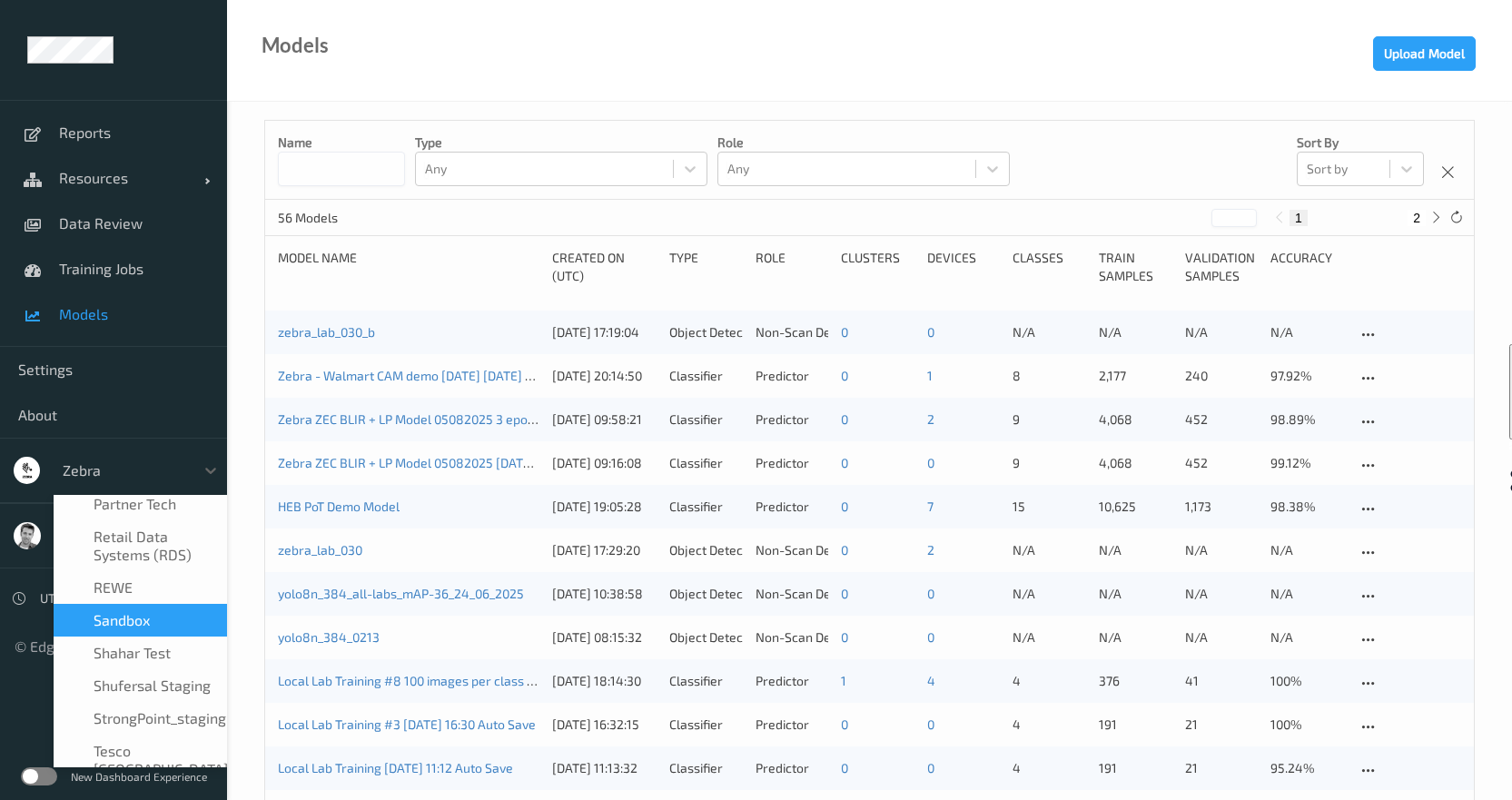
click at [109, 611] on span "sandbox" at bounding box center [122, 620] width 56 height 18
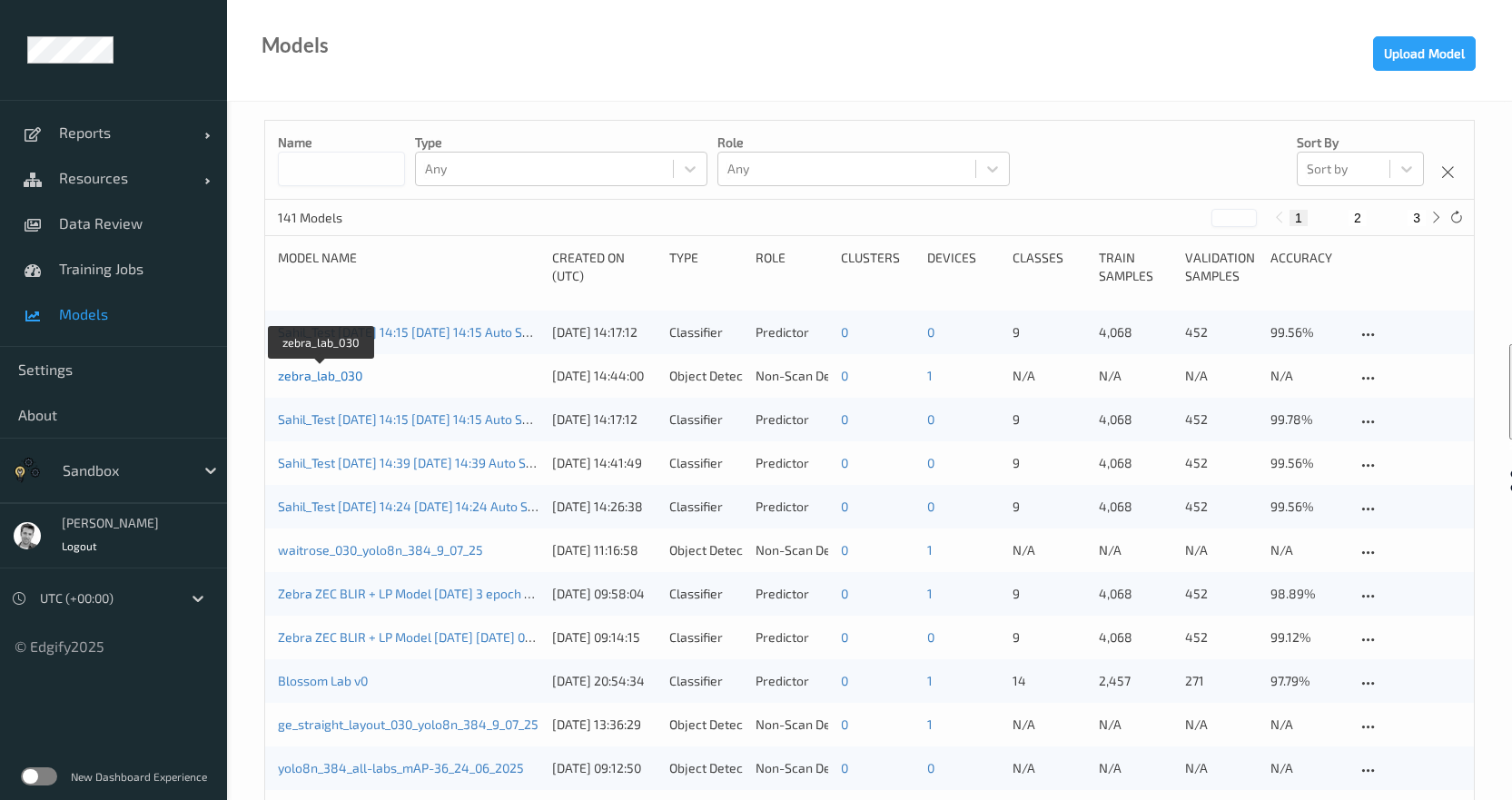
click at [330, 381] on link "zebra_lab_030" at bounding box center [320, 375] width 85 height 15
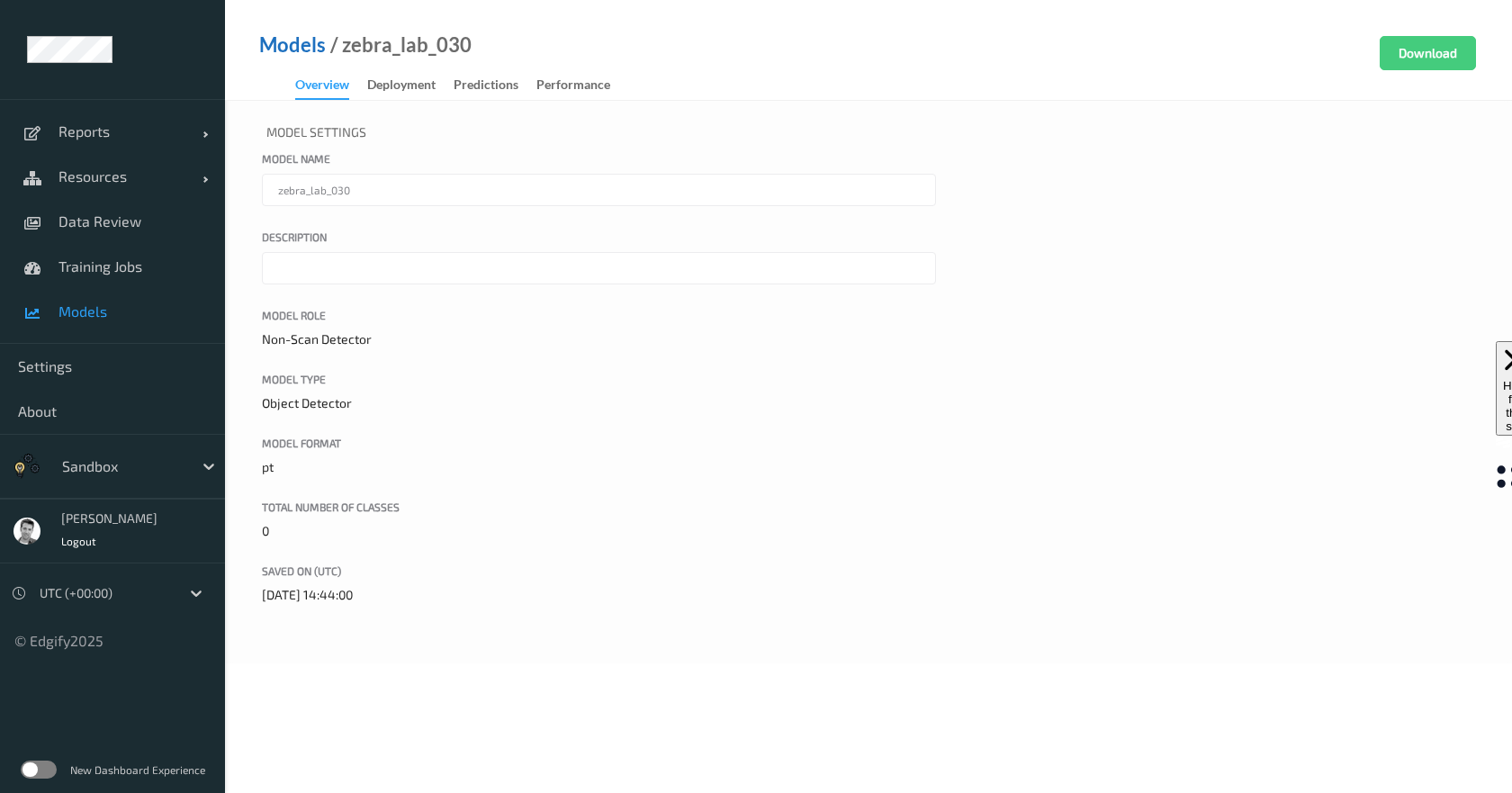
click at [304, 48] on link "Models" at bounding box center [292, 45] width 67 height 18
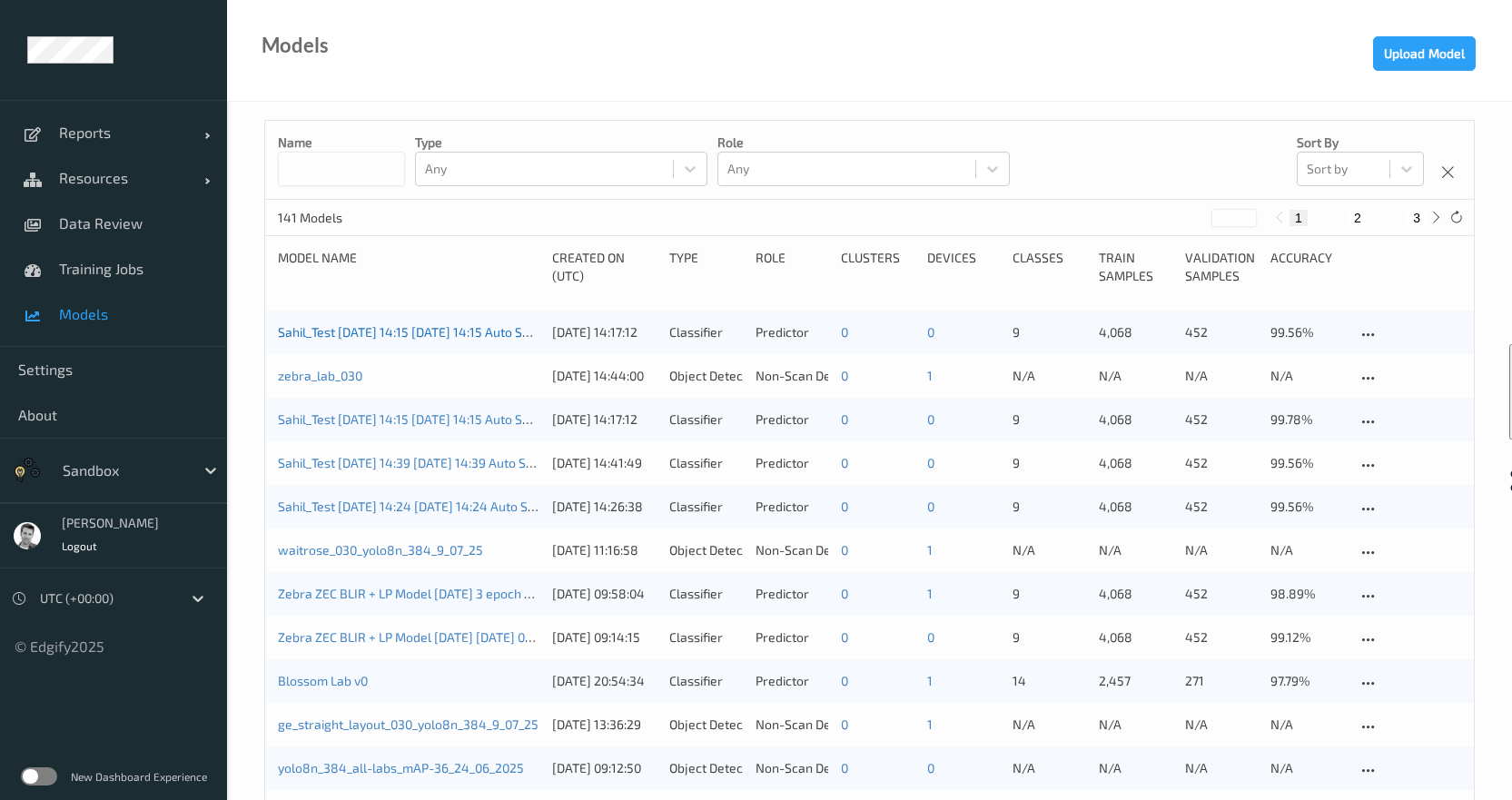
click at [324, 333] on link "Sahil_Test [DATE] 14:15 [DATE] 14:15 Auto Save" at bounding box center [410, 332] width 265 height 15
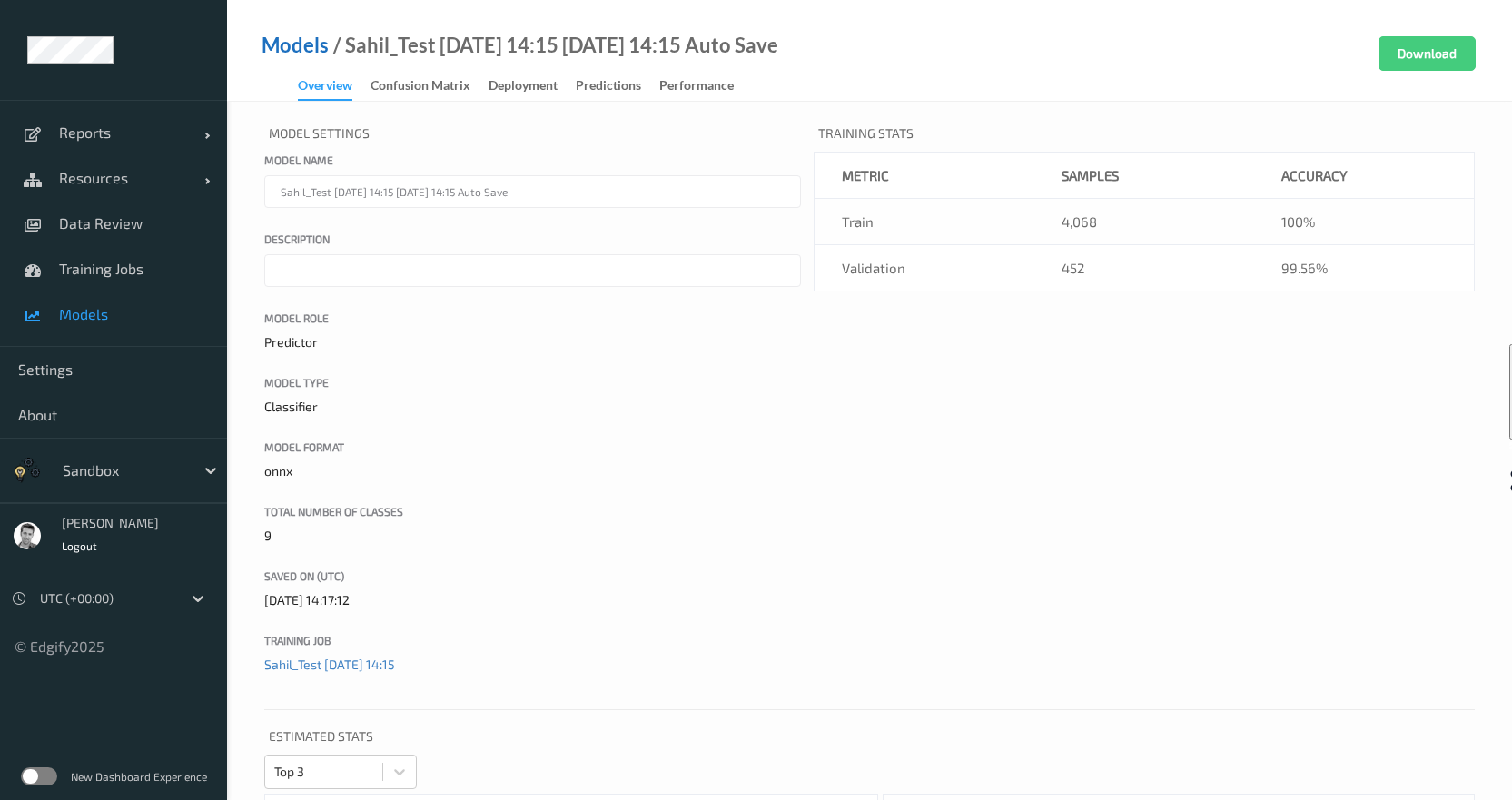
click at [281, 51] on link "Models" at bounding box center [295, 45] width 68 height 18
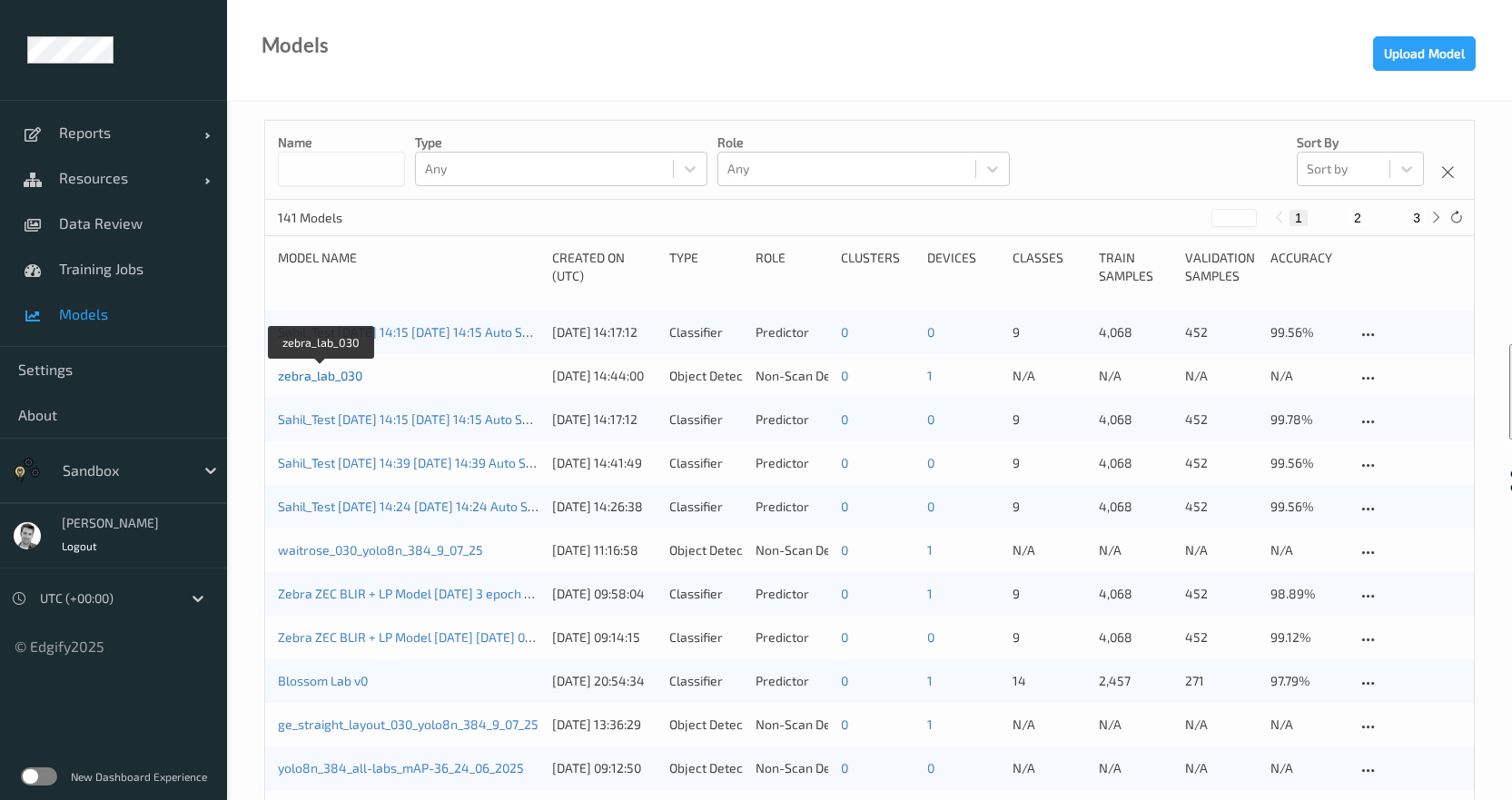
click at [319, 373] on link "zebra_lab_030" at bounding box center [320, 375] width 85 height 15
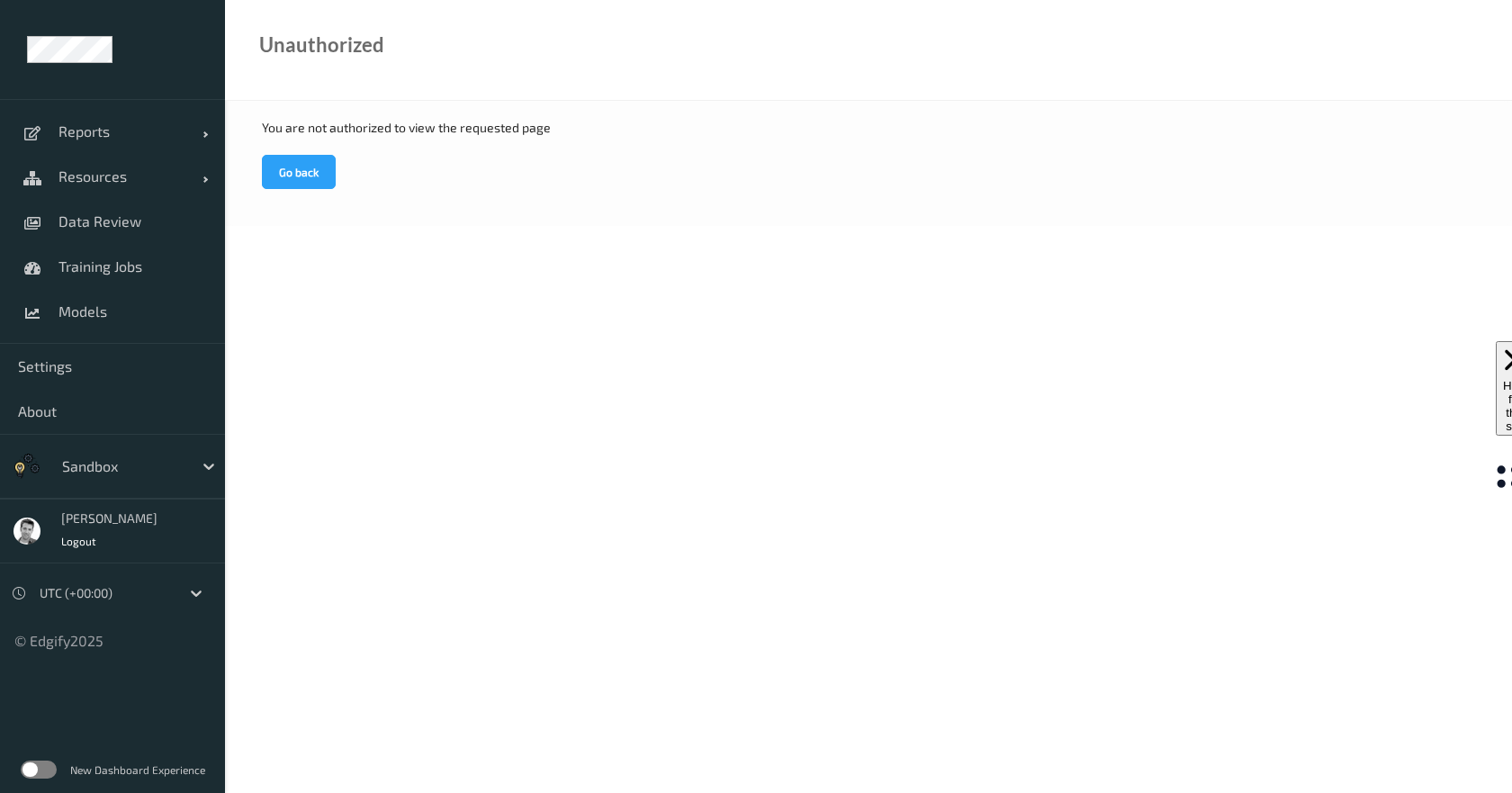
click at [95, 469] on div at bounding box center [122, 465] width 121 height 22
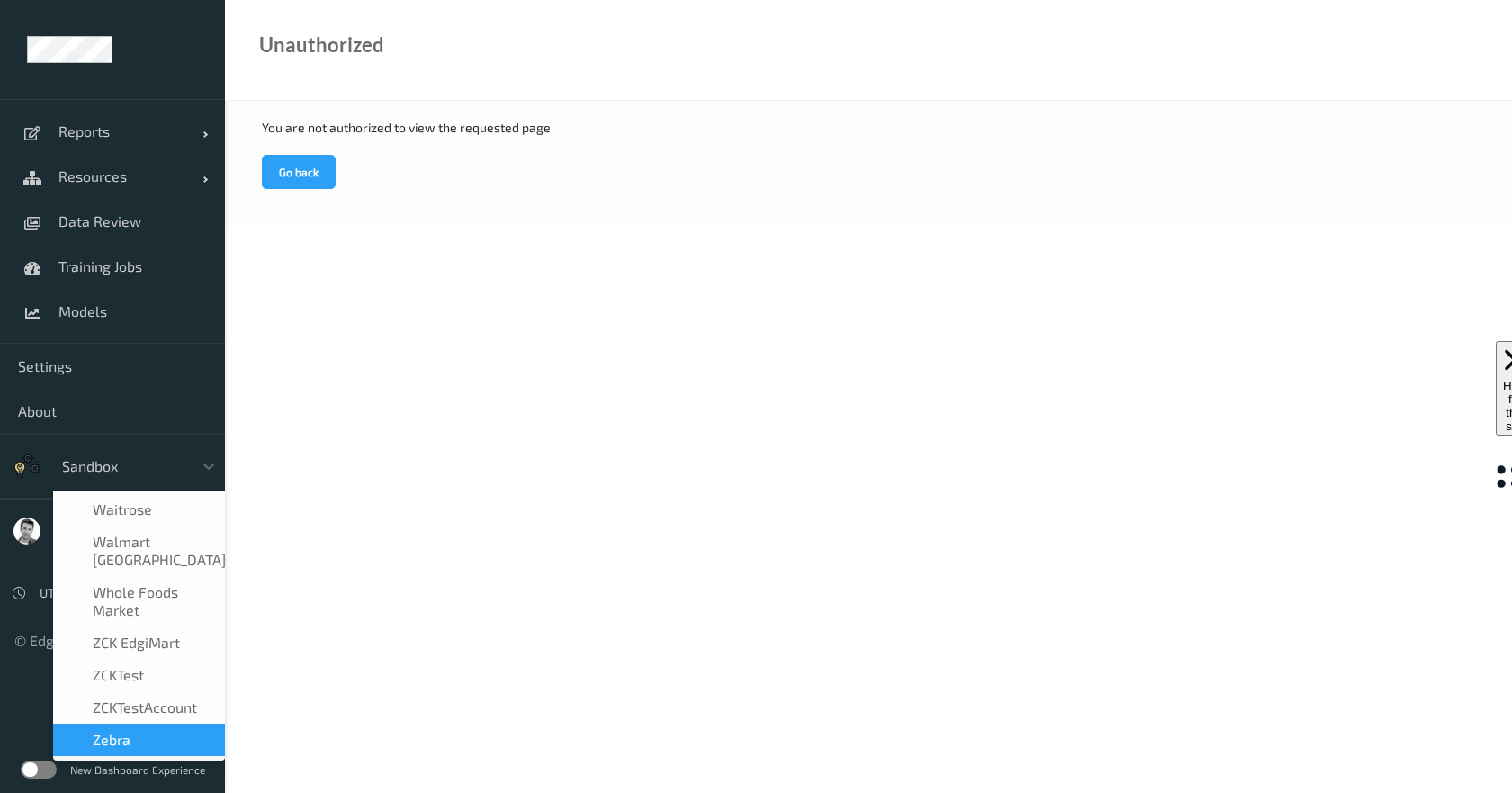
scroll to position [1202, 0]
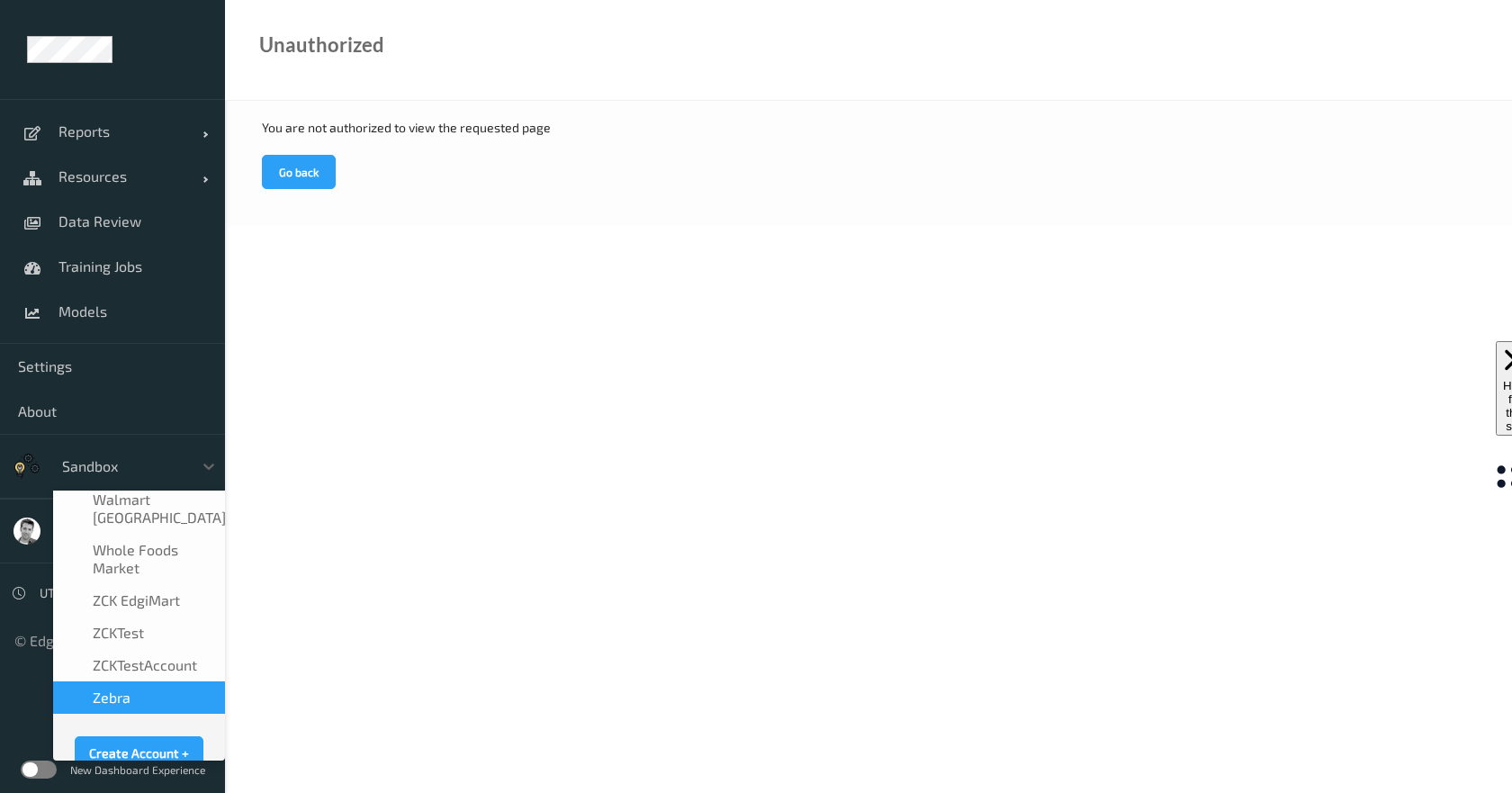
click at [139, 688] on div "Zebra" at bounding box center [139, 697] width 150 height 18
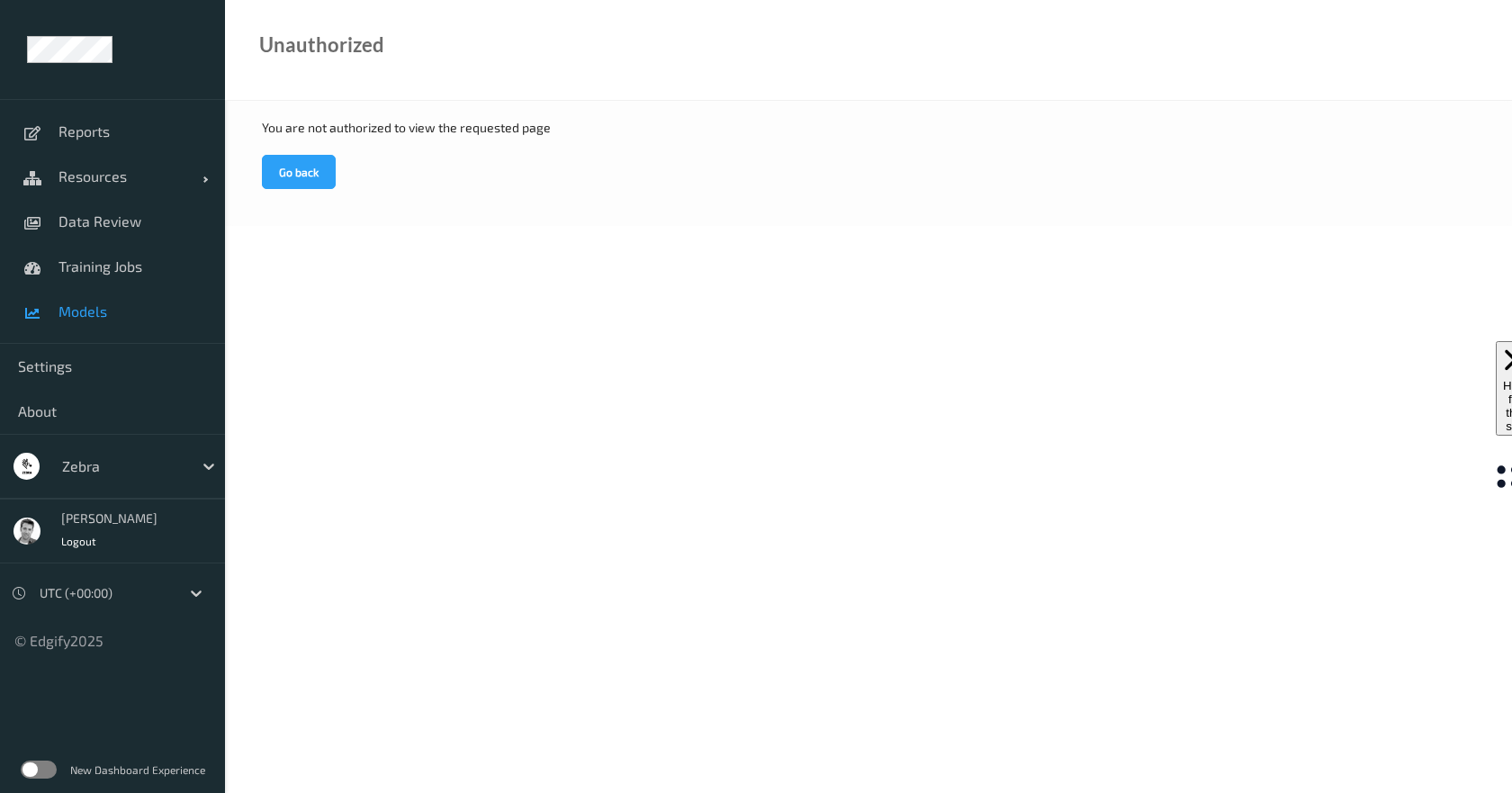
click at [99, 306] on span "Models" at bounding box center [132, 311] width 148 height 18
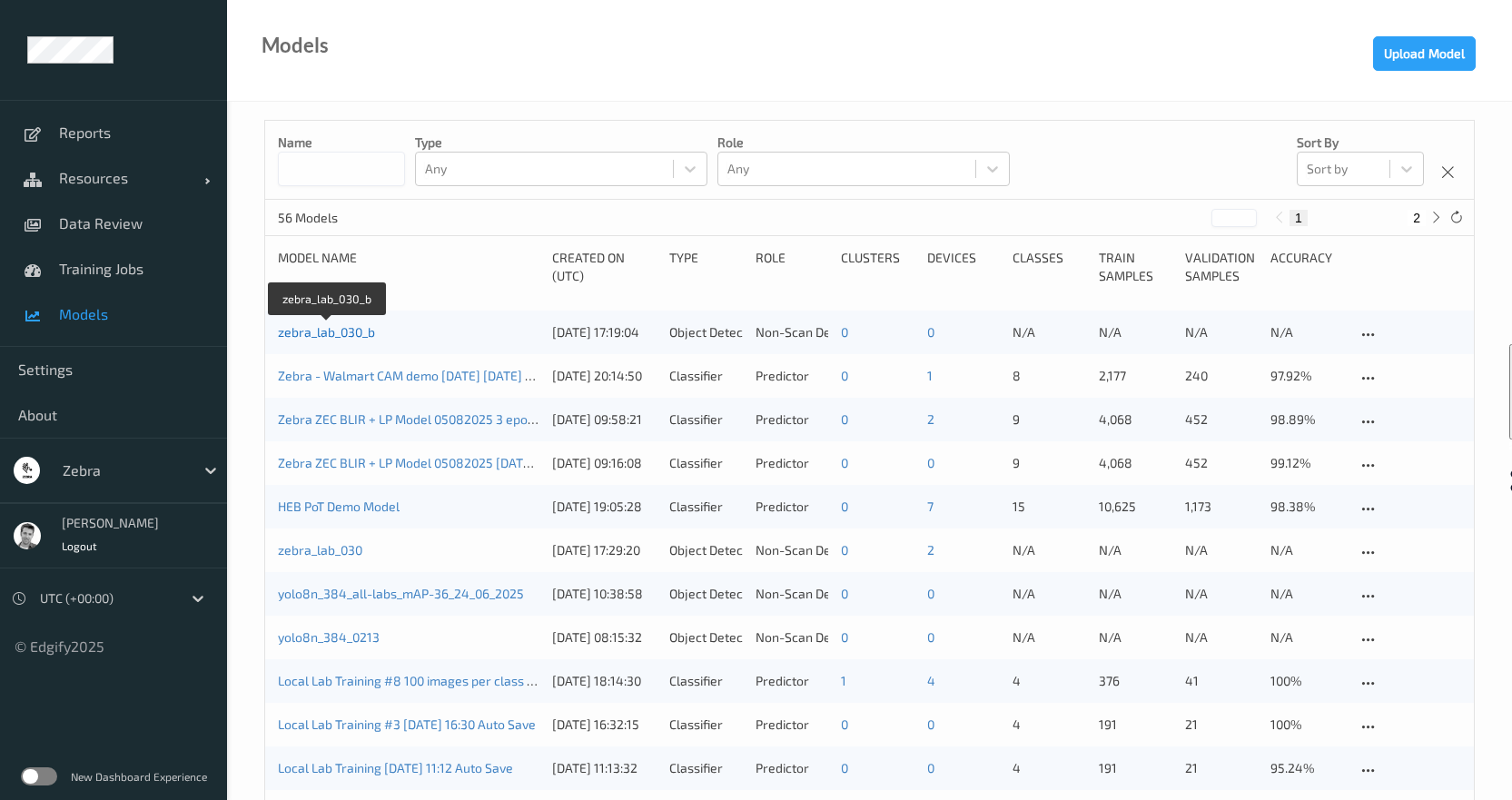
click at [319, 329] on link "zebra_lab_030_b" at bounding box center [326, 332] width 97 height 15
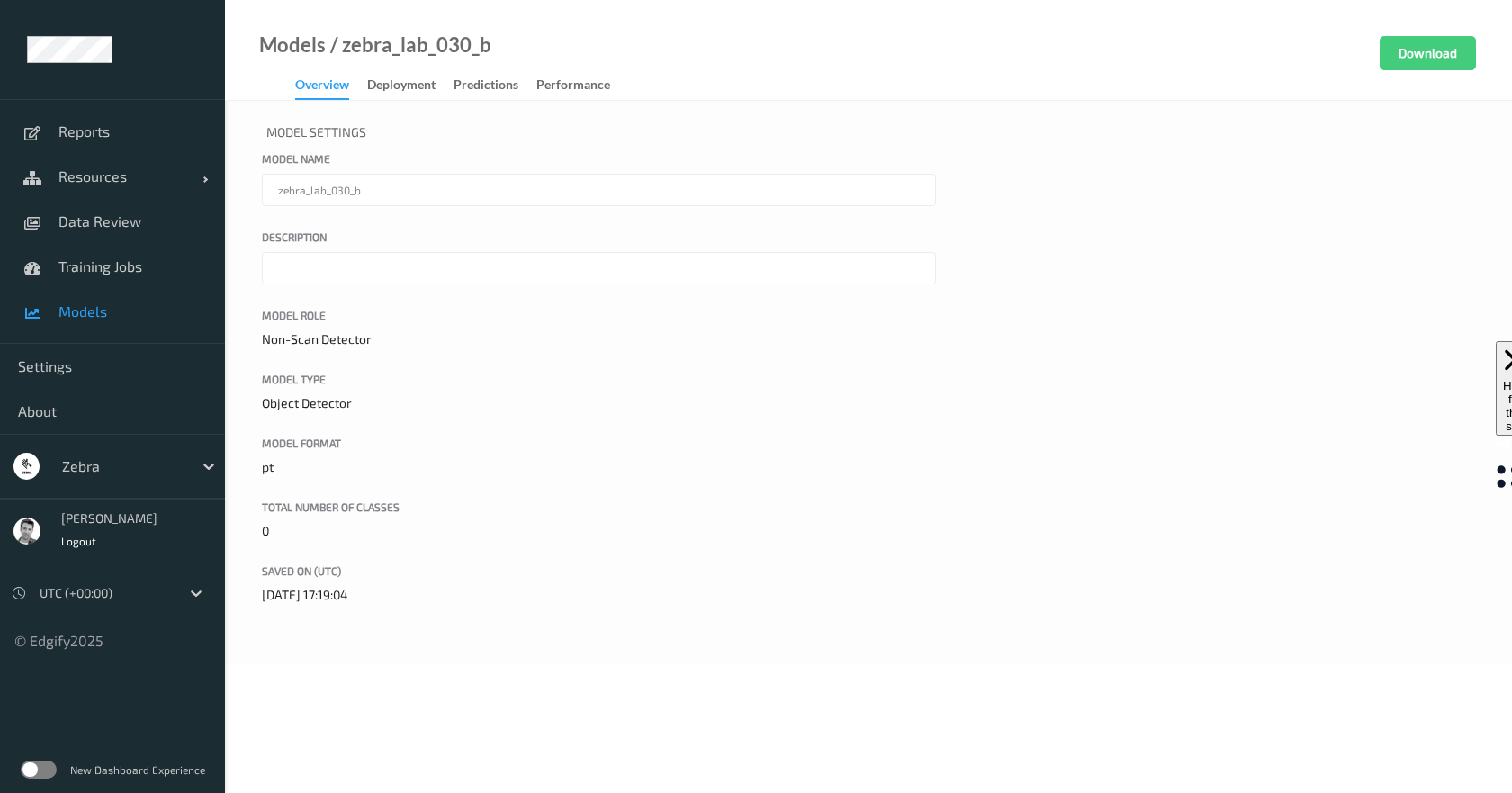
click at [370, 719] on body "Reports Resources Devices Clusters Sites Data Review Training Jobs Models Setti…" at bounding box center [756, 396] width 1512 height 793
click at [290, 41] on link "Models" at bounding box center [292, 45] width 67 height 18
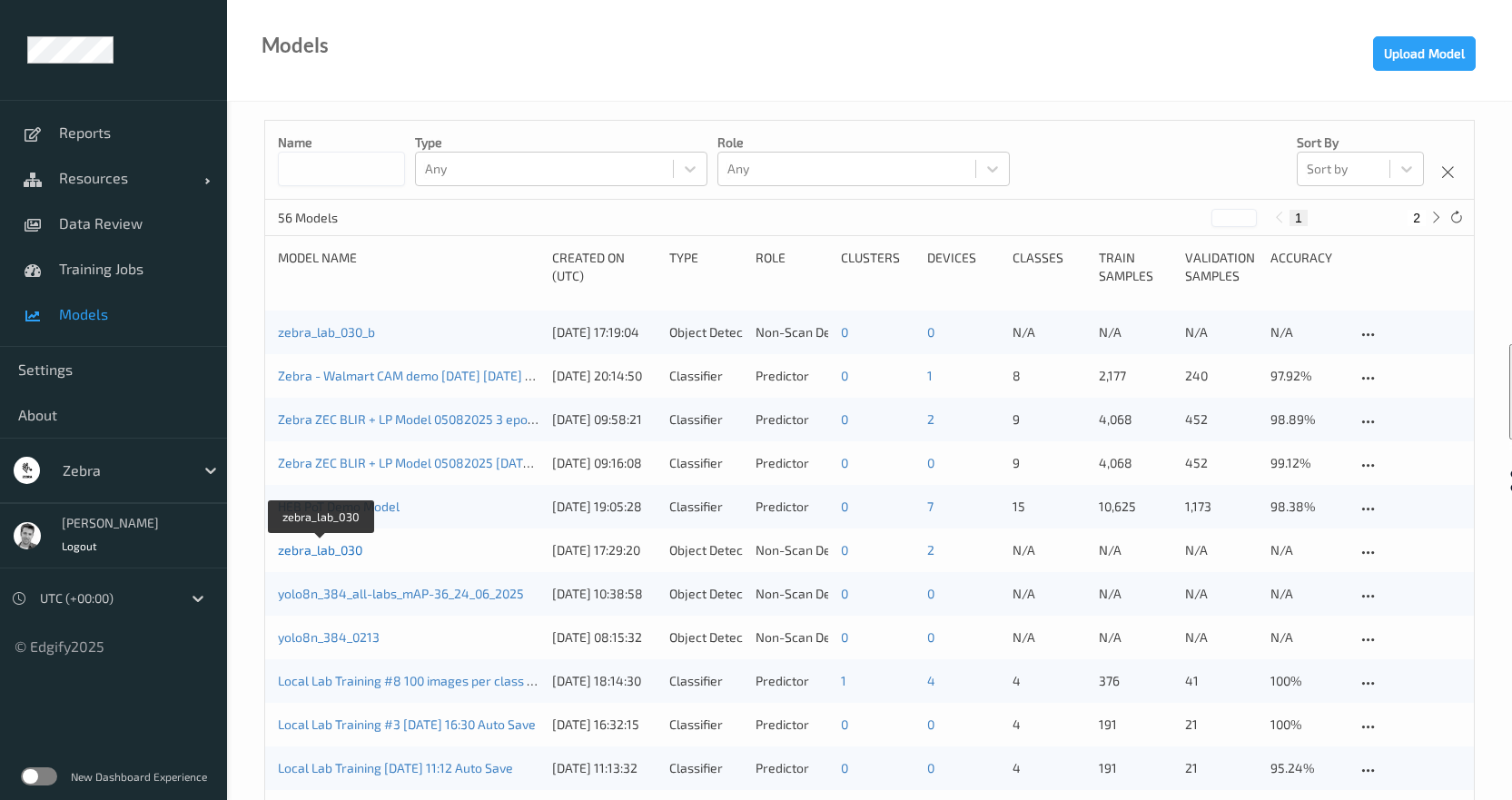
click at [347, 551] on link "zebra_lab_030" at bounding box center [320, 549] width 85 height 15
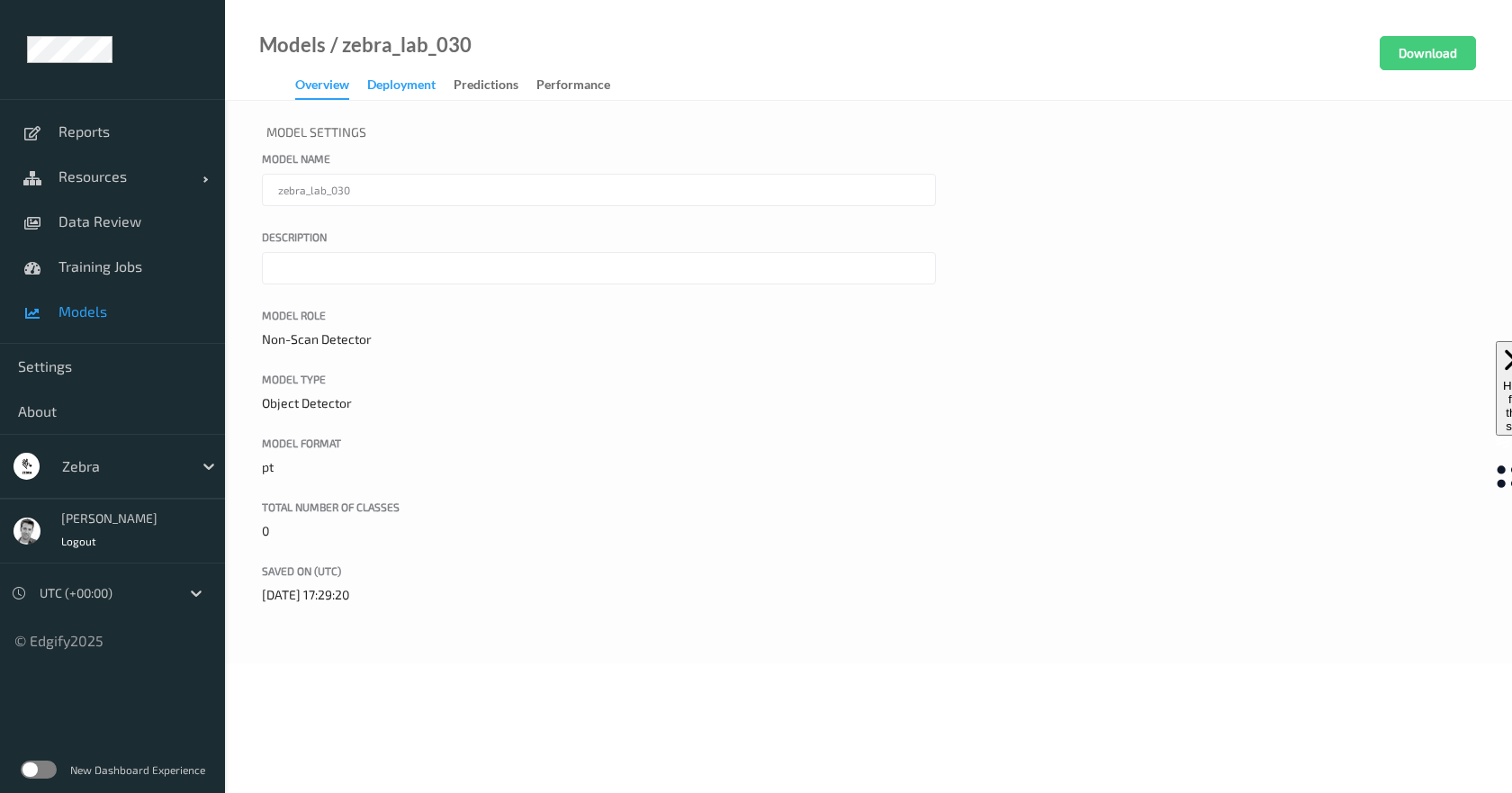
click at [404, 85] on div "Deployment" at bounding box center [401, 87] width 69 height 23
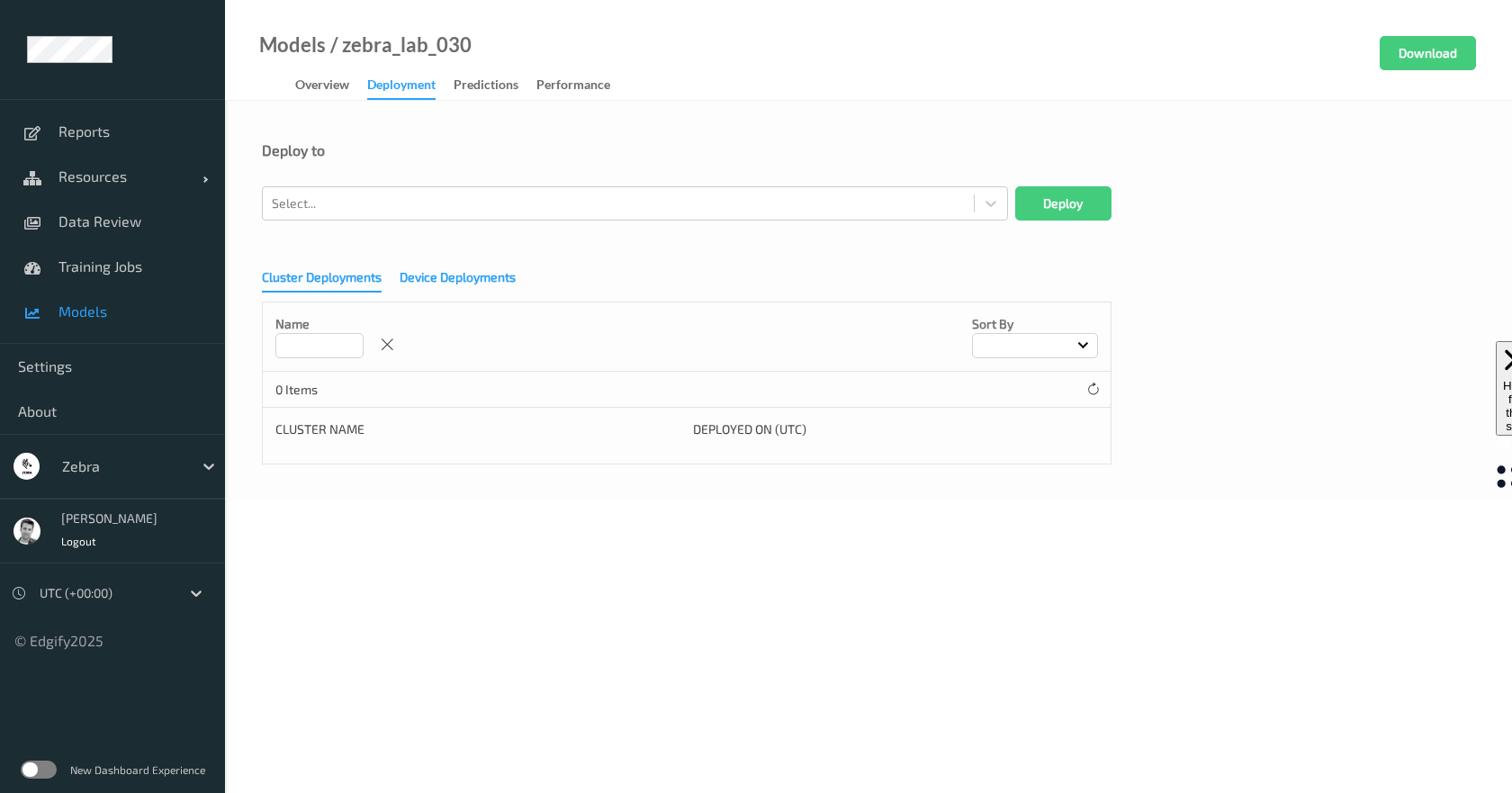
click at [438, 273] on div "Device Deployments" at bounding box center [457, 280] width 116 height 23
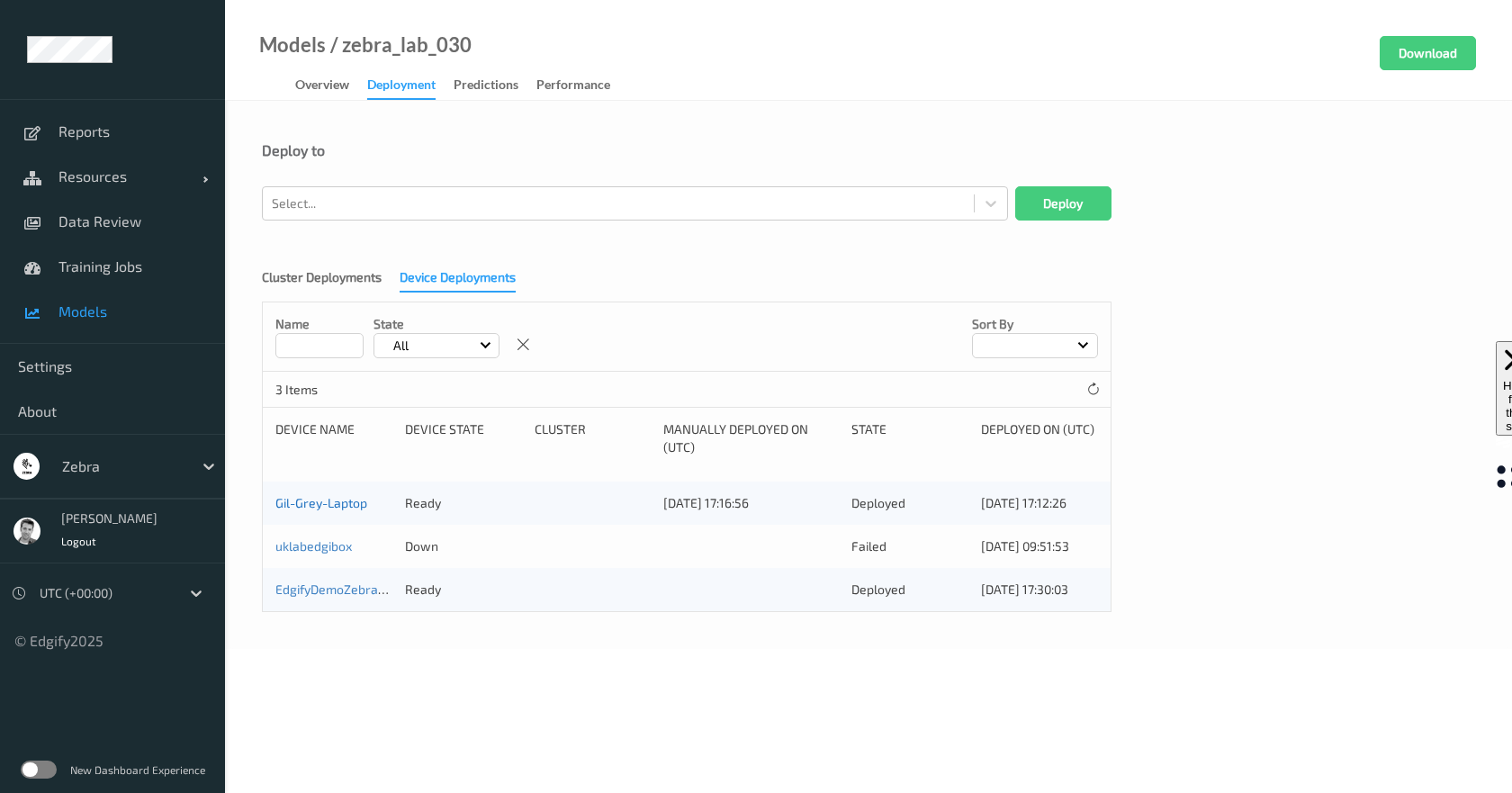
click at [341, 504] on link "Gil-Grey-Laptop" at bounding box center [321, 503] width 92 height 15
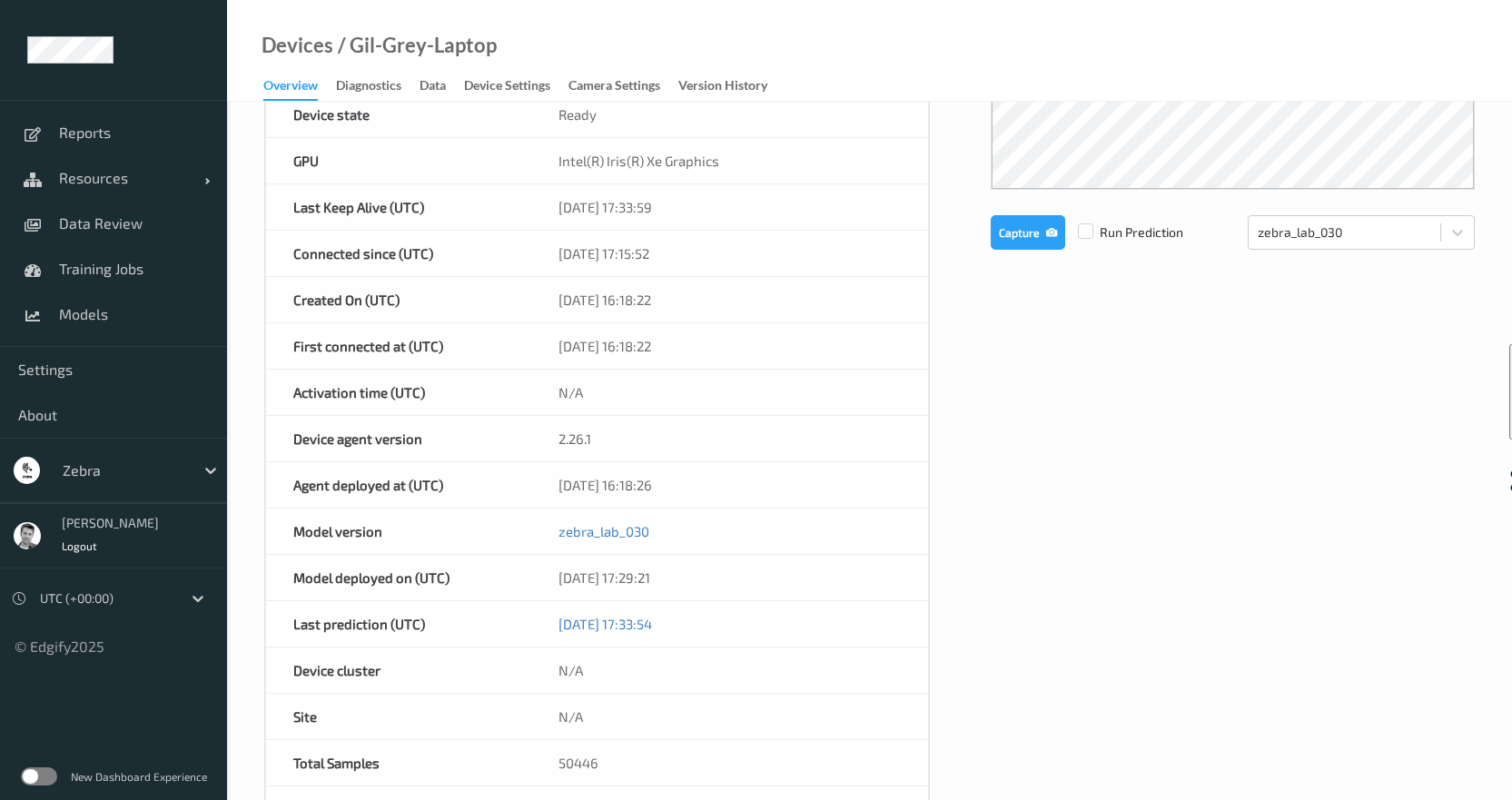
scroll to position [363, 0]
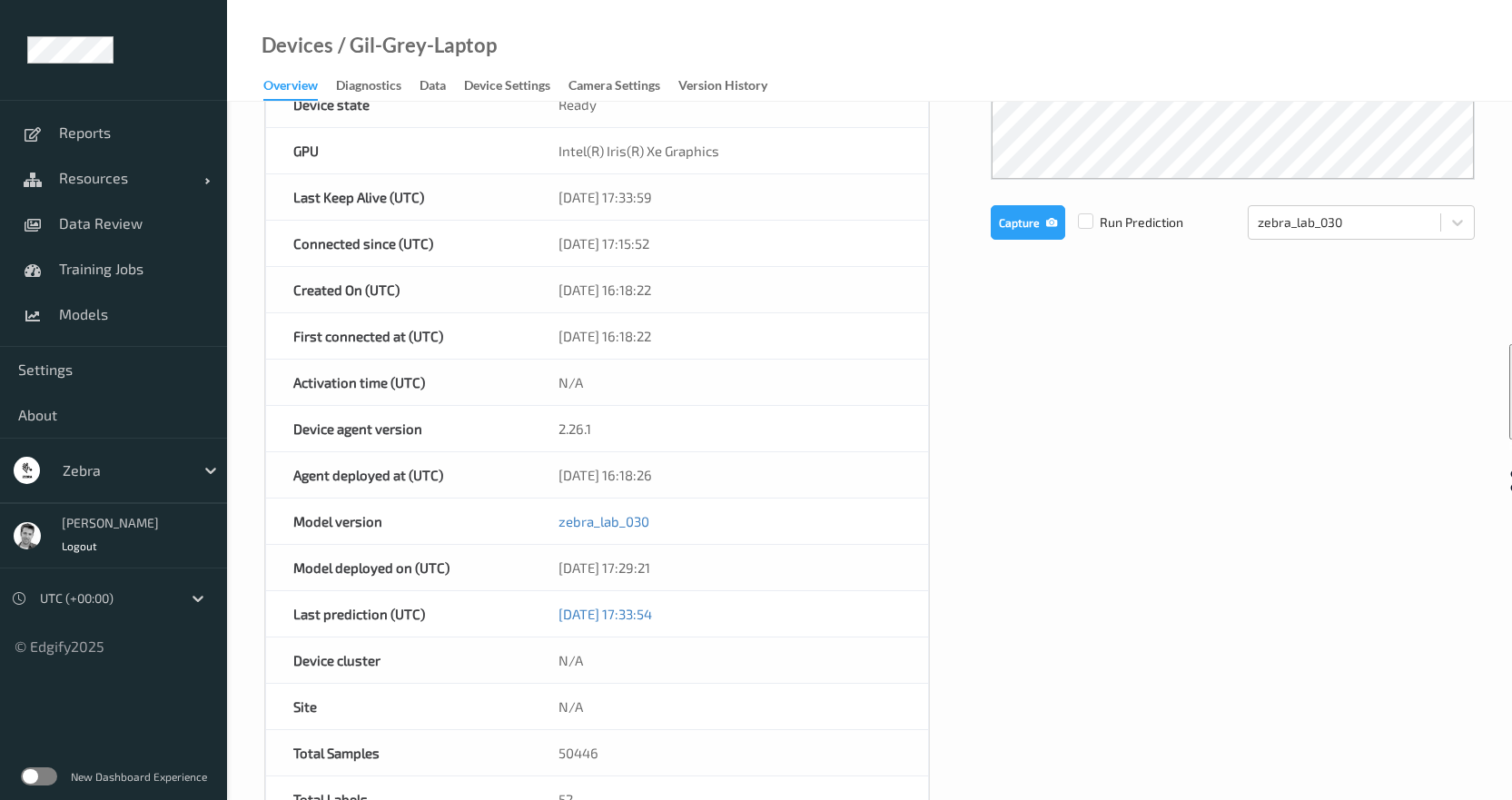
click at [38, 773] on label at bounding box center [40, 776] width 37 height 18
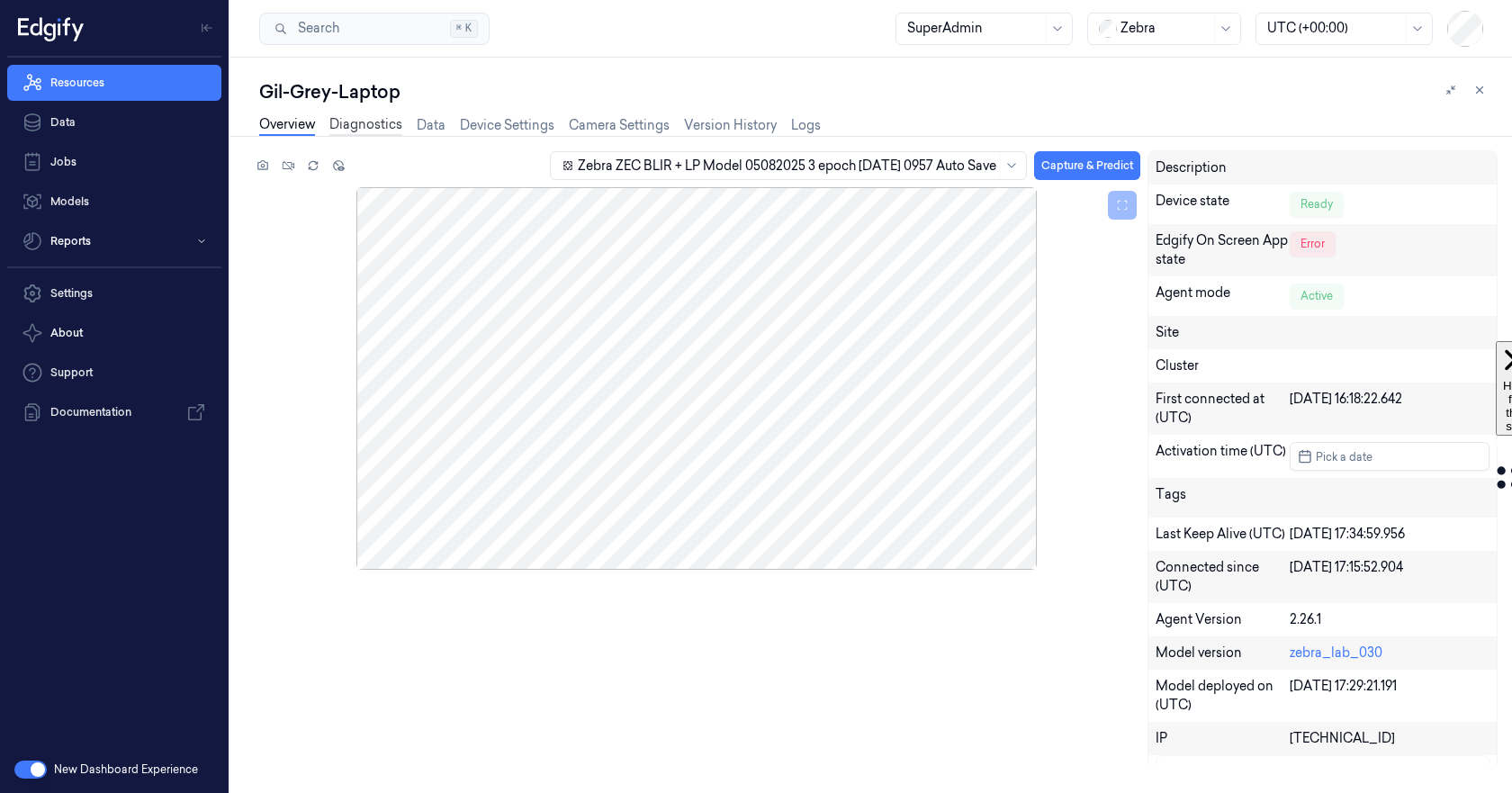
click at [378, 122] on link "Diagnostics" at bounding box center [366, 126] width 73 height 21
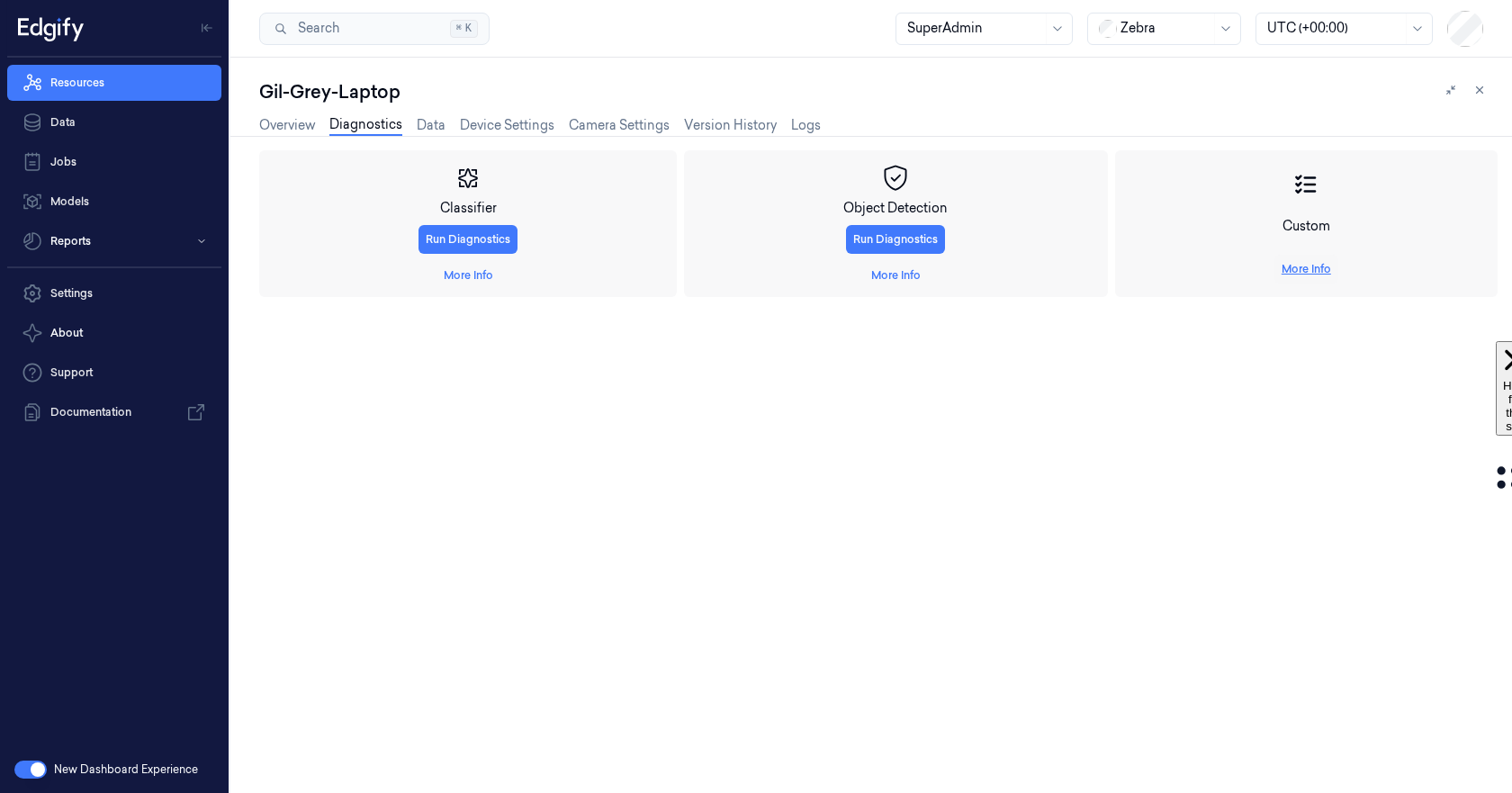
click at [1288, 275] on link "More Info" at bounding box center [1307, 268] width 50 height 16
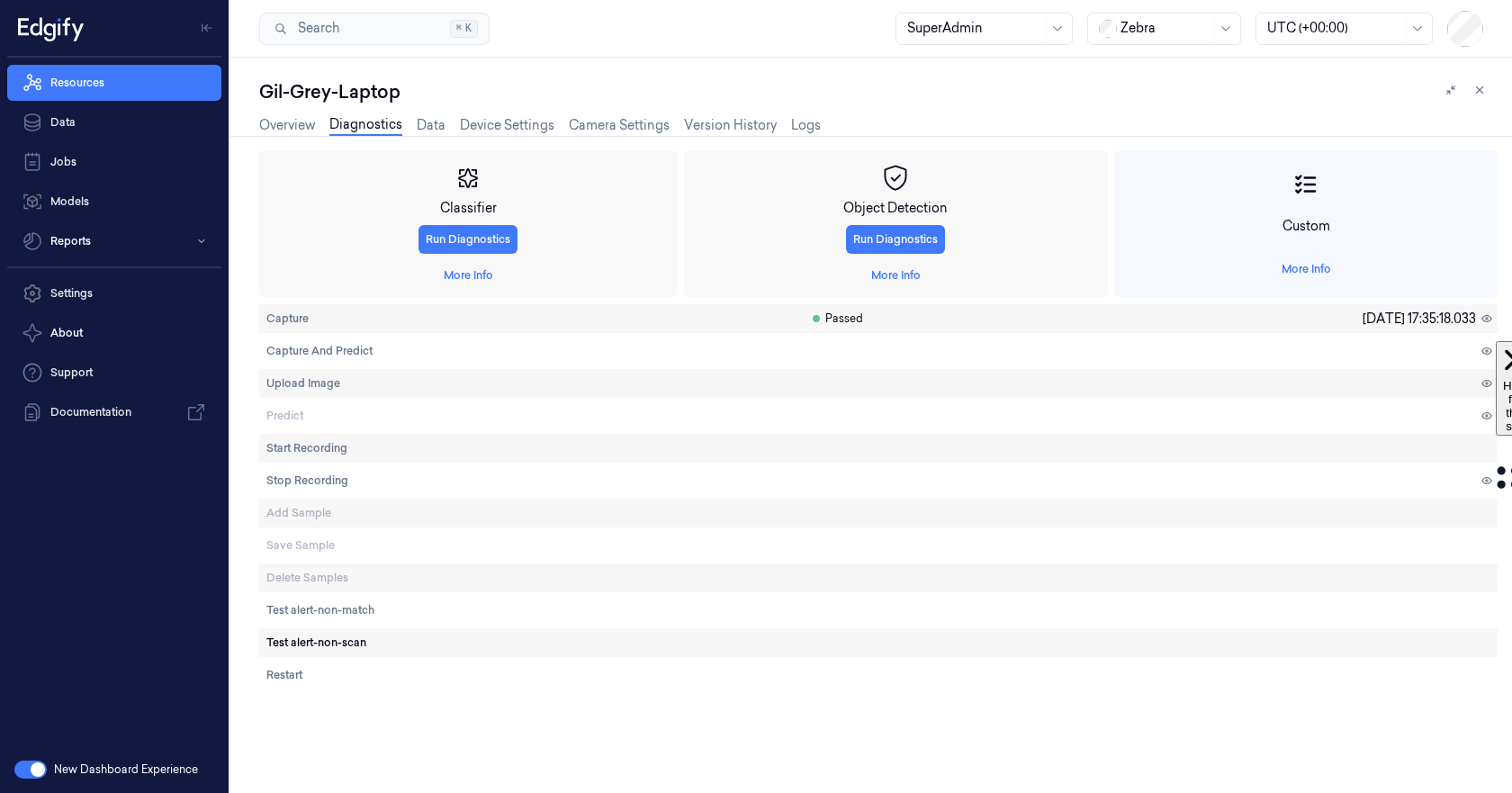
click at [349, 632] on button "Test alert-non-scan" at bounding box center [316, 642] width 115 height 29
click at [348, 611] on span "Test alert-non-match" at bounding box center [320, 610] width 108 height 16
click at [300, 128] on link "Overview" at bounding box center [287, 126] width 55 height 21
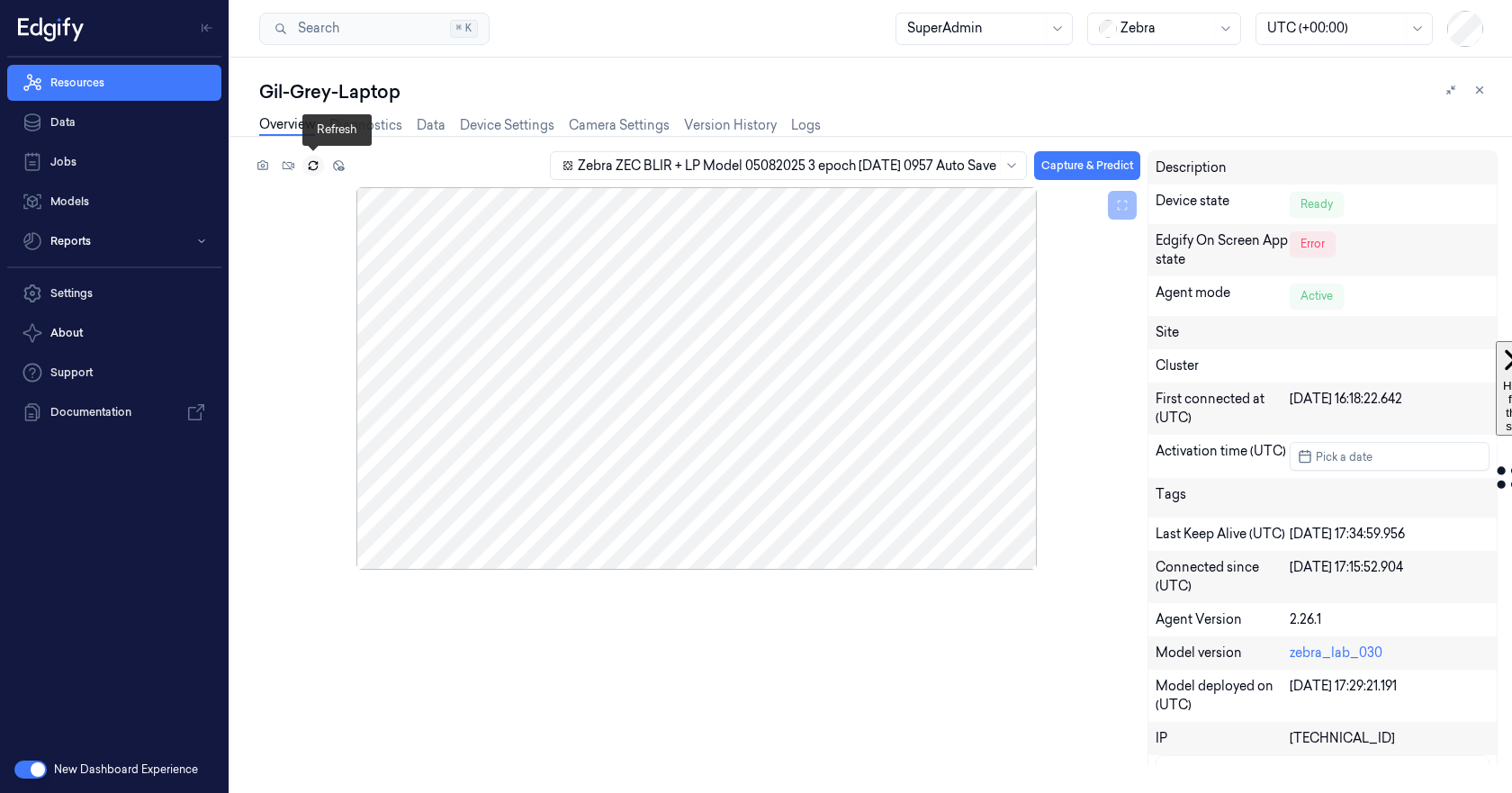
click at [316, 168] on icon at bounding box center [313, 167] width 8 height 4
click at [503, 133] on link "Device Settings" at bounding box center [507, 126] width 95 height 21
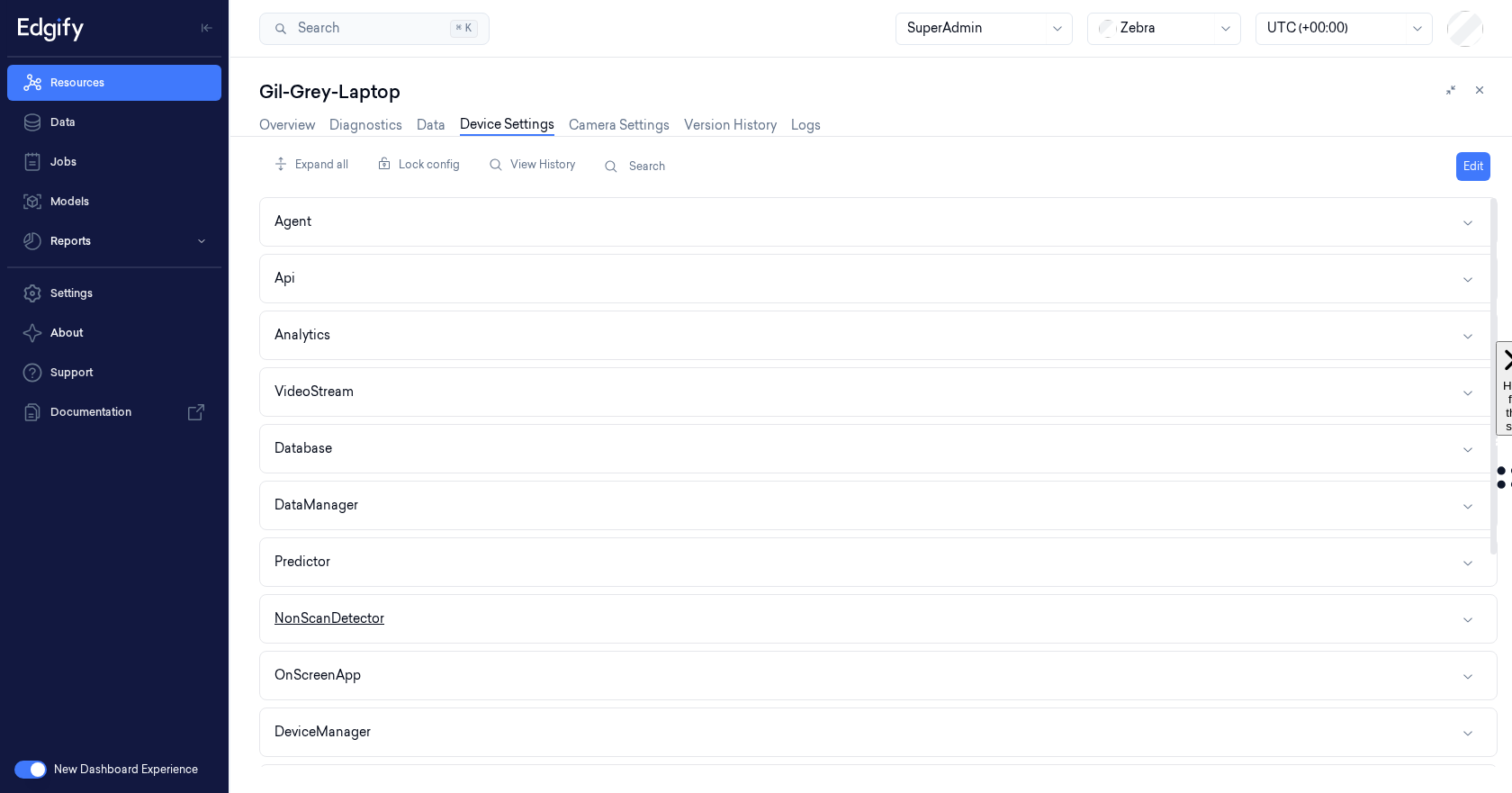
click at [473, 607] on button "NonScanDetector" at bounding box center [878, 618] width 1237 height 48
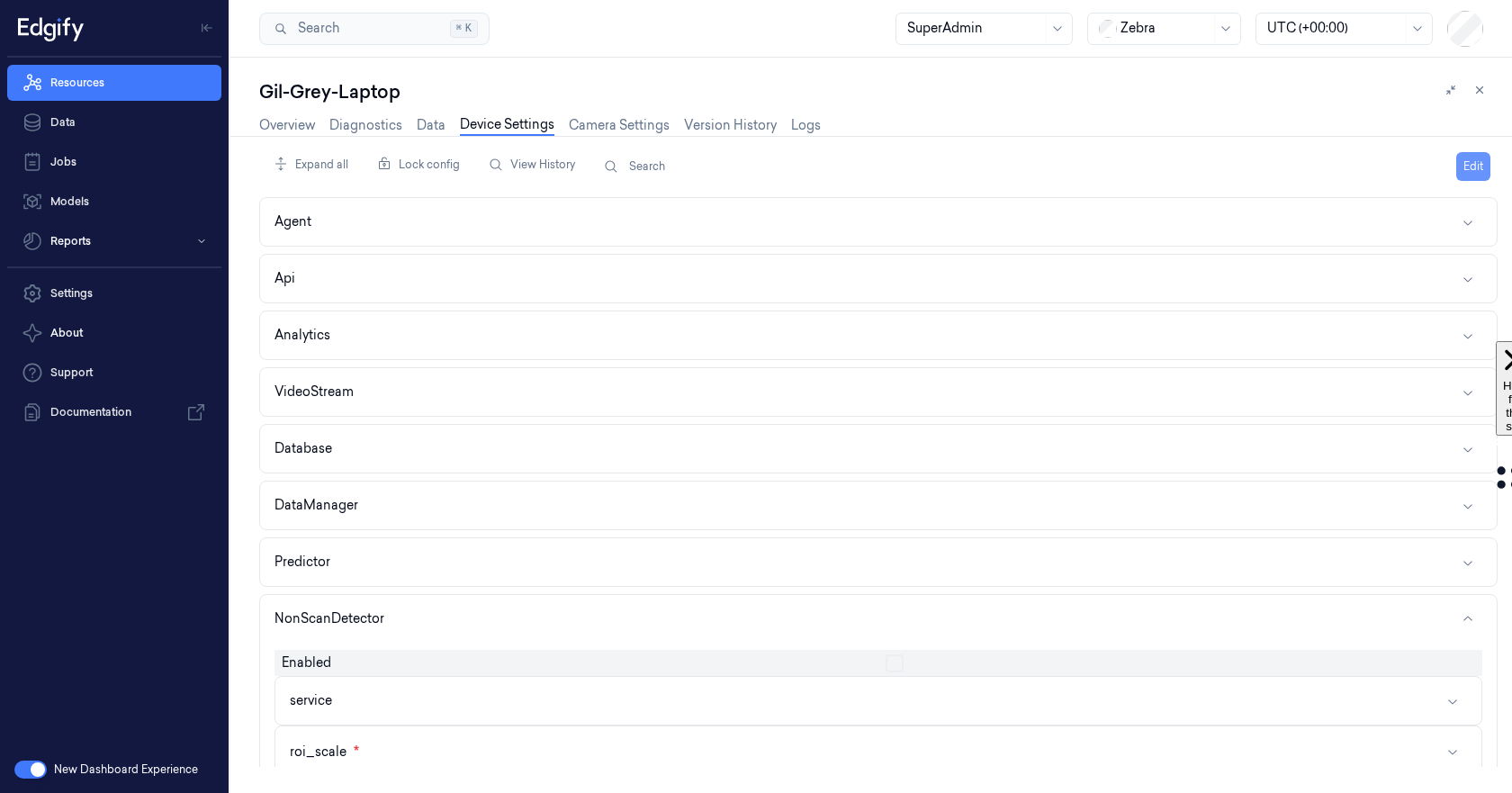
click at [1473, 172] on button "Edit" at bounding box center [1474, 166] width 34 height 29
click at [494, 667] on div "Enabled" at bounding box center [576, 662] width 604 height 26
click at [1439, 655] on div at bounding box center [1180, 663] width 590 height 18
click at [1449, 666] on div at bounding box center [1180, 663] width 590 height 18
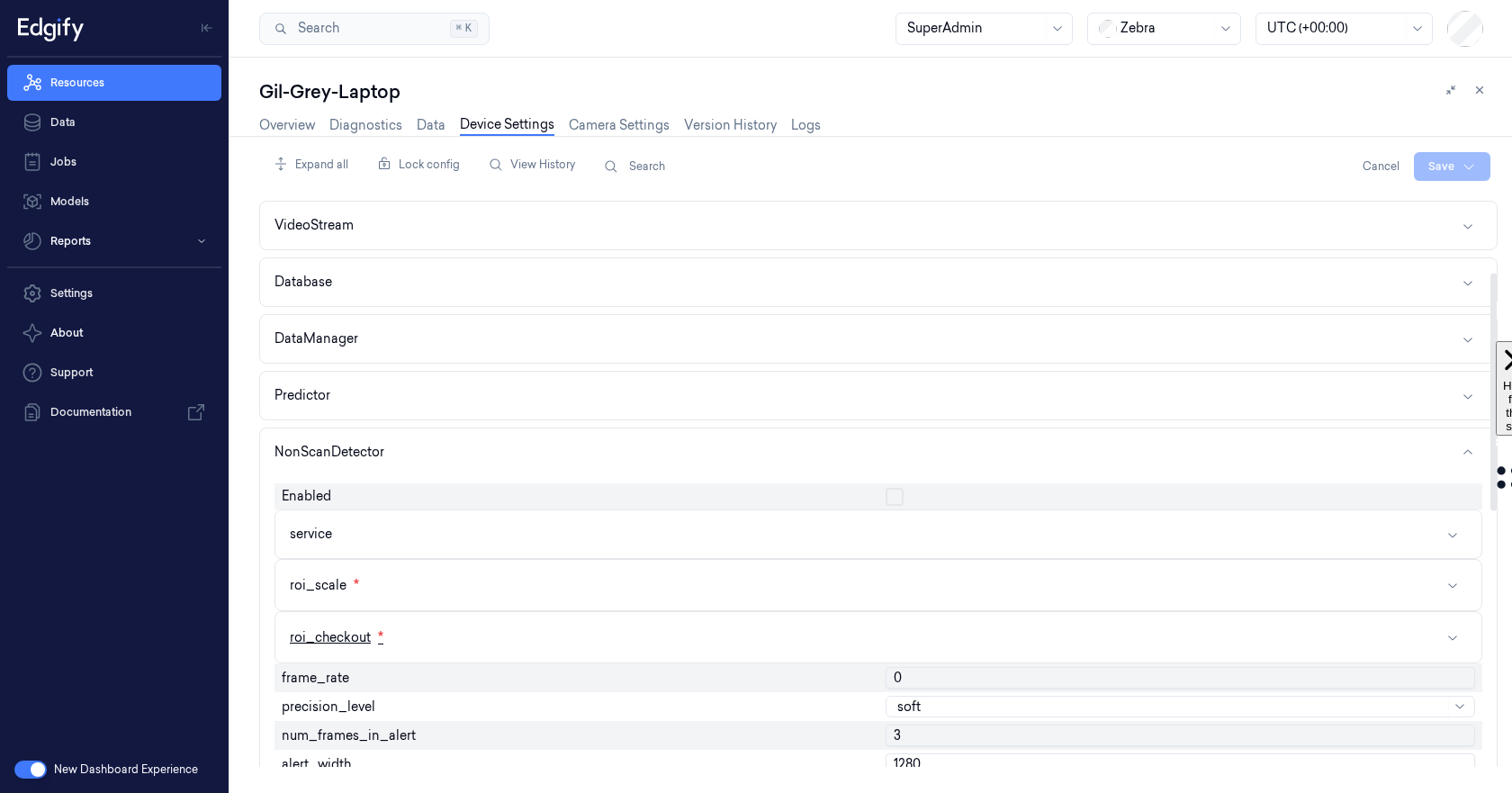
scroll to position [180, 0]
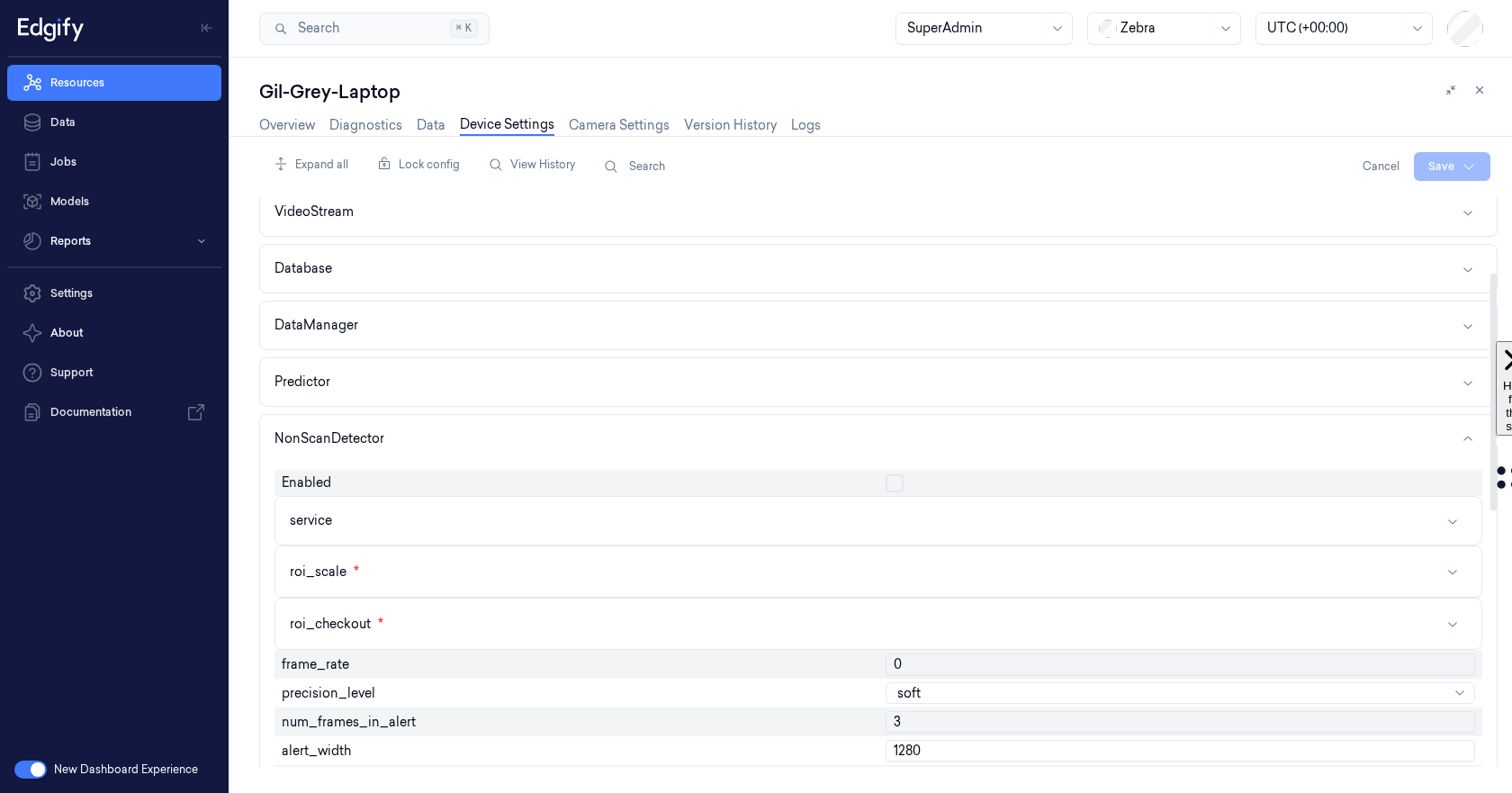
click at [304, 484] on span "Enabled" at bounding box center [307, 482] width 50 height 19
click at [896, 481] on button "button" at bounding box center [895, 482] width 18 height 18
click at [1429, 160] on html "Resources Data Jobs Models Reports Settings About Support Documentation New Das…" at bounding box center [756, 396] width 1512 height 793
click at [1347, 207] on div "Save to this device" at bounding box center [1404, 204] width 160 height 30
click at [278, 121] on link "Overview" at bounding box center [287, 126] width 55 height 21
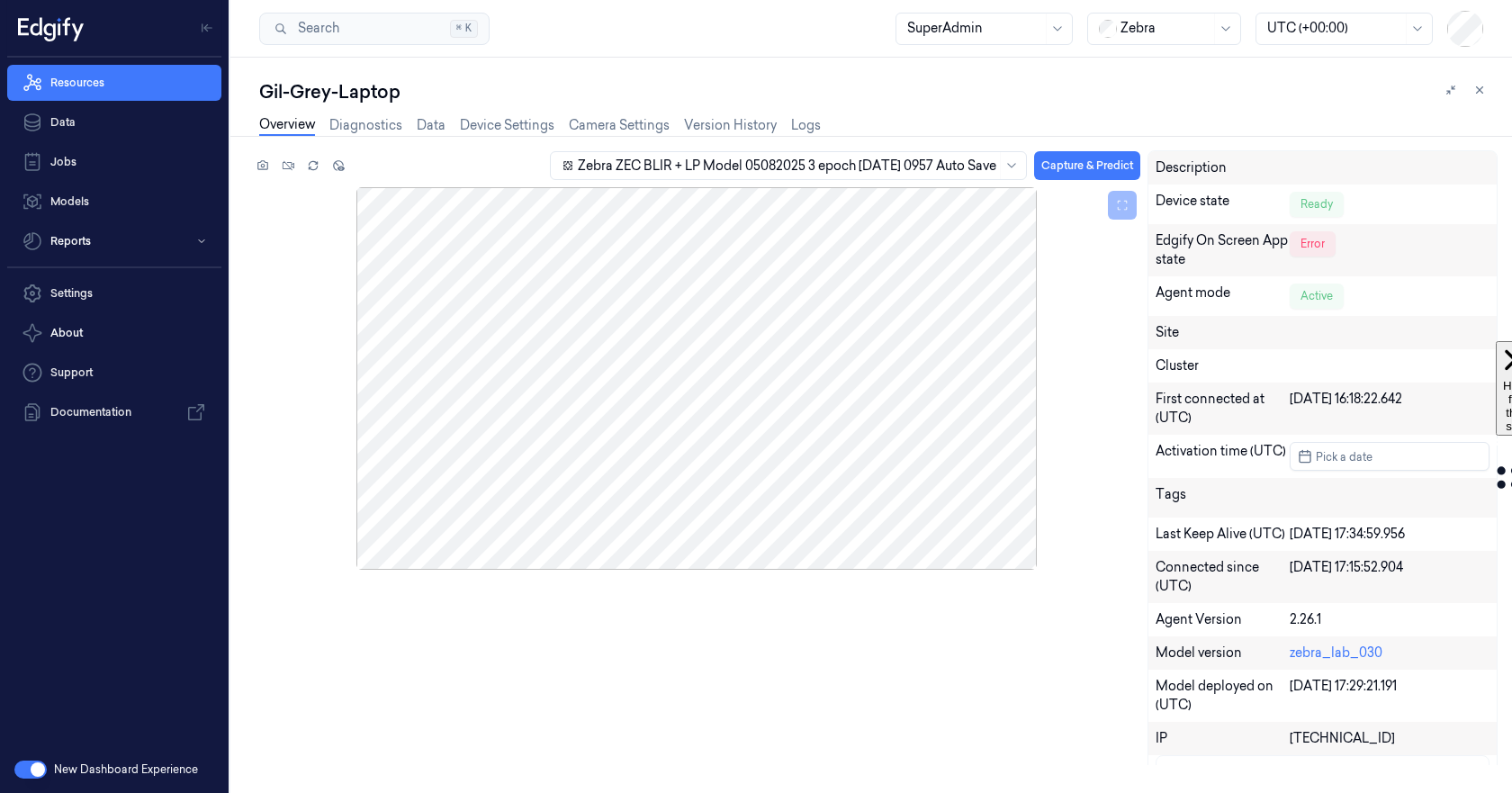
click at [278, 121] on link "Overview" at bounding box center [287, 126] width 55 height 21
click at [319, 168] on button at bounding box center [313, 165] width 22 height 22
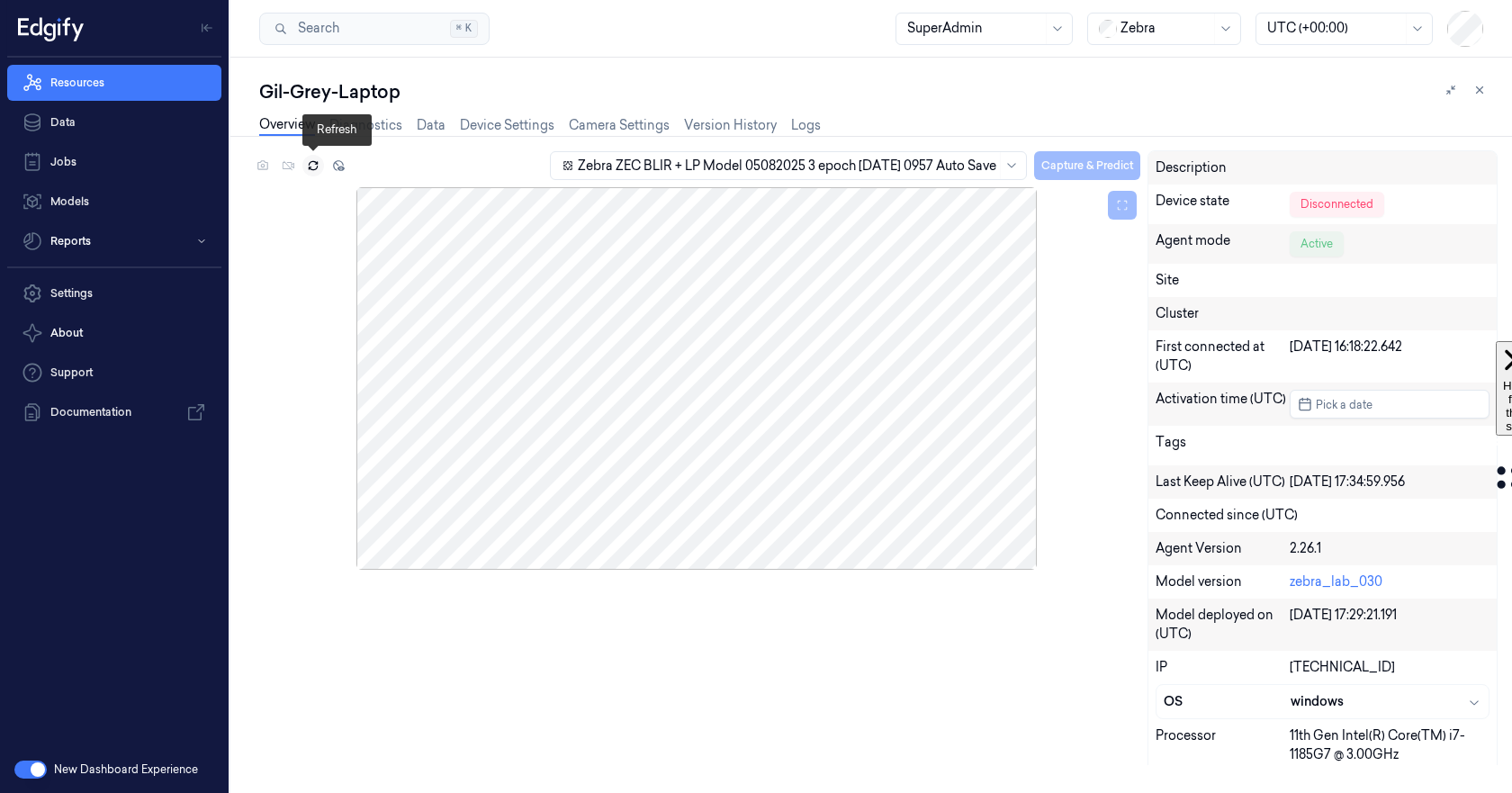
click at [315, 169] on icon at bounding box center [313, 167] width 8 height 4
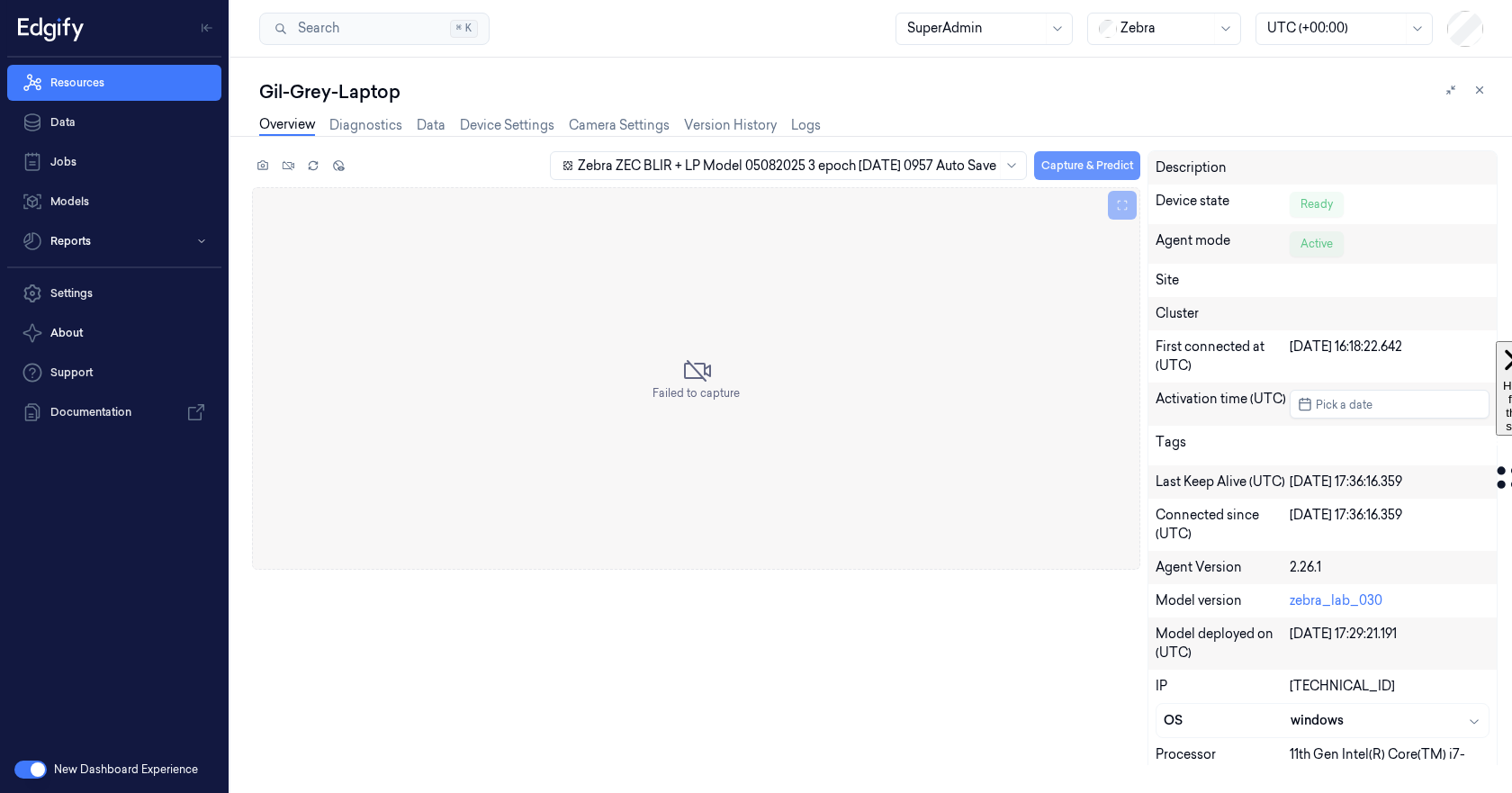
click at [1054, 166] on button "Capture & Predict" at bounding box center [1087, 165] width 106 height 29
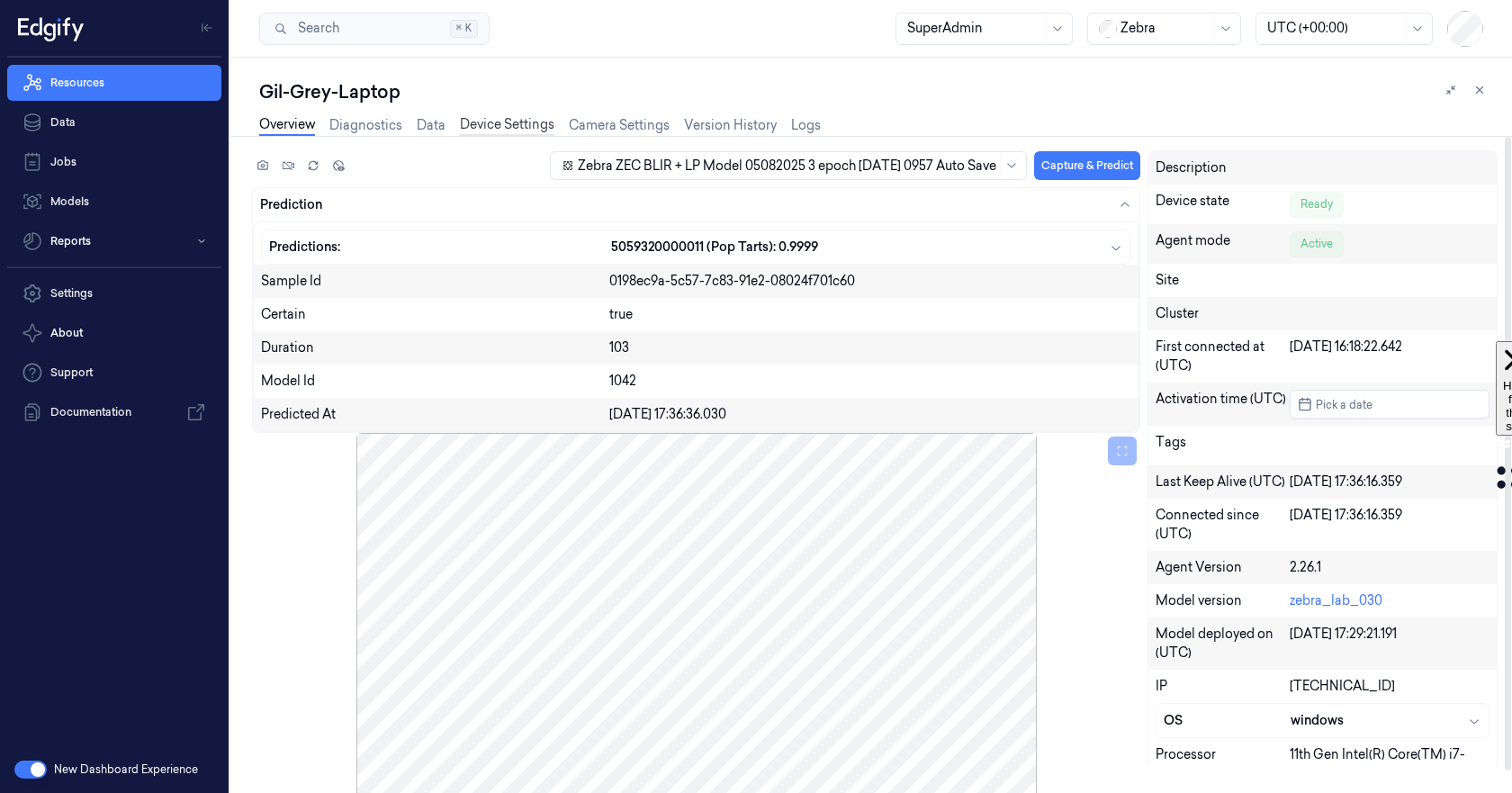
click at [512, 128] on link "Device Settings" at bounding box center [507, 126] width 95 height 21
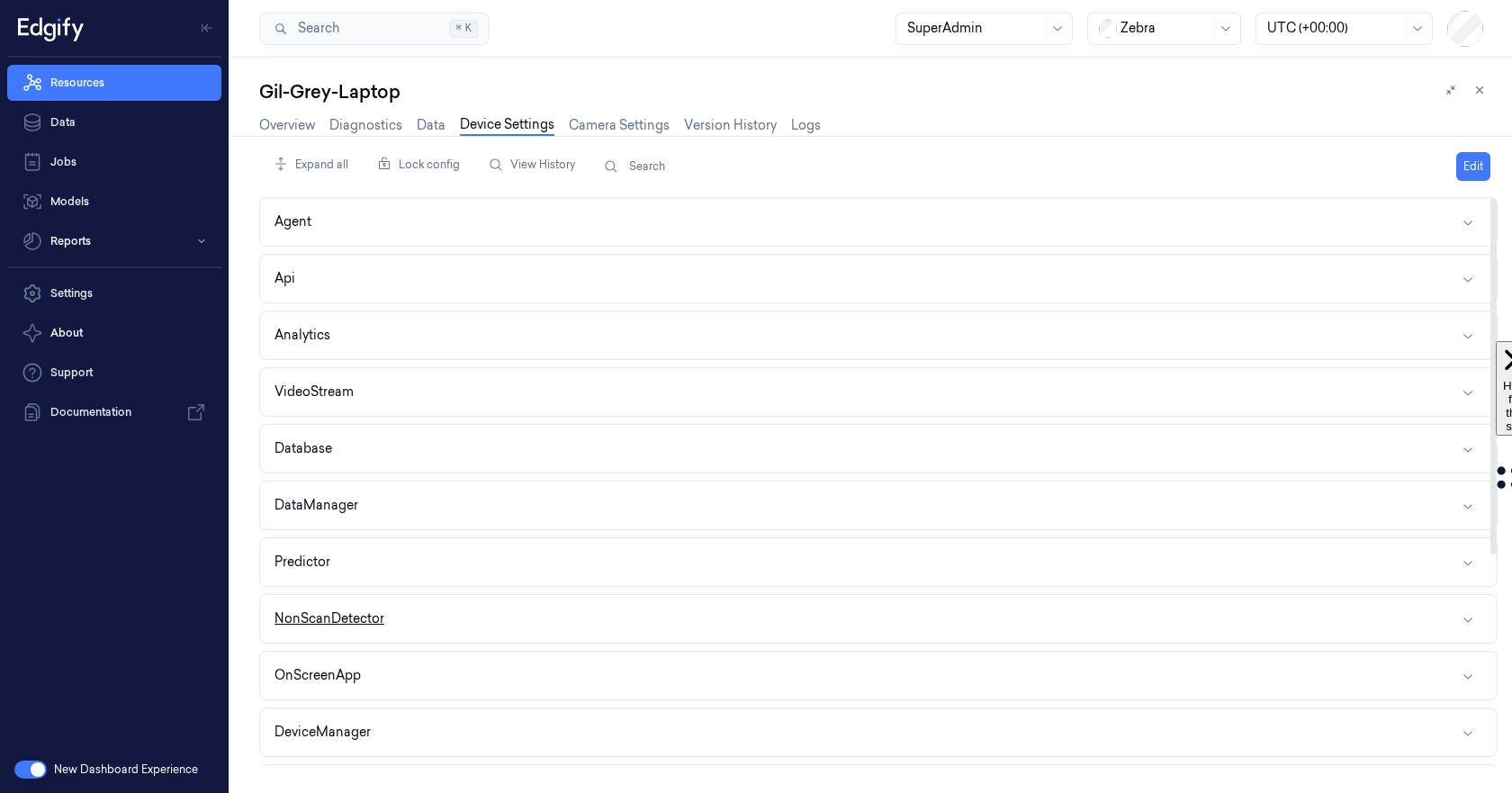
click at [562, 620] on button "NonScanDetector" at bounding box center [878, 618] width 1237 height 48
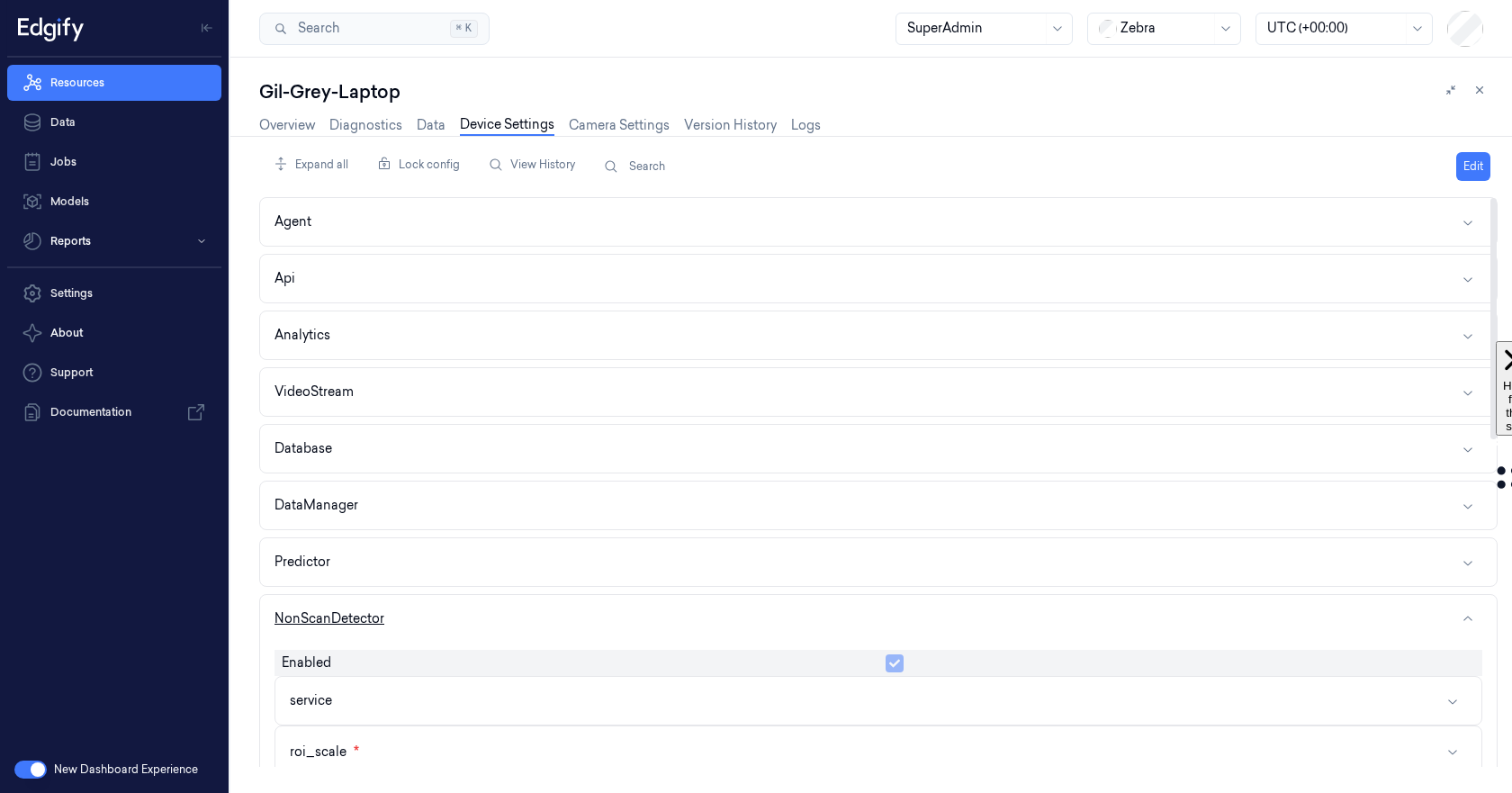
click at [563, 621] on button "NonScanDetector" at bounding box center [878, 618] width 1237 height 48
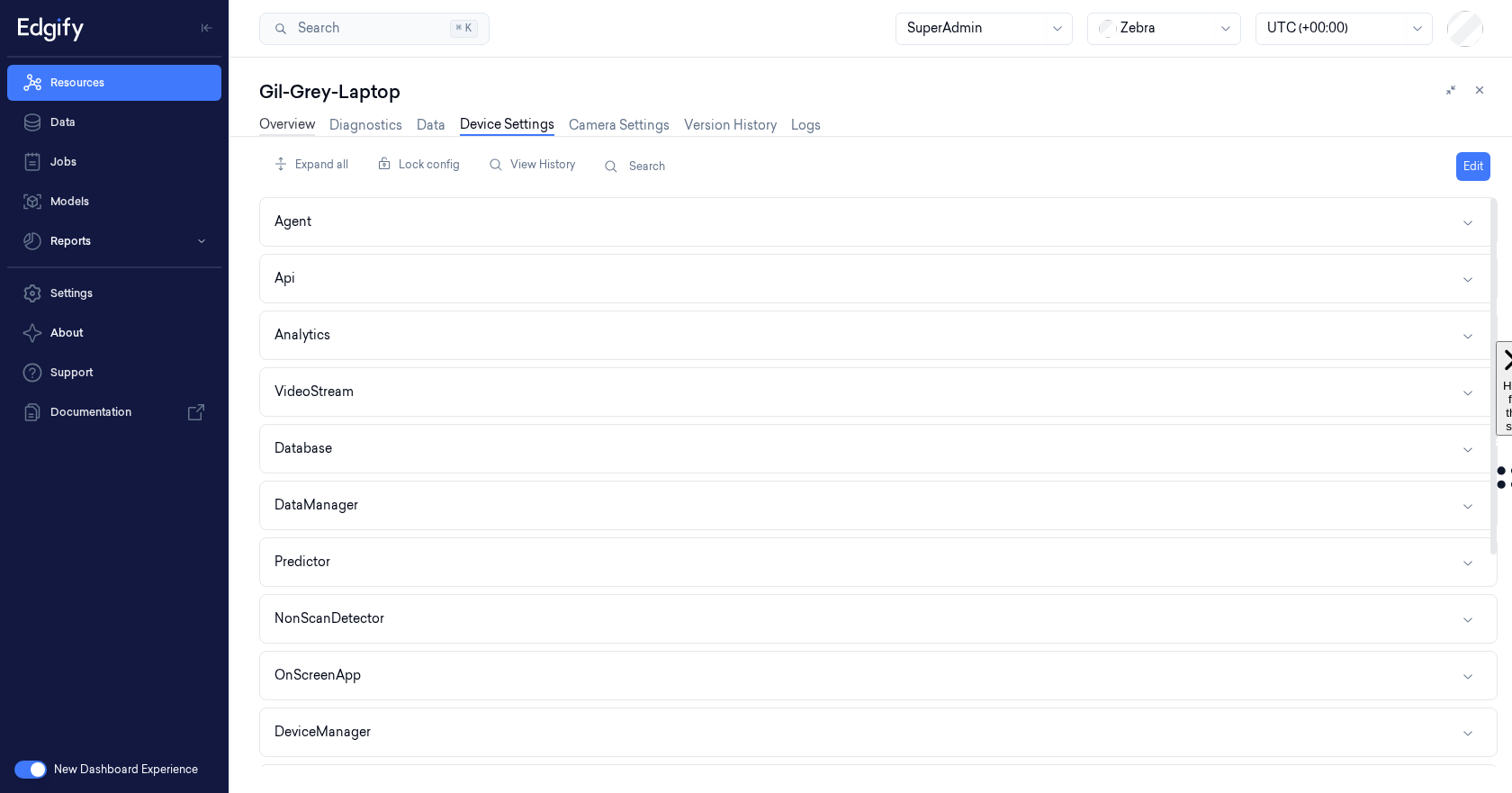
click at [277, 122] on link "Overview" at bounding box center [287, 126] width 55 height 21
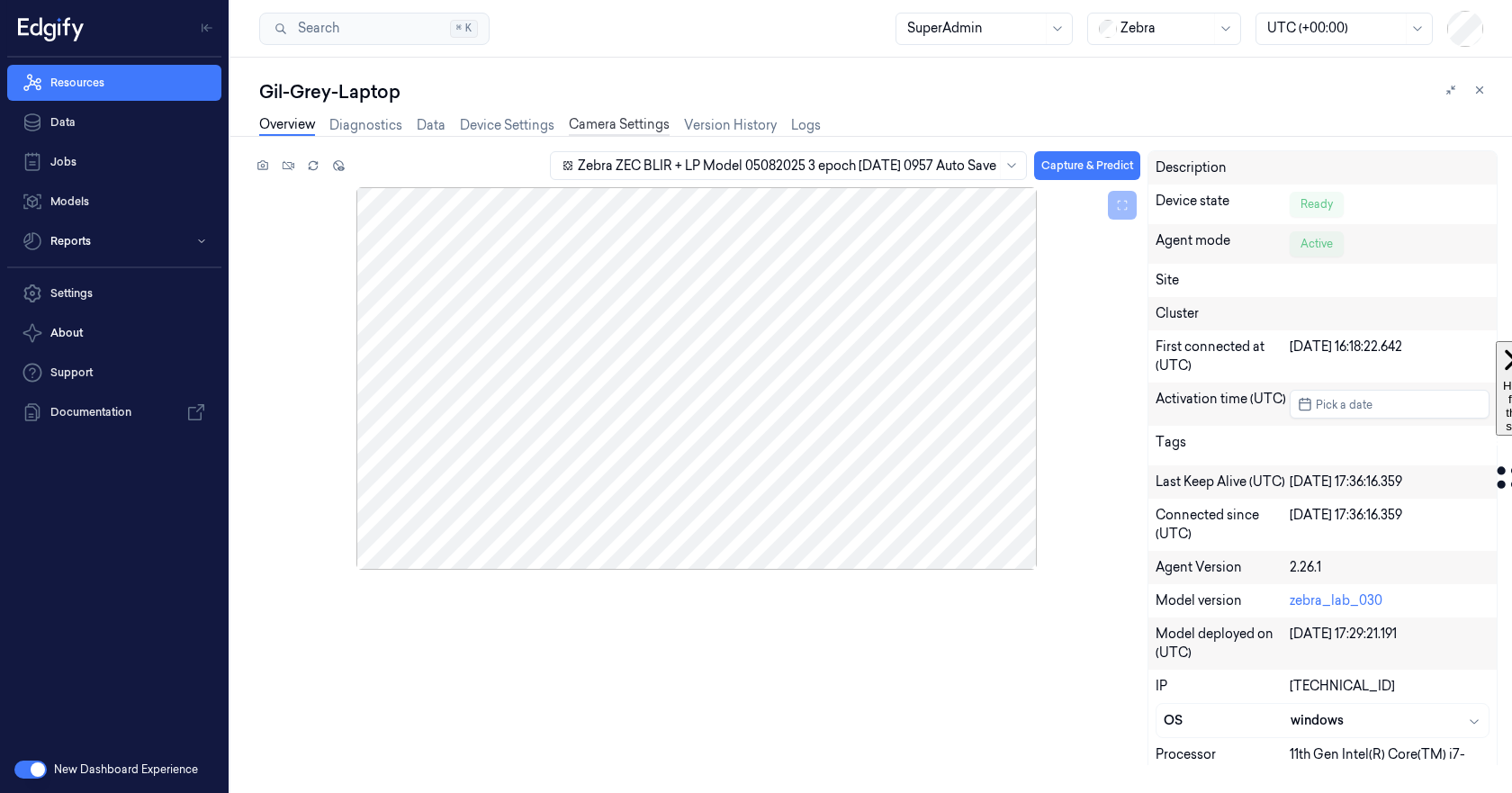
click at [597, 121] on link "Camera Settings" at bounding box center [618, 126] width 100 height 21
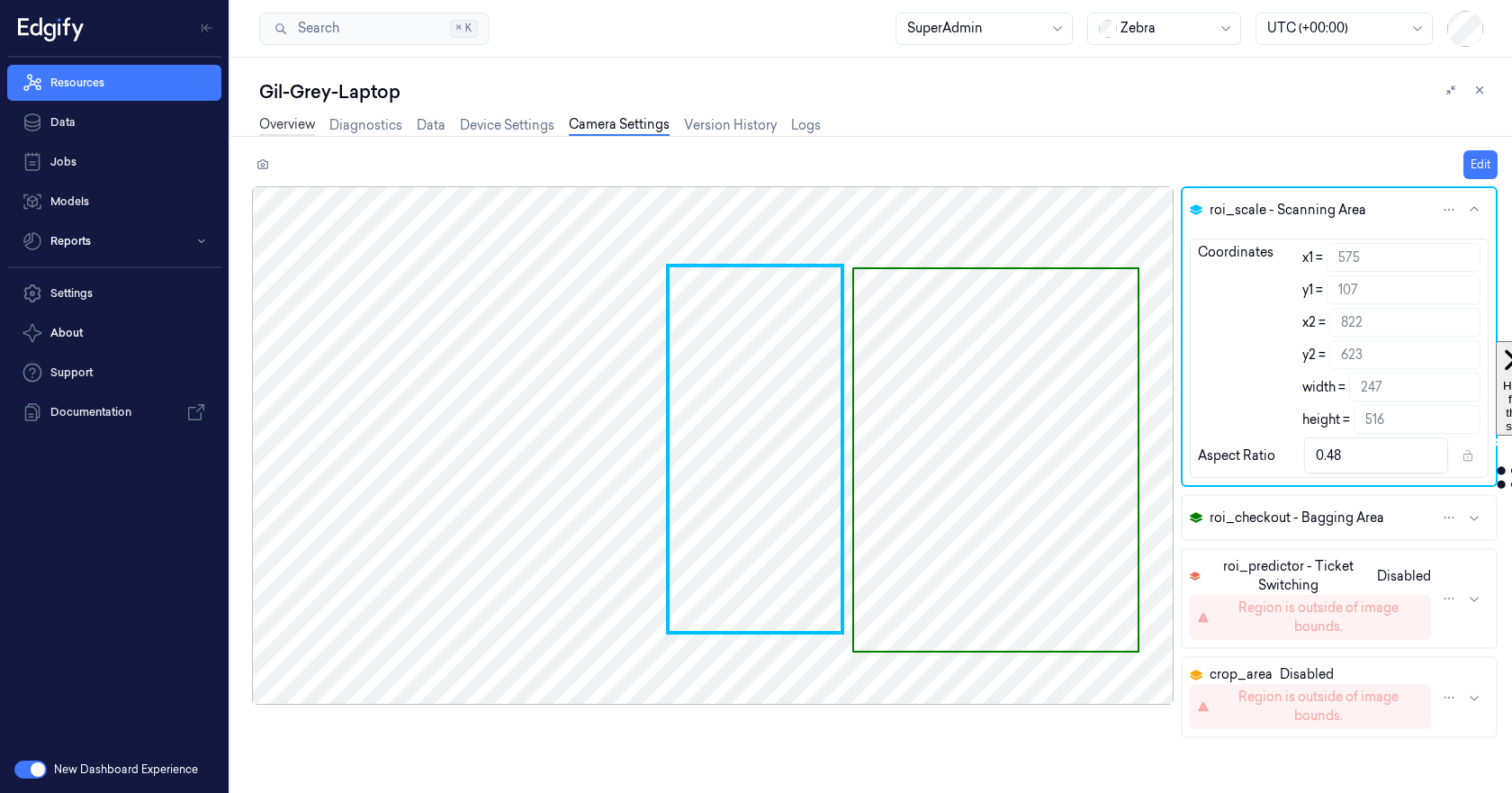
click at [281, 123] on link "Overview" at bounding box center [287, 126] width 55 height 21
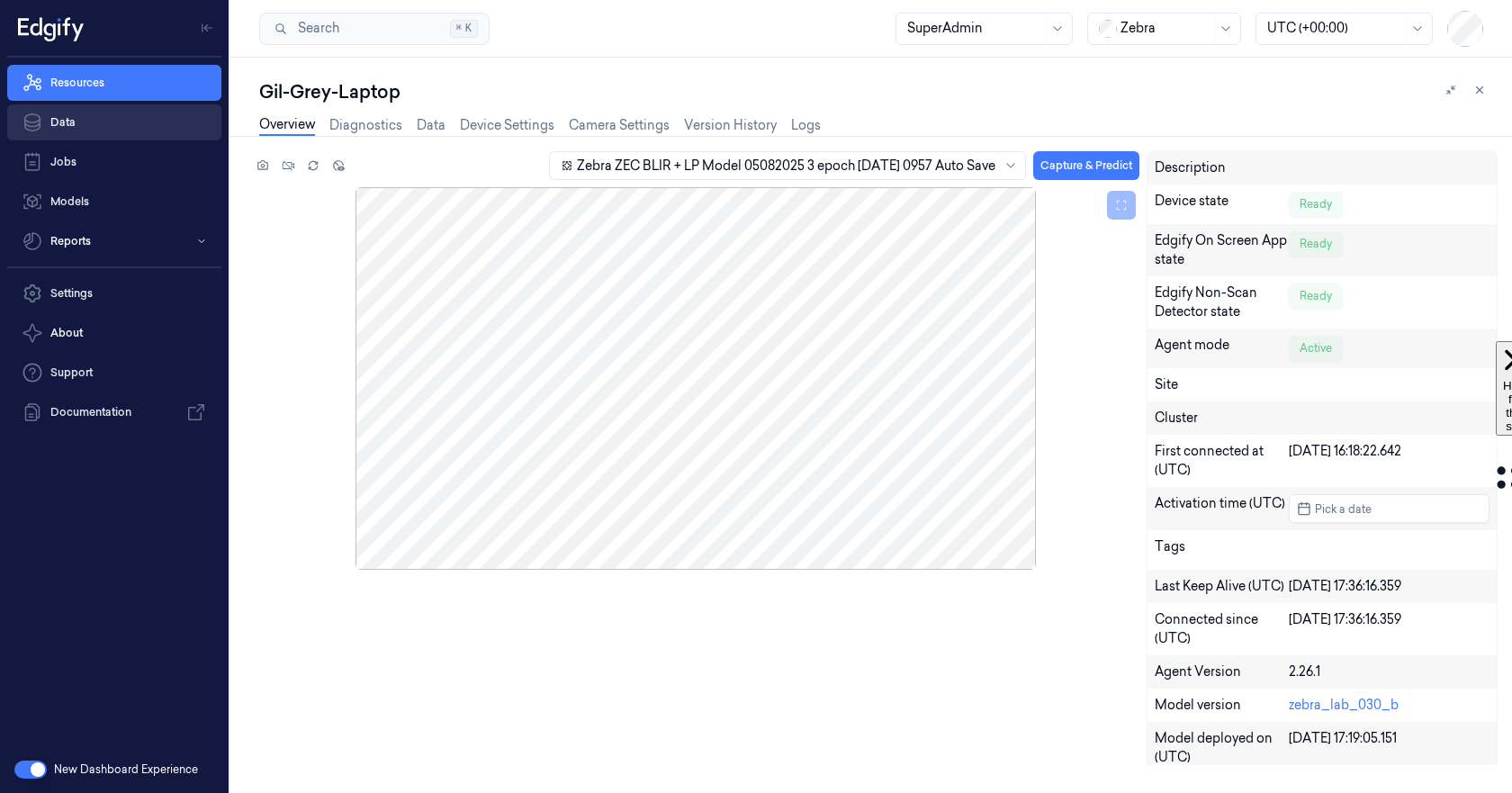
click at [94, 116] on link "Data" at bounding box center [115, 122] width 214 height 36
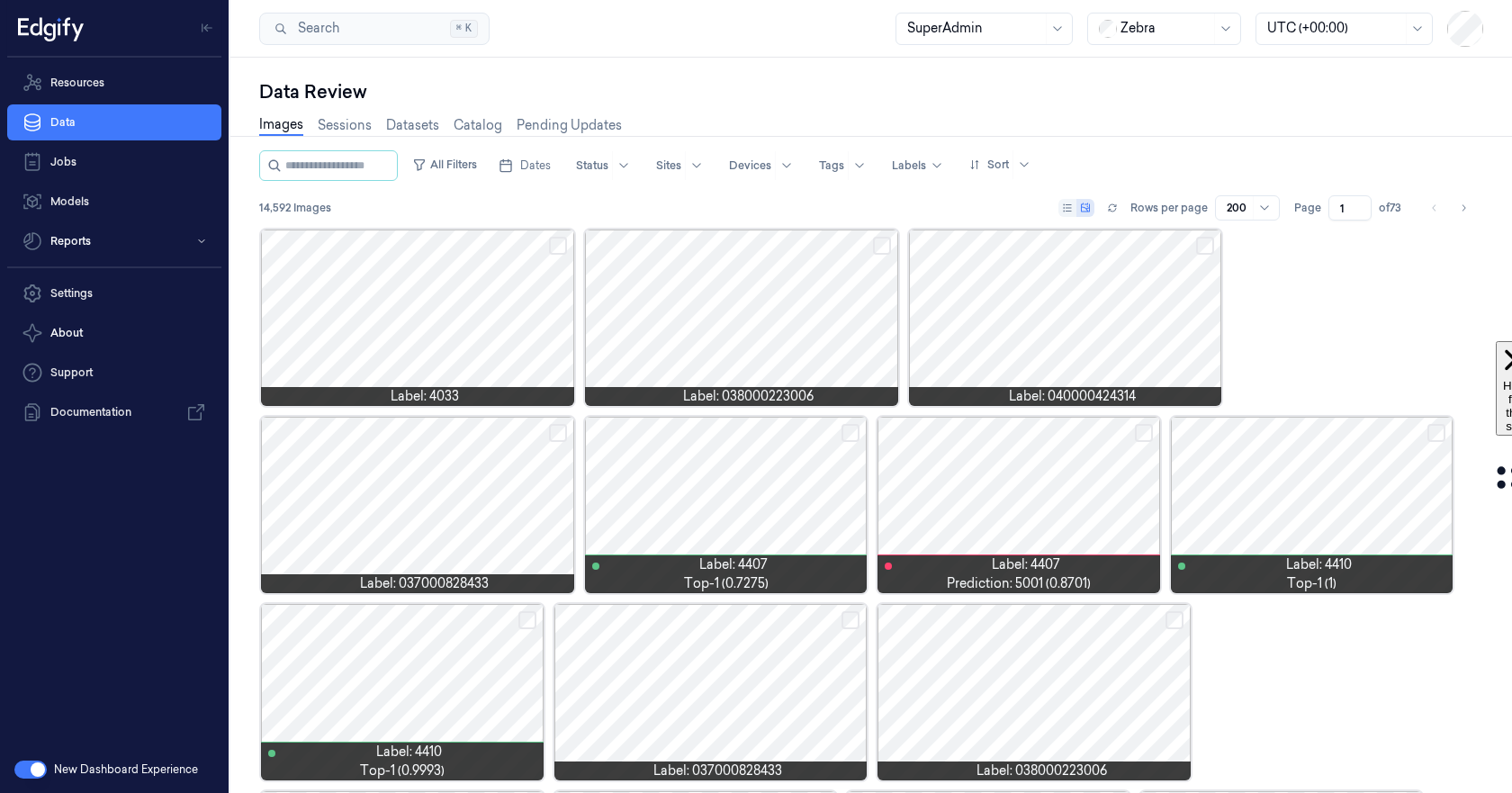
click at [1093, 206] on div at bounding box center [1085, 207] width 18 height 18
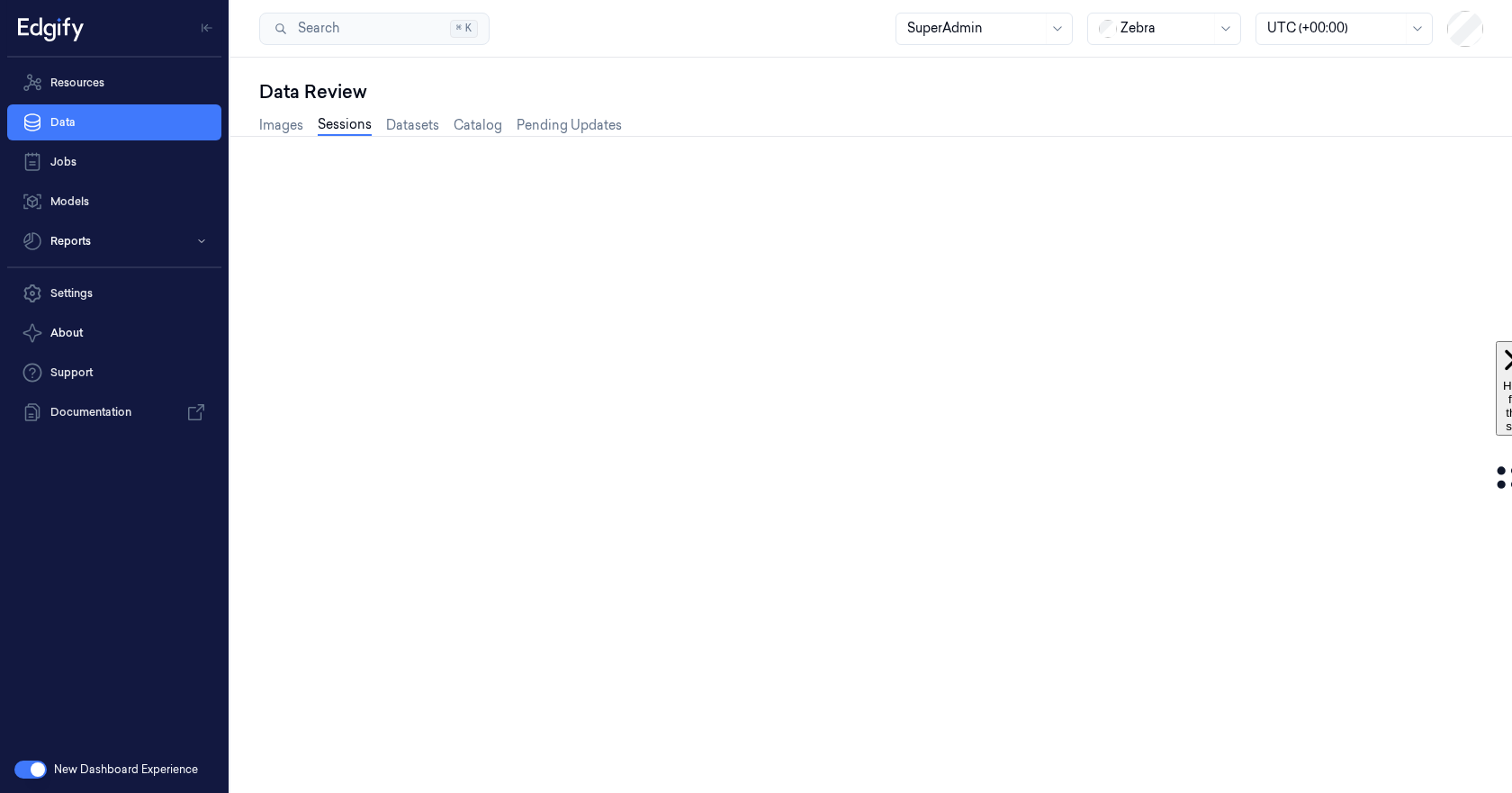
click at [335, 131] on link "Sessions" at bounding box center [344, 126] width 54 height 21
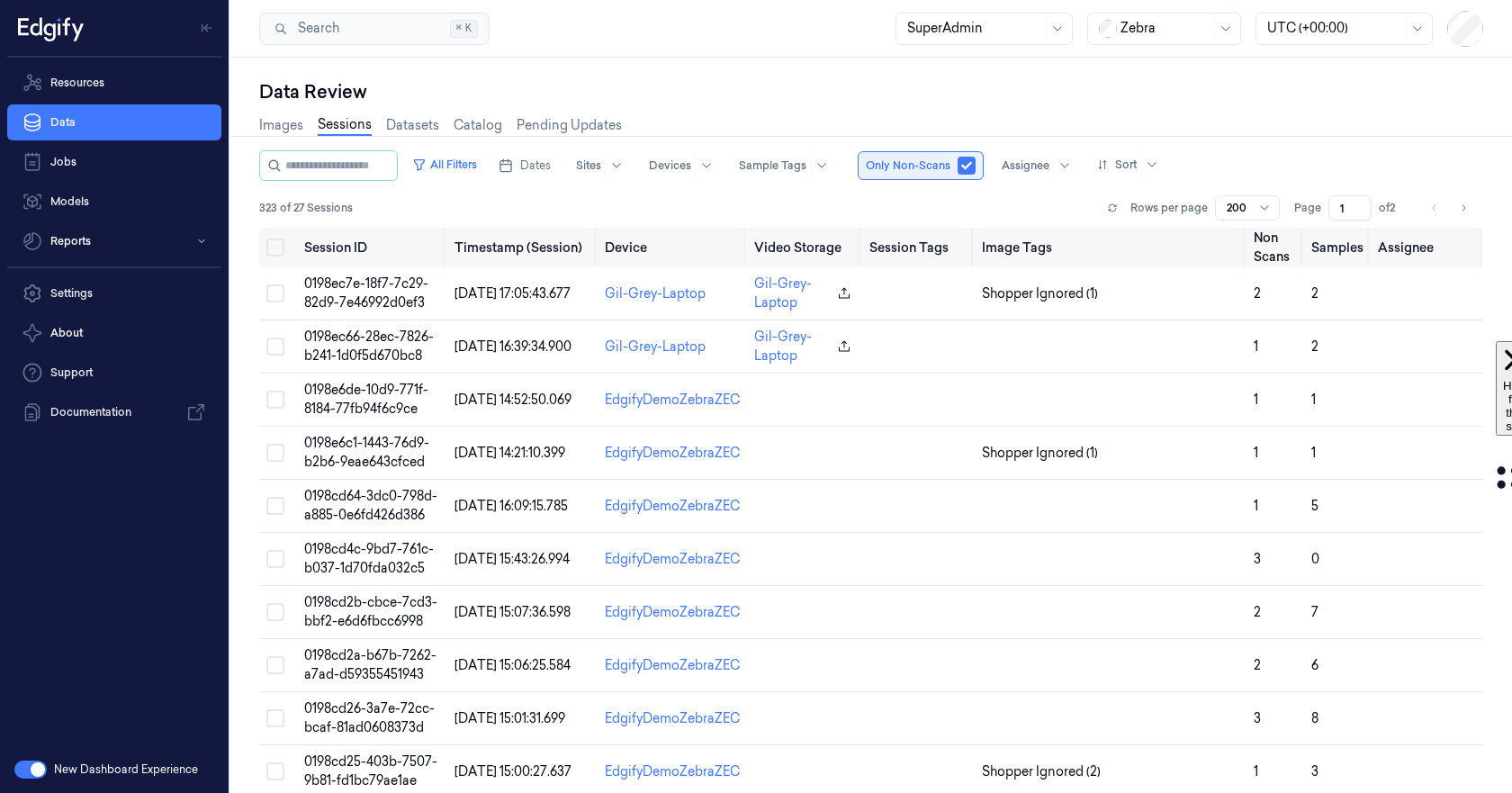
click at [976, 168] on button "button" at bounding box center [966, 165] width 18 height 18
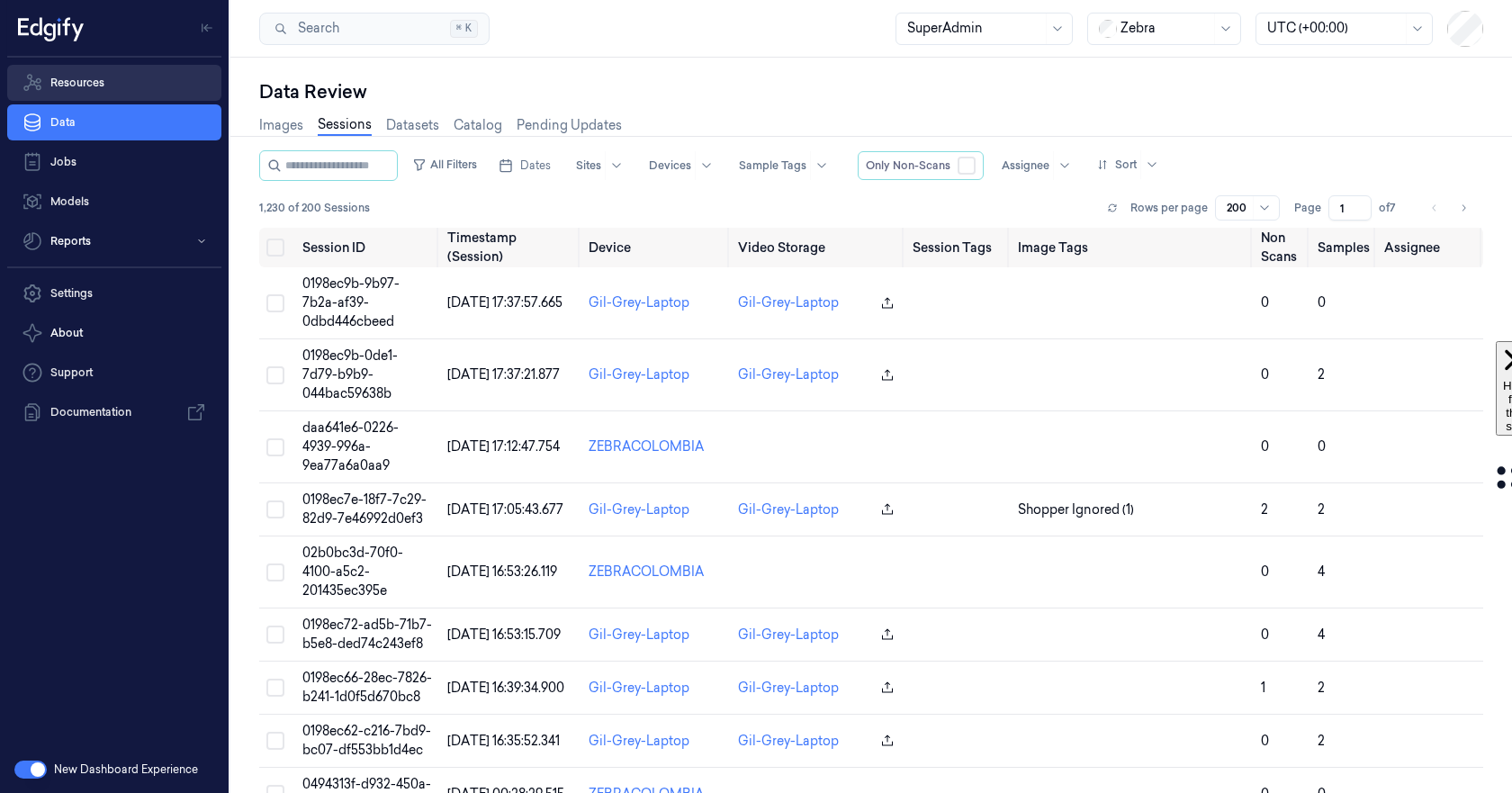
click at [94, 85] on link "Resources" at bounding box center [115, 83] width 214 height 36
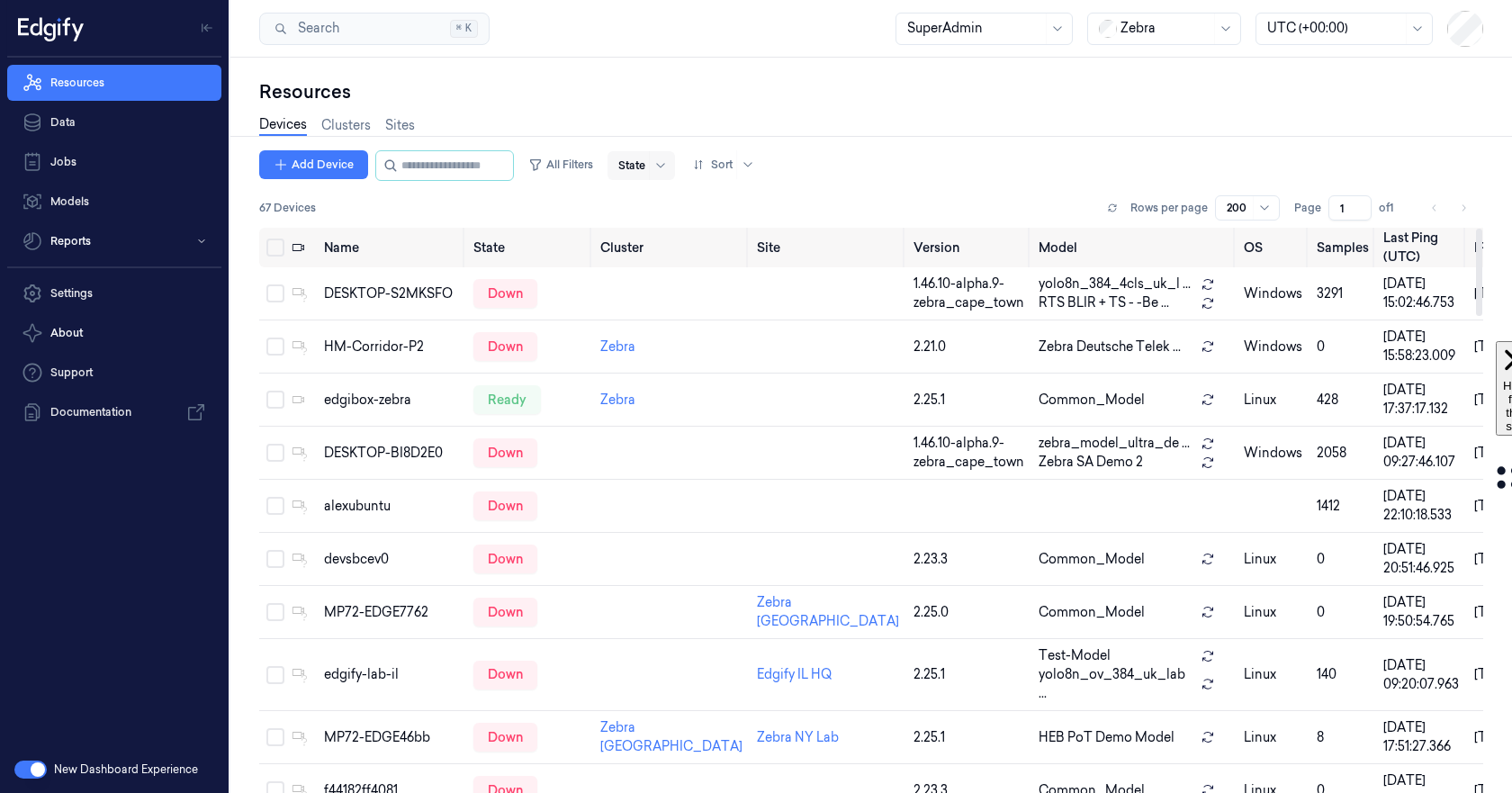
click at [639, 169] on div at bounding box center [632, 165] width 27 height 16
click at [661, 210] on div "Ready" at bounding box center [655, 203] width 38 height 19
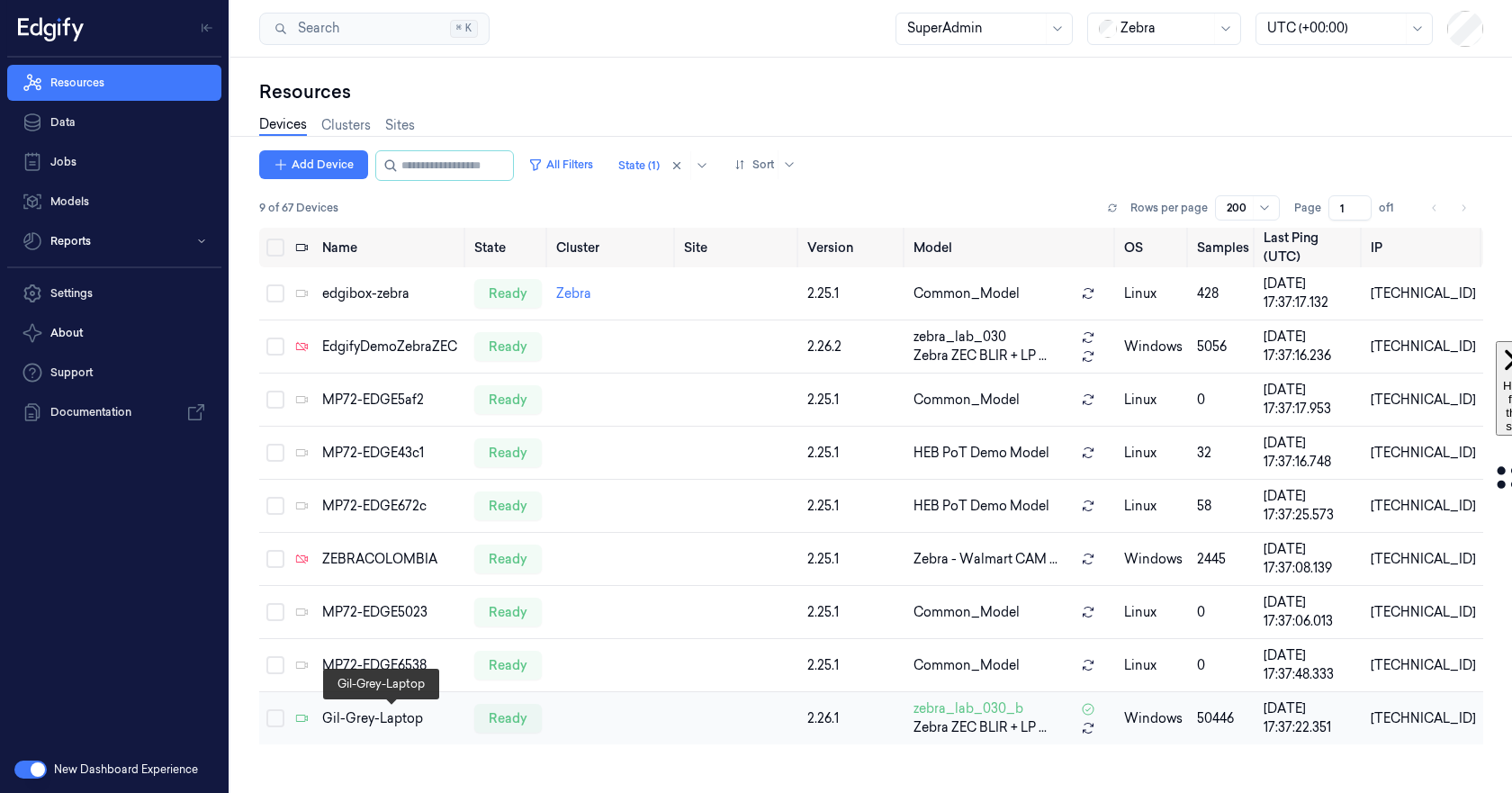
click at [350, 717] on div "Gil-Grey-Laptop" at bounding box center [390, 718] width 137 height 19
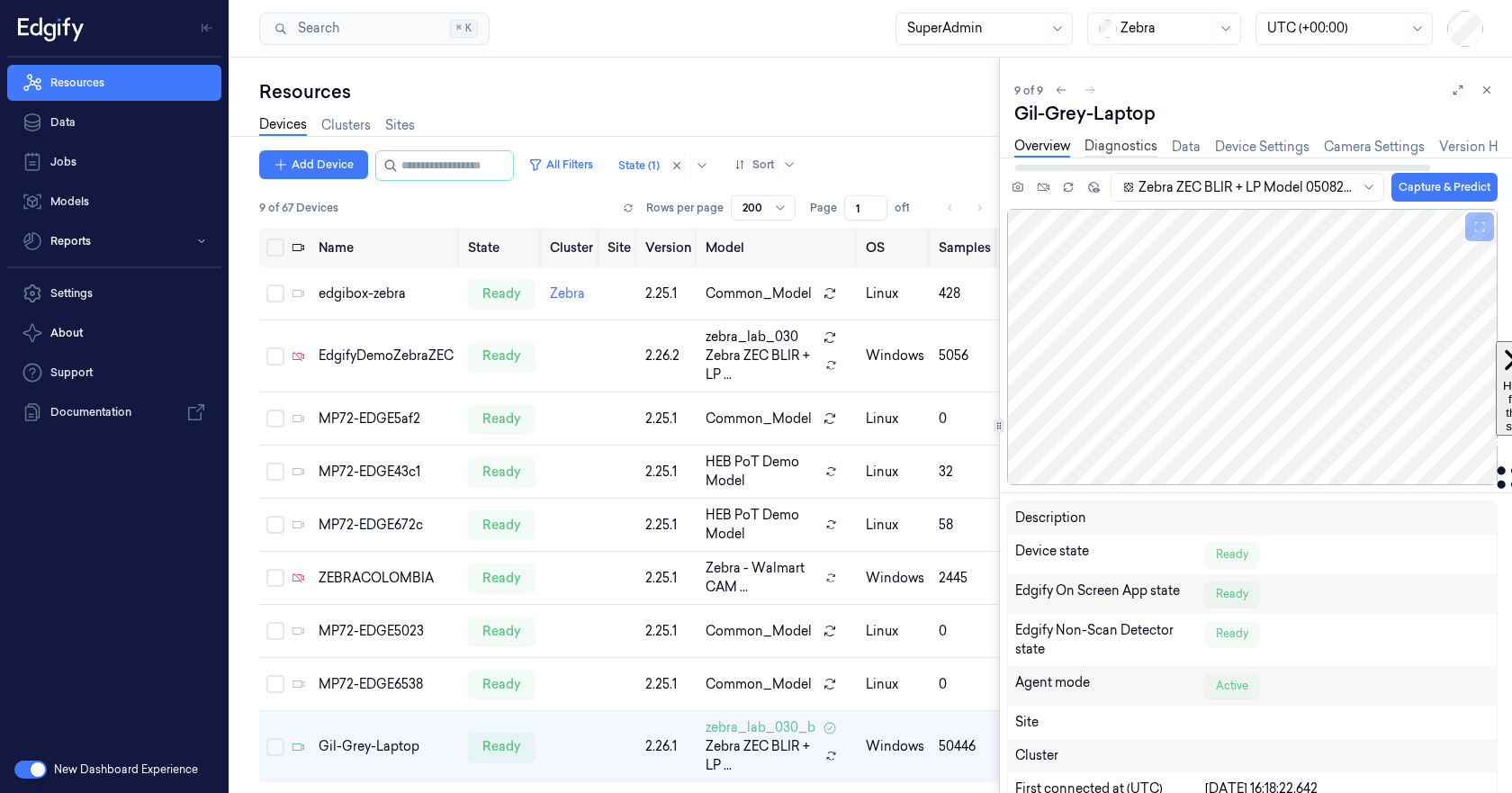
click at [1119, 145] on link "Diagnostics" at bounding box center [1121, 147] width 73 height 21
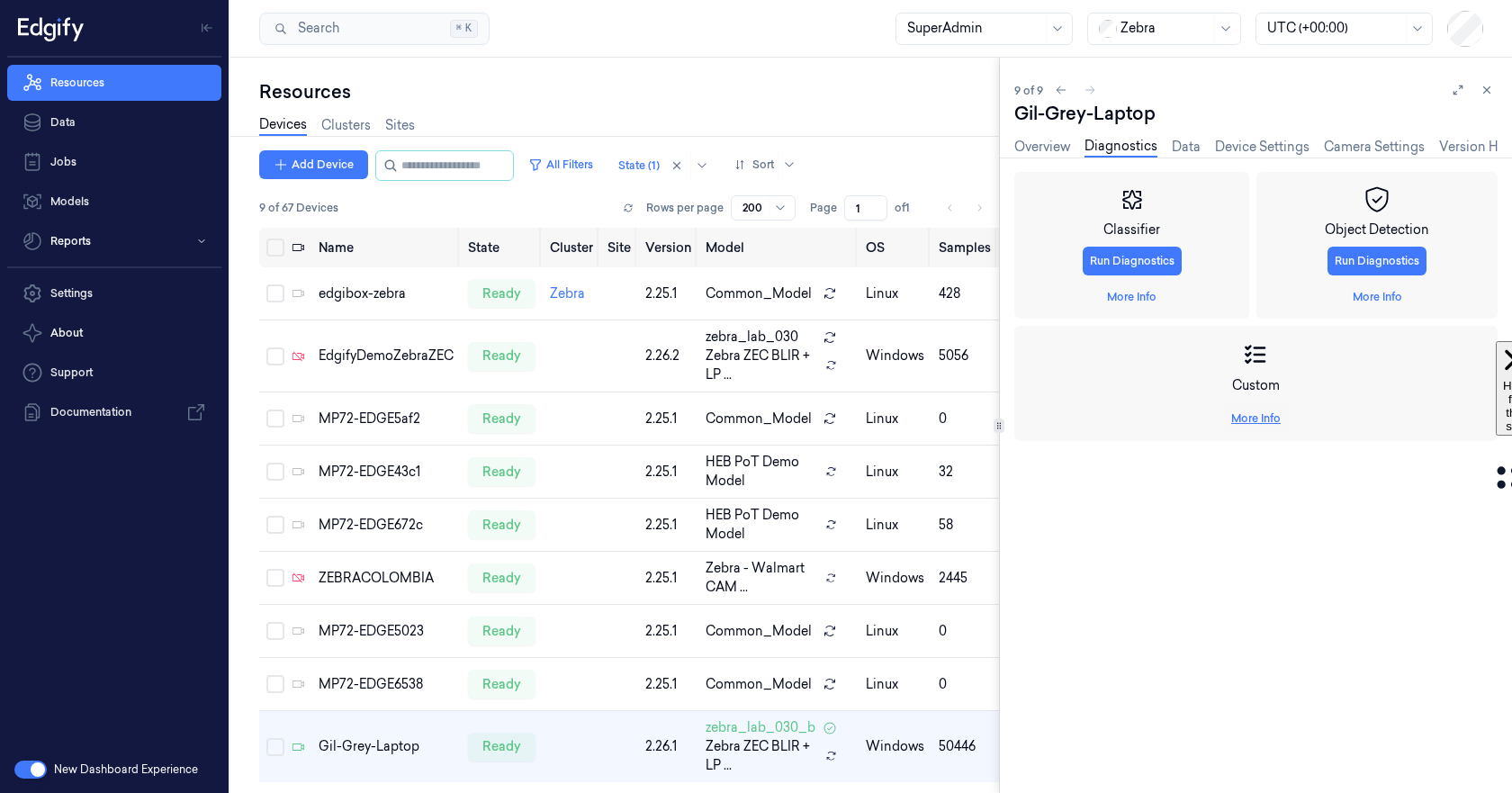
click at [1265, 418] on link "More Info" at bounding box center [1256, 418] width 50 height 16
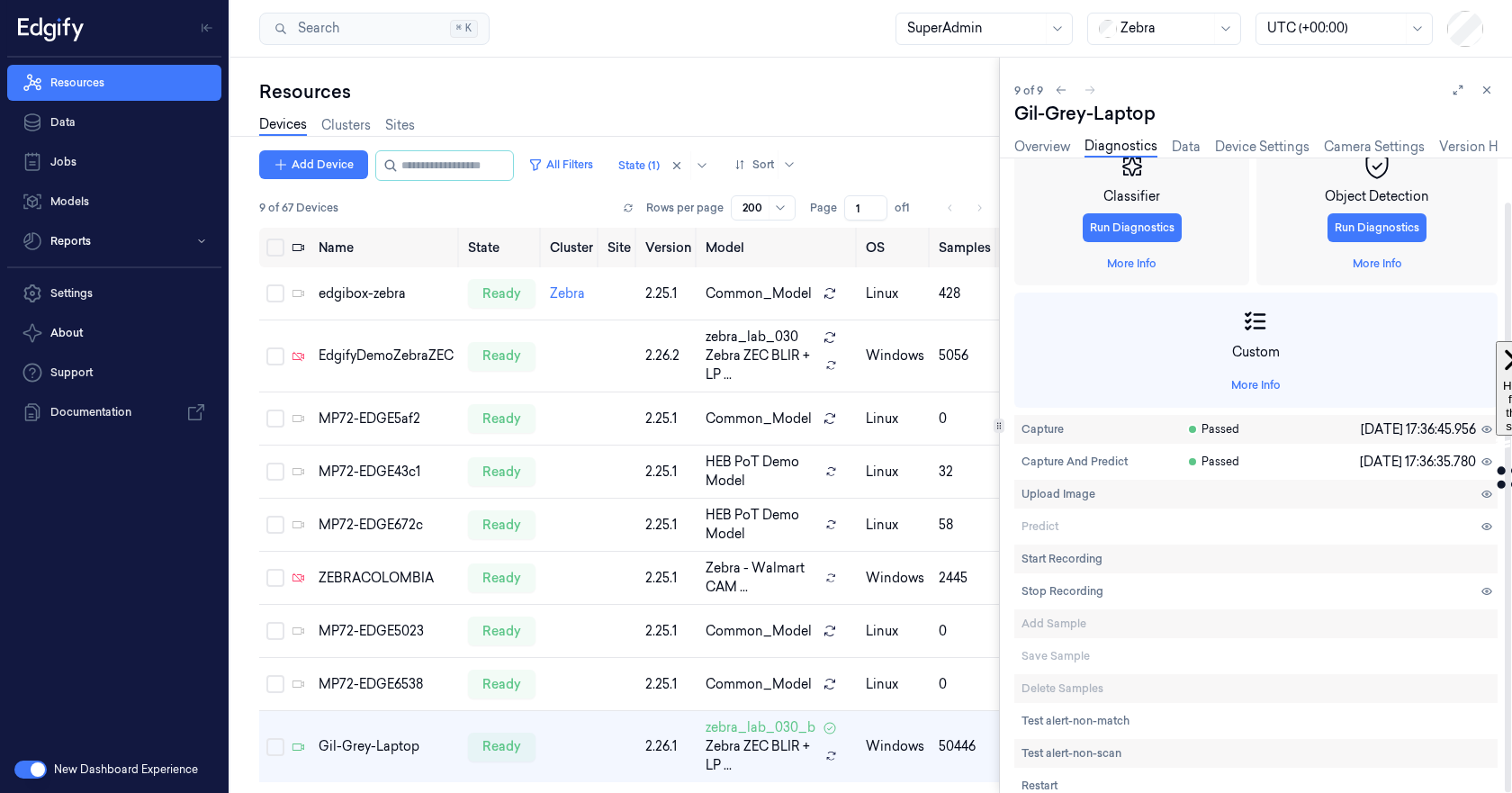
scroll to position [48, 0]
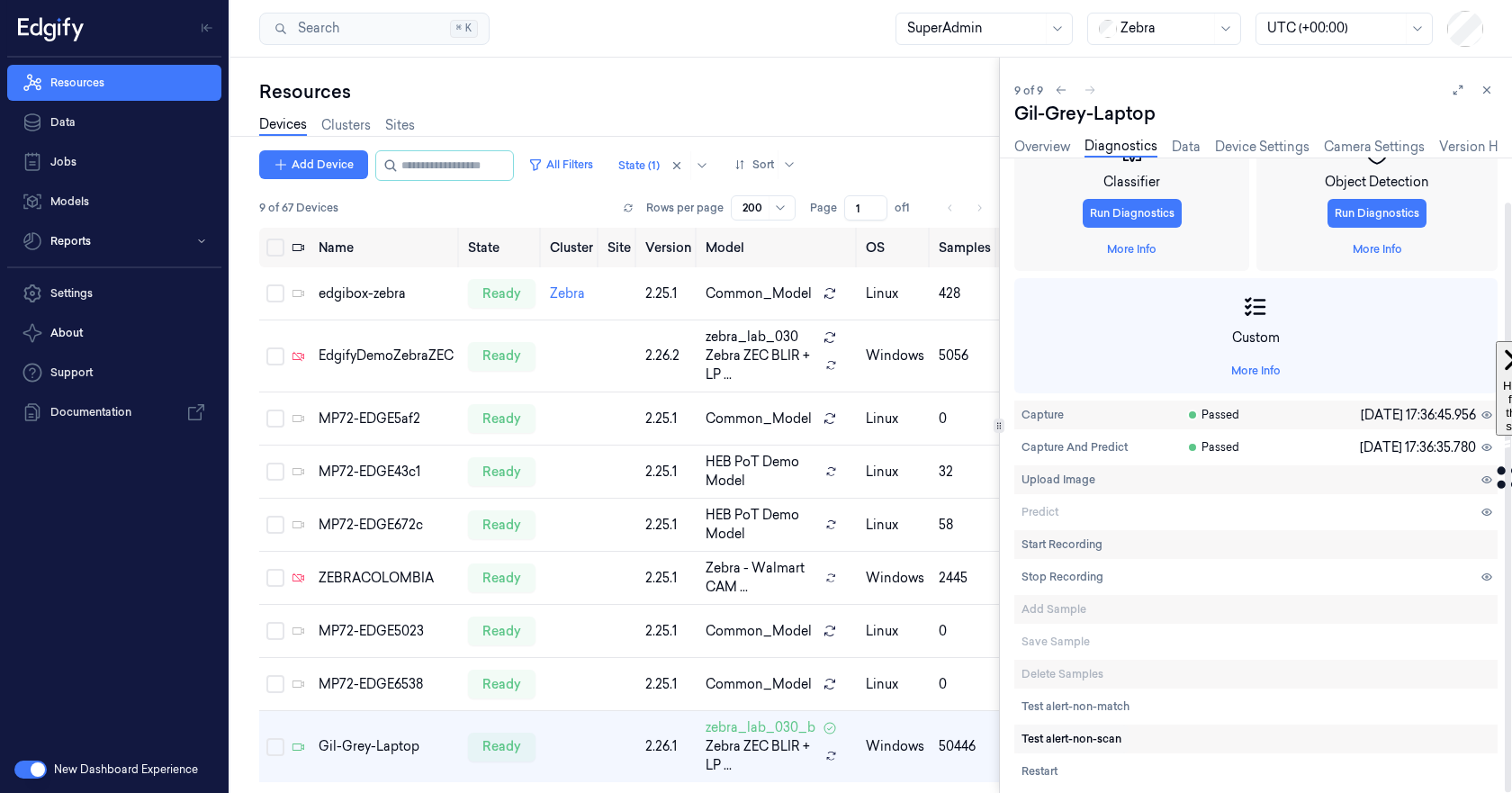
click at [1075, 738] on span "Test alert-non-scan" at bounding box center [1071, 739] width 100 height 16
click at [1077, 704] on span "Test alert-non-match" at bounding box center [1075, 706] width 108 height 16
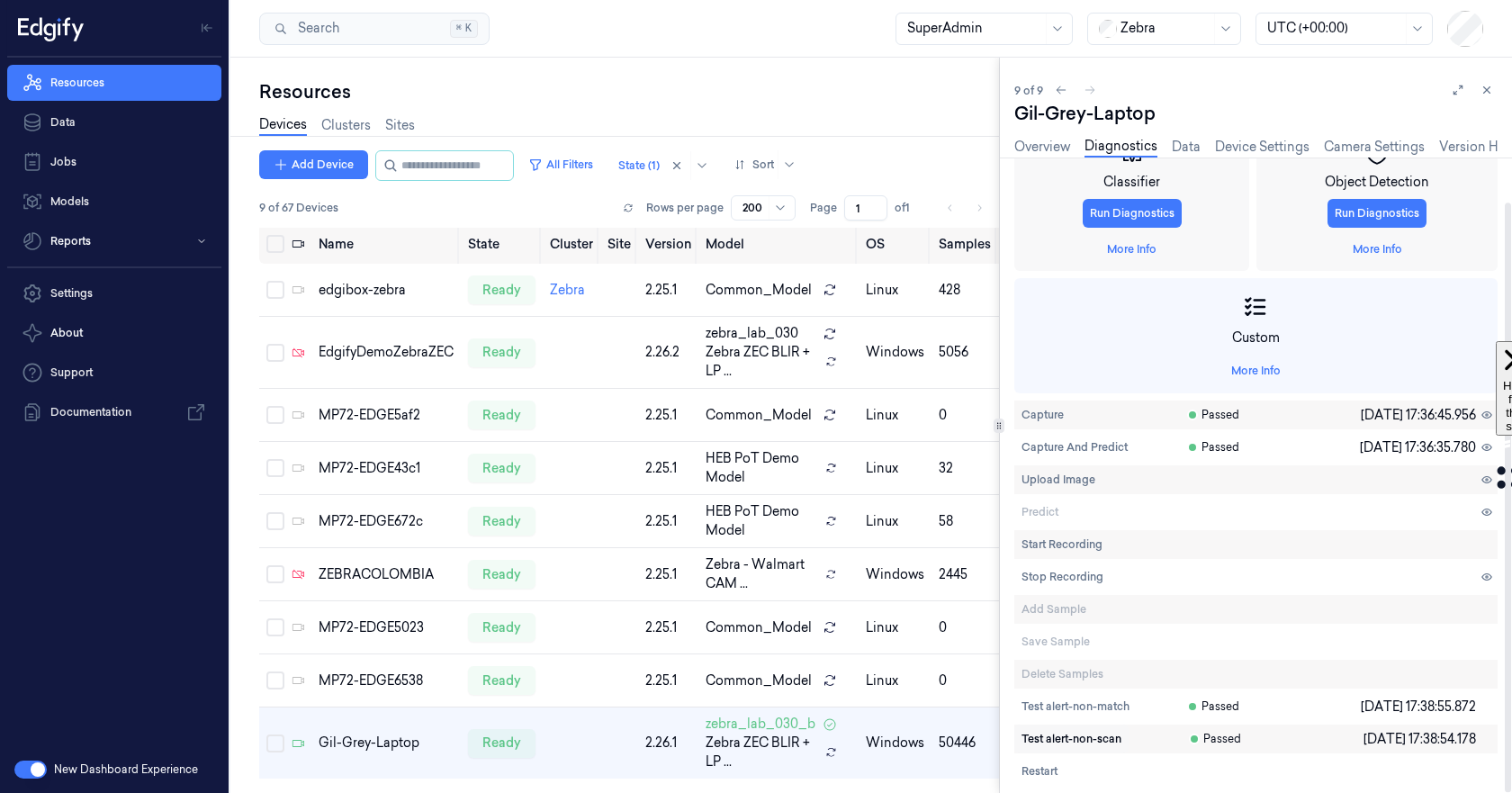
click at [1081, 732] on span "Test alert-non-scan" at bounding box center [1071, 739] width 100 height 16
